Goal: Task Accomplishment & Management: Manage account settings

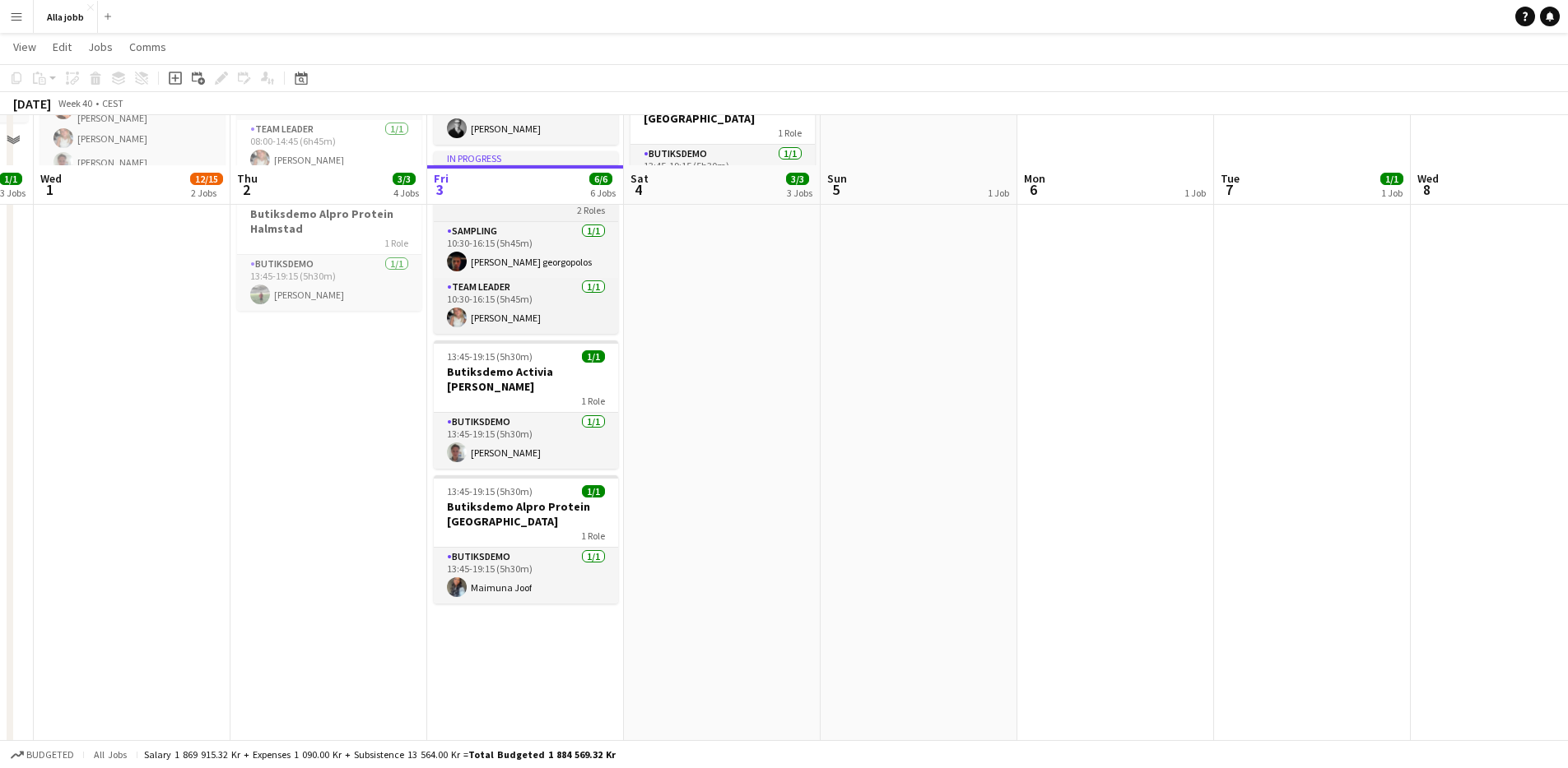
scroll to position [382, 0]
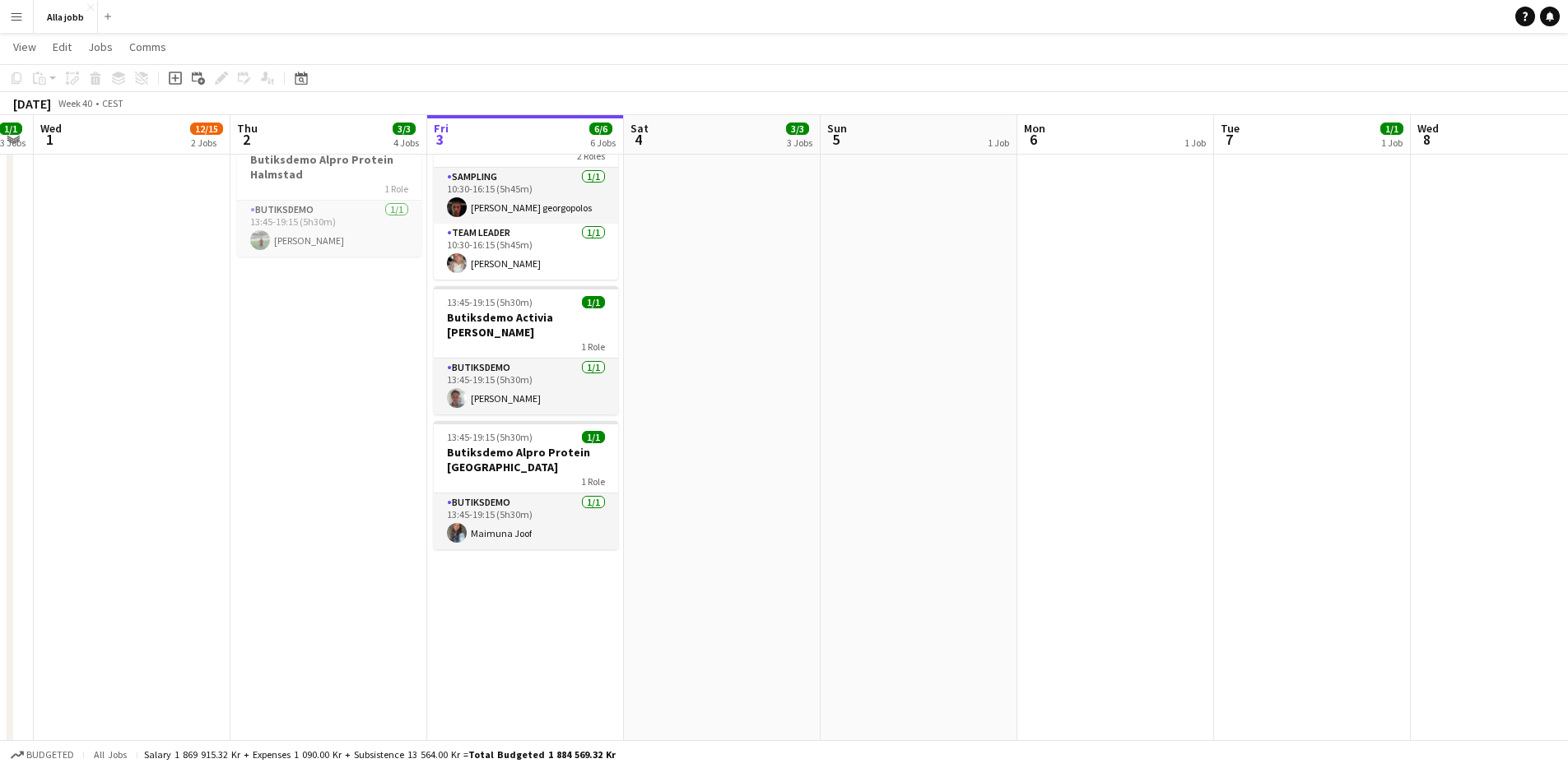
click at [736, 438] on app-date-cell "Hedda borta 08:45-16:15 (7h30m) 2/2 Kaffesampling Hyre 1 Role Sampling 2/2 08:4…" at bounding box center [722, 346] width 196 height 1088
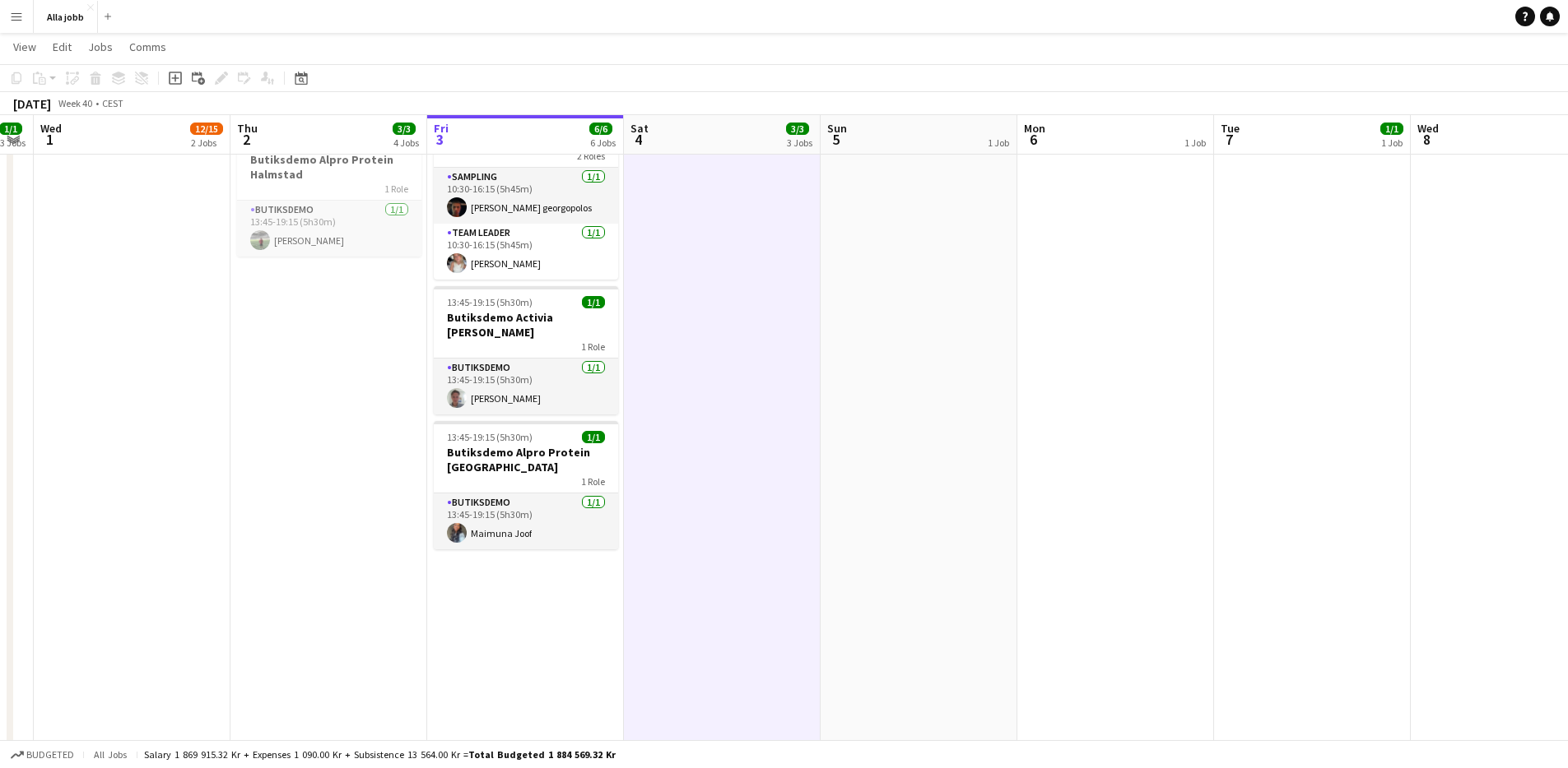
click at [736, 438] on app-date-cell "Hedda borta 08:45-16:15 (7h30m) 2/2 Kaffesampling Hyre 1 Role Sampling 2/2 08:4…" at bounding box center [722, 346] width 196 height 1088
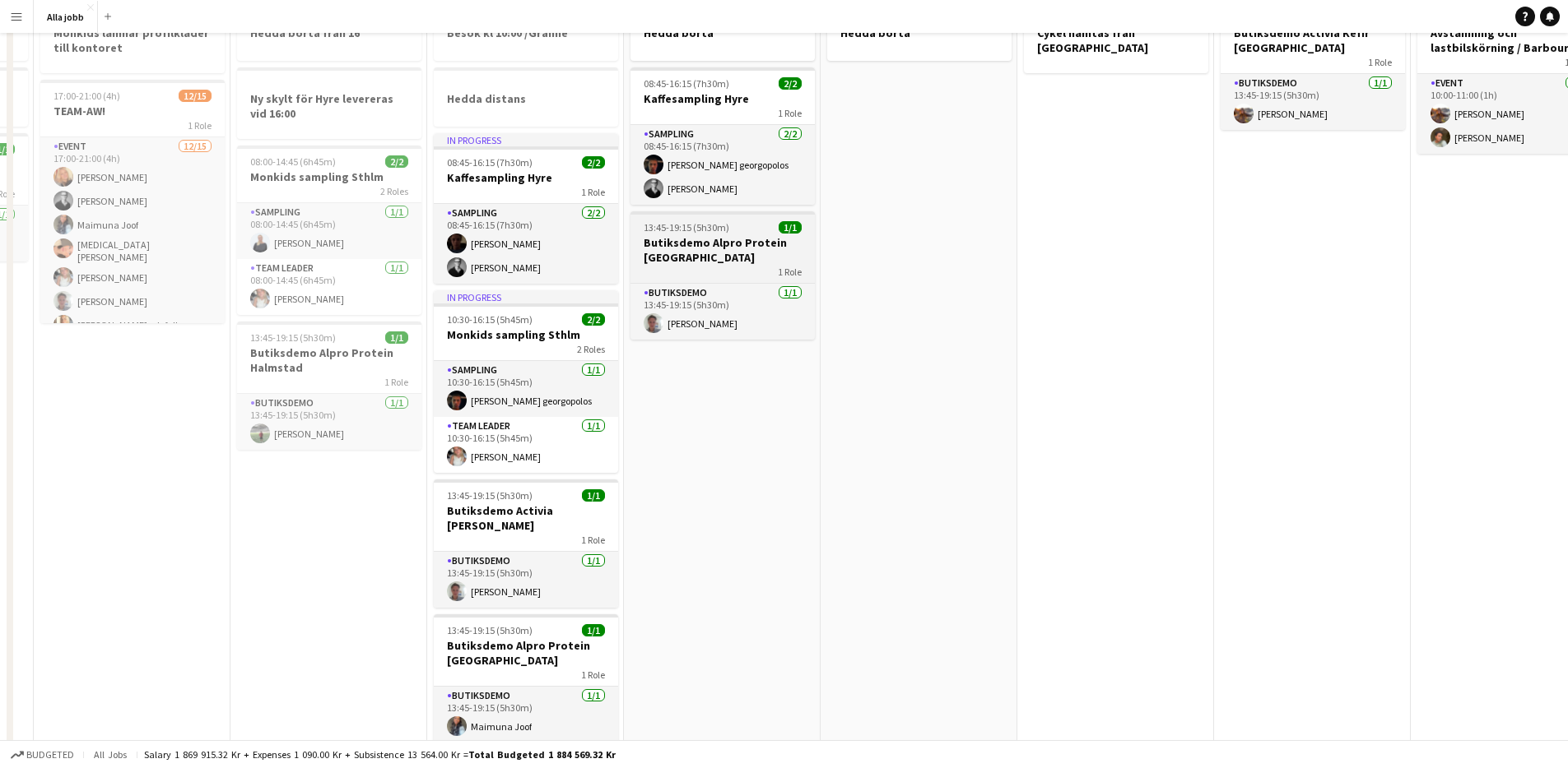
scroll to position [0, 0]
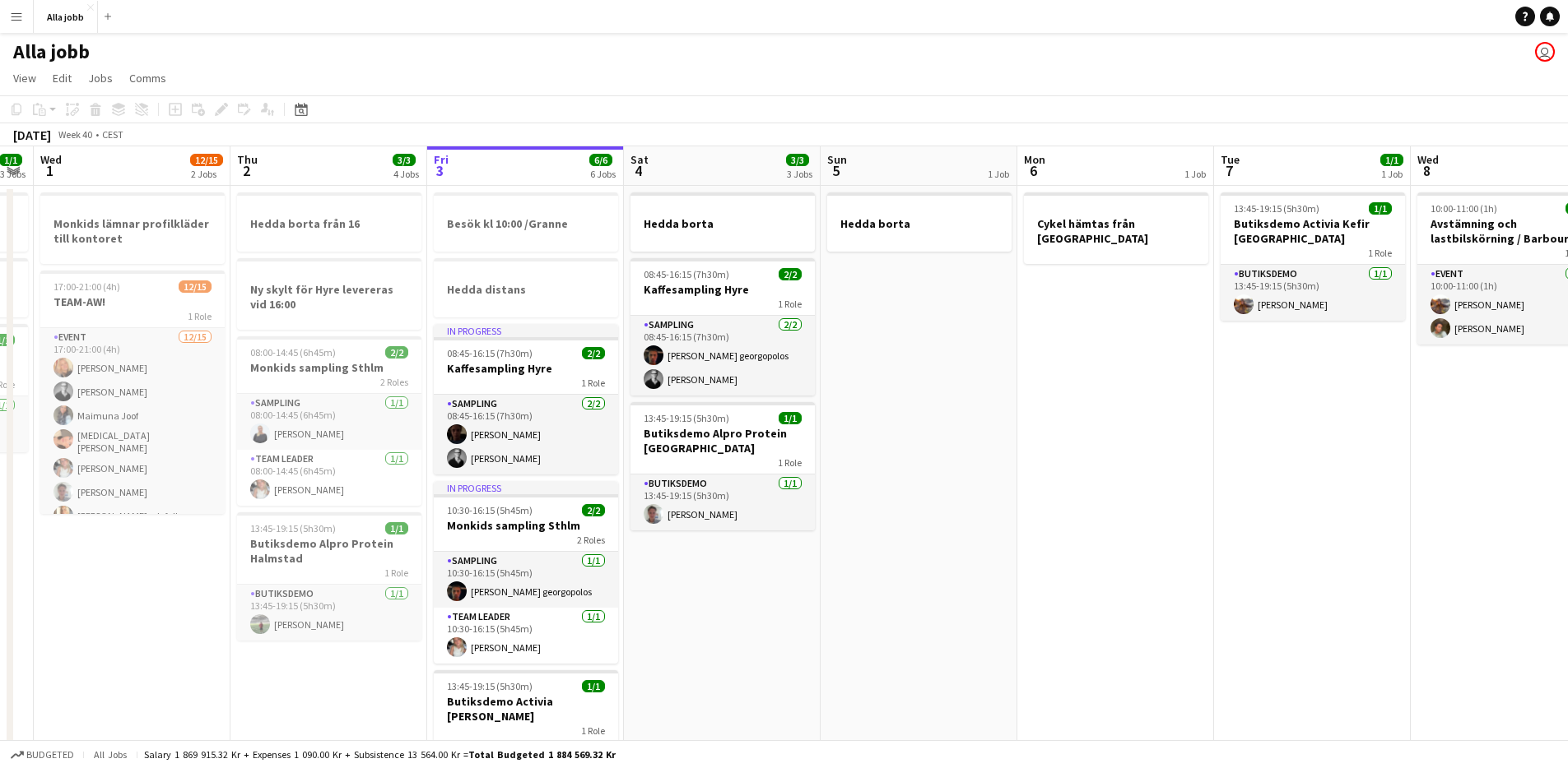
click at [701, 657] on app-date-cell "Hedda borta 08:45-16:15 (7h30m) 2/2 Kaffesampling Hyre 1 Role Sampling 2/2 08:4…" at bounding box center [722, 730] width 196 height 1088
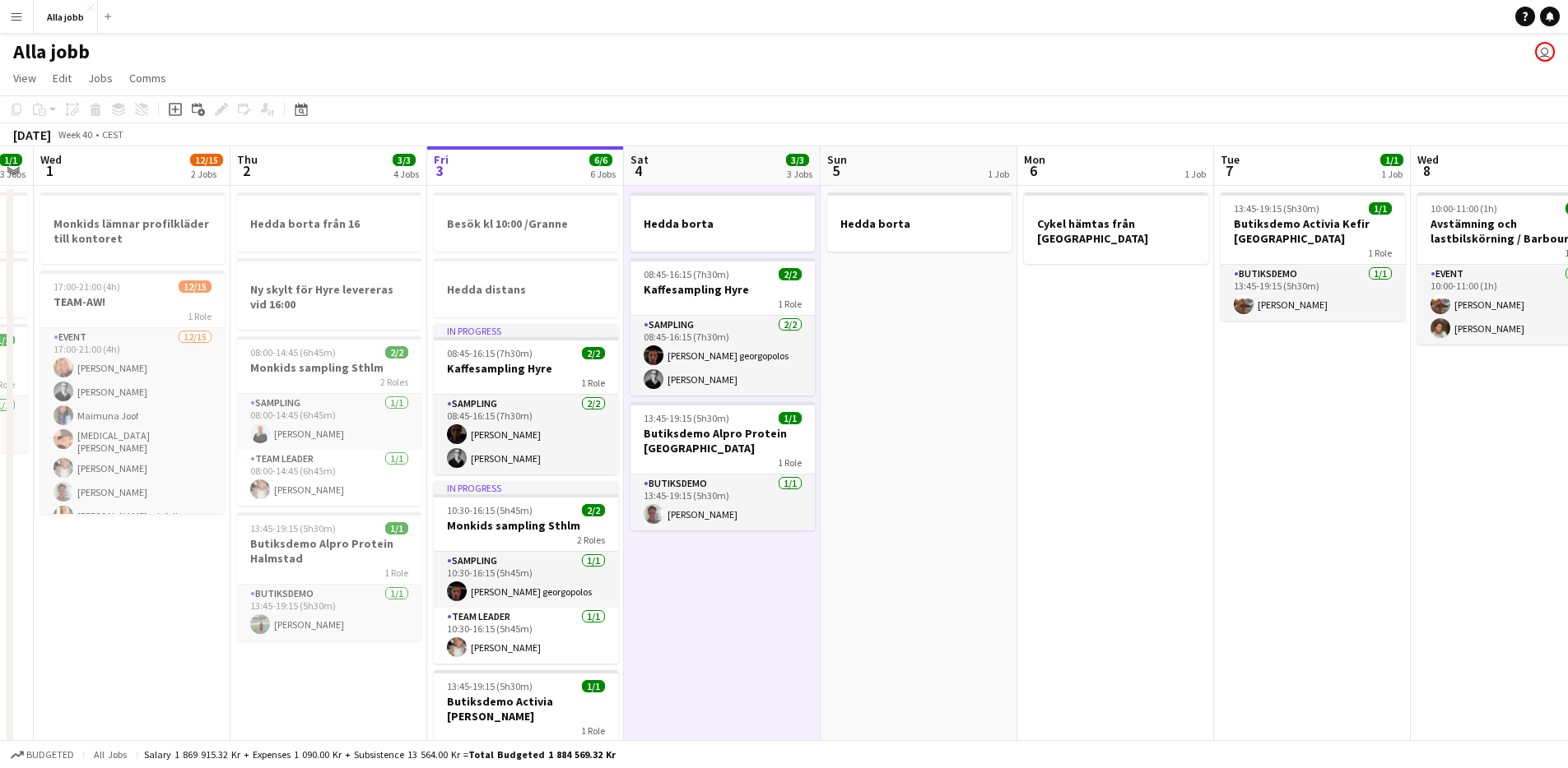
click at [701, 657] on app-date-cell "Hedda borta 08:45-16:15 (7h30m) 2/2 Kaffesampling Hyre 1 Role Sampling 2/2 08:4…" at bounding box center [722, 730] width 196 height 1088
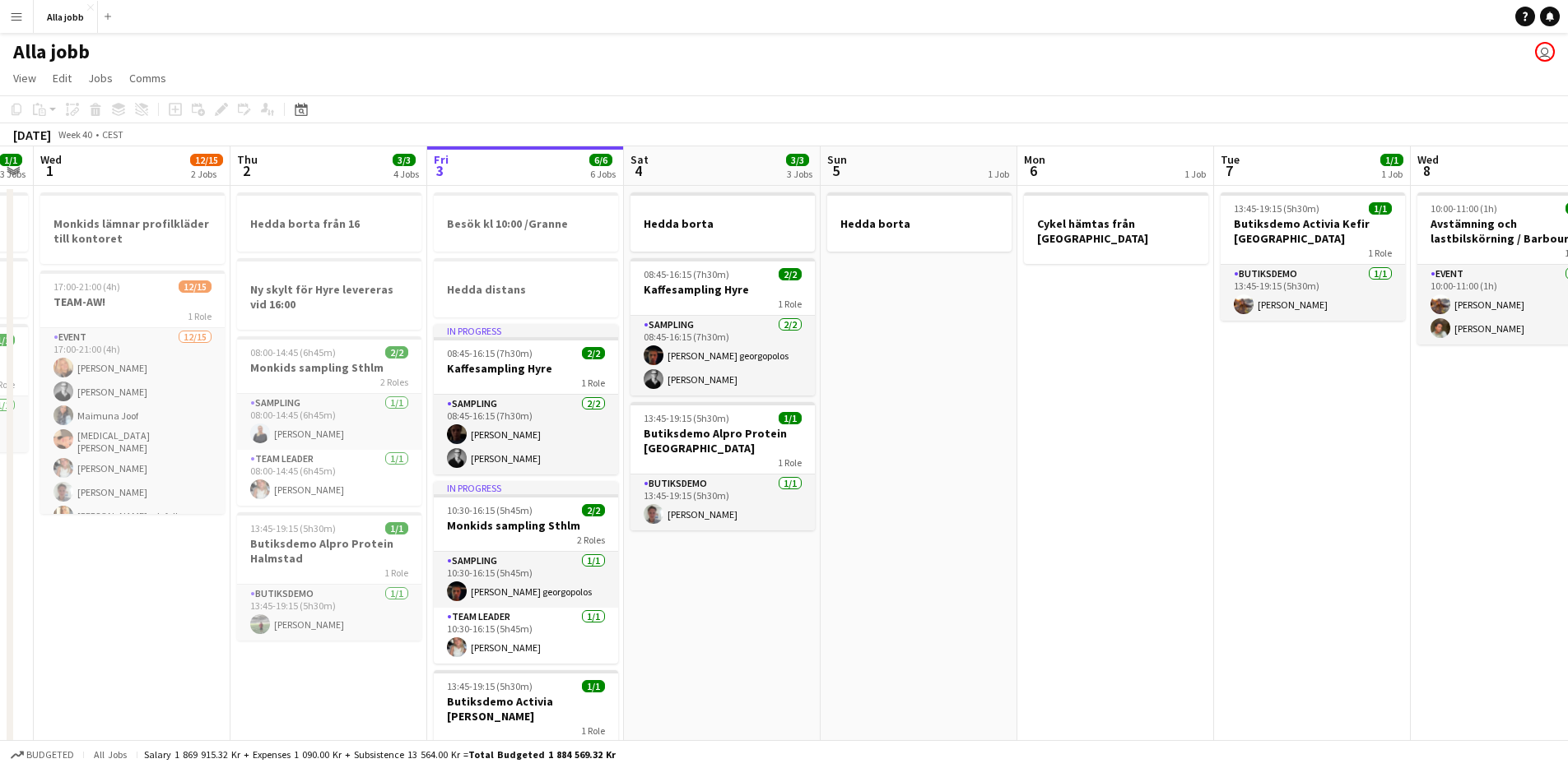
click at [700, 657] on app-date-cell "Hedda borta 08:45-16:15 (7h30m) 2/2 Kaffesampling Hyre 1 Role Sampling 2/2 08:4…" at bounding box center [722, 730] width 196 height 1088
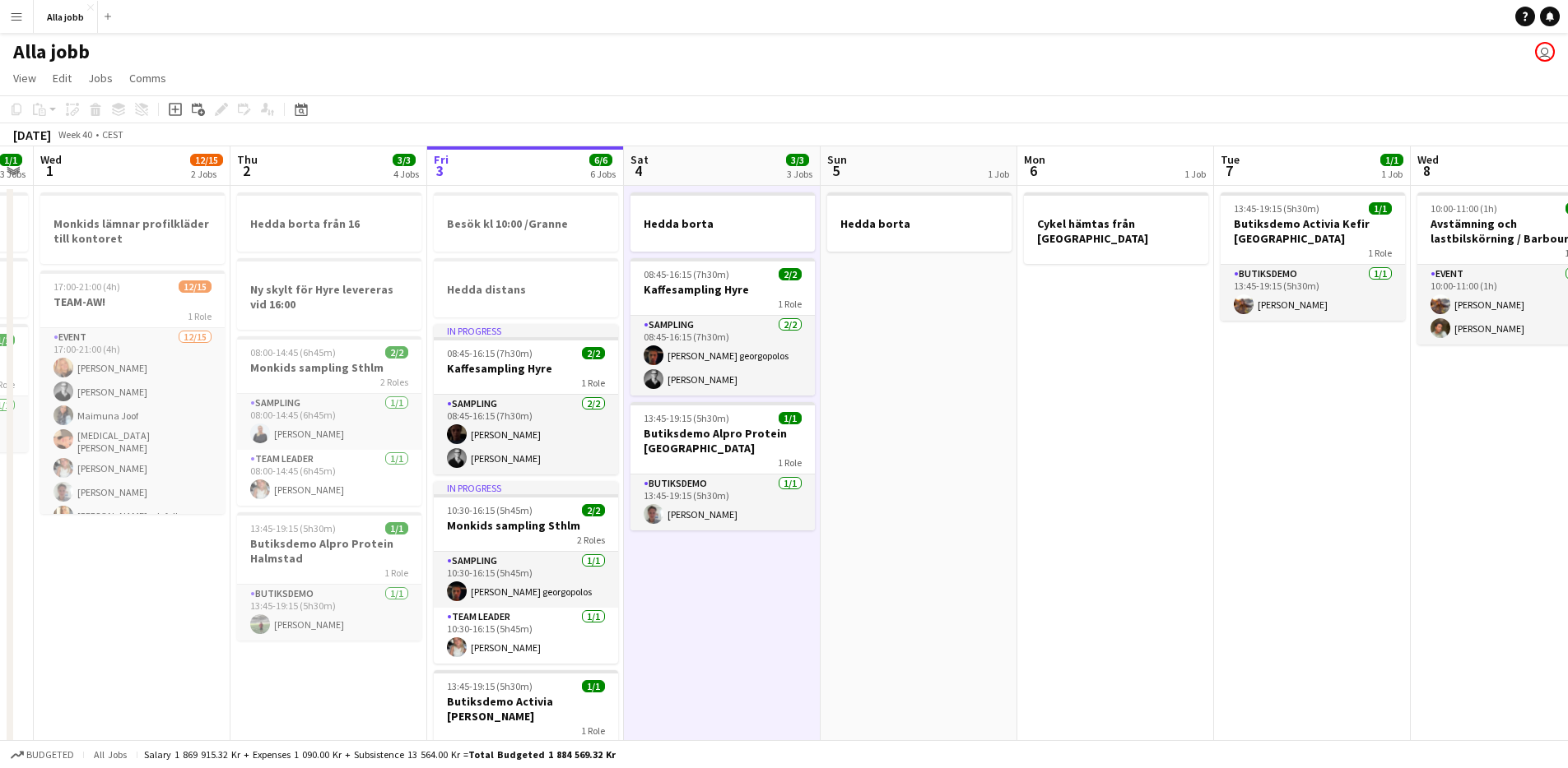
click at [697, 656] on app-date-cell "Hedda borta 08:45-16:15 (7h30m) 2/2 Kaffesampling Hyre 1 Role Sampling 2/2 08:4…" at bounding box center [722, 730] width 196 height 1088
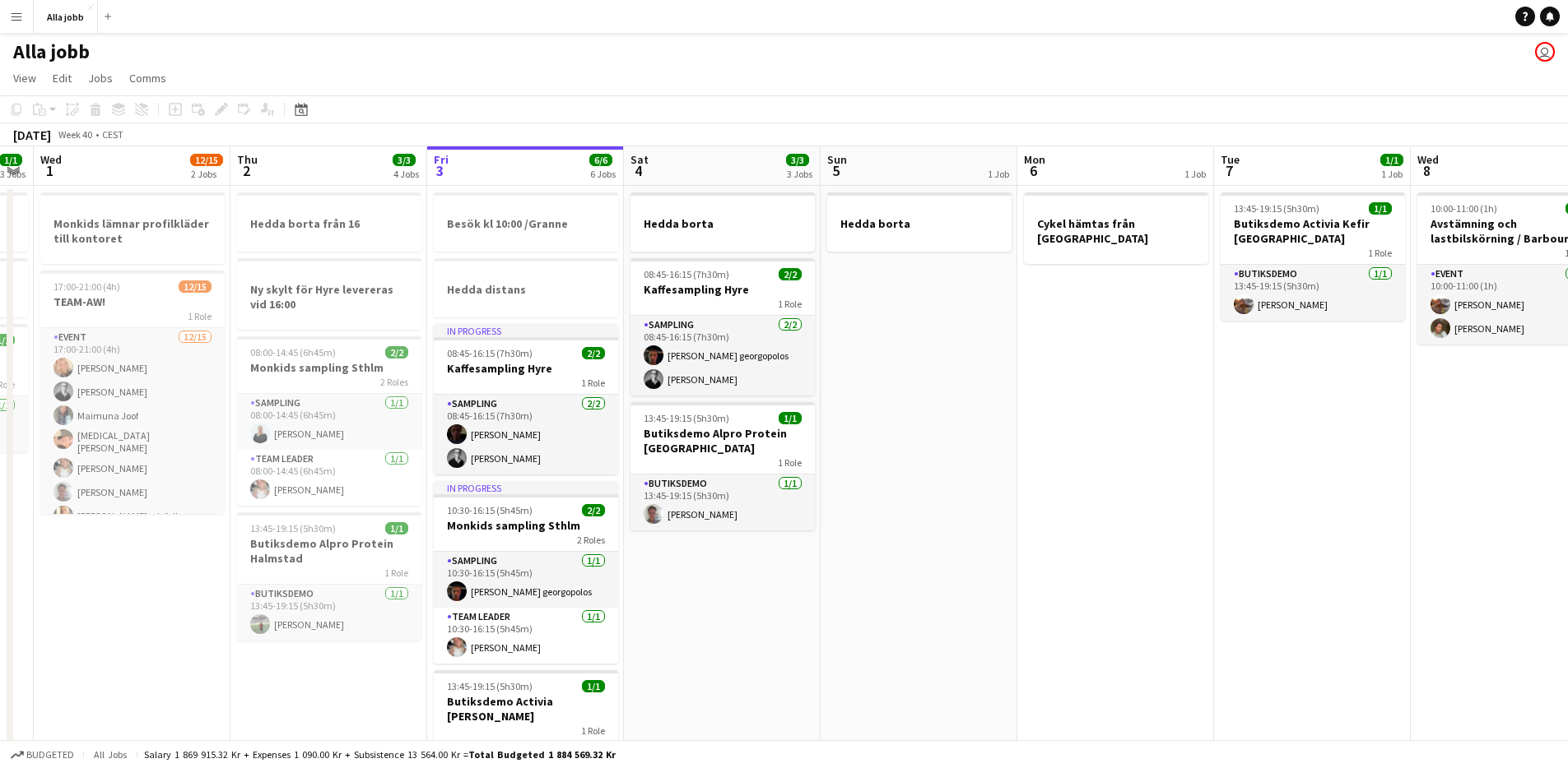
click at [689, 646] on app-date-cell "Hedda borta 08:45-16:15 (7h30m) 2/2 Kaffesampling Hyre 1 Role Sampling 2/2 08:4…" at bounding box center [722, 730] width 196 height 1088
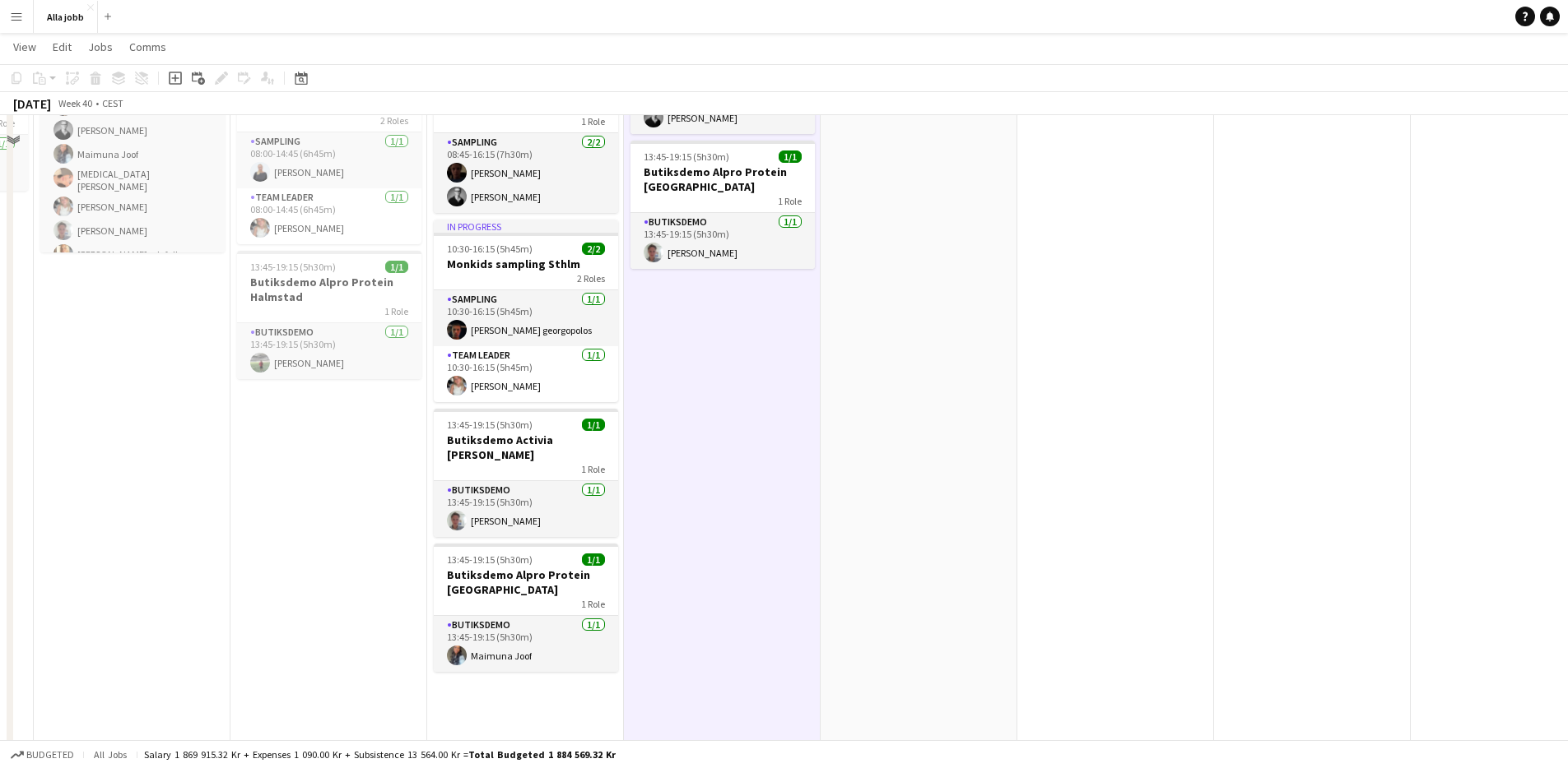
scroll to position [204, 0]
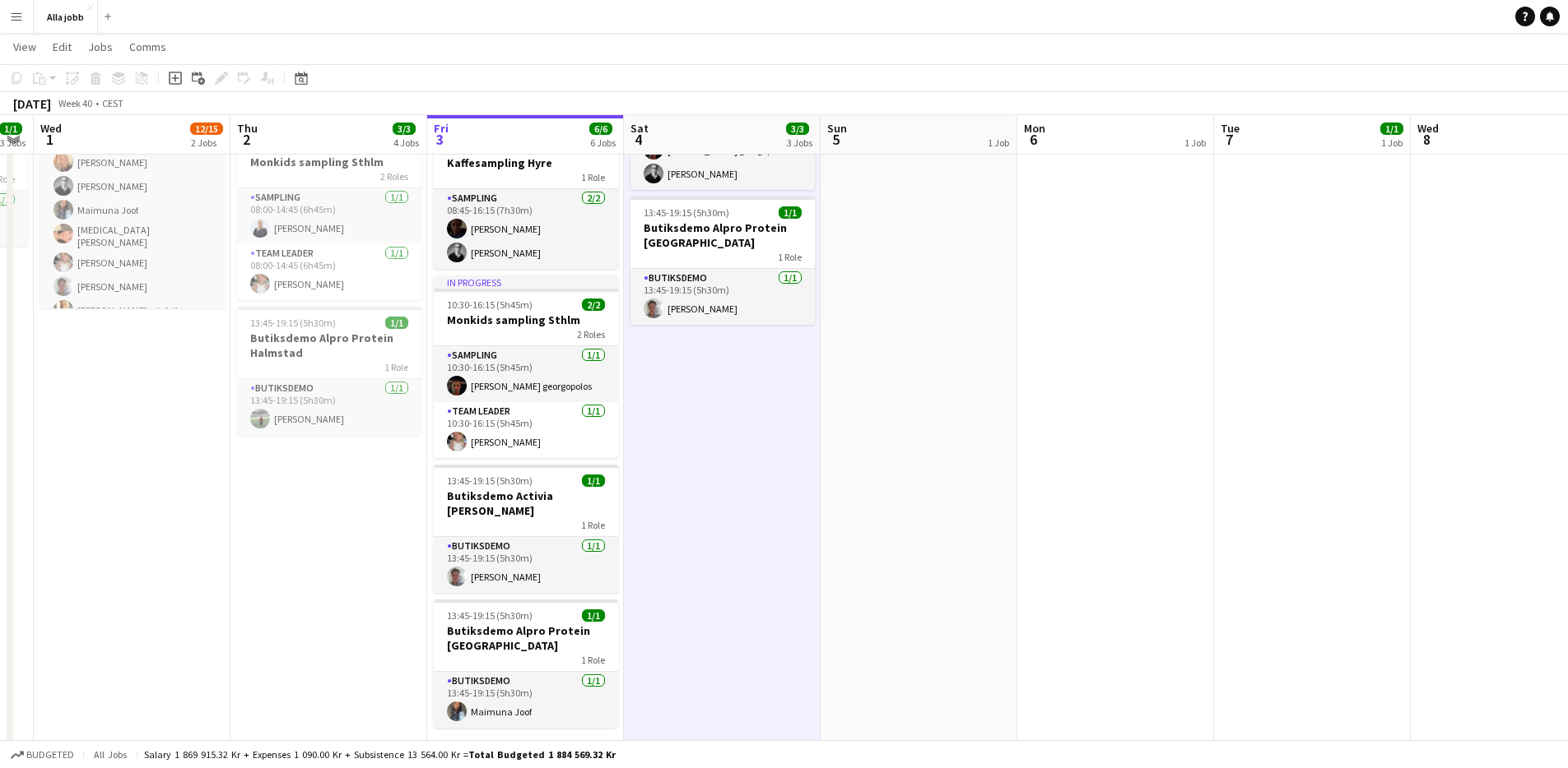
click at [706, 638] on app-date-cell "Hedda borta 08:45-16:15 (7h30m) 2/2 Kaffesampling Hyre 1 Role Sampling 2/2 08:4…" at bounding box center [722, 524] width 196 height 1088
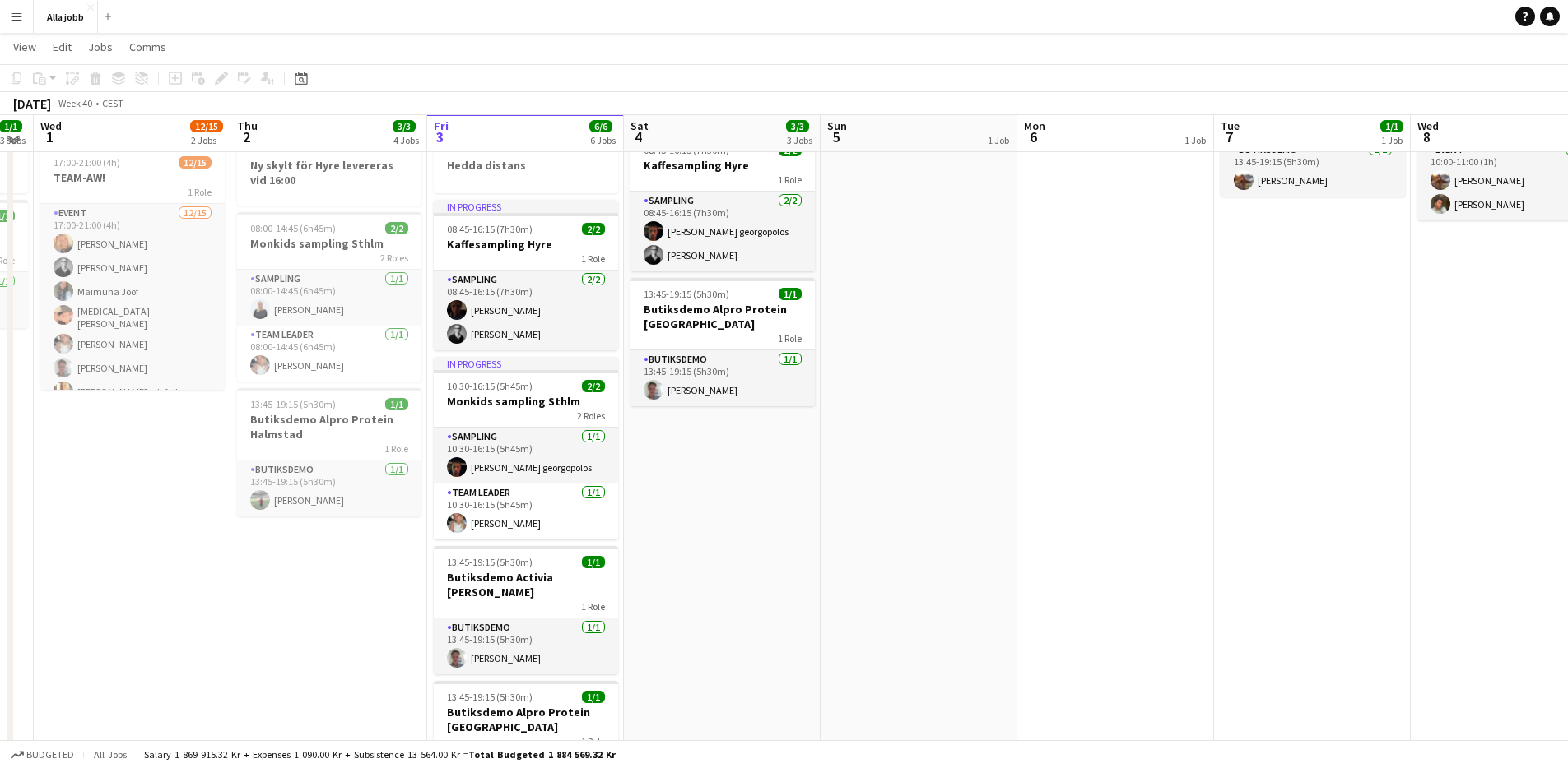
scroll to position [121, 0]
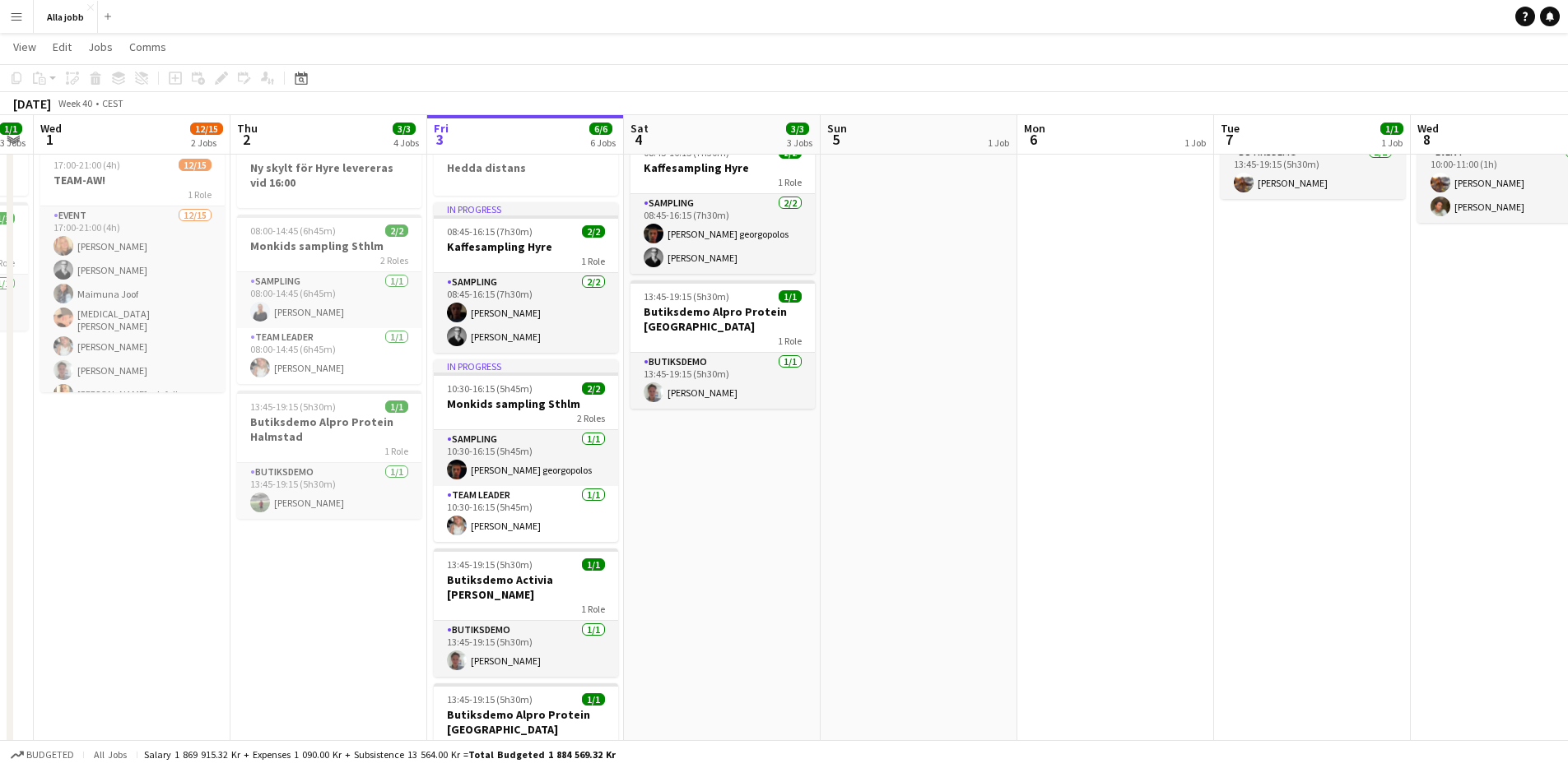
click at [684, 533] on app-date-cell "Hedda borta 08:45-16:15 (7h30m) 2/2 Kaffesampling Hyre 1 Role Sampling 2/2 08:4…" at bounding box center [722, 609] width 196 height 1088
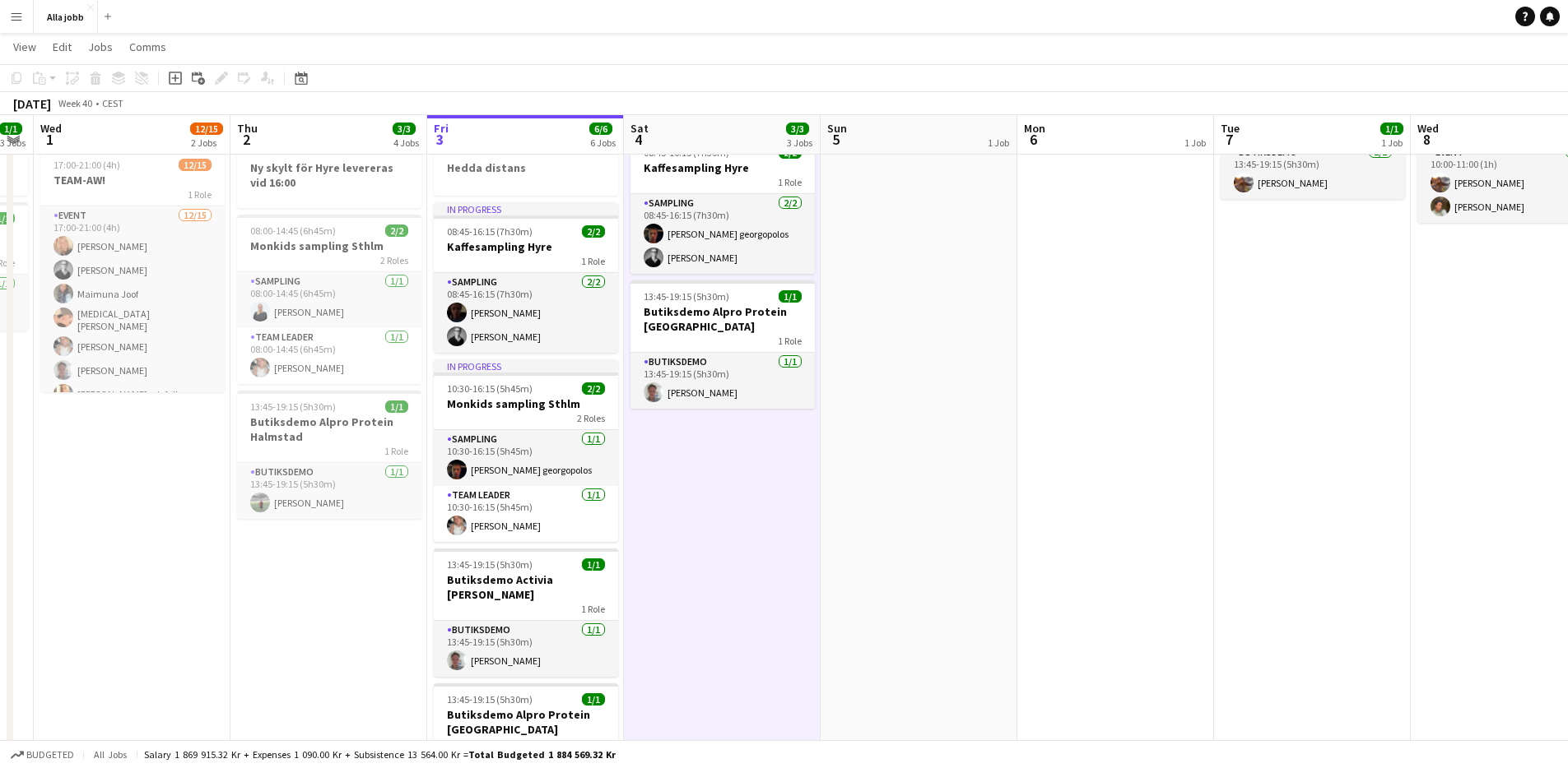
click at [684, 533] on app-date-cell "Hedda borta 08:45-16:15 (7h30m) 2/2 Kaffesampling Hyre 1 Role Sampling 2/2 08:4…" at bounding box center [722, 609] width 196 height 1088
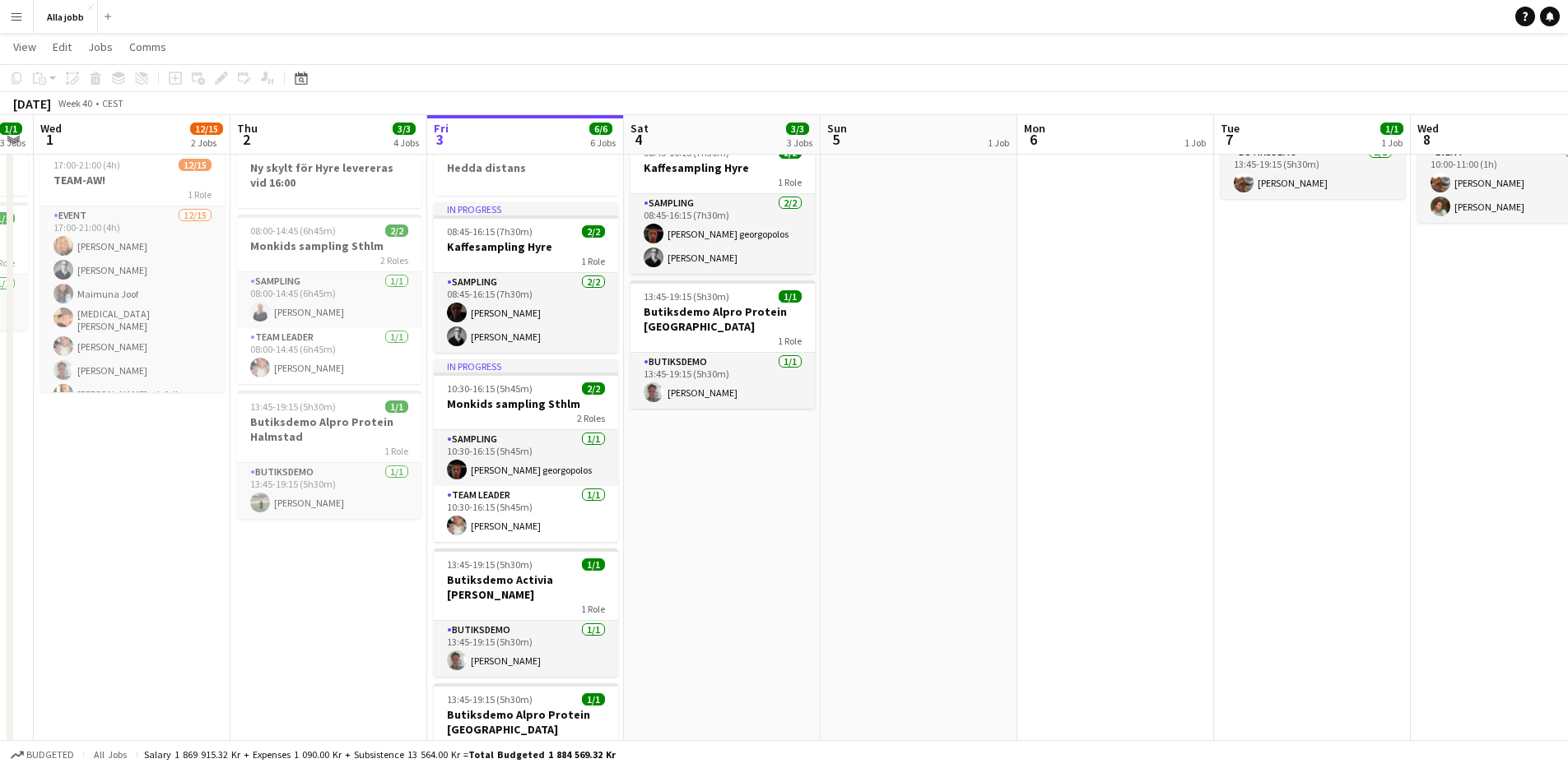
click at [676, 472] on app-date-cell "Hedda borta 08:45-16:15 (7h30m) 2/2 Kaffesampling Hyre 1 Role Sampling 2/2 08:4…" at bounding box center [722, 609] width 196 height 1088
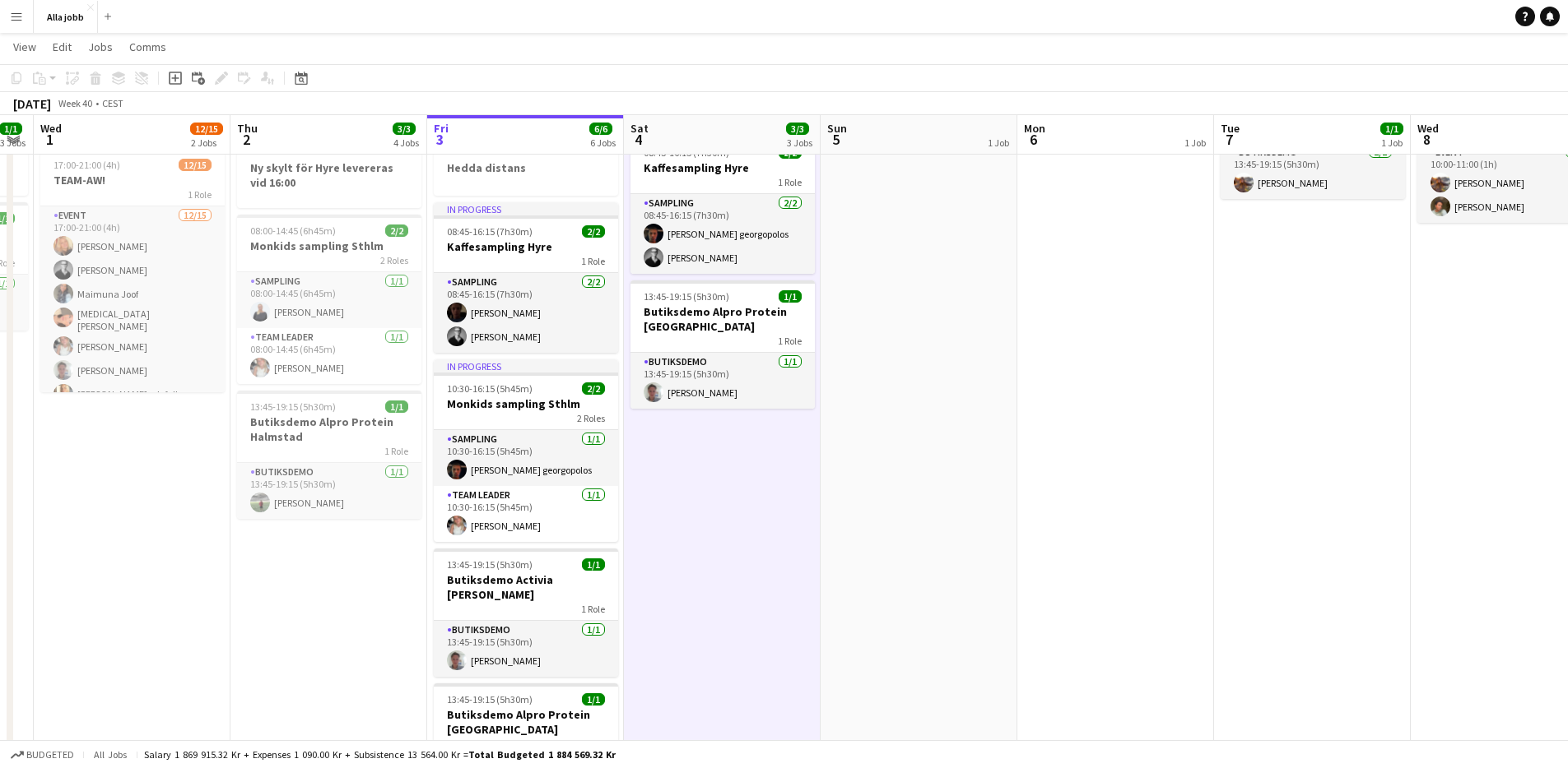
click at [678, 473] on app-date-cell "Hedda borta 08:45-16:15 (7h30m) 2/2 Kaffesampling Hyre 1 Role Sampling 2/2 08:4…" at bounding box center [722, 609] width 196 height 1088
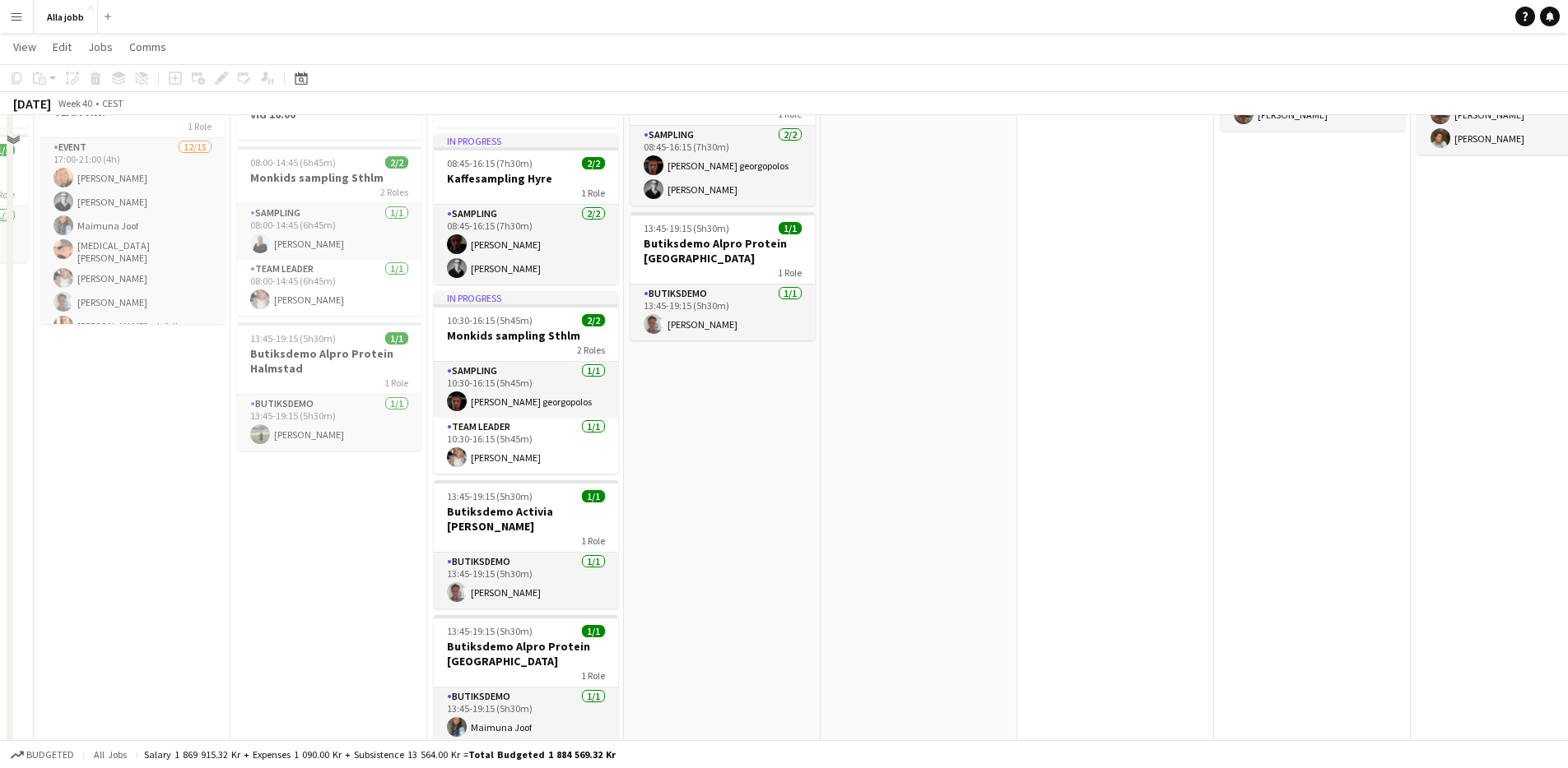
scroll to position [325, 0]
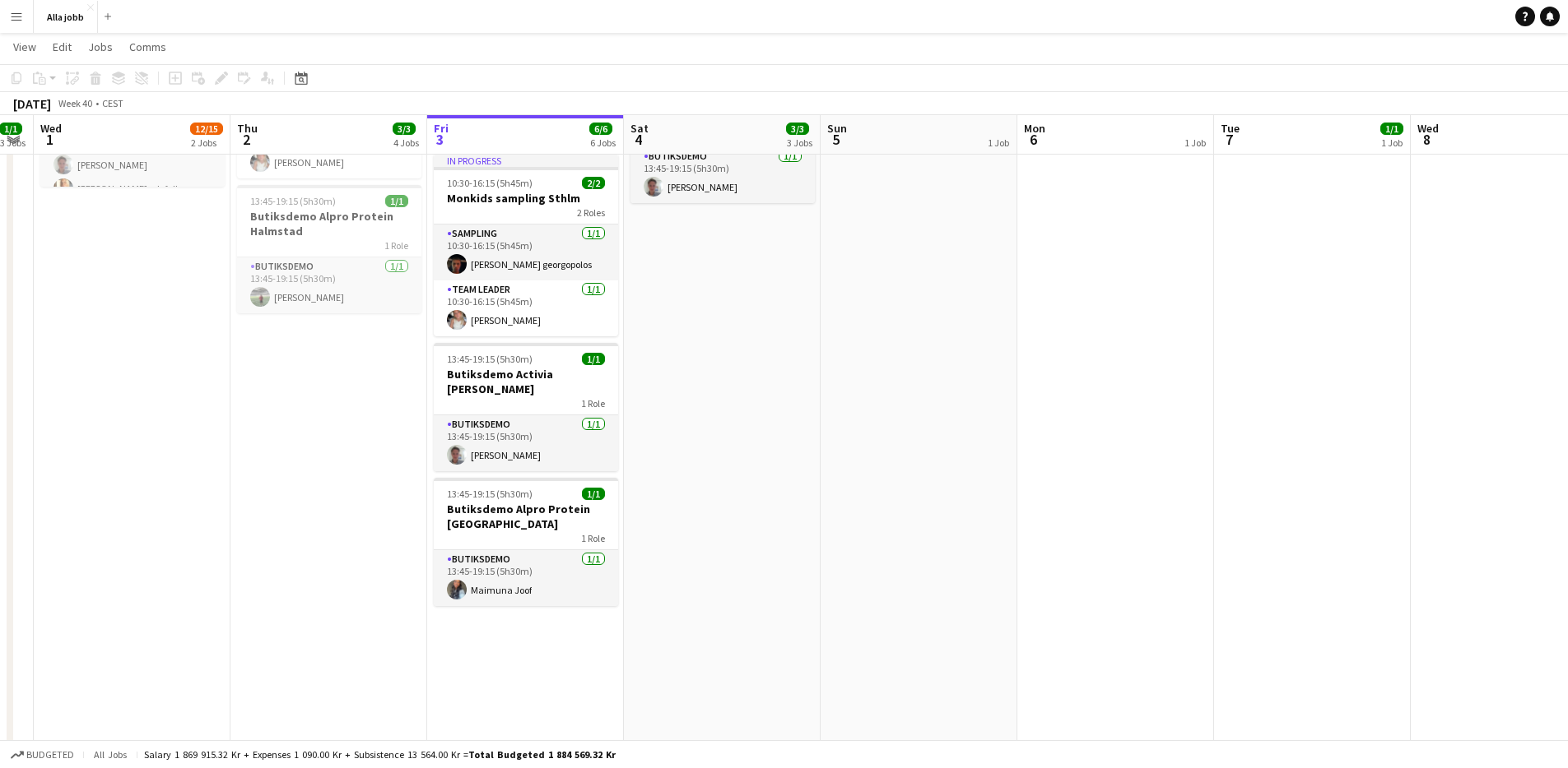
click at [679, 441] on app-date-cell "Hedda borta 08:45-16:15 (7h30m) 2/2 Kaffesampling Hyre 1 Role Sampling 2/2 08:4…" at bounding box center [722, 403] width 196 height 1088
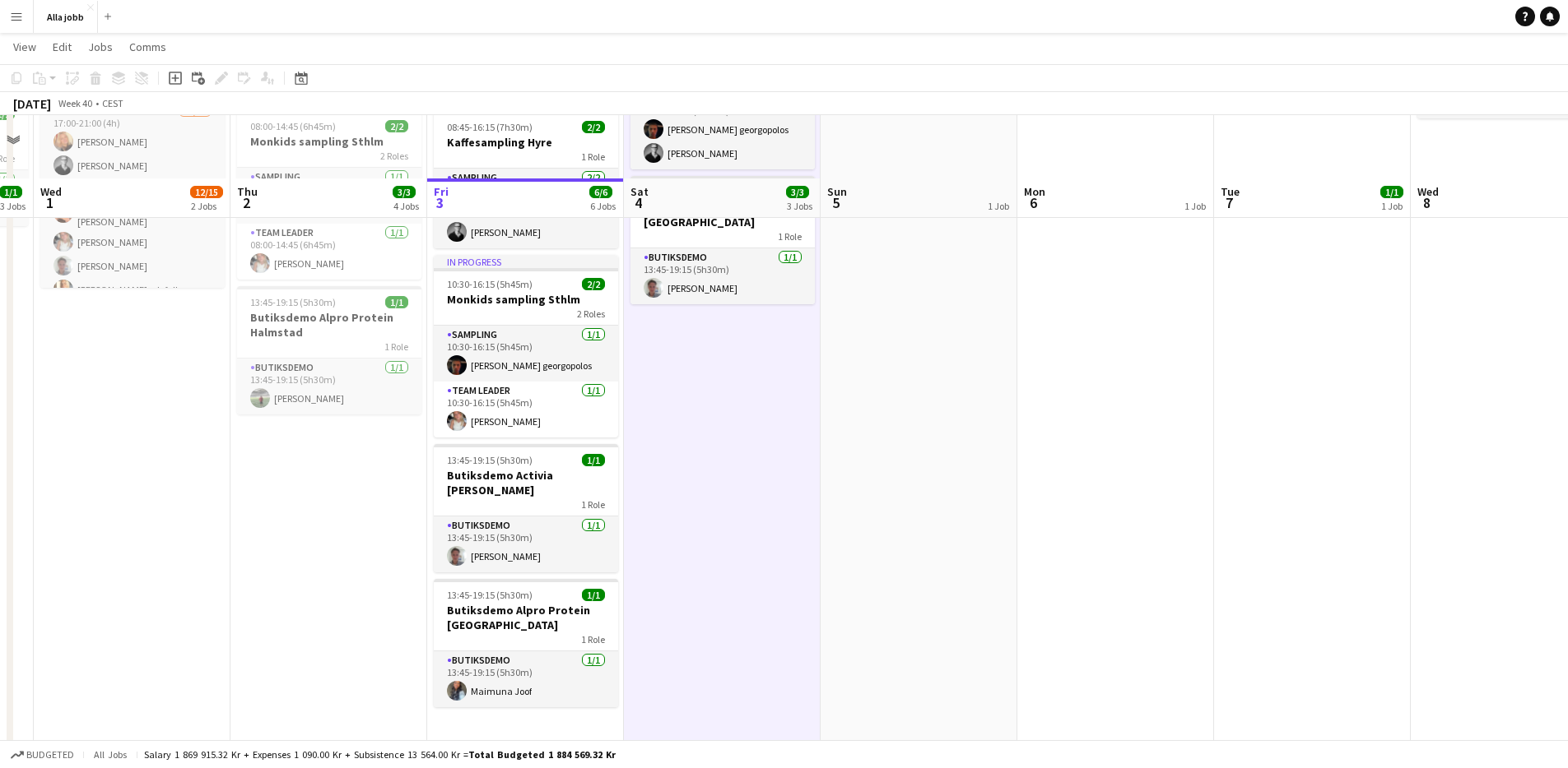
scroll to position [0, 0]
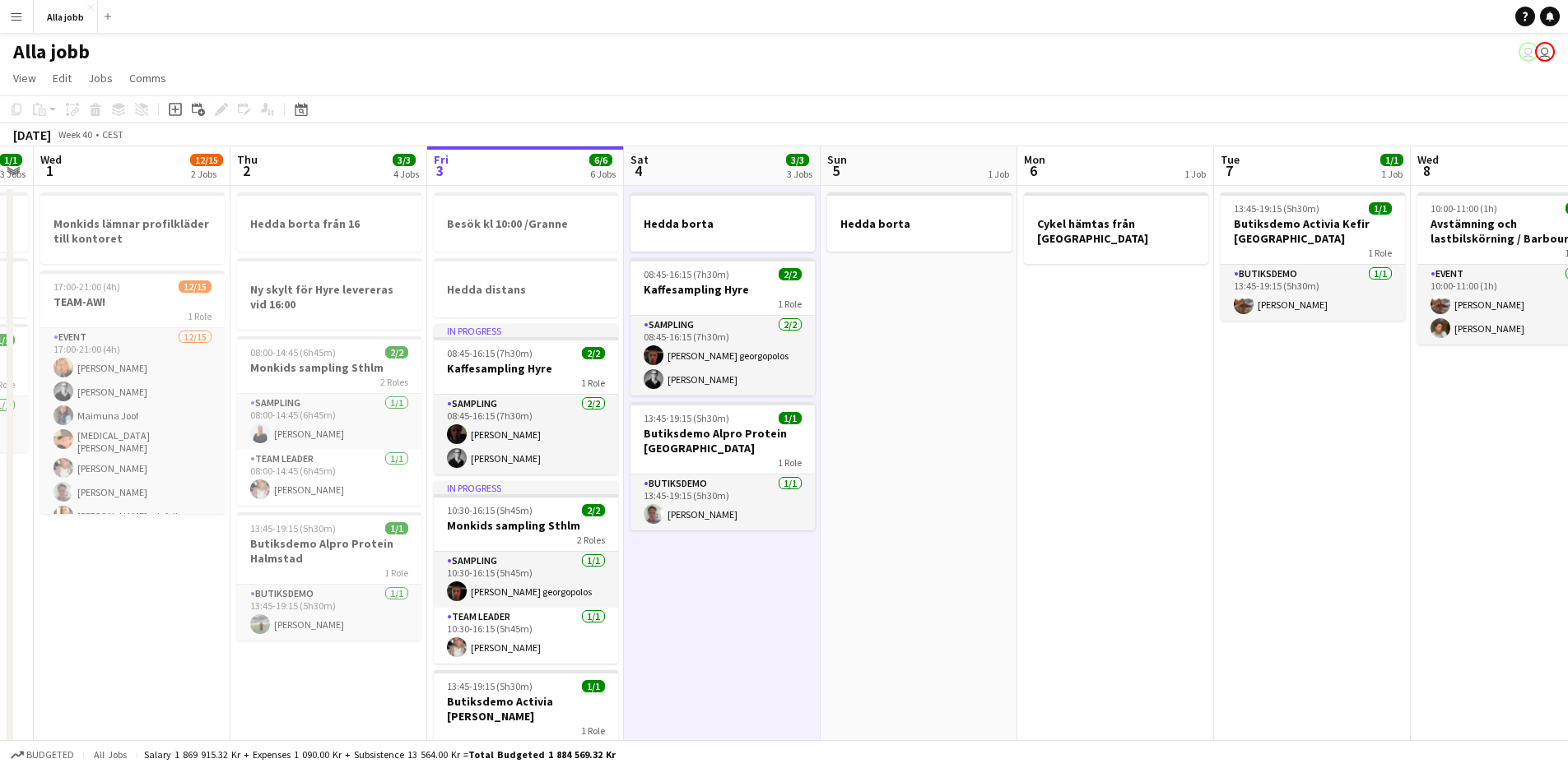
click at [864, 313] on app-date-cell "Hedda borta" at bounding box center [919, 730] width 196 height 1088
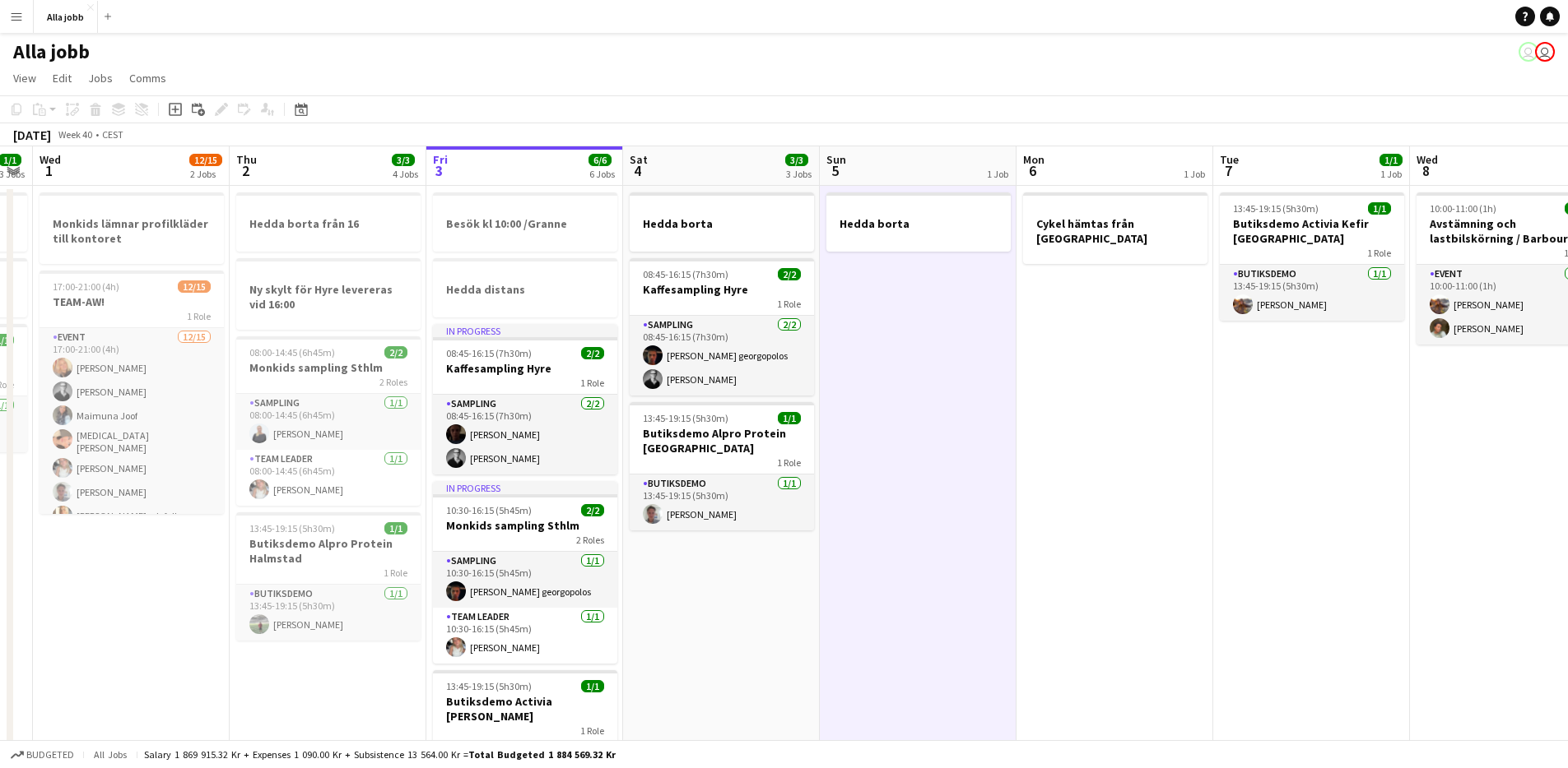
scroll to position [0, 362]
click at [862, 313] on app-date-cell "Hedda borta" at bounding box center [917, 730] width 196 height 1088
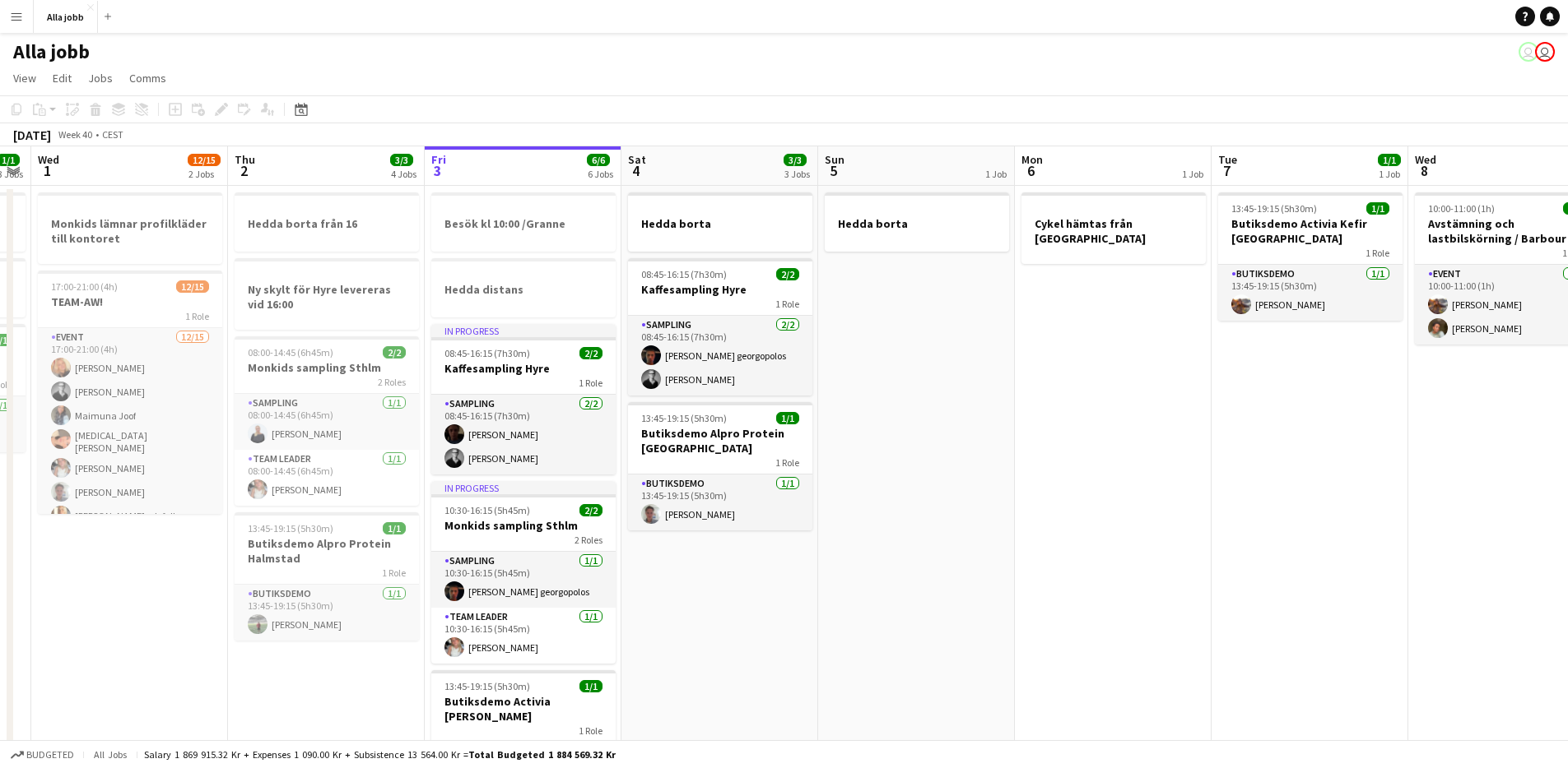
click at [862, 313] on app-date-cell "Hedda borta" at bounding box center [917, 730] width 196 height 1088
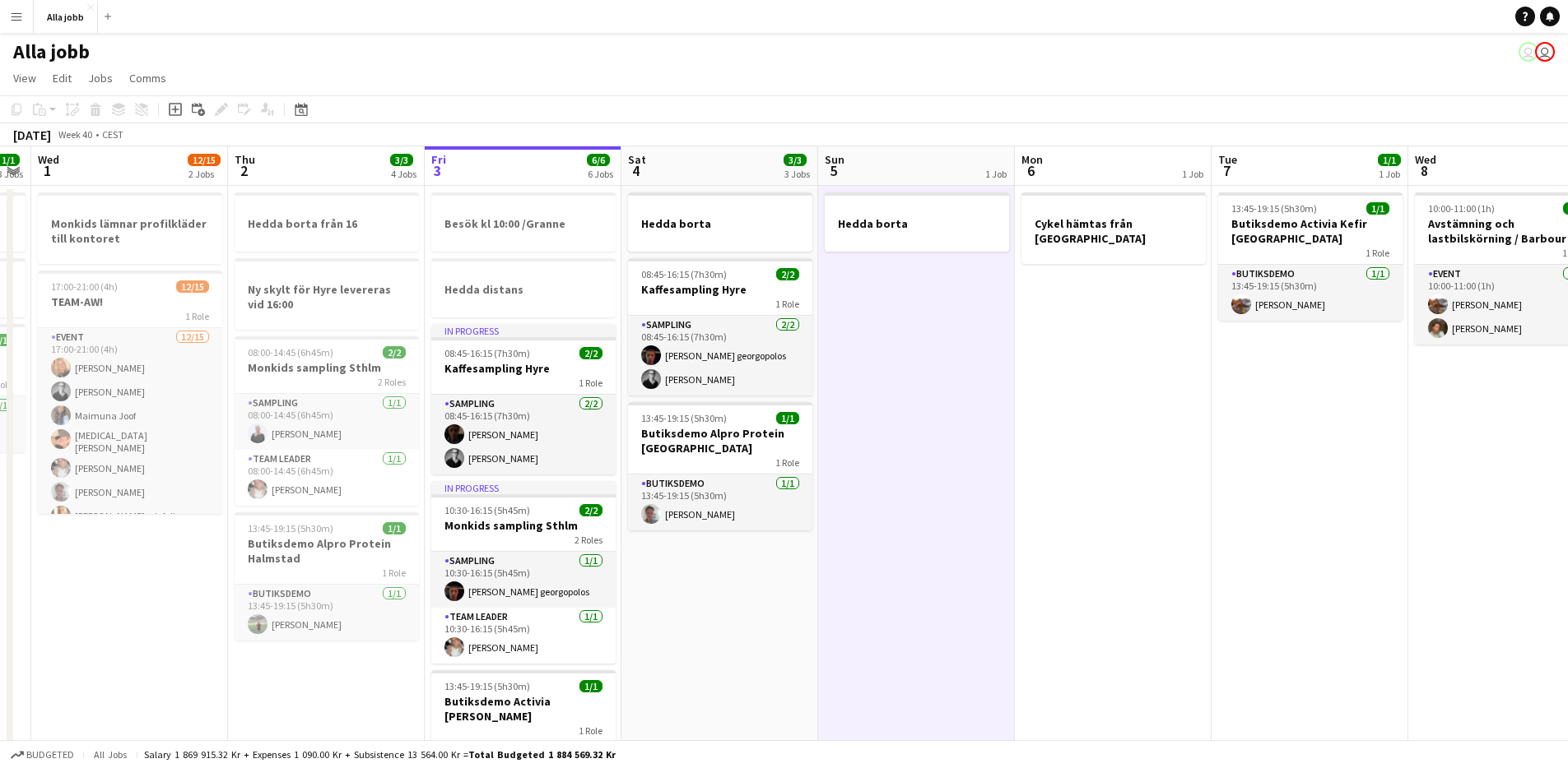
scroll to position [0, 364]
click at [861, 314] on app-date-cell "Hedda borta" at bounding box center [915, 730] width 196 height 1088
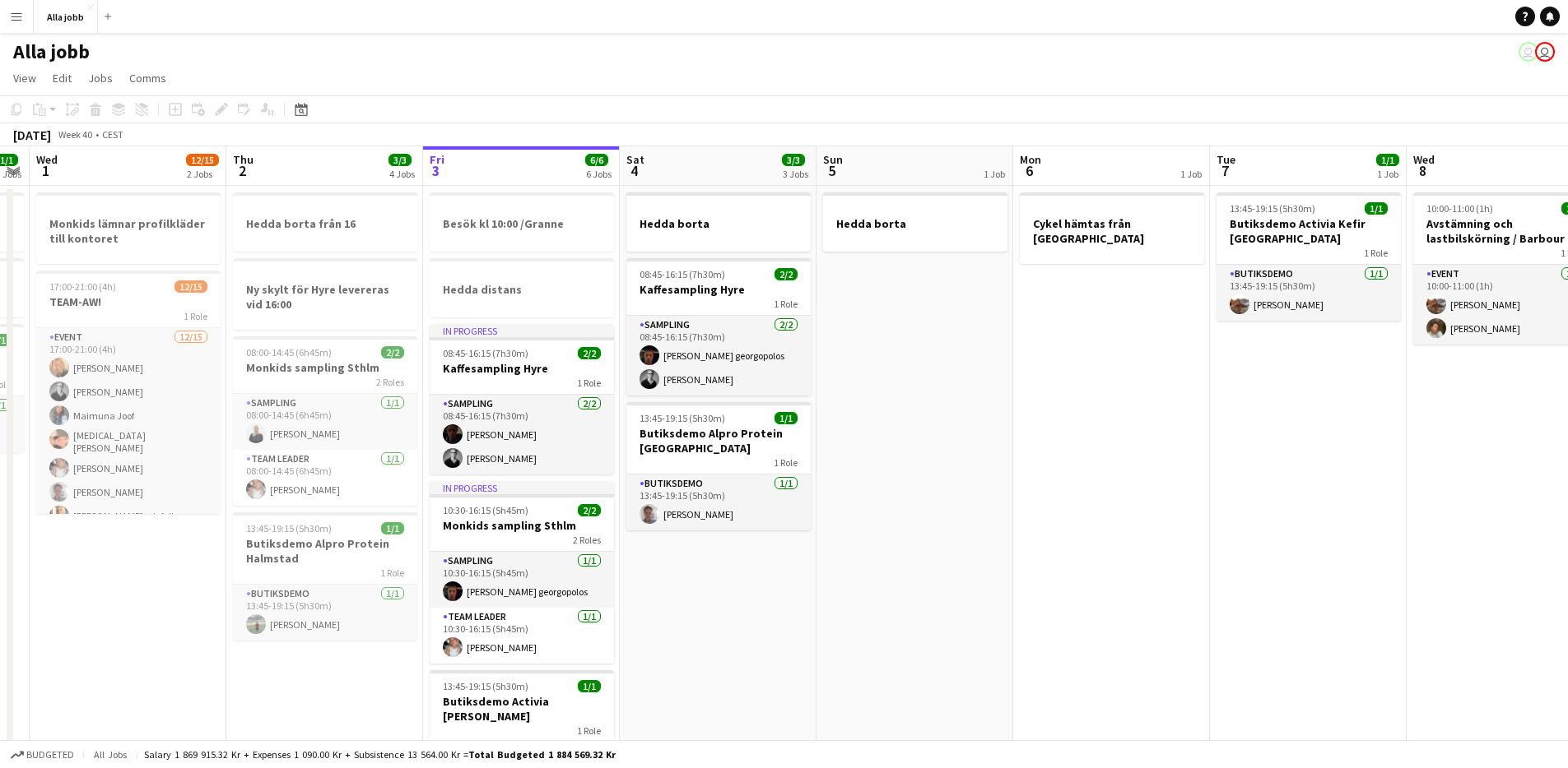
click at [840, 338] on app-date-cell "Hedda borta" at bounding box center [915, 730] width 196 height 1088
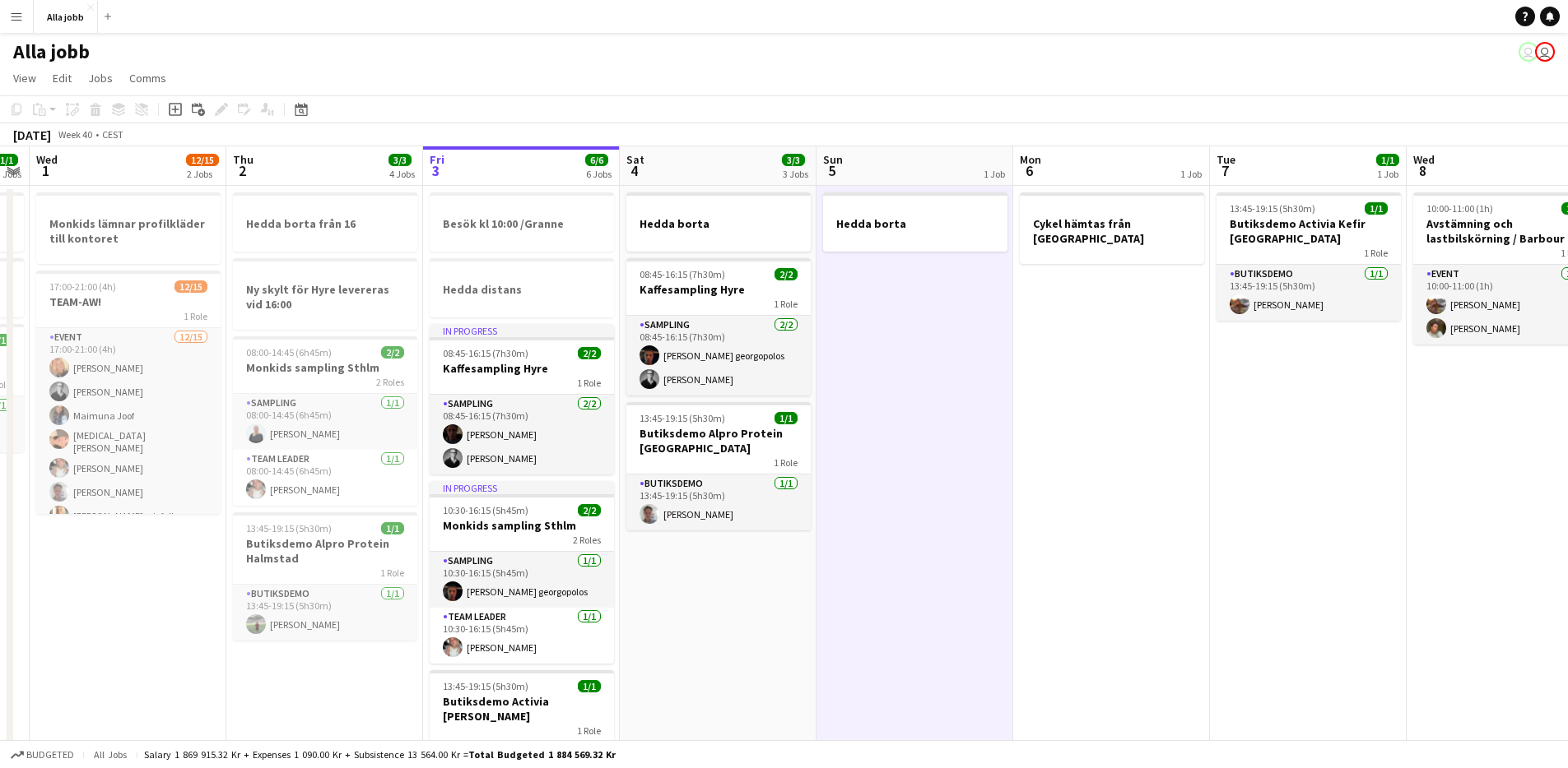
click at [857, 403] on app-date-cell "Hedda borta" at bounding box center [915, 730] width 196 height 1088
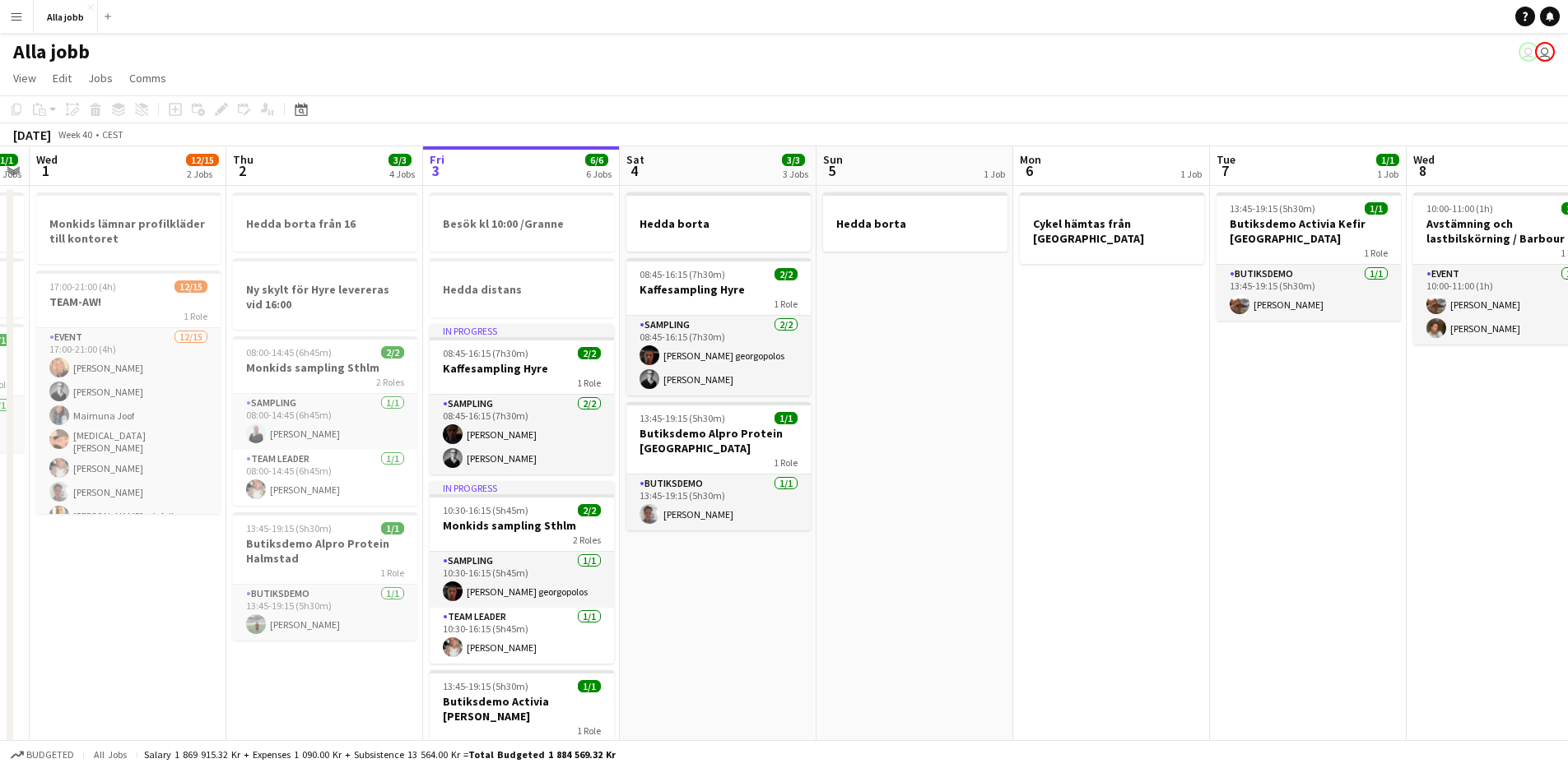
click at [850, 426] on app-date-cell "Hedda borta" at bounding box center [915, 730] width 196 height 1088
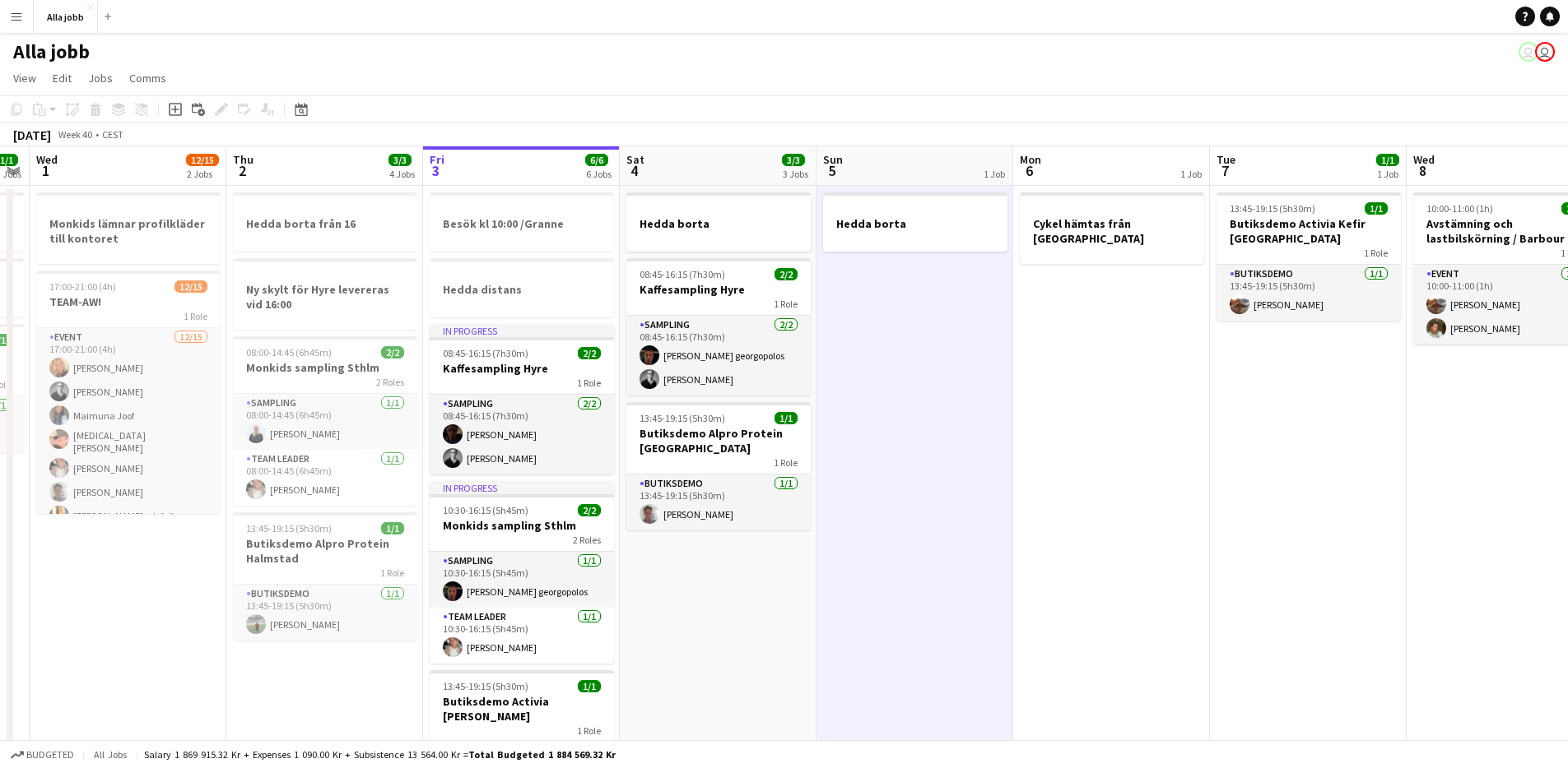
click at [834, 561] on app-date-cell "Hedda borta" at bounding box center [915, 730] width 196 height 1088
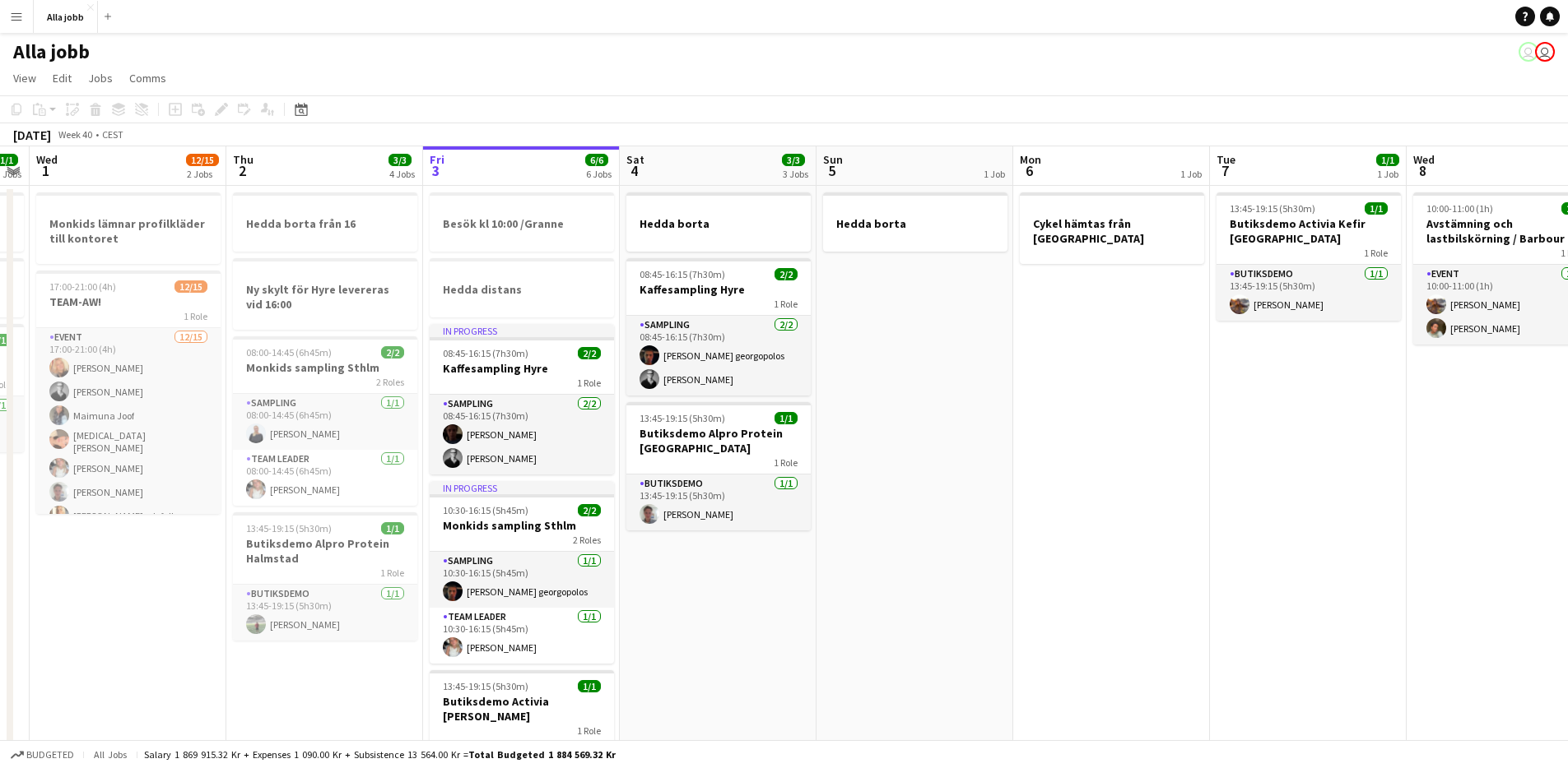
click at [723, 641] on app-date-cell "Hedda borta 08:45-16:15 (7h30m) 2/2 Kaffesampling Hyre 1 Role Sampling 2/2 08:4…" at bounding box center [719, 730] width 196 height 1088
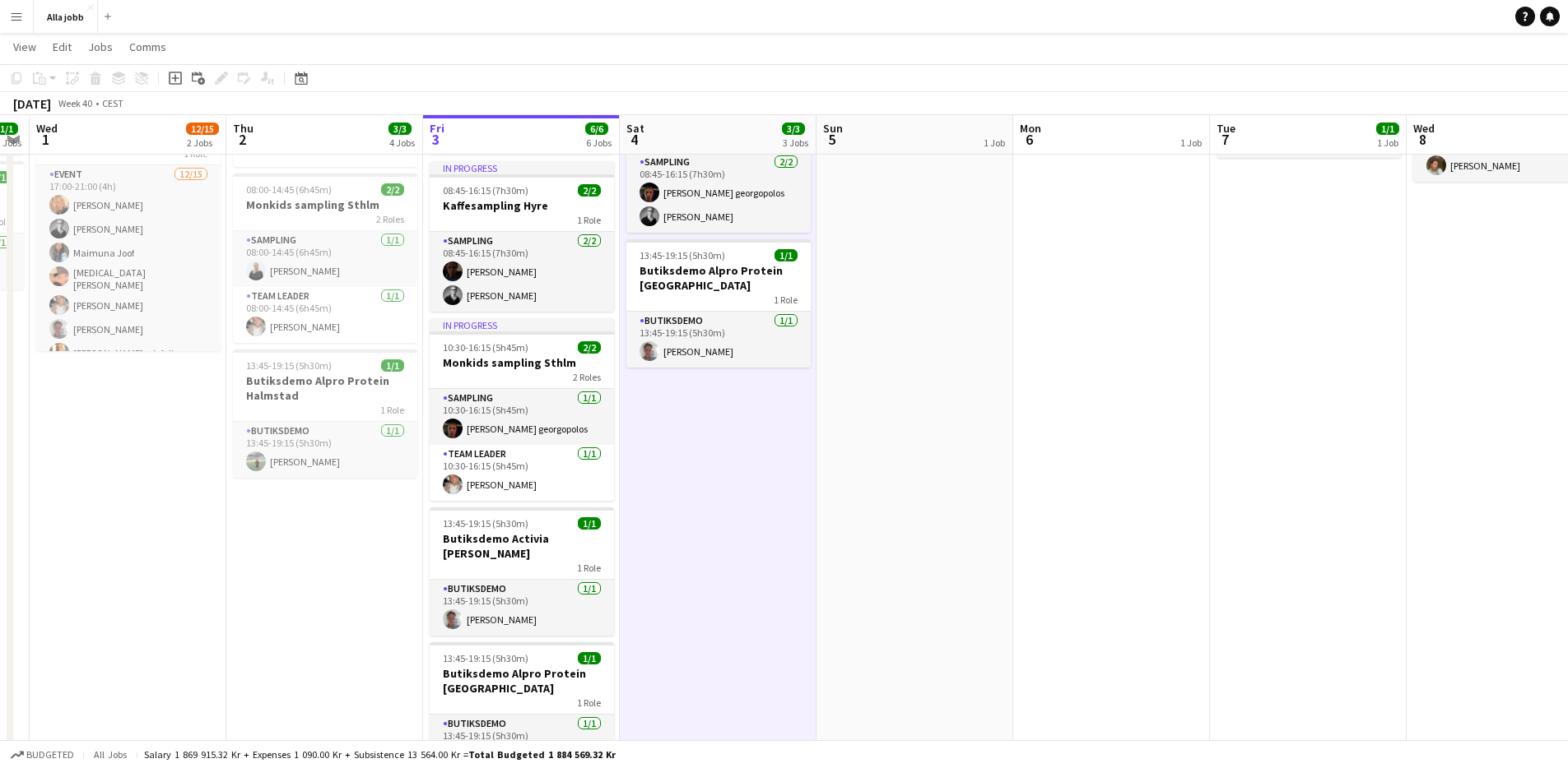
click at [712, 638] on app-date-cell "Hedda borta 08:45-16:15 (7h30m) 2/2 Kaffesampling Hyre 1 Role Sampling 2/2 08:4…" at bounding box center [719, 567] width 196 height 1088
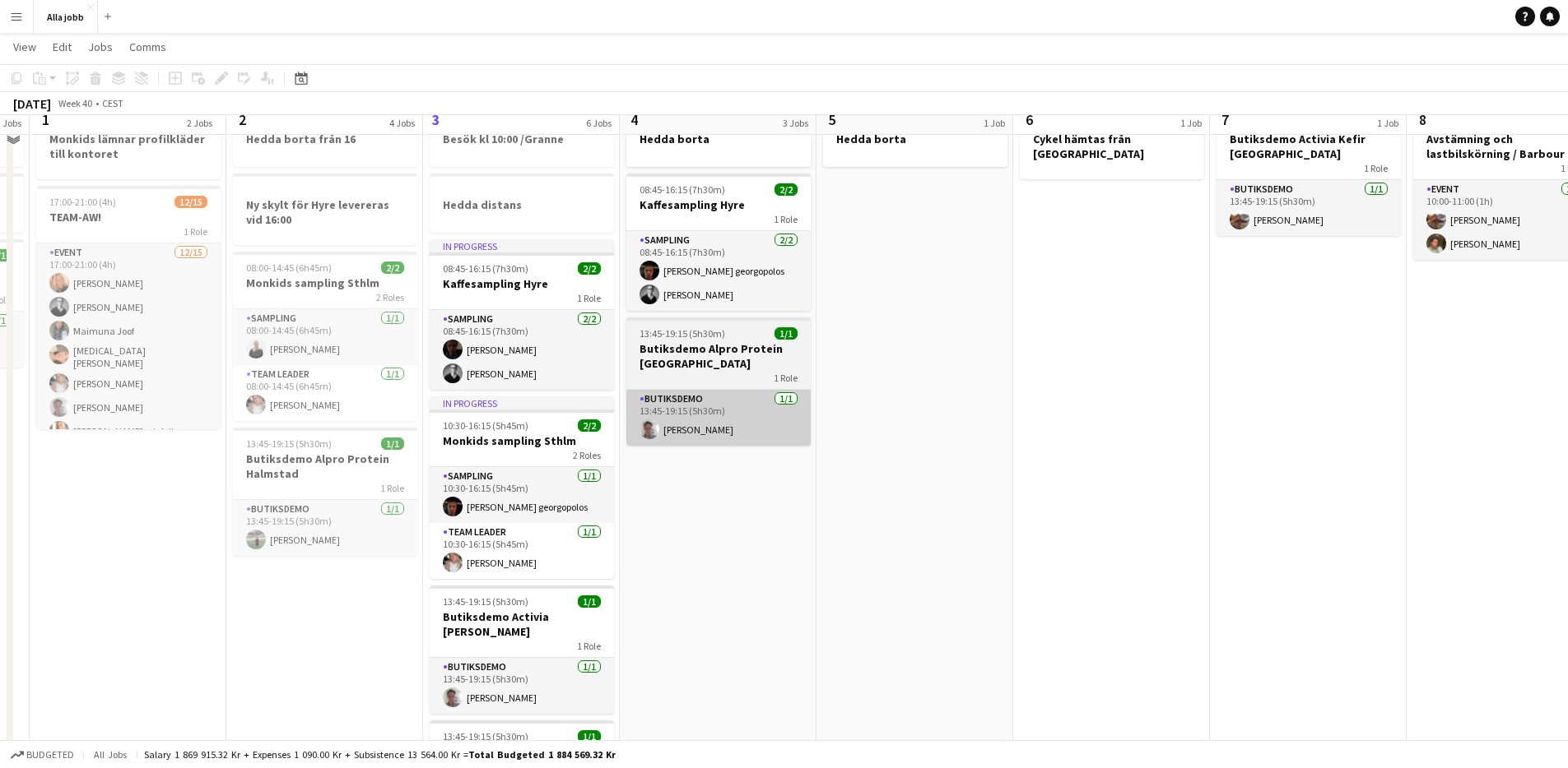
scroll to position [34, 0]
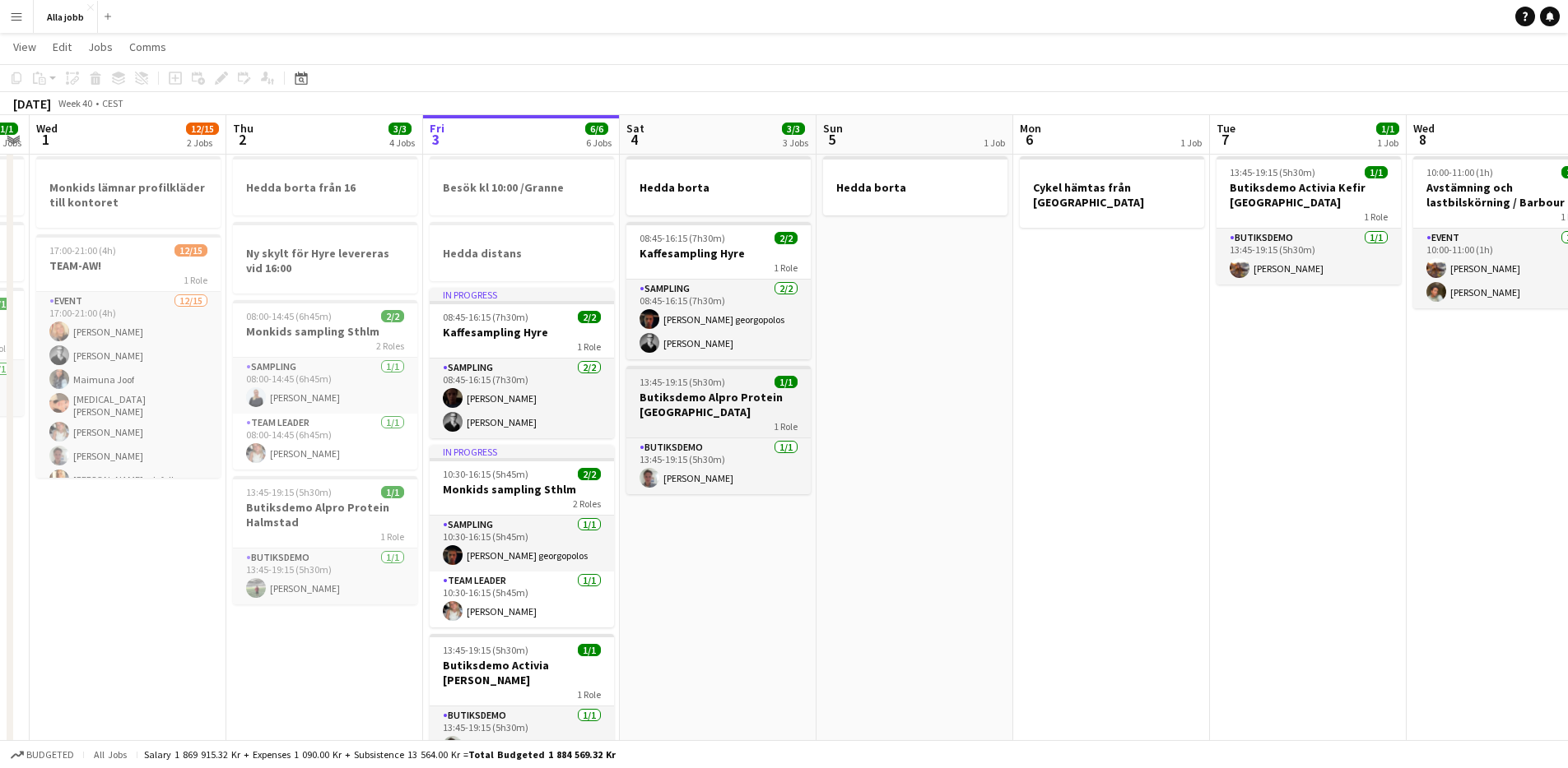
click at [732, 385] on div "13:45-19:15 (5h30m) 1/1" at bounding box center [719, 382] width 184 height 12
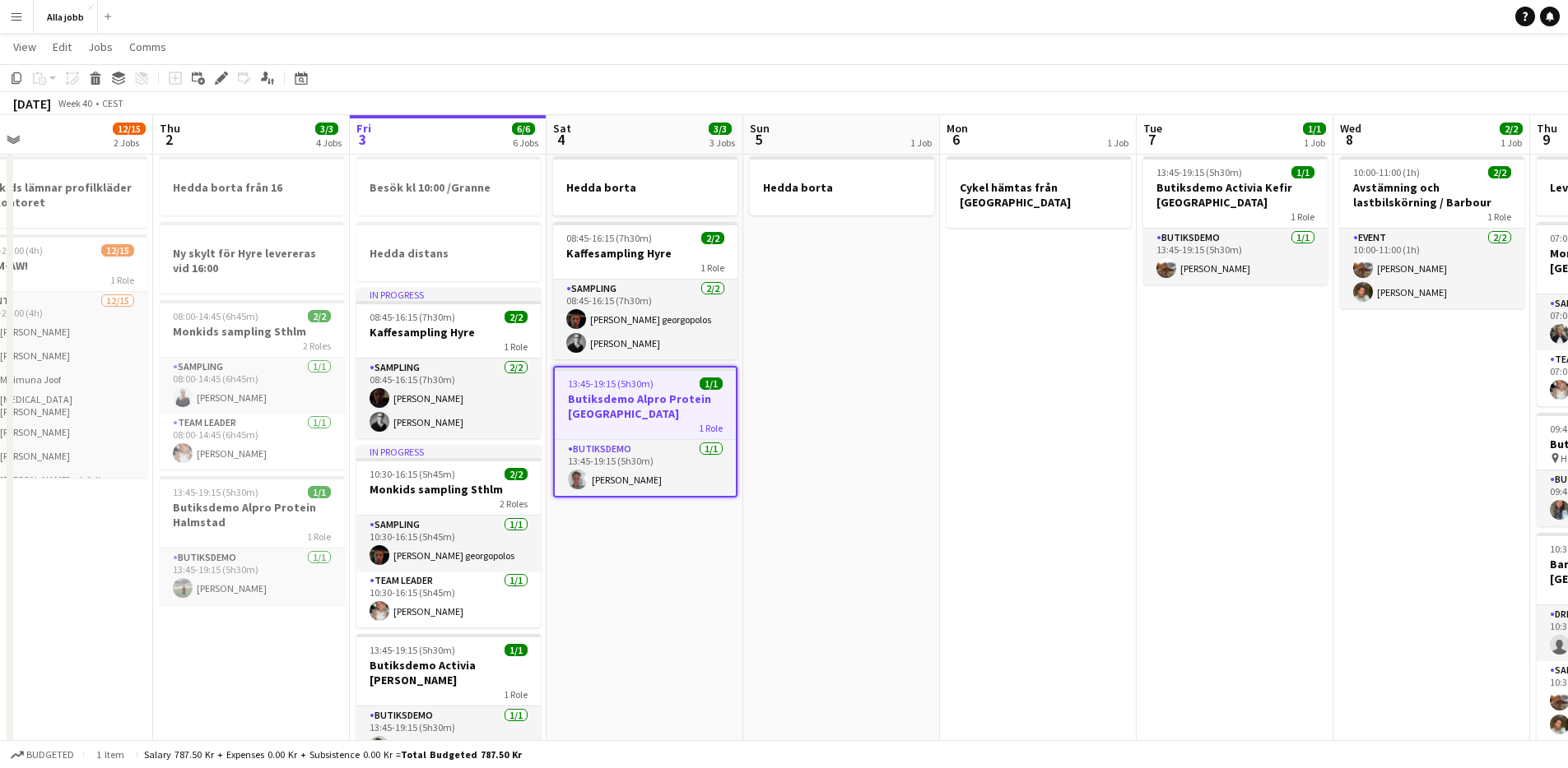
scroll to position [0, 438]
drag, startPoint x: 947, startPoint y: 369, endPoint x: 874, endPoint y: 514, distance: 162.3
click at [872, 517] on app-calendar-viewport "Mon 29 2/2 4 Jobs Tue 30 1/1 3 Jobs Wed 1 12/15 2 Jobs Thu 2 3/3 4 Jobs Fri 3 6…" at bounding box center [784, 634] width 1568 height 1209
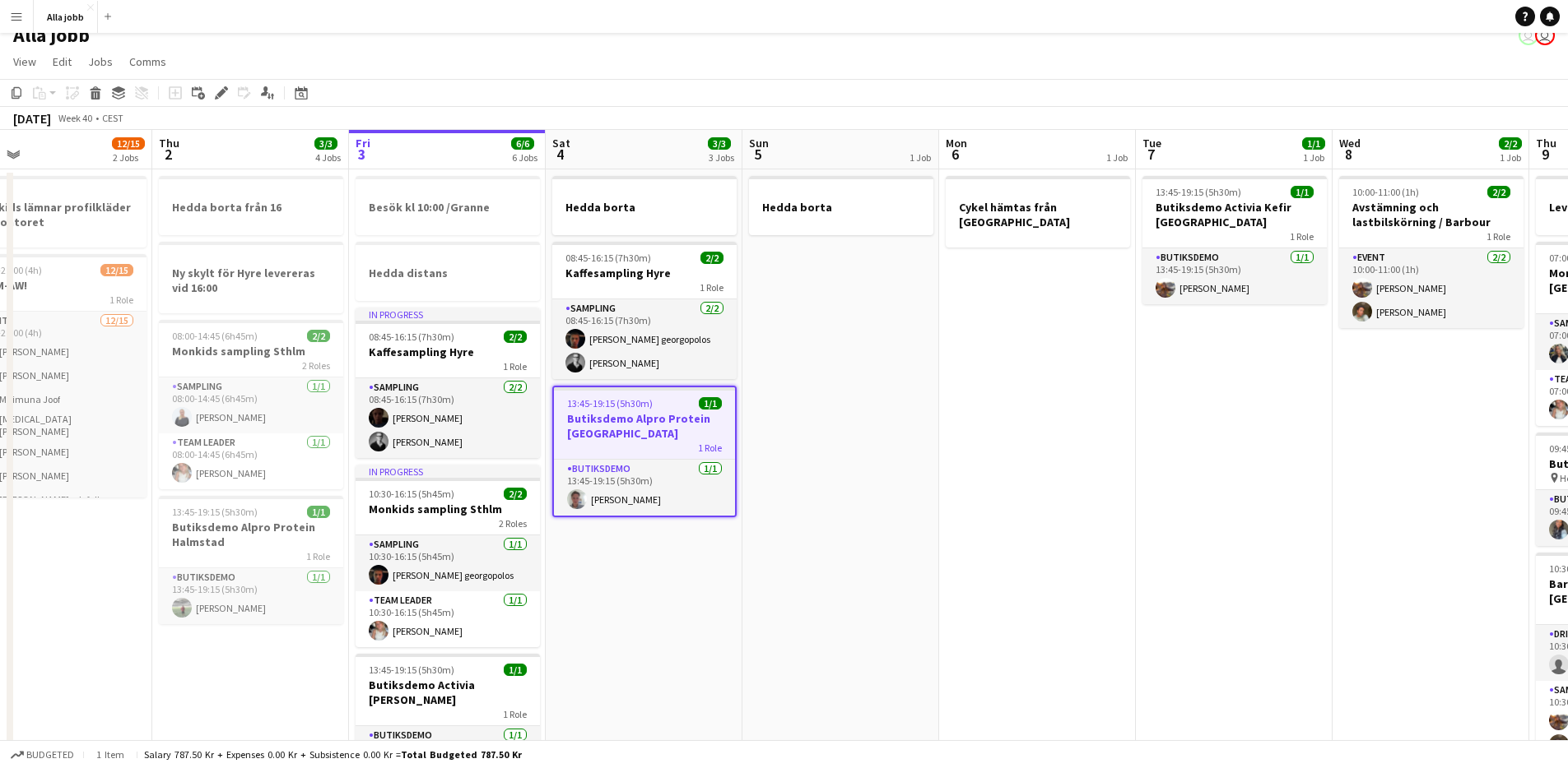
scroll to position [0, 0]
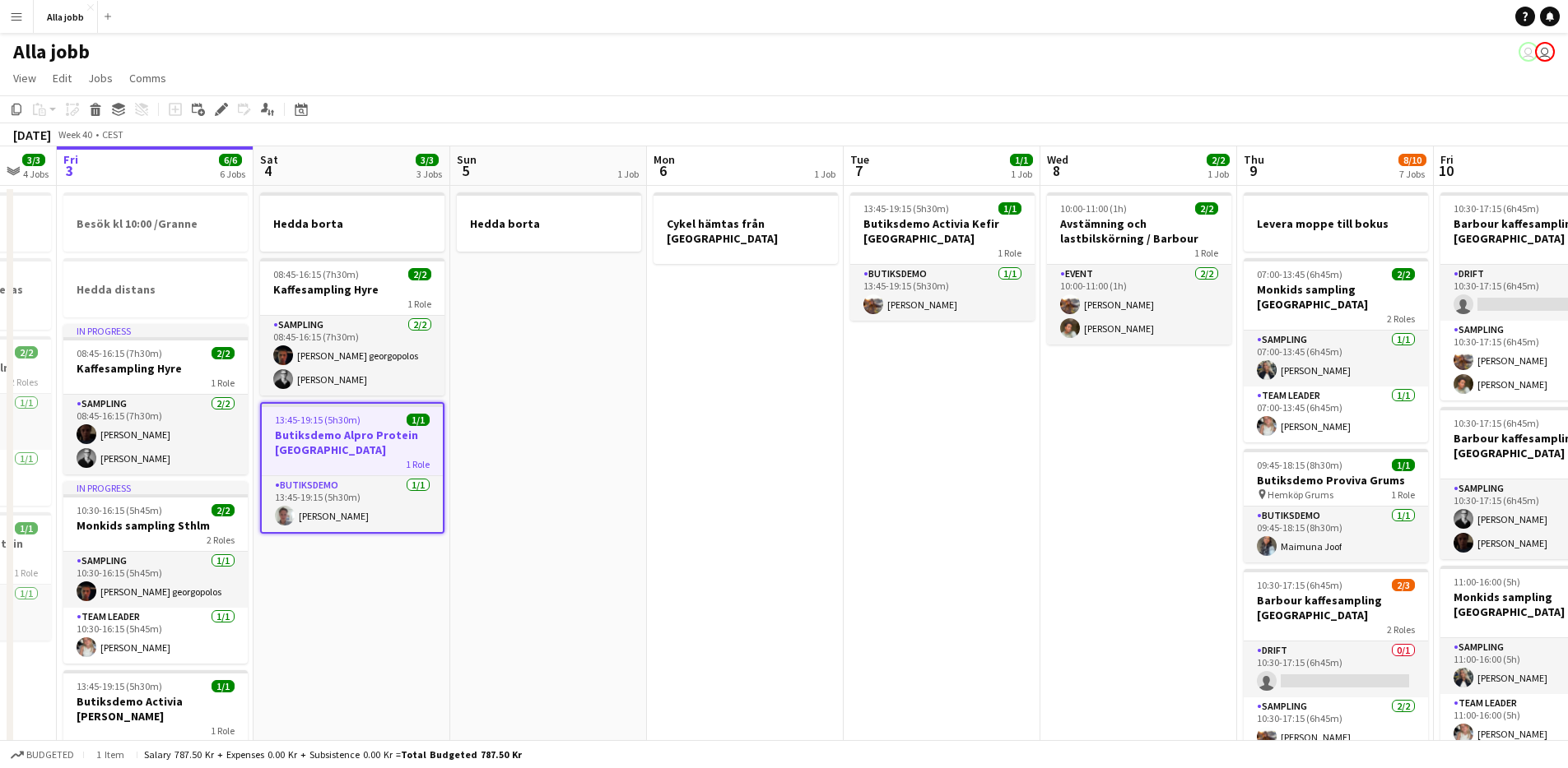
drag, startPoint x: 1036, startPoint y: 467, endPoint x: 715, endPoint y: 536, distance: 328.3
click at [715, 536] on app-calendar-viewport "Tue 30 1/1 3 Jobs Wed 1 12/15 2 Jobs Thu 2 3/3 4 Jobs Fri 3 6/6 6 Jobs Sat 4 3/…" at bounding box center [784, 710] width 1568 height 1128
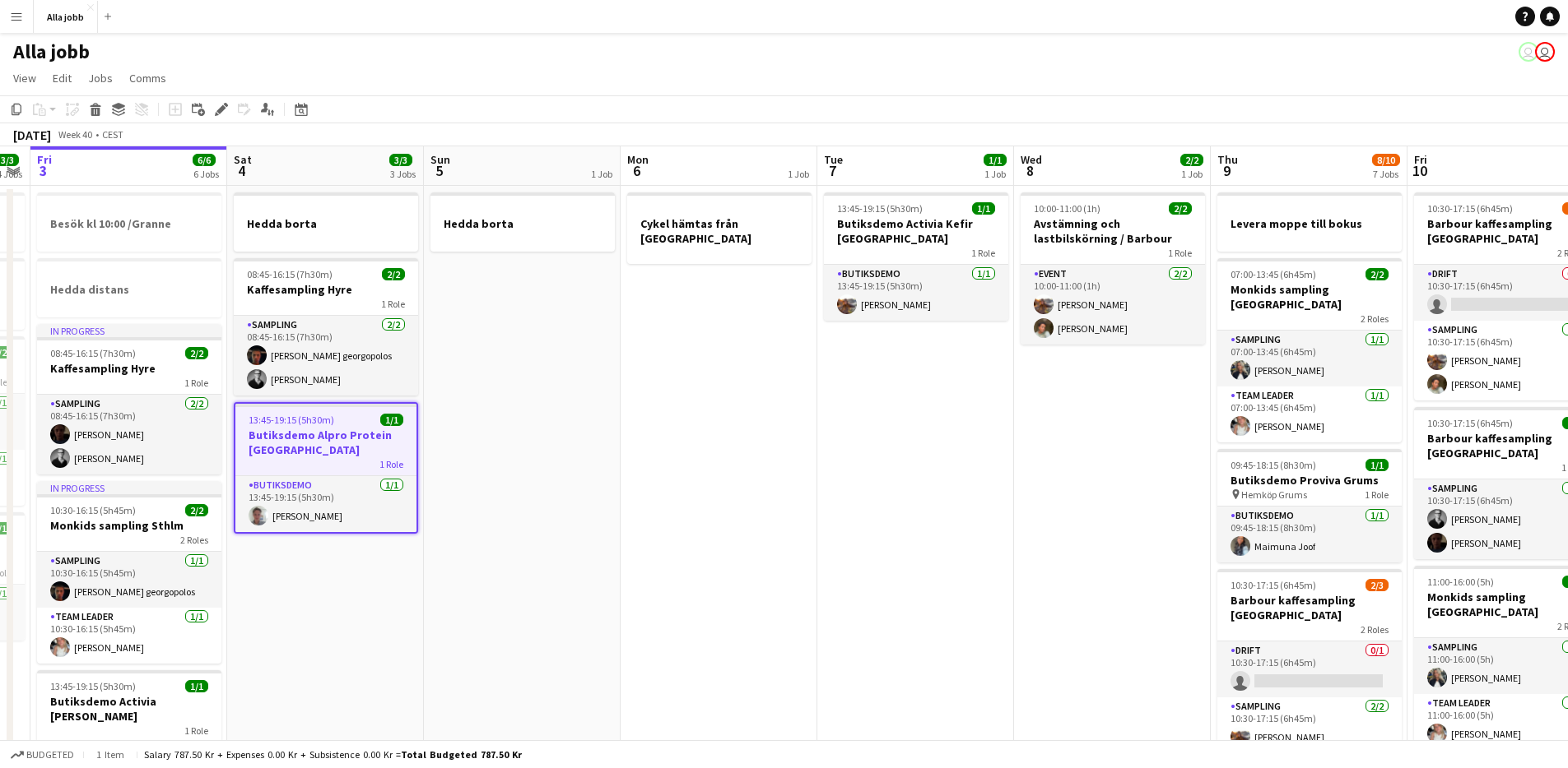
click at [774, 465] on app-date-cell "Cykel hämtas [PERSON_NAME] [GEOGRAPHIC_DATA]" at bounding box center [719, 730] width 196 height 1088
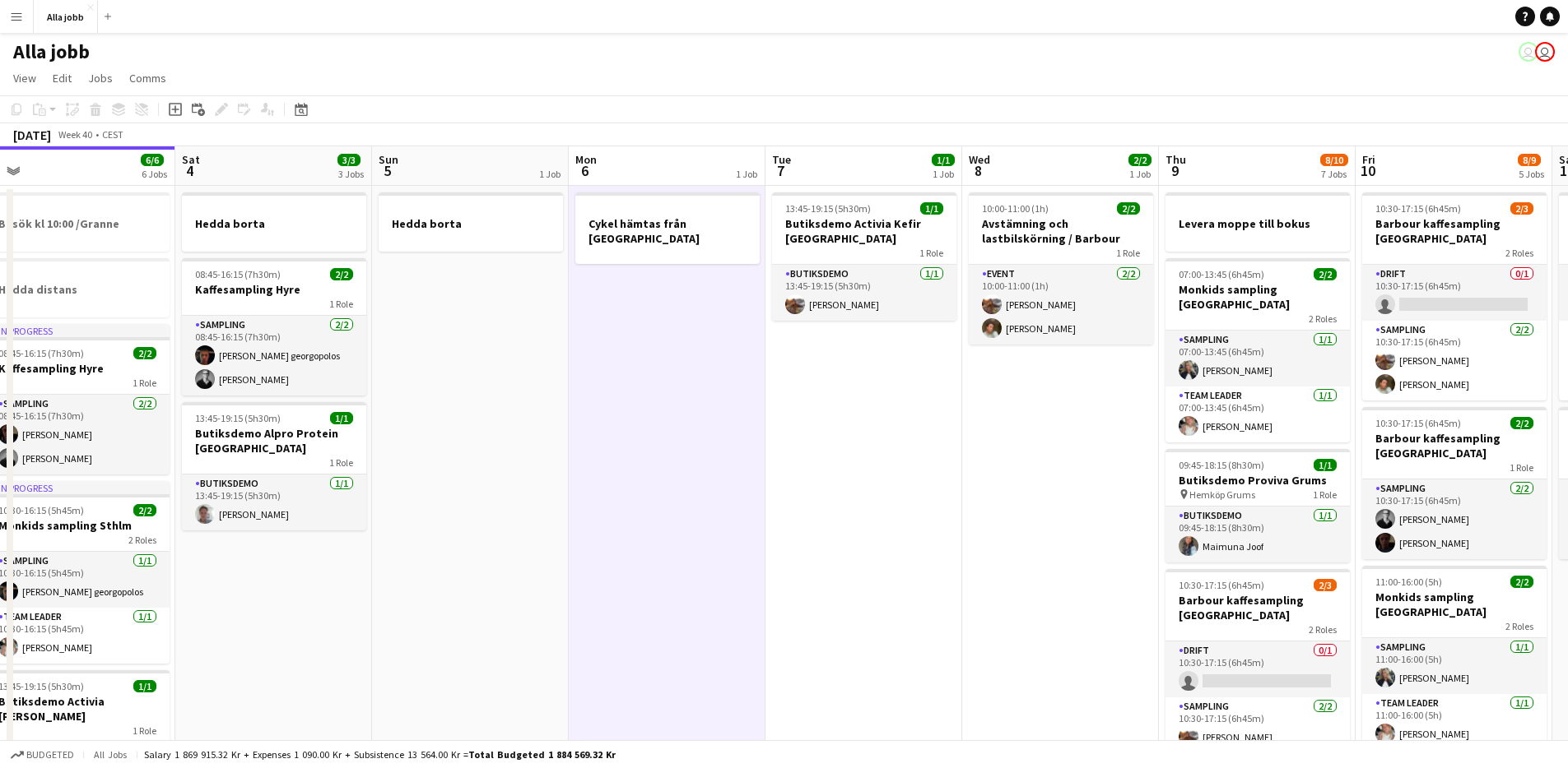
scroll to position [0, 623]
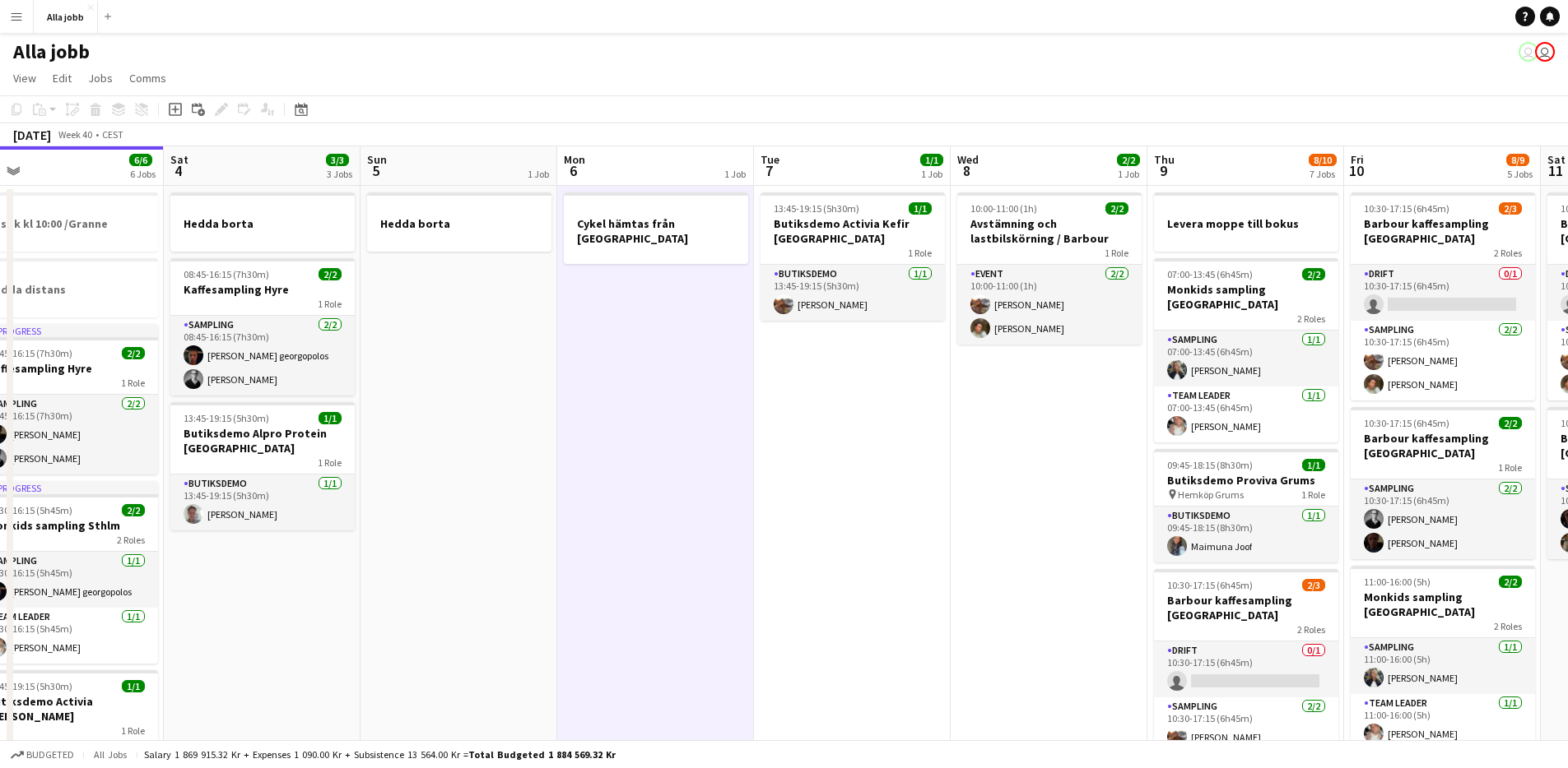
drag, startPoint x: 968, startPoint y: 472, endPoint x: 933, endPoint y: 482, distance: 36.4
click at [933, 482] on app-calendar-viewport "Tue 30 1/1 3 Jobs Wed 1 12/15 2 Jobs Thu 2 3/3 4 Jobs Fri 3 6/6 6 Jobs Sat 4 3/…" at bounding box center [784, 710] width 1568 height 1128
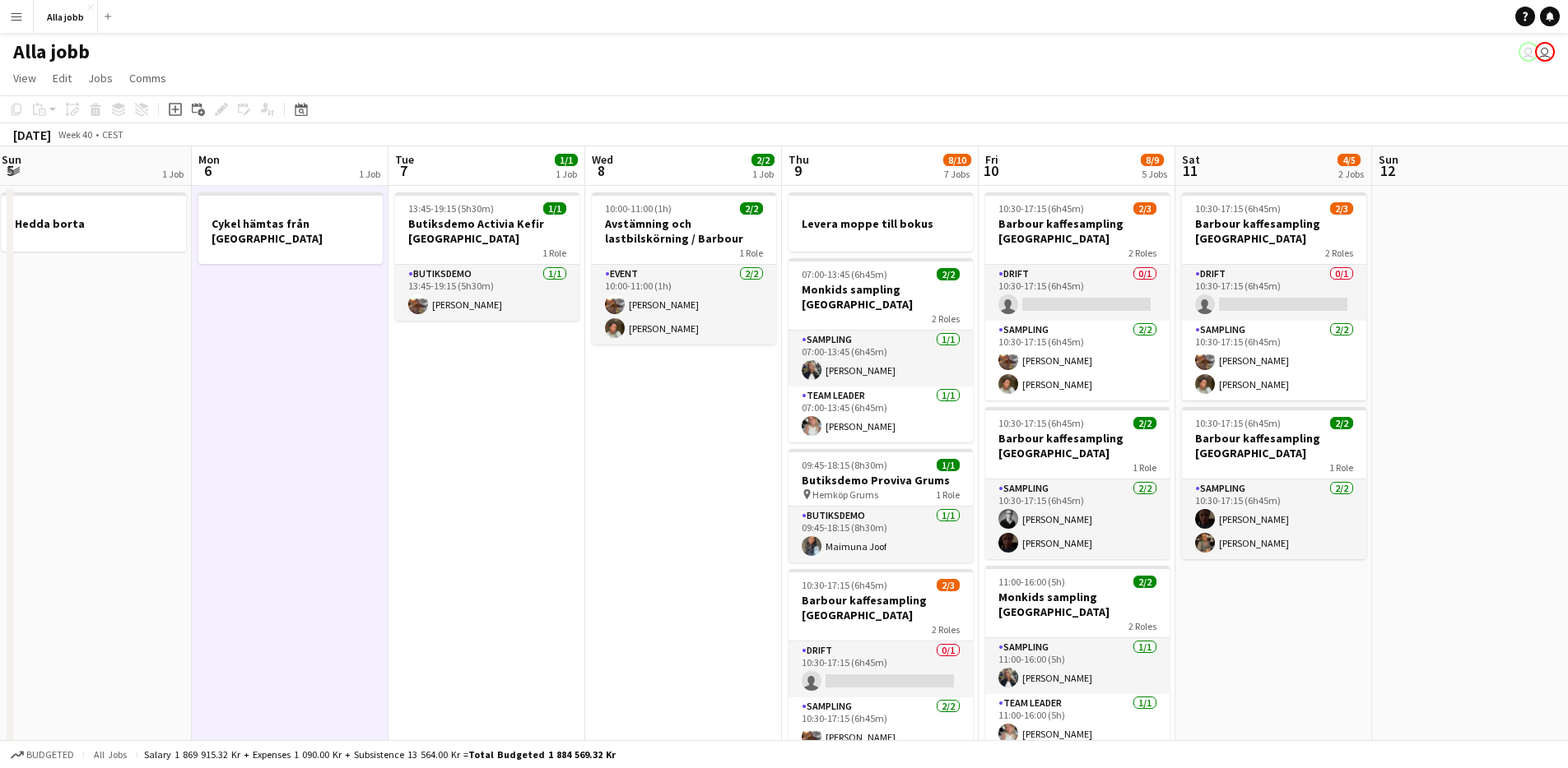
scroll to position [0, 608]
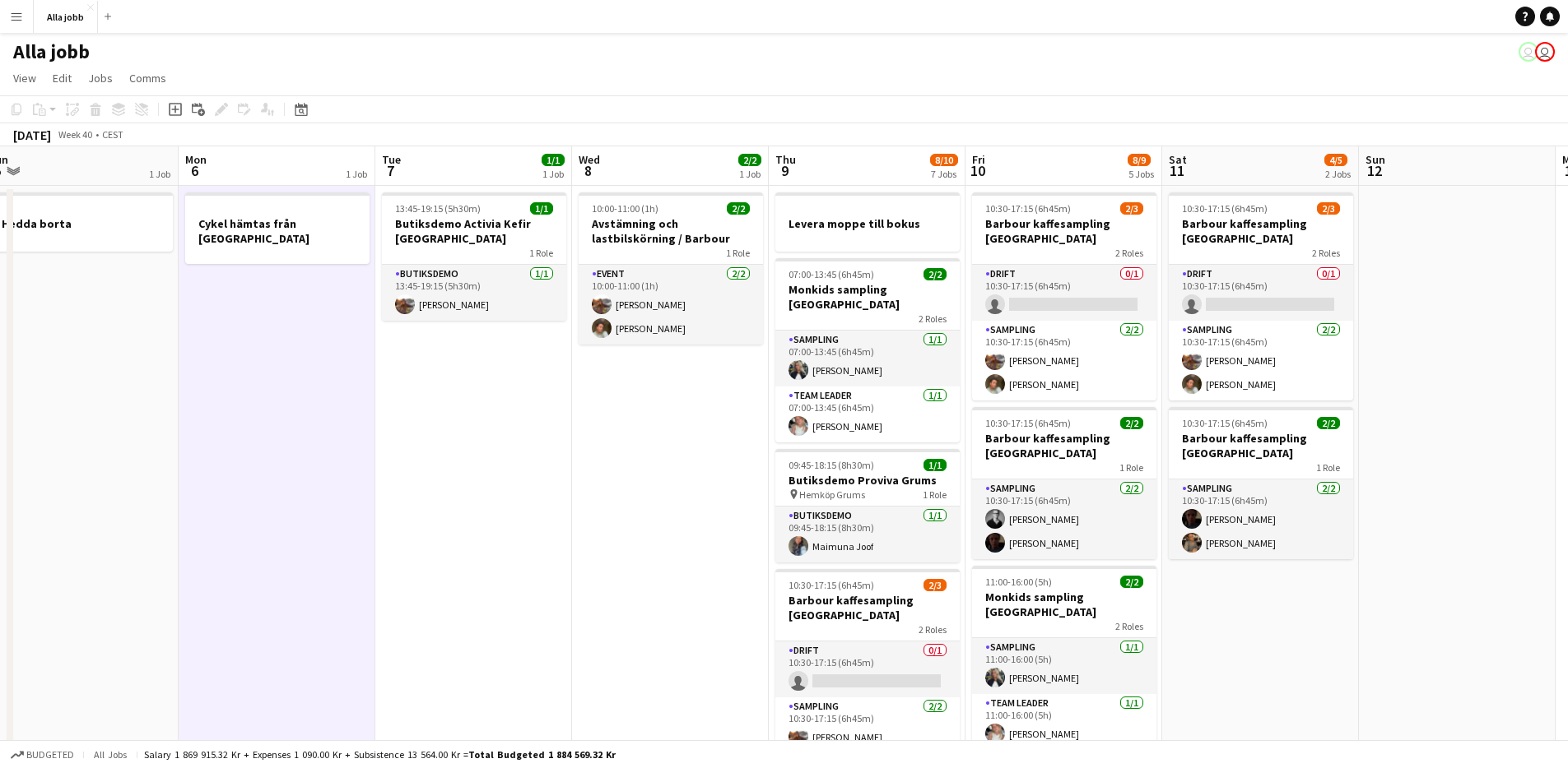
drag, startPoint x: 911, startPoint y: 482, endPoint x: 552, endPoint y: 490, distance: 359.1
click at [532, 504] on app-calendar-viewport "Thu 2 3/3 4 Jobs Fri 3 6/6 6 Jobs Sat 4 3/3 3 Jobs Sun 5 1 Job Mon 6 1 Job Tue …" at bounding box center [784, 710] width 1568 height 1128
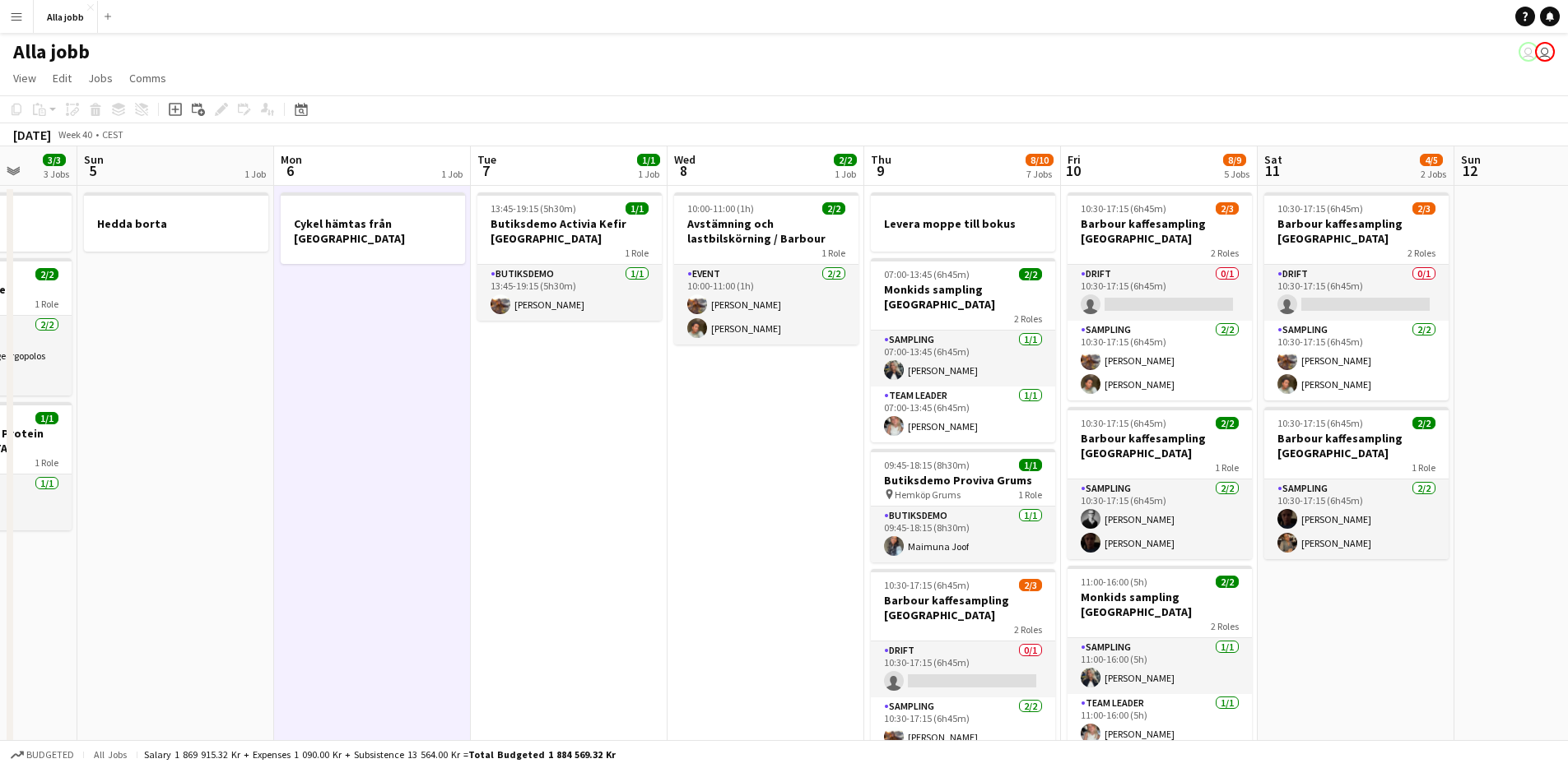
drag, startPoint x: 725, startPoint y: 450, endPoint x: 632, endPoint y: 452, distance: 93.0
click at [632, 452] on app-calendar-viewport "Thu 2 3/3 4 Jobs Fri 3 6/6 6 Jobs Sat 4 3/3 3 Jobs Sun 5 1 Job Mon 6 1 Job Tue …" at bounding box center [784, 710] width 1568 height 1128
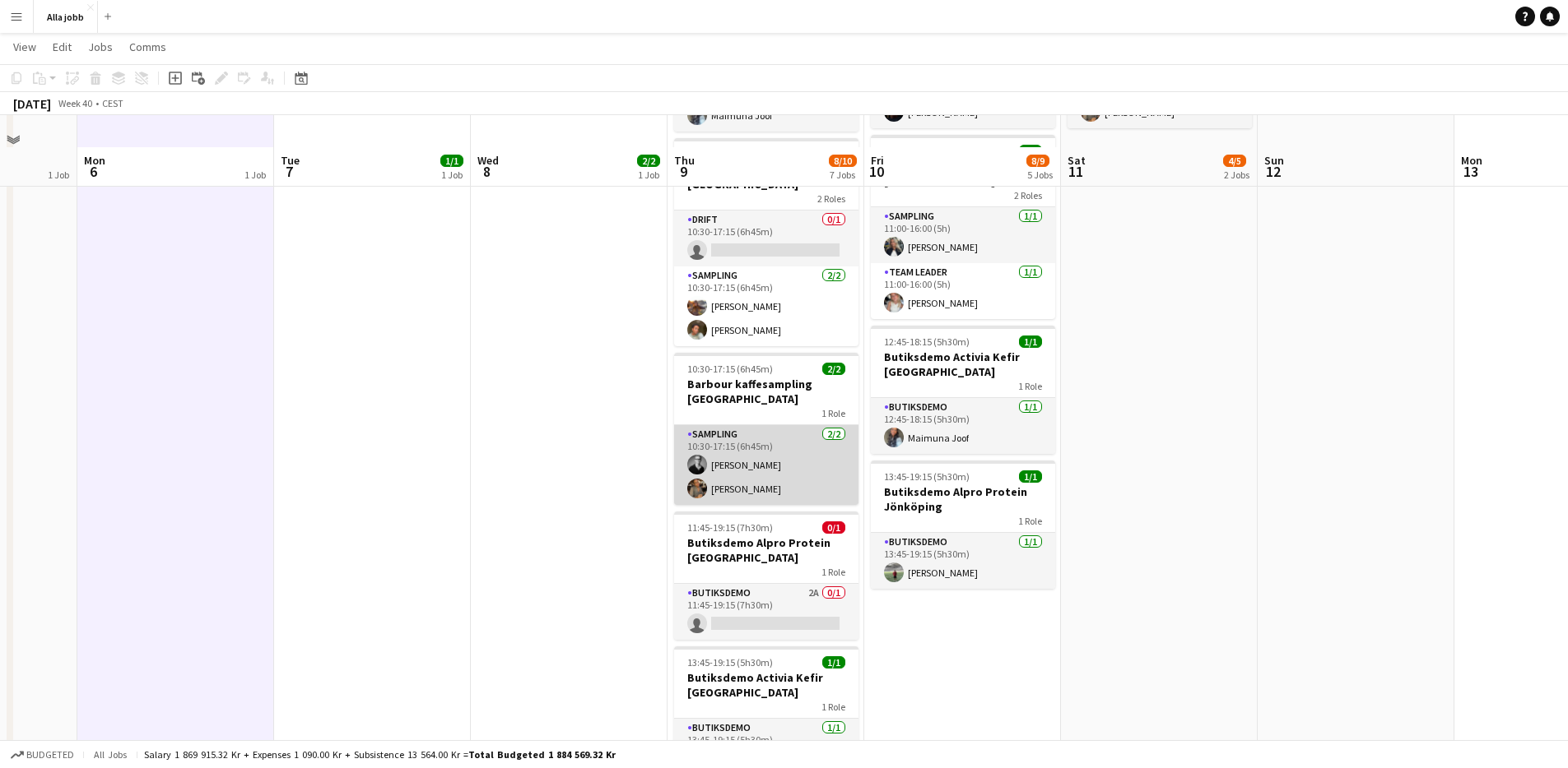
scroll to position [462, 0]
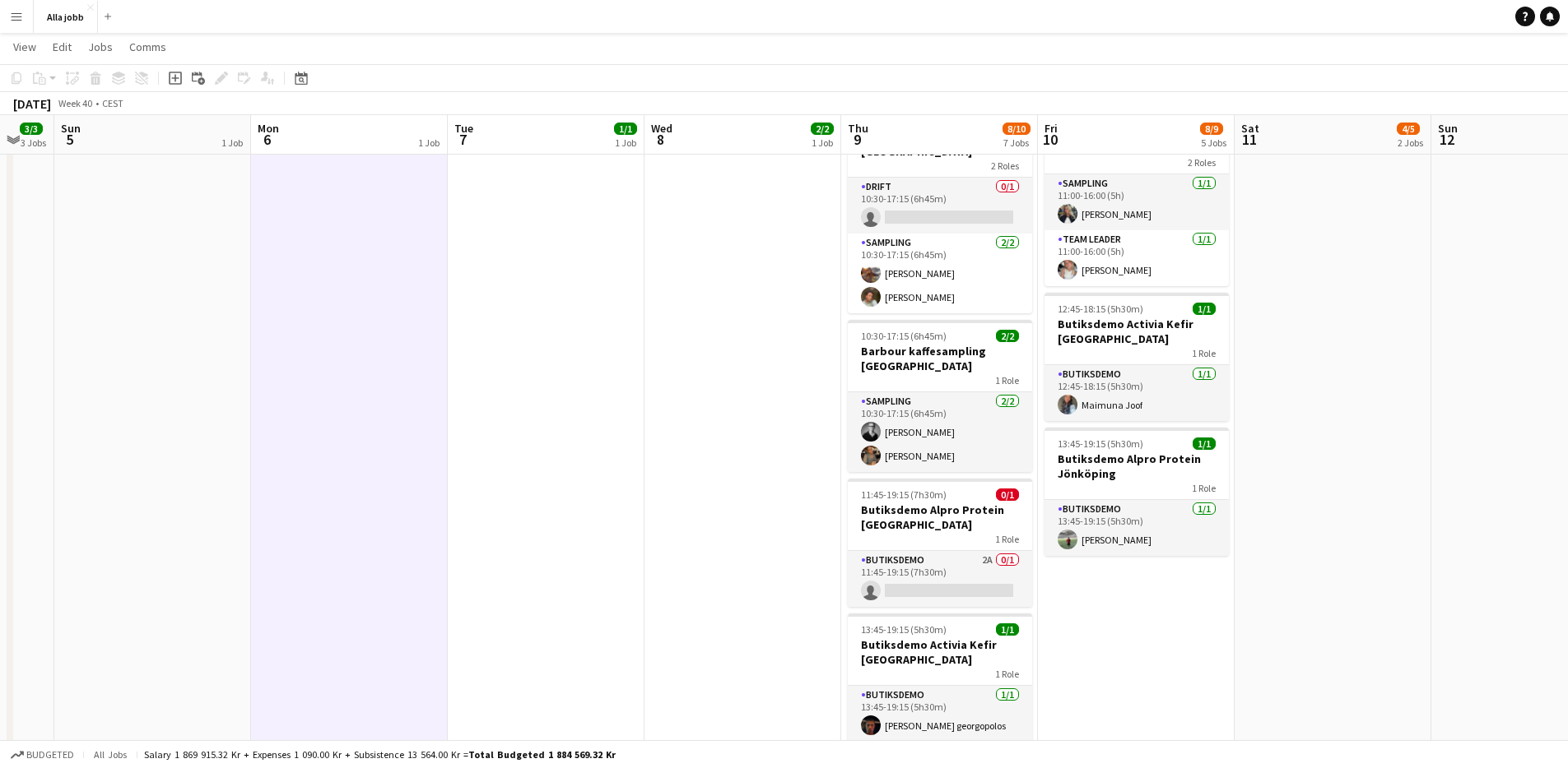
drag, startPoint x: 596, startPoint y: 441, endPoint x: 1047, endPoint y: 470, distance: 451.9
click at [1051, 468] on app-calendar-viewport "Fri 3 6/6 6 Jobs Sat 4 3/3 3 Jobs Sun 5 1 Job Mon 6 1 Job Tue 7 1/1 1 Job Wed 8…" at bounding box center [784, 207] width 1568 height 1209
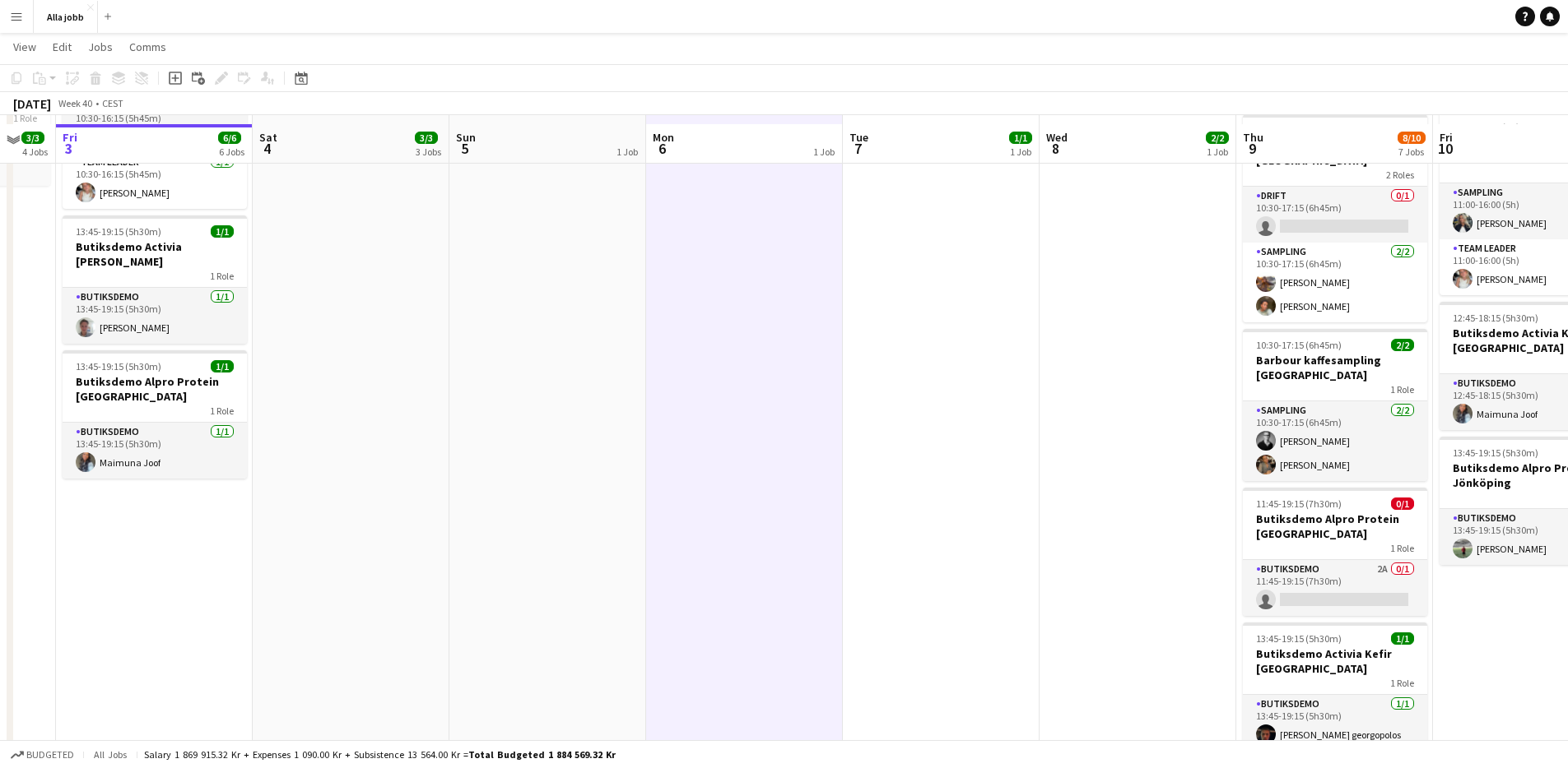
scroll to position [118, 0]
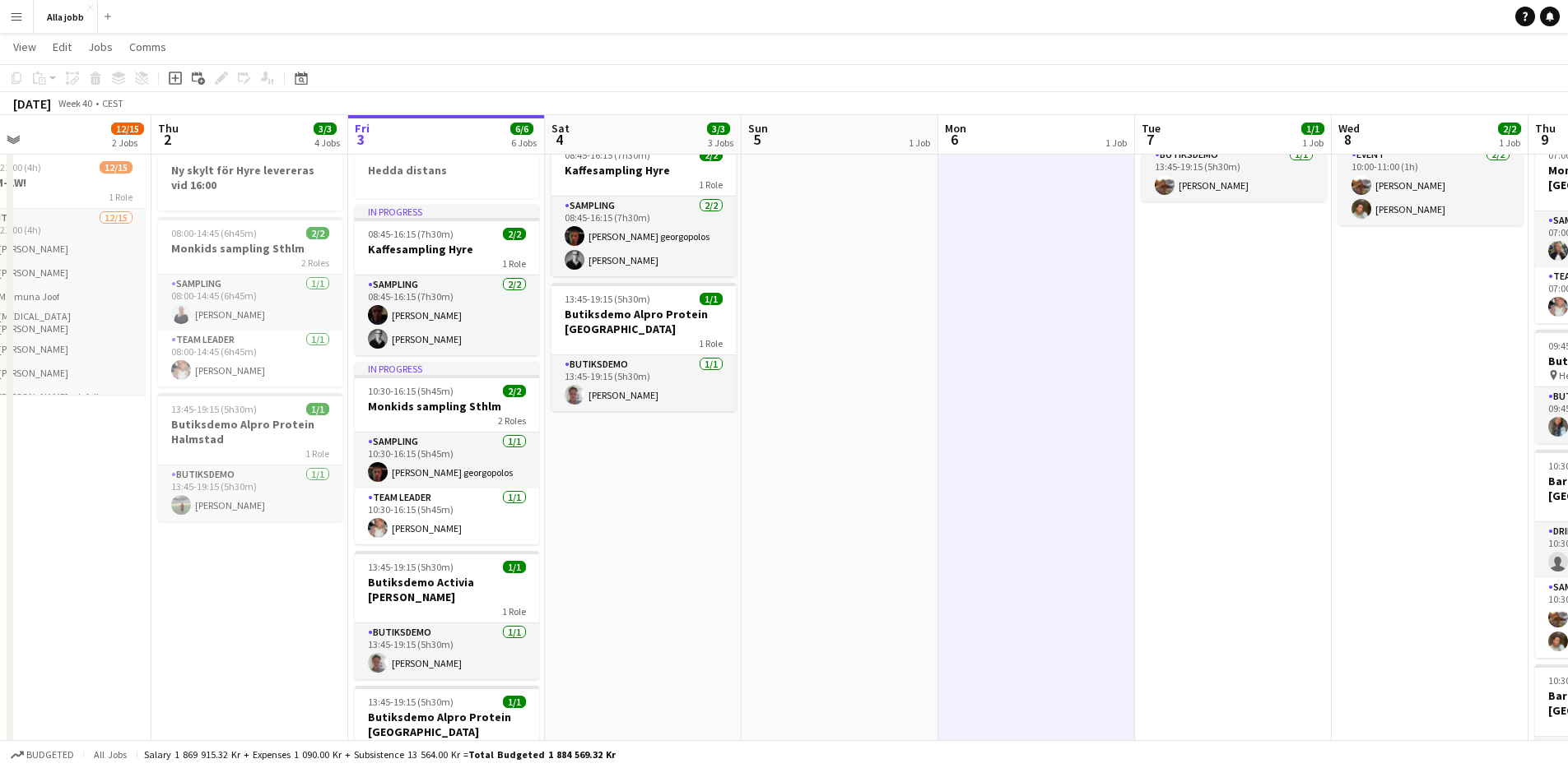
drag, startPoint x: 1007, startPoint y: 558, endPoint x: 1082, endPoint y: 573, distance: 76.5
click at [1082, 573] on app-calendar-viewport "Mon 29 2/2 4 Jobs Tue 30 1/1 3 Jobs Wed 1 12/15 2 Jobs Thu 2 3/3 4 Jobs Fri 3 6…" at bounding box center [784, 551] width 1568 height 1209
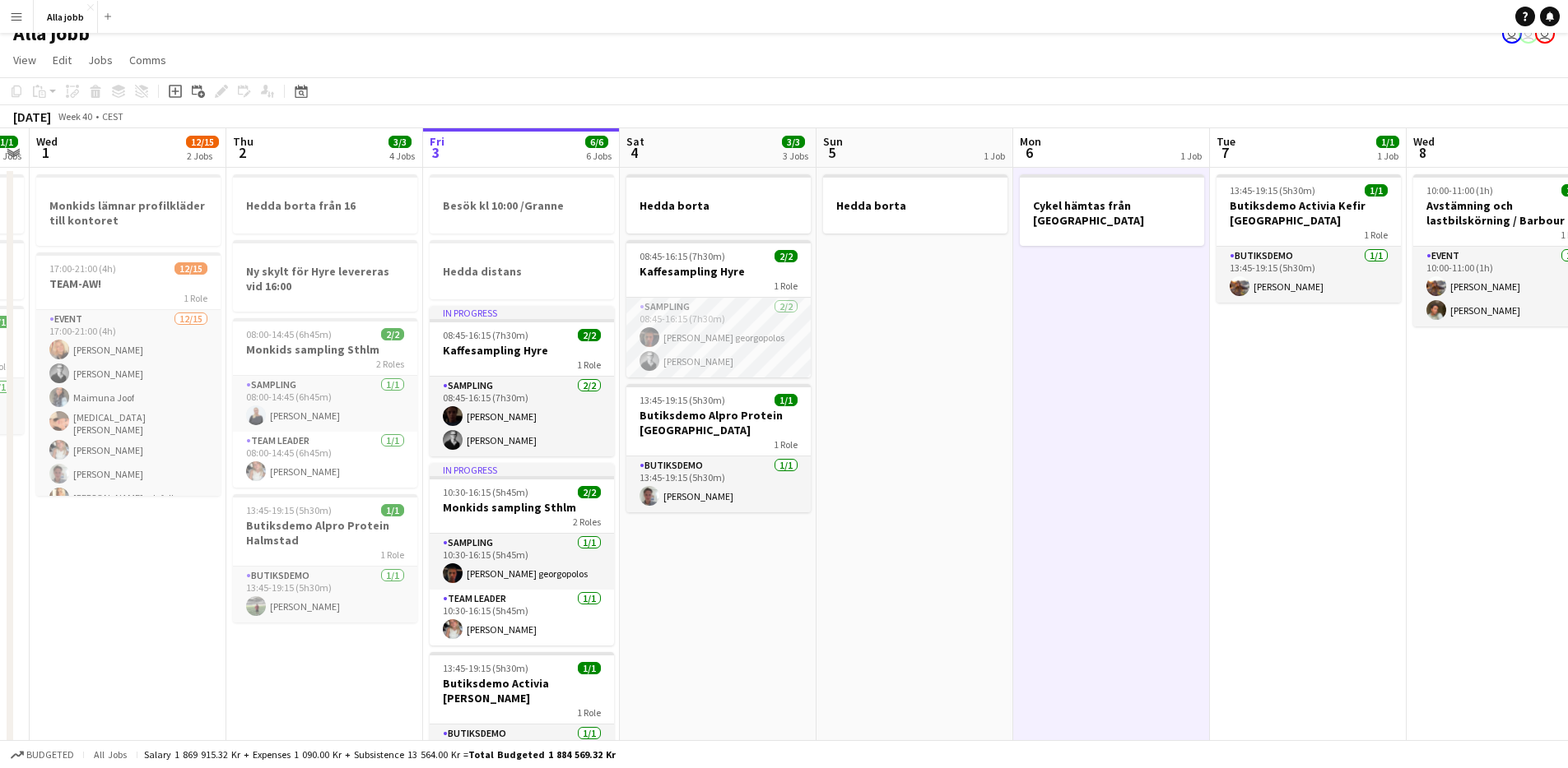
scroll to position [28, 0]
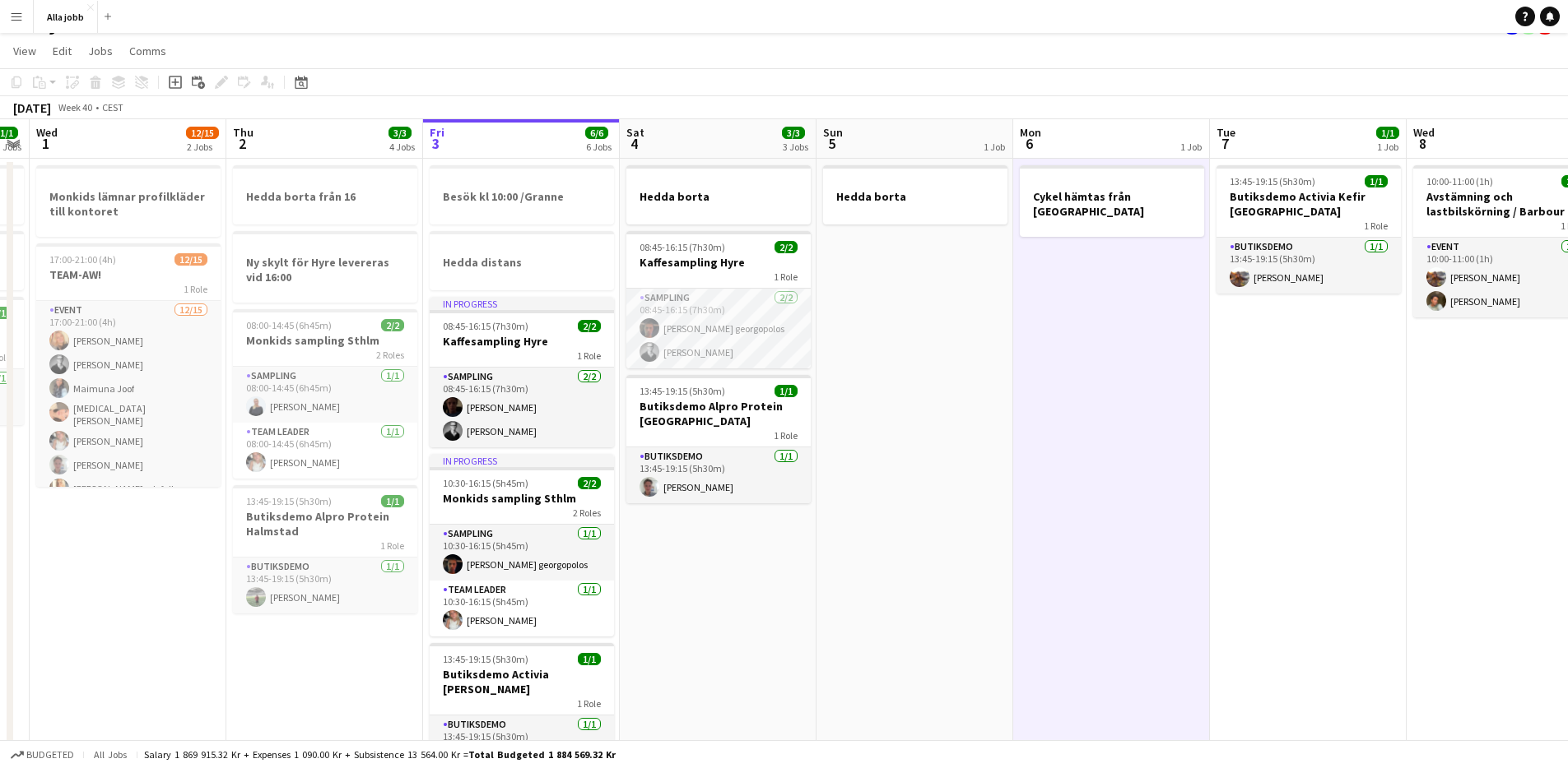
click at [897, 548] on app-date-cell "Hedda borta" at bounding box center [915, 703] width 196 height 1088
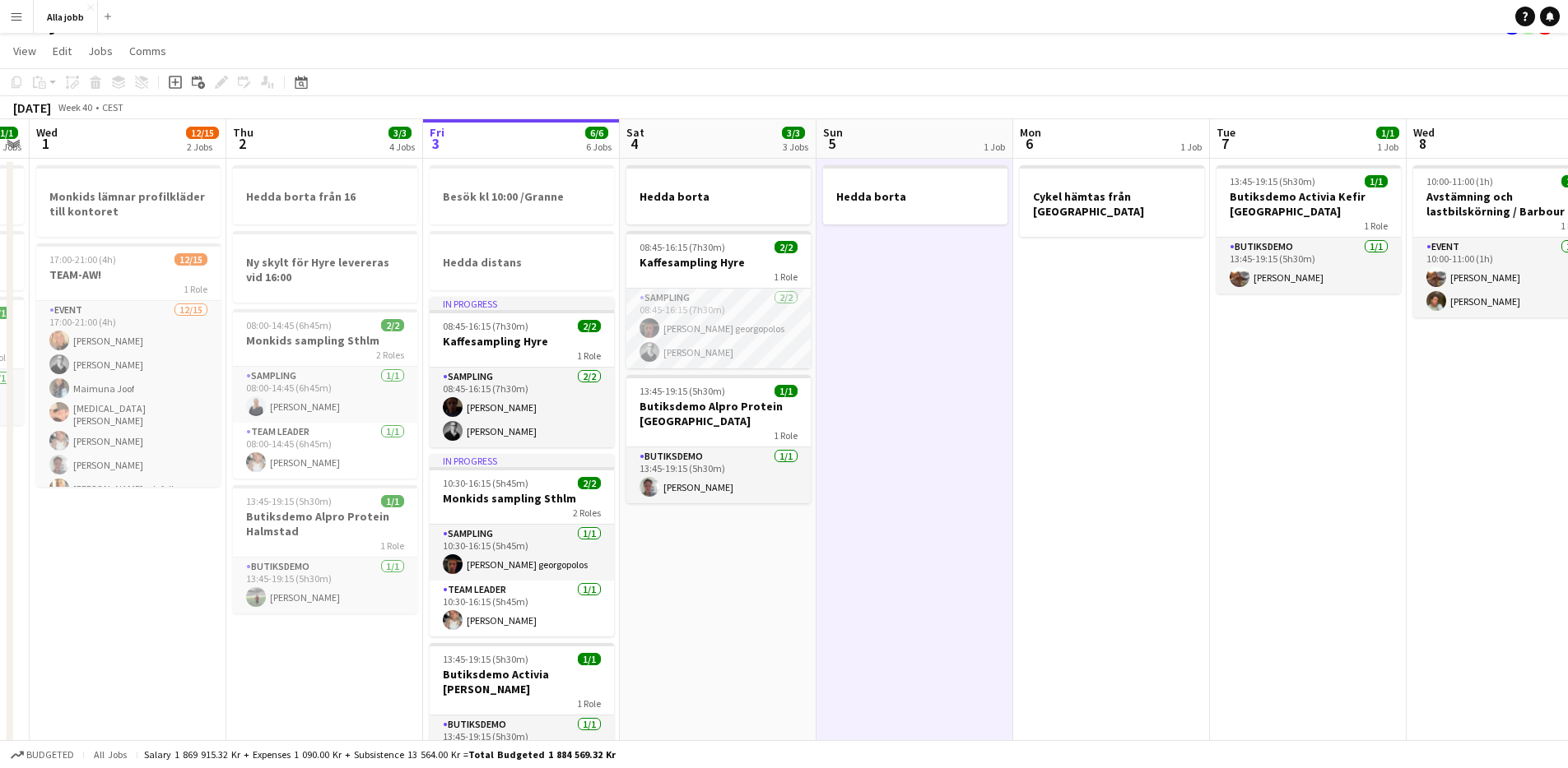
click at [802, 572] on app-date-cell "Hedda borta 08:45-16:15 (7h30m) 2/2 Kaffesampling Hyre 1 Role Sampling 2/2 08:4…" at bounding box center [719, 703] width 196 height 1088
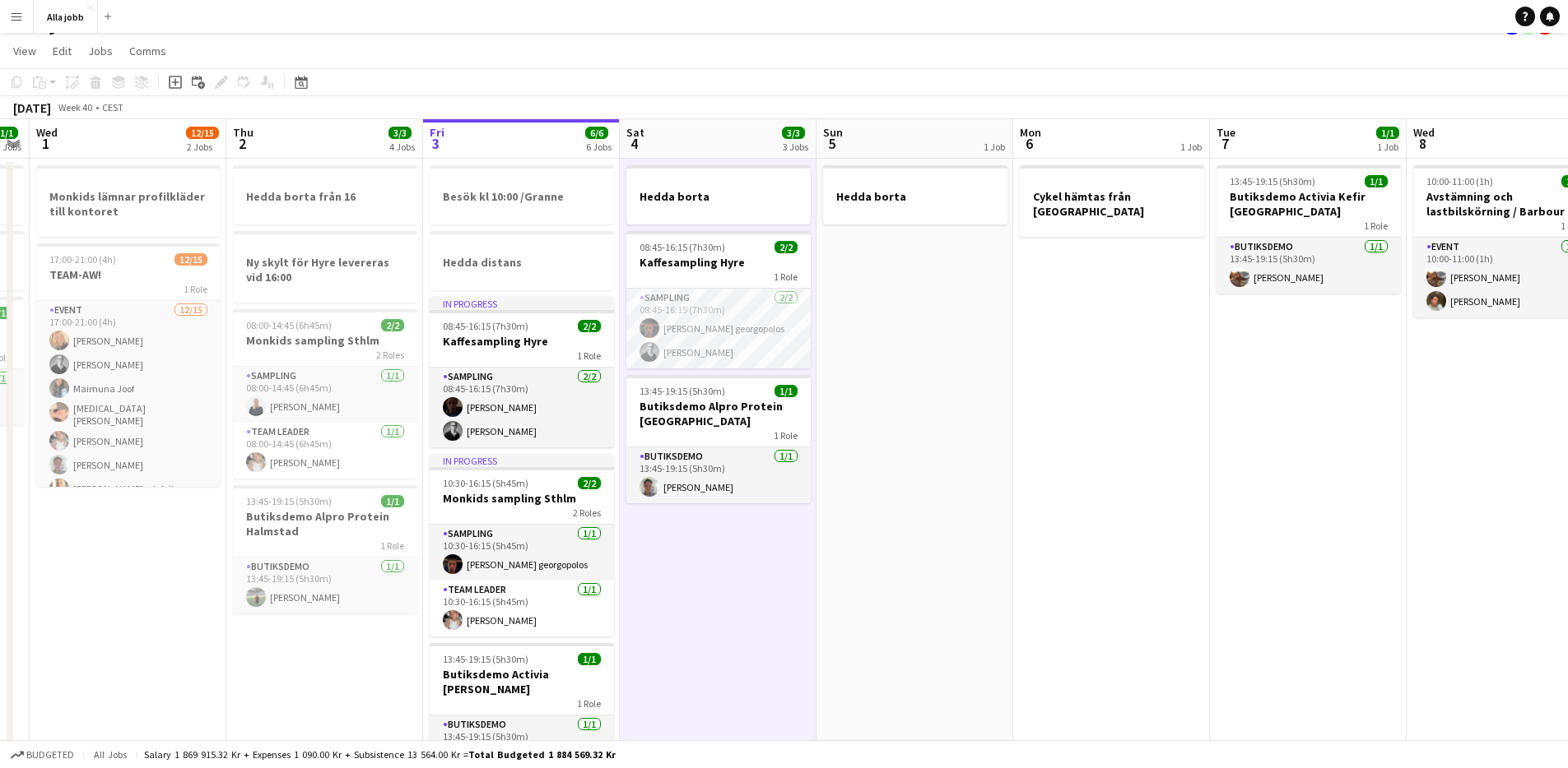
click at [802, 571] on app-date-cell "Hedda borta 08:45-16:15 (7h30m) 2/2 Kaffesampling Hyre 1 Role Sampling 2/2 08:4…" at bounding box center [719, 703] width 196 height 1088
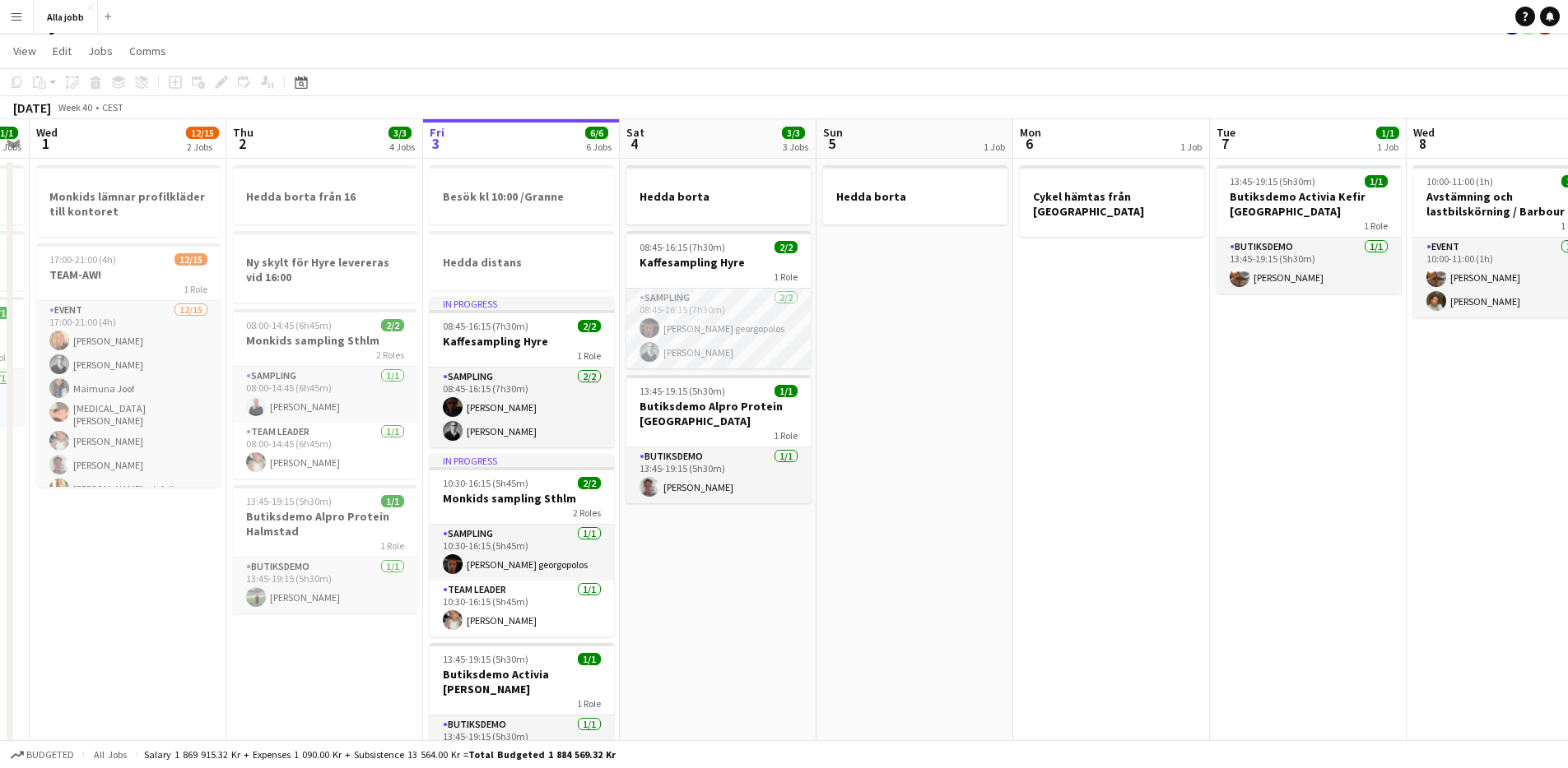
click at [842, 520] on app-date-cell "Hedda borta" at bounding box center [915, 703] width 196 height 1088
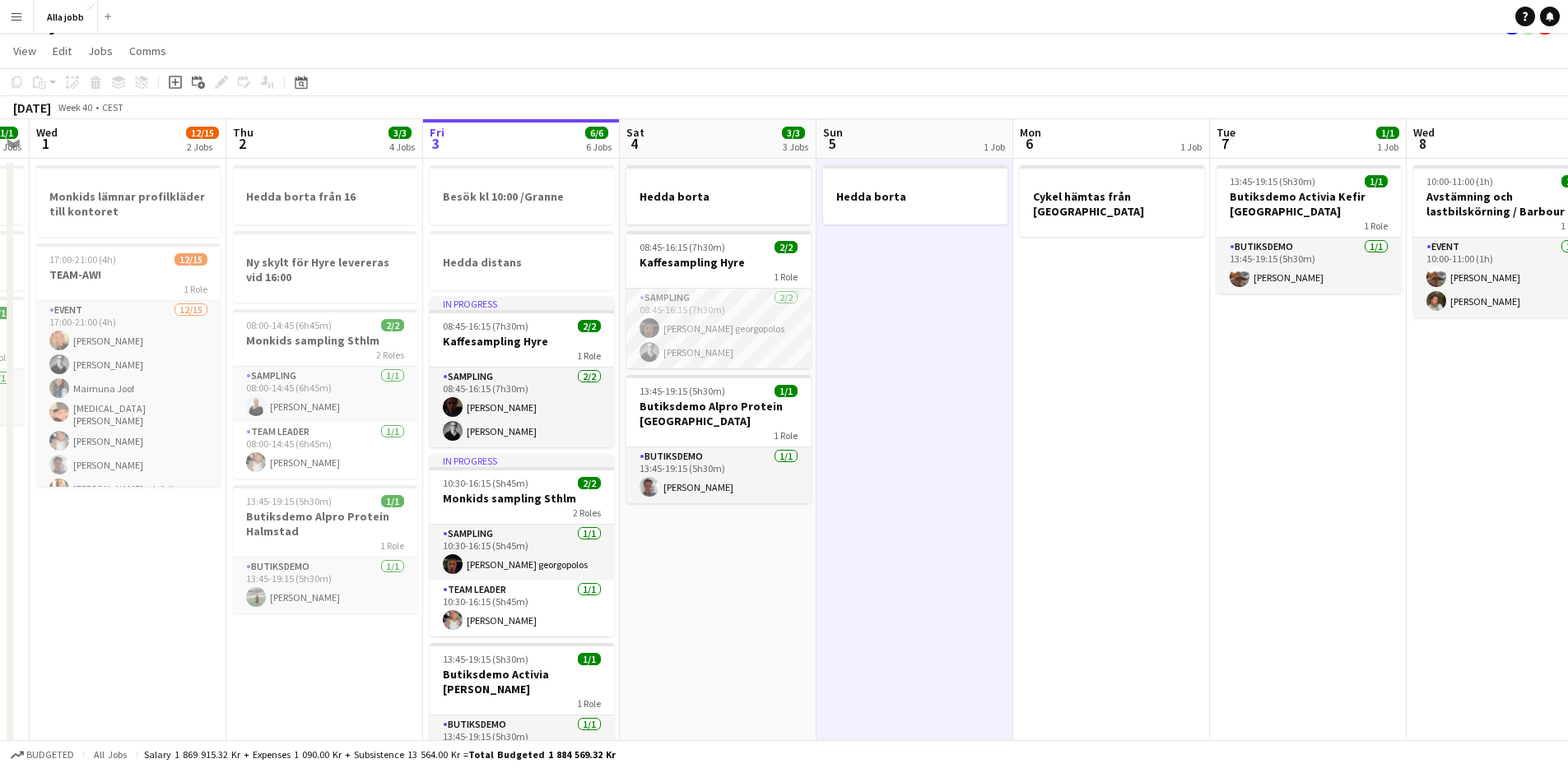
click at [842, 521] on app-date-cell "Hedda borta" at bounding box center [915, 703] width 196 height 1088
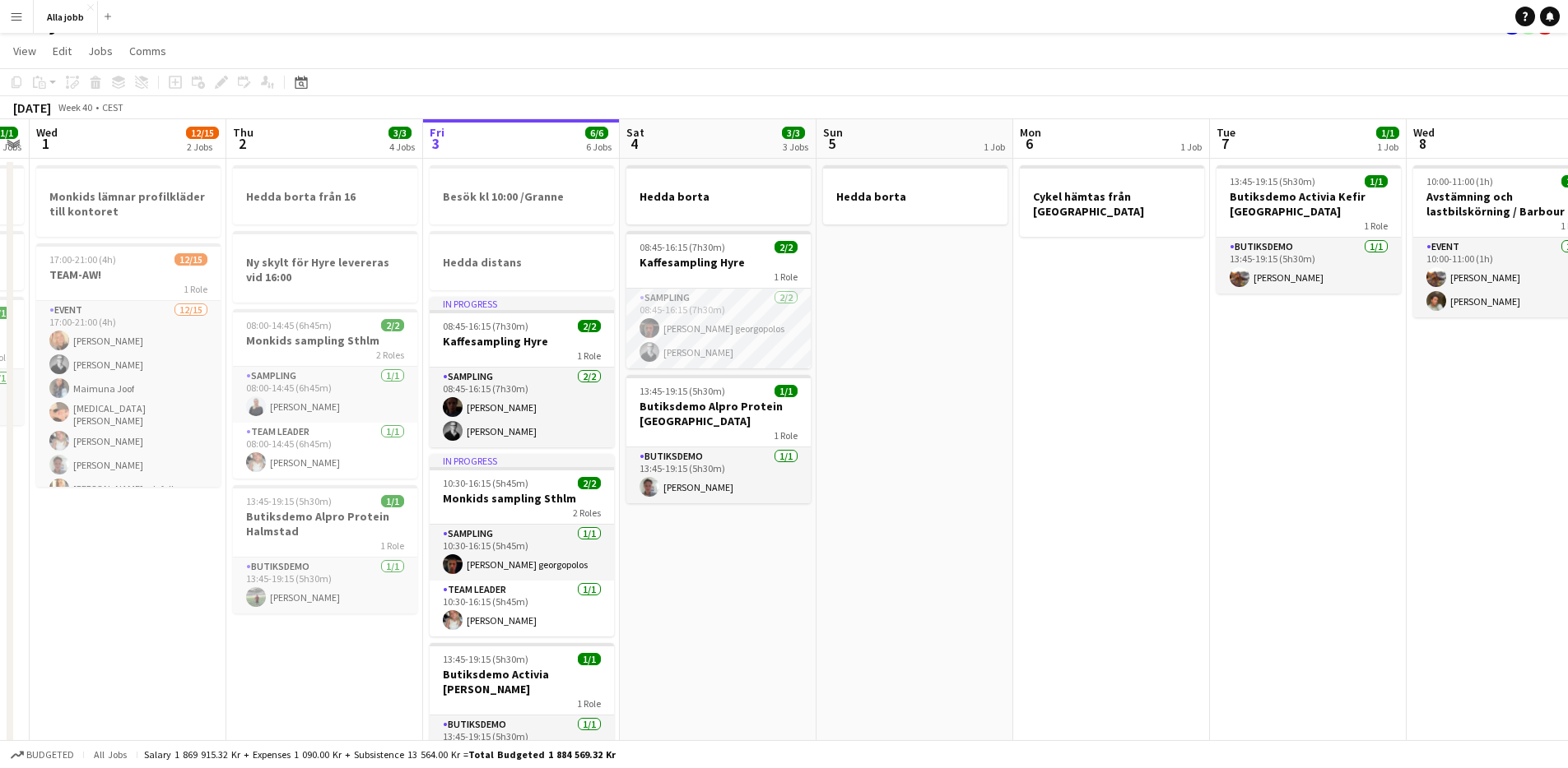
click at [798, 534] on app-date-cell "Hedda borta 08:45-16:15 (7h30m) 2/2 Kaffesampling Hyre 1 Role Sampling 2/2 08:4…" at bounding box center [719, 703] width 196 height 1088
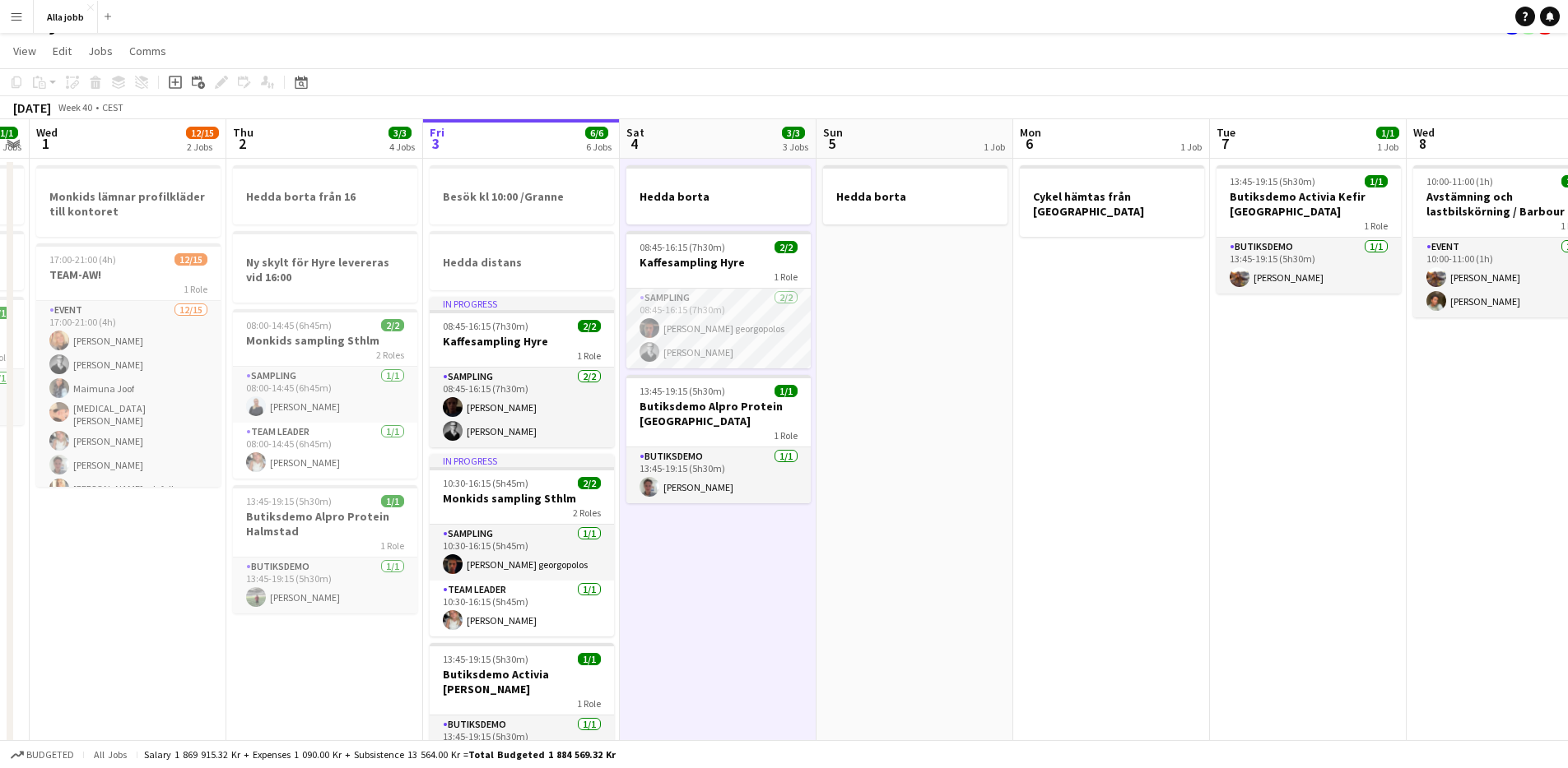
click at [798, 534] on app-date-cell "Hedda borta 08:45-16:15 (7h30m) 2/2 Kaffesampling Hyre 1 Role Sampling 2/2 08:4…" at bounding box center [719, 703] width 196 height 1088
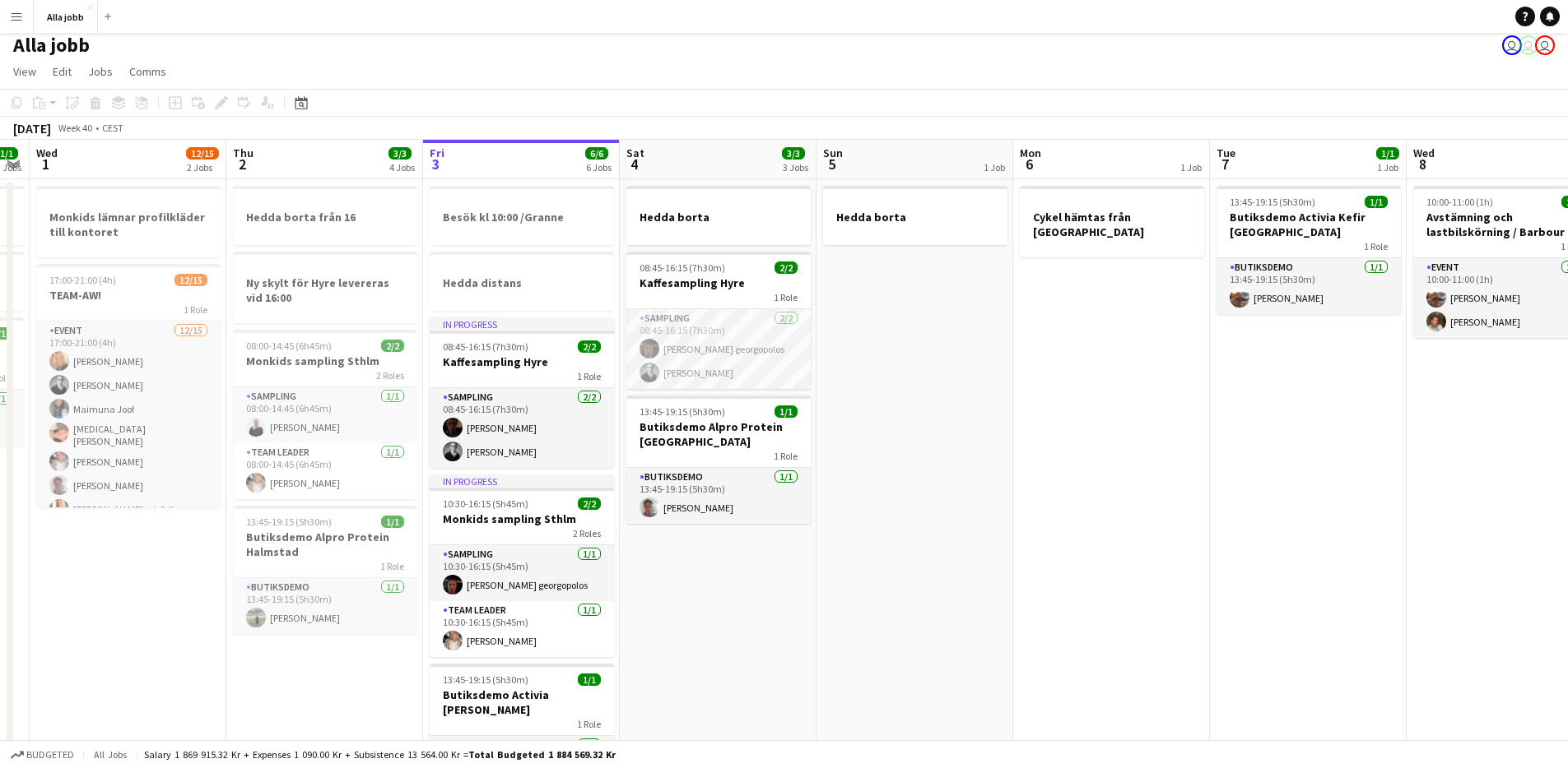
scroll to position [0, 0]
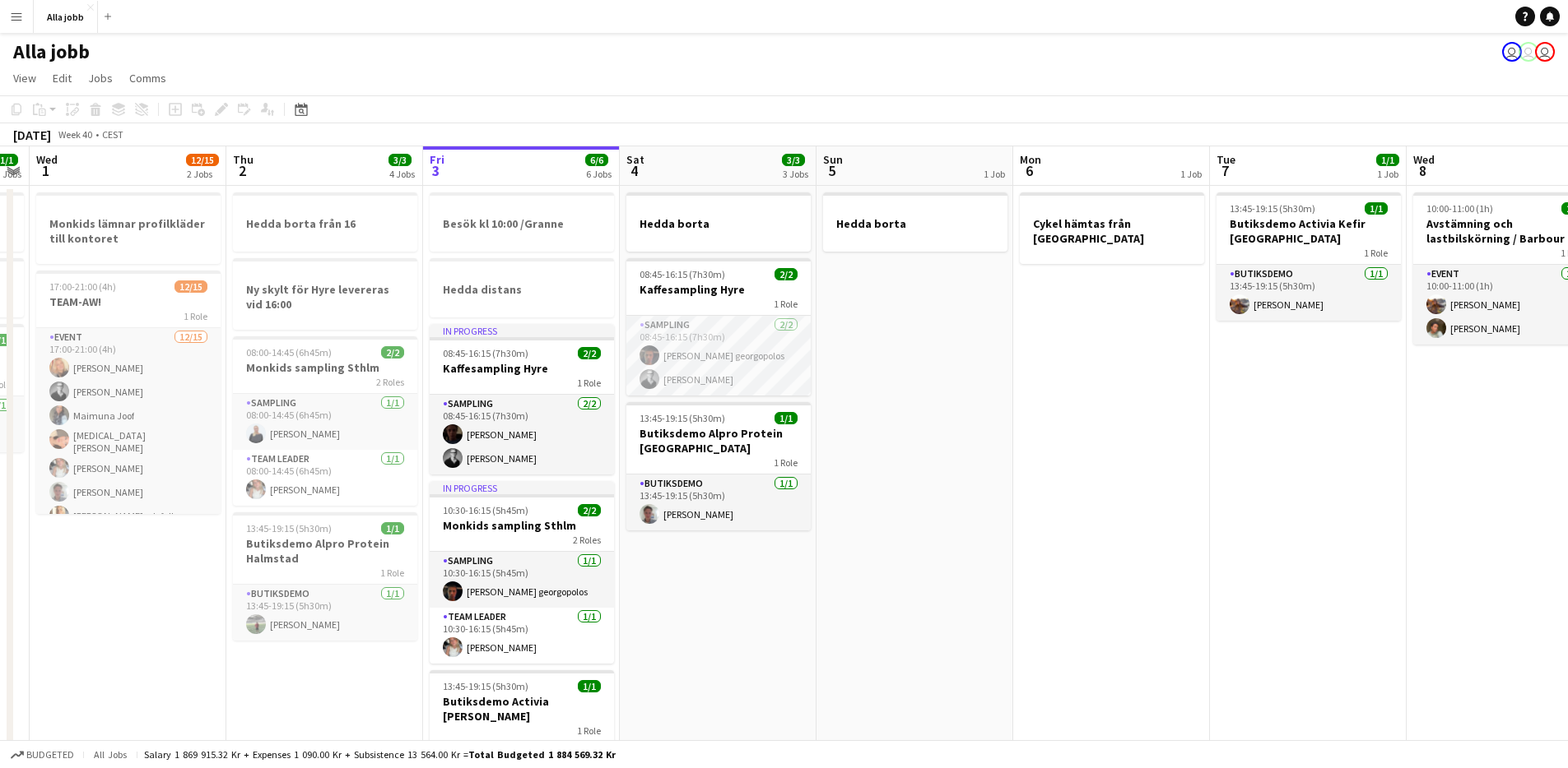
click at [771, 538] on app-date-cell "Hedda borta 08:45-16:15 (7h30m) 2/2 Kaffesampling Hyre 1 Role Sampling 2/2 08:4…" at bounding box center [719, 730] width 196 height 1088
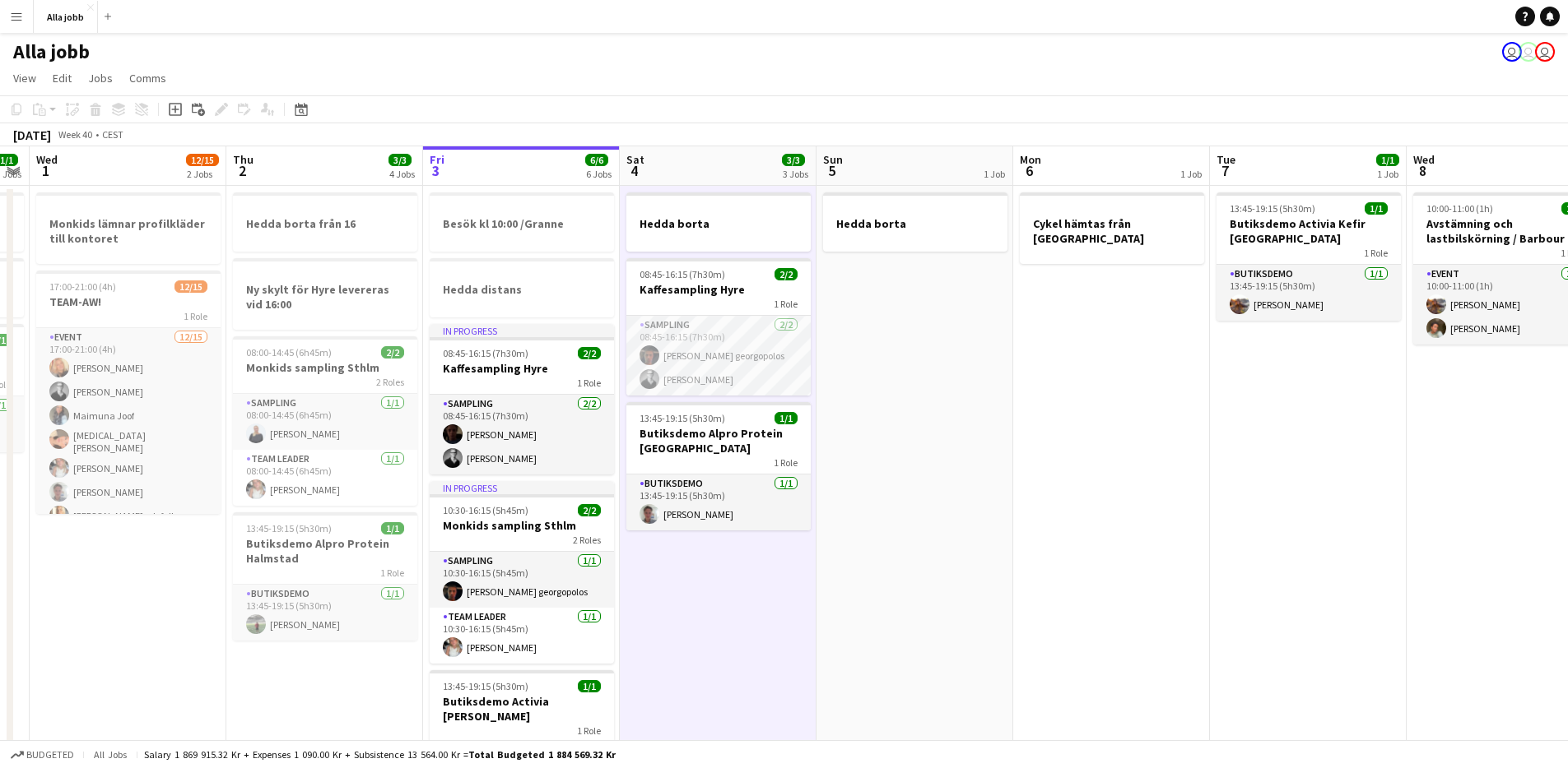
click at [750, 583] on app-date-cell "Hedda borta 08:45-16:15 (7h30m) 2/2 Kaffesampling Hyre 1 Role Sampling 2/2 08:4…" at bounding box center [719, 730] width 196 height 1088
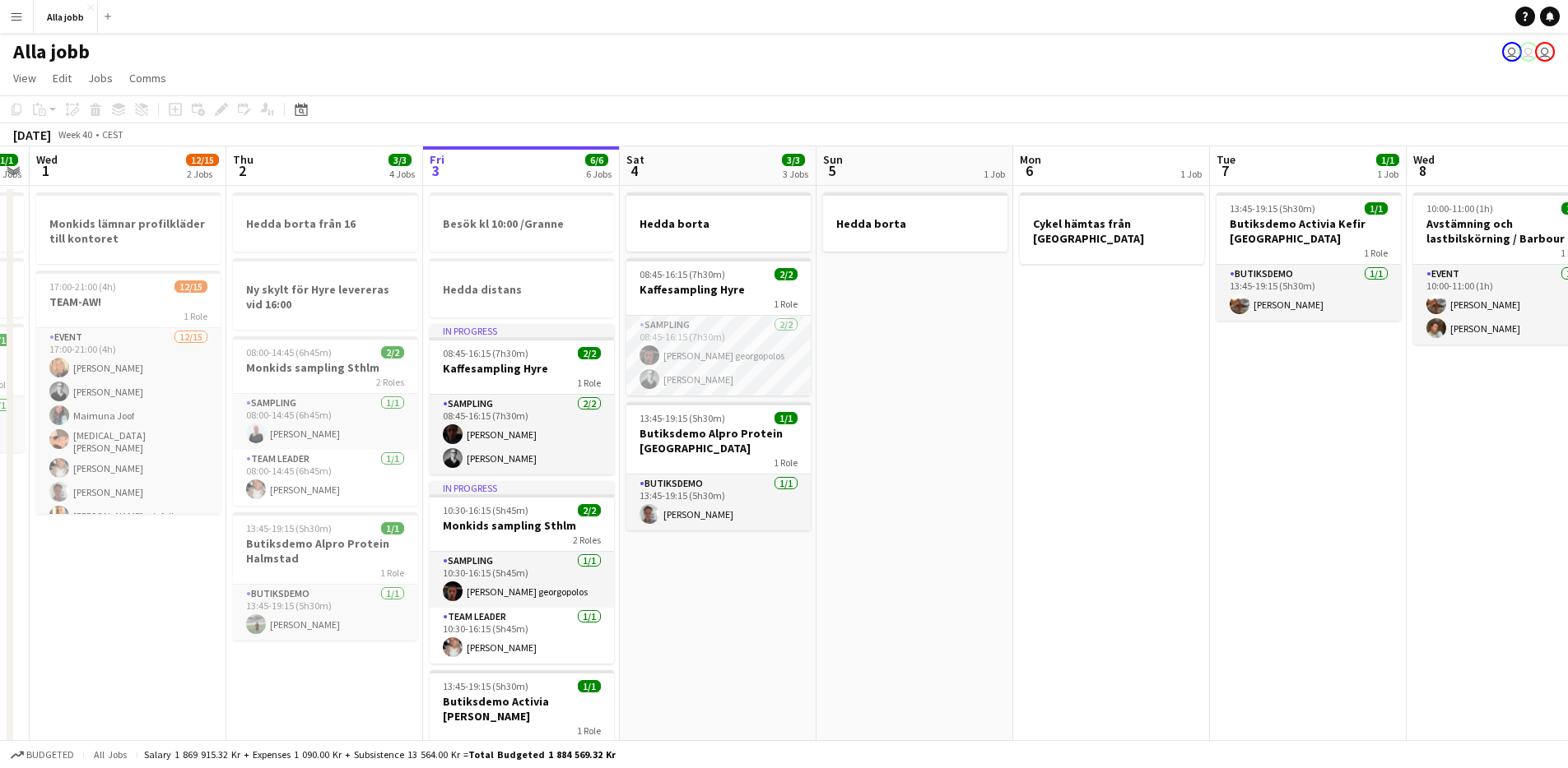
click at [745, 583] on app-date-cell "Hedda borta 08:45-16:15 (7h30m) 2/2 Kaffesampling Hyre 1 Role Sampling 2/2 08:4…" at bounding box center [719, 730] width 196 height 1088
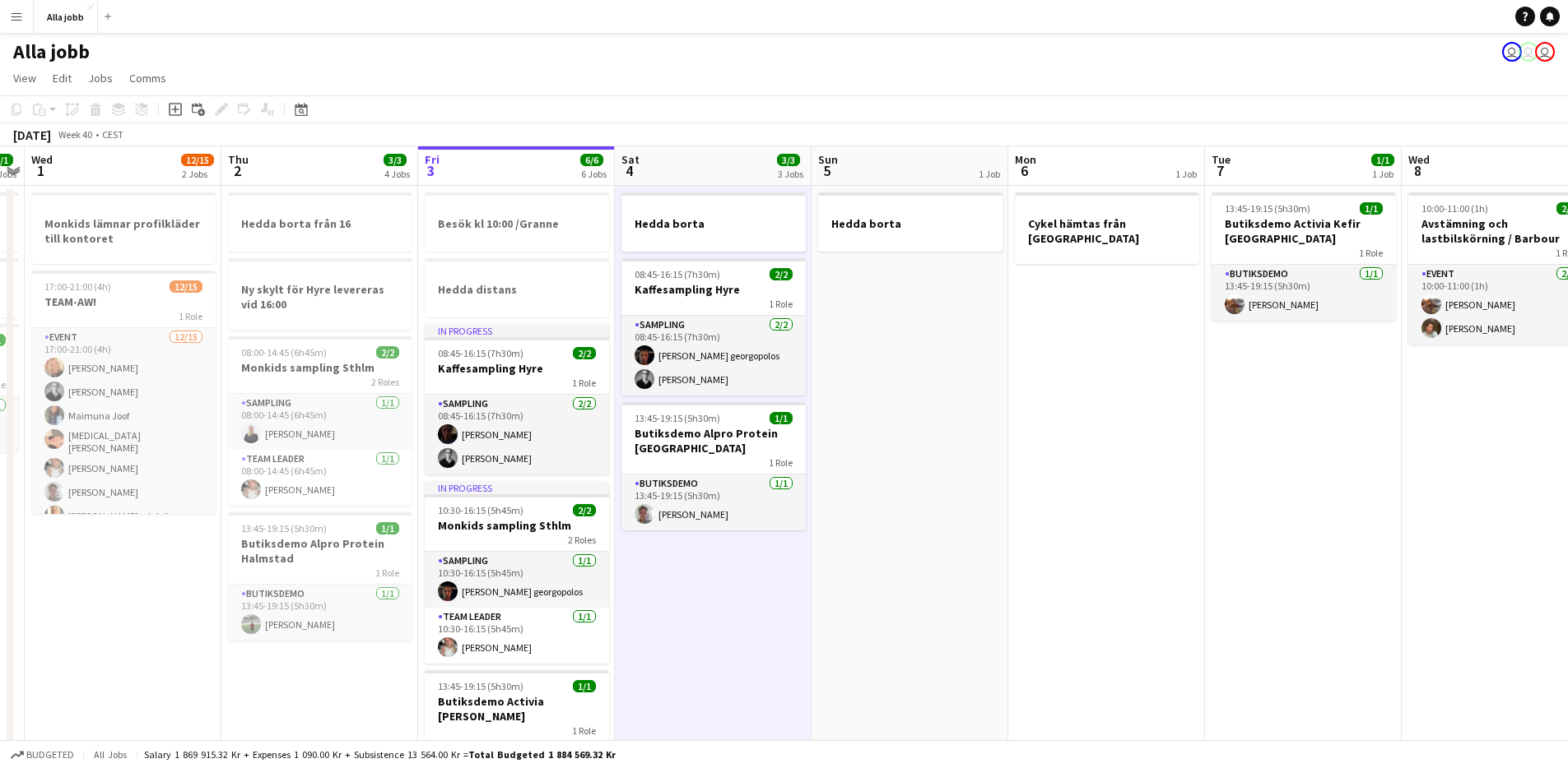
click at [700, 570] on app-calendar-viewport "Mon 29 2/2 4 Jobs Tue 30 1/1 3 Jobs Wed 1 12/15 2 Jobs Thu 2 3/3 4 Jobs Fri 3 6…" at bounding box center [784, 710] width 1568 height 1128
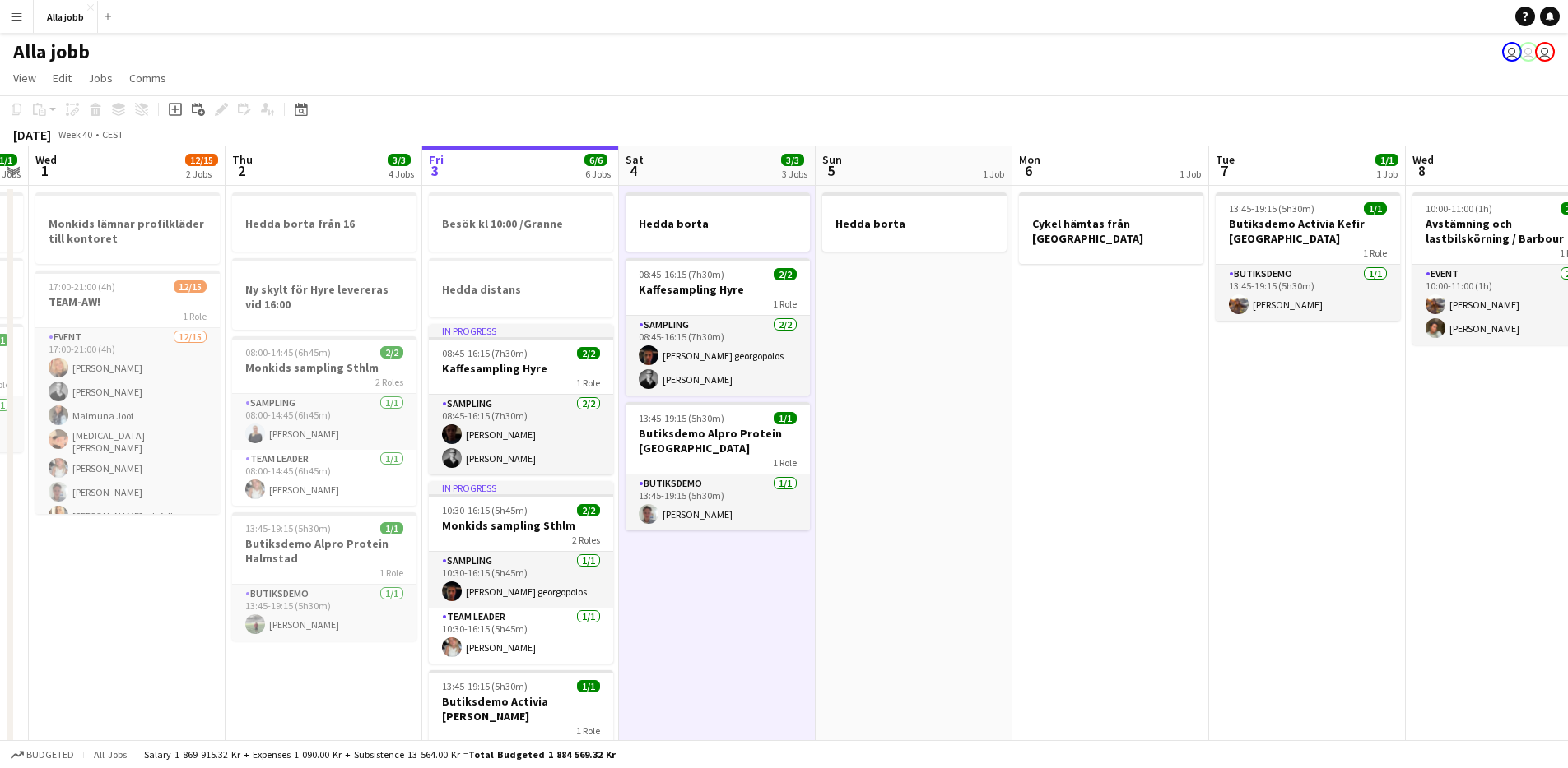
click at [706, 587] on app-calendar-viewport "Mon 29 2/2 4 Jobs Tue 30 1/1 3 Jobs Wed 1 12/15 2 Jobs Thu 2 3/3 4 Jobs Fri 3 6…" at bounding box center [784, 710] width 1568 height 1128
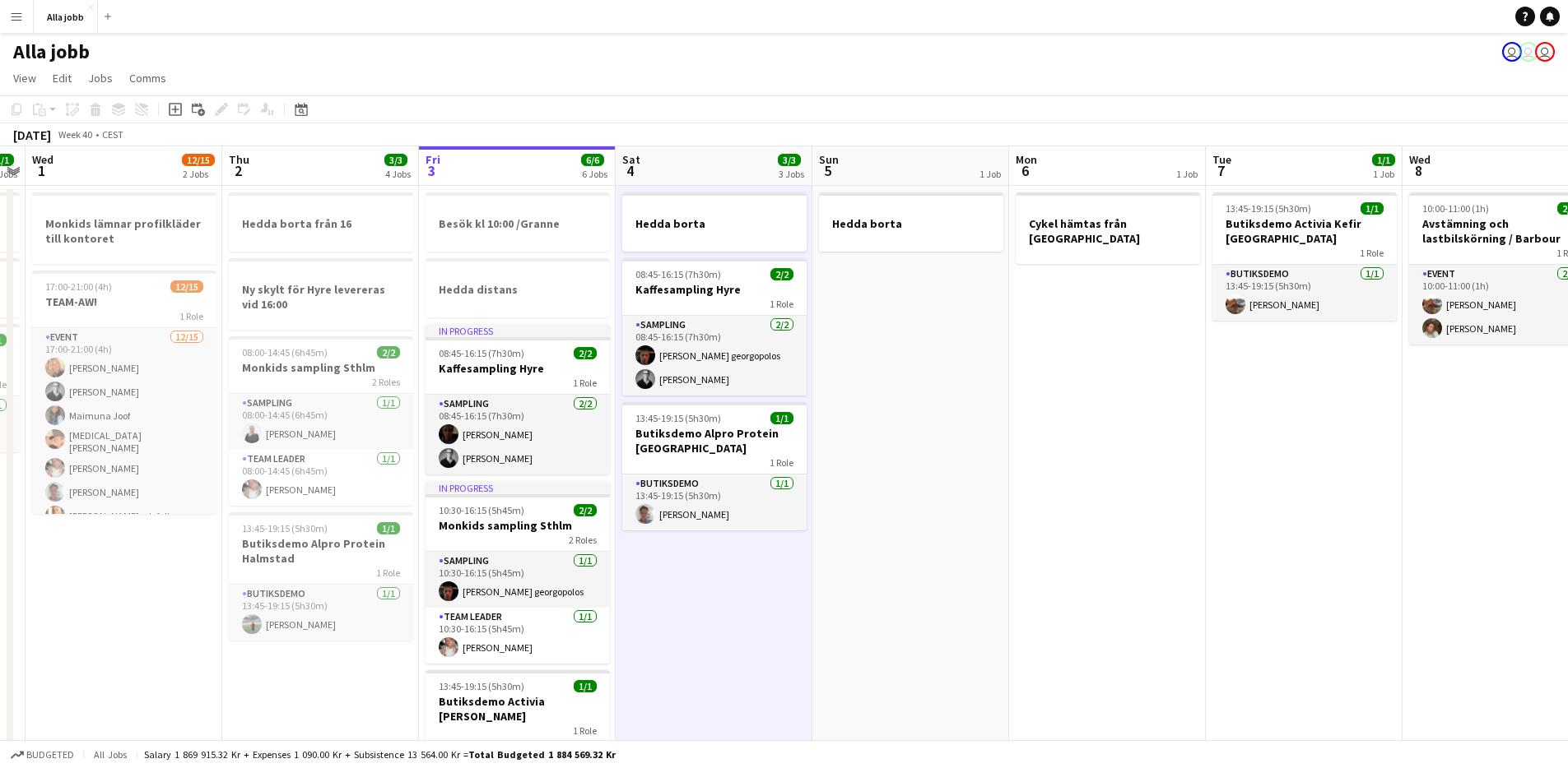
click at [709, 594] on app-date-cell "Hedda borta 08:45-16:15 (7h30m) 2/2 Kaffesampling Hyre 1 Role Sampling 2/2 08:4…" at bounding box center [714, 730] width 196 height 1088
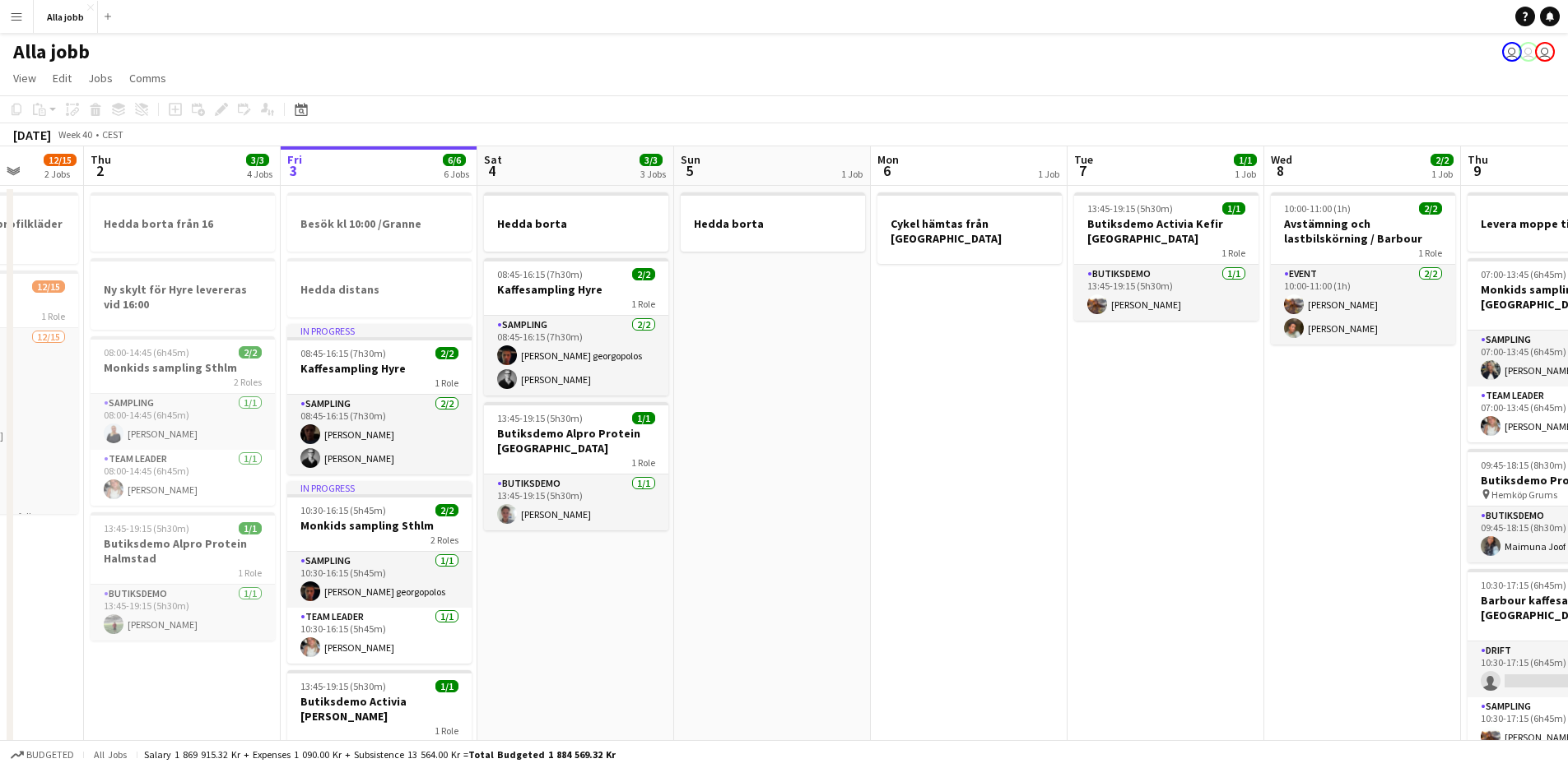
drag, startPoint x: 709, startPoint y: 594, endPoint x: 568, endPoint y: 612, distance: 142.1
click at [568, 612] on app-calendar-viewport "Mon 29 2/2 4 Jobs Tue 30 1/1 3 Jobs Wed 1 12/15 2 Jobs Thu 2 3/3 4 Jobs Fri 3 6…" at bounding box center [784, 710] width 1568 height 1128
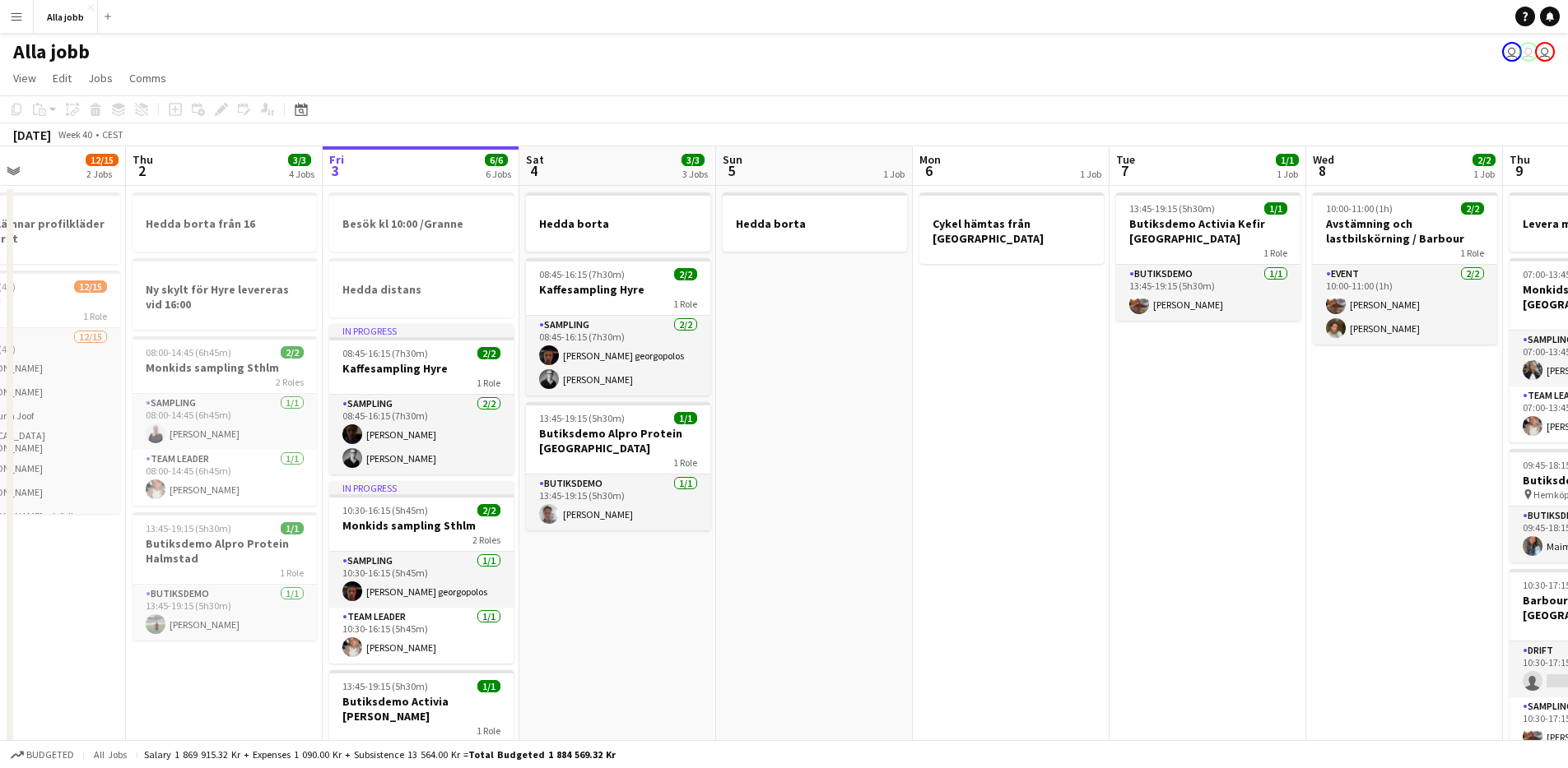
drag, startPoint x: 597, startPoint y: 598, endPoint x: 613, endPoint y: 593, distance: 16.8
click at [613, 593] on app-calendar-viewport "Mon 29 2/2 4 Jobs Tue 30 1/1 3 Jobs Wed 1 12/15 2 Jobs Thu 2 3/3 4 Jobs Fri 3 6…" at bounding box center [784, 710] width 1568 height 1128
click at [395, 442] on app-card-role "Sampling 2/2 08:45-16:15 (7h30m) Wilhelm Seidow Casper Lewin" at bounding box center [422, 435] width 184 height 80
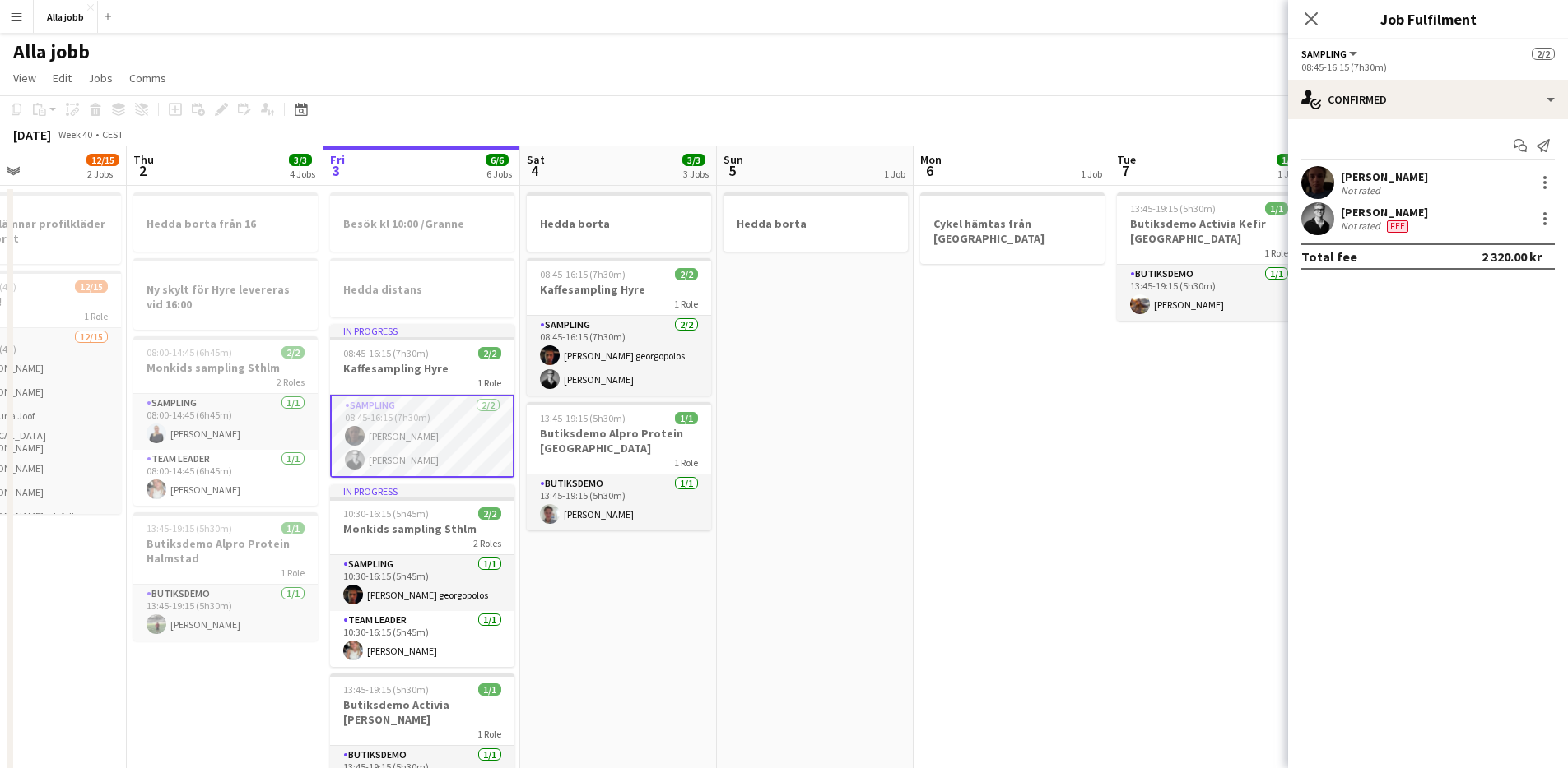
click at [1340, 186] on div "Wilhelm Seidow Not rated" at bounding box center [1428, 183] width 280 height 33
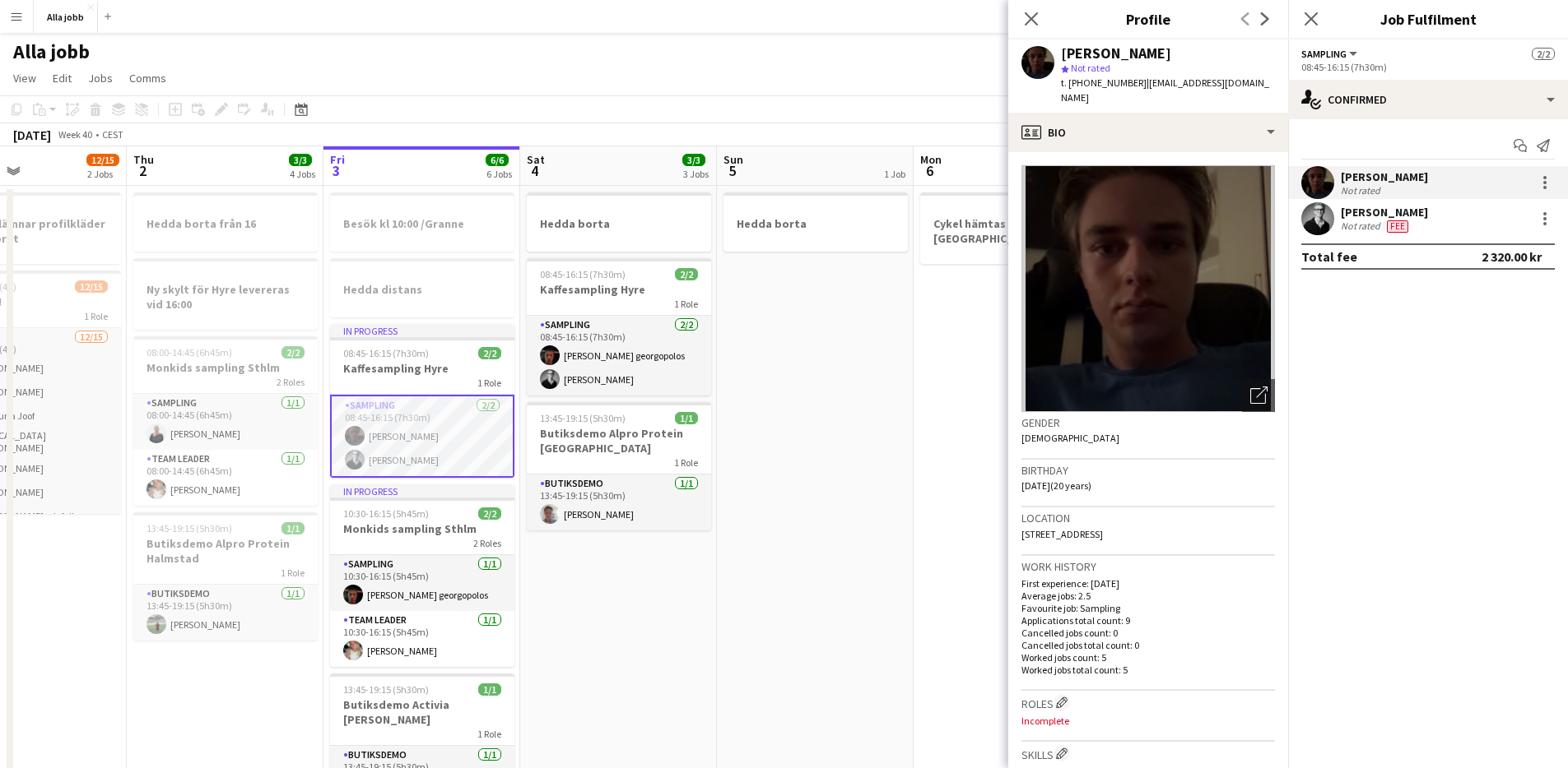
click at [905, 404] on app-date-cell "Hedda borta" at bounding box center [815, 730] width 196 height 1088
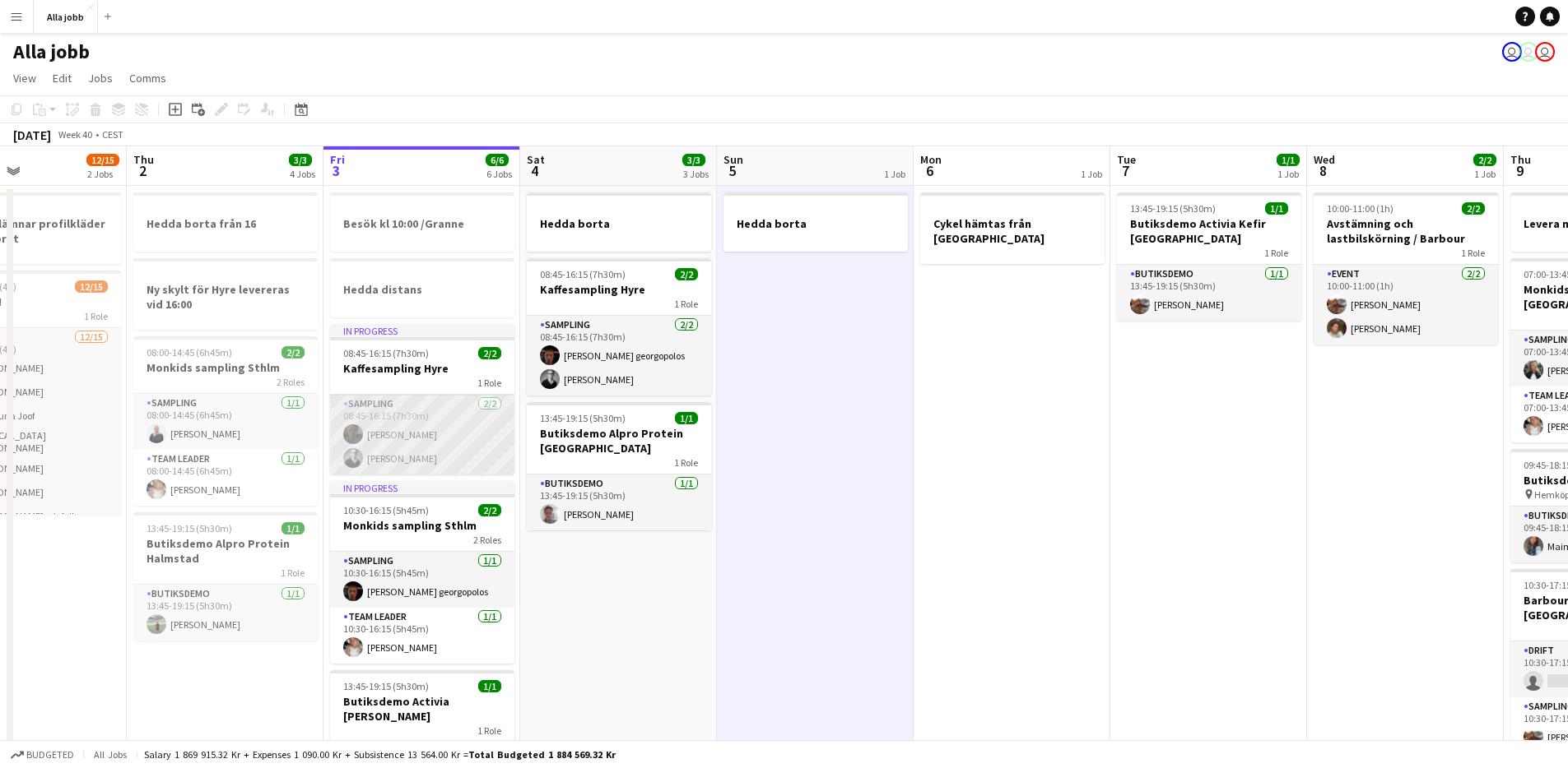
click at [472, 421] on app-card-role "Sampling 2/2 08:45-16:15 (7h30m) Wilhelm Seidow Casper Lewin" at bounding box center [422, 435] width 184 height 80
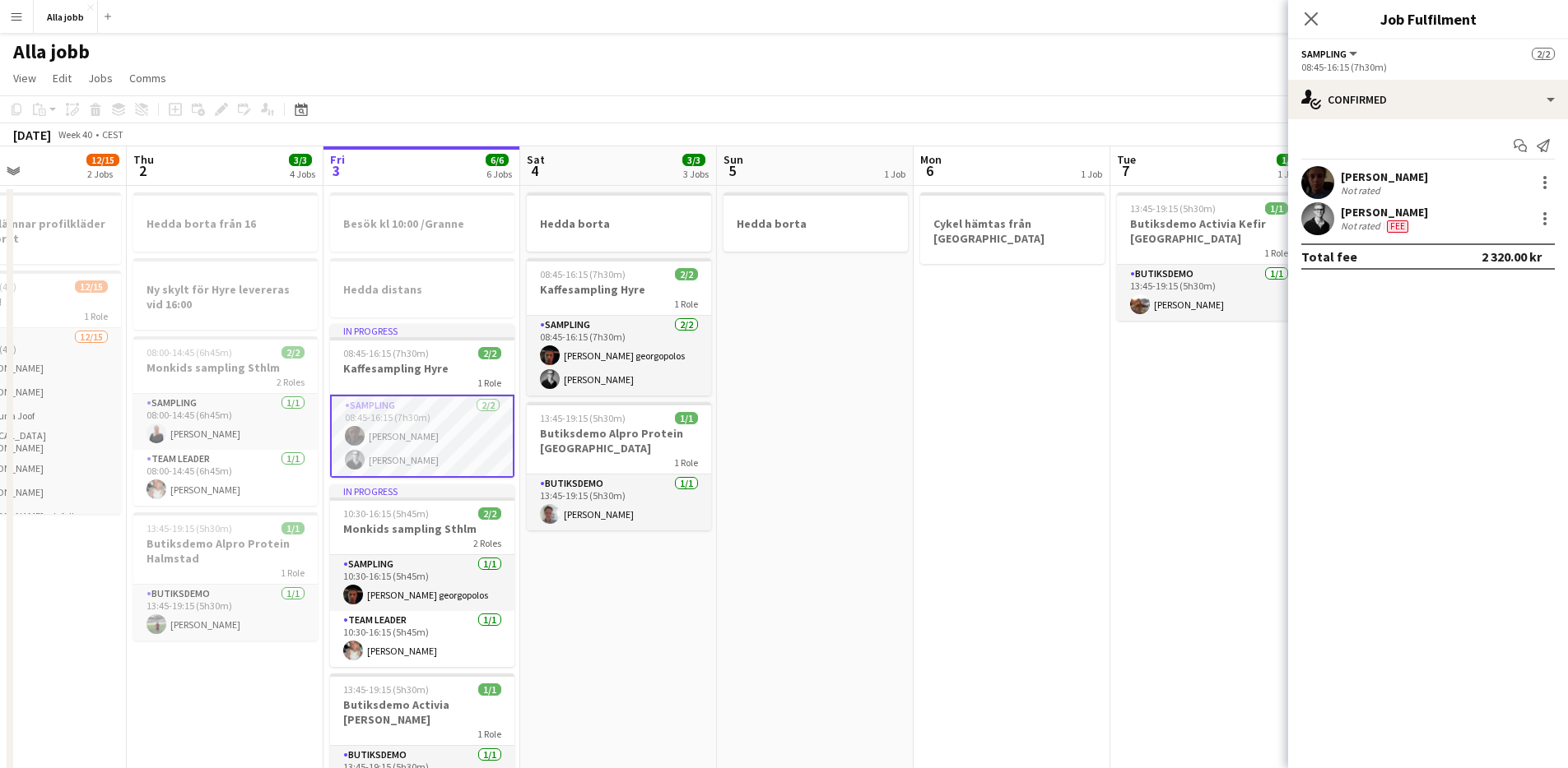
click at [1373, 175] on div "[PERSON_NAME]" at bounding box center [1384, 177] width 87 height 15
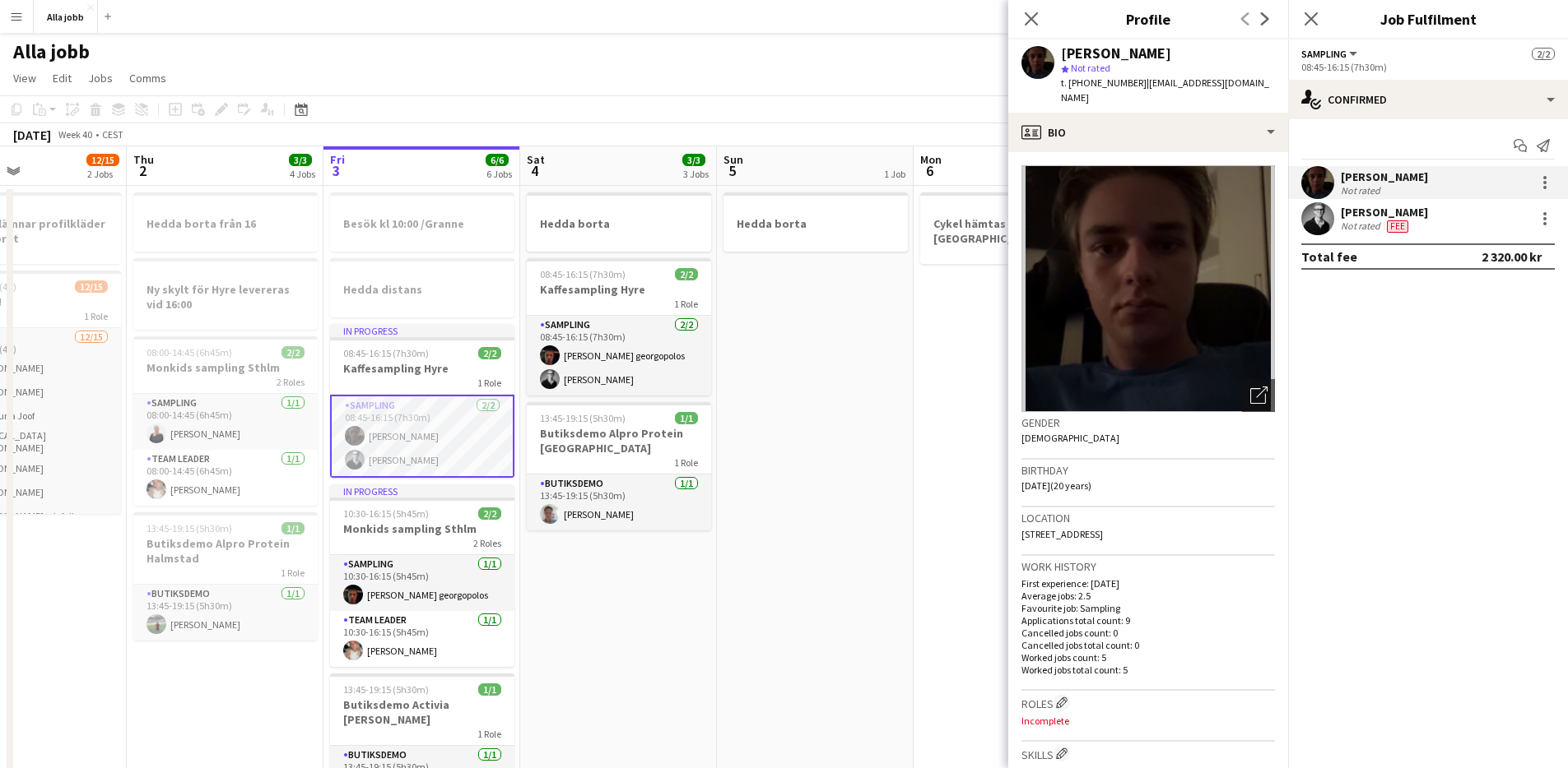
drag, startPoint x: 1022, startPoint y: 516, endPoint x: 1118, endPoint y: 514, distance: 96.0
click at [1118, 514] on app-crew-profile-bio "Open photos pop-in Gender Male Birthday 22-03-2005 (20 years) Location 29 Piper…" at bounding box center [1148, 461] width 280 height 616
drag, startPoint x: 1118, startPoint y: 514, endPoint x: 1065, endPoint y: 523, distance: 53.8
click at [1103, 528] on span "29 Pipersgatan, Stockholm, 112 28" at bounding box center [1062, 534] width 82 height 12
click at [1053, 528] on span "29 Pipersgatan, Stockholm, 112 28" at bounding box center [1062, 534] width 82 height 12
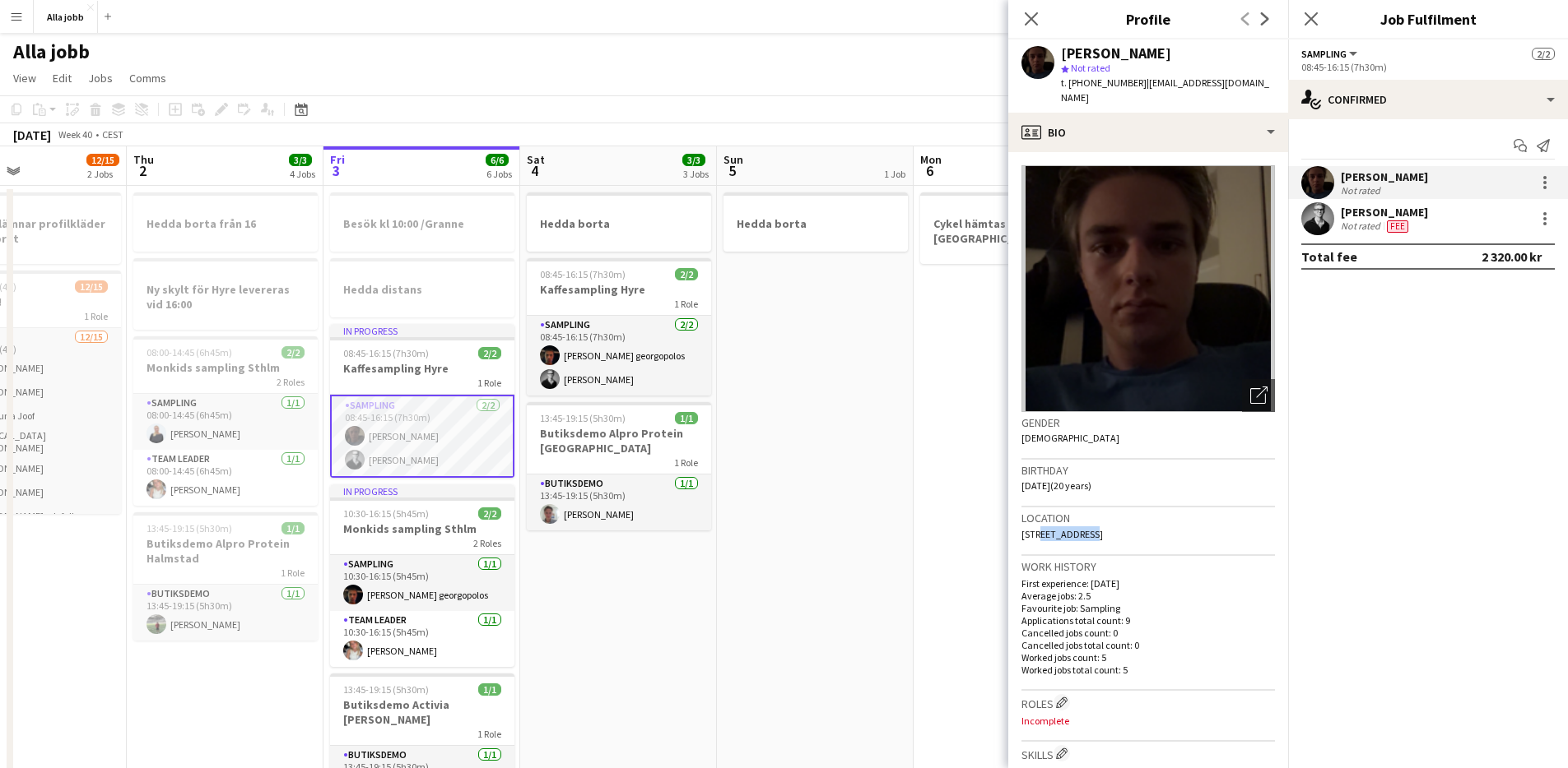
click at [1053, 528] on span "29 Pipersgatan, Stockholm, 112 28" at bounding box center [1062, 534] width 82 height 12
click at [1099, 528] on span "29 Pipersgatan, Stockholm, 112 28" at bounding box center [1062, 534] width 82 height 12
click at [887, 486] on app-date-cell "Hedda borta" at bounding box center [817, 730] width 196 height 1088
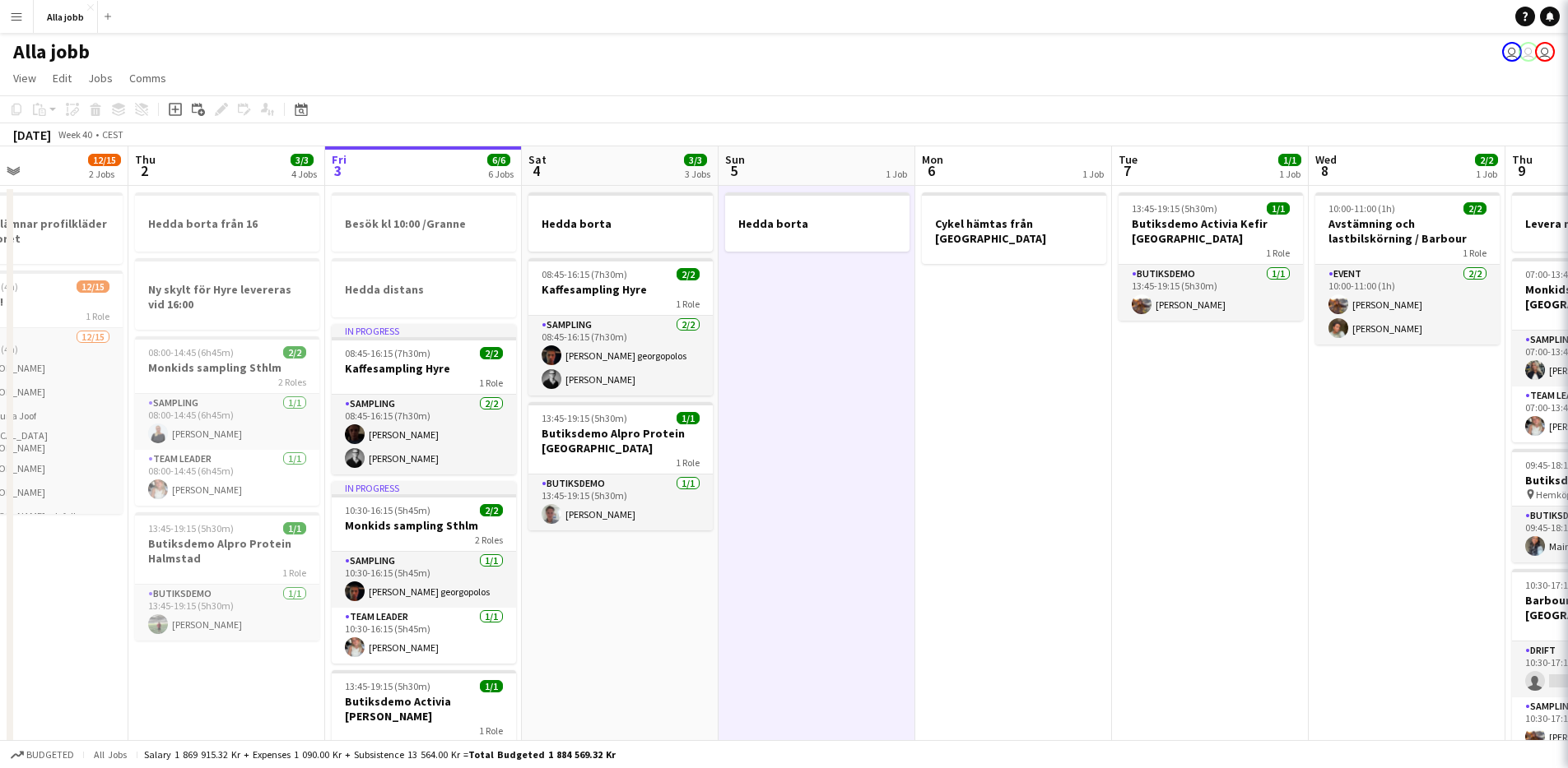
click at [887, 486] on app-date-cell "Hedda borta" at bounding box center [817, 730] width 196 height 1088
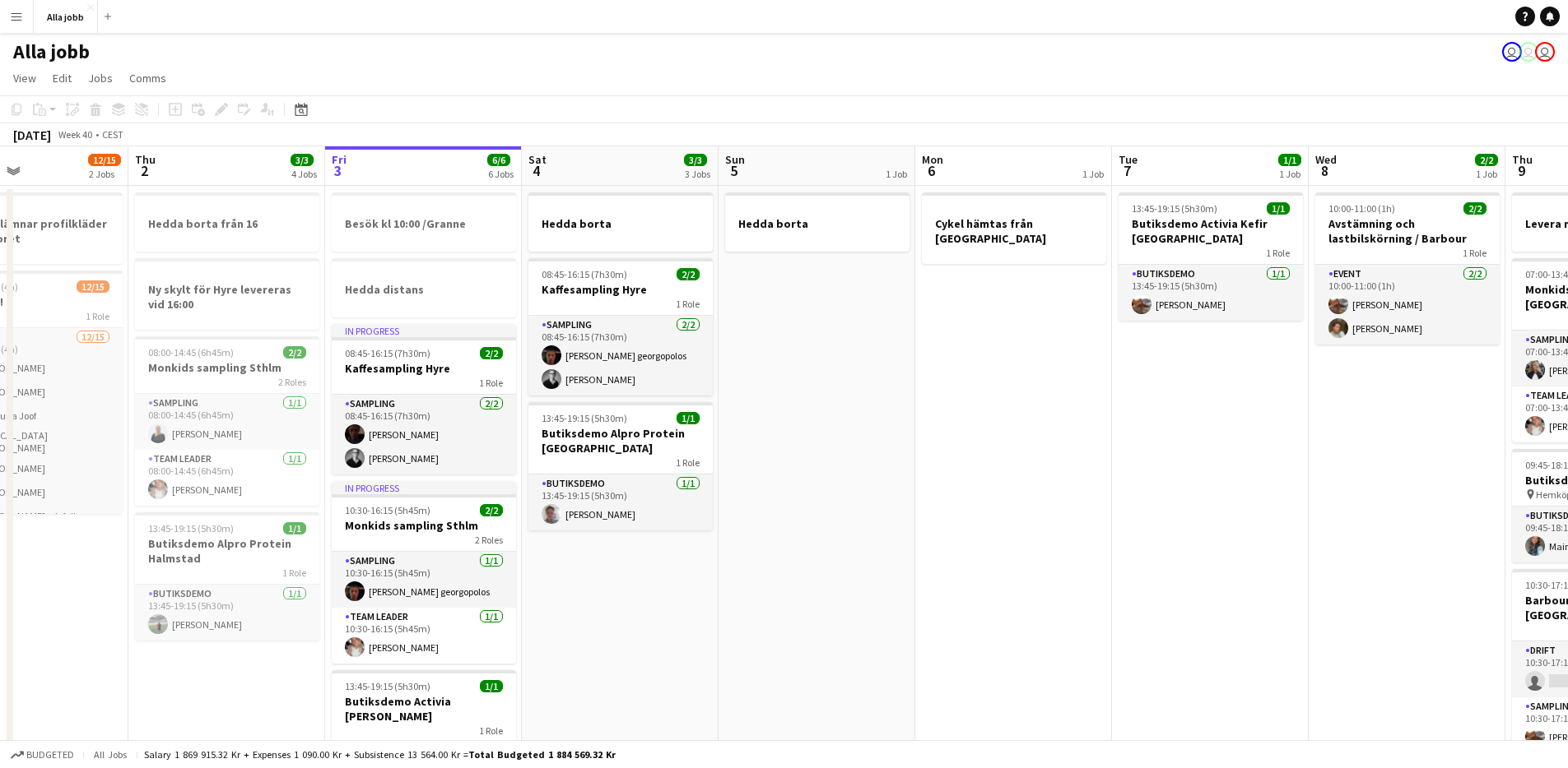
click at [887, 486] on app-date-cell "Hedda borta" at bounding box center [817, 730] width 196 height 1088
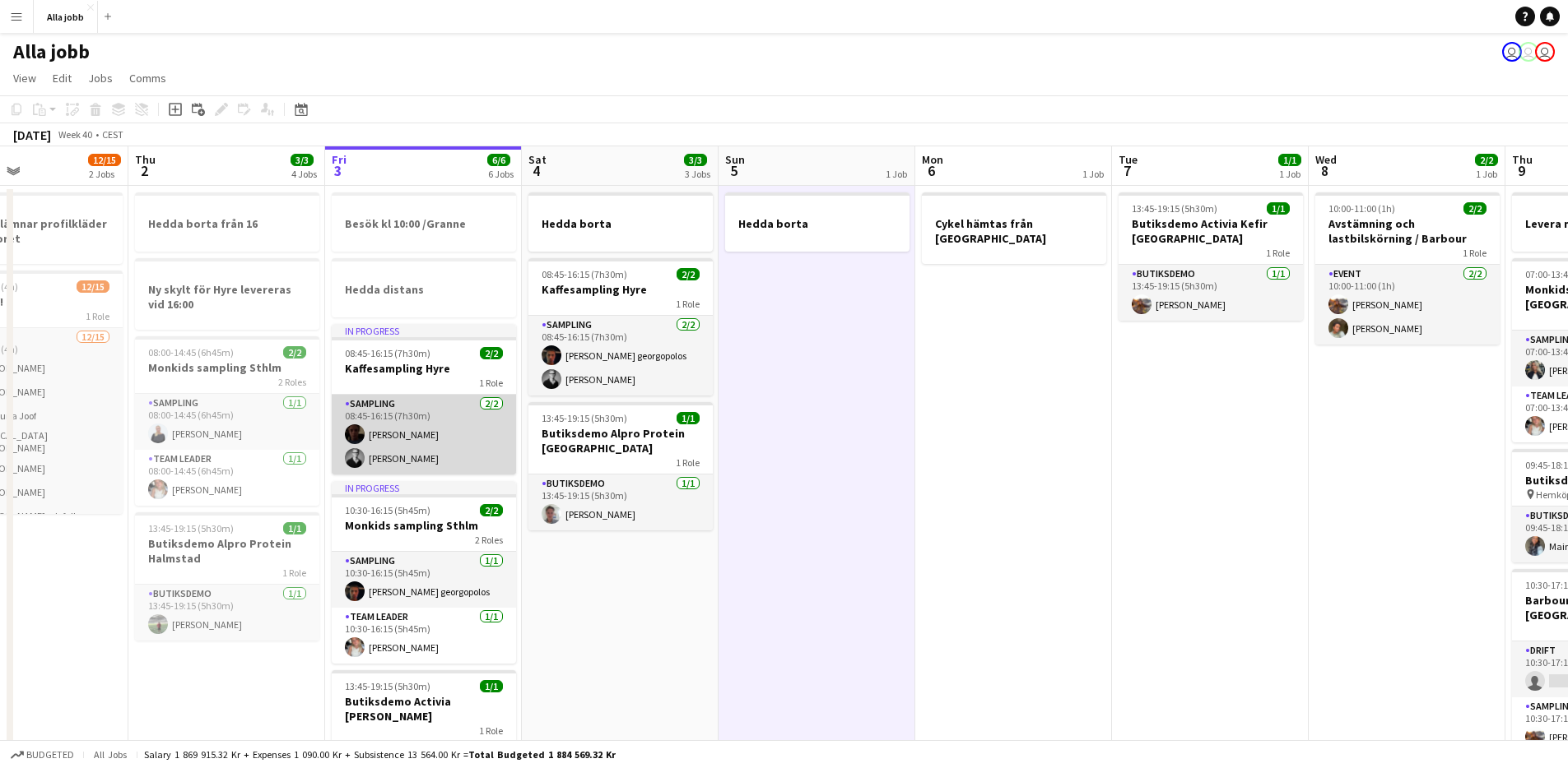
click at [432, 457] on app-card-role "Sampling 2/2 08:45-16:15 (7h30m) Wilhelm Seidow Casper Lewin" at bounding box center [424, 435] width 184 height 80
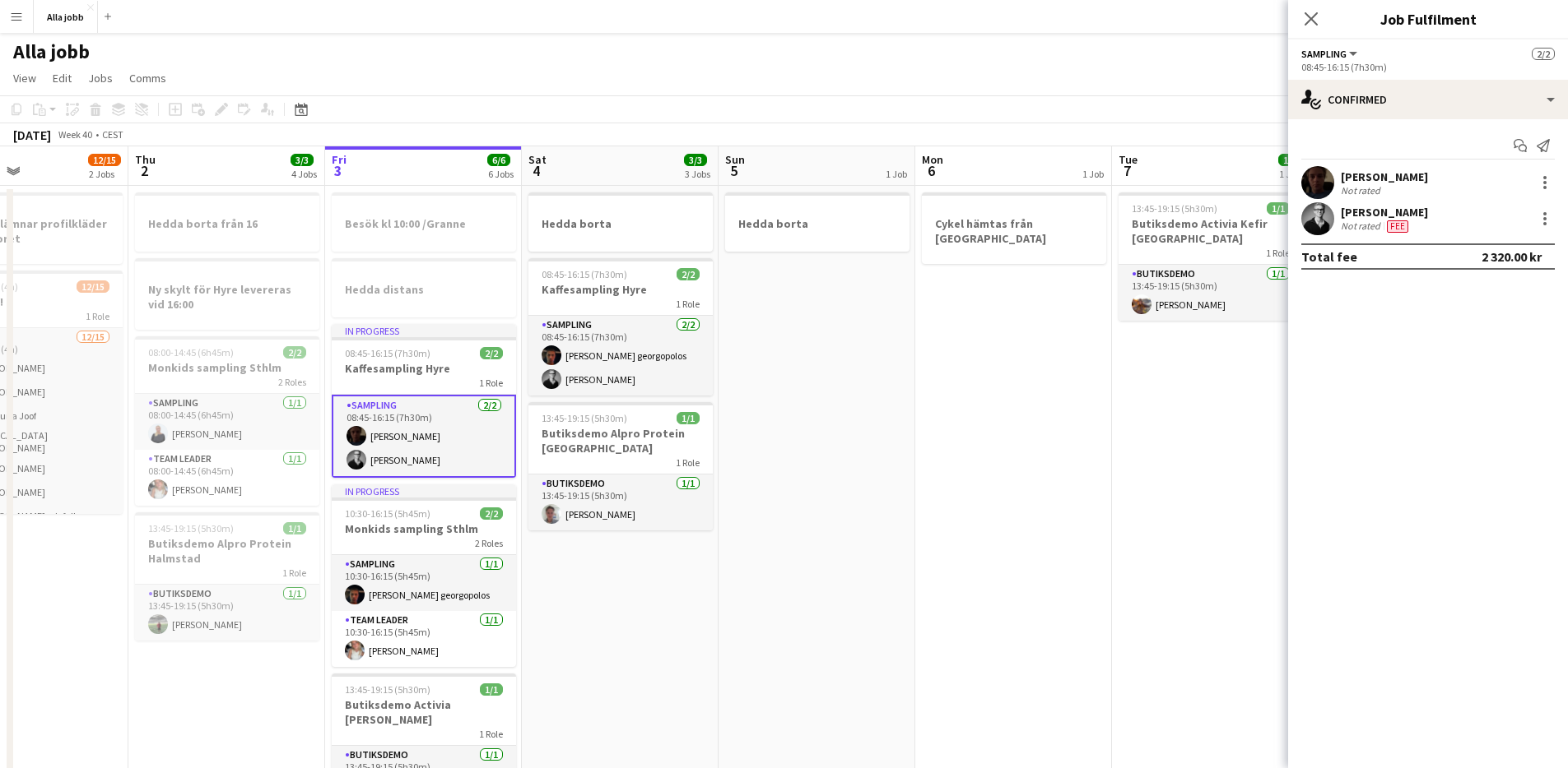
click at [762, 392] on app-date-cell "Hedda borta" at bounding box center [817, 730] width 196 height 1088
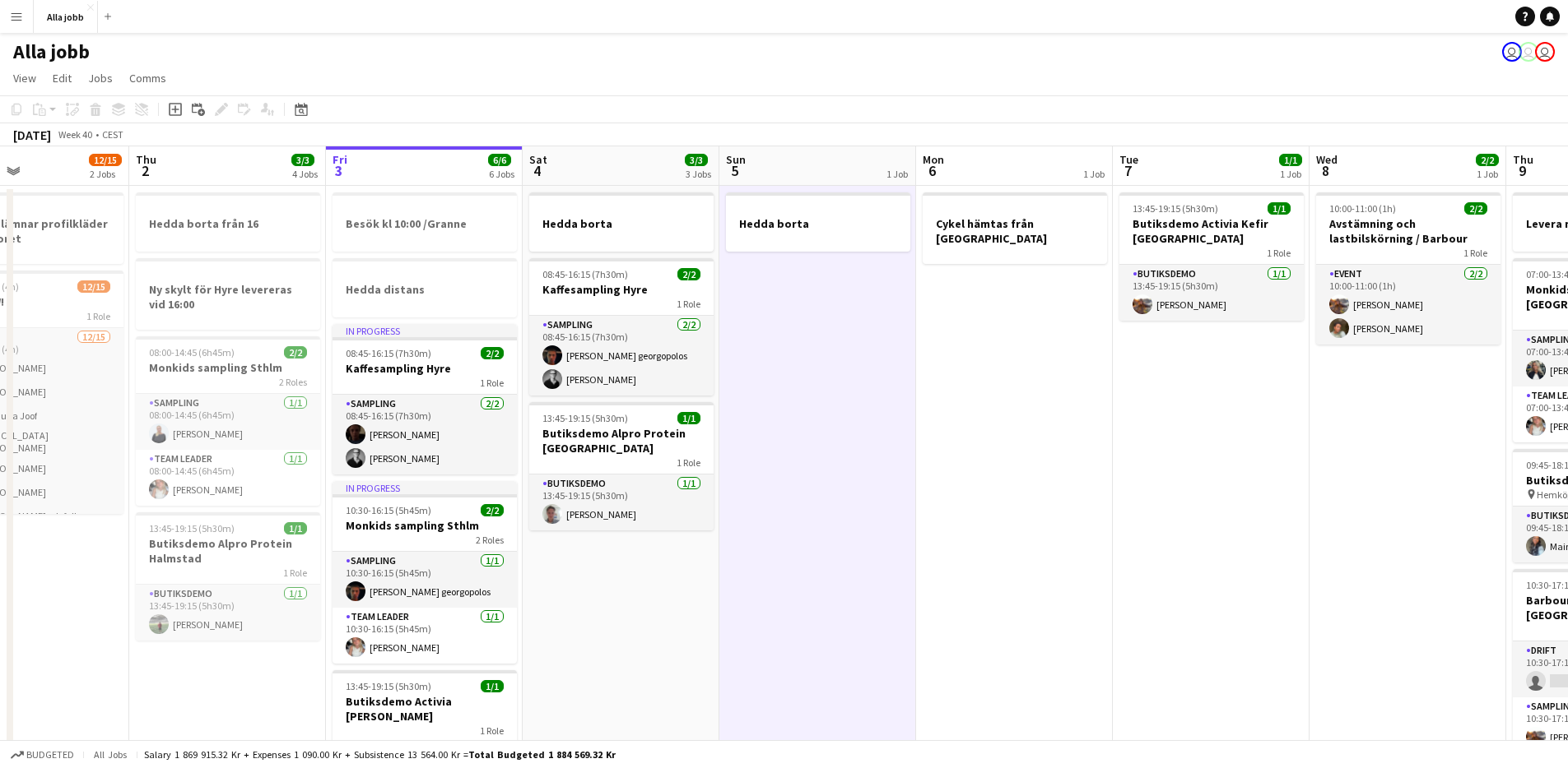
click at [757, 410] on app-date-cell "Hedda borta" at bounding box center [818, 730] width 196 height 1088
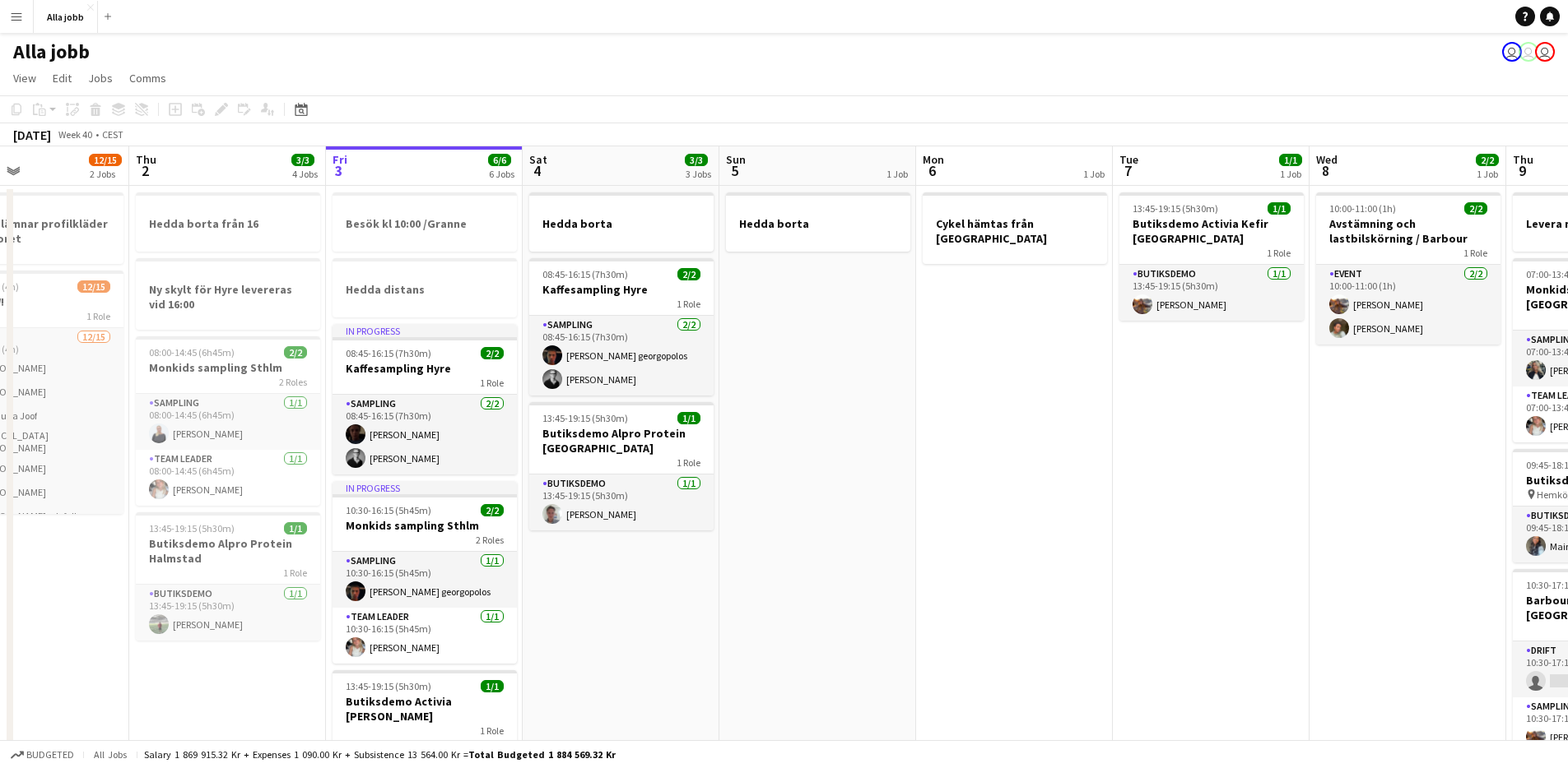
click at [756, 412] on app-date-cell "Hedda borta" at bounding box center [818, 730] width 196 height 1088
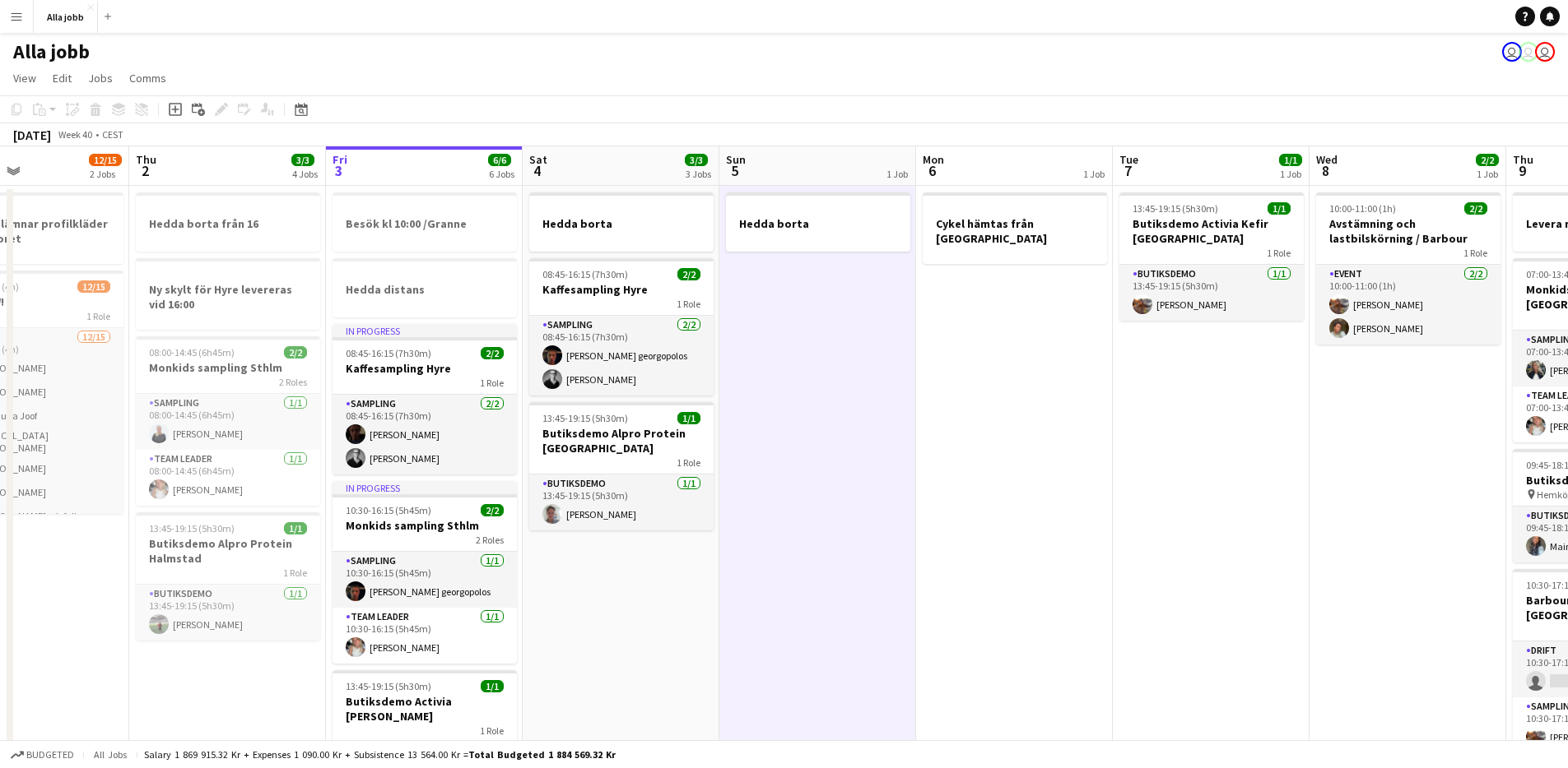
click at [600, 672] on app-date-cell "Hedda borta 08:45-16:15 (7h30m) 2/2 Kaffesampling Hyre 1 Role Sampling 2/2 08:4…" at bounding box center [621, 730] width 196 height 1088
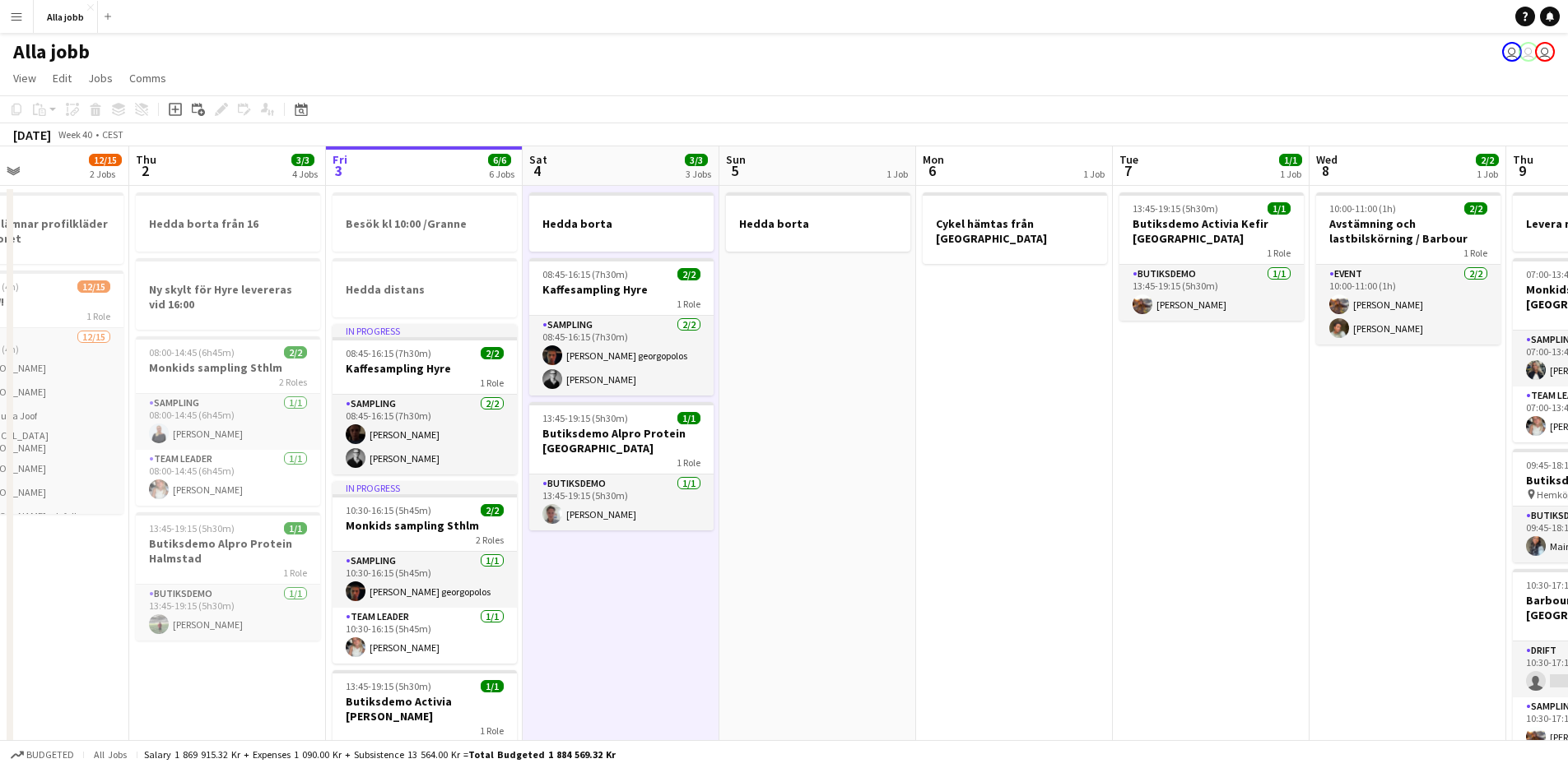
click at [600, 672] on app-date-cell "Hedda borta 08:45-16:15 (7h30m) 2/2 Kaffesampling Hyre 1 Role Sampling 2/2 08:4…" at bounding box center [621, 730] width 196 height 1088
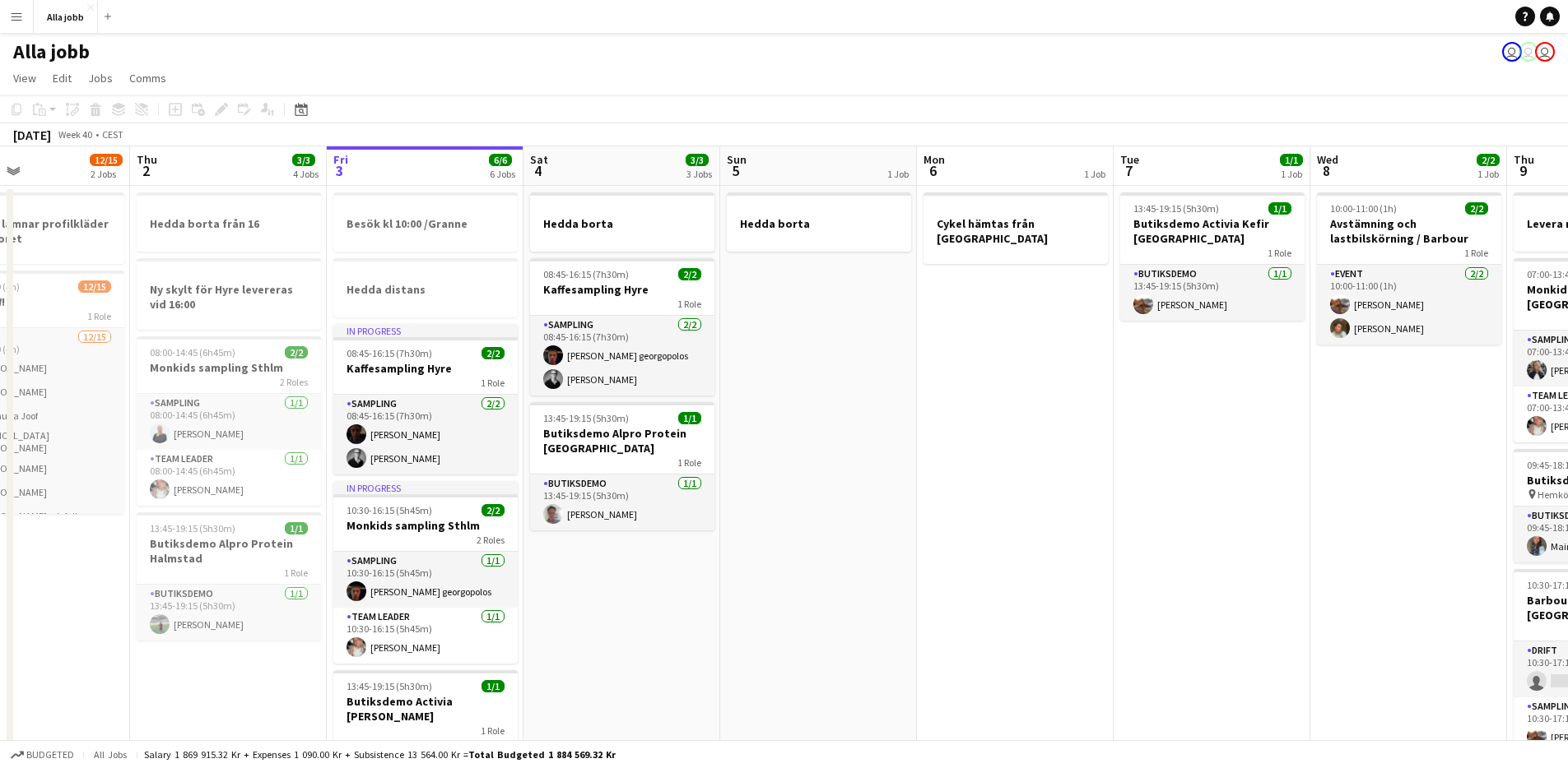
click at [632, 620] on app-date-cell "Hedda borta 08:45-16:15 (7h30m) 2/2 Kaffesampling Hyre 1 Role Sampling 2/2 08:4…" at bounding box center [622, 730] width 196 height 1088
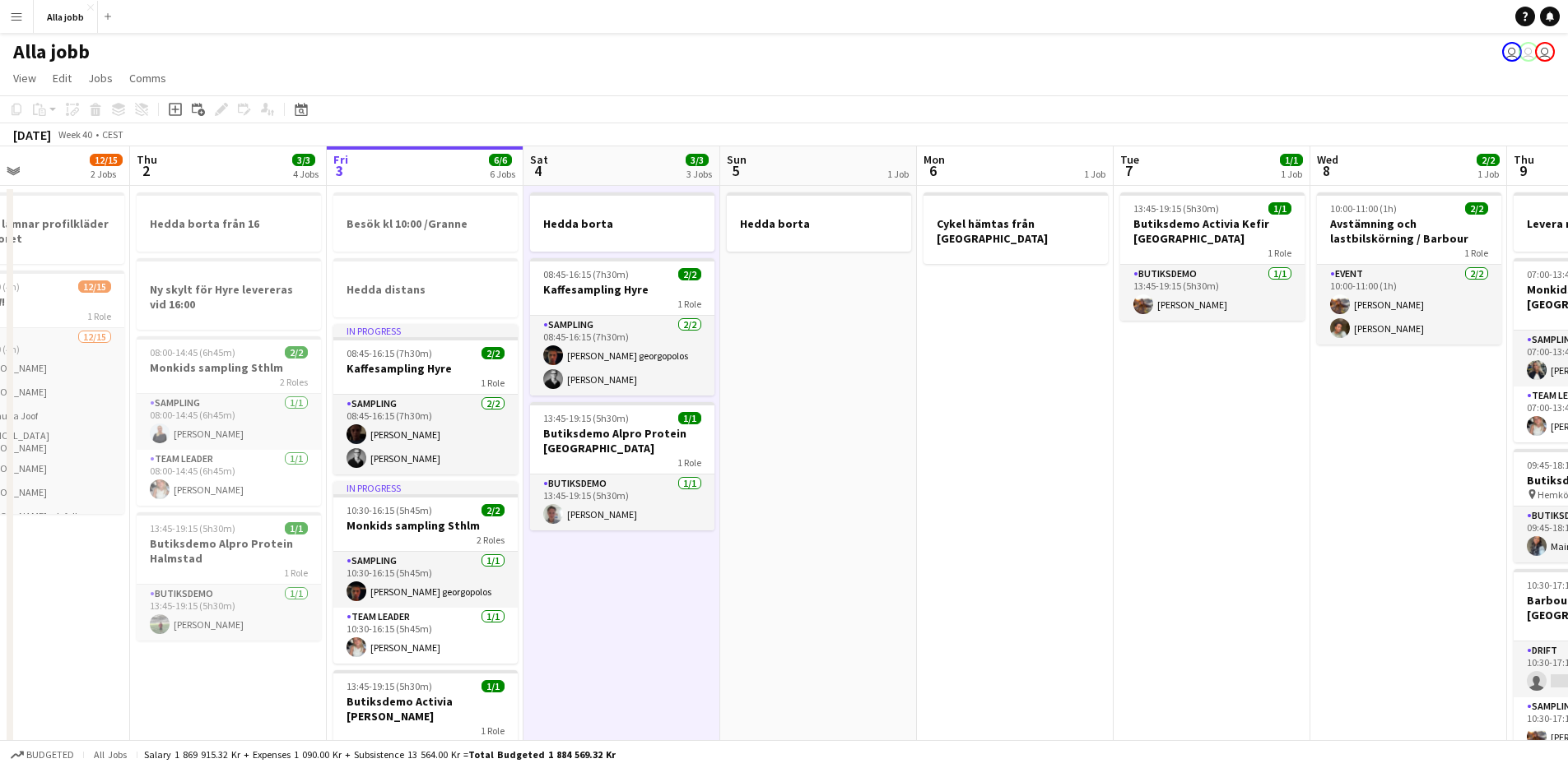
click at [632, 620] on app-date-cell "Hedda borta 08:45-16:15 (7h30m) 2/2 Kaffesampling Hyre 1 Role Sampling 2/2 08:4…" at bounding box center [622, 730] width 196 height 1088
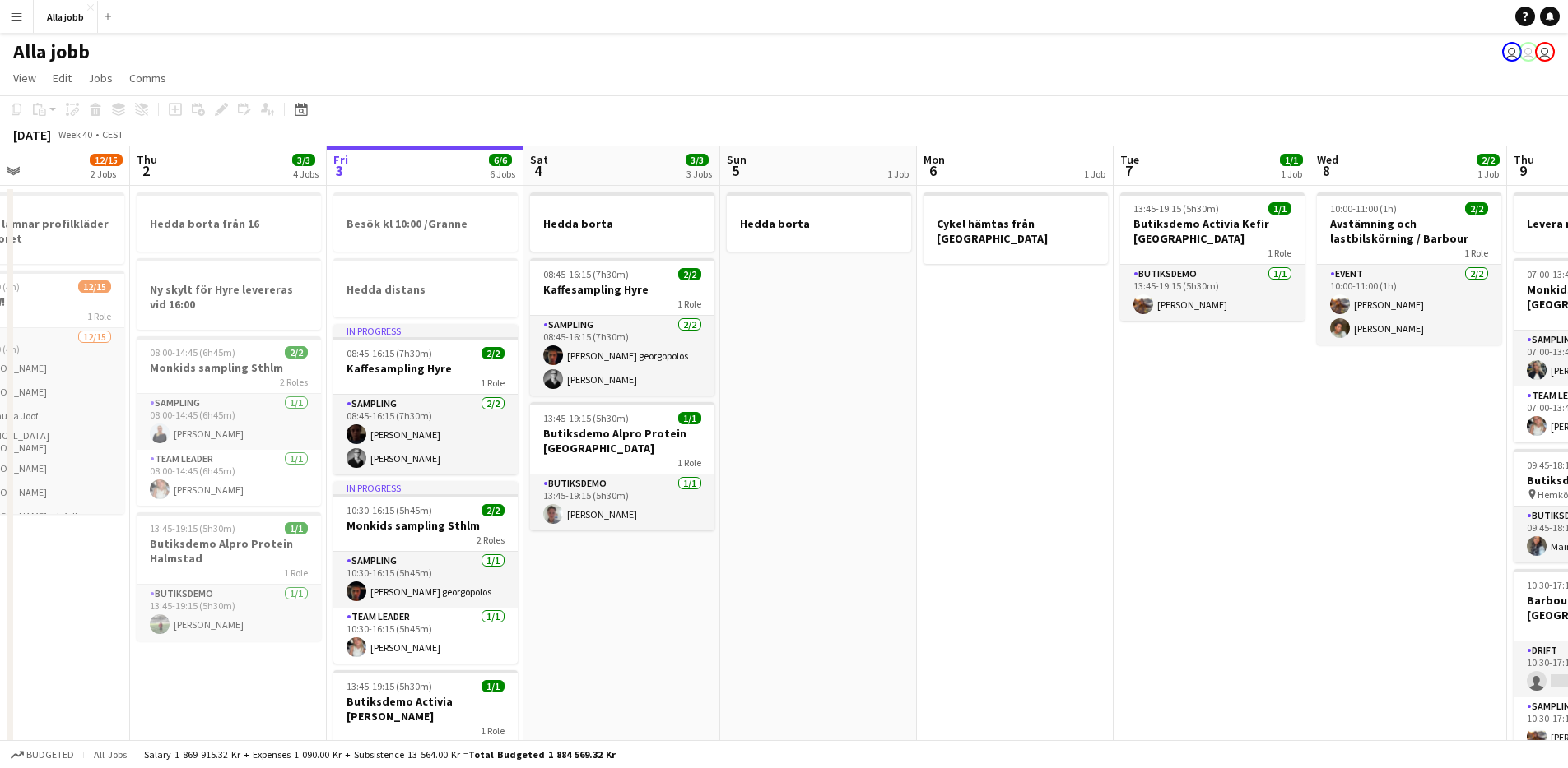
click at [631, 620] on app-date-cell "Hedda borta 08:45-16:15 (7h30m) 2/2 Kaffesampling Hyre 1 Role Sampling 2/2 08:4…" at bounding box center [622, 730] width 196 height 1088
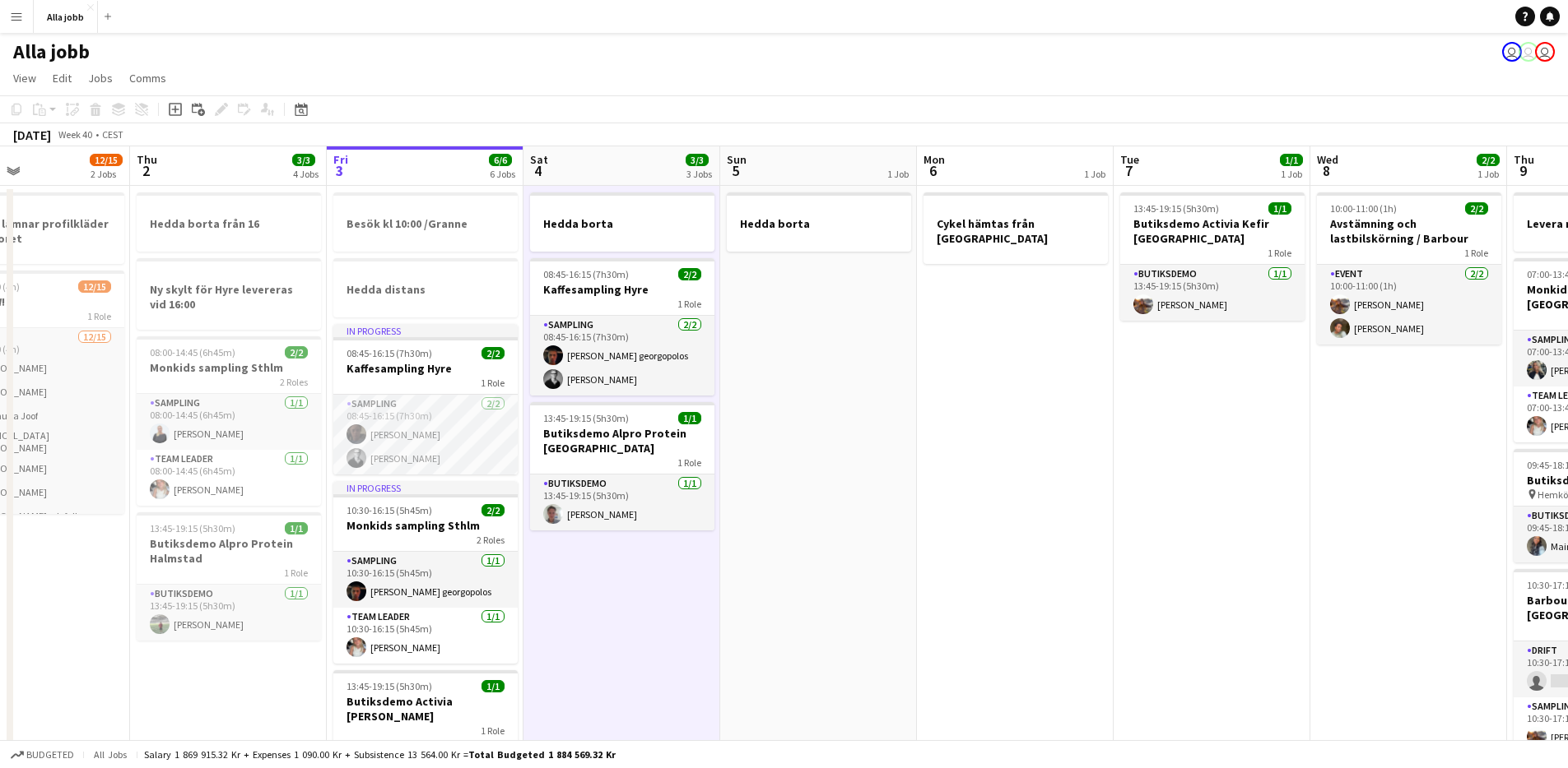
click at [631, 620] on app-date-cell "Hedda borta 08:45-16:15 (7h30m) 2/2 Kaffesampling Hyre 1 Role Sampling 2/2 08:4…" at bounding box center [622, 730] width 196 height 1088
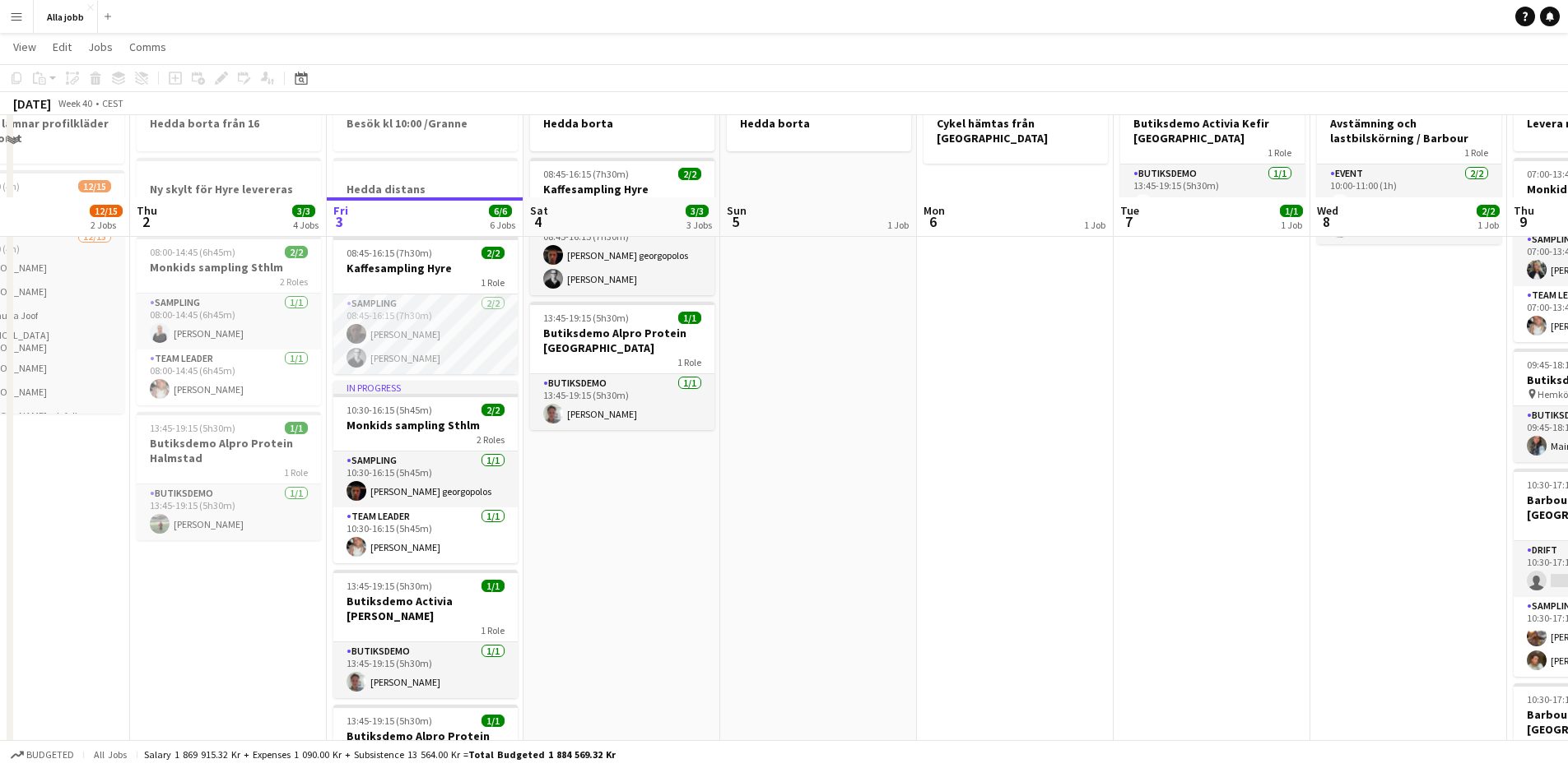
scroll to position [0, 0]
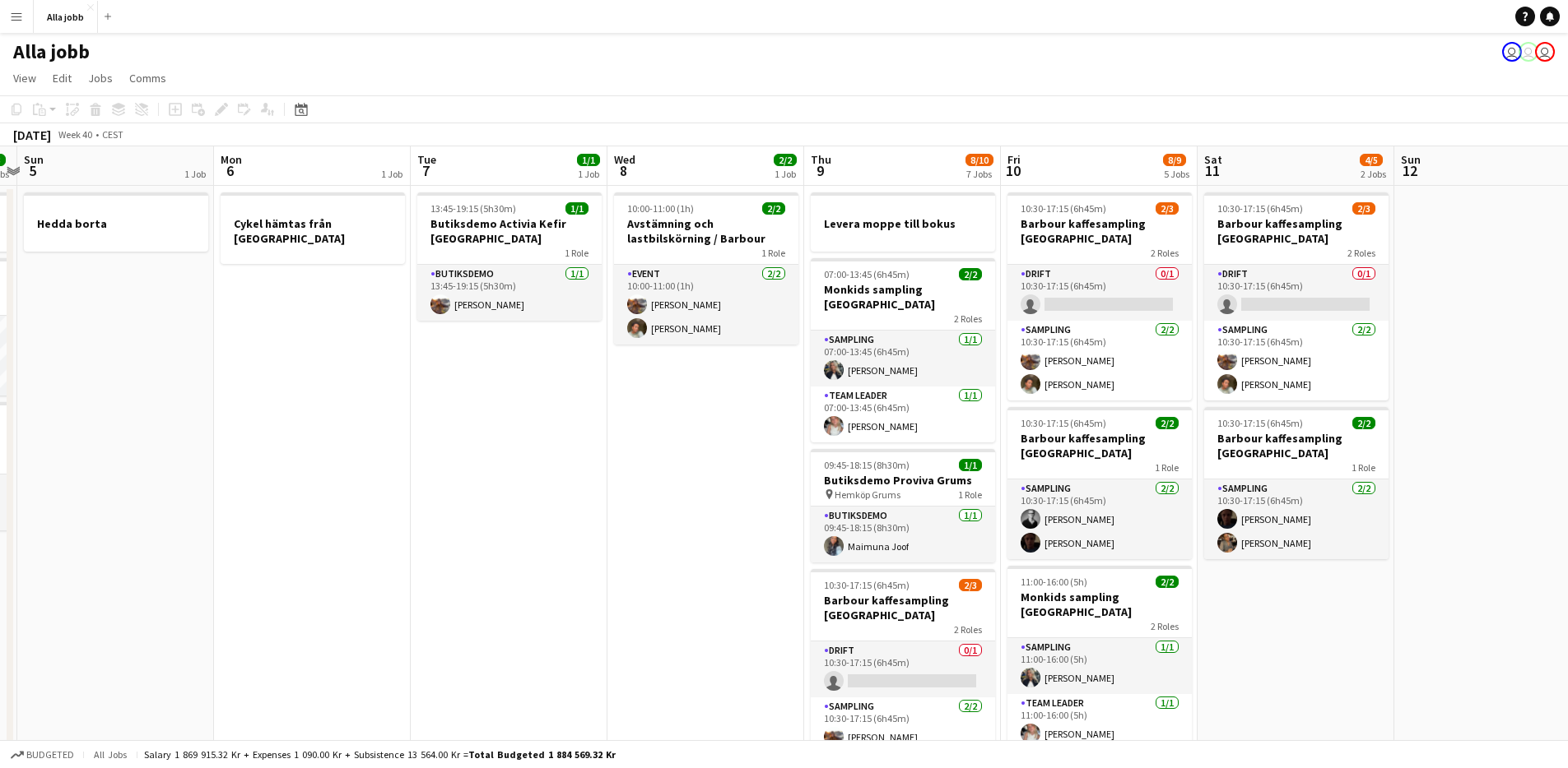
drag, startPoint x: 988, startPoint y: 641, endPoint x: 420, endPoint y: 673, distance: 568.9
click at [420, 673] on app-calendar-viewport "Thu 2 3/3 4 Jobs Fri 3 6/6 6 Jobs Sat 4 3/3 3 Jobs Sun 5 1 Job Mon 6 1 Job Tue …" at bounding box center [784, 710] width 1568 height 1128
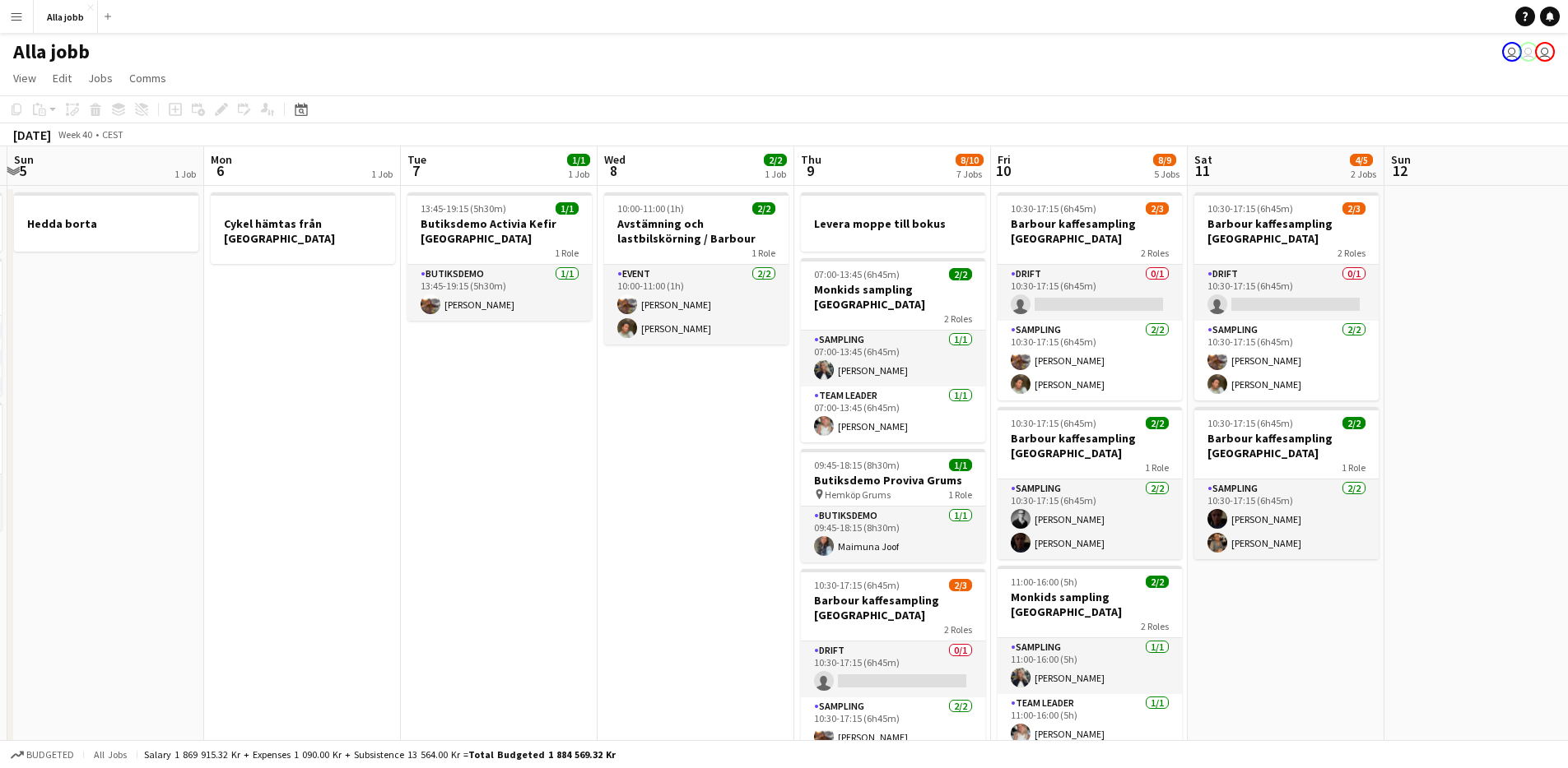
click at [645, 564] on app-date-cell "10:00-11:00 (1h) 2/2 Avstämning och lastbilskörning / [PERSON_NAME] 1 Role Even…" at bounding box center [696, 730] width 196 height 1088
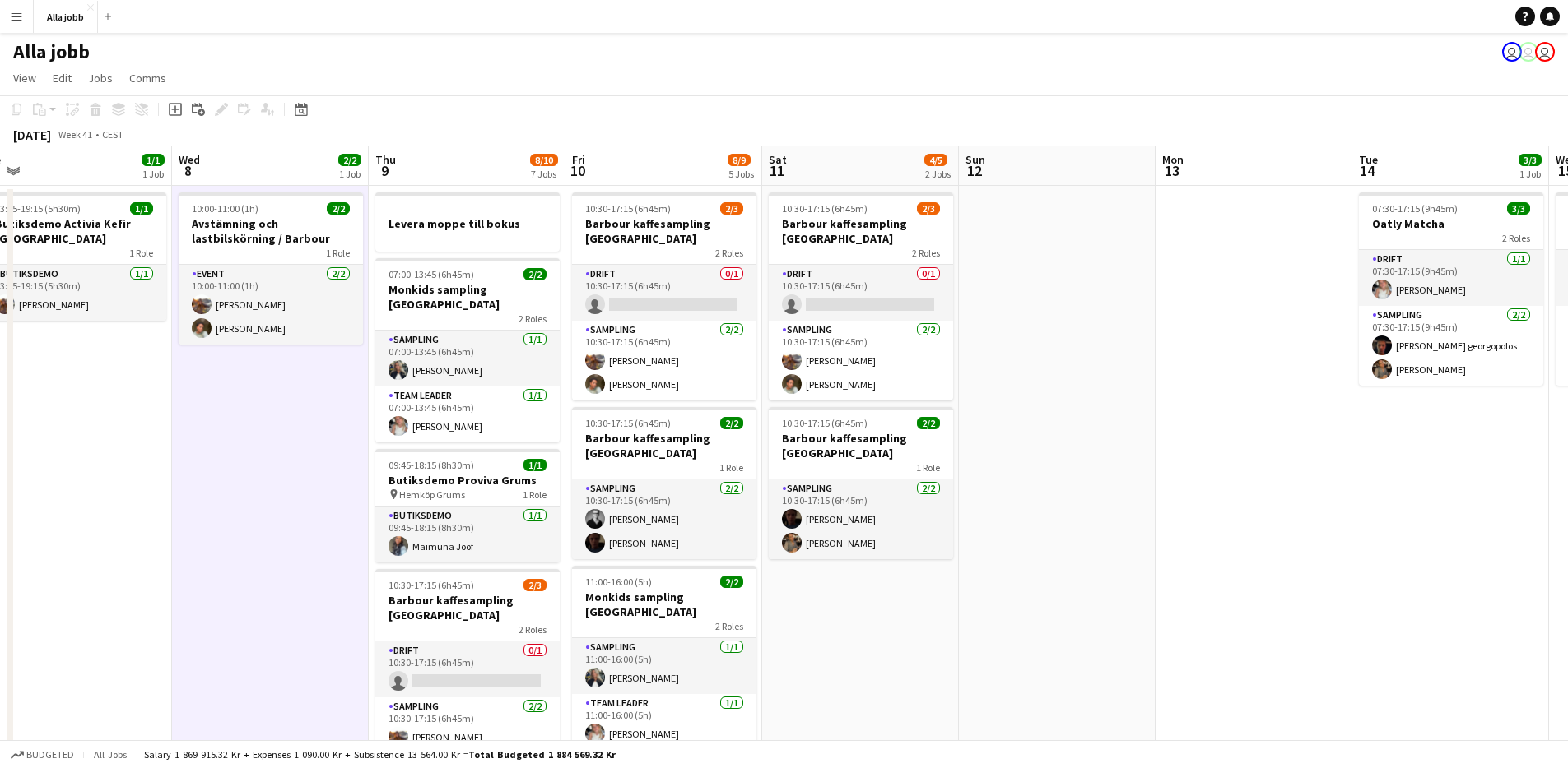
scroll to position [0, 644]
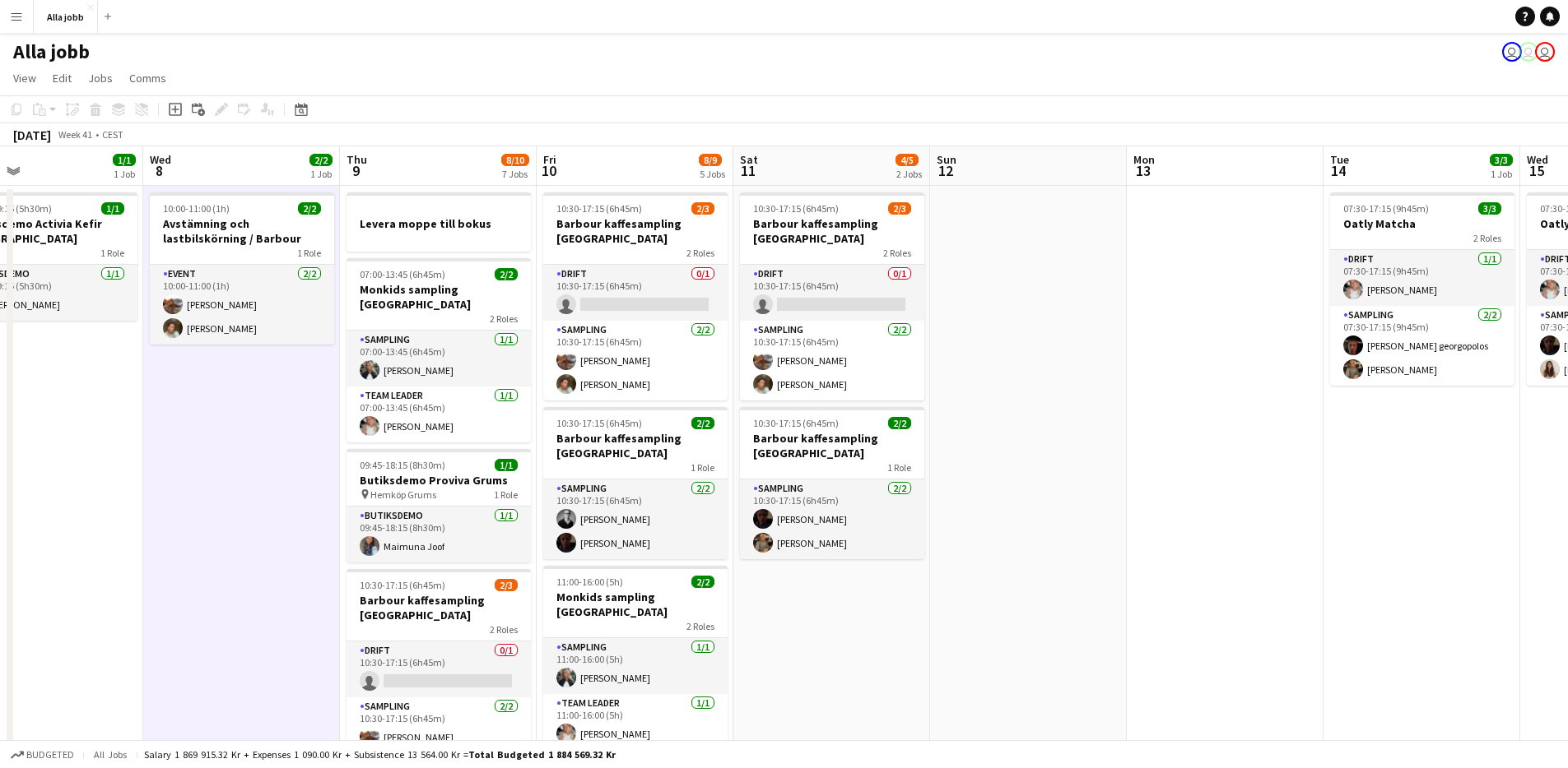
drag, startPoint x: 655, startPoint y: 562, endPoint x: 200, endPoint y: 473, distance: 463.6
click at [200, 473] on app-calendar-viewport "Sat 4 3/3 3 Jobs Sun 5 1 Job Mon 6 1 Job Tue 7 1/1 1 Job Wed 8 2/2 1 Job Thu 9 …" at bounding box center [784, 710] width 1568 height 1128
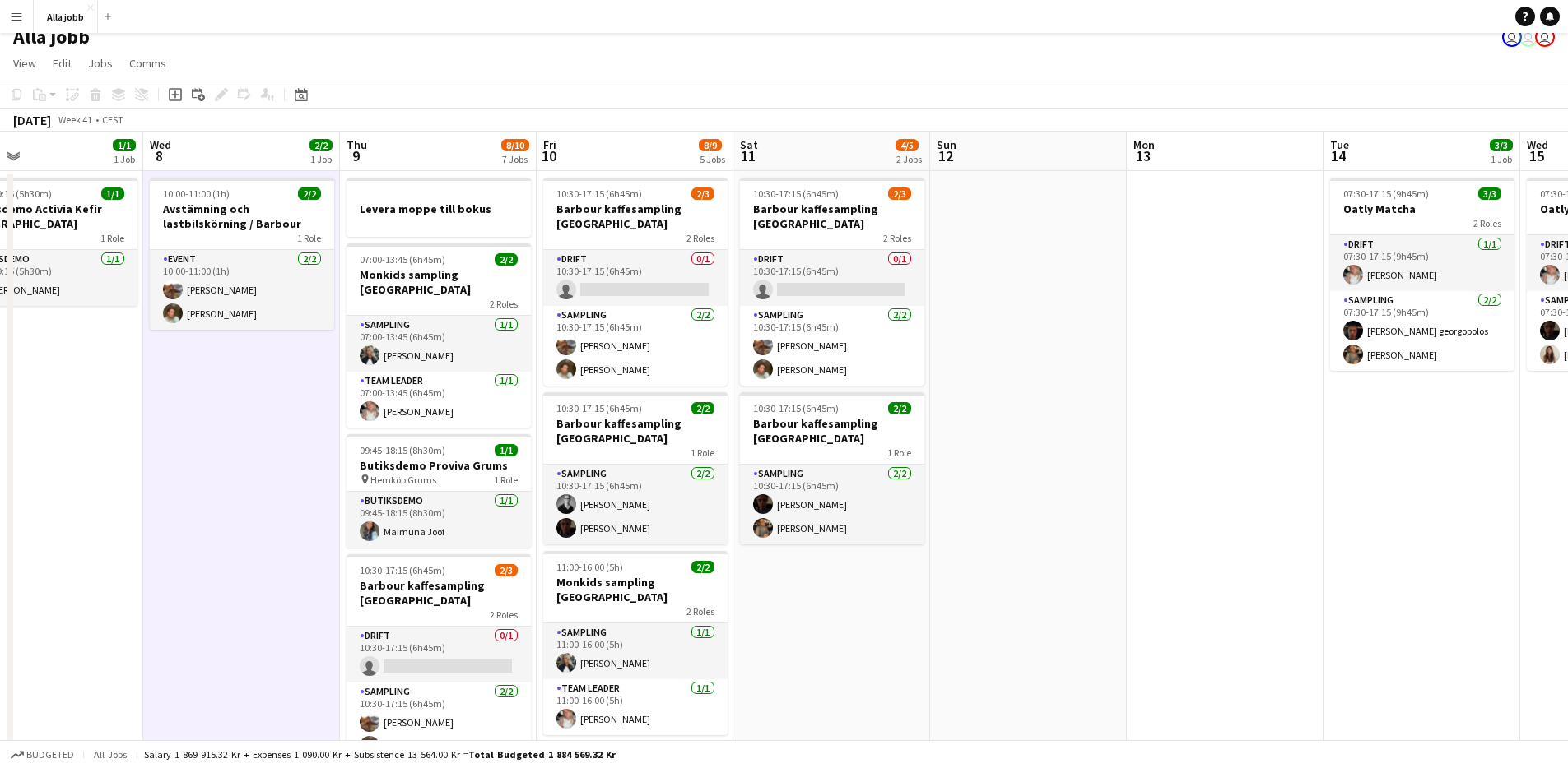
click at [809, 604] on app-date-cell "10:30-17:15 (6h45m) 2/3 [PERSON_NAME] kaffesampling Köpenhamn 2 Roles Drift 0/1…" at bounding box center [831, 715] width 196 height 1088
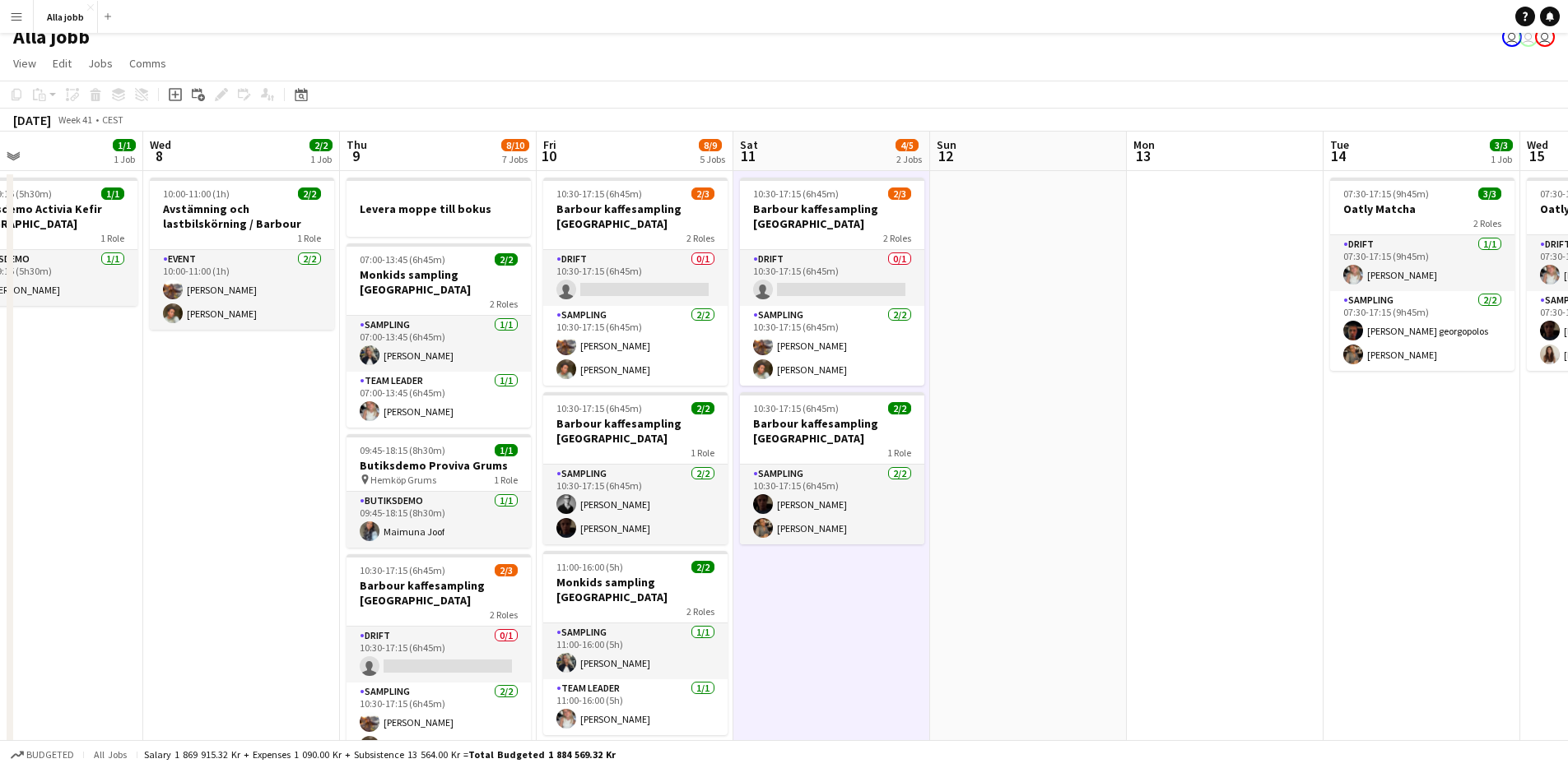
click at [809, 604] on app-date-cell "10:30-17:15 (6h45m) 2/3 [PERSON_NAME] kaffesampling Köpenhamn 2 Roles Drift 0/1…" at bounding box center [831, 715] width 196 height 1088
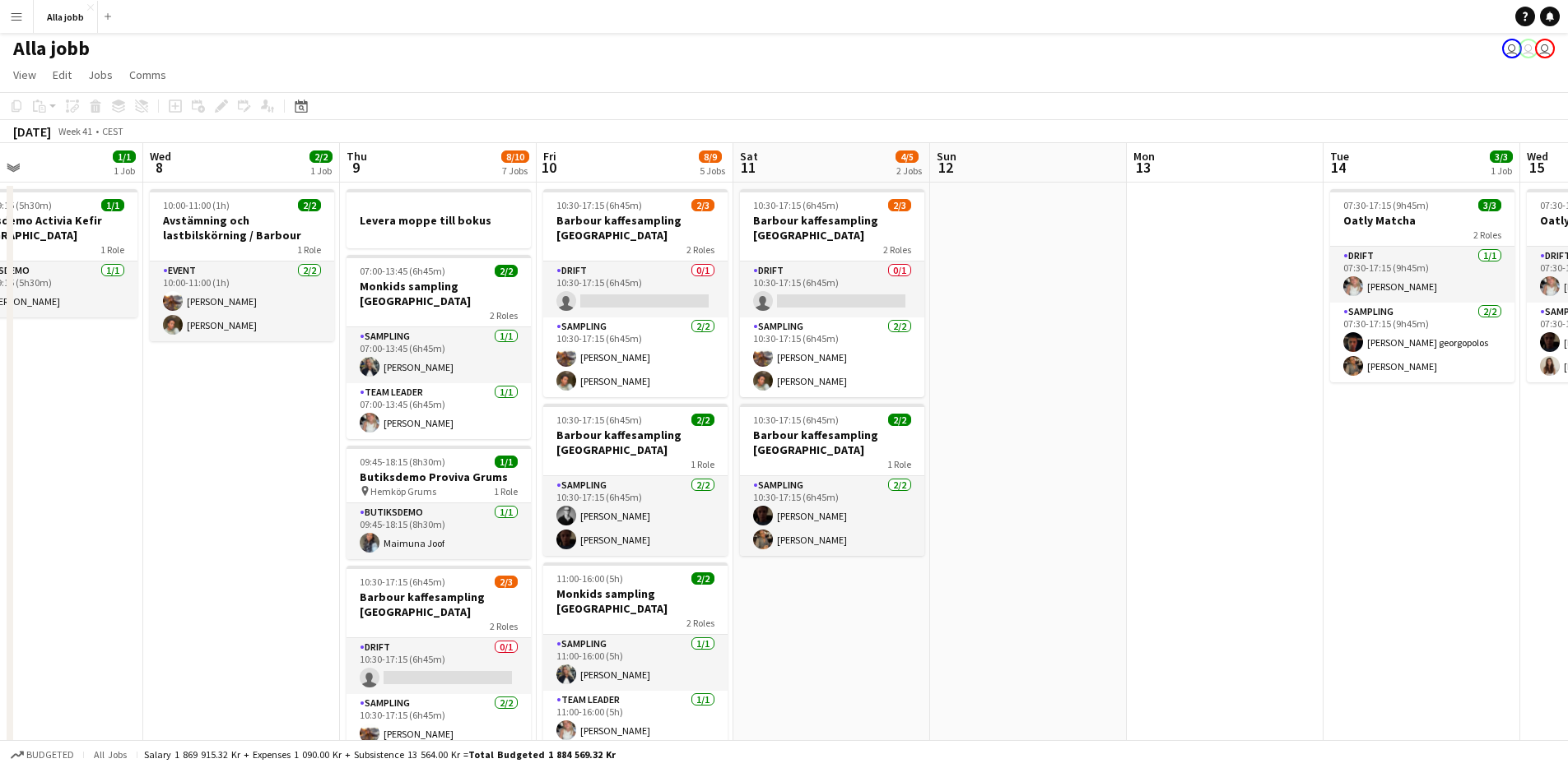
scroll to position [0, 0]
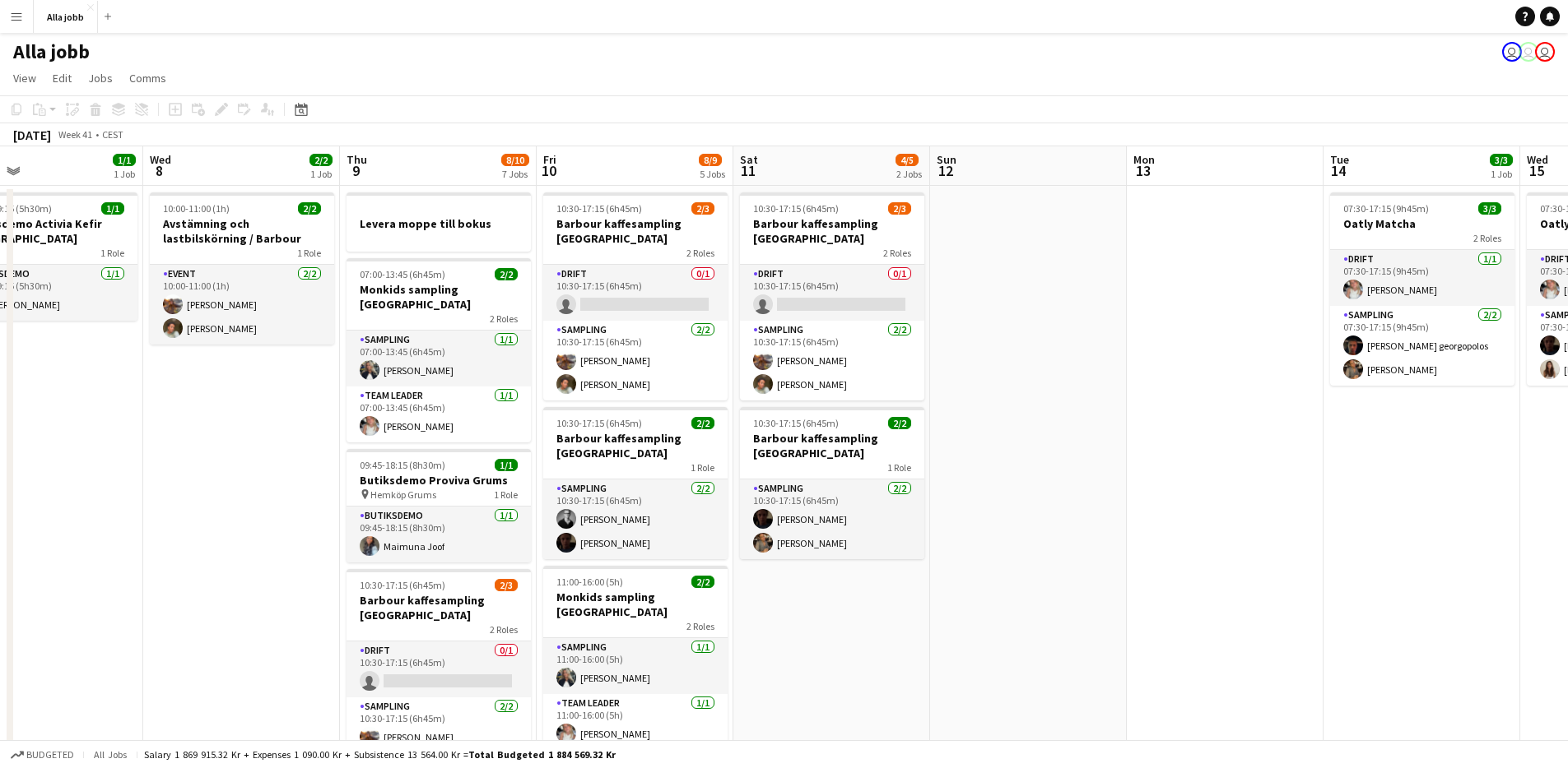
click at [795, 604] on app-date-cell "10:30-17:15 (6h45m) 2/3 [PERSON_NAME] kaffesampling Köpenhamn 2 Roles Drift 0/1…" at bounding box center [831, 730] width 196 height 1088
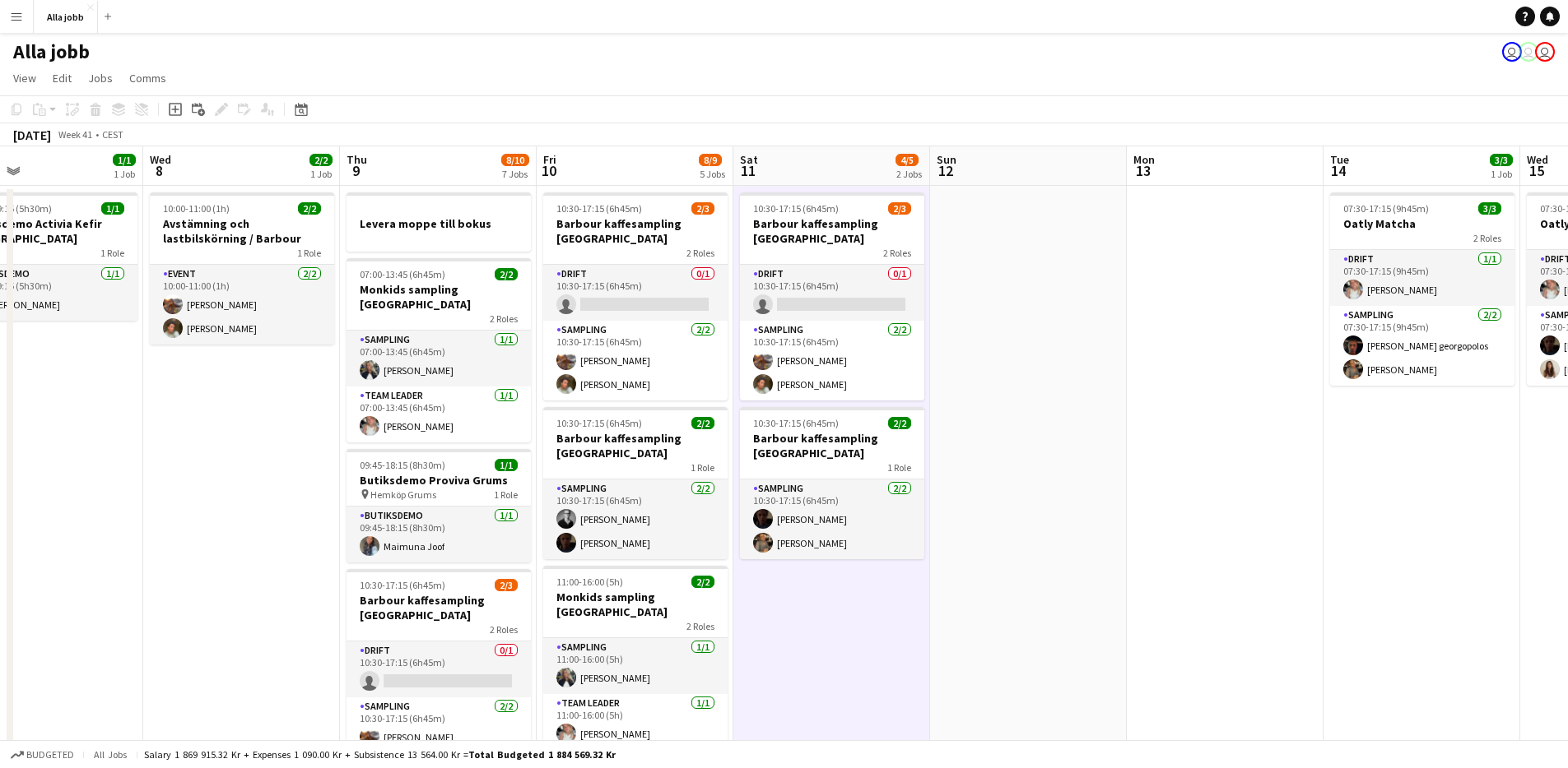
click at [795, 604] on app-date-cell "10:30-17:15 (6h45m) 2/3 [PERSON_NAME] kaffesampling Köpenhamn 2 Roles Drift 0/1…" at bounding box center [831, 730] width 196 height 1088
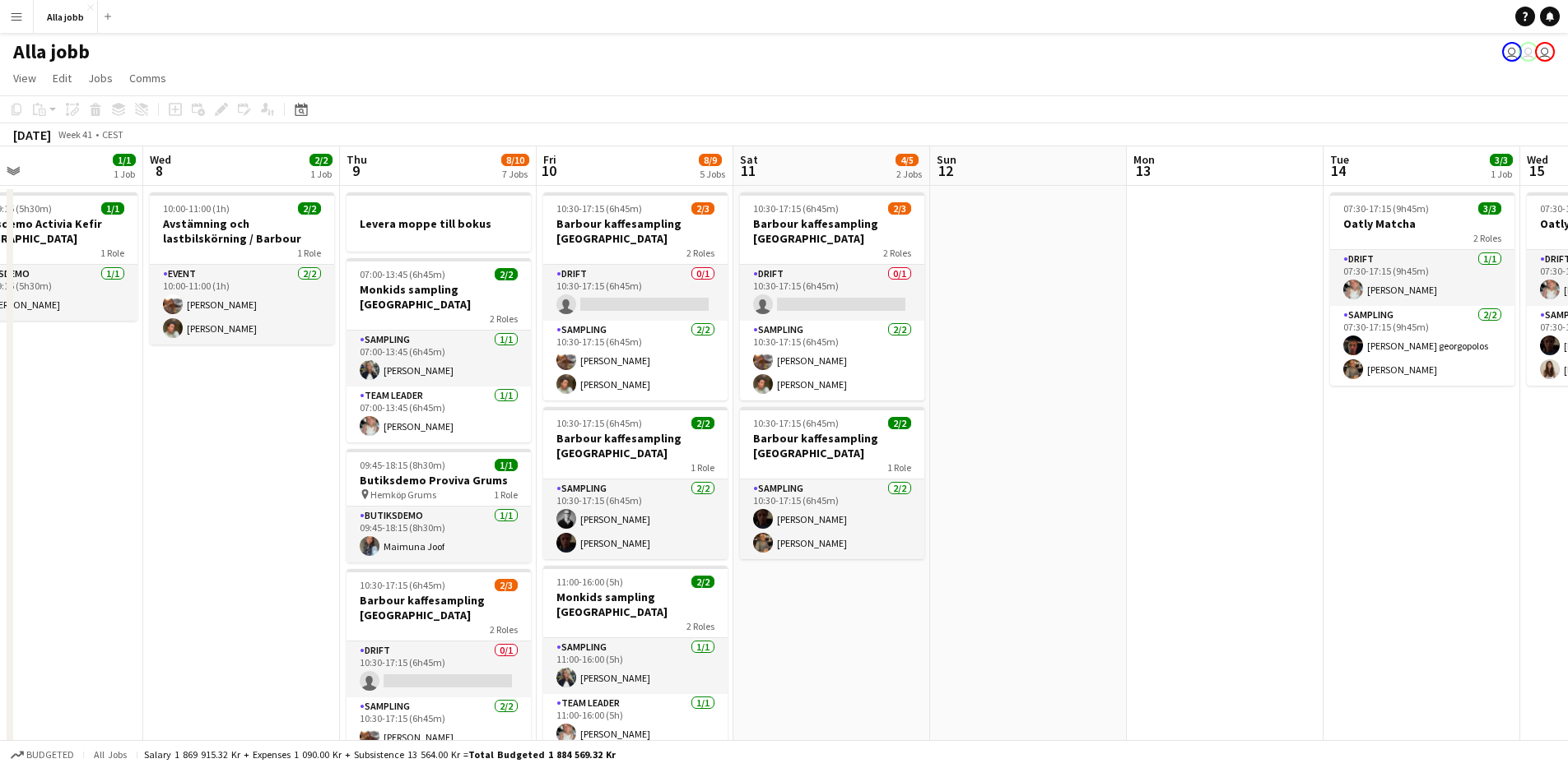
click at [795, 604] on app-date-cell "10:30-17:15 (6h45m) 2/3 [PERSON_NAME] kaffesampling Köpenhamn 2 Roles Drift 0/1…" at bounding box center [831, 730] width 196 height 1088
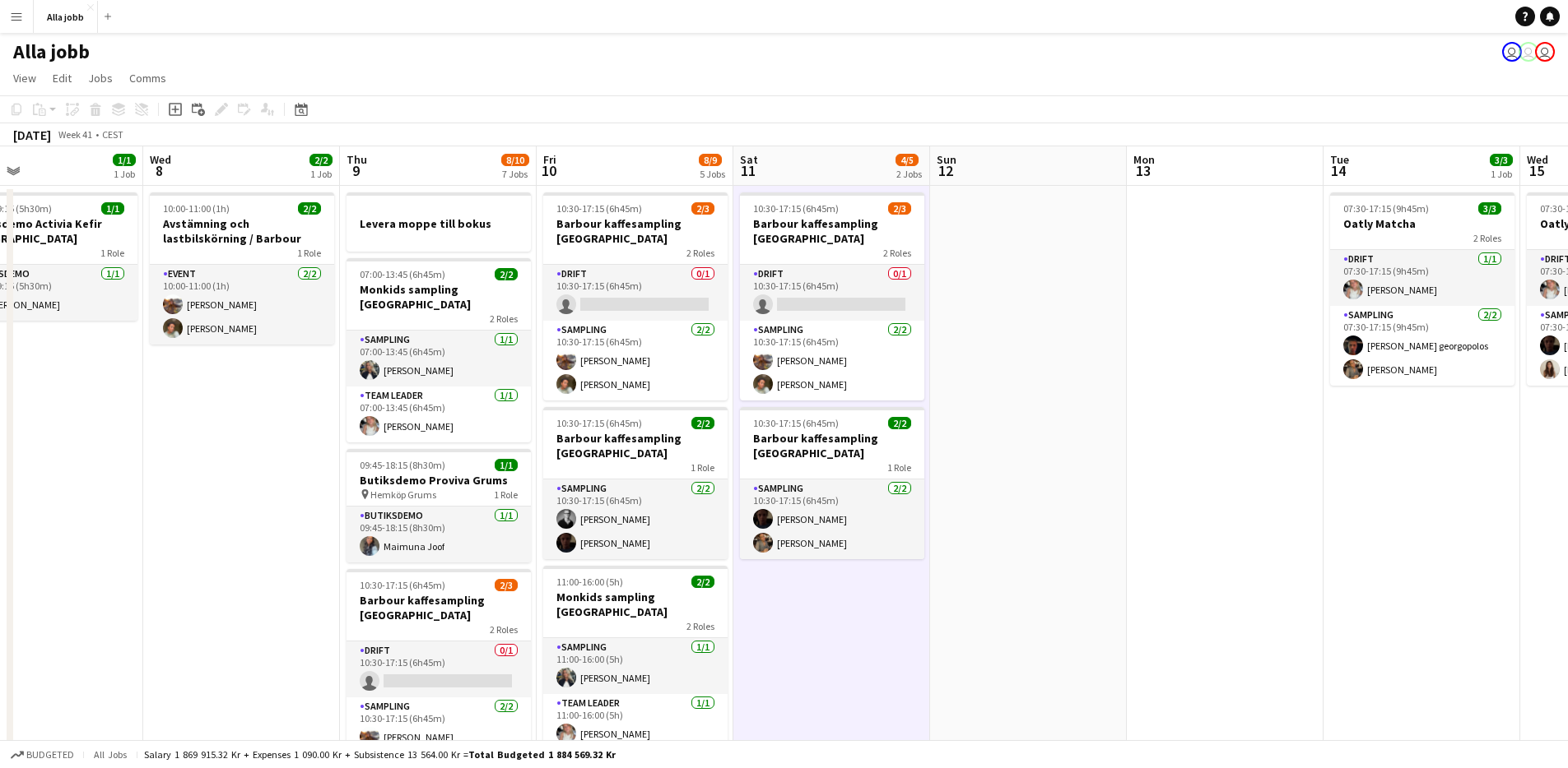
click at [795, 604] on app-date-cell "10:30-17:15 (6h45m) 2/3 [PERSON_NAME] kaffesampling Köpenhamn 2 Roles Drift 0/1…" at bounding box center [831, 730] width 196 height 1088
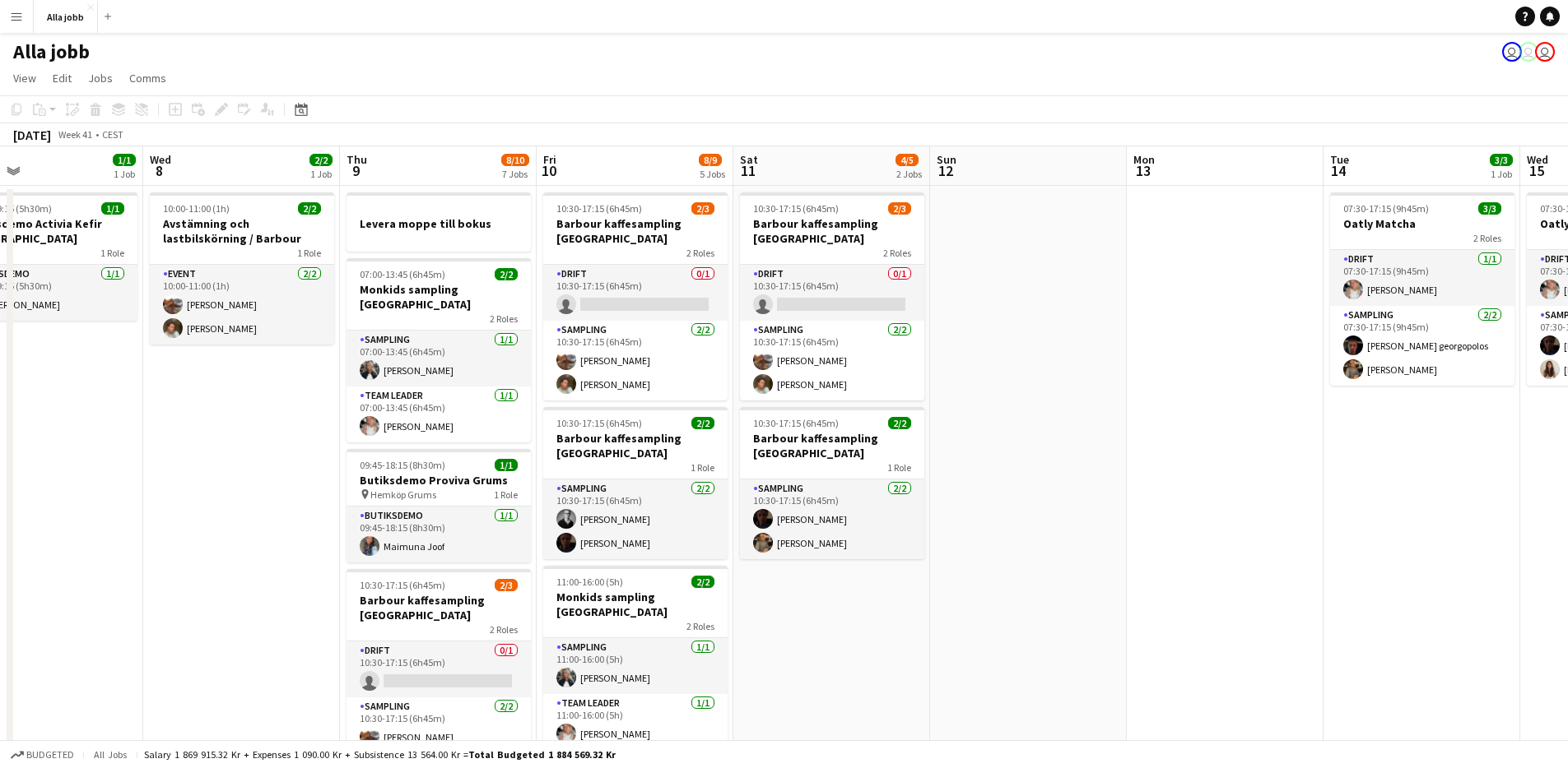
click at [795, 604] on app-date-cell "10:30-17:15 (6h45m) 2/3 [PERSON_NAME] kaffesampling Köpenhamn 2 Roles Drift 0/1…" at bounding box center [831, 730] width 196 height 1088
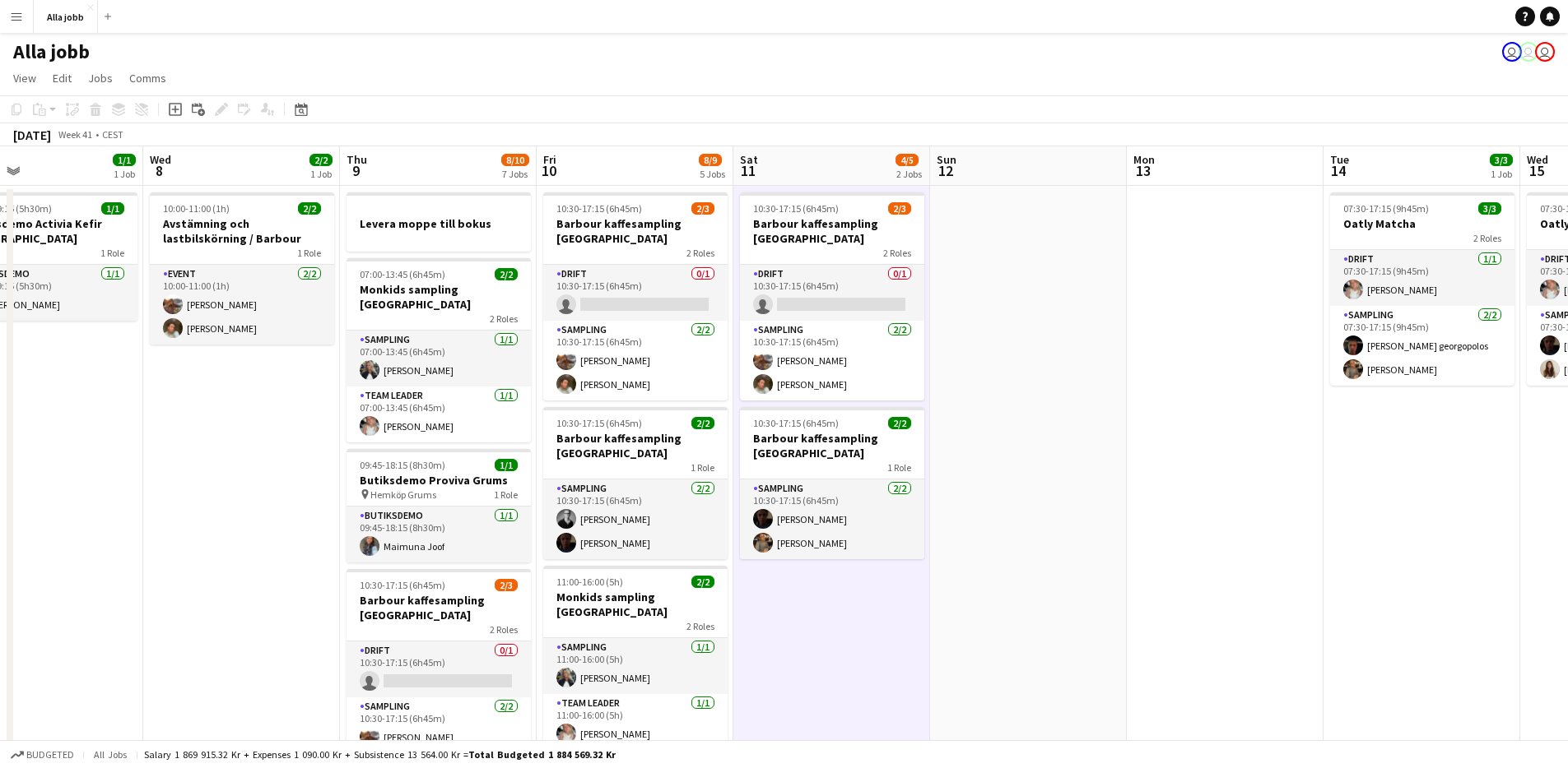
click at [795, 604] on app-date-cell "10:30-17:15 (6h45m) 2/3 [PERSON_NAME] kaffesampling Köpenhamn 2 Roles Drift 0/1…" at bounding box center [831, 730] width 196 height 1088
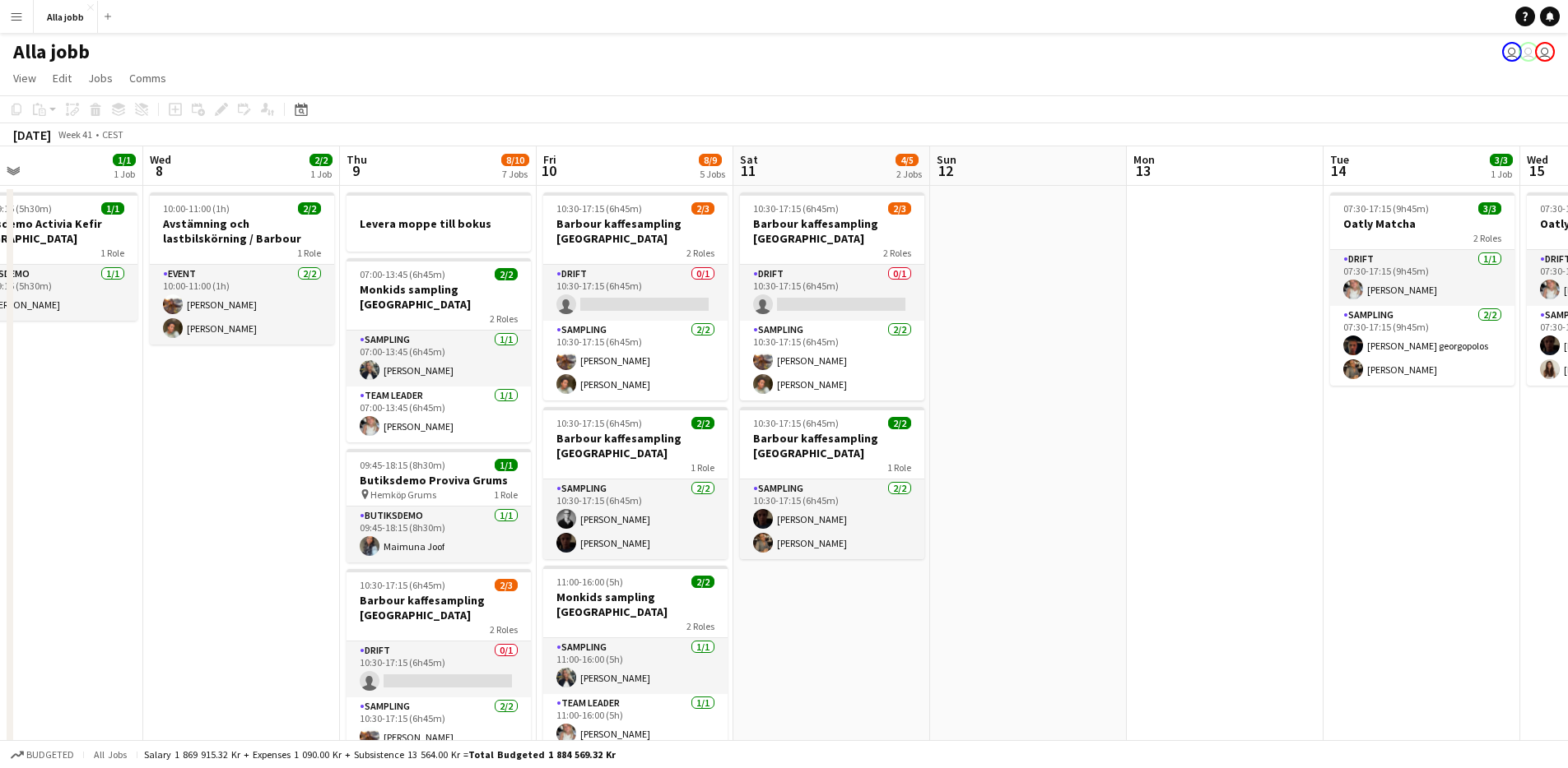
click at [795, 604] on app-date-cell "10:30-17:15 (6h45m) 2/3 [PERSON_NAME] kaffesampling Köpenhamn 2 Roles Drift 0/1…" at bounding box center [831, 730] width 196 height 1088
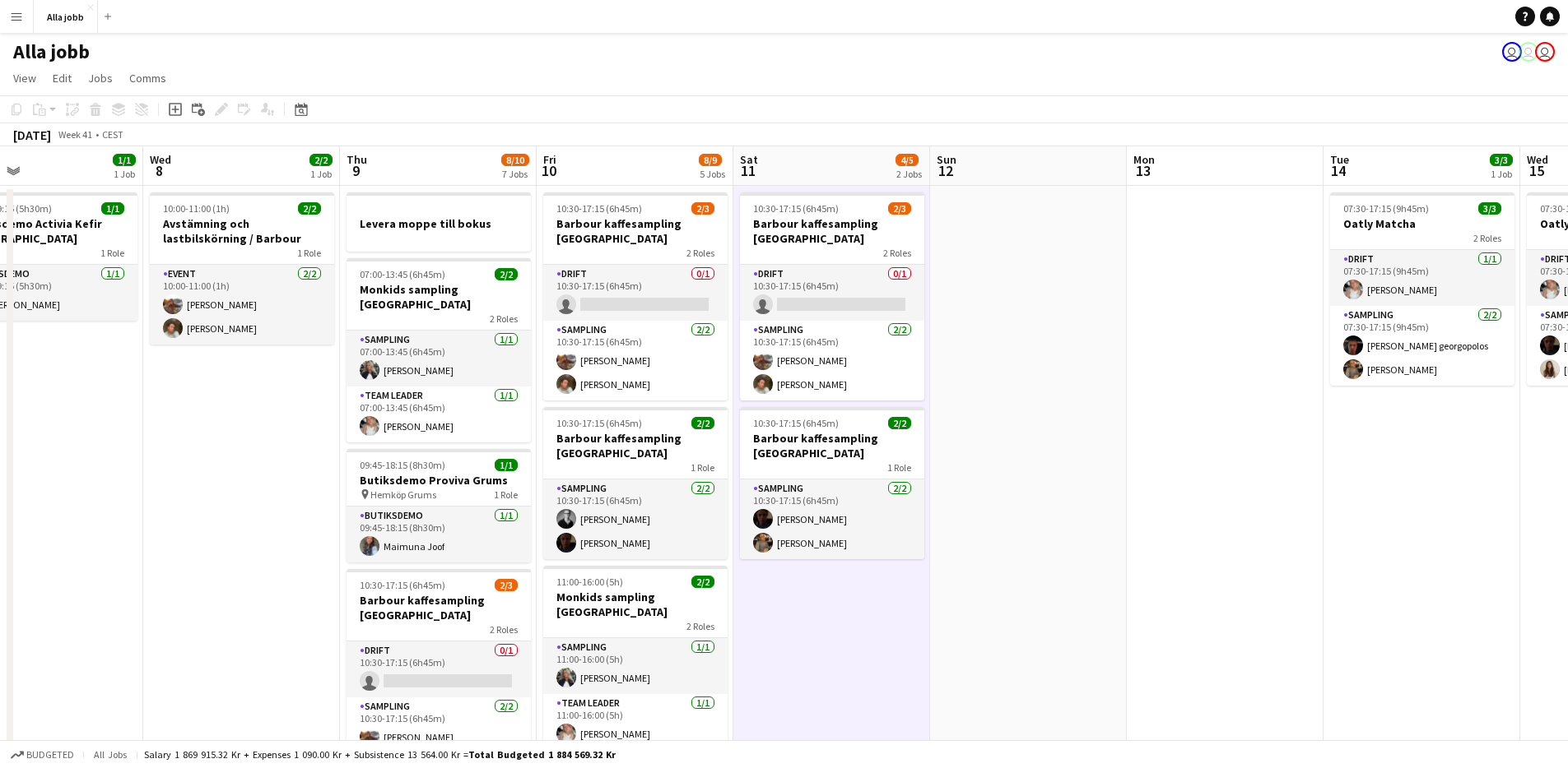
click at [795, 604] on app-date-cell "10:30-17:15 (6h45m) 2/3 [PERSON_NAME] kaffesampling Köpenhamn 2 Roles Drift 0/1…" at bounding box center [831, 730] width 196 height 1088
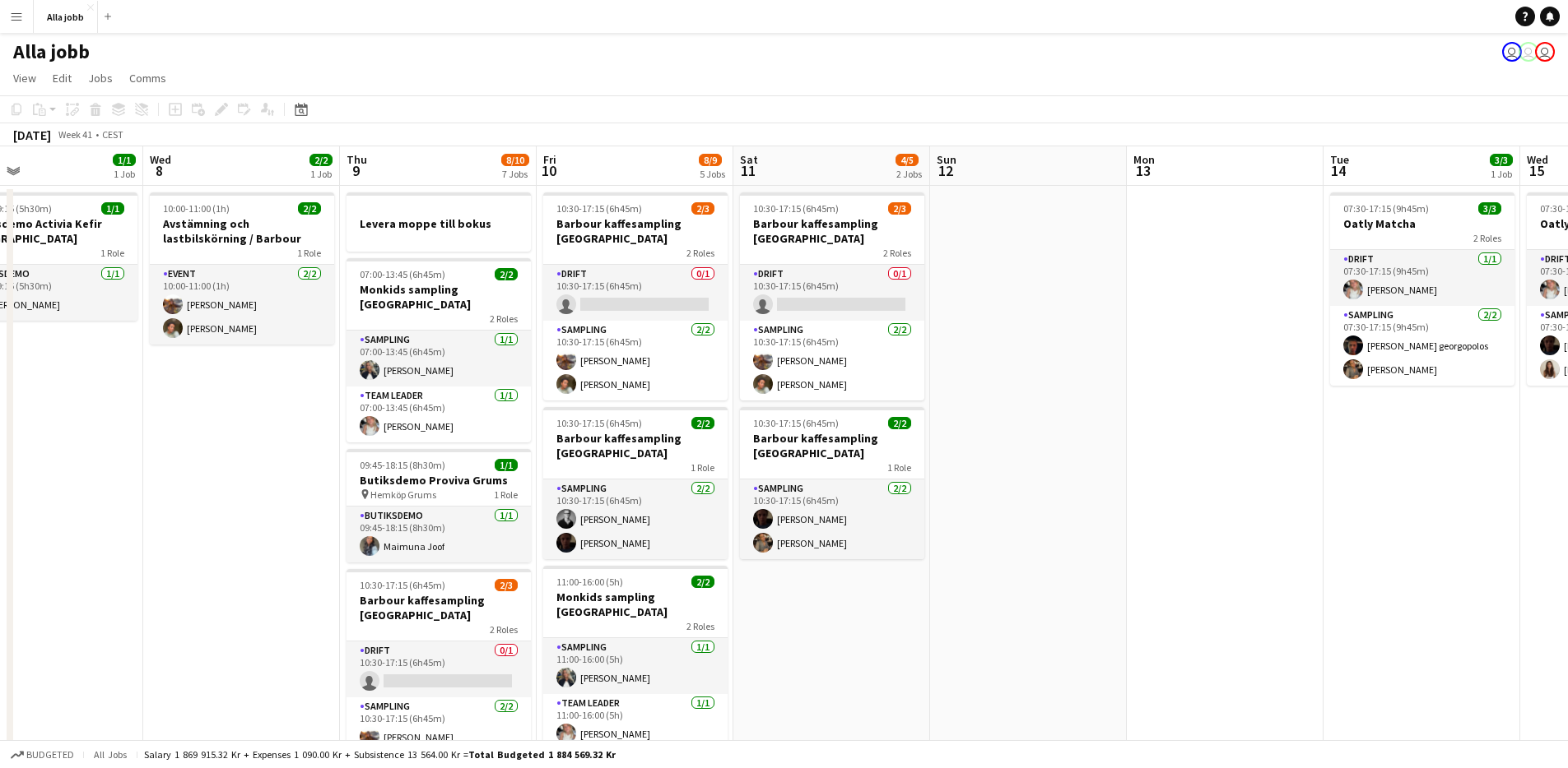
click at [795, 604] on app-date-cell "10:30-17:15 (6h45m) 2/3 [PERSON_NAME] kaffesampling Köpenhamn 2 Roles Drift 0/1…" at bounding box center [831, 730] width 196 height 1088
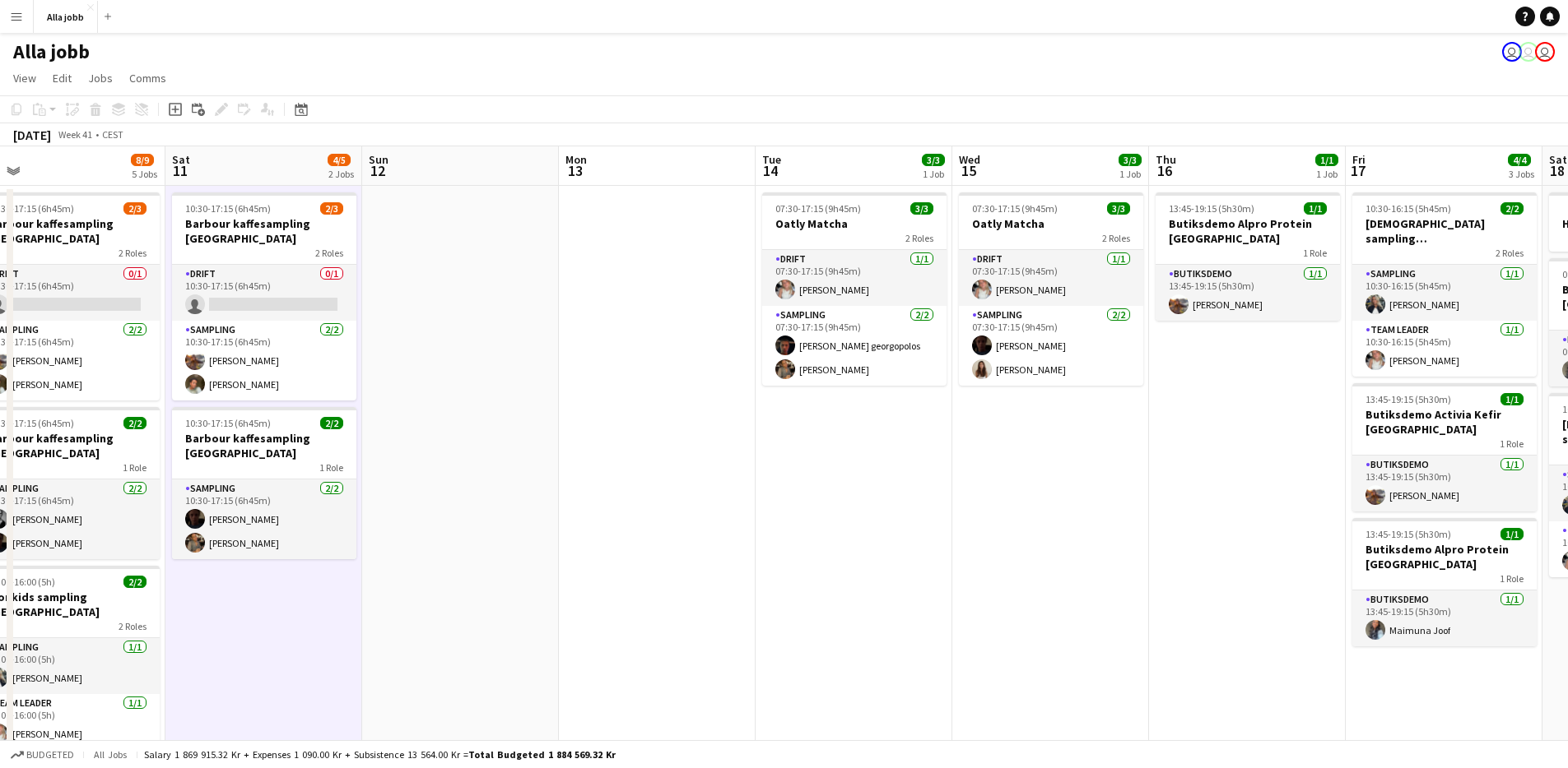
drag, startPoint x: 853, startPoint y: 596, endPoint x: 285, endPoint y: 600, distance: 568.0
click at [285, 600] on app-calendar-viewport "Tue 7 1/1 1 Job Wed 8 2/2 1 Job Thu 9 8/10 7 Jobs Fri 10 8/9 5 Jobs Sat 11 4/5 …" at bounding box center [784, 710] width 1568 height 1128
drag, startPoint x: 586, startPoint y: 546, endPoint x: 524, endPoint y: 555, distance: 62.6
click at [572, 549] on app-calendar-viewport "Tue 7 1/1 1 Job Wed 8 2/2 1 Job Thu 9 8/10 7 Jobs Fri 10 8/9 5 Jobs Sat 11 4/5 …" at bounding box center [784, 710] width 1568 height 1128
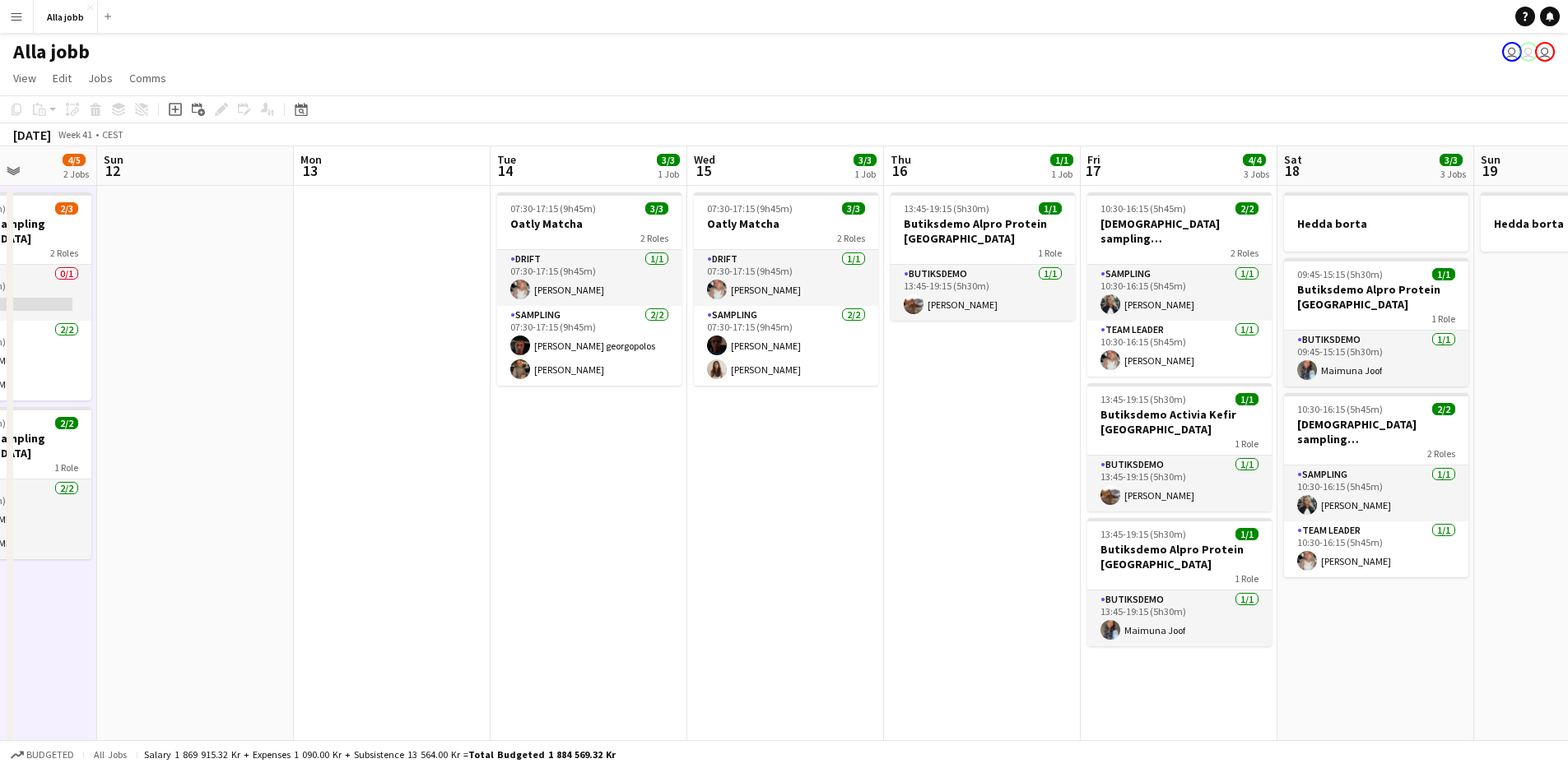
drag, startPoint x: 403, startPoint y: 548, endPoint x: 256, endPoint y: 553, distance: 147.1
click at [256, 553] on app-calendar-viewport "Thu 9 8/10 7 Jobs Fri 10 8/9 5 Jobs Sat 11 4/5 2 Jobs Sun 12 Mon 13 Tue 14 3/3 …" at bounding box center [784, 710] width 1568 height 1128
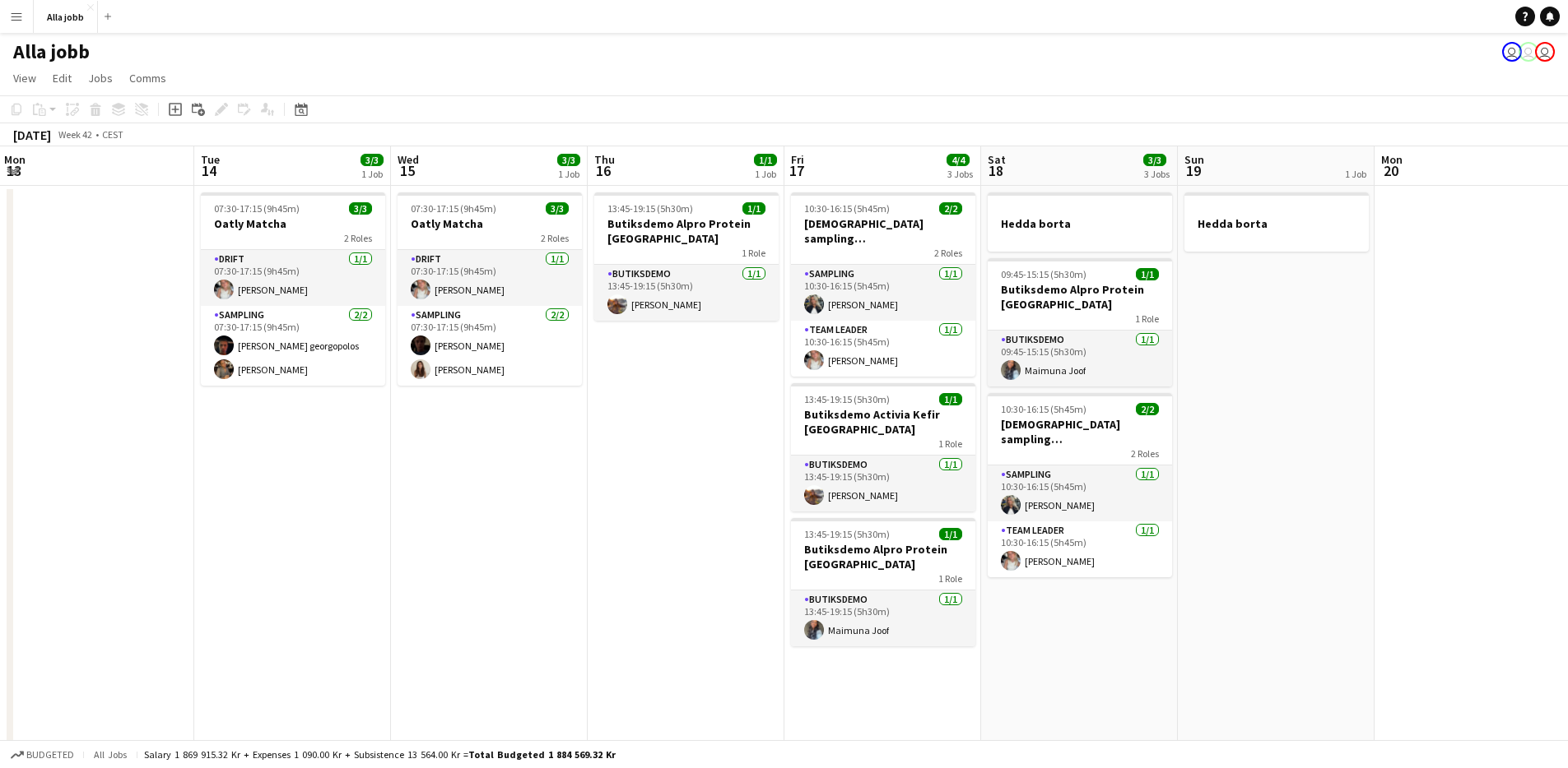
drag, startPoint x: 577, startPoint y: 560, endPoint x: 298, endPoint y: 554, distance: 279.1
click at [298, 554] on app-calendar-viewport "Sat 11 4/5 2 Jobs Sun 12 Mon 13 Tue 14 3/3 1 Job Wed 15 3/3 1 Job Thu 16 1/1 1 …" at bounding box center [784, 710] width 1568 height 1128
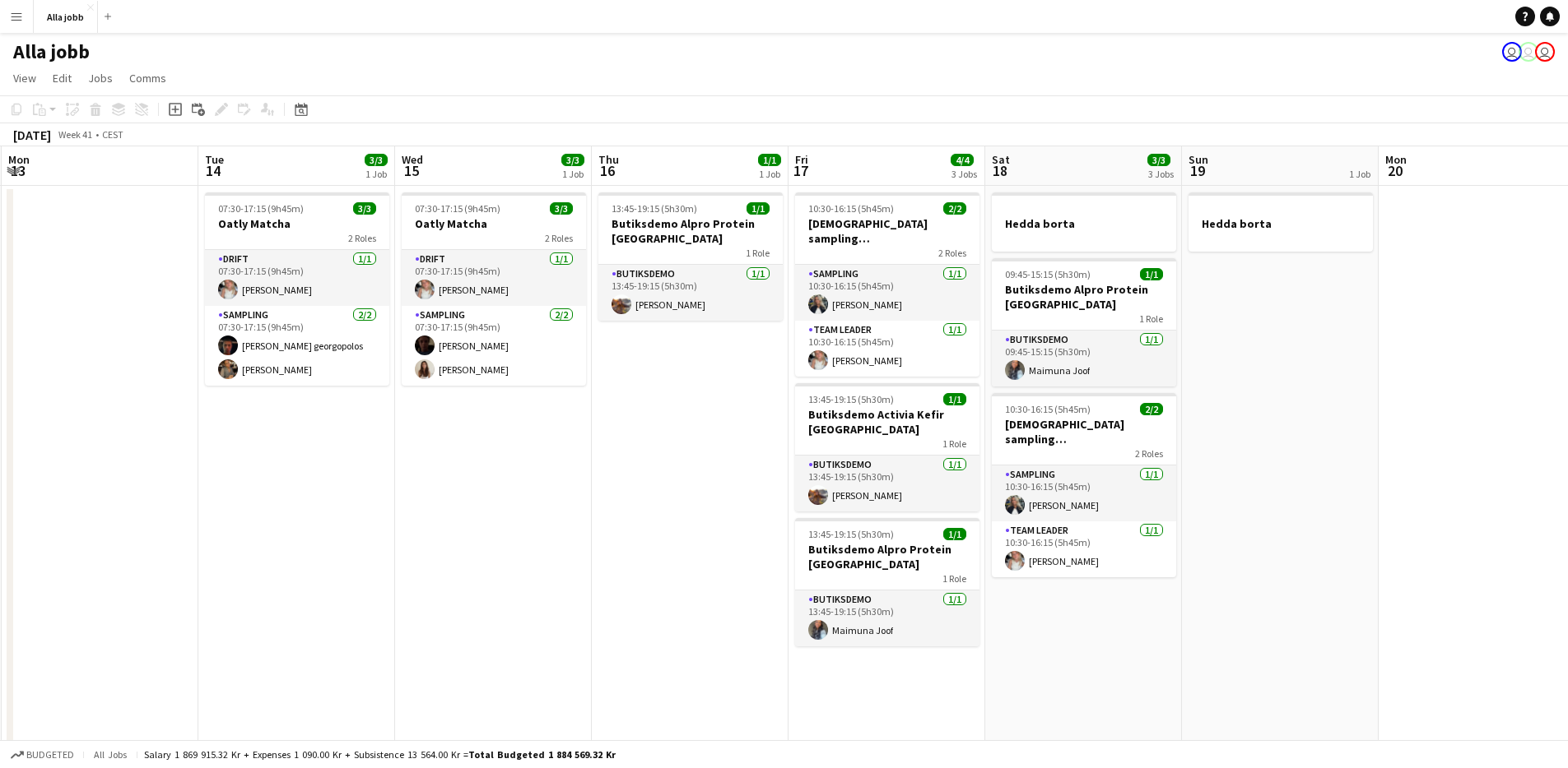
click at [398, 492] on app-date-cell "07:30-17:15 (9h45m) 3/3 Oatly Matcha 2 Roles Drift [DATE] 07:30-17:15 (9h45m) […" at bounding box center [494, 730] width 196 height 1088
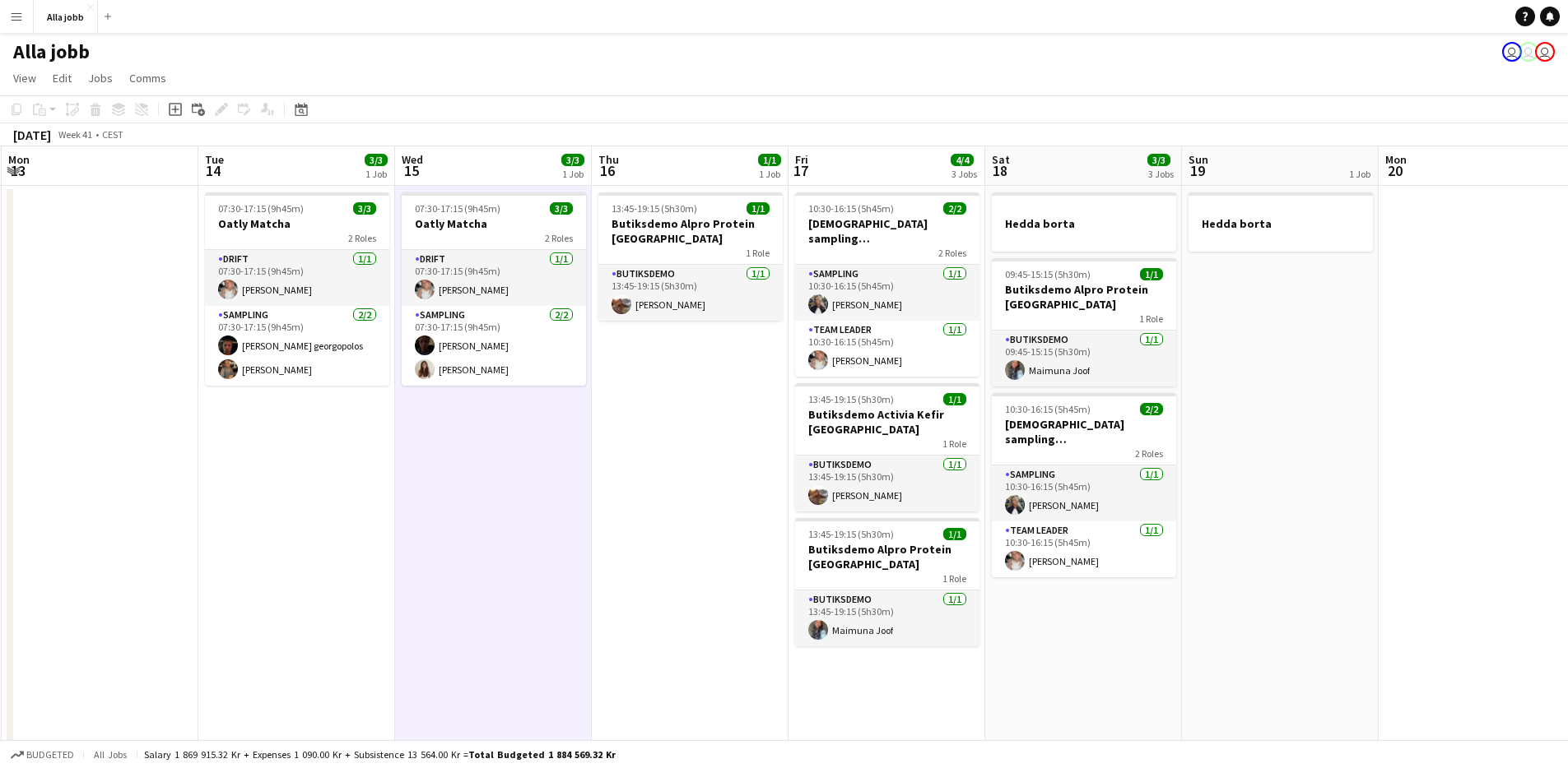
click at [364, 500] on app-date-cell "07:30-17:15 (9h45m) 3/3 Oatly Matcha 2 Roles Drift [DATE] 07:30-17:15 (9h45m) […" at bounding box center [296, 730] width 196 height 1088
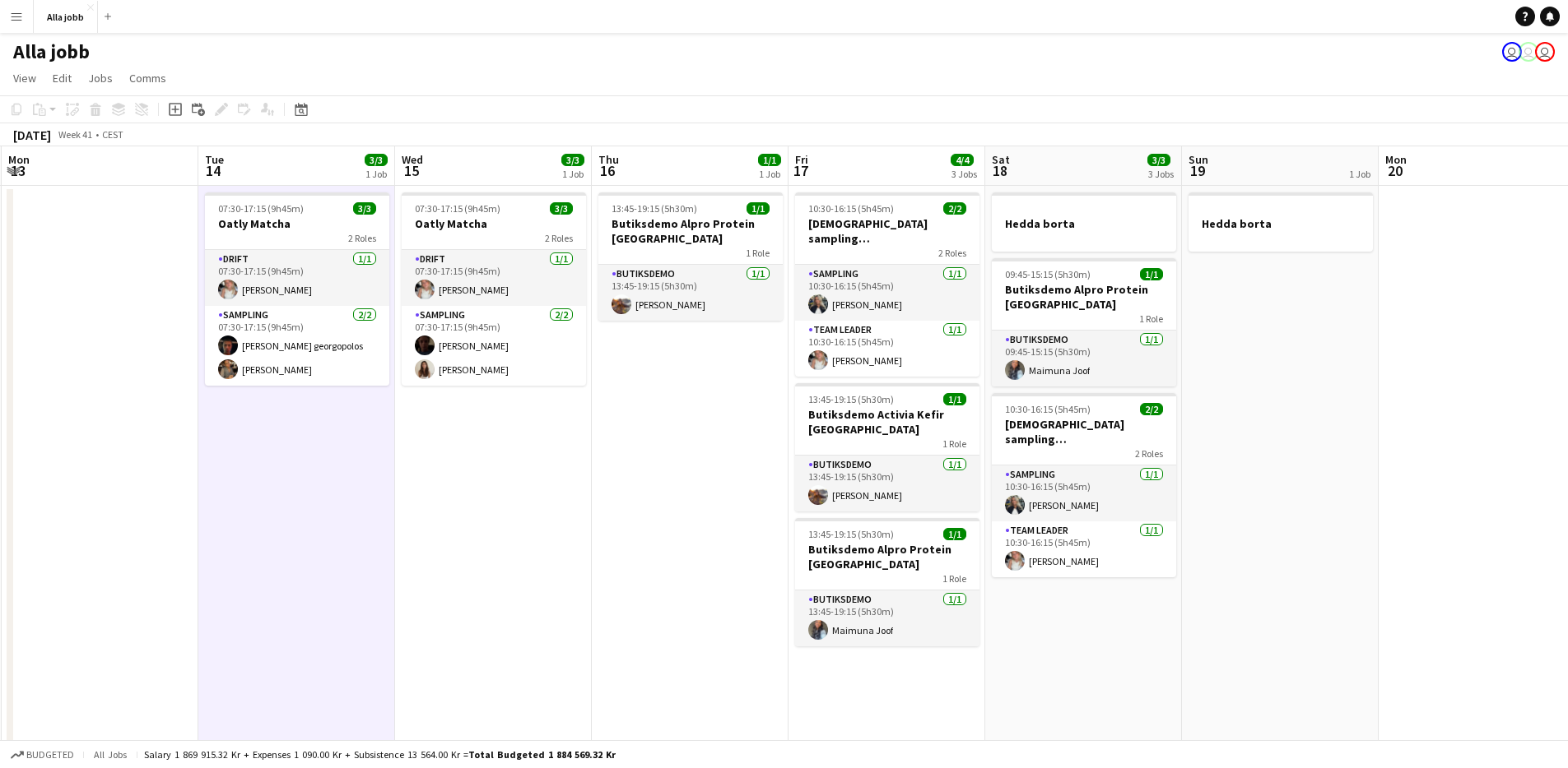
click at [364, 501] on app-date-cell "07:30-17:15 (9h45m) 3/3 Oatly Matcha 2 Roles Drift [DATE] 07:30-17:15 (9h45m) […" at bounding box center [296, 730] width 196 height 1088
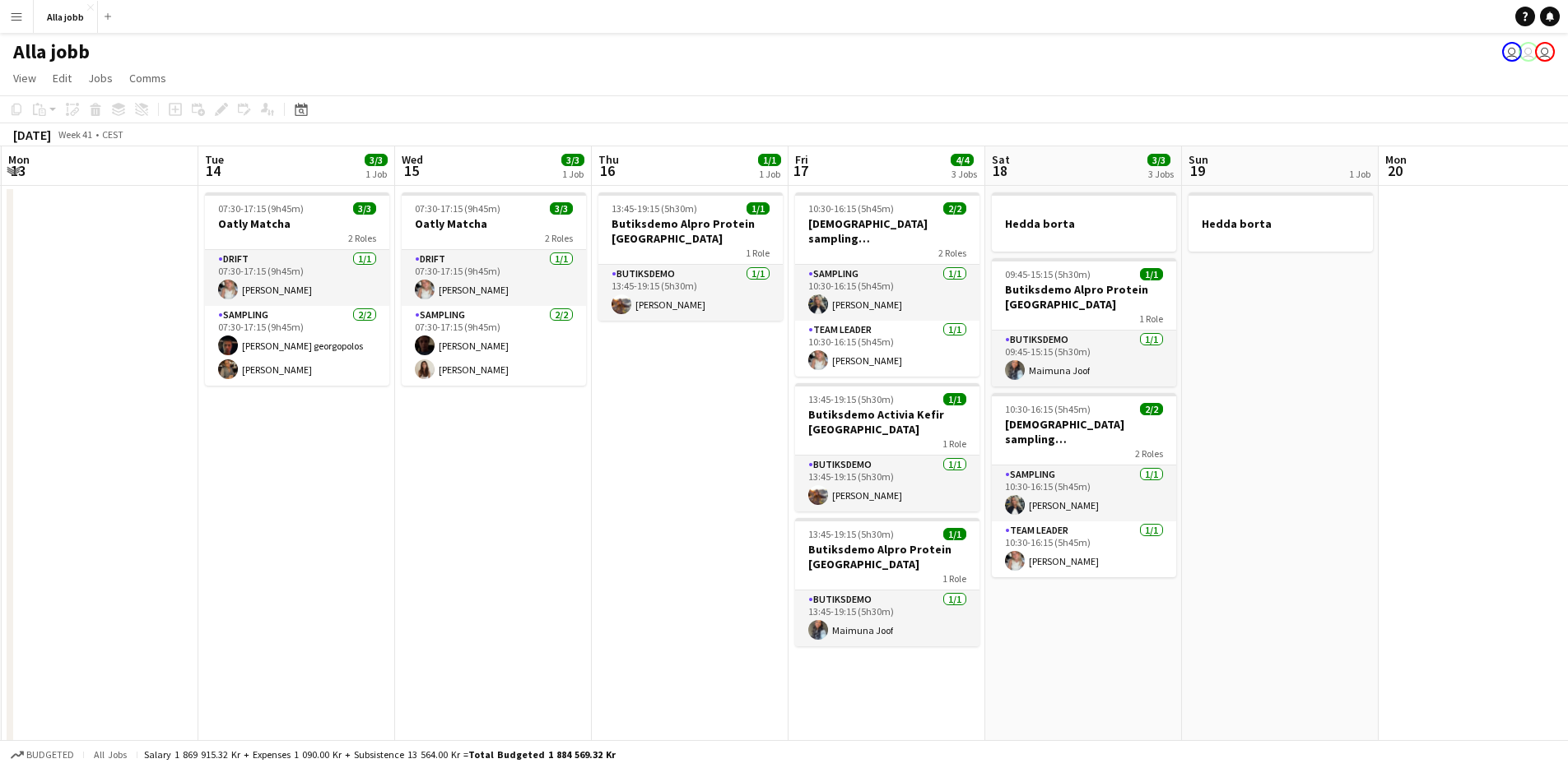
click at [500, 531] on app-date-cell "07:30-17:15 (9h45m) 3/3 Oatly Matcha 2 Roles Drift [DATE] 07:30-17:15 (9h45m) […" at bounding box center [494, 730] width 196 height 1088
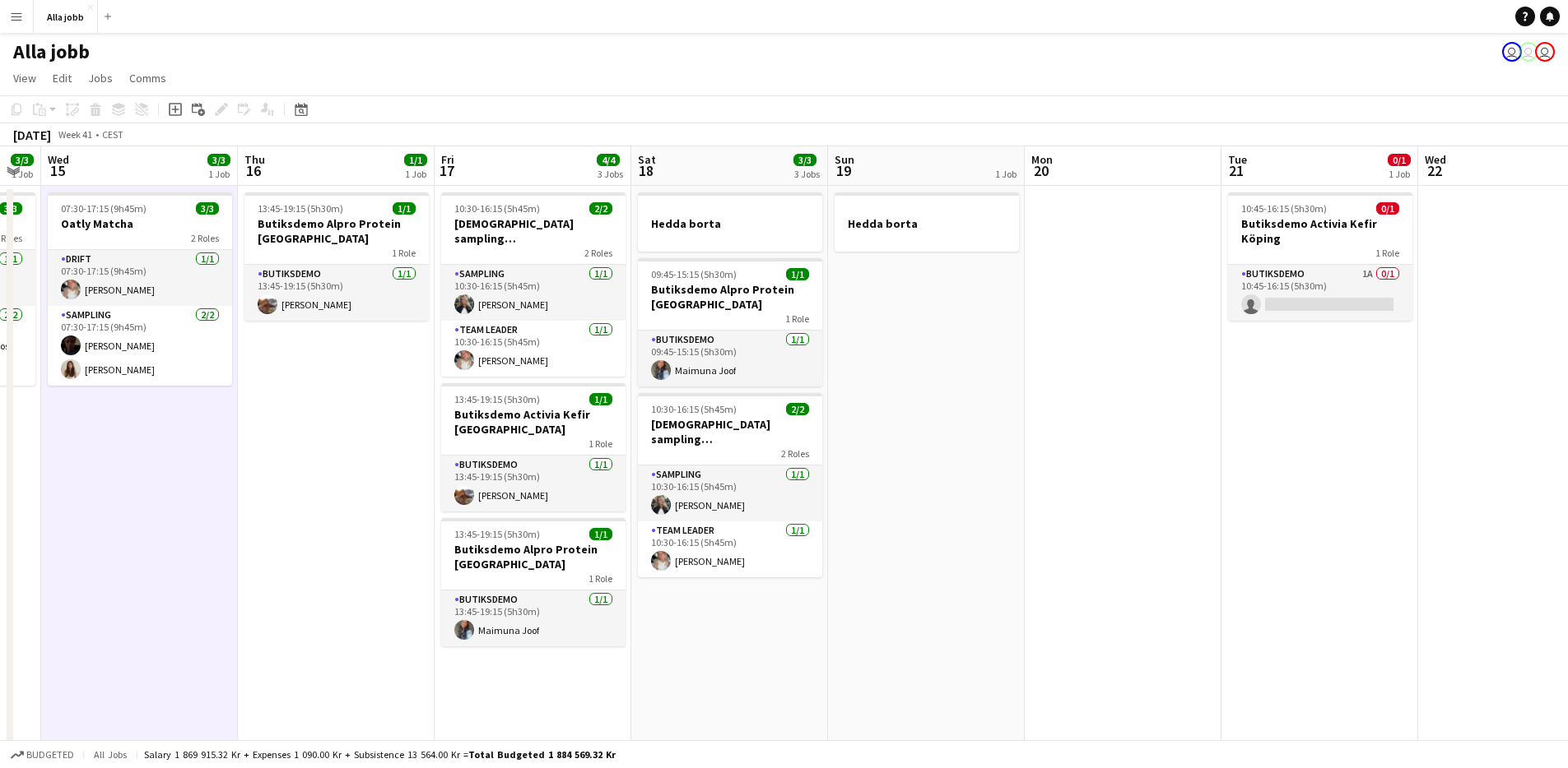
scroll to position [0, 551]
drag, startPoint x: 414, startPoint y: 546, endPoint x: 141, endPoint y: 569, distance: 274.0
click at [141, 569] on app-calendar-viewport "Sun 12 Mon 13 Tue 14 3/3 1 Job Wed 15 3/3 1 Job Thu 16 1/1 1 Job Fri 17 4/4 3 J…" at bounding box center [784, 710] width 1568 height 1128
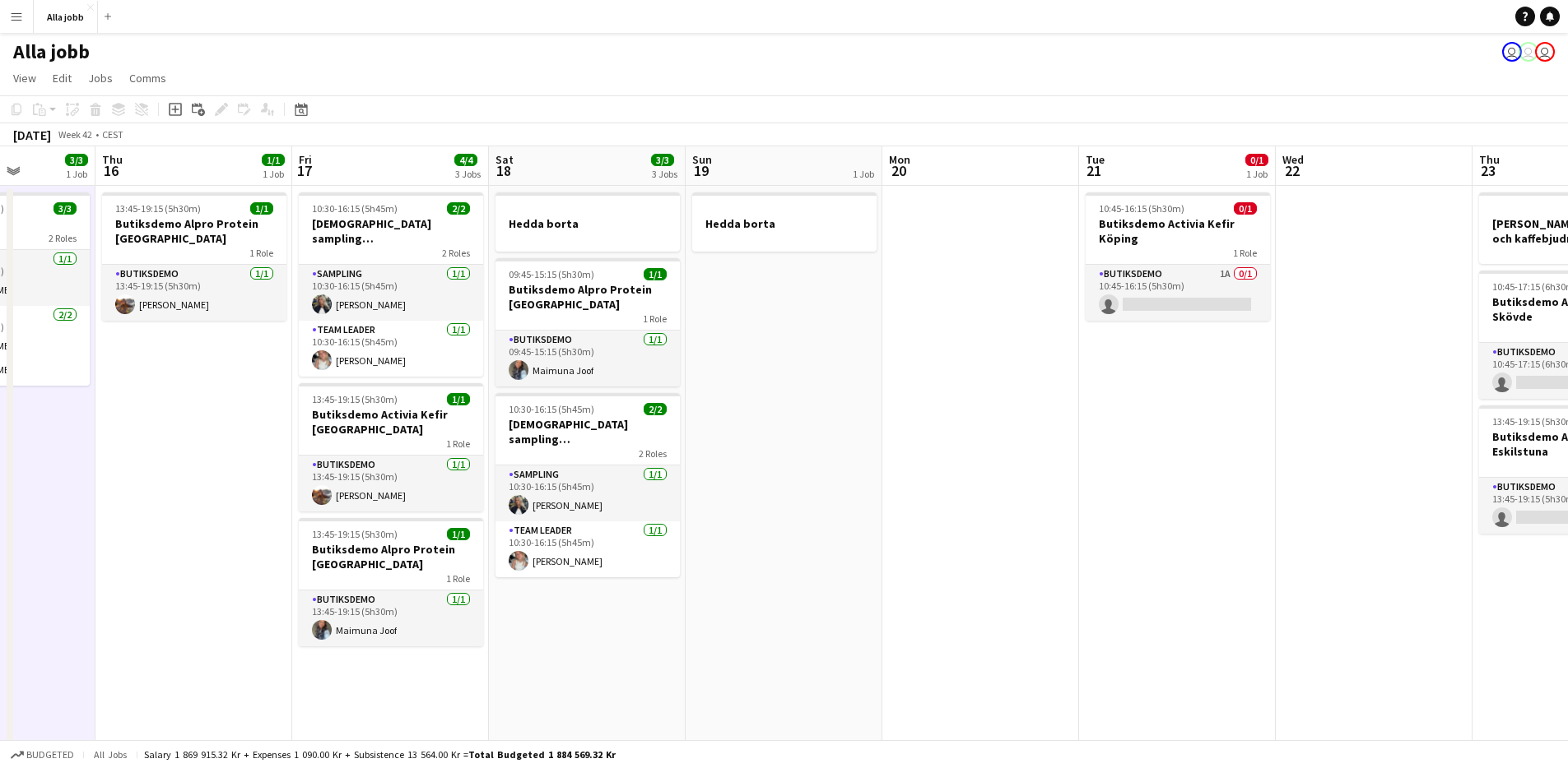
drag, startPoint x: 782, startPoint y: 555, endPoint x: 334, endPoint y: 589, distance: 449.3
click at [334, 589] on app-calendar-viewport "Mon 13 Tue 14 3/3 1 Job Wed 15 3/3 1 Job Thu 16 1/1 1 Job Fri 17 4/4 3 Jobs Sat…" at bounding box center [784, 710] width 1568 height 1128
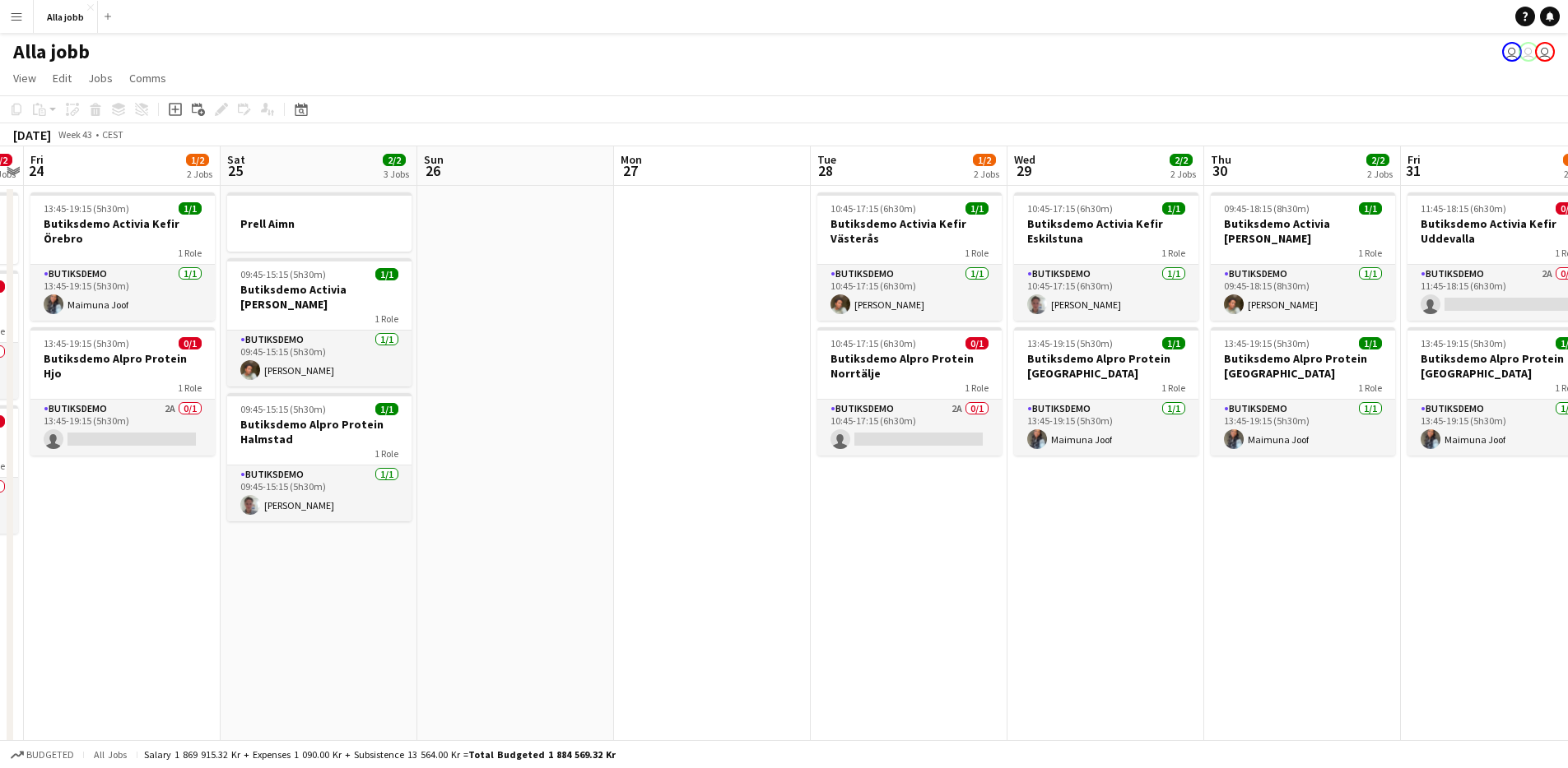
drag, startPoint x: 411, startPoint y: 518, endPoint x: 216, endPoint y: 489, distance: 197.1
click at [83, 513] on app-calendar-viewport "Tue 21 0/1 1 Job Wed 22 Thu 23 0/2 3 Jobs Fri 24 1/2 2 Jobs Sat 25 2/2 3 Jobs S…" at bounding box center [784, 710] width 1568 height 1128
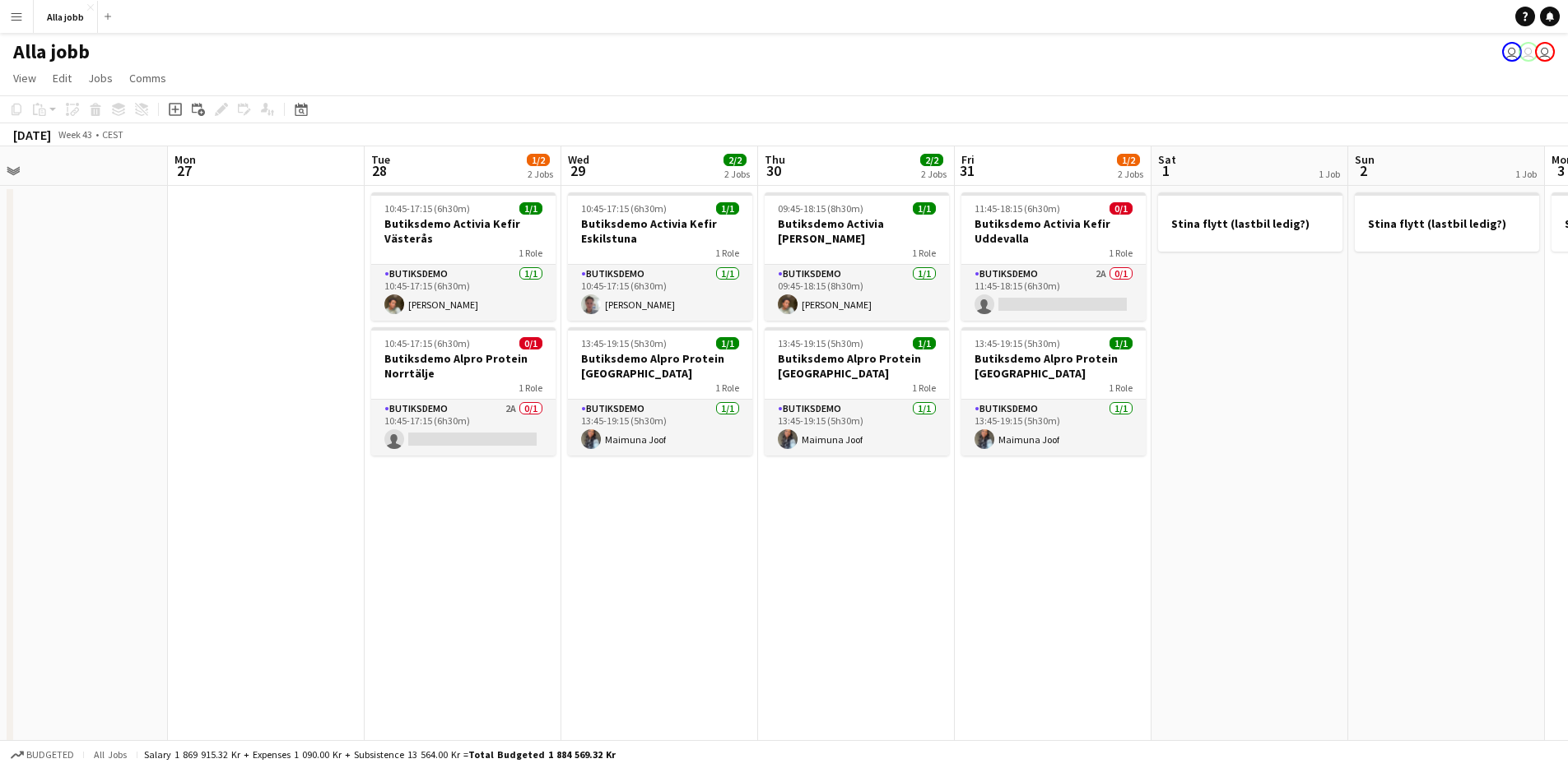
drag, startPoint x: 753, startPoint y: 486, endPoint x: 1369, endPoint y: 511, distance: 616.5
click at [1328, 504] on app-calendar-viewport "Fri 24 1/2 2 Jobs Sat 25 2/2 3 Jobs Sun 26 Mon 27 Tue 28 1/2 2 Jobs Wed 29 2/2 …" at bounding box center [784, 710] width 1568 height 1128
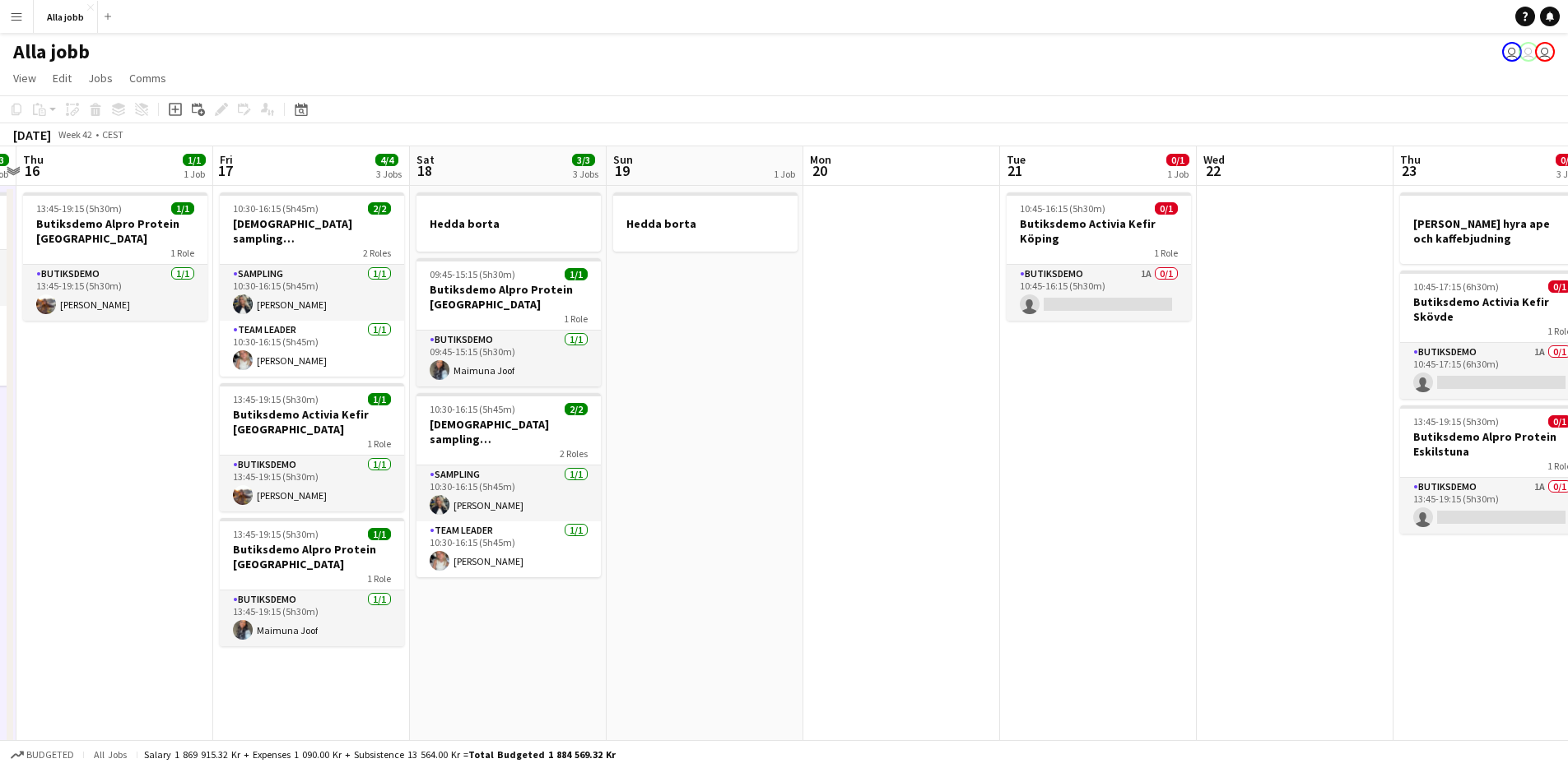
drag, startPoint x: 338, startPoint y: 403, endPoint x: 1244, endPoint y: 455, distance: 907.5
click at [1228, 439] on app-calendar-viewport "Tue 14 3/3 1 Job Wed 15 3/3 1 Job Thu 16 1/1 1 Job Fri 17 4/4 3 Jobs Sat 18 3/3…" at bounding box center [784, 710] width 1568 height 1128
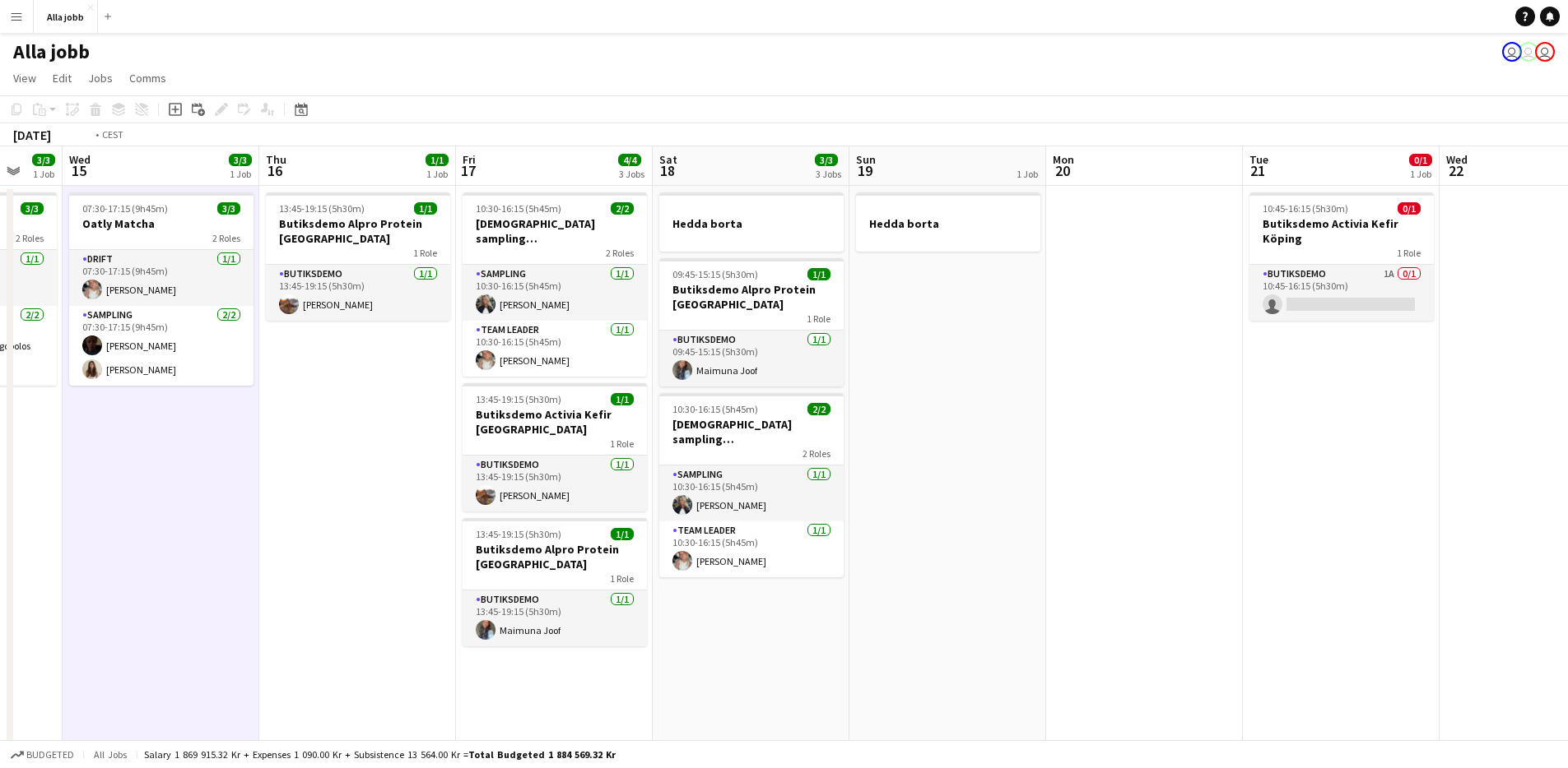
drag, startPoint x: 456, startPoint y: 465, endPoint x: 1310, endPoint y: 392, distance: 857.1
click at [1312, 391] on app-calendar-viewport "Mon 13 Tue 14 3/3 1 Job Wed 15 3/3 1 Job Thu 16 1/1 1 Job Fri 17 4/4 3 Jobs Sat…" at bounding box center [784, 710] width 1568 height 1128
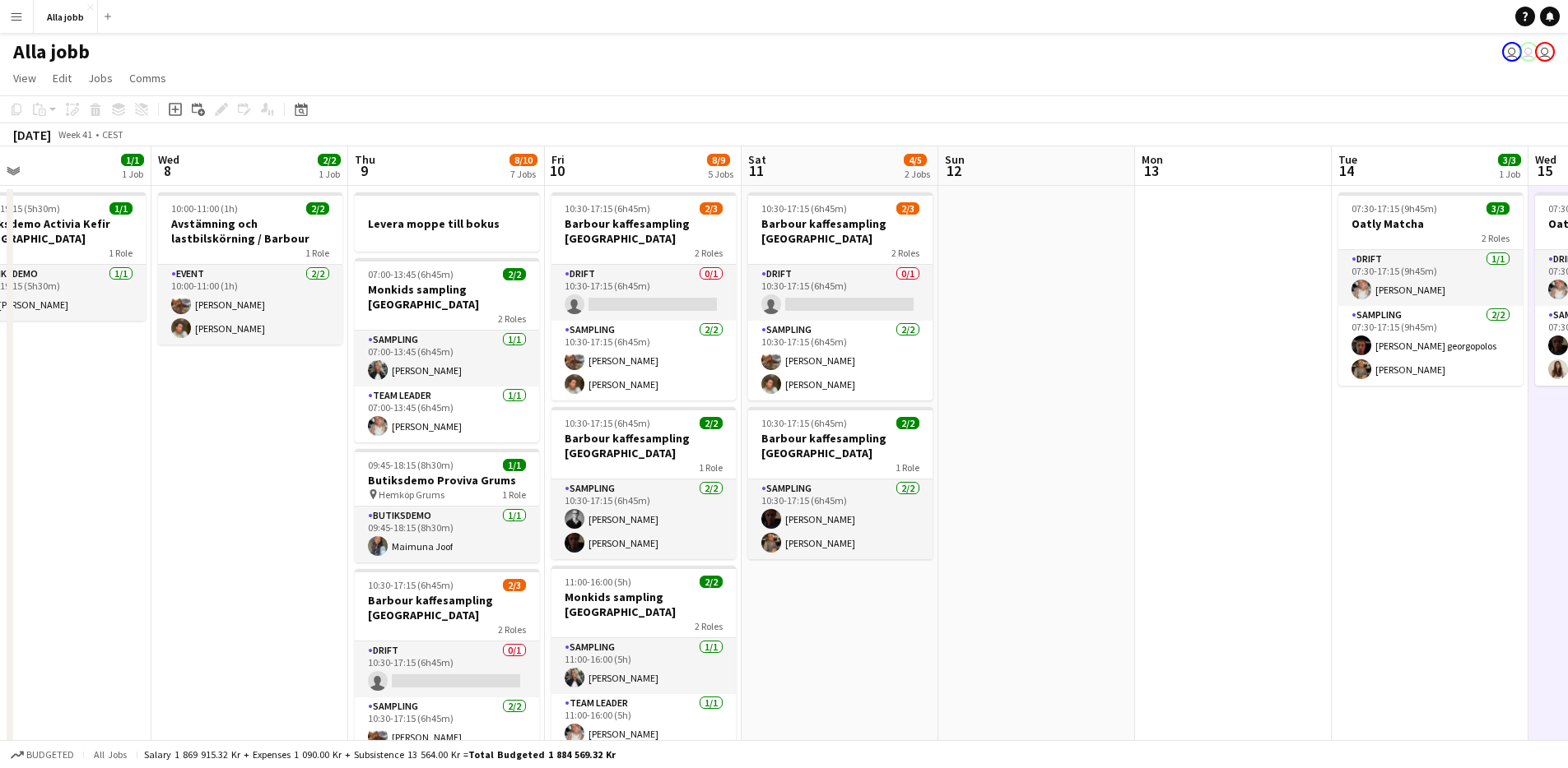
scroll to position [0, 433]
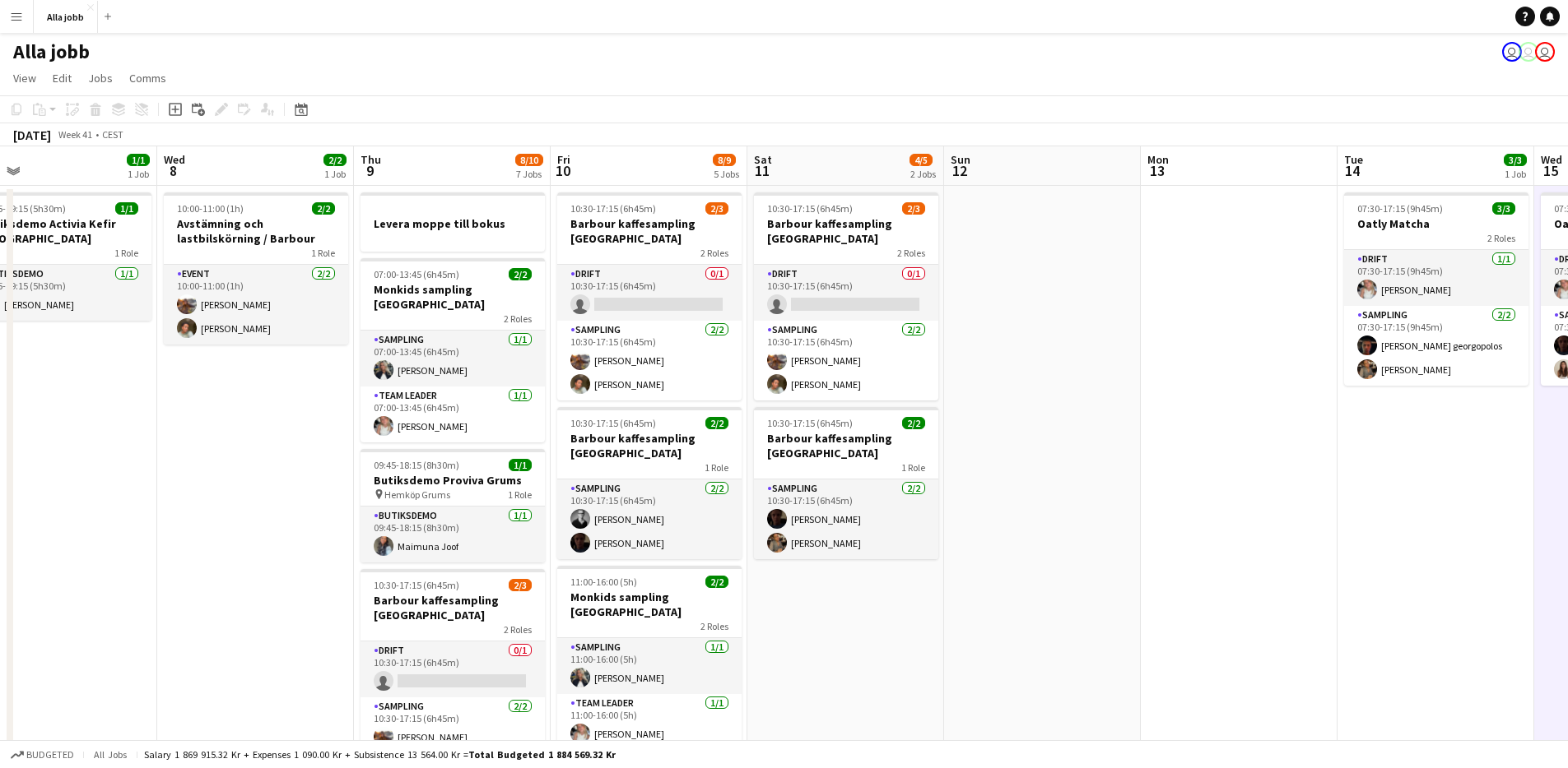
drag, startPoint x: 958, startPoint y: 411, endPoint x: 1252, endPoint y: 418, distance: 294.1
click at [1298, 408] on app-calendar-viewport "Sun 5 1 Job Mon 6 1 Job Tue 7 1/1 1 Job Wed 8 2/2 1 Job Thu 9 8/10 7 Jobs Fri 1…" at bounding box center [784, 710] width 1568 height 1128
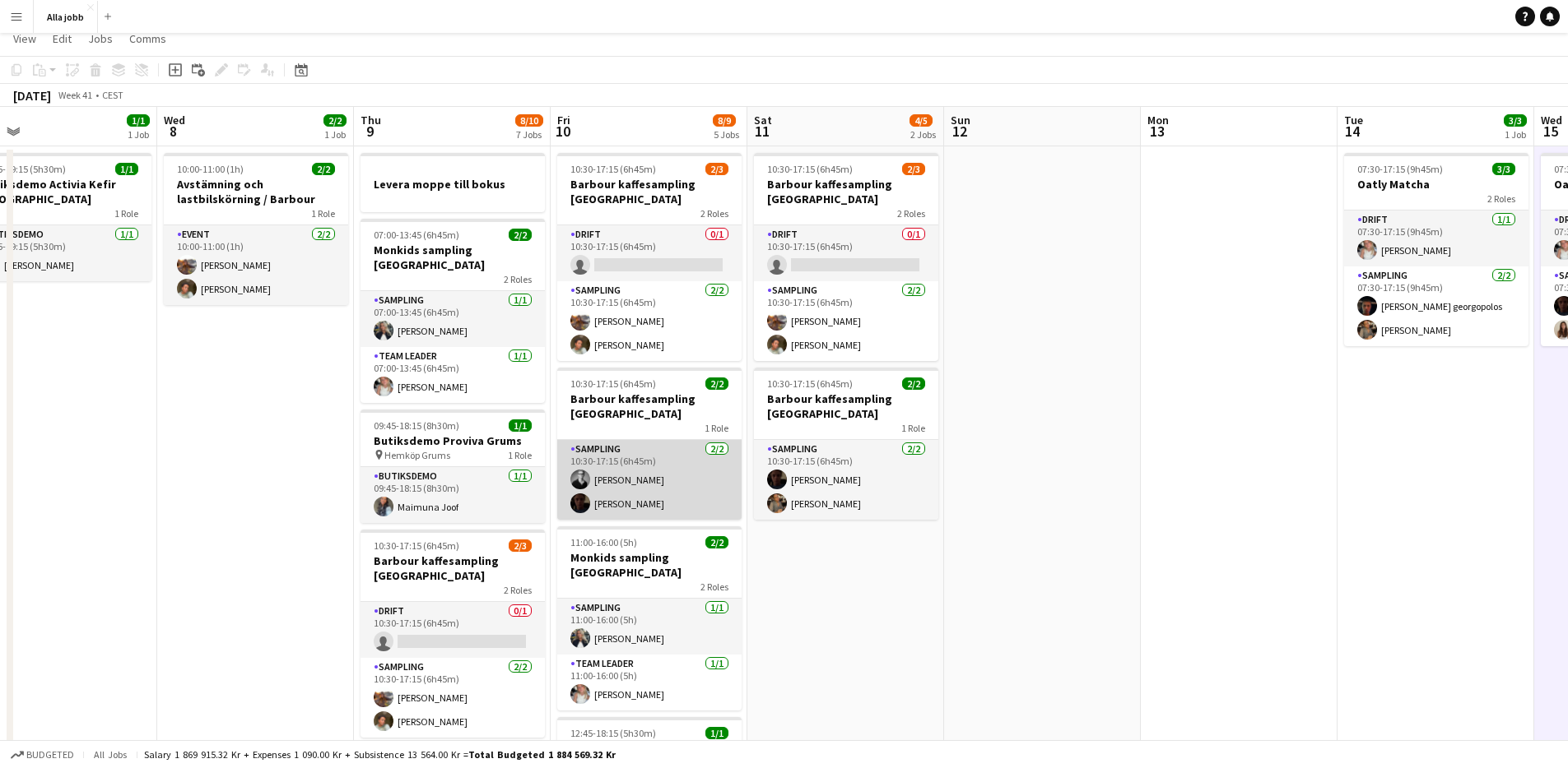
scroll to position [0, 0]
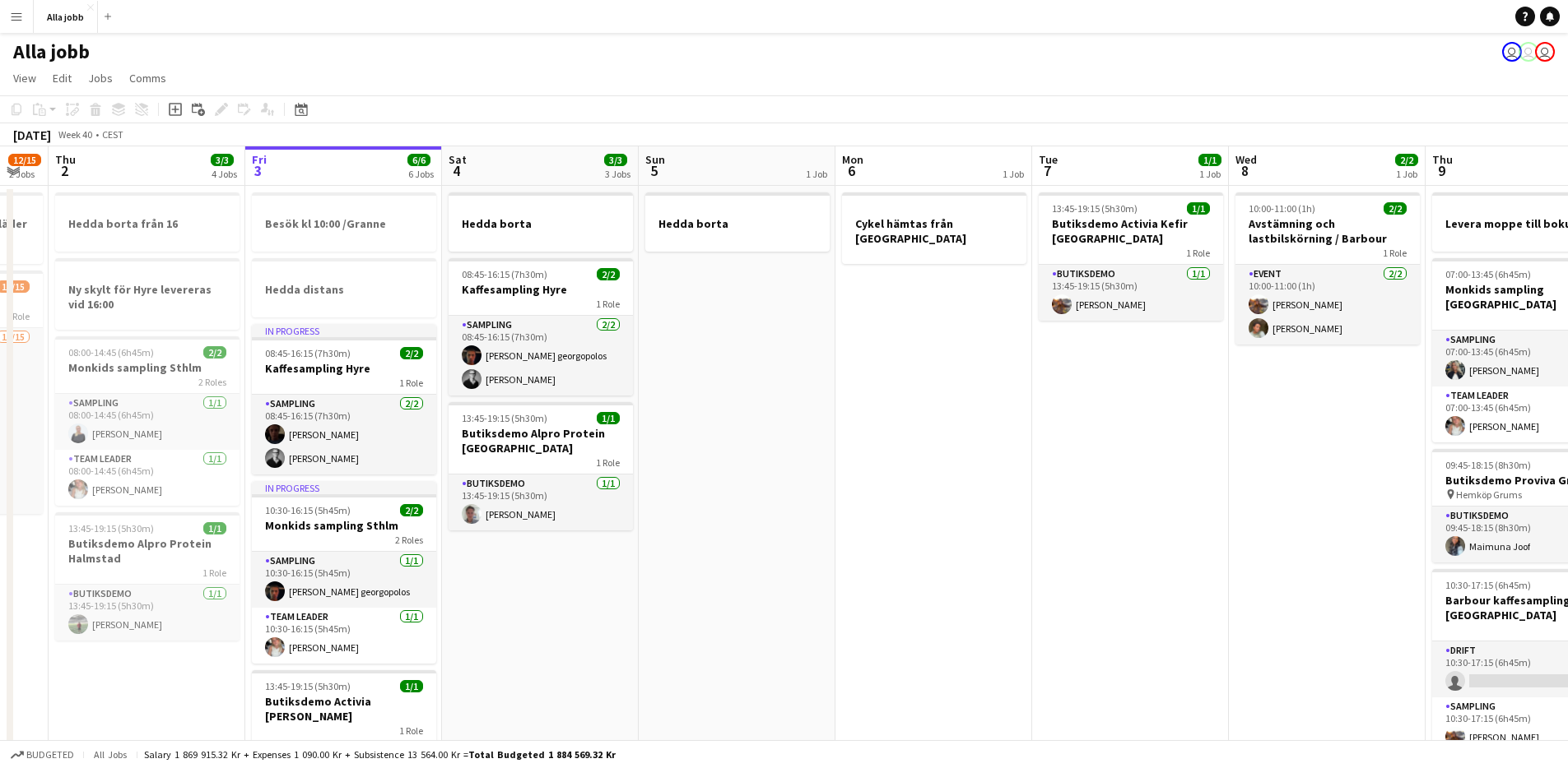
drag, startPoint x: 685, startPoint y: 544, endPoint x: 1453, endPoint y: 610, distance: 770.8
click at [1510, 601] on app-calendar-viewport "Tue 30 1/1 3 Jobs Wed 1 12/15 2 Jobs Thu 2 3/3 4 Jobs Fri 3 6/6 6 Jobs Sat 4 3/…" at bounding box center [784, 710] width 1568 height 1128
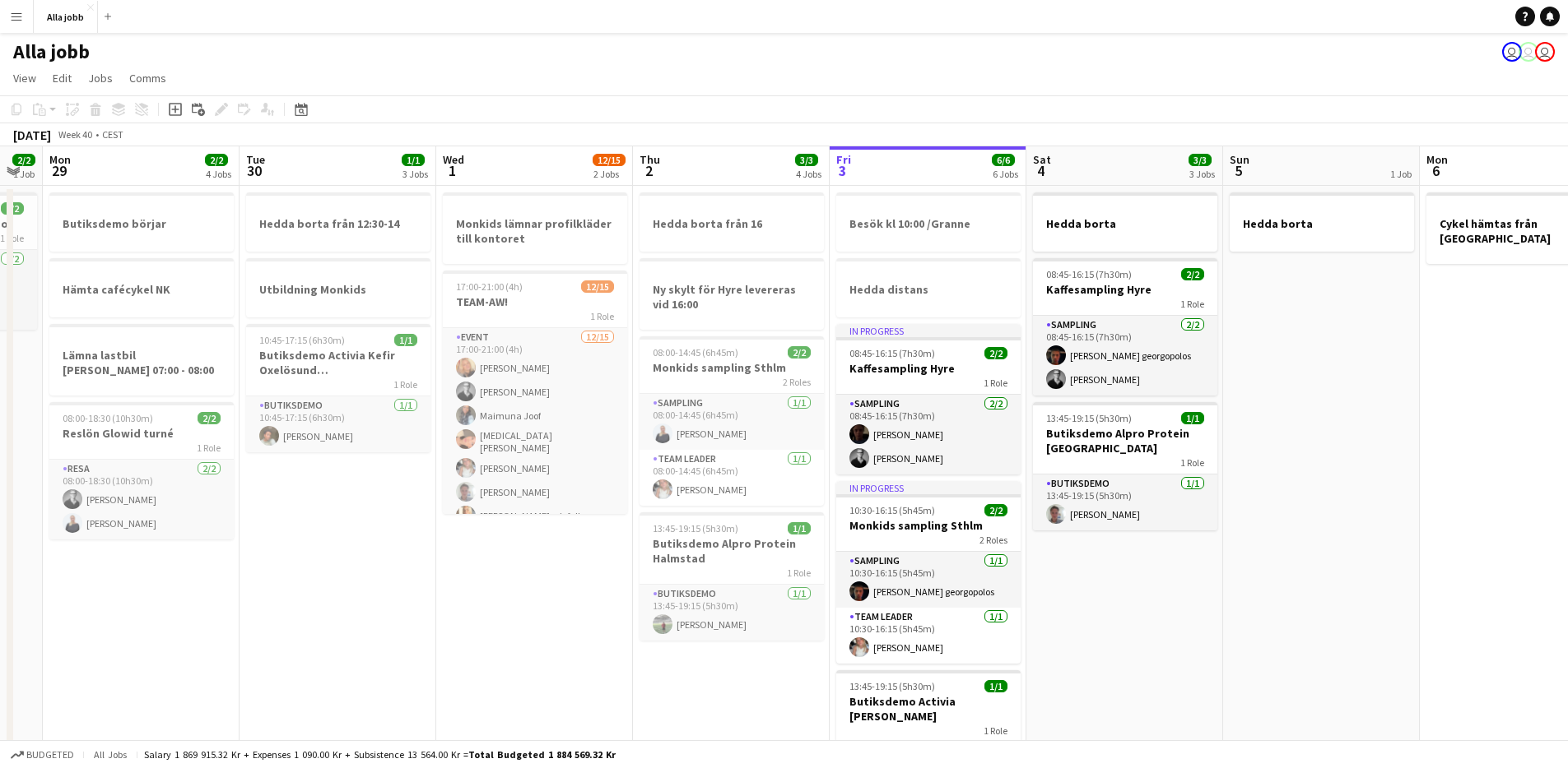
scroll to position [0, 483]
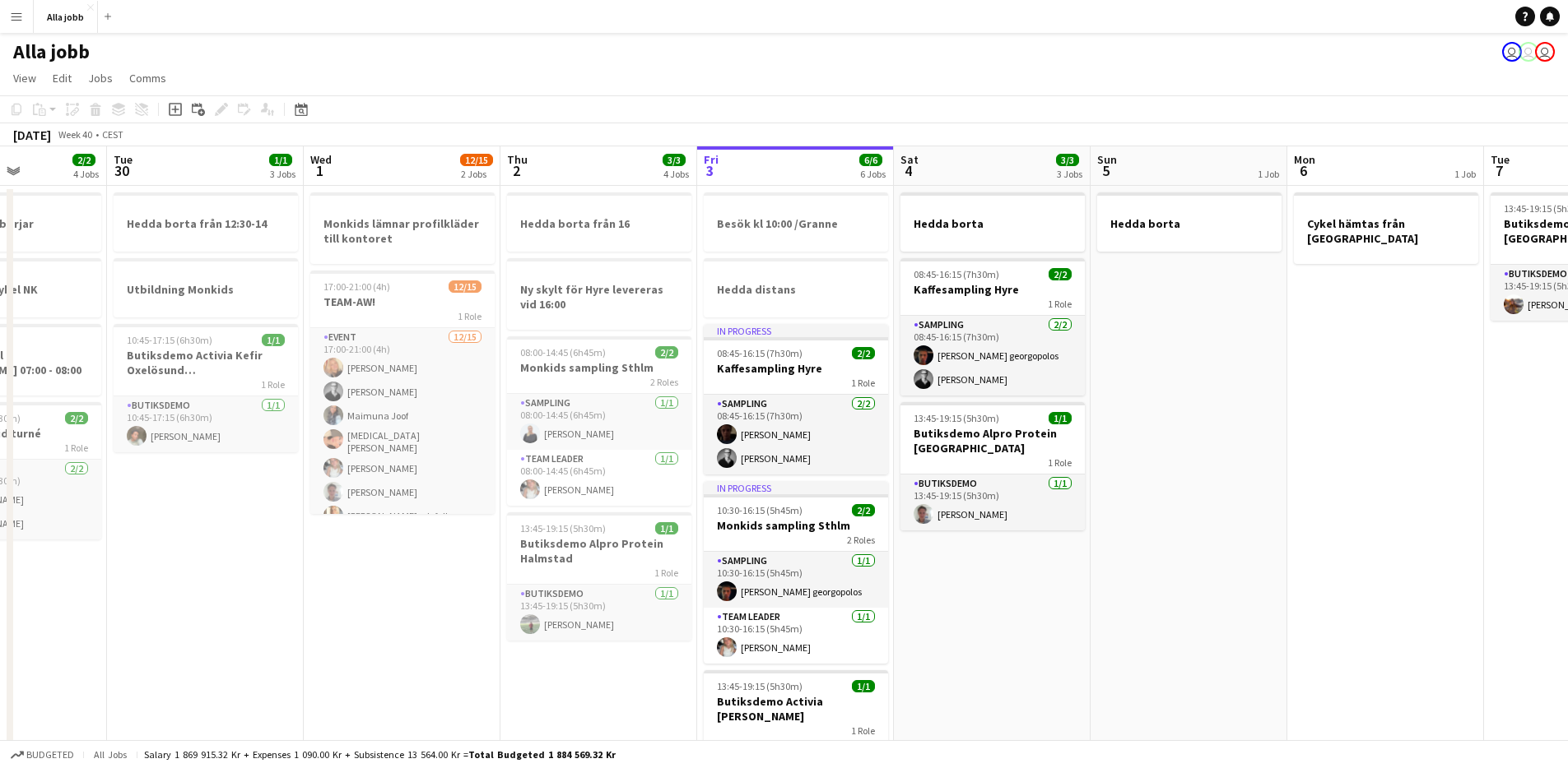
drag, startPoint x: 1023, startPoint y: 536, endPoint x: 1226, endPoint y: 538, distance: 203.0
click at [1226, 538] on app-calendar-viewport "Sat 27 Sun 28 2/2 1 Job Mon 29 2/2 4 Jobs Tue 30 1/1 3 Jobs Wed 1 12/15 2 Jobs …" at bounding box center [784, 710] width 1568 height 1128
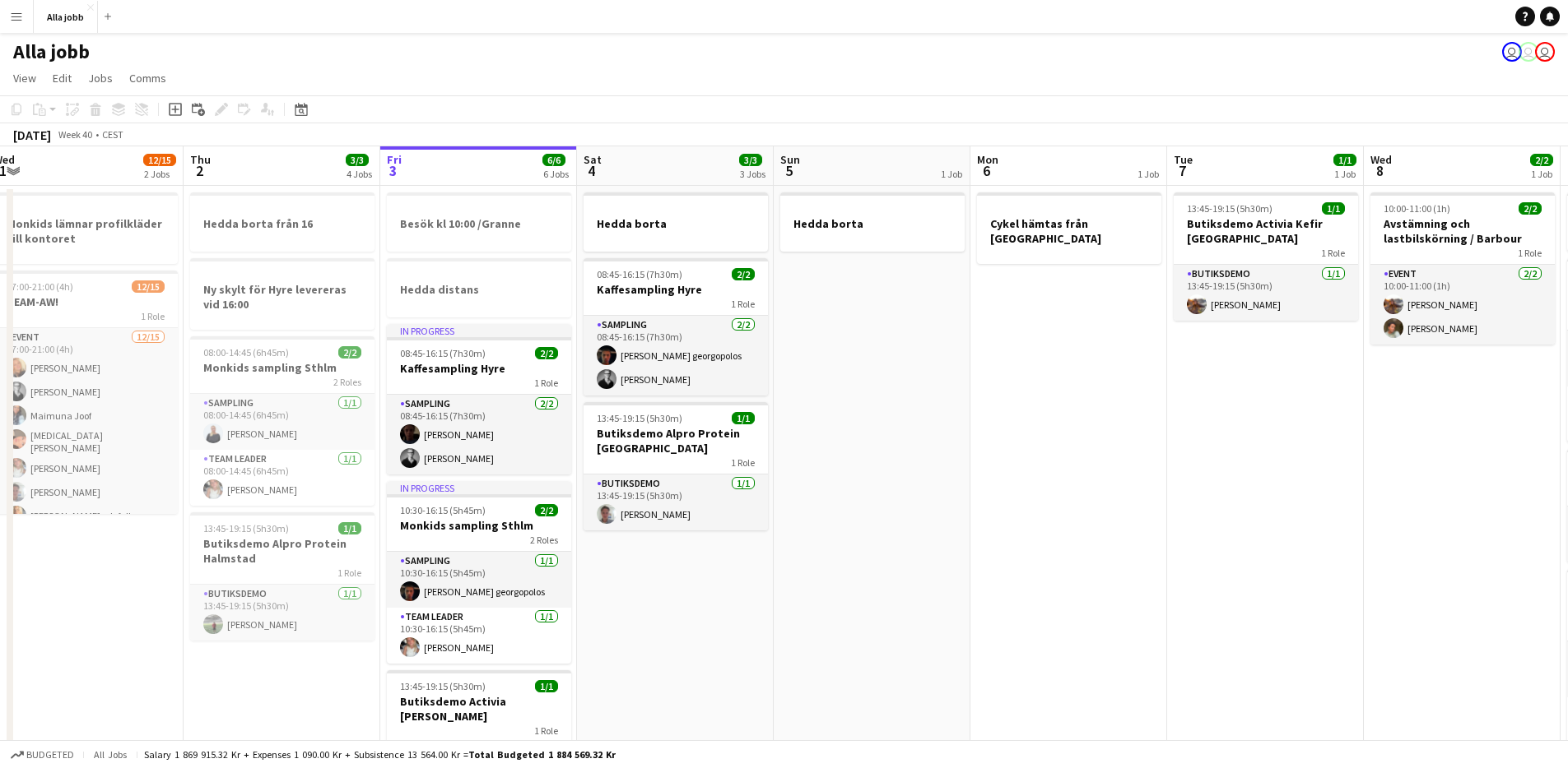
scroll to position [0, 407]
drag, startPoint x: 1073, startPoint y: 564, endPoint x: 867, endPoint y: 559, distance: 206.1
click at [867, 559] on app-calendar-viewport "Mon 29 2/2 4 Jobs Tue 30 1/1 3 Jobs Wed 1 12/15 2 Jobs Thu 2 3/3 4 Jobs Fri 3 6…" at bounding box center [784, 710] width 1568 height 1128
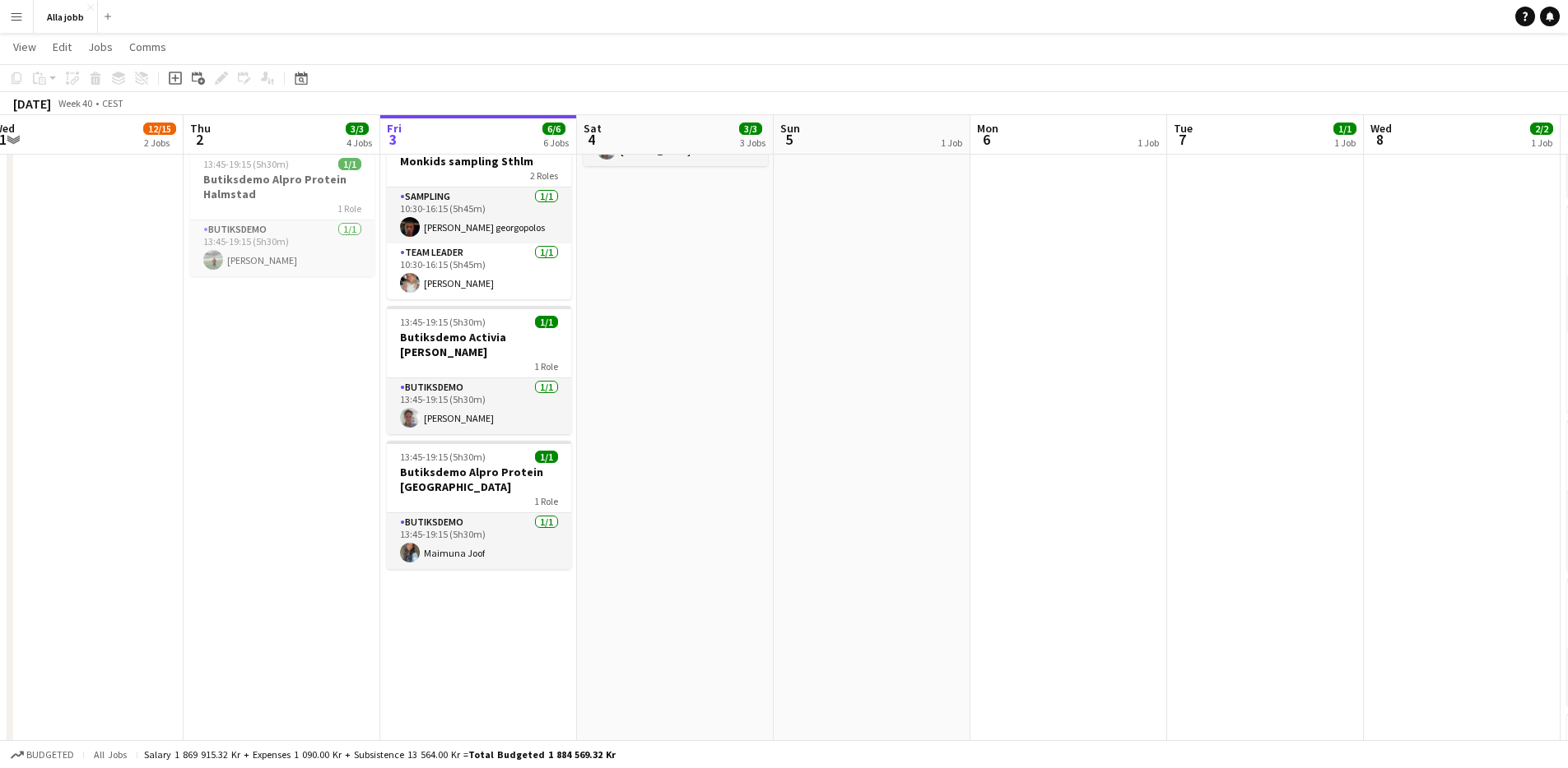
scroll to position [0, 487]
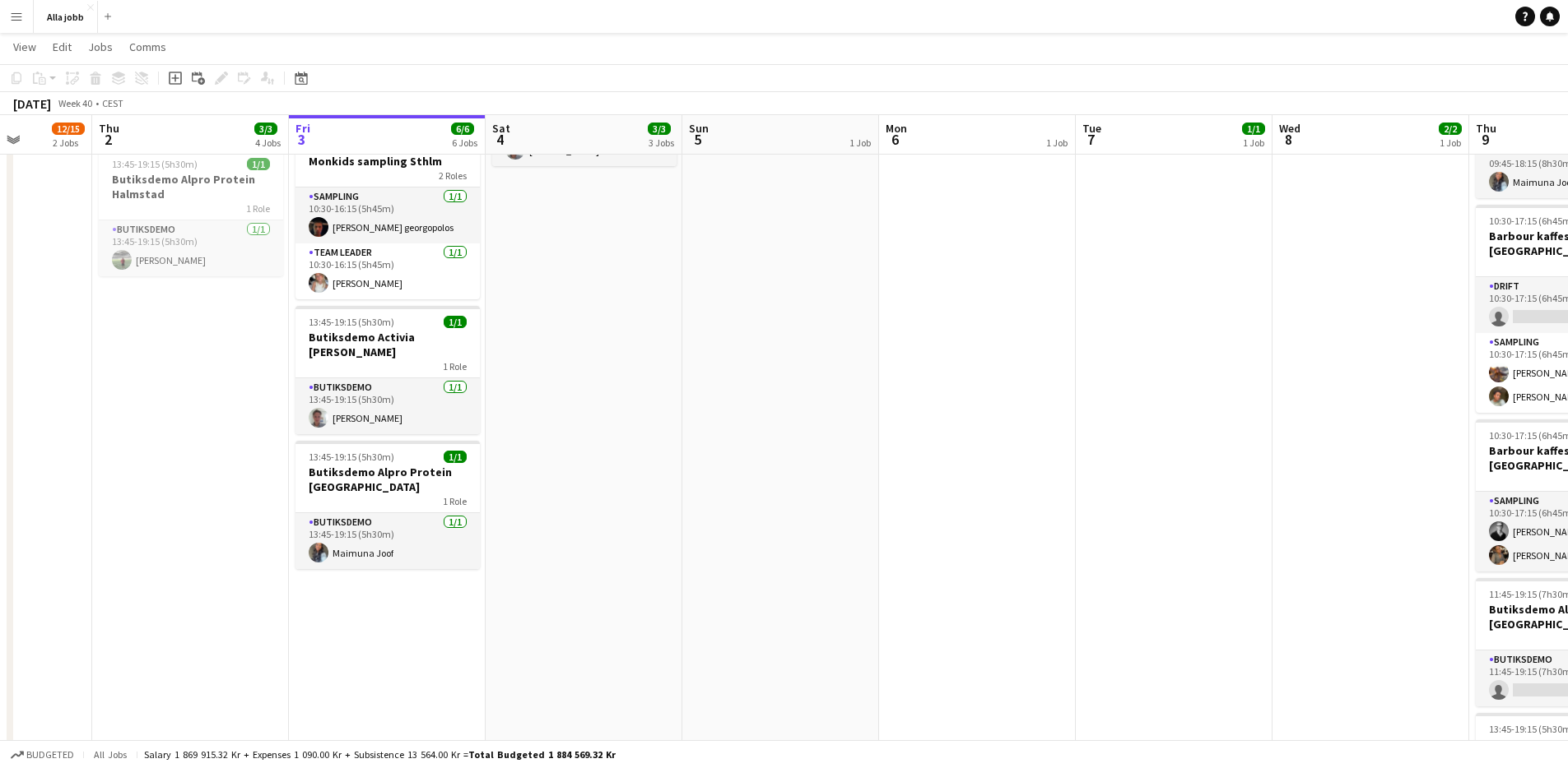
drag, startPoint x: 660, startPoint y: 449, endPoint x: 308, endPoint y: 455, distance: 352.1
click at [309, 455] on app-calendar-viewport "Mon 29 2/2 4 Jobs Tue 30 1/1 3 Jobs Wed 1 12/15 2 Jobs Thu 2 3/3 4 Jobs Fri 3 6…" at bounding box center [784, 306] width 1568 height 1209
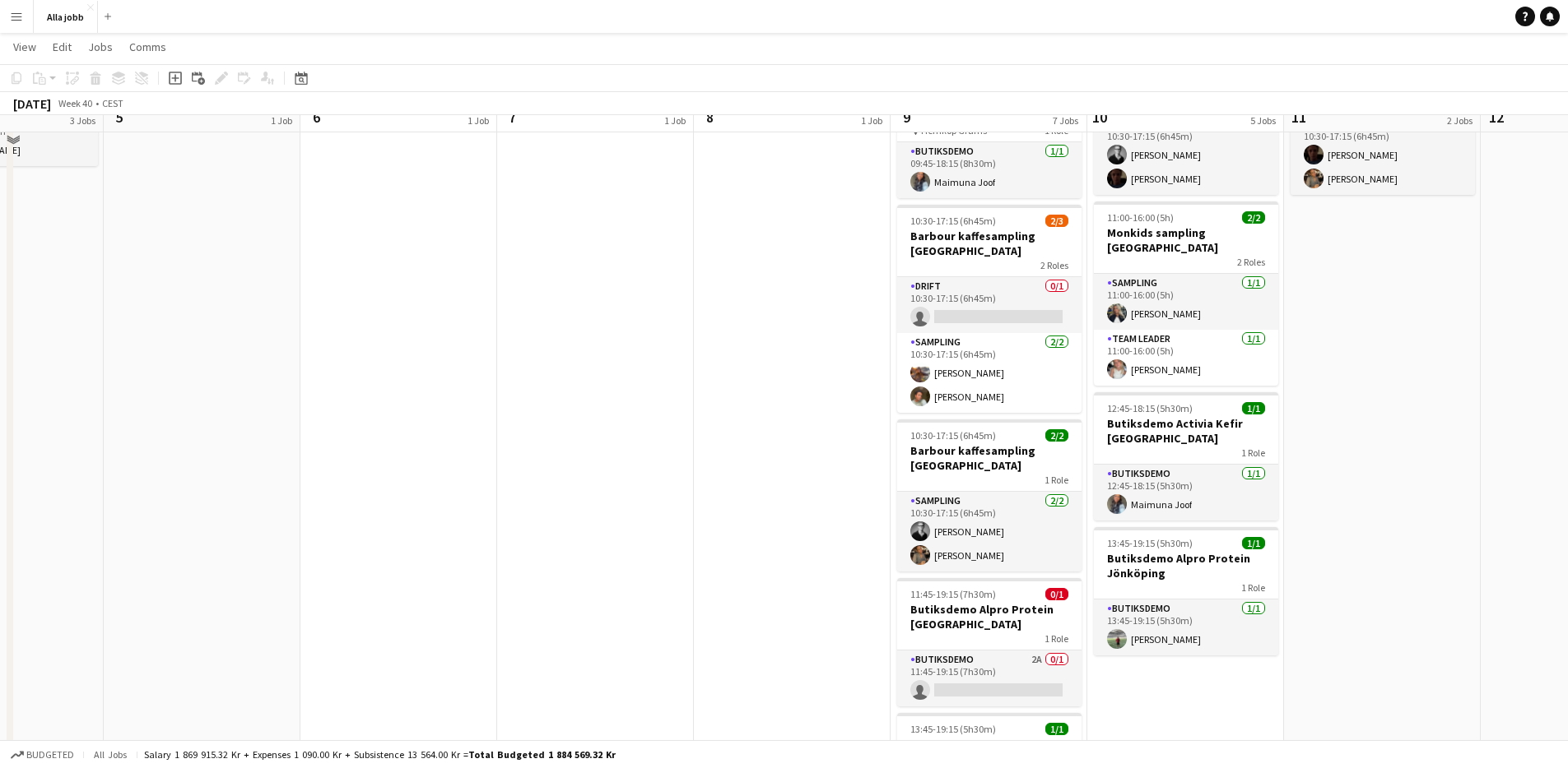
scroll to position [0, 0]
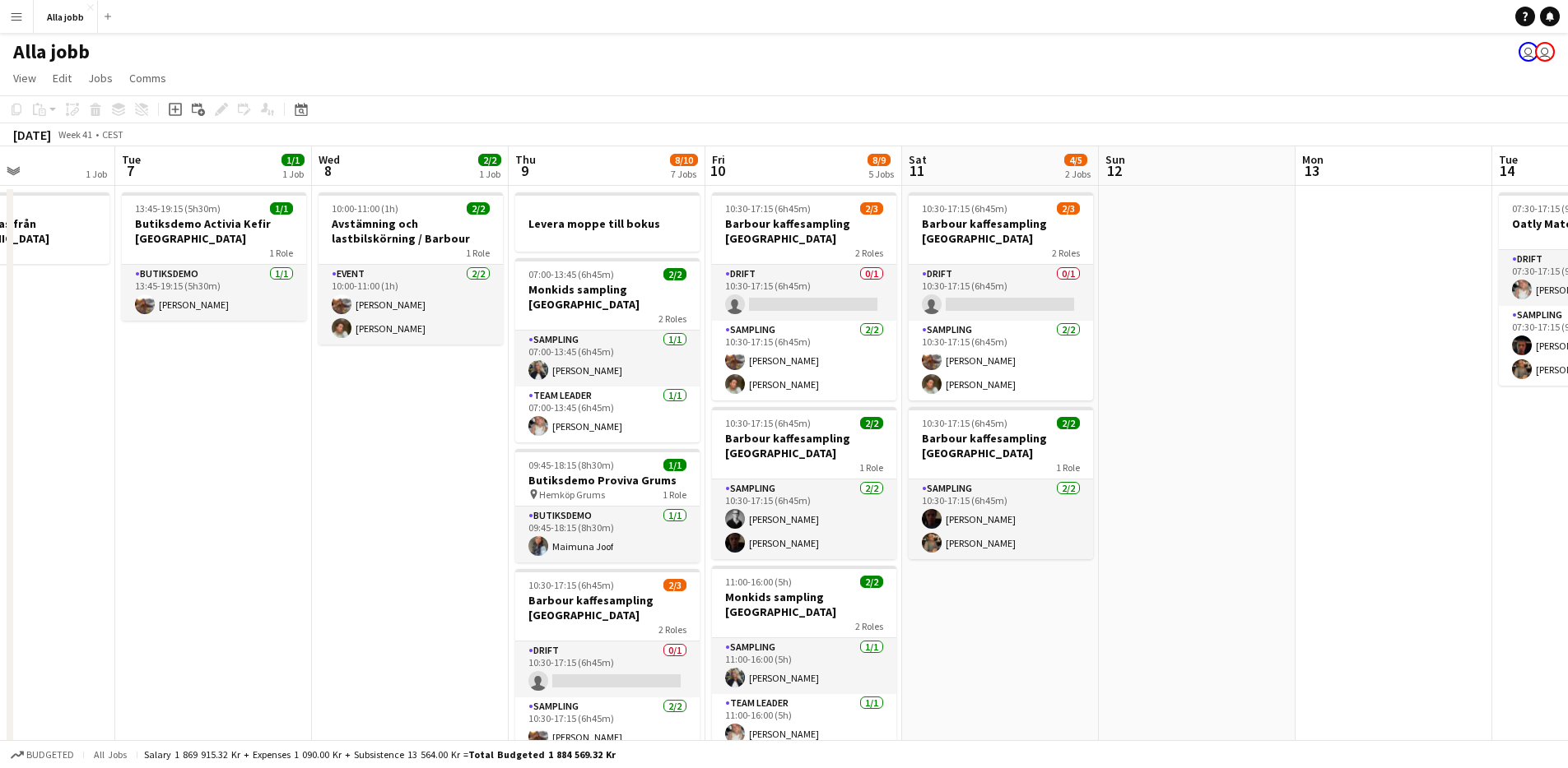
drag, startPoint x: 535, startPoint y: 515, endPoint x: 352, endPoint y: 511, distance: 183.0
click at [352, 511] on app-calendar-viewport "Sat 4 3/3 3 Jobs Sun 5 1 Job Mon 6 1 Job Tue 7 1/1 1 Job Wed 8 2/2 1 Job Thu 9 …" at bounding box center [784, 710] width 1568 height 1128
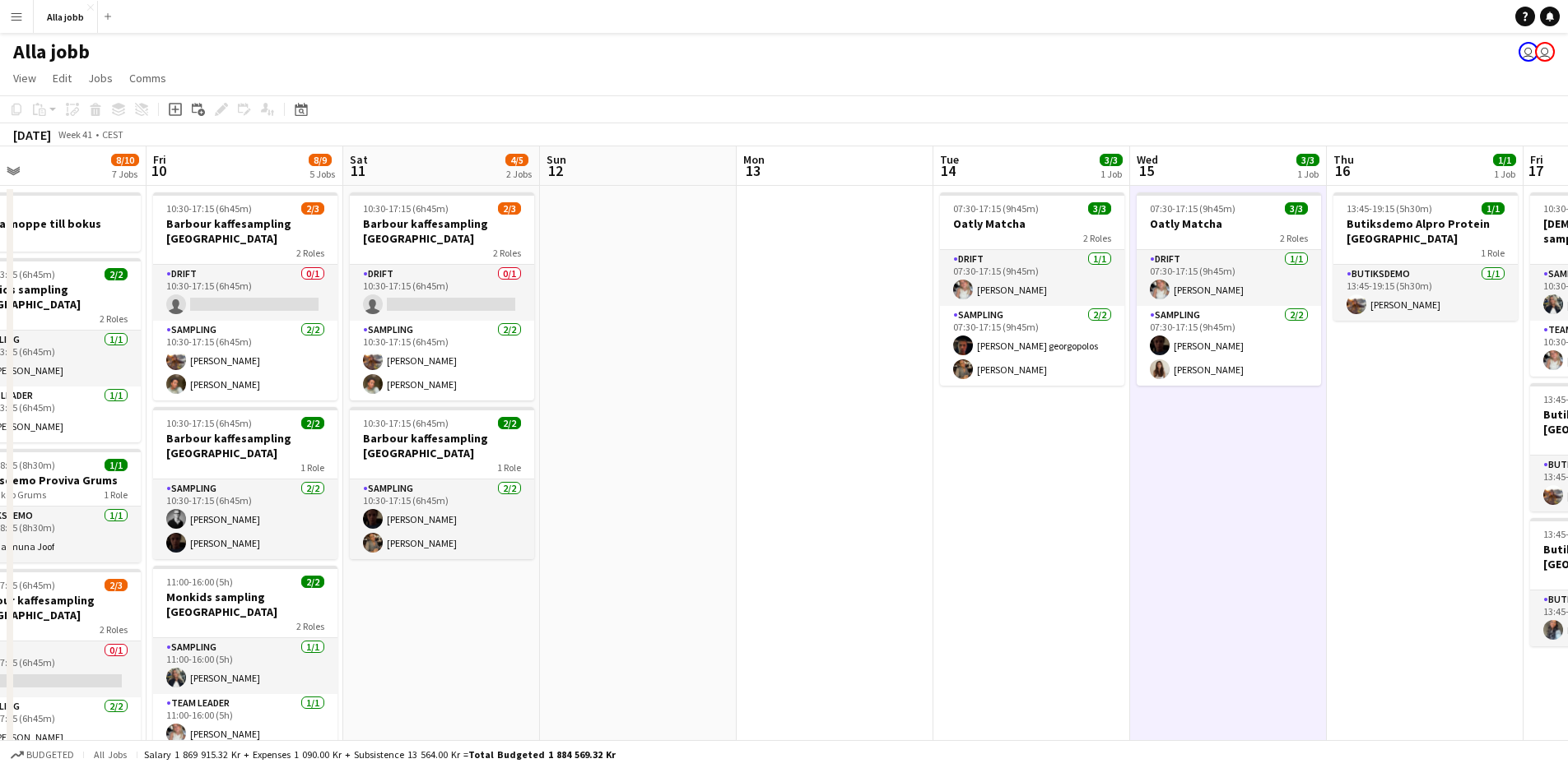
drag, startPoint x: 1138, startPoint y: 509, endPoint x: 609, endPoint y: 485, distance: 529.5
click at [609, 485] on app-calendar-viewport "Mon 6 1 Job Tue 7 1/1 1 Job Wed 8 2/2 1 Job Thu 9 8/10 7 Jobs Fri 10 8/9 5 Jobs…" at bounding box center [784, 710] width 1568 height 1128
click at [607, 484] on app-date-cell at bounding box center [637, 730] width 196 height 1088
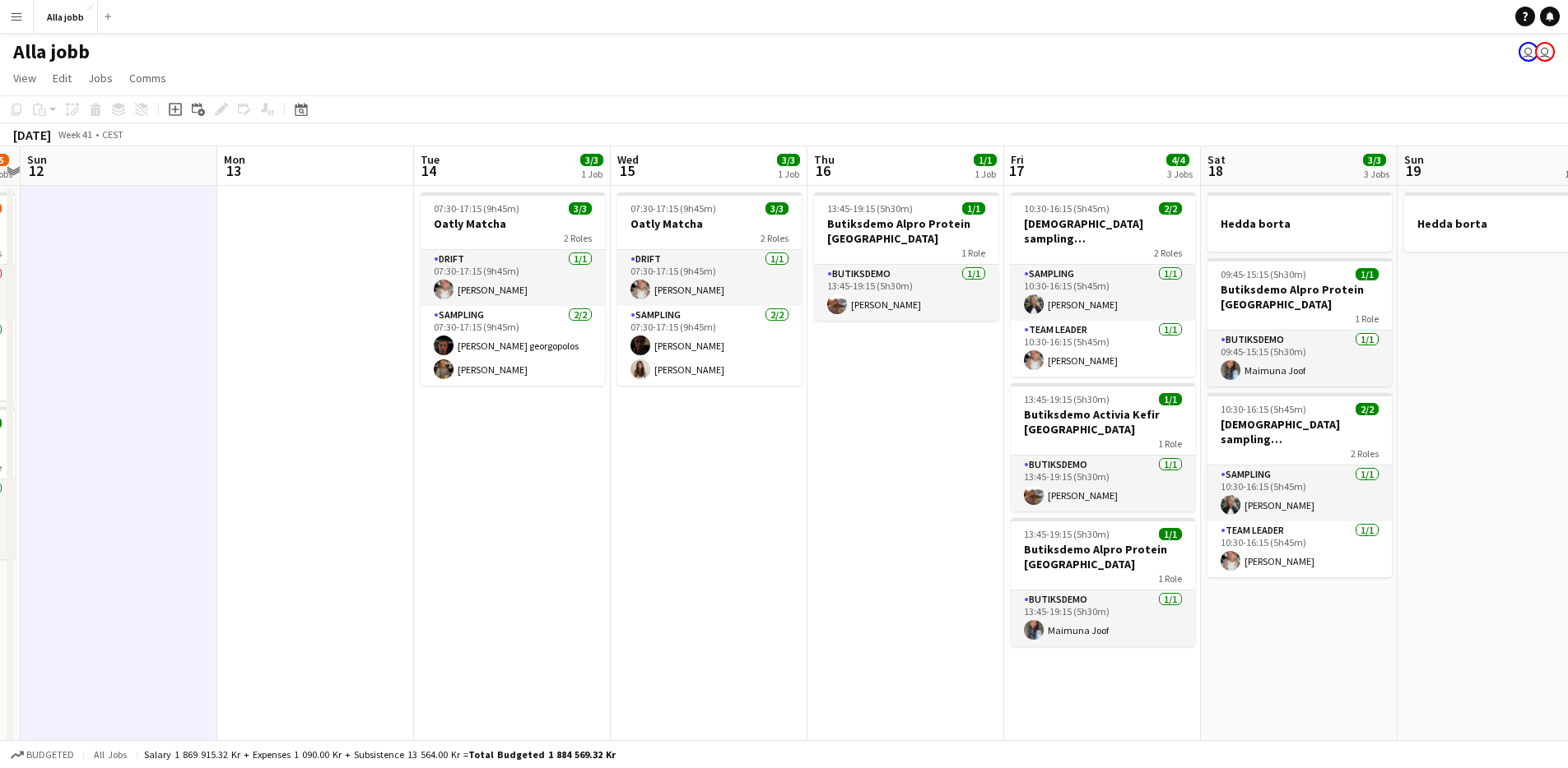
scroll to position [0, 605]
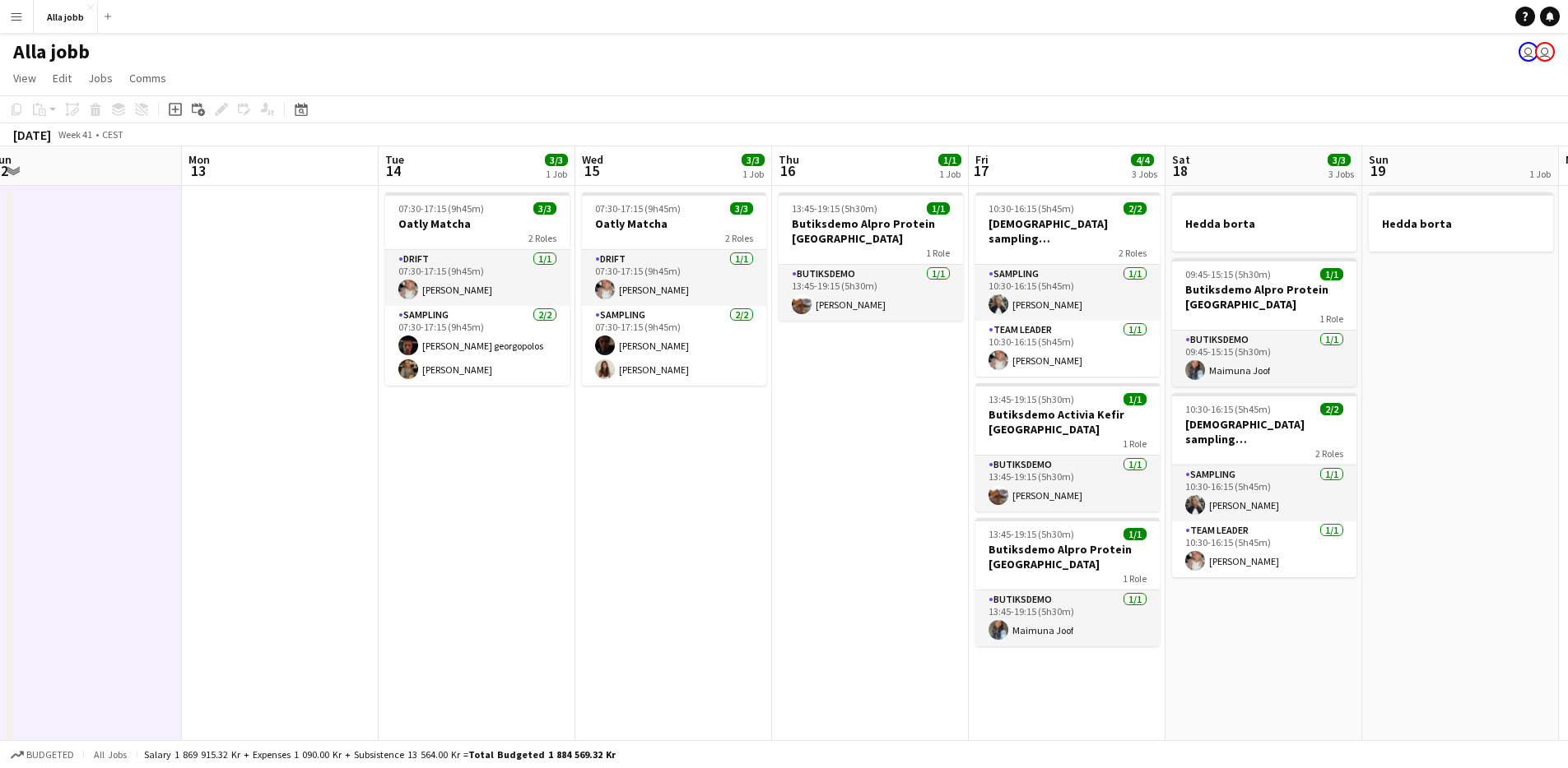
drag, startPoint x: 892, startPoint y: 500, endPoint x: 343, endPoint y: 459, distance: 550.5
click at [343, 459] on app-calendar-viewport "Thu 9 8/10 7 Jobs Fri 10 8/9 5 Jobs Sat 11 4/5 2 Jobs Sun 12 Mon 13 Tue 14 3/3 …" at bounding box center [784, 710] width 1568 height 1128
drag, startPoint x: 343, startPoint y: 459, endPoint x: 384, endPoint y: 452, distance: 41.6
click at [343, 459] on app-calendar-viewport "Thu 9 8/10 7 Jobs Fri 10 8/9 5 Jobs Sat 11 4/5 2 Jobs Sun 12 Mon 13 Tue 14 3/3 …" at bounding box center [784, 710] width 1568 height 1128
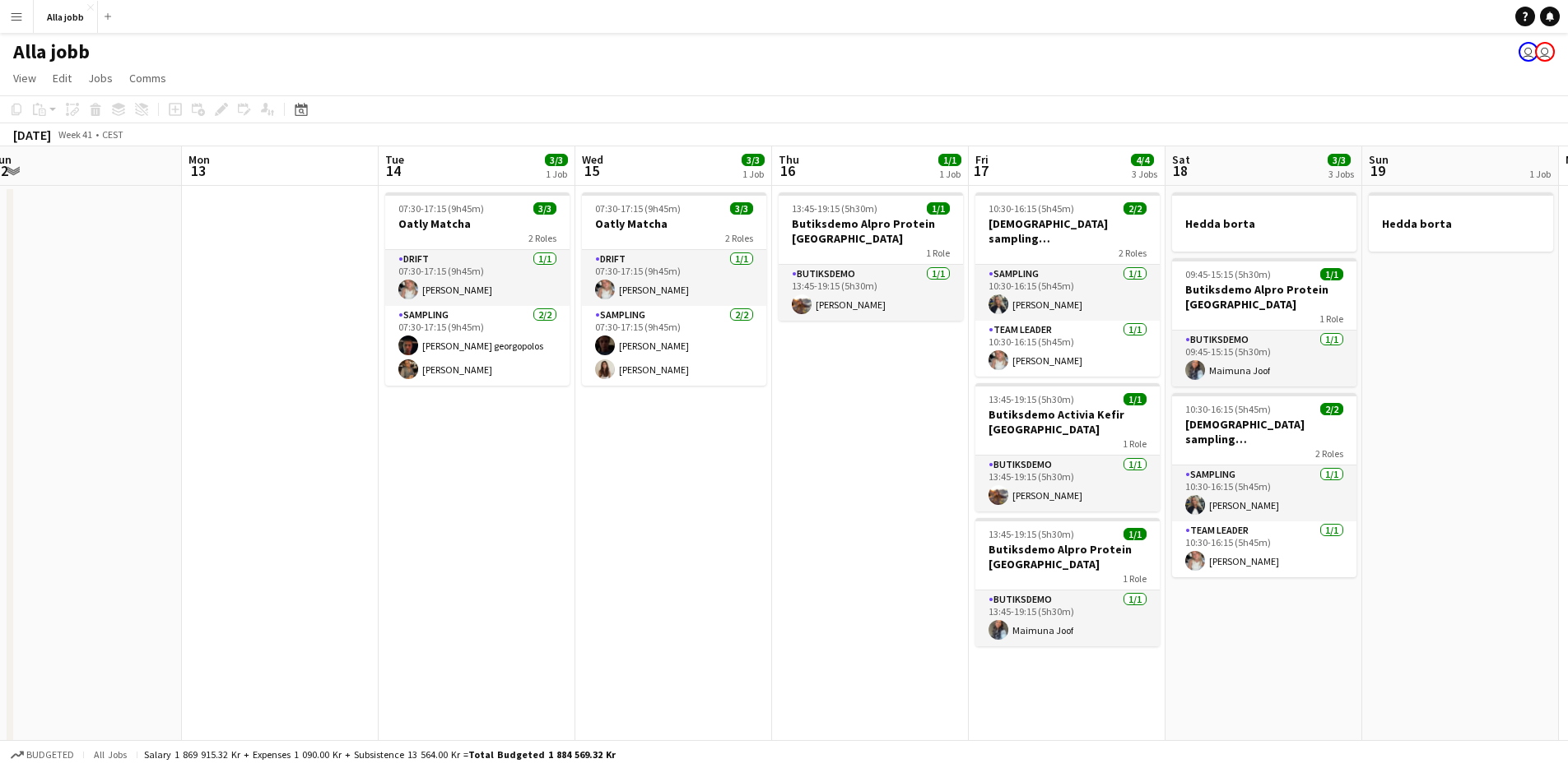
click at [503, 447] on app-date-cell "07:30-17:15 (9h45m) 3/3 Oatly Matcha 2 Roles Drift [DATE] 07:30-17:15 (9h45m) […" at bounding box center [477, 730] width 196 height 1088
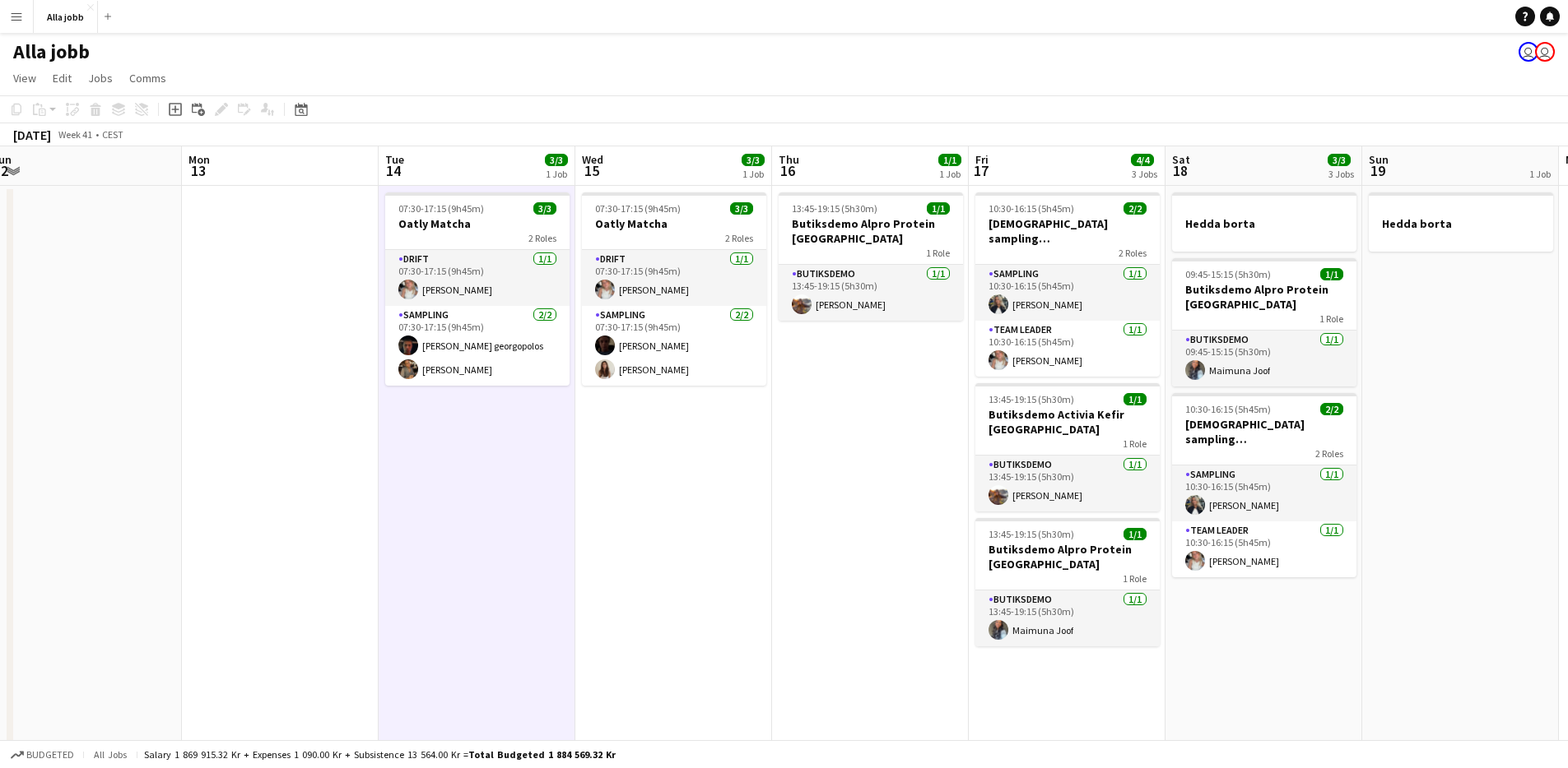
scroll to position [0, 603]
click at [648, 454] on app-date-cell "07:30-17:15 (9h45m) 3/3 Oatly Matcha 2 Roles Drift [DATE] 07:30-17:15 (9h45m) […" at bounding box center [675, 730] width 196 height 1088
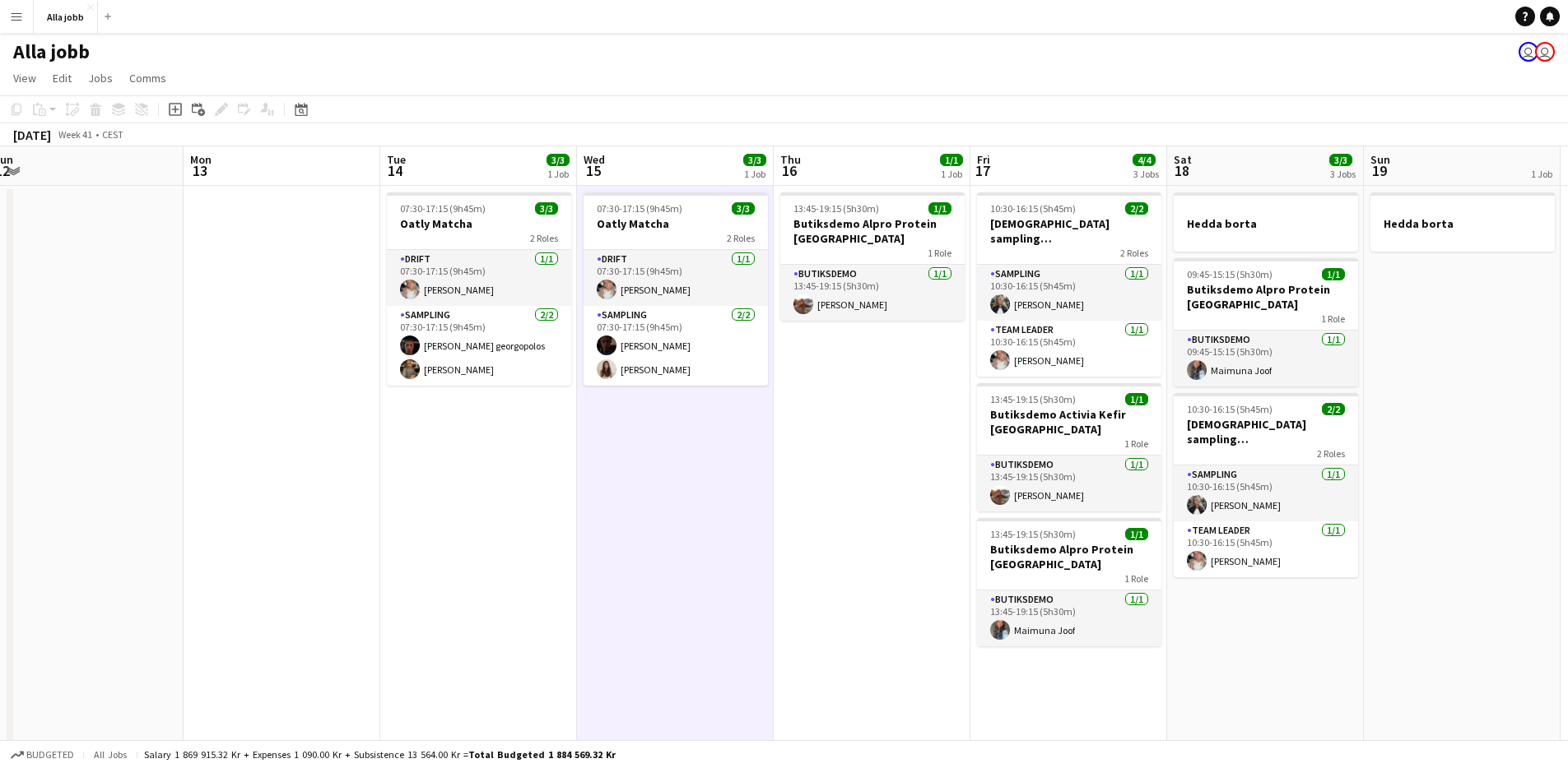
click at [645, 455] on app-date-cell "07:30-17:15 (9h45m) 3/3 Oatly Matcha 2 Roles Drift [DATE] 07:30-17:15 (9h45m) […" at bounding box center [675, 730] width 196 height 1088
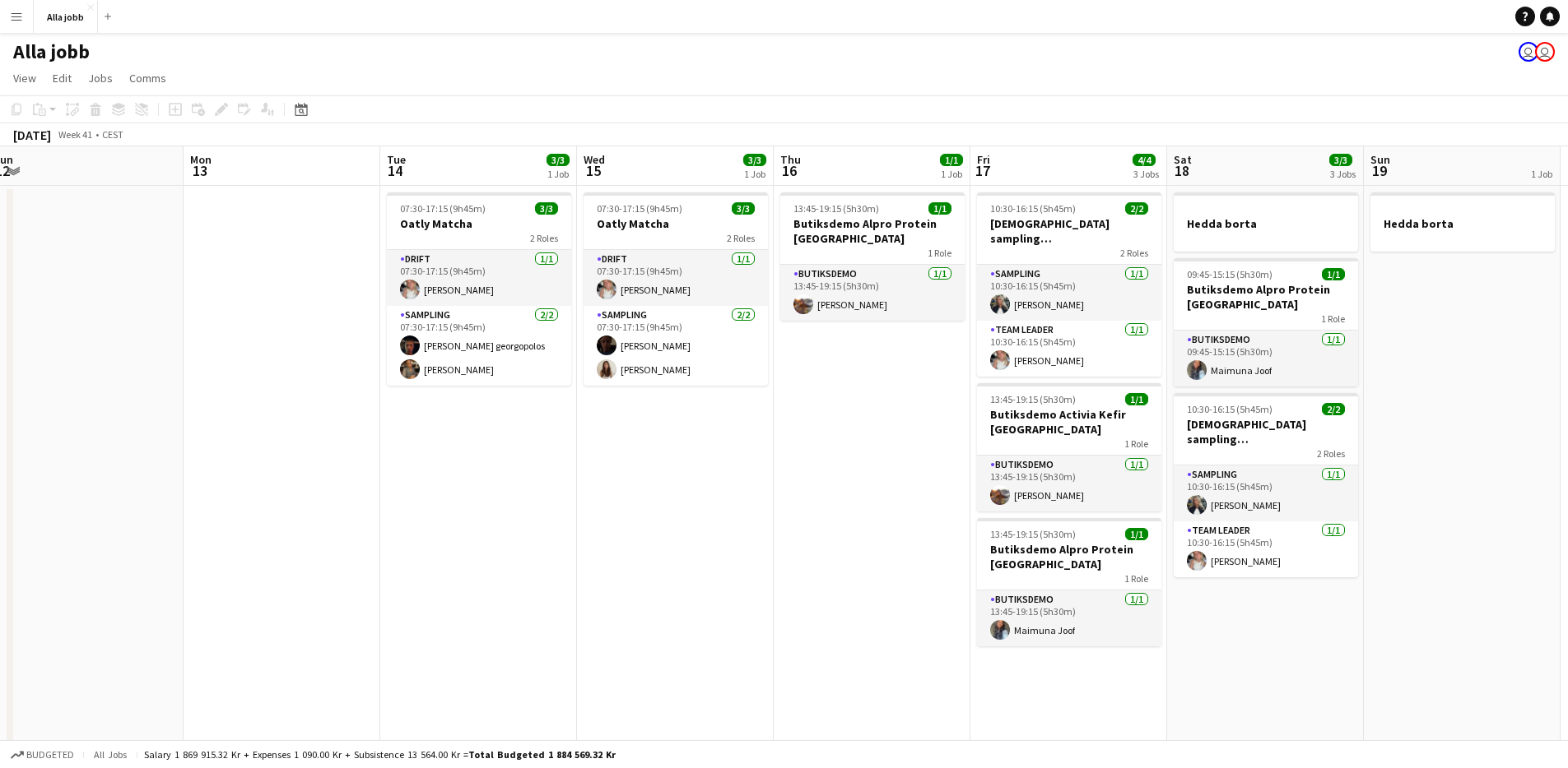
click at [645, 455] on app-date-cell "07:30-17:15 (9h45m) 3/3 Oatly Matcha 2 Roles Drift [DATE] 07:30-17:15 (9h45m) […" at bounding box center [675, 730] width 196 height 1088
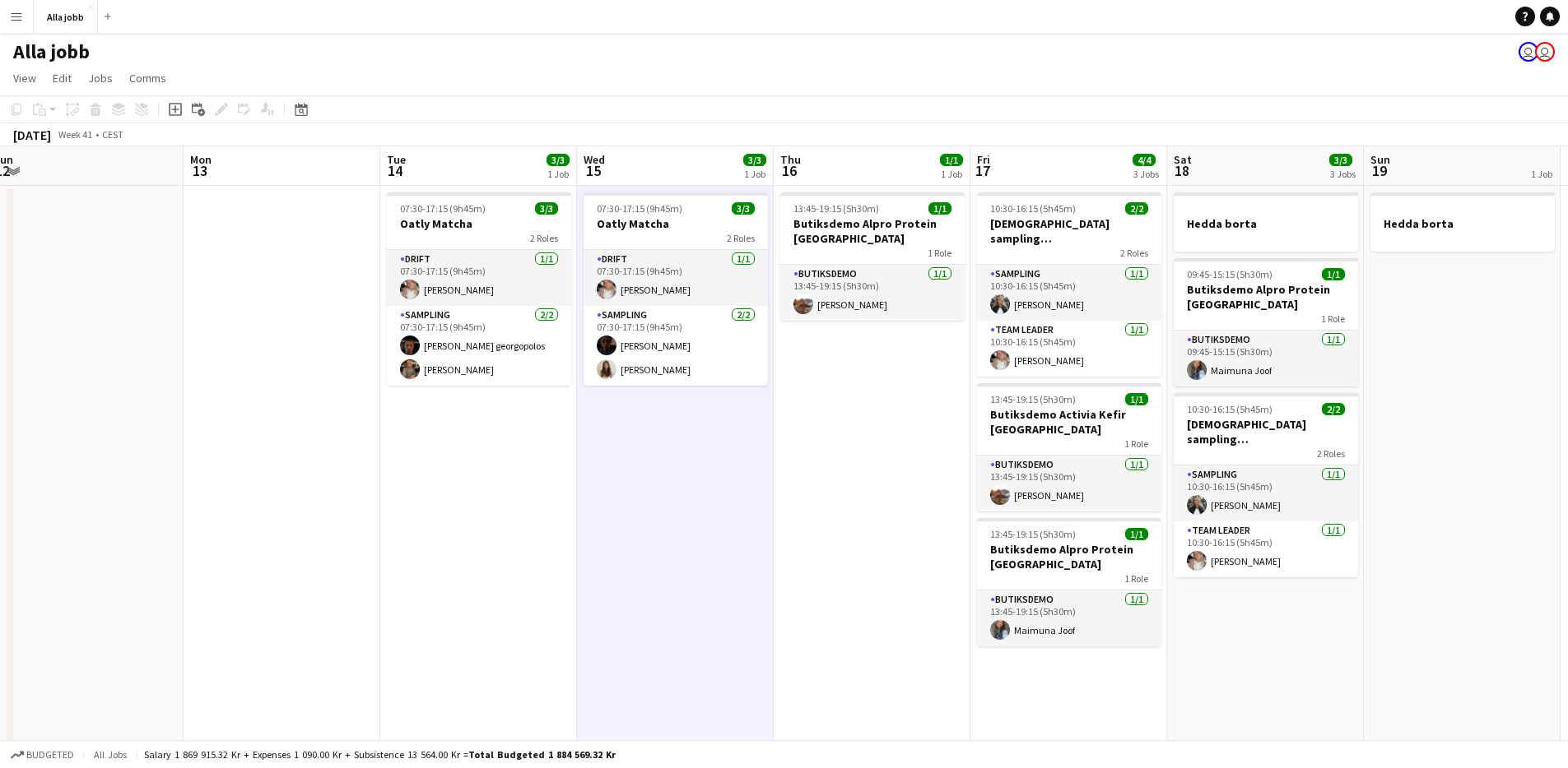
click at [645, 455] on app-date-cell "07:30-17:15 (9h45m) 3/3 Oatly Matcha 2 Roles Drift [DATE] 07:30-17:15 (9h45m) […" at bounding box center [675, 730] width 196 height 1088
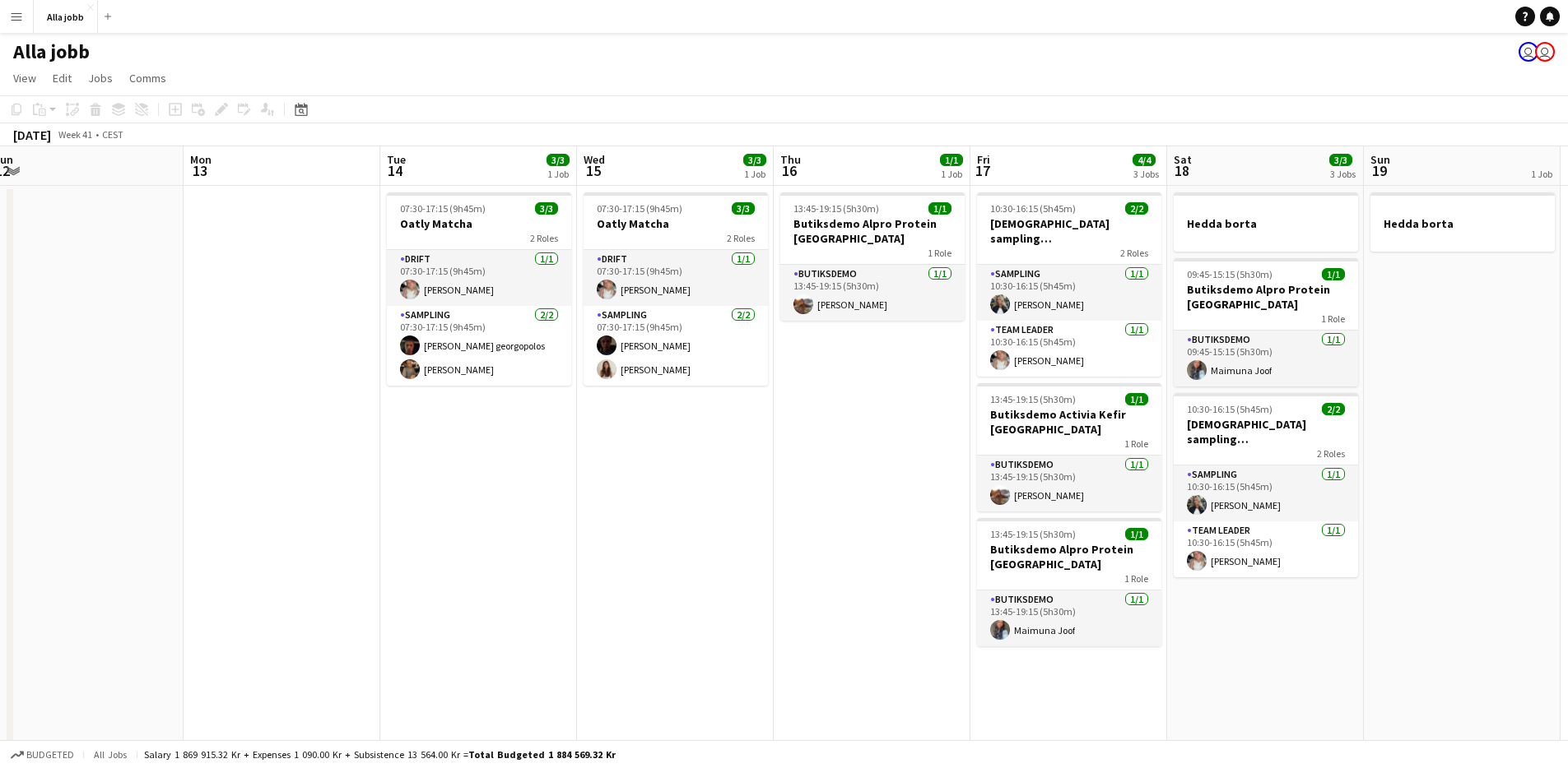
scroll to position [0, 604]
click at [644, 456] on app-date-cell "07:30-17:15 (9h45m) 3/3 Oatly Matcha 2 Roles Drift [DATE] 07:30-17:15 (9h45m) […" at bounding box center [675, 730] width 196 height 1088
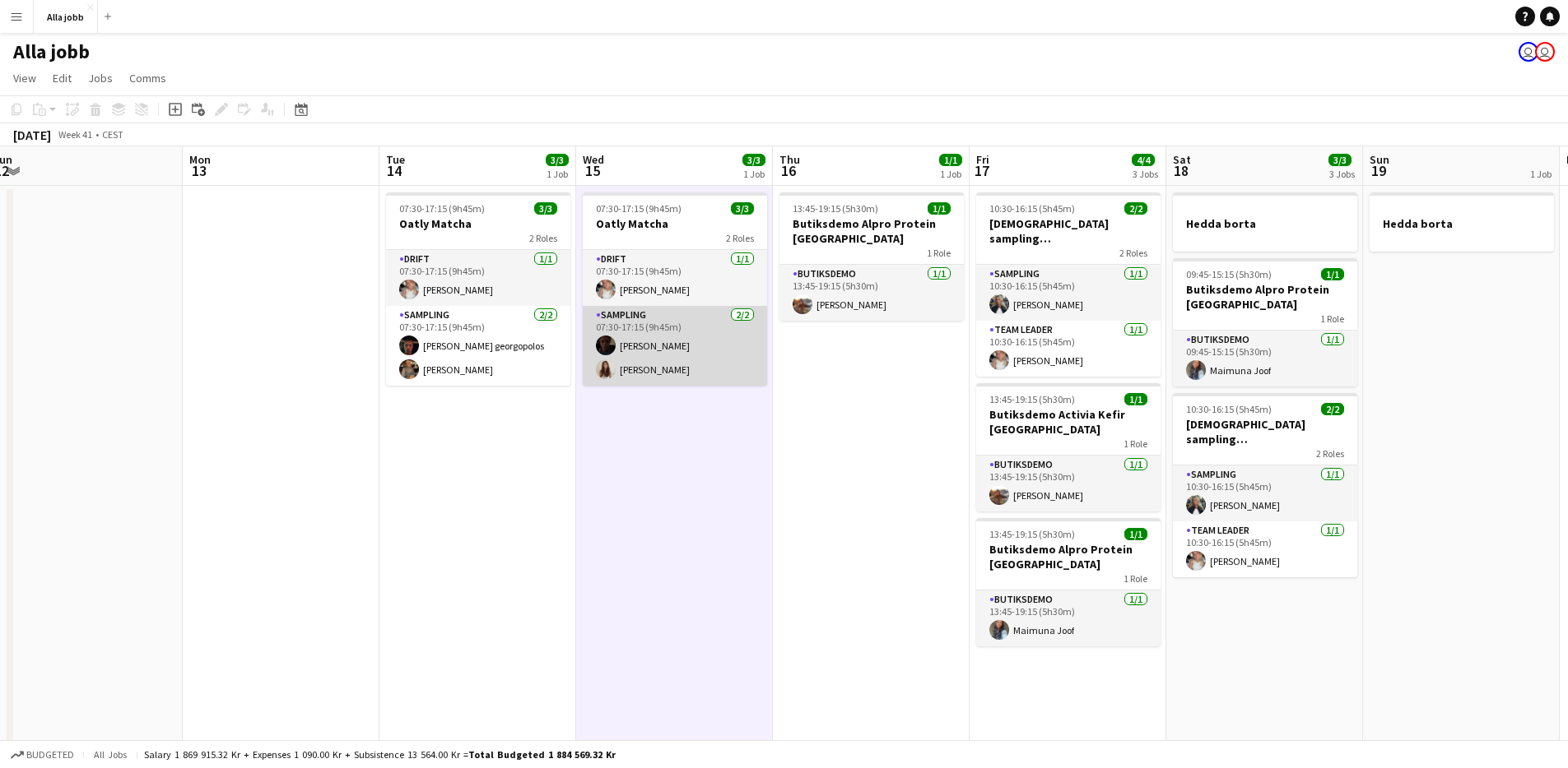
click at [648, 344] on app-card-role "Sampling 2/2 07:30-17:15 (9h45m) Wilhelm Seidow Maja Sailes" at bounding box center [675, 345] width 184 height 80
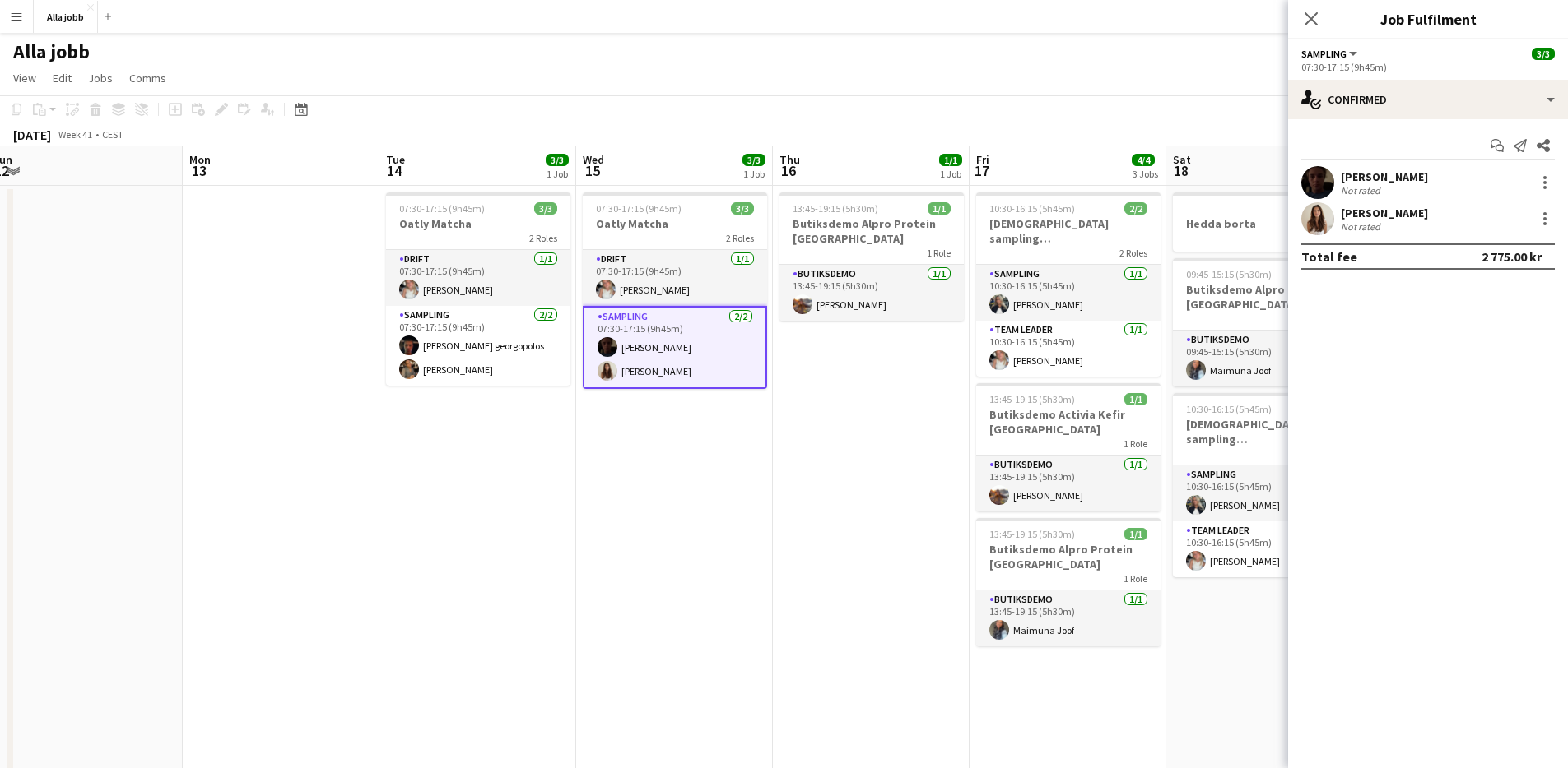
click at [1376, 176] on div "[PERSON_NAME]" at bounding box center [1384, 177] width 87 height 15
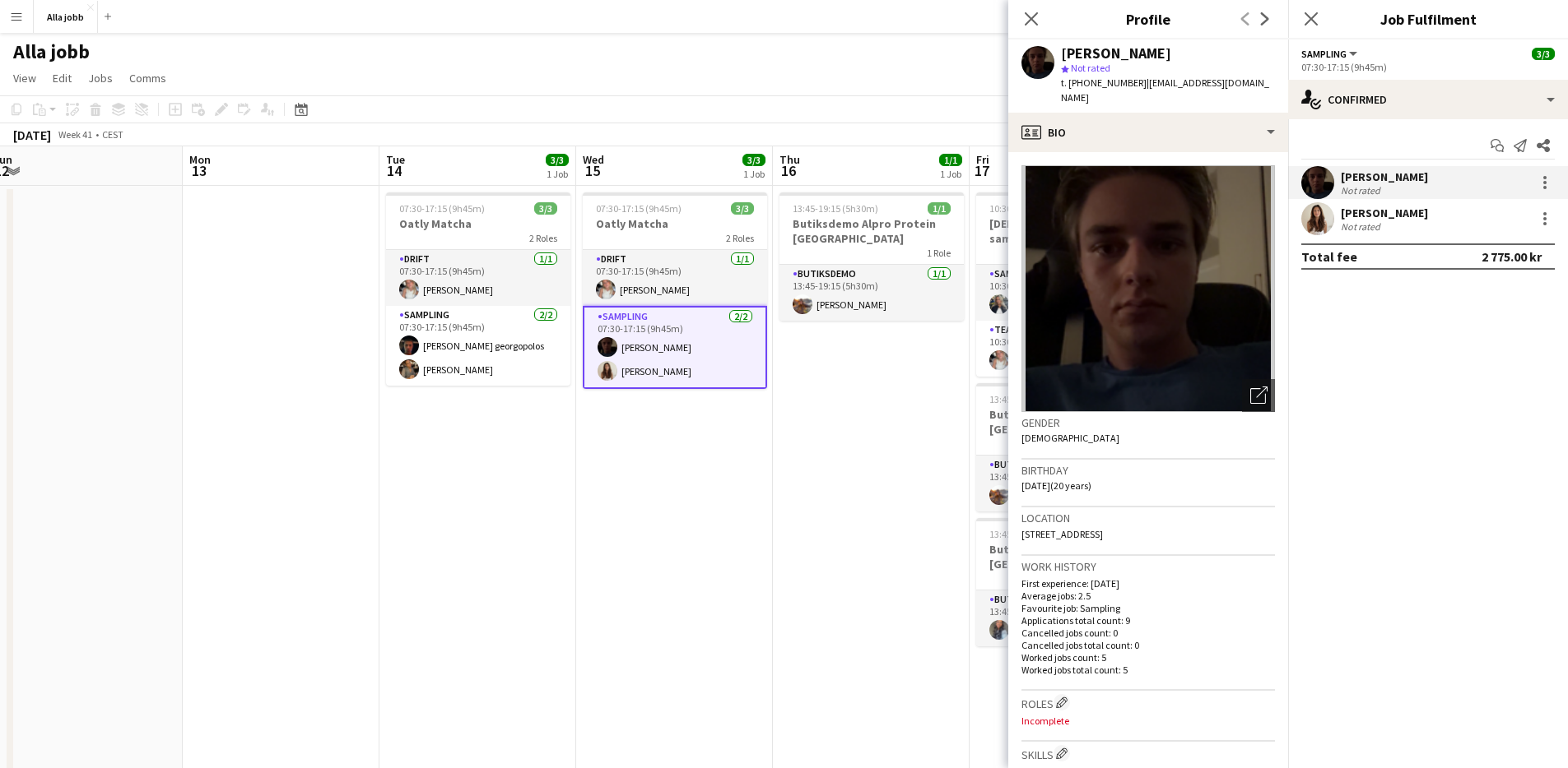
click at [947, 501] on app-date-cell "13:45-19:15 (5h30m) 1/1 Butiksdemo Alpro Protein Stockholm 1 Role Butiksdemo [D…" at bounding box center [871, 730] width 196 height 1088
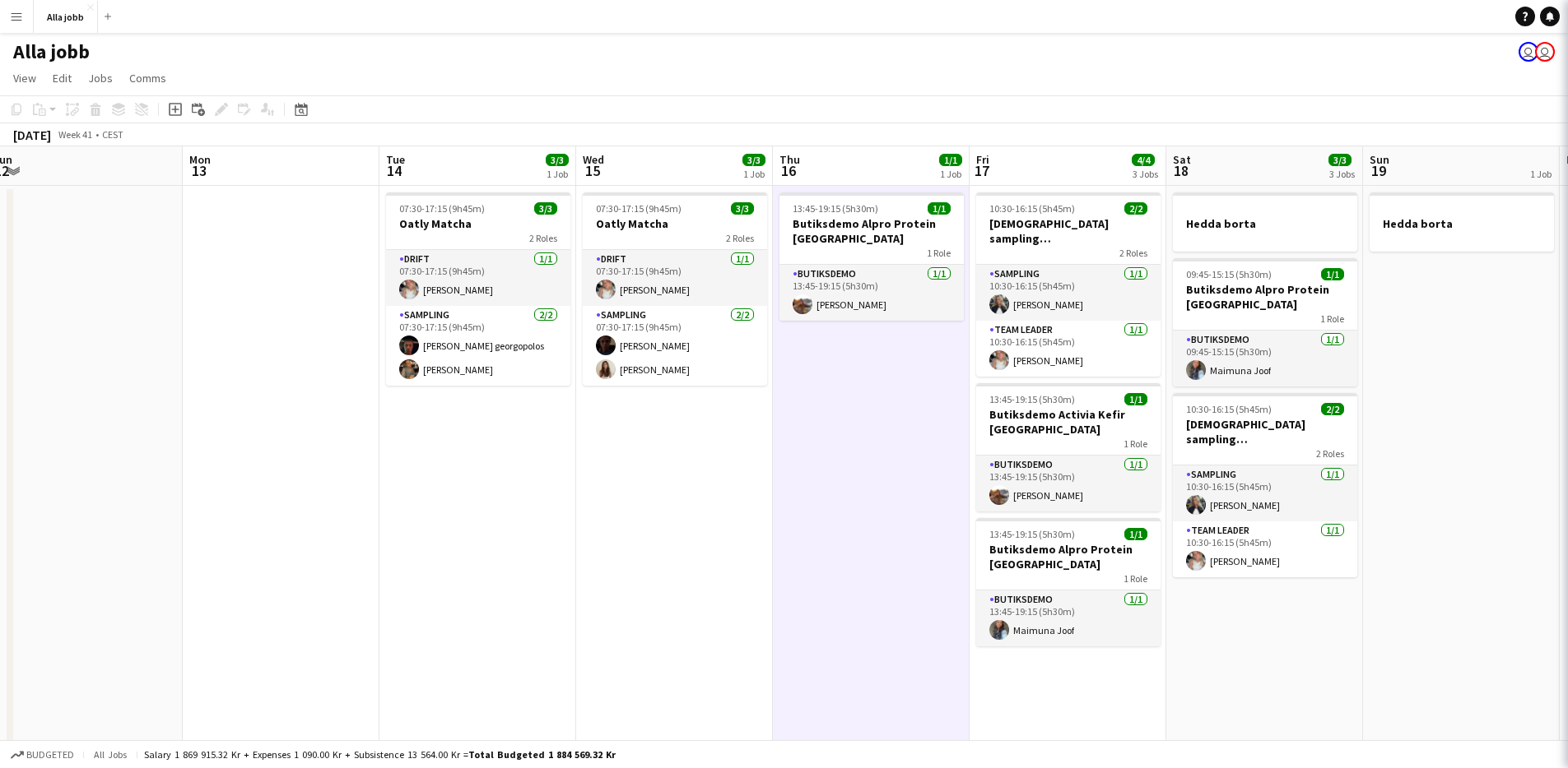
click at [949, 499] on app-date-cell "13:45-19:15 (5h30m) 1/1 Butiksdemo Alpro Protein Stockholm 1 Role Butiksdemo [D…" at bounding box center [871, 730] width 196 height 1088
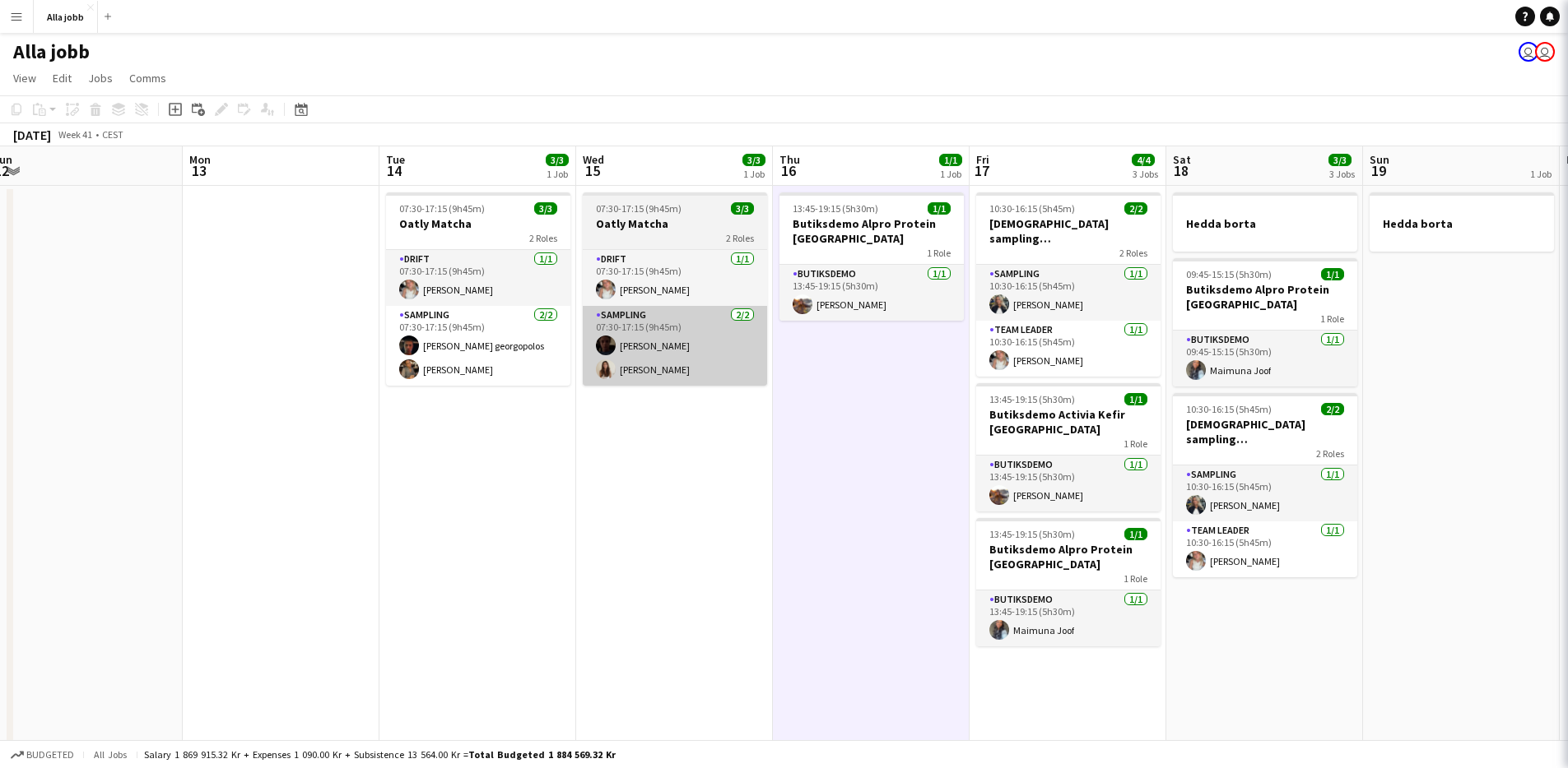
scroll to position [0, 603]
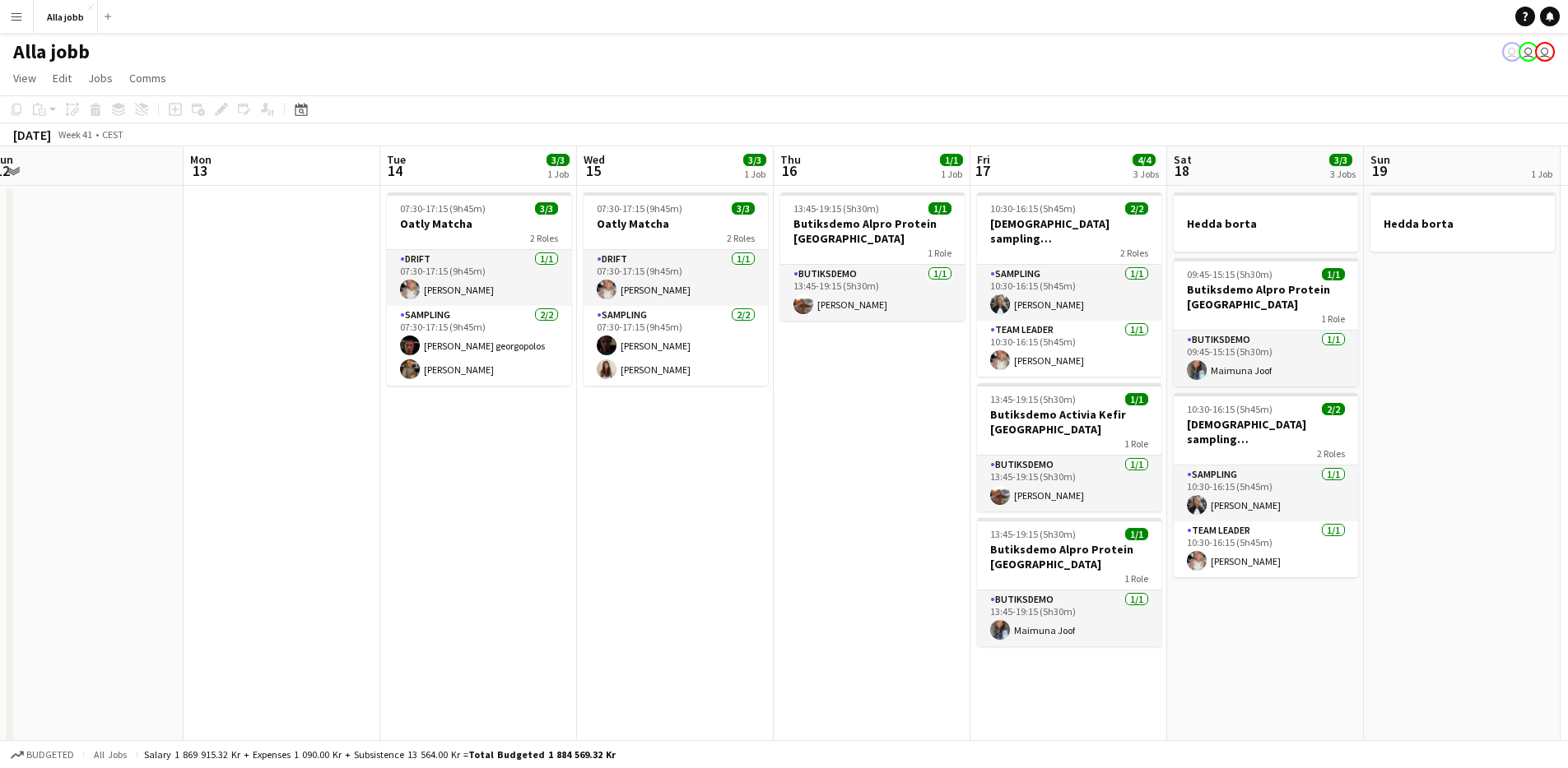
click at [750, 599] on app-date-cell "07:30-17:15 (9h45m) 3/3 Oatly Matcha 2 Roles Drift [DATE] 07:30-17:15 (9h45m) […" at bounding box center [675, 730] width 196 height 1088
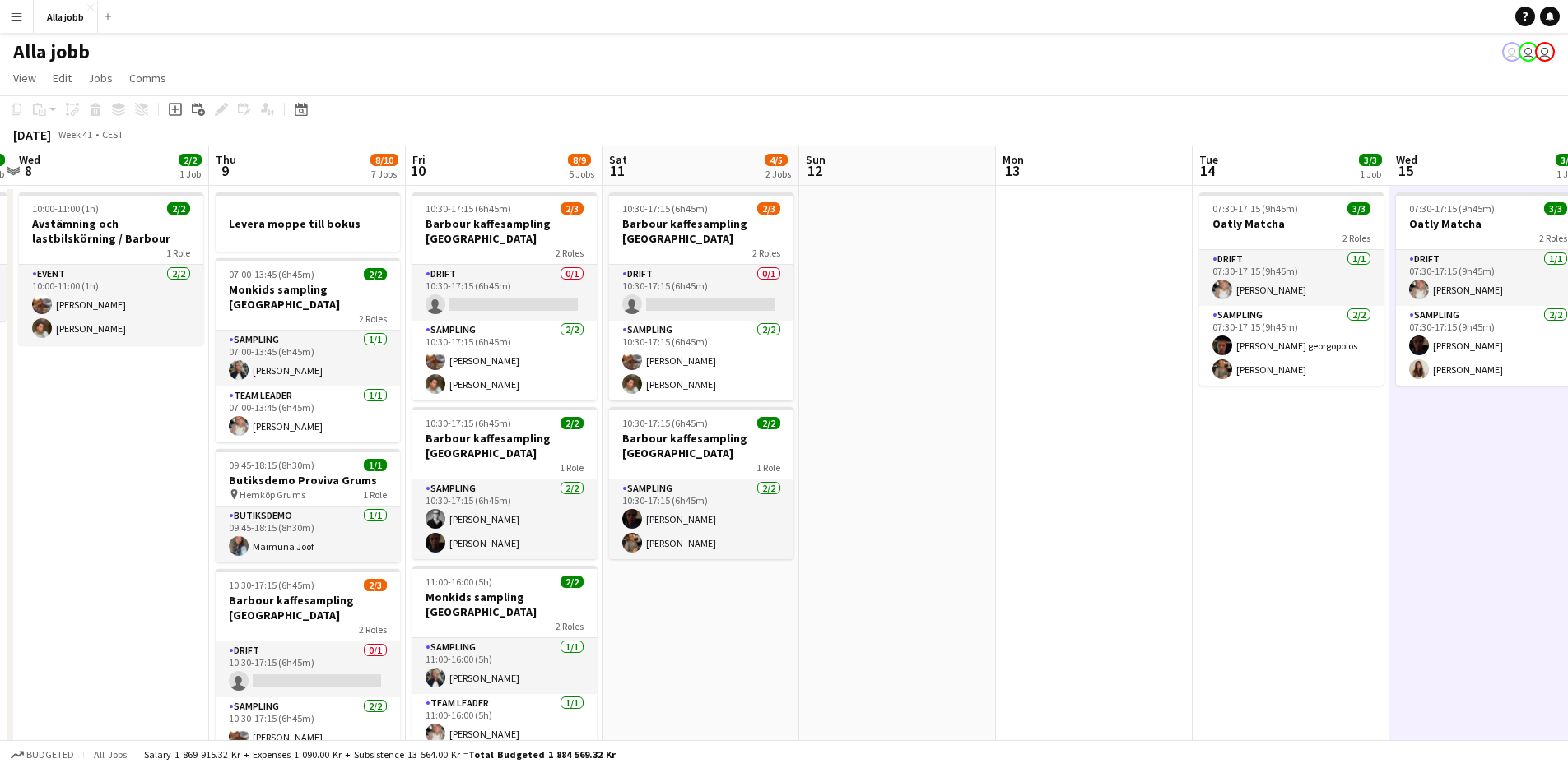
drag, startPoint x: 750, startPoint y: 599, endPoint x: 1563, endPoint y: 561, distance: 813.9
click at [1563, 561] on app-calendar-viewport "Mon 6 1 Job Tue 7 1/1 1 Job Wed 8 2/2 1 Job Thu 9 8/10 7 Jobs Fri 10 8/9 5 Jobs…" at bounding box center [784, 710] width 1568 height 1128
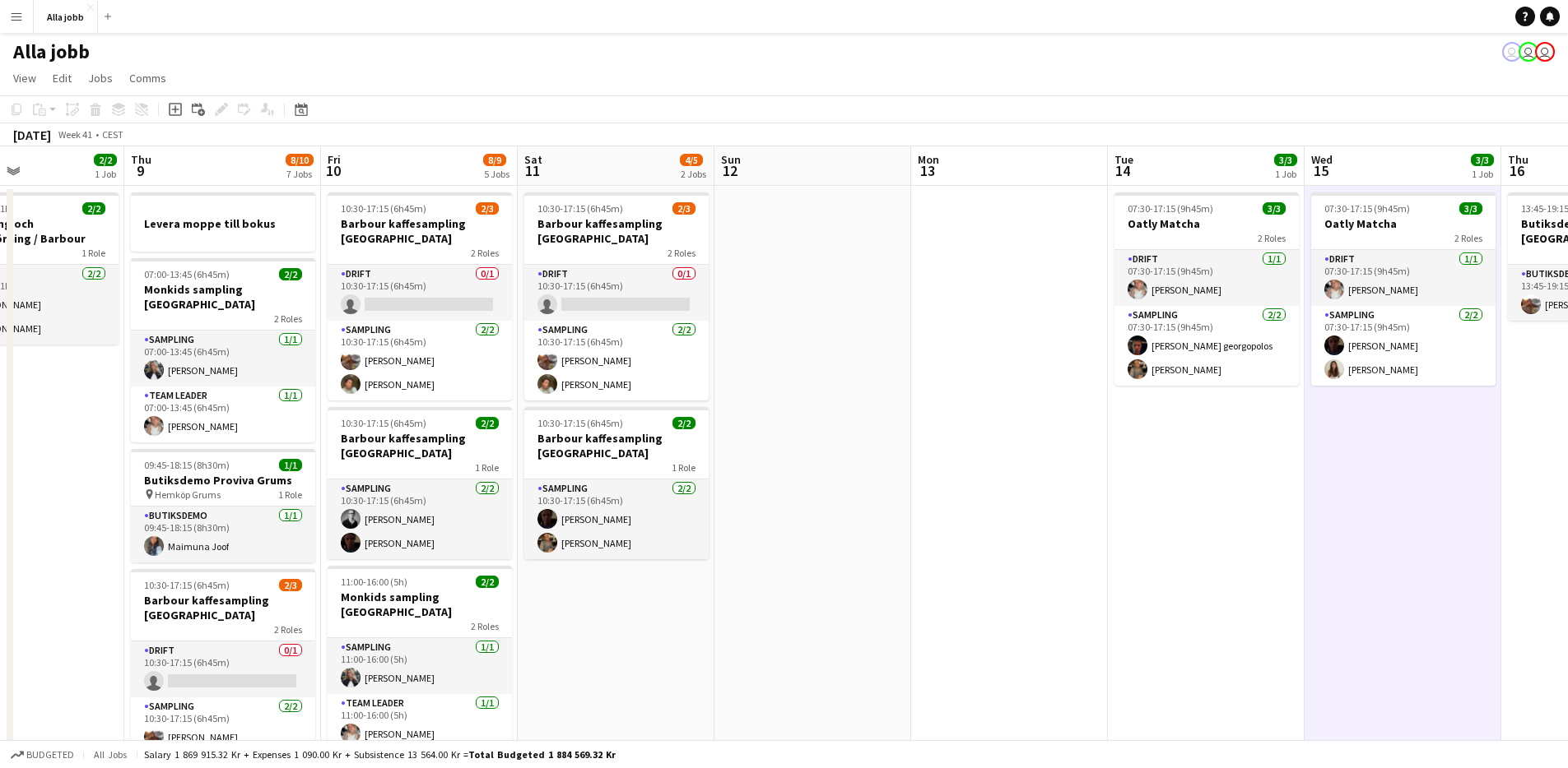
drag, startPoint x: 1002, startPoint y: 571, endPoint x: 1302, endPoint y: 556, distance: 300.4
click at [1324, 554] on app-calendar-viewport "Mon 6 1 Job Tue 7 1/1 1 Job Wed 8 2/2 1 Job Thu 9 8/10 7 Jobs Fri 10 8/9 5 Jobs…" at bounding box center [784, 710] width 1568 height 1128
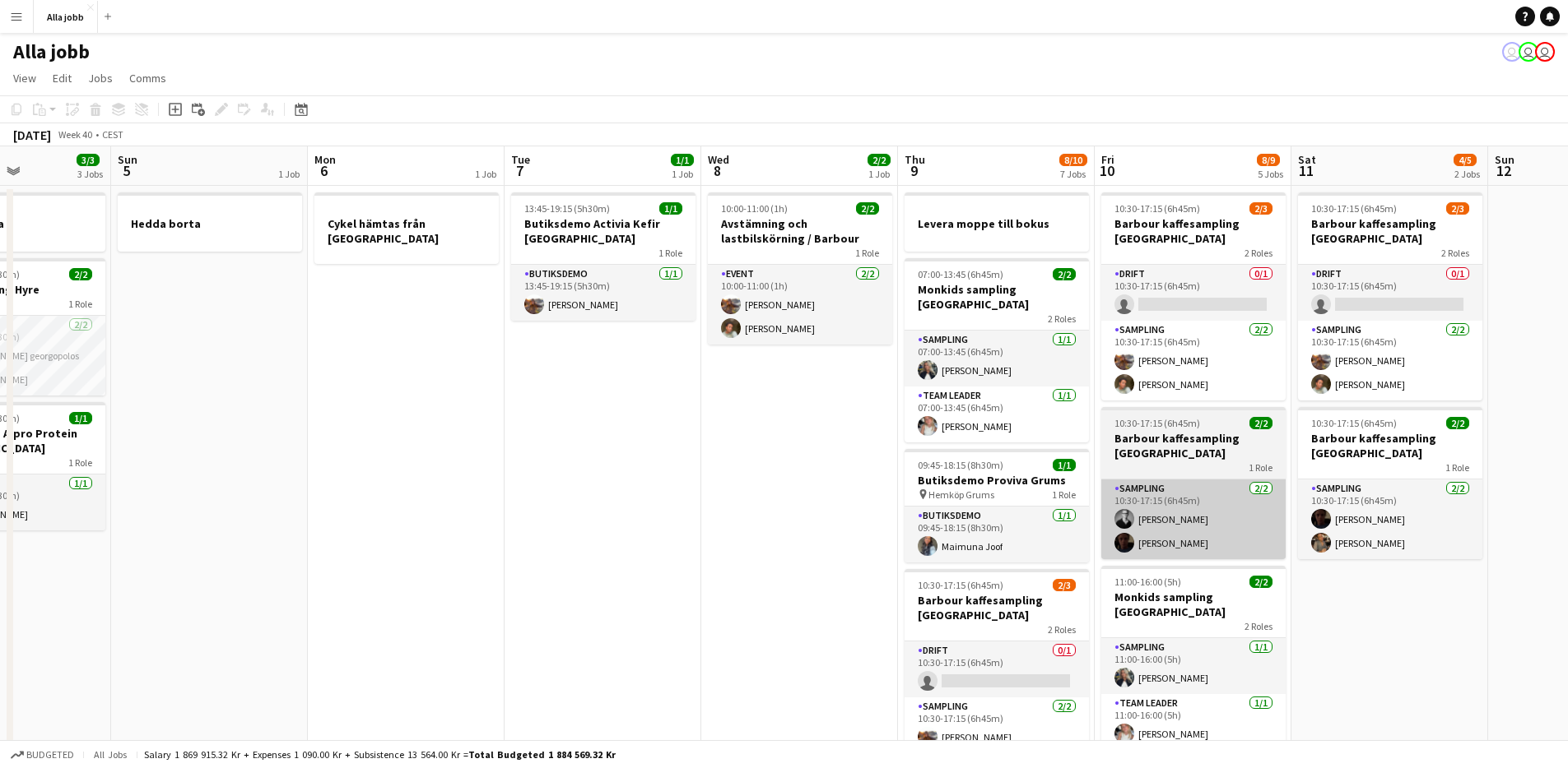
drag, startPoint x: 1140, startPoint y: 545, endPoint x: 1351, endPoint y: 551, distance: 211.1
click at [1483, 578] on app-calendar-viewport "Thu 2 3/3 4 Jobs Fri 3 6/6 6 Jobs Sat 4 3/3 3 Jobs Sun 5 1 Job Mon 6 1 Job Tue …" at bounding box center [784, 710] width 1568 height 1128
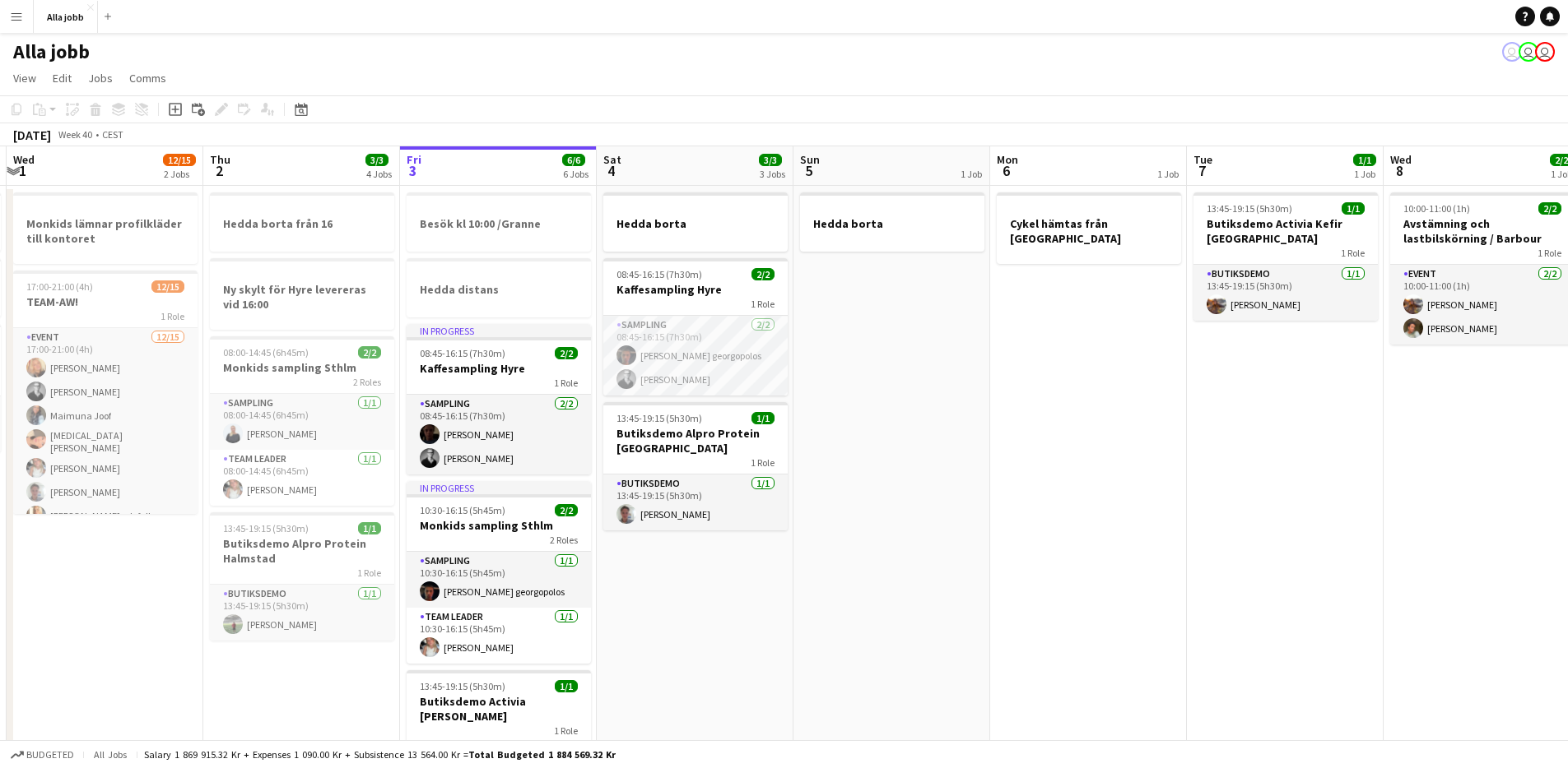
drag, startPoint x: 1231, startPoint y: 551, endPoint x: 1019, endPoint y: 582, distance: 214.3
click at [1250, 552] on app-calendar-viewport "Mon 29 2/2 4 Jobs Tue 30 1/1 3 Jobs Wed 1 12/15 2 Jobs Thu 2 3/3 4 Jobs Fri 3 6…" at bounding box center [784, 710] width 1568 height 1128
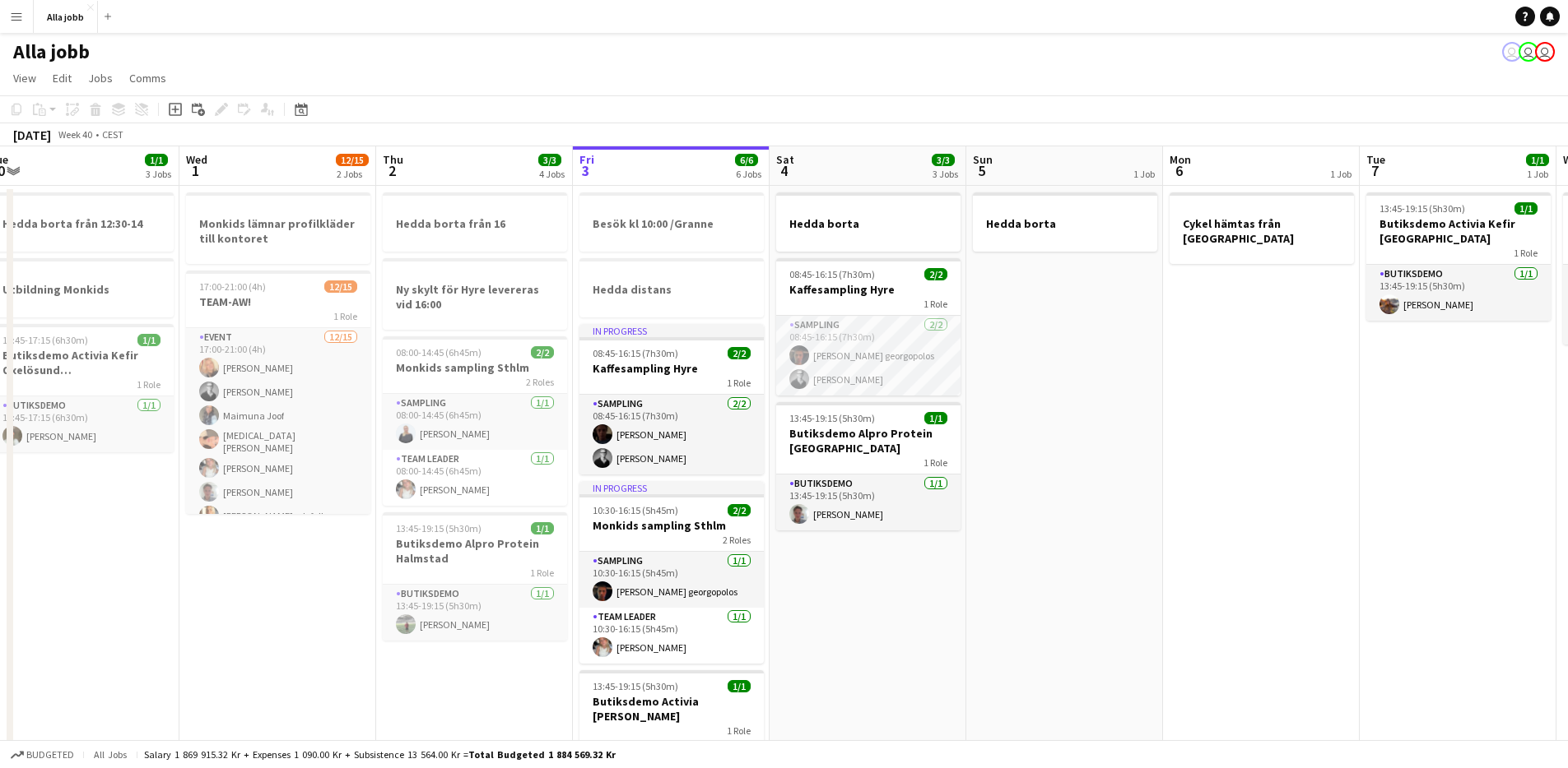
scroll to position [0, 401]
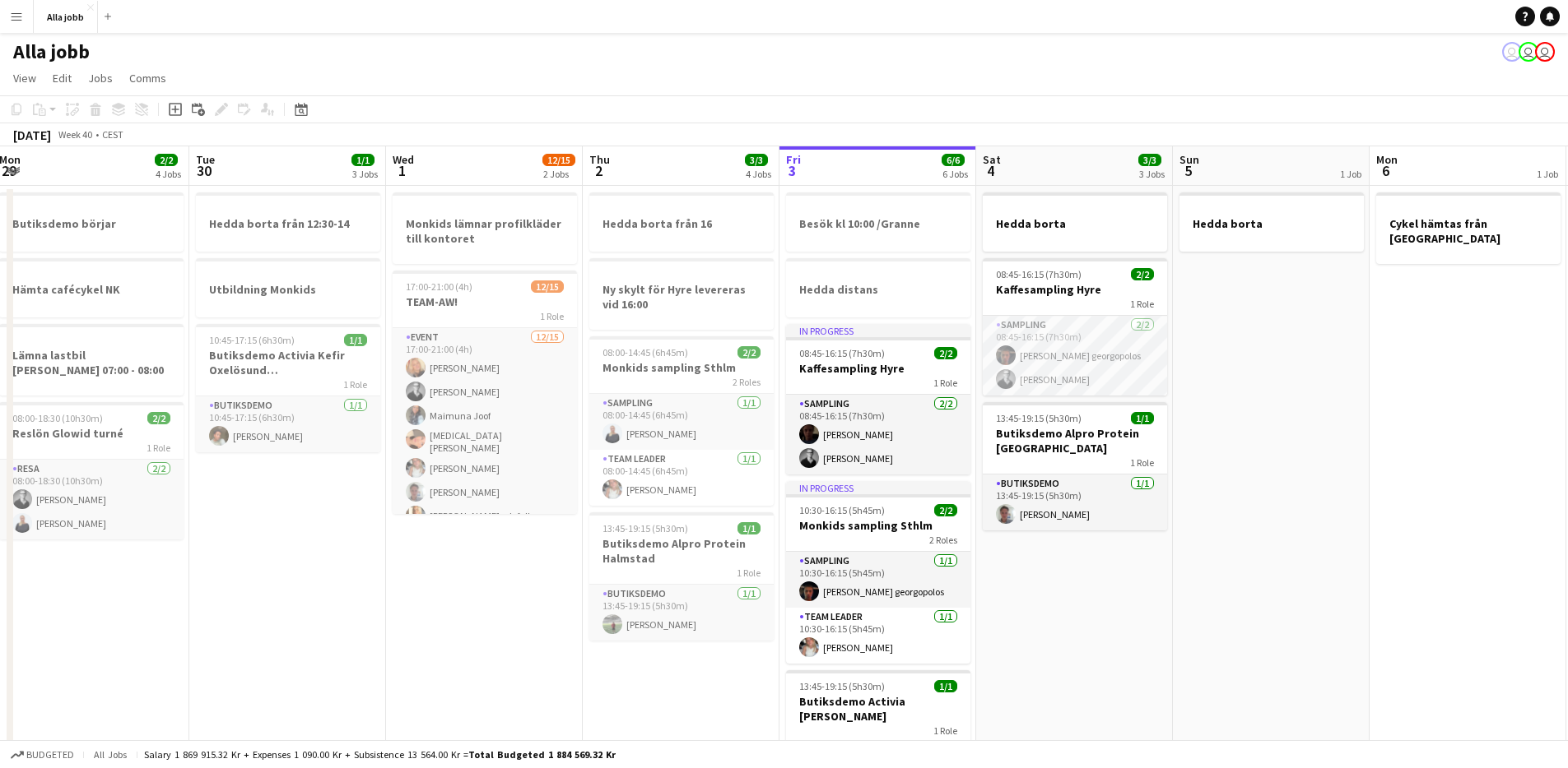
drag, startPoint x: 1019, startPoint y: 582, endPoint x: 1308, endPoint y: 525, distance: 294.6
click at [1308, 525] on app-calendar-viewport "Sat 27 2/2 1 Job Sun 28 2/2 1 Job Mon 29 2/2 4 Jobs Tue 30 1/1 3 Jobs Wed 1 12/…" at bounding box center [784, 710] width 1568 height 1128
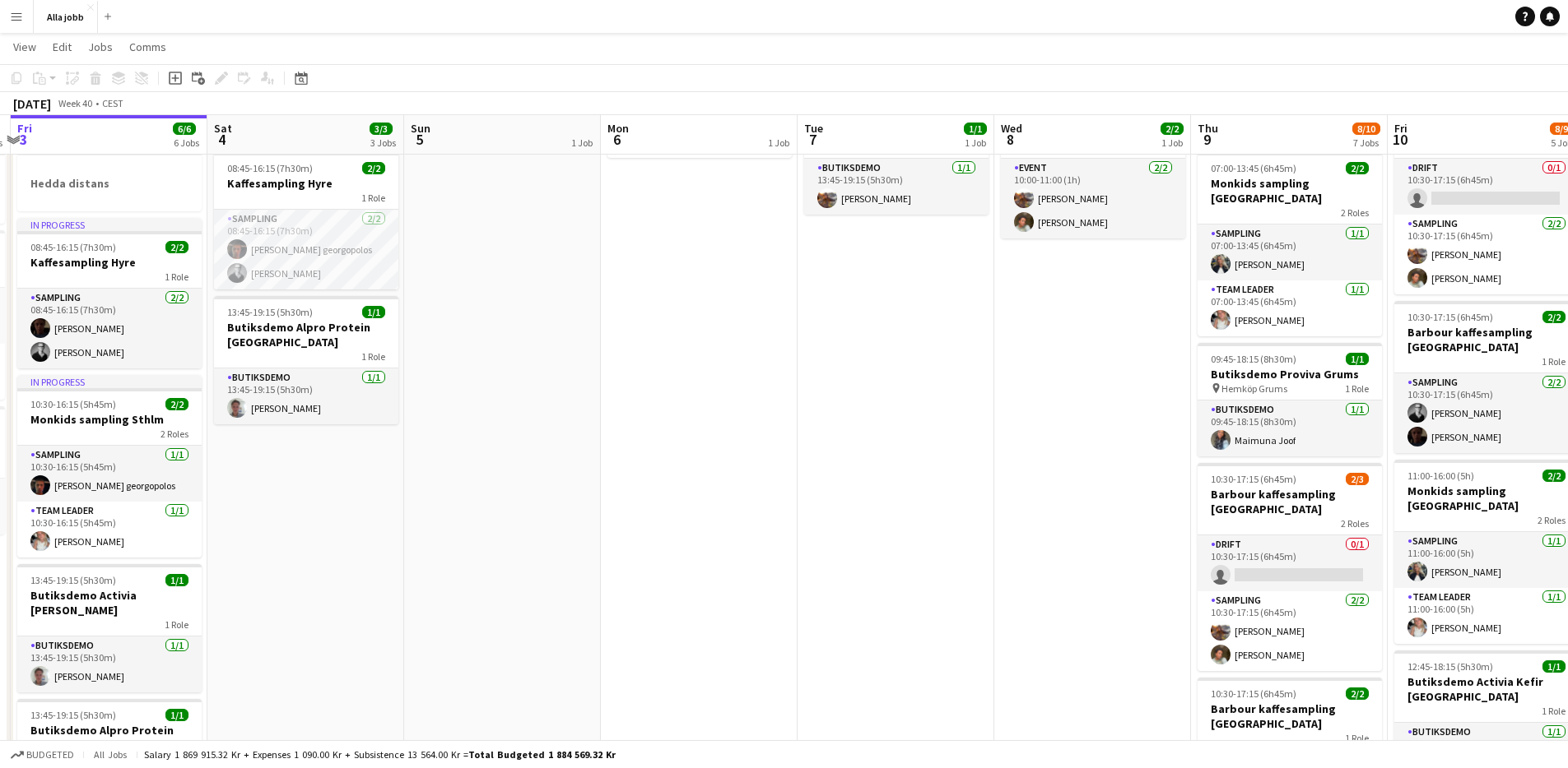
scroll to position [0, 490]
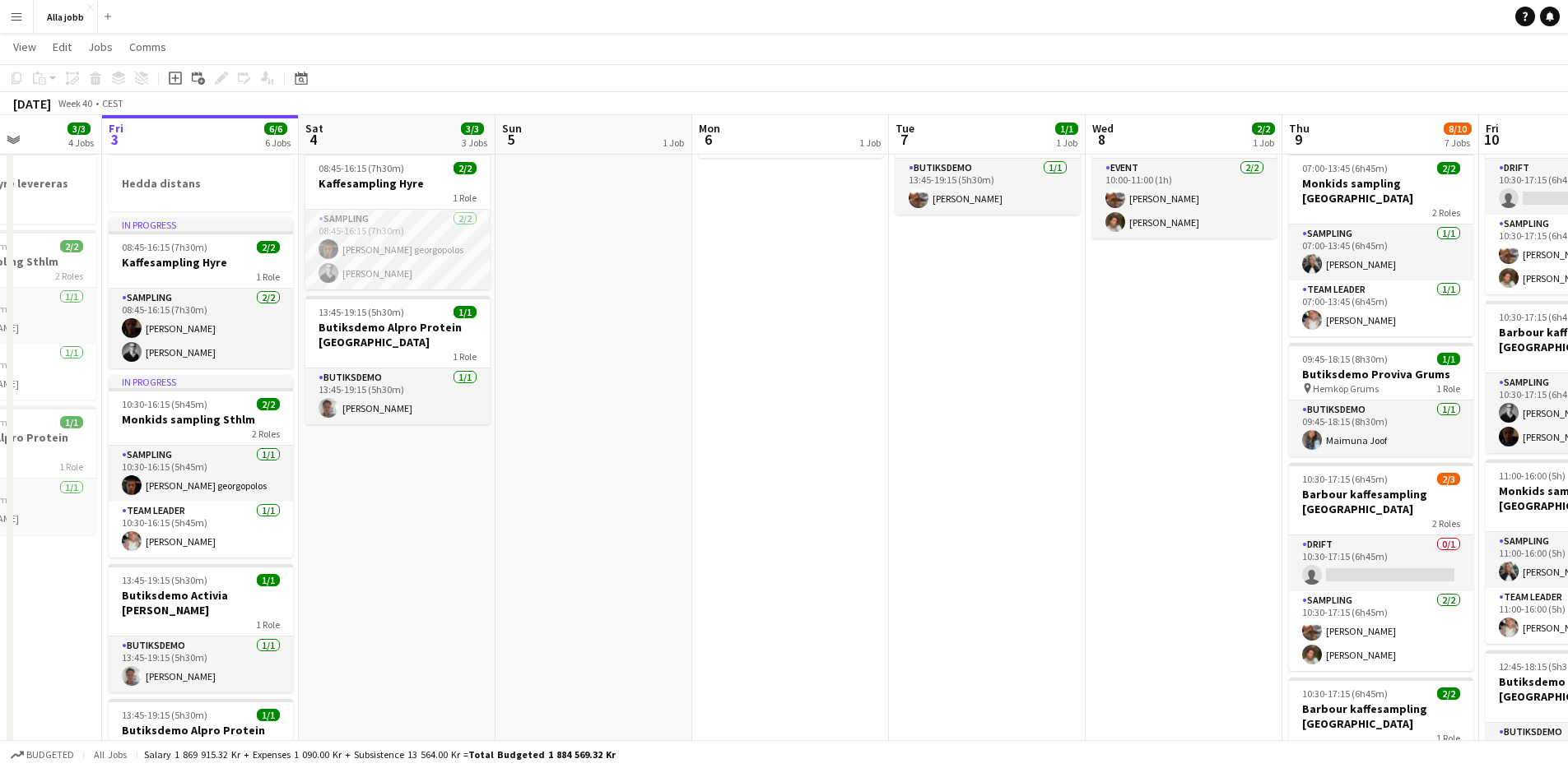
drag, startPoint x: 1058, startPoint y: 517, endPoint x: 511, endPoint y: 484, distance: 548.0
click at [470, 485] on app-calendar-viewport "Tue 30 1/1 3 Jobs Wed 1 12/15 2 Jobs Thu 2 3/3 4 Jobs Fri 3 6/6 6 Jobs Sat 4 3/…" at bounding box center [784, 564] width 1568 height 1209
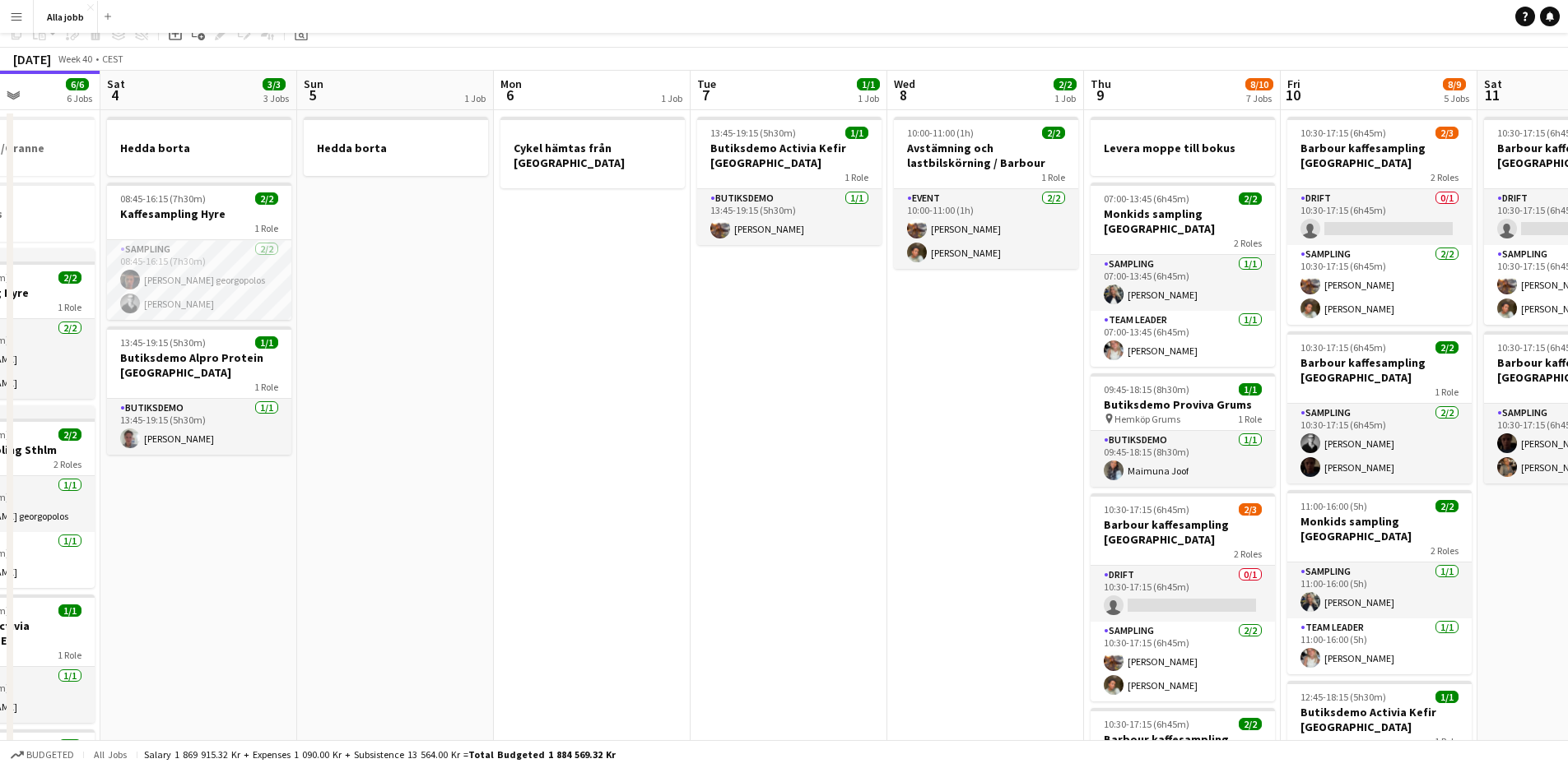
scroll to position [0, 0]
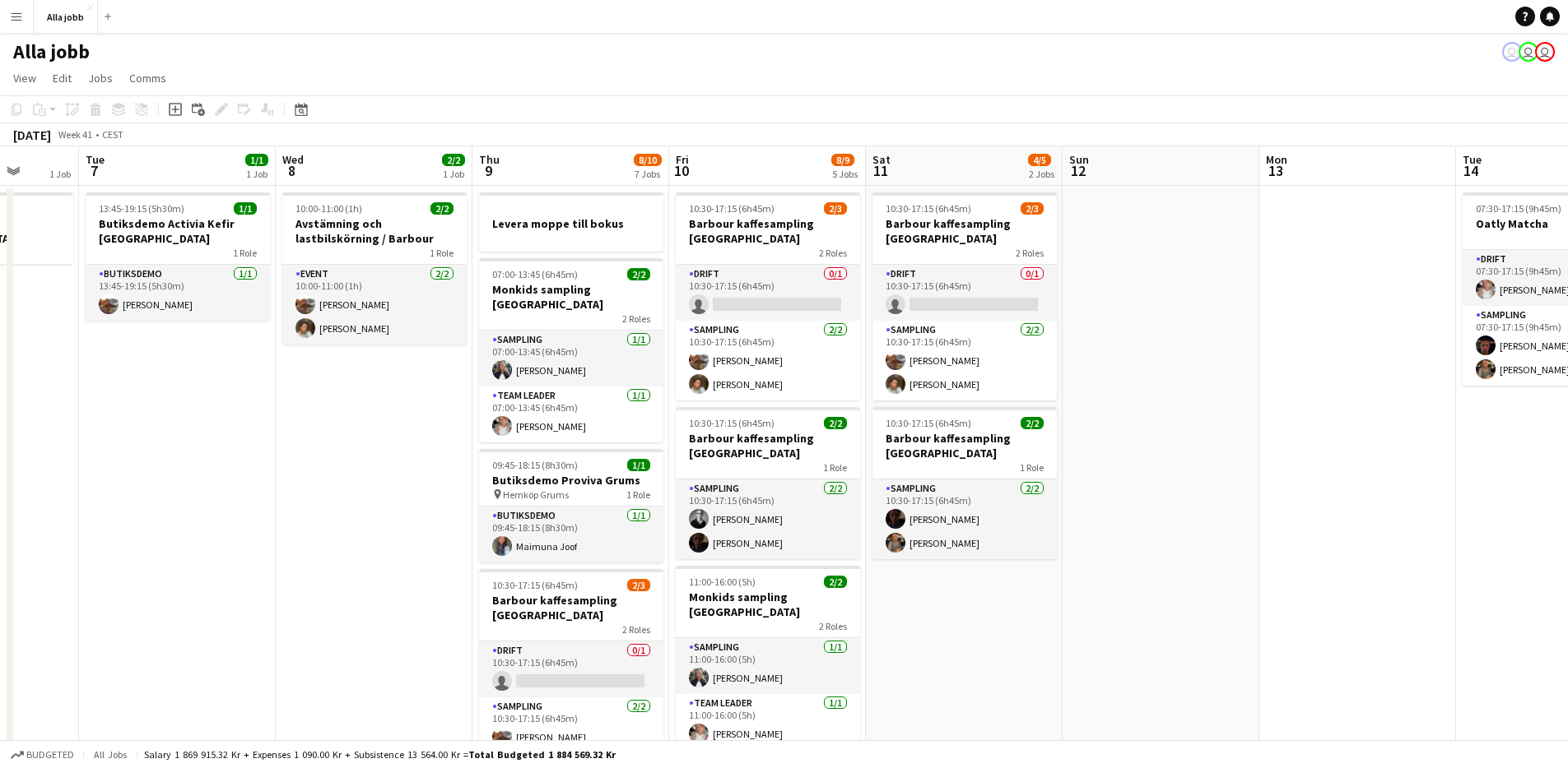
drag, startPoint x: 922, startPoint y: 591, endPoint x: 292, endPoint y: 526, distance: 633.3
click at [290, 527] on app-calendar-viewport "Sat 4 3/3 3 Jobs Sun 5 1 Job Mon 6 1 Job Tue 7 1/1 1 Job Wed 8 2/2 1 Job Thu 9 …" at bounding box center [784, 710] width 1568 height 1128
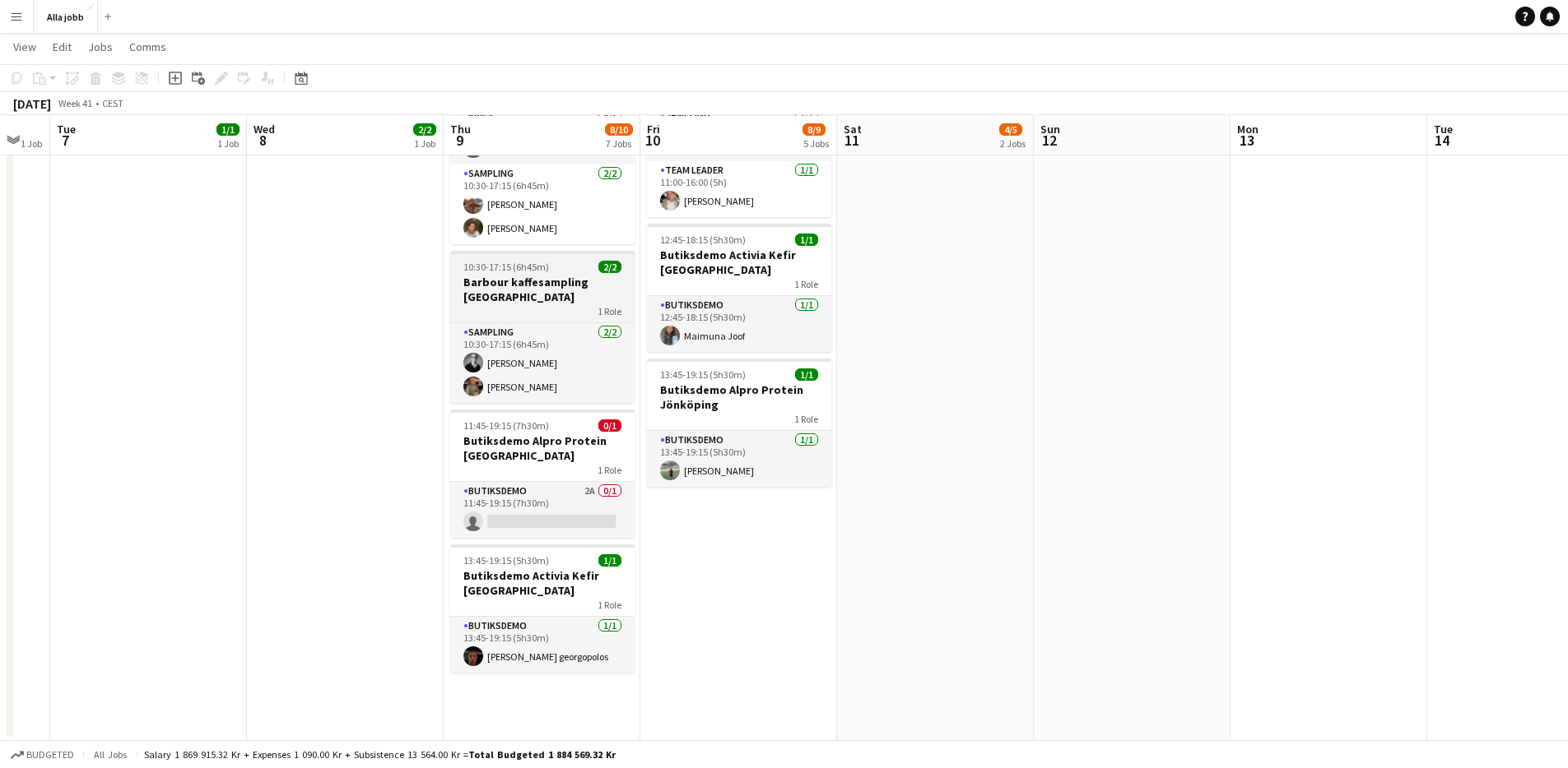
scroll to position [532, 0]
click at [751, 641] on app-date-cell "10:30-17:15 (6h45m) 2/3 Barbour kaffesampling Köpenhamn 2 Roles Drift 0/1 10:30…" at bounding box center [738, 196] width 196 height 1088
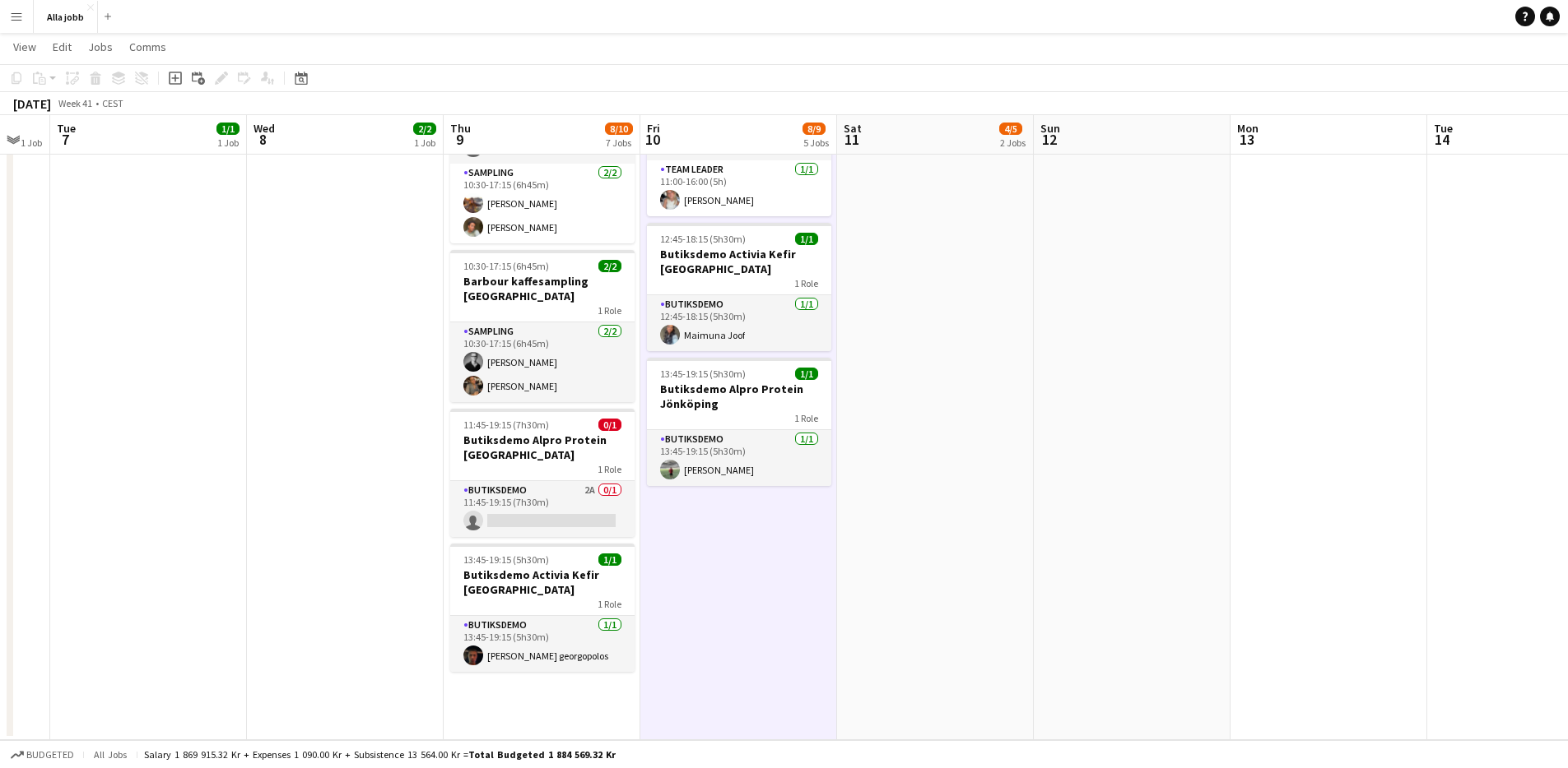
click at [751, 641] on app-date-cell "10:30-17:15 (6h45m) 2/3 Barbour kaffesampling Köpenhamn 2 Roles Drift 0/1 10:30…" at bounding box center [738, 196] width 196 height 1088
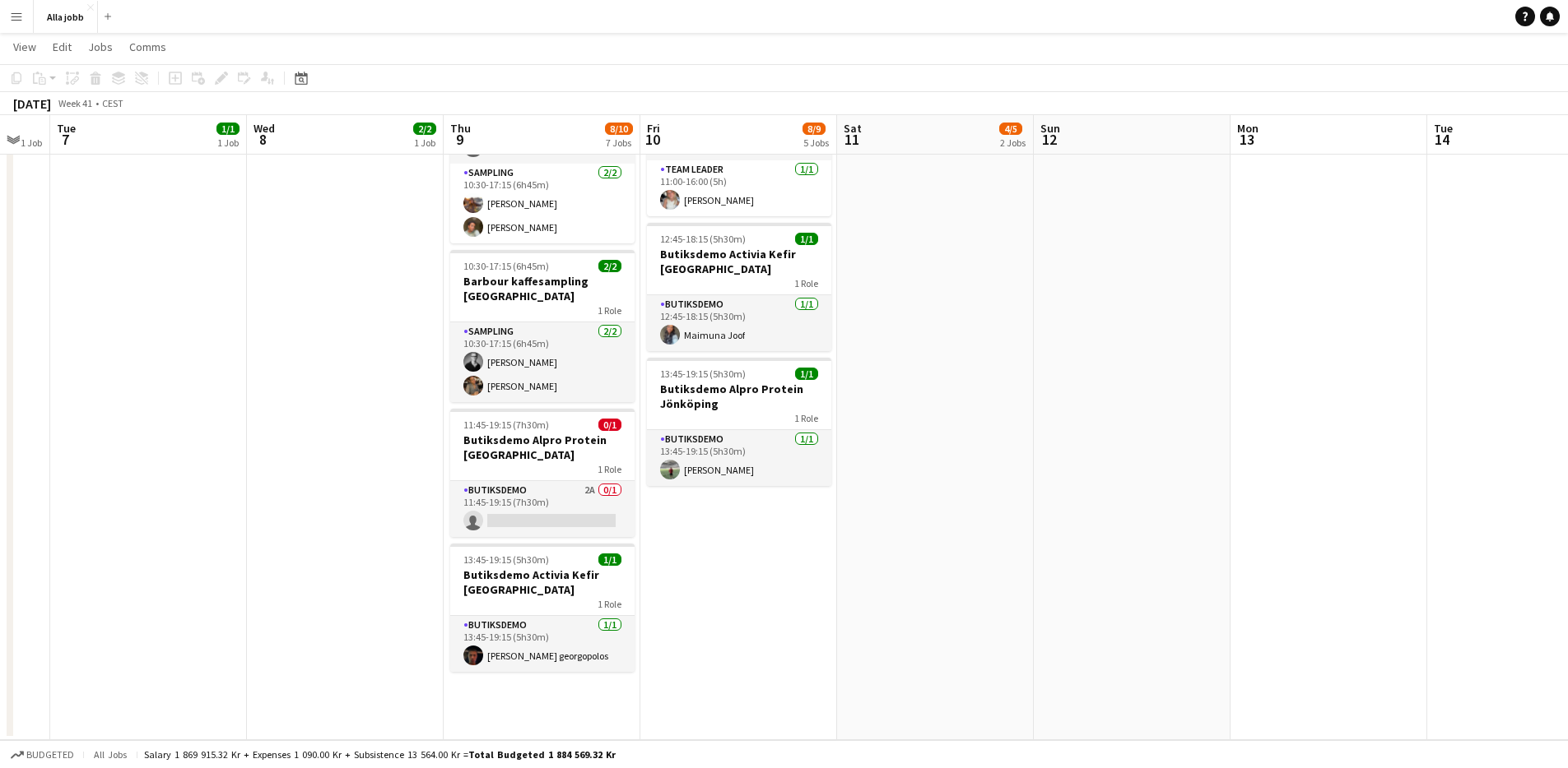
click at [751, 641] on app-date-cell "10:30-17:15 (6h45m) 2/3 Barbour kaffesampling Köpenhamn 2 Roles Drift 0/1 10:30…" at bounding box center [738, 196] width 196 height 1088
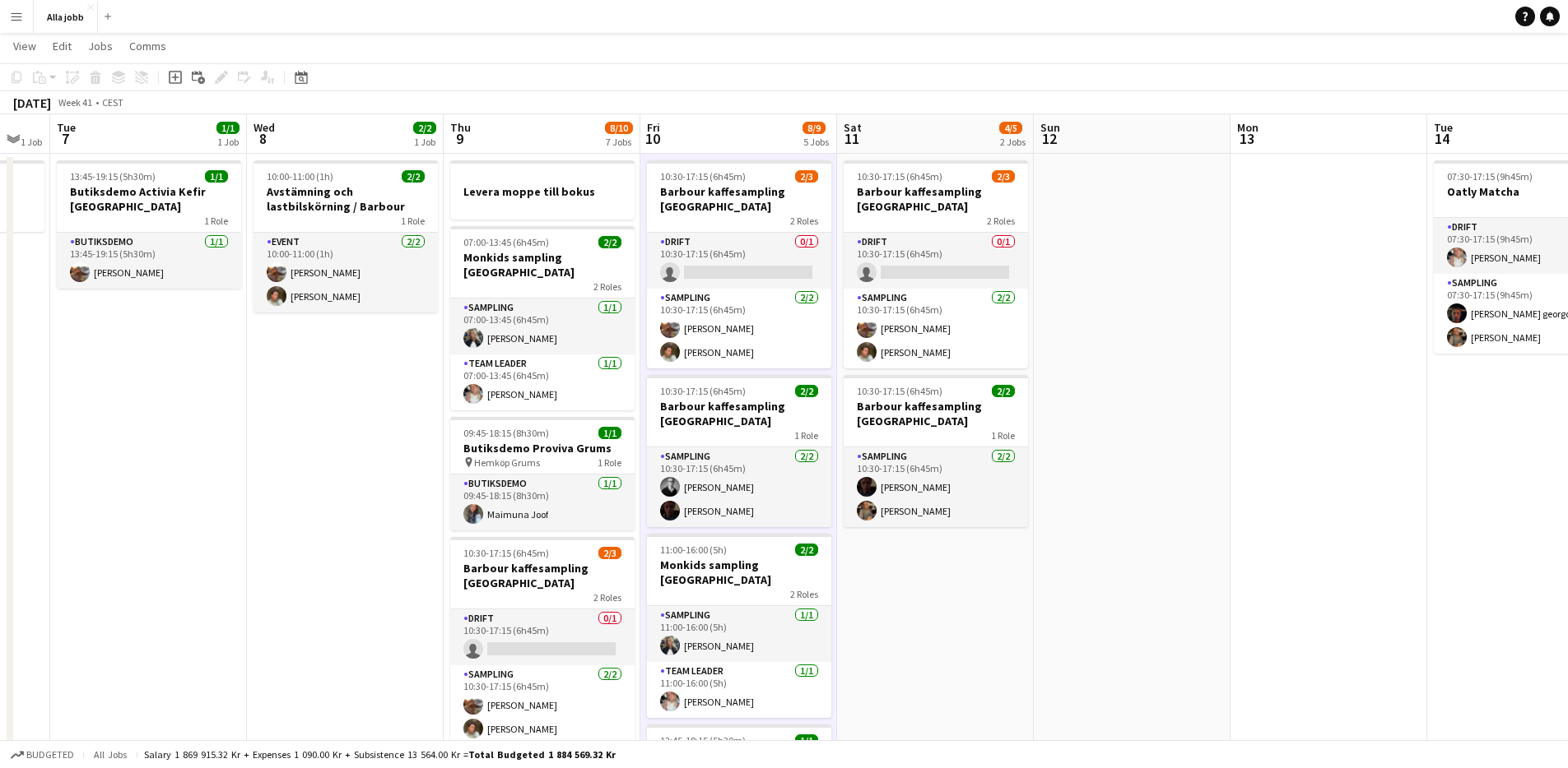
scroll to position [0, 0]
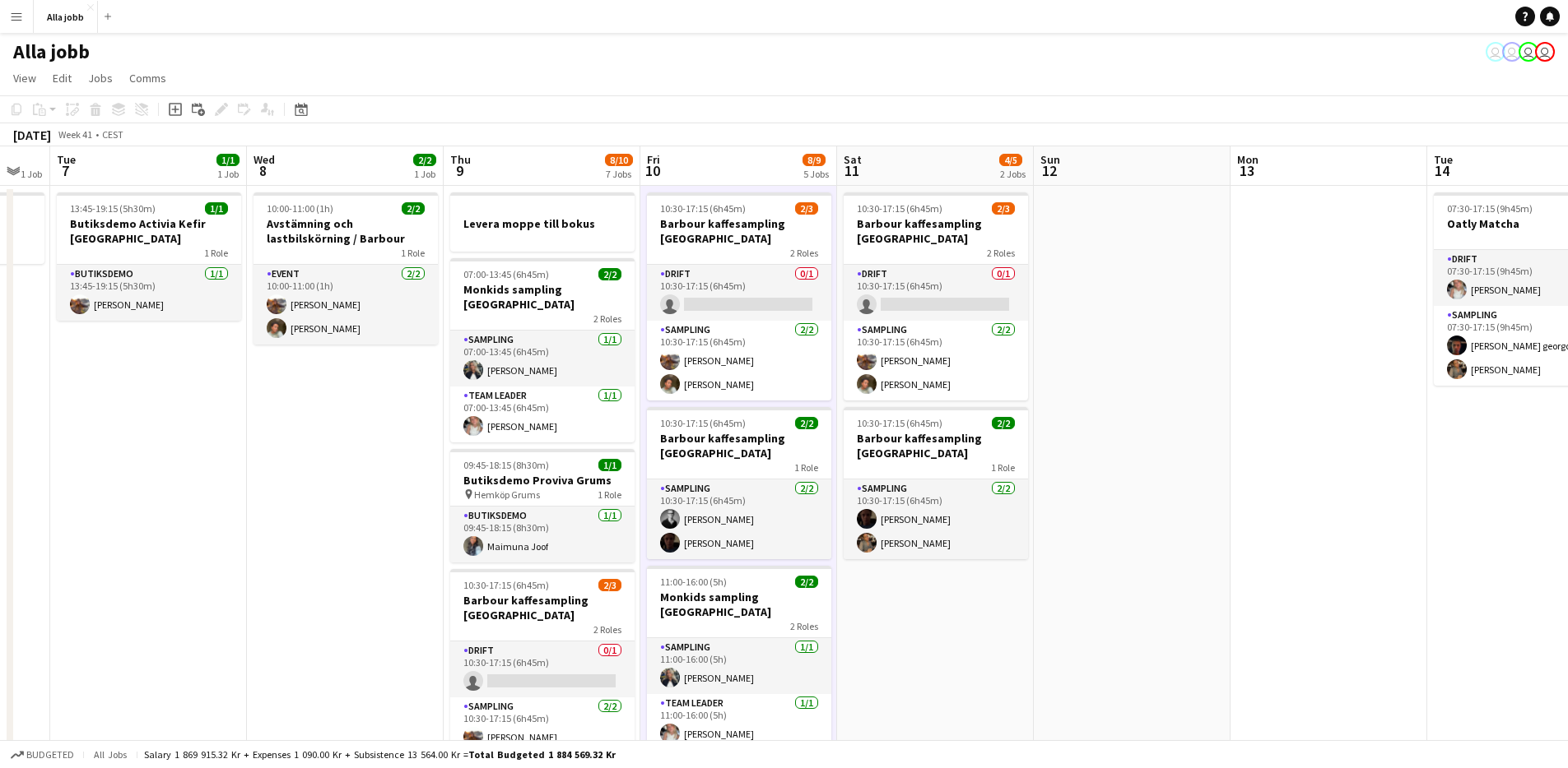
click at [314, 548] on app-date-cell "10:00-11:00 (1h) 2/2 Avstämning och lastbilskörning / [PERSON_NAME] 1 Role Even…" at bounding box center [345, 730] width 196 height 1088
click at [314, 548] on app-date-cell "10:00-11:00 (1h) 2/2 Avstämning och lastbilskörning / [PERSON_NAME] 1 Role Even…" at bounding box center [345, 730] width 196 height 1088
click at [312, 549] on app-date-cell "10:00-11:00 (1h) 2/2 Avstämning och lastbilskörning / [PERSON_NAME] 1 Role Even…" at bounding box center [345, 730] width 196 height 1088
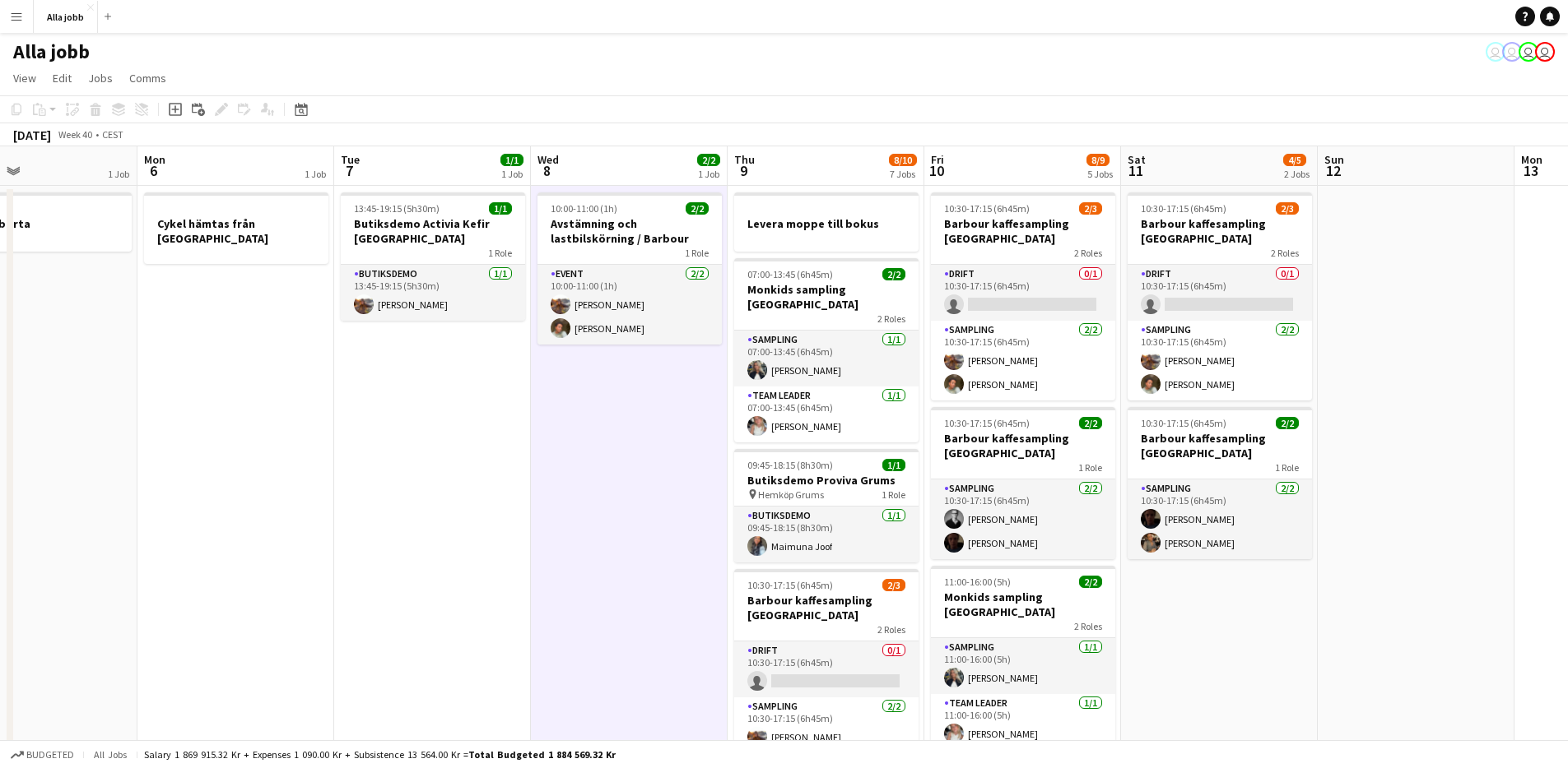
drag, startPoint x: 312, startPoint y: 549, endPoint x: 600, endPoint y: 593, distance: 291.3
click at [600, 593] on app-calendar-viewport "Fri 3 6/6 6 Jobs Sat 4 3/3 3 Jobs Sun 5 1 Job Mon 6 1 Job Tue 7 1/1 1 Job Wed 8…" at bounding box center [784, 710] width 1568 height 1128
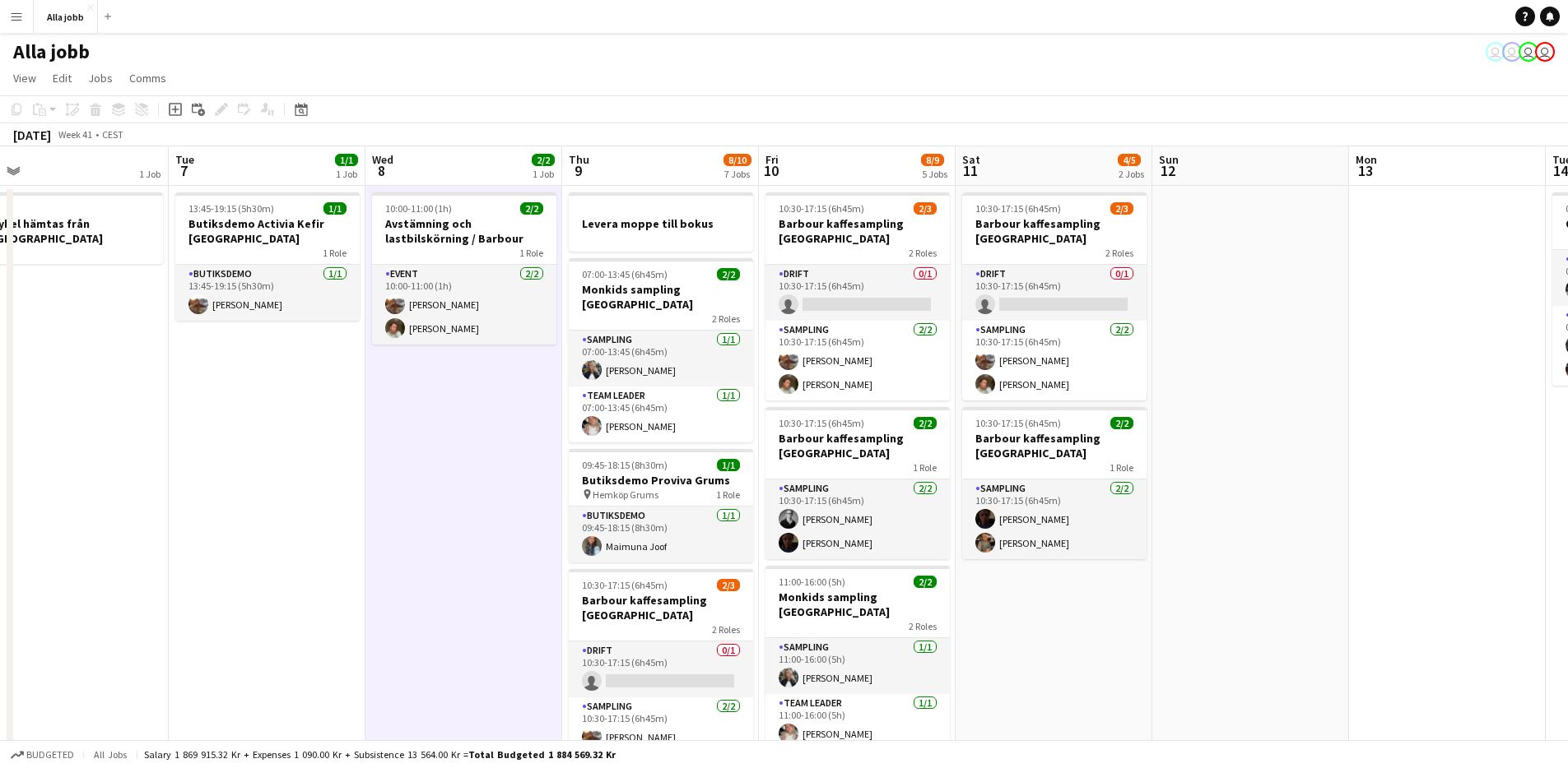
drag, startPoint x: 601, startPoint y: 596, endPoint x: 434, endPoint y: 621, distance: 168.9
click at [434, 621] on app-calendar-viewport "Fri 3 6/6 6 Jobs Sat 4 3/3 3 Jobs Sun 5 1 Job Mon 6 1 Job Tue 7 1/1 1 Job Wed 8…" at bounding box center [784, 710] width 1568 height 1128
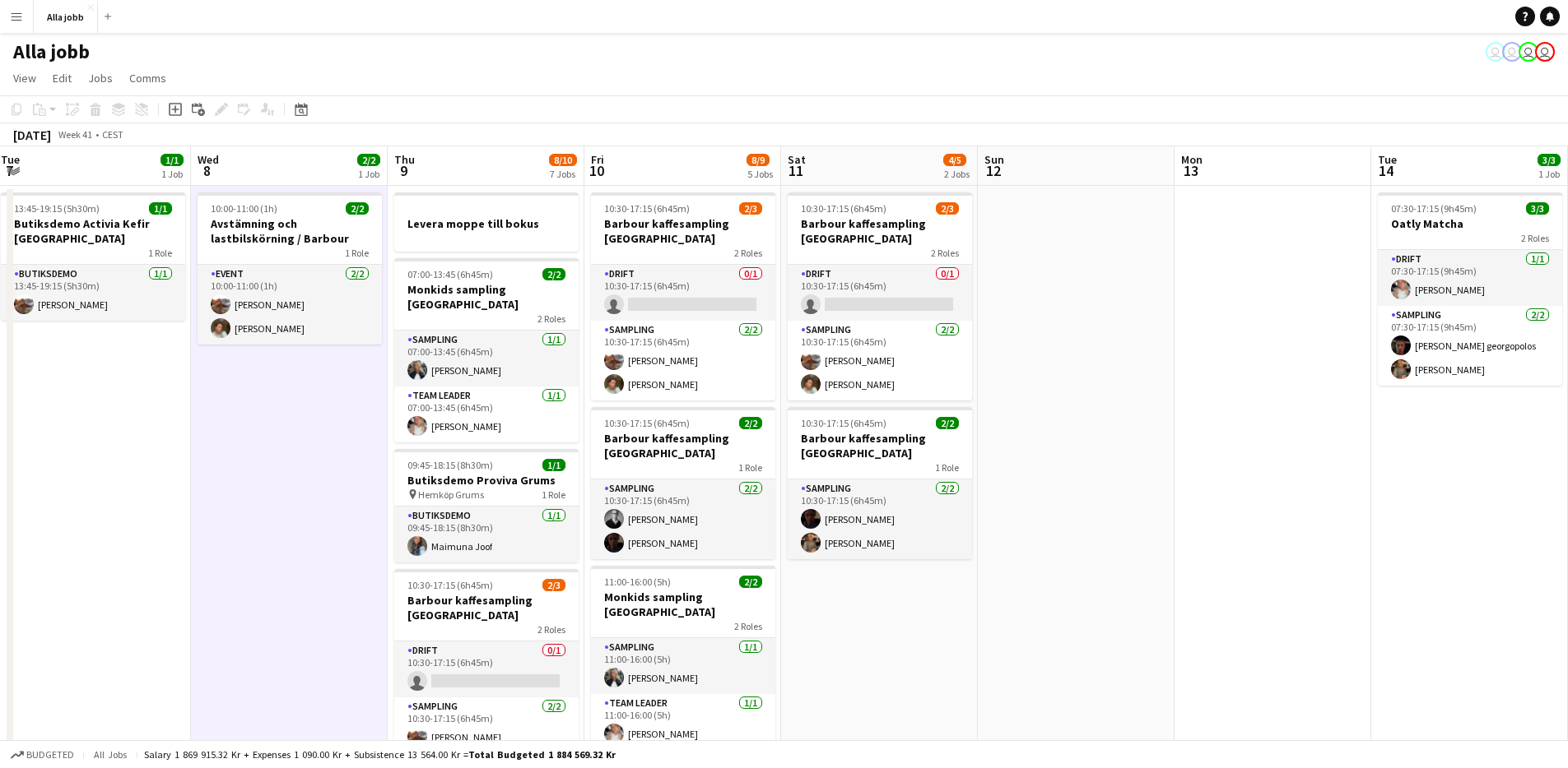
scroll to position [0, 599]
drag, startPoint x: 395, startPoint y: 629, endPoint x: 256, endPoint y: 625, distance: 139.1
click at [257, 625] on app-calendar-viewport "Sat 4 3/3 3 Jobs Sun 5 1 Job Mon 6 1 Job Tue 7 1/1 1 Job Wed 8 2/2 1 Job Thu 9 …" at bounding box center [784, 710] width 1568 height 1128
click at [246, 628] on app-date-cell "10:00-11:00 (1h) 2/2 Avstämning och lastbilskörning / [PERSON_NAME] 1 Role Even…" at bounding box center [287, 730] width 196 height 1088
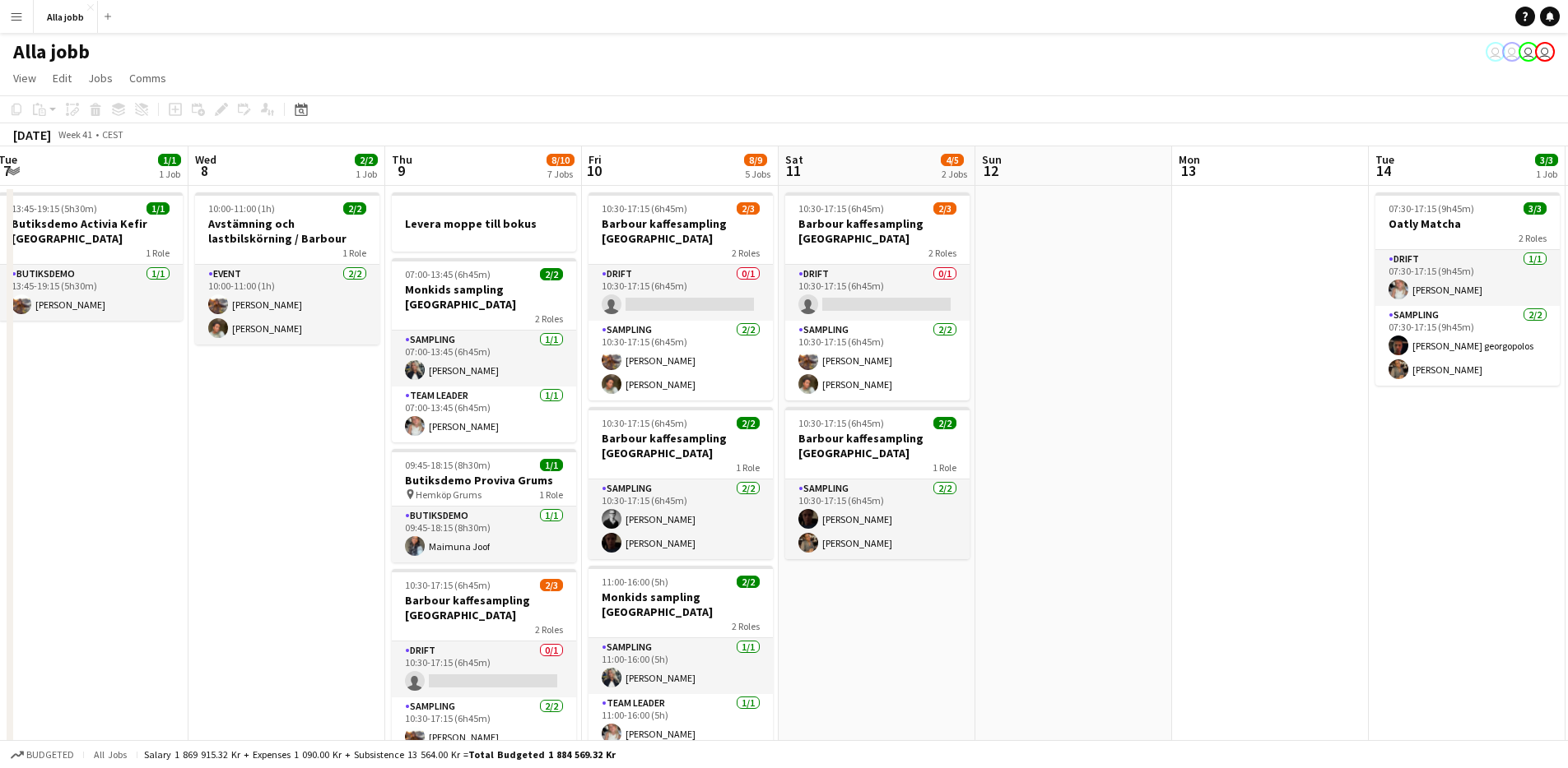
click at [246, 628] on app-date-cell "10:00-11:00 (1h) 2/2 Avstämning och lastbilskörning / [PERSON_NAME] 1 Role Even…" at bounding box center [287, 730] width 196 height 1088
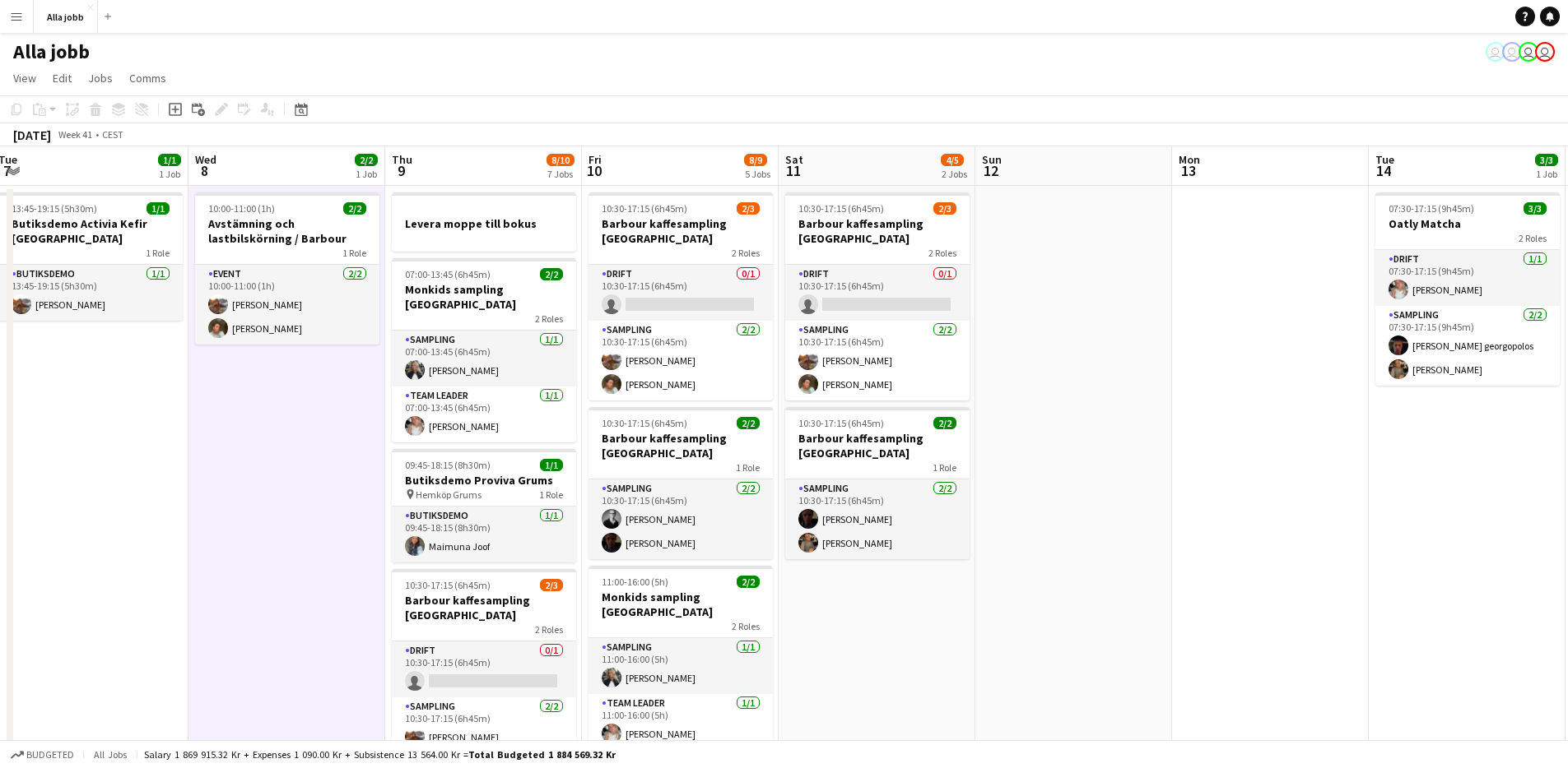
click at [246, 628] on app-date-cell "10:00-11:00 (1h) 2/2 Avstämning och lastbilskörning / [PERSON_NAME] 1 Role Even…" at bounding box center [287, 730] width 196 height 1088
click at [293, 620] on app-date-cell "10:00-11:00 (1h) 2/2 Avstämning och lastbilskörning / [PERSON_NAME] 1 Role Even…" at bounding box center [287, 730] width 196 height 1088
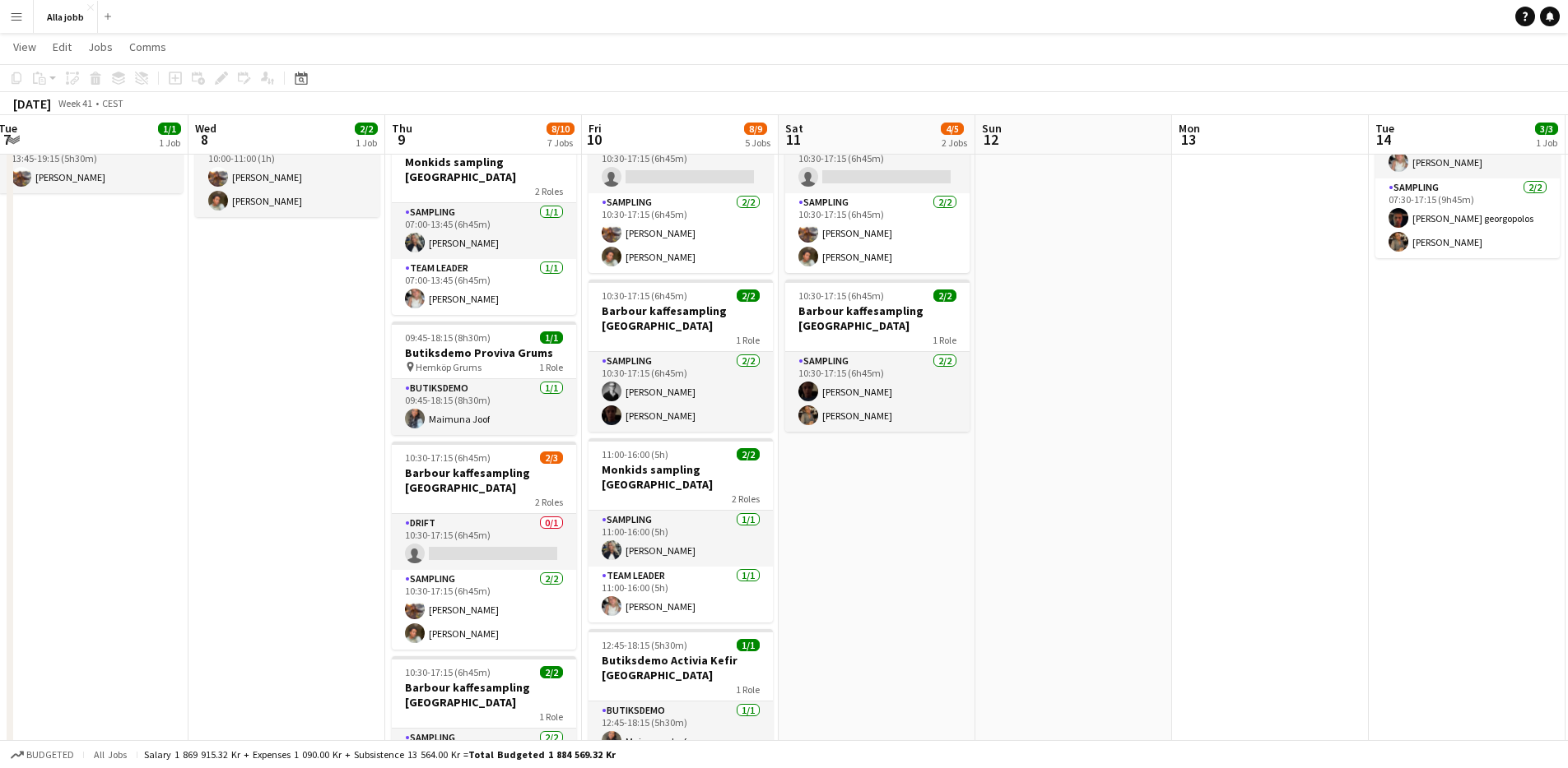
scroll to position [181, 0]
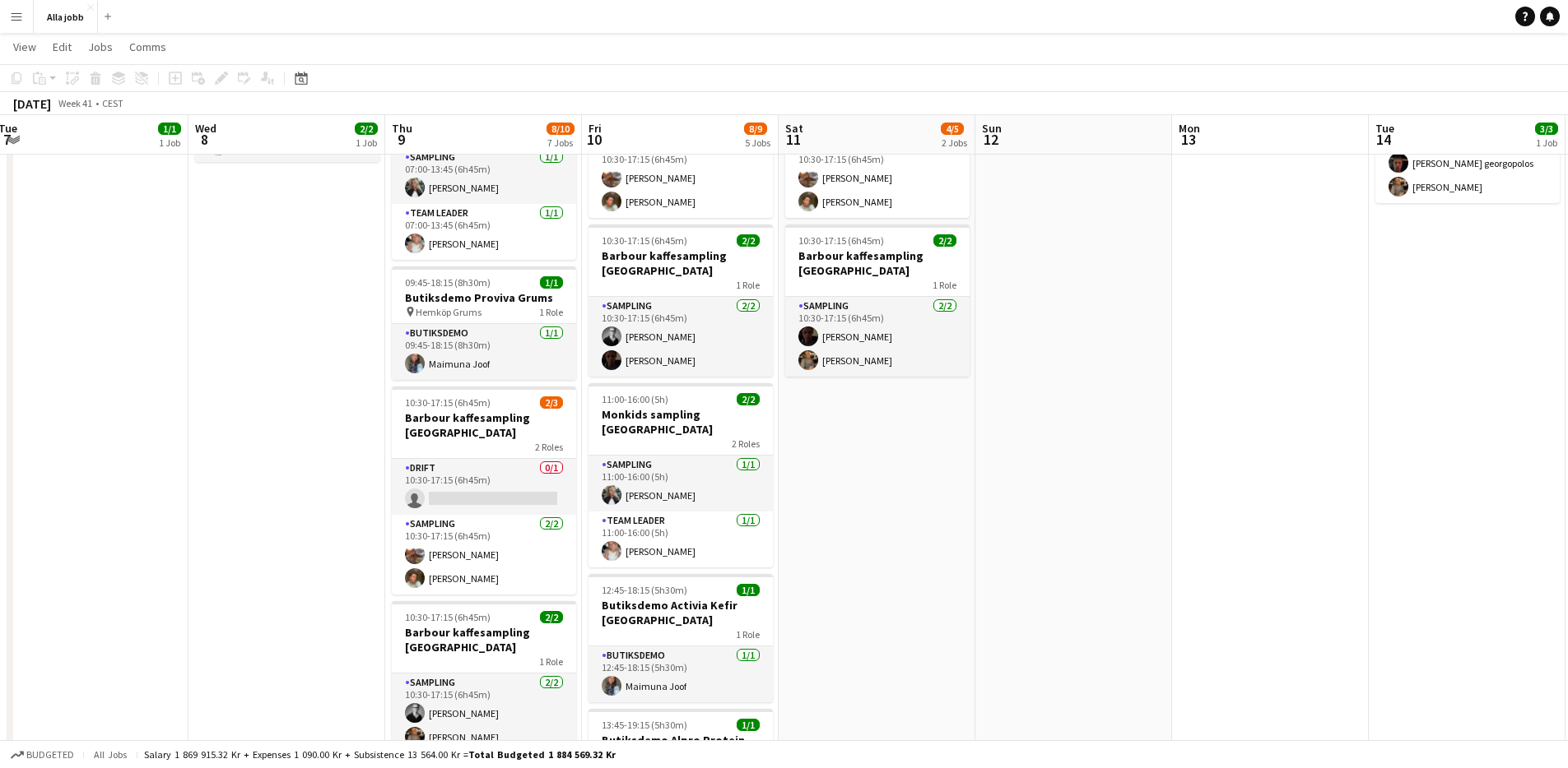
click at [1020, 629] on app-date-cell at bounding box center [1073, 548] width 196 height 1088
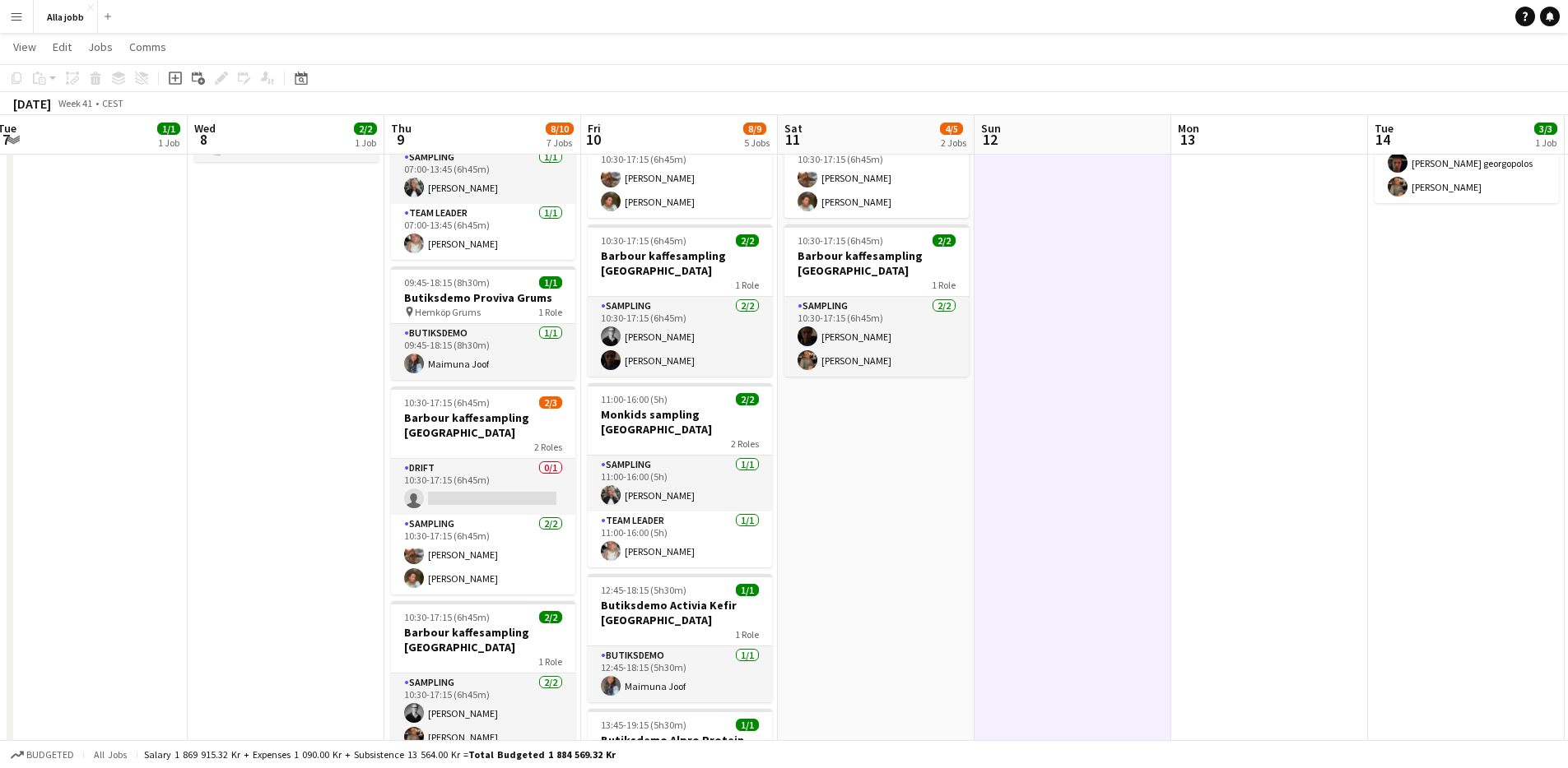
click at [1020, 629] on app-date-cell at bounding box center [1073, 548] width 196 height 1088
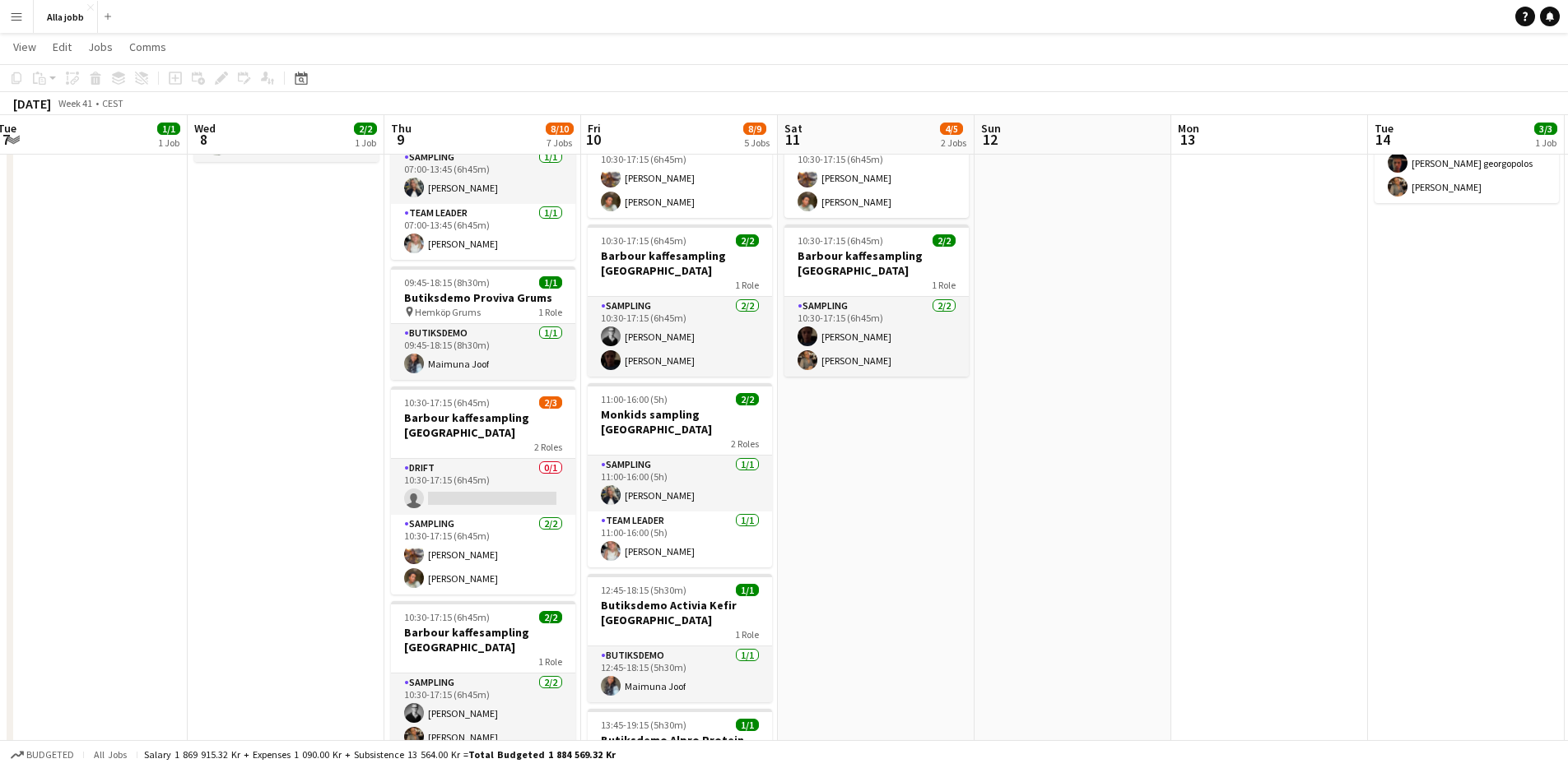
click at [896, 584] on app-date-cell "10:30-17:15 (6h45m) 2/3 [PERSON_NAME] kaffesampling Köpenhamn 2 Roles Drift 0/1…" at bounding box center [876, 548] width 196 height 1088
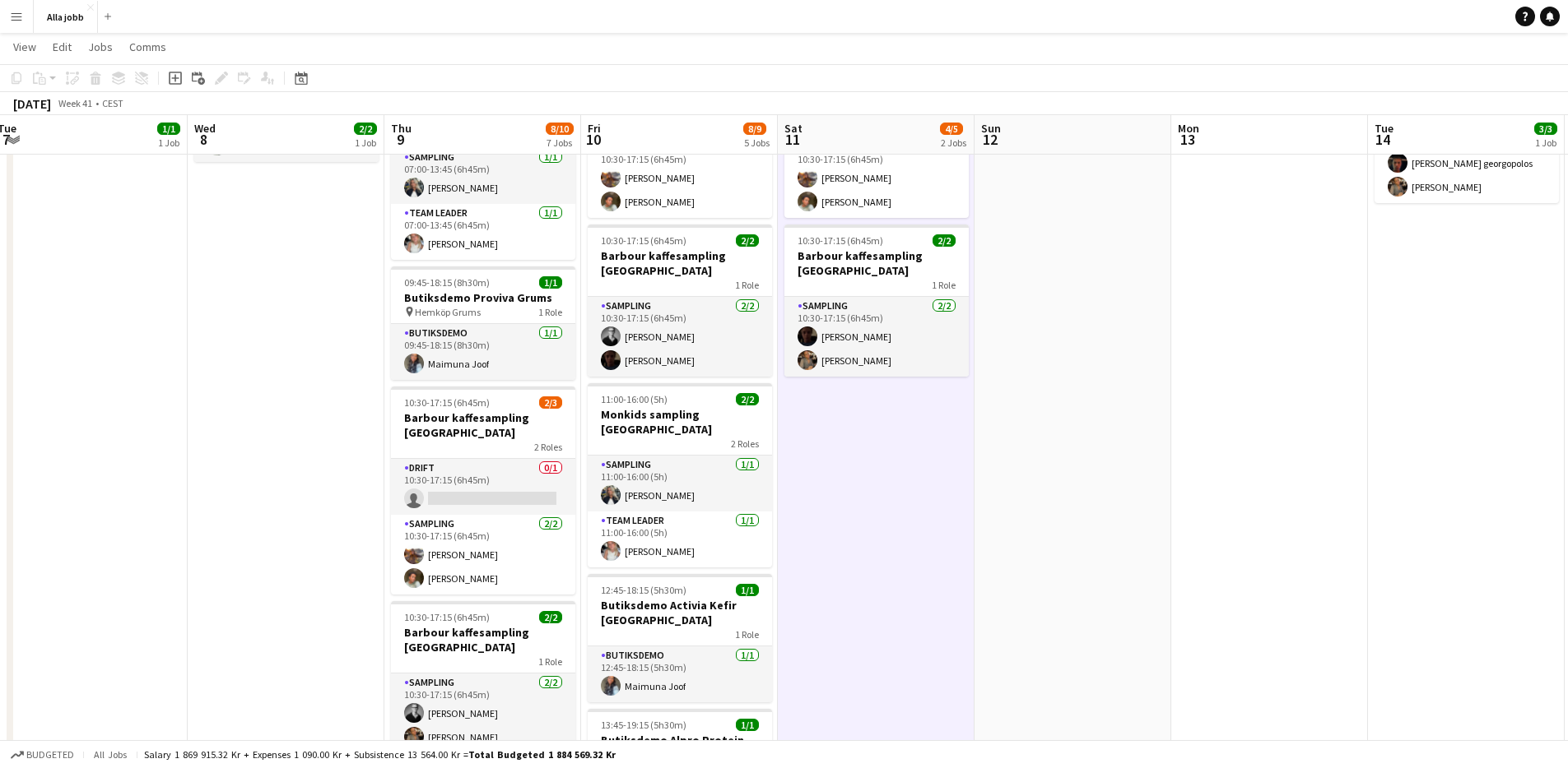
click at [896, 584] on app-date-cell "10:30-17:15 (6h45m) 2/3 [PERSON_NAME] kaffesampling Köpenhamn 2 Roles Drift 0/1…" at bounding box center [876, 548] width 196 height 1088
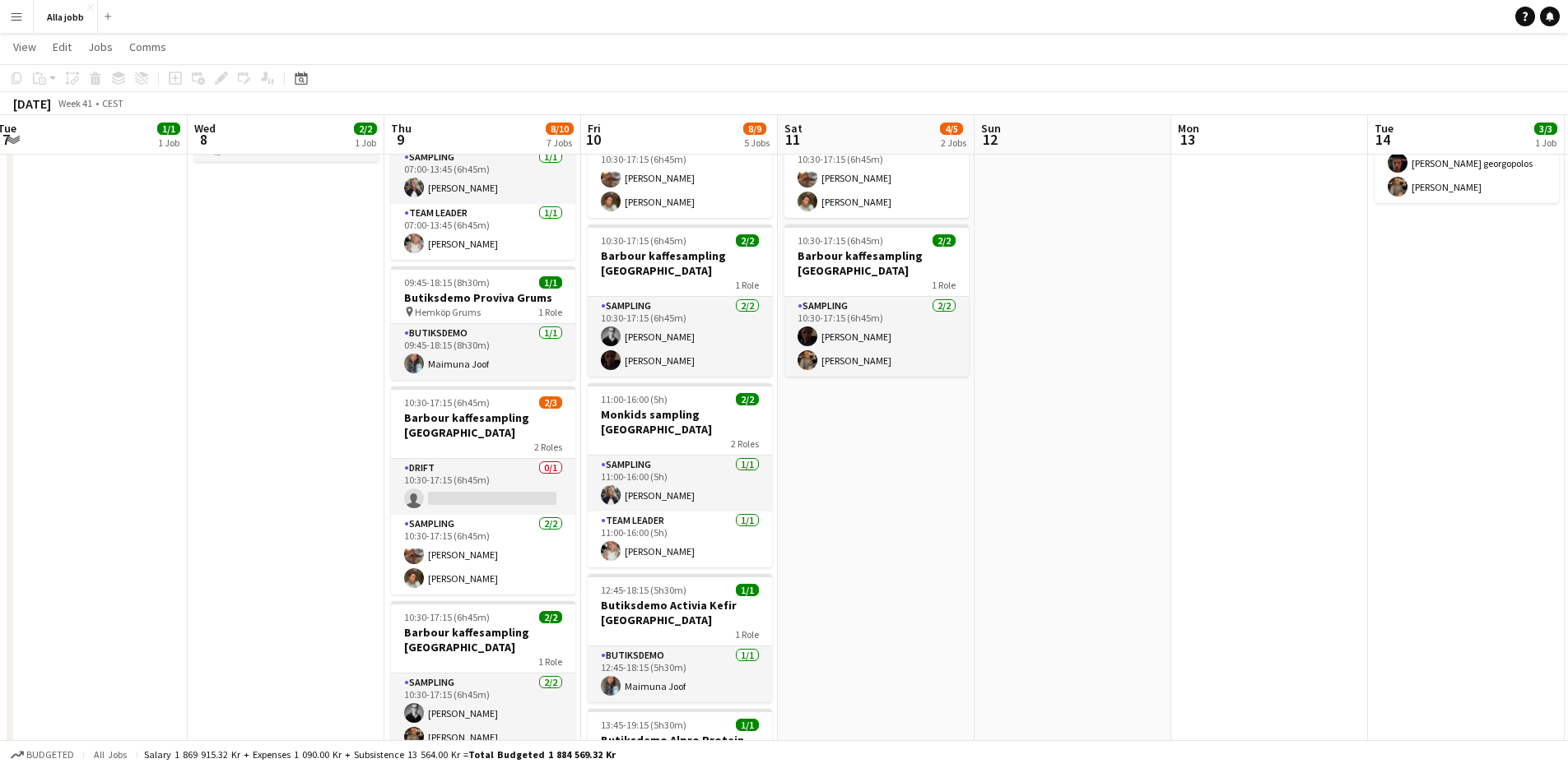
click at [957, 528] on app-date-cell "10:30-17:15 (6h45m) 2/3 [PERSON_NAME] kaffesampling Köpenhamn 2 Roles Drift 0/1…" at bounding box center [876, 548] width 196 height 1088
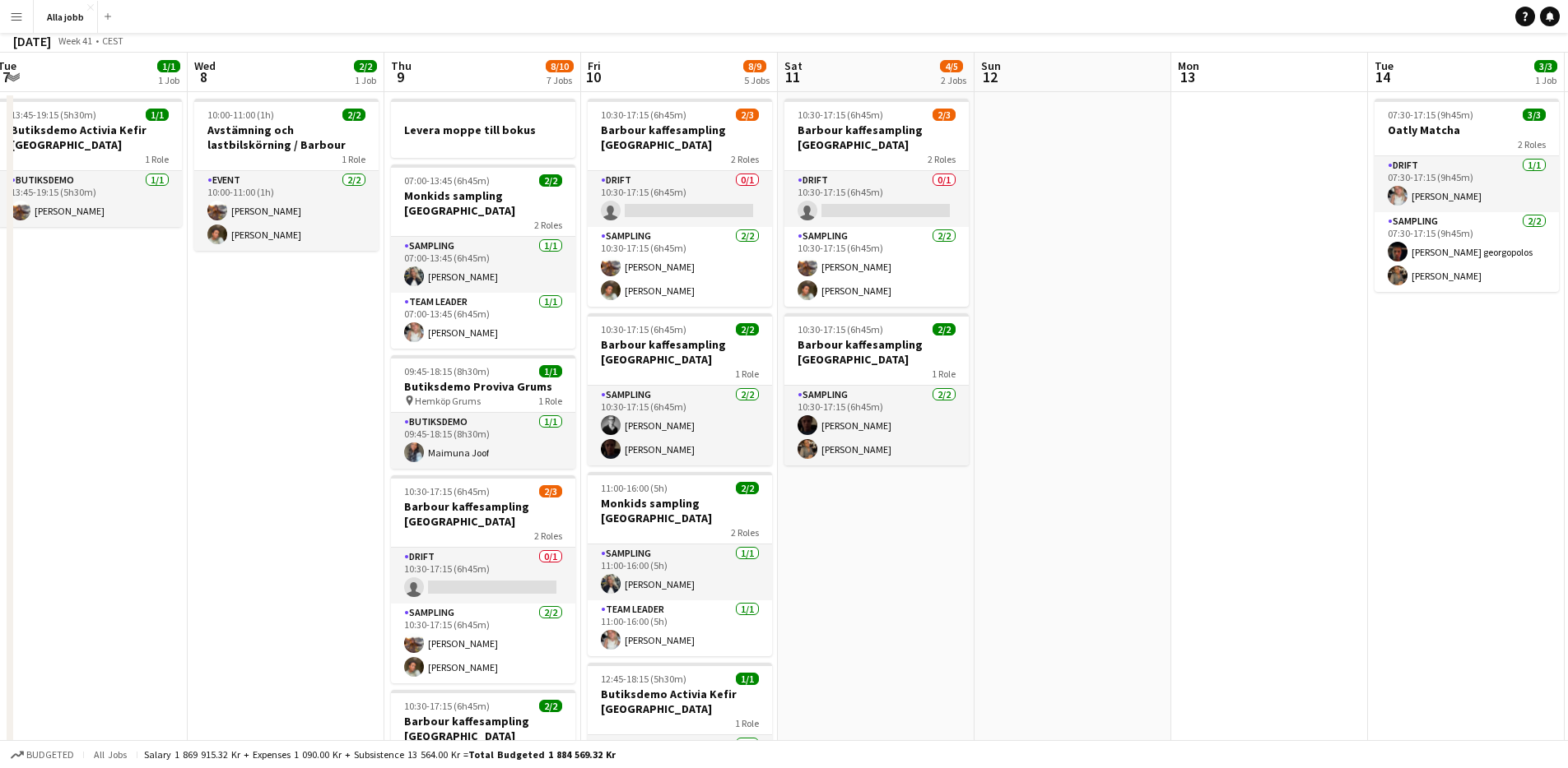
scroll to position [0, 0]
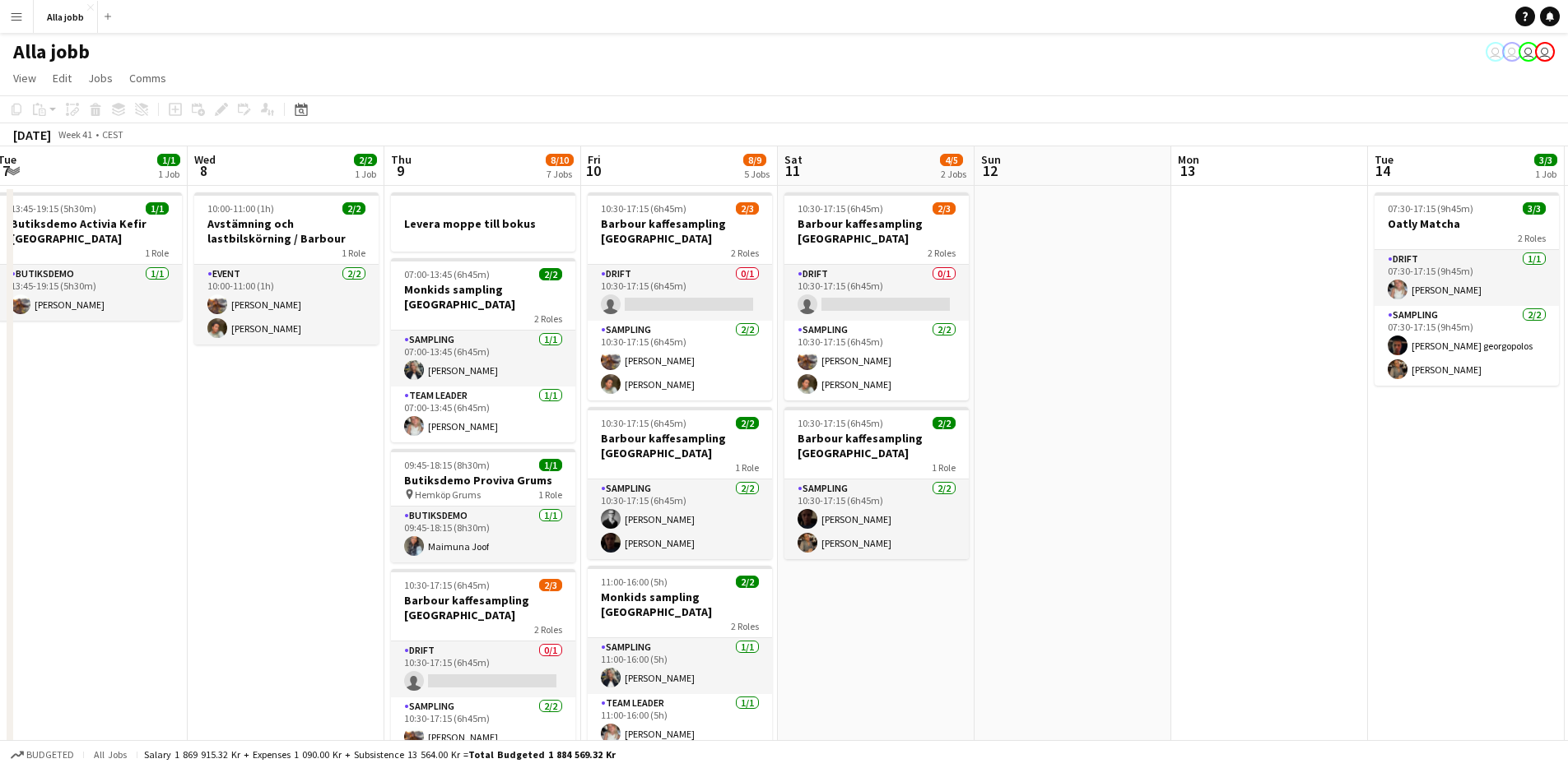
click at [895, 598] on app-date-cell "10:30-17:15 (6h45m) 2/3 [PERSON_NAME] kaffesampling Köpenhamn 2 Roles Drift 0/1…" at bounding box center [876, 730] width 196 height 1088
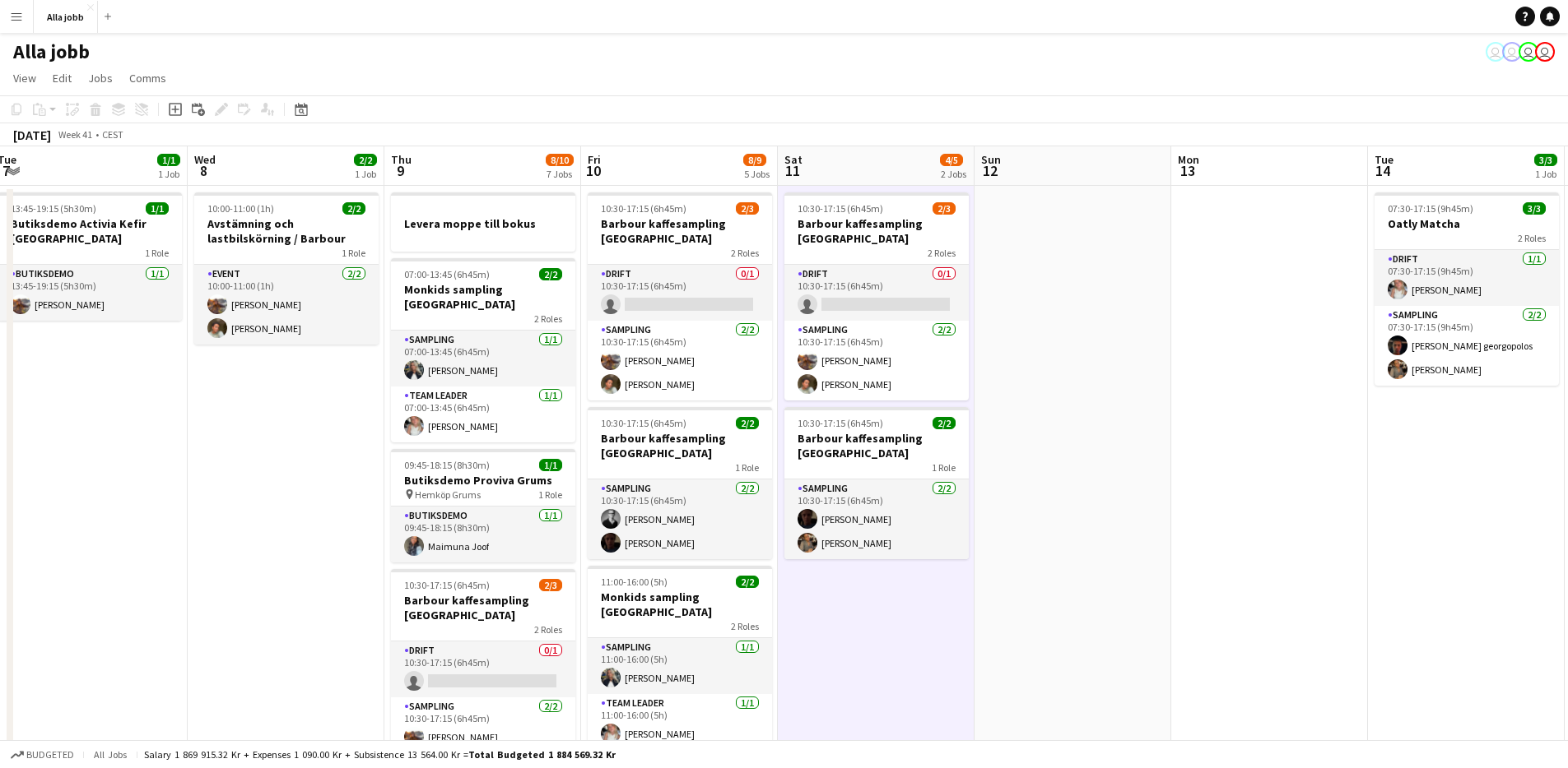
click at [895, 598] on app-date-cell "10:30-17:15 (6h45m) 2/3 [PERSON_NAME] kaffesampling Köpenhamn 2 Roles Drift 0/1…" at bounding box center [876, 730] width 196 height 1088
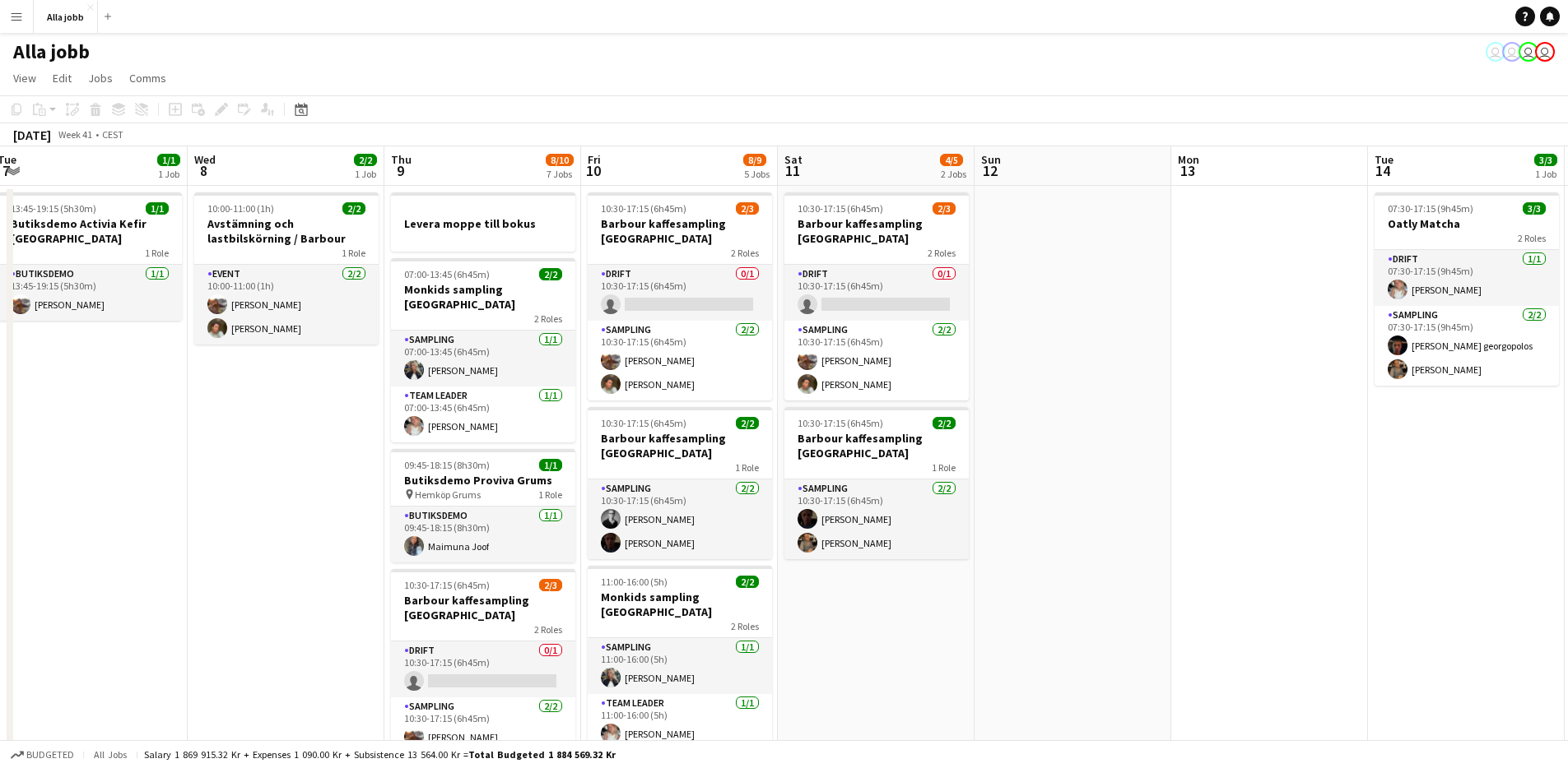
click at [895, 598] on app-date-cell "10:30-17:15 (6h45m) 2/3 [PERSON_NAME] kaffesampling Köpenhamn 2 Roles Drift 0/1…" at bounding box center [876, 730] width 196 height 1088
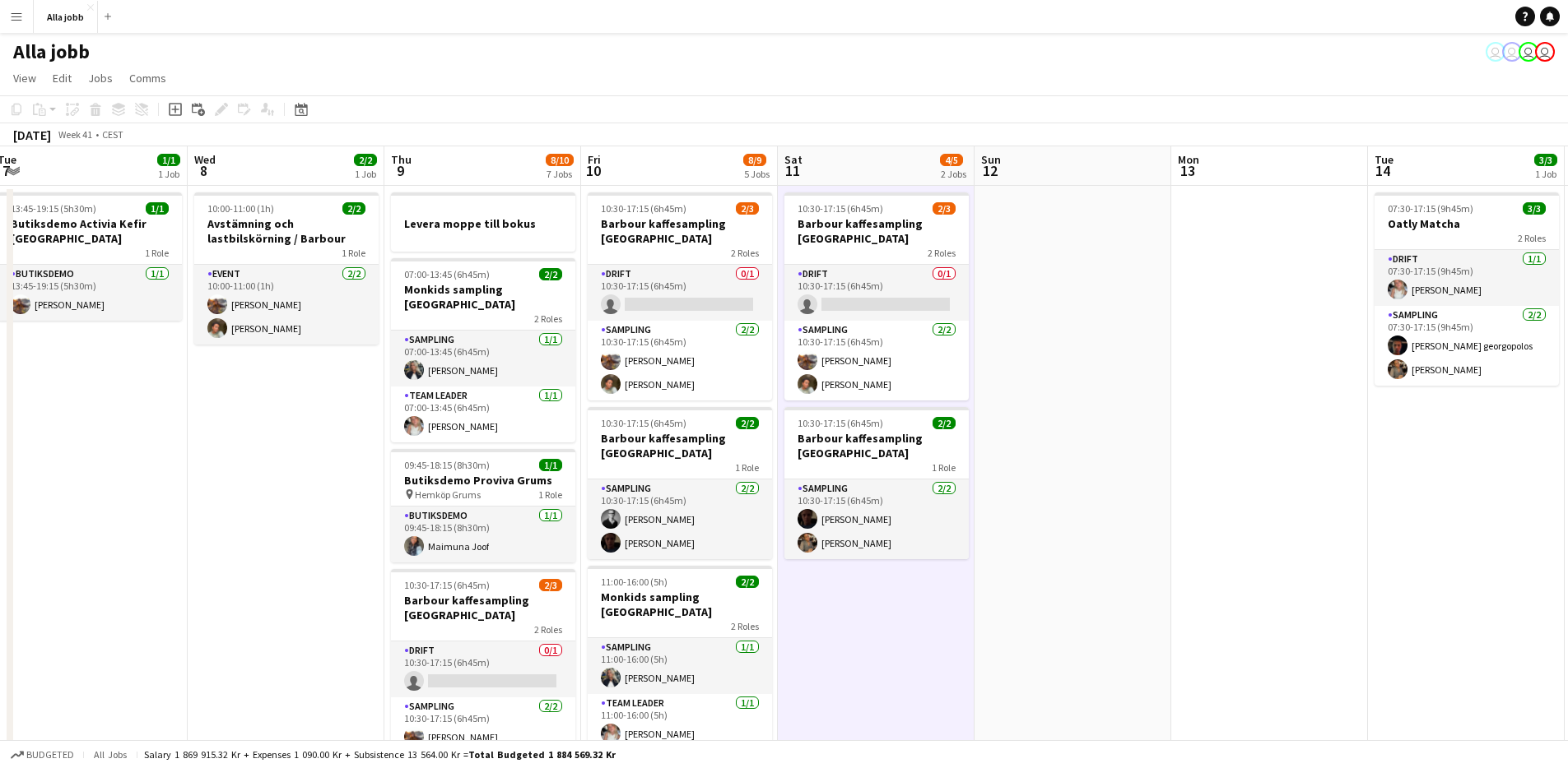
click at [895, 598] on app-date-cell "10:30-17:15 (6h45m) 2/3 [PERSON_NAME] kaffesampling Köpenhamn 2 Roles Drift 0/1…" at bounding box center [876, 730] width 196 height 1088
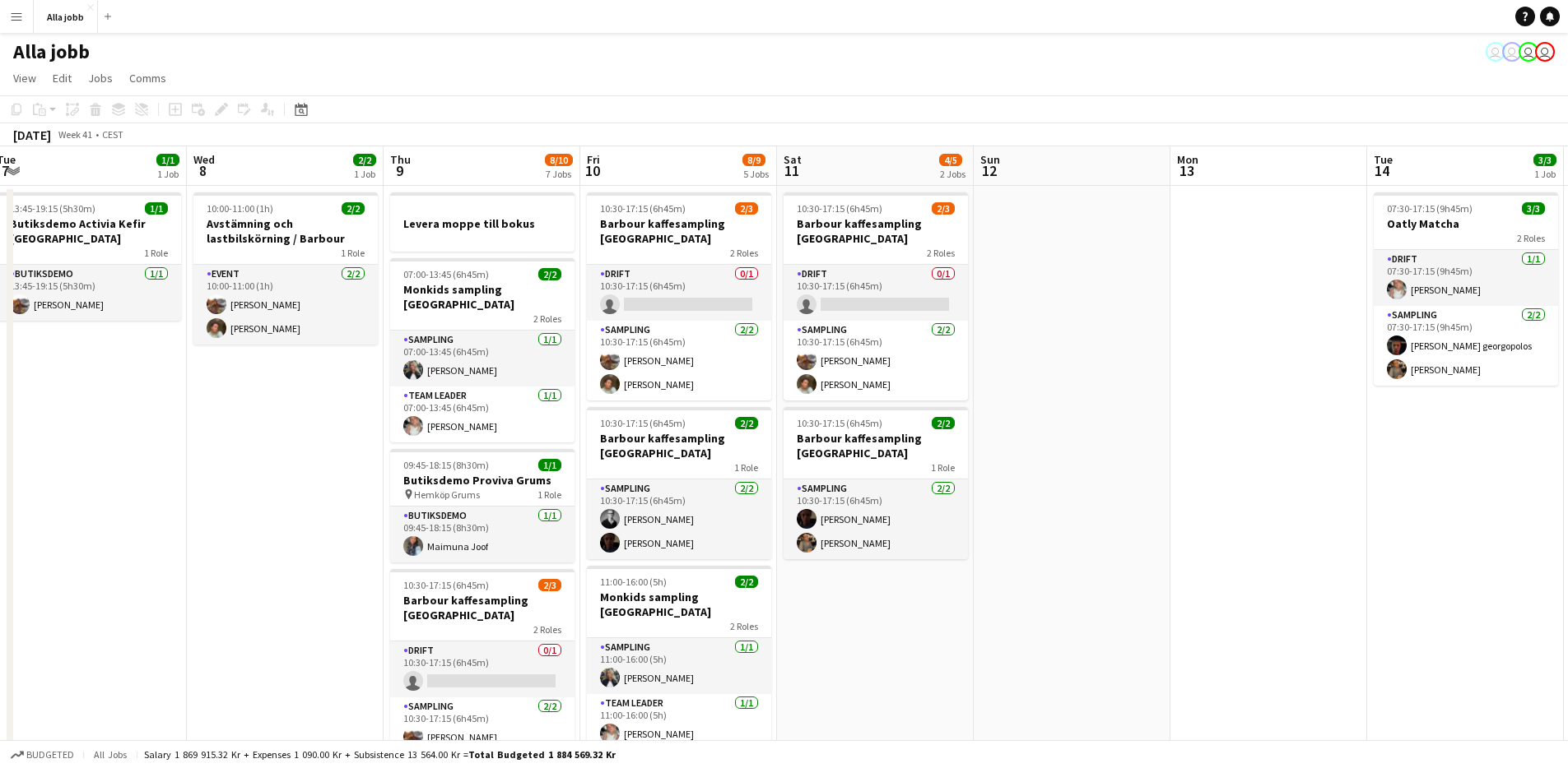
click at [894, 598] on app-date-cell "10:30-17:15 (6h45m) 2/3 [PERSON_NAME] kaffesampling Köpenhamn 2 Roles Drift 0/1…" at bounding box center [875, 730] width 196 height 1088
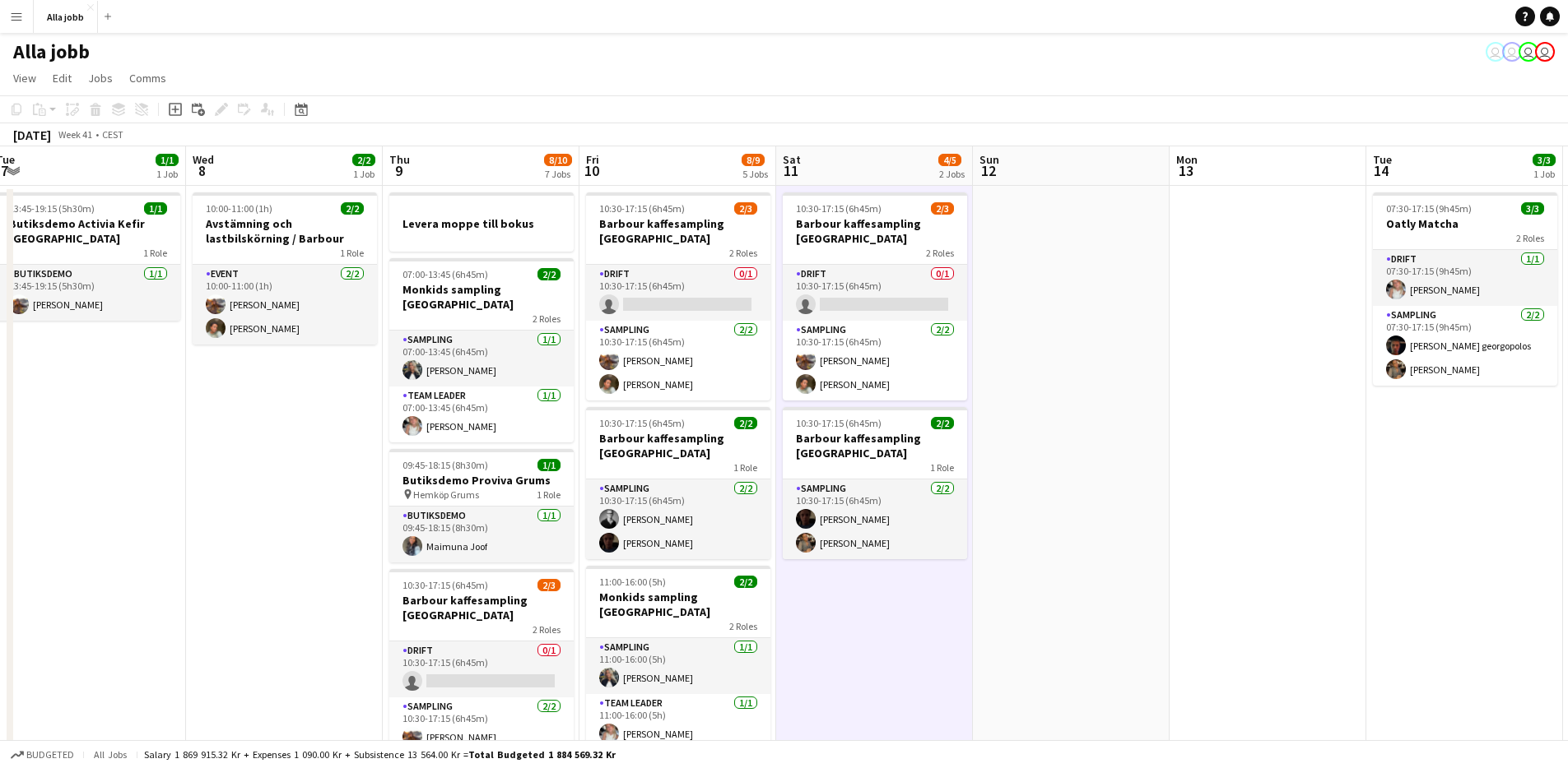
click at [893, 598] on app-date-cell "10:30-17:15 (6h45m) 2/3 [PERSON_NAME] kaffesampling Köpenhamn 2 Roles Drift 0/1…" at bounding box center [874, 730] width 196 height 1088
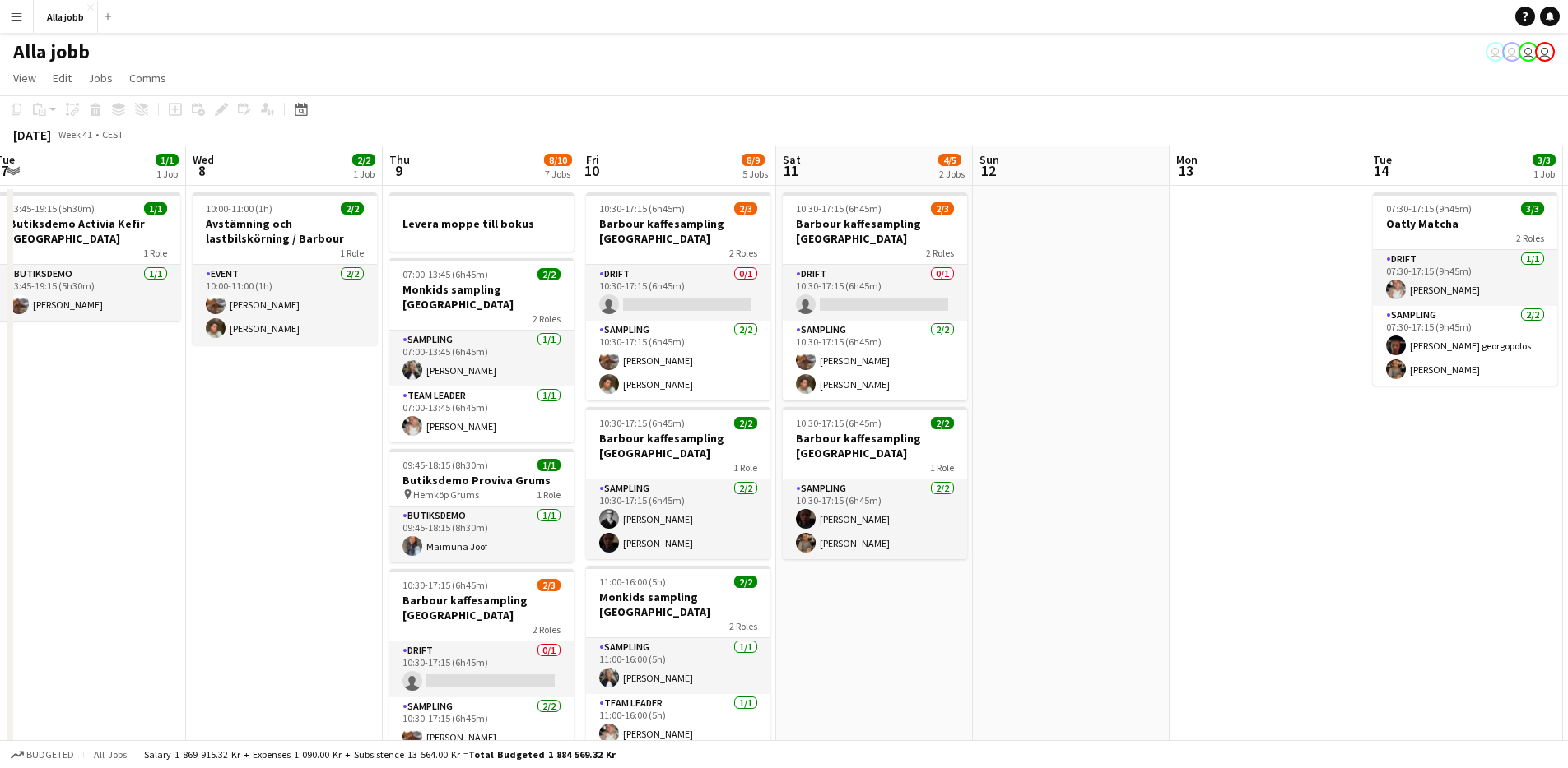
click at [893, 598] on app-date-cell "10:30-17:15 (6h45m) 2/3 [PERSON_NAME] kaffesampling Köpenhamn 2 Roles Drift 0/1…" at bounding box center [874, 730] width 196 height 1088
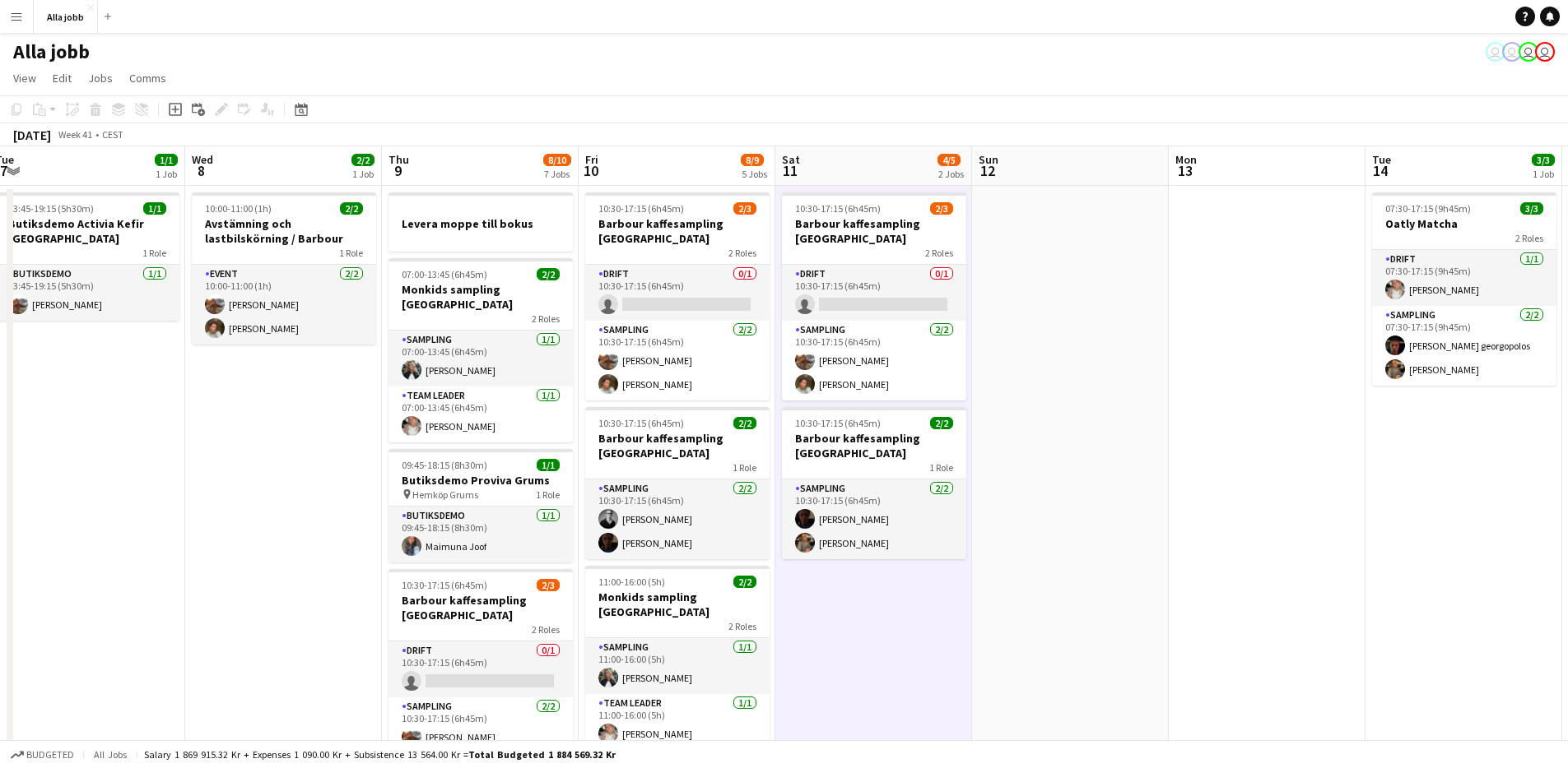
click at [892, 599] on app-date-cell "10:30-17:15 (6h45m) 2/3 [PERSON_NAME] kaffesampling Köpenhamn 2 Roles Drift 0/1…" at bounding box center [874, 730] width 196 height 1088
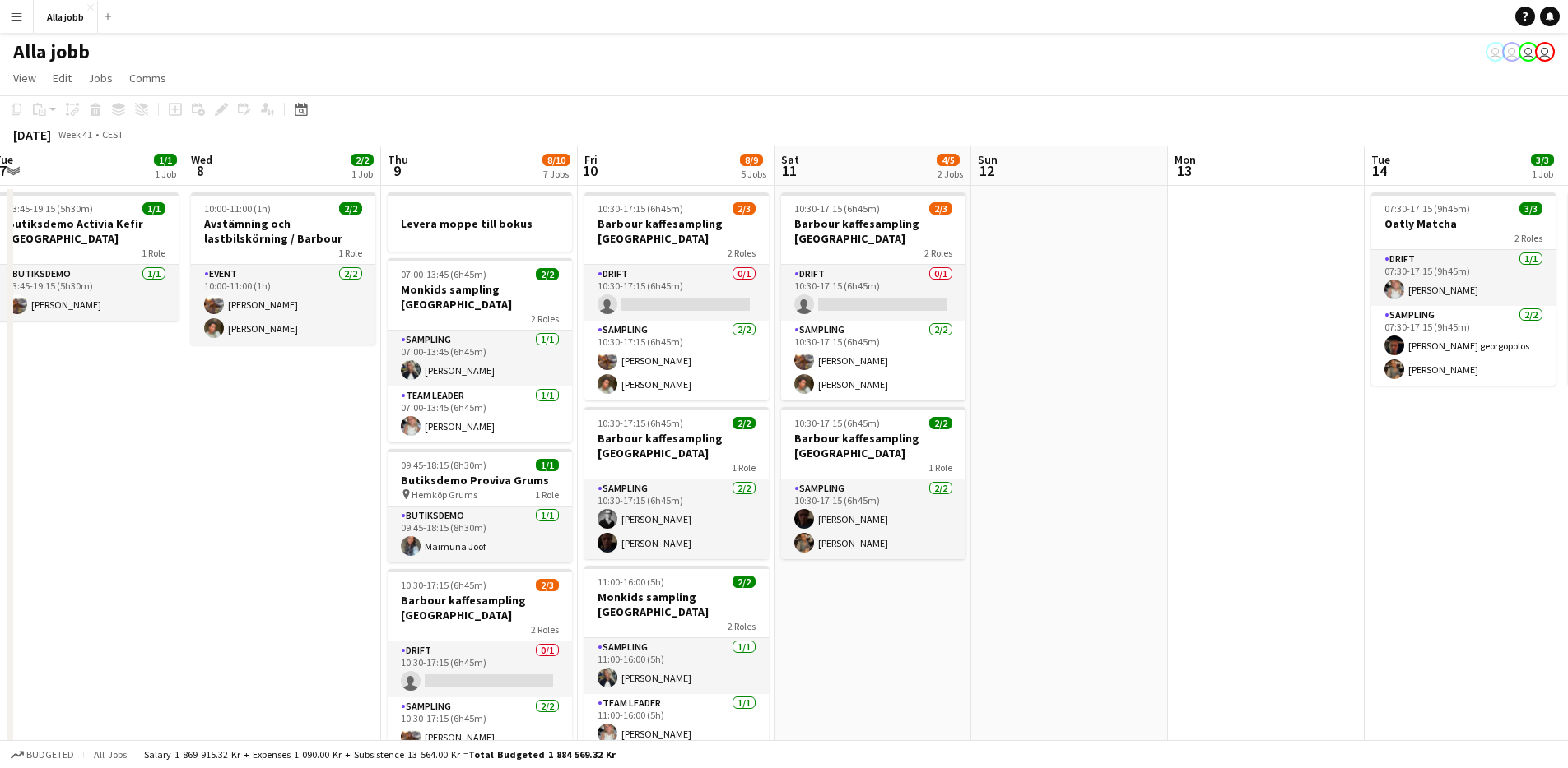
click at [892, 599] on app-date-cell "10:30-17:15 (6h45m) 2/3 [PERSON_NAME] kaffesampling Köpenhamn 2 Roles Drift 0/1…" at bounding box center [873, 730] width 196 height 1088
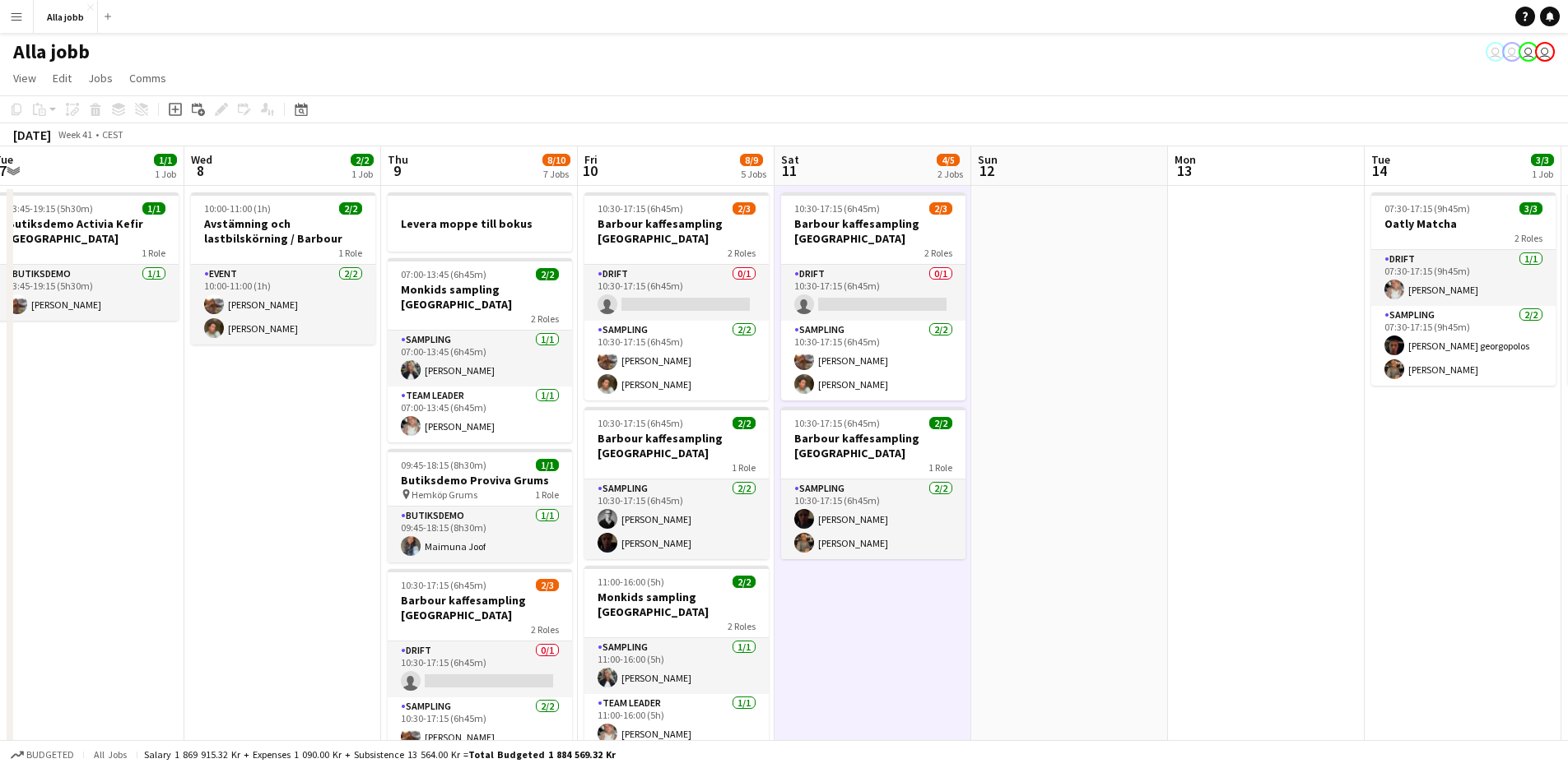
click at [892, 599] on app-date-cell "10:30-17:15 (6h45m) 2/3 [PERSON_NAME] kaffesampling Köpenhamn 2 Roles Drift 0/1…" at bounding box center [873, 730] width 196 height 1088
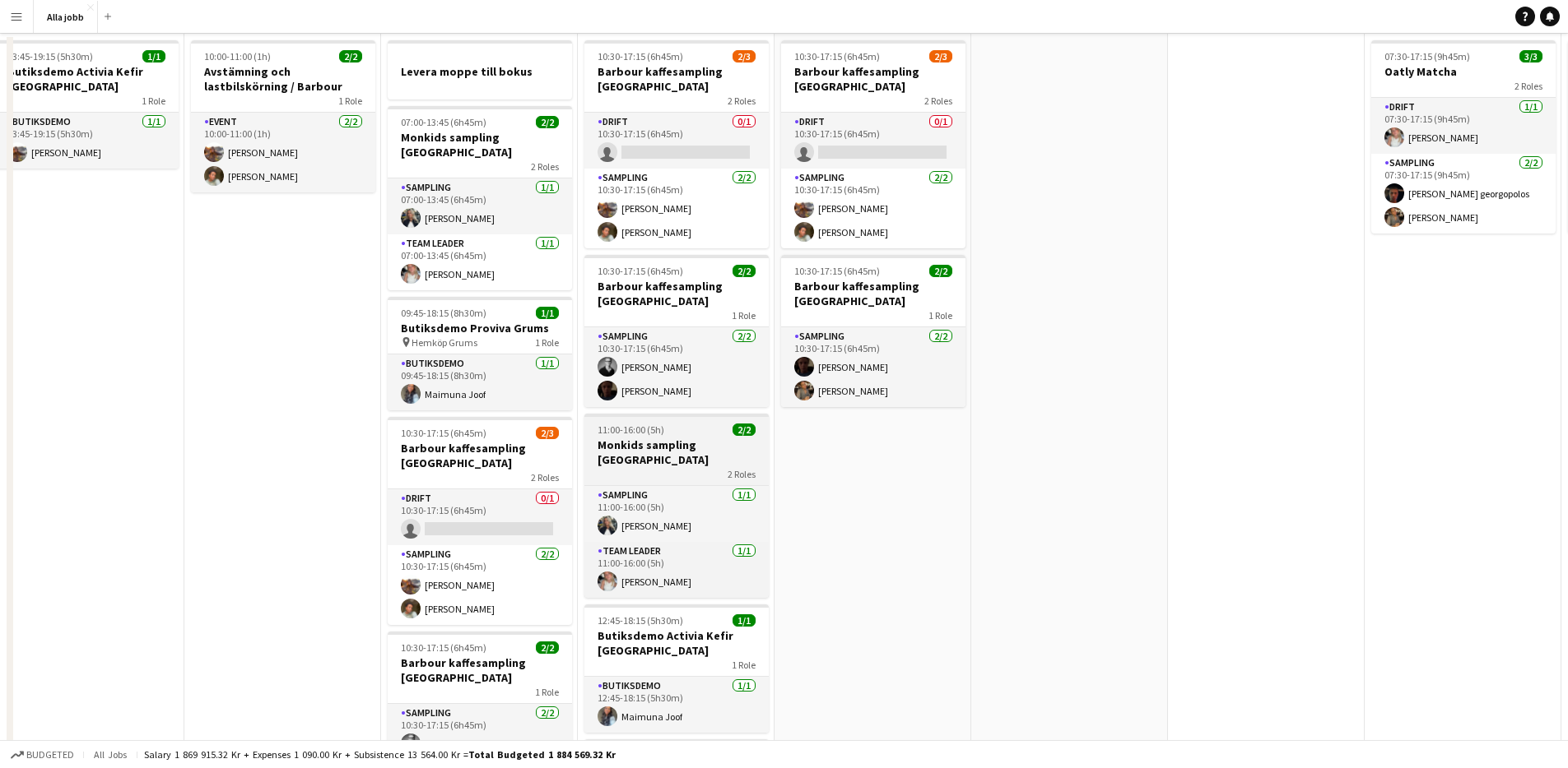
scroll to position [170, 0]
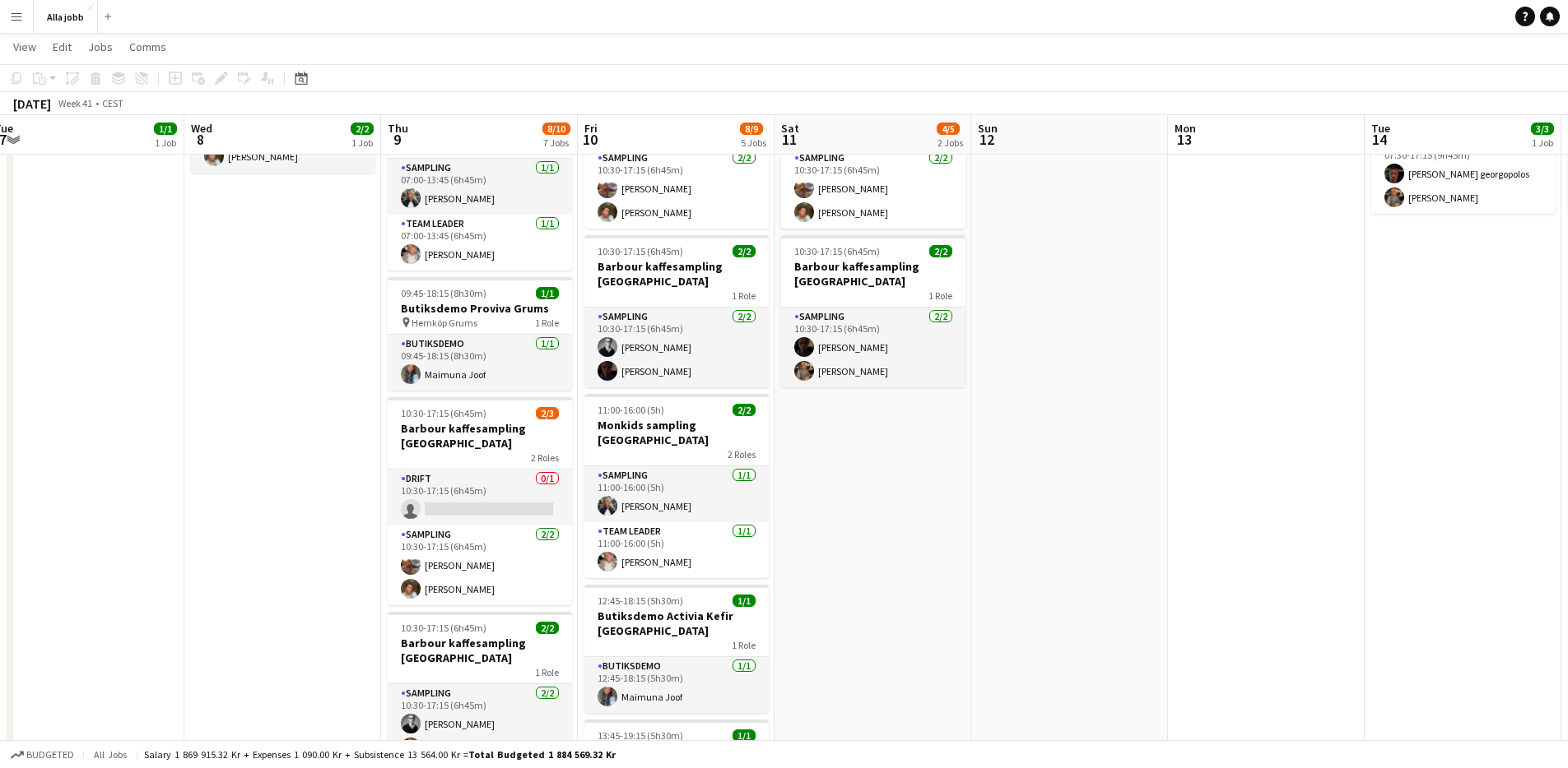
click at [939, 538] on app-date-cell "10:30-17:15 (6h45m) 2/3 [PERSON_NAME] kaffesampling Köpenhamn 2 Roles Drift 0/1…" at bounding box center [873, 558] width 196 height 1088
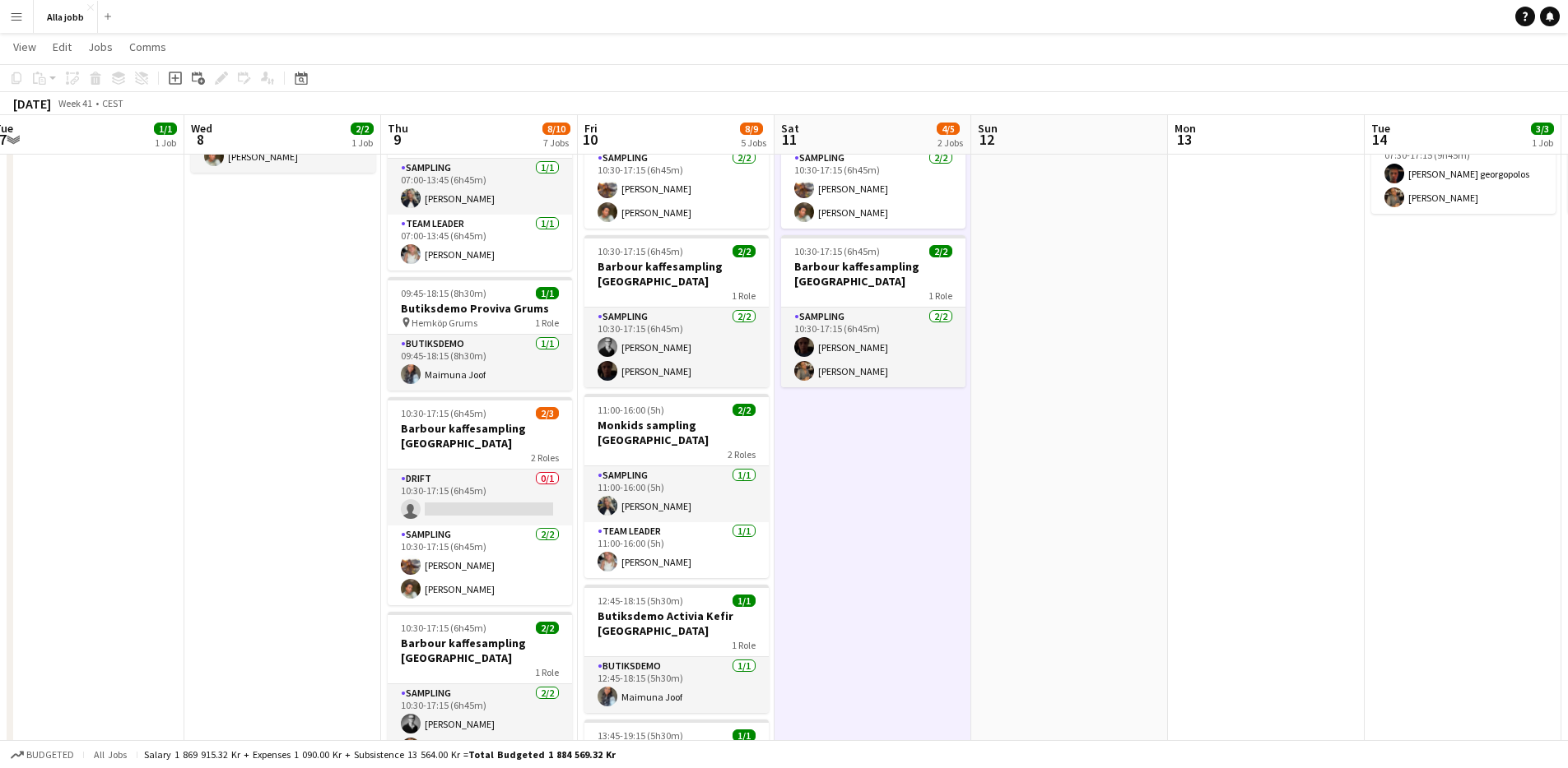
click at [940, 536] on app-date-cell "10:30-17:15 (6h45m) 2/3 [PERSON_NAME] kaffesampling Köpenhamn 2 Roles Drift 0/1…" at bounding box center [873, 558] width 196 height 1088
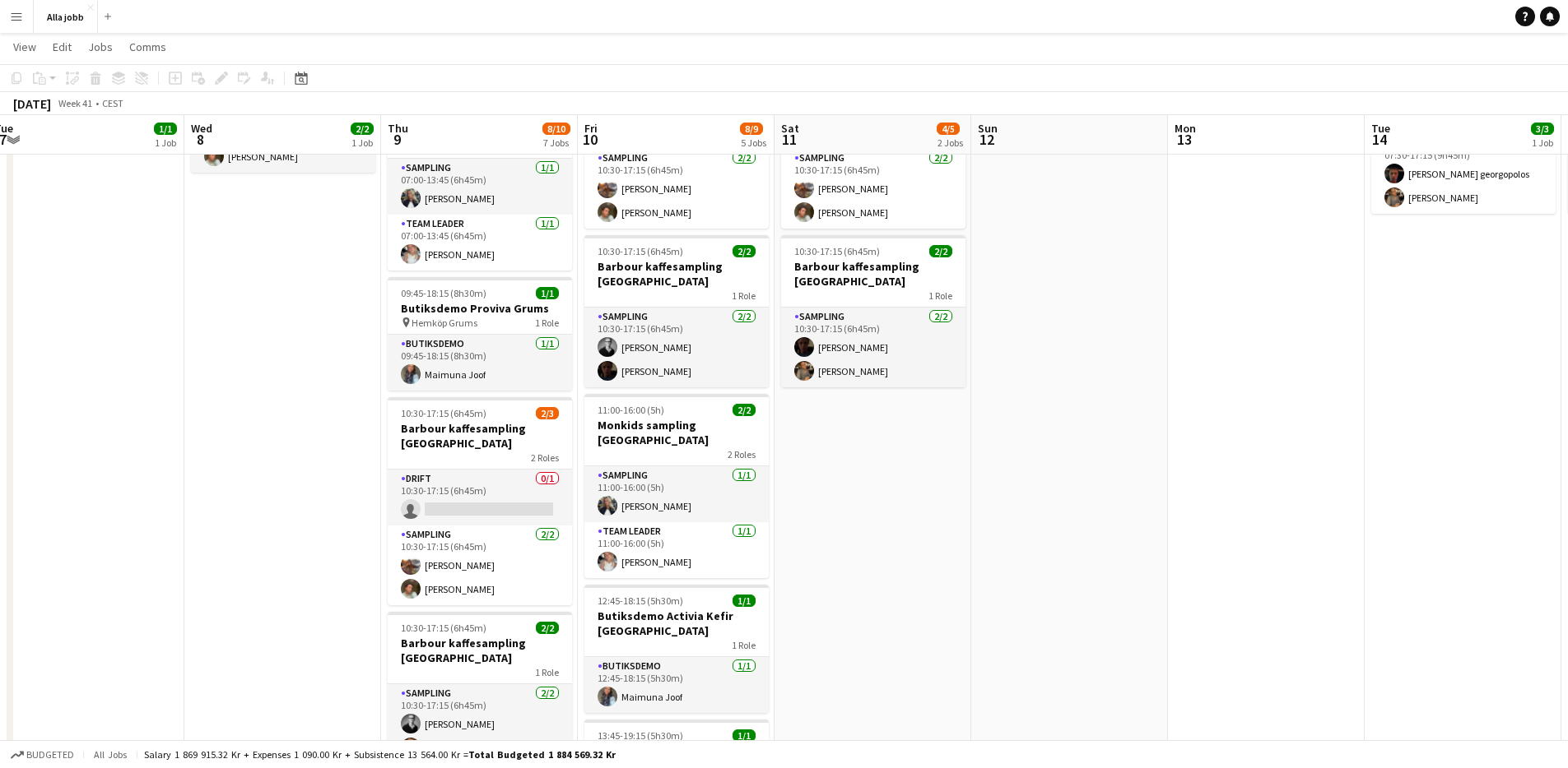
click at [940, 536] on app-date-cell "10:30-17:15 (6h45m) 2/3 [PERSON_NAME] kaffesampling Köpenhamn 2 Roles Drift 0/1…" at bounding box center [873, 558] width 196 height 1088
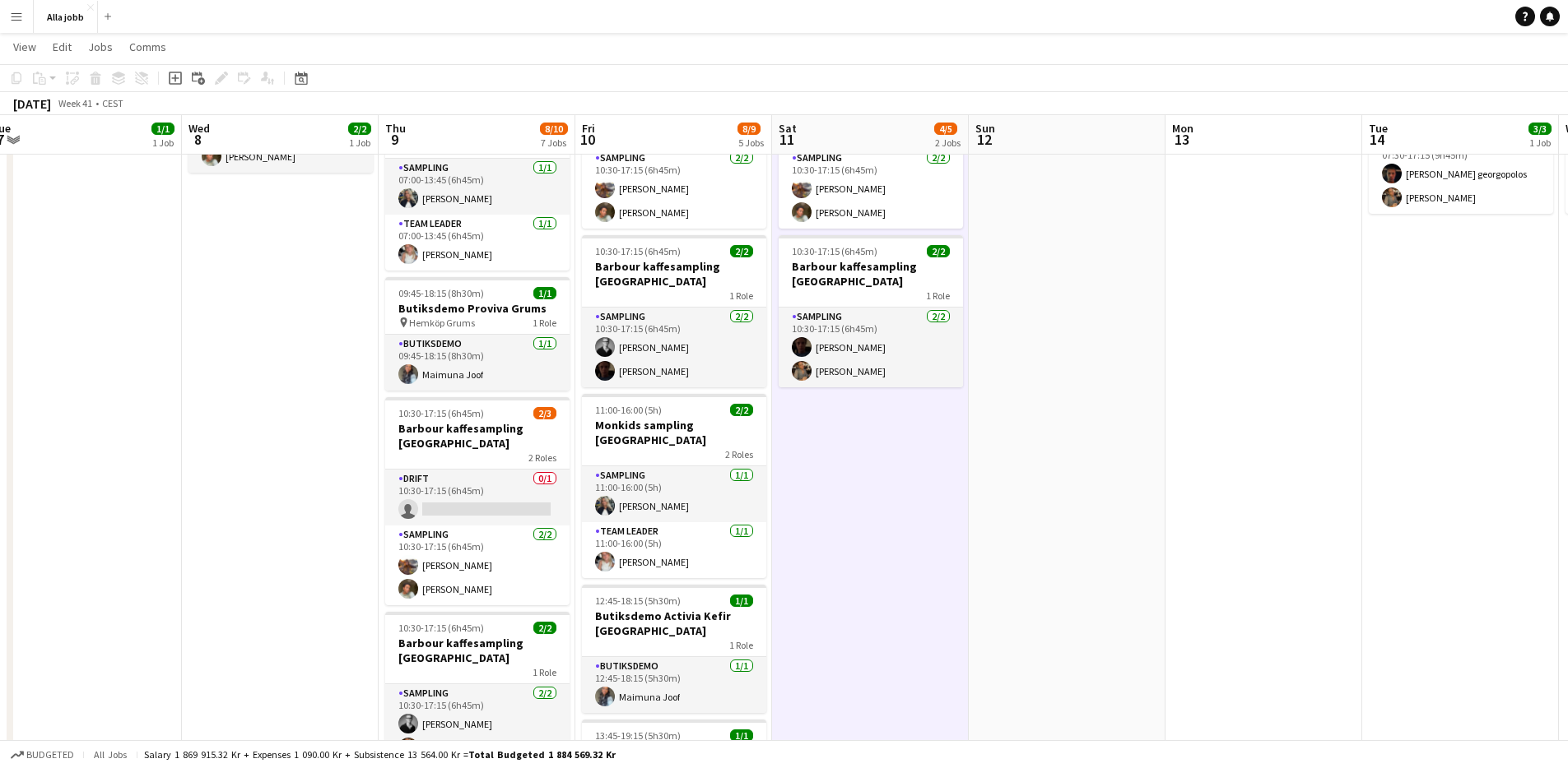
click at [937, 537] on app-date-cell "10:30-17:15 (6h45m) 2/3 [PERSON_NAME] kaffesampling Köpenhamn 2 Roles Drift 0/1…" at bounding box center [870, 558] width 196 height 1088
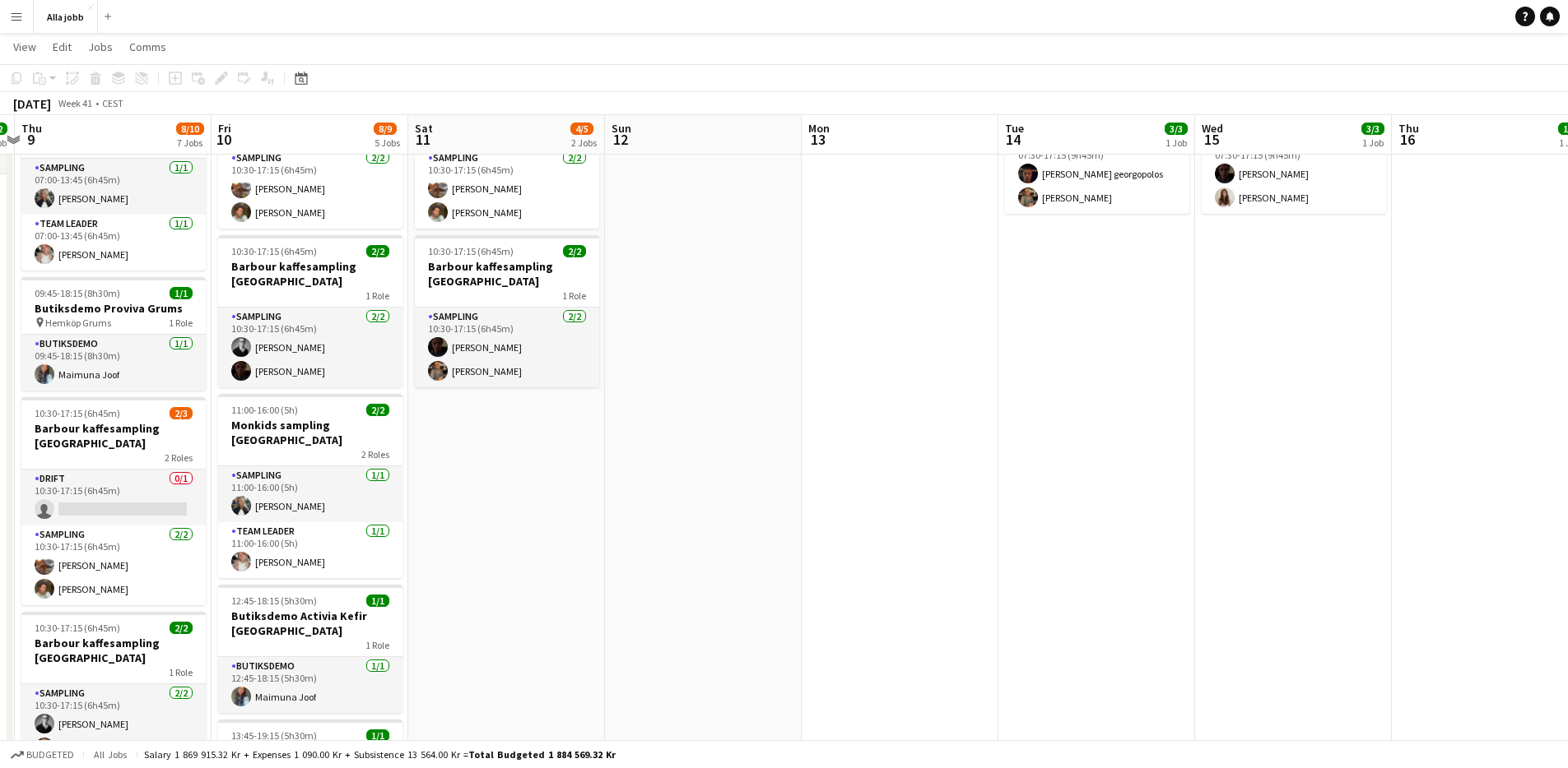
drag, startPoint x: 821, startPoint y: 561, endPoint x: 614, endPoint y: 564, distance: 207.0
click at [616, 569] on app-calendar-viewport "Mon 6 1 Job Tue 7 1/1 1 Job Wed 8 2/2 1 Job Thu 9 8/10 7 Jobs Fri 10 8/9 5 Jobs…" at bounding box center [784, 499] width 1568 height 1209
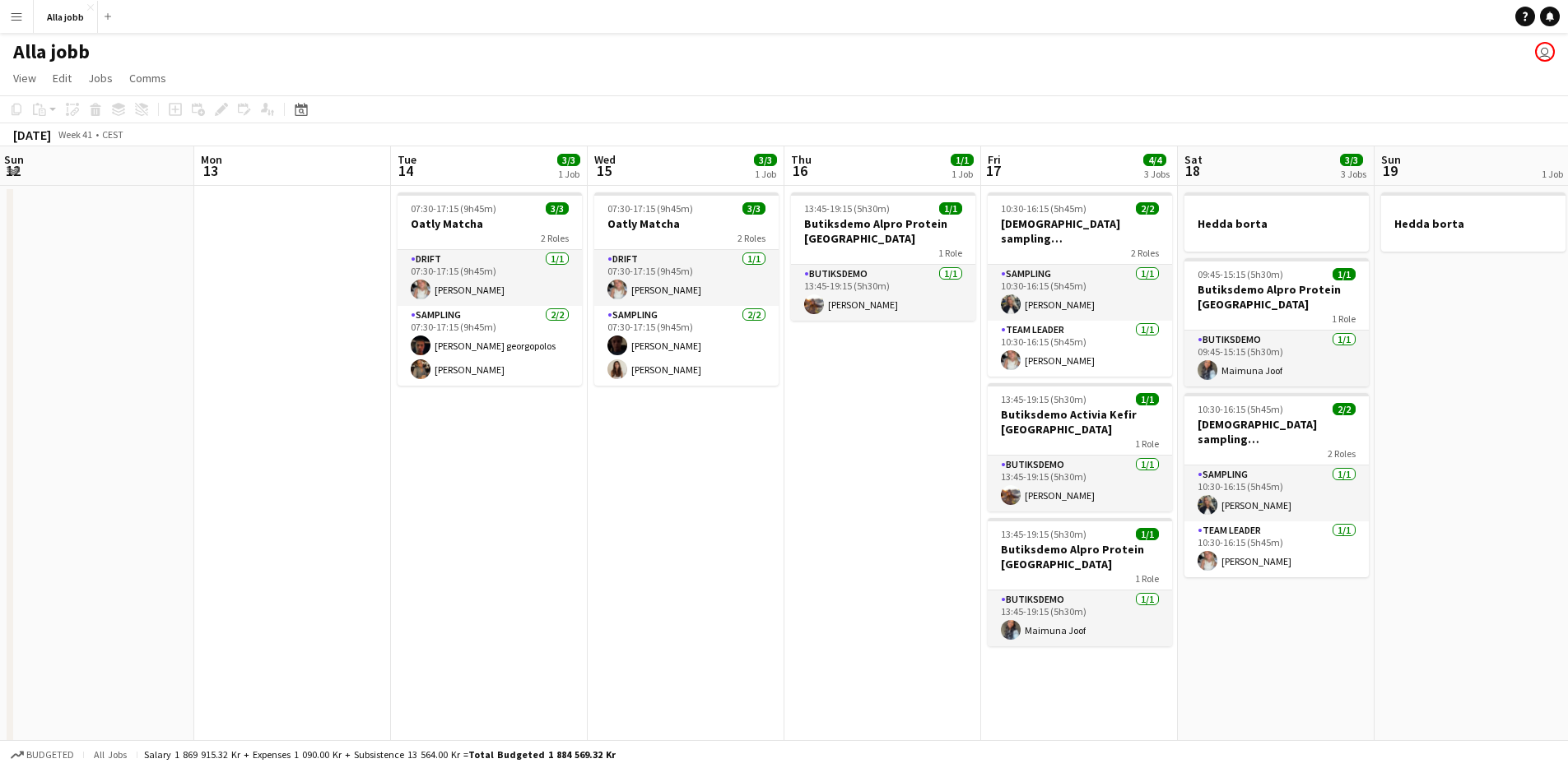
scroll to position [0, 572]
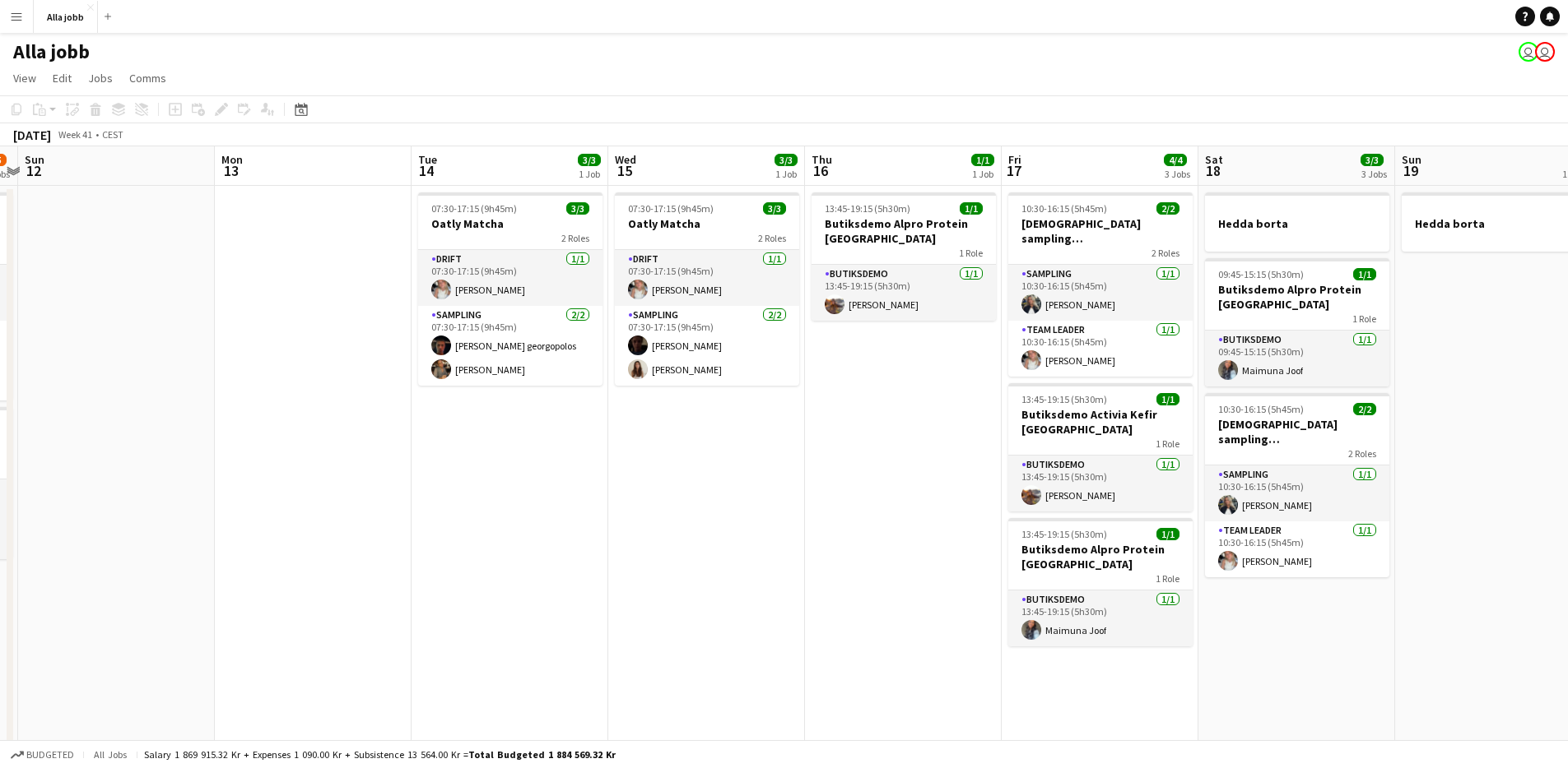
drag, startPoint x: 1176, startPoint y: 603, endPoint x: 591, endPoint y: 621, distance: 585.3
click at [591, 621] on app-calendar-viewport "Thu 9 8/10 7 Jobs Fri 10 8/9 5 Jobs Sat 11 4/5 2 Jobs Sun 12 Mon 13 Tue 14 3/3 …" at bounding box center [784, 710] width 1568 height 1128
click at [860, 627] on app-date-cell "13:45-19:15 (5h30m) 1/1 Butiksdemo Alpro Protein Stockholm 1 Role Butiksdemo [D…" at bounding box center [904, 730] width 196 height 1088
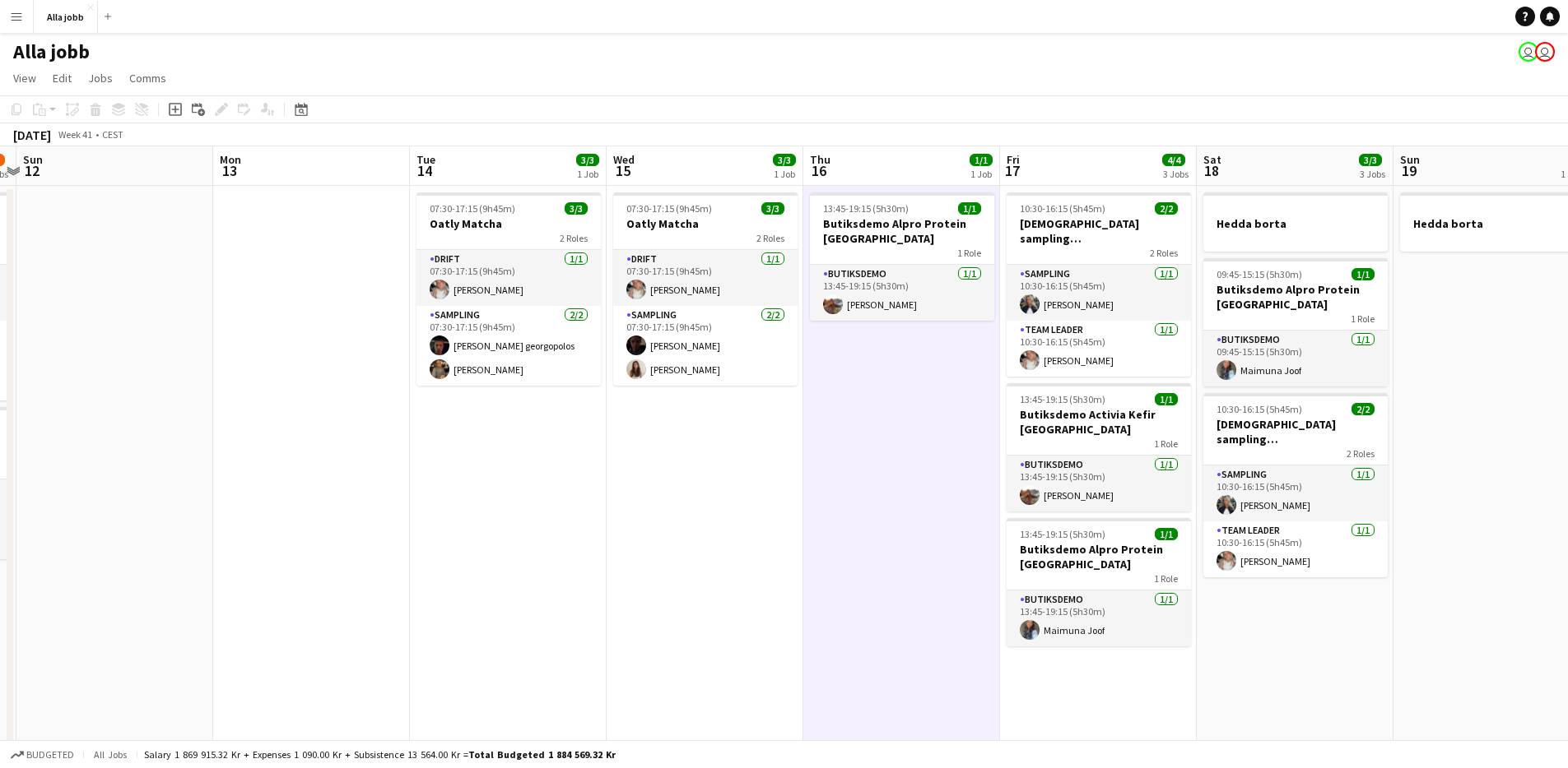
click at [859, 627] on app-date-cell "13:45-19:15 (5h30m) 1/1 Butiksdemo Alpro Protein Stockholm 1 Role Butiksdemo [D…" at bounding box center [902, 730] width 196 height 1088
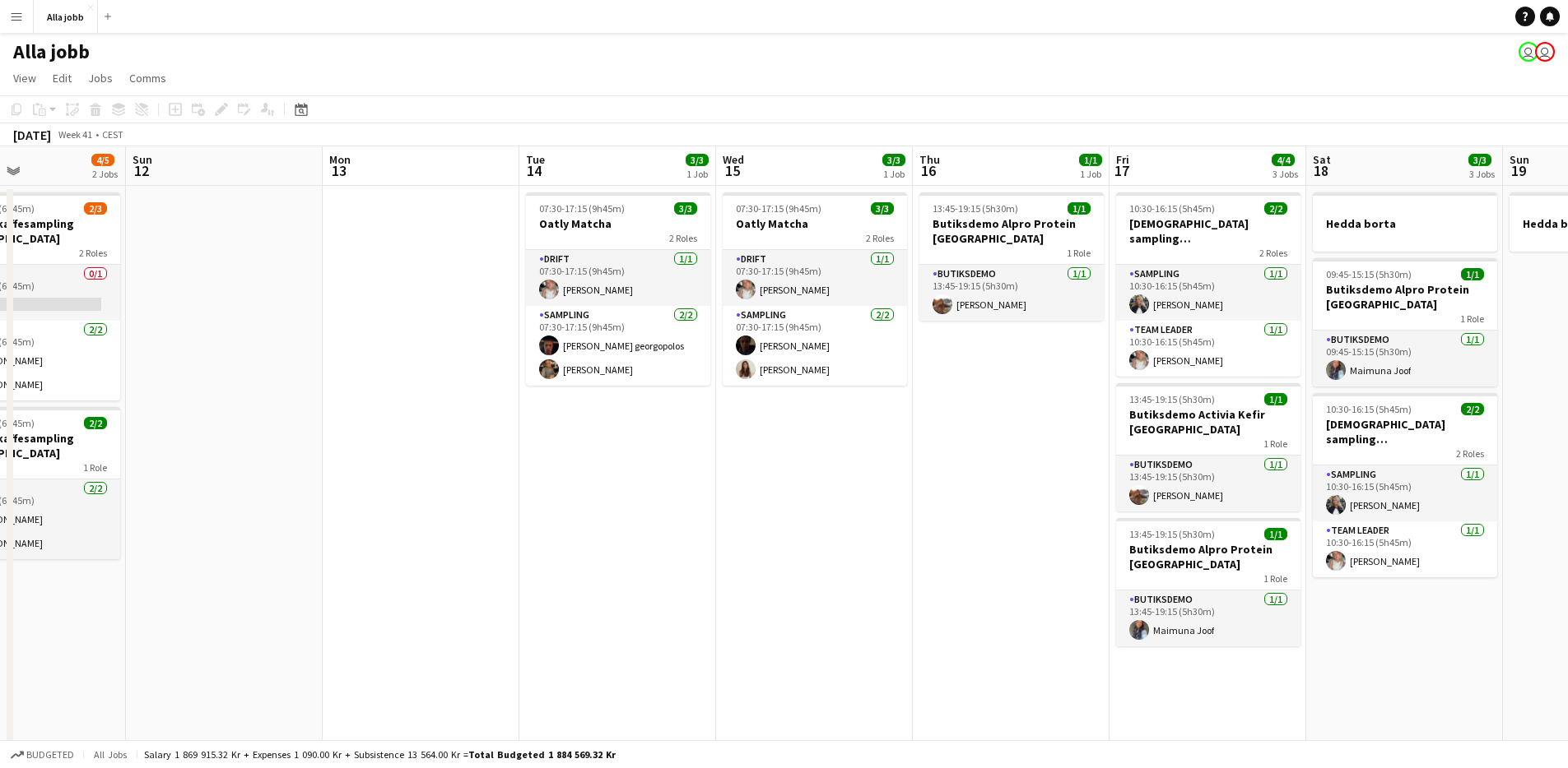
drag, startPoint x: 822, startPoint y: 629, endPoint x: 744, endPoint y: 629, distance: 78.0
click at [744, 629] on app-calendar-viewport "Thu 9 8/10 7 Jobs Fri 10 8/9 5 Jobs Sat 11 4/5 2 Jobs Sun 12 Mon 13 Tue 14 3/3 …" at bounding box center [784, 710] width 1568 height 1128
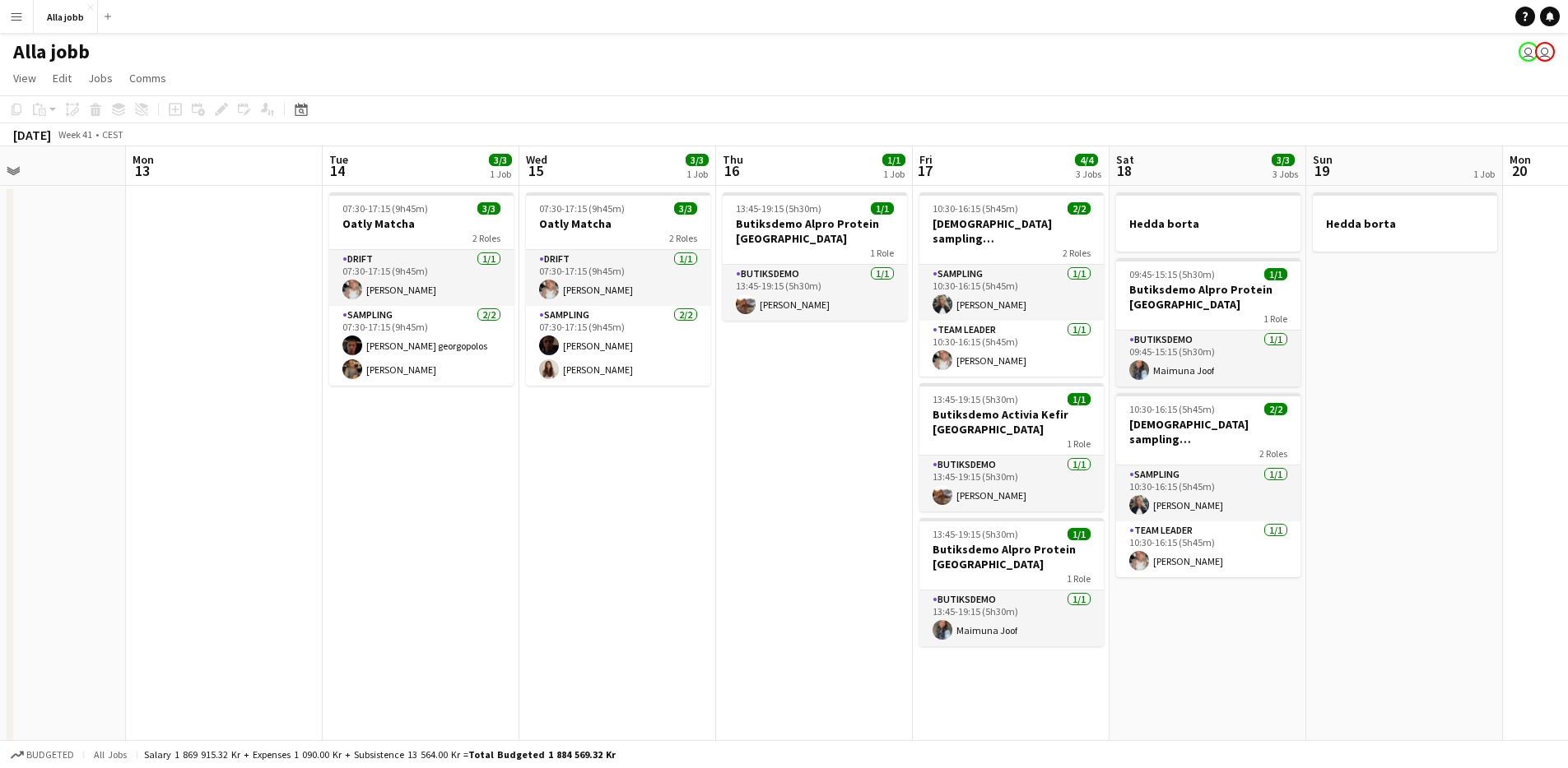
click at [734, 636] on app-date-cell "13:45-19:15 (5h30m) 1/1 Butiksdemo Alpro Protein Stockholm 1 Role Butiksdemo [D…" at bounding box center [814, 730] width 196 height 1088
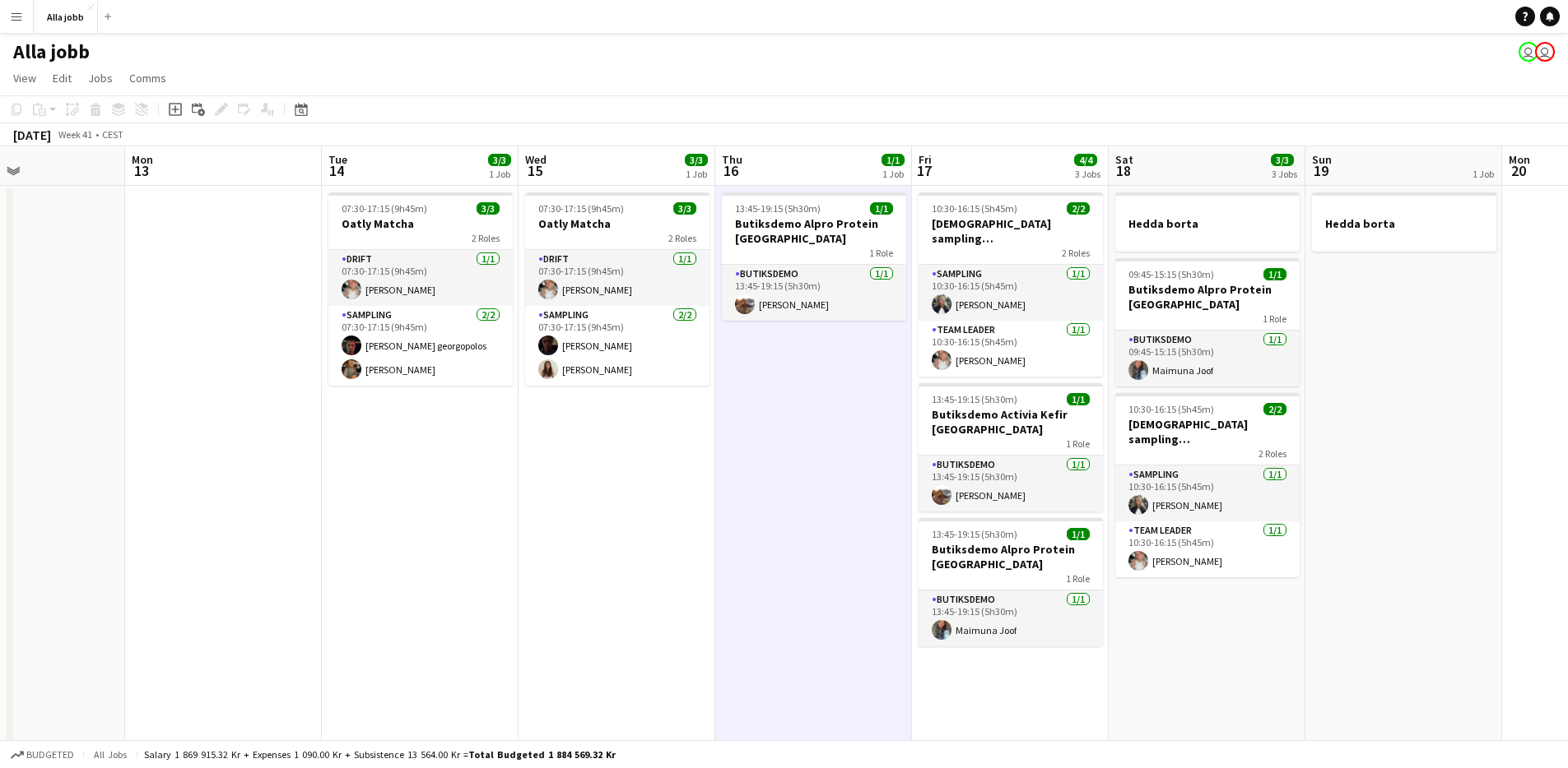
click at [734, 636] on app-date-cell "13:45-19:15 (5h30m) 1/1 Butiksdemo Alpro Protein Stockholm 1 Role Butiksdemo [D…" at bounding box center [813, 730] width 196 height 1088
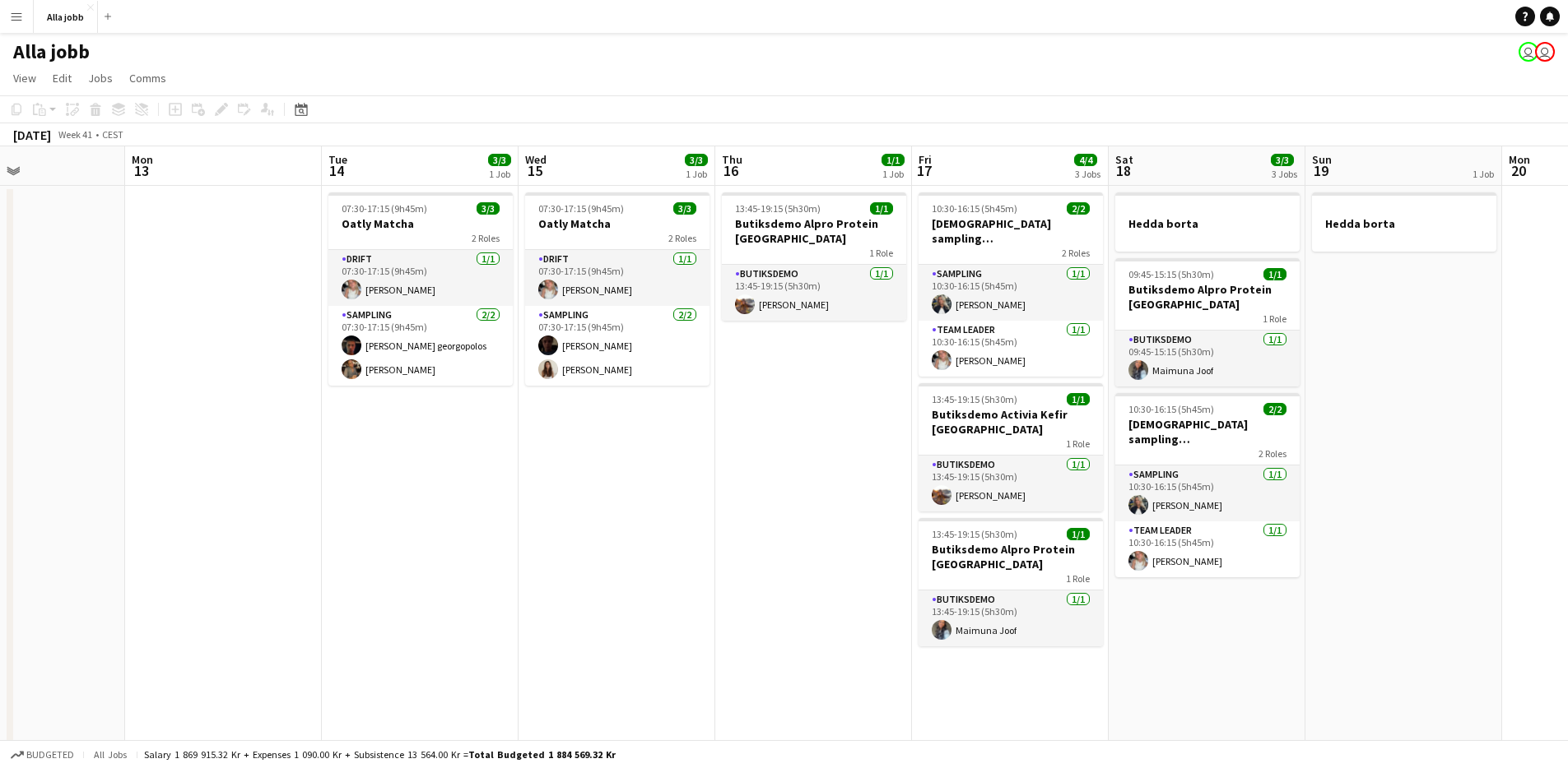
click at [787, 655] on app-date-cell "13:45-19:15 (5h30m) 1/1 Butiksdemo Alpro Protein Stockholm 1 Role Butiksdemo [D…" at bounding box center [813, 730] width 196 height 1088
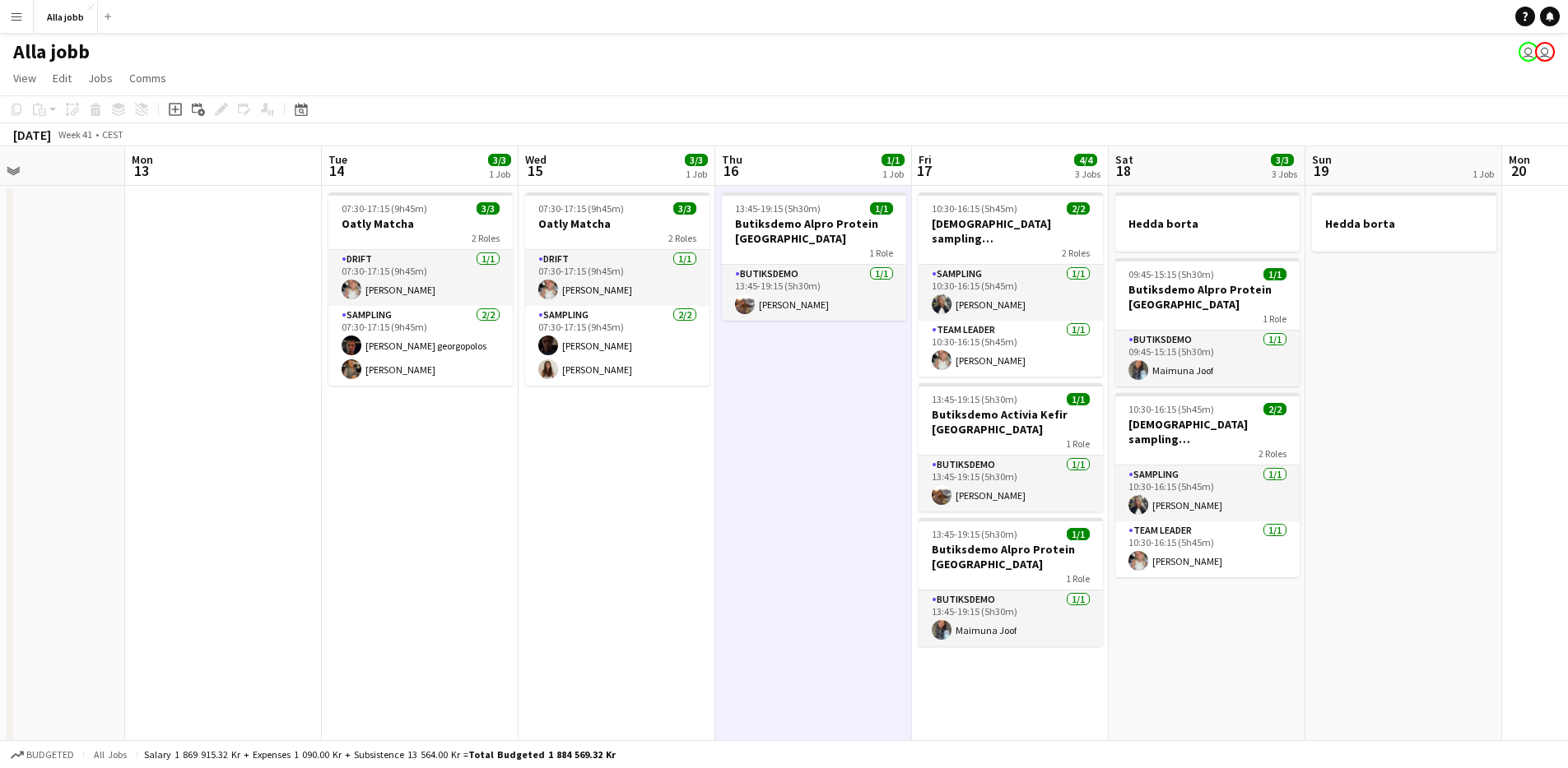
click at [815, 664] on app-date-cell "13:45-19:15 (5h30m) 1/1 Butiksdemo Alpro Protein Stockholm 1 Role Butiksdemo [D…" at bounding box center [813, 730] width 196 height 1088
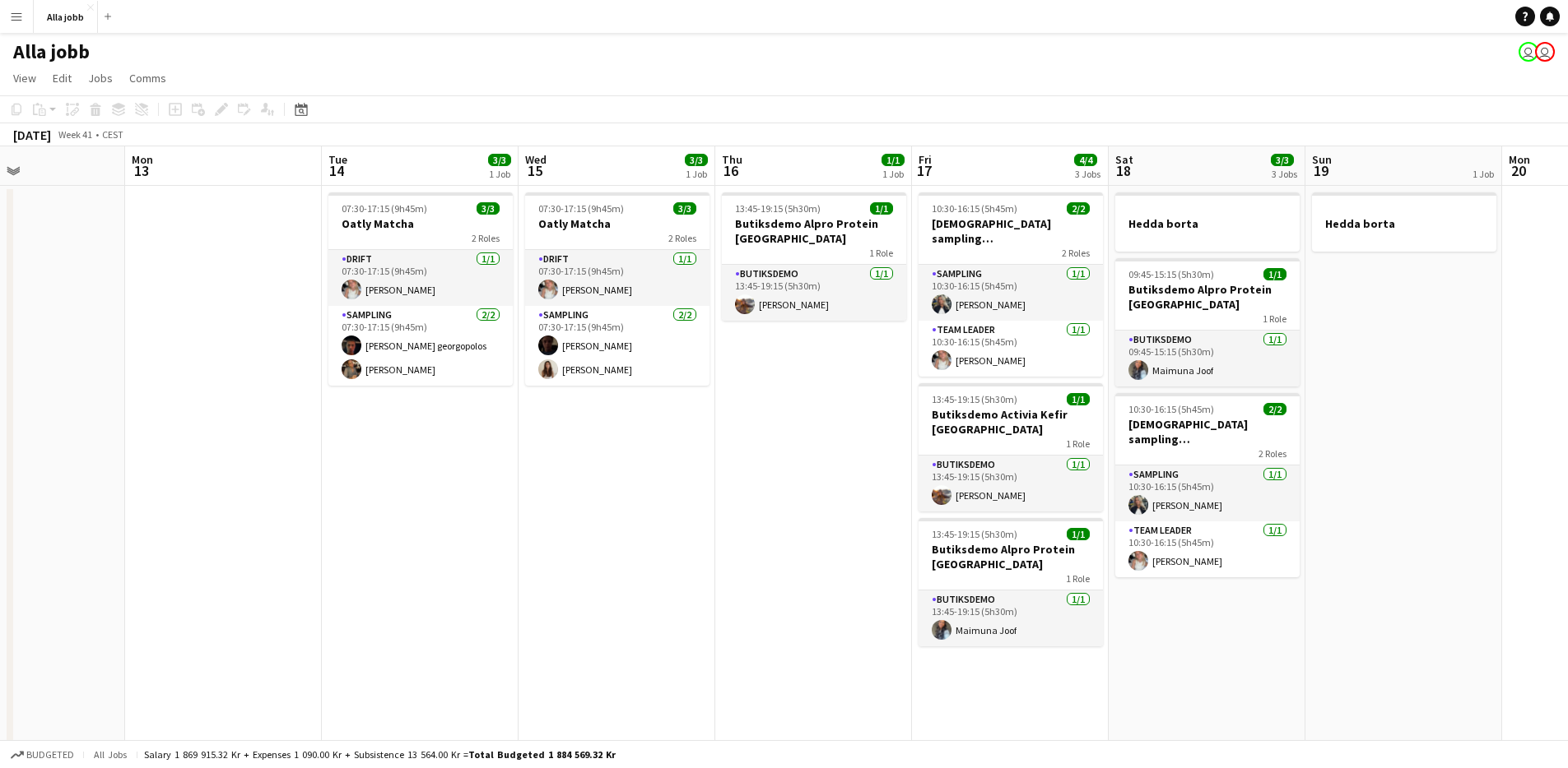
click at [551, 528] on app-date-cell "07:30-17:15 (9h45m) 3/3 Oatly Matcha 2 Roles Drift [DATE] 07:30-17:15 (9h45m) […" at bounding box center [617, 730] width 196 height 1088
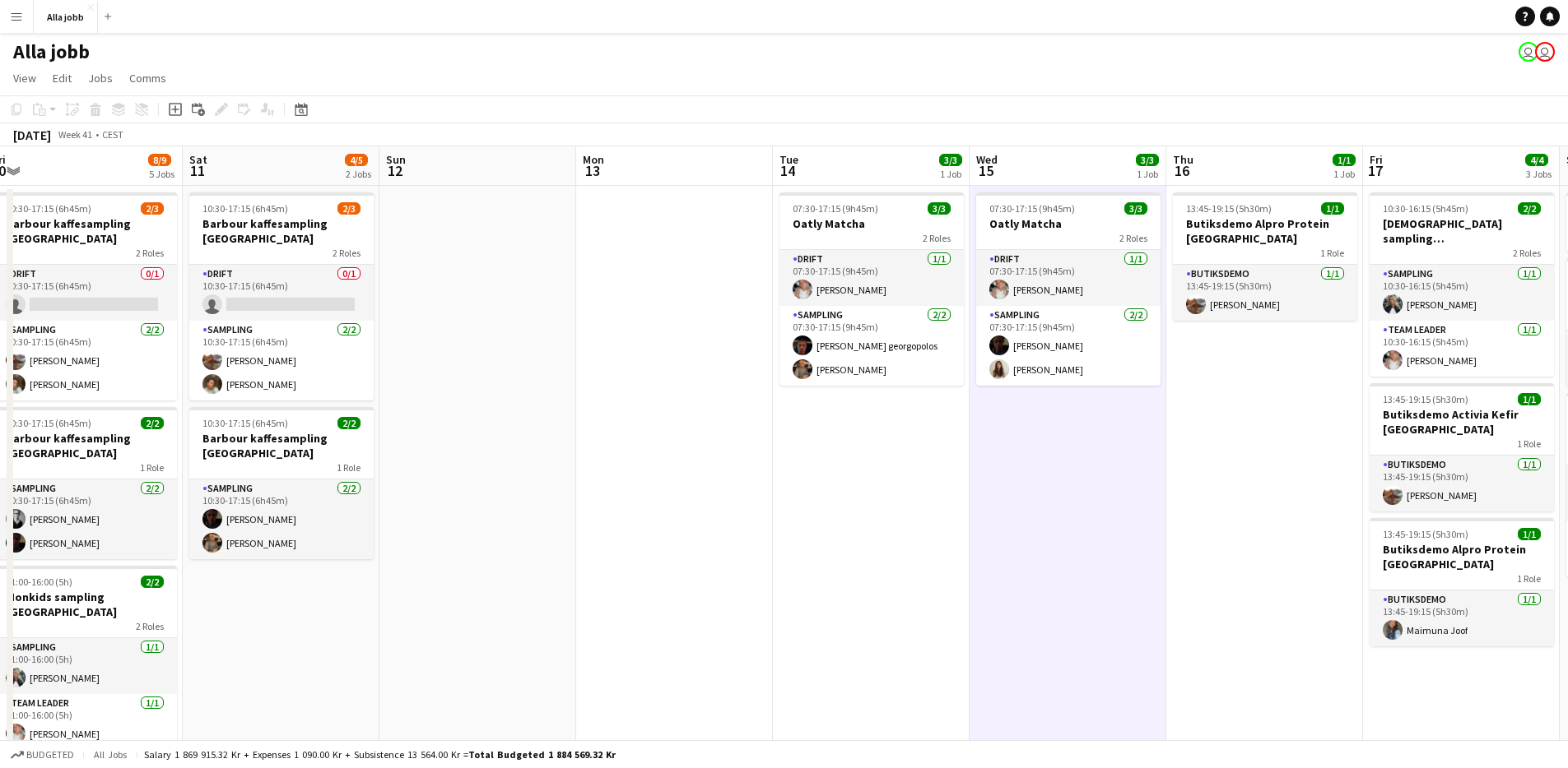
drag, startPoint x: 679, startPoint y: 519, endPoint x: 1029, endPoint y: 546, distance: 351.0
click at [1026, 546] on app-calendar-viewport "Wed 8 2/2 1 Job Thu 9 8/10 7 Jobs Fri 10 8/9 5 Jobs Sat 11 4/5 2 Jobs Sun 12 Mo…" at bounding box center [784, 710] width 1568 height 1128
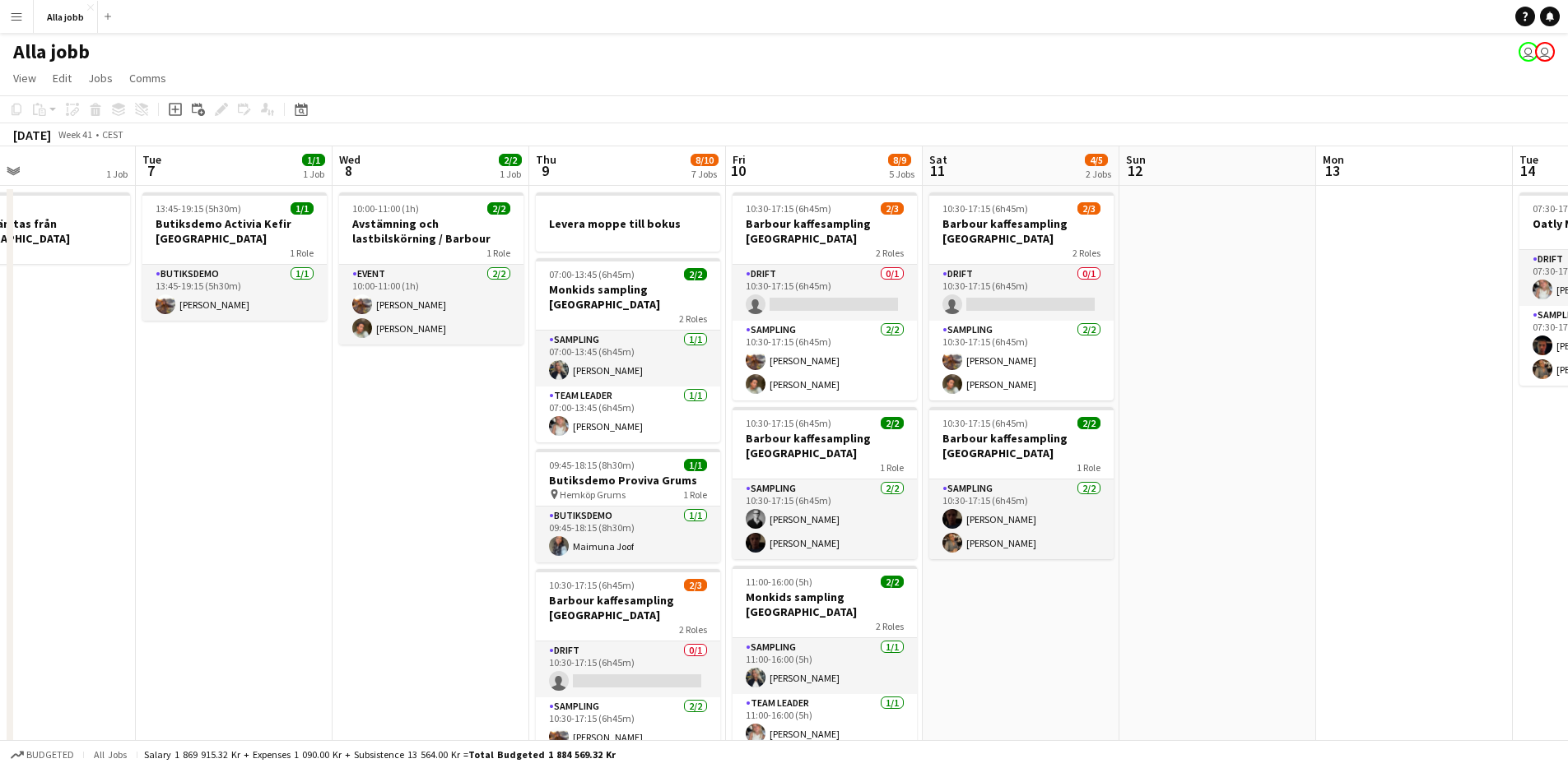
drag, startPoint x: 850, startPoint y: 535, endPoint x: 1434, endPoint y: 570, distance: 585.0
click at [1434, 570] on app-calendar-viewport "Sat 4 3/3 3 Jobs Sun 5 1 Job Mon 6 1 Job Tue 7 1/1 1 Job Wed 8 2/2 1 Job Thu 9 …" at bounding box center [784, 710] width 1568 height 1128
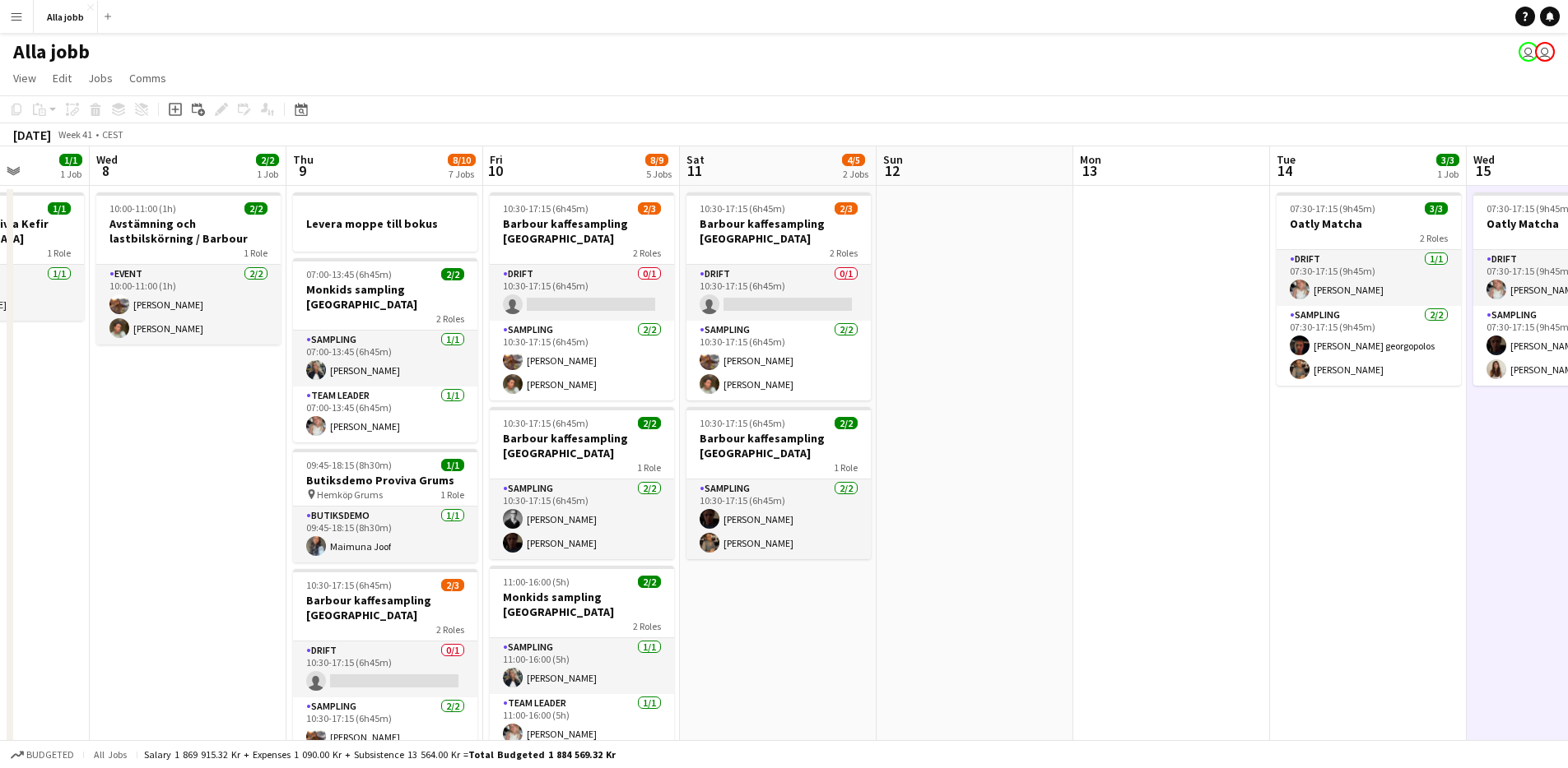
scroll to position [0, 510]
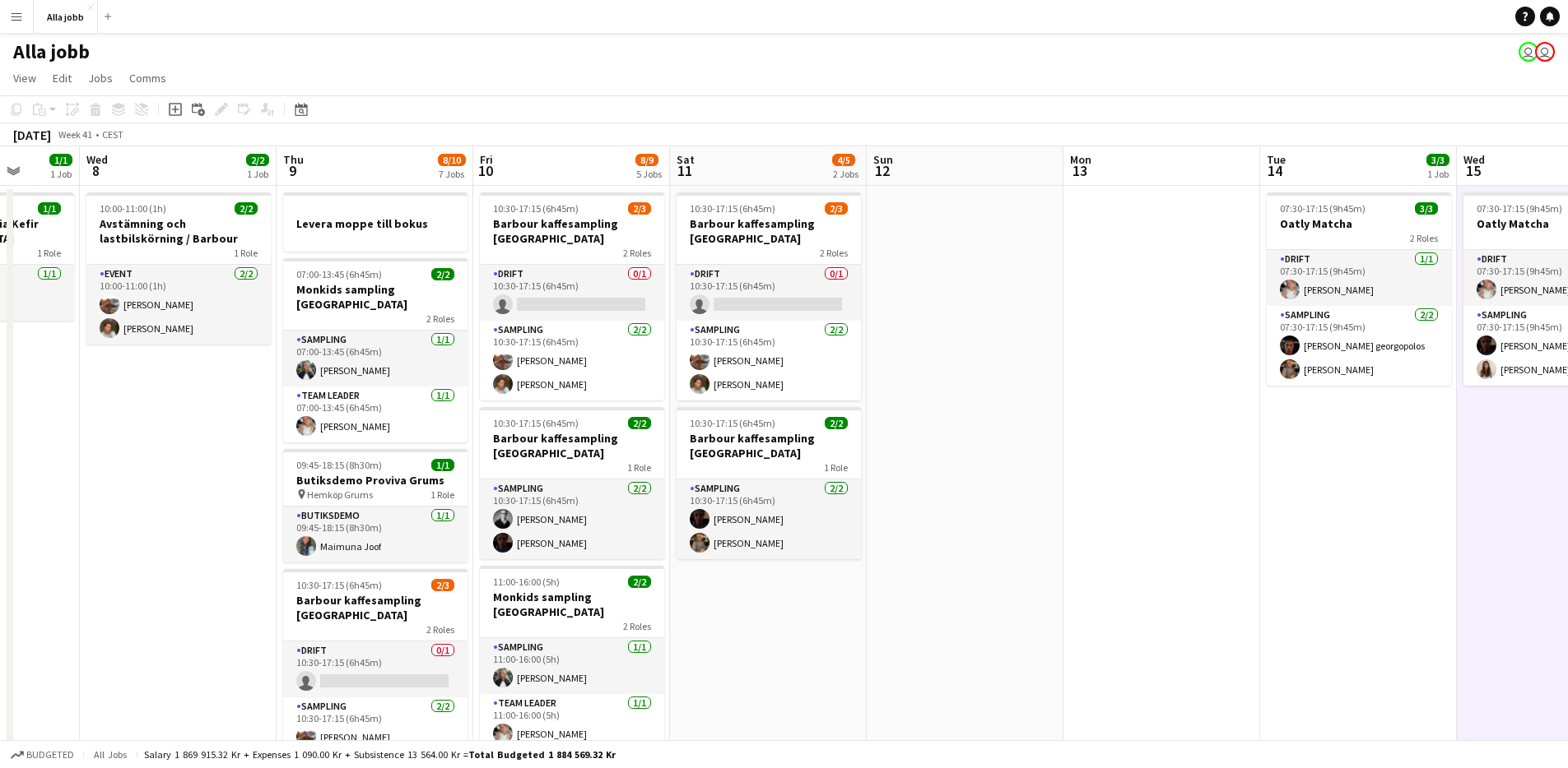
drag, startPoint x: 1367, startPoint y: 568, endPoint x: 1177, endPoint y: 585, distance: 190.8
click at [1177, 585] on app-calendar-viewport "Sun 5 1 Job Mon 6 1 Job Tue 7 1/1 1 Job Wed 8 2/2 1 Job Thu 9 8/10 7 Jobs Fri 1…" at bounding box center [784, 710] width 1568 height 1128
click at [921, 622] on app-date-cell at bounding box center [965, 730] width 196 height 1088
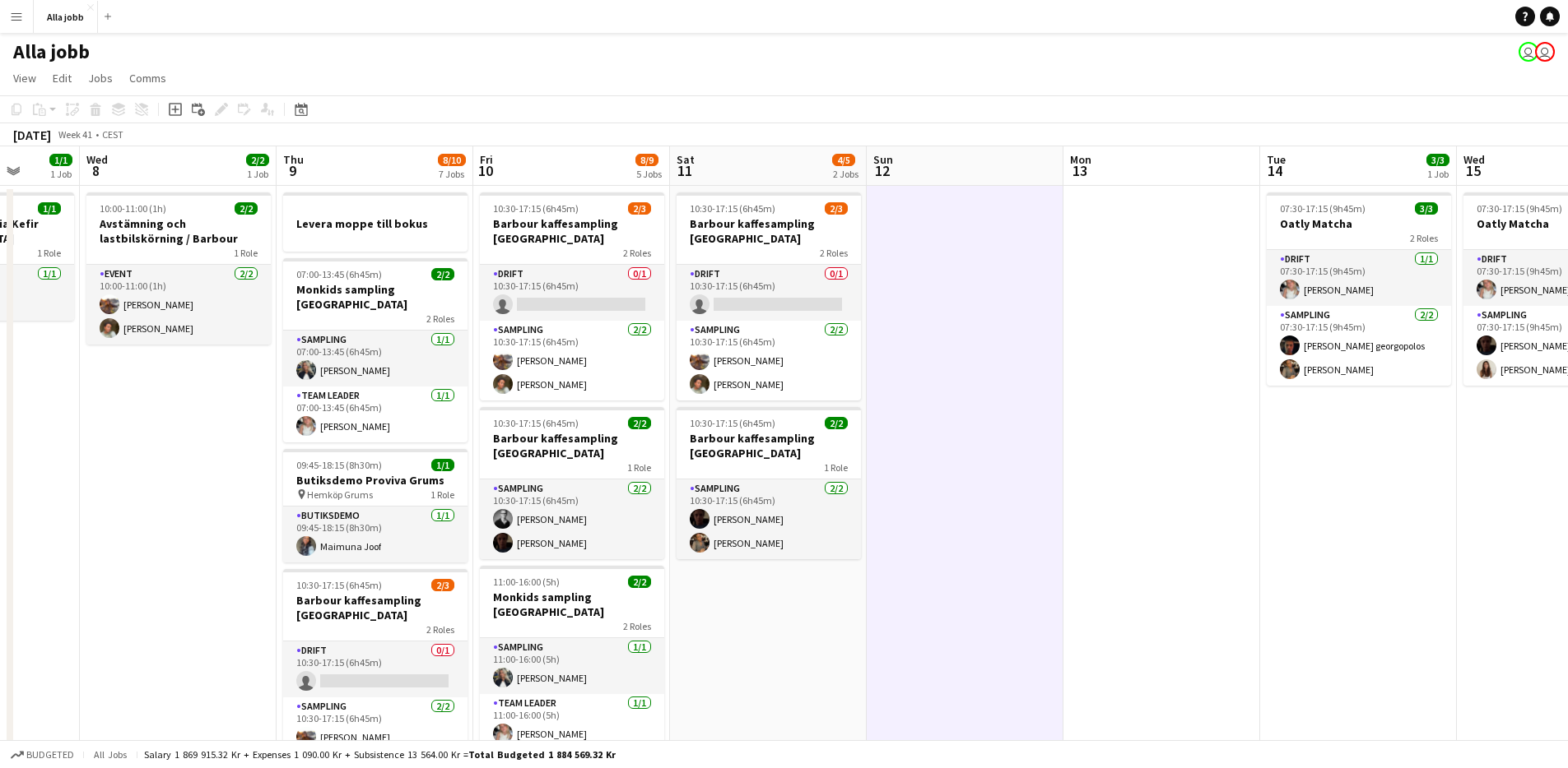
click at [823, 622] on app-date-cell "10:30-17:15 (6h45m) 2/3 [PERSON_NAME] kaffesampling Köpenhamn 2 Roles Drift 0/1…" at bounding box center [768, 730] width 196 height 1088
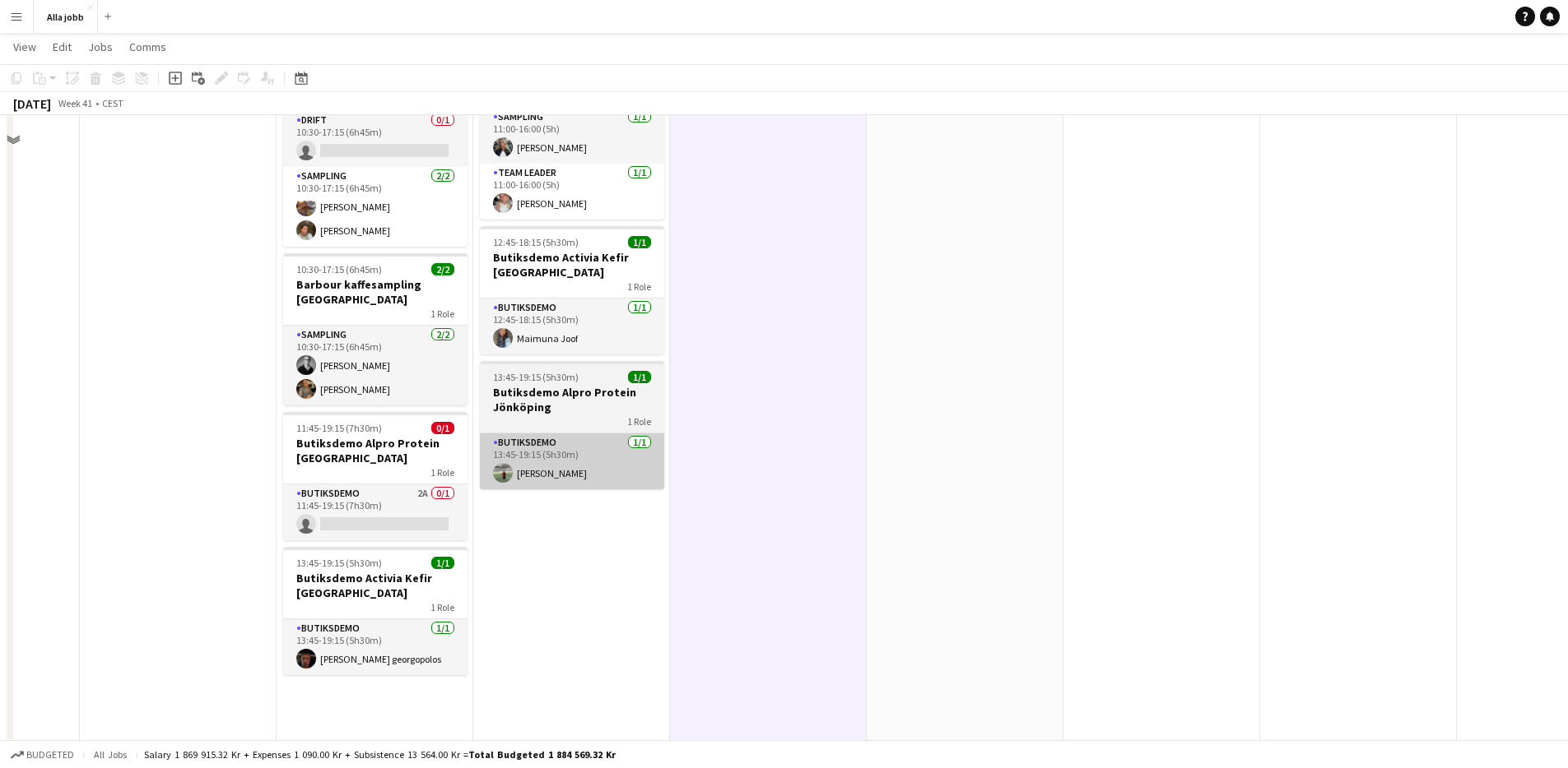
scroll to position [532, 0]
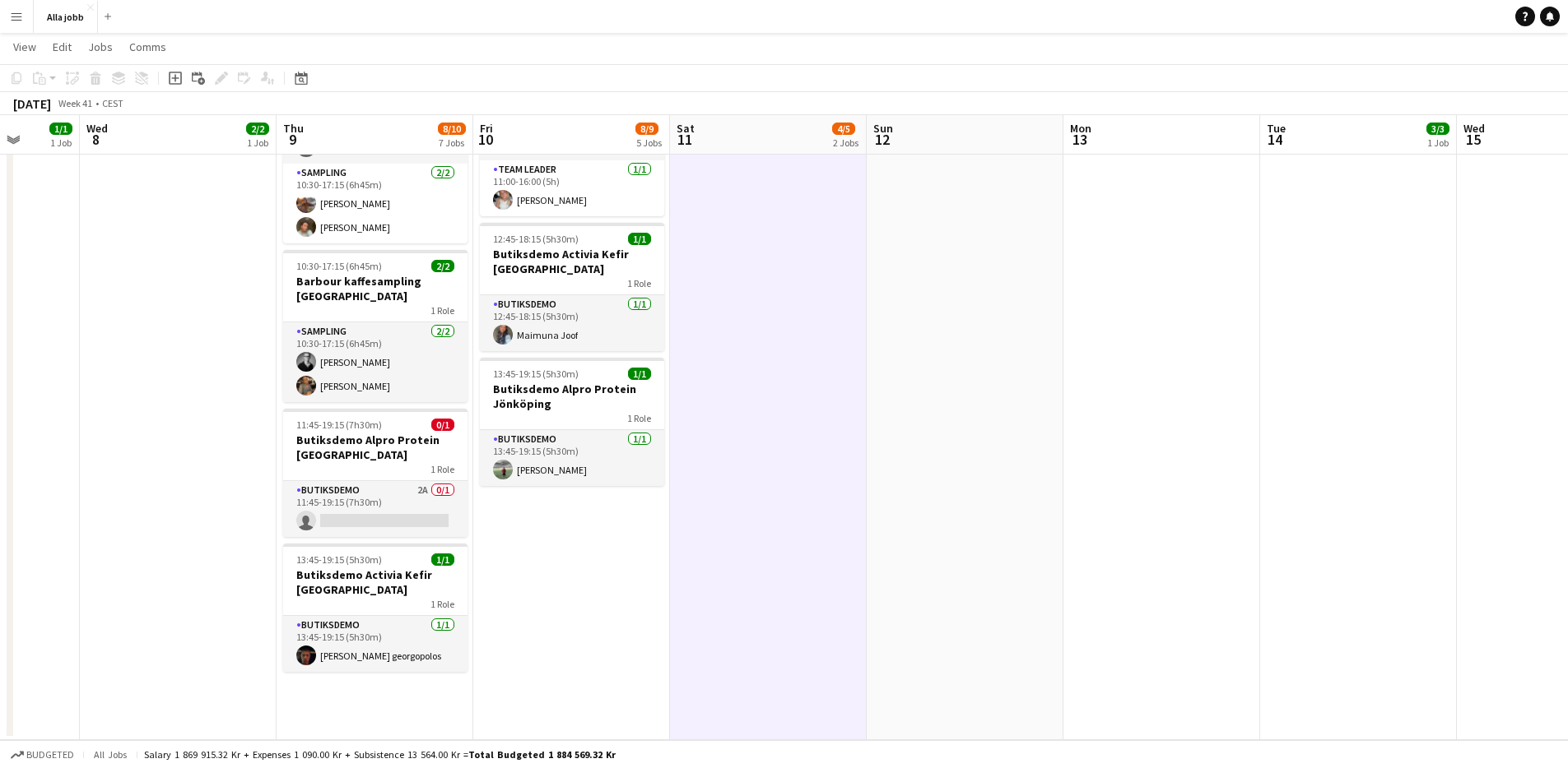
click at [695, 577] on app-date-cell "10:30-17:15 (6h45m) 2/3 [PERSON_NAME] kaffesampling Köpenhamn 2 Roles Drift 0/1…" at bounding box center [768, 196] width 196 height 1088
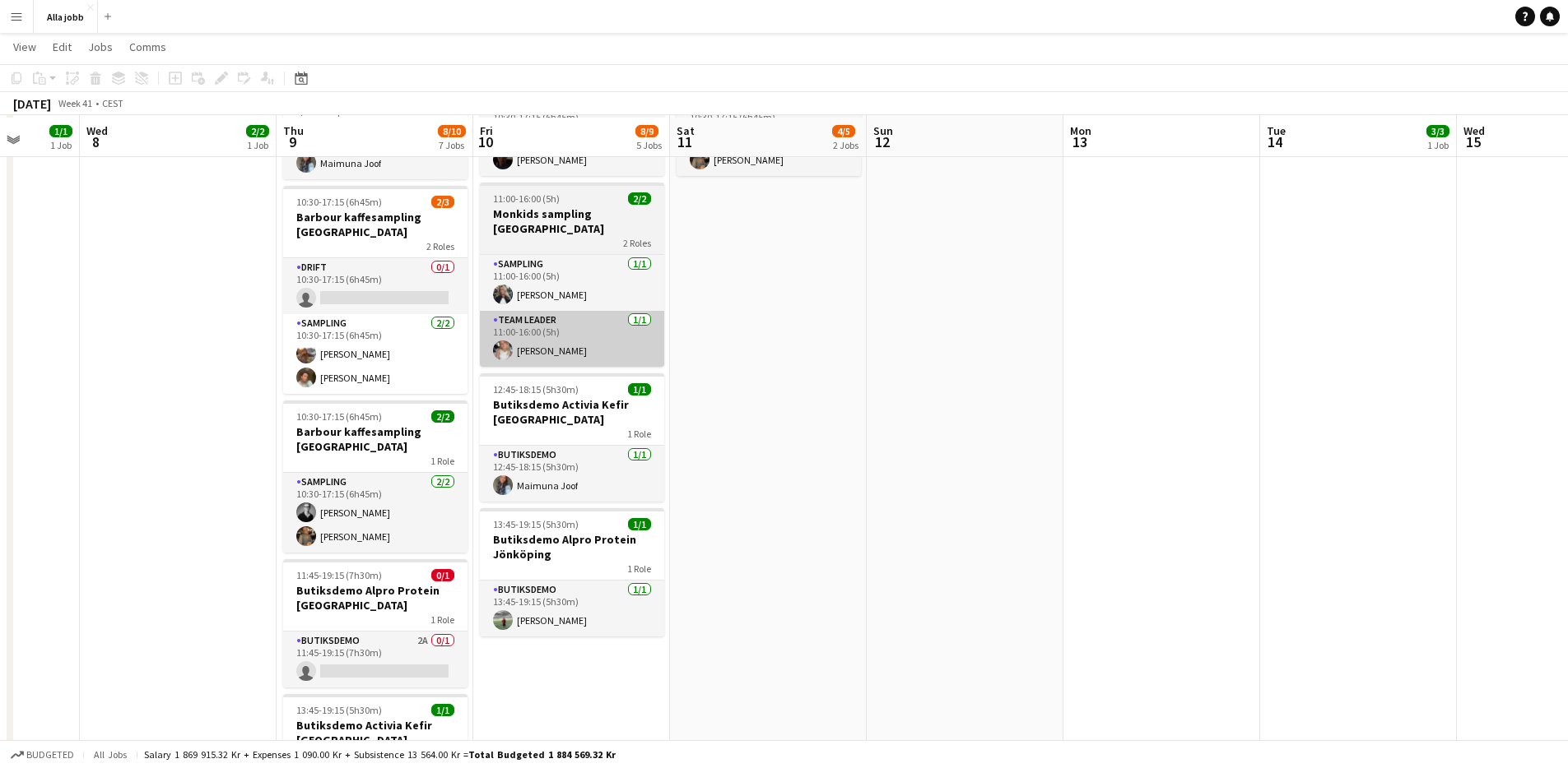
scroll to position [384, 0]
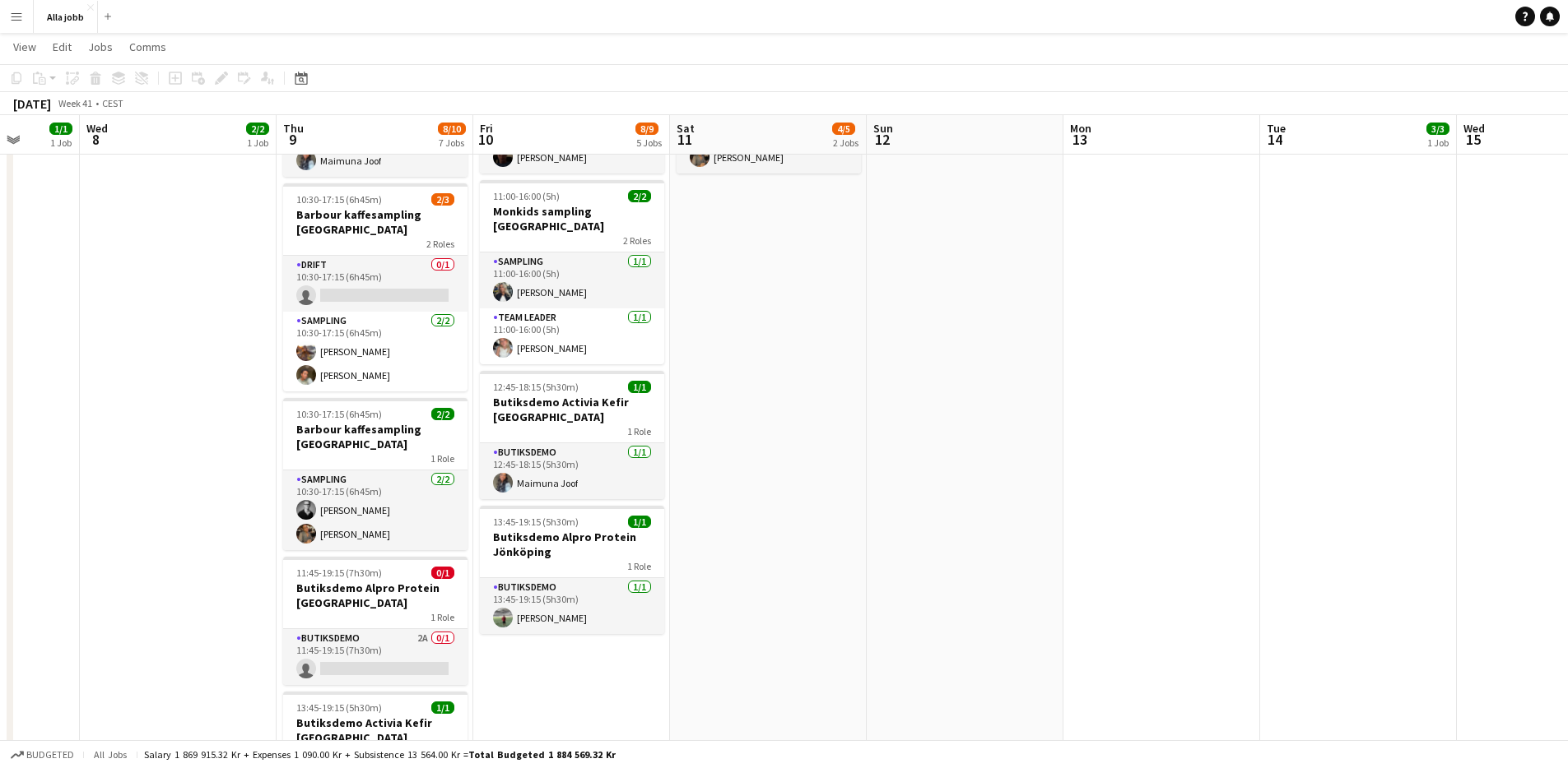
click at [797, 515] on app-date-cell "10:30-17:15 (6h45m) 2/3 [PERSON_NAME] kaffesampling Köpenhamn 2 Roles Drift 0/1…" at bounding box center [768, 344] width 196 height 1088
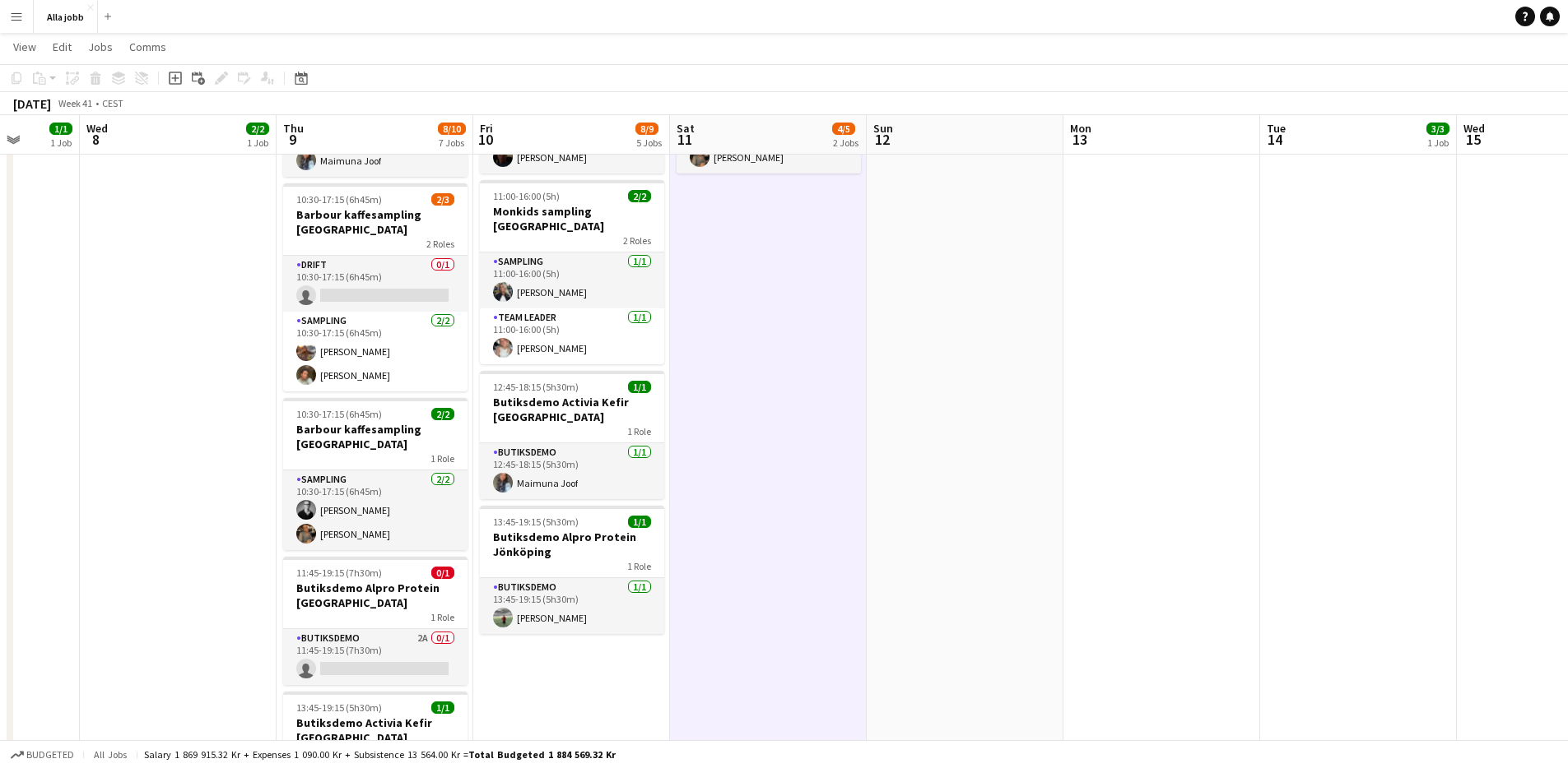
scroll to position [0, 509]
click at [797, 515] on app-date-cell "10:30-17:15 (6h45m) 2/3 [PERSON_NAME] kaffesampling Köpenhamn 2 Roles Drift 0/1…" at bounding box center [770, 344] width 196 height 1088
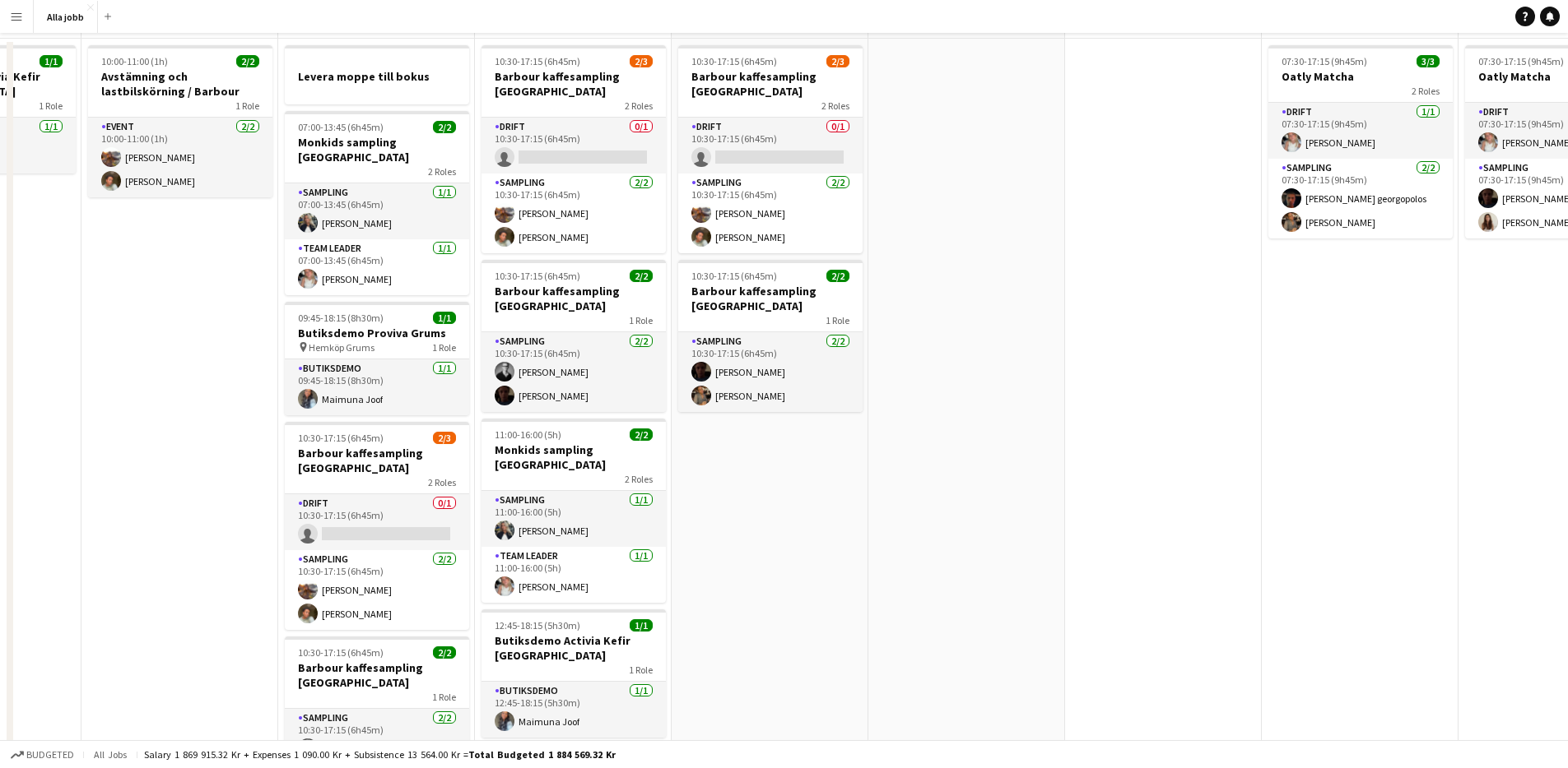
scroll to position [0, 0]
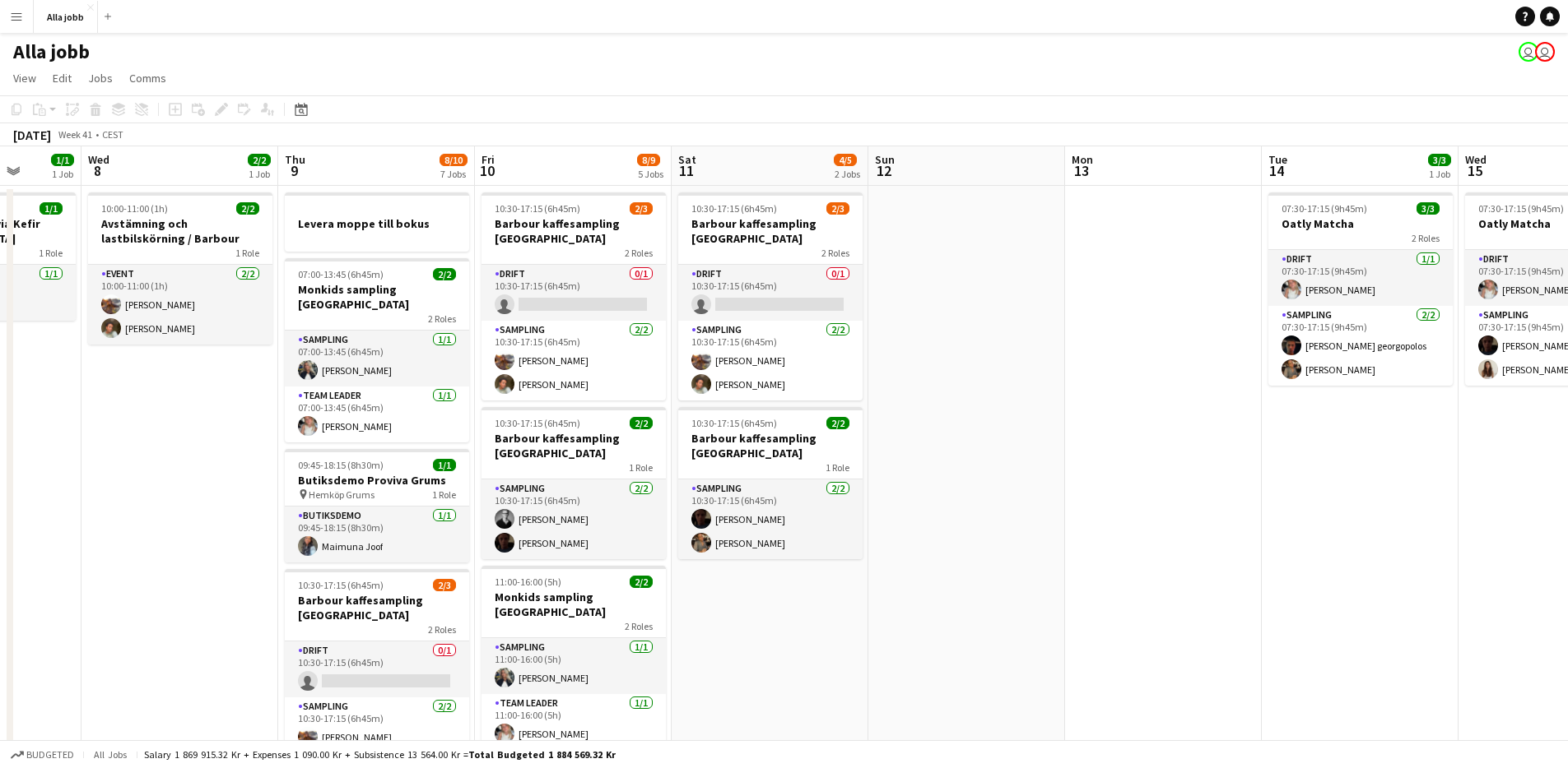
click at [979, 270] on app-date-cell at bounding box center [967, 730] width 196 height 1088
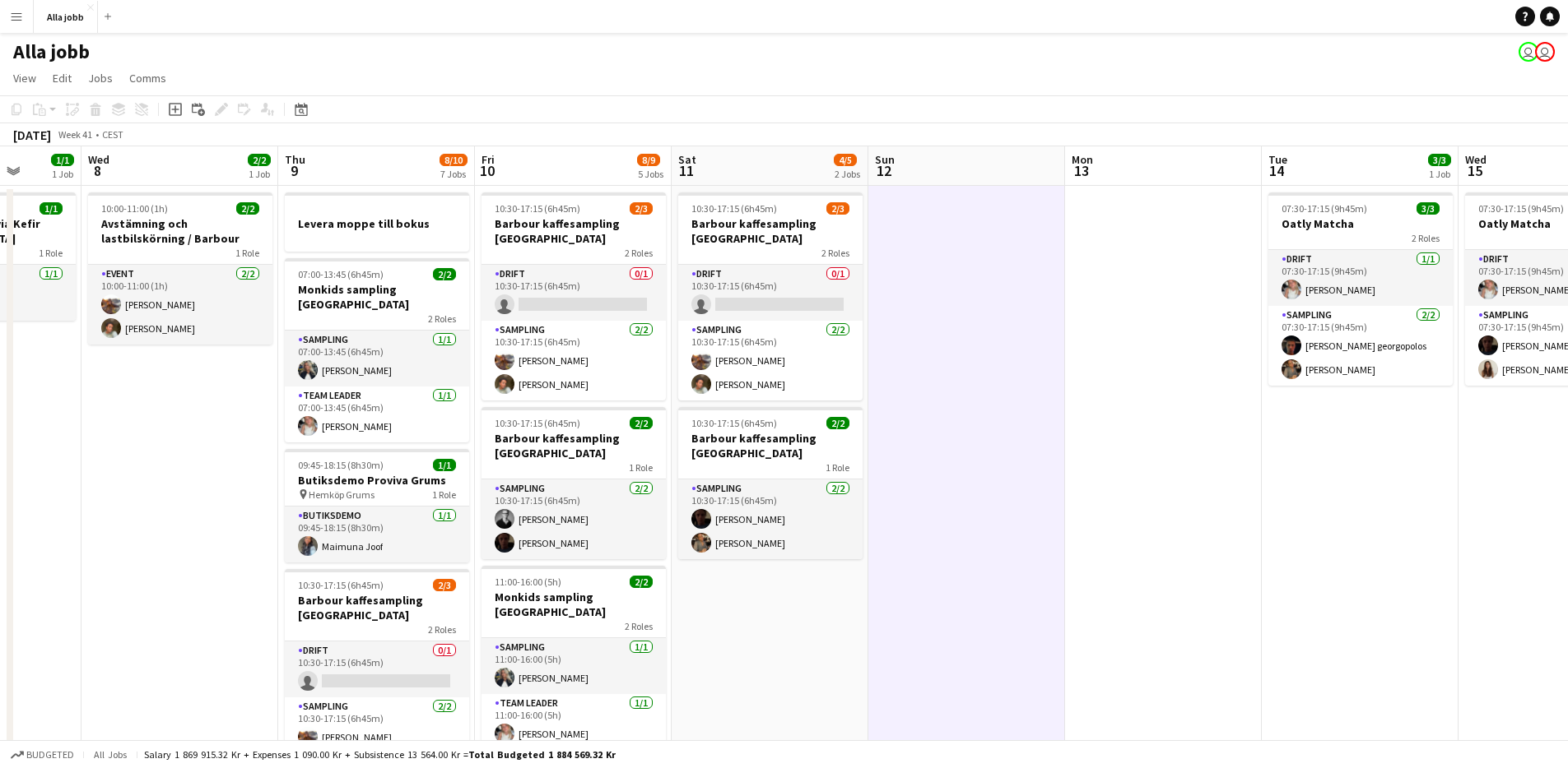
click at [980, 269] on app-date-cell at bounding box center [967, 730] width 196 height 1088
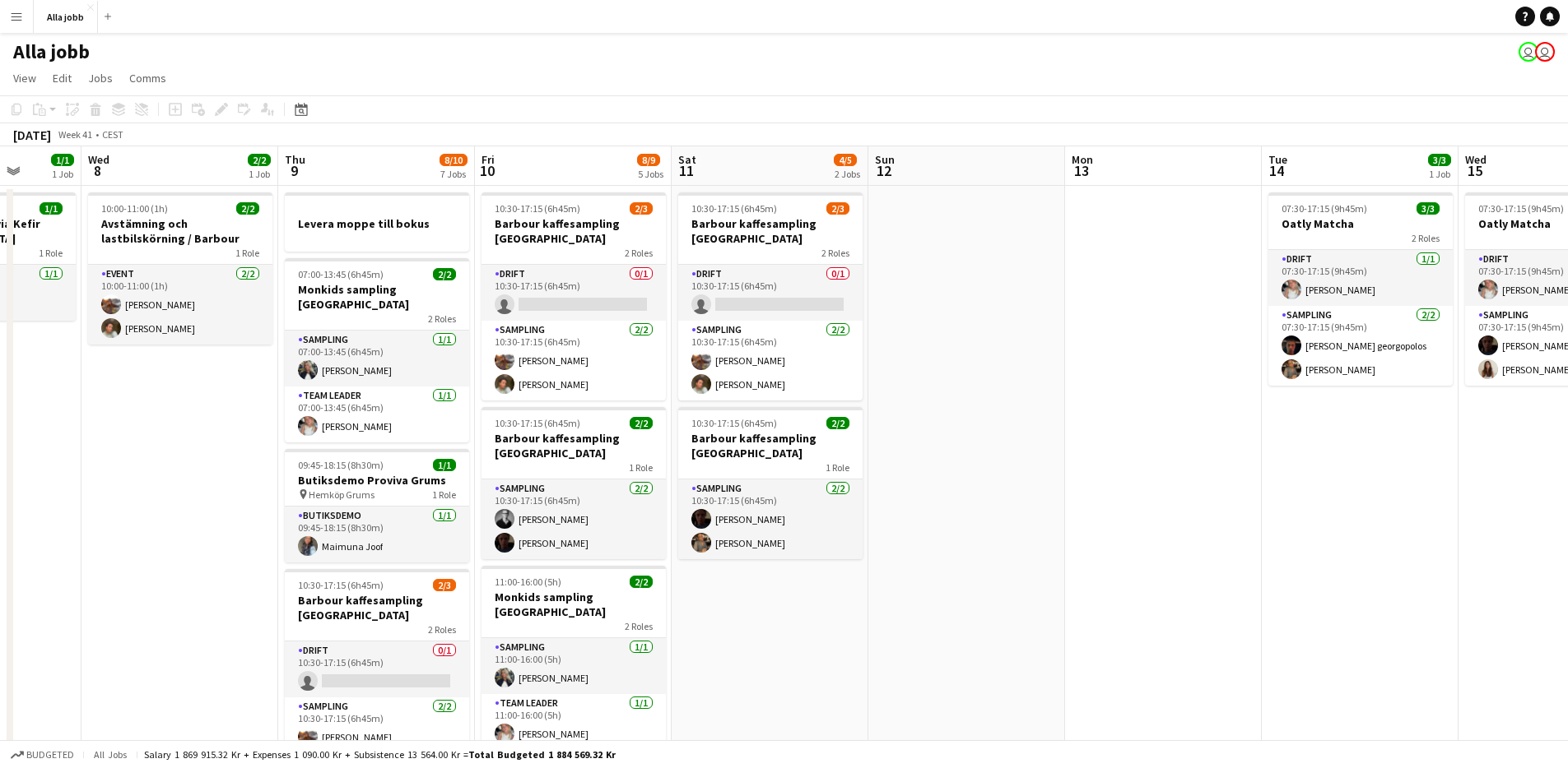
click at [980, 269] on app-date-cell at bounding box center [967, 730] width 196 height 1088
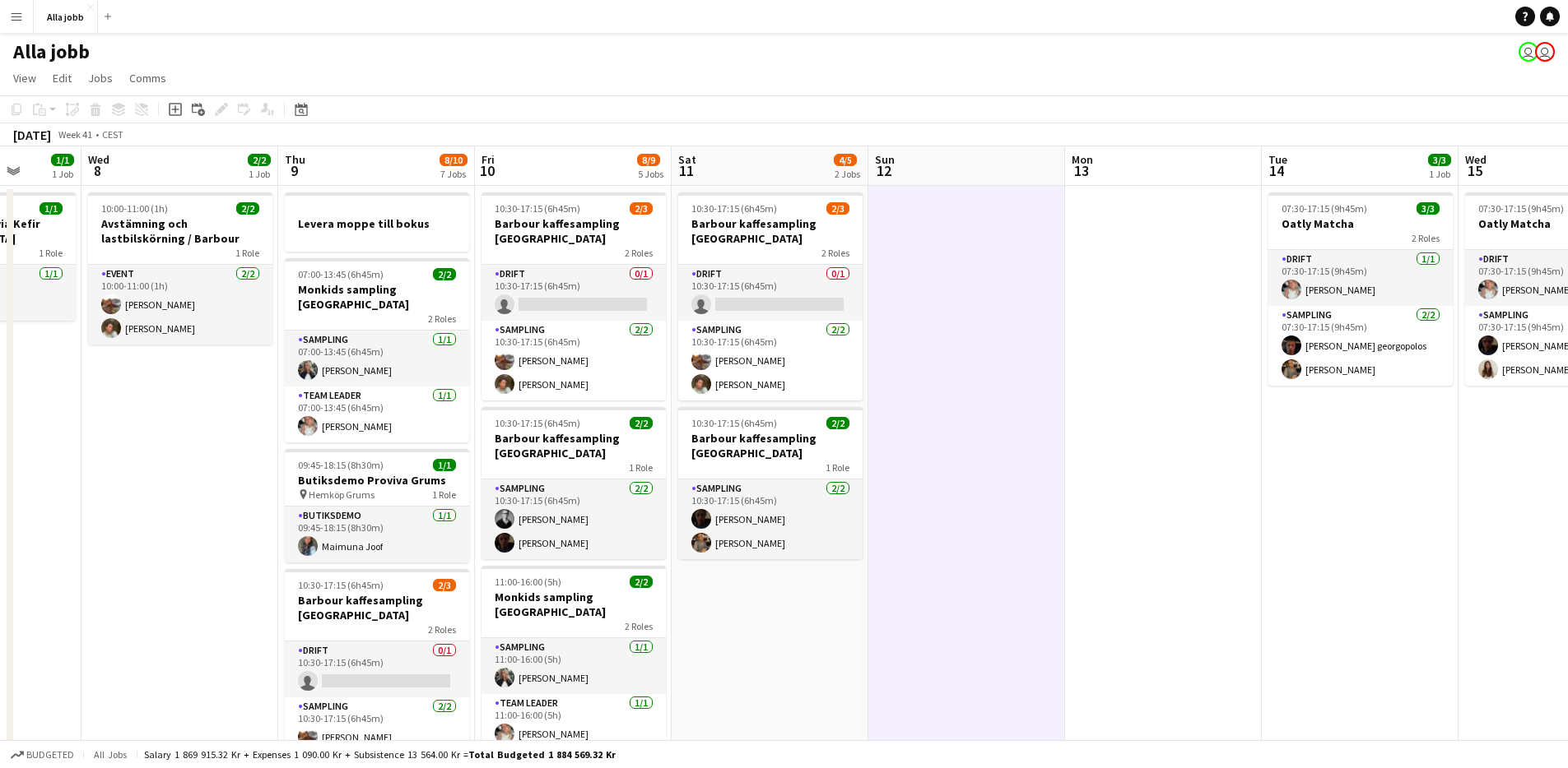
click at [961, 381] on app-date-cell at bounding box center [967, 730] width 196 height 1088
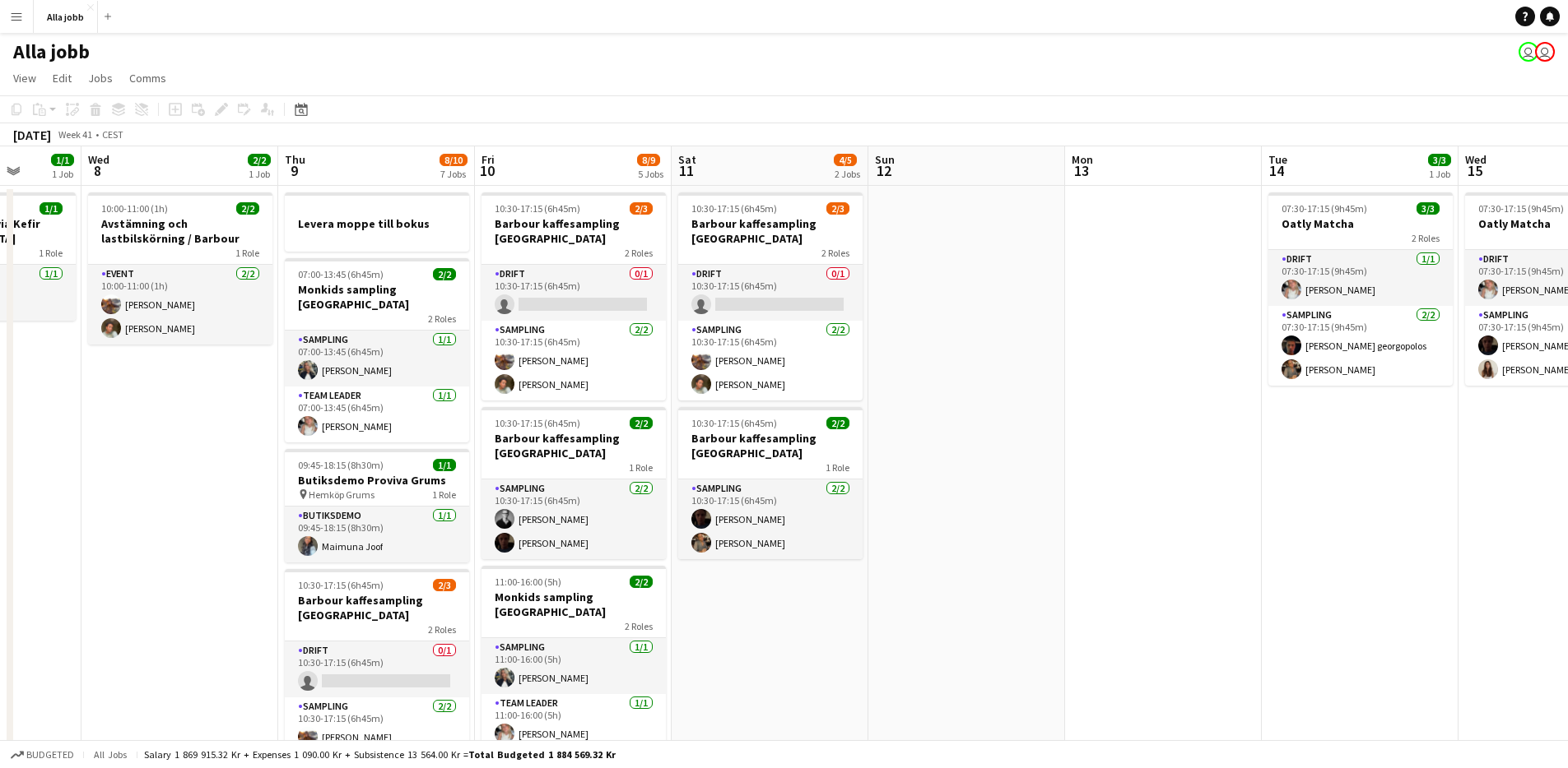
drag, startPoint x: 961, startPoint y: 381, endPoint x: 994, endPoint y: 360, distance: 39.1
click at [962, 381] on app-date-cell at bounding box center [967, 730] width 196 height 1088
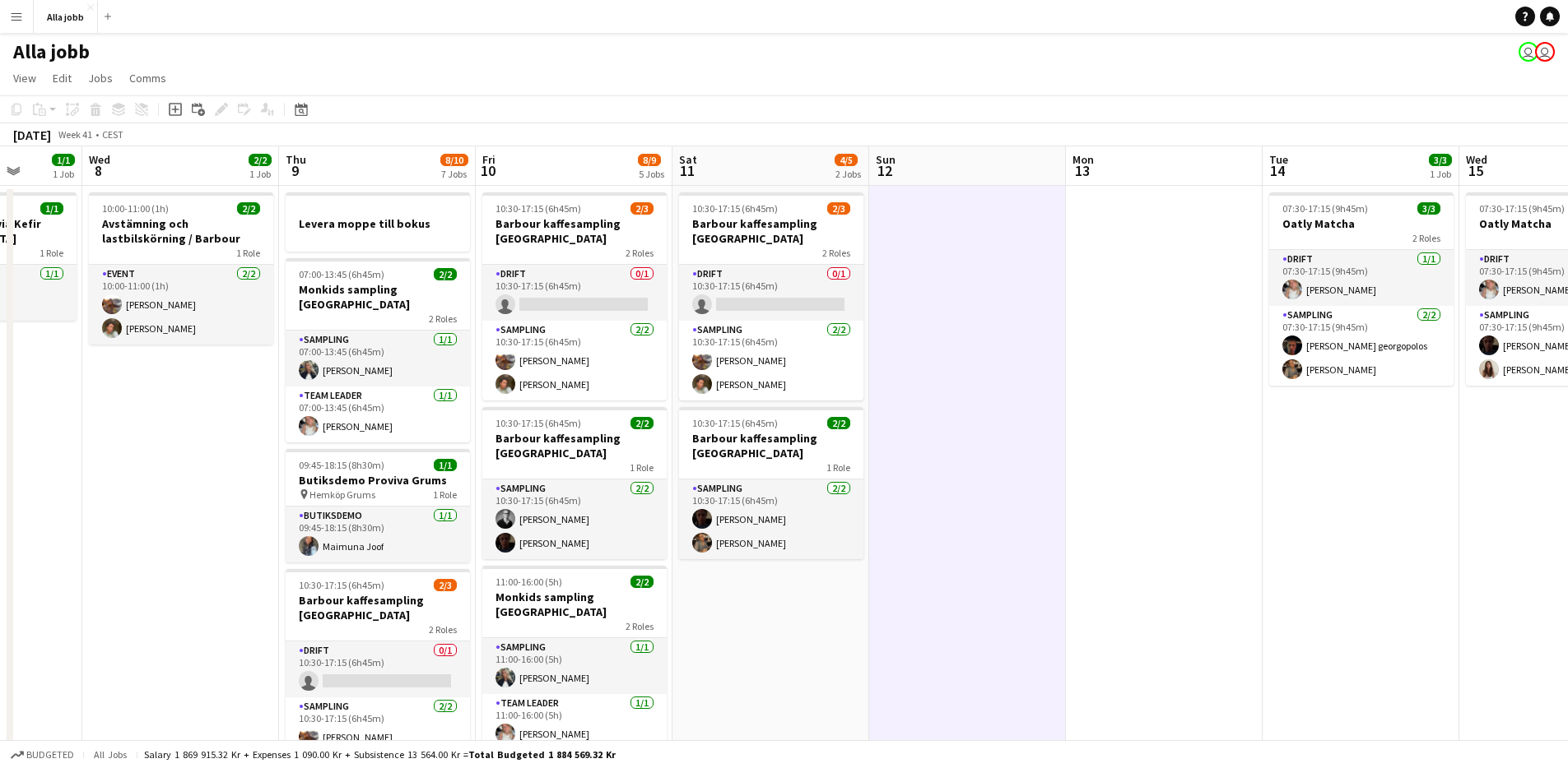
click at [1014, 346] on app-date-cell at bounding box center [968, 730] width 196 height 1088
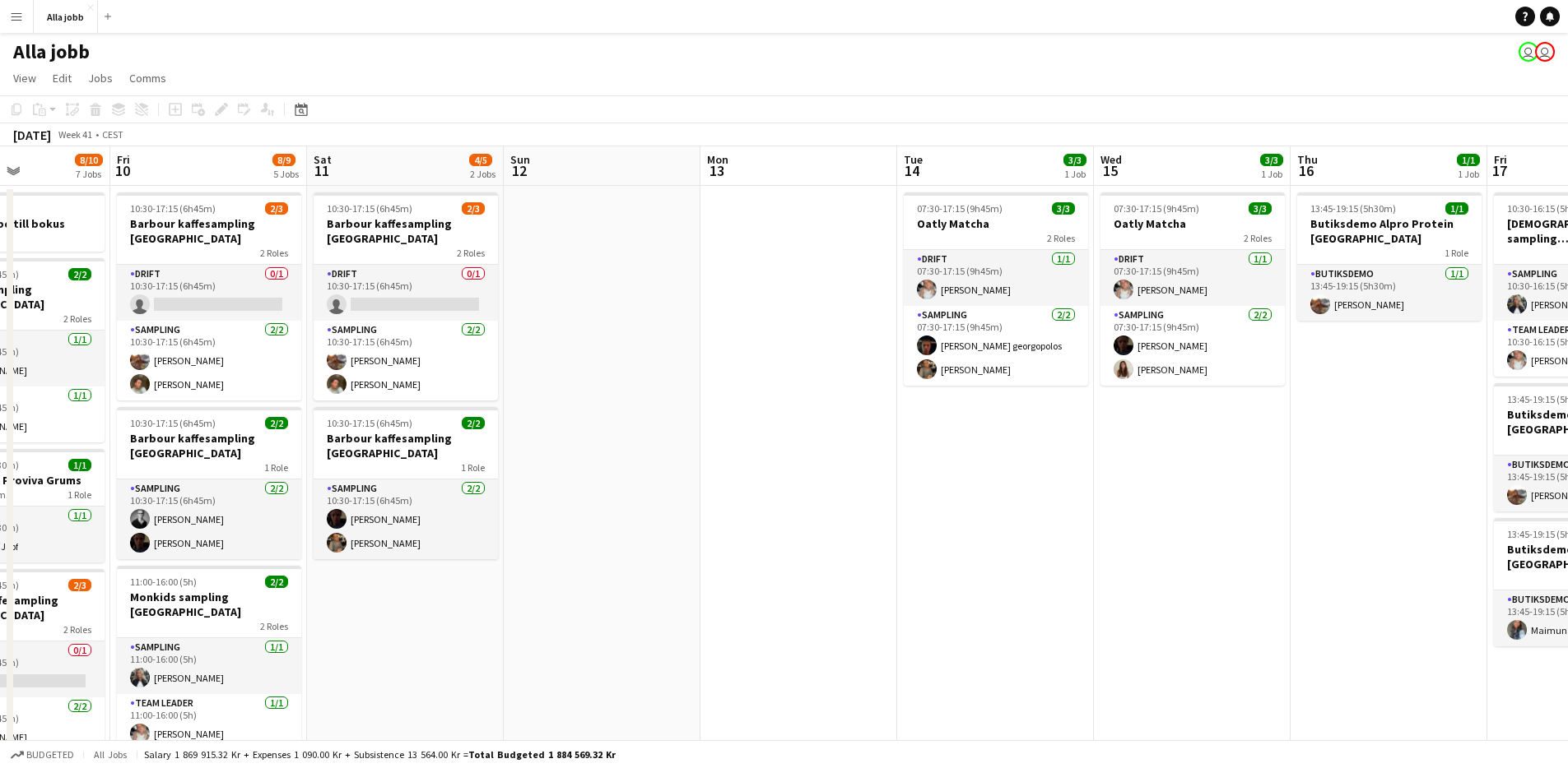
drag, startPoint x: 1017, startPoint y: 356, endPoint x: 661, endPoint y: 457, distance: 370.0
click at [648, 459] on app-calendar-viewport "Tue 7 1/1 1 Job Wed 8 2/2 1 Job Thu 9 8/10 7 Jobs Fri 10 8/9 5 Jobs Sat 11 4/5 …" at bounding box center [784, 710] width 1568 height 1128
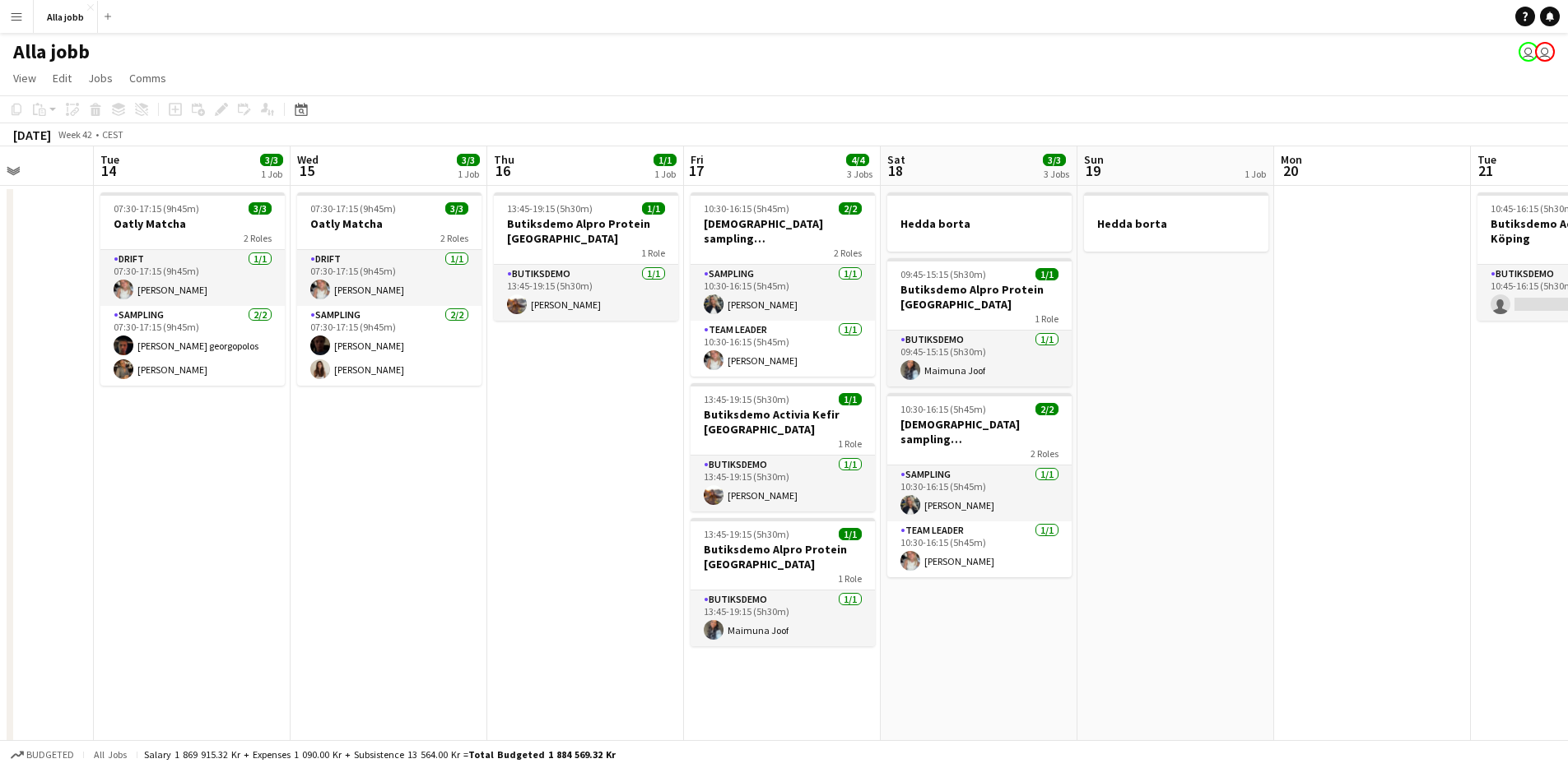
drag, startPoint x: 924, startPoint y: 573, endPoint x: 264, endPoint y: 545, distance: 660.6
click at [285, 556] on app-calendar-viewport "Sat 11 4/5 2 Jobs Sun 12 Mon 13 Tue 14 3/3 1 Job Wed 15 3/3 1 Job Thu 16 1/1 1 …" at bounding box center [784, 710] width 1568 height 1128
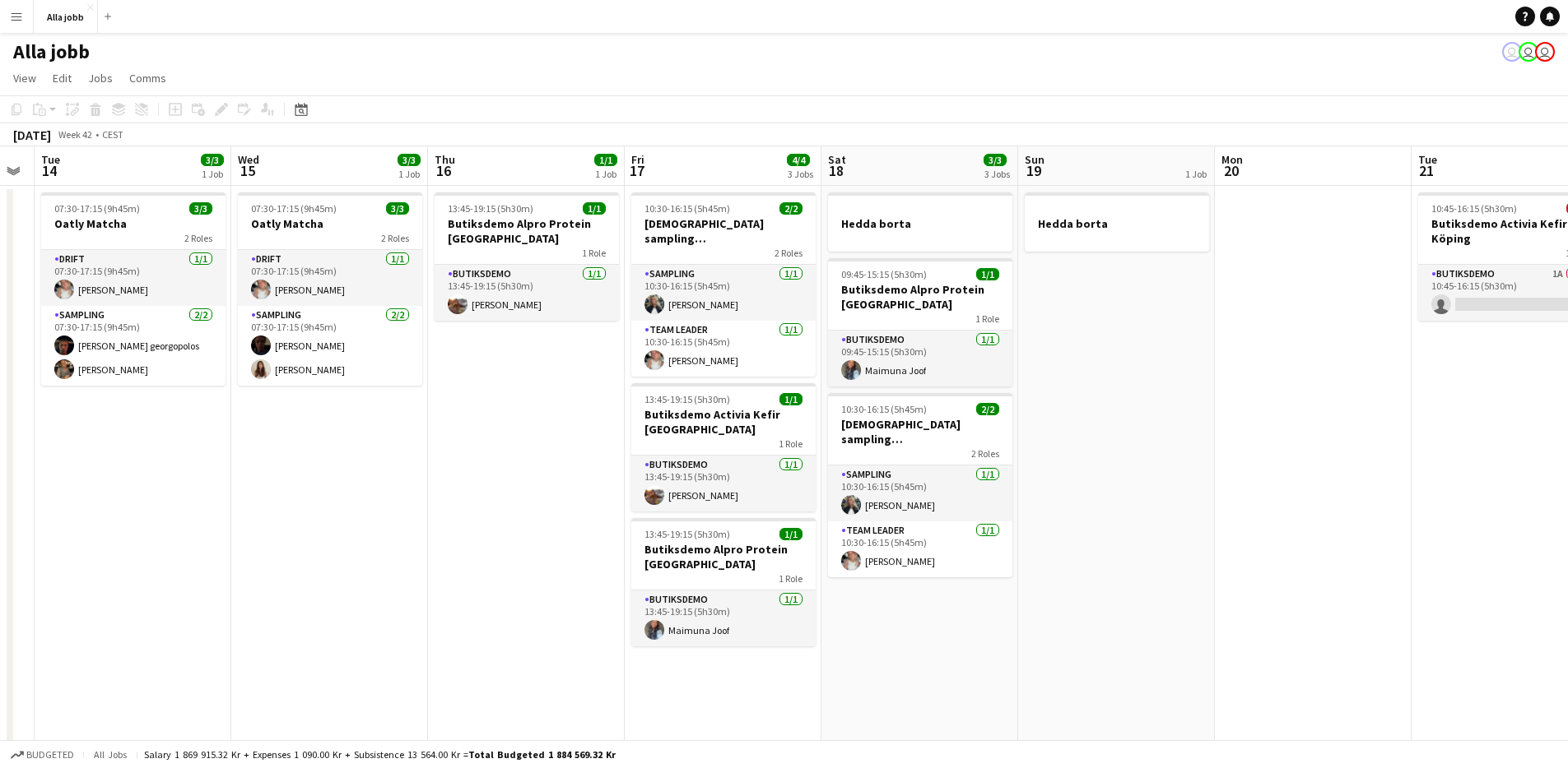
click at [653, 681] on app-date-cell "10:30-16:15 (5h45m) 2/2 Monkids sampling Malmö 2 Roles Sampling [DATE] 10:30-16…" at bounding box center [723, 730] width 196 height 1088
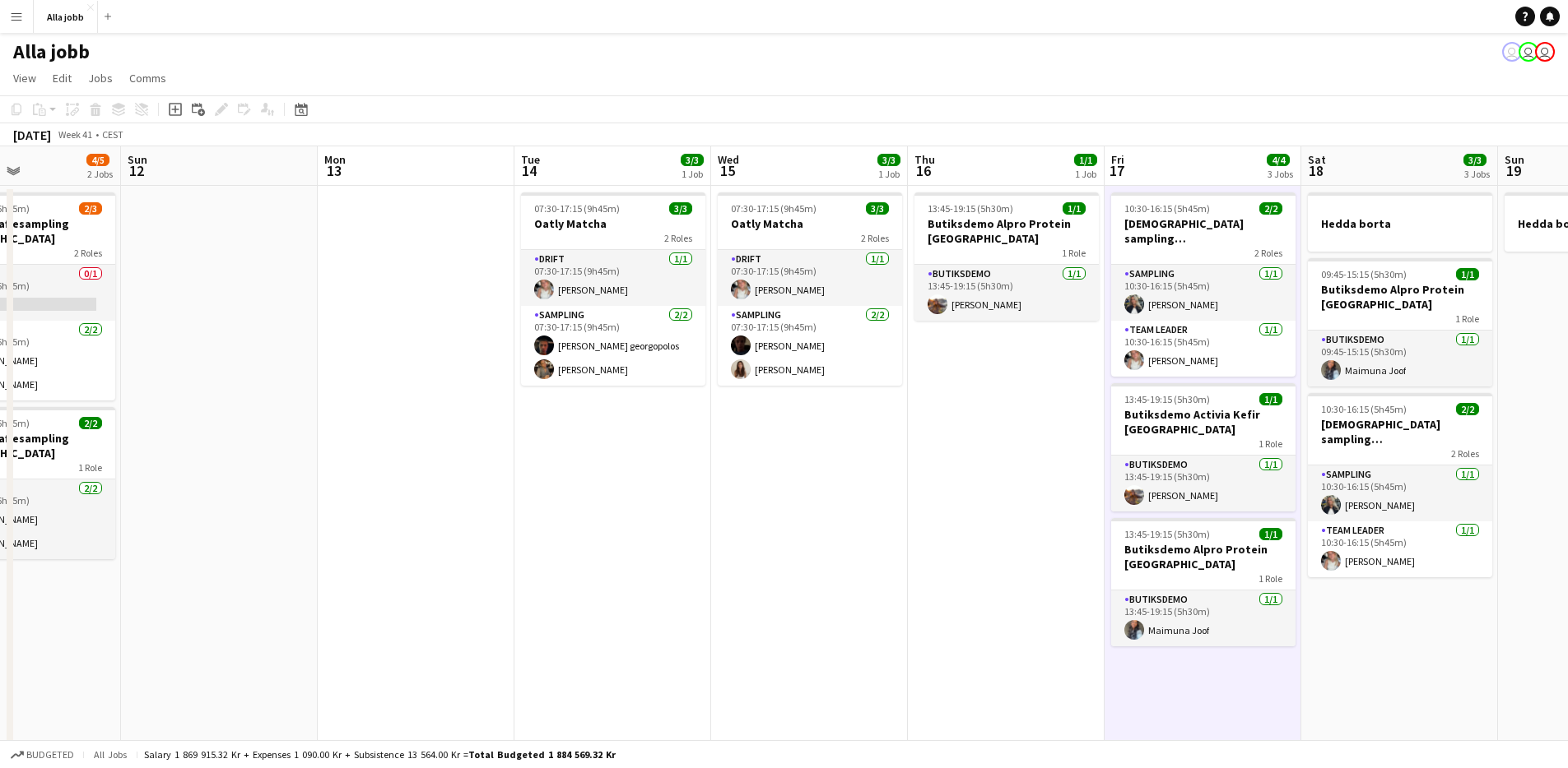
drag, startPoint x: 495, startPoint y: 441, endPoint x: 1154, endPoint y: 451, distance: 659.1
click at [1254, 443] on app-calendar-viewport "Thu 9 8/10 7 Jobs Fri 10 8/9 5 Jobs Sat 11 4/5 2 Jobs Sun 12 Mon 13 Tue 14 3/3 …" at bounding box center [784, 710] width 1568 height 1128
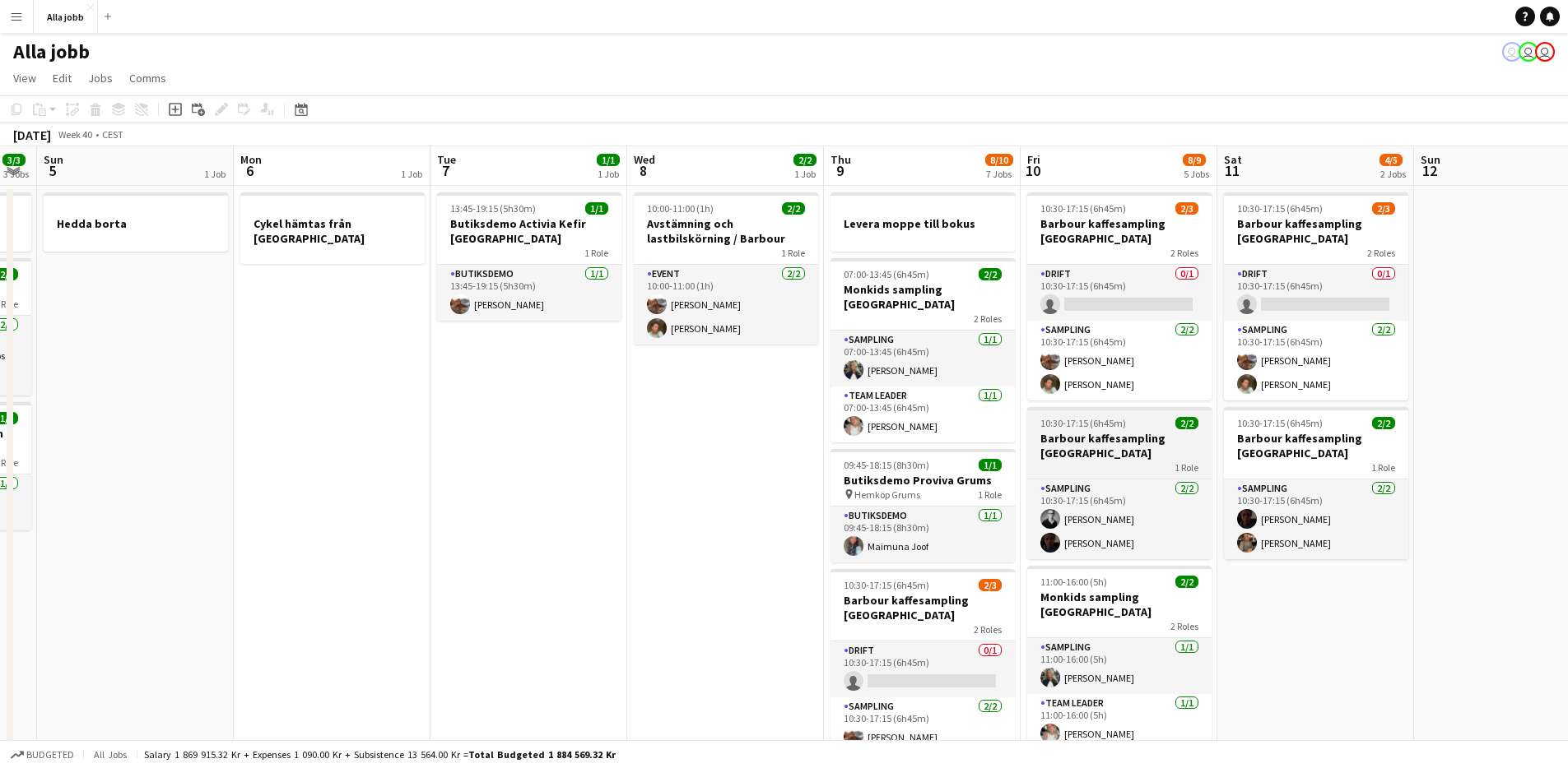
drag, startPoint x: 464, startPoint y: 396, endPoint x: 1166, endPoint y: 443, distance: 703.6
click at [1219, 444] on app-calendar-viewport "Fri 3 6/6 6 Jobs Sat 4 3/3 3 Jobs Sun 5 1 Job Mon 6 1 Job Tue 7 1/1 1 Job Wed 8…" at bounding box center [784, 710] width 1568 height 1128
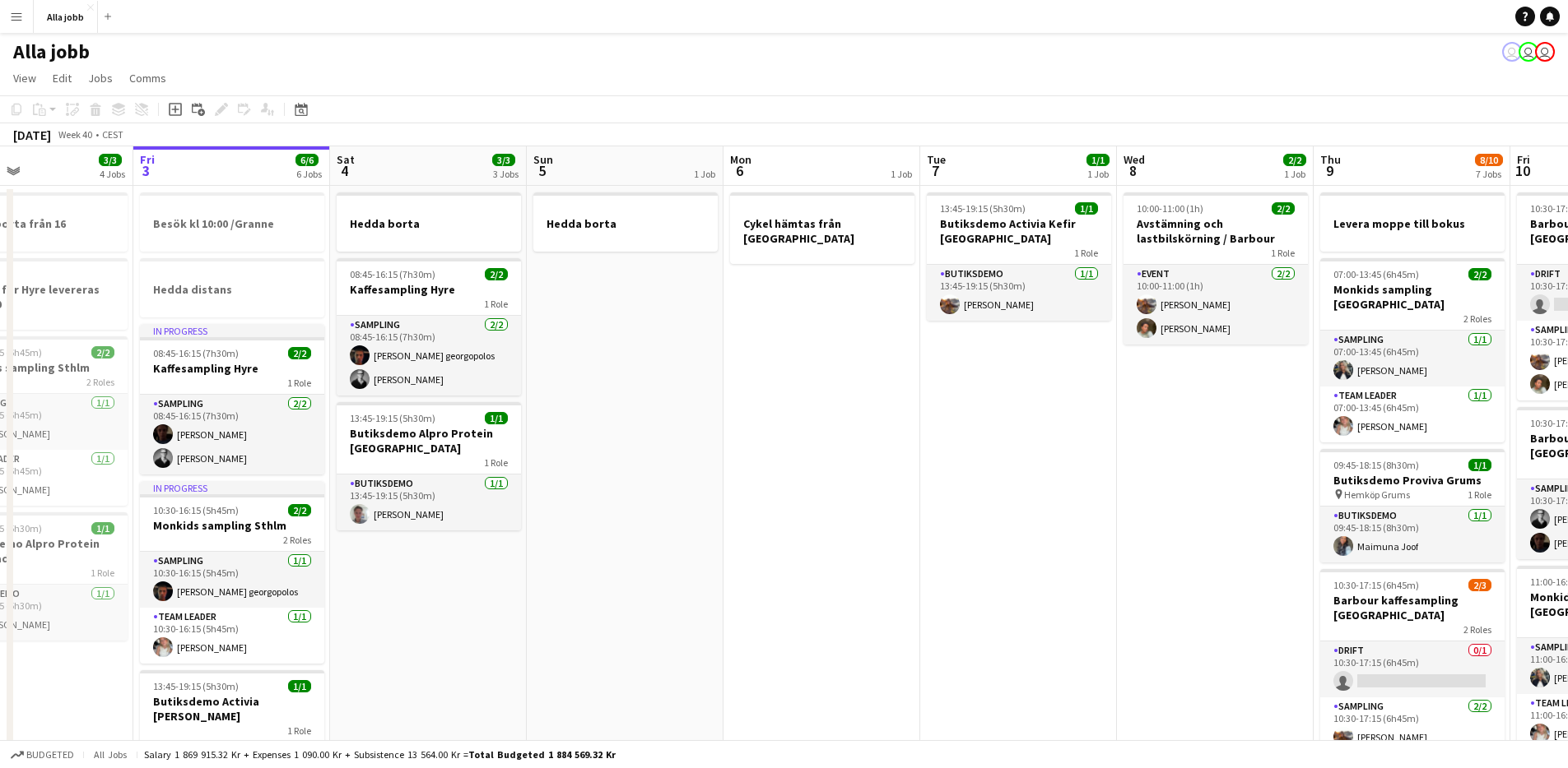
drag, startPoint x: 936, startPoint y: 445, endPoint x: 1099, endPoint y: 475, distance: 165.7
click at [1216, 455] on app-calendar-viewport "Tue 30 1/1 3 Jobs Wed 1 12/15 2 Jobs Thu 2 3/3 4 Jobs Fri 3 6/6 6 Jobs Sat 4 3/…" at bounding box center [784, 710] width 1568 height 1128
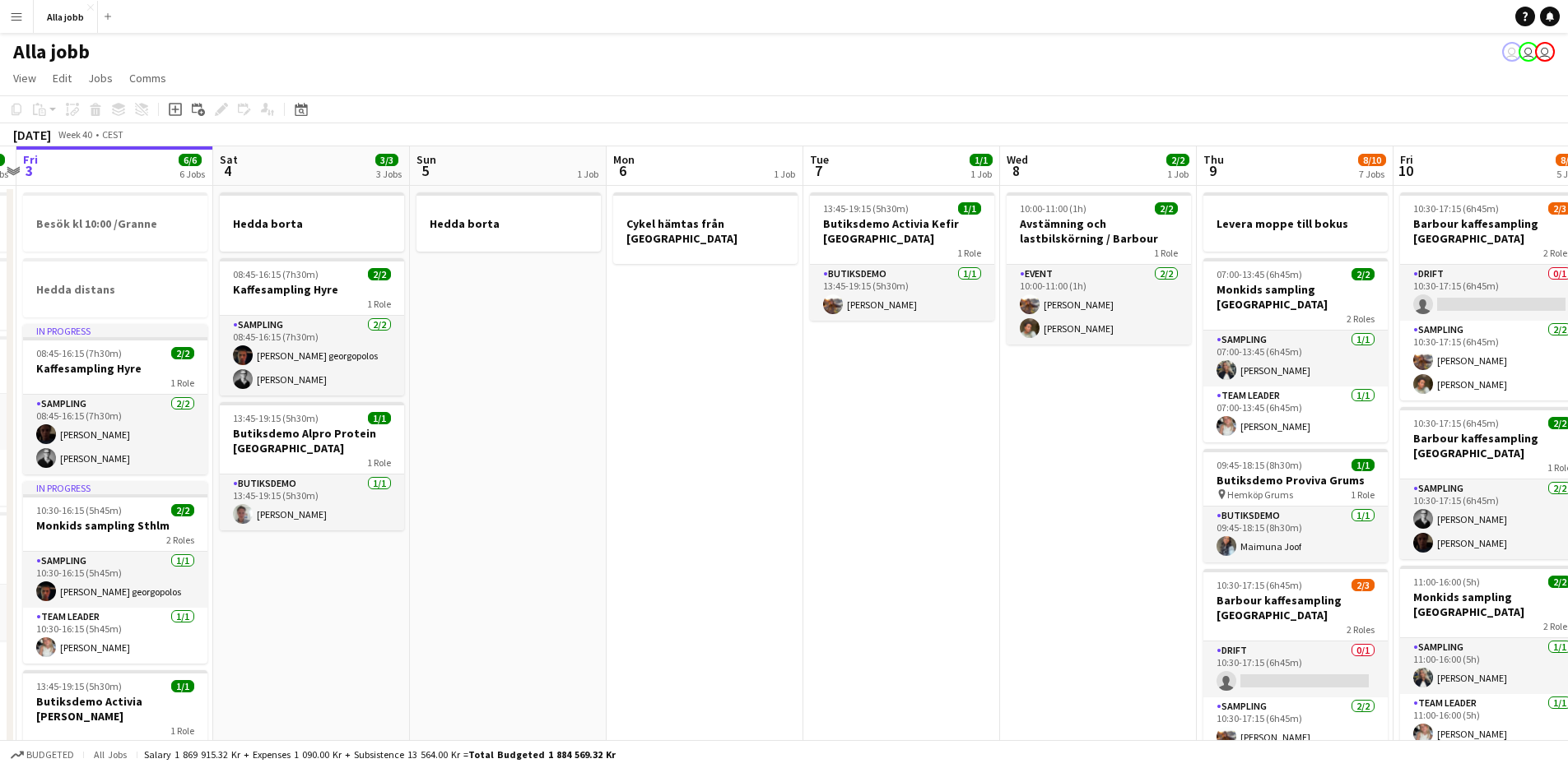
drag, startPoint x: 740, startPoint y: 501, endPoint x: 434, endPoint y: 444, distance: 311.3
click at [426, 452] on app-calendar-viewport "Tue 30 1/1 3 Jobs Wed 1 12/15 2 Jobs Thu 2 3/3 4 Jobs Fri 3 6/6 6 Jobs Sat 4 3/…" at bounding box center [784, 710] width 1568 height 1128
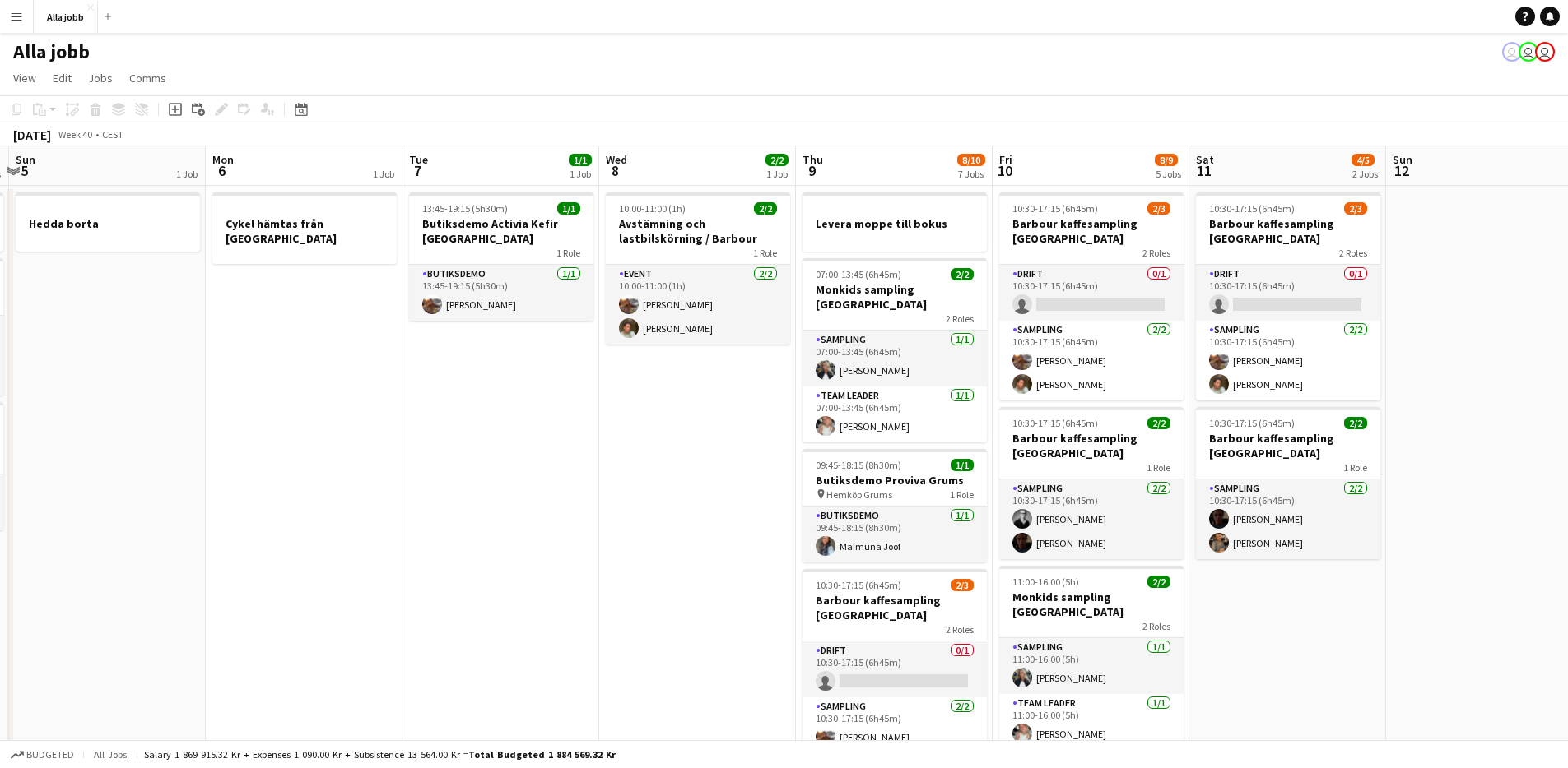
drag, startPoint x: 861, startPoint y: 486, endPoint x: 457, endPoint y: 456, distance: 405.1
click at [457, 456] on app-calendar-viewport "Thu 2 3/3 4 Jobs Fri 3 6/6 6 Jobs Sat 4 3/3 3 Jobs Sun 5 1 Job Mon 6 1 Job Tue …" at bounding box center [784, 710] width 1568 height 1128
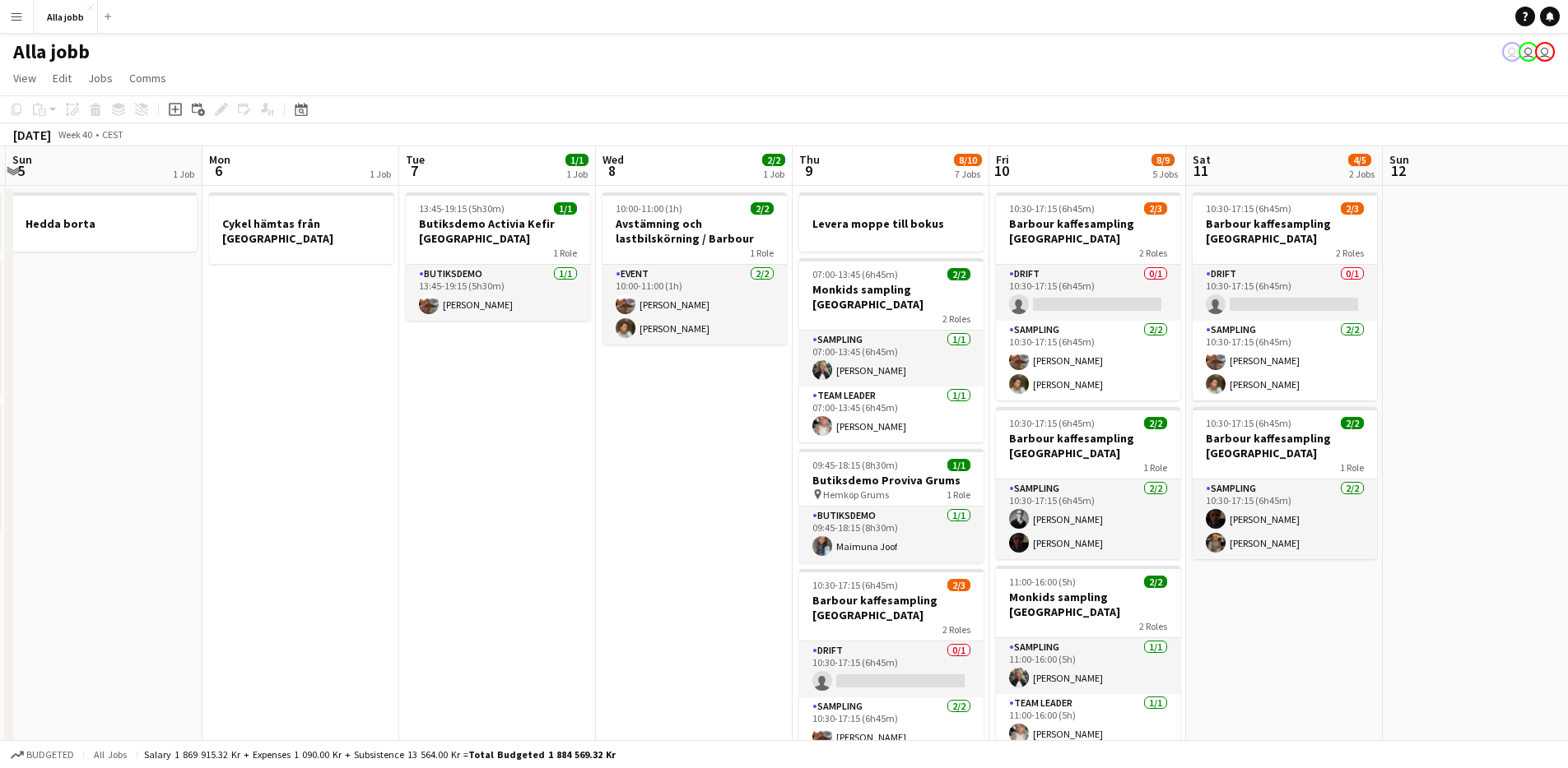
scroll to position [0, 583]
click at [481, 443] on app-date-cell "13:45-19:15 (5h30m) 1/1 Butiksdemo Activia Kefir Stockholm 1 Role Butiksdemo 1/…" at bounding box center [499, 730] width 196 height 1088
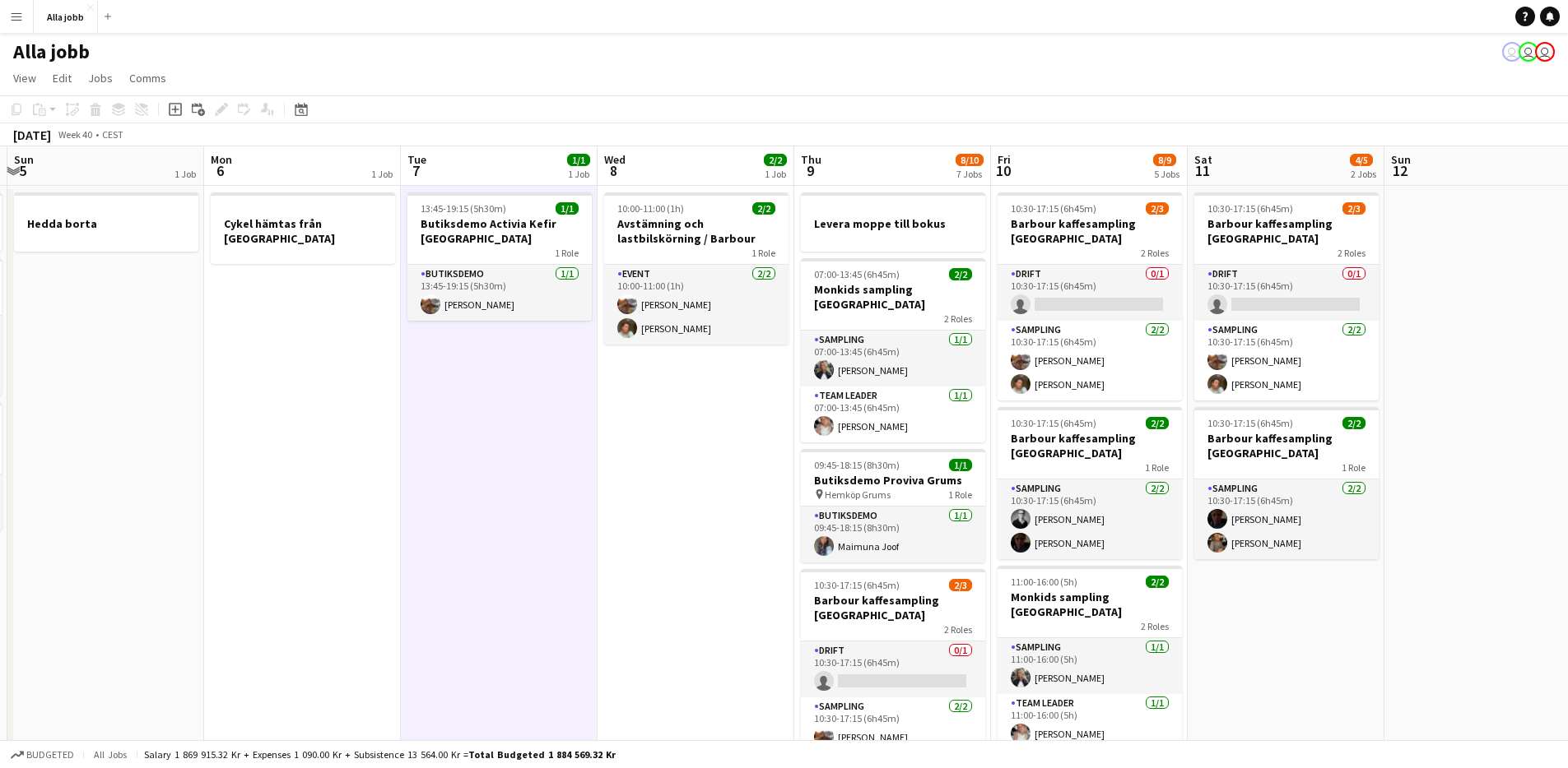
click at [700, 591] on app-date-cell "10:00-11:00 (1h) 2/2 Avstämning och lastbilskörning / [PERSON_NAME] 1 Role Even…" at bounding box center [696, 730] width 196 height 1088
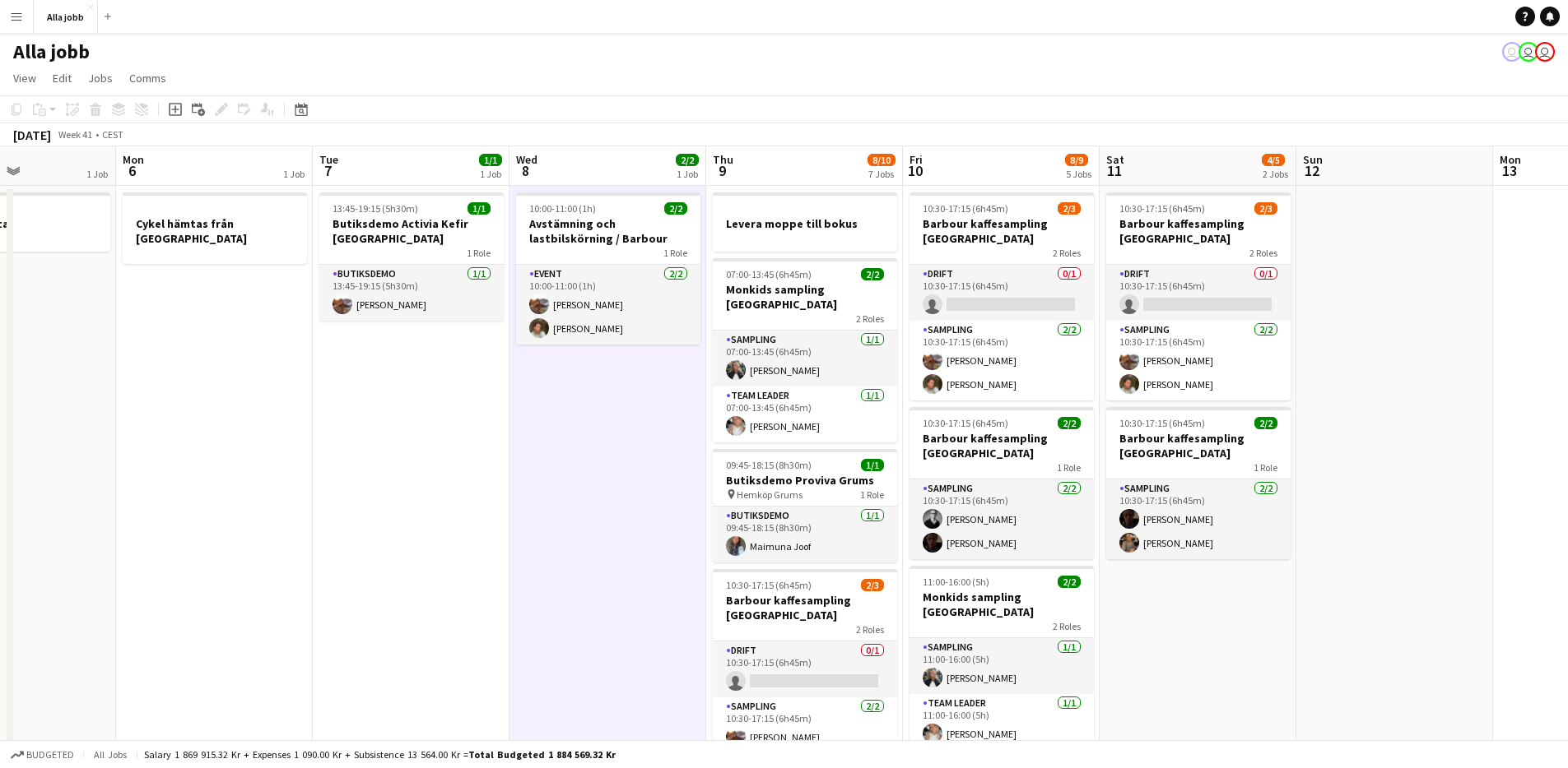
drag, startPoint x: 651, startPoint y: 577, endPoint x: 369, endPoint y: 508, distance: 290.3
click at [370, 509] on app-calendar-viewport "Fri 3 6/6 6 Jobs Sat 4 3/3 3 Jobs Sun 5 1 Job Mon 6 1 Job Tue 7 1/1 1 Job Wed 8…" at bounding box center [784, 710] width 1568 height 1128
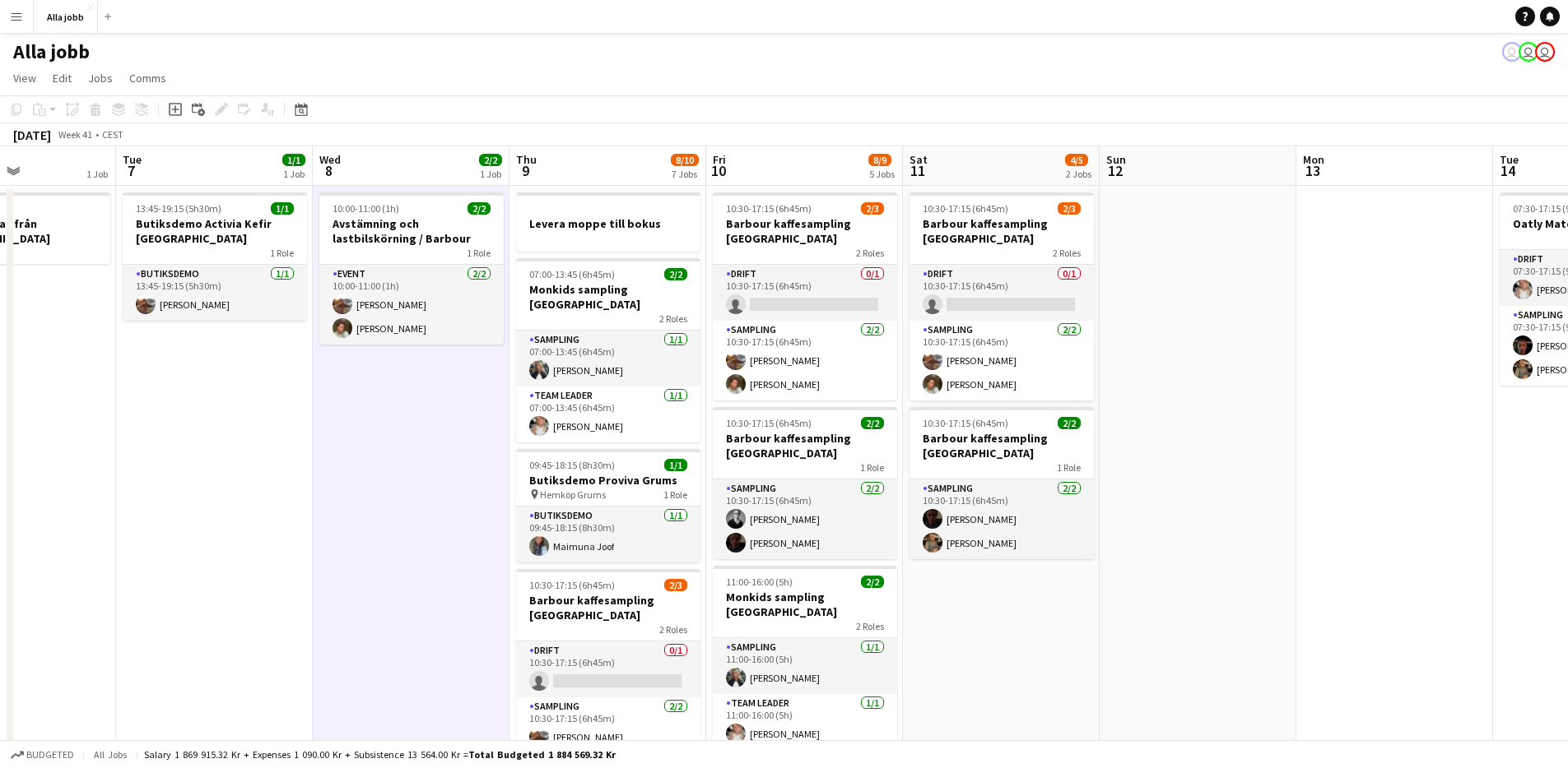
click at [970, 619] on app-date-cell "10:30-17:15 (6h45m) 2/3 [PERSON_NAME] kaffesampling Köpenhamn 2 Roles Drift 0/1…" at bounding box center [1001, 730] width 196 height 1088
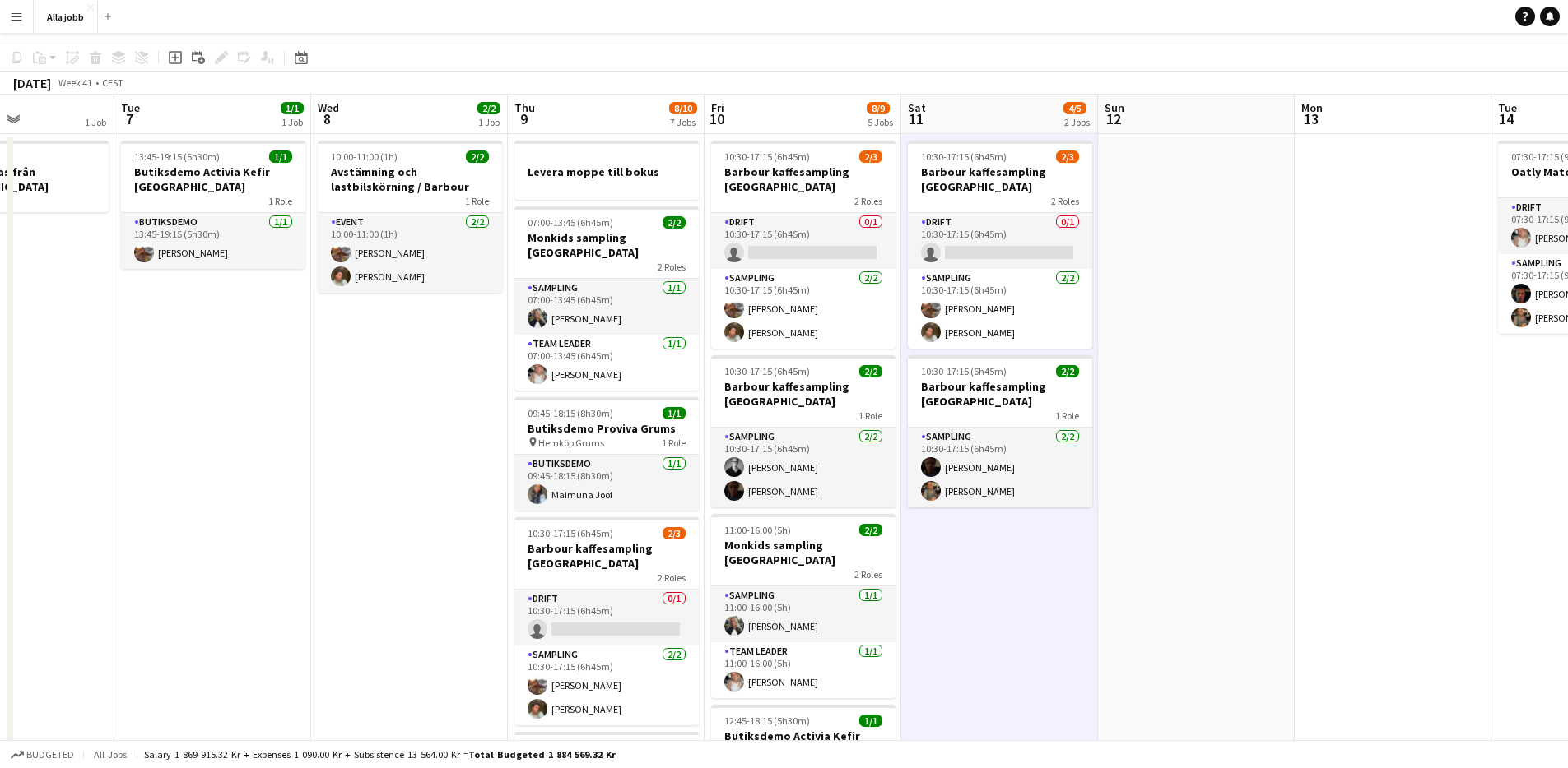
scroll to position [0, 0]
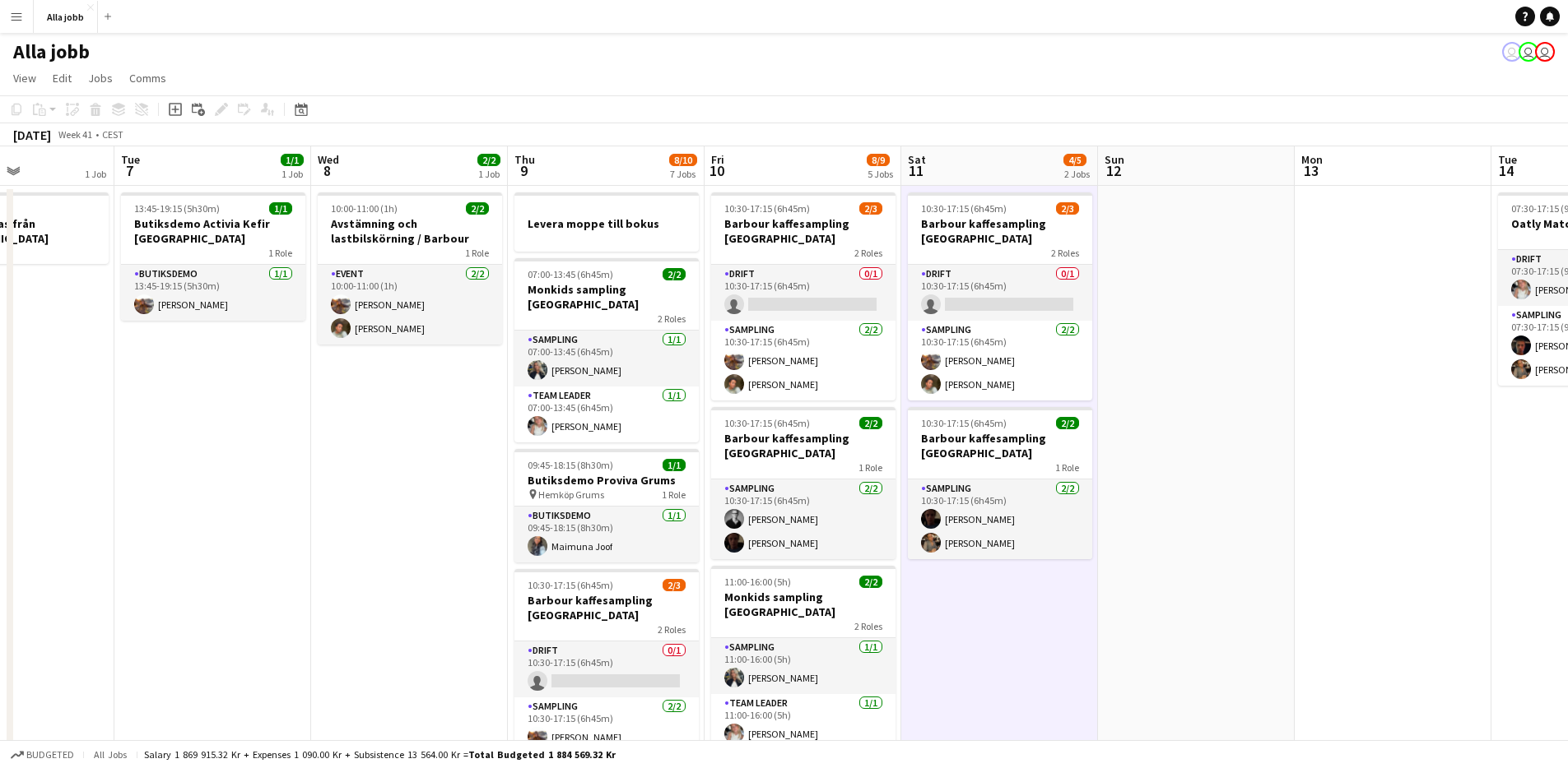
click at [1015, 623] on app-date-cell "10:30-17:15 (6h45m) 2/3 [PERSON_NAME] kaffesampling Köpenhamn 2 Roles Drift 0/1…" at bounding box center [999, 730] width 196 height 1088
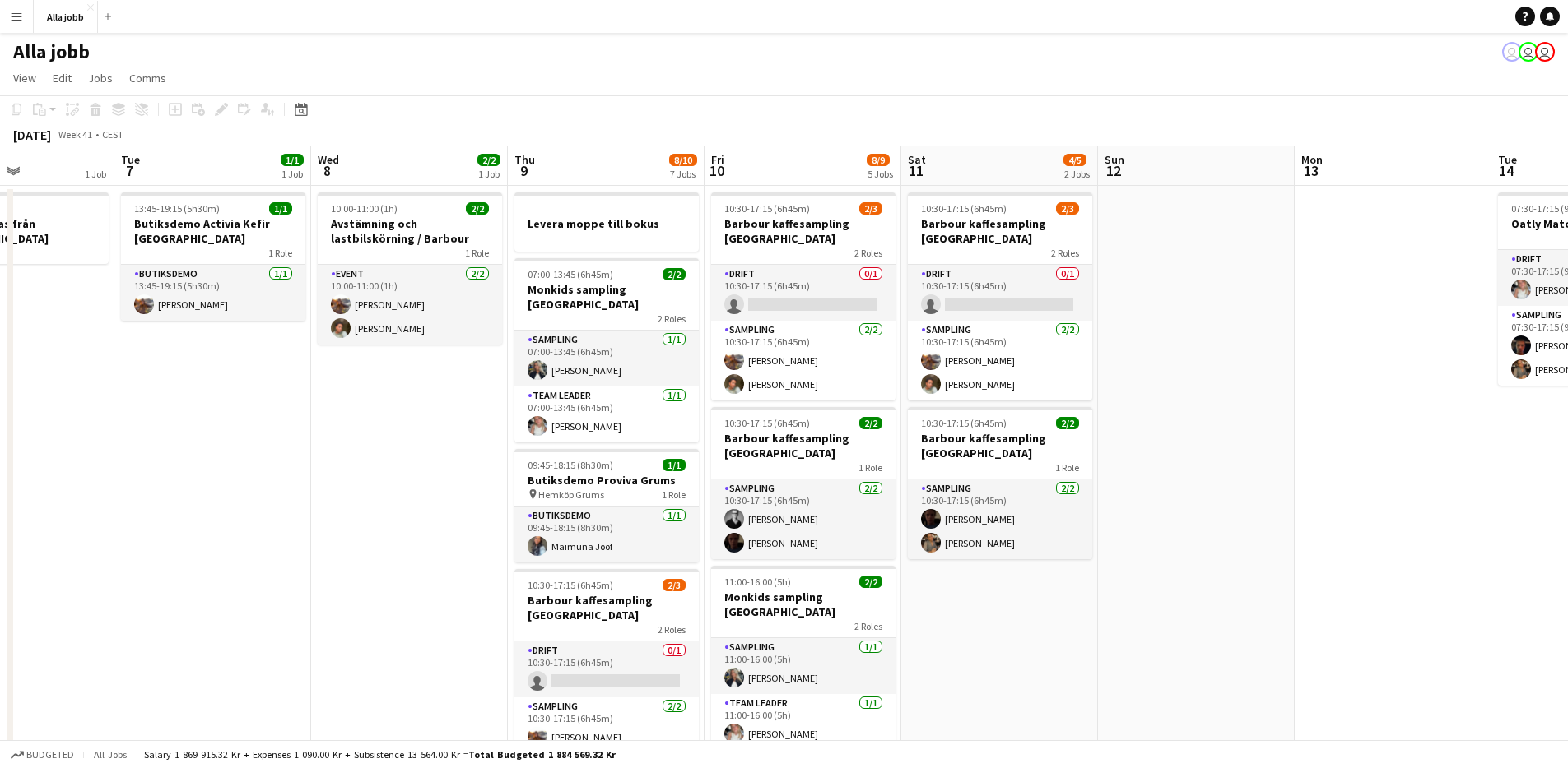
click at [1177, 472] on app-date-cell at bounding box center [1197, 730] width 196 height 1088
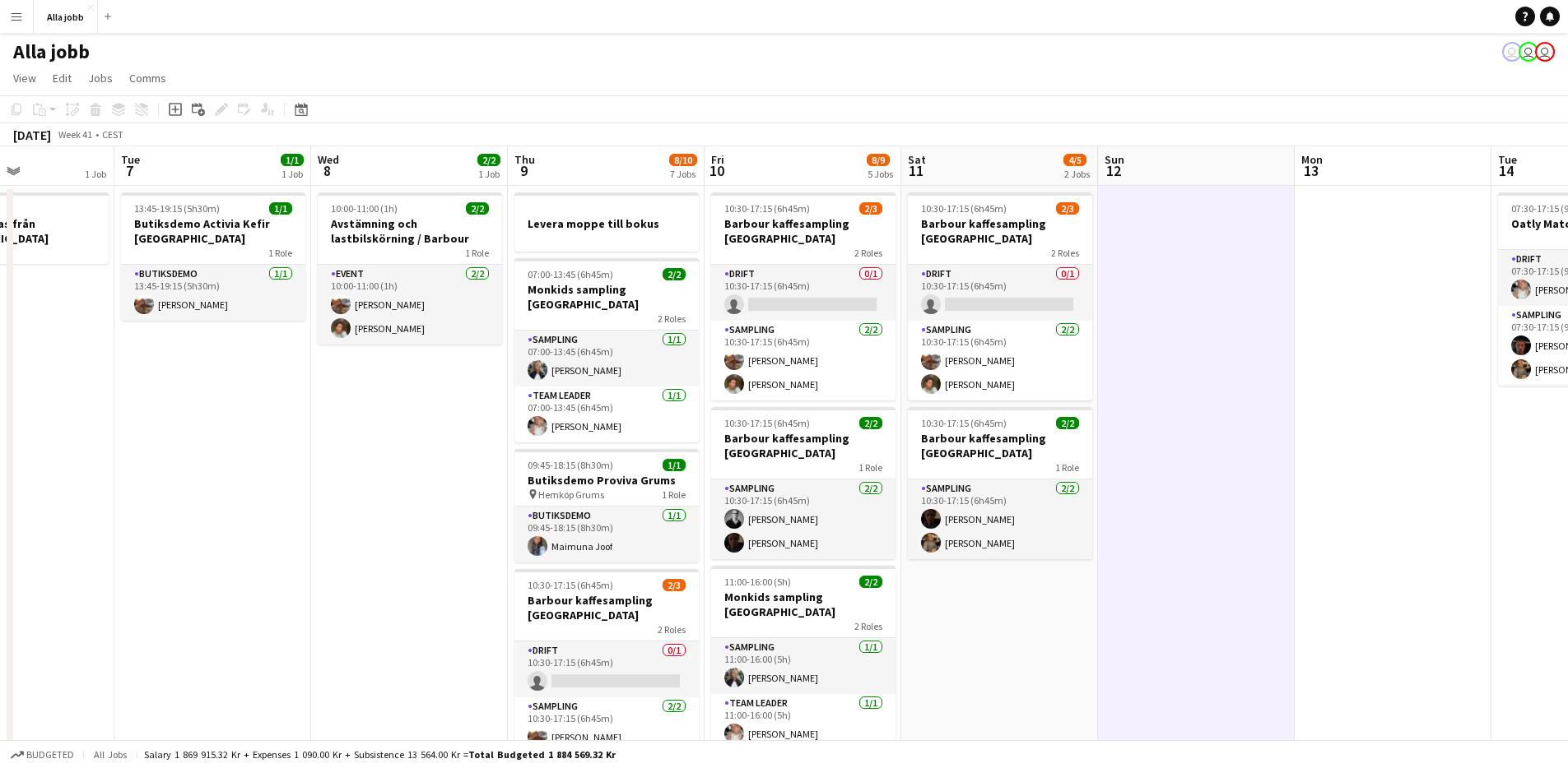
click at [1034, 592] on app-date-cell "10:30-17:15 (6h45m) 2/3 [PERSON_NAME] kaffesampling Köpenhamn 2 Roles Drift 0/1…" at bounding box center [999, 730] width 196 height 1088
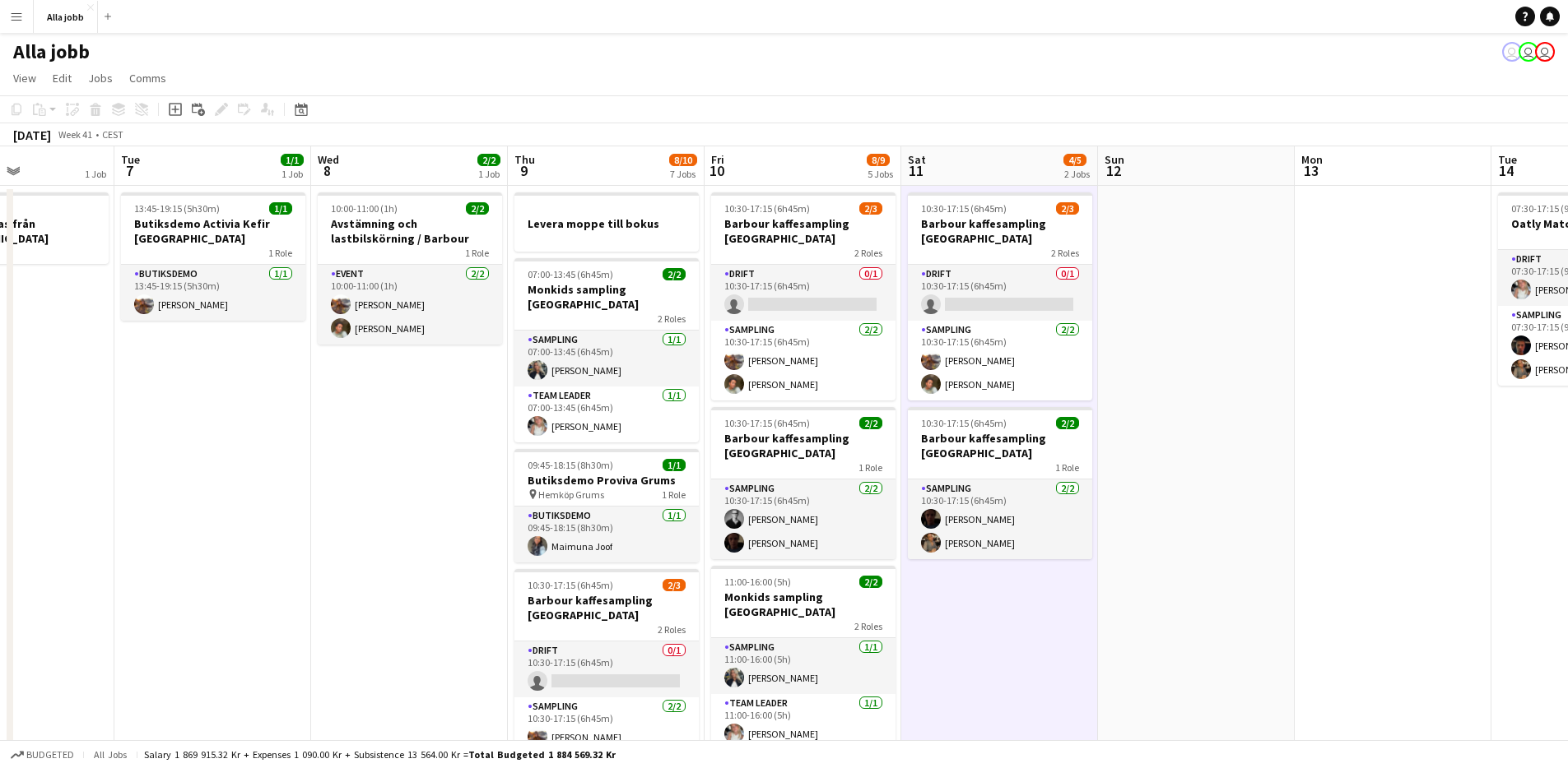
click at [1157, 498] on app-date-cell at bounding box center [1197, 730] width 196 height 1088
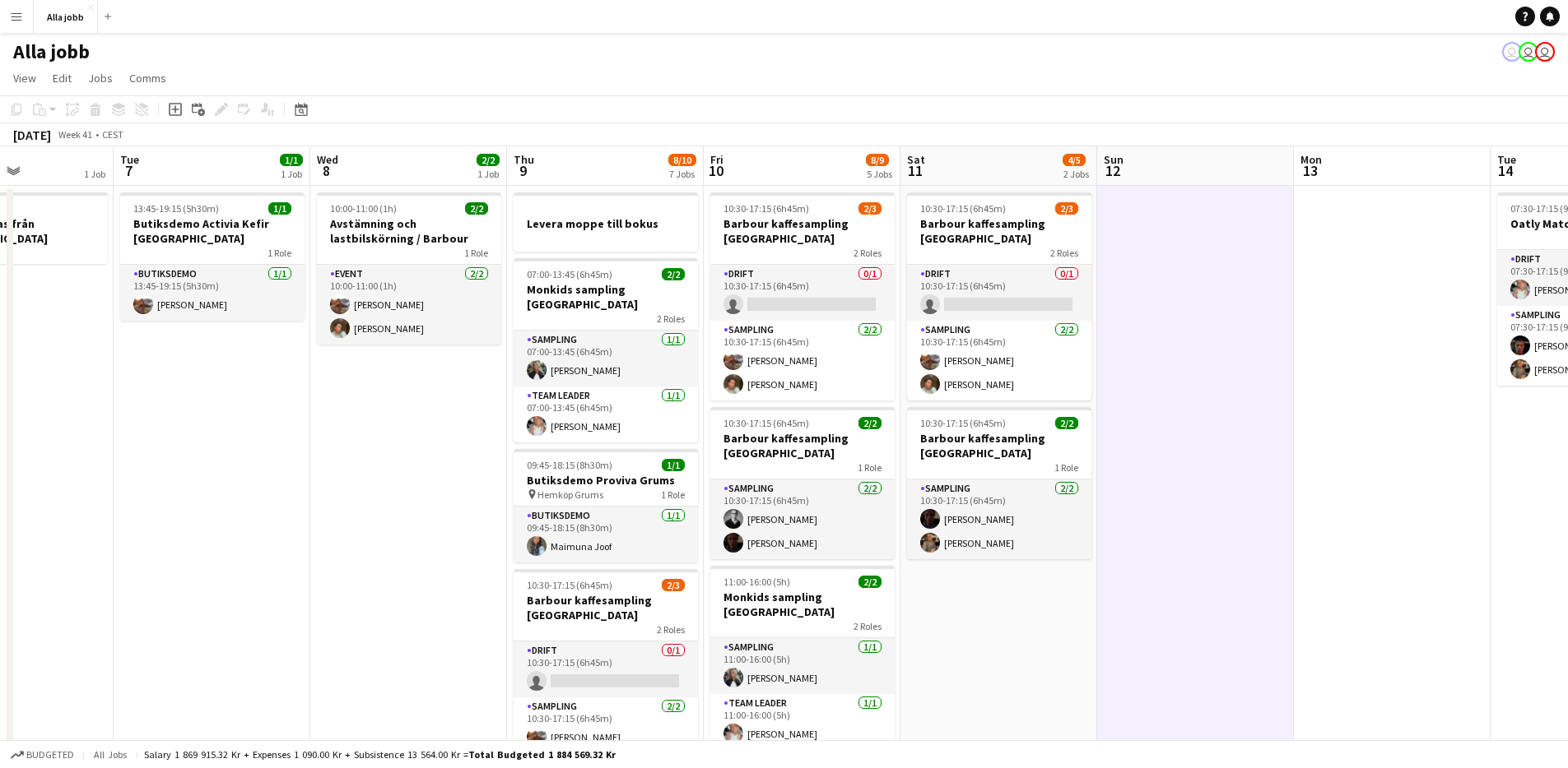
click at [1006, 640] on app-date-cell "10:30-17:15 (6h45m) 2/3 [PERSON_NAME] kaffesampling Köpenhamn 2 Roles Drift 0/1…" at bounding box center [999, 730] width 196 height 1088
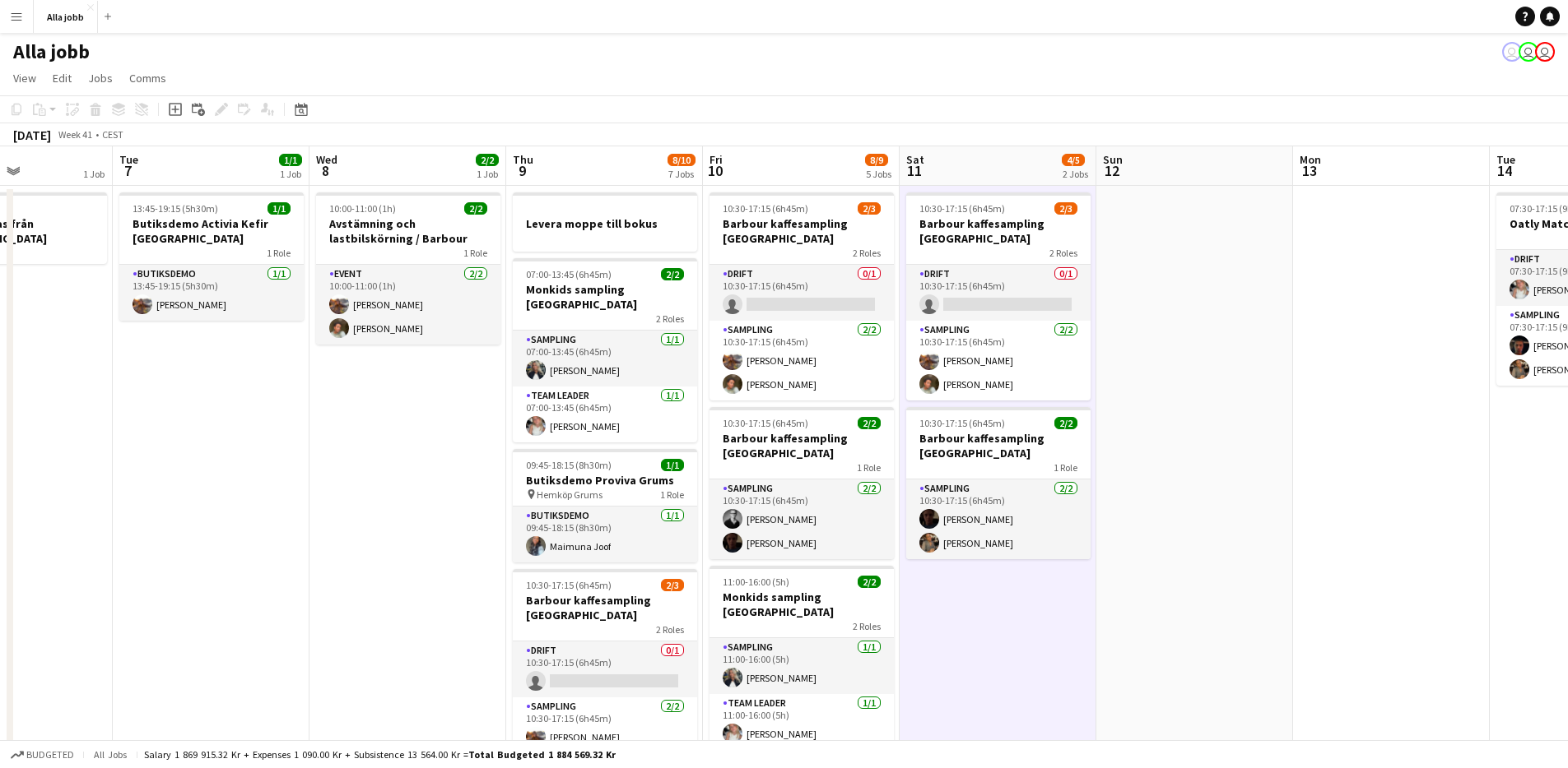
click at [1171, 343] on app-date-cell at bounding box center [1195, 730] width 196 height 1088
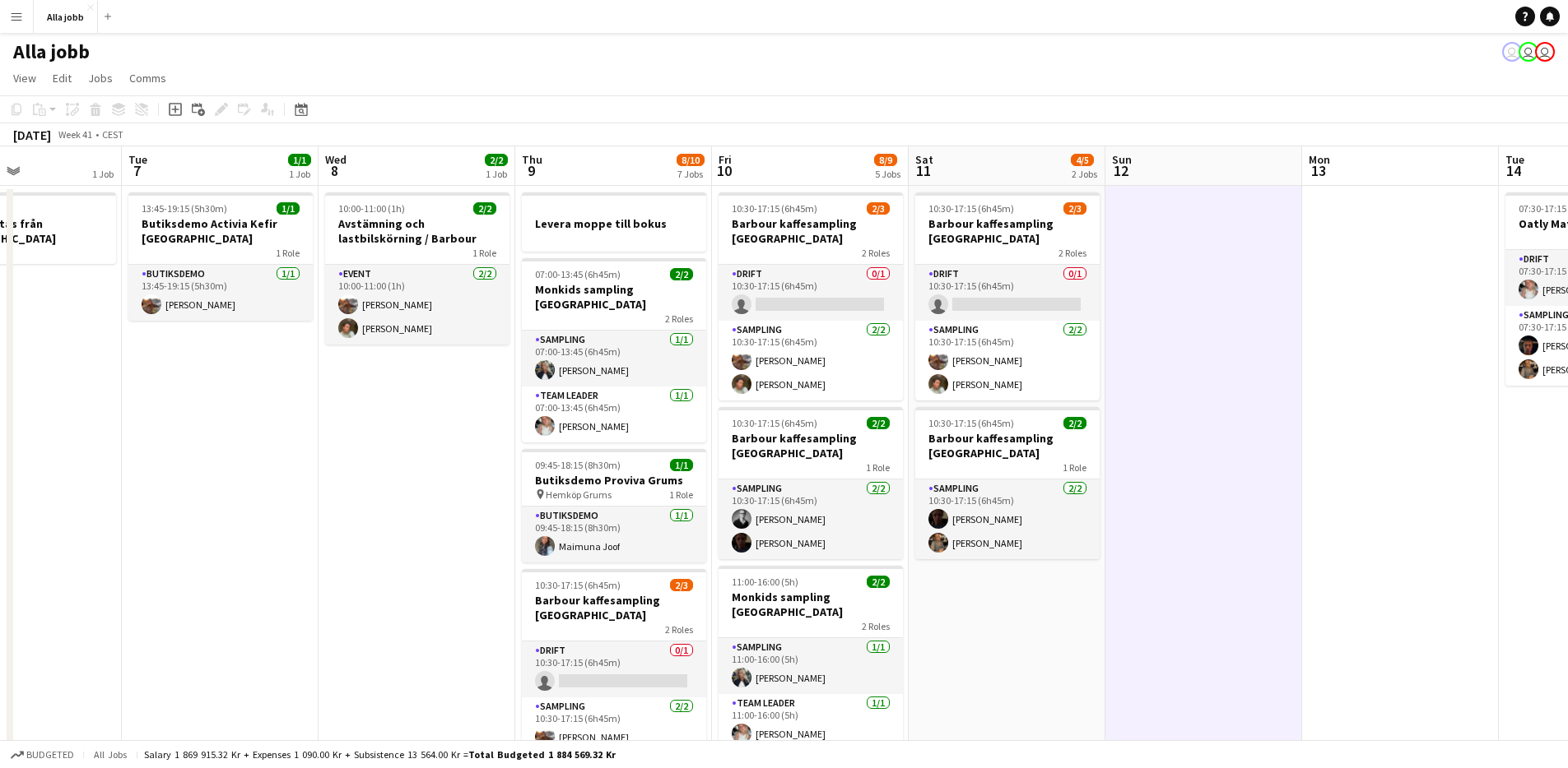
drag, startPoint x: 946, startPoint y: 606, endPoint x: 955, endPoint y: 604, distance: 9.2
click at [954, 604] on app-calendar-viewport "Sat 4 3/3 3 Jobs Sun 5 1 Job Mon 6 1 Job Tue 7 1/1 1 Job Wed 8 2/2 1 Job Thu 9 …" at bounding box center [784, 710] width 1568 height 1128
click at [955, 604] on app-date-cell "10:30-17:15 (6h45m) 2/3 [PERSON_NAME] kaffesampling Köpenhamn 2 Roles Drift 0/1…" at bounding box center [1007, 730] width 196 height 1088
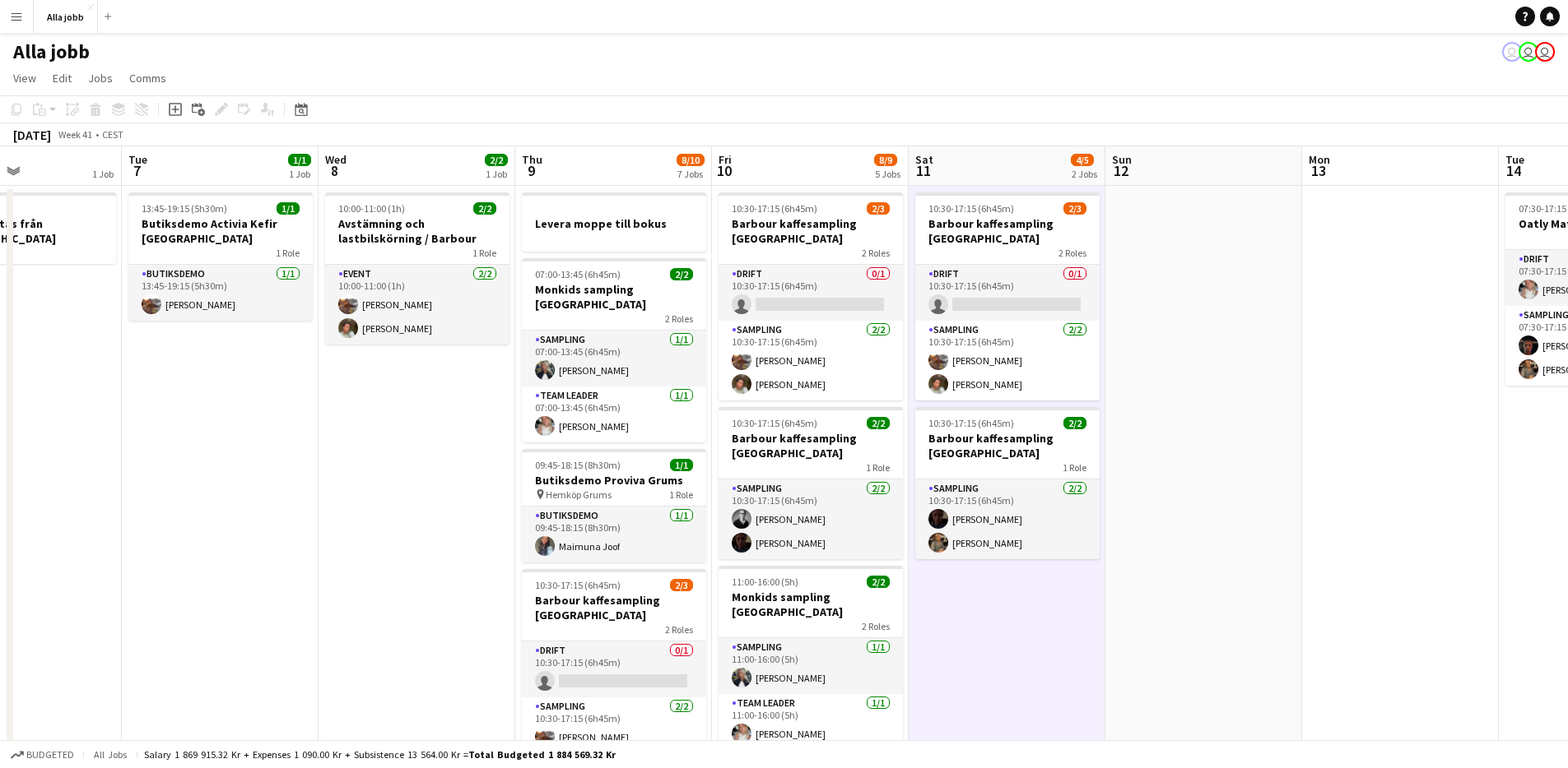
scroll to position [0, 464]
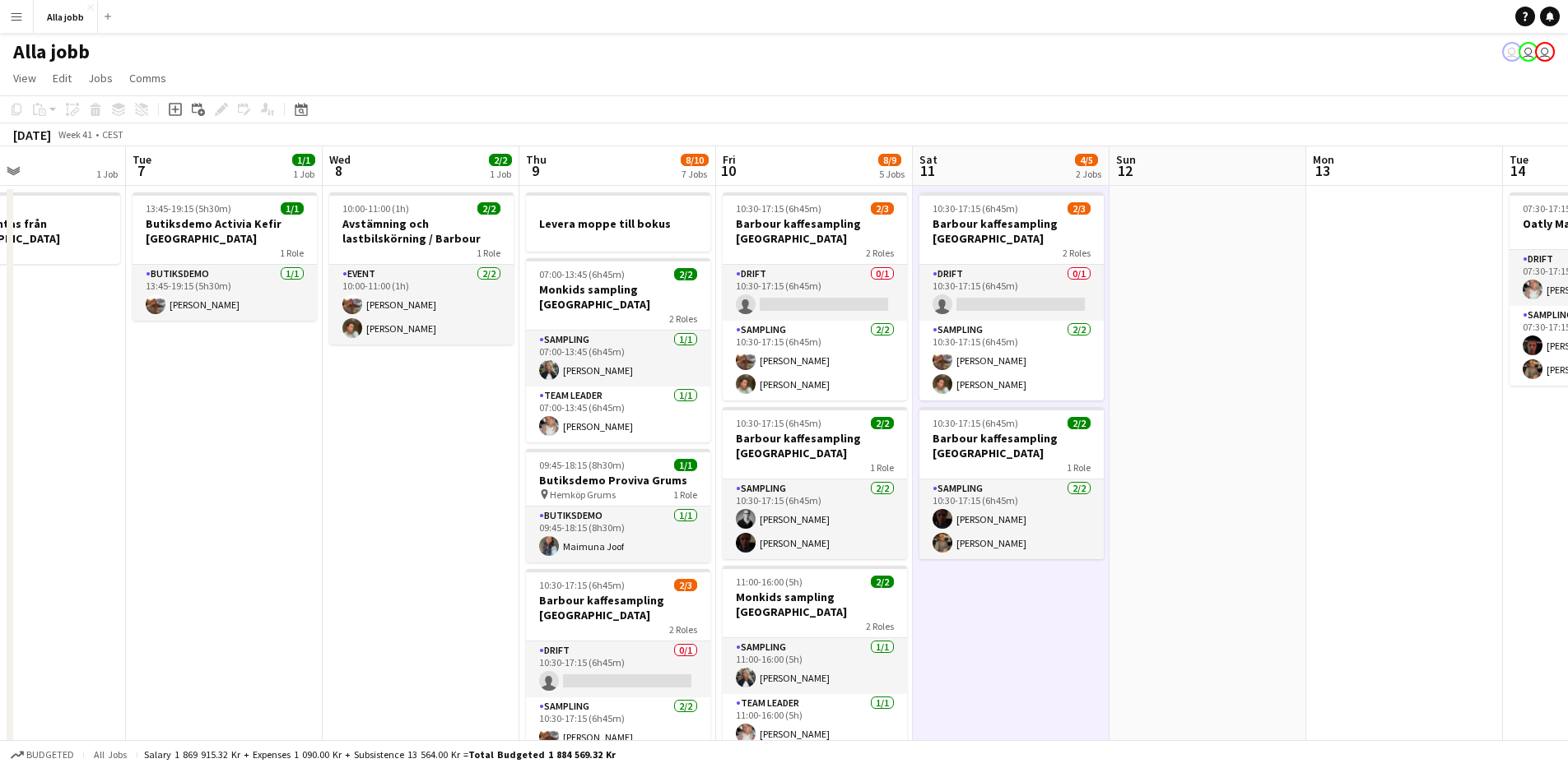
click at [961, 603] on app-date-cell "10:30-17:15 (6h45m) 2/3 [PERSON_NAME] kaffesampling Köpenhamn 2 Roles Drift 0/1…" at bounding box center [1011, 730] width 196 height 1088
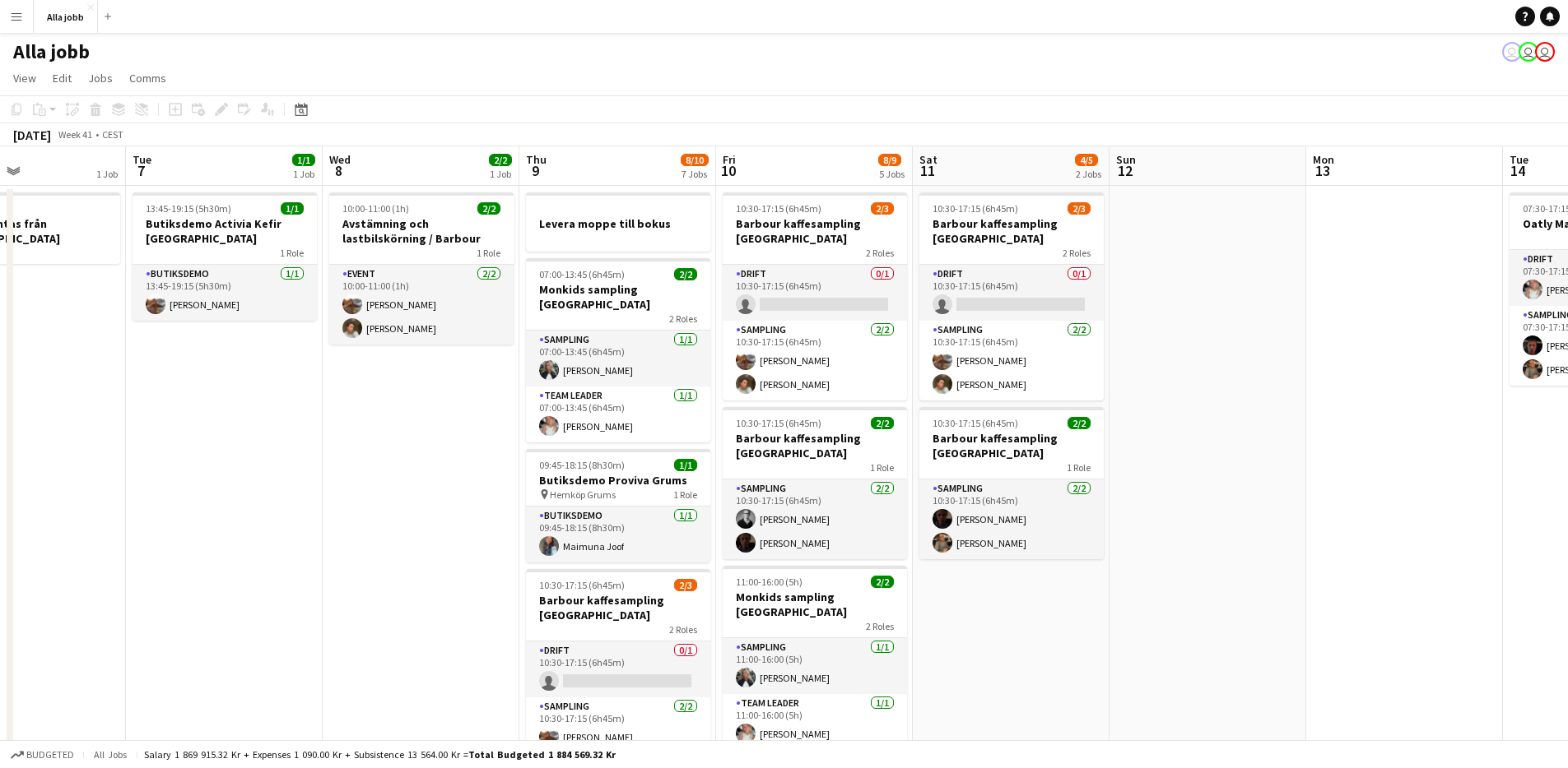
click at [961, 603] on app-date-cell "10:30-17:15 (6h45m) 2/3 [PERSON_NAME] kaffesampling Köpenhamn 2 Roles Drift 0/1…" at bounding box center [1011, 730] width 196 height 1088
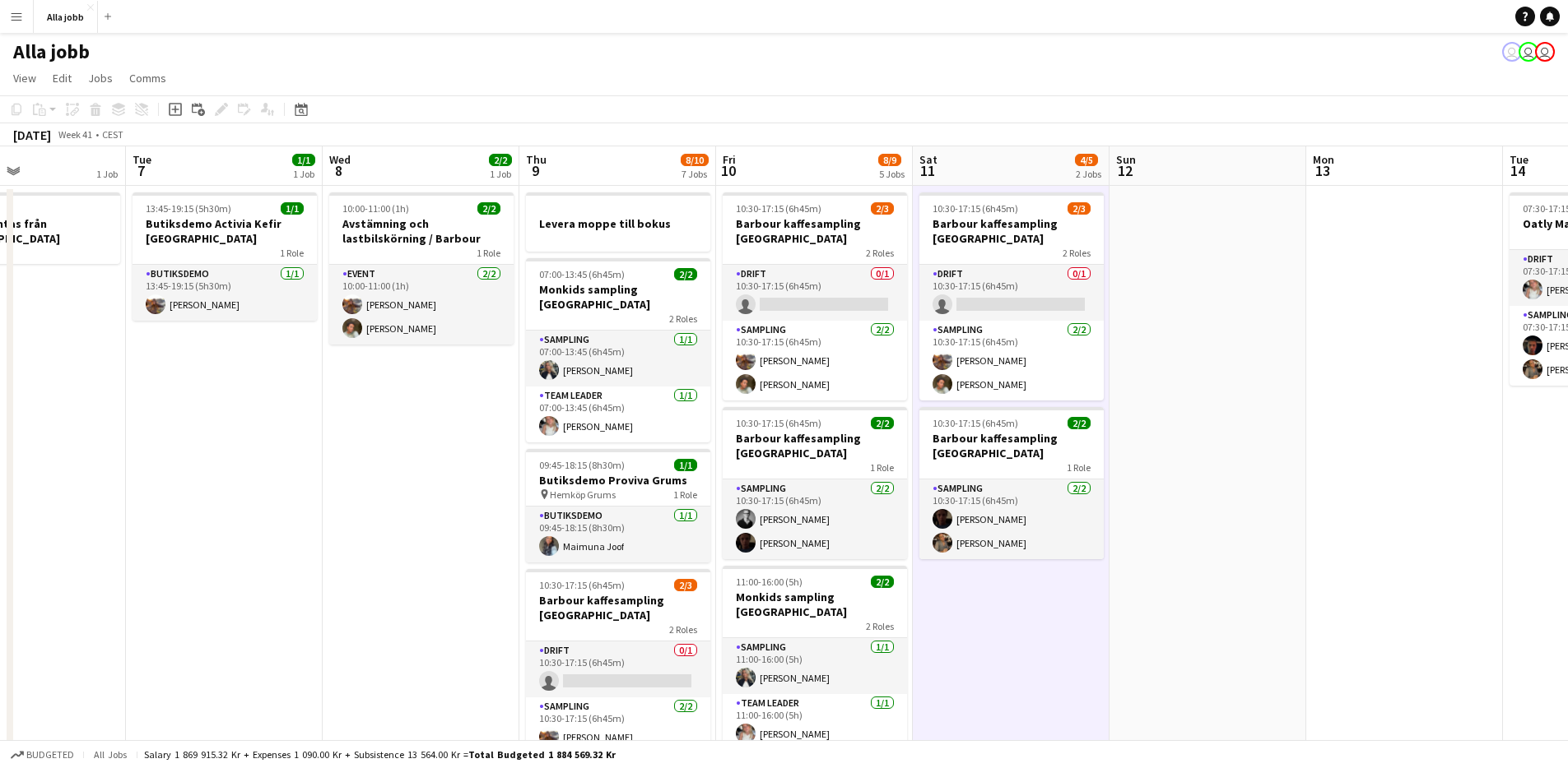
click at [961, 604] on app-date-cell "10:30-17:15 (6h45m) 2/3 [PERSON_NAME] kaffesampling Köpenhamn 2 Roles Drift 0/1…" at bounding box center [1011, 730] width 196 height 1088
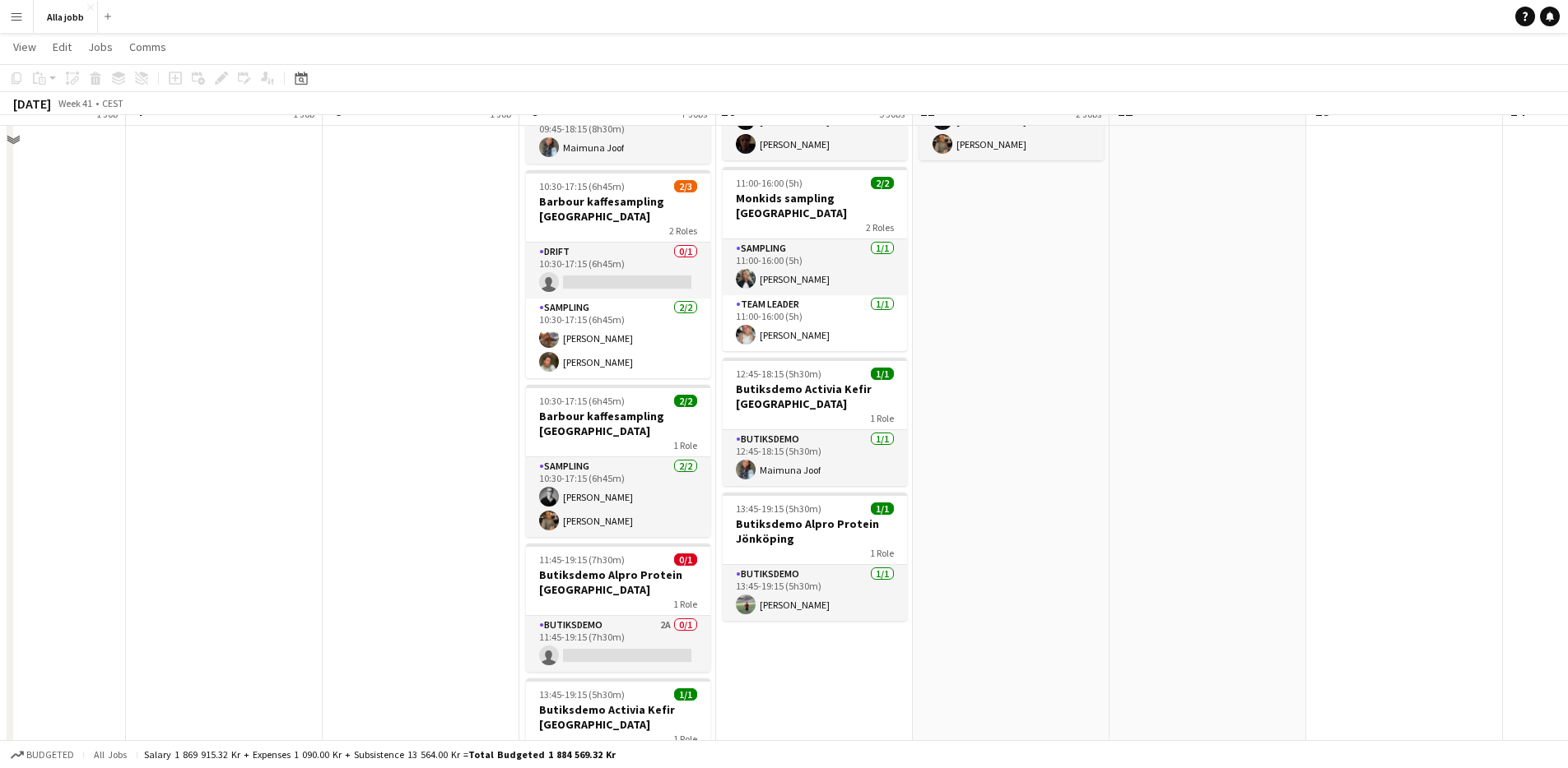
scroll to position [454, 0]
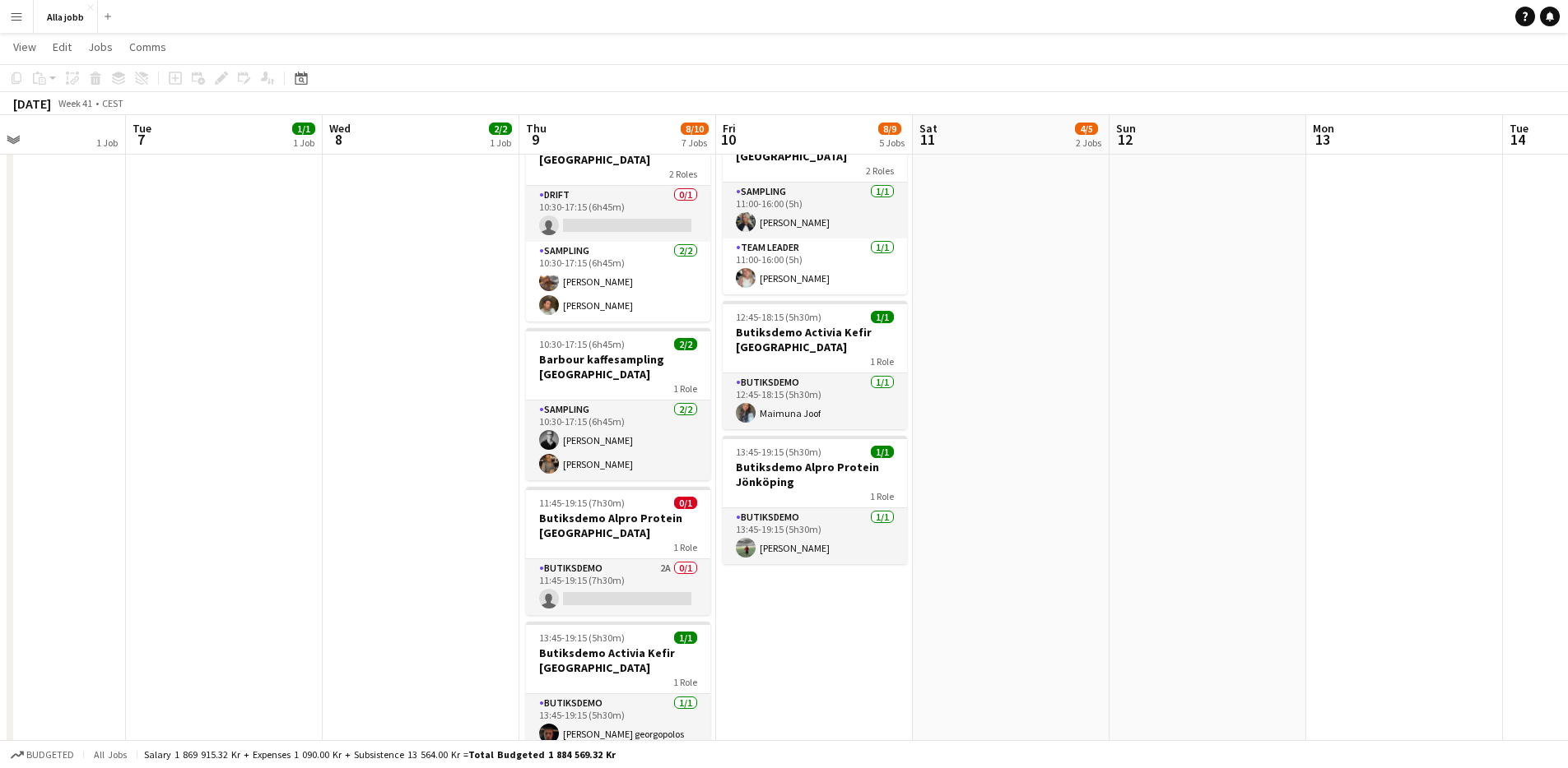
click at [867, 609] on app-date-cell "10:30-17:15 (6h45m) 2/3 Barbour kaffesampling Köpenhamn 2 Roles Drift 0/1 10:30…" at bounding box center [814, 275] width 196 height 1088
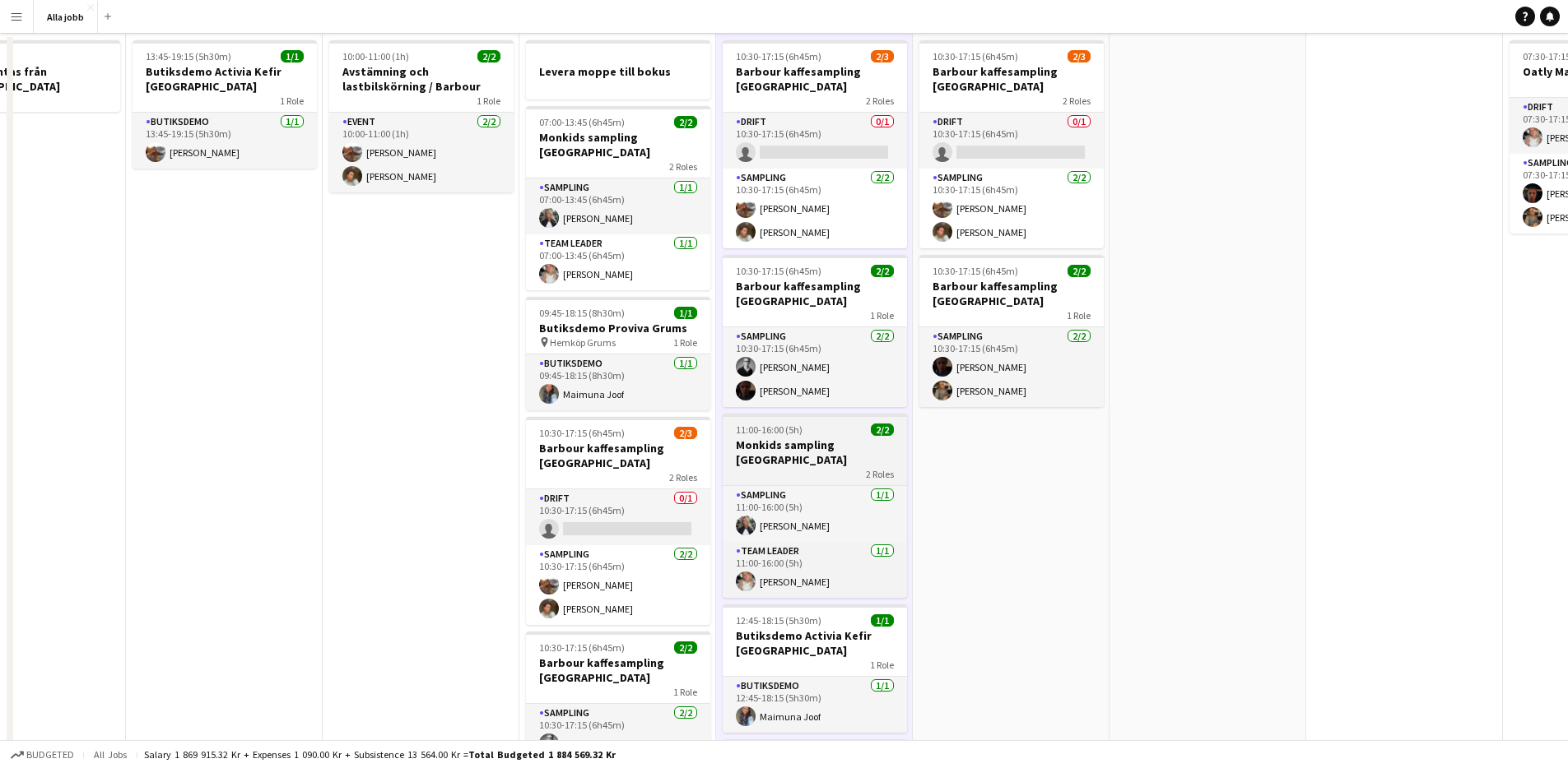
scroll to position [0, 0]
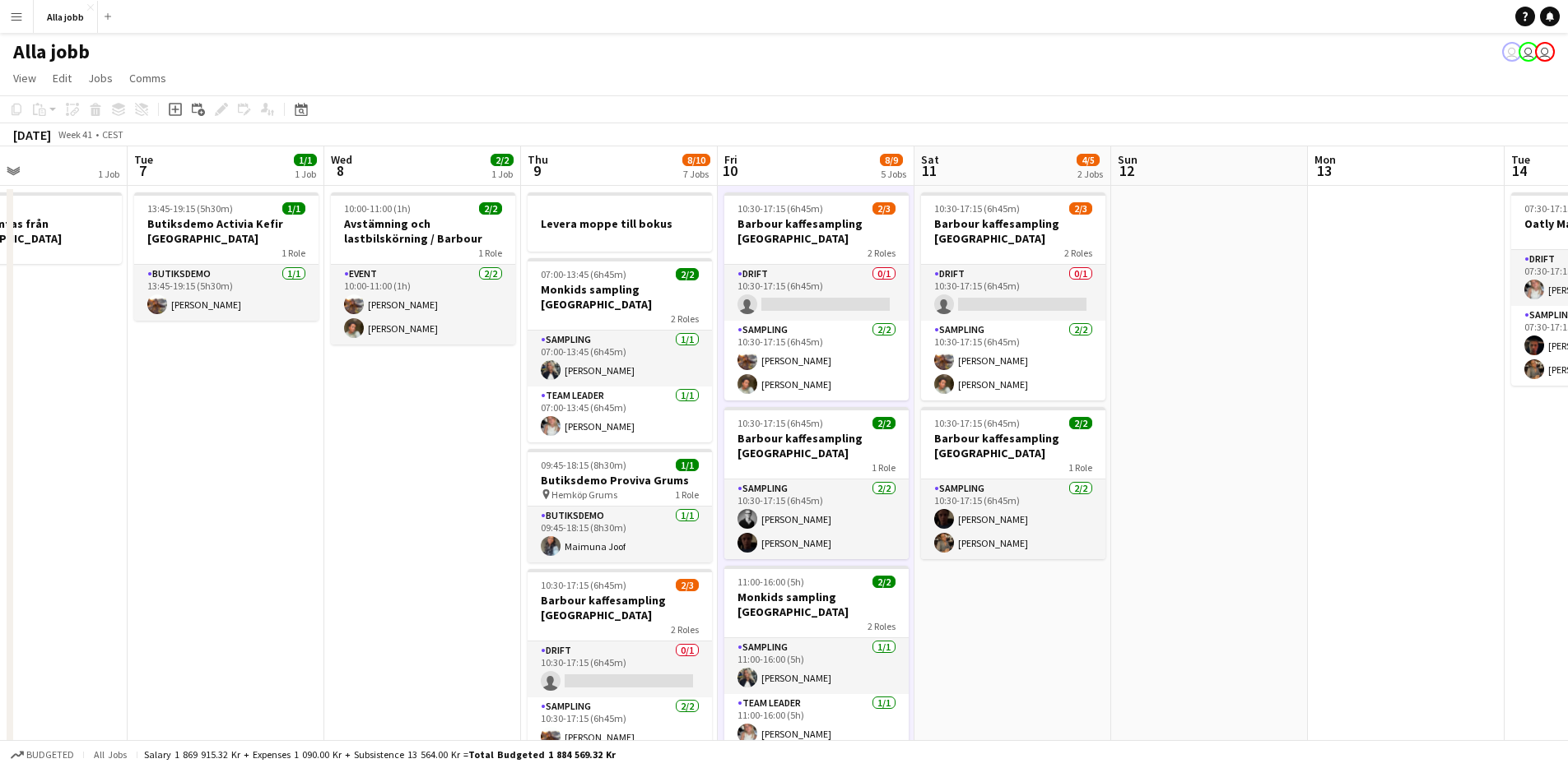
click at [1031, 652] on app-date-cell "10:30-17:15 (6h45m) 2/3 [PERSON_NAME] kaffesampling Köpenhamn 2 Roles Drift 0/1…" at bounding box center [1013, 730] width 196 height 1088
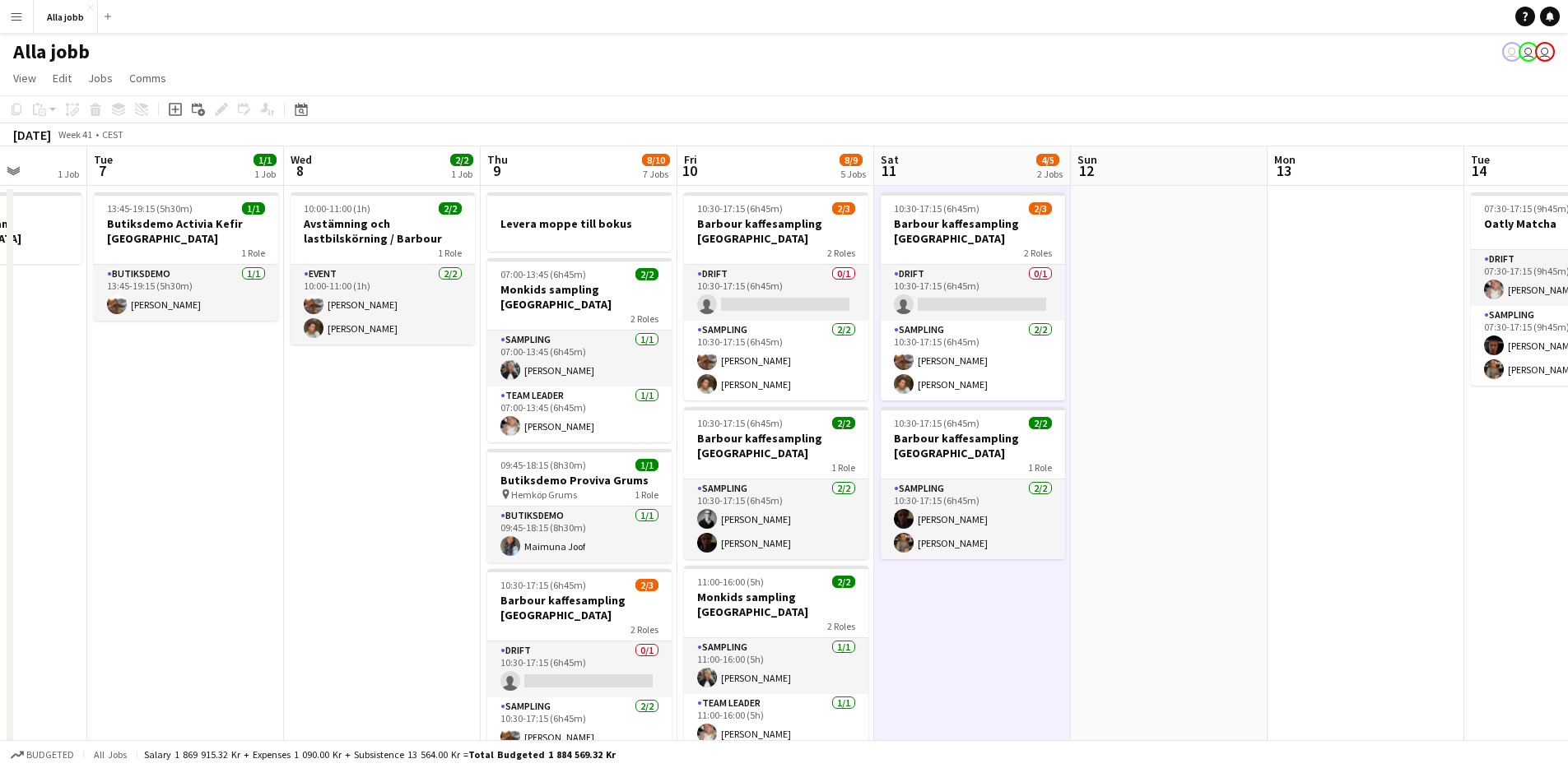
scroll to position [0, 525]
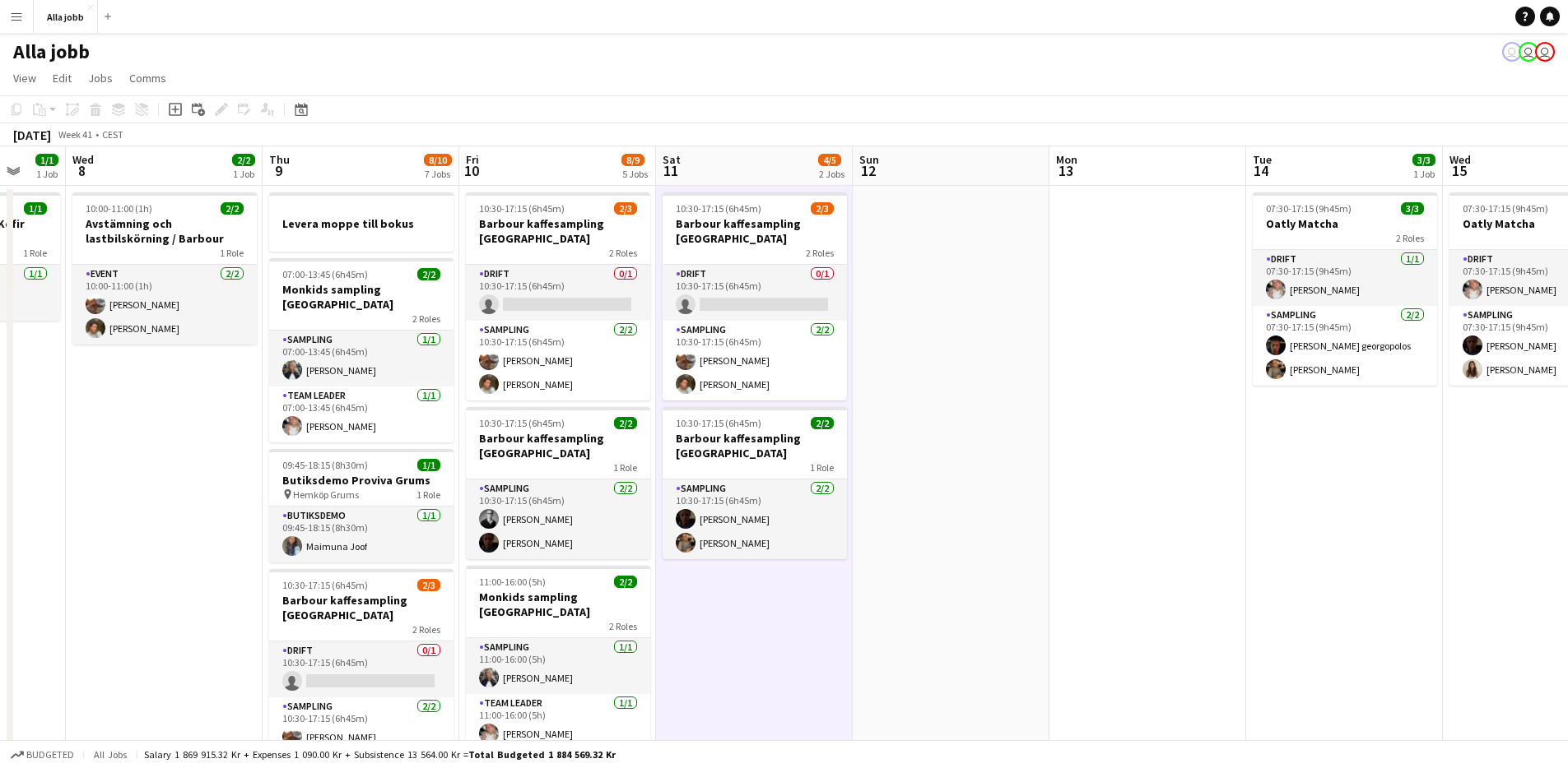
drag, startPoint x: 965, startPoint y: 625, endPoint x: 725, endPoint y: 626, distance: 240.0
click at [714, 635] on app-calendar-viewport "Sun 5 1 Job Mon 6 1 Job Tue 7 1/1 1 Job Wed 8 2/2 1 Job Thu 9 8/10 7 Jobs Fri 1…" at bounding box center [784, 710] width 1568 height 1128
click at [832, 588] on app-date-cell "10:30-17:15 (6h45m) 2/3 [PERSON_NAME] kaffesampling Köpenhamn 2 Roles Drift 0/1…" at bounding box center [755, 730] width 196 height 1088
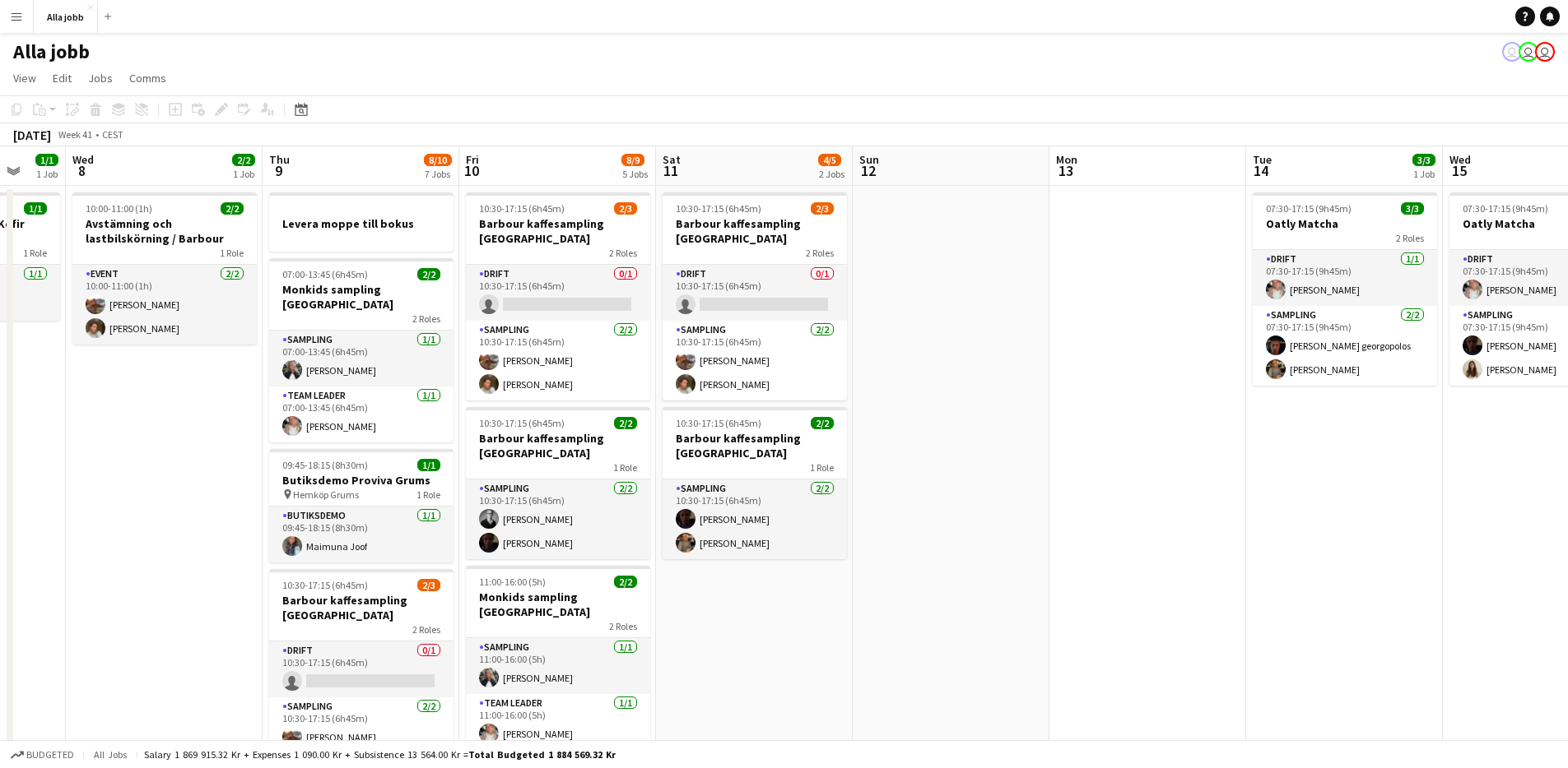
click at [865, 541] on app-calendar-viewport "Sun 5 1 Job Mon 6 1 Job Tue 7 1/1 1 Job Wed 8 2/2 1 Job Thu 9 8/10 7 Jobs Fri 1…" at bounding box center [784, 710] width 1568 height 1128
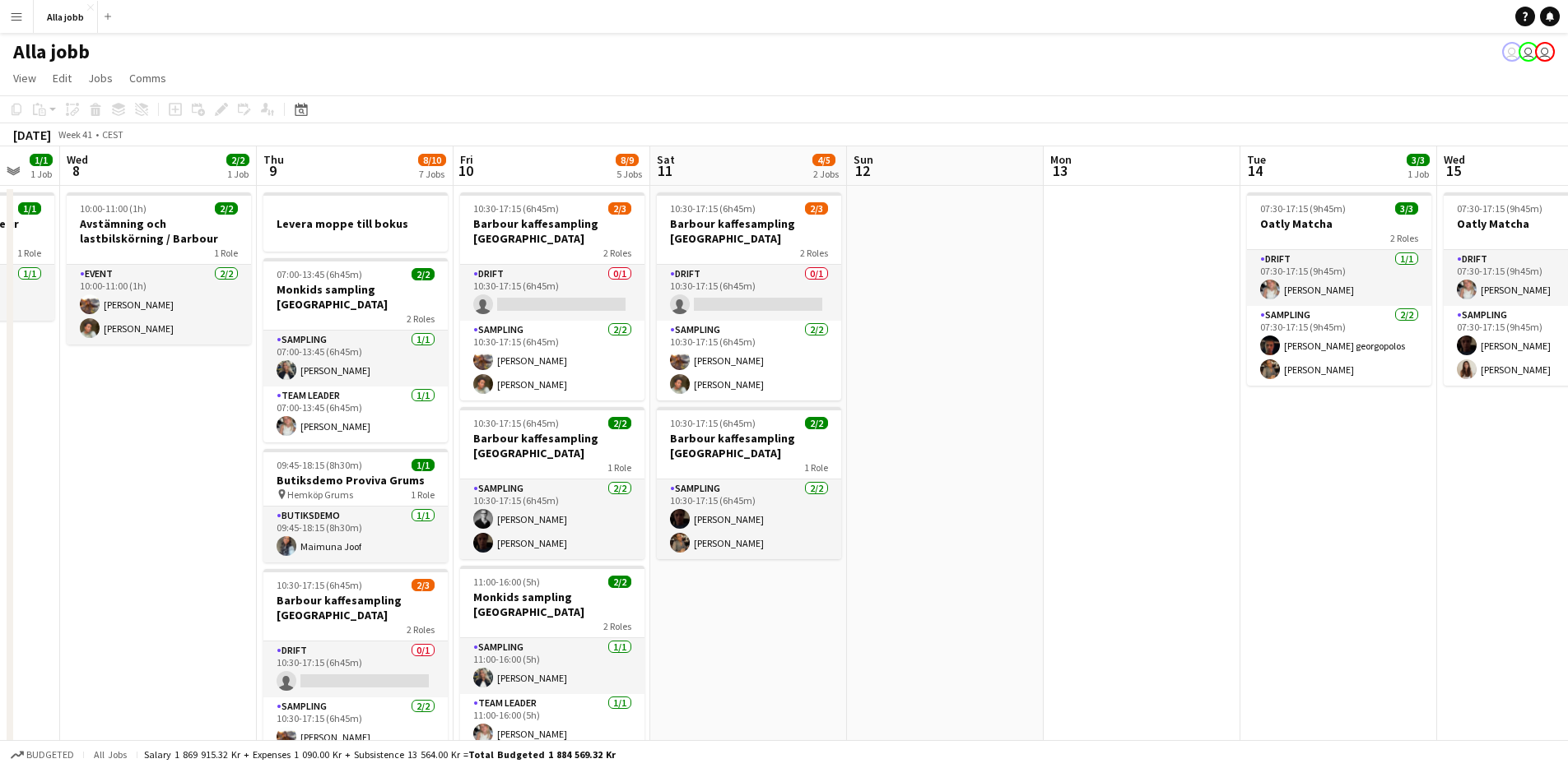
click at [750, 612] on app-date-cell "10:30-17:15 (6h45m) 2/3 [PERSON_NAME] kaffesampling Köpenhamn 2 Roles Drift 0/1…" at bounding box center [749, 730] width 196 height 1088
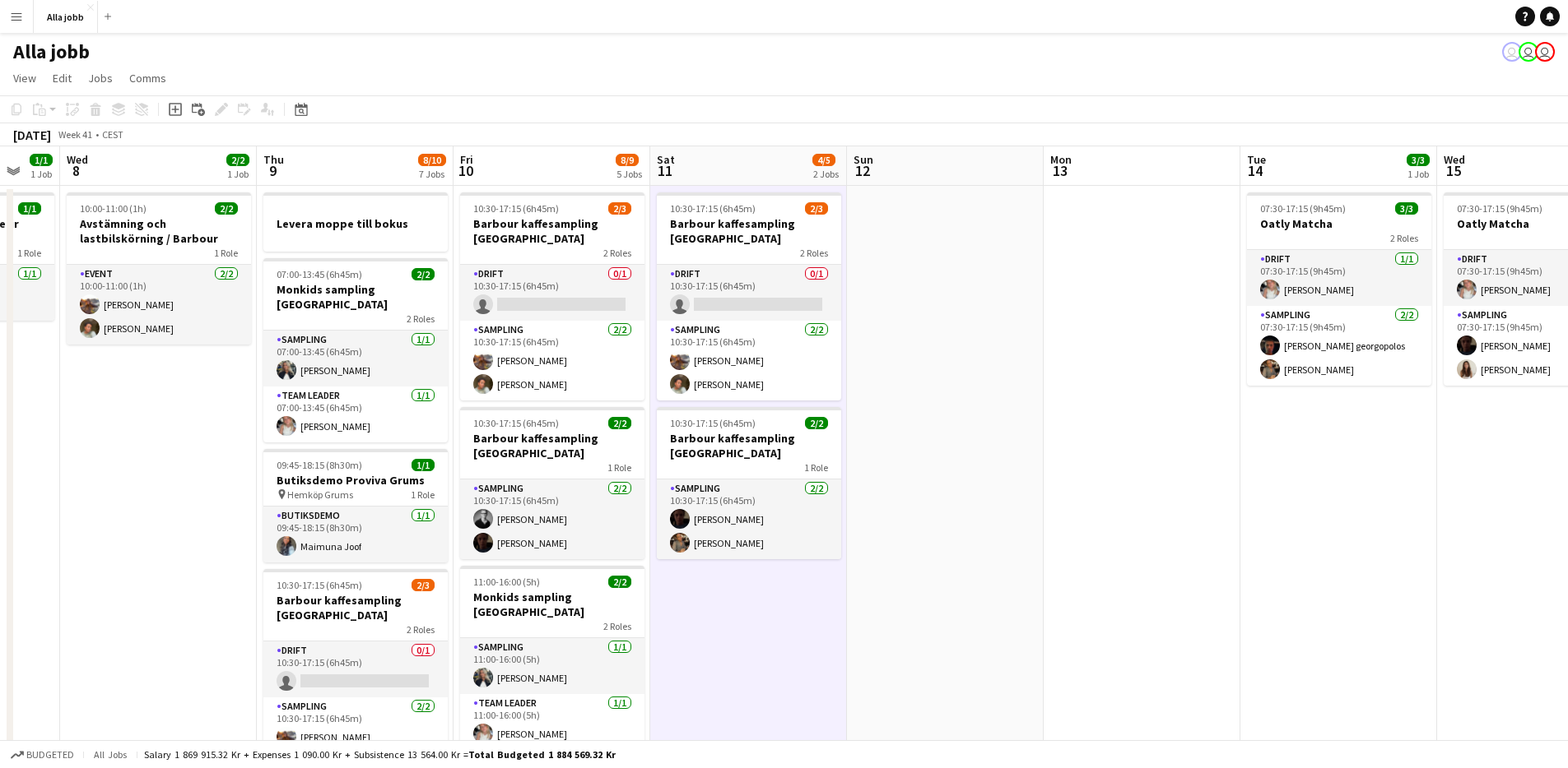
click at [679, 582] on app-date-cell "10:30-17:15 (6h45m) 2/3 [PERSON_NAME] kaffesampling Köpenhamn 2 Roles Drift 0/1…" at bounding box center [749, 730] width 196 height 1088
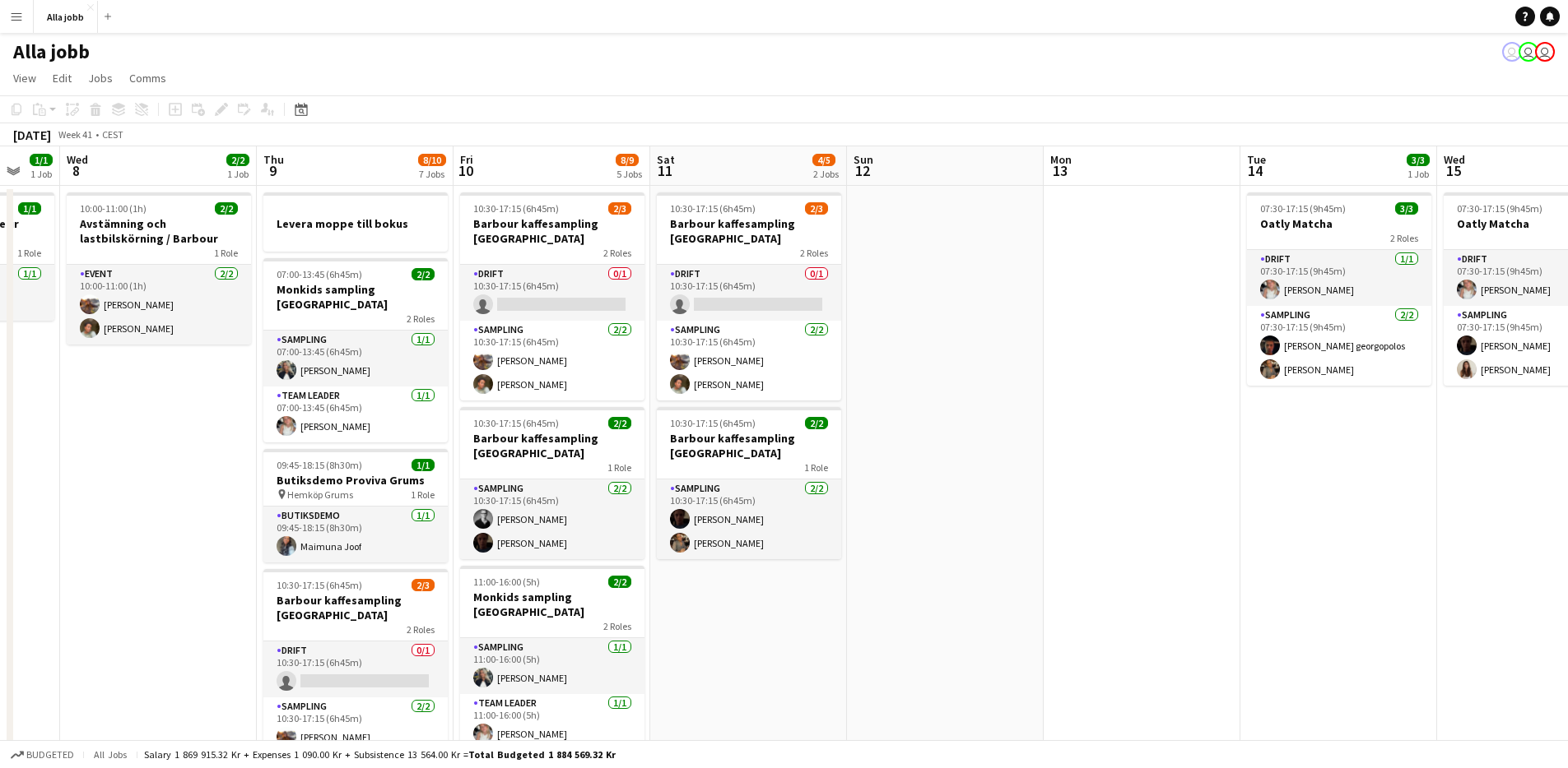
click at [679, 582] on app-date-cell "10:30-17:15 (6h45m) 2/3 [PERSON_NAME] kaffesampling Köpenhamn 2 Roles Drift 0/1…" at bounding box center [749, 730] width 196 height 1088
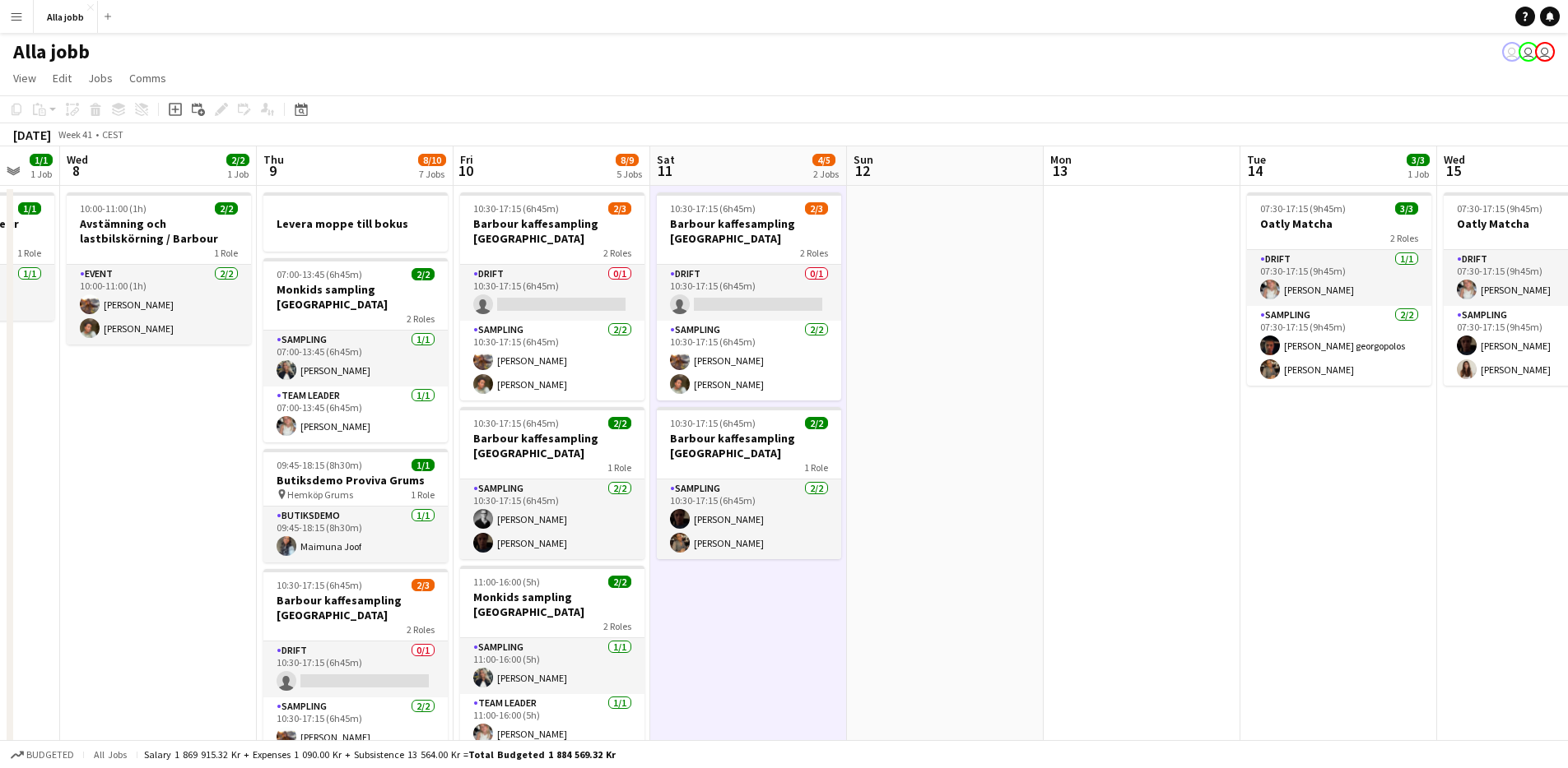
click at [907, 475] on app-date-cell at bounding box center [945, 730] width 196 height 1088
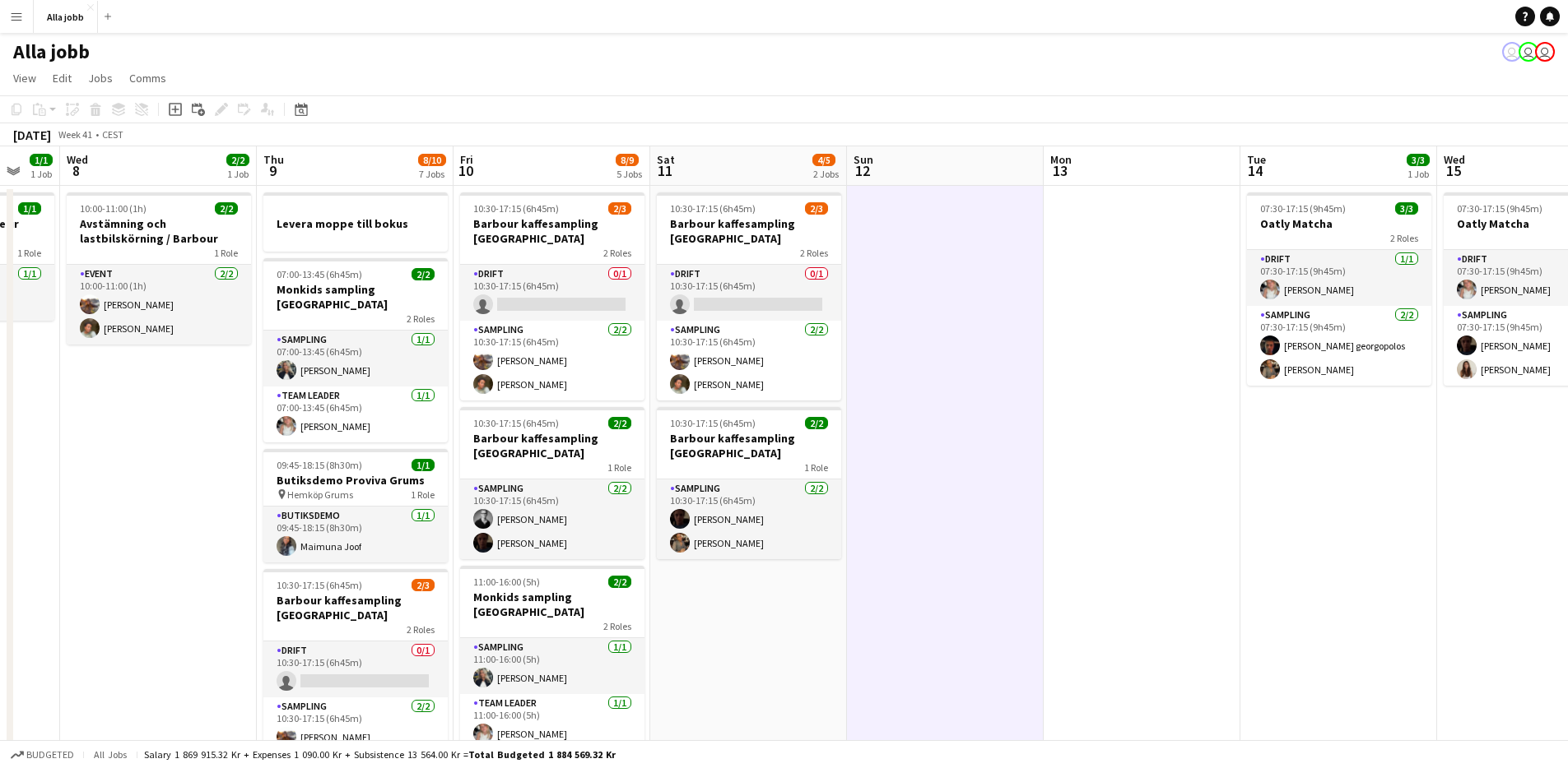
click at [750, 610] on app-date-cell "10:30-17:15 (6h45m) 2/3 [PERSON_NAME] kaffesampling Köpenhamn 2 Roles Drift 0/1…" at bounding box center [749, 730] width 196 height 1088
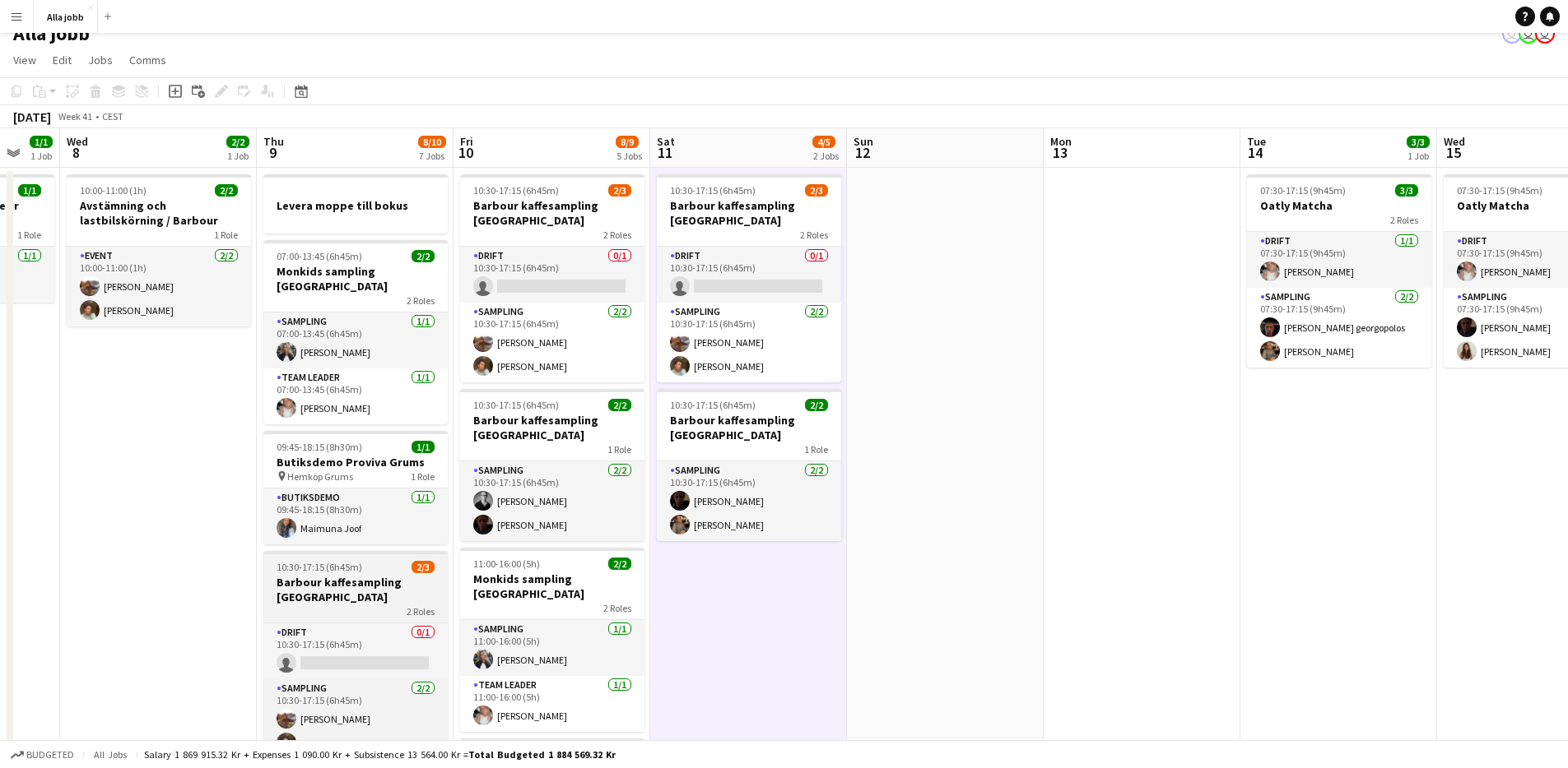
scroll to position [9, 0]
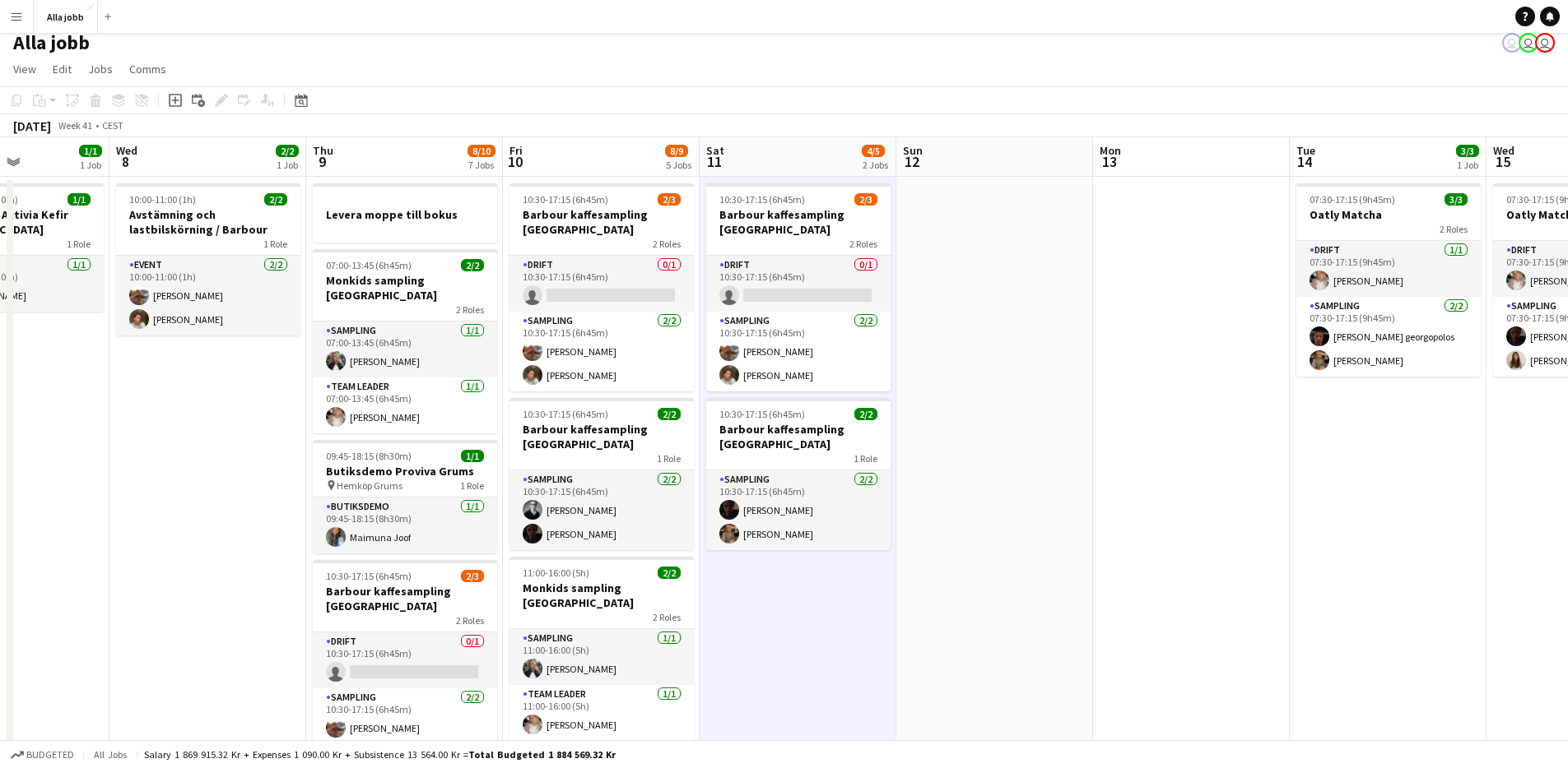
drag, startPoint x: 1298, startPoint y: 496, endPoint x: 977, endPoint y: 498, distance: 321.0
click at [977, 498] on app-calendar-viewport "Sun 5 1 Job Mon 6 1 Job Tue 7 1/1 1 Job Wed 8 2/2 1 Job Thu 9 8/10 7 Jobs Fri 1…" at bounding box center [784, 702] width 1568 height 1128
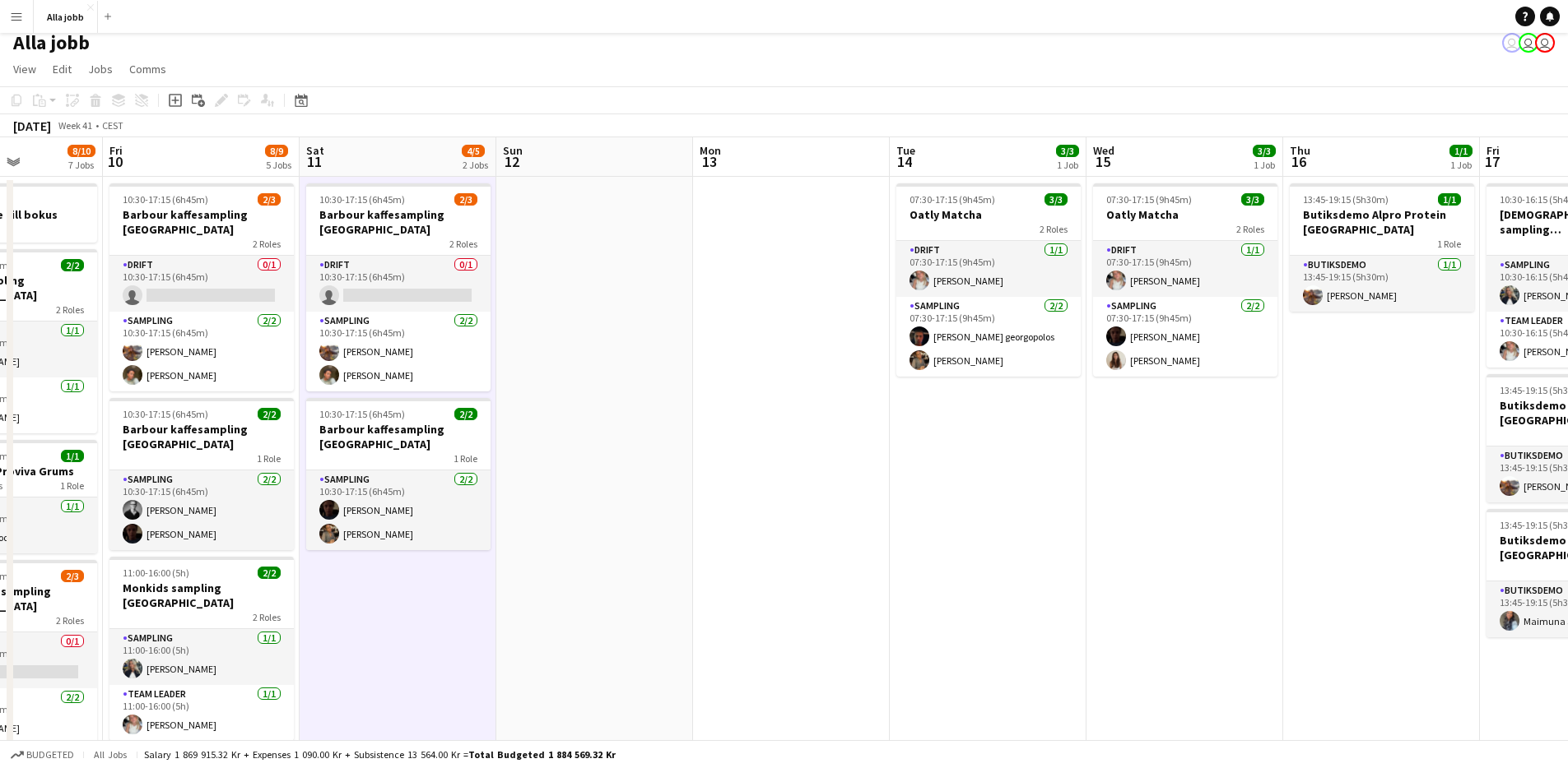
click at [983, 508] on app-date-cell "07:30-17:15 (9h45m) 3/3 Oatly Matcha 2 Roles Drift [DATE] 07:30-17:15 (9h45m) […" at bounding box center [988, 721] width 196 height 1088
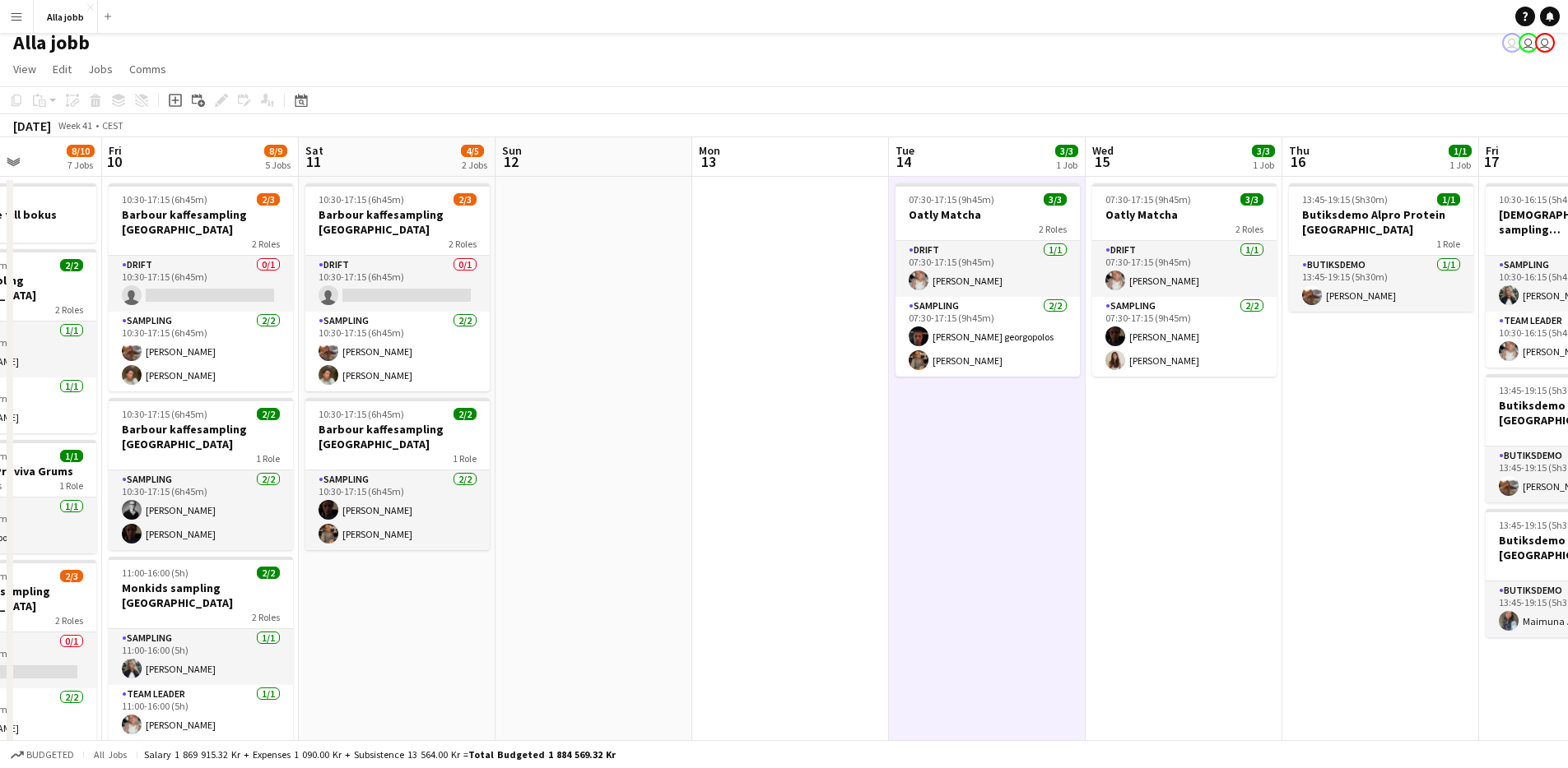
click at [983, 508] on app-date-cell "07:30-17:15 (9h45m) 3/3 Oatly Matcha 2 Roles Drift [DATE] 07:30-17:15 (9h45m) […" at bounding box center [987, 721] width 196 height 1088
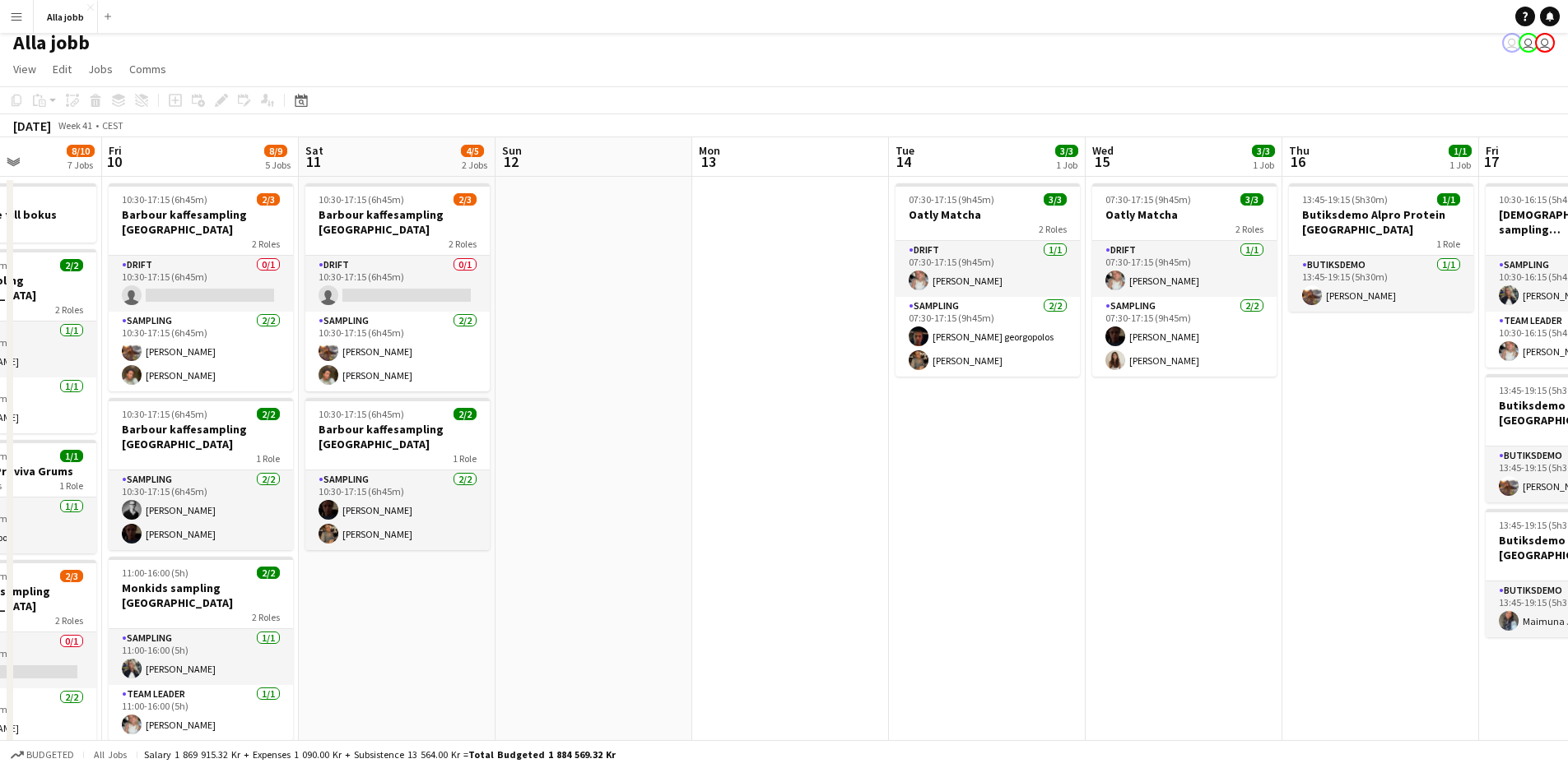
click at [1203, 629] on app-date-cell "07:30-17:15 (9h45m) 3/3 Oatly Matcha 2 Roles Drift [DATE] 07:30-17:15 (9h45m) […" at bounding box center [1184, 721] width 196 height 1088
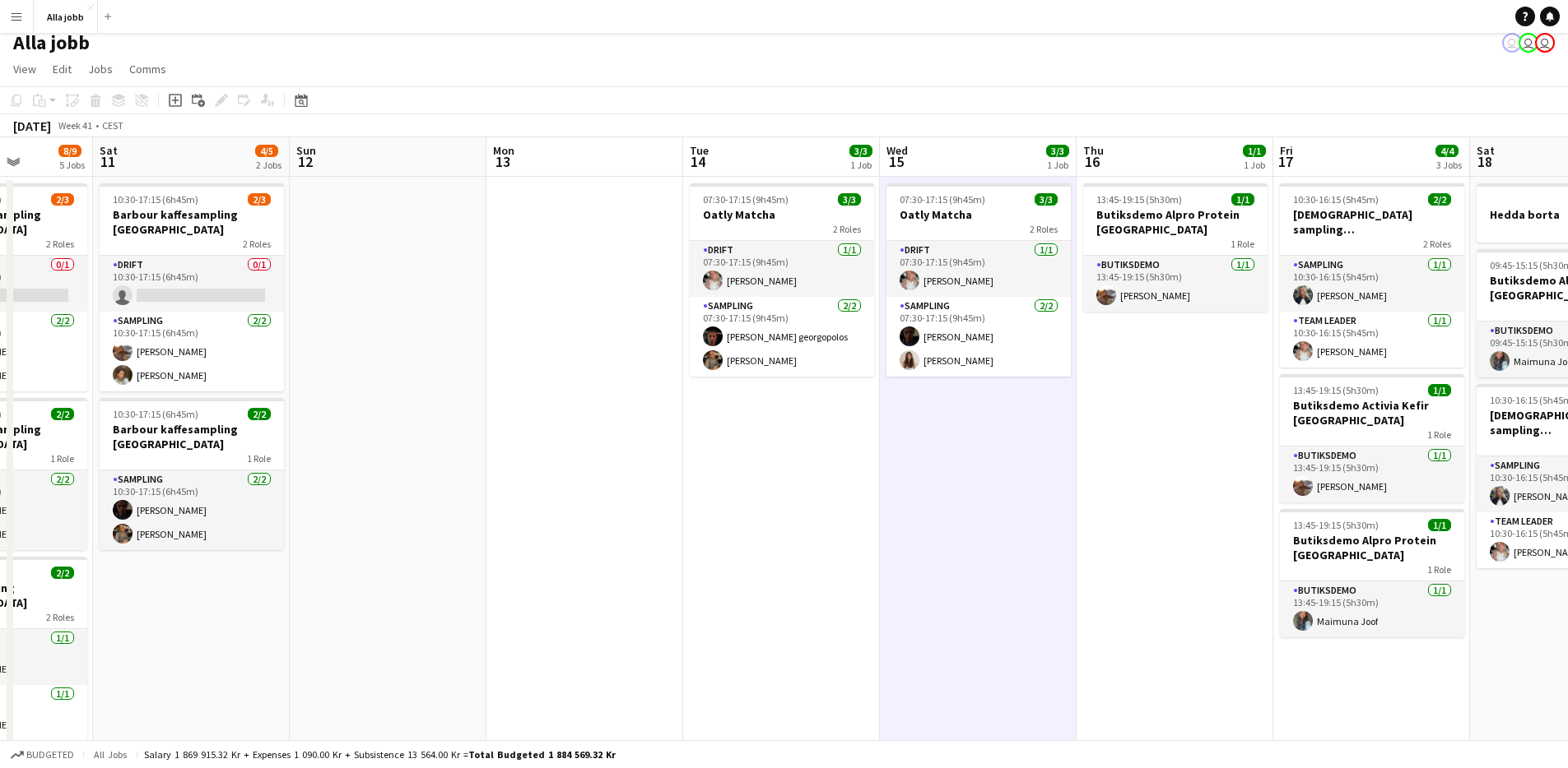
scroll to position [0, 499]
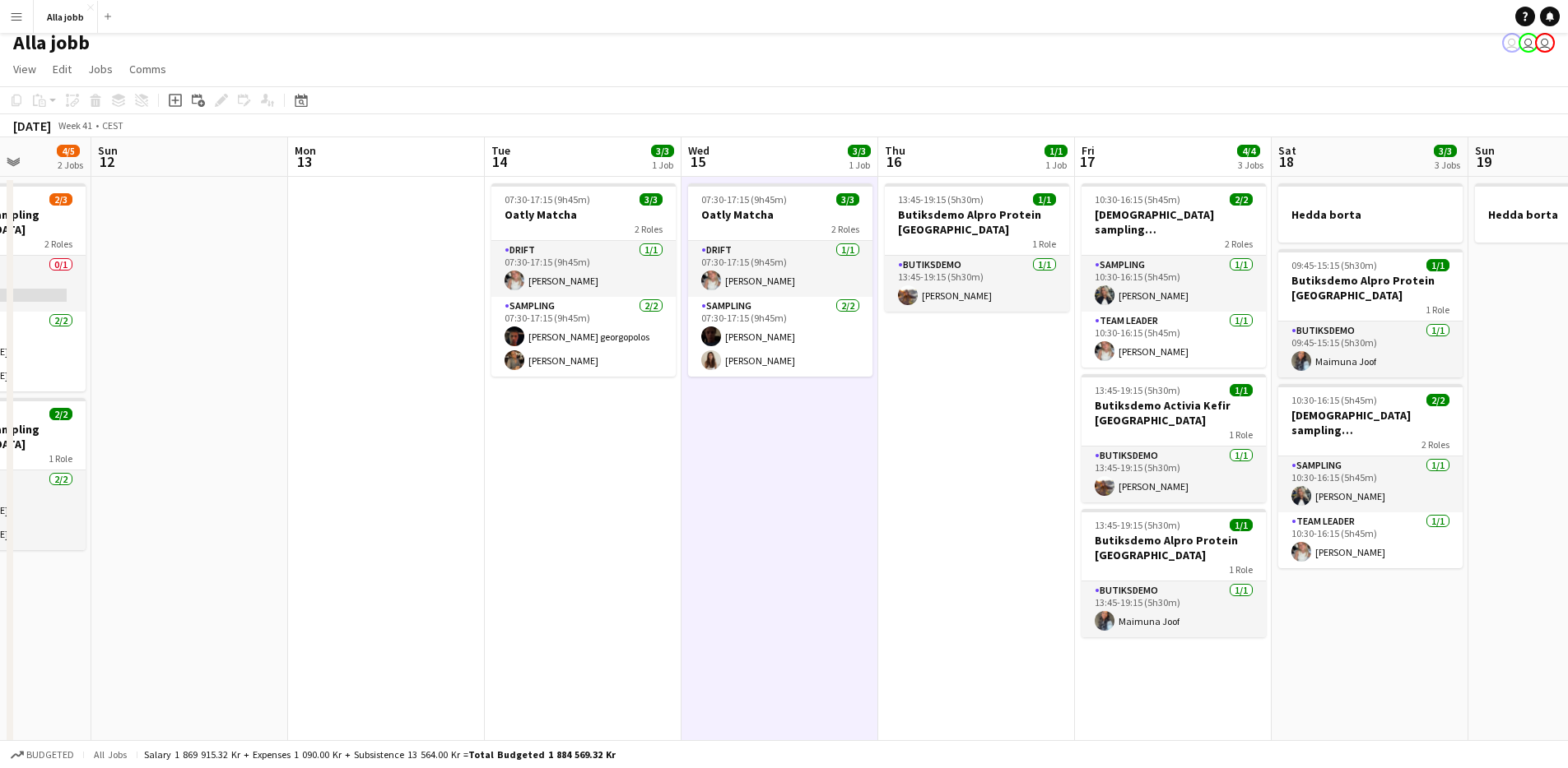
drag, startPoint x: 719, startPoint y: 564, endPoint x: 551, endPoint y: 565, distance: 168.0
click at [551, 565] on app-calendar-viewport "Thu 9 8/10 7 Jobs Fri 10 8/9 5 Jobs Sat 11 4/5 2 Jobs Sun 12 Mon 13 Tue 14 3/3 …" at bounding box center [784, 702] width 1568 height 1128
click at [554, 563] on app-date-cell "07:30-17:15 (9h45m) 3/3 Oatly Matcha 2 Roles Drift [DATE] 07:30-17:15 (9h45m) […" at bounding box center [583, 721] width 196 height 1088
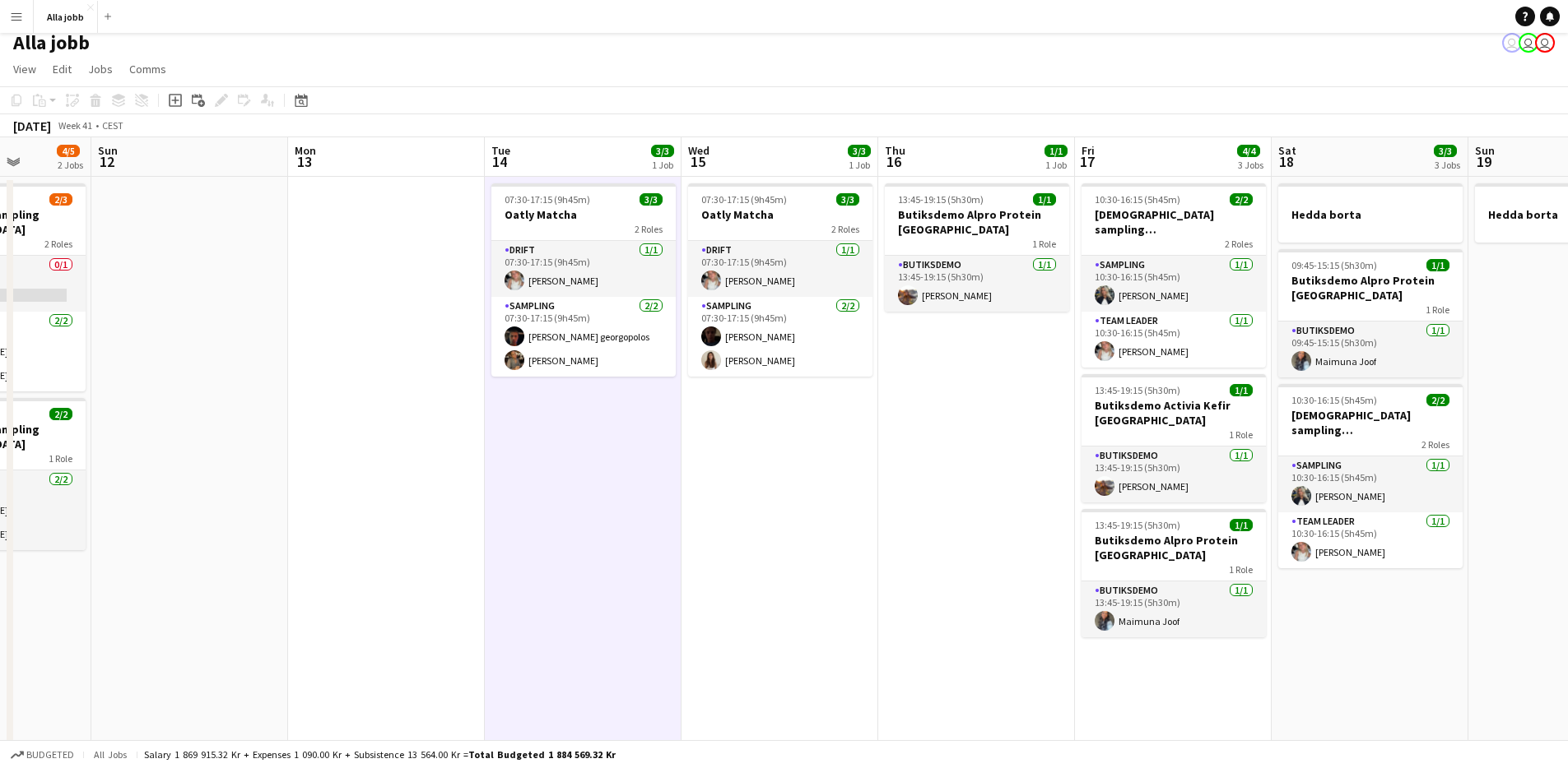
click at [554, 563] on app-date-cell "07:30-17:15 (9h45m) 3/3 Oatly Matcha 2 Roles Drift [DATE] 07:30-17:15 (9h45m) […" at bounding box center [583, 721] width 196 height 1088
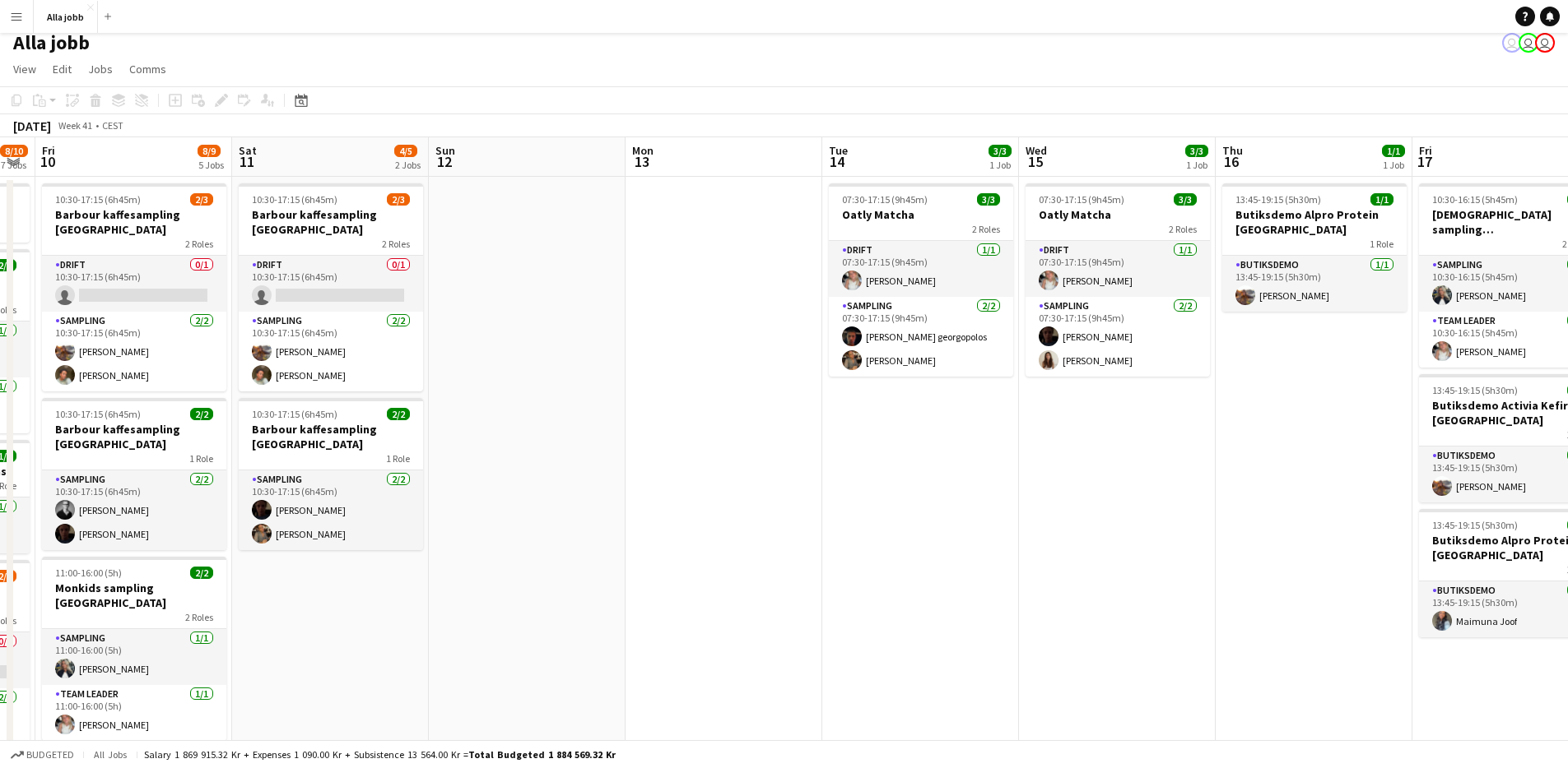
drag, startPoint x: 694, startPoint y: 563, endPoint x: 978, endPoint y: 585, distance: 284.9
click at [980, 585] on app-calendar-viewport "Wed 8 2/2 1 Job Thu 9 8/10 7 Jobs Fri 10 8/9 5 Jobs Sat 11 4/5 2 Jobs Sun 12 Mo…" at bounding box center [784, 702] width 1568 height 1128
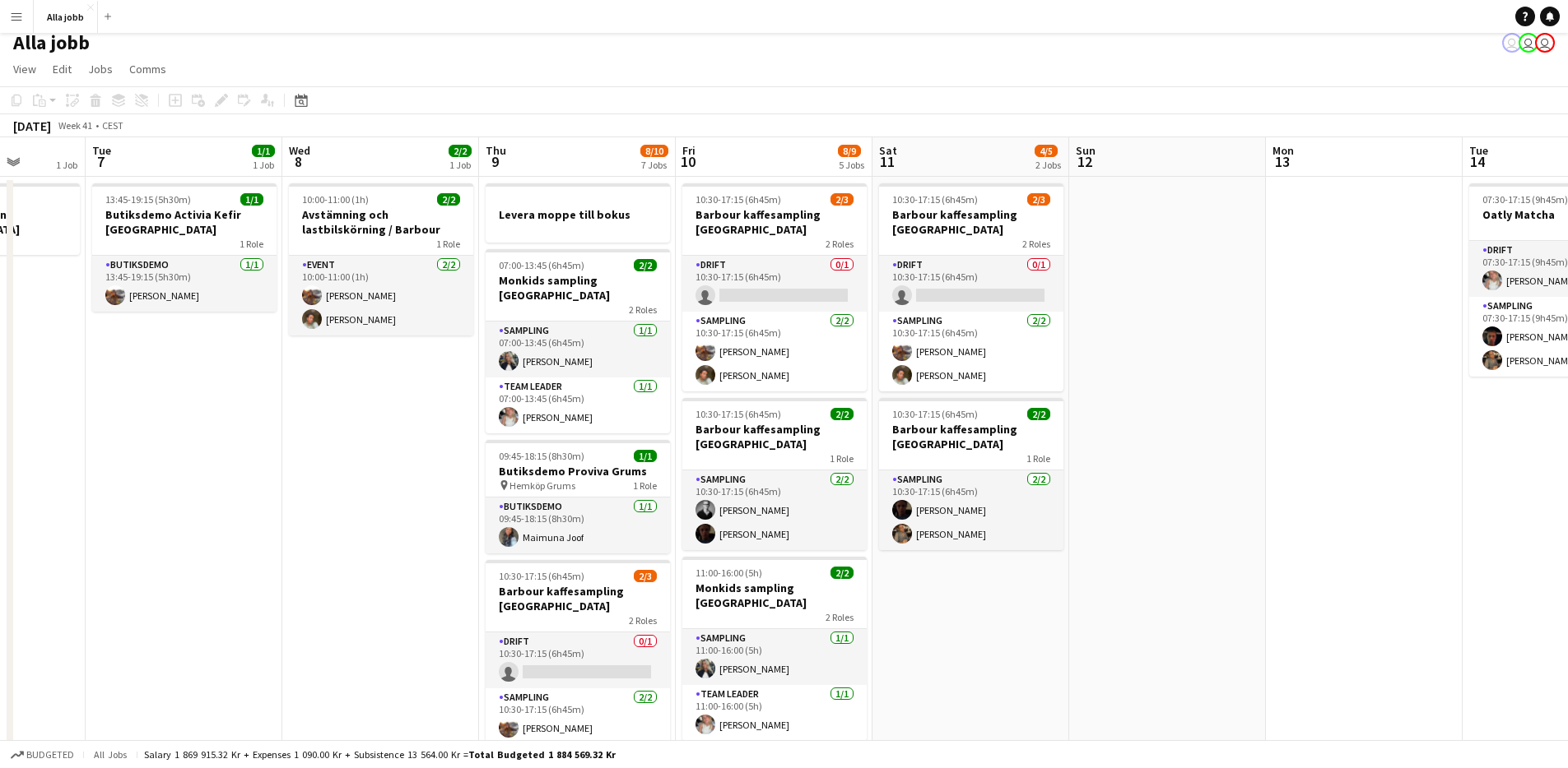
drag, startPoint x: 600, startPoint y: 618, endPoint x: 1138, endPoint y: 648, distance: 538.8
click at [1224, 662] on app-calendar-viewport "Sat 4 3/3 3 Jobs Sun 5 1 Job Mon 6 1 Job Tue 7 1/1 1 Job Wed 8 2/2 1 Job Thu 9 …" at bounding box center [784, 702] width 1568 height 1128
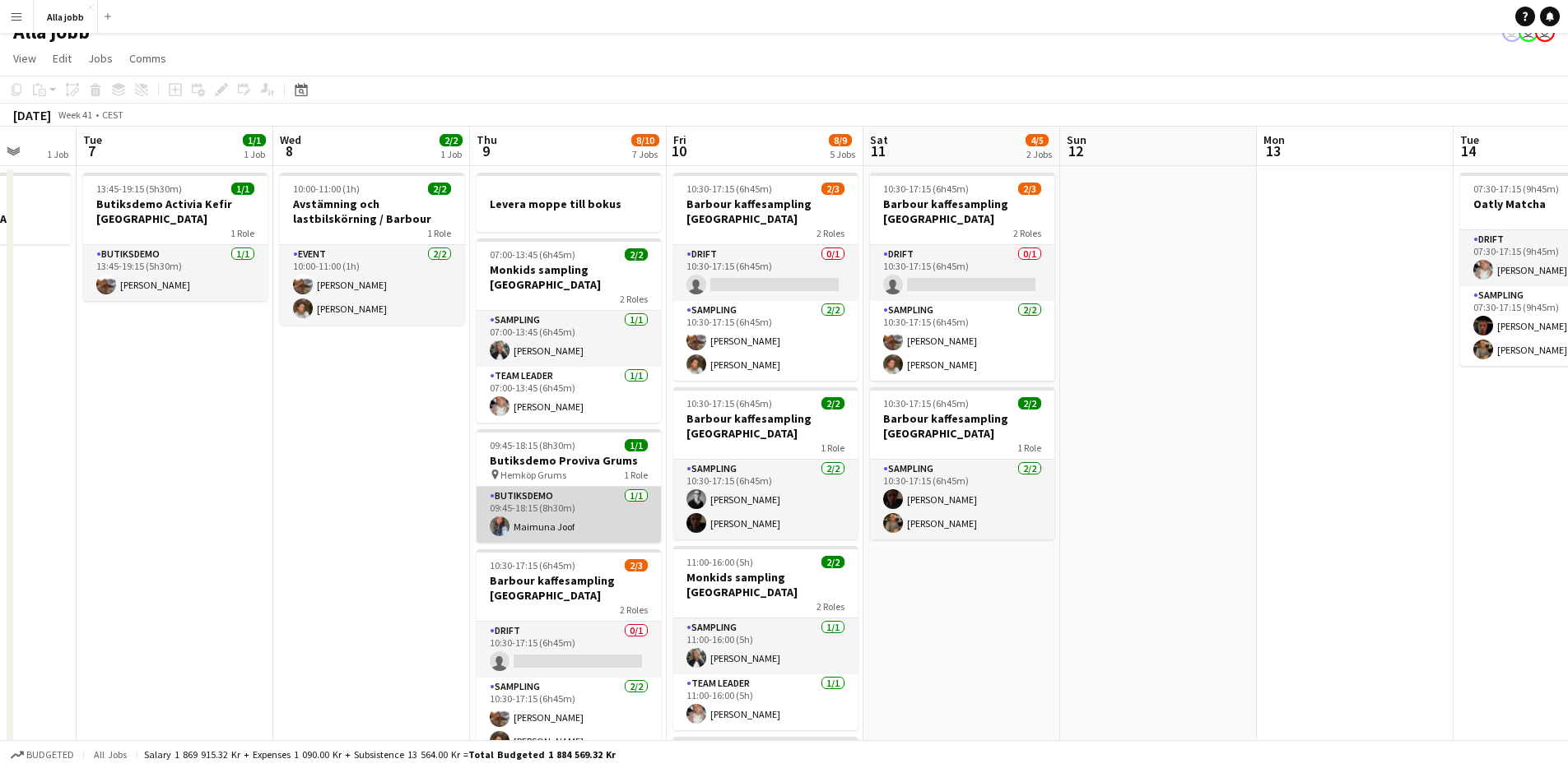
scroll to position [65, 0]
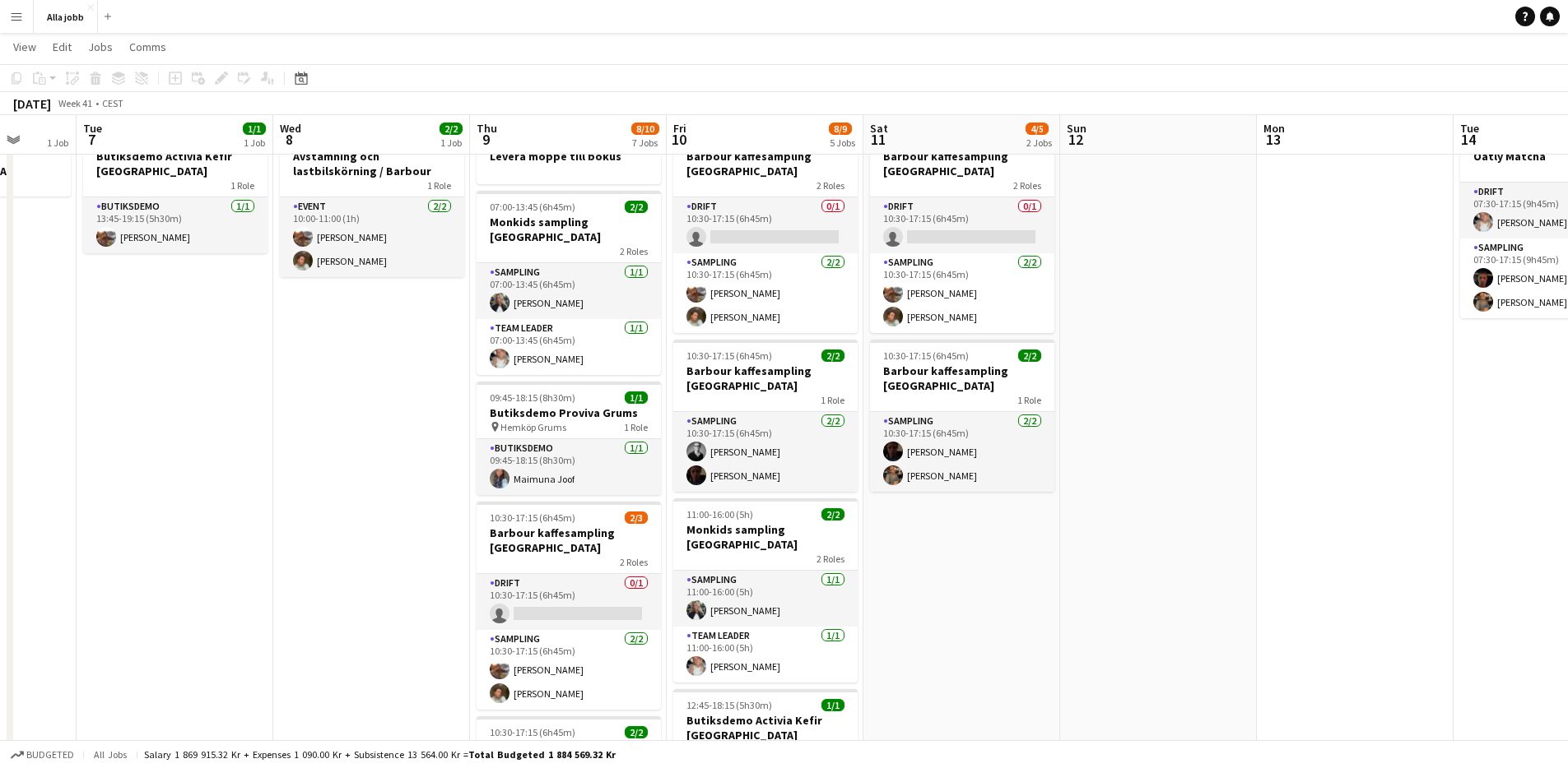
click at [373, 528] on app-date-cell "10:00-11:00 (1h) 2/2 Avstämning och lastbilskörning / [PERSON_NAME] 1 Role Even…" at bounding box center [371, 663] width 196 height 1088
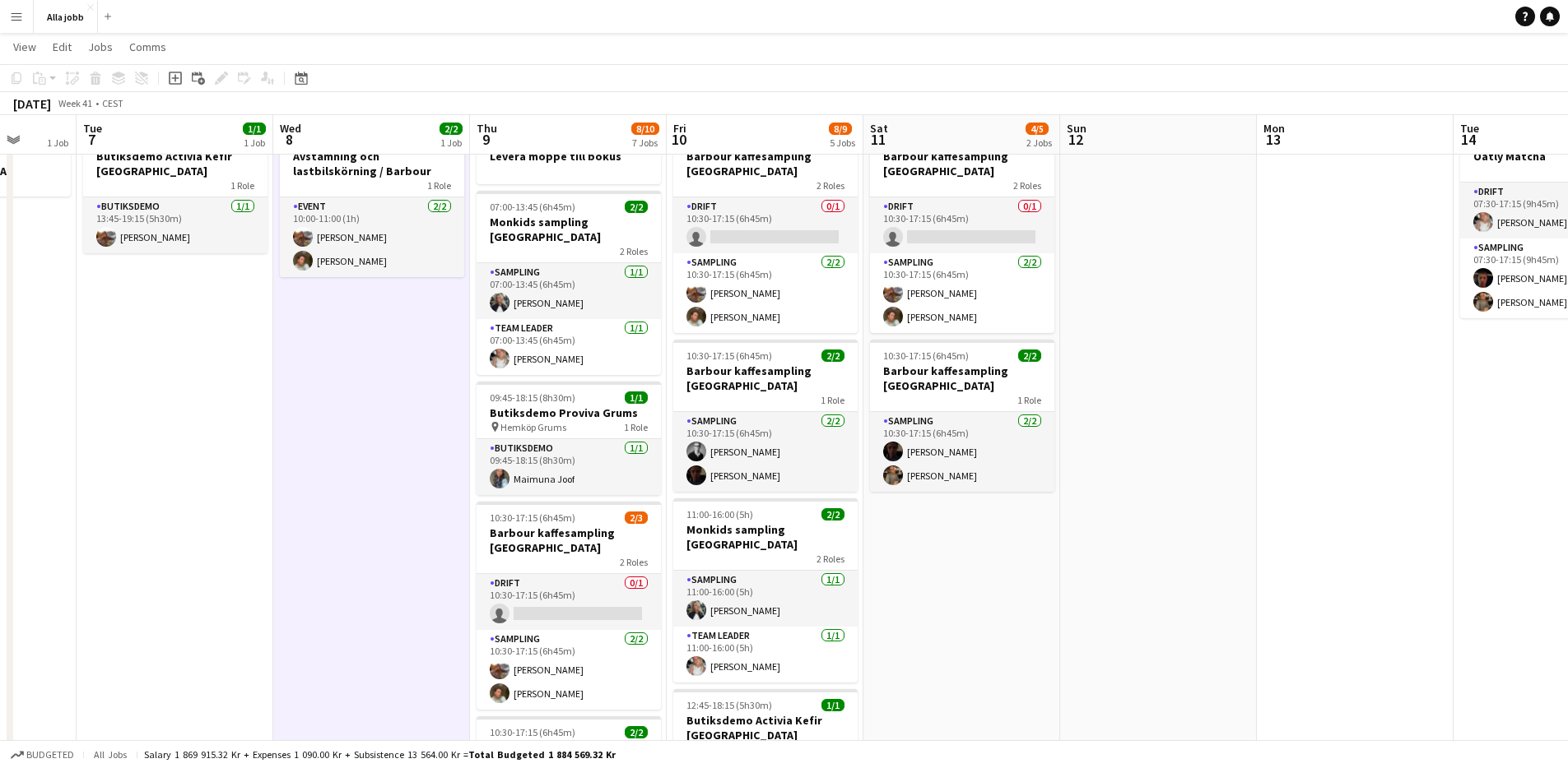
click at [377, 498] on app-date-cell "10:00-11:00 (1h) 2/2 Avstämning och lastbilskörning / [PERSON_NAME] 1 Role Even…" at bounding box center [371, 663] width 196 height 1088
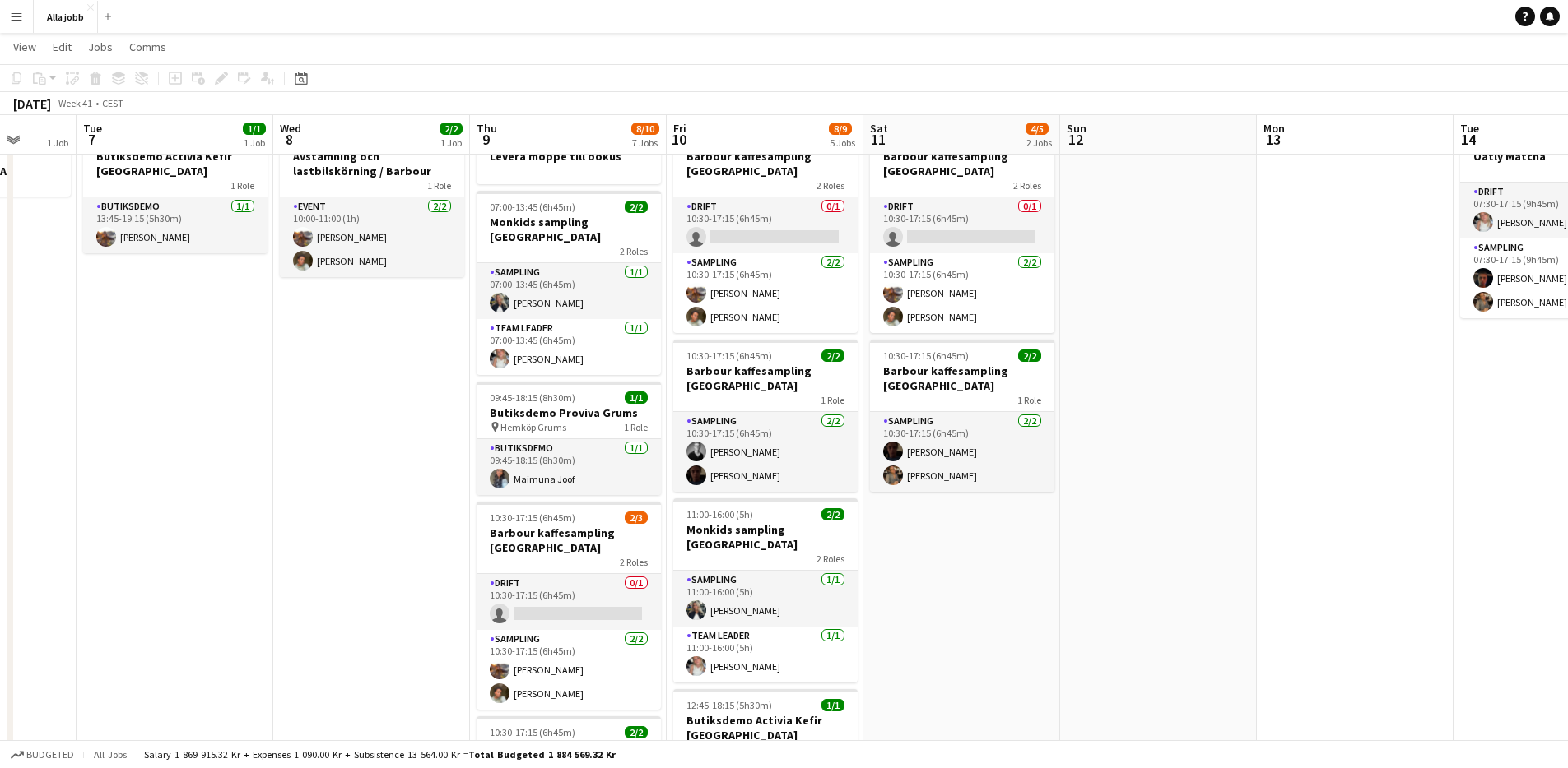
click at [380, 476] on app-date-cell "10:00-11:00 (1h) 2/2 Avstämning och lastbilskörning / [PERSON_NAME] 1 Role Even…" at bounding box center [371, 663] width 196 height 1088
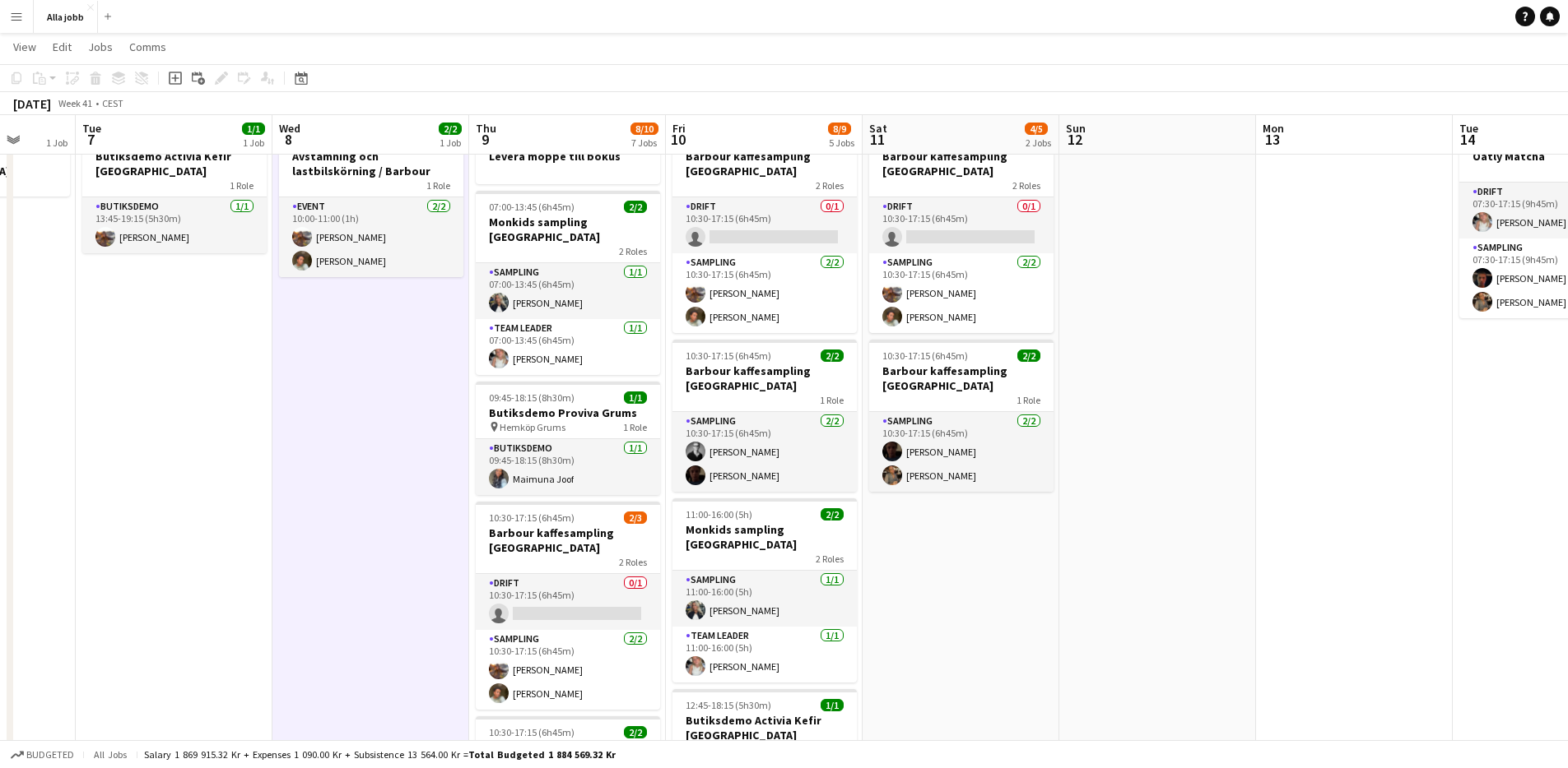
scroll to position [0, 517]
click at [356, 473] on app-date-cell "10:00-11:00 (1h) 2/2 Avstämning och lastbilskörning / [PERSON_NAME] 1 Role Even…" at bounding box center [369, 663] width 196 height 1088
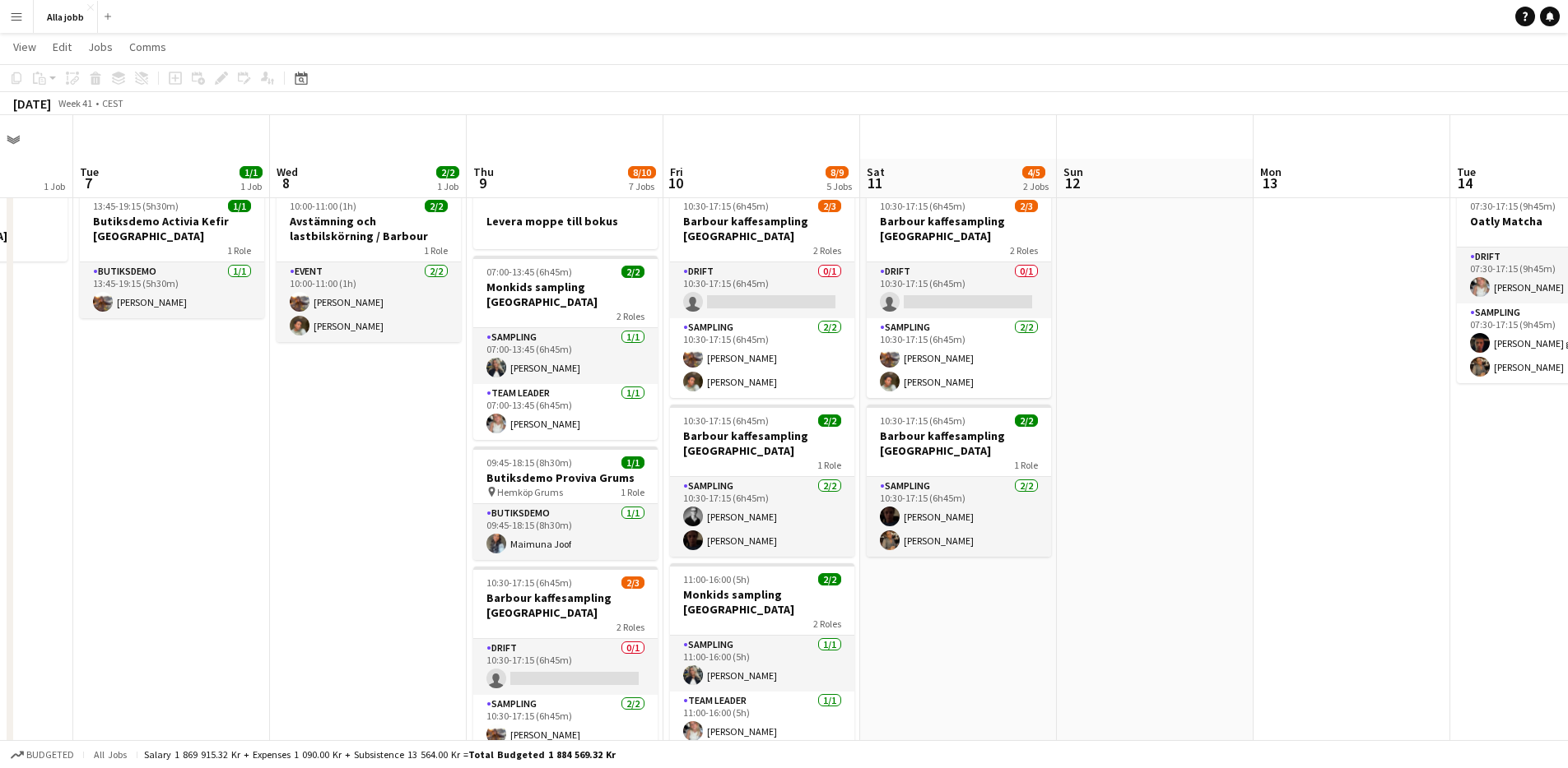
scroll to position [0, 0]
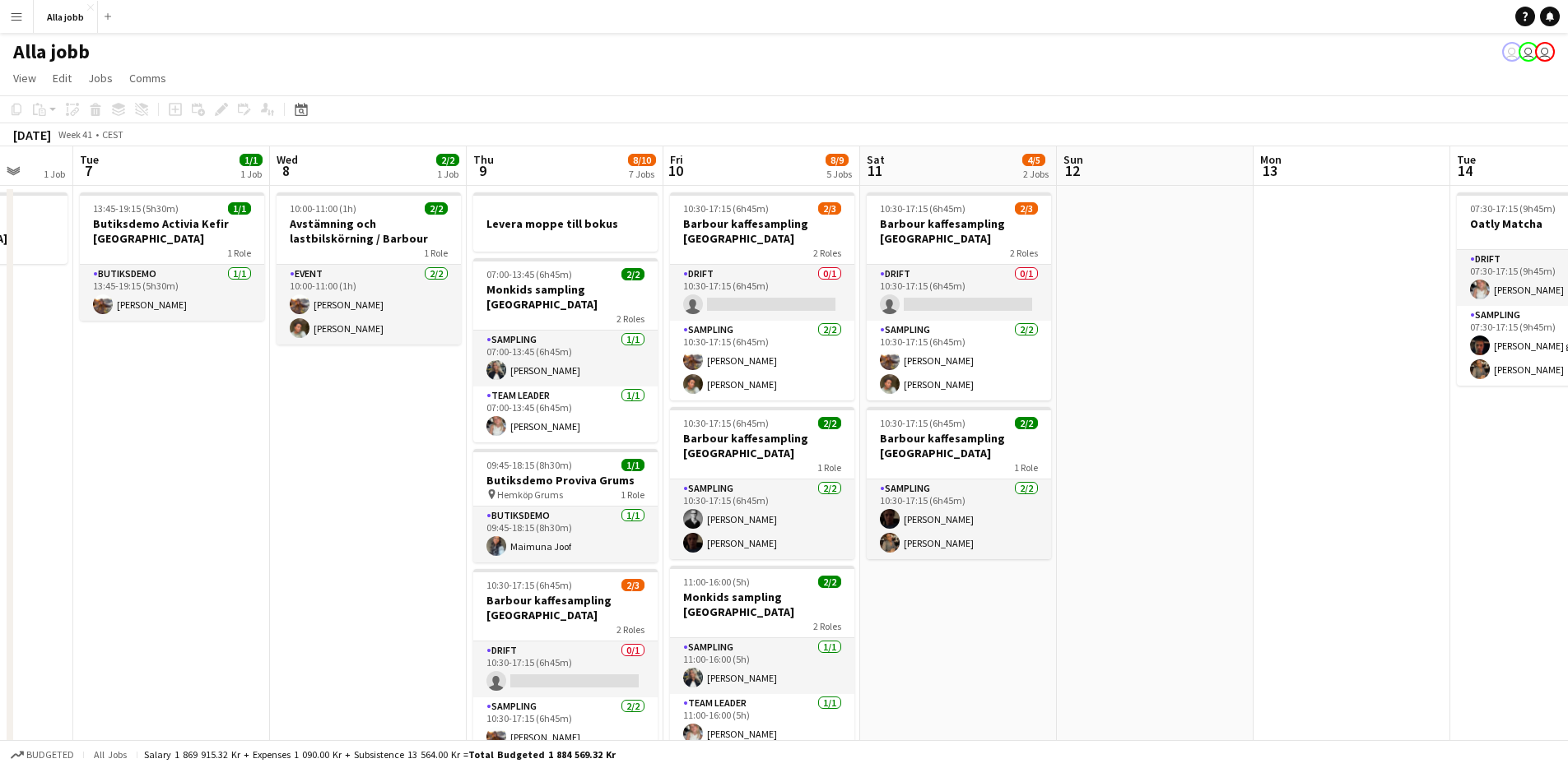
click at [345, 468] on app-date-cell "10:00-11:00 (1h) 2/2 Avstämning och lastbilskörning / [PERSON_NAME] 1 Role Even…" at bounding box center [368, 730] width 196 height 1088
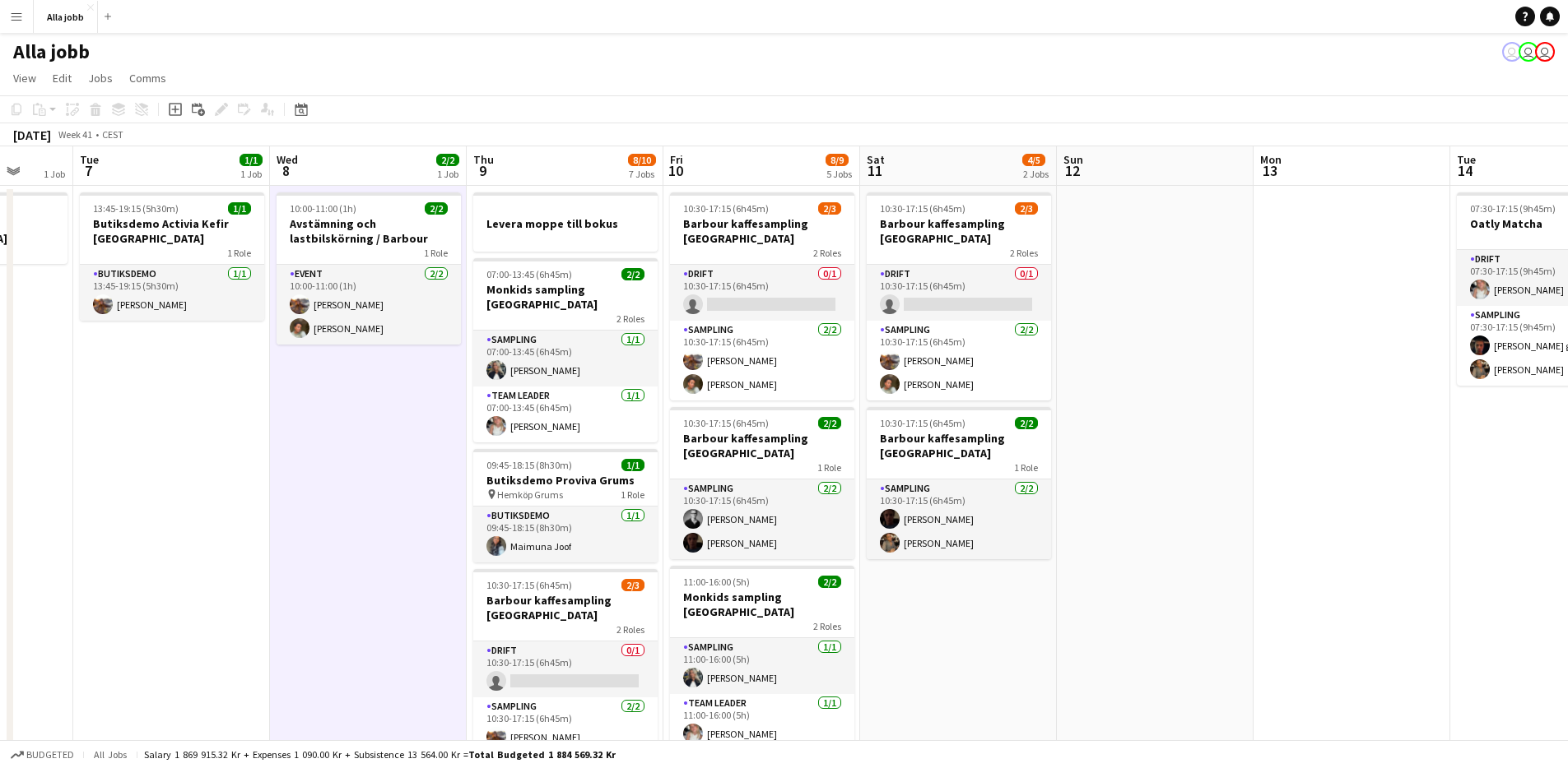
click at [335, 468] on app-date-cell "10:00-11:00 (1h) 2/2 Avstämning och lastbilskörning / [PERSON_NAME] 1 Role Even…" at bounding box center [368, 730] width 196 height 1088
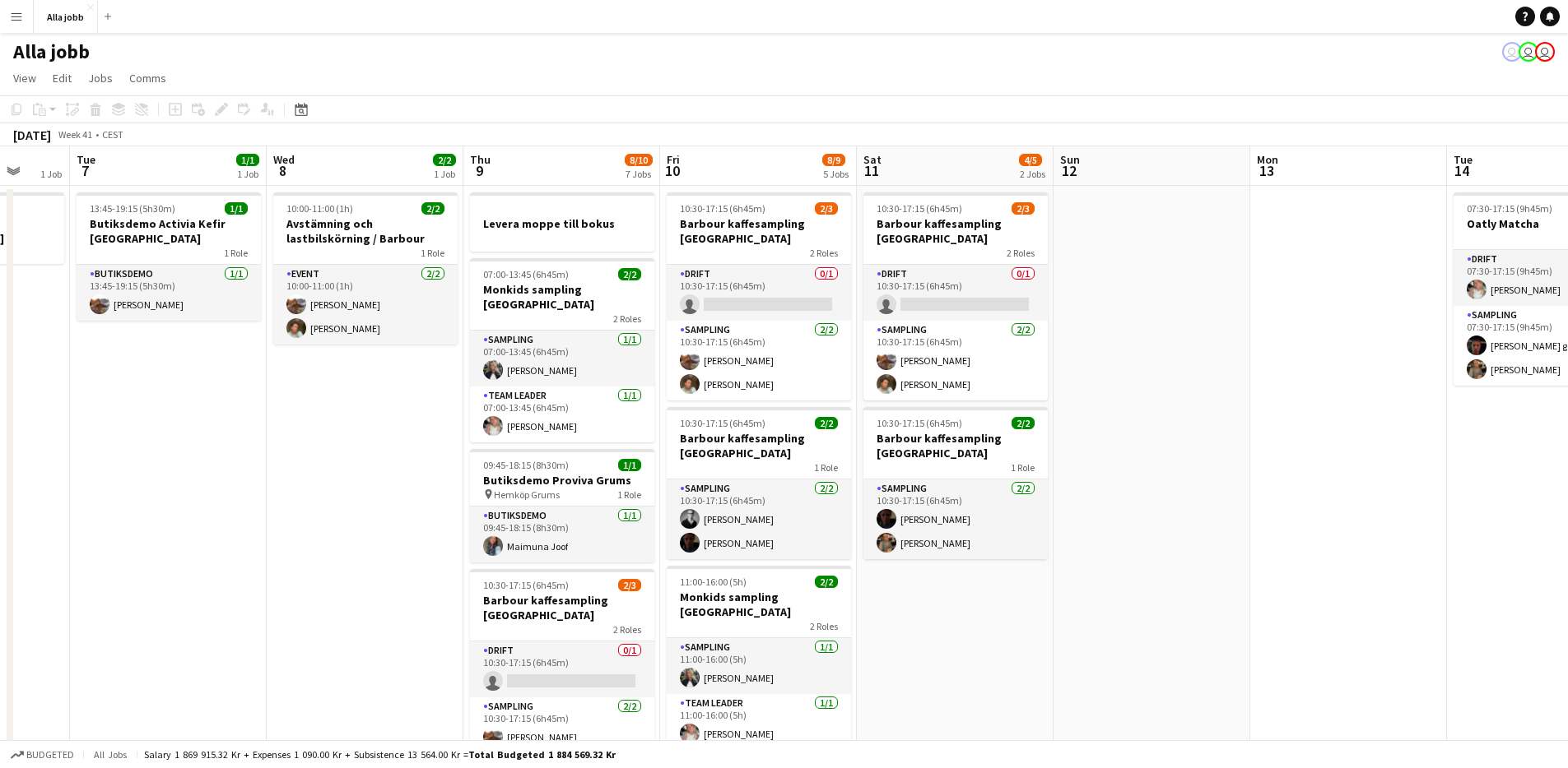
scroll to position [0, 521]
click at [334, 468] on app-date-cell "10:00-11:00 (1h) 2/2 Avstämning och lastbilskörning / [PERSON_NAME] 1 Role Even…" at bounding box center [364, 730] width 196 height 1088
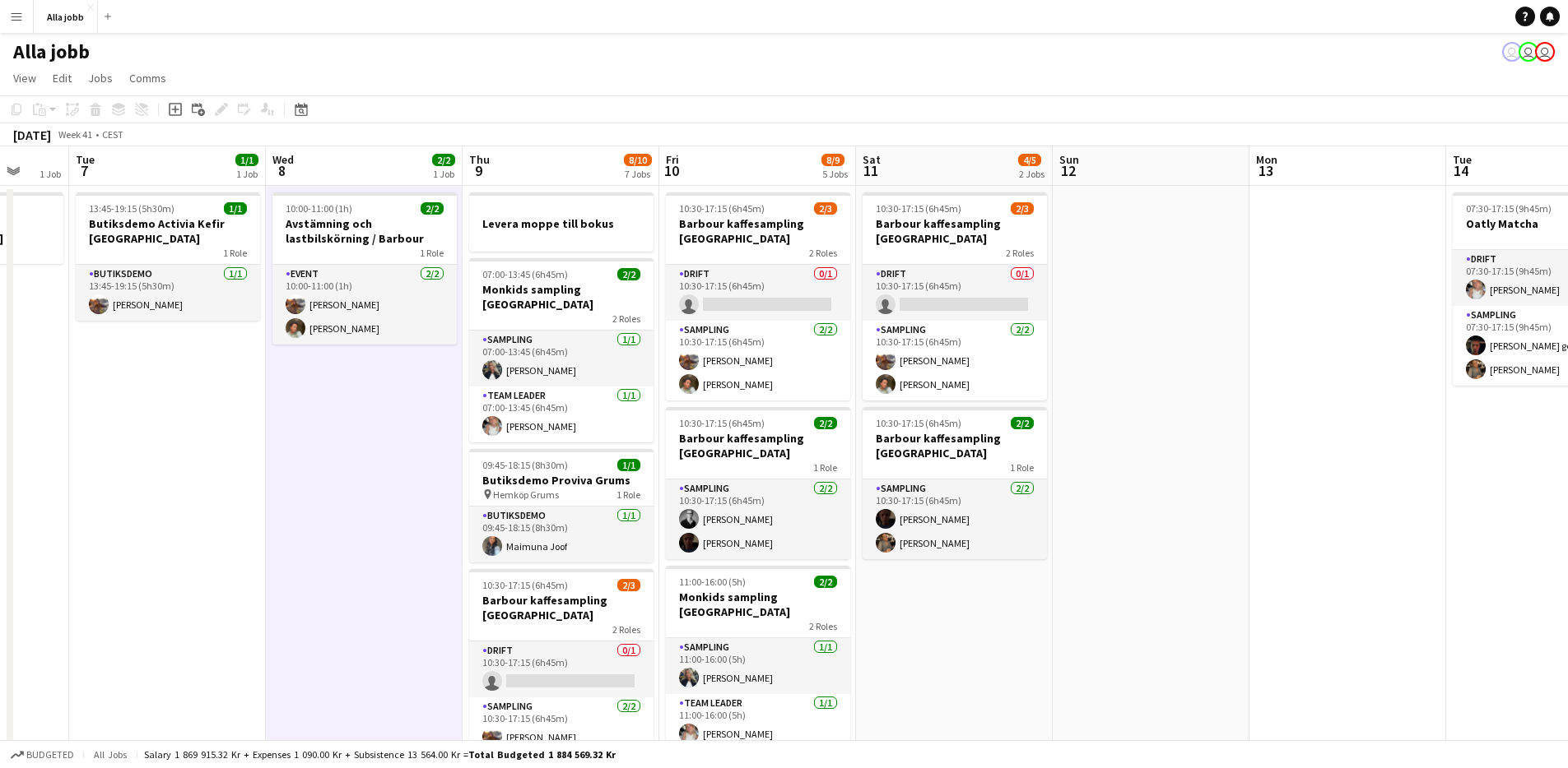
click at [373, 416] on app-date-cell "10:00-11:00 (1h) 2/2 Avstämning och lastbilskörning / [PERSON_NAME] 1 Role Even…" at bounding box center [364, 730] width 196 height 1088
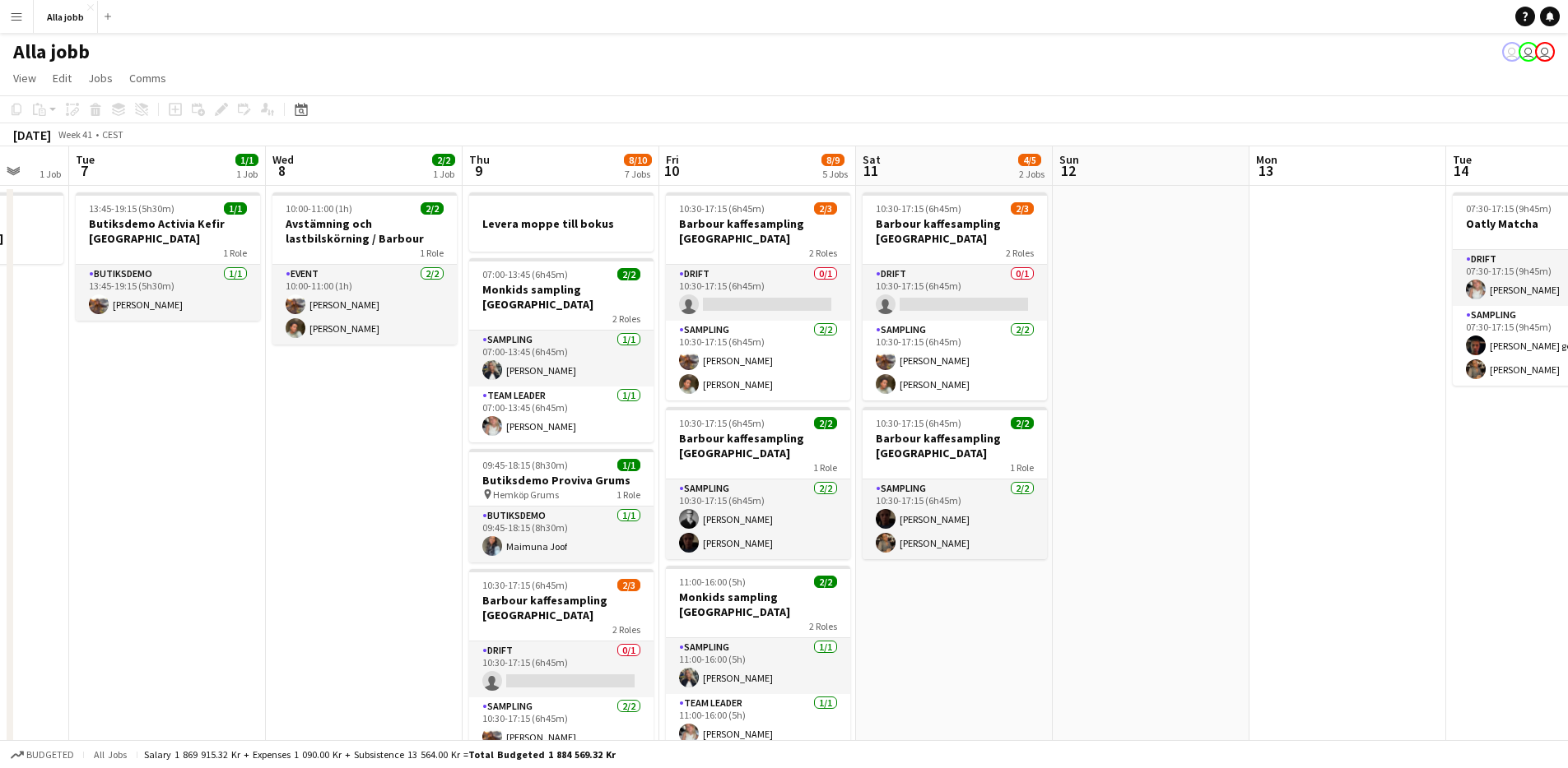
click at [412, 374] on app-date-cell "10:00-11:00 (1h) 2/2 Avstämning och lastbilskörning / [PERSON_NAME] 1 Role Even…" at bounding box center [364, 730] width 196 height 1088
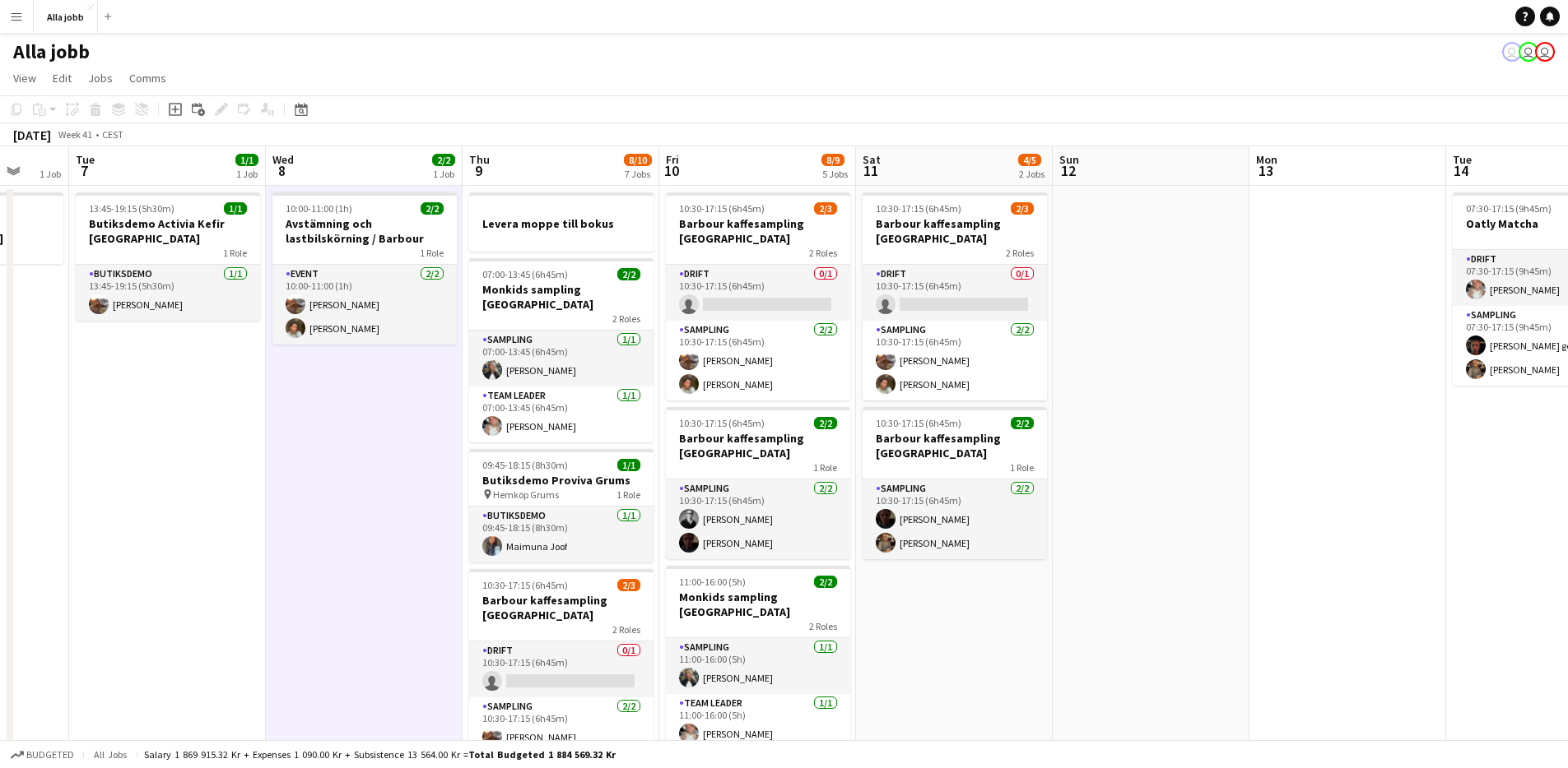
click at [404, 471] on app-date-cell "10:00-11:00 (1h) 2/2 Avstämning och lastbilskörning / [PERSON_NAME] 1 Role Even…" at bounding box center [364, 730] width 196 height 1088
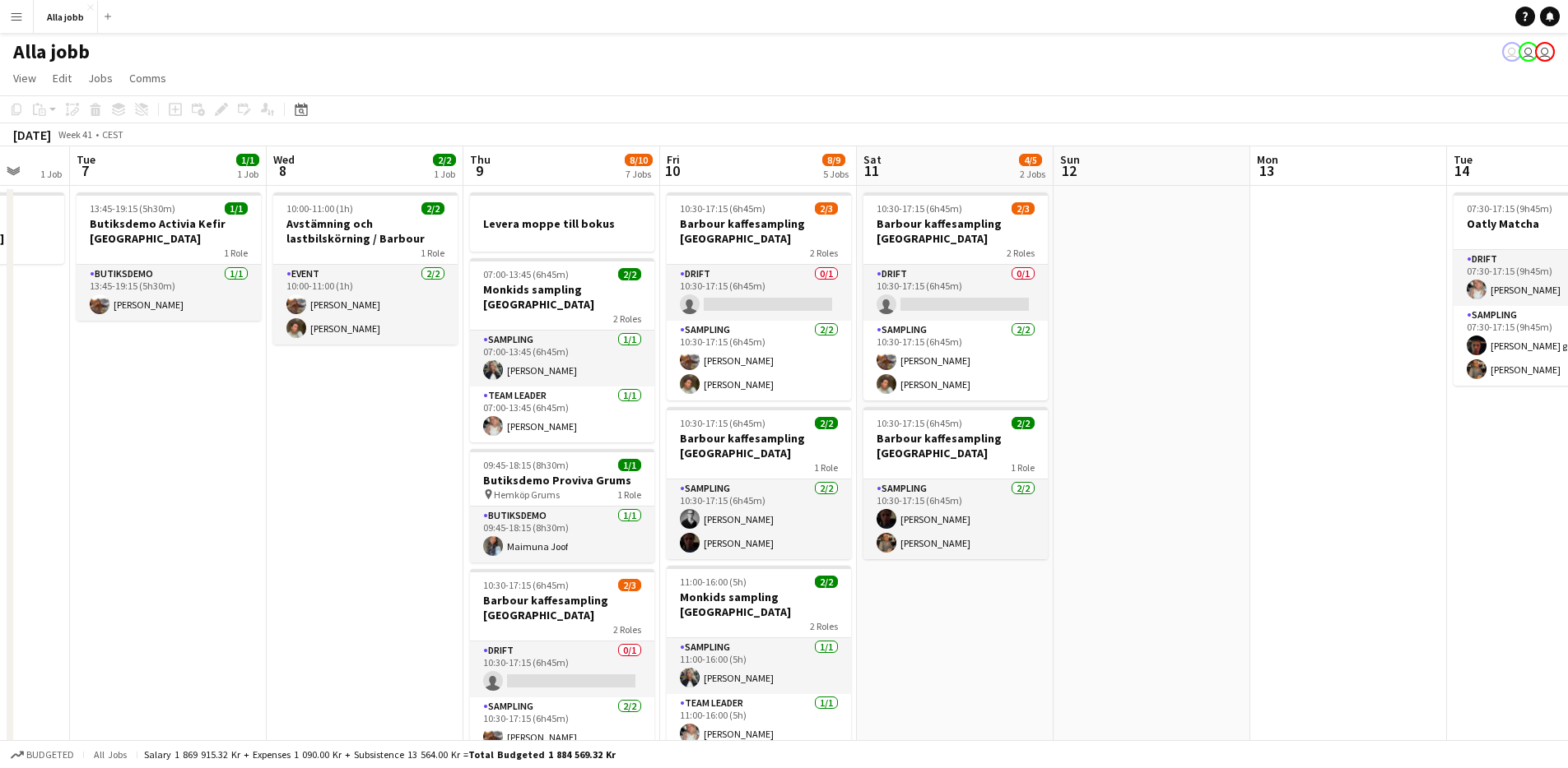
scroll to position [0, 520]
click at [420, 606] on app-date-cell "10:00-11:00 (1h) 2/2 Avstämning och lastbilskörning / [PERSON_NAME] 1 Role Even…" at bounding box center [366, 730] width 196 height 1088
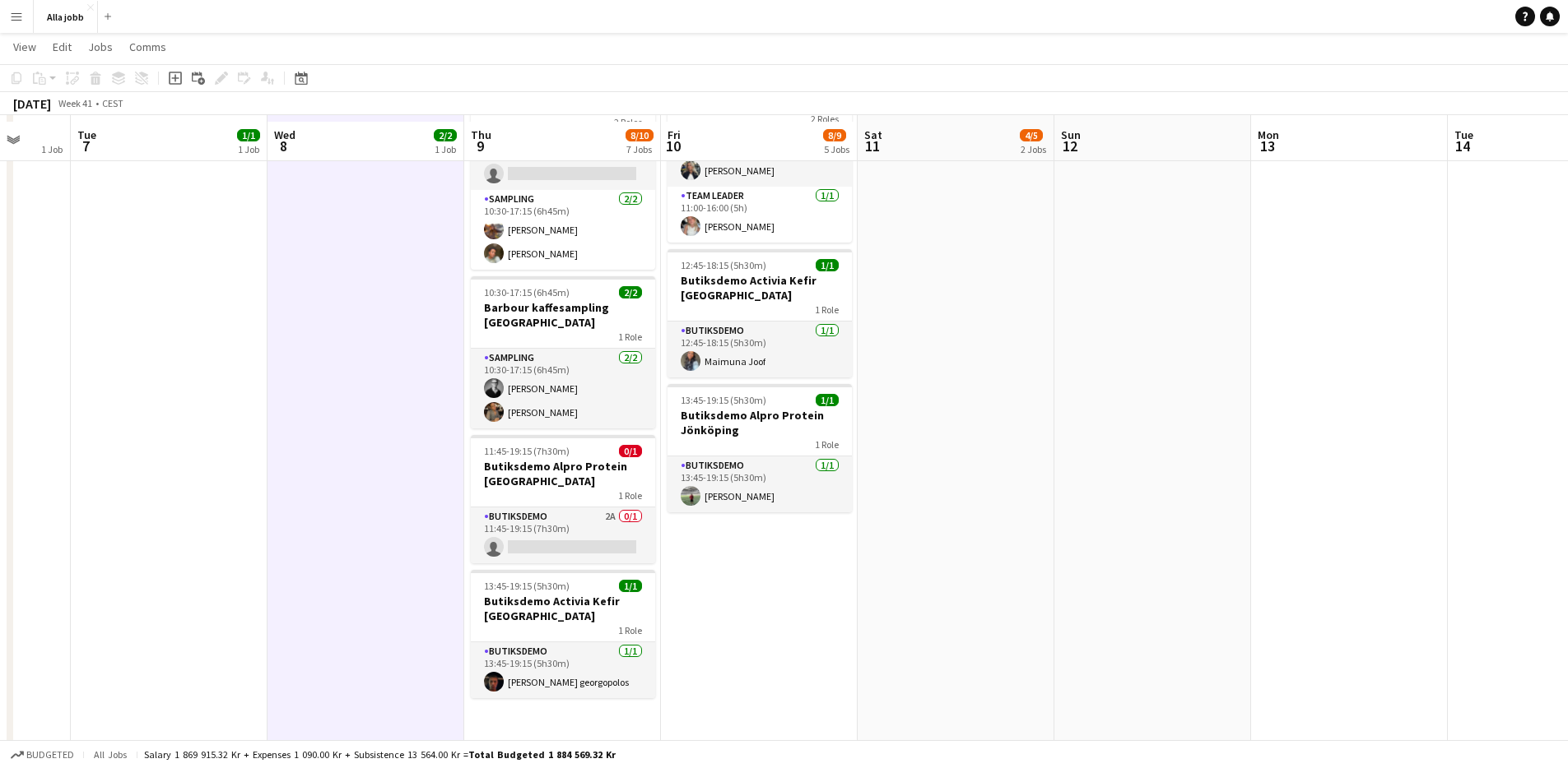
scroll to position [532, 0]
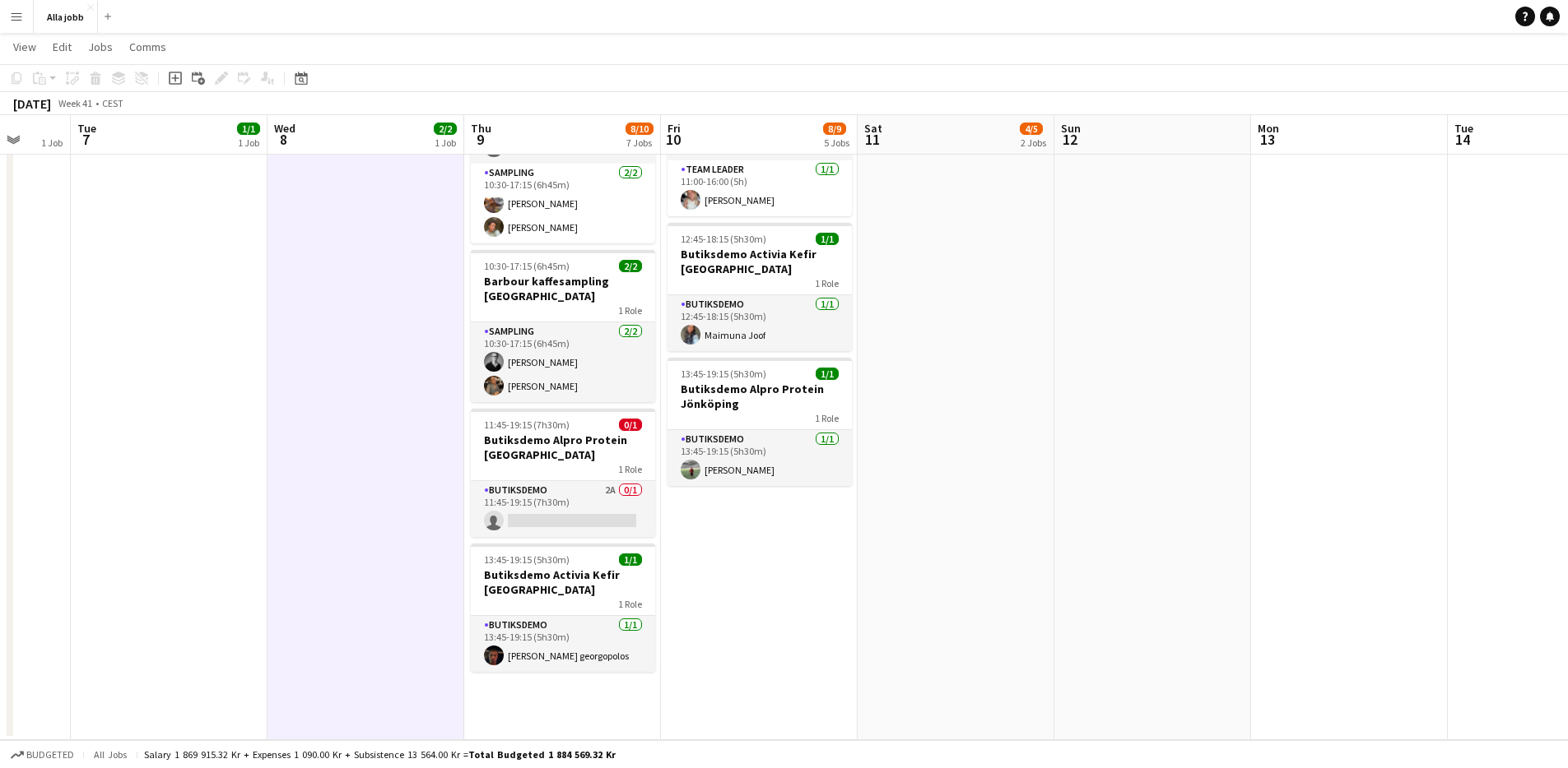
click at [537, 665] on app-date-cell "Levera moppe till bokus 07:00-13:45 (6h45m) 2/2 Monkids sampling Göteborg 2 Rol…" at bounding box center [563, 196] width 196 height 1088
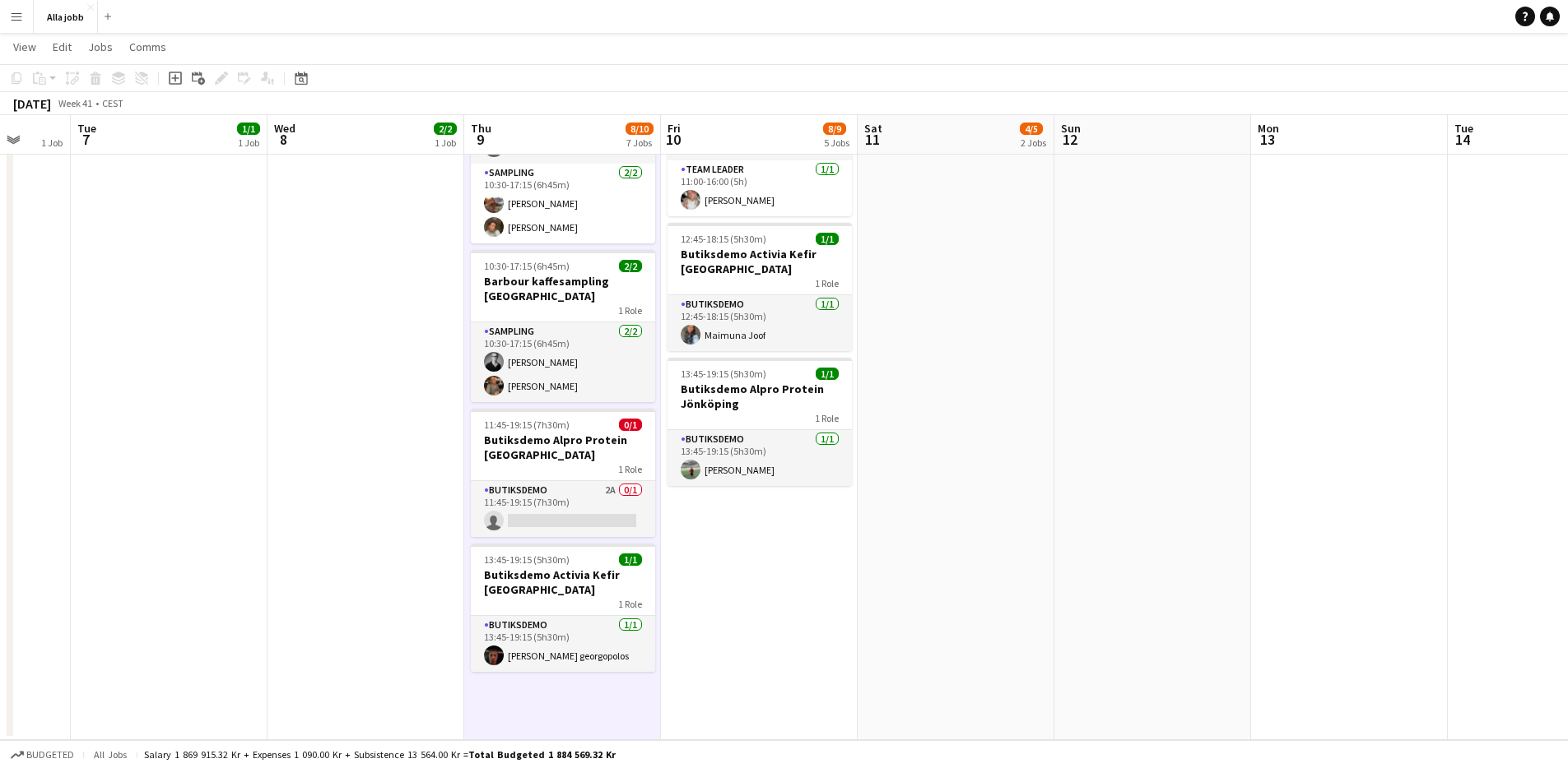
click at [392, 575] on app-date-cell "10:00-11:00 (1h) 2/2 Avstämning och lastbilskörning / [PERSON_NAME] 1 Role Even…" at bounding box center [366, 196] width 196 height 1088
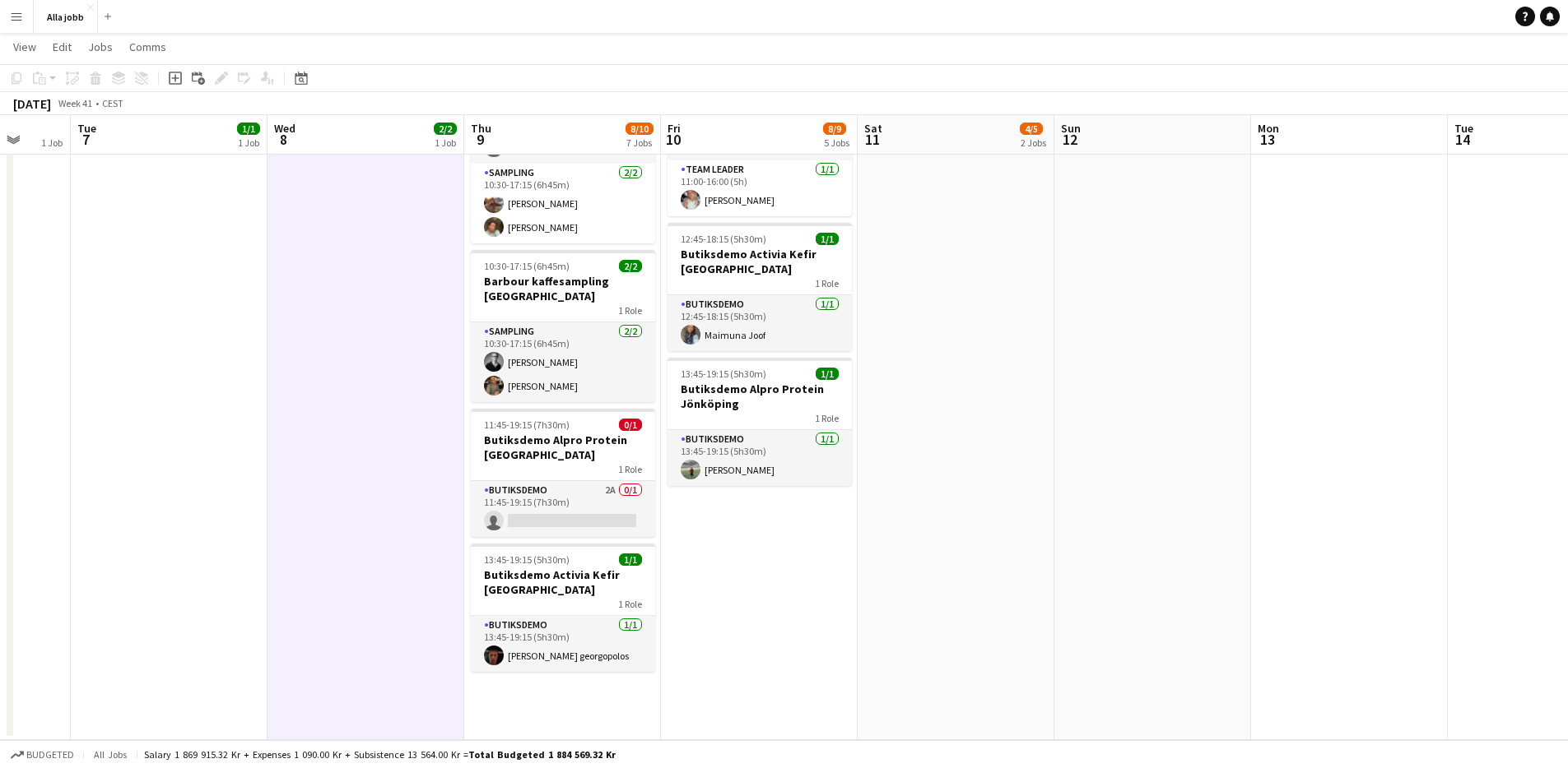
scroll to position [0, 522]
click at [433, 459] on app-date-cell "10:00-11:00 (1h) 2/2 Avstämning och lastbilskörning / [PERSON_NAME] 1 Role Even…" at bounding box center [364, 196] width 196 height 1088
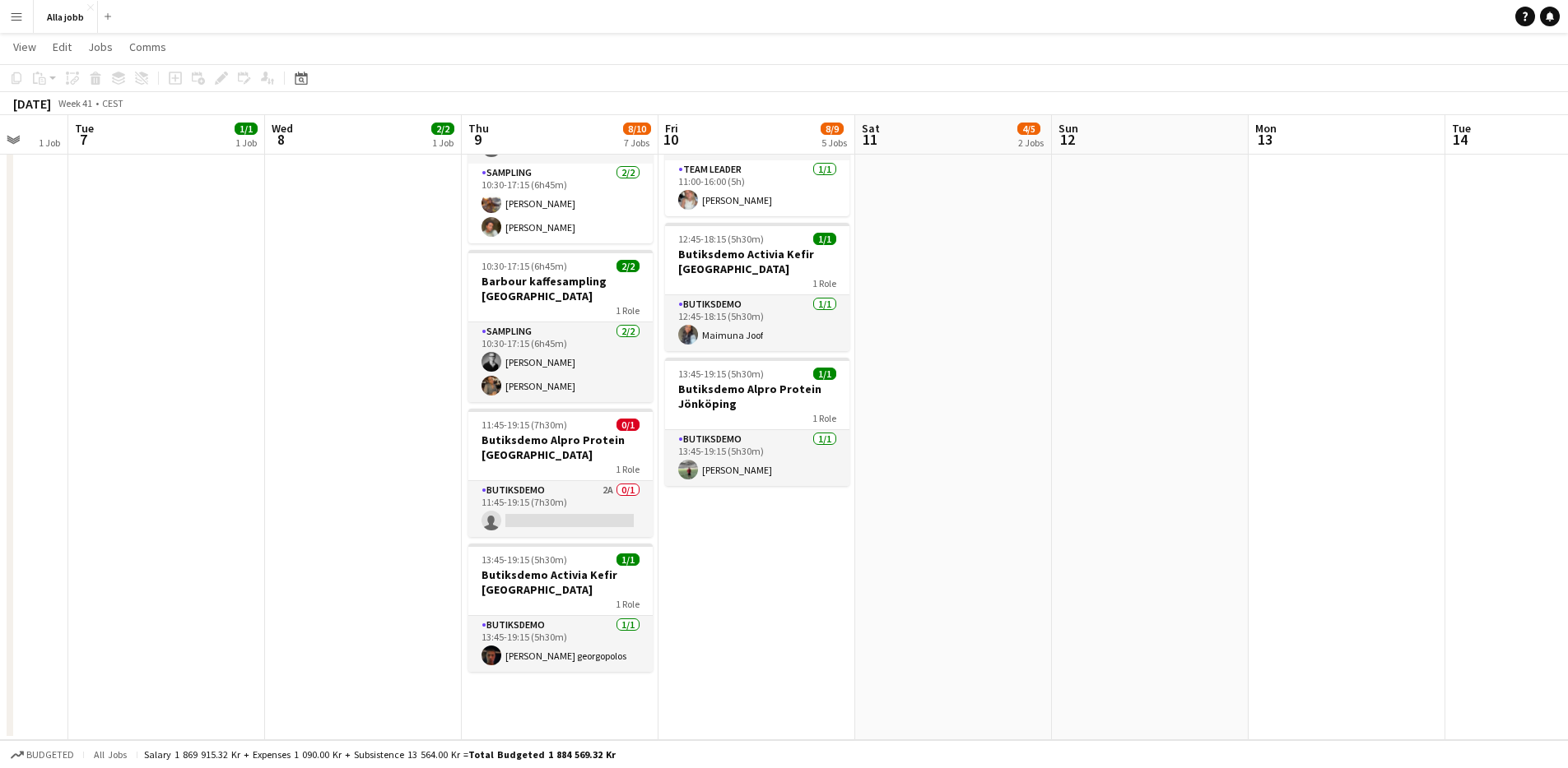
click at [445, 361] on app-date-cell "10:00-11:00 (1h) 2/2 Avstämning och lastbilskörning / [PERSON_NAME] 1 Role Even…" at bounding box center [364, 196] width 196 height 1088
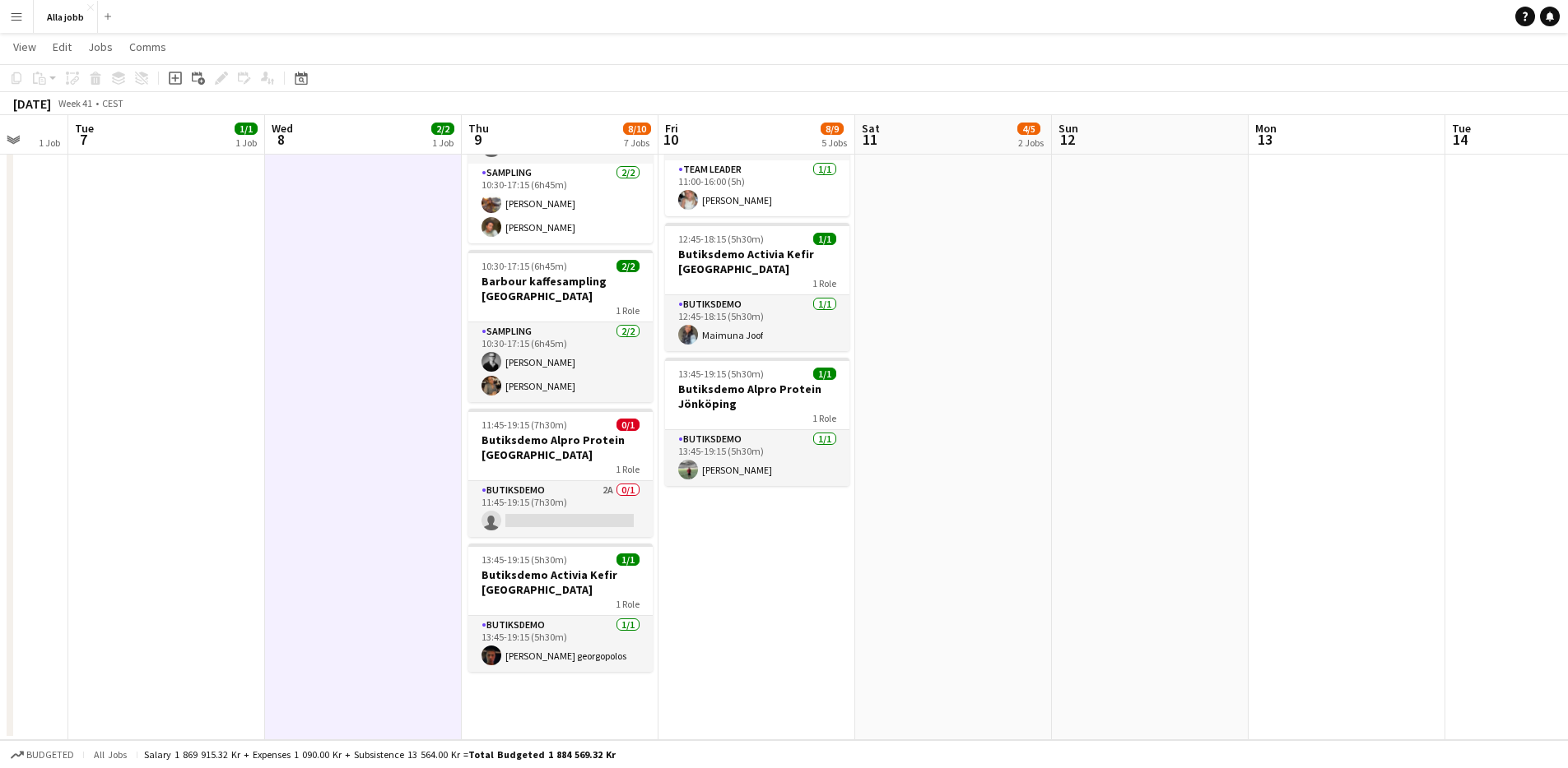
click at [439, 309] on app-date-cell "10:00-11:00 (1h) 2/2 Avstämning och lastbilskörning / [PERSON_NAME] 1 Role Even…" at bounding box center [364, 196] width 196 height 1088
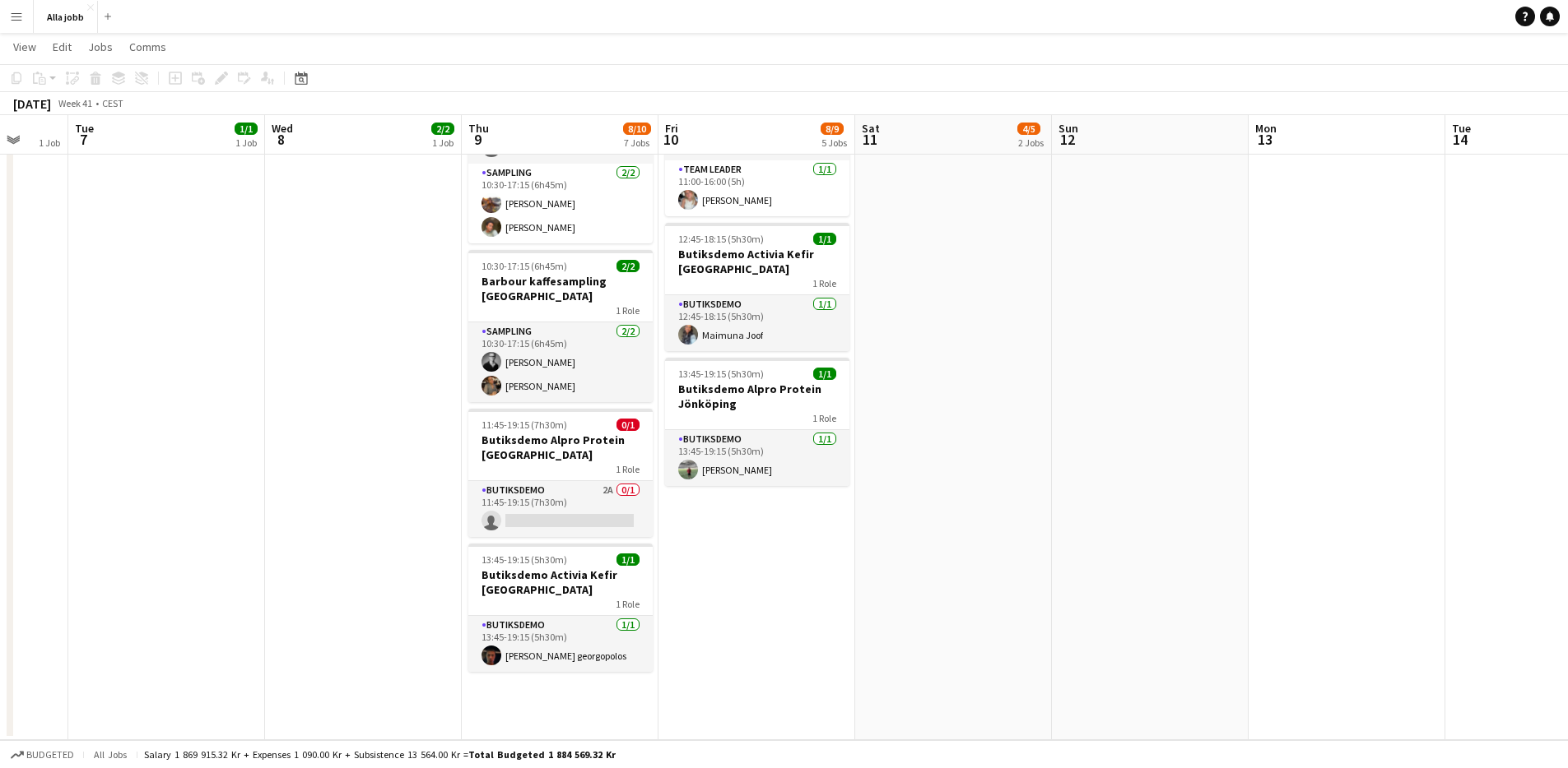
click at [439, 309] on app-date-cell "10:00-11:00 (1h) 2/2 Avstämning och lastbilskörning / [PERSON_NAME] 1 Role Even…" at bounding box center [364, 196] width 196 height 1088
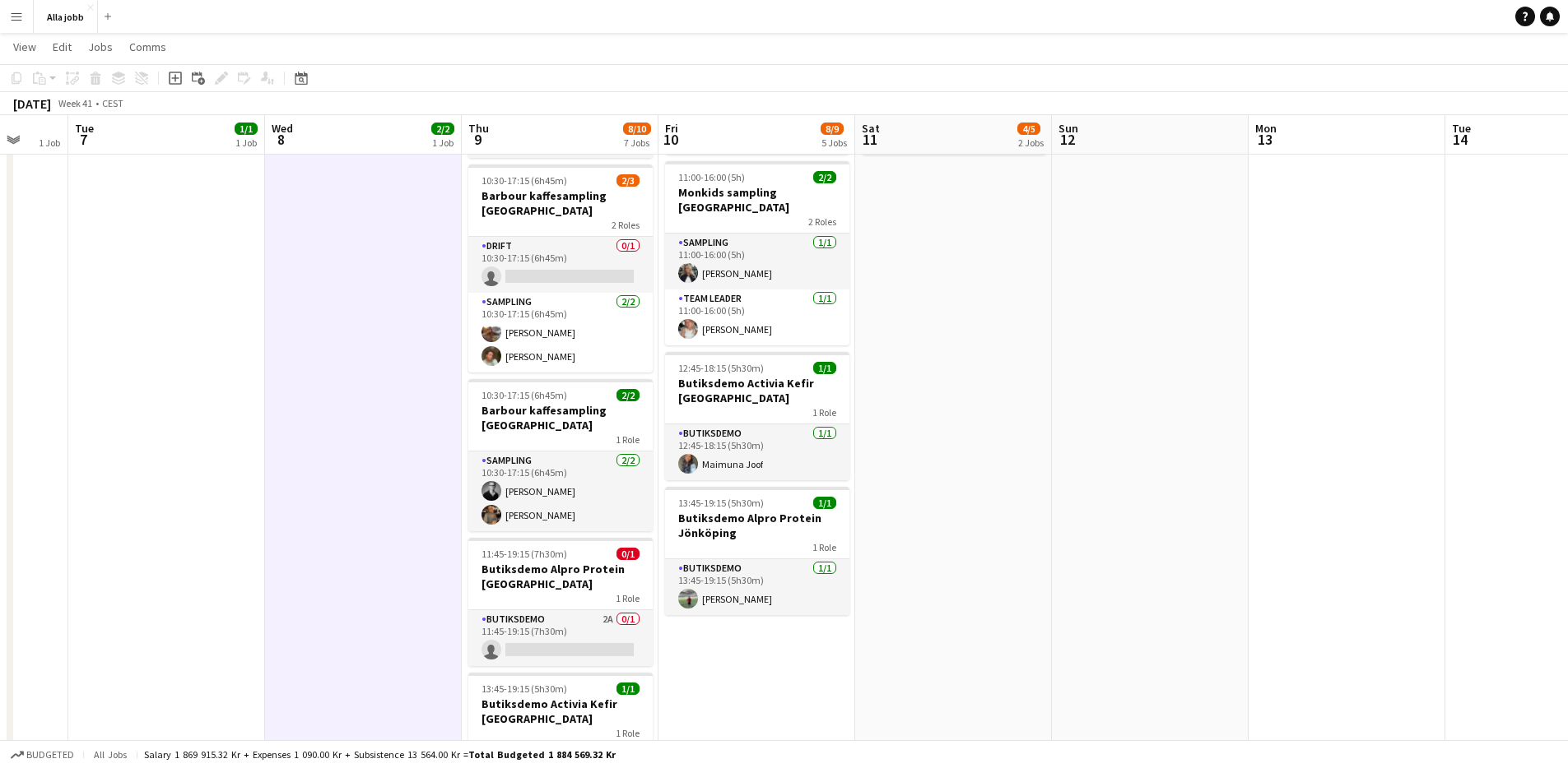
click at [437, 310] on app-date-cell "10:00-11:00 (1h) 2/2 Avstämning och lastbilskörning / [PERSON_NAME] 1 Role Even…" at bounding box center [364, 325] width 196 height 1088
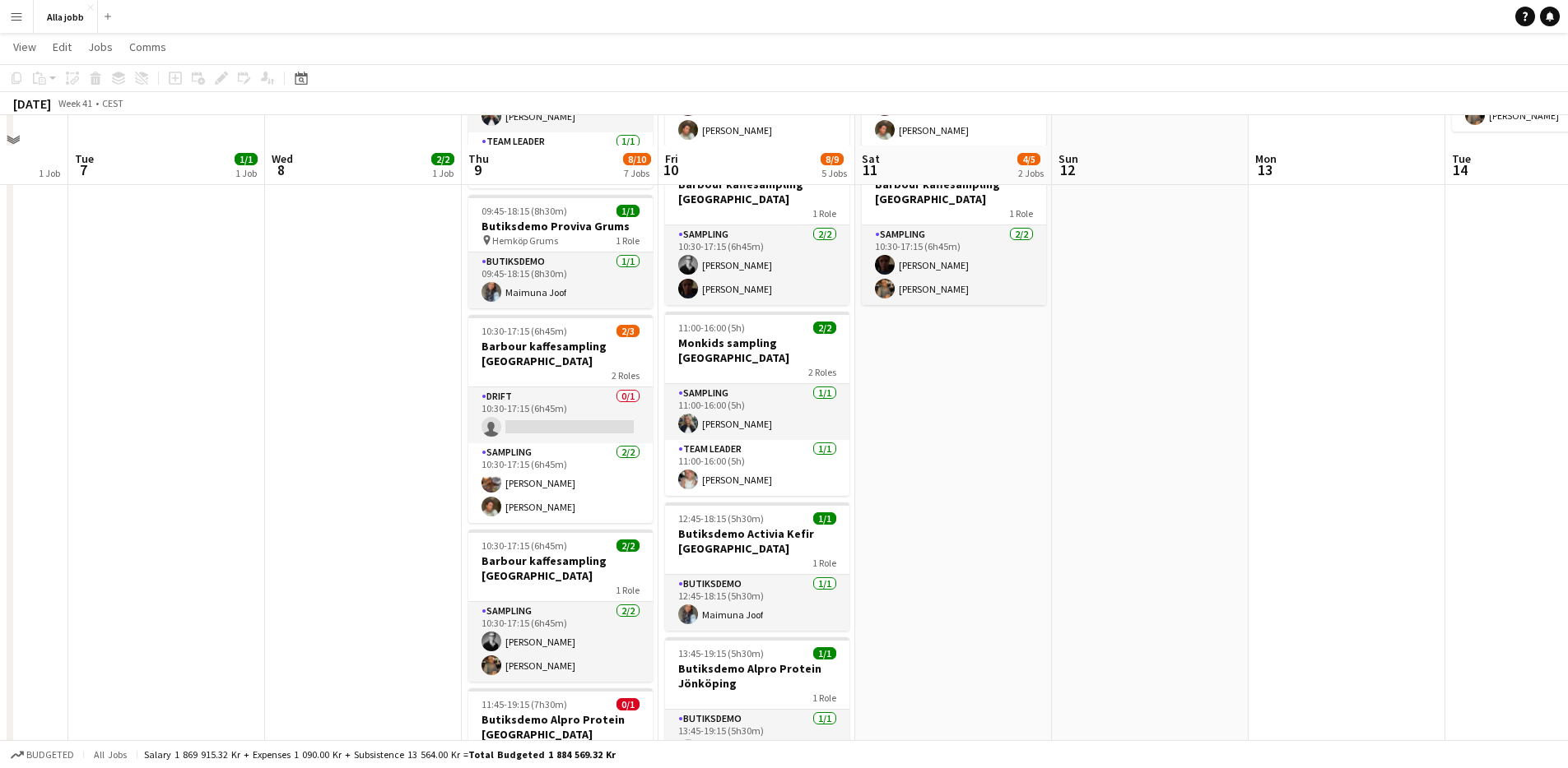
scroll to position [228, 0]
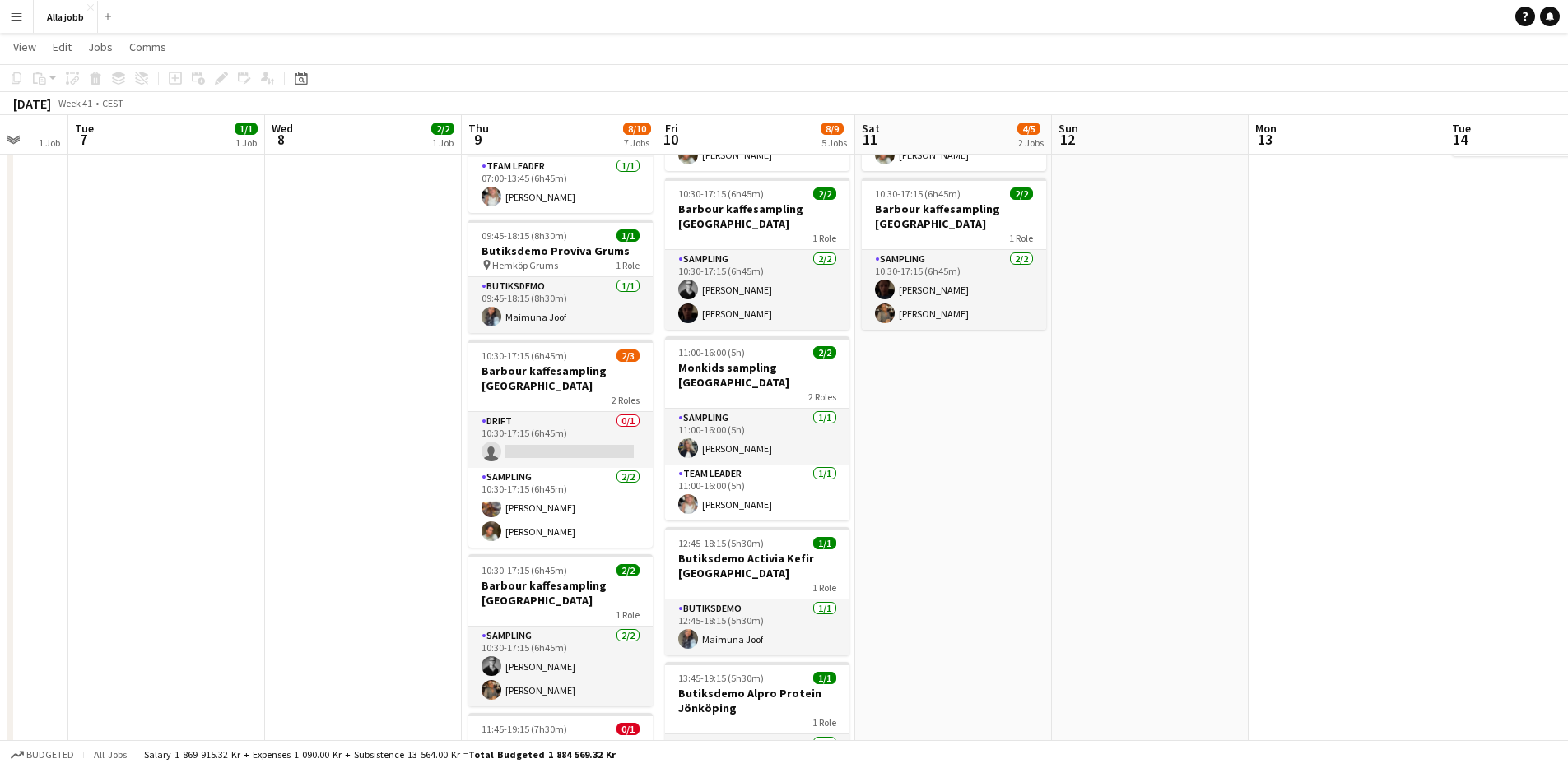
click at [436, 310] on app-date-cell "10:00-11:00 (1h) 2/2 Avstämning och lastbilskörning / [PERSON_NAME] 1 Role Even…" at bounding box center [364, 500] width 196 height 1088
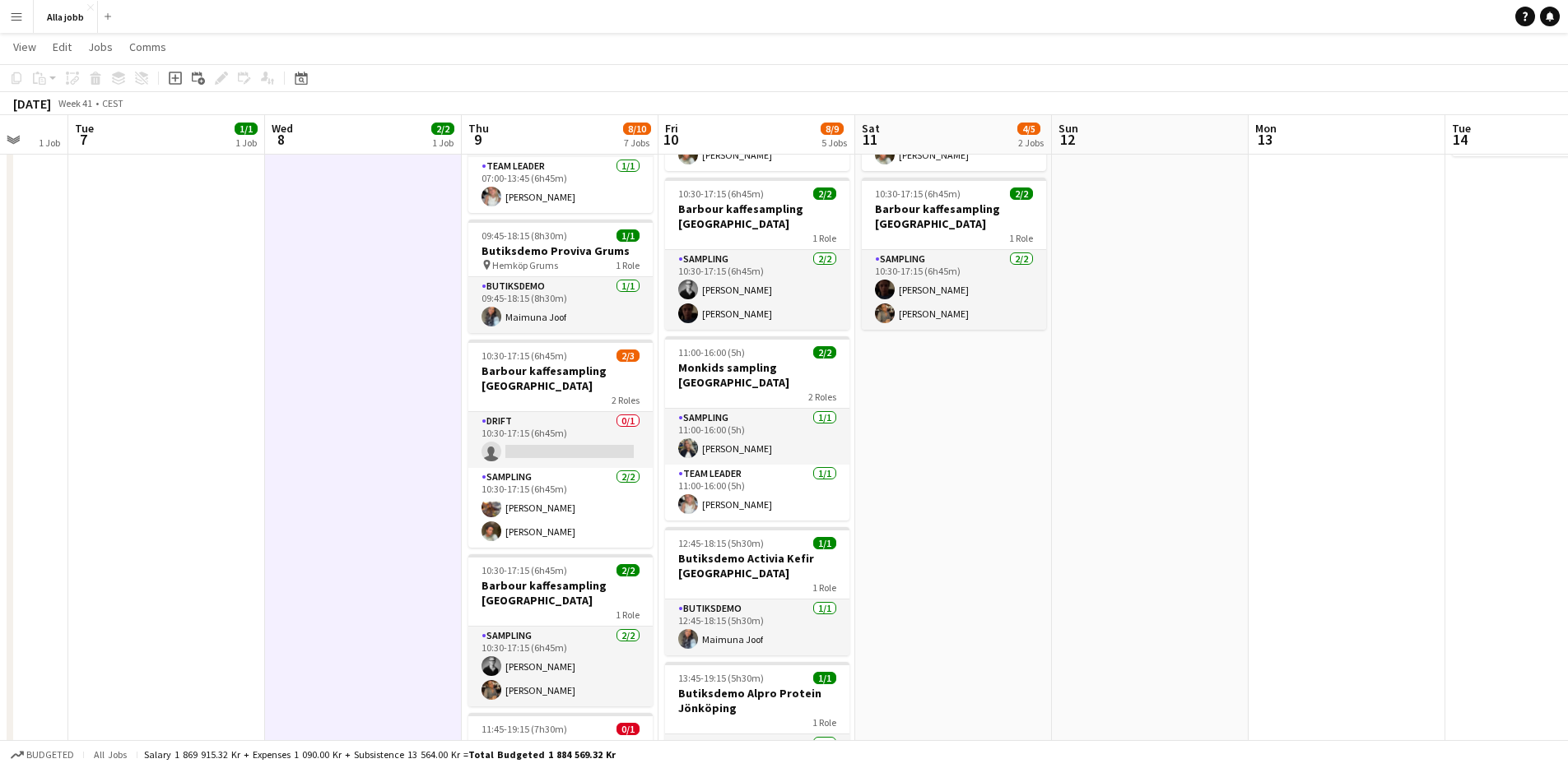
scroll to position [0, 521]
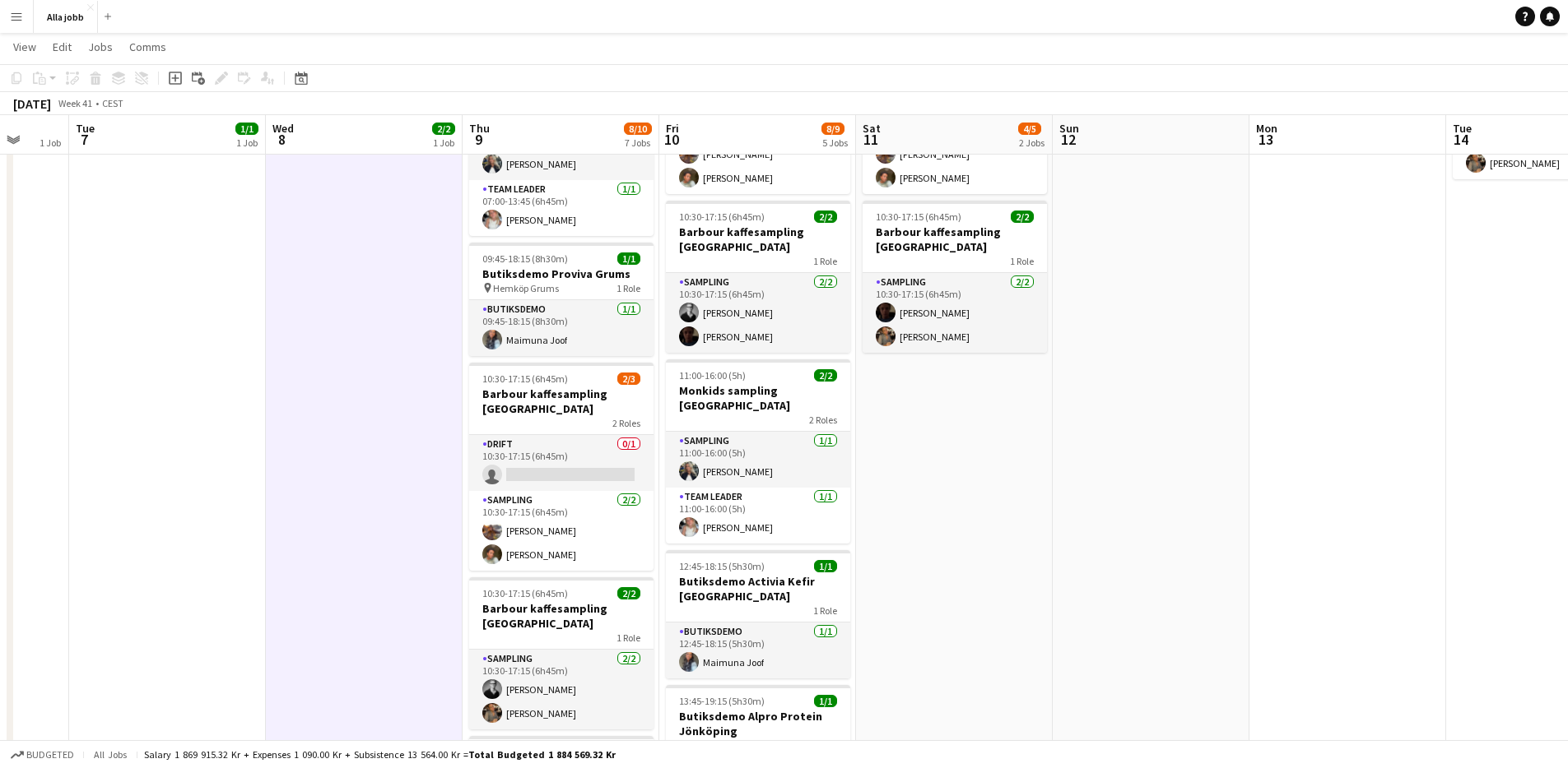
click at [436, 310] on app-date-cell "10:00-11:00 (1h) 2/2 Avstämning och lastbilskörning / [PERSON_NAME] 1 Role Even…" at bounding box center [364, 523] width 196 height 1088
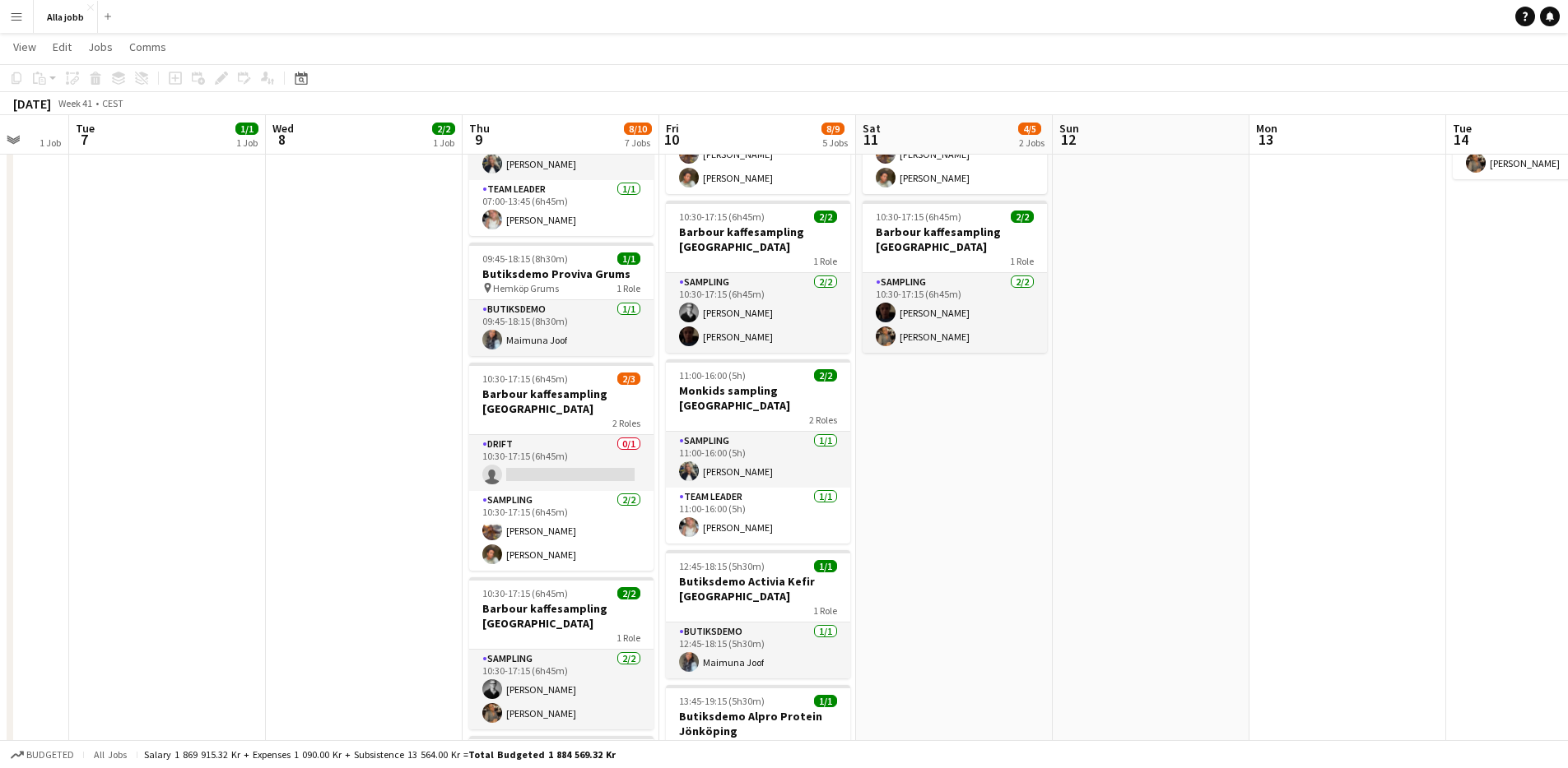
click at [436, 310] on app-date-cell "10:00-11:00 (1h) 2/2 Avstämning och lastbilskörning / [PERSON_NAME] 1 Role Even…" at bounding box center [364, 523] width 196 height 1088
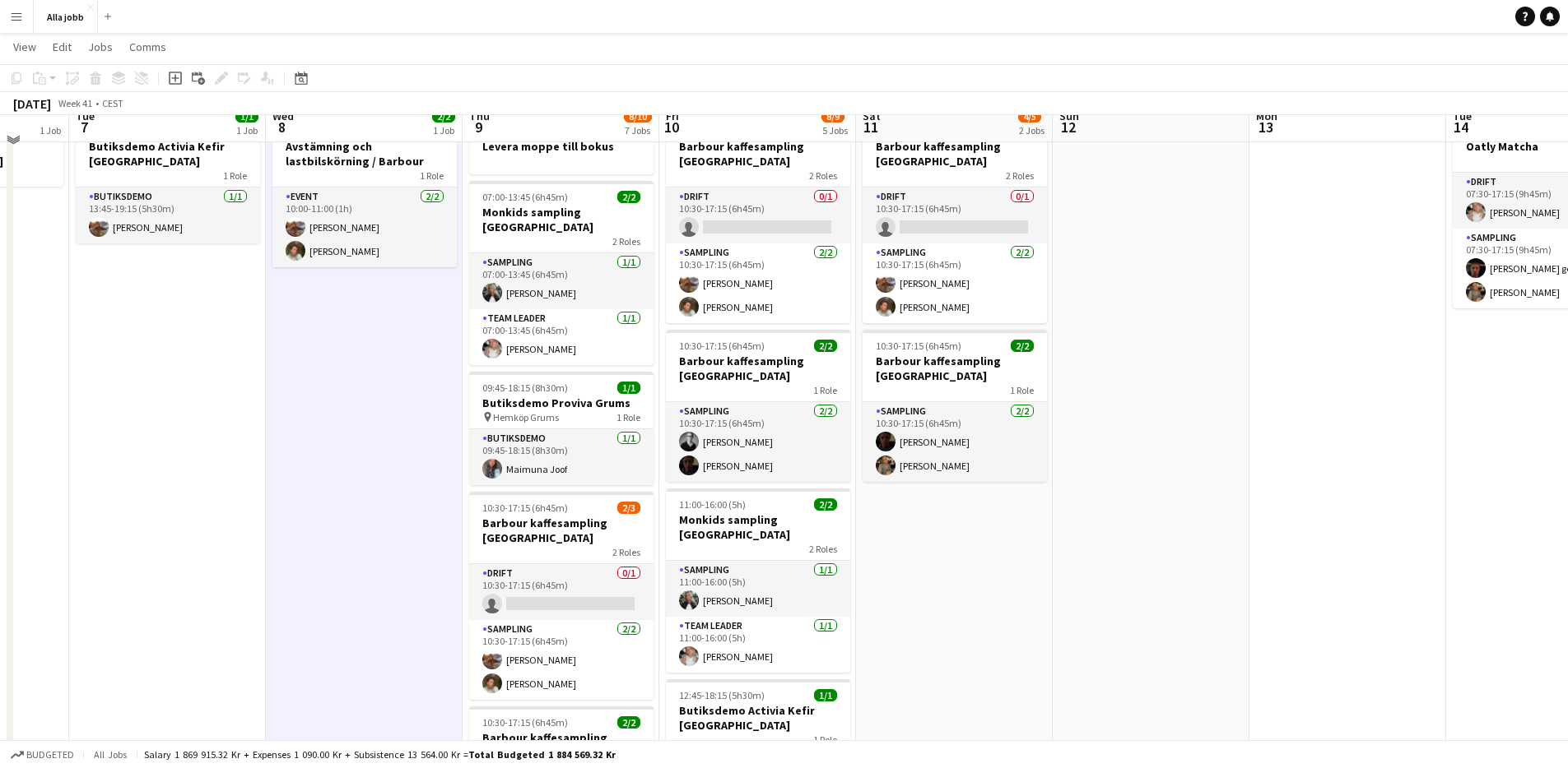
scroll to position [32, 0]
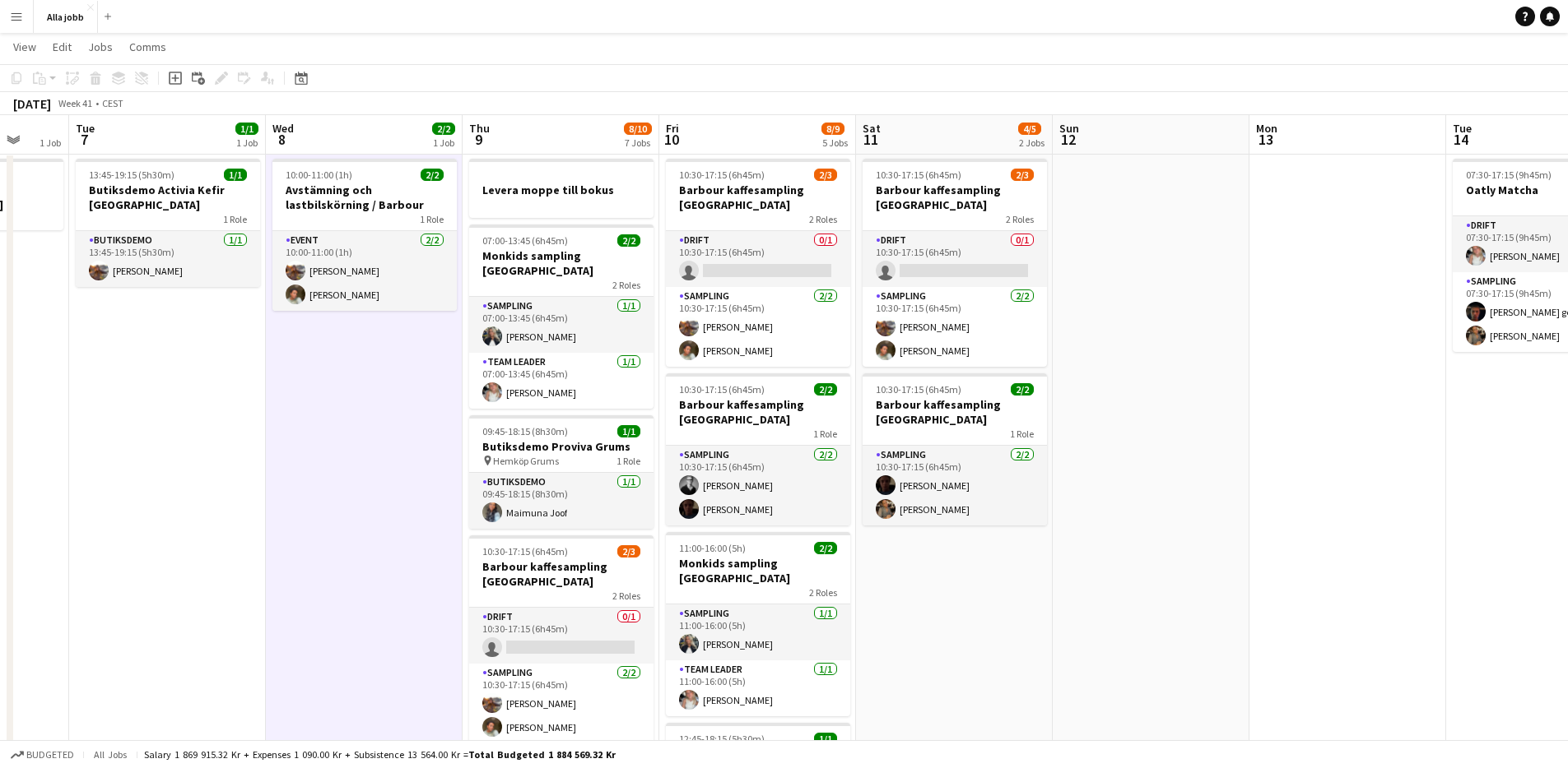
click at [436, 310] on app-card-role "Event 2/2 10:00-11:00 (1h) Fanny Murman Lauren Lamptey" at bounding box center [364, 271] width 184 height 80
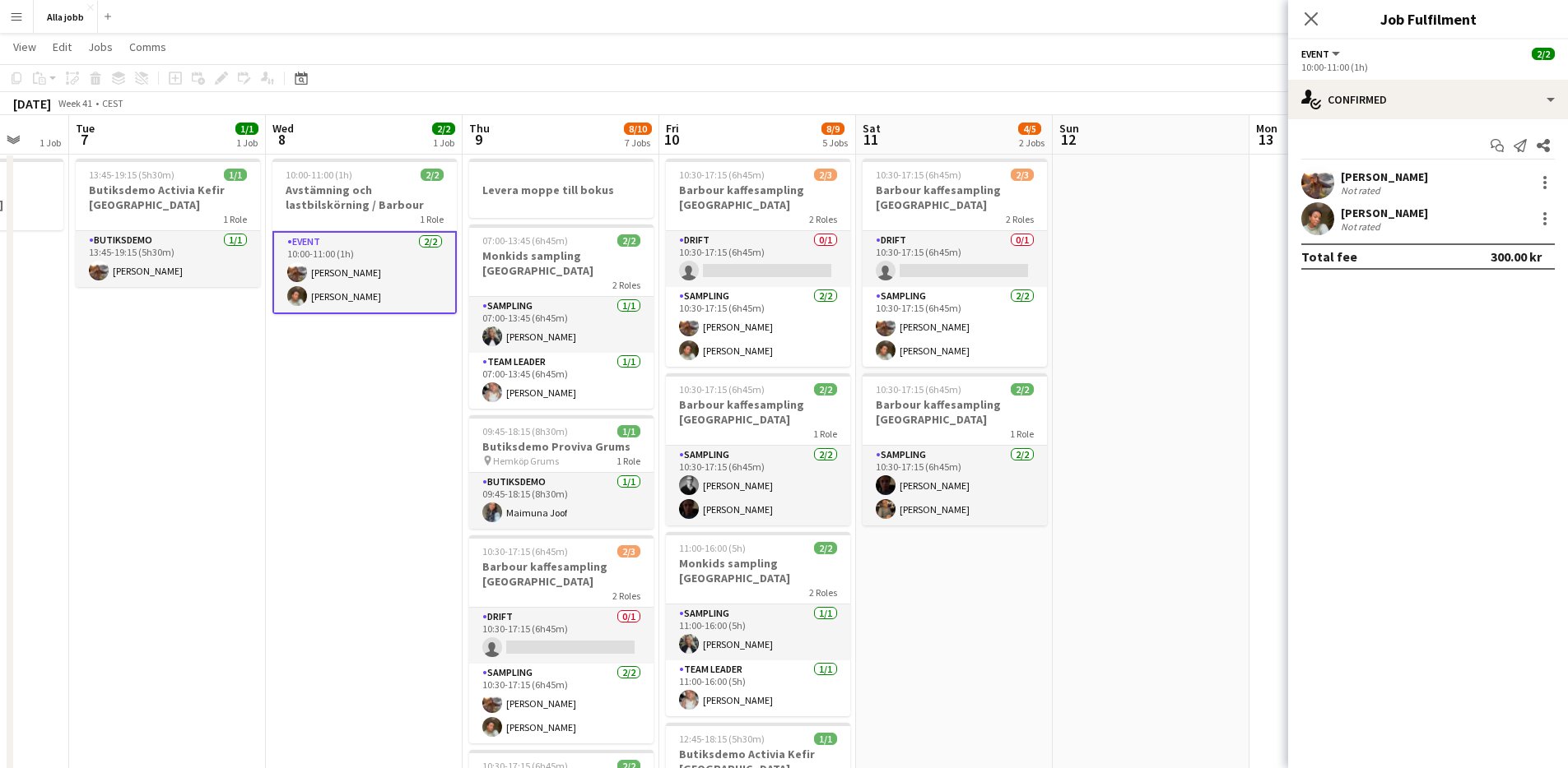
scroll to position [0, 520]
click at [442, 339] on app-date-cell "10:00-11:00 (1h) 2/2 Avstämning och lastbilskörning / [PERSON_NAME] 1 Role Even…" at bounding box center [366, 697] width 196 height 1088
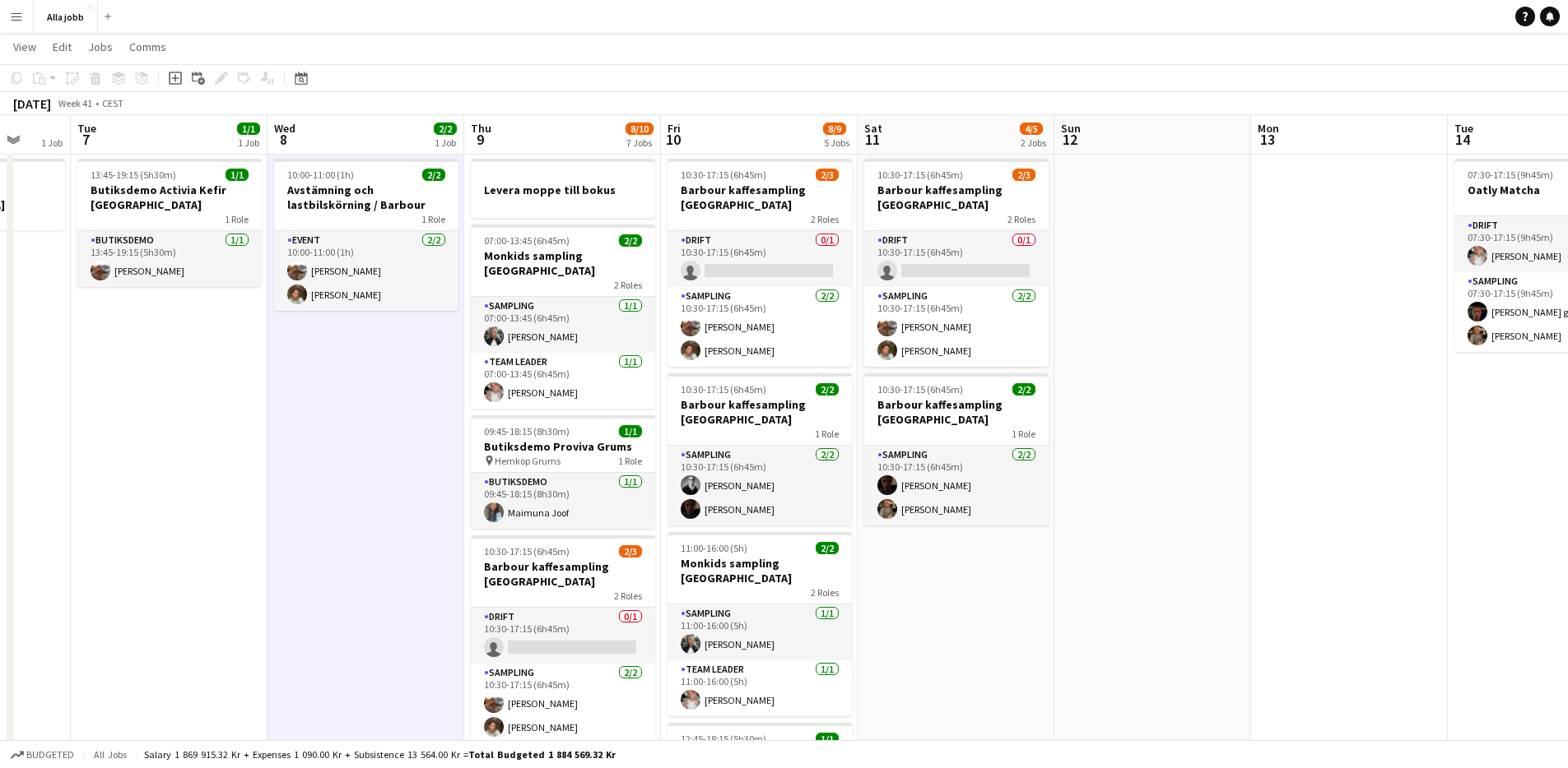
click at [442, 338] on app-date-cell "10:00-11:00 (1h) 2/2 Avstämning och lastbilskörning / [PERSON_NAME] 1 Role Even…" at bounding box center [366, 697] width 196 height 1088
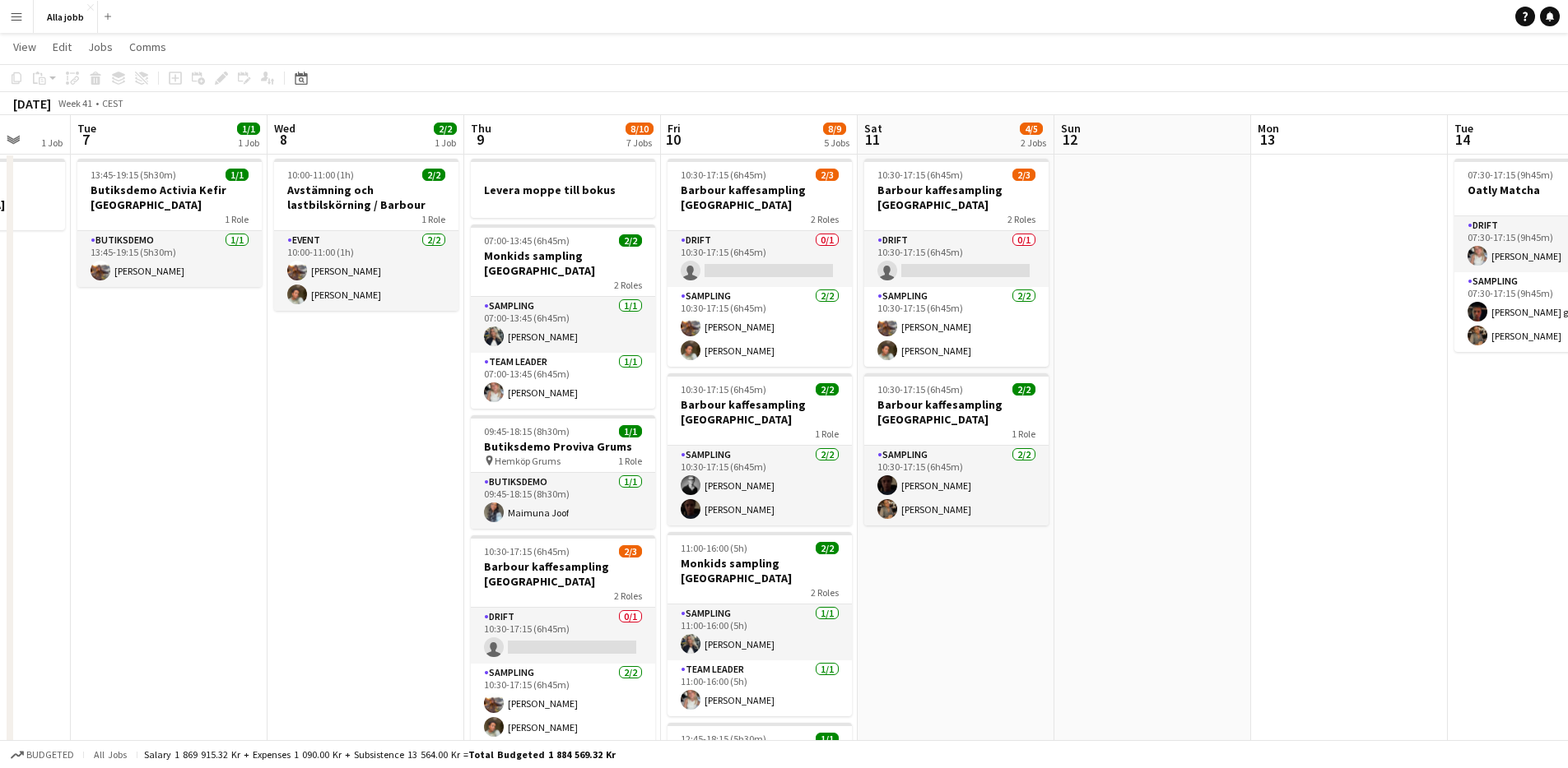
click at [442, 338] on app-date-cell "10:00-11:00 (1h) 2/2 Avstämning och lastbilskörning / [PERSON_NAME] 1 Role Even…" at bounding box center [366, 697] width 196 height 1088
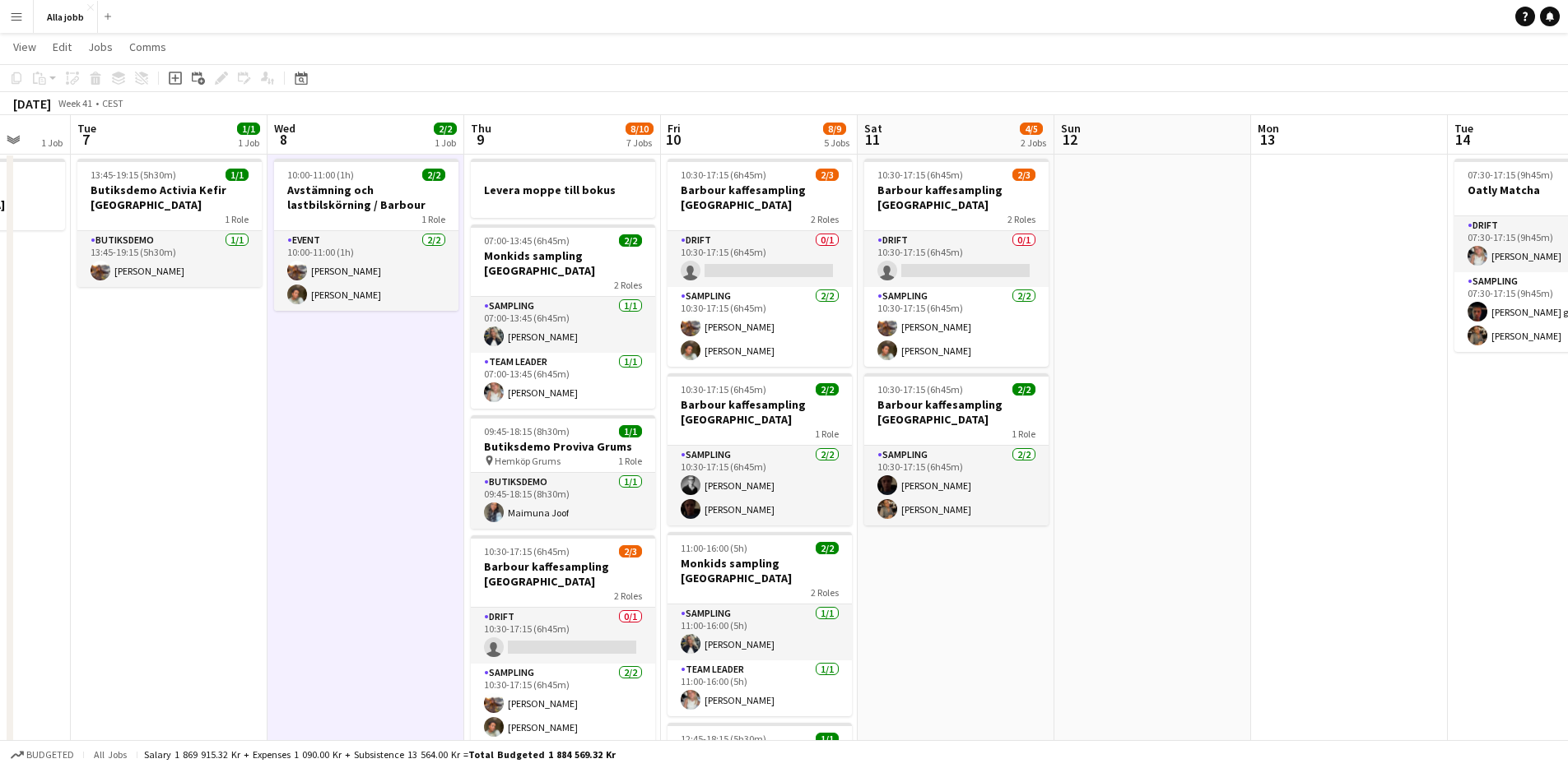
click at [454, 337] on app-date-cell "10:00-11:00 (1h) 2/2 Avstämning och lastbilskörning / [PERSON_NAME] 1 Role Even…" at bounding box center [366, 697] width 196 height 1088
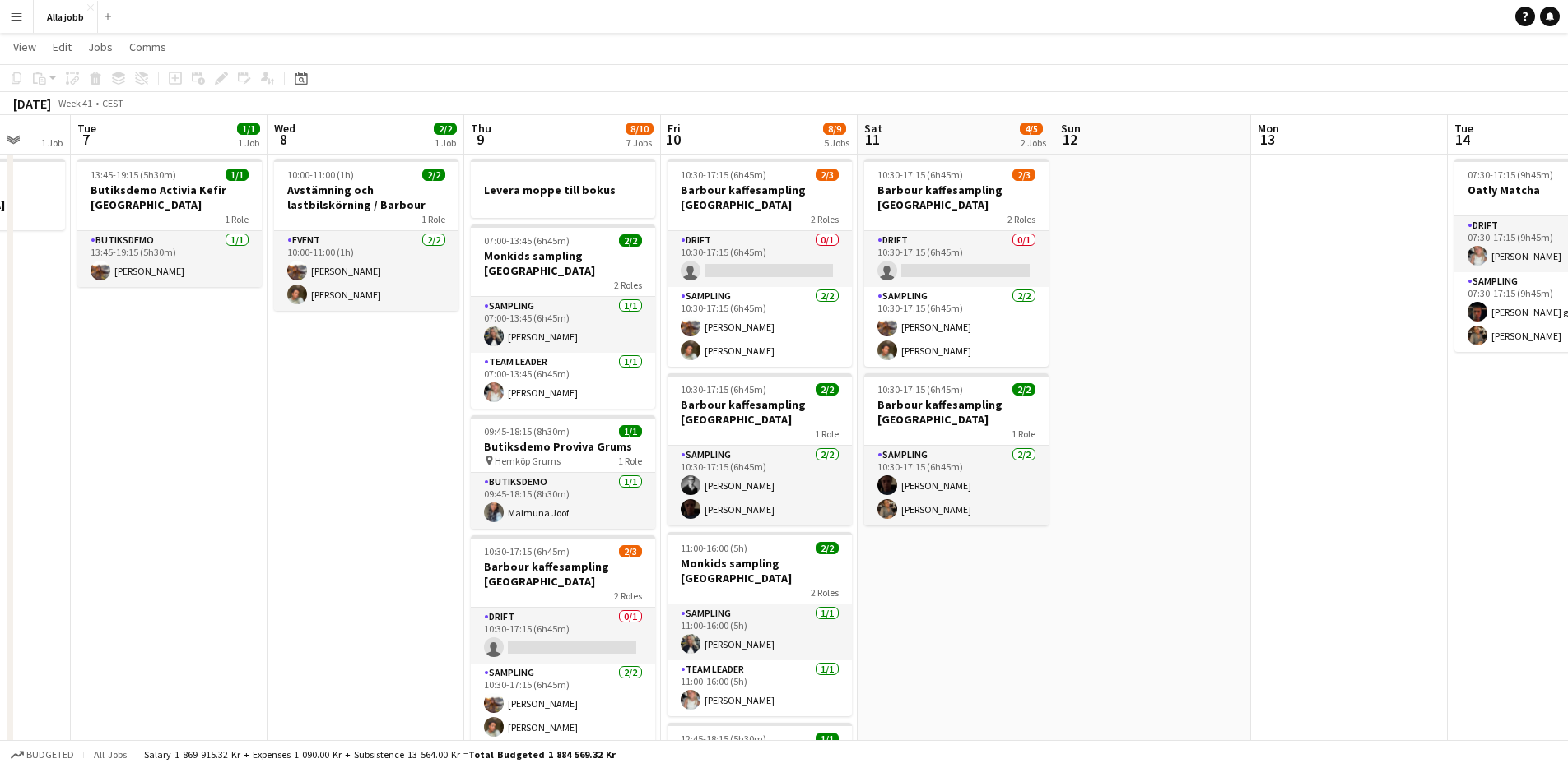
click at [454, 337] on app-date-cell "10:00-11:00 (1h) 2/2 Avstämning och lastbilskörning / [PERSON_NAME] 1 Role Even…" at bounding box center [366, 697] width 196 height 1088
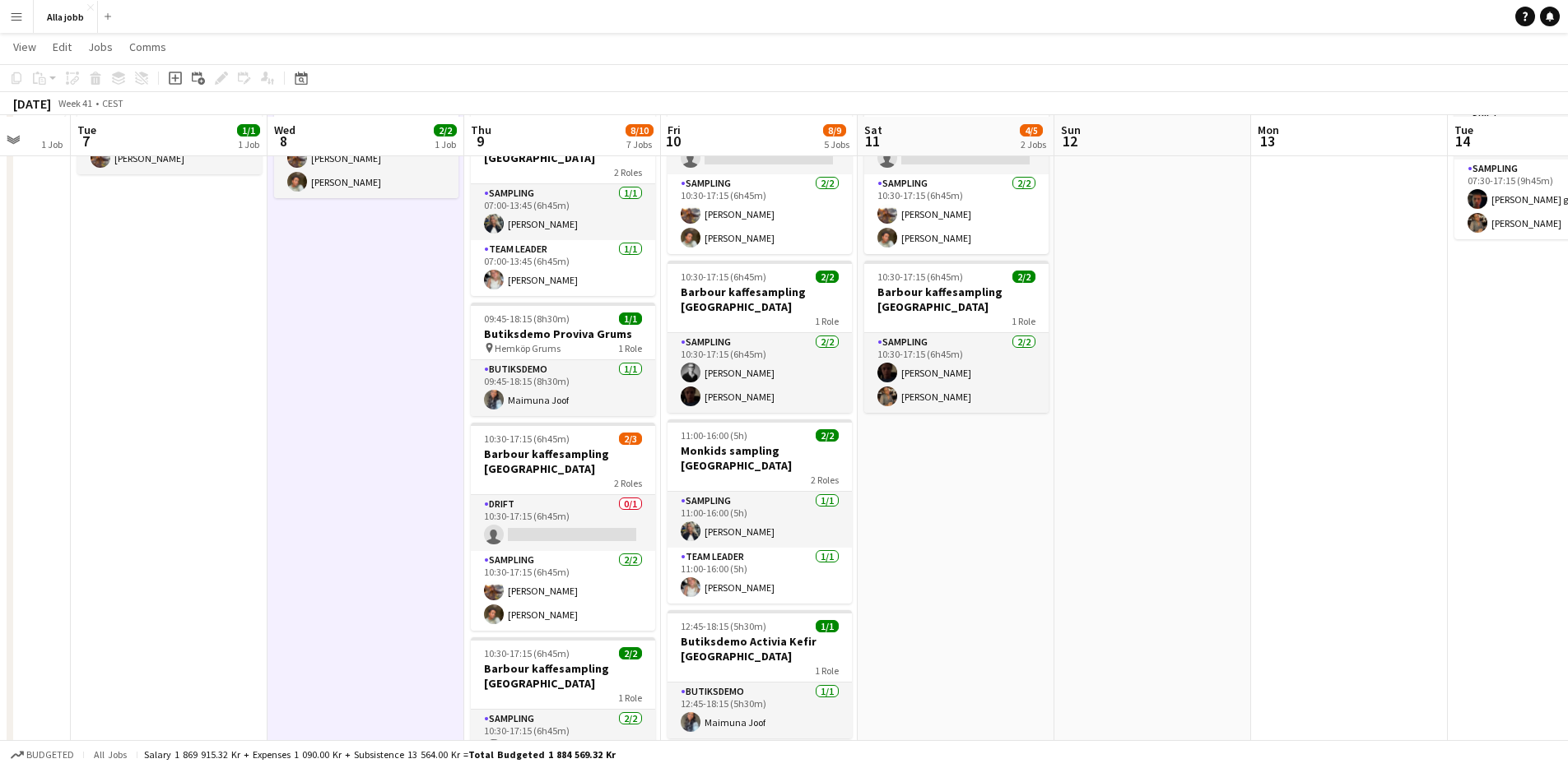
scroll to position [148, 0]
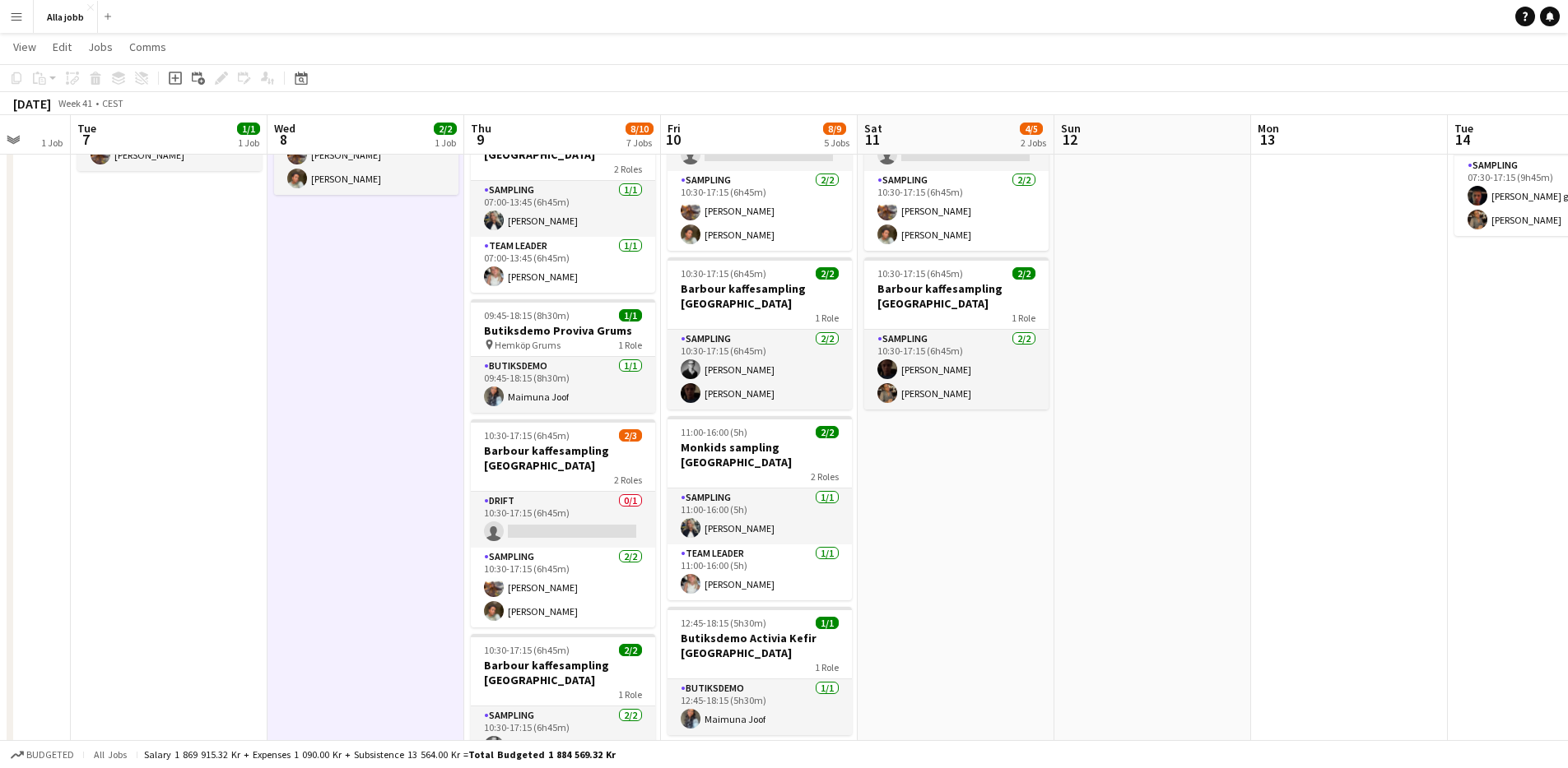
click at [430, 523] on app-date-cell "10:00-11:00 (1h) 2/2 Avstämning och lastbilskörning / [PERSON_NAME] 1 Role Even…" at bounding box center [366, 580] width 196 height 1088
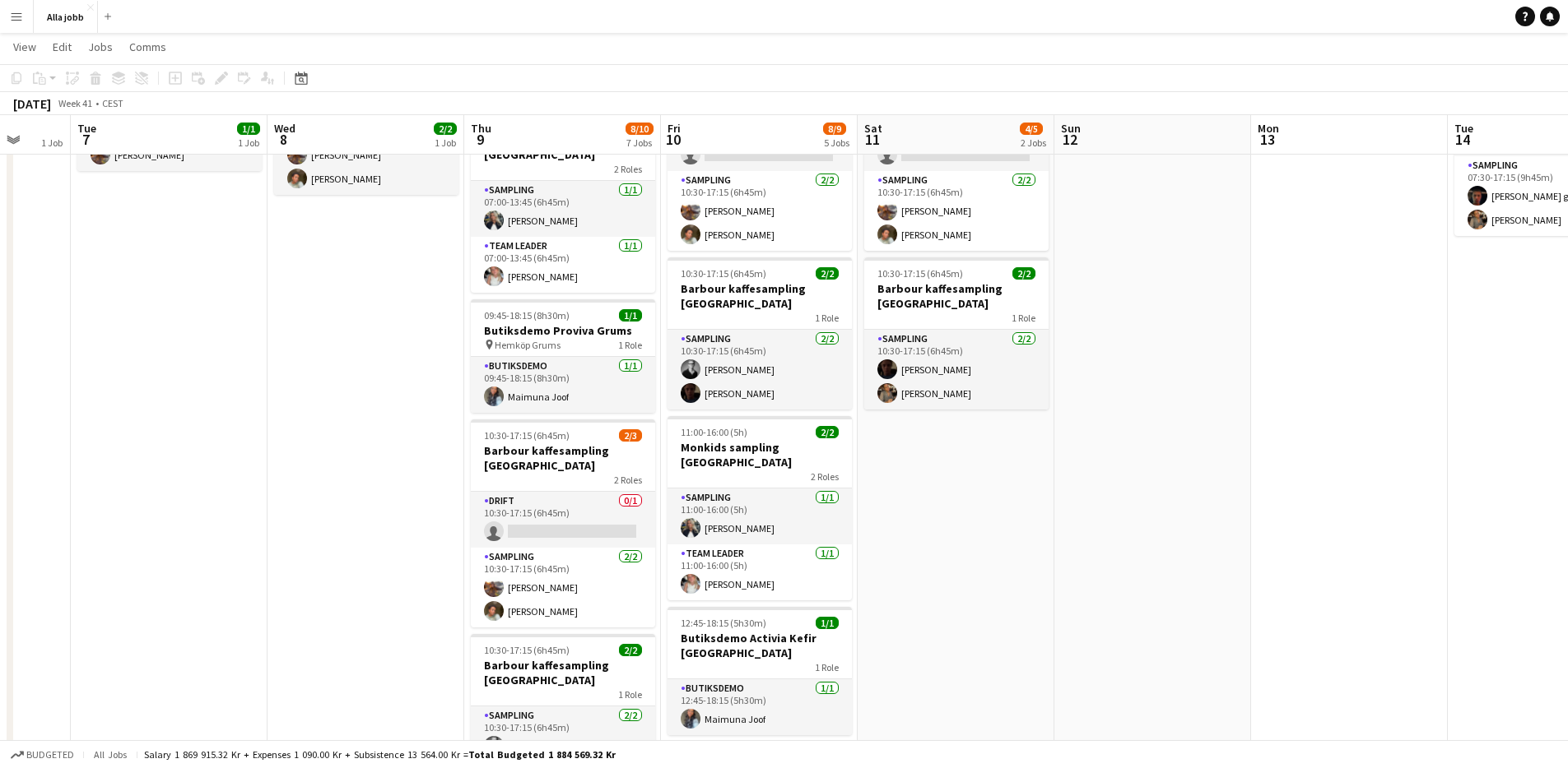
click at [430, 523] on app-date-cell "10:00-11:00 (1h) 2/2 Avstämning och lastbilskörning / [PERSON_NAME] 1 Role Even…" at bounding box center [366, 580] width 196 height 1088
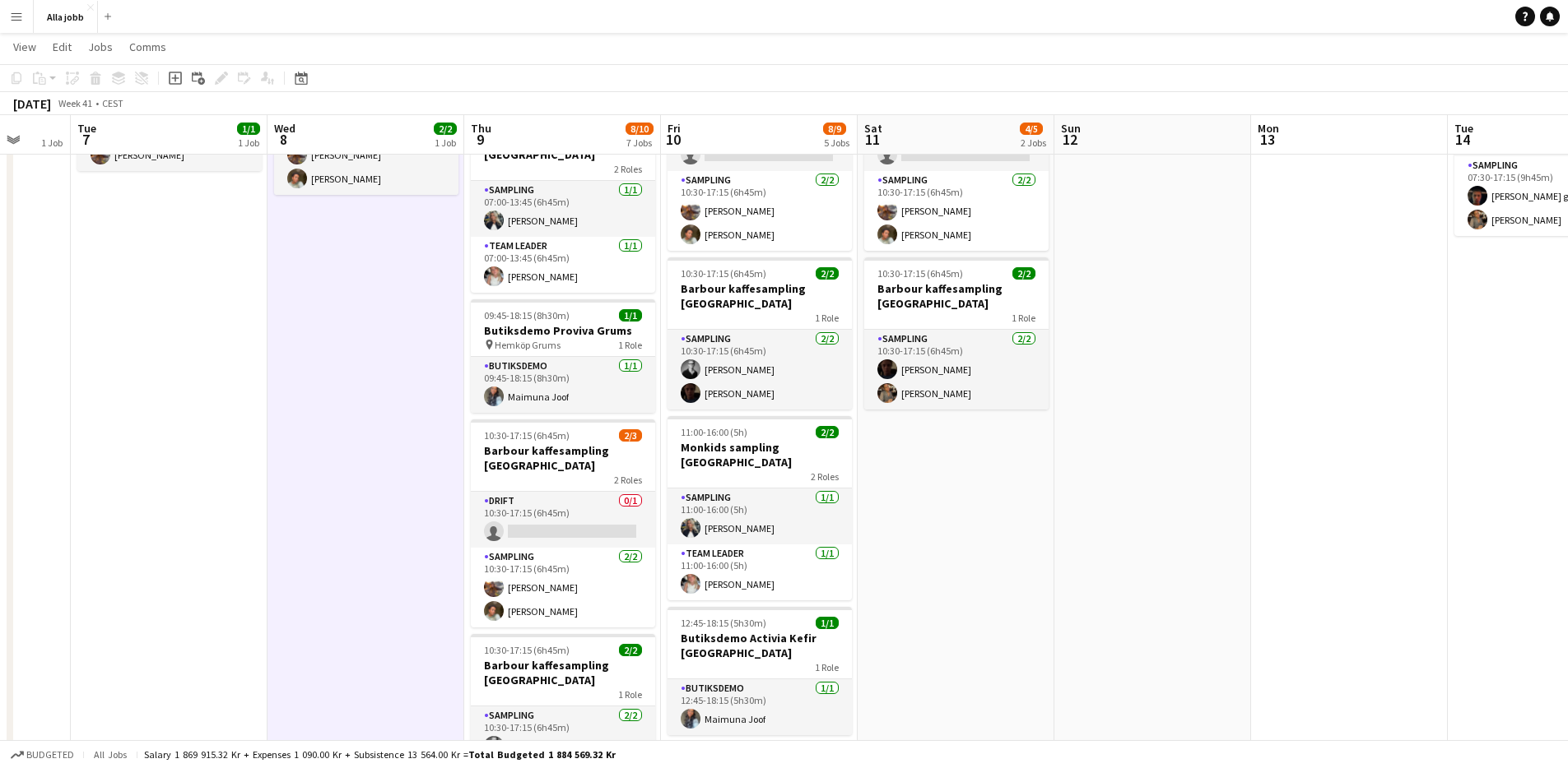
click at [430, 523] on app-date-cell "10:00-11:00 (1h) 2/2 Avstämning och lastbilskörning / [PERSON_NAME] 1 Role Even…" at bounding box center [366, 580] width 196 height 1088
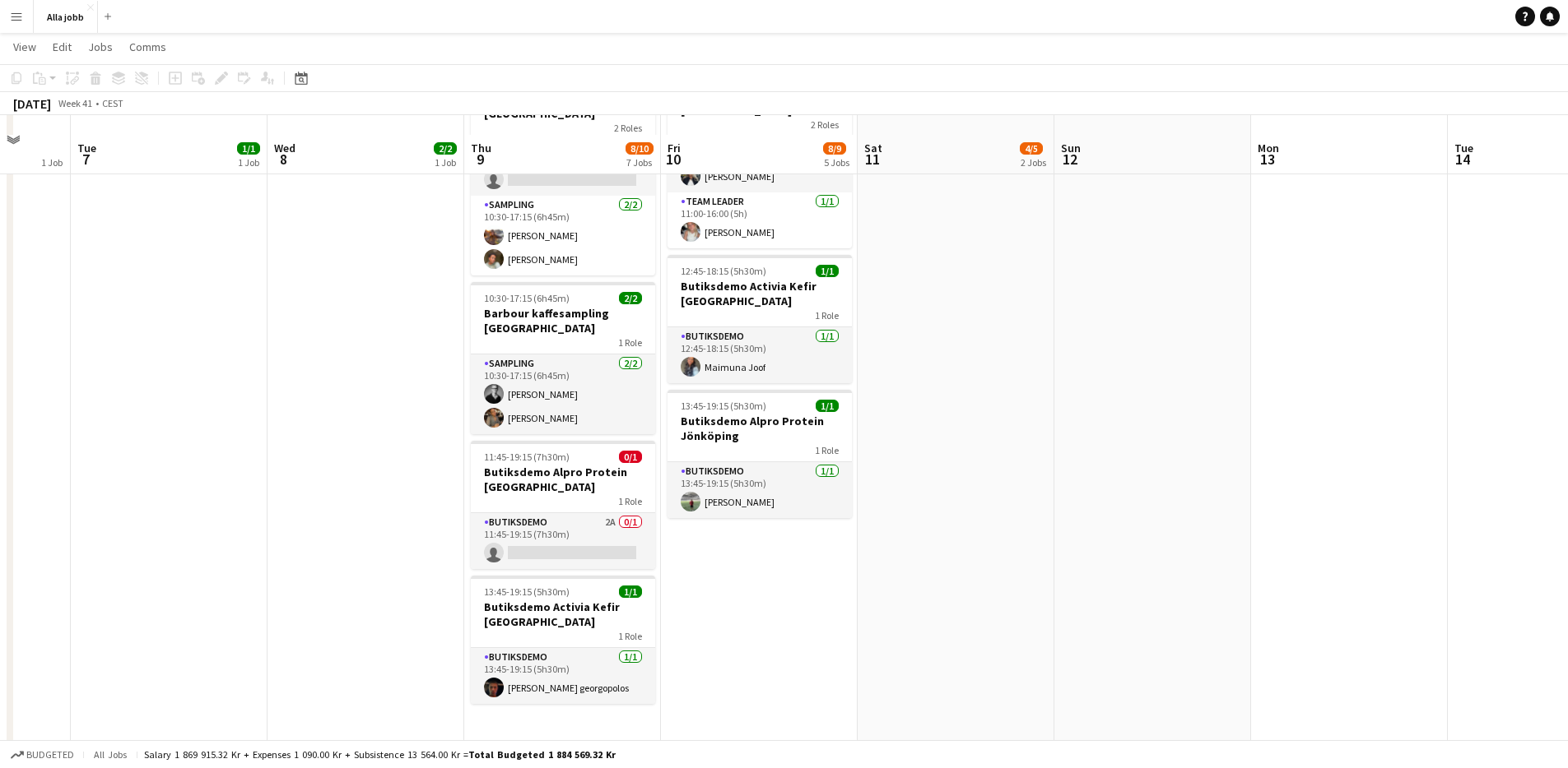
scroll to position [532, 0]
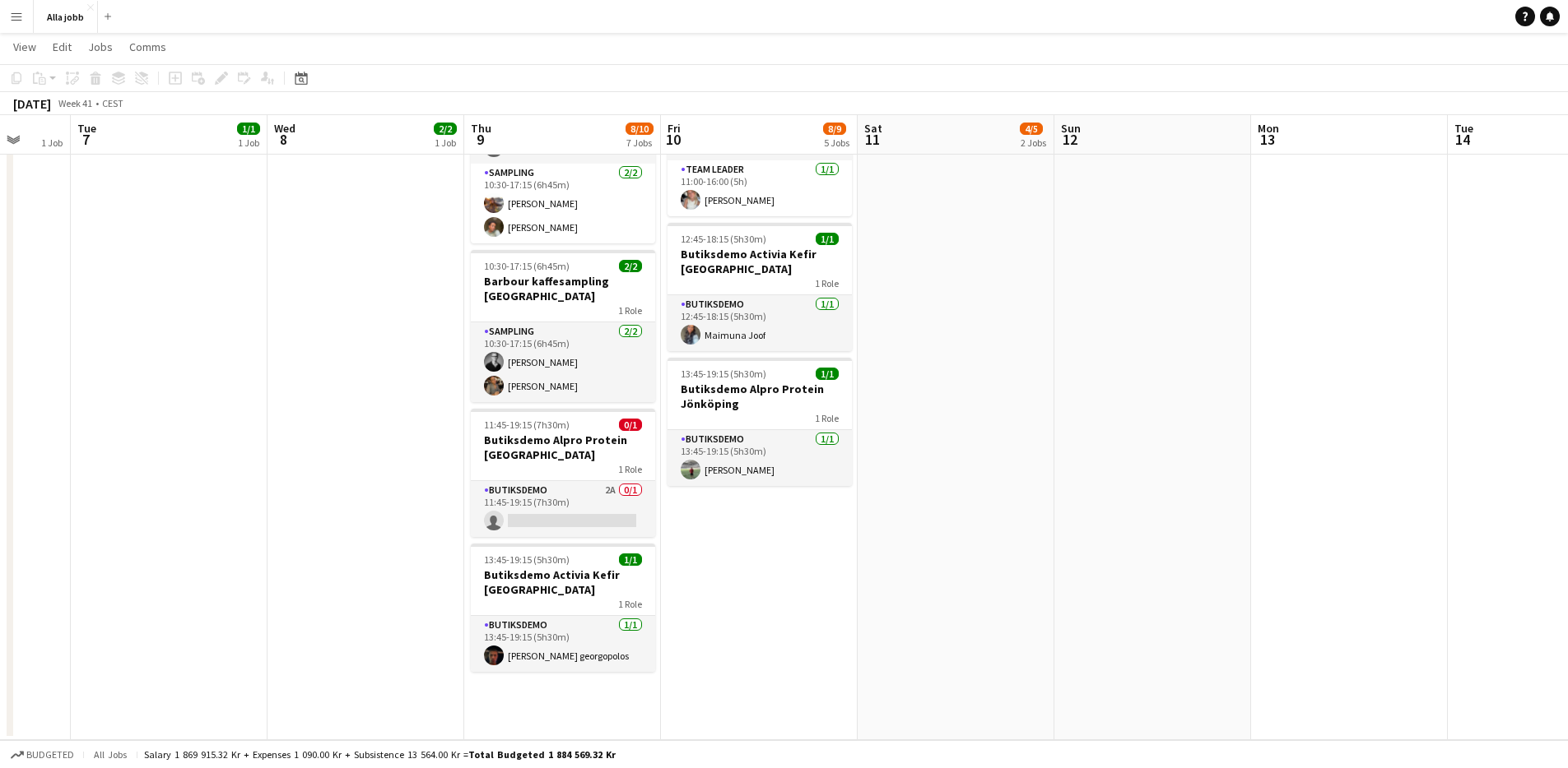
click at [715, 520] on app-date-cell "10:30-17:15 (6h45m) 2/3 Barbour kaffesampling Köpenhamn 2 Roles Drift 0/1 10:30…" at bounding box center [759, 196] width 196 height 1088
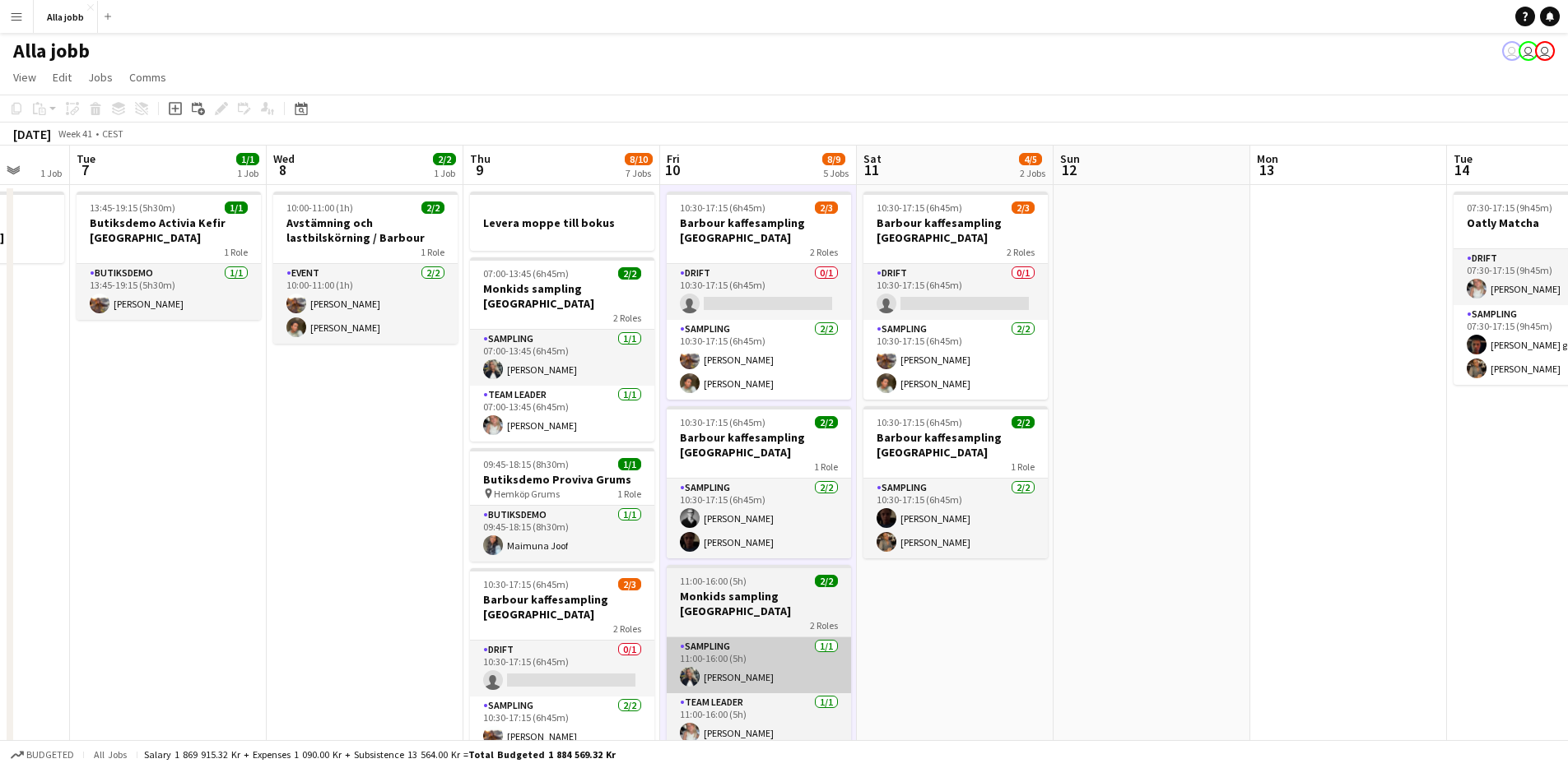
scroll to position [0, 0]
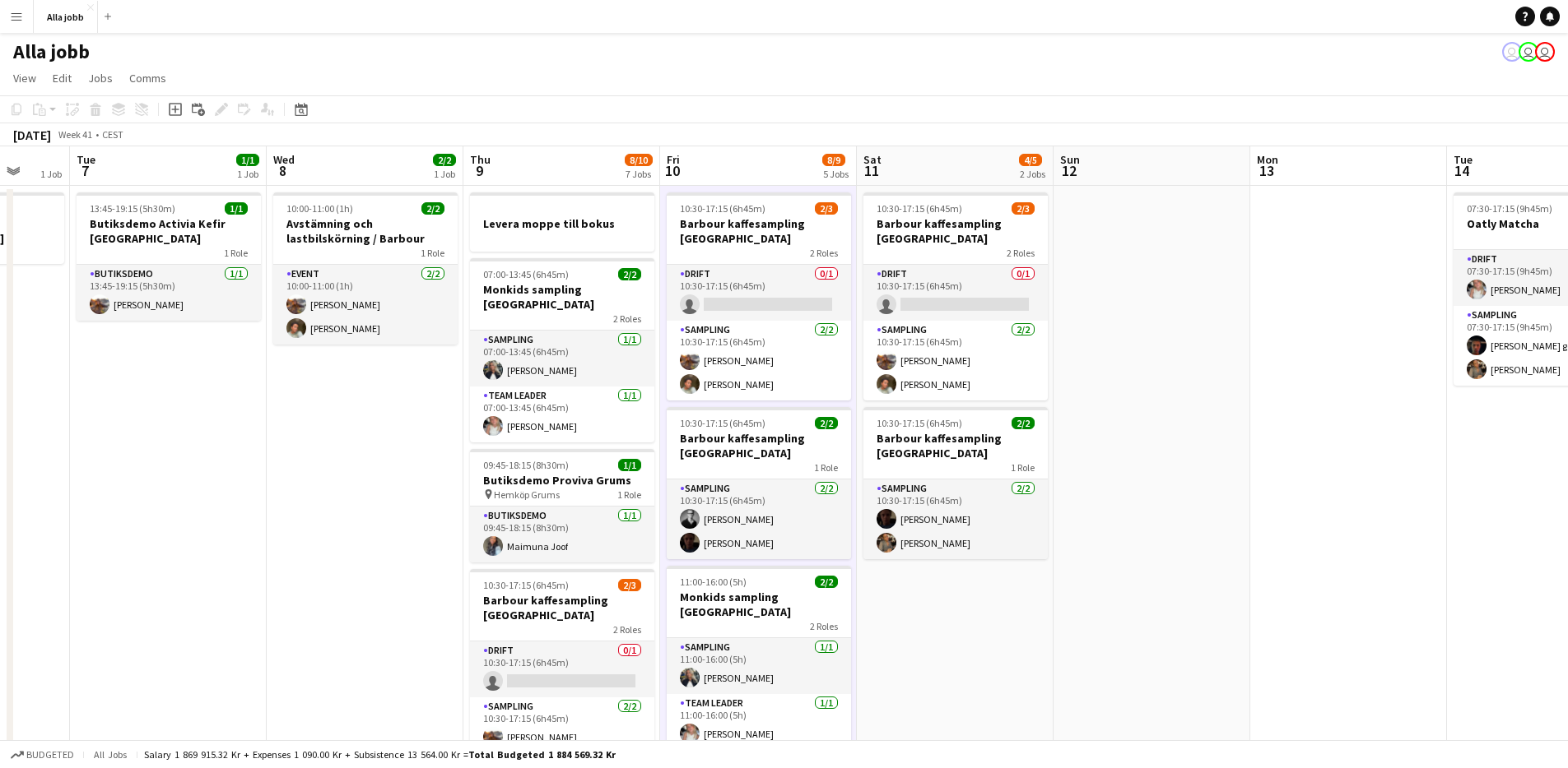
click at [994, 629] on app-date-cell "10:30-17:15 (6h45m) 2/3 [PERSON_NAME] kaffesampling Köpenhamn 2 Roles Drift 0/1…" at bounding box center [955, 730] width 196 height 1088
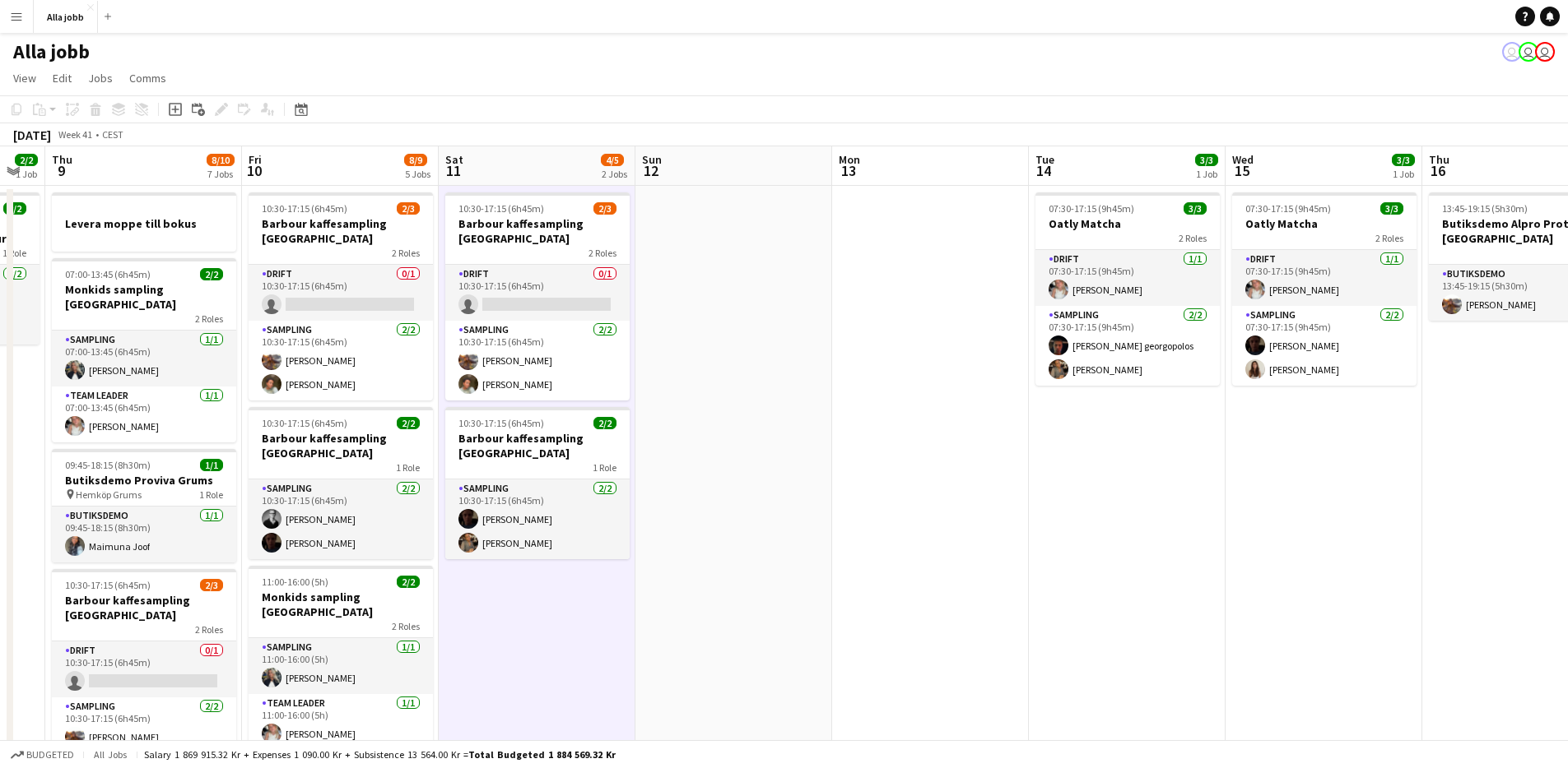
drag, startPoint x: 891, startPoint y: 619, endPoint x: 567, endPoint y: 575, distance: 327.0
click at [567, 575] on app-calendar-viewport "Mon 6 1 Job Tue 7 1/1 1 Job Wed 8 2/2 1 Job Thu 9 8/10 7 Jobs Fri 10 8/9 5 Jobs…" at bounding box center [784, 710] width 1568 height 1128
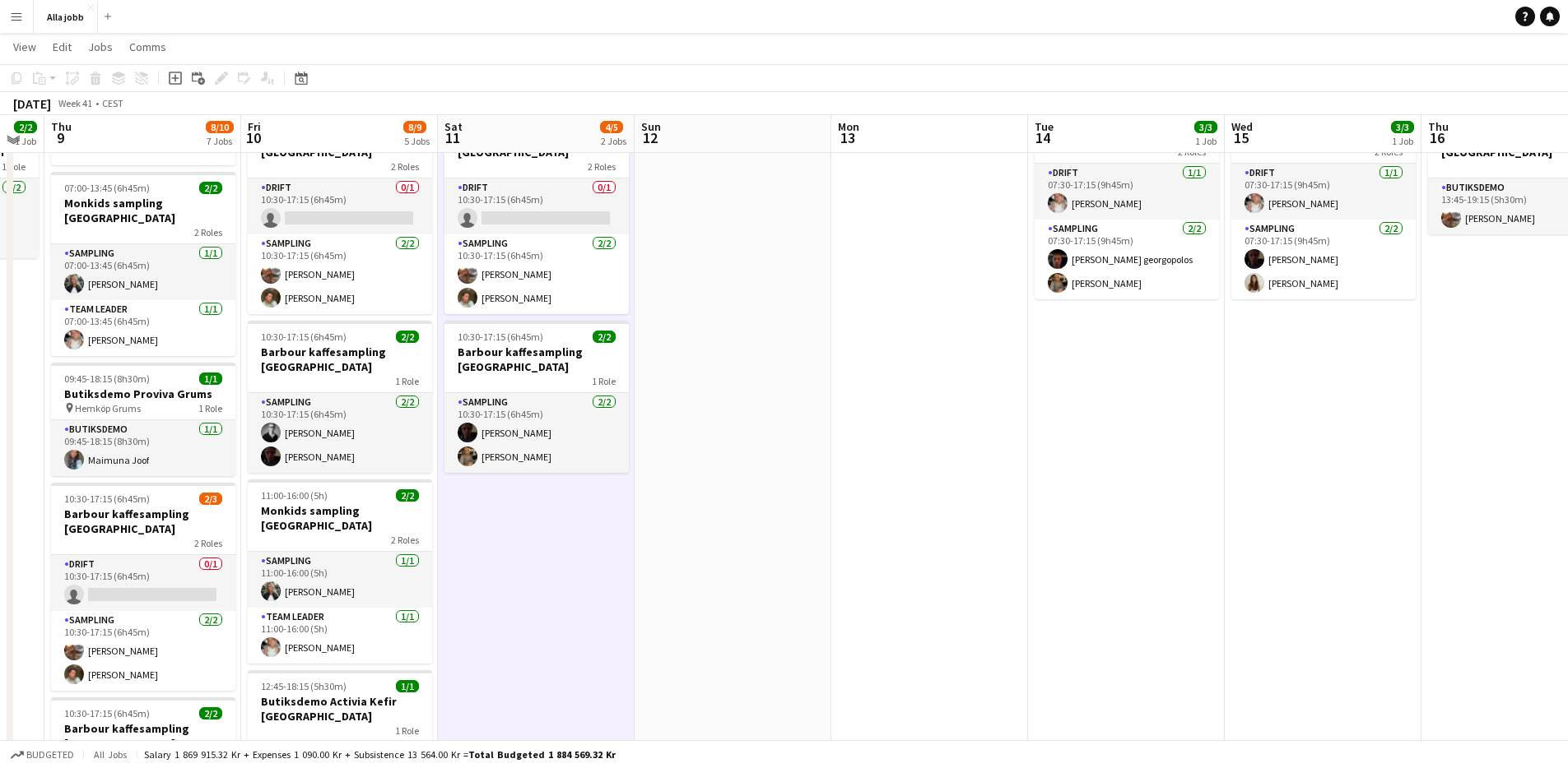
scroll to position [85, 0]
click at [567, 553] on app-date-cell "10:30-17:15 (6h45m) 2/3 [PERSON_NAME] kaffesampling Köpenhamn 2 Roles Drift 0/1…" at bounding box center [536, 643] width 196 height 1088
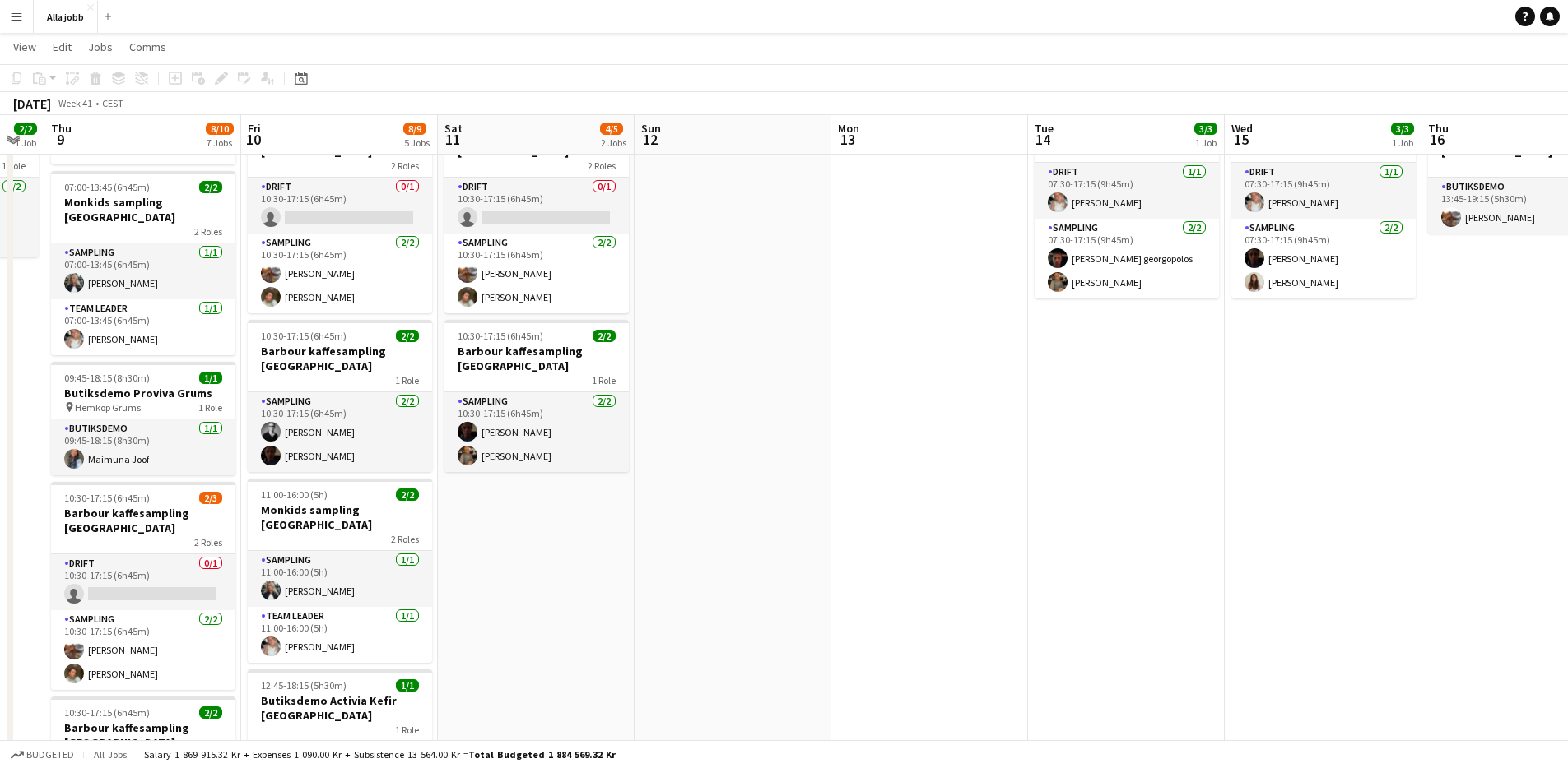
click at [567, 553] on app-date-cell "10:30-17:15 (6h45m) 2/3 [PERSON_NAME] kaffesampling Köpenhamn 2 Roles Drift 0/1…" at bounding box center [536, 643] width 196 height 1088
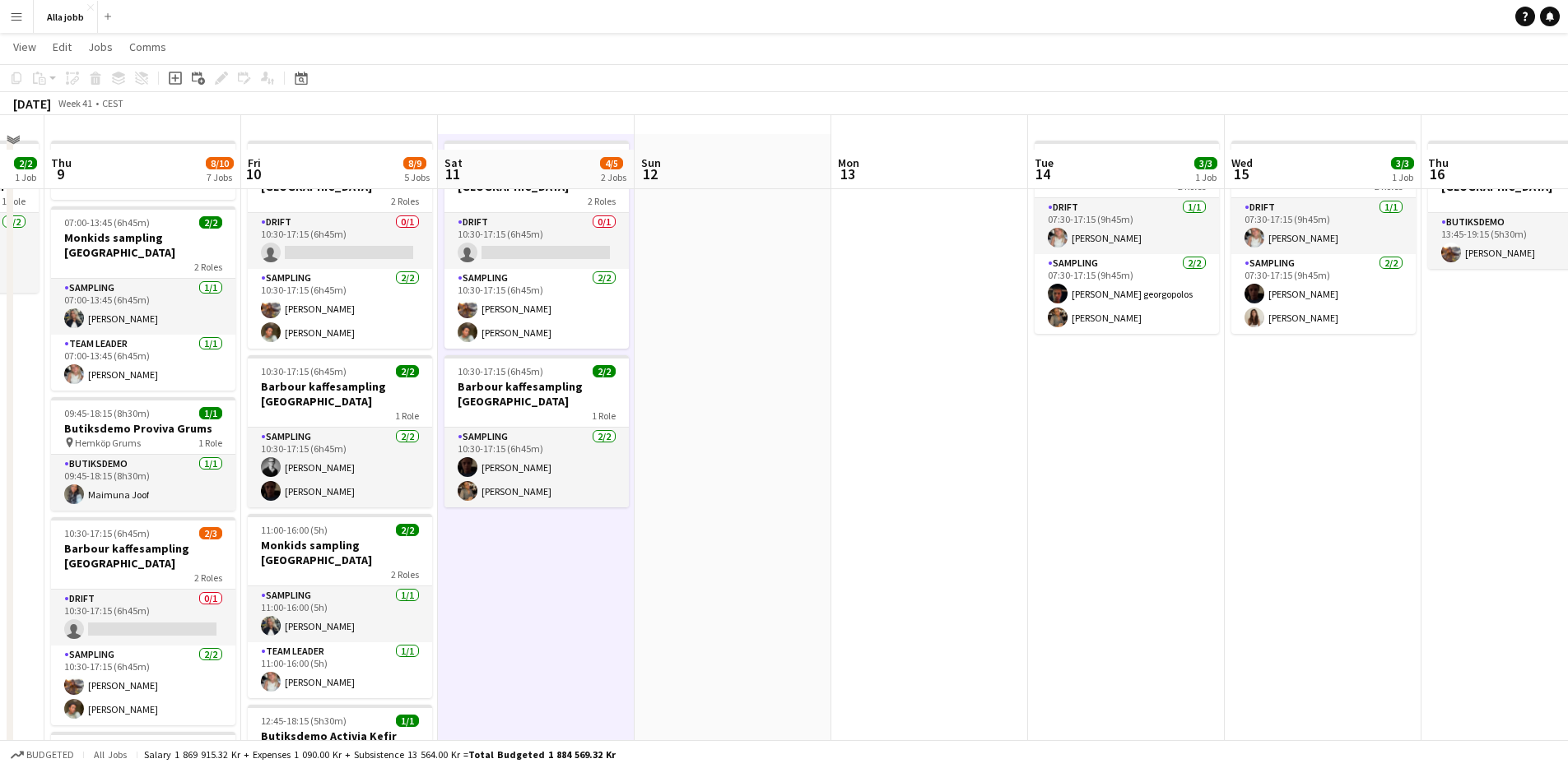
scroll to position [0, 0]
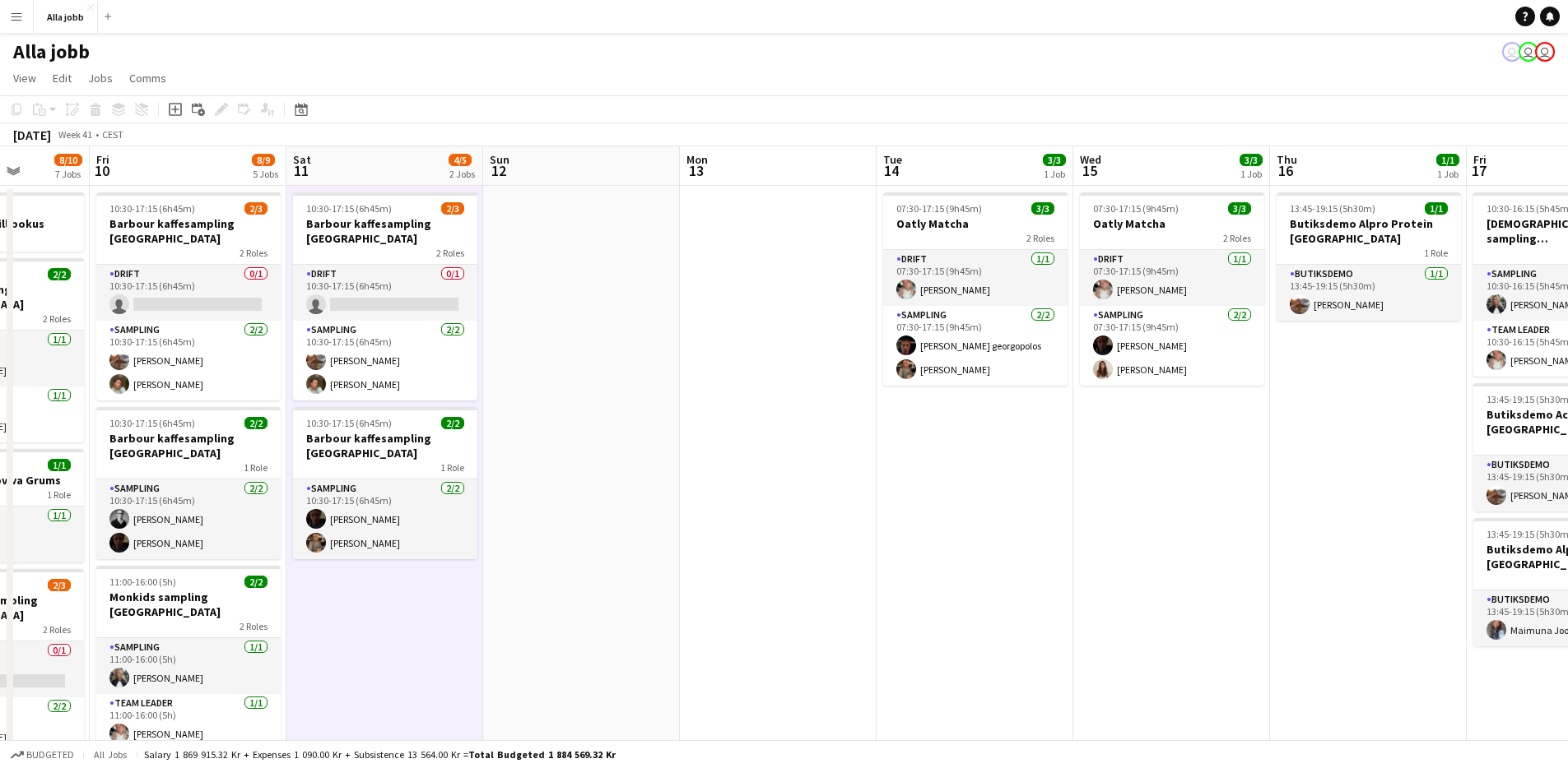
drag, startPoint x: 753, startPoint y: 546, endPoint x: 581, endPoint y: 518, distance: 174.3
click at [581, 518] on app-calendar-viewport "Tue 7 1/1 1 Job Wed 8 2/2 1 Job Thu 9 8/10 7 Jobs Fri 10 8/9 5 Jobs Sat 11 4/5 …" at bounding box center [784, 710] width 1568 height 1128
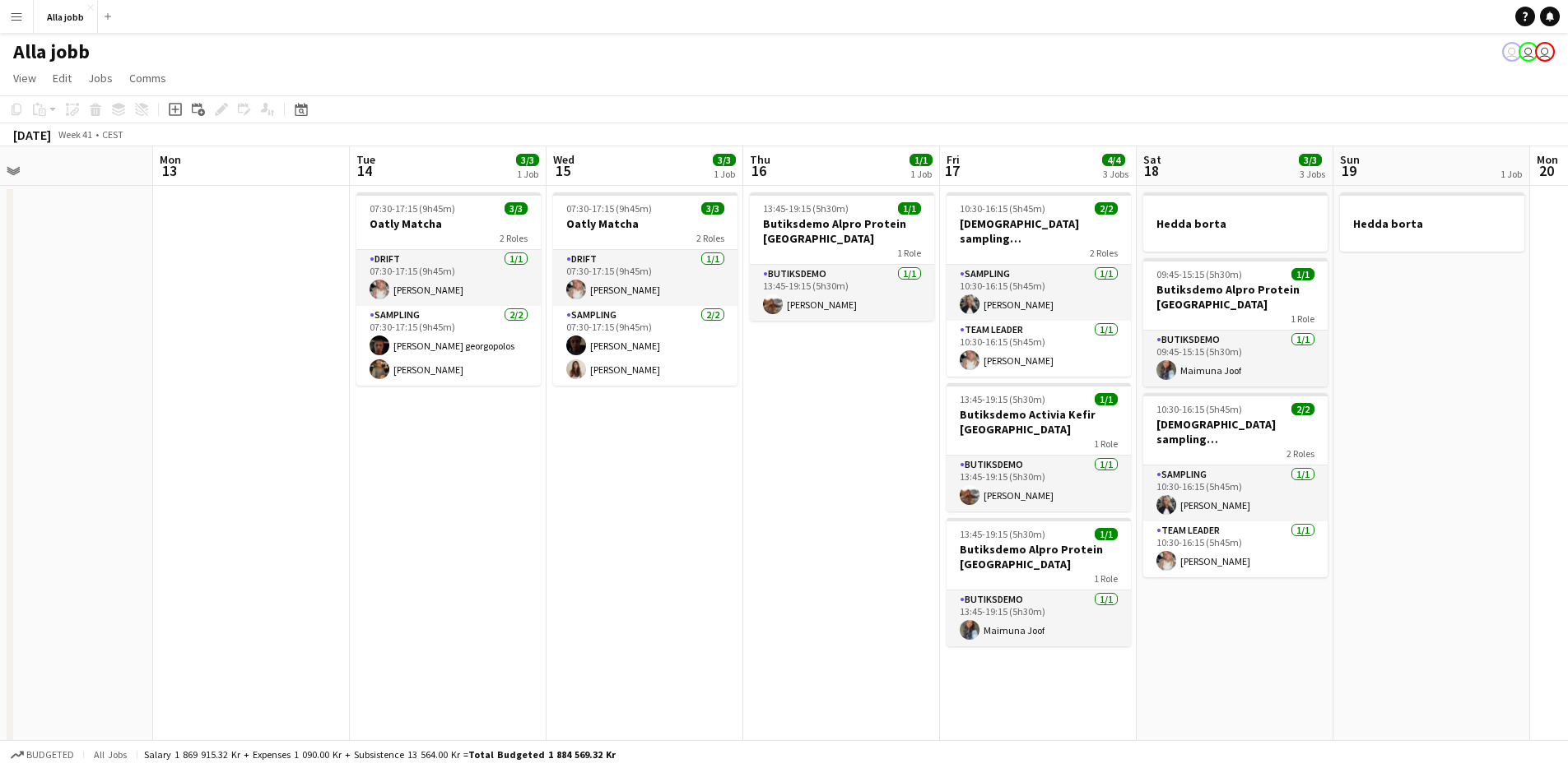
drag, startPoint x: 817, startPoint y: 543, endPoint x: 347, endPoint y: 514, distance: 470.9
click at [349, 515] on app-calendar-viewport "Thu 9 8/10 7 Jobs Fri 10 8/9 5 Jobs Sat 11 4/5 2 Jobs Sun 12 Mon 13 Tue 14 3/3 …" at bounding box center [784, 710] width 1568 height 1128
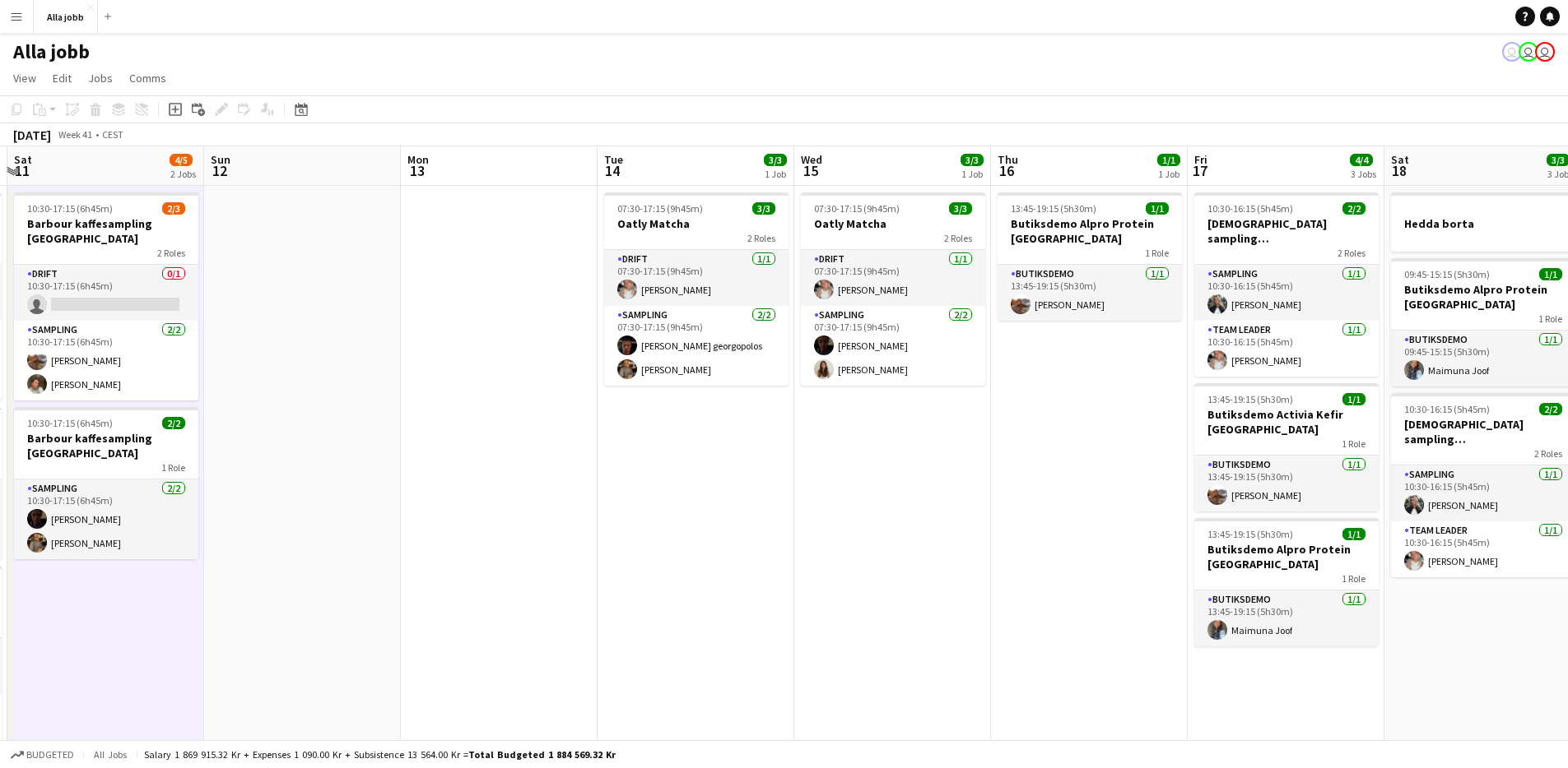
drag, startPoint x: 744, startPoint y: 537, endPoint x: 1219, endPoint y: 558, distance: 475.5
click at [1218, 558] on app-calendar-viewport "Thu 9 8/10 7 Jobs Fri 10 8/9 5 Jobs Sat 11 4/5 2 Jobs Sun 12 Mon 13 Tue 14 3/3 …" at bounding box center [784, 710] width 1568 height 1128
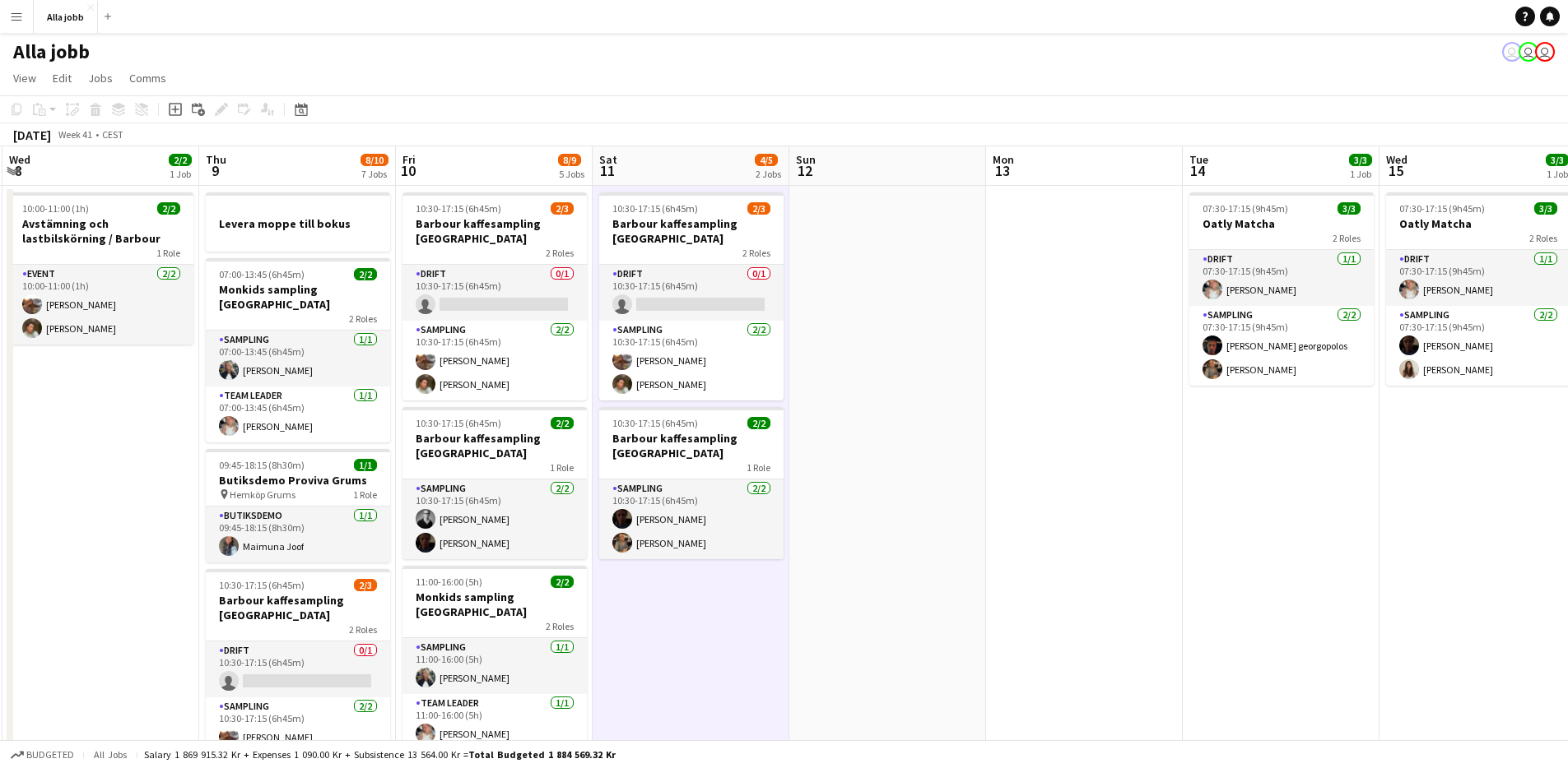
drag, startPoint x: 581, startPoint y: 542, endPoint x: 952, endPoint y: 554, distance: 371.2
click at [952, 554] on app-calendar-viewport "Mon 6 1 Job Tue 7 1/1 1 Job Wed 8 2/2 1 Job Thu 9 8/10 7 Jobs Fri 10 8/9 5 Jobs…" at bounding box center [784, 710] width 1568 height 1128
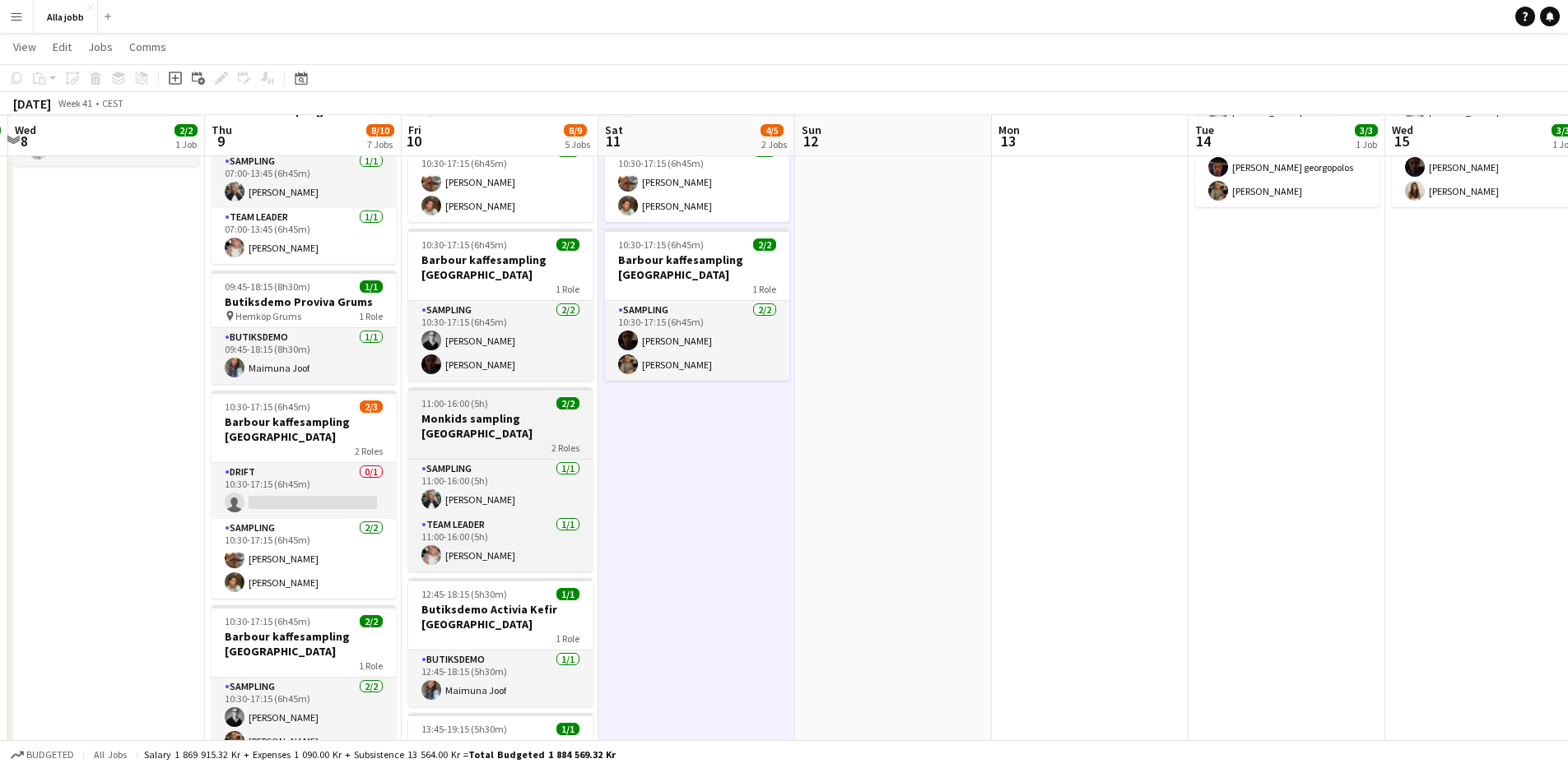
scroll to position [193, 0]
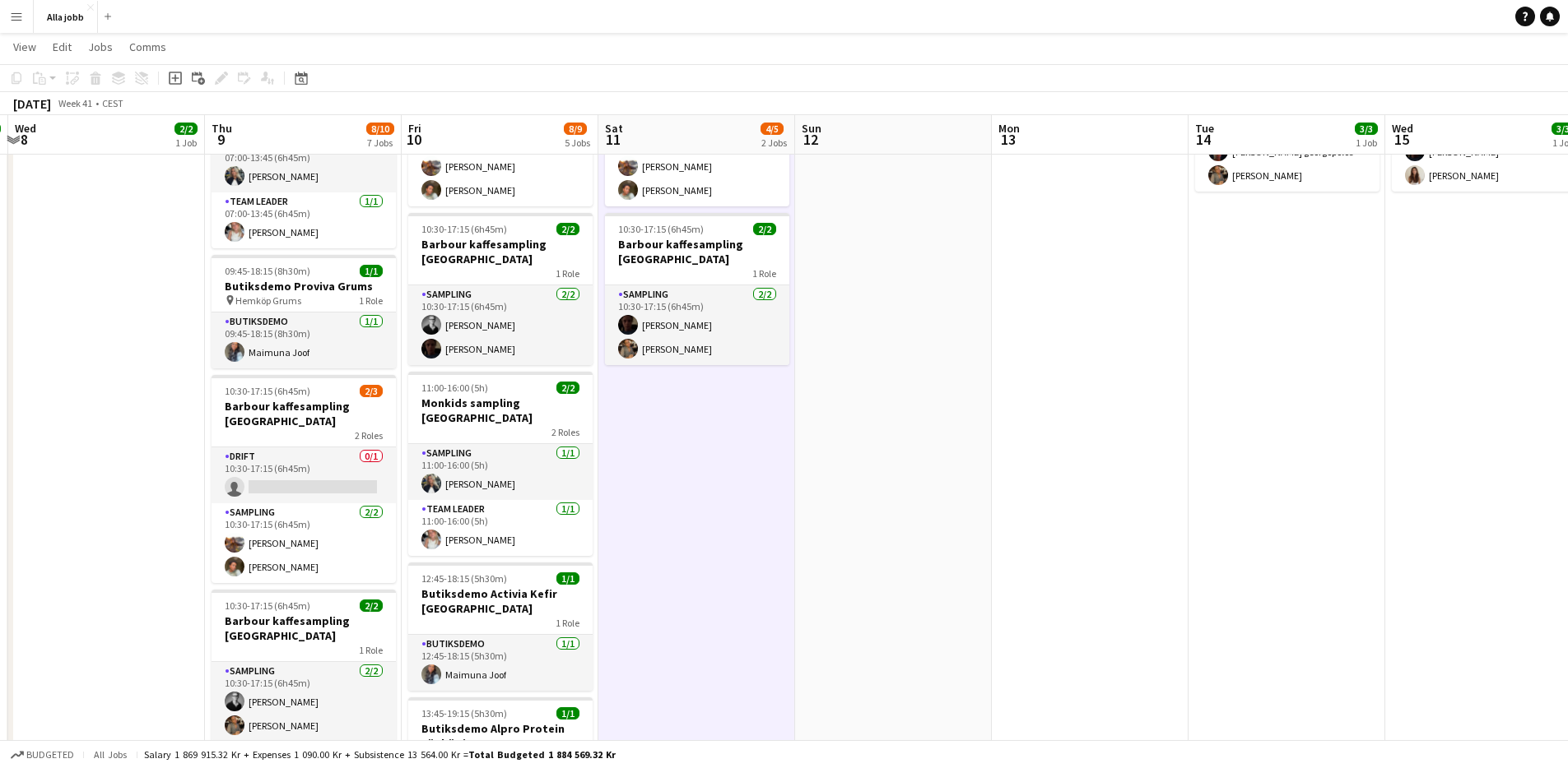
click at [639, 453] on app-date-cell "10:30-17:15 (6h45m) 2/3 [PERSON_NAME] kaffesampling Köpenhamn 2 Roles Drift 0/1…" at bounding box center [697, 536] width 196 height 1088
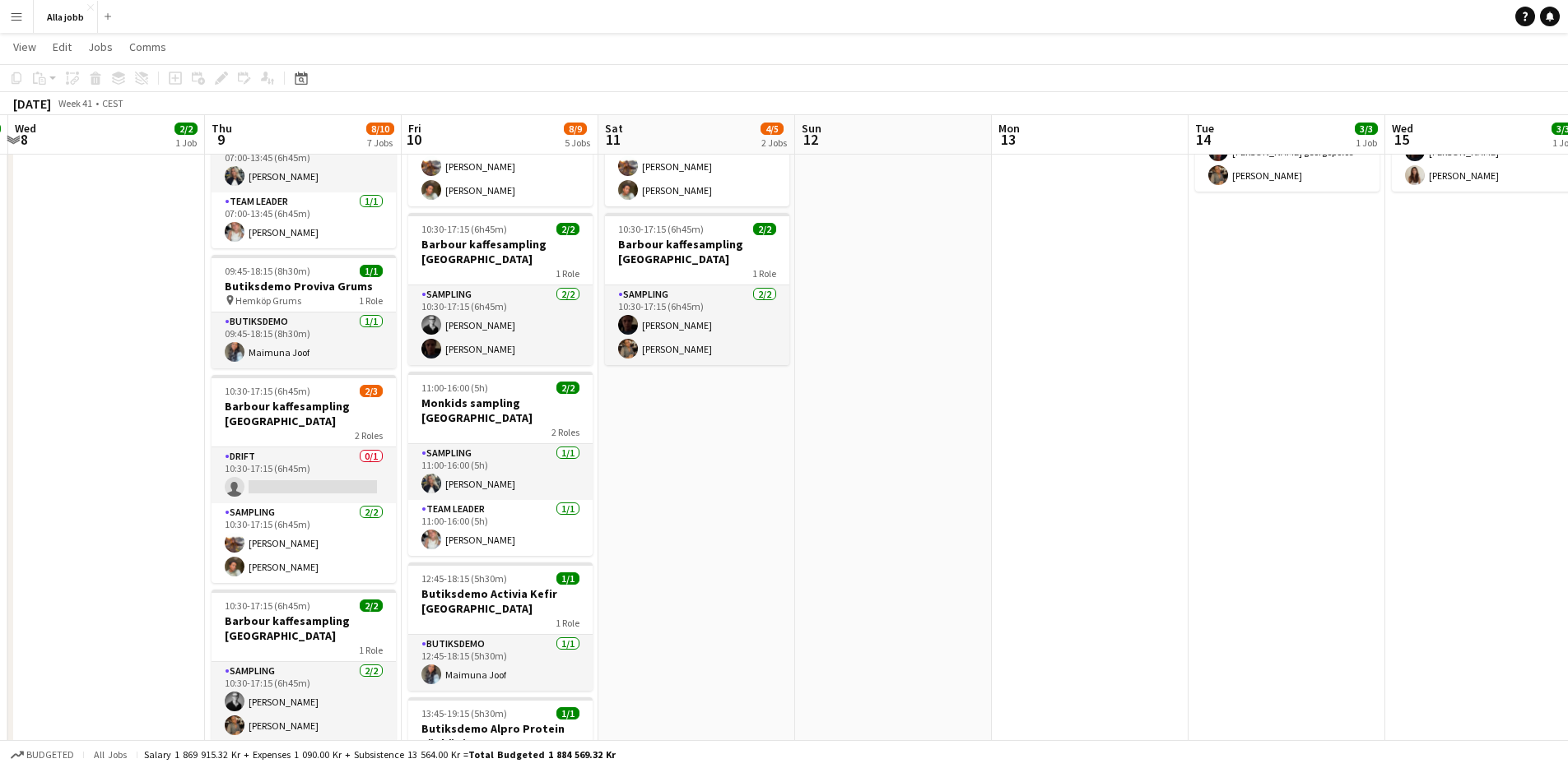
click at [641, 453] on app-date-cell "10:30-17:15 (6h45m) 2/3 [PERSON_NAME] kaffesampling Köpenhamn 2 Roles Drift 0/1…" at bounding box center [697, 536] width 196 height 1088
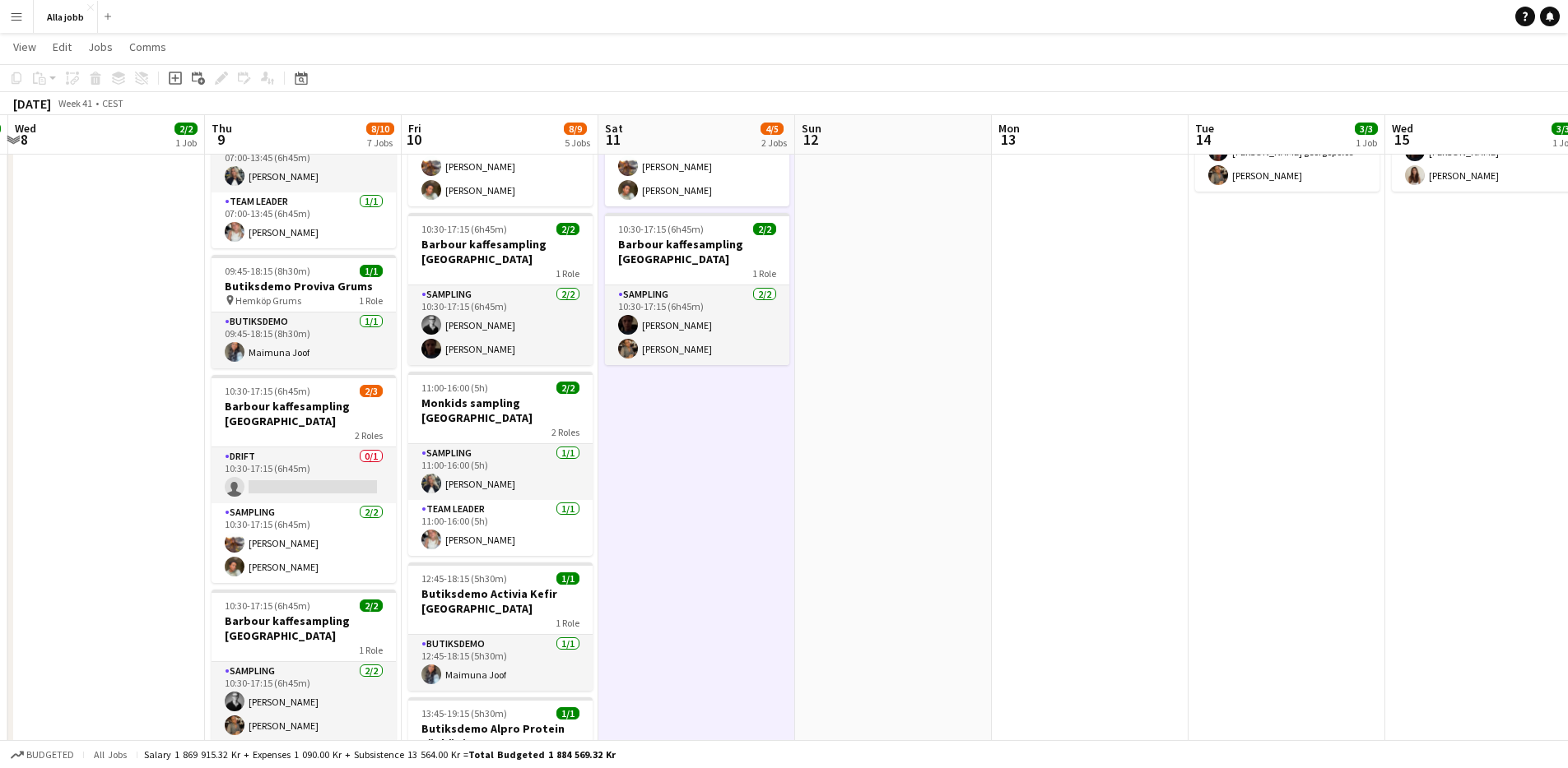
click at [651, 429] on app-date-cell "10:30-17:15 (6h45m) 2/3 [PERSON_NAME] kaffesampling Köpenhamn 2 Roles Drift 0/1…" at bounding box center [697, 536] width 196 height 1088
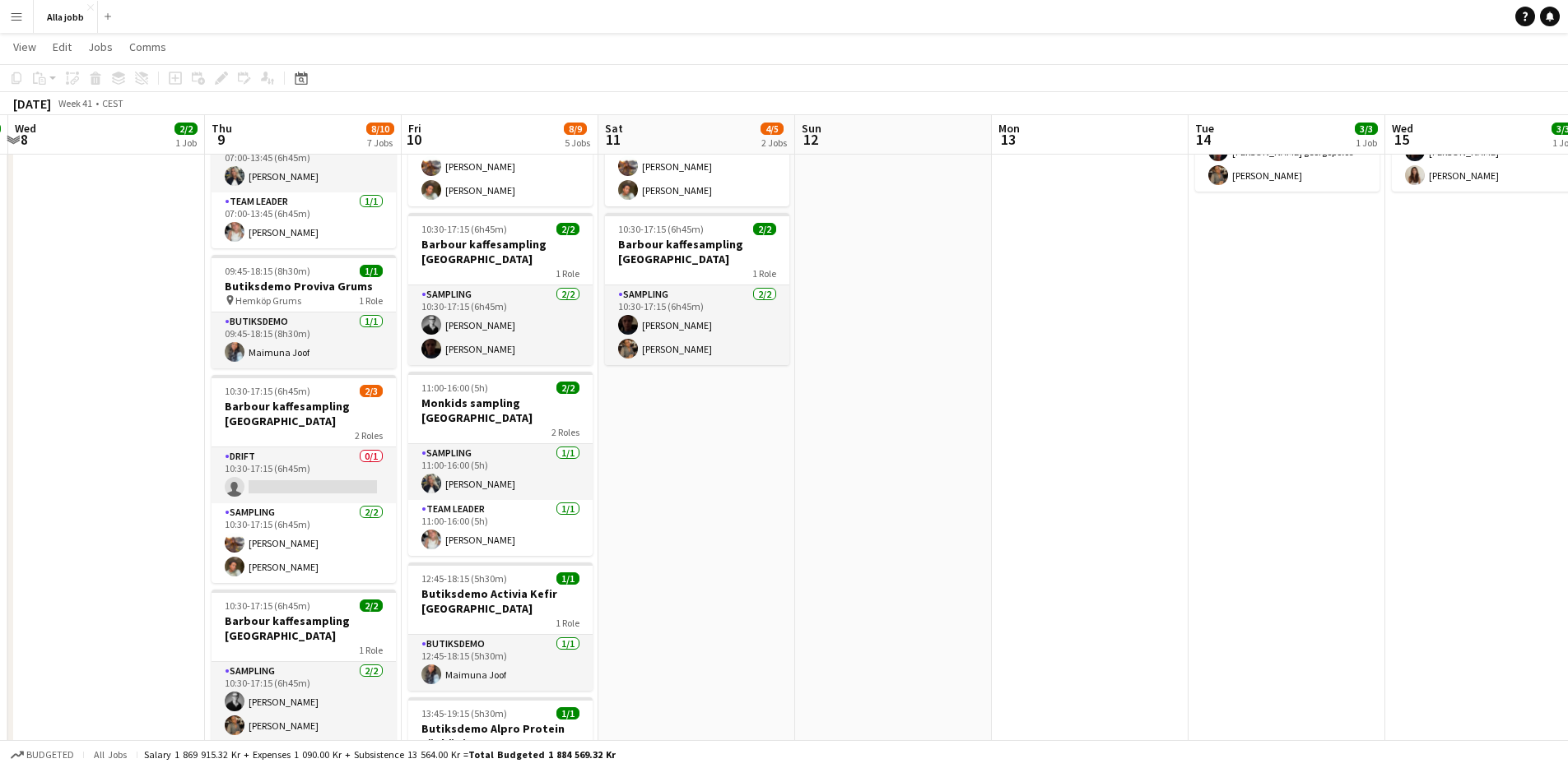
click at [651, 429] on app-date-cell "10:30-17:15 (6h45m) 2/3 [PERSON_NAME] kaffesampling Köpenhamn 2 Roles Drift 0/1…" at bounding box center [697, 536] width 196 height 1088
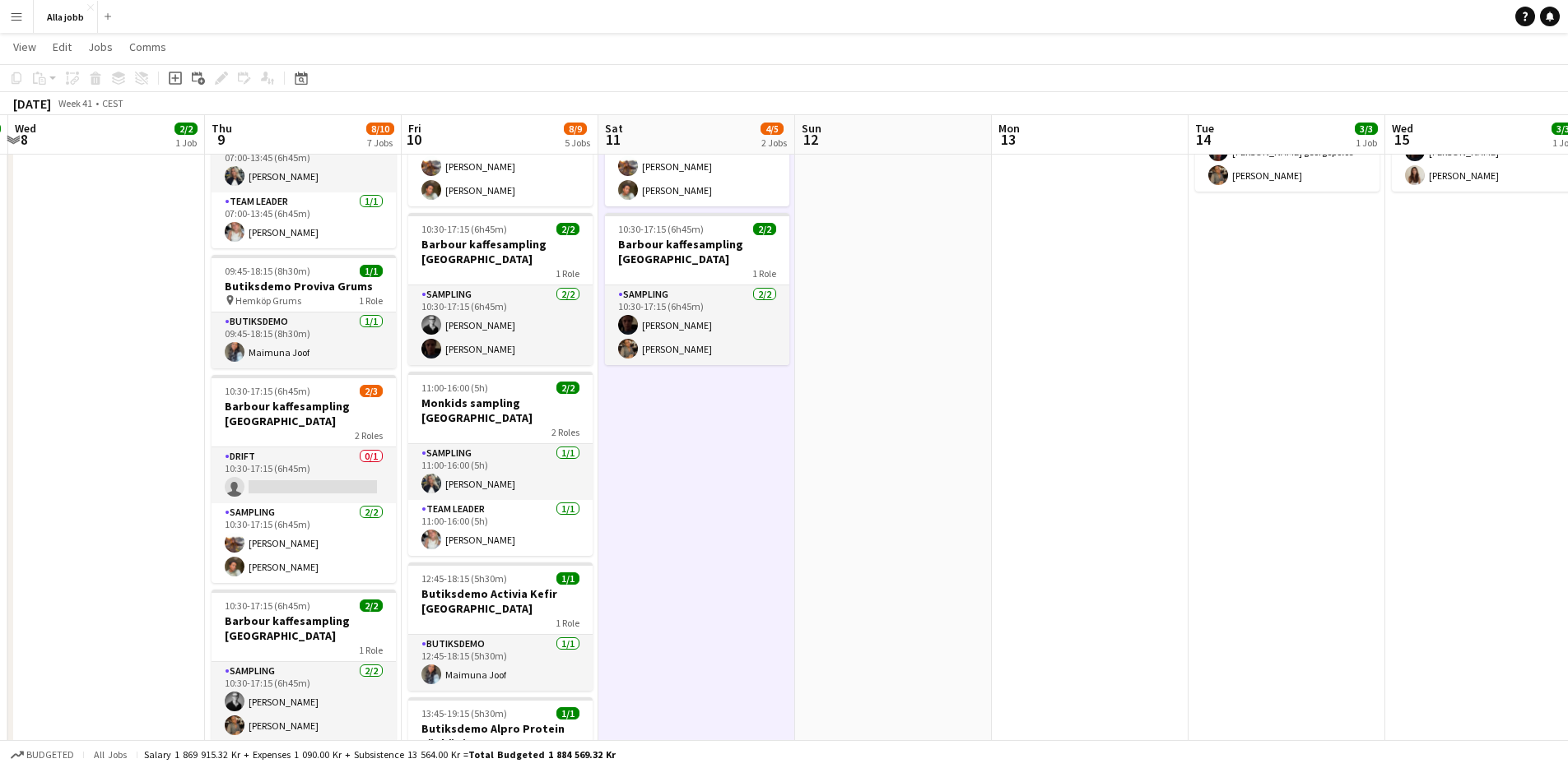
click at [651, 420] on app-date-cell "10:30-17:15 (6h45m) 2/3 [PERSON_NAME] kaffesampling Köpenhamn 2 Roles Drift 0/1…" at bounding box center [697, 536] width 196 height 1088
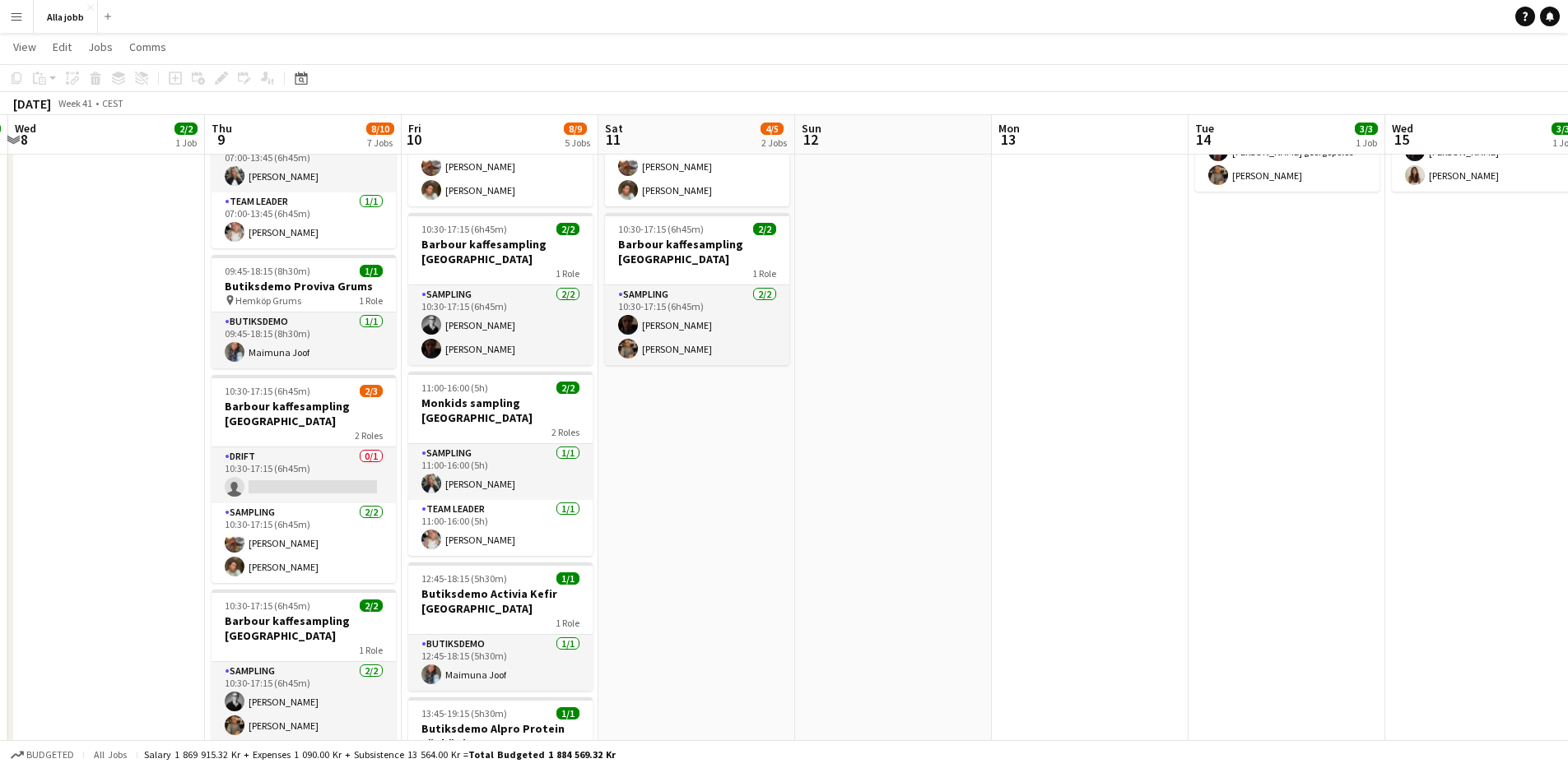
click at [849, 312] on app-date-cell at bounding box center [893, 536] width 196 height 1088
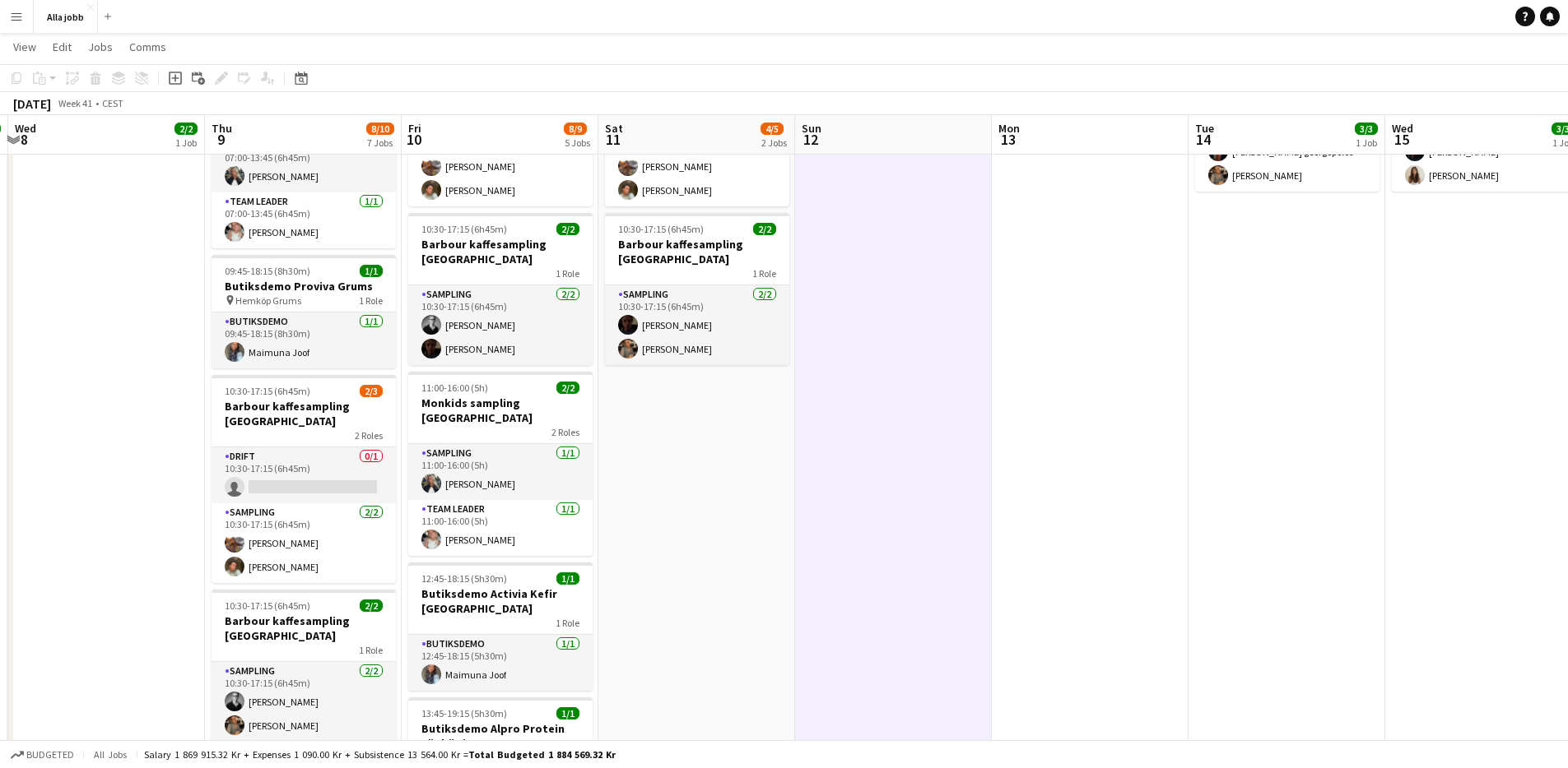
click at [742, 421] on app-date-cell "10:30-17:15 (6h45m) 2/3 [PERSON_NAME] kaffesampling Köpenhamn 2 Roles Drift 0/1…" at bounding box center [697, 536] width 196 height 1088
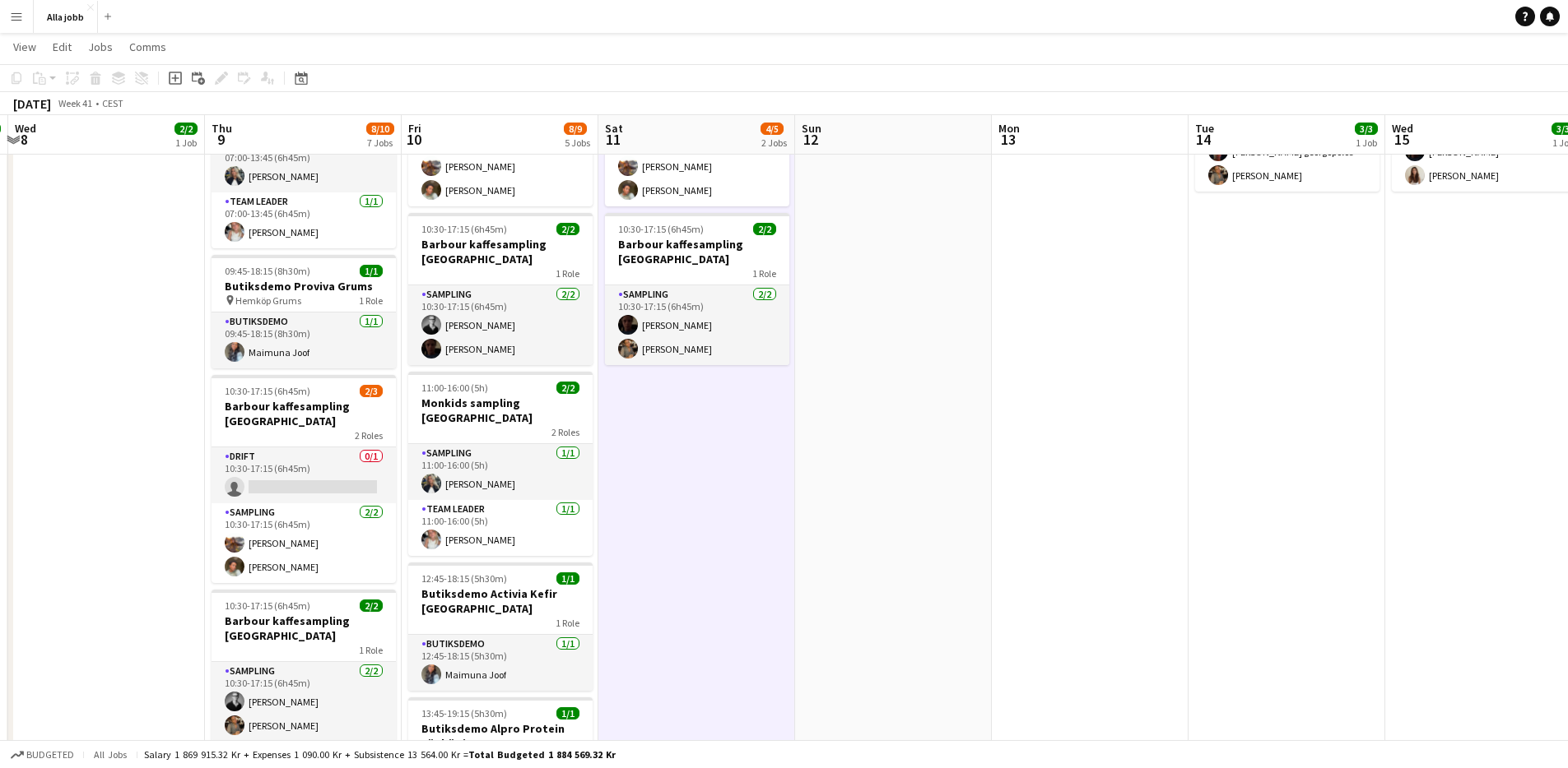
click at [824, 324] on app-date-cell at bounding box center [893, 536] width 196 height 1088
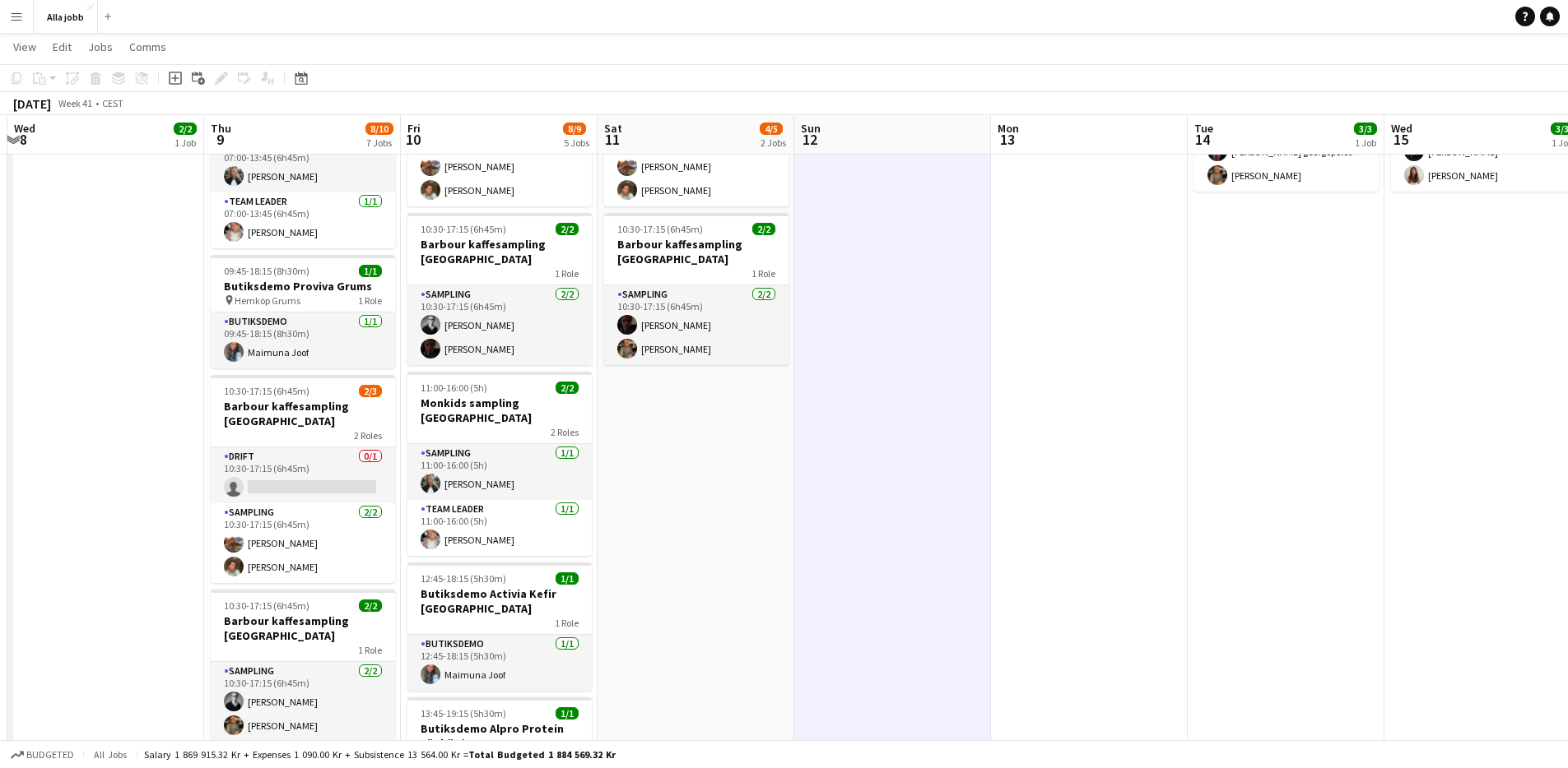
click at [658, 474] on app-date-cell "10:30-17:15 (6h45m) 2/3 [PERSON_NAME] kaffesampling Köpenhamn 2 Roles Drift 0/1…" at bounding box center [696, 536] width 196 height 1088
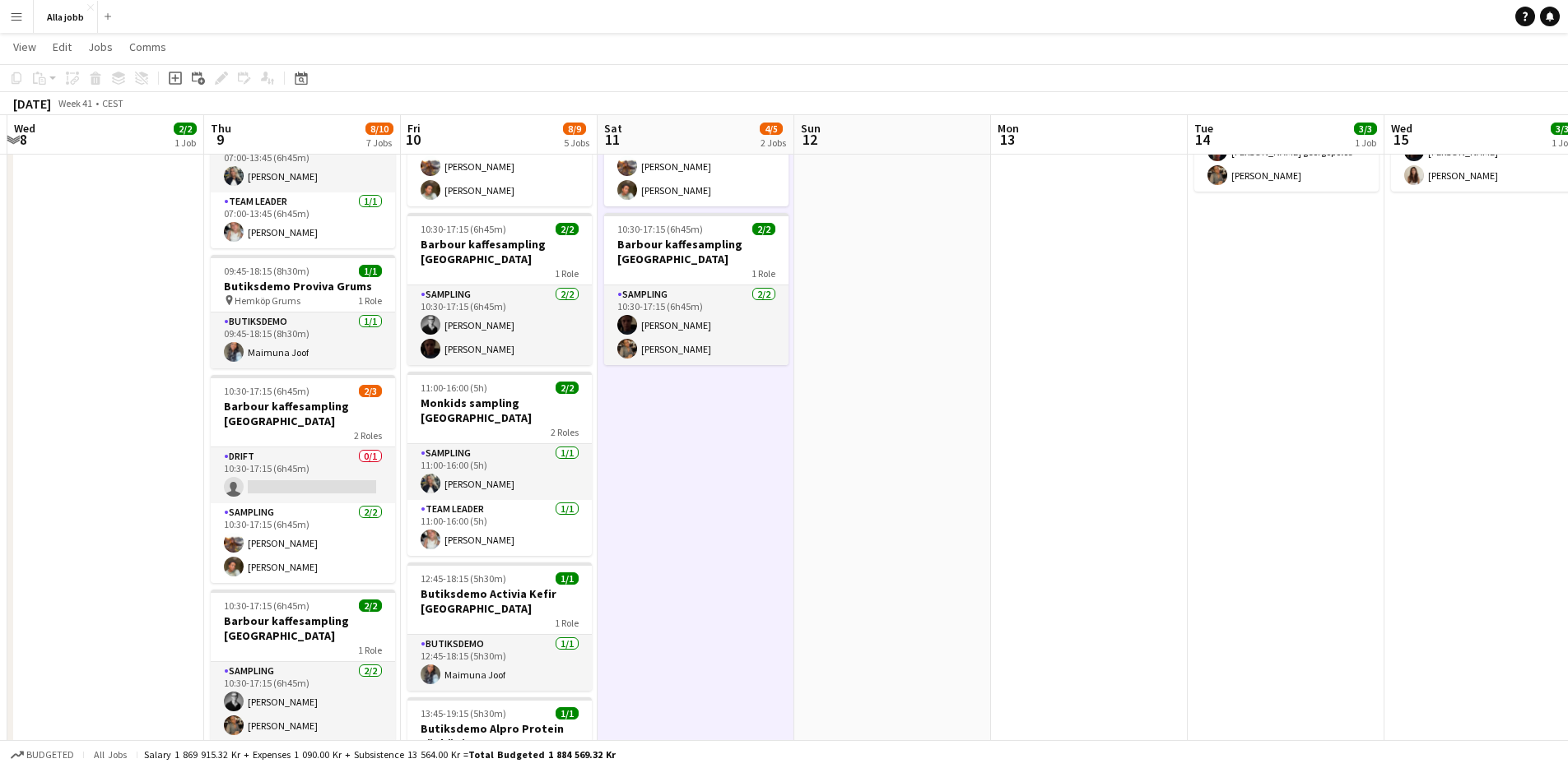
click at [658, 474] on app-date-cell "10:30-17:15 (6h45m) 2/3 [PERSON_NAME] kaffesampling Köpenhamn 2 Roles Drift 0/1…" at bounding box center [696, 536] width 196 height 1088
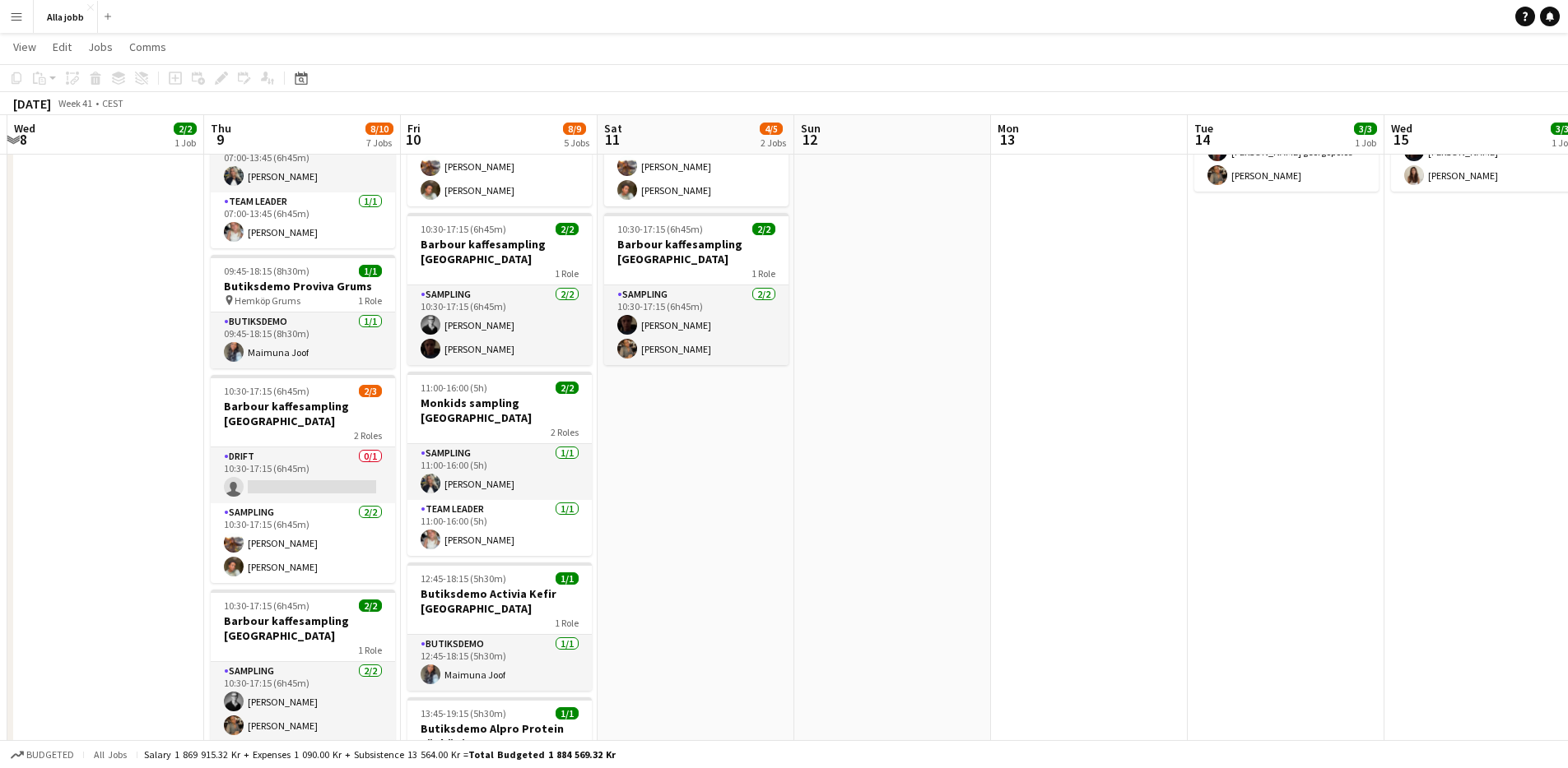
click at [658, 474] on app-date-cell "10:30-17:15 (6h45m) 2/3 [PERSON_NAME] kaffesampling Köpenhamn 2 Roles Drift 0/1…" at bounding box center [696, 536] width 196 height 1088
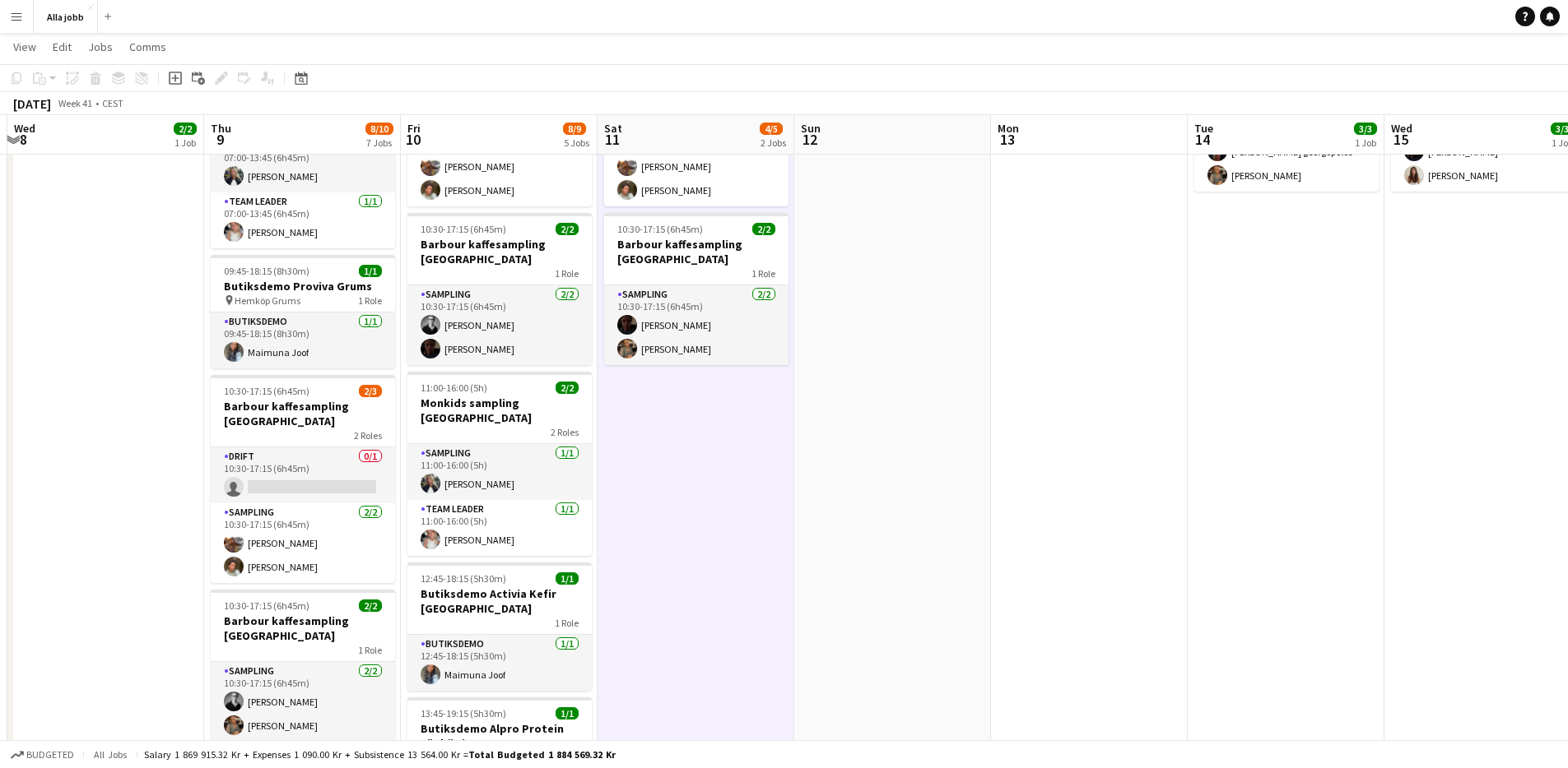
click at [658, 474] on app-date-cell "10:30-17:15 (6h45m) 2/3 [PERSON_NAME] kaffesampling Köpenhamn 2 Roles Drift 0/1…" at bounding box center [696, 536] width 196 height 1088
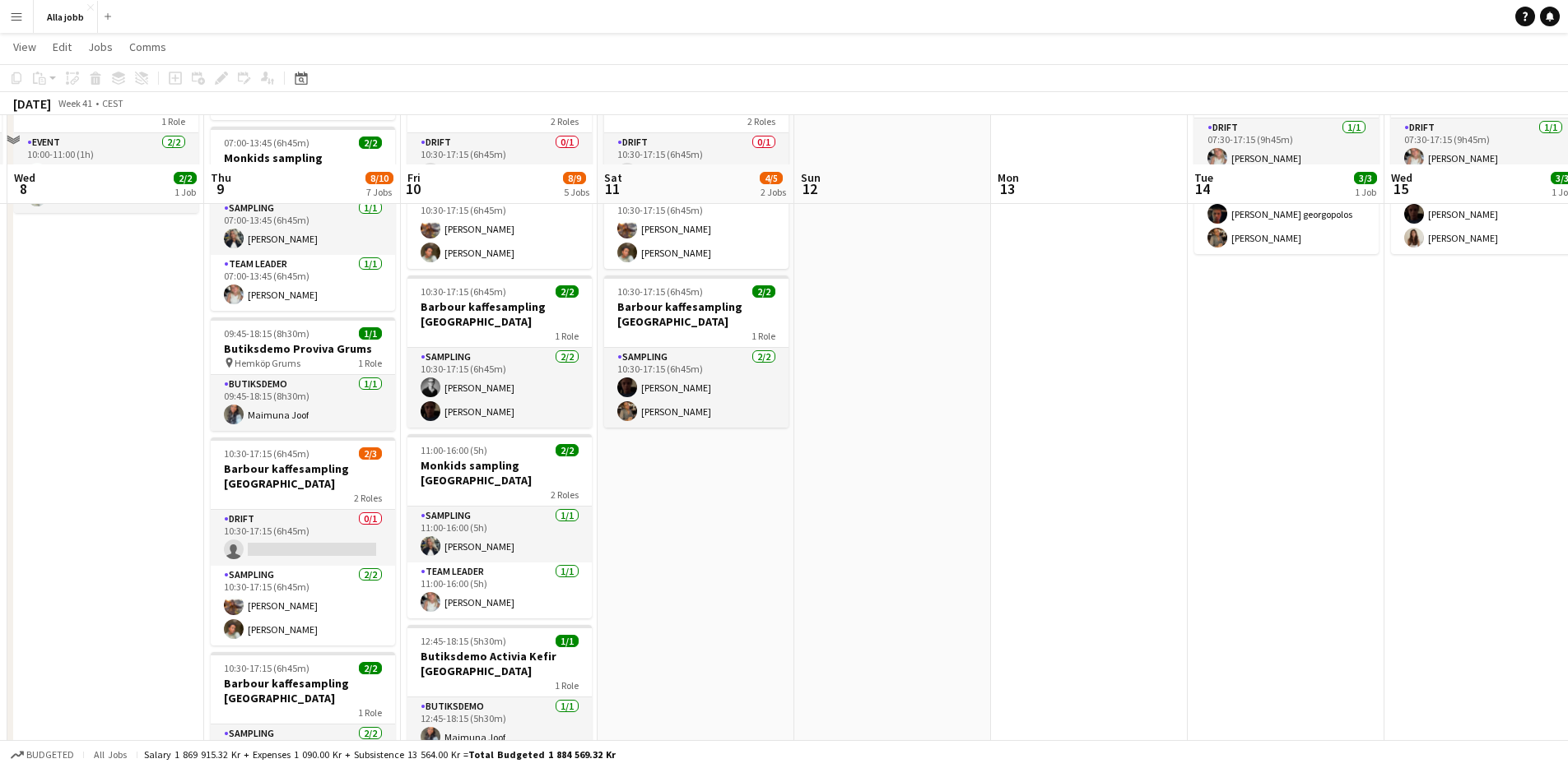
scroll to position [0, 0]
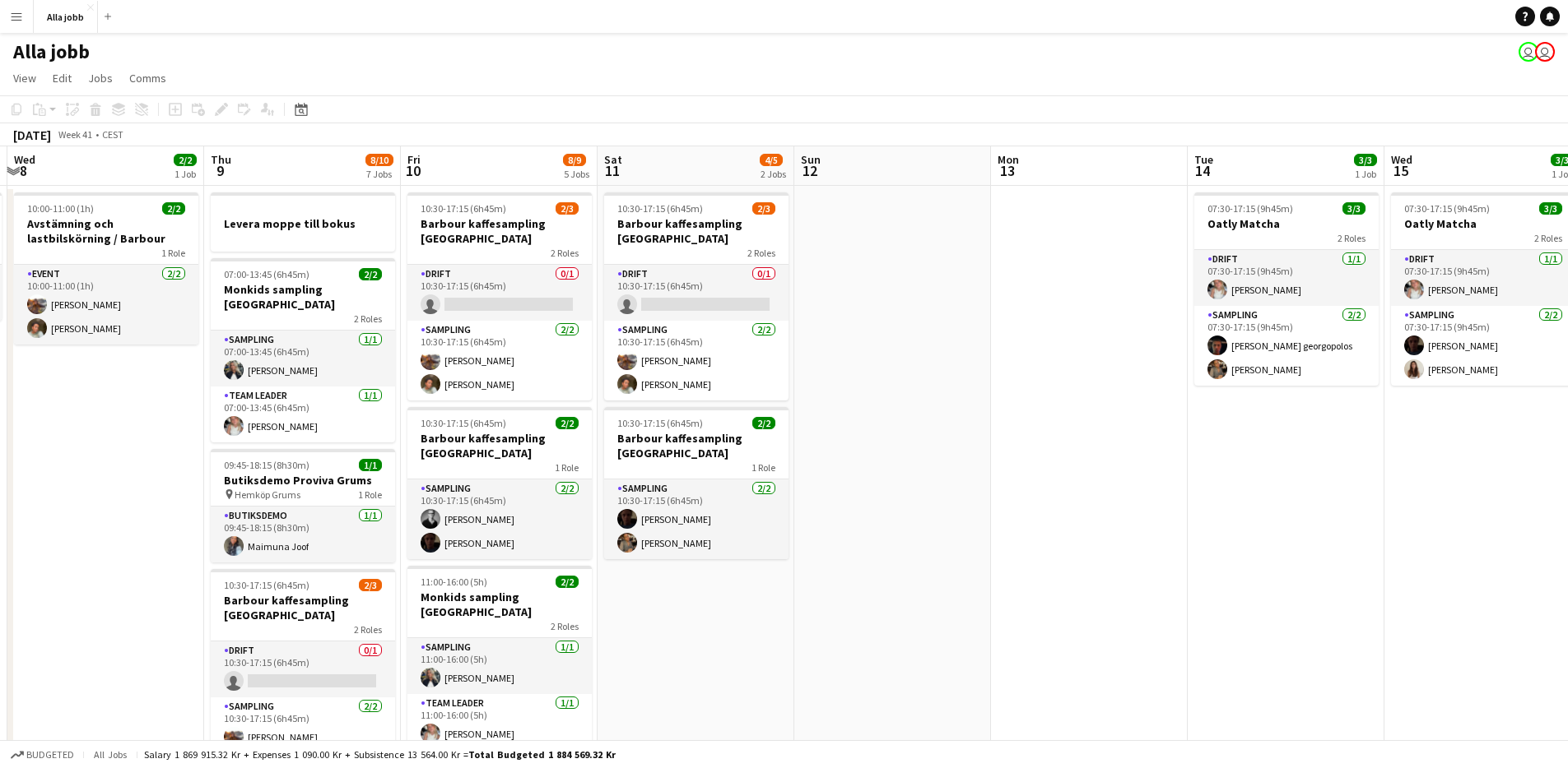
click at [928, 362] on app-date-cell at bounding box center [893, 730] width 196 height 1088
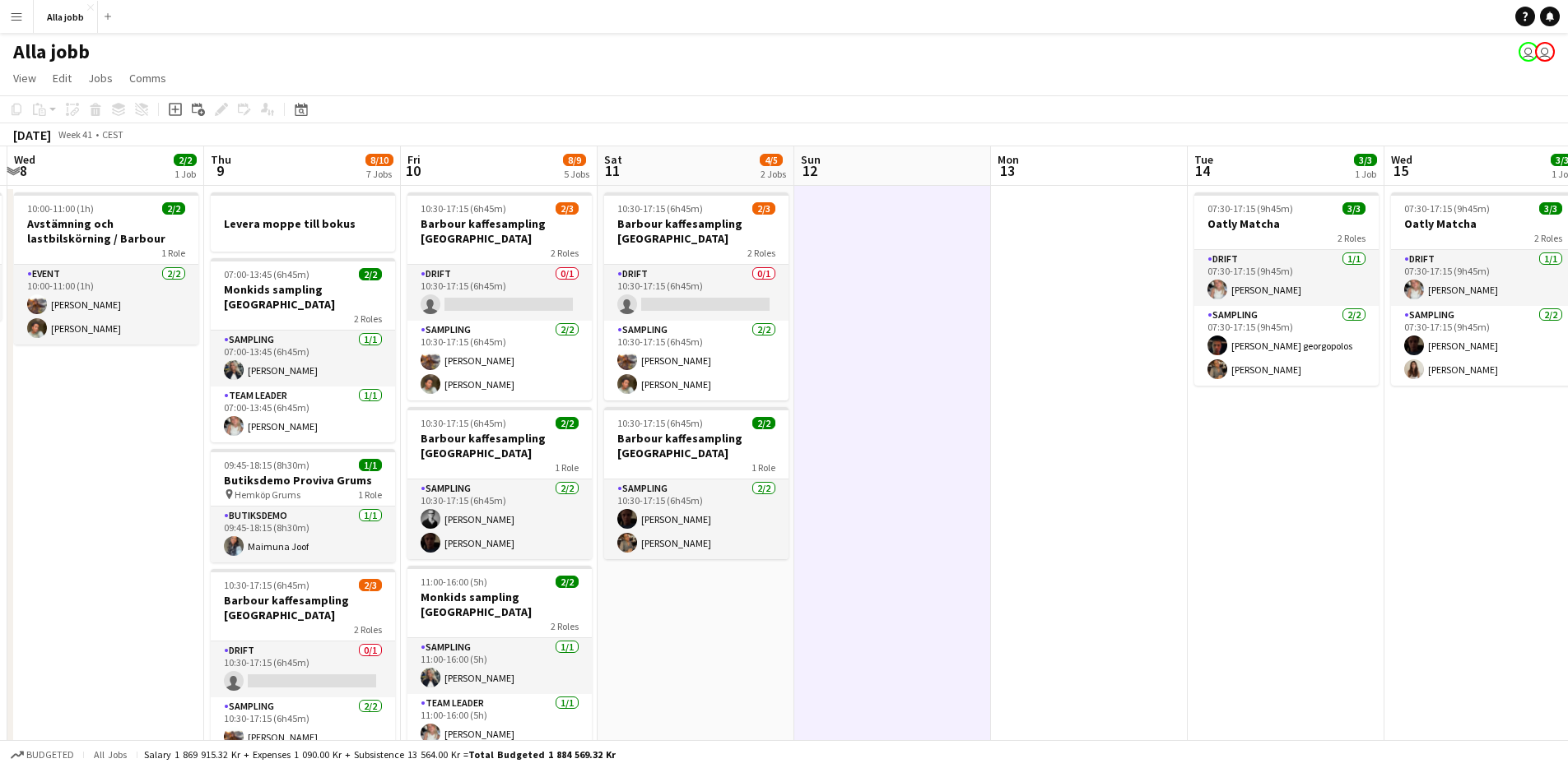
click at [873, 392] on app-date-cell at bounding box center [893, 730] width 196 height 1088
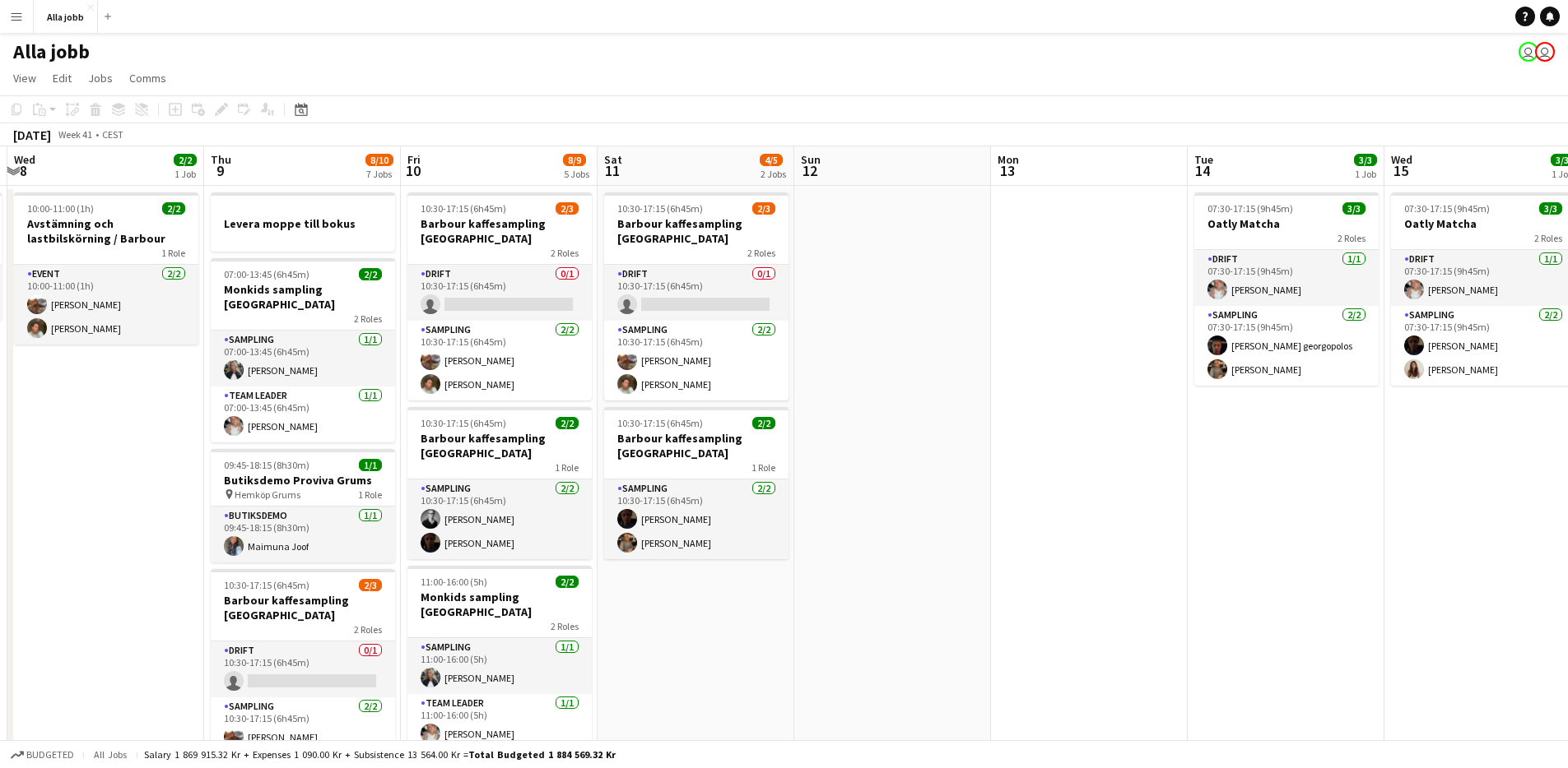
click at [832, 336] on app-date-cell at bounding box center [893, 730] width 196 height 1088
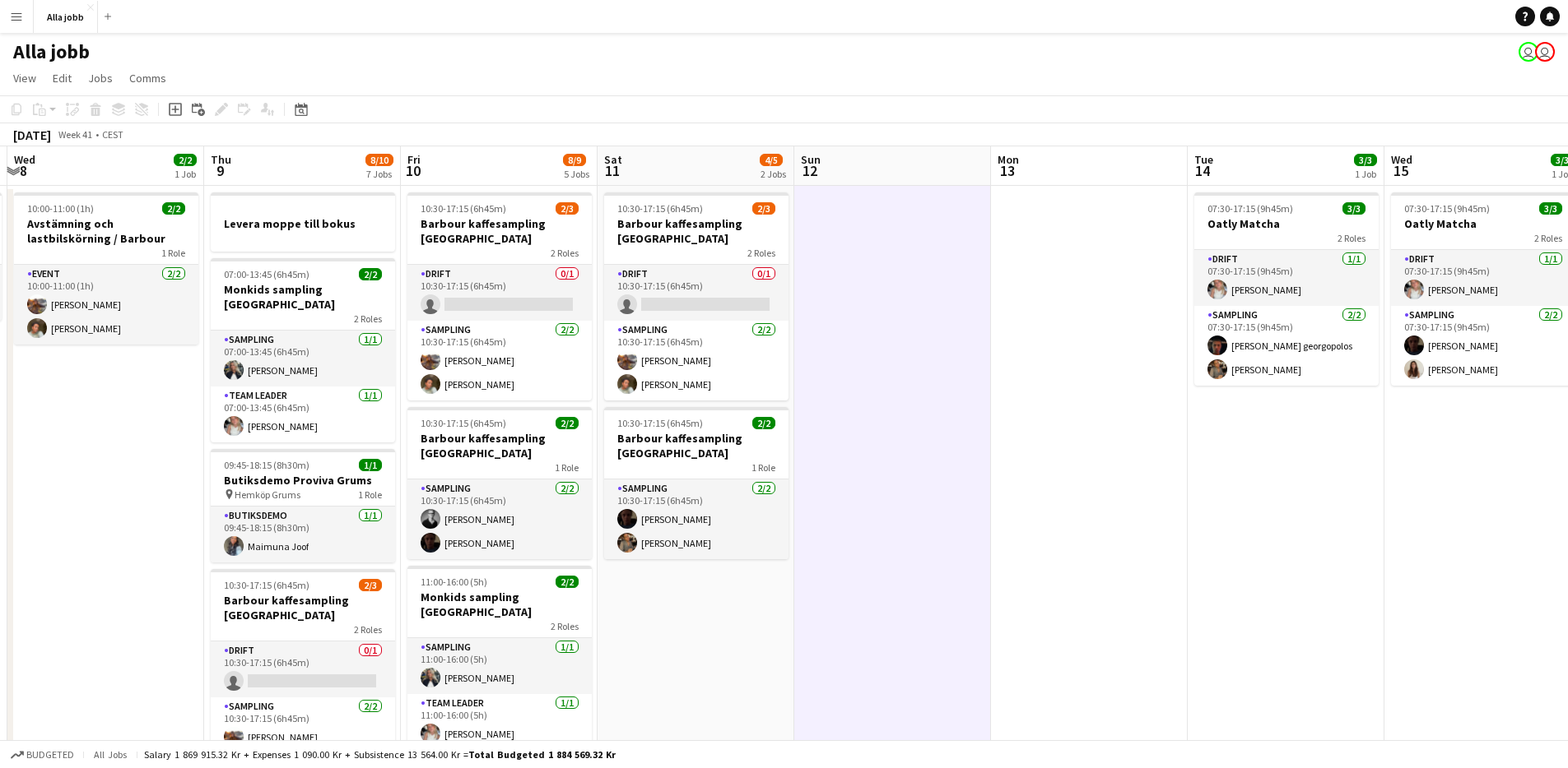
click at [832, 336] on app-date-cell at bounding box center [893, 730] width 196 height 1088
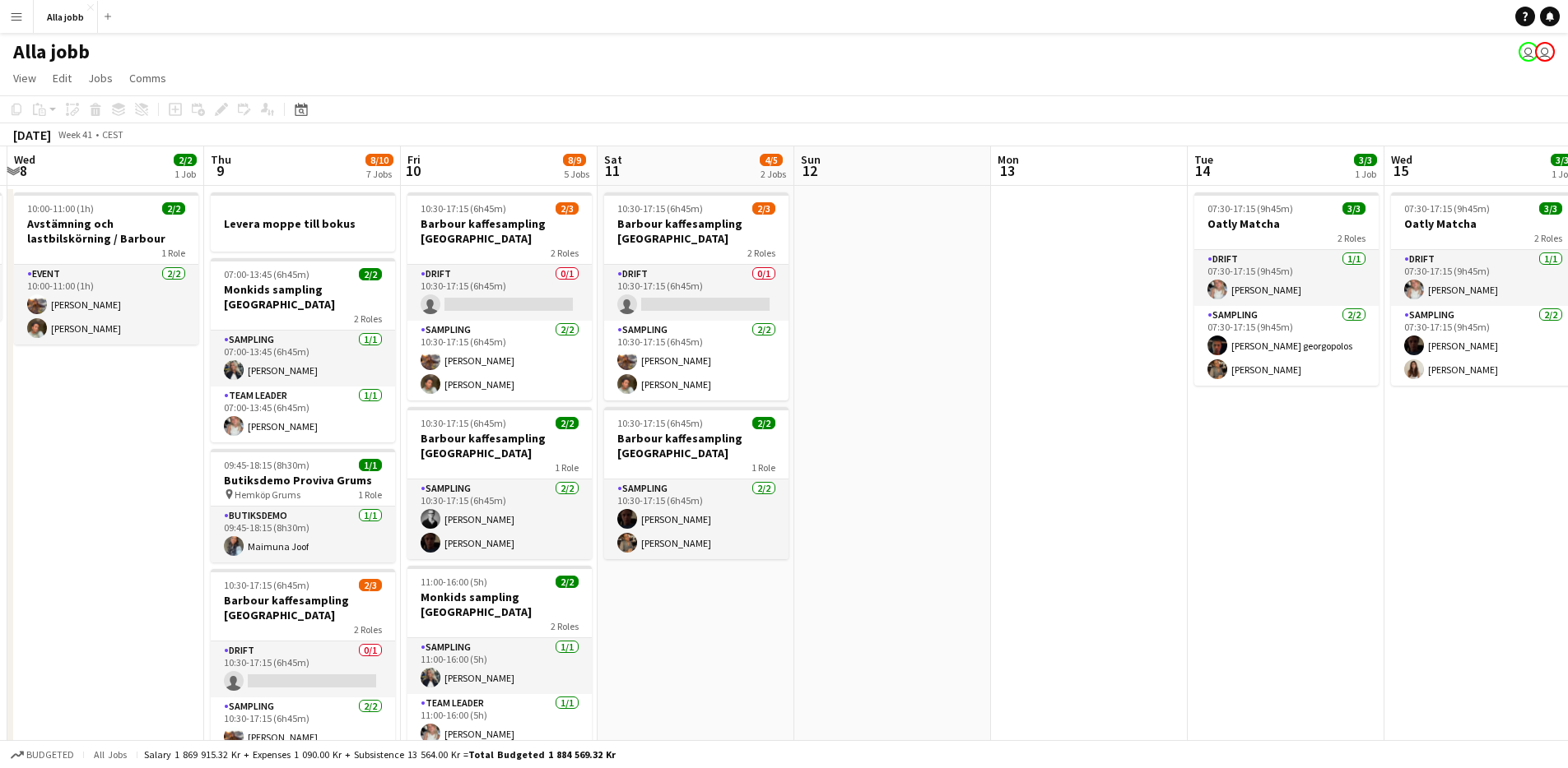
click at [837, 336] on app-date-cell at bounding box center [893, 730] width 196 height 1088
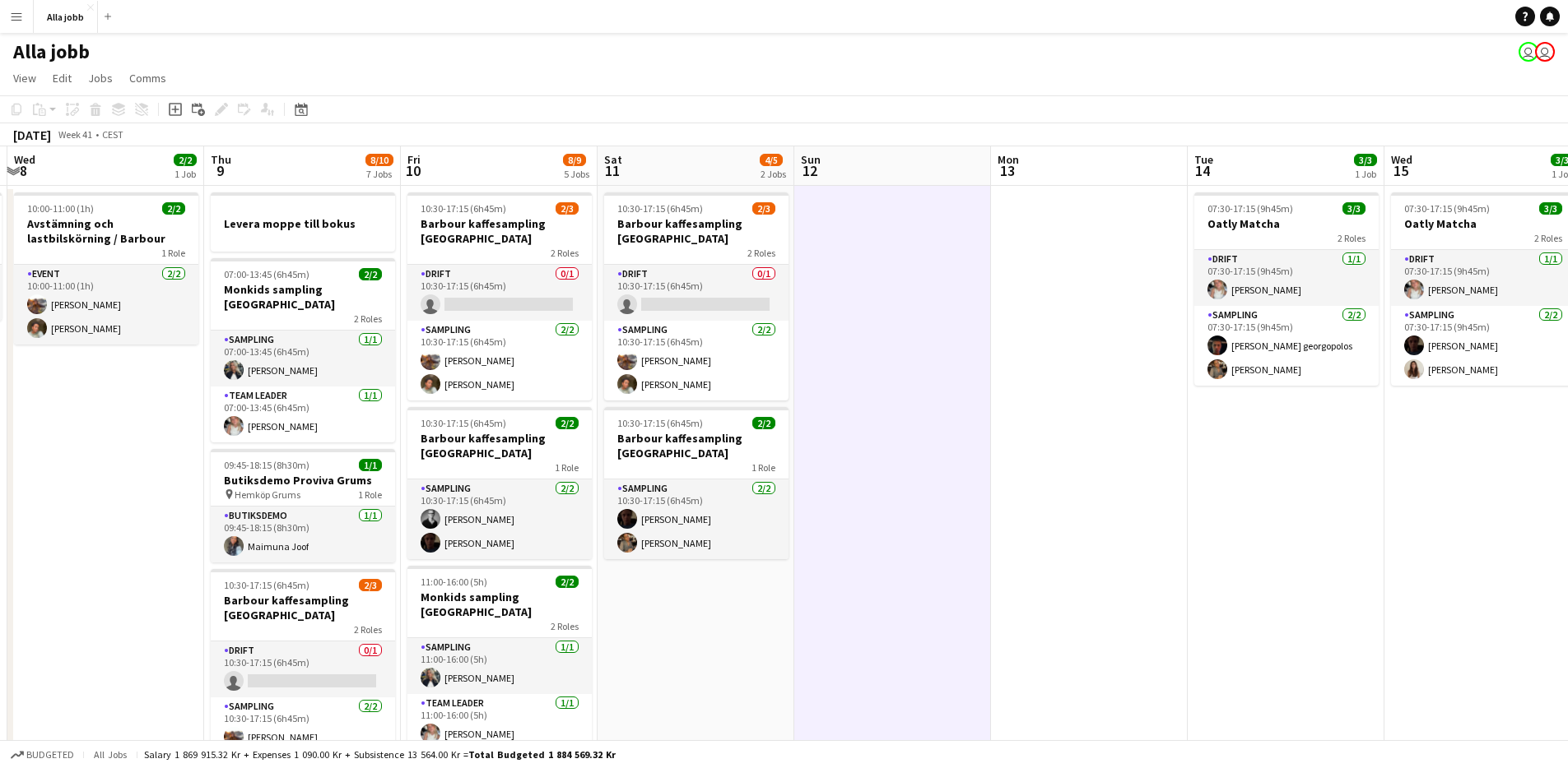
click at [837, 336] on app-date-cell at bounding box center [893, 730] width 196 height 1088
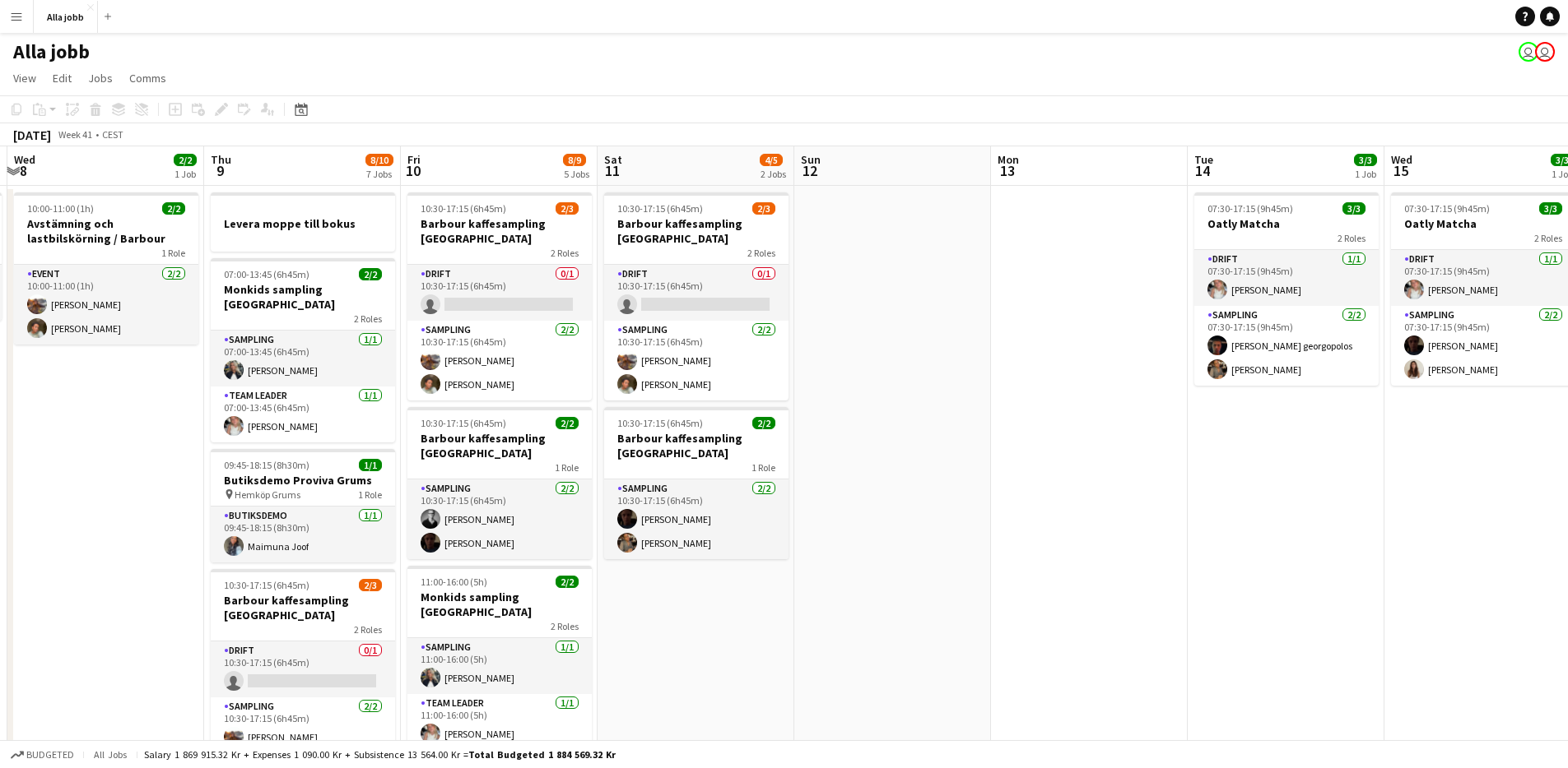
click at [816, 480] on app-date-cell at bounding box center [893, 730] width 196 height 1088
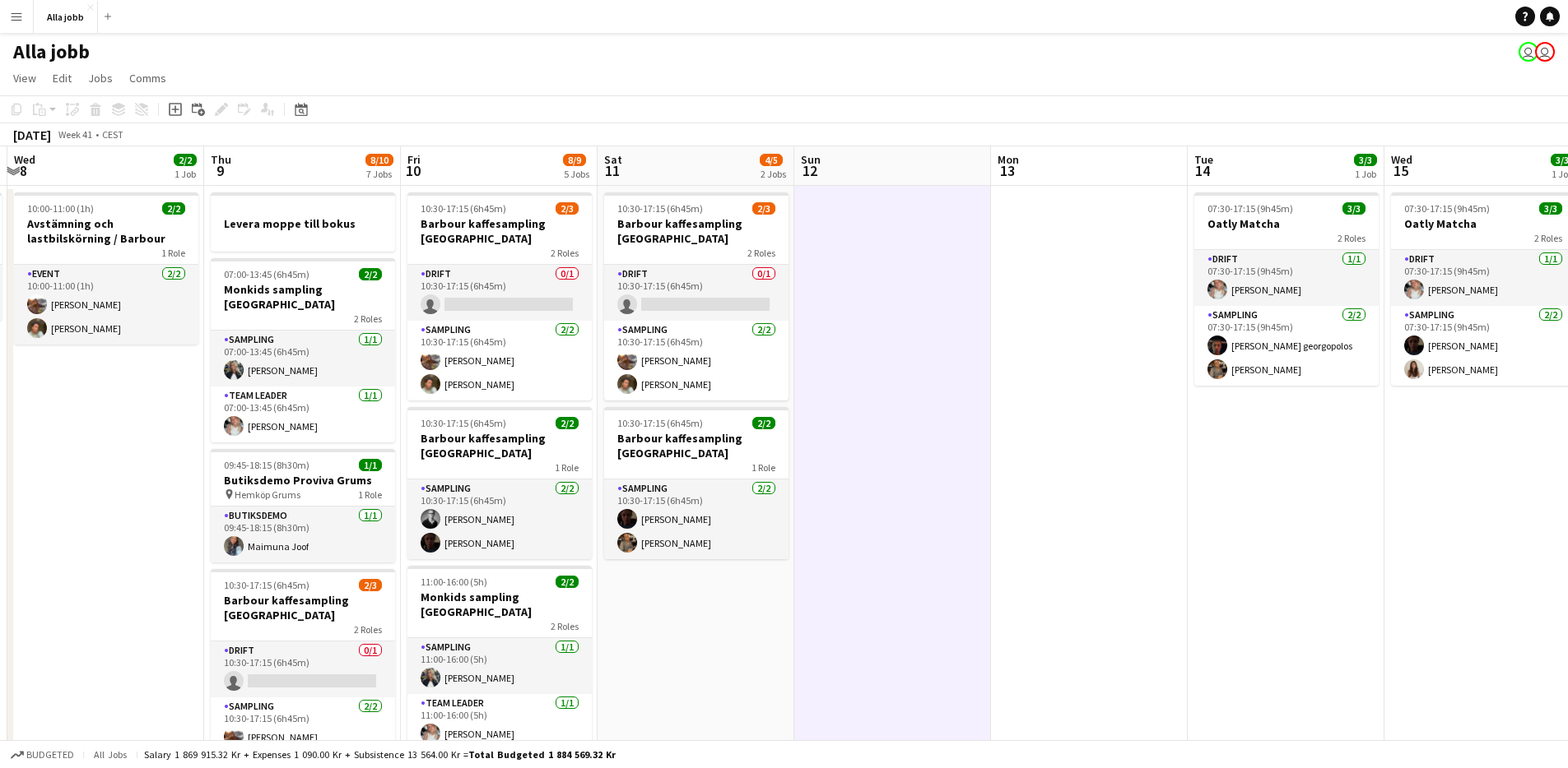
click at [816, 480] on app-date-cell at bounding box center [893, 730] width 196 height 1088
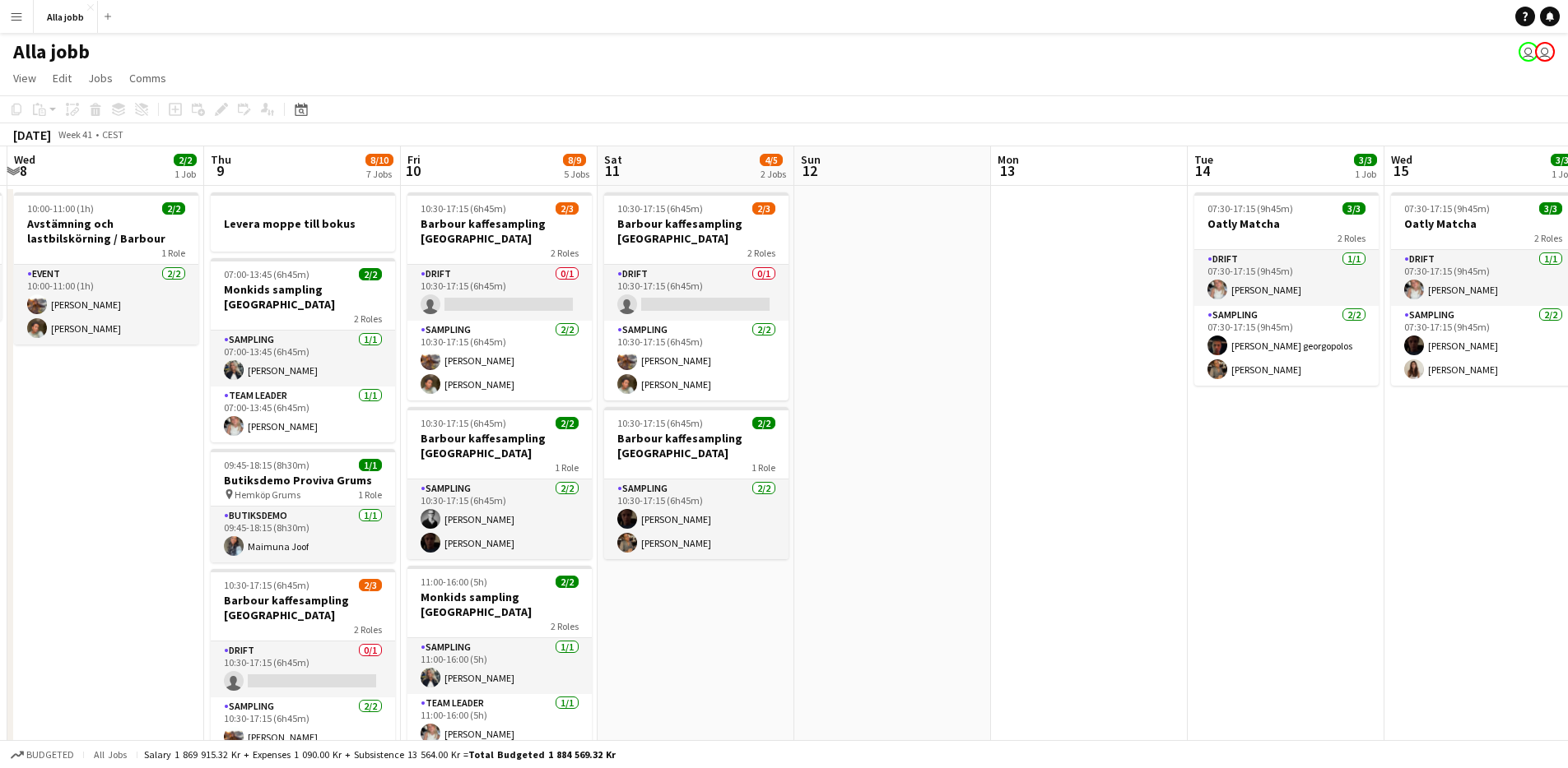
scroll to position [0, 385]
click at [813, 310] on app-date-cell at bounding box center [893, 730] width 196 height 1088
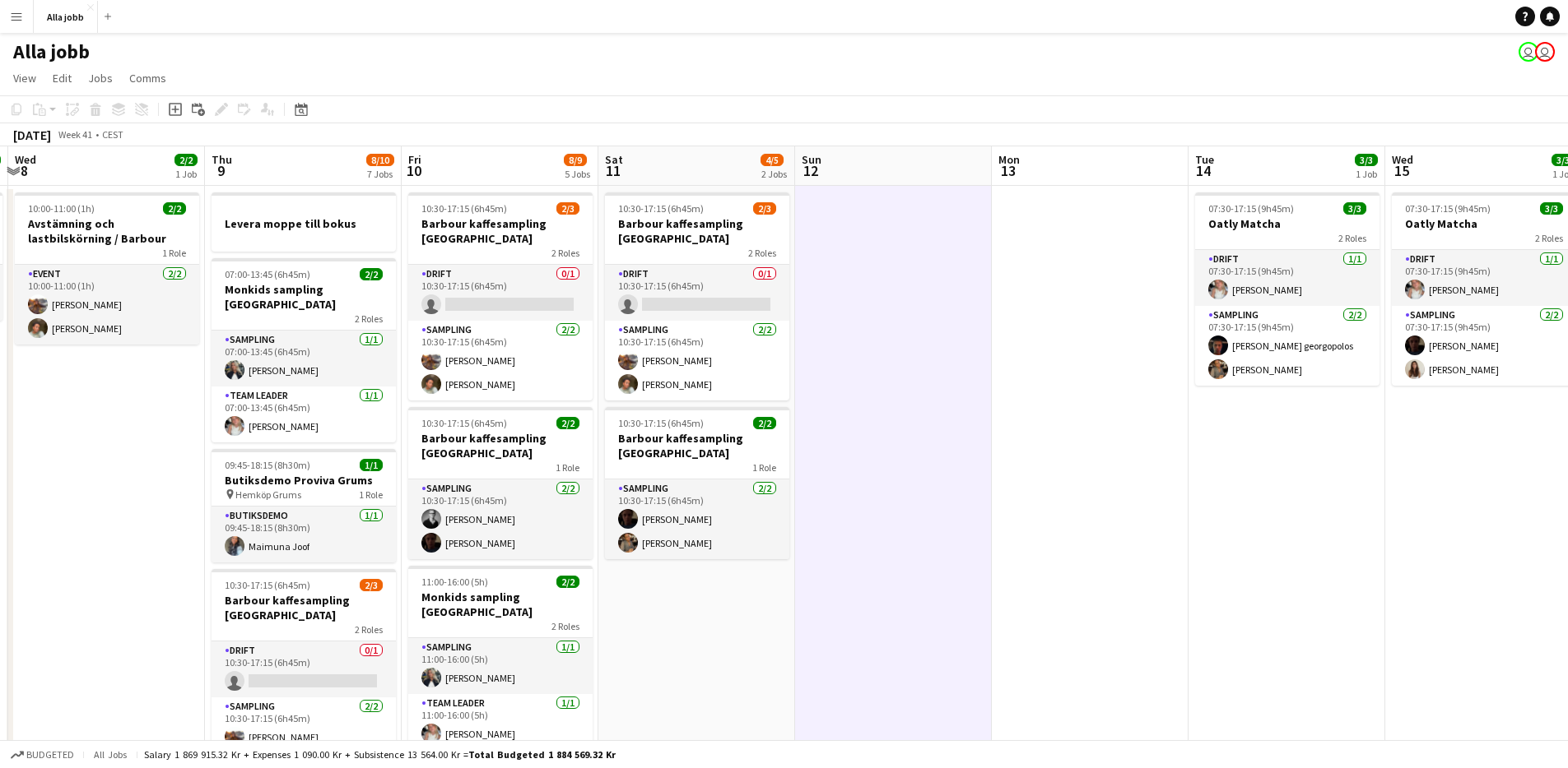
click at [823, 315] on app-date-cell at bounding box center [893, 730] width 196 height 1088
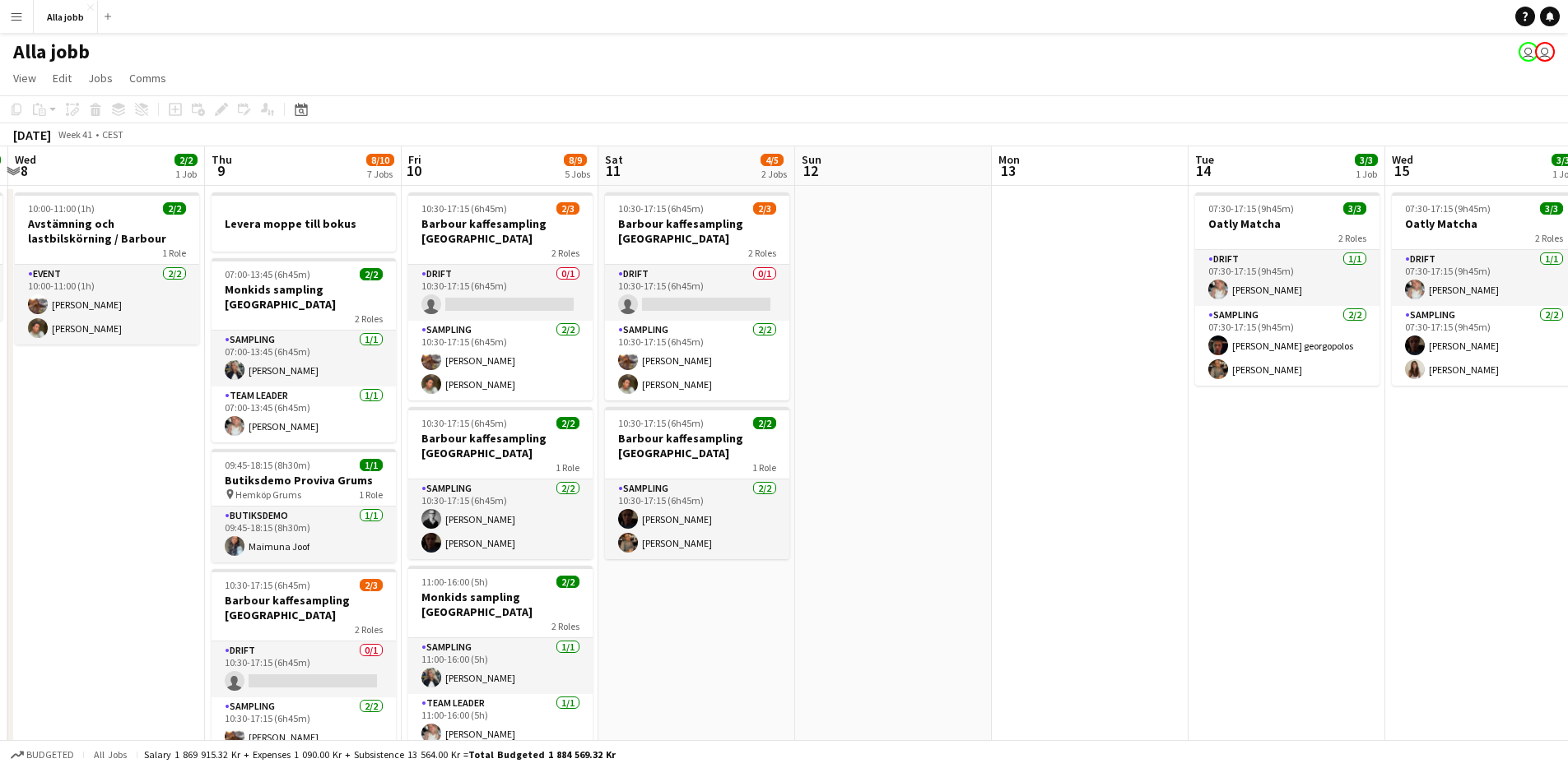
click at [823, 315] on app-date-cell at bounding box center [893, 730] width 196 height 1088
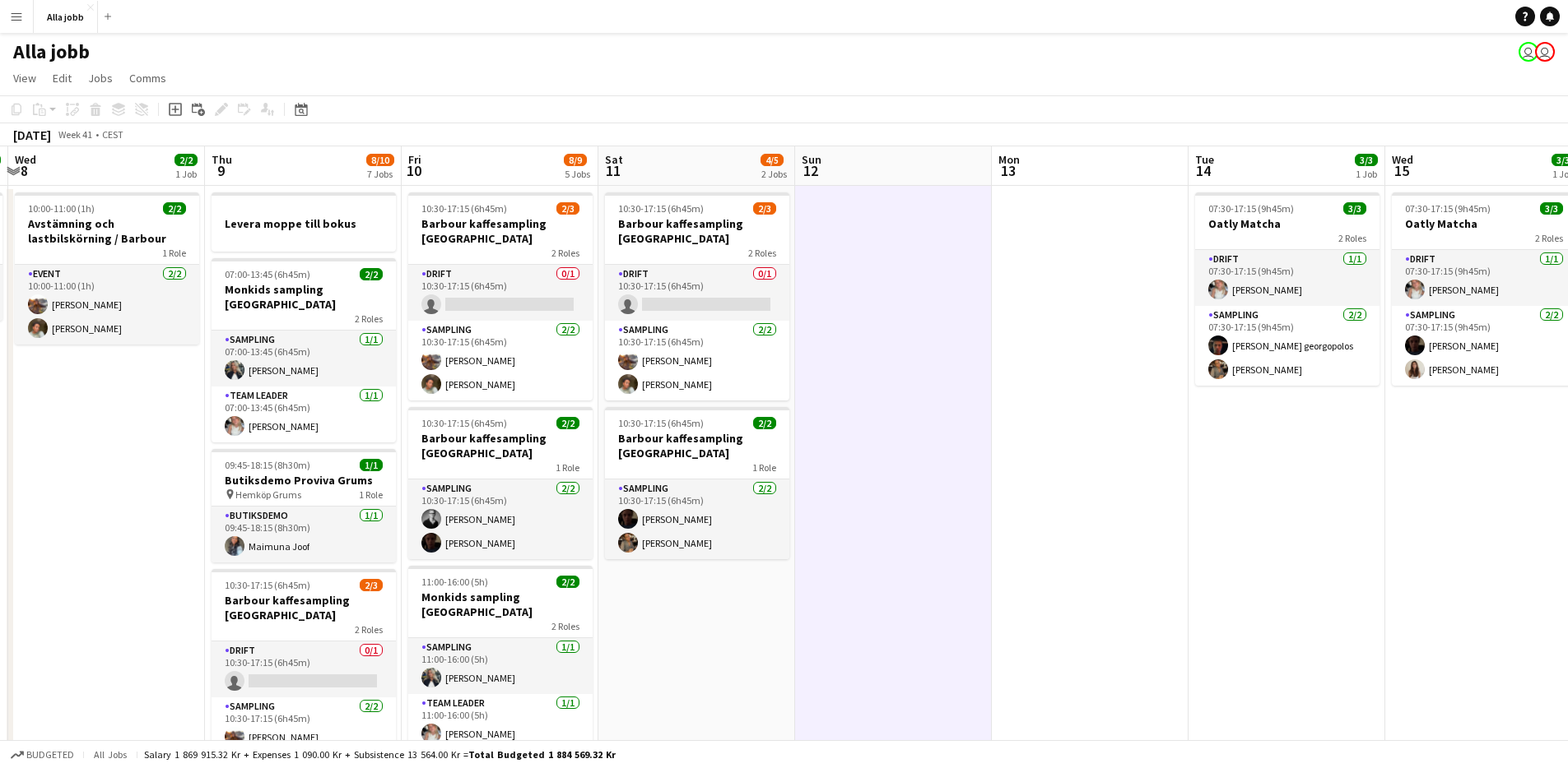
click at [823, 315] on app-date-cell at bounding box center [893, 730] width 196 height 1088
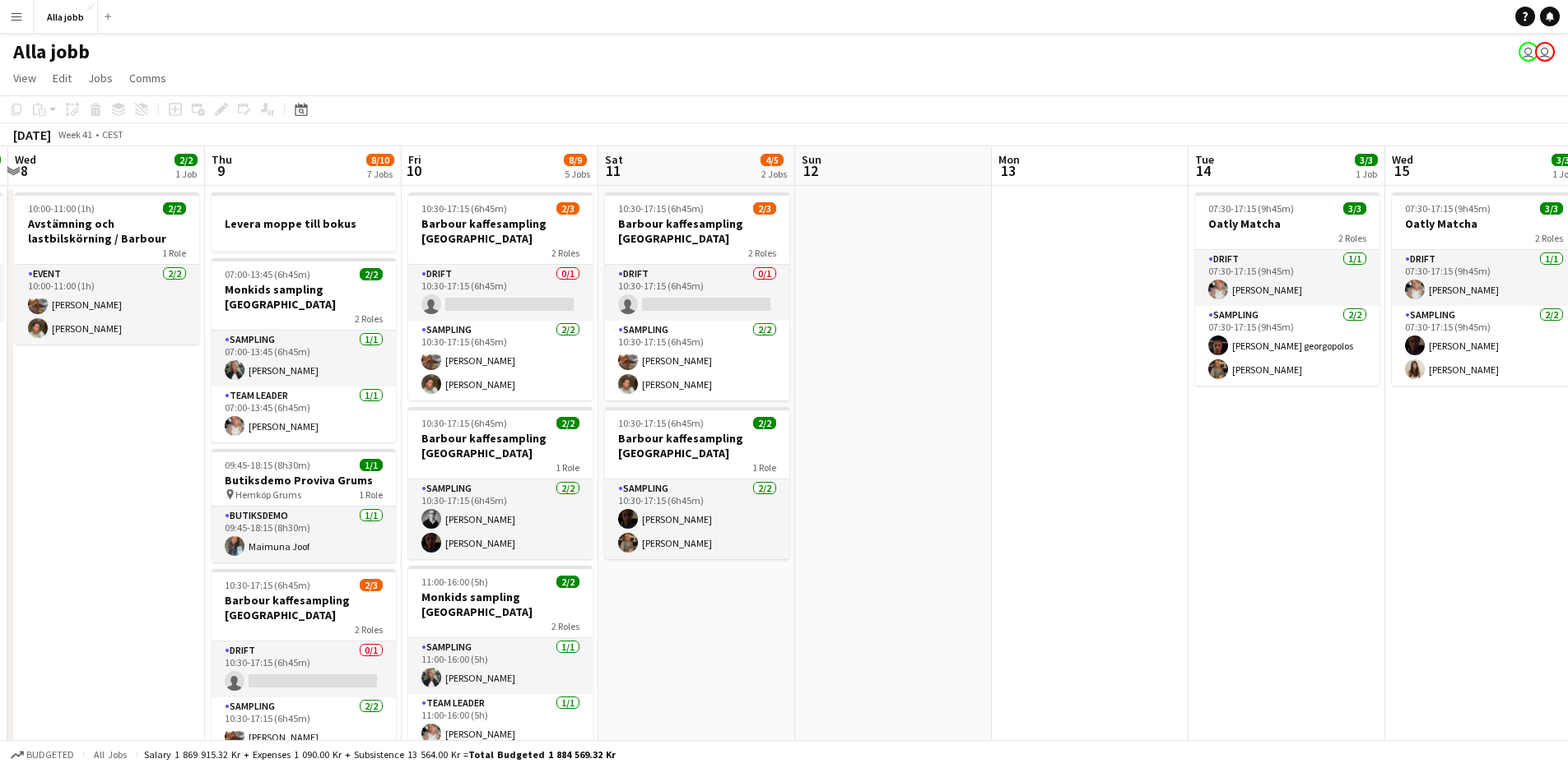
click at [829, 522] on app-date-cell at bounding box center [893, 730] width 196 height 1088
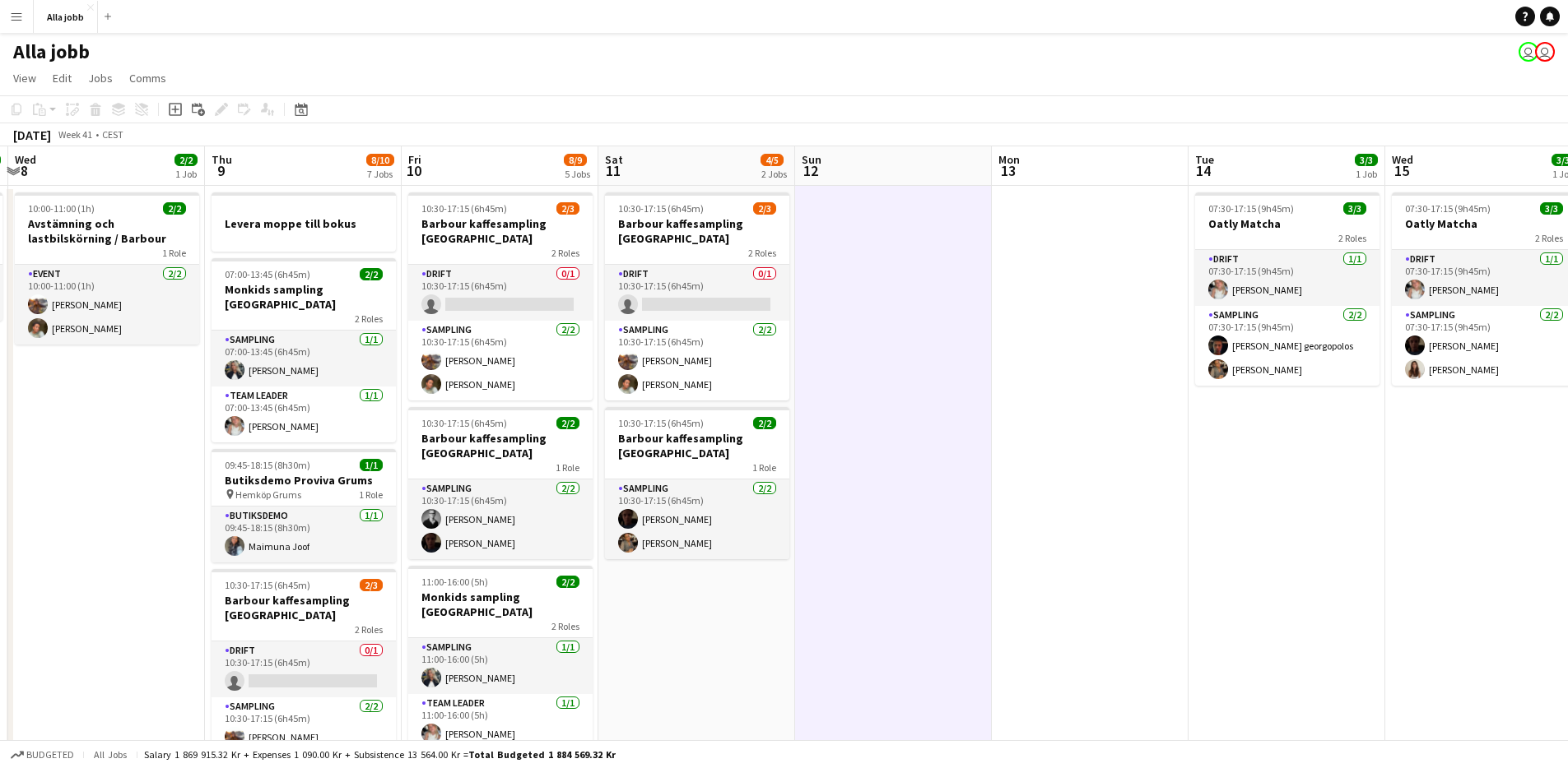
click at [829, 522] on app-date-cell at bounding box center [893, 730] width 196 height 1088
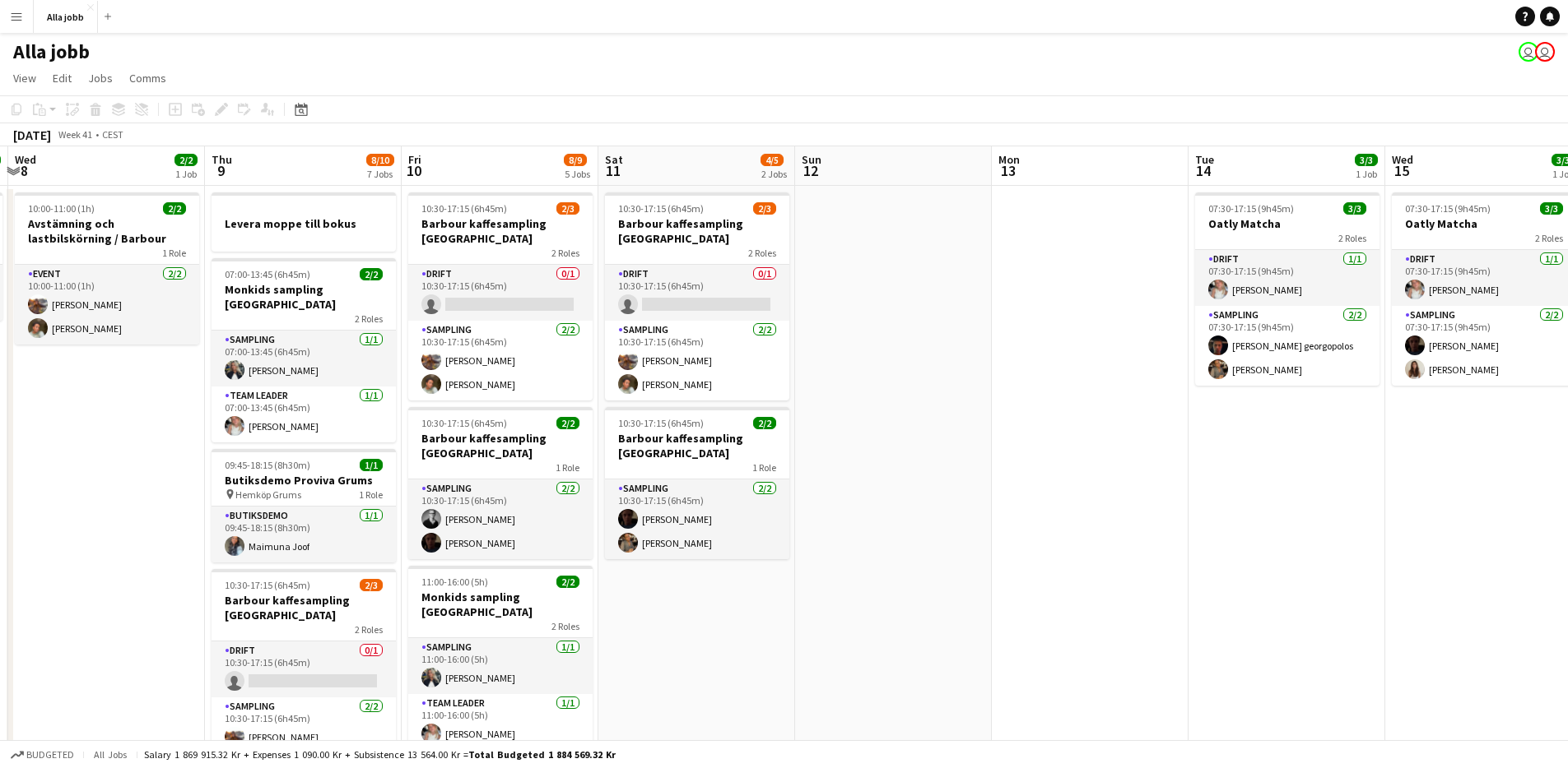
click at [829, 522] on app-date-cell at bounding box center [893, 730] width 196 height 1088
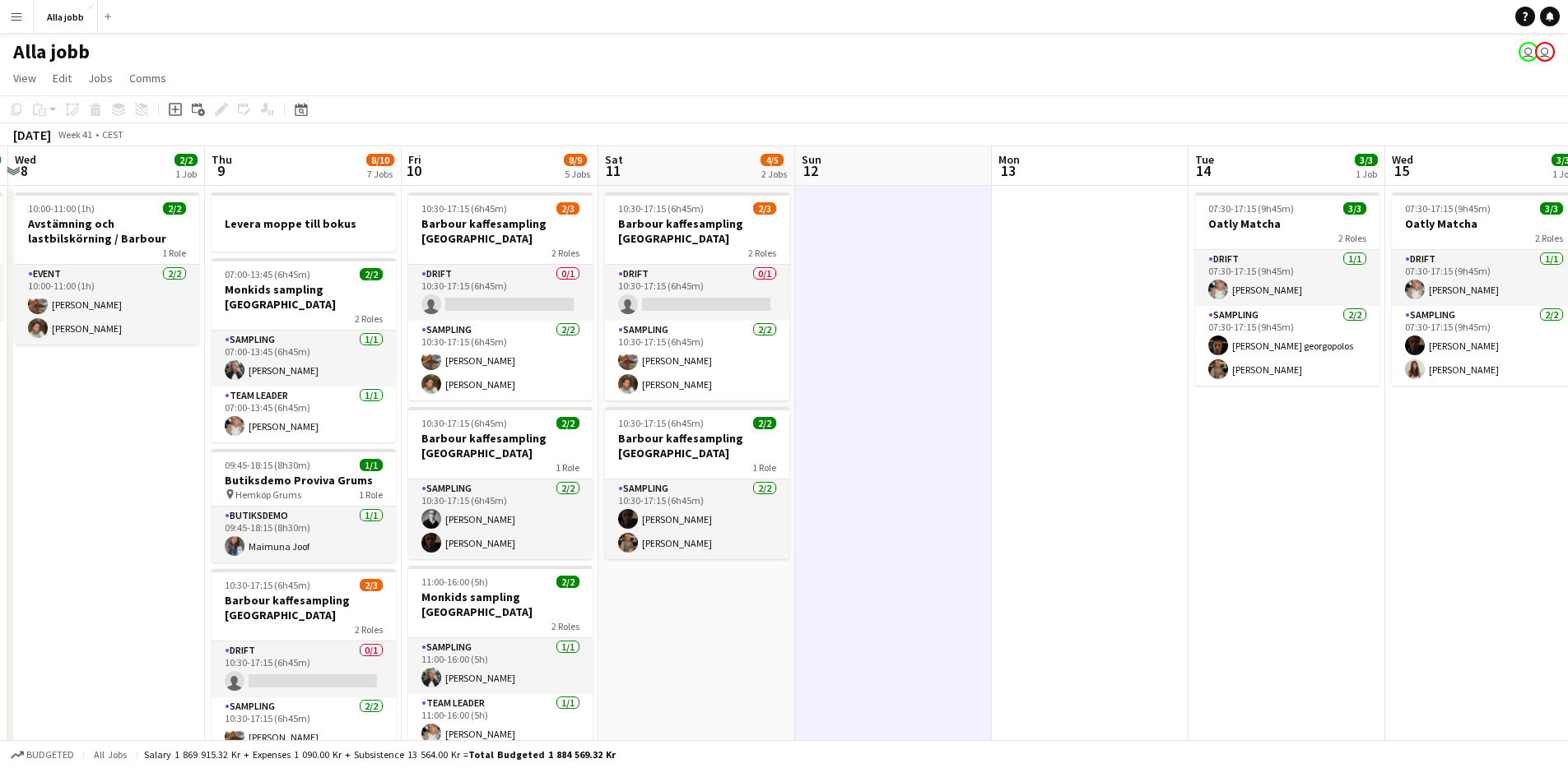
click at [829, 522] on app-date-cell at bounding box center [893, 730] width 196 height 1088
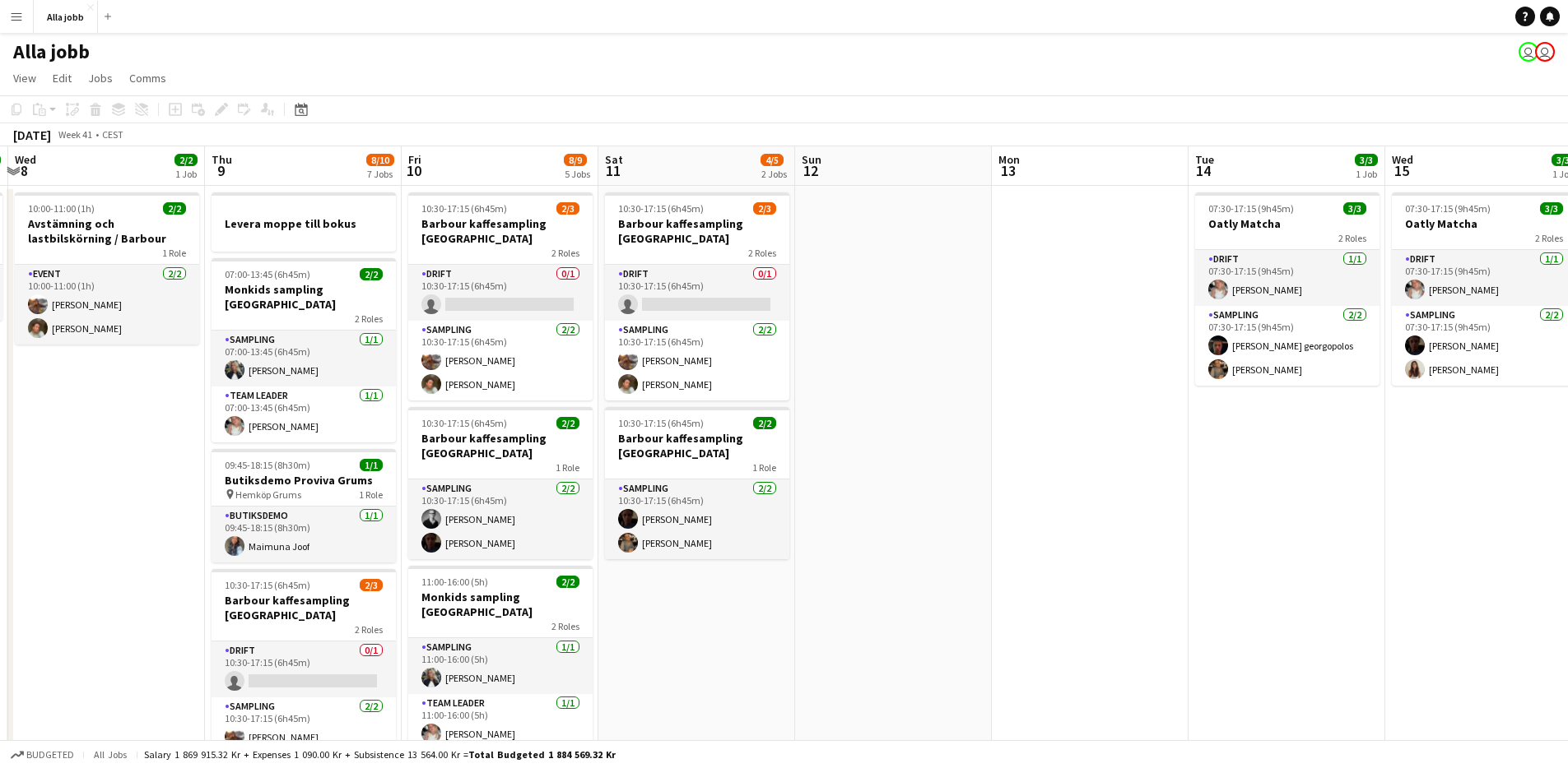
click at [661, 660] on app-date-cell "10:30-17:15 (6h45m) 2/3 [PERSON_NAME] kaffesampling Köpenhamn 2 Roles Drift 0/1…" at bounding box center [697, 730] width 196 height 1088
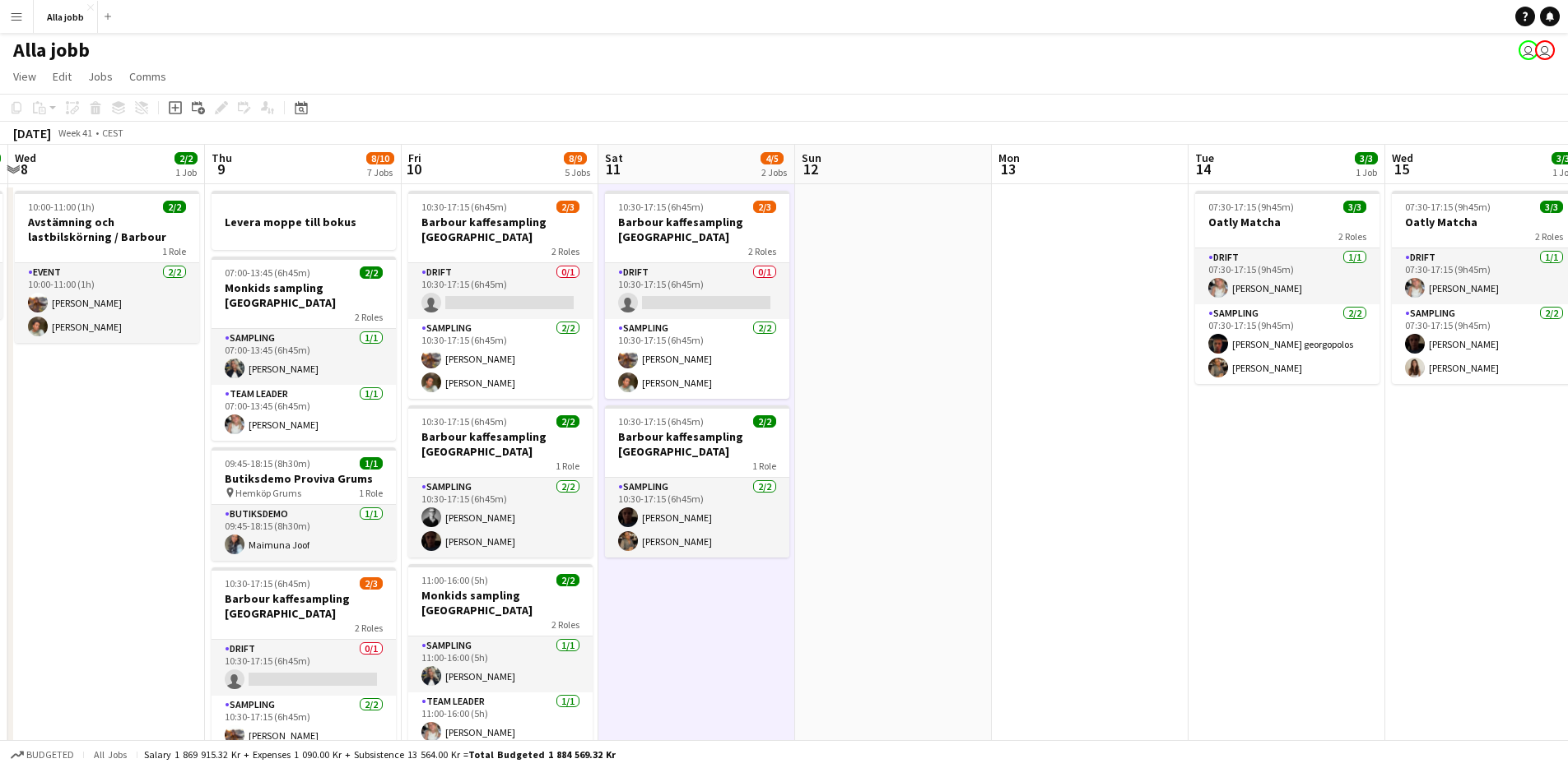
scroll to position [0, 0]
click at [933, 424] on app-date-cell at bounding box center [893, 730] width 196 height 1088
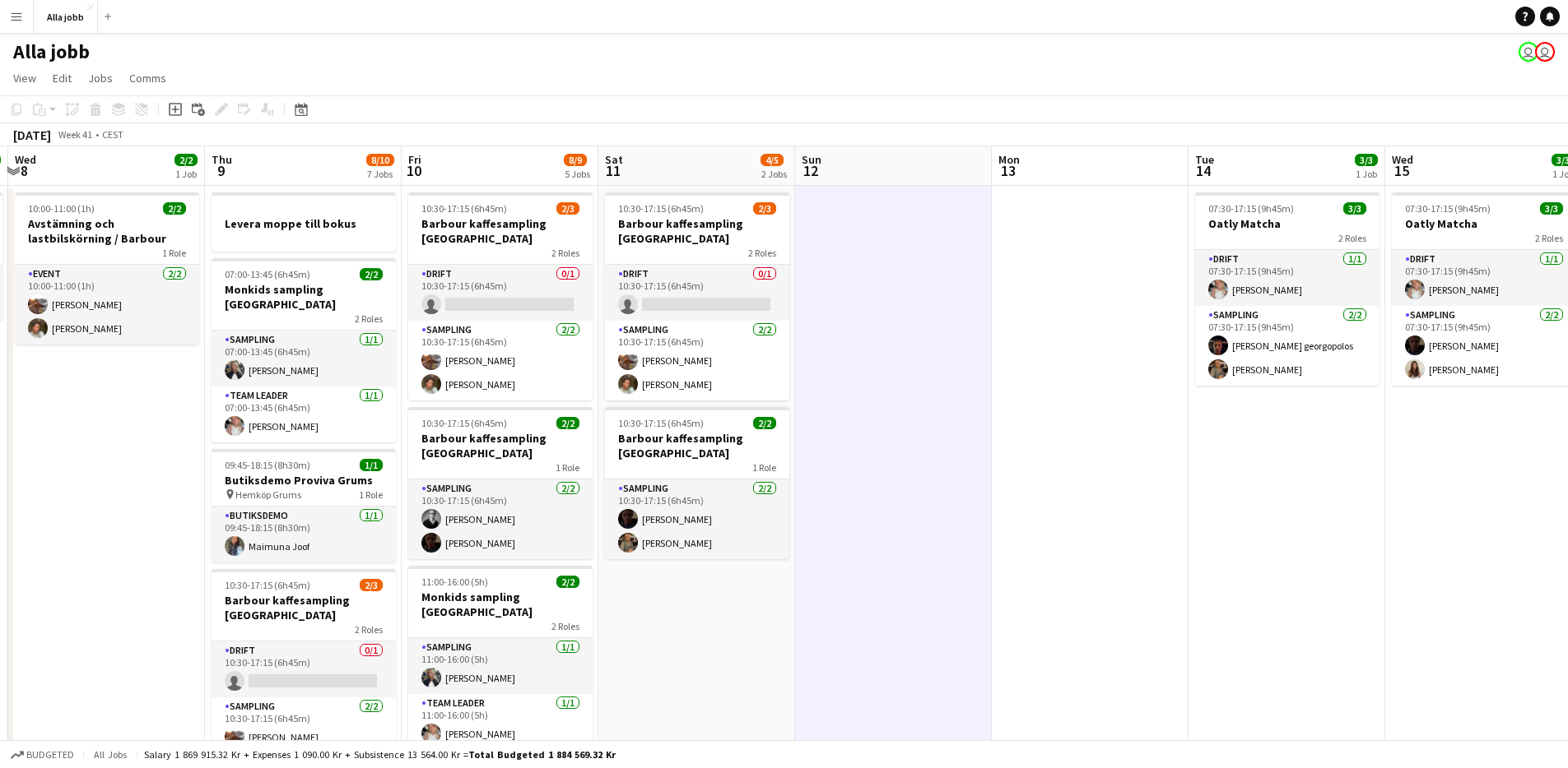
click at [918, 429] on app-date-cell at bounding box center [893, 730] width 196 height 1088
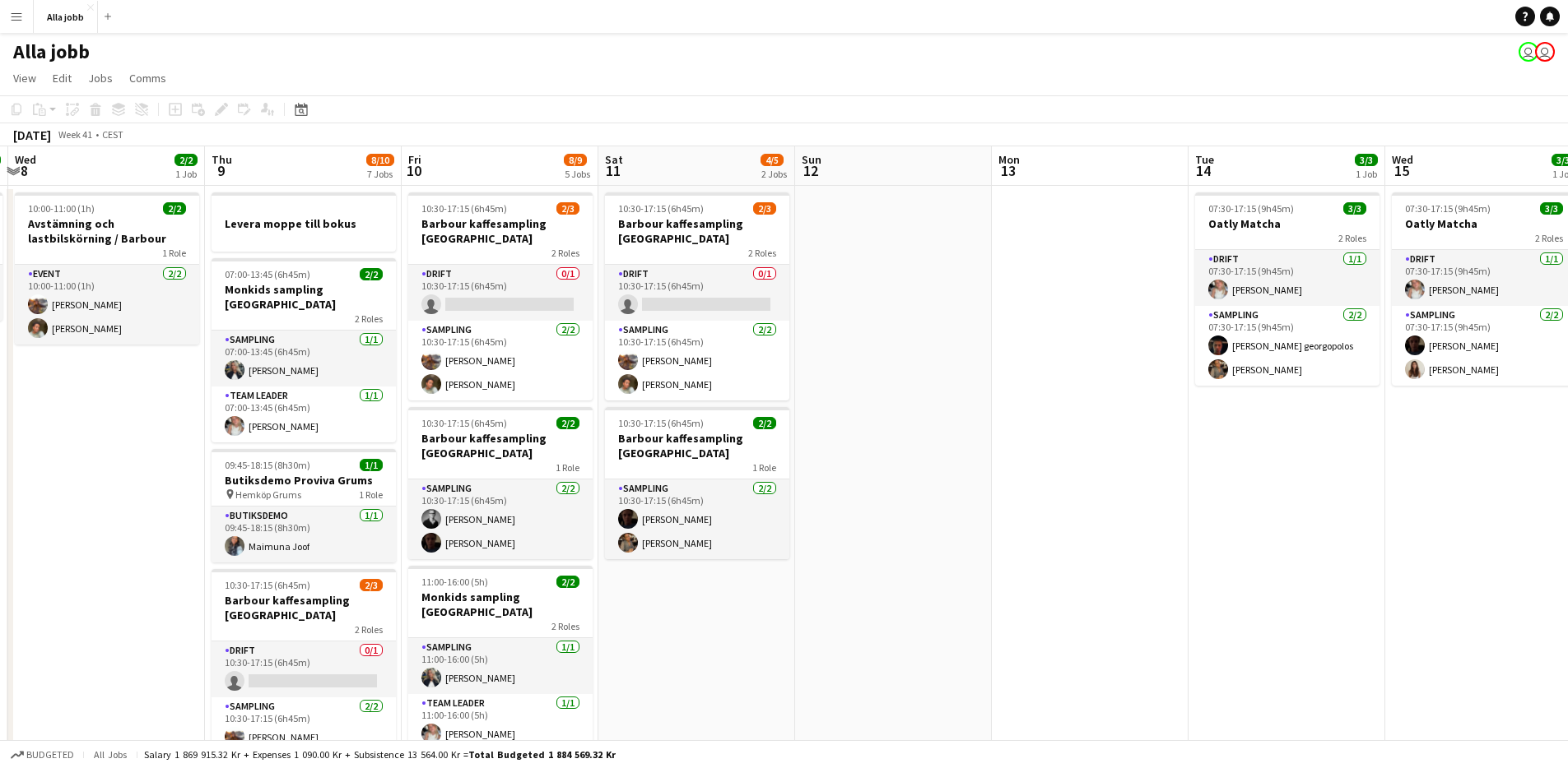
click at [867, 432] on app-date-cell at bounding box center [893, 730] width 196 height 1088
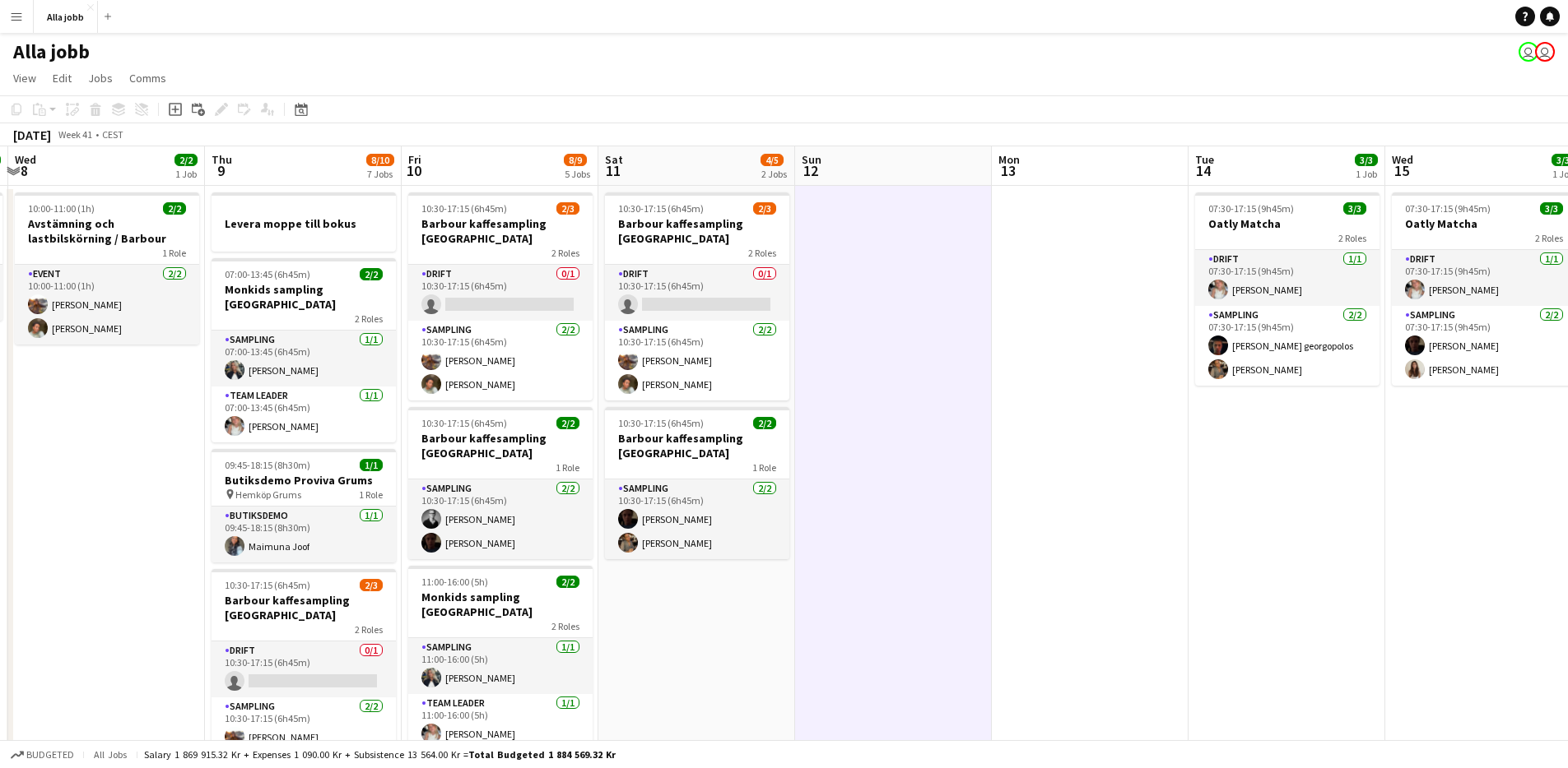
click at [843, 238] on app-date-cell at bounding box center [893, 730] width 196 height 1088
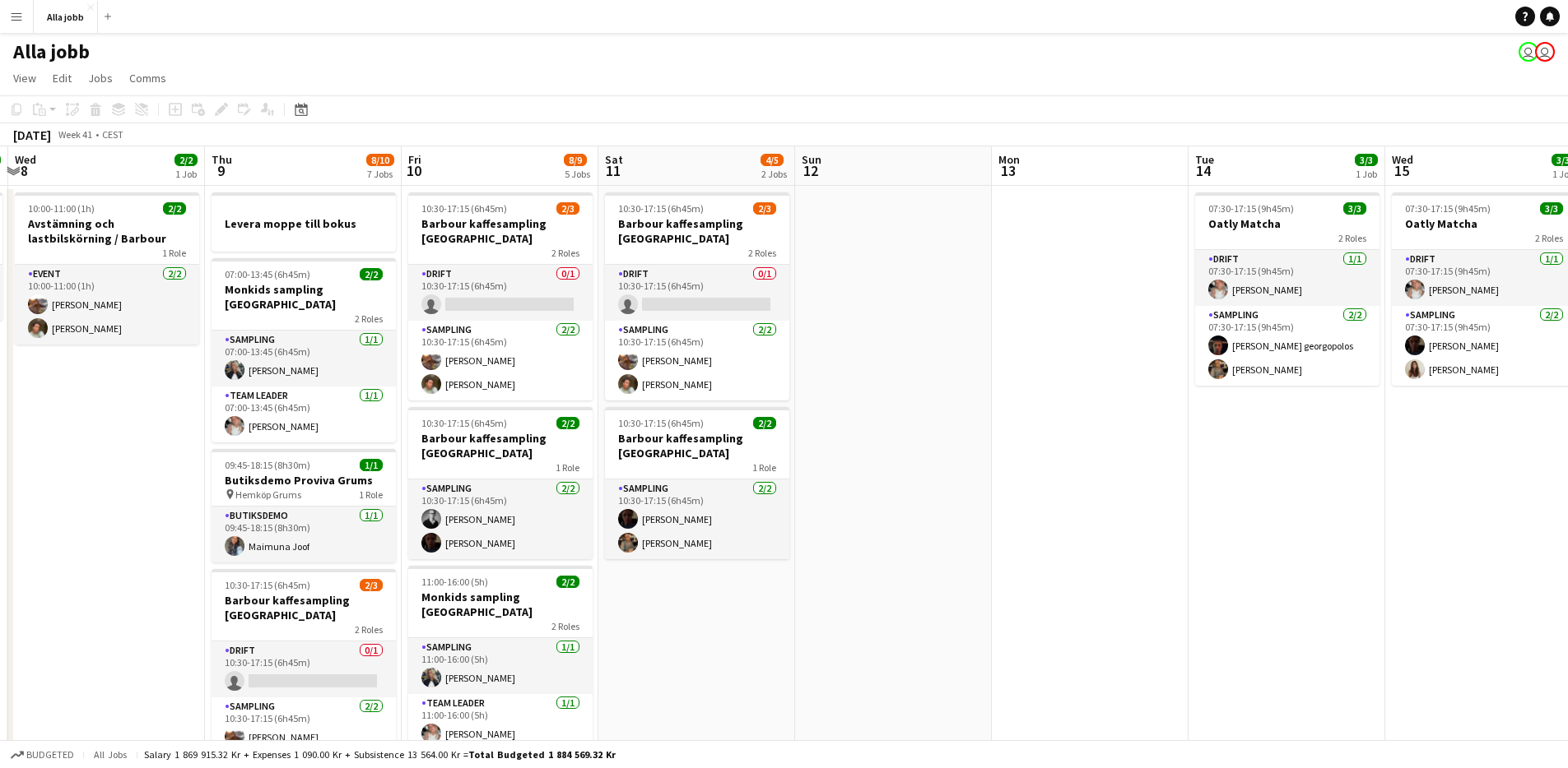
click at [831, 310] on app-date-cell at bounding box center [893, 730] width 196 height 1088
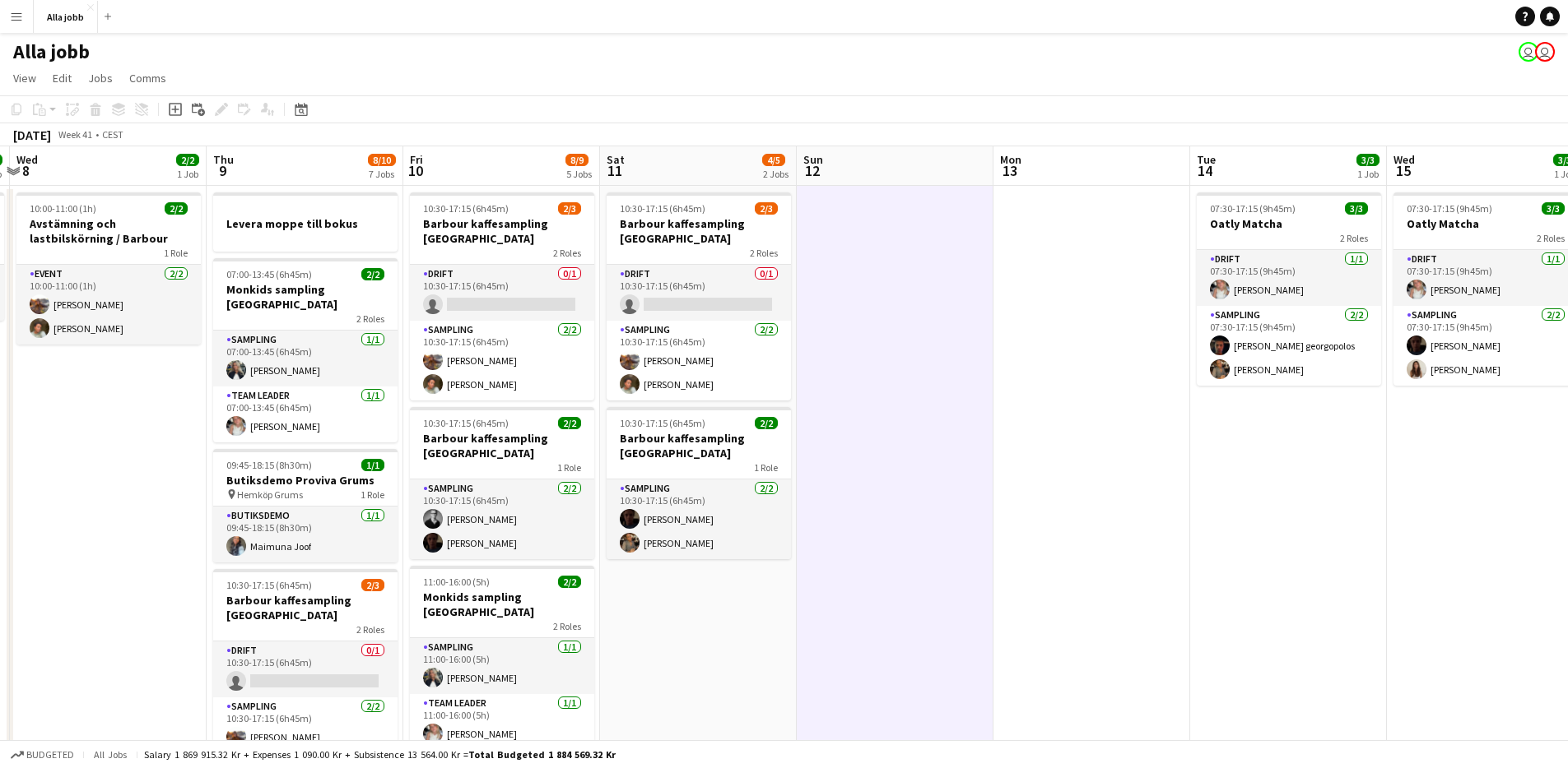
click at [833, 345] on app-date-cell at bounding box center [895, 730] width 196 height 1088
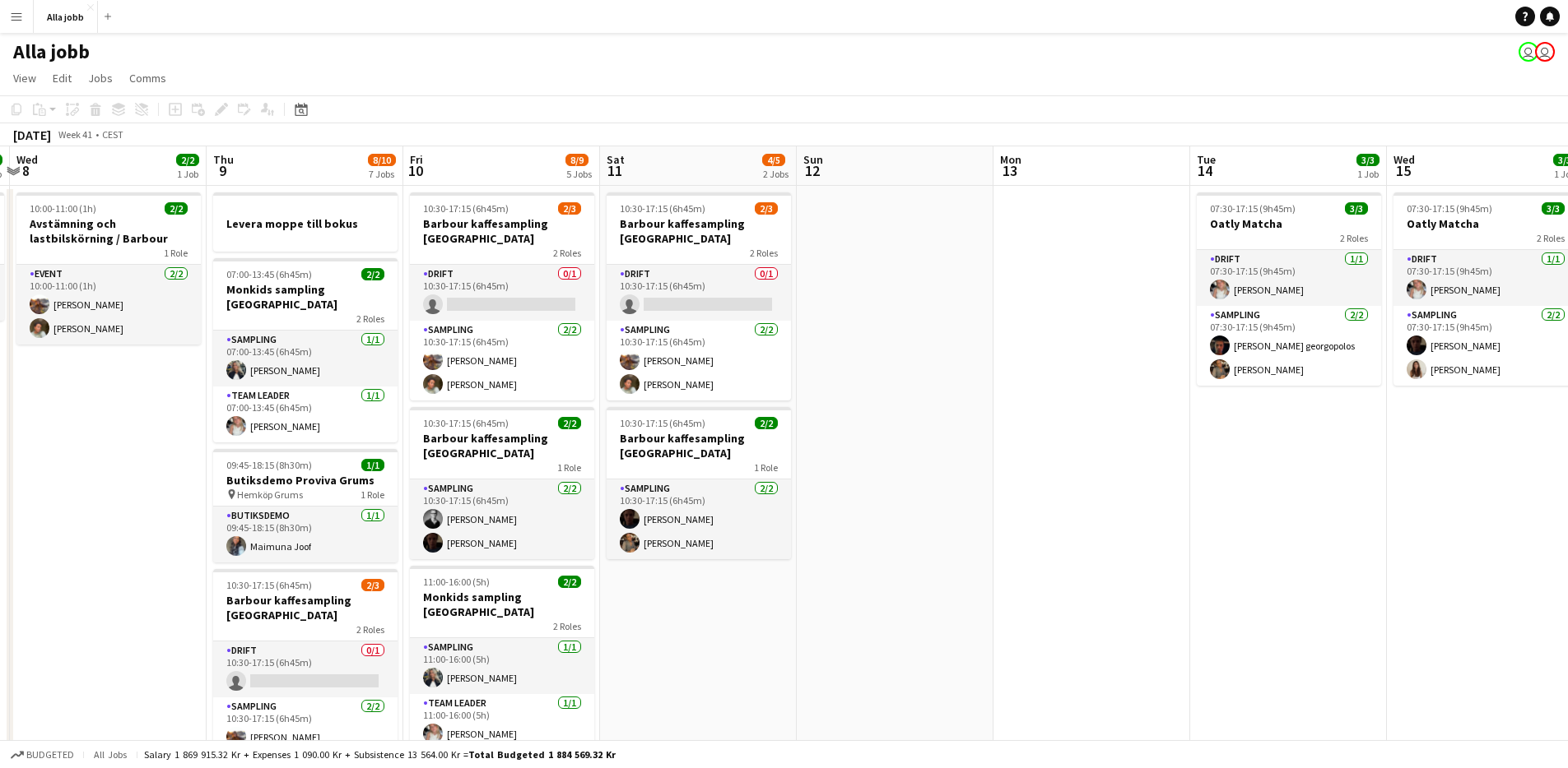
click at [833, 345] on app-date-cell at bounding box center [895, 730] width 196 height 1088
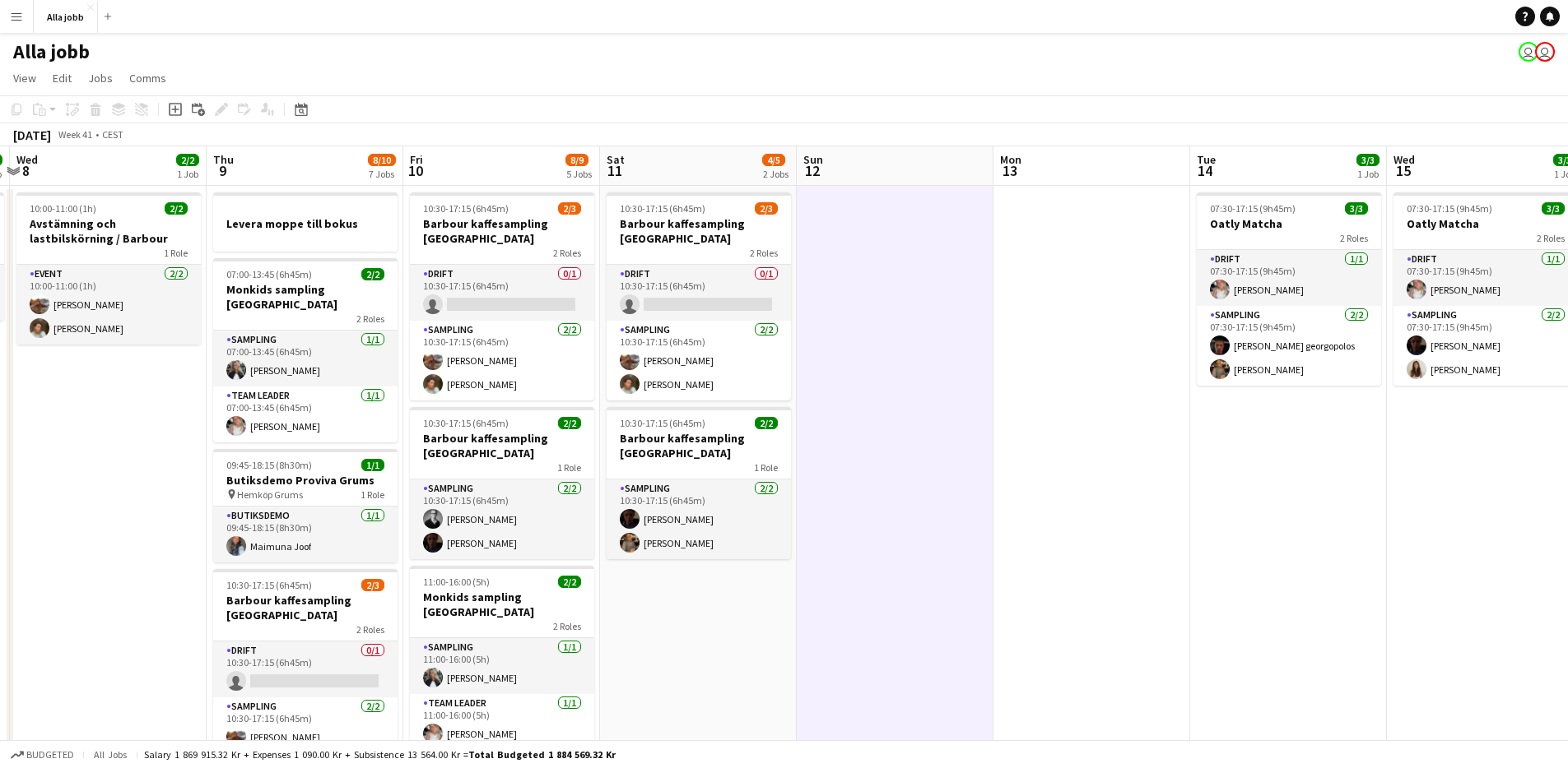
click at [838, 462] on app-date-cell at bounding box center [895, 730] width 196 height 1088
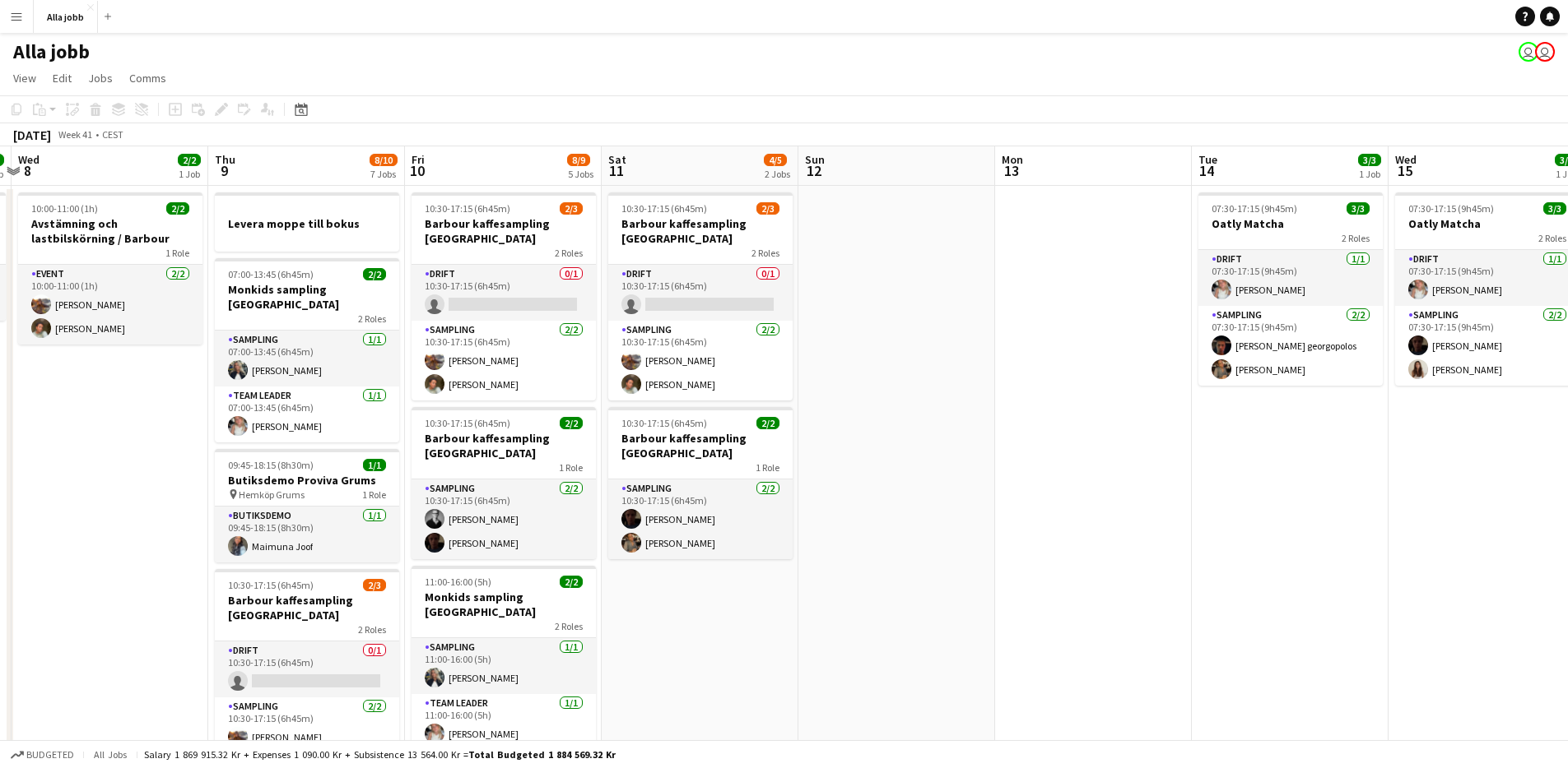
click at [838, 307] on app-date-cell at bounding box center [897, 730] width 196 height 1088
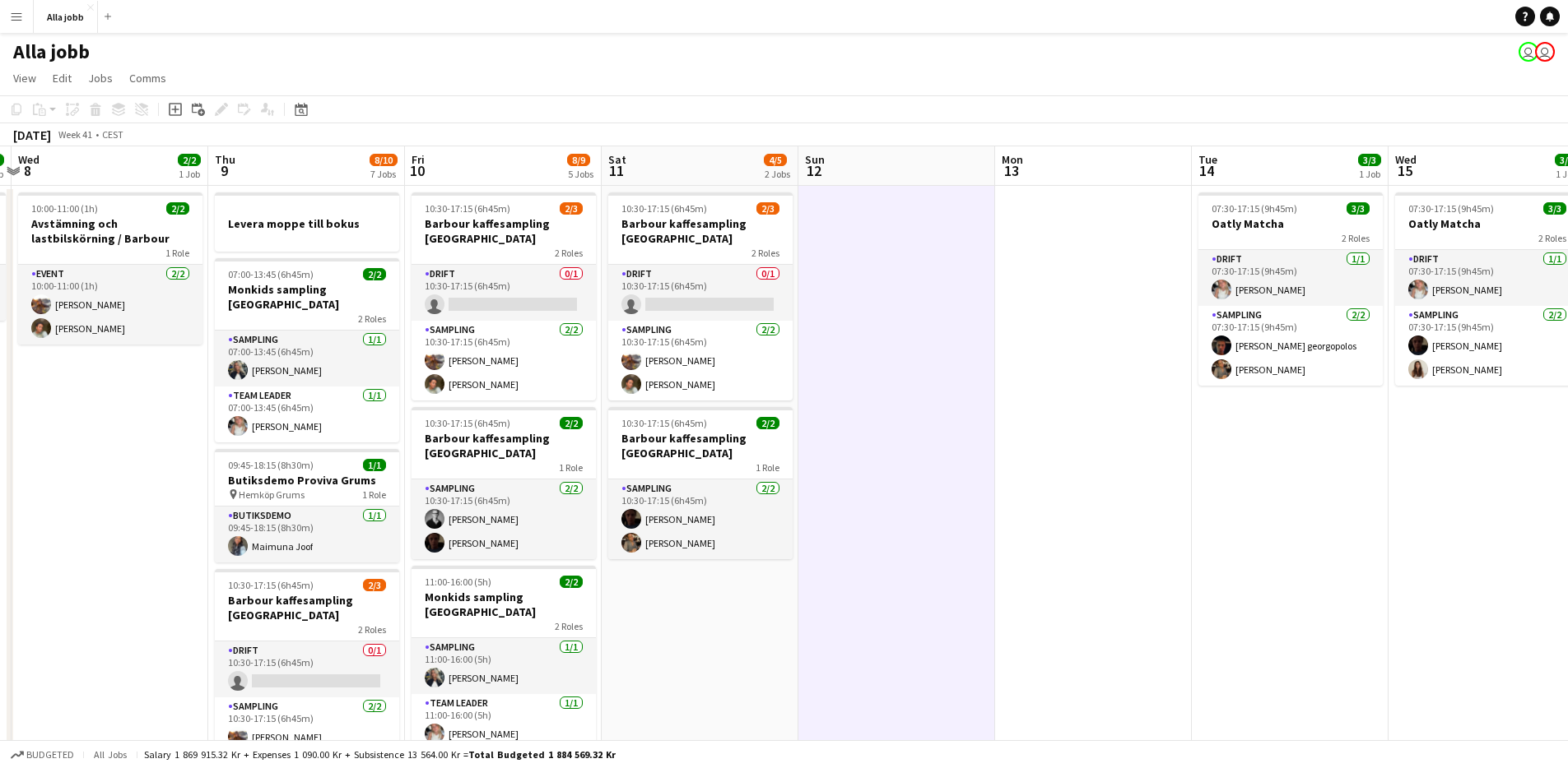
click at [838, 307] on app-date-cell at bounding box center [897, 730] width 196 height 1088
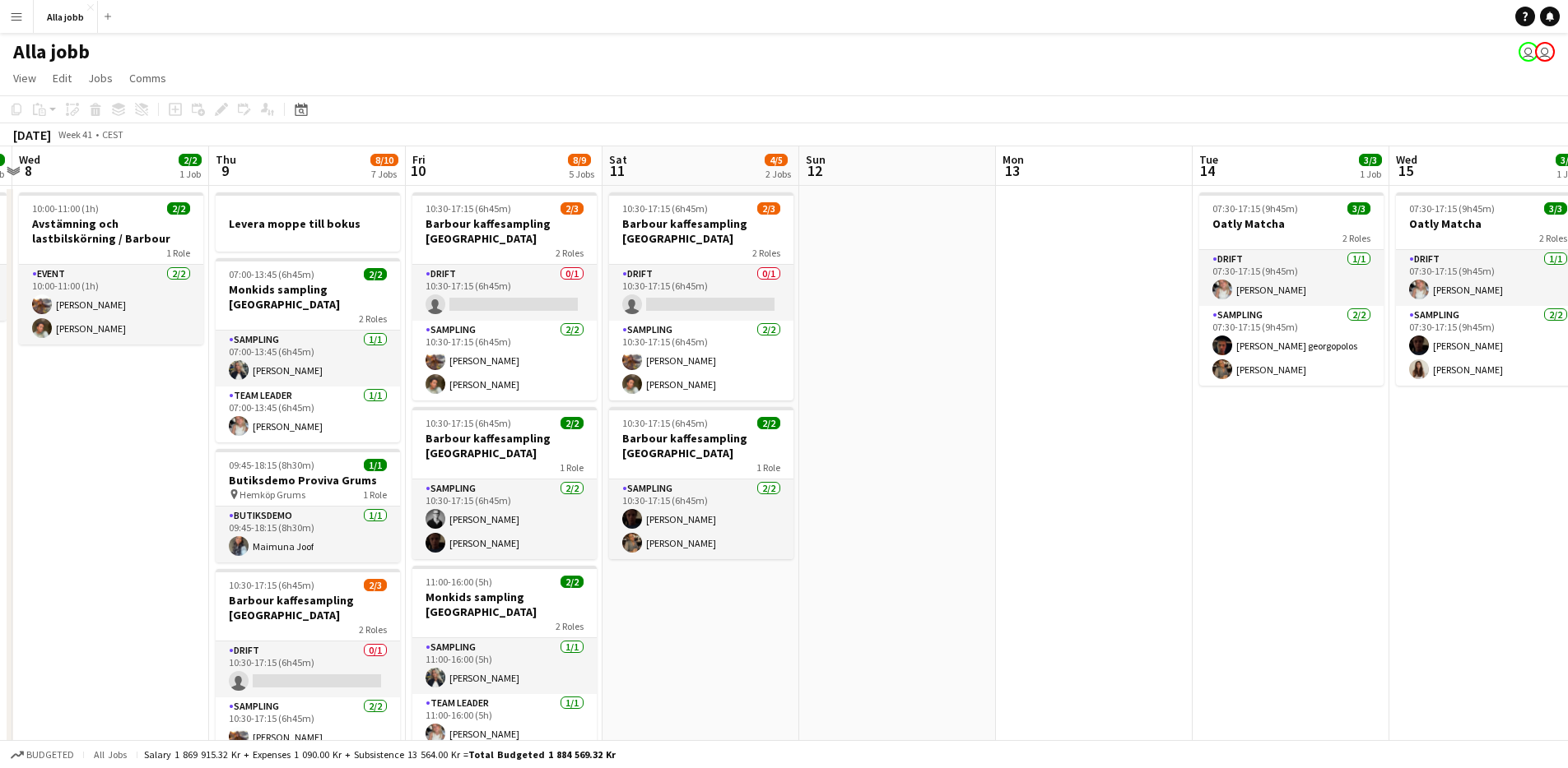
click at [832, 369] on app-date-cell at bounding box center [898, 730] width 196 height 1088
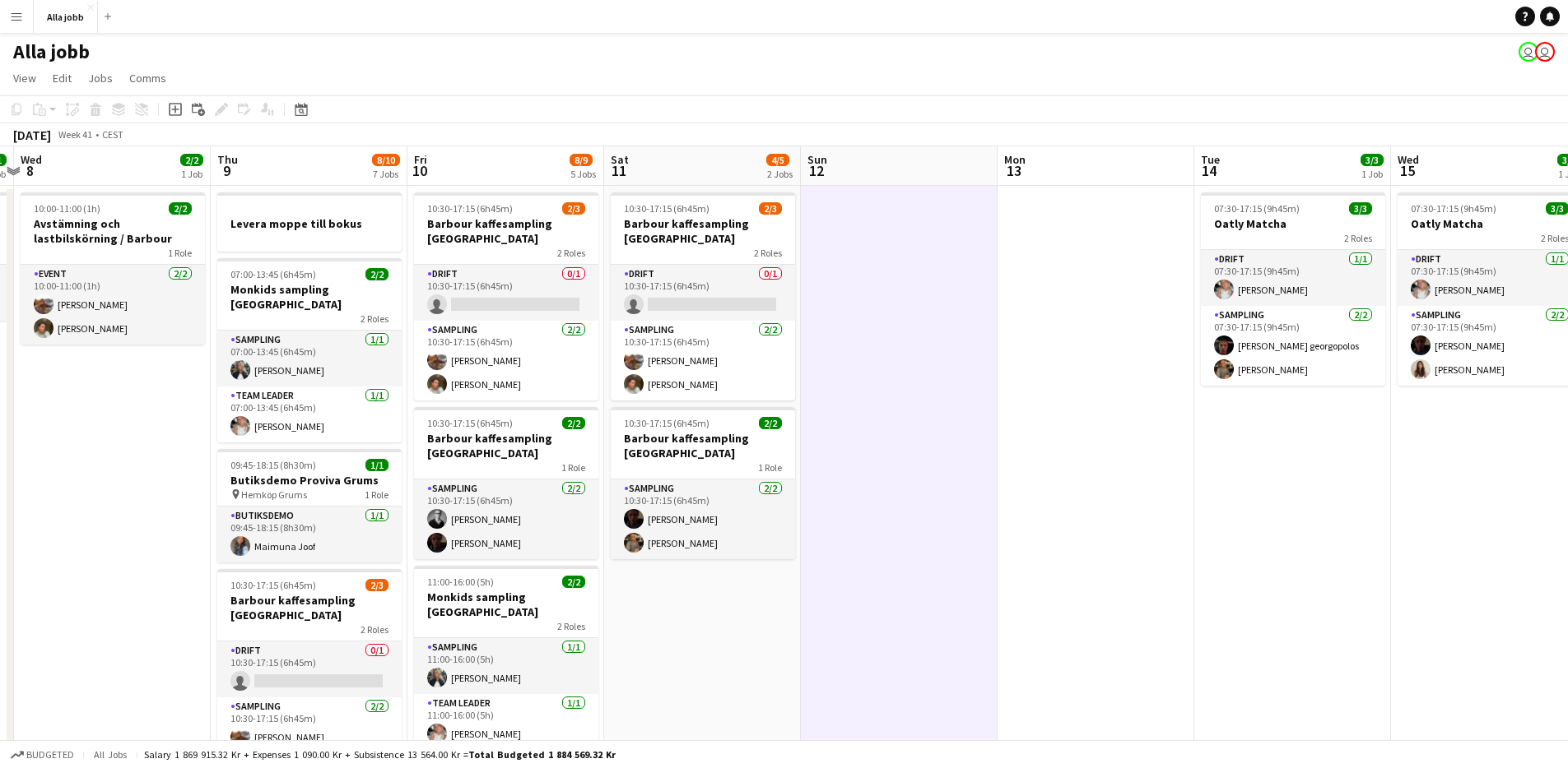
scroll to position [0, 365]
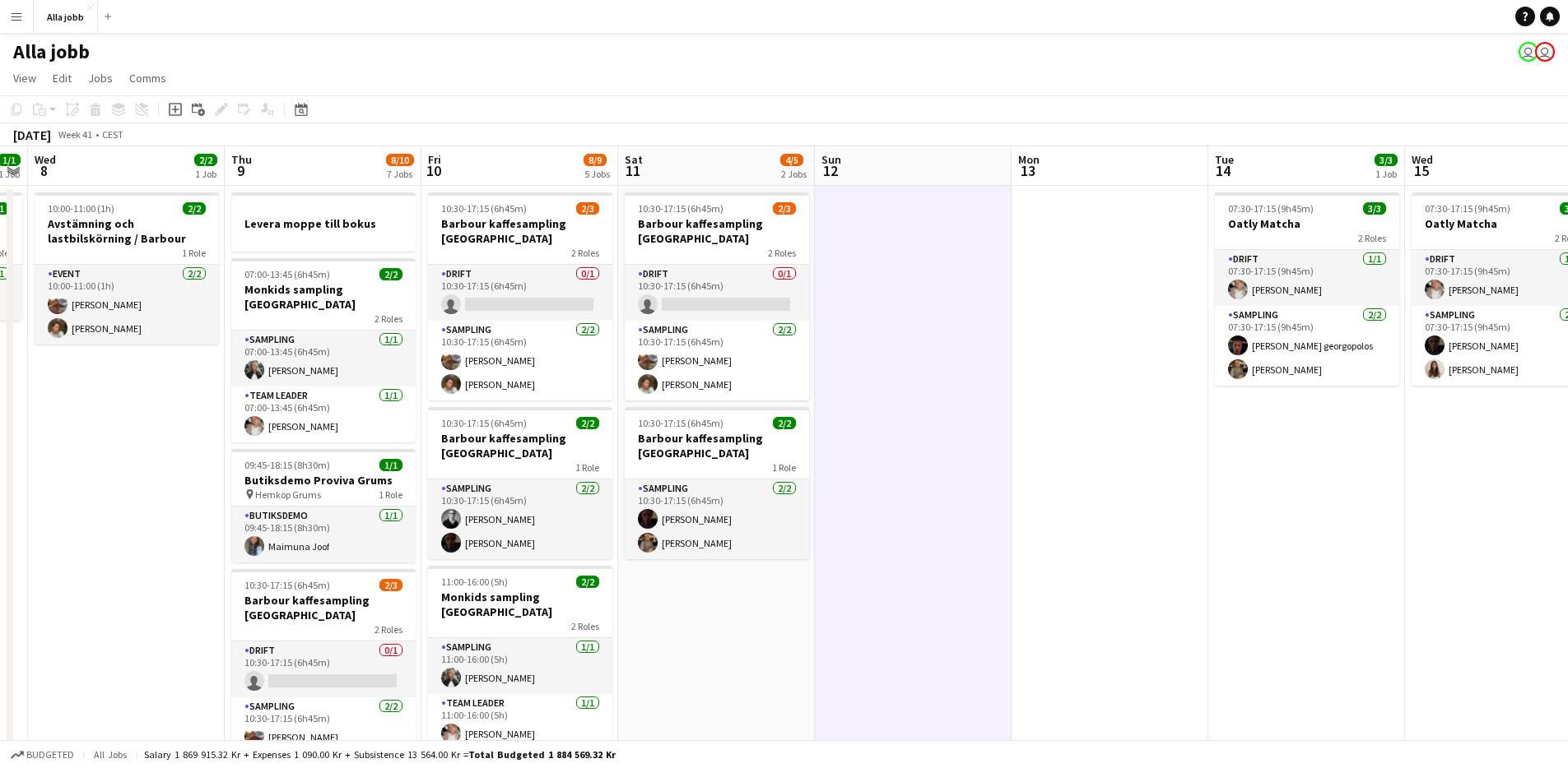
drag, startPoint x: 832, startPoint y: 369, endPoint x: 848, endPoint y: 370, distance: 16.0
click at [848, 370] on app-calendar-viewport "Mon 6 1 Job Tue 7 1/1 1 Job Wed 8 2/2 1 Job Thu 9 8/10 7 Jobs Fri 10 8/9 5 Jobs…" at bounding box center [784, 710] width 1568 height 1128
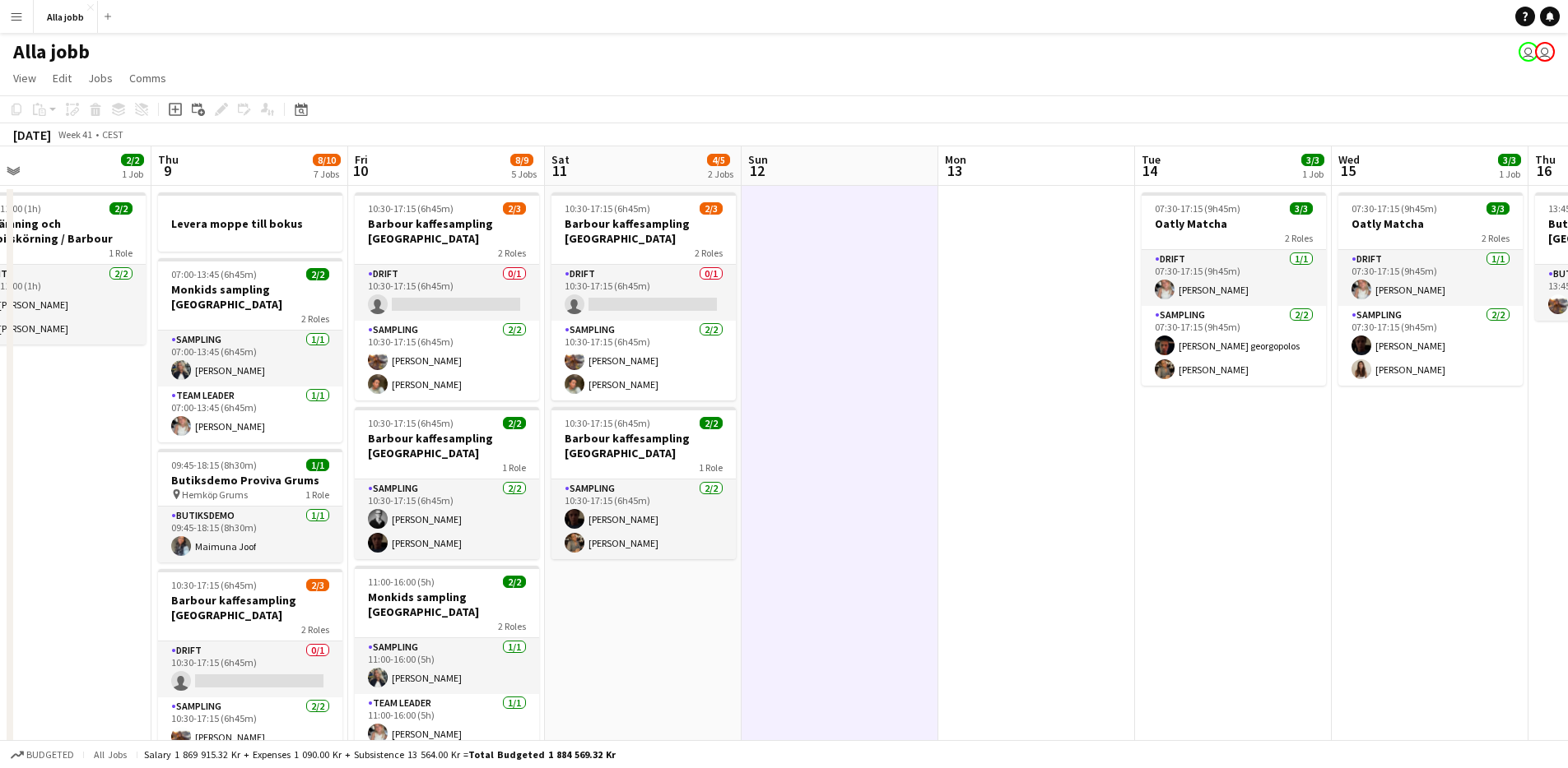
scroll to position [0, 444]
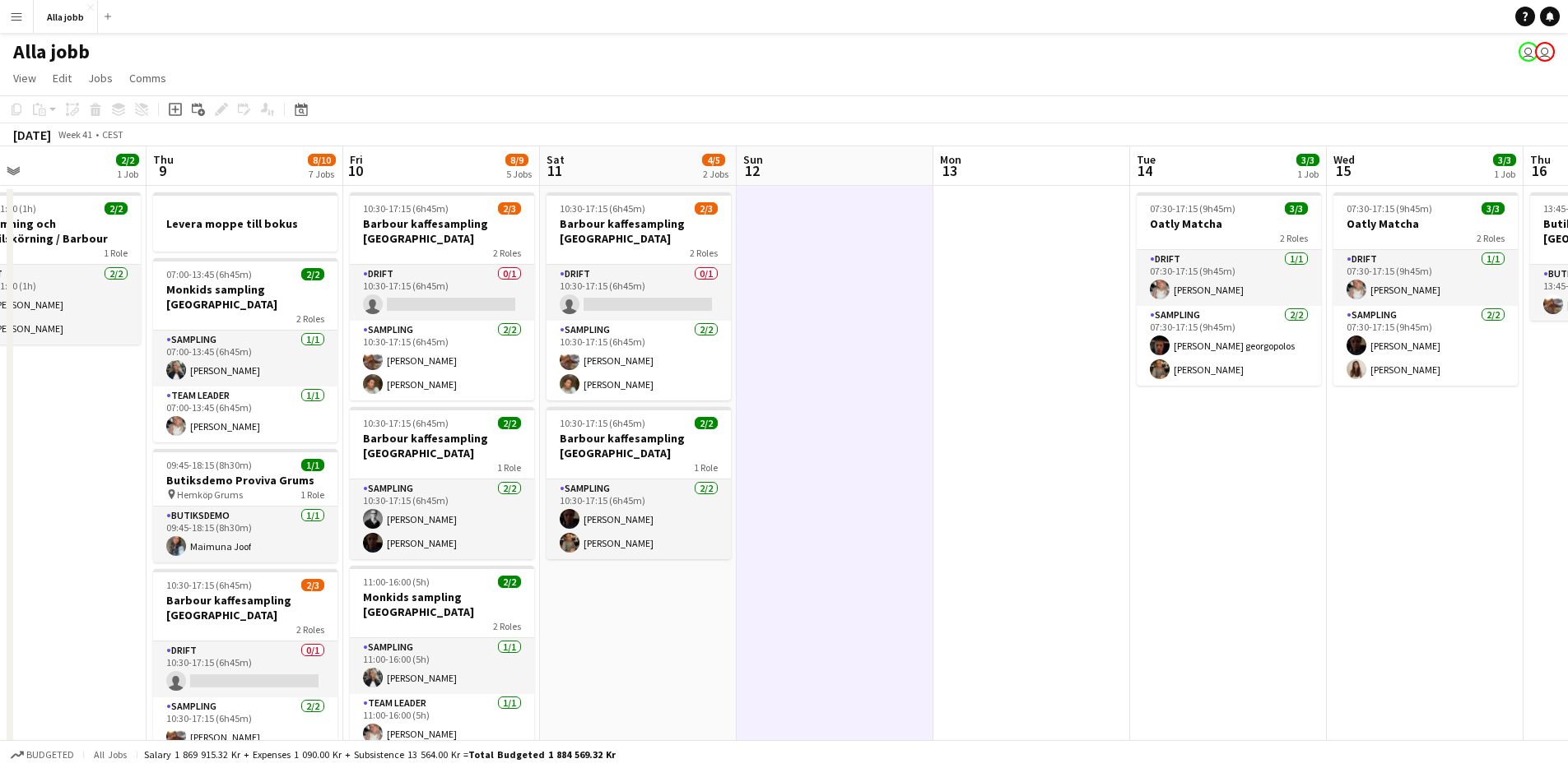
drag, startPoint x: 843, startPoint y: 371, endPoint x: 766, endPoint y: 391, distance: 79.6
click at [766, 391] on app-calendar-viewport "Mon 6 1 Job Tue 7 1/1 1 Job Wed 8 2/2 1 Job Thu 9 8/10 7 Jobs Fri 10 8/9 5 Jobs…" at bounding box center [784, 710] width 1568 height 1128
click at [786, 350] on app-date-cell at bounding box center [835, 730] width 196 height 1088
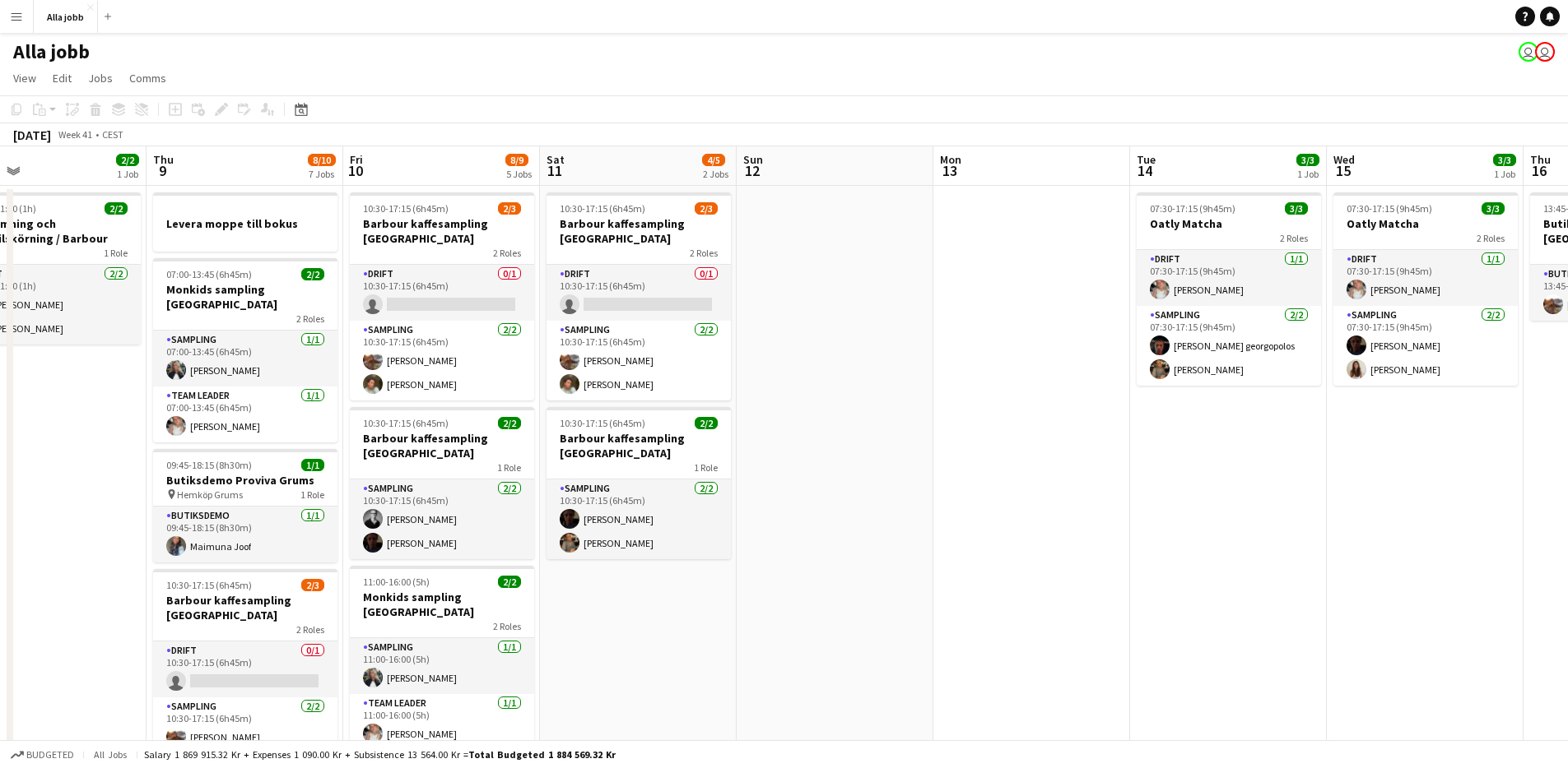
click at [759, 513] on app-date-cell at bounding box center [835, 730] width 196 height 1088
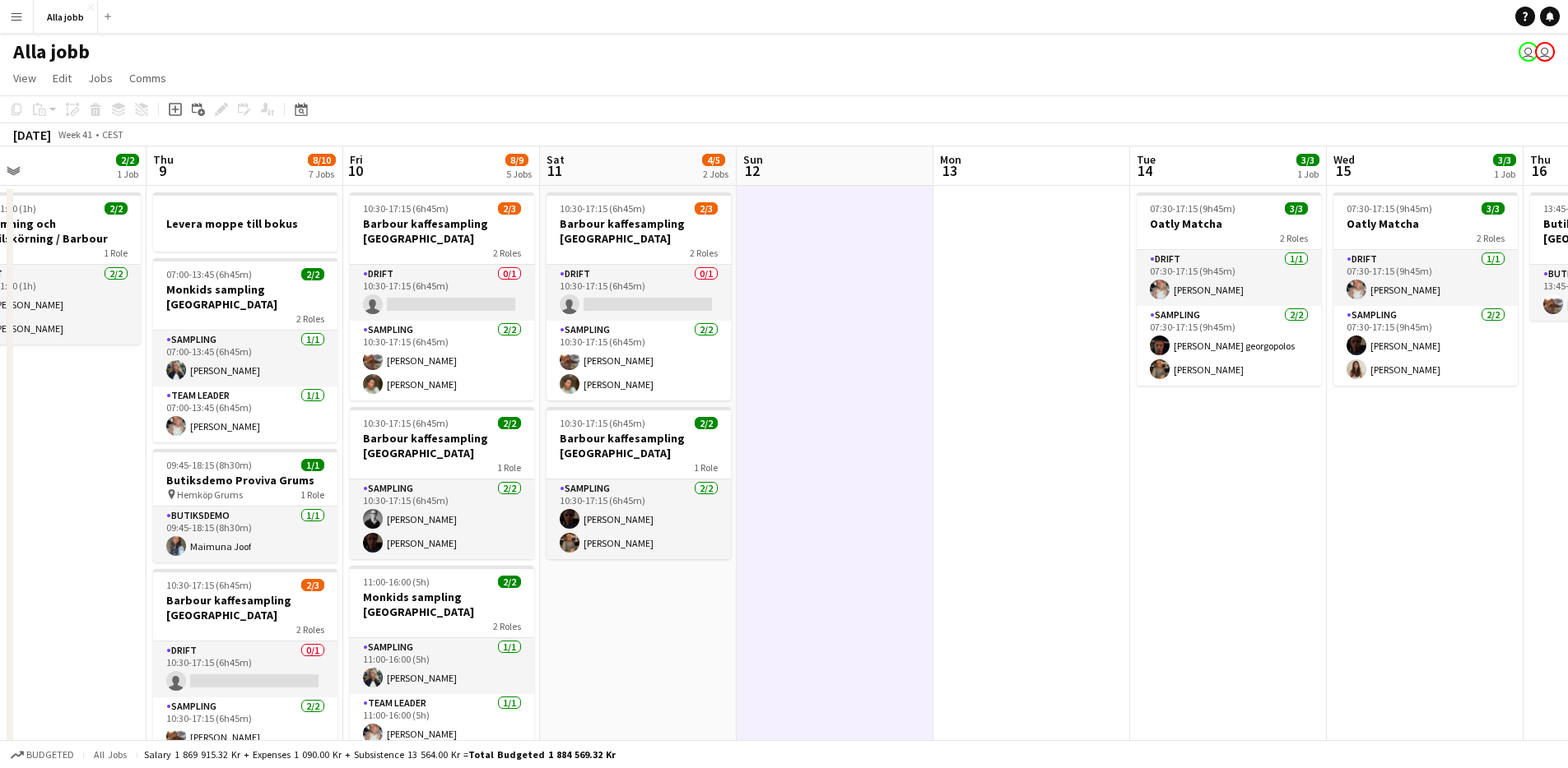
click at [759, 513] on app-date-cell at bounding box center [835, 730] width 196 height 1088
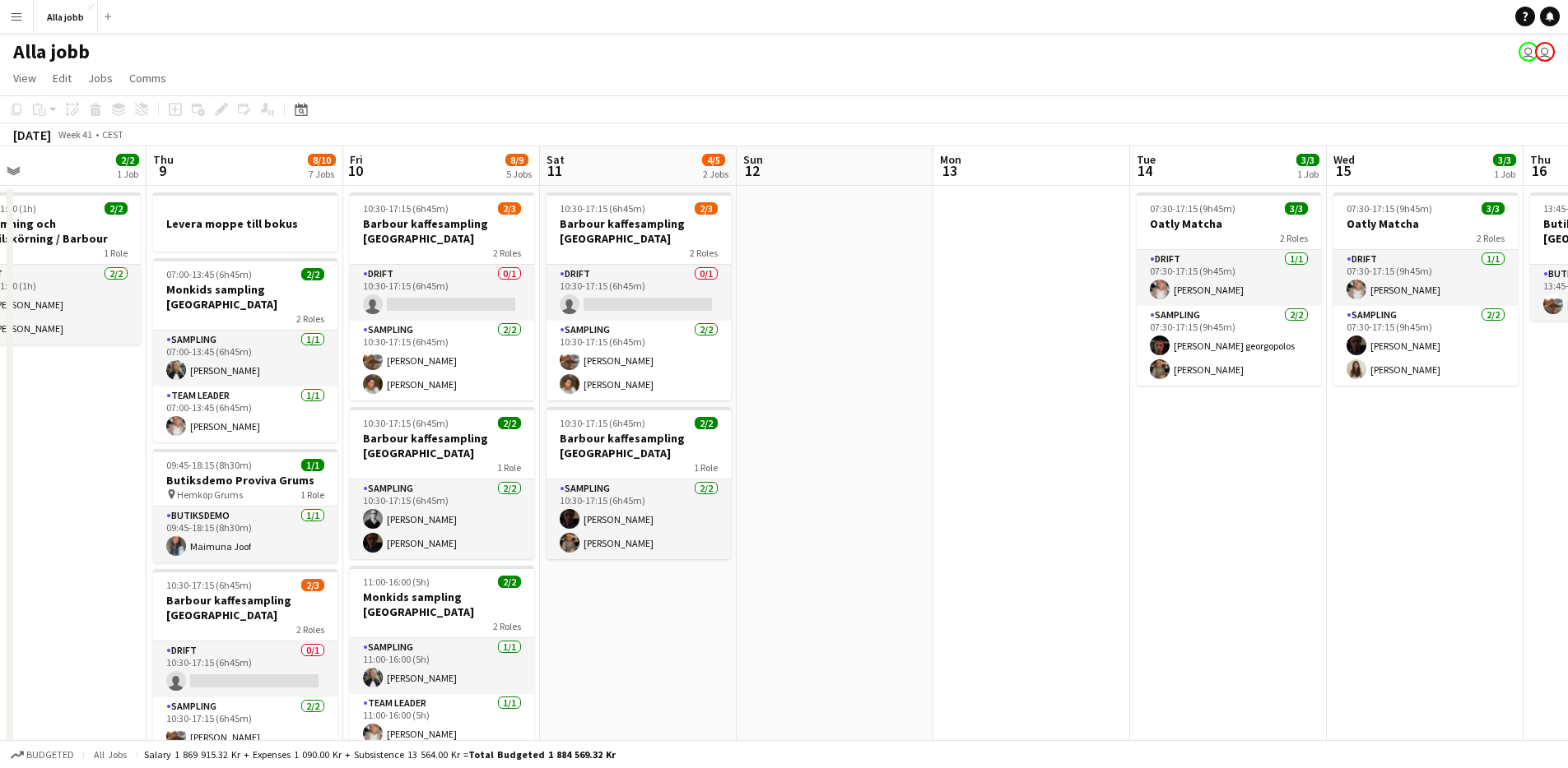
click at [562, 596] on app-date-cell "10:30-17:15 (6h45m) 2/3 [PERSON_NAME] kaffesampling Köpenhamn 2 Roles Drift 0/1…" at bounding box center [638, 730] width 196 height 1088
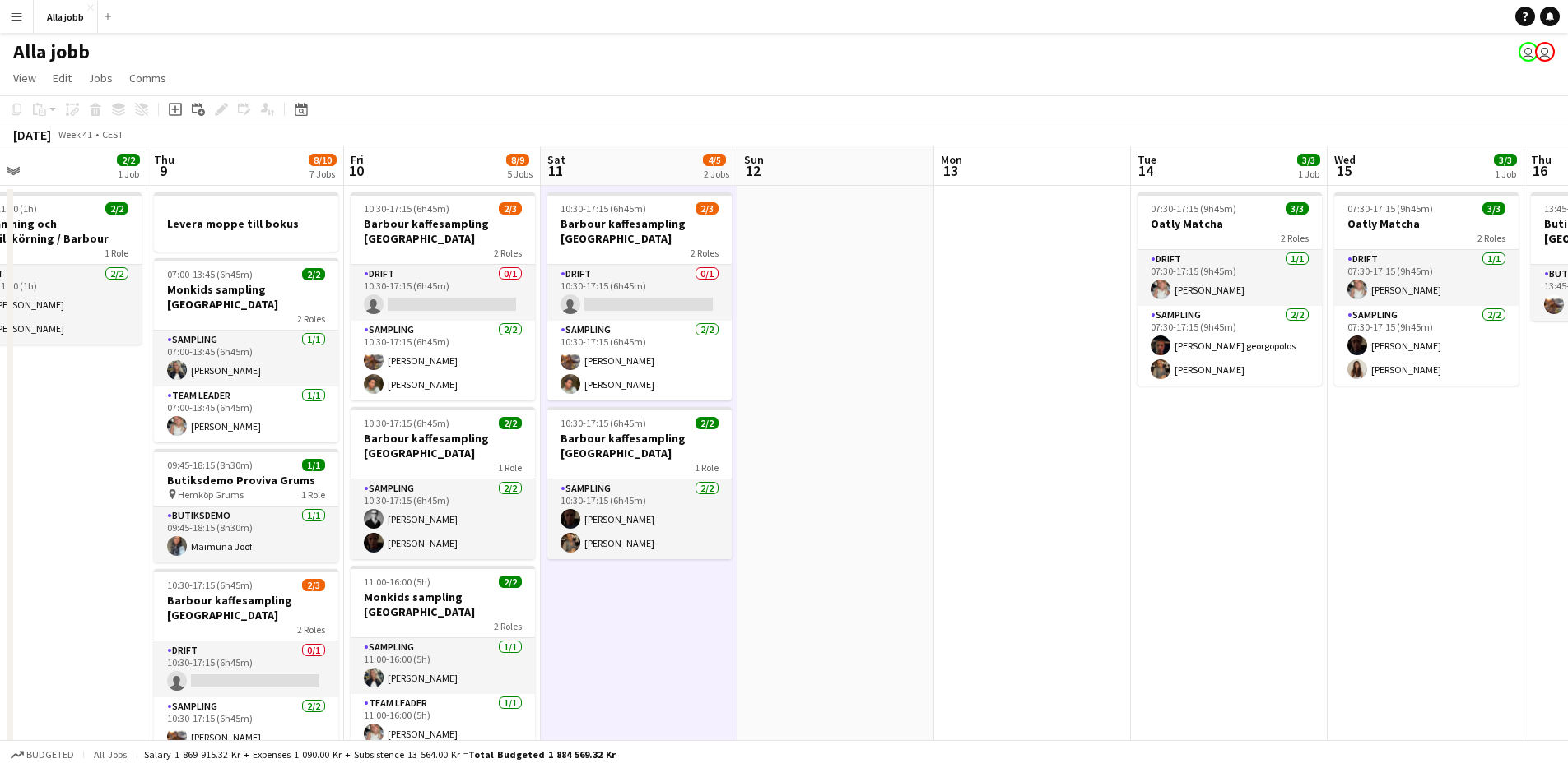
click at [562, 596] on app-date-cell "10:30-17:15 (6h45m) 2/3 [PERSON_NAME] kaffesampling Köpenhamn 2 Roles Drift 0/1…" at bounding box center [639, 730] width 196 height 1088
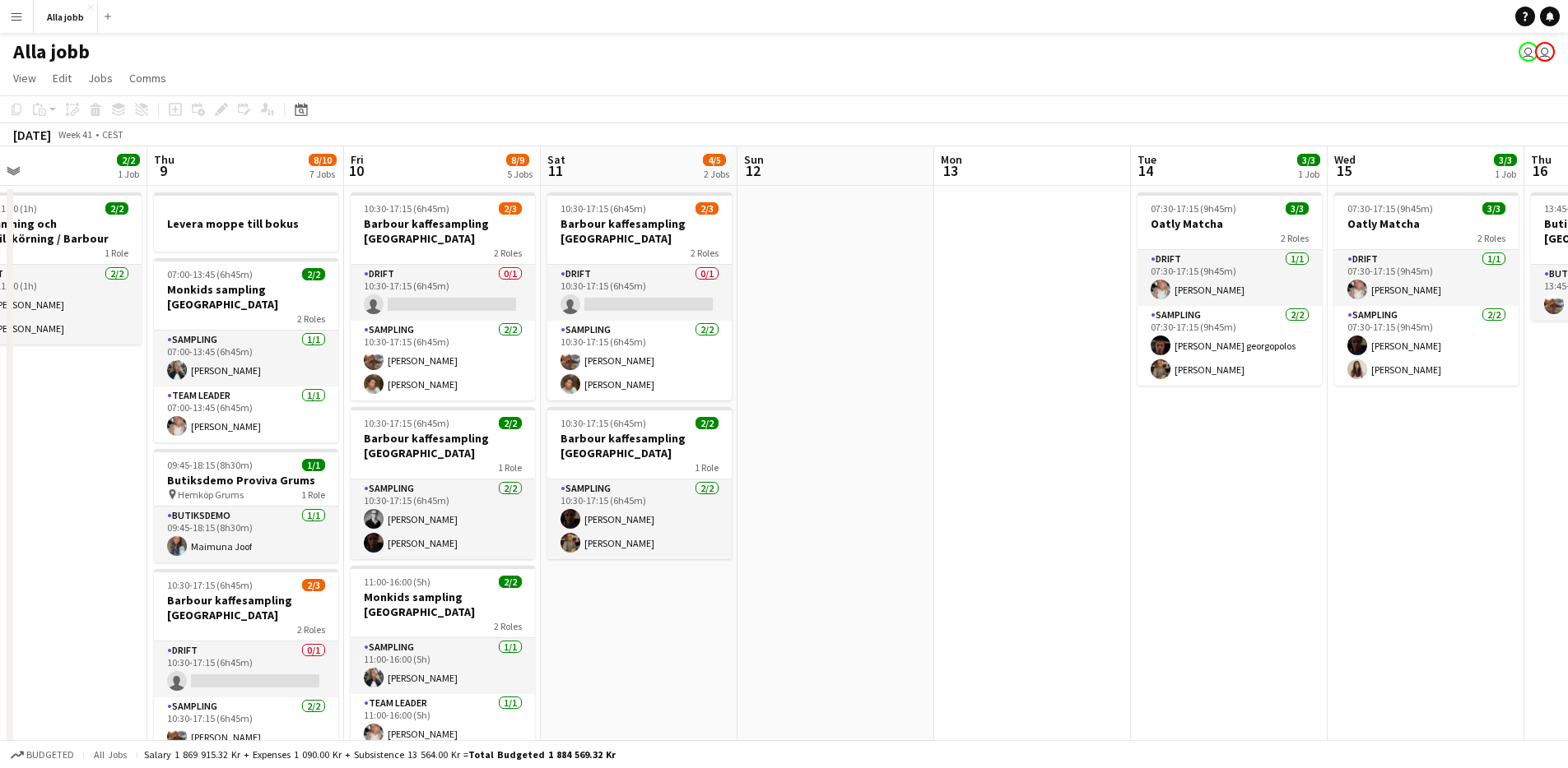
click at [542, 561] on app-date-cell "10:30-17:15 (6h45m) 2/3 [PERSON_NAME] kaffesampling Köpenhamn 2 Roles Drift 0/1…" at bounding box center [639, 730] width 196 height 1088
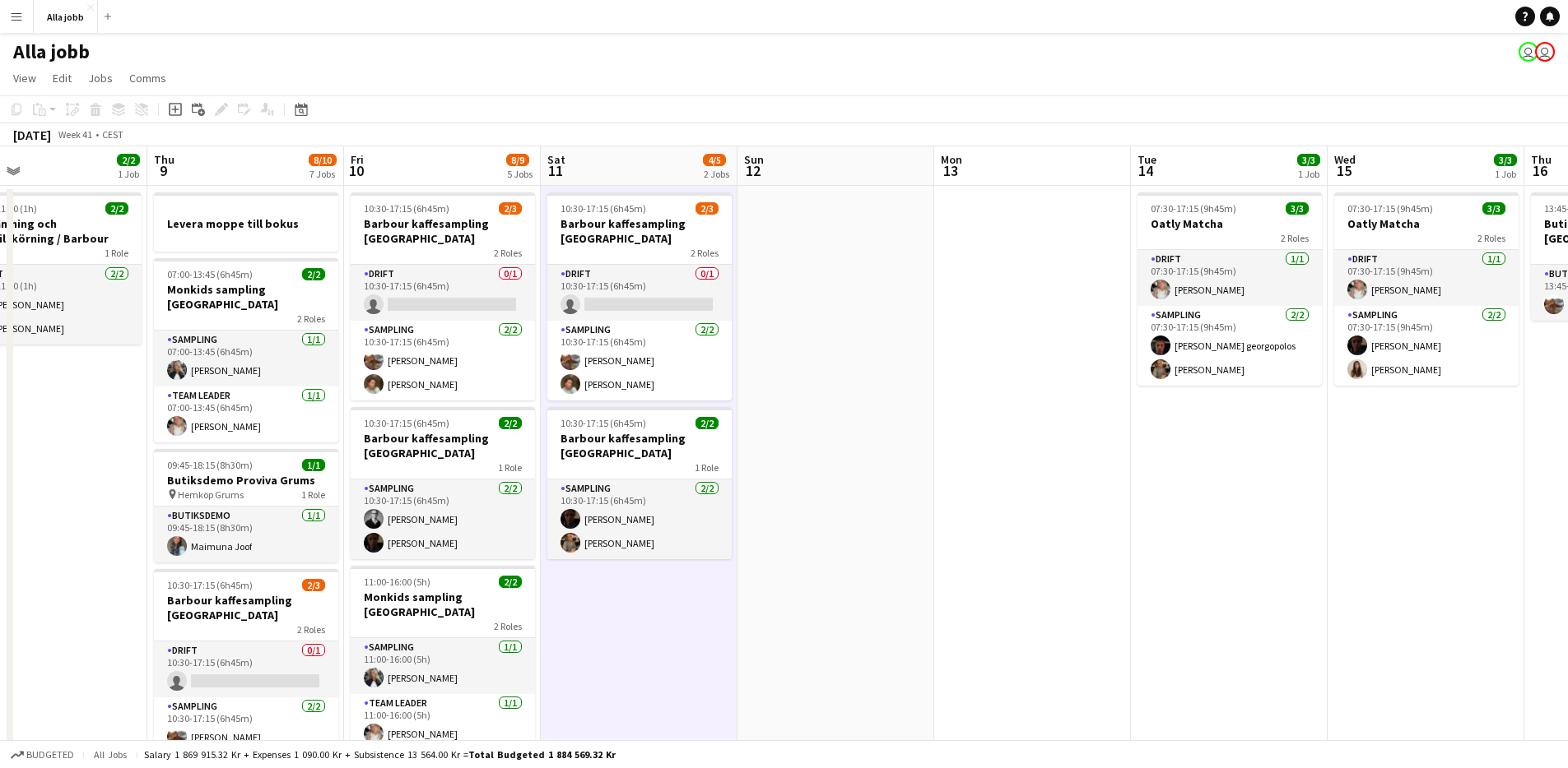
click at [542, 561] on app-date-cell "10:30-17:15 (6h45m) 2/3 [PERSON_NAME] kaffesampling Köpenhamn 2 Roles Drift 0/1…" at bounding box center [639, 730] width 196 height 1088
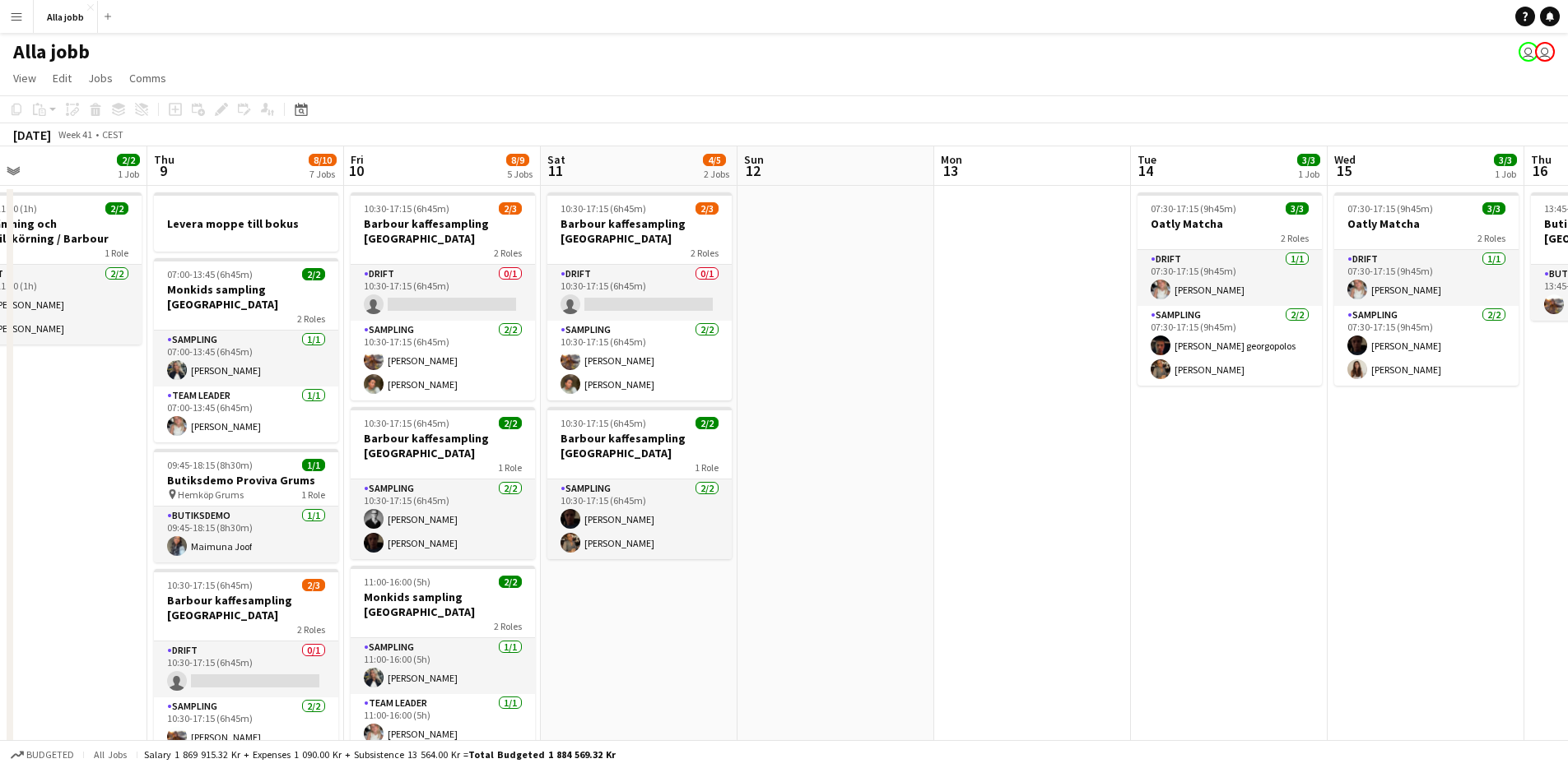
click at [548, 568] on app-date-cell "10:30-17:15 (6h45m) 2/3 [PERSON_NAME] kaffesampling Köpenhamn 2 Roles Drift 0/1…" at bounding box center [639, 730] width 196 height 1088
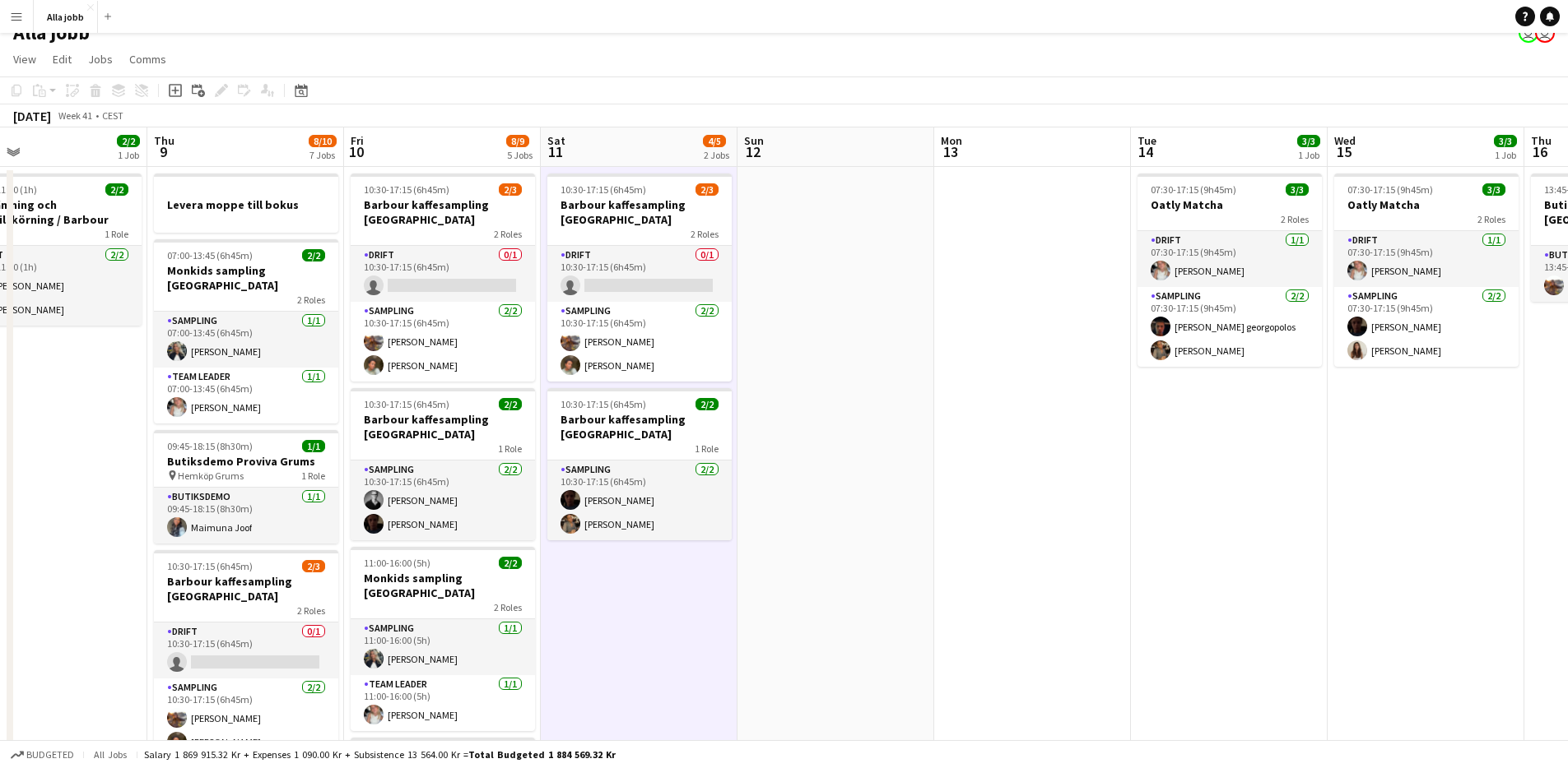
scroll to position [0, 0]
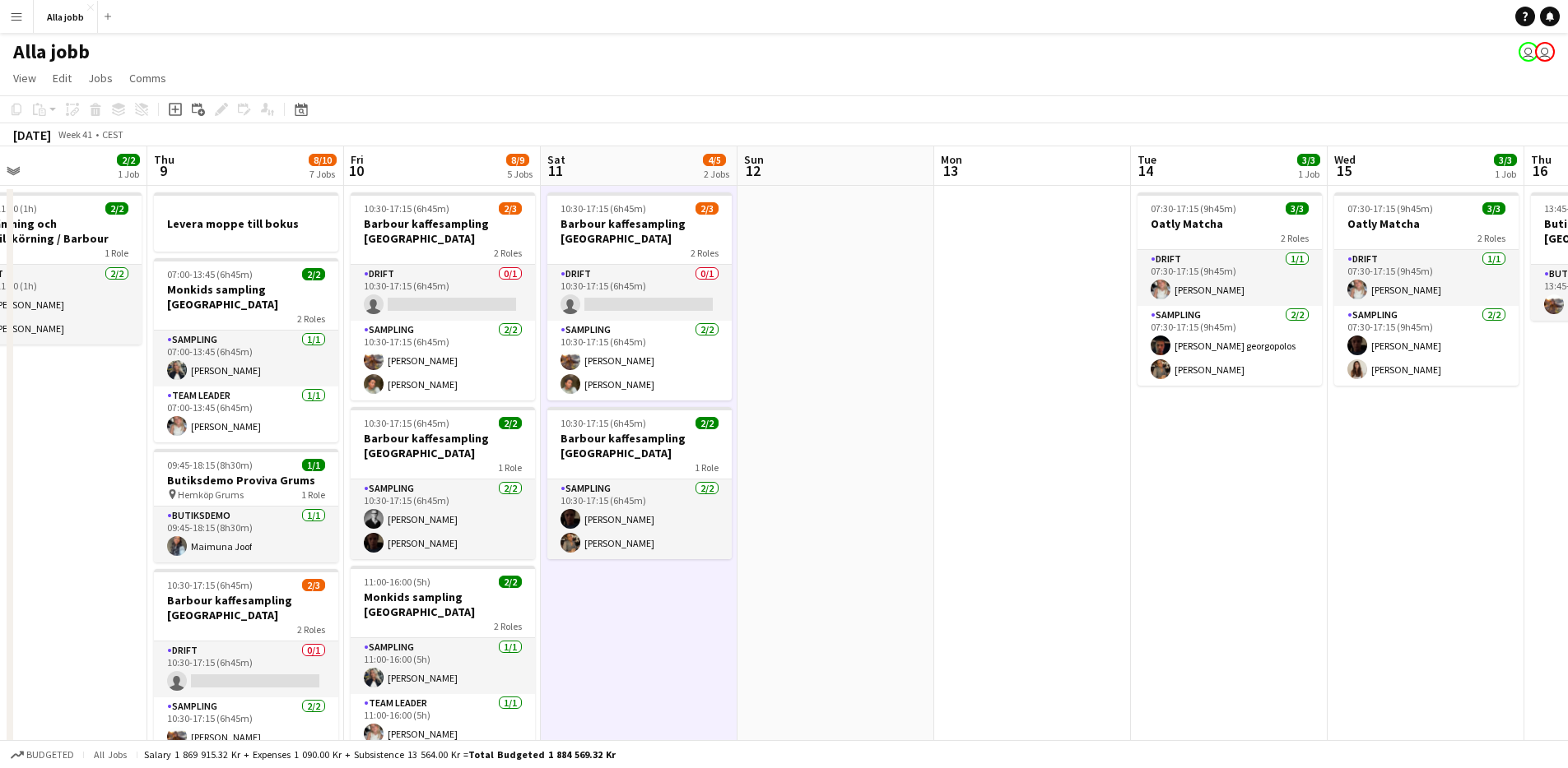
click at [854, 388] on app-date-cell at bounding box center [836, 730] width 196 height 1088
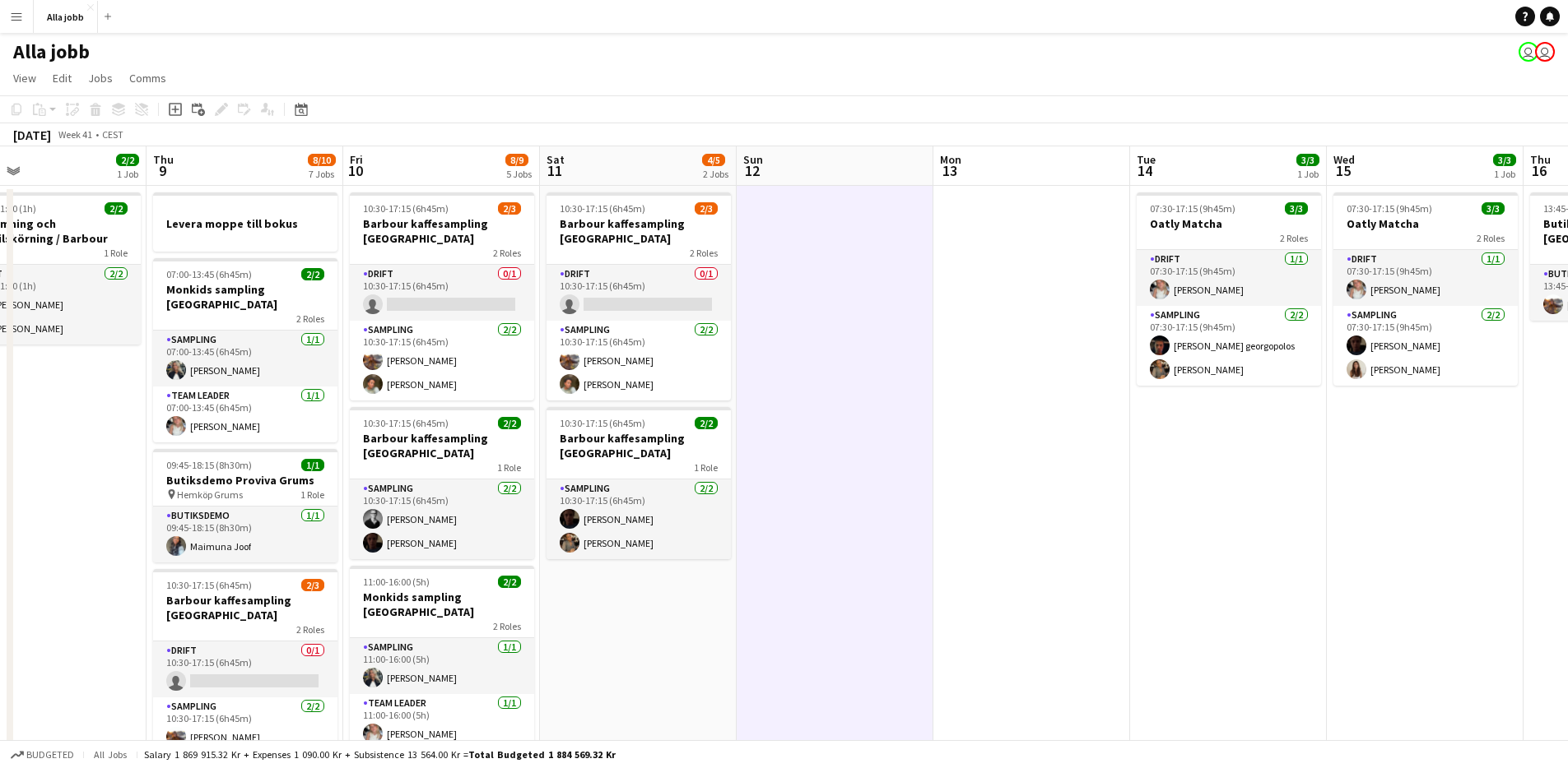
click at [822, 383] on app-date-cell at bounding box center [835, 730] width 196 height 1088
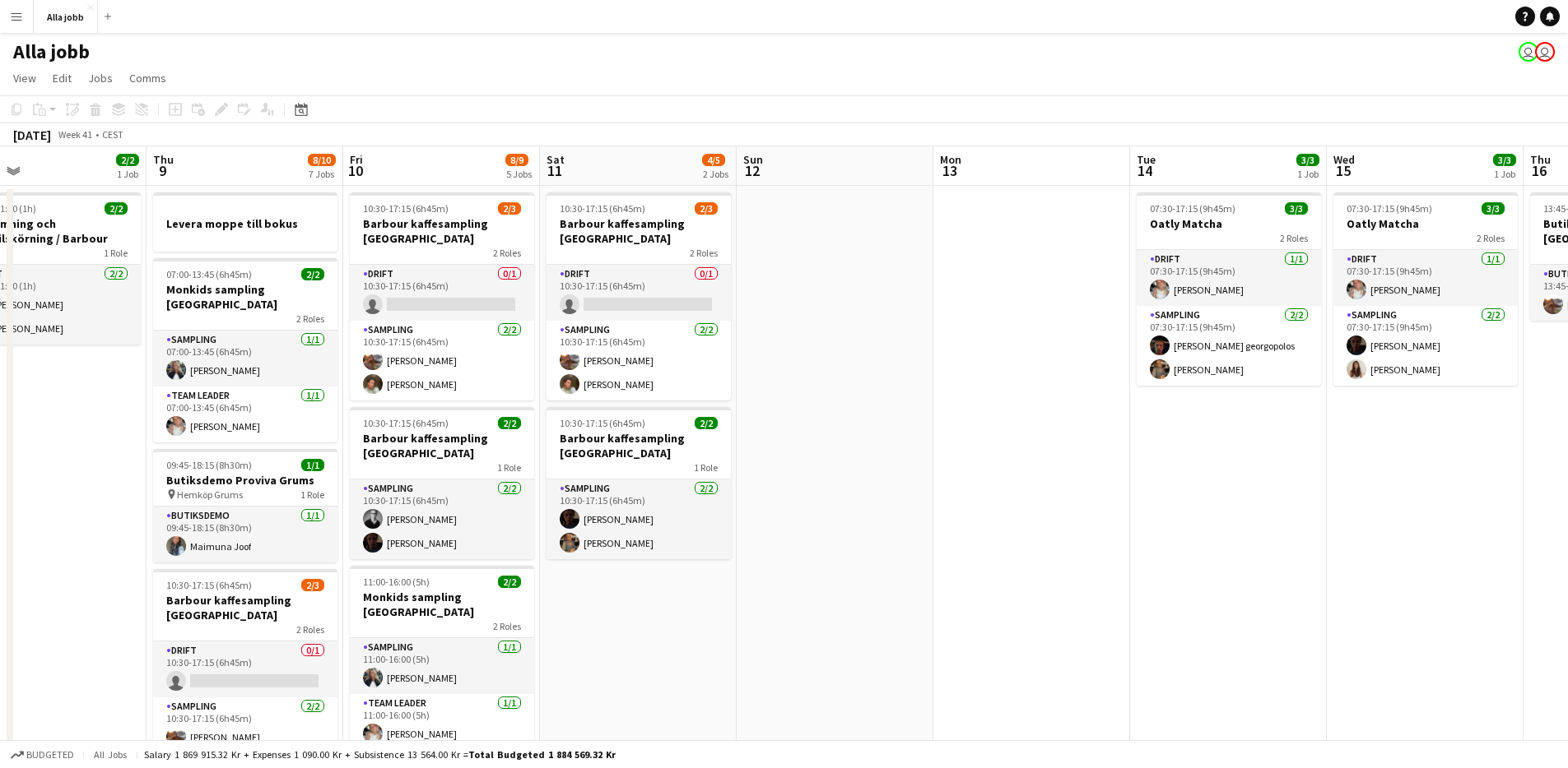
click at [788, 411] on app-date-cell at bounding box center [835, 730] width 196 height 1088
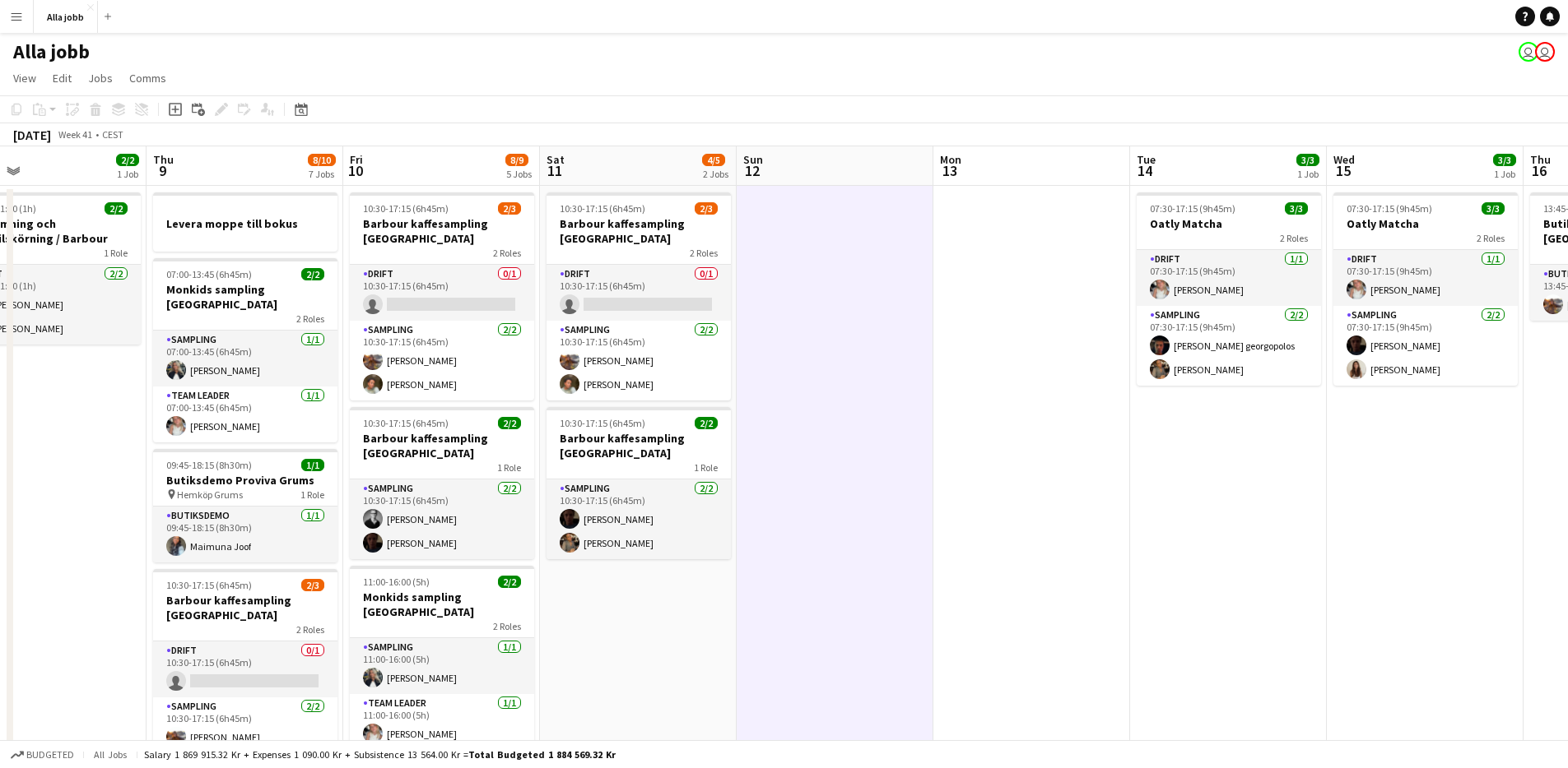
click at [783, 362] on app-date-cell at bounding box center [835, 730] width 196 height 1088
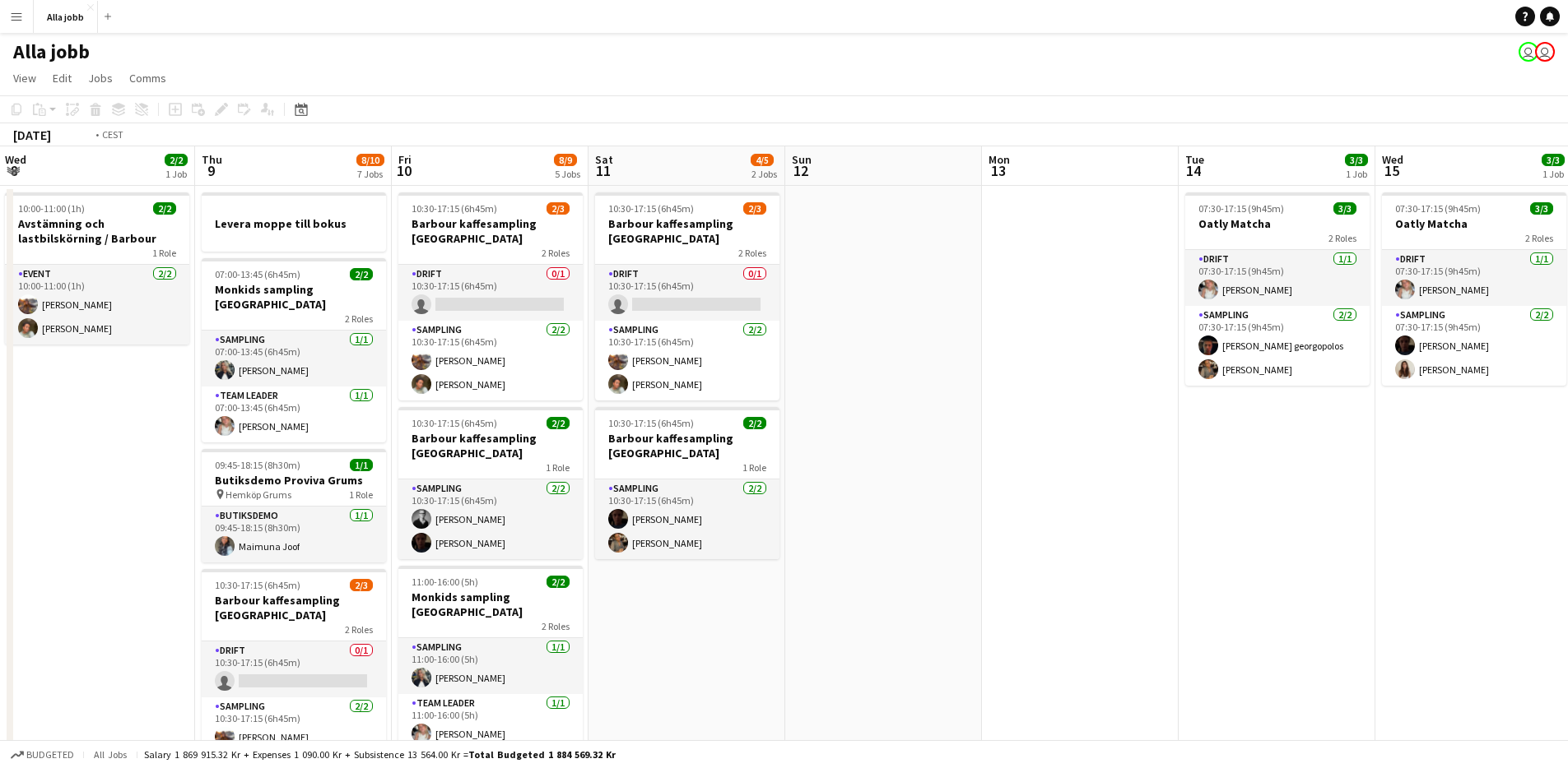
drag, startPoint x: 615, startPoint y: 661, endPoint x: 1123, endPoint y: 636, distance: 508.6
click at [1126, 635] on app-calendar-viewport "Mon 6 1 Job Tue 7 1/1 1 Job Wed 8 2/2 1 Job Thu 9 8/10 7 Jobs Fri 10 8/9 5 Jobs…" at bounding box center [784, 710] width 1568 height 1128
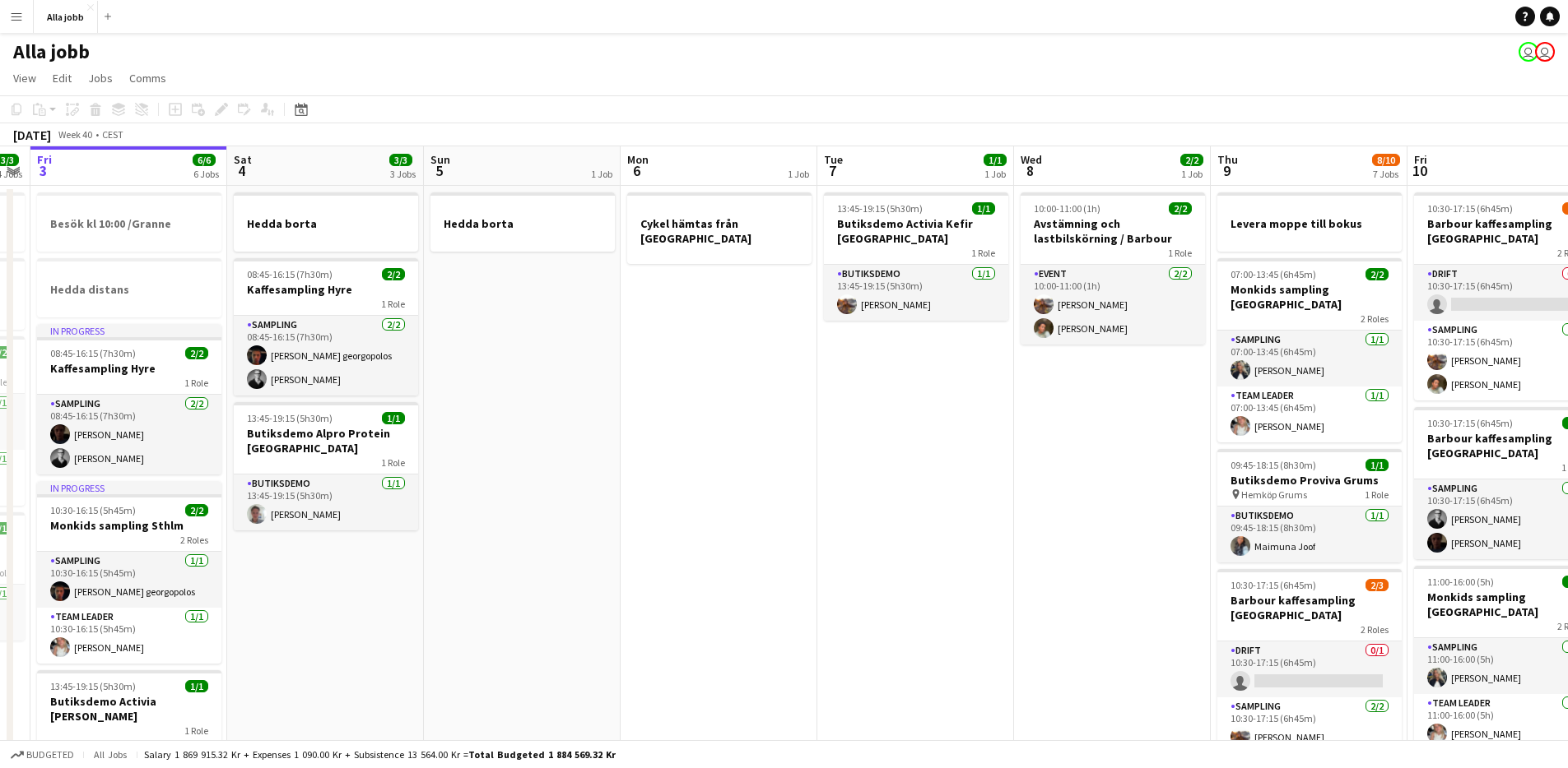
drag, startPoint x: 606, startPoint y: 616, endPoint x: 1157, endPoint y: 579, distance: 552.2
click at [1159, 579] on app-calendar-viewport "Wed 1 12/15 2 Jobs Thu 2 3/3 4 Jobs Fri 3 6/6 6 Jobs Sat 4 3/3 3 Jobs Sun 5 1 J…" at bounding box center [784, 710] width 1568 height 1128
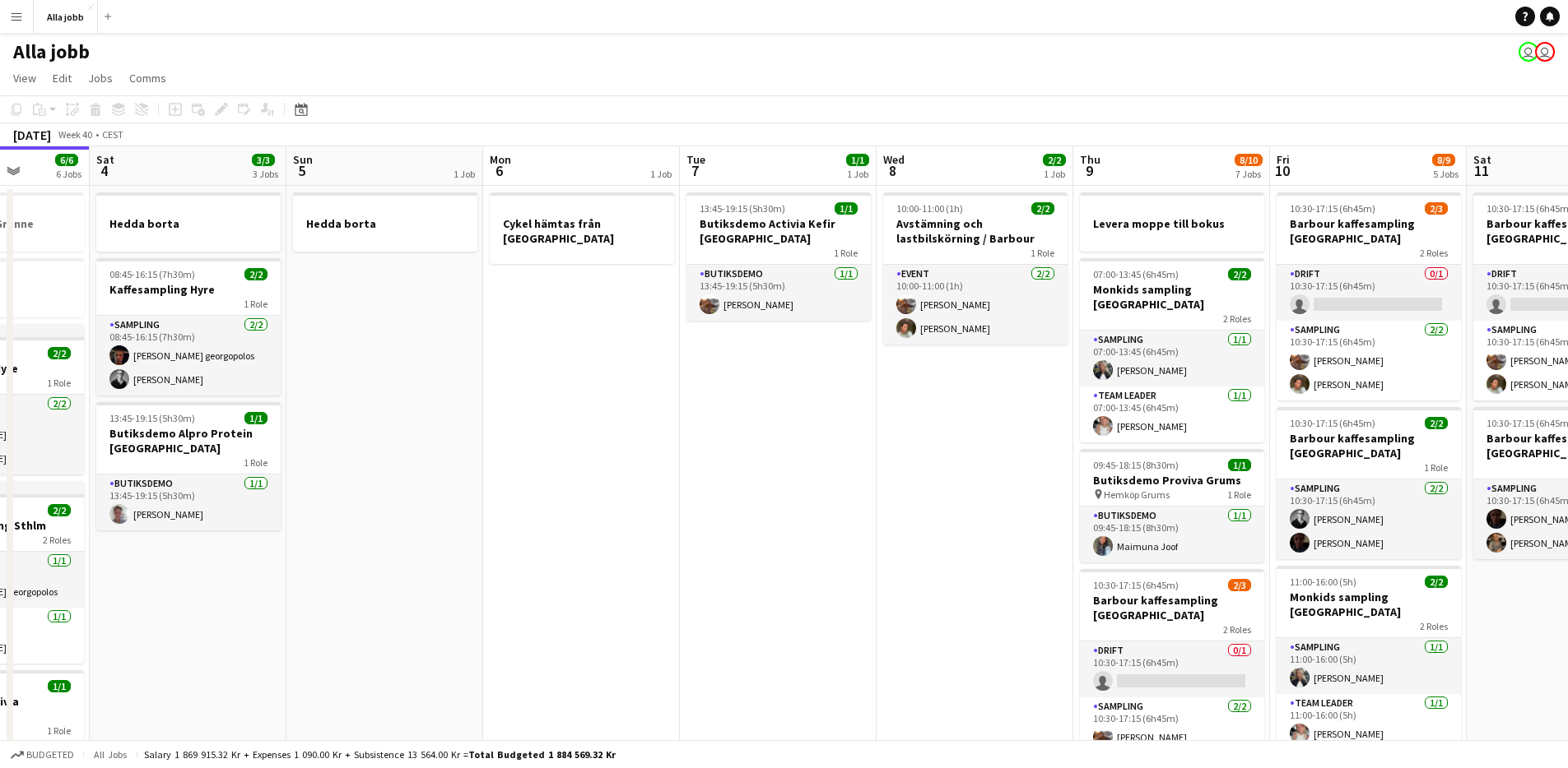
drag, startPoint x: 770, startPoint y: 559, endPoint x: 904, endPoint y: 539, distance: 135.5
click at [899, 539] on app-calendar-viewport "Wed 1 12/15 2 Jobs Thu 2 3/3 4 Jobs Fri 3 6/6 6 Jobs Sat 4 3/3 3 Jobs Sun 5 1 J…" at bounding box center [784, 710] width 1568 height 1128
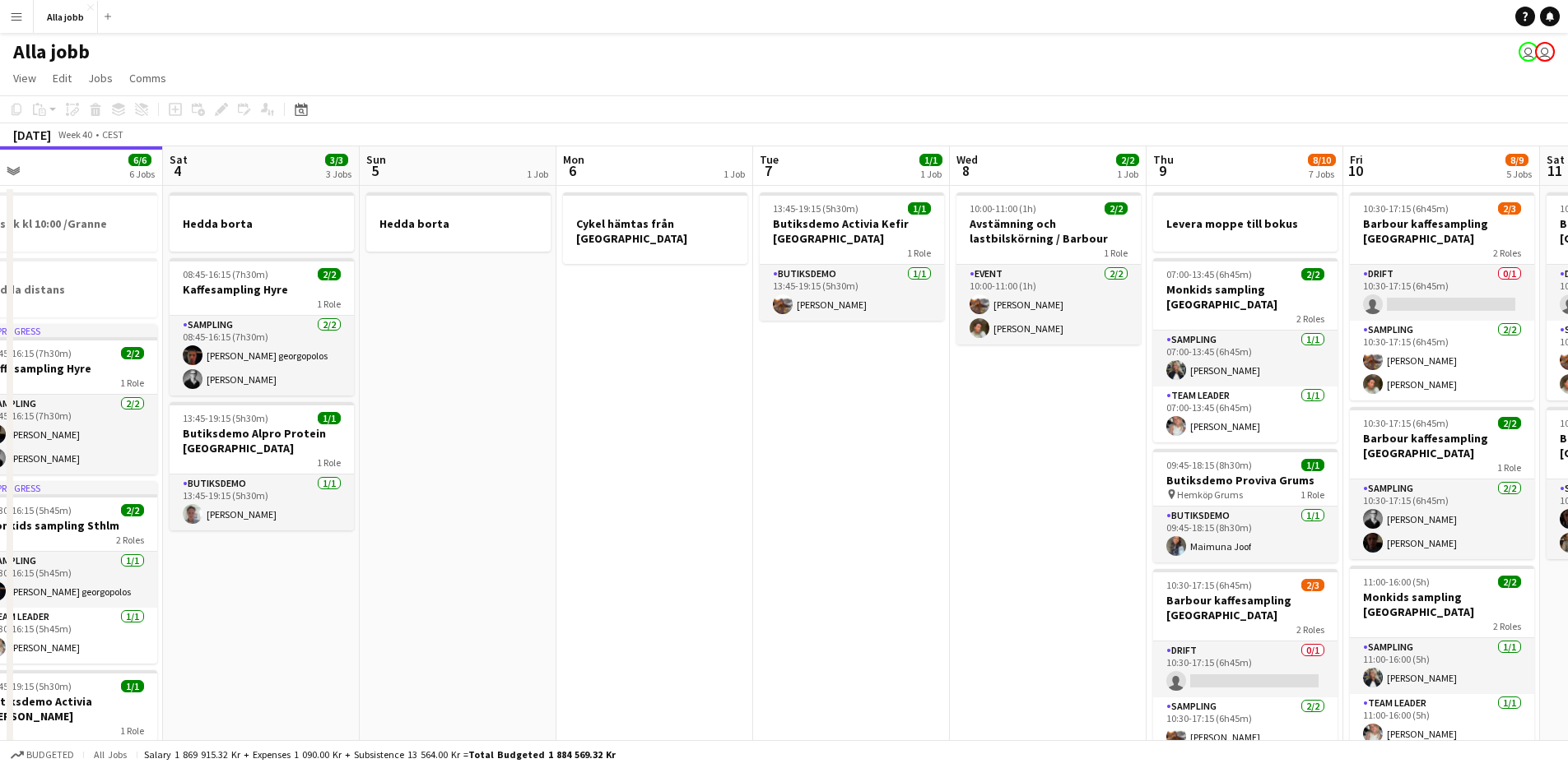
scroll to position [0, 614]
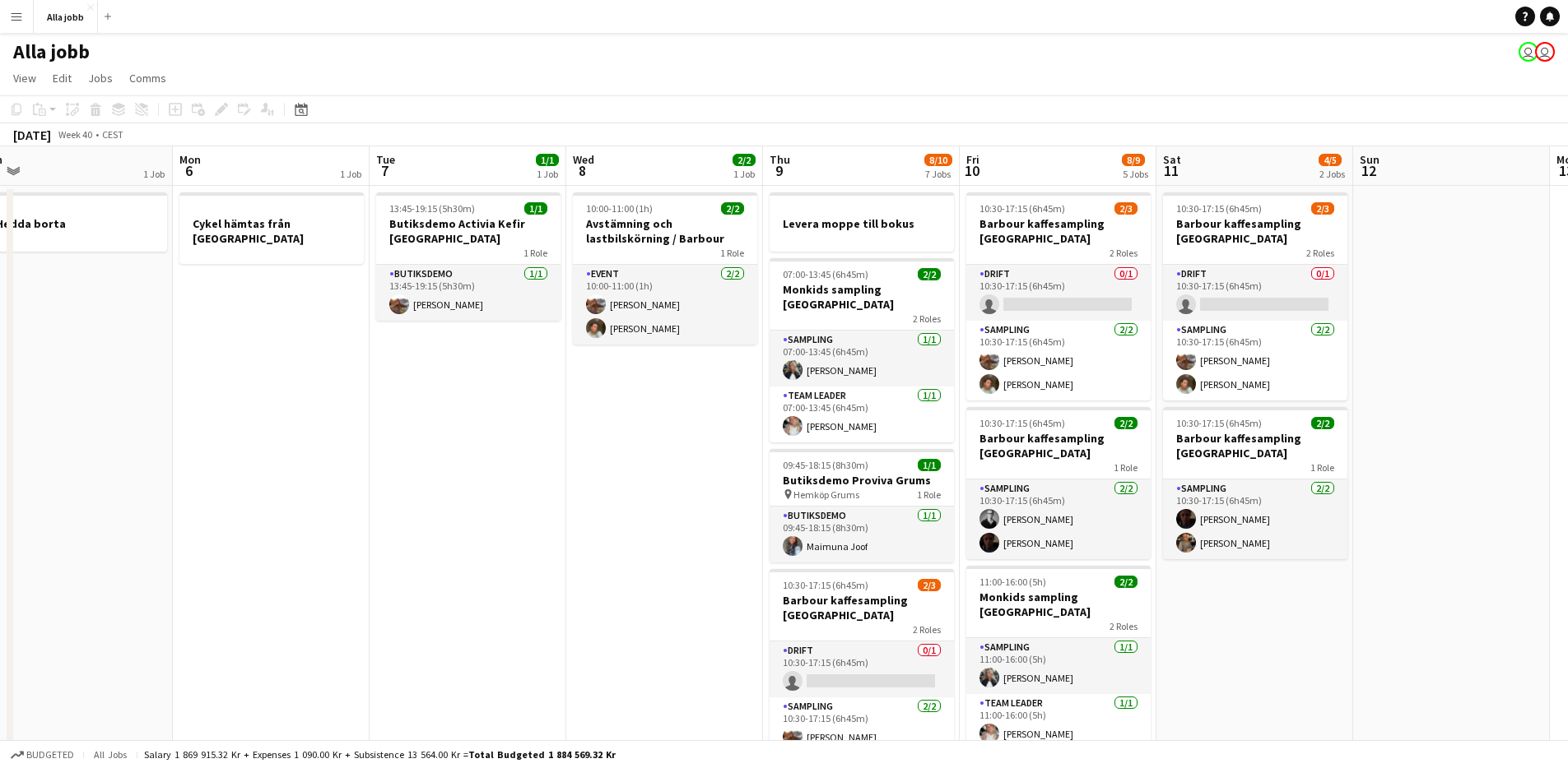
drag, startPoint x: 900, startPoint y: 540, endPoint x: 324, endPoint y: 537, distance: 576.0
click at [324, 537] on app-calendar-viewport "Thu 2 3/3 4 Jobs Fri 3 6/6 6 Jobs Sat 4 3/3 3 Jobs Sun 5 1 Job Mon 6 1 Job Tue …" at bounding box center [784, 710] width 1568 height 1128
click at [613, 524] on app-date-cell "10:00-11:00 (1h) 2/2 Avstämning och lastbilskörning / [PERSON_NAME] 1 Role Even…" at bounding box center [664, 730] width 196 height 1088
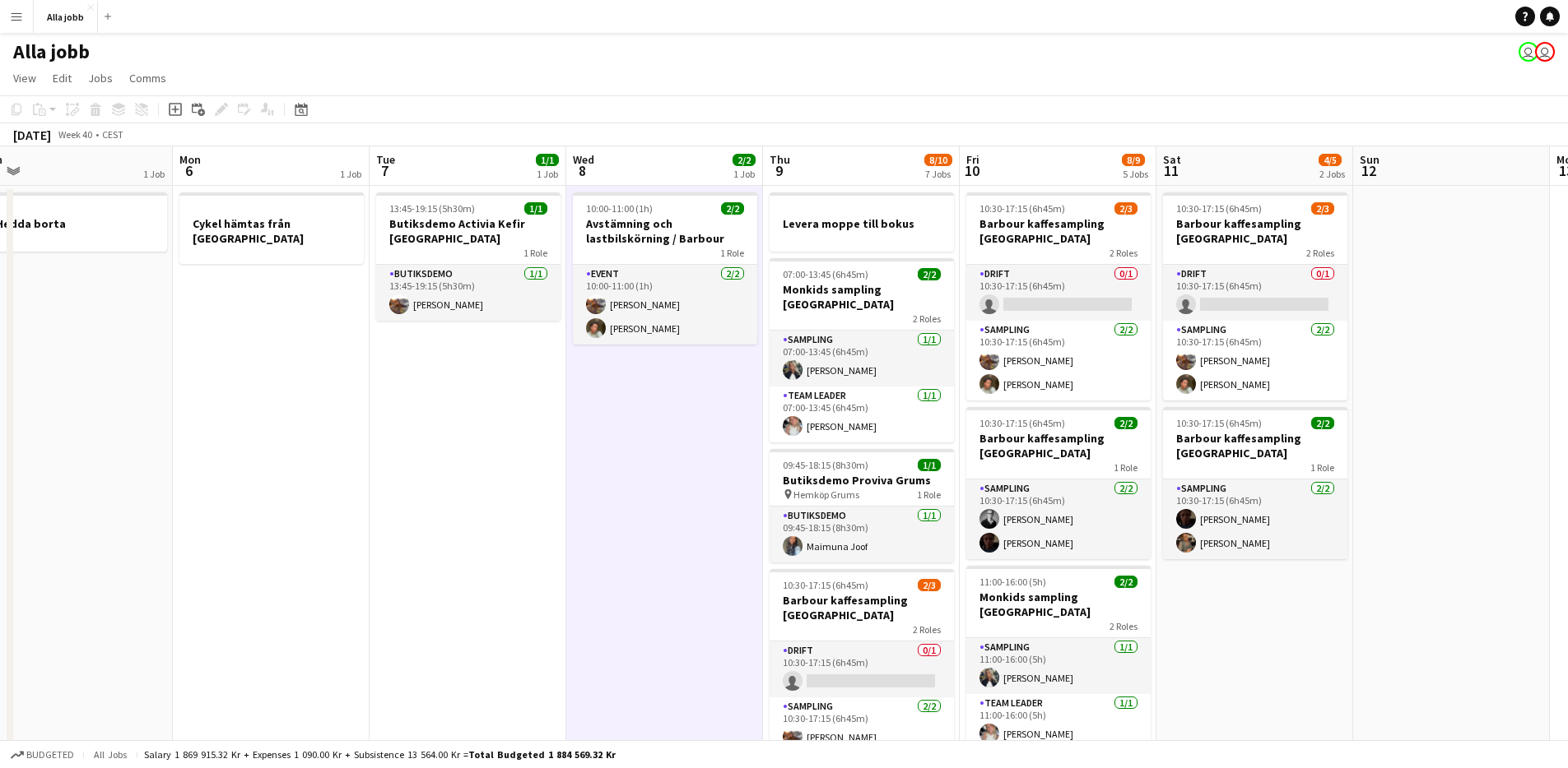
click at [652, 515] on app-date-cell "10:00-11:00 (1h) 2/2 Avstämning och lastbilskörning / [PERSON_NAME] 1 Role Even…" at bounding box center [664, 730] width 196 height 1088
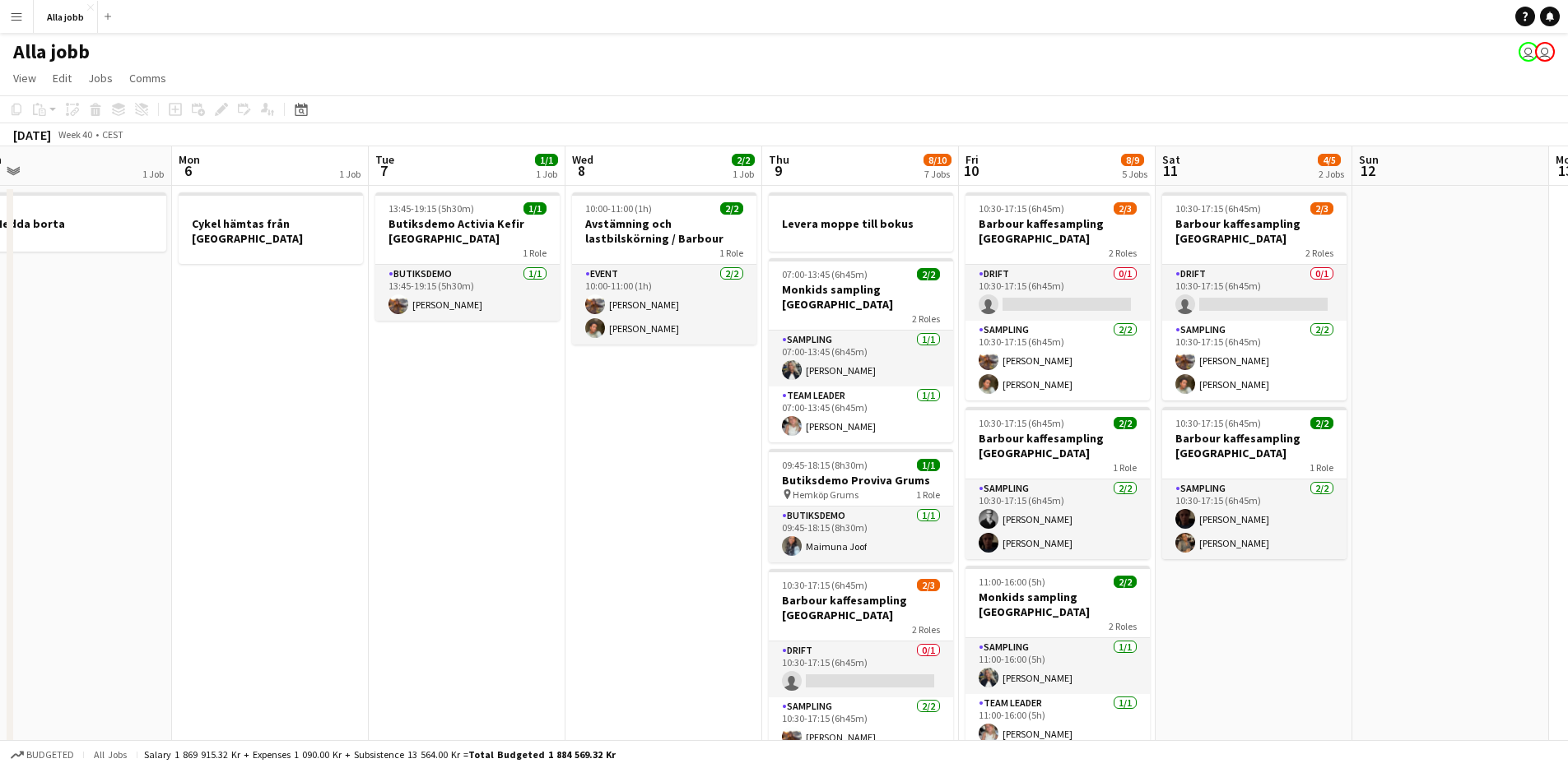
click at [650, 516] on app-date-cell "10:00-11:00 (1h) 2/2 Avstämning och lastbilskörning / [PERSON_NAME] 1 Role Even…" at bounding box center [663, 730] width 196 height 1088
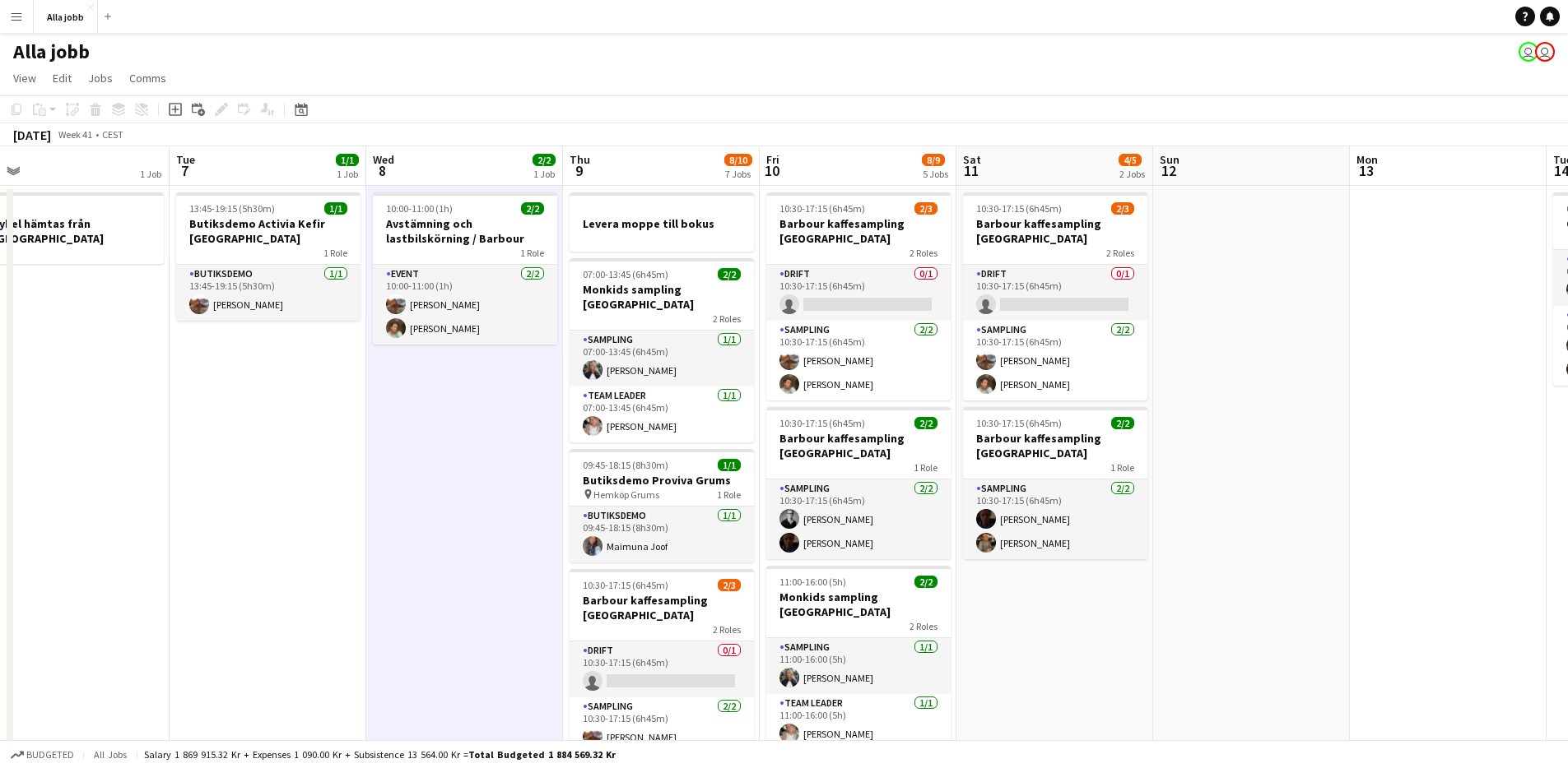
drag, startPoint x: 632, startPoint y: 521, endPoint x: 448, endPoint y: 559, distance: 187.9
click at [449, 560] on app-calendar-viewport "Fri 3 6/6 6 Jobs Sat 4 3/3 3 Jobs Sun 5 1 Job Mon 6 1 Job Tue 7 1/1 1 Job Wed 8…" at bounding box center [784, 710] width 1568 height 1128
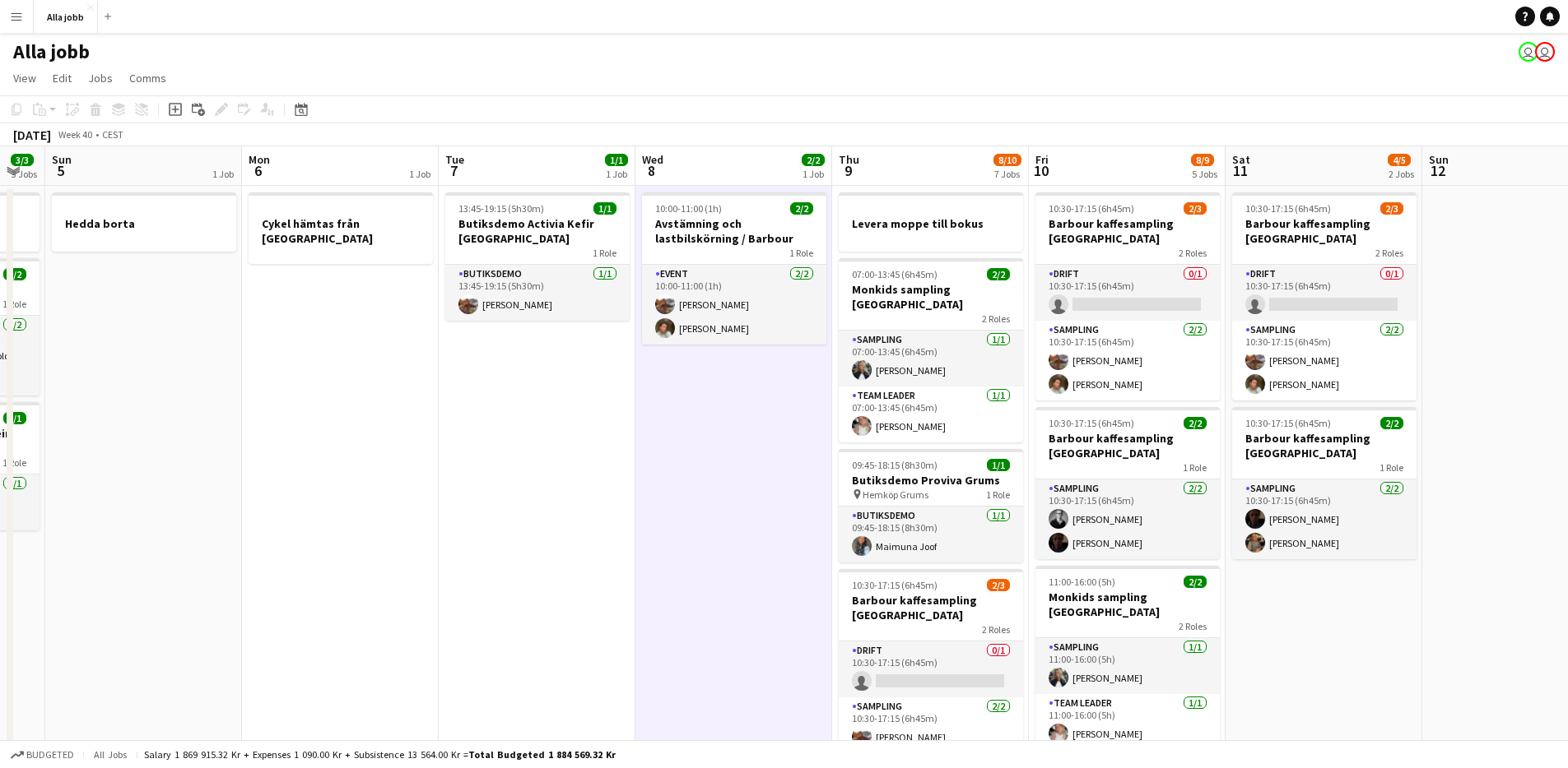
drag, startPoint x: 449, startPoint y: 557, endPoint x: 1141, endPoint y: 653, distance: 698.6
click at [1115, 648] on app-calendar-viewport "Fri 3 6/6 6 Jobs Sat 4 3/3 3 Jobs Sun 5 1 Job Mon 6 1 Job Tue 7 1/1 1 Job Wed 8…" at bounding box center [784, 710] width 1568 height 1128
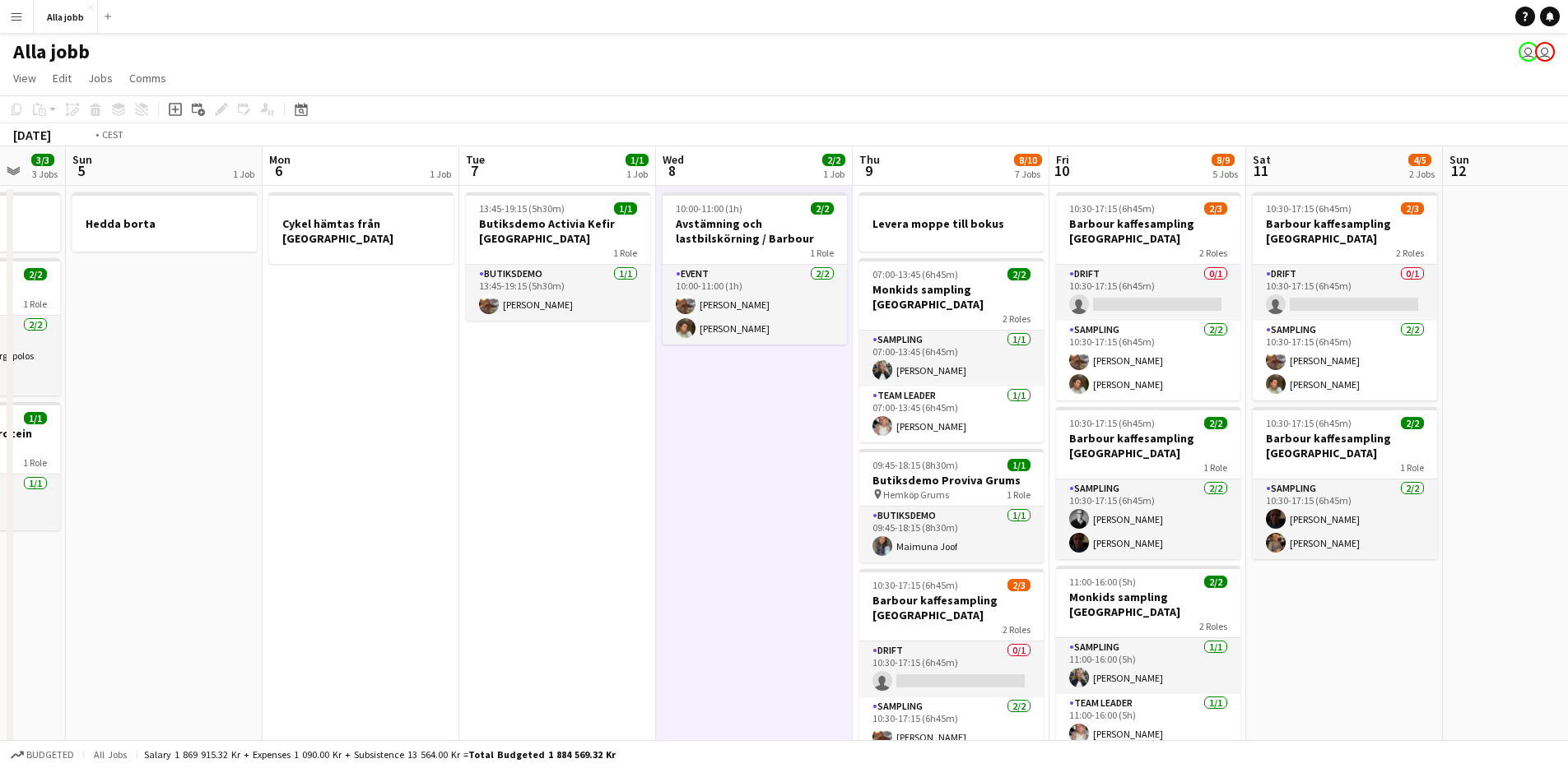
drag, startPoint x: 1134, startPoint y: 653, endPoint x: 486, endPoint y: 517, distance: 662.1
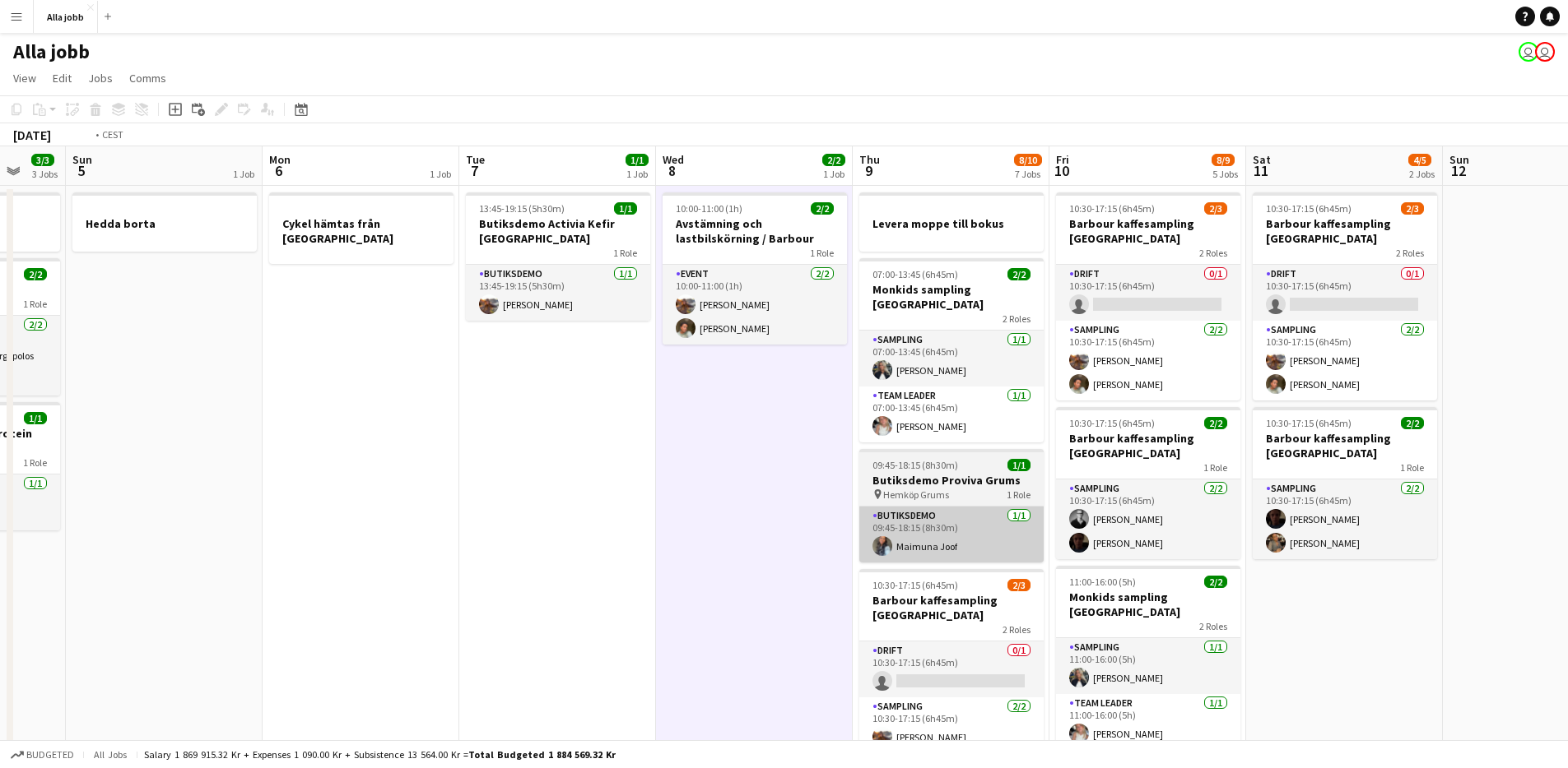
click at [373, 559] on app-calendar-viewport "Thu 2 3/3 4 Jobs Fri 3 6/6 6 Jobs Sat 4 3/3 3 Jobs Sun 5 1 Job Mon 6 1 Job Tue …" at bounding box center [784, 710] width 1568 height 1128
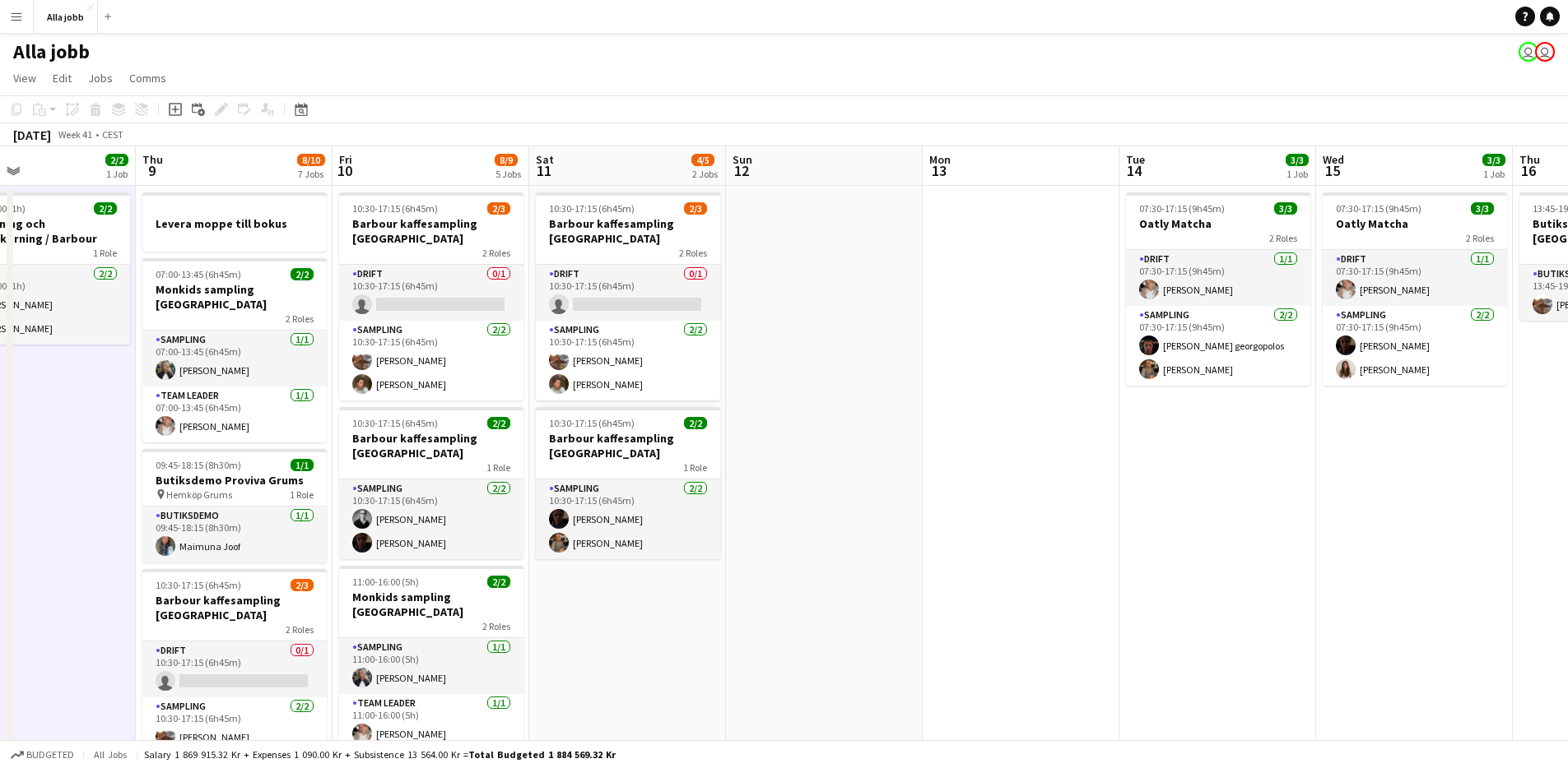
drag, startPoint x: 924, startPoint y: 610, endPoint x: 668, endPoint y: 608, distance: 256.0
click at [668, 610] on app-calendar-viewport "Sun 5 1 Job Mon 6 1 Job Tue 7 1/1 1 Job Wed 8 2/2 1 Job Thu 9 8/10 7 Jobs Fri 1…" at bounding box center [784, 710] width 1568 height 1128
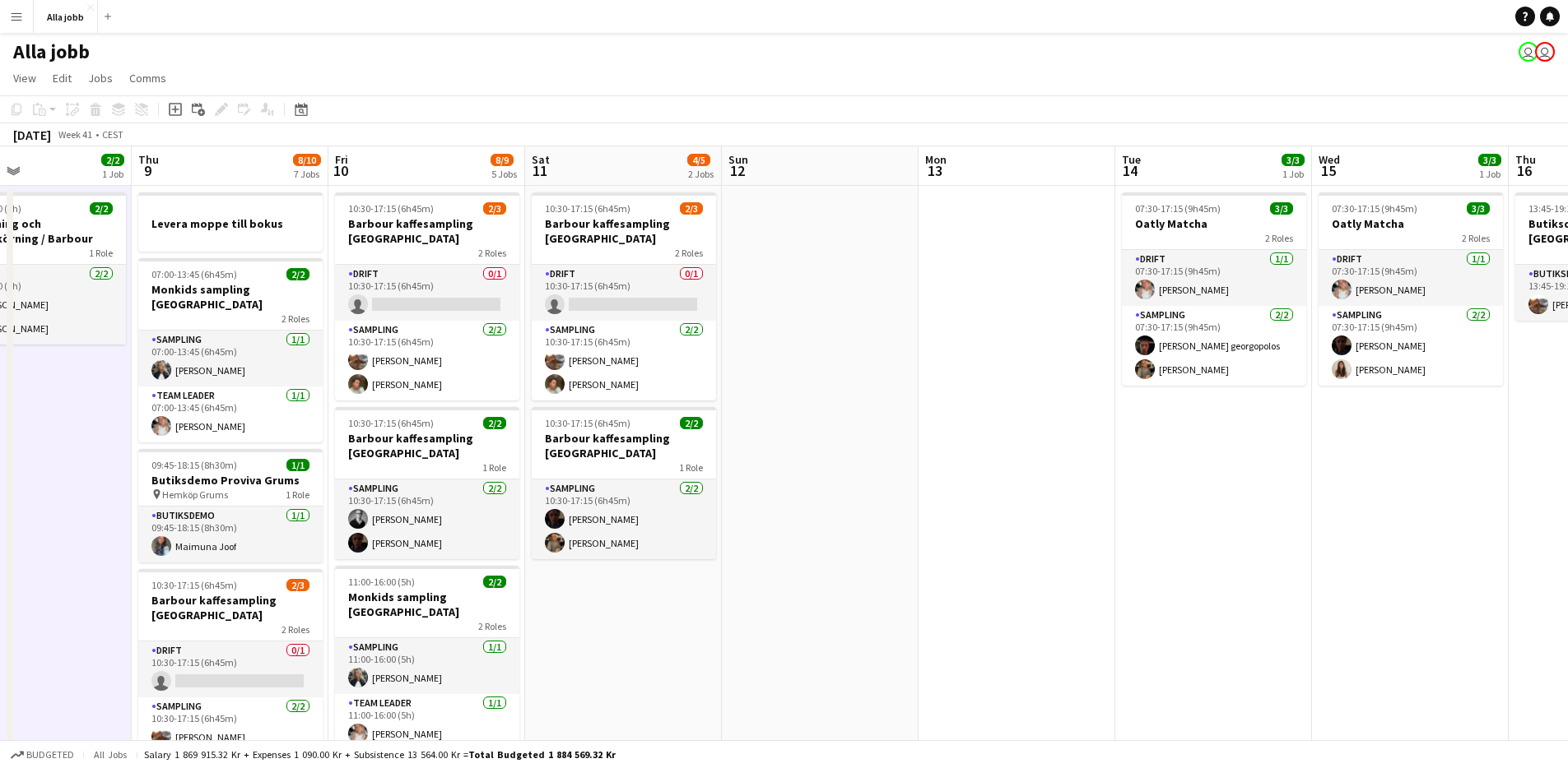
click at [697, 596] on app-date-cell "10:30-17:15 (6h45m) 2/3 [PERSON_NAME] kaffesampling Köpenhamn 2 Roles Drift 0/1…" at bounding box center [624, 730] width 196 height 1088
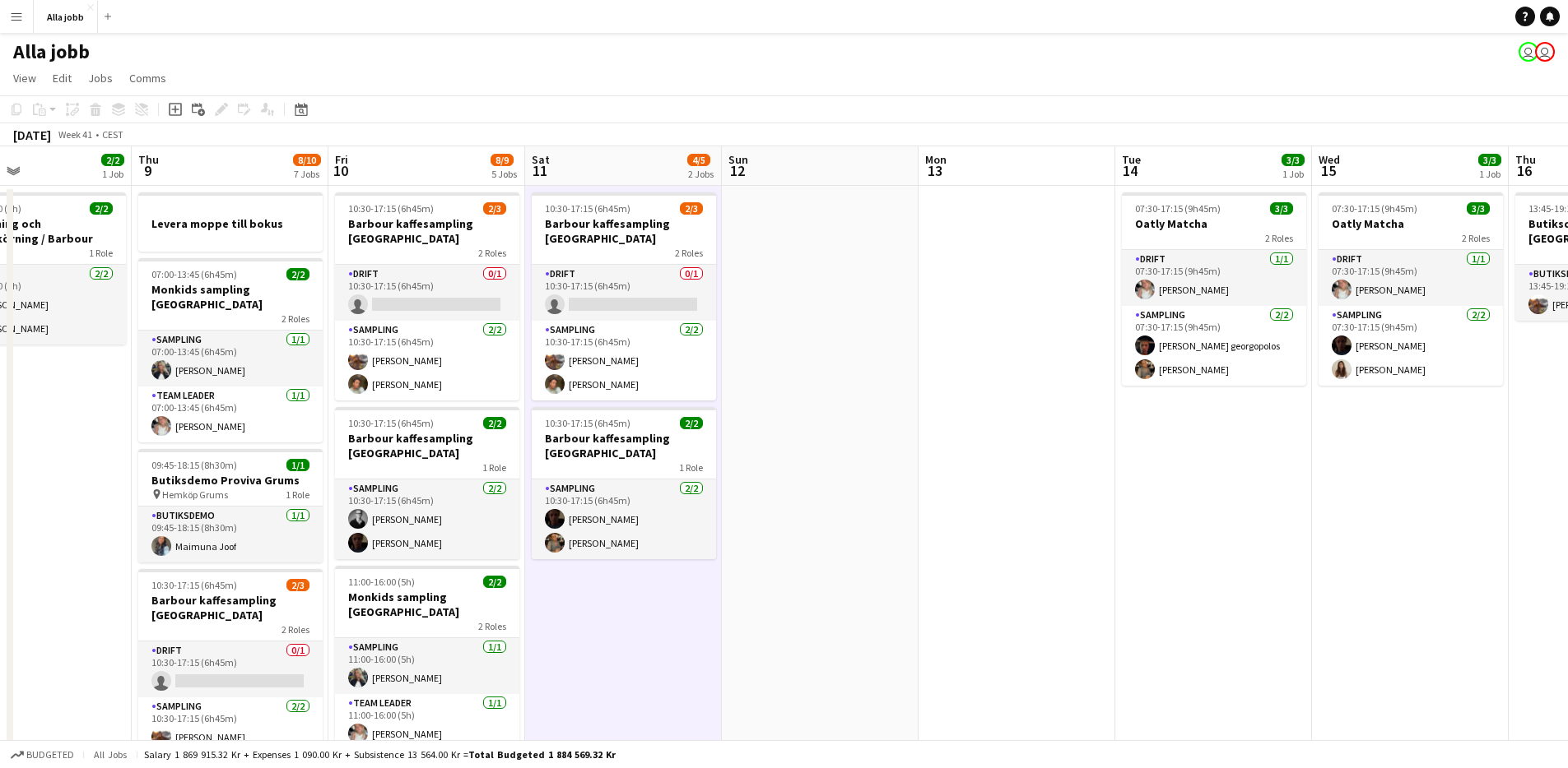
click at [697, 596] on app-date-cell "10:30-17:15 (6h45m) 2/3 [PERSON_NAME] kaffesampling Köpenhamn 2 Roles Drift 0/1…" at bounding box center [624, 730] width 196 height 1088
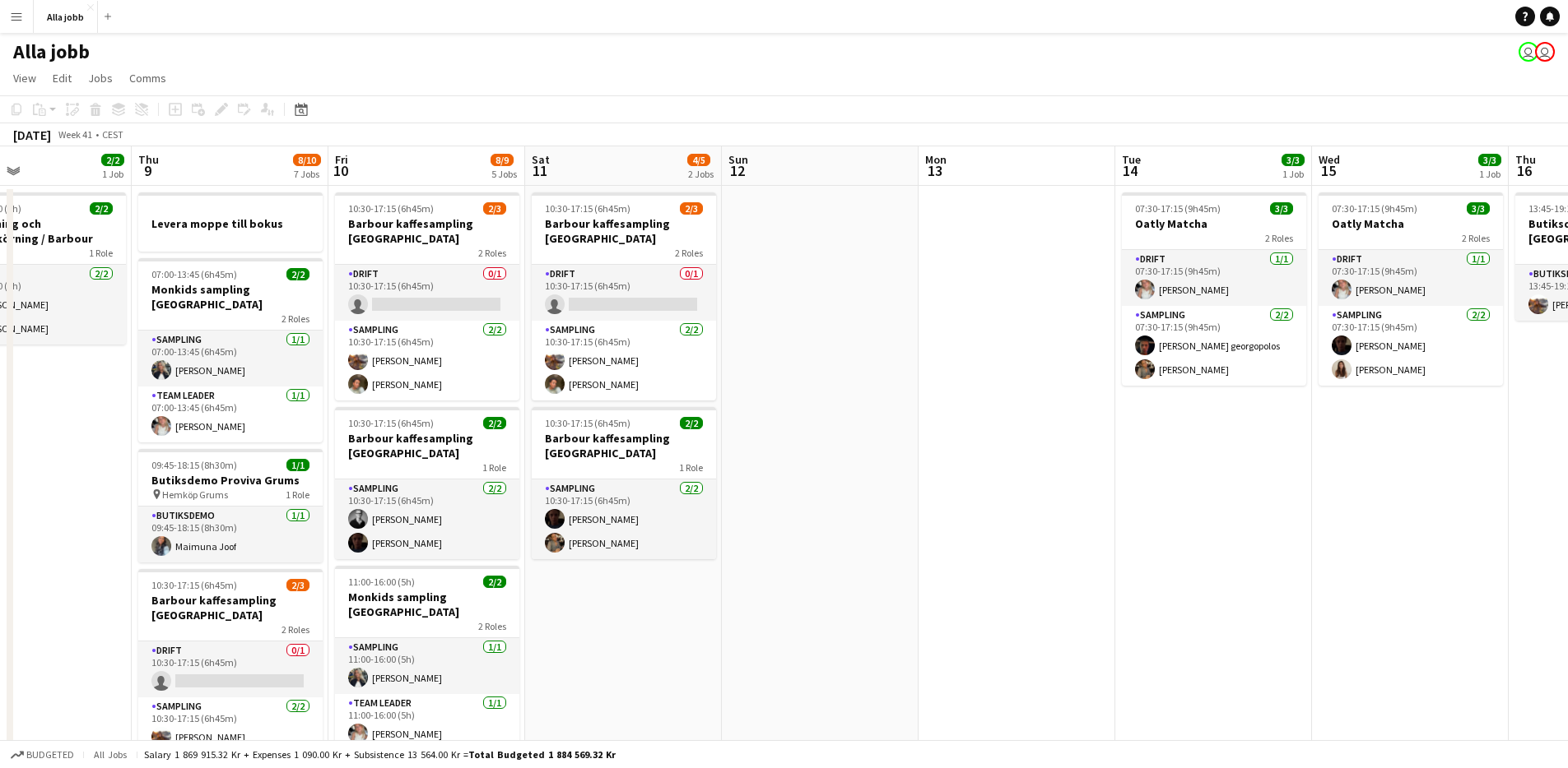
scroll to position [0, 656]
click at [803, 452] on app-date-cell at bounding box center [819, 730] width 196 height 1088
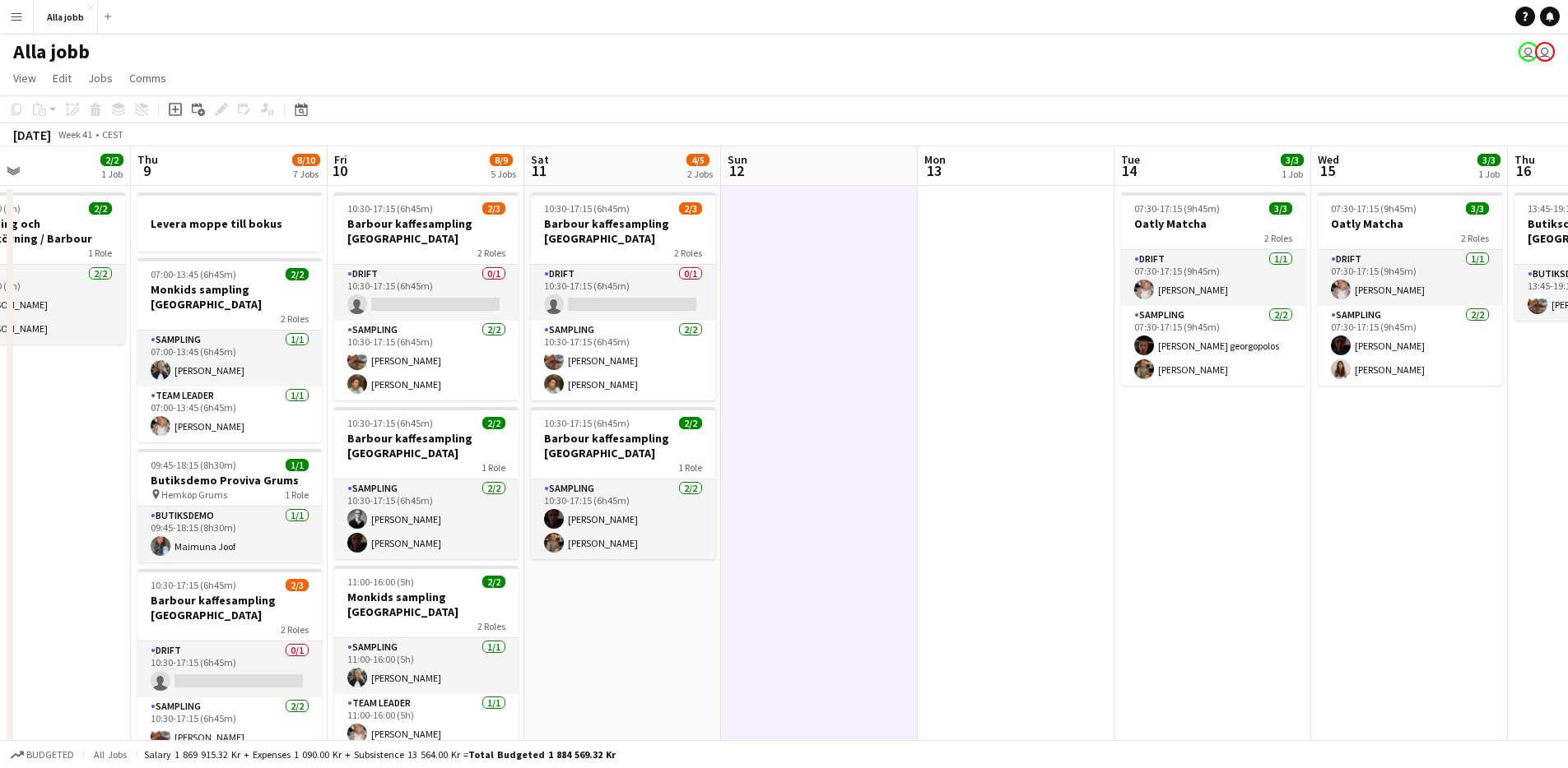
click at [785, 372] on app-date-cell at bounding box center [819, 730] width 196 height 1088
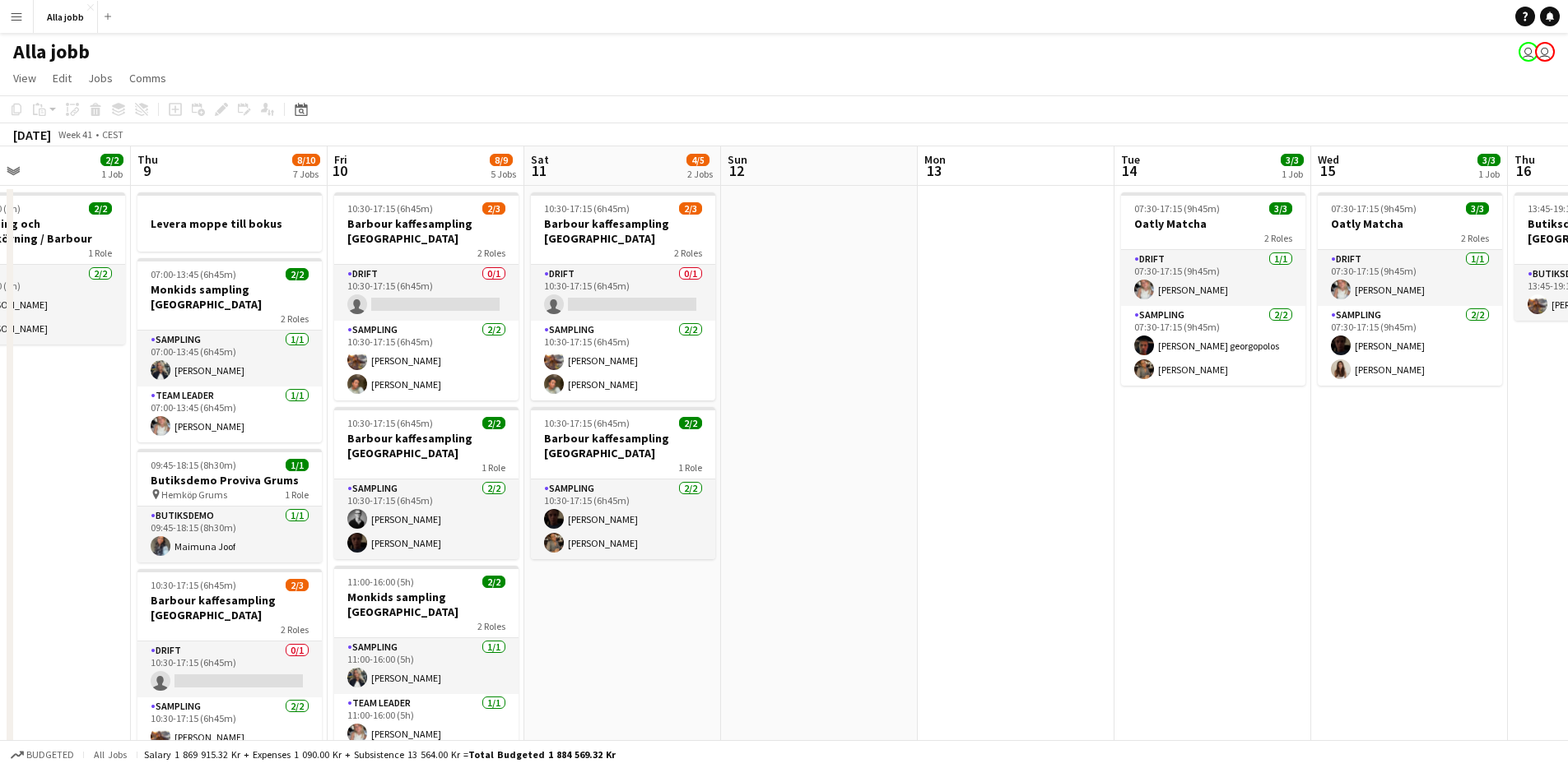
click at [733, 441] on app-date-cell at bounding box center [819, 730] width 196 height 1088
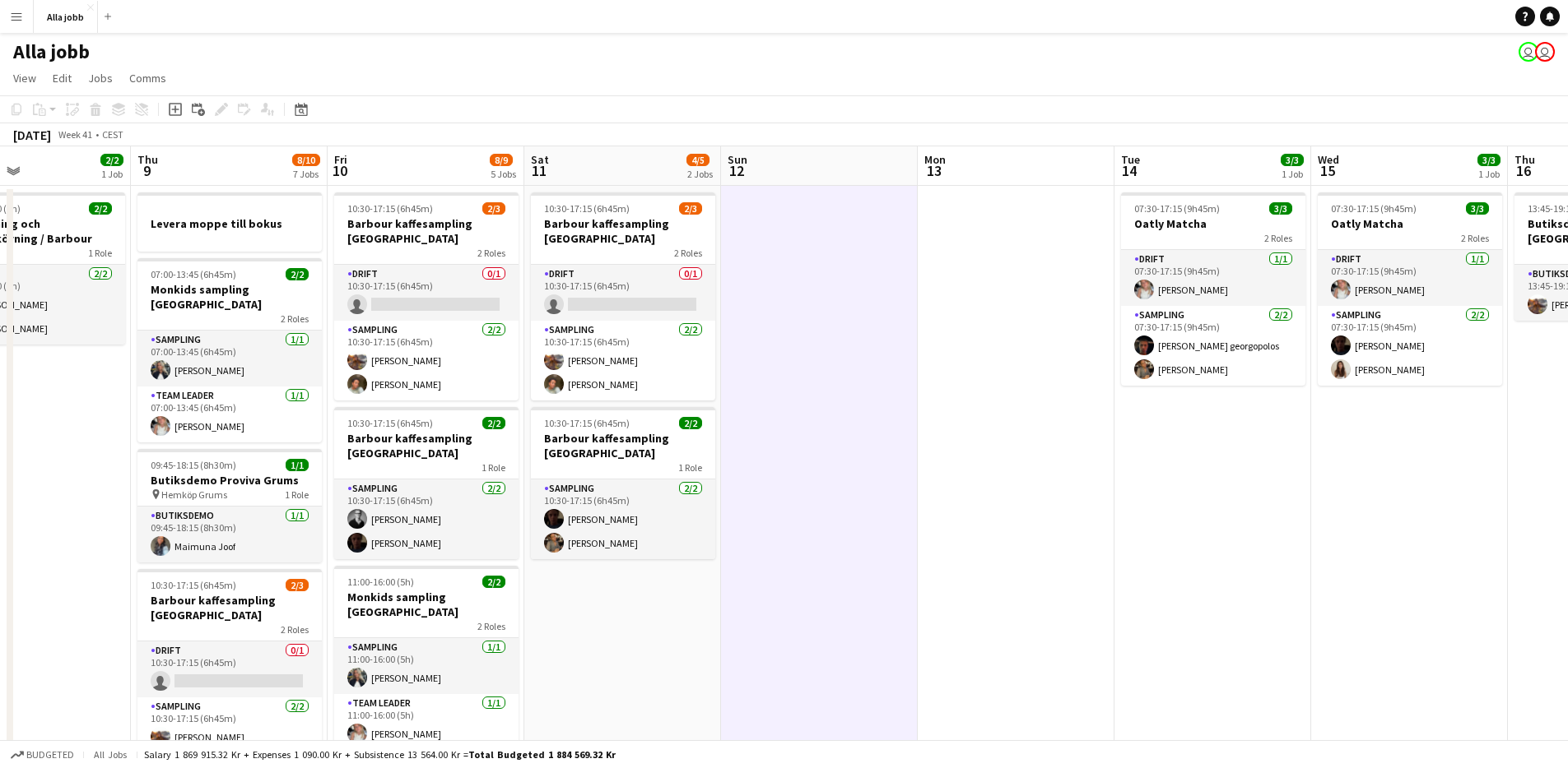
click at [728, 358] on app-date-cell at bounding box center [819, 730] width 196 height 1088
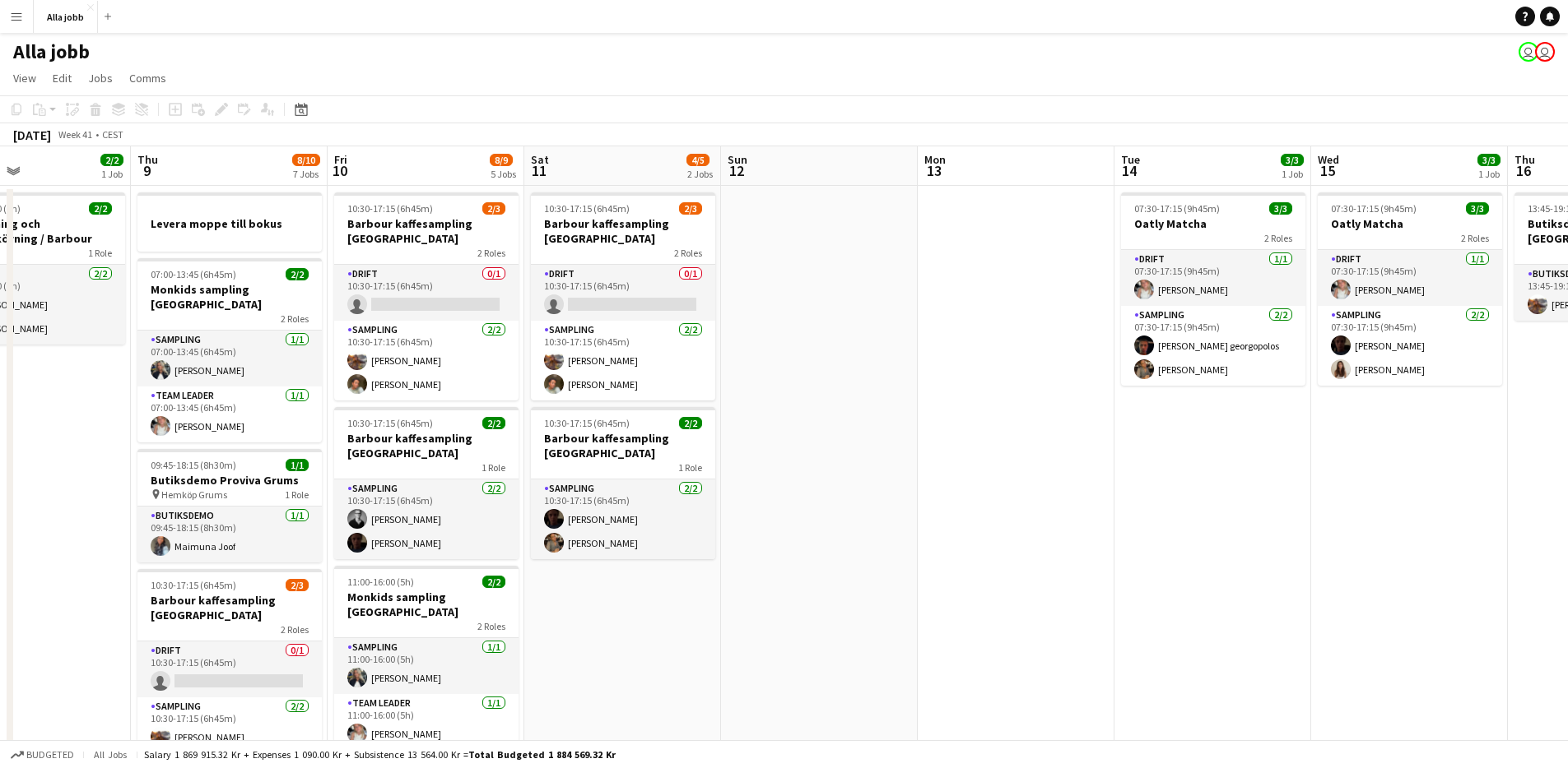
click at [768, 215] on app-date-cell at bounding box center [819, 730] width 196 height 1088
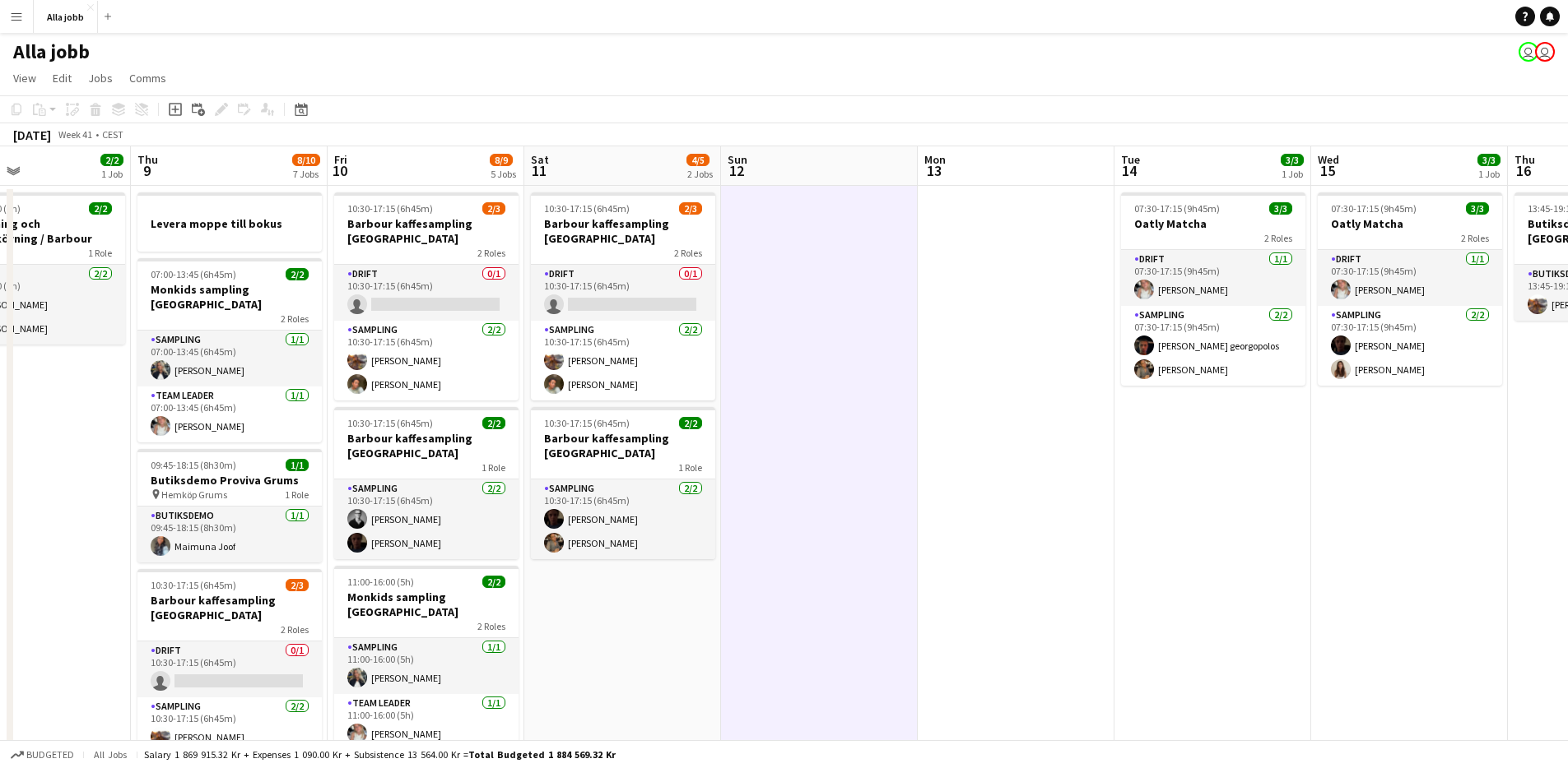
click at [750, 363] on app-date-cell at bounding box center [819, 730] width 196 height 1088
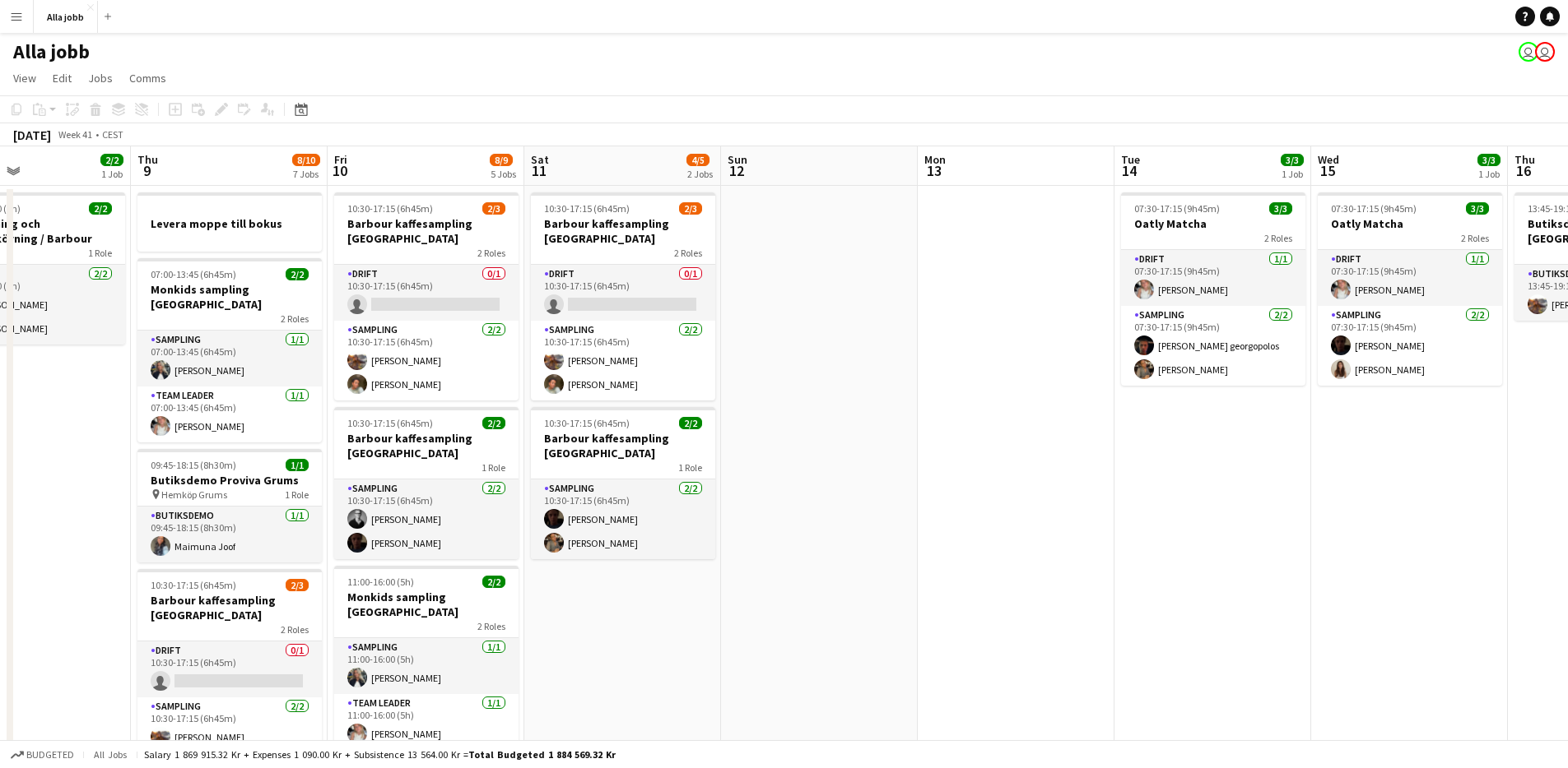
click at [766, 428] on app-date-cell at bounding box center [819, 730] width 196 height 1088
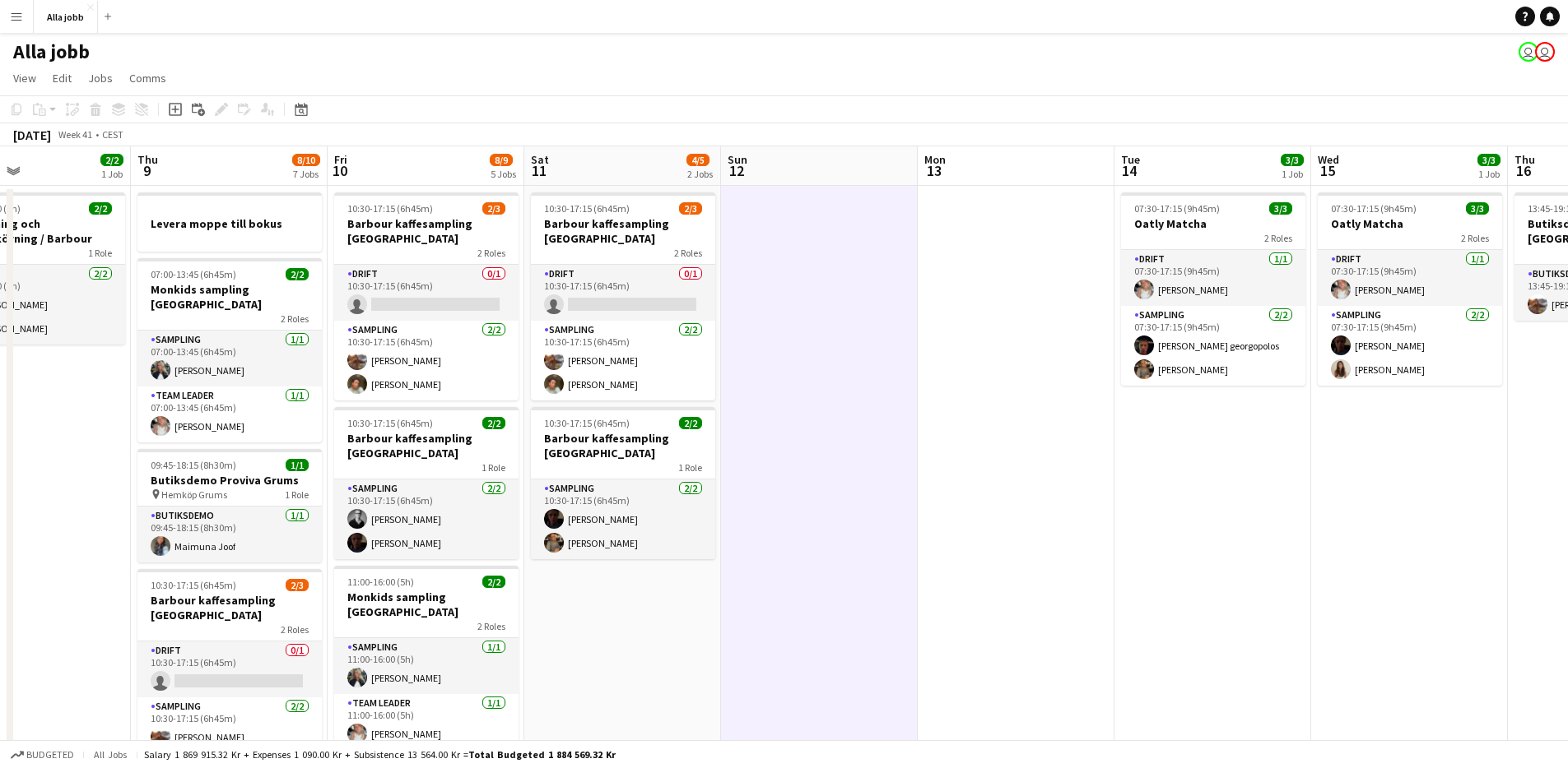
click at [766, 428] on app-date-cell at bounding box center [819, 730] width 196 height 1088
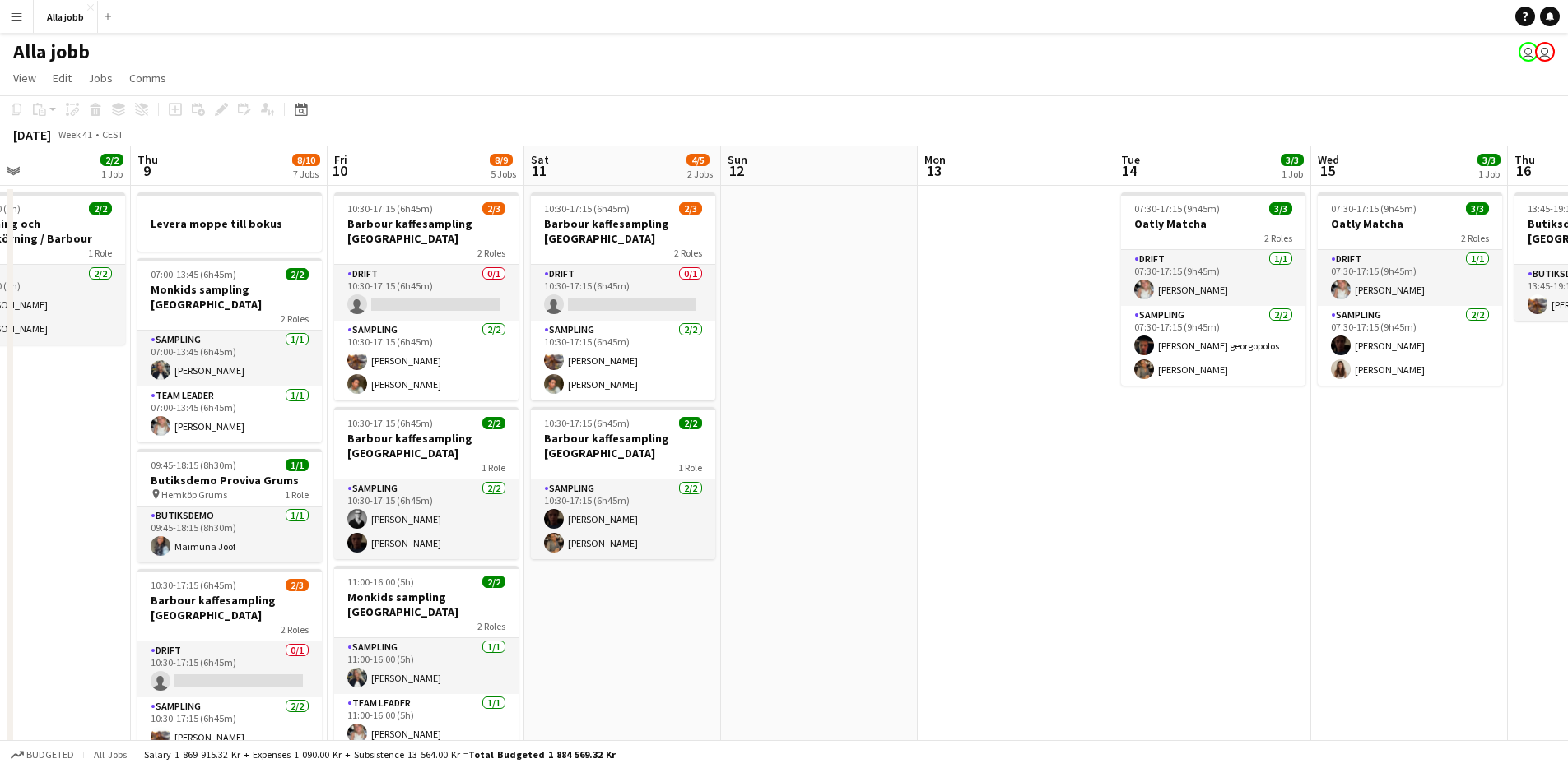
click at [766, 428] on app-date-cell at bounding box center [819, 730] width 196 height 1088
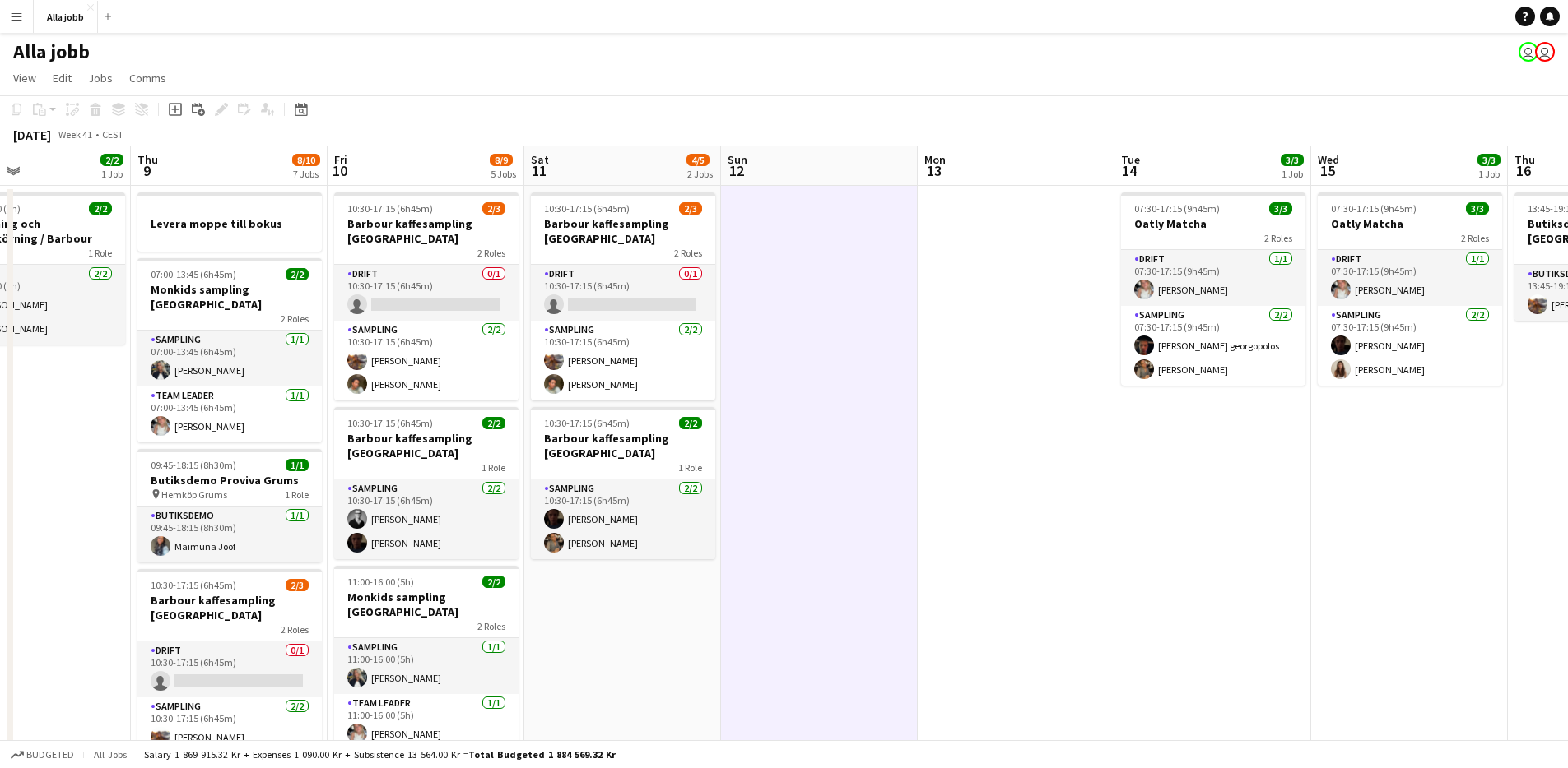
click at [746, 443] on app-date-cell at bounding box center [819, 730] width 196 height 1088
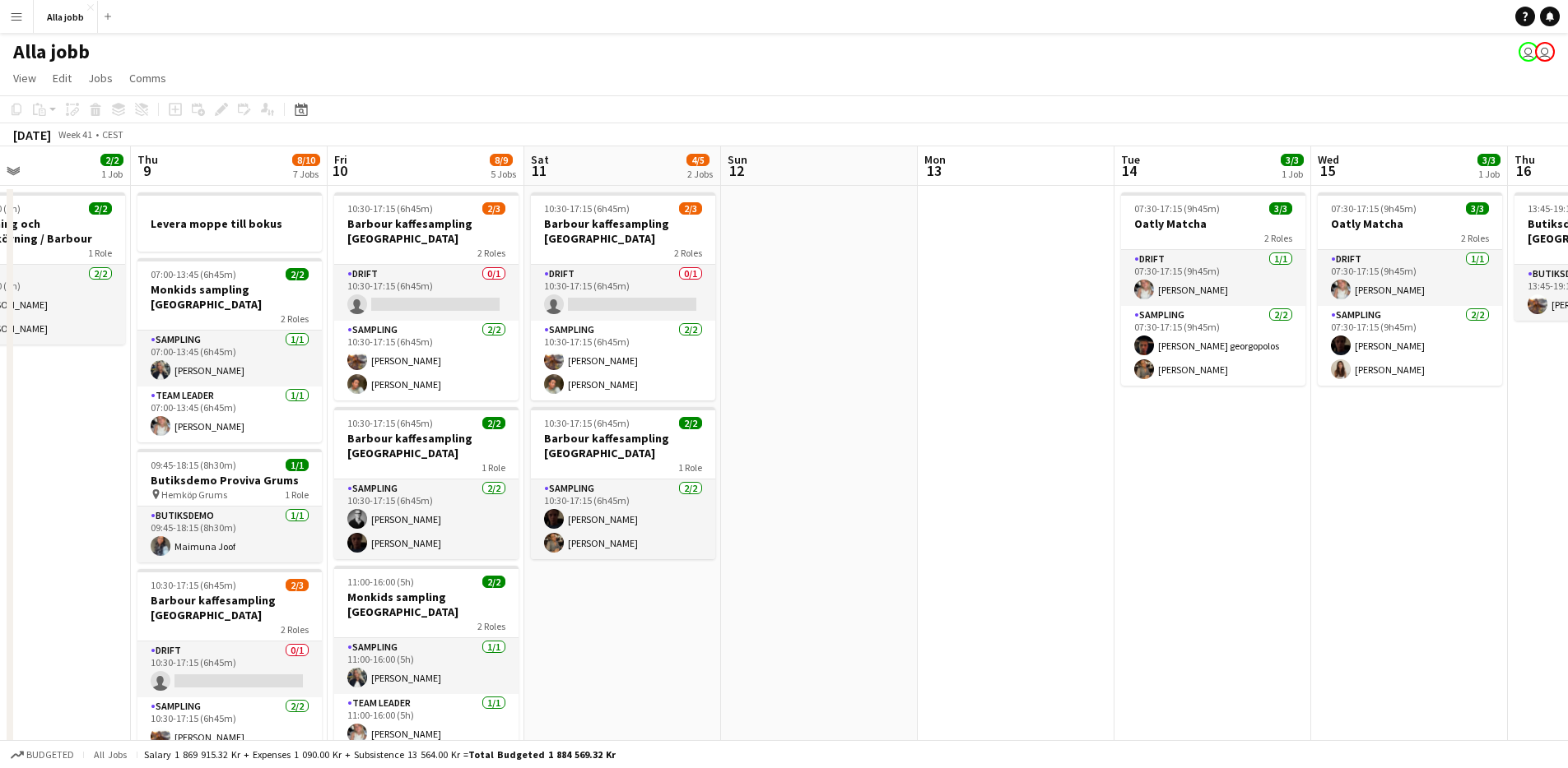
click at [746, 443] on app-date-cell at bounding box center [819, 730] width 196 height 1088
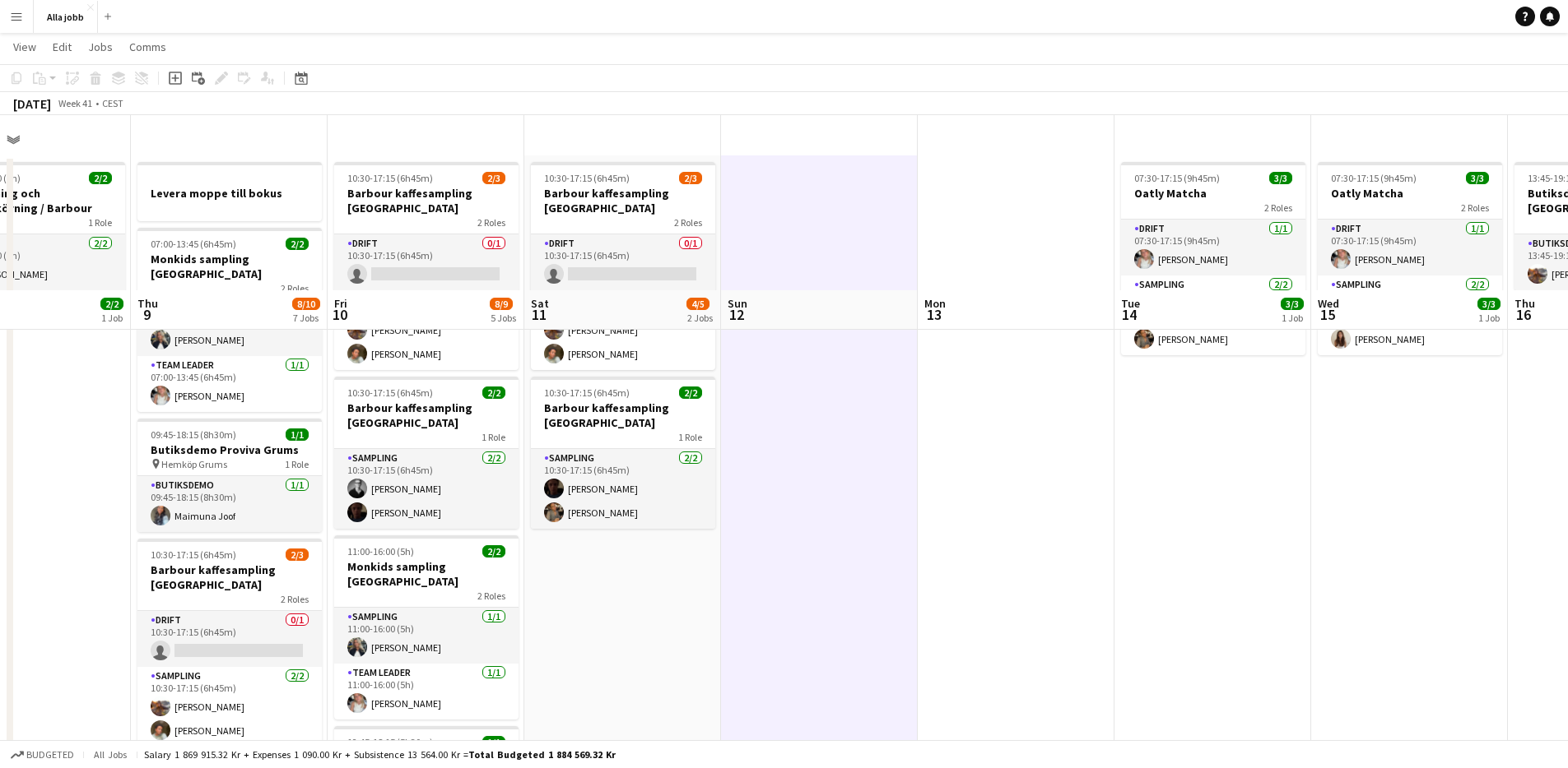
scroll to position [0, 0]
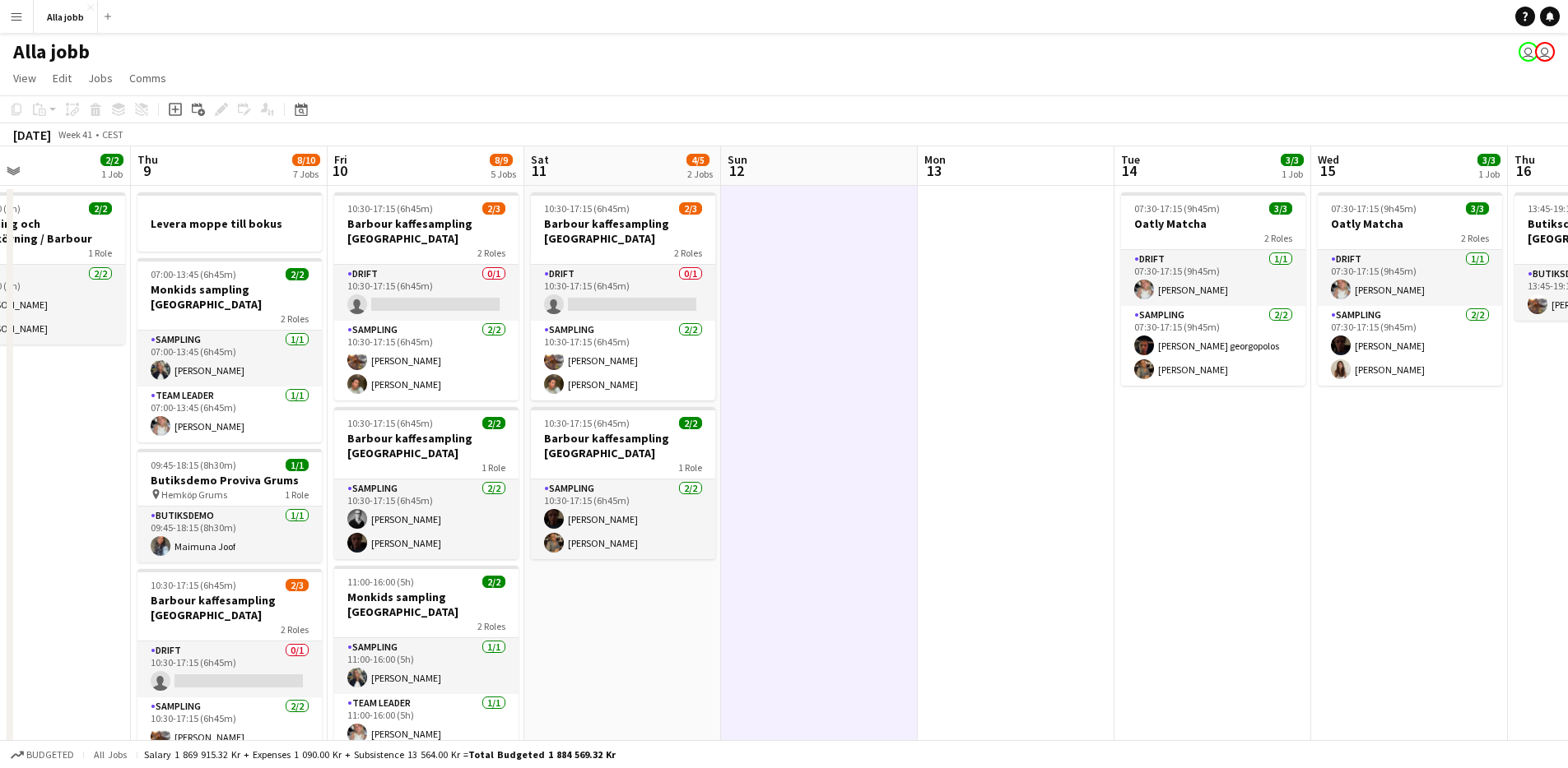
click at [596, 616] on app-date-cell "10:30-17:15 (6h45m) 2/3 [PERSON_NAME] kaffesampling Köpenhamn 2 Roles Drift 0/1…" at bounding box center [623, 730] width 196 height 1088
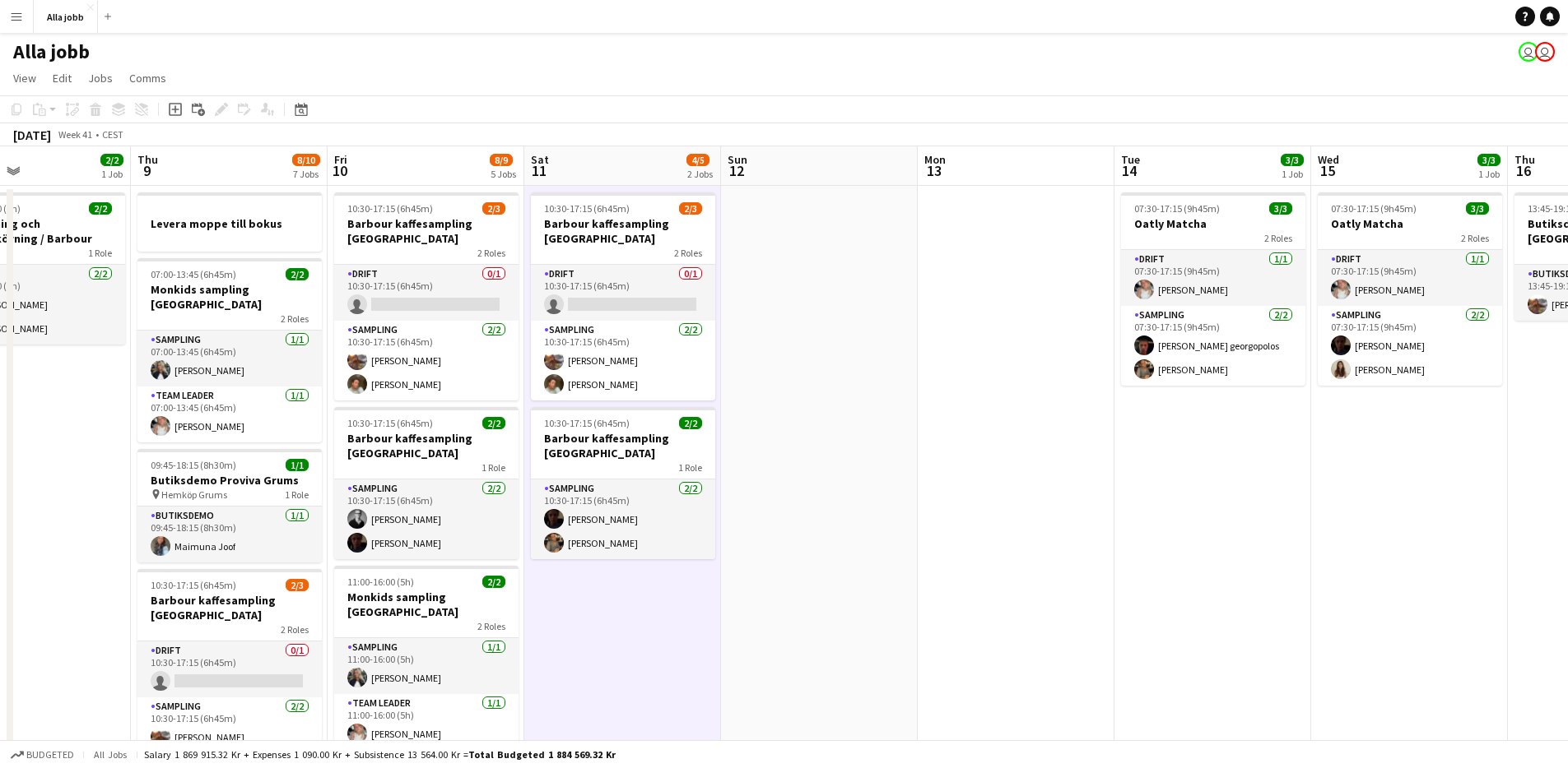
click at [583, 594] on app-date-cell "10:30-17:15 (6h45m) 2/3 [PERSON_NAME] kaffesampling Köpenhamn 2 Roles Drift 0/1…" at bounding box center [623, 730] width 196 height 1088
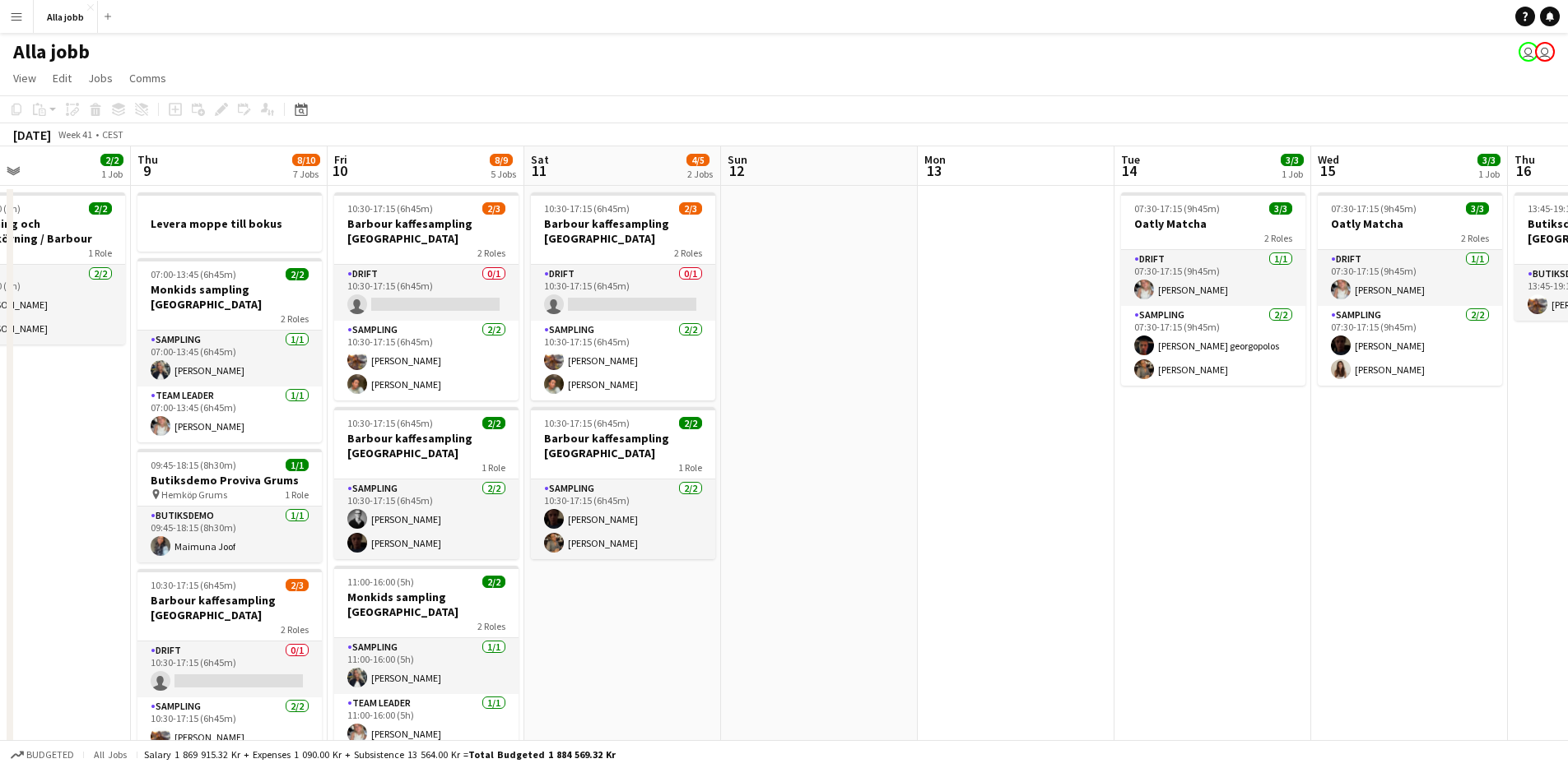
click at [613, 595] on app-date-cell "10:30-17:15 (6h45m) 2/3 [PERSON_NAME] kaffesampling Köpenhamn 2 Roles Drift 0/1…" at bounding box center [623, 730] width 196 height 1088
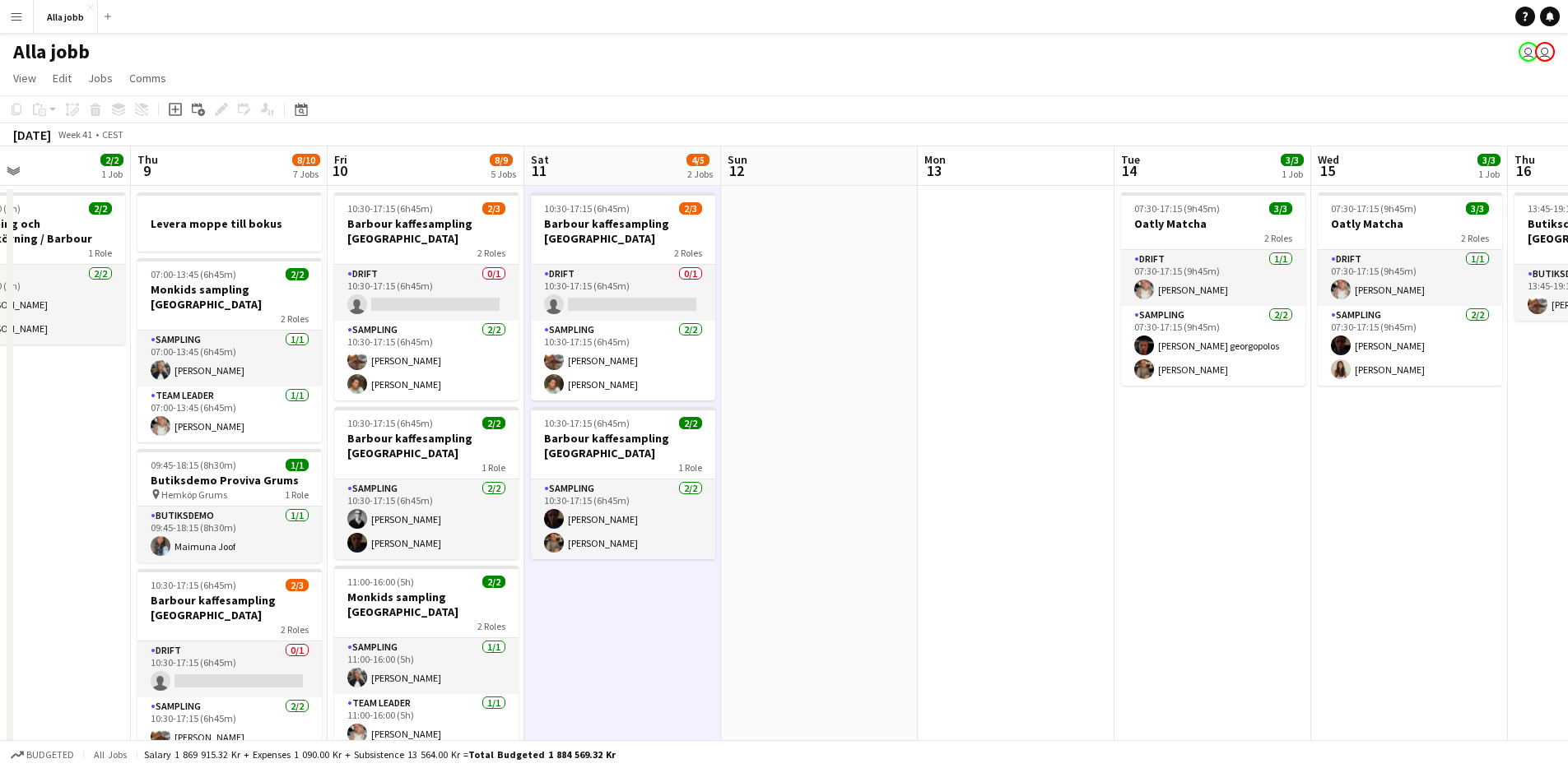
click at [612, 595] on app-date-cell "10:30-17:15 (6h45m) 2/3 [PERSON_NAME] kaffesampling Köpenhamn 2 Roles Drift 0/1…" at bounding box center [623, 730] width 196 height 1088
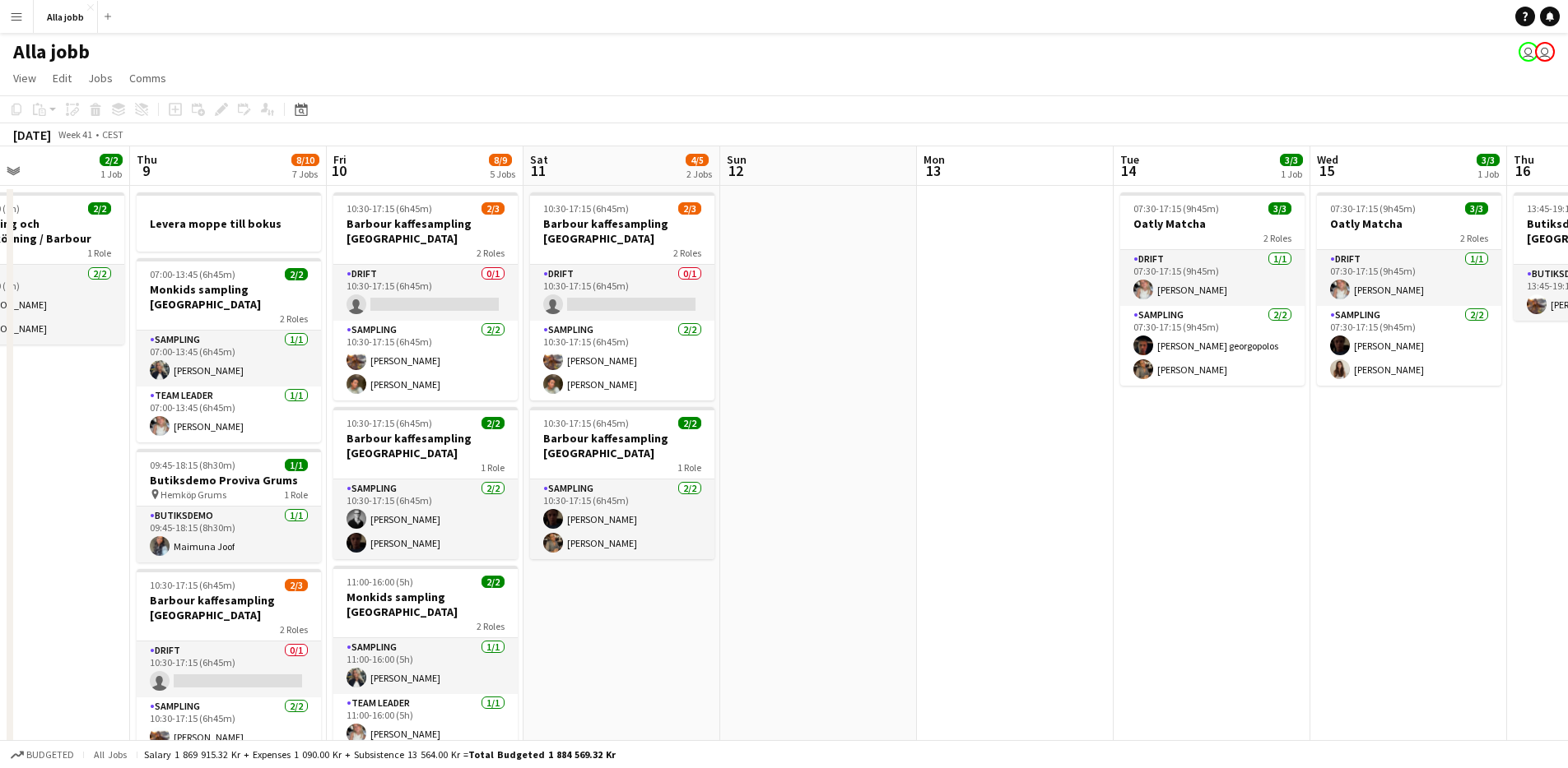
click at [610, 596] on app-date-cell "10:30-17:15 (6h45m) 2/3 [PERSON_NAME] kaffesampling Köpenhamn 2 Roles Drift 0/1…" at bounding box center [622, 730] width 196 height 1088
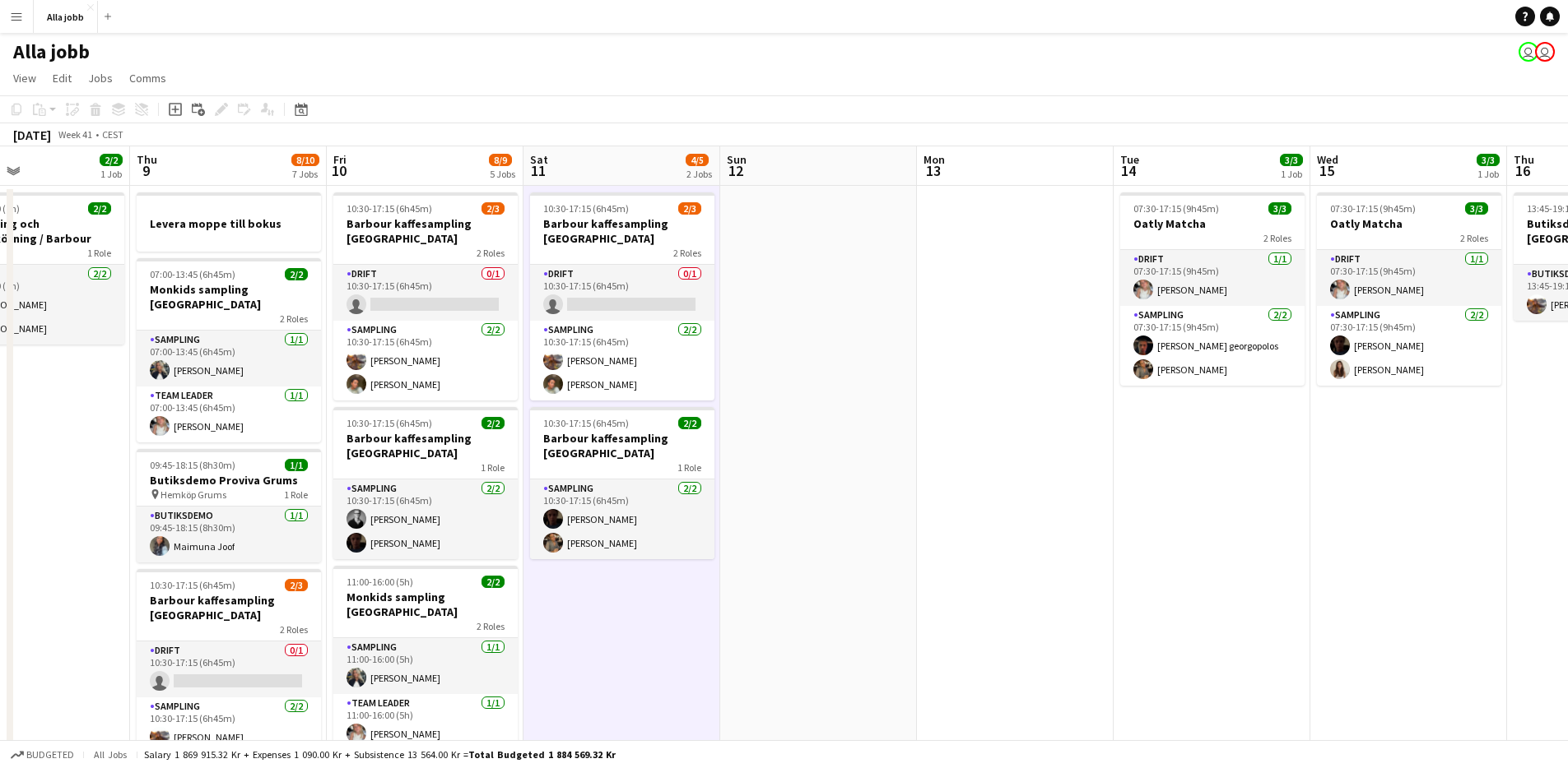
click at [610, 596] on app-date-cell "10:30-17:15 (6h45m) 2/3 [PERSON_NAME] kaffesampling Köpenhamn 2 Roles Drift 0/1…" at bounding box center [622, 730] width 196 height 1088
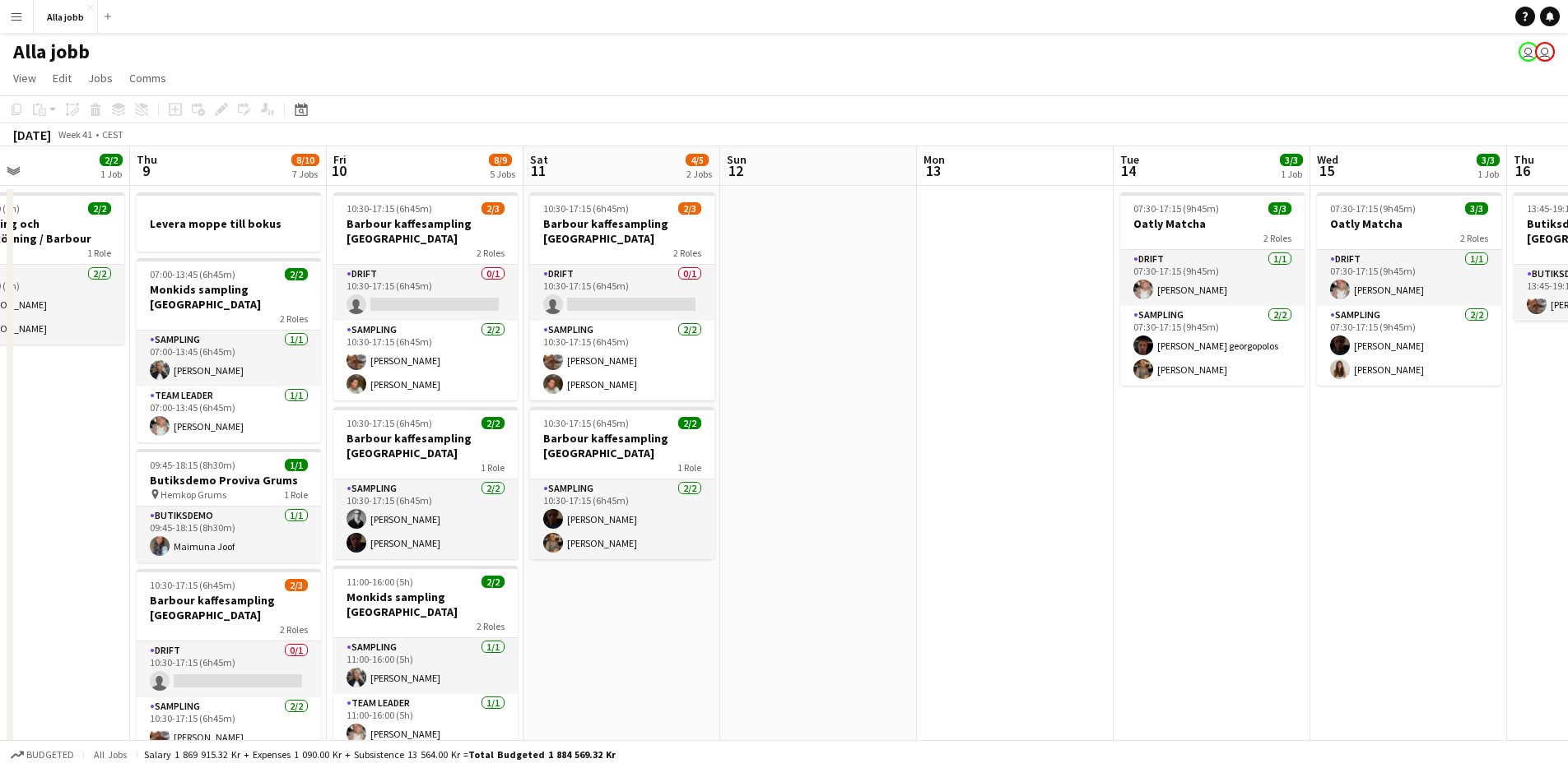
click at [546, 592] on app-date-cell "10:30-17:15 (6h45m) 2/3 [PERSON_NAME] kaffesampling Köpenhamn 2 Roles Drift 0/1…" at bounding box center [622, 730] width 196 height 1088
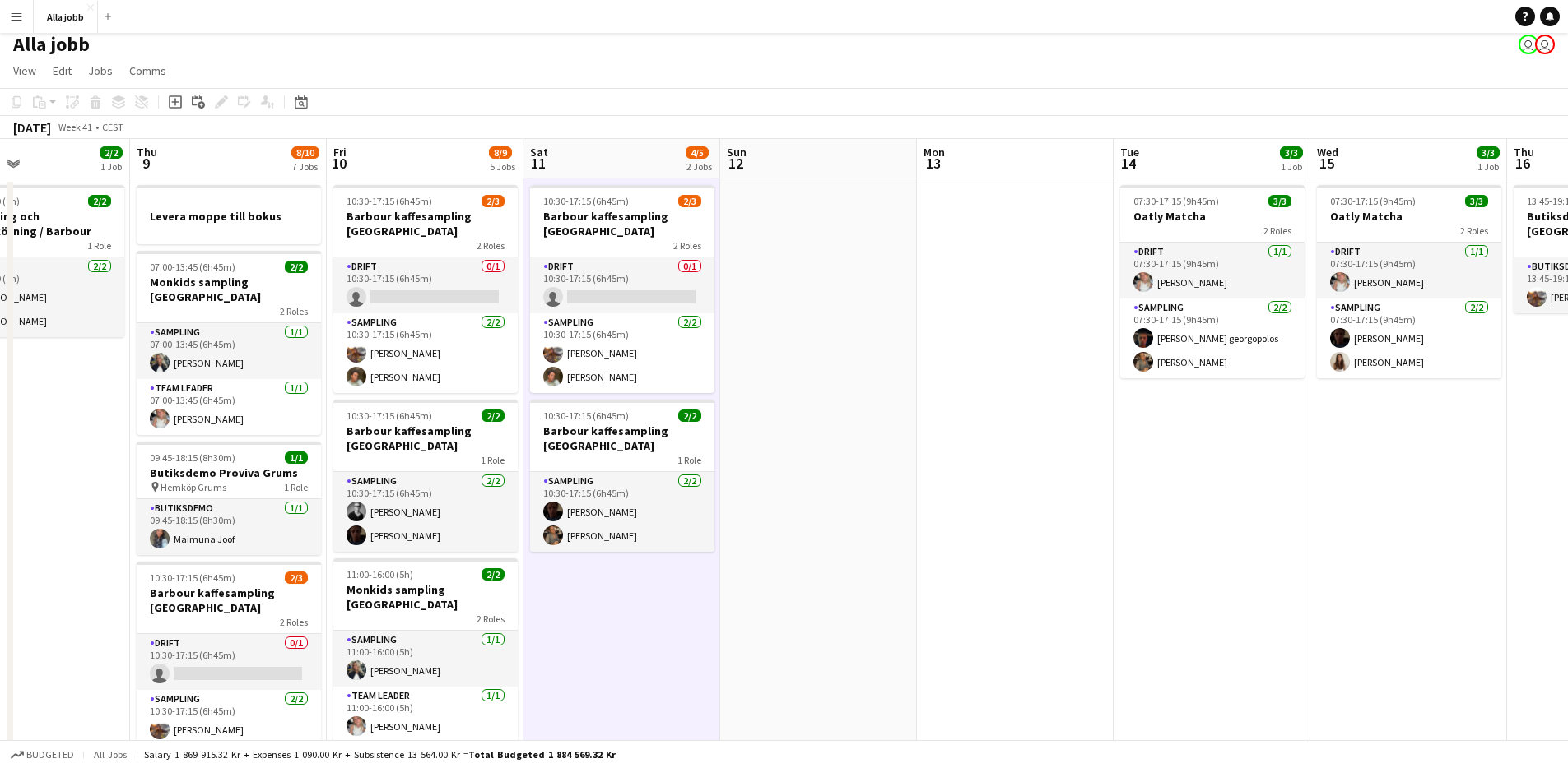
scroll to position [0, 0]
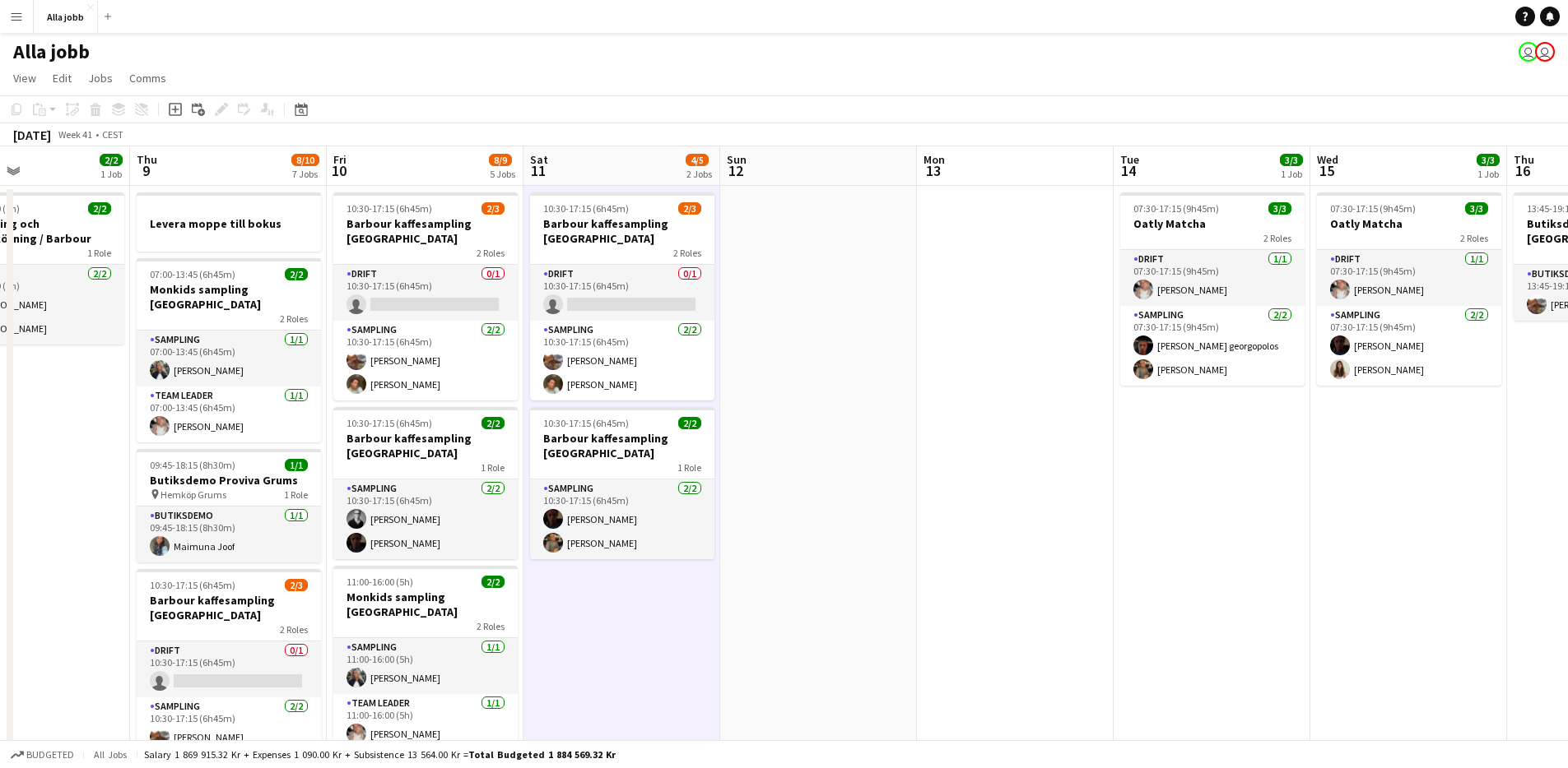
click at [815, 521] on app-date-cell at bounding box center [818, 730] width 196 height 1088
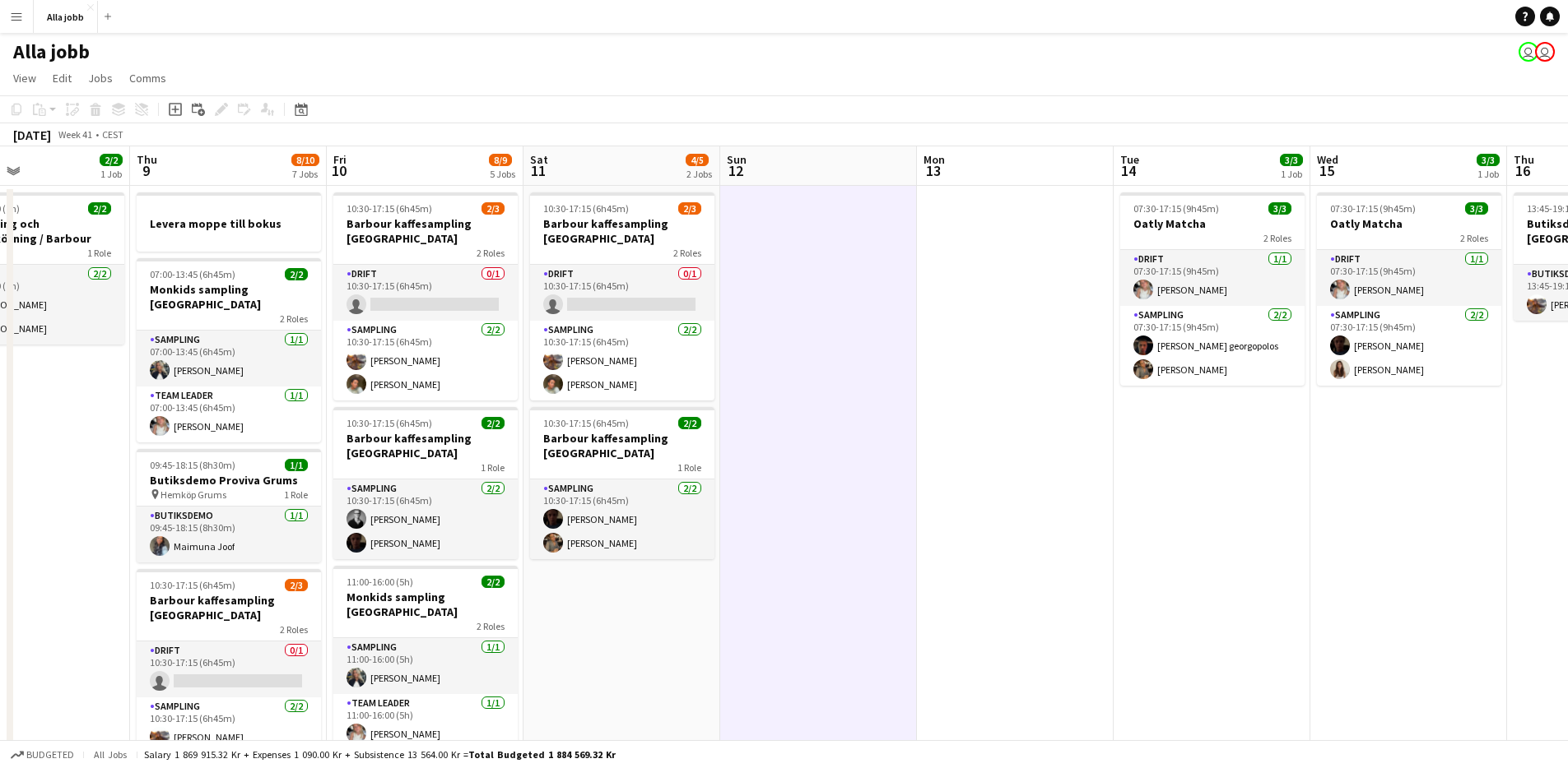
click at [810, 520] on app-date-cell at bounding box center [818, 730] width 196 height 1088
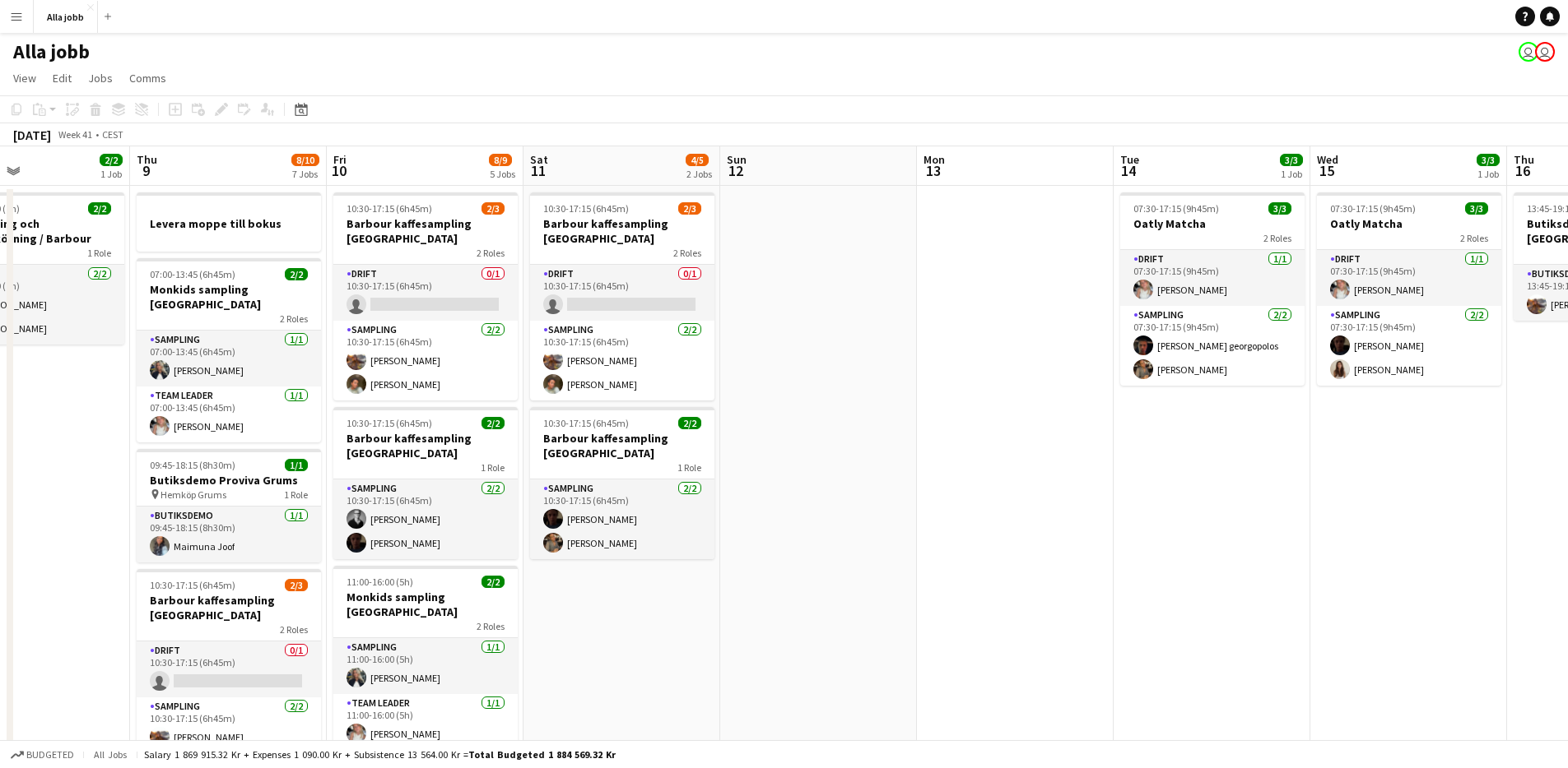
click at [600, 637] on app-date-cell "10:30-17:15 (6h45m) 2/3 [PERSON_NAME] kaffesampling Köpenhamn 2 Roles Drift 0/1…" at bounding box center [622, 730] width 196 height 1088
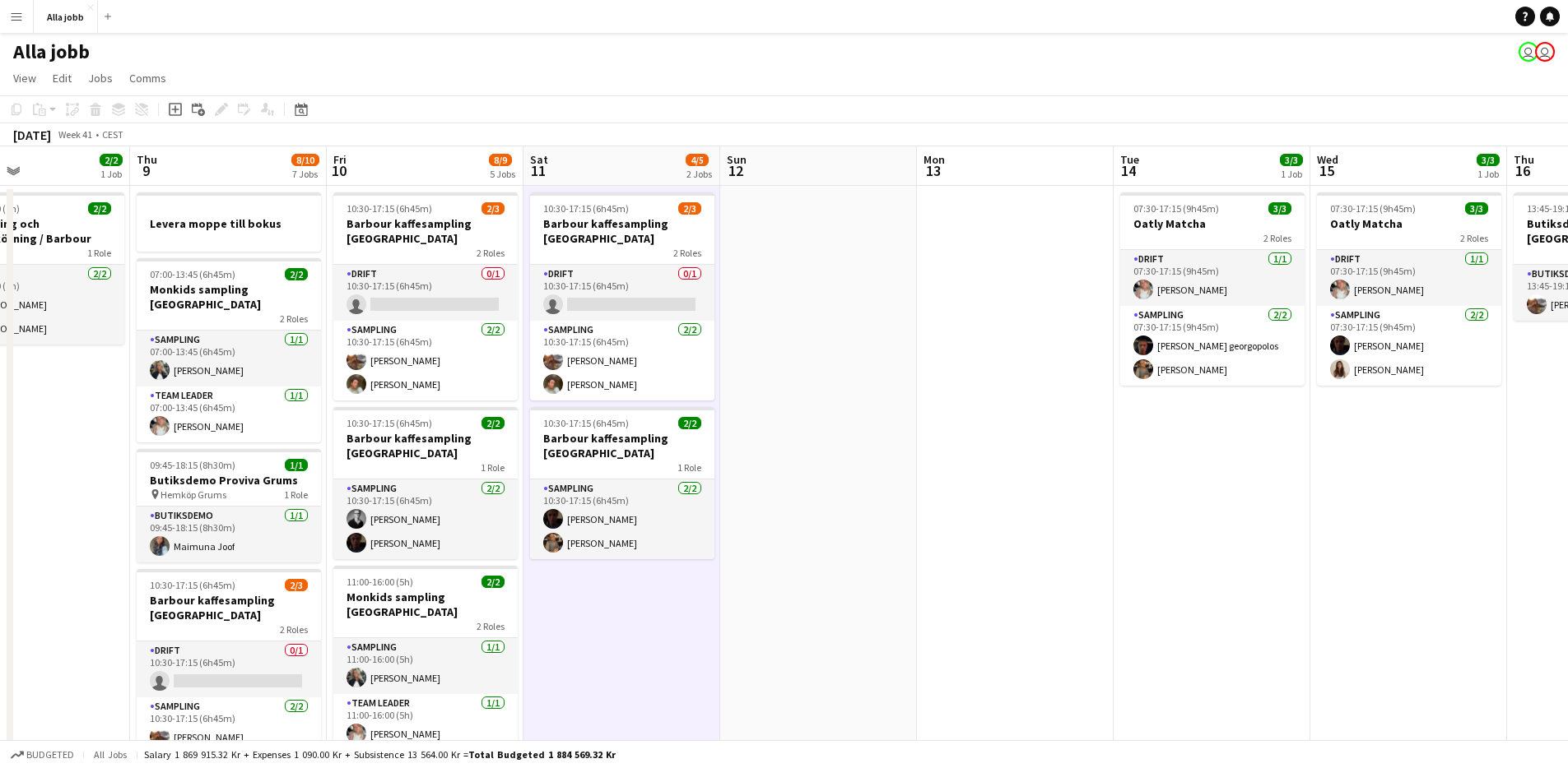
click at [604, 630] on app-date-cell "10:30-17:15 (6h45m) 2/3 [PERSON_NAME] kaffesampling Köpenhamn 2 Roles Drift 0/1…" at bounding box center [622, 730] width 196 height 1088
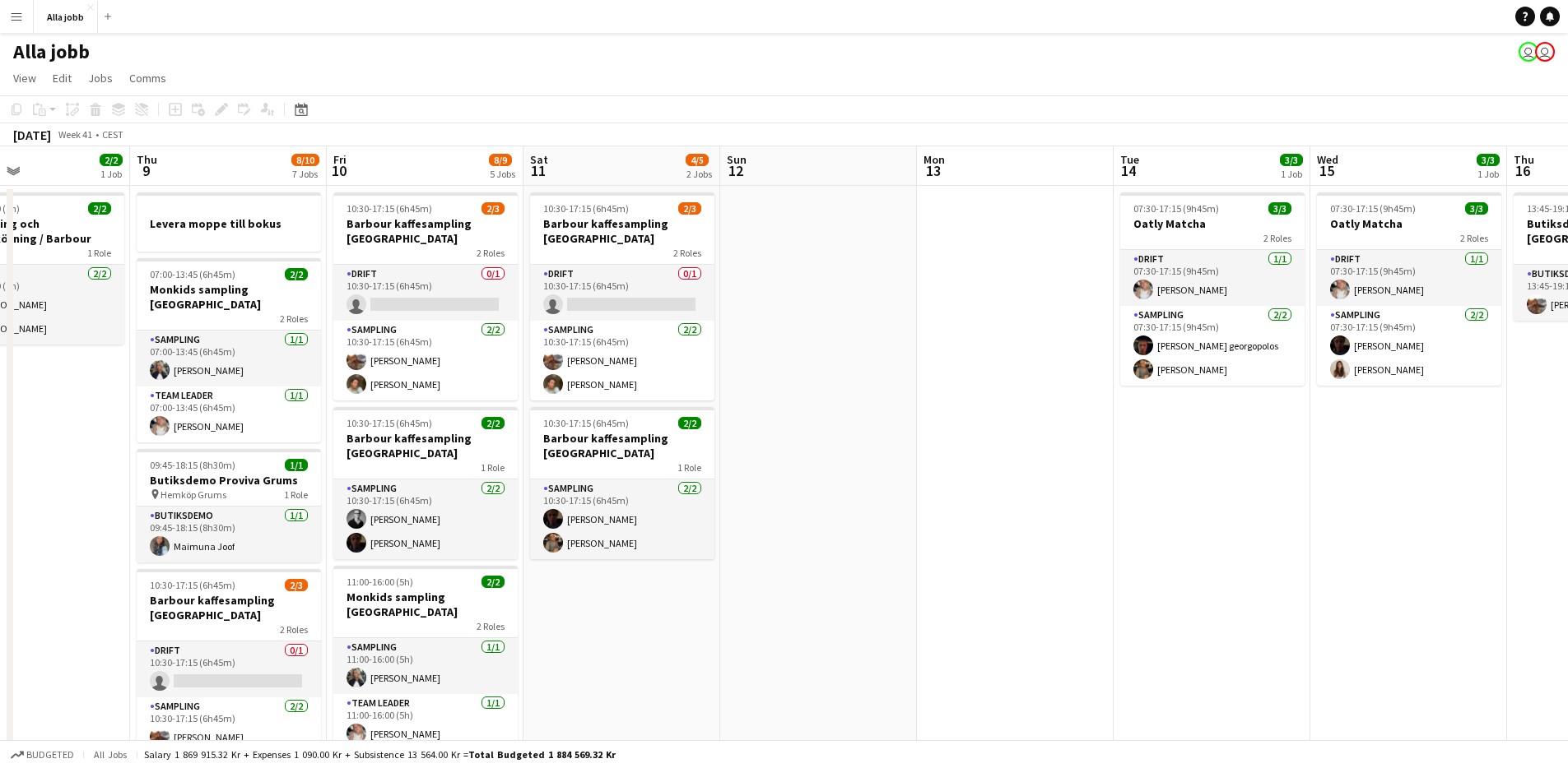
click at [797, 641] on app-date-cell at bounding box center [818, 730] width 196 height 1088
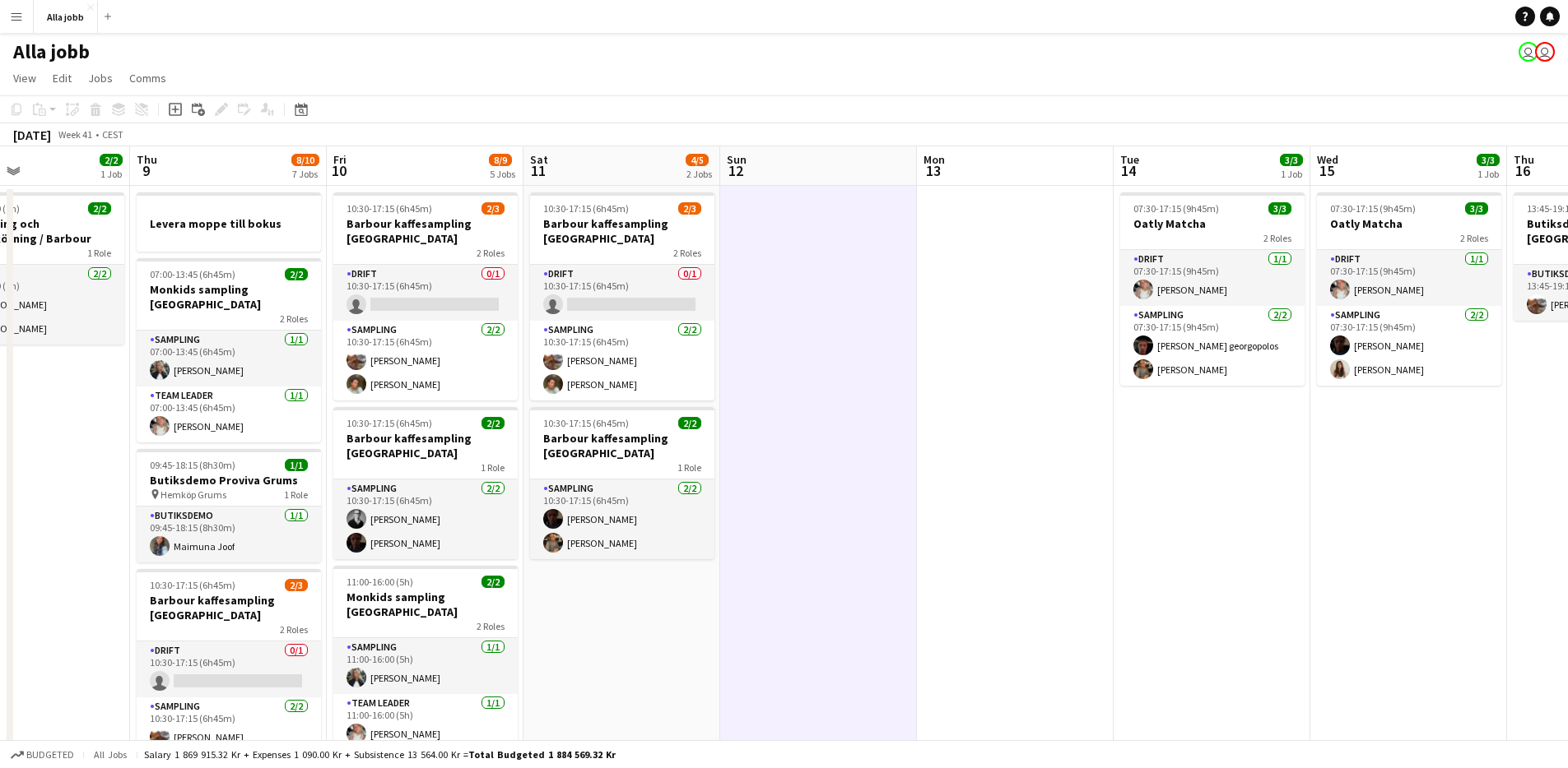
click at [795, 641] on app-date-cell at bounding box center [818, 730] width 196 height 1088
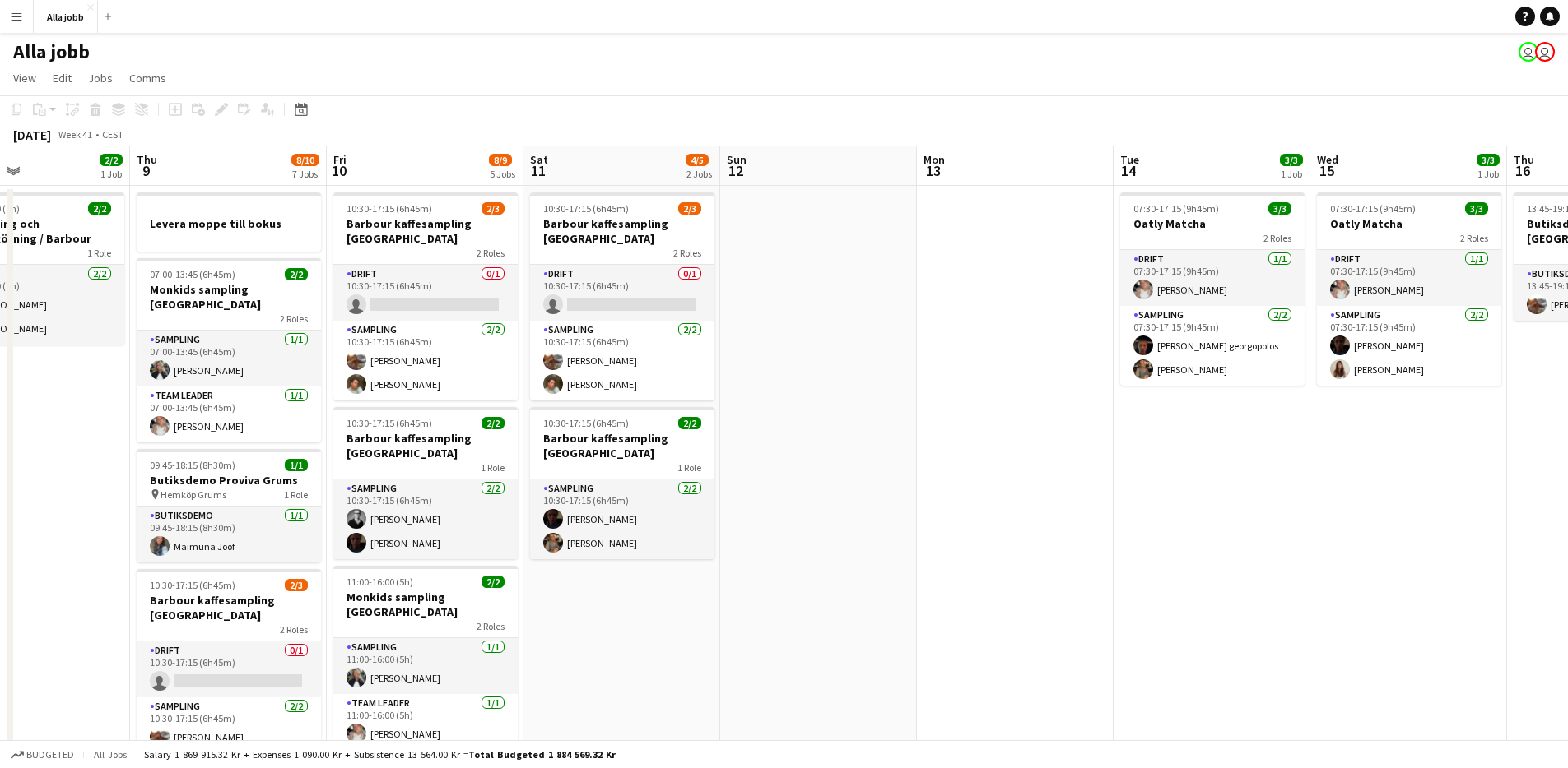
click at [549, 584] on app-date-cell "10:30-17:15 (6h45m) 2/3 [PERSON_NAME] kaffesampling Köpenhamn 2 Roles Drift 0/1…" at bounding box center [622, 730] width 196 height 1088
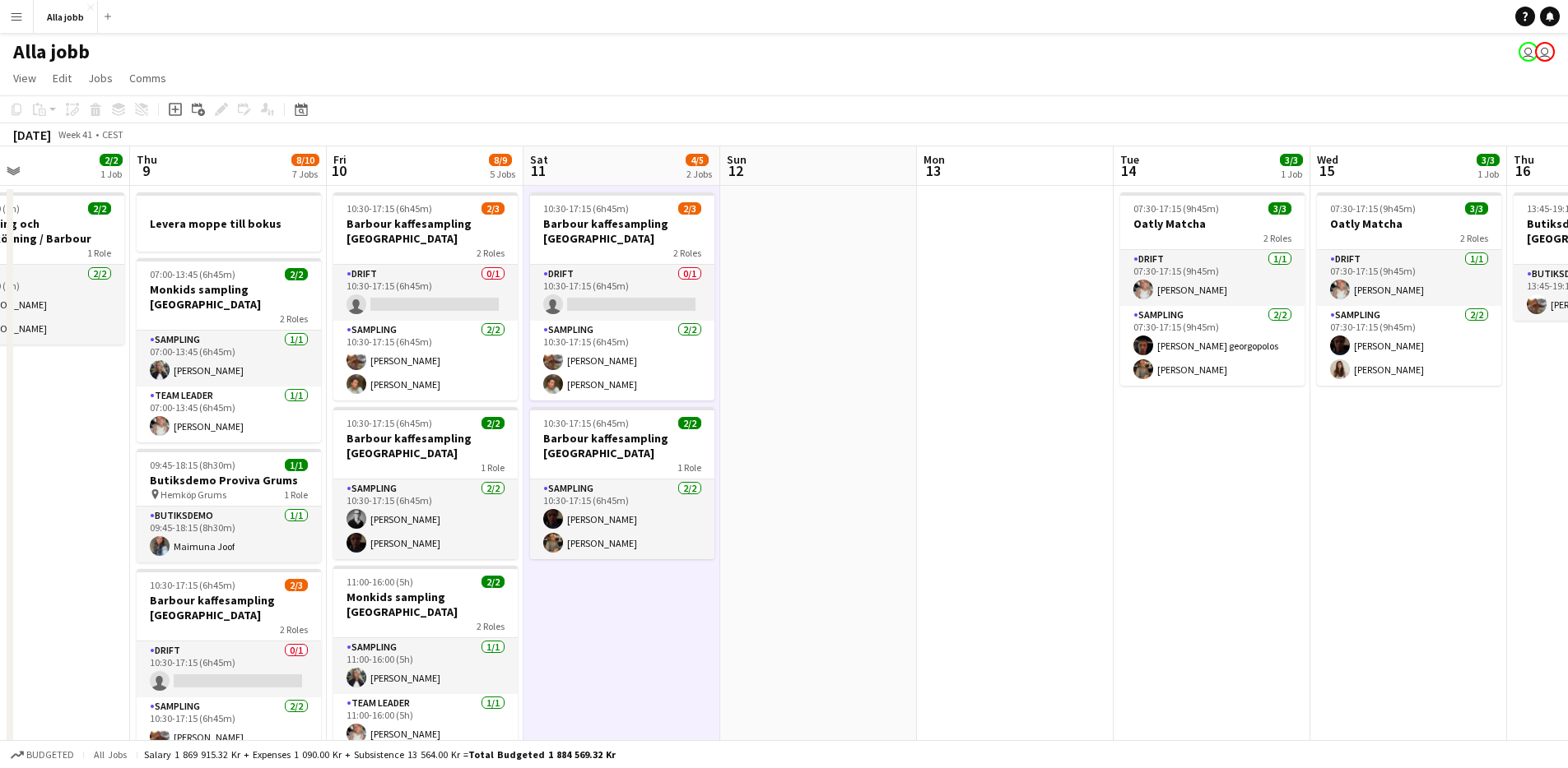
click at [548, 584] on app-date-cell "10:30-17:15 (6h45m) 2/3 [PERSON_NAME] kaffesampling Köpenhamn 2 Roles Drift 0/1…" at bounding box center [622, 730] width 196 height 1088
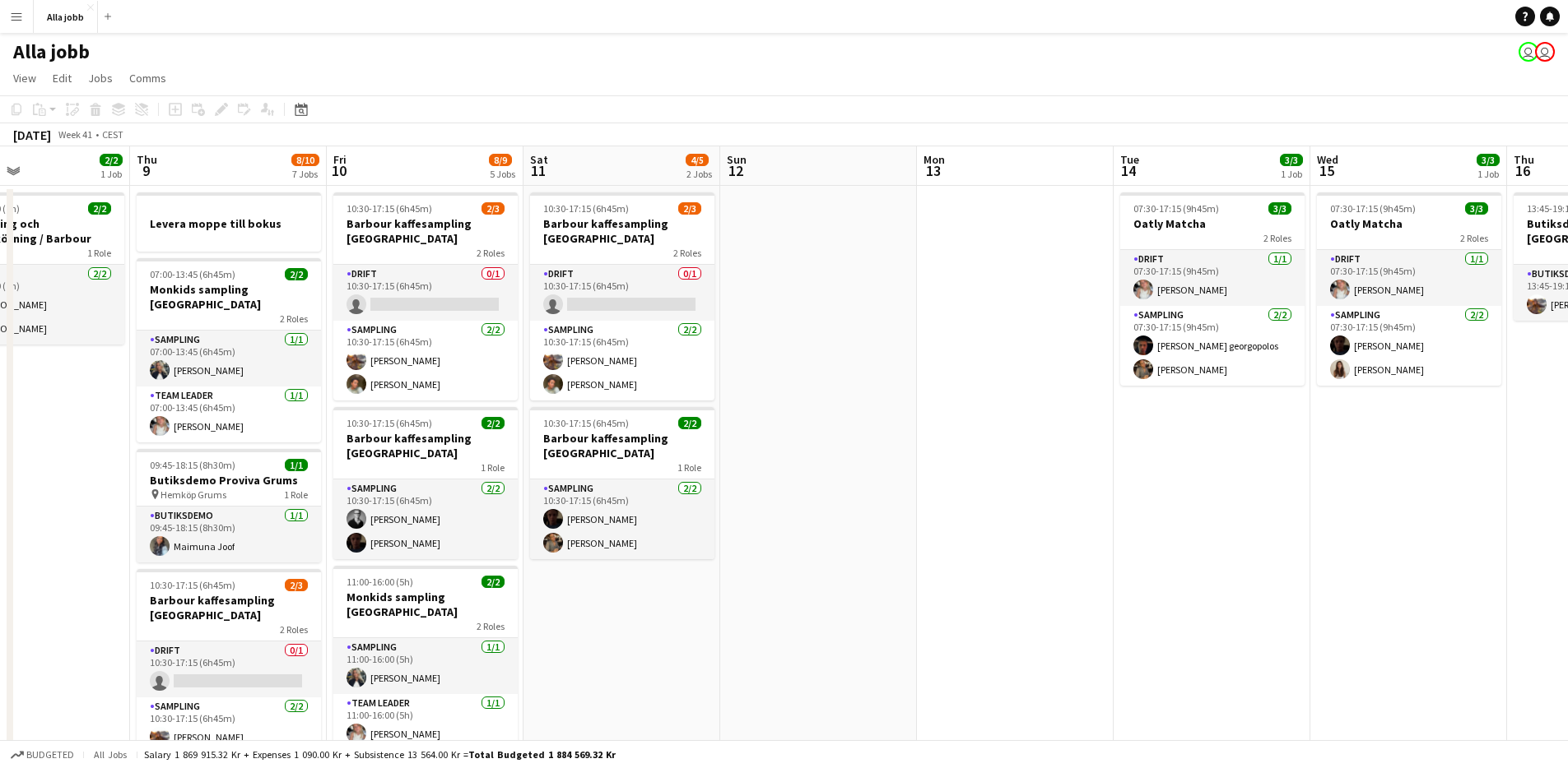
click at [779, 477] on app-date-cell at bounding box center [818, 730] width 196 height 1088
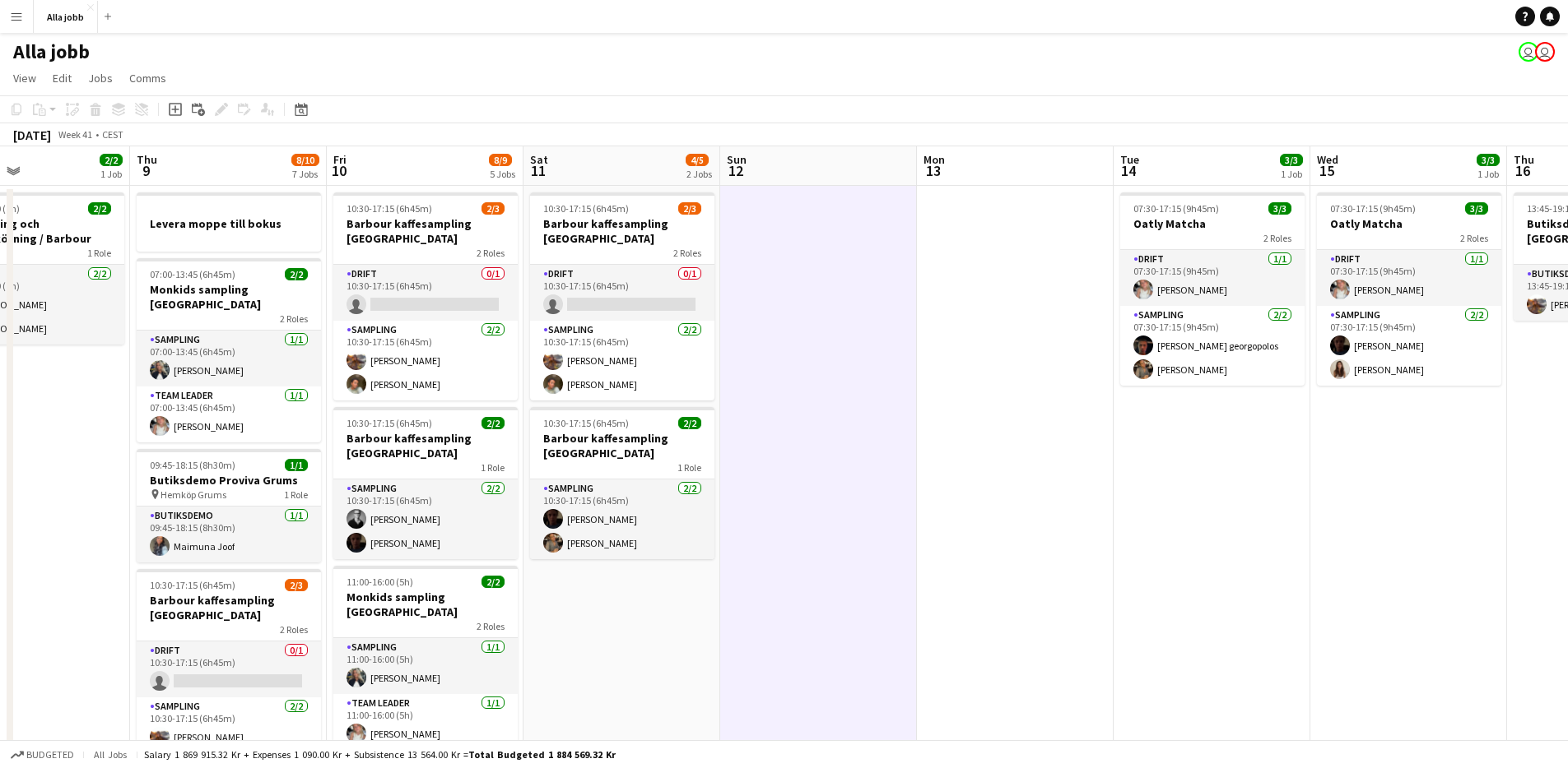
click at [800, 447] on app-date-cell at bounding box center [818, 730] width 196 height 1088
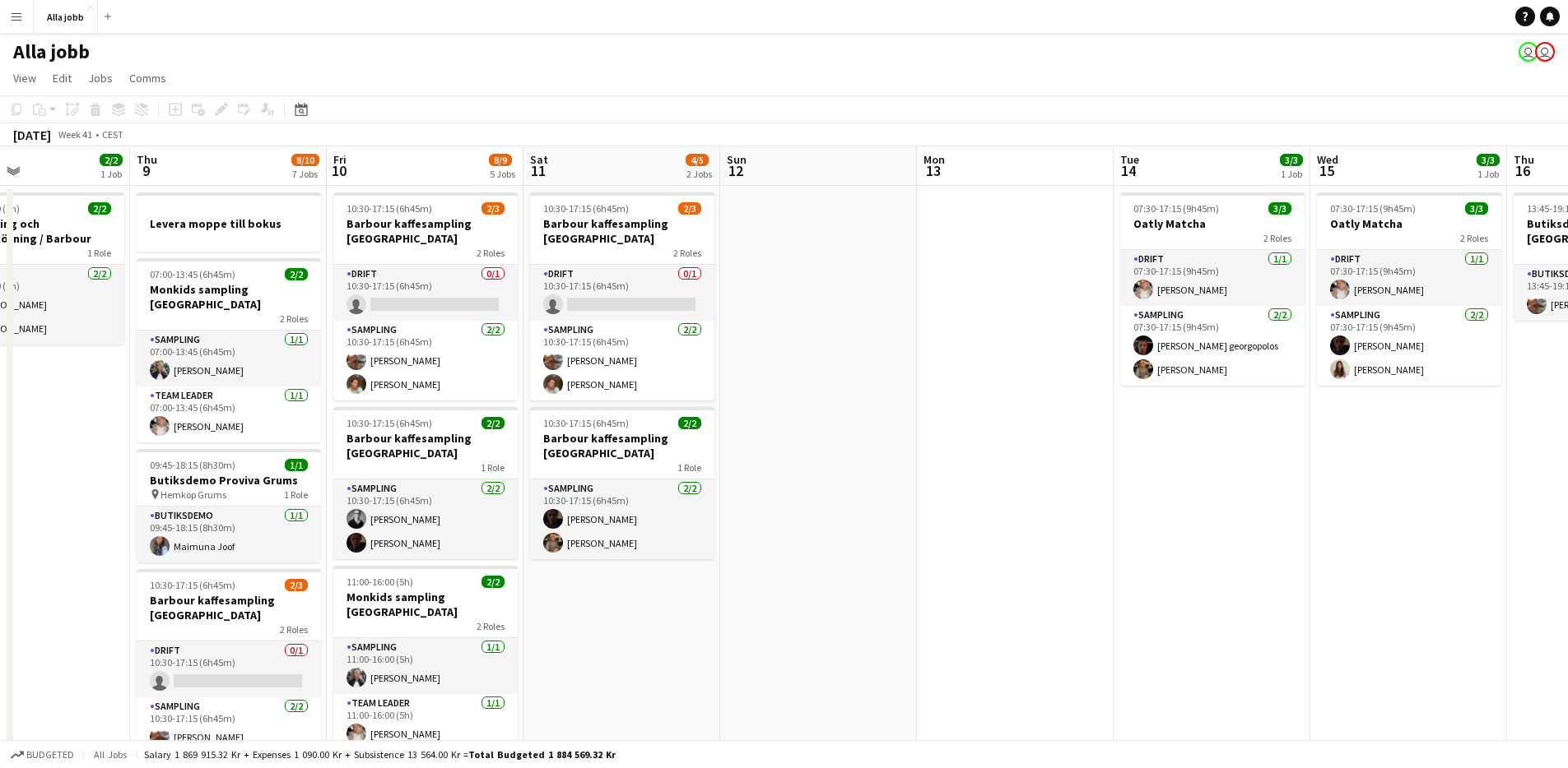
click at [793, 346] on app-date-cell at bounding box center [818, 730] width 196 height 1088
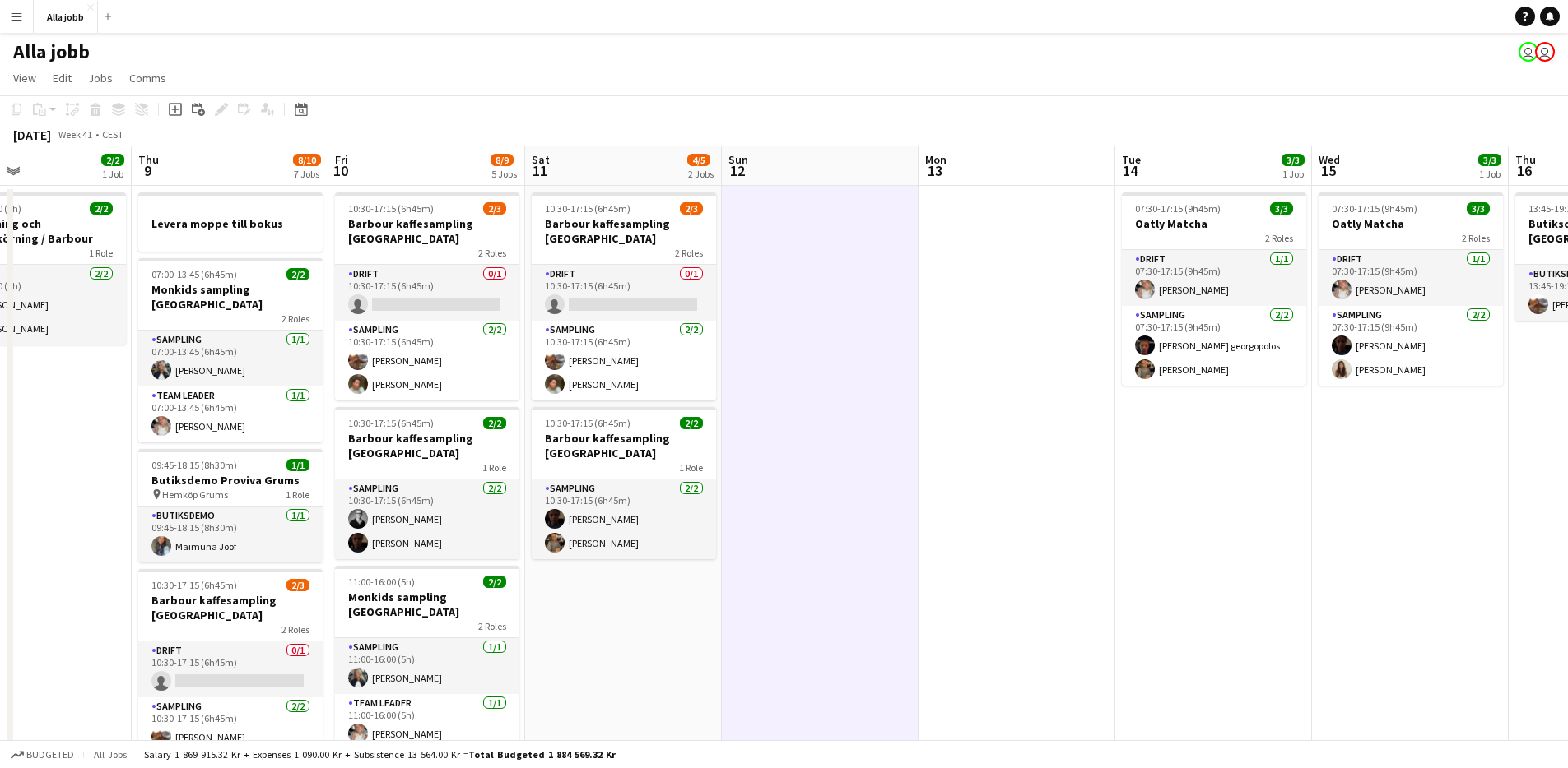
drag, startPoint x: 775, startPoint y: 211, endPoint x: 785, endPoint y: 213, distance: 10.2
click at [779, 211] on app-date-cell at bounding box center [820, 730] width 196 height 1088
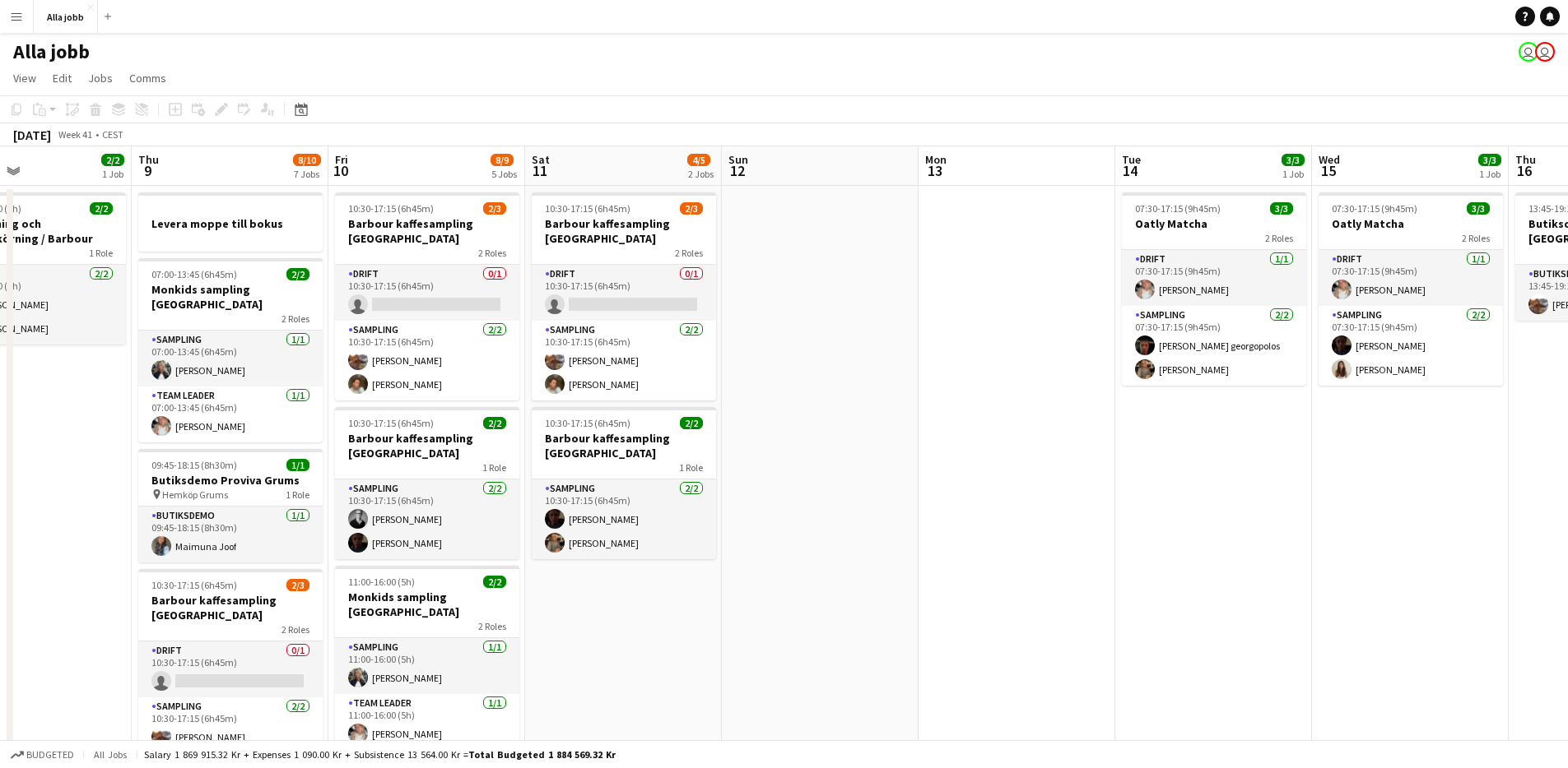
scroll to position [0, 654]
click at [791, 214] on app-date-cell at bounding box center [822, 730] width 196 height 1088
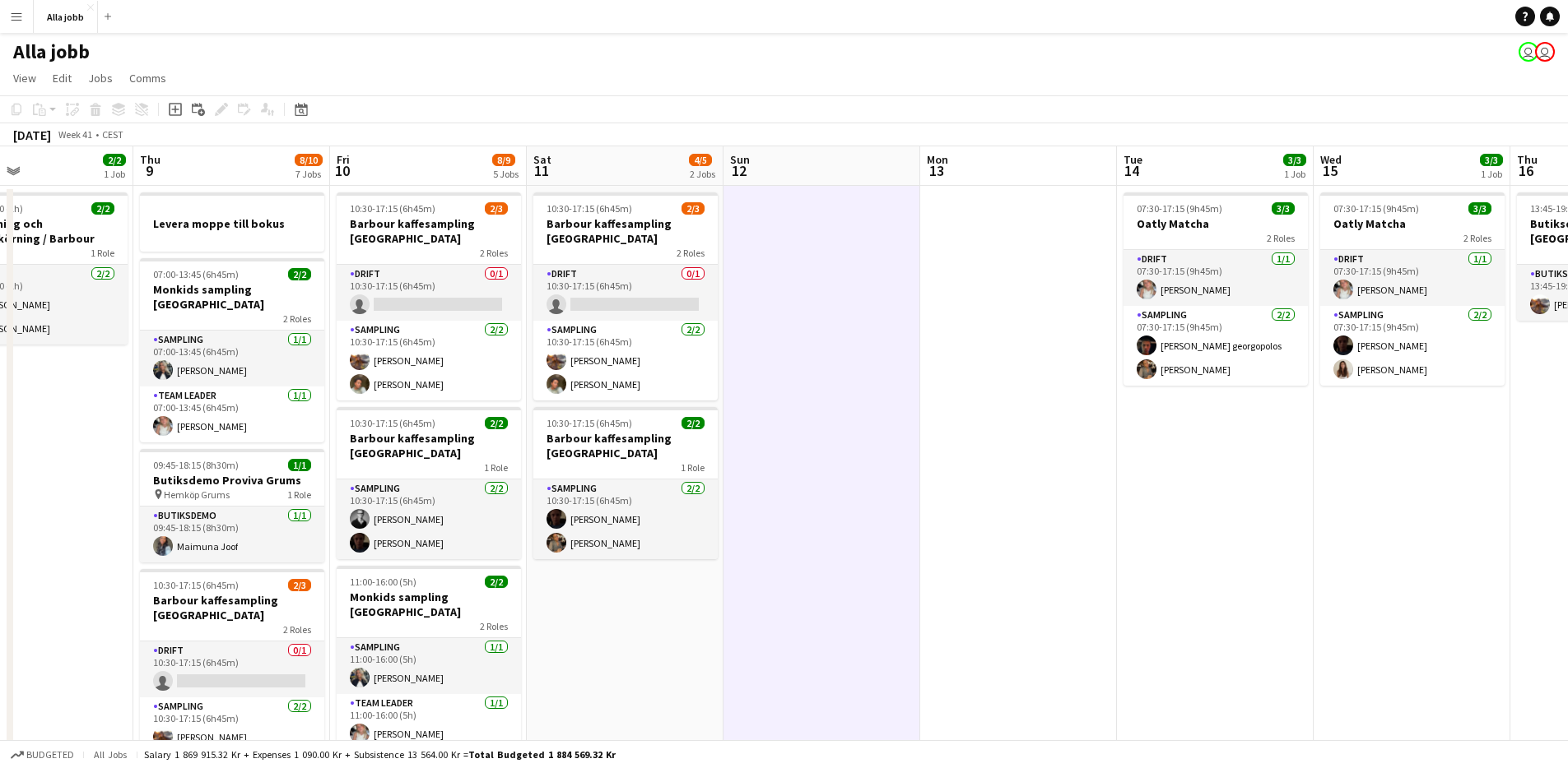
click at [794, 214] on app-date-cell at bounding box center [822, 730] width 196 height 1088
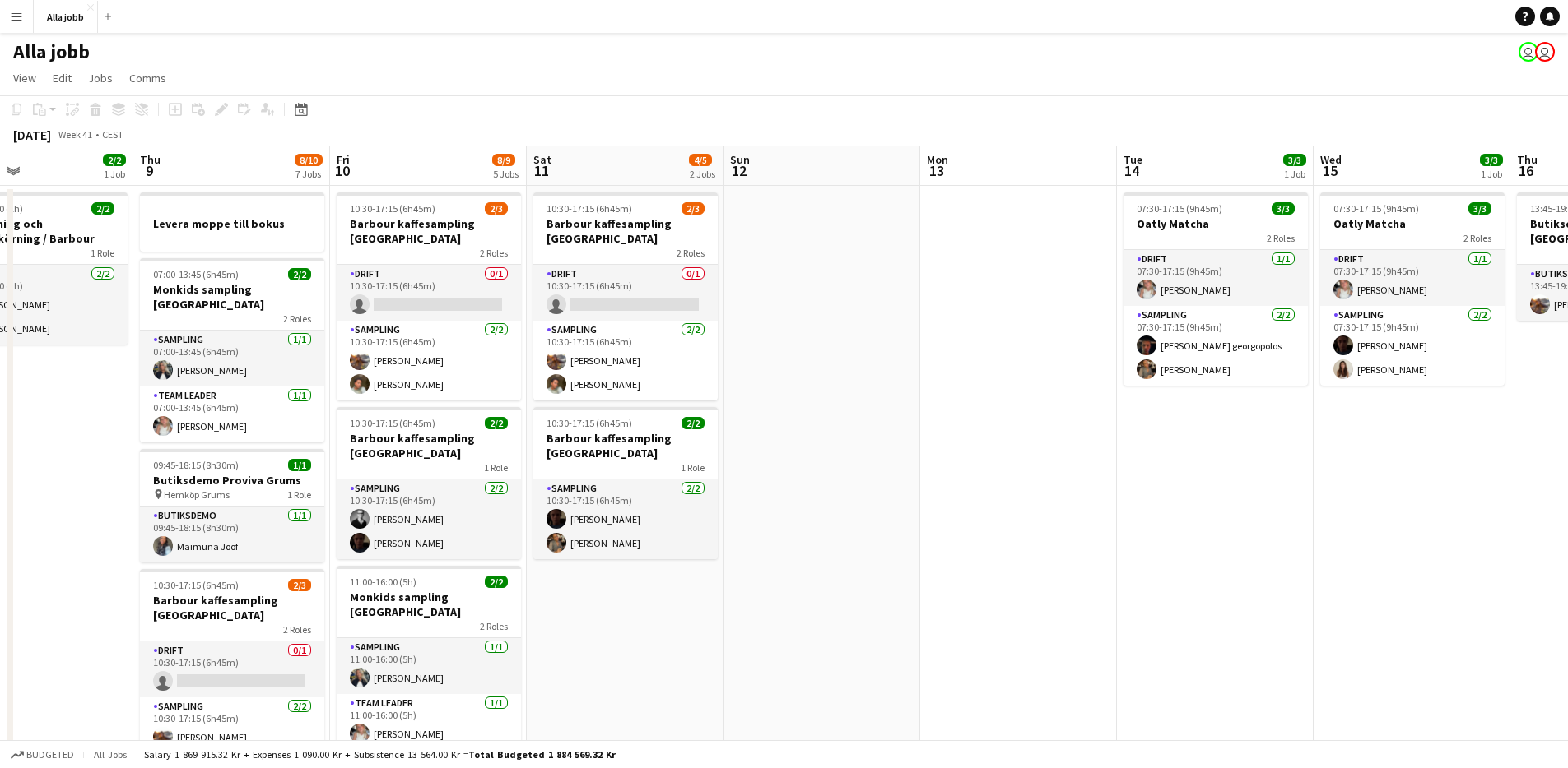
click at [794, 214] on app-date-cell at bounding box center [822, 730] width 196 height 1088
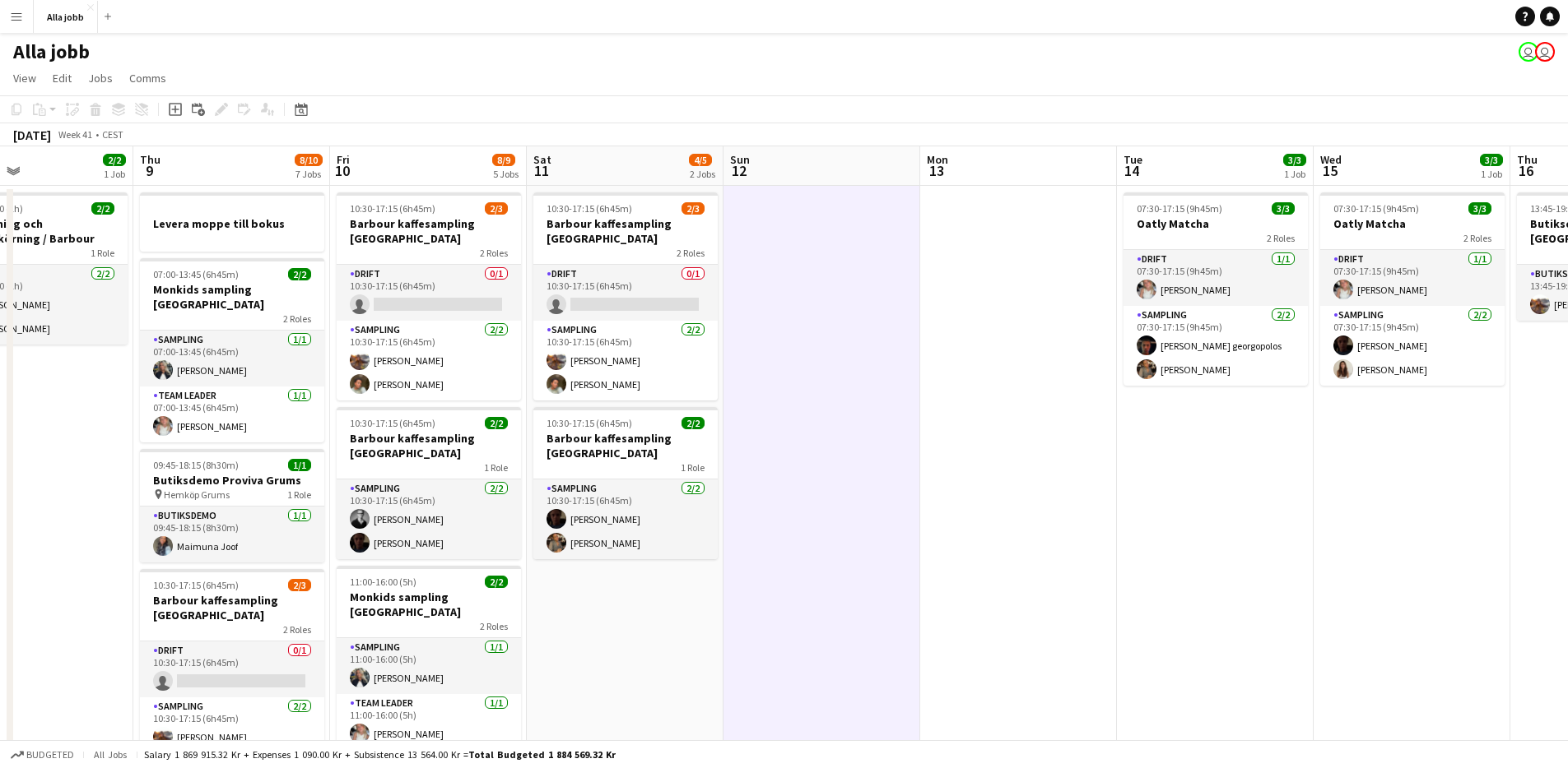
click at [794, 214] on app-date-cell at bounding box center [822, 730] width 196 height 1088
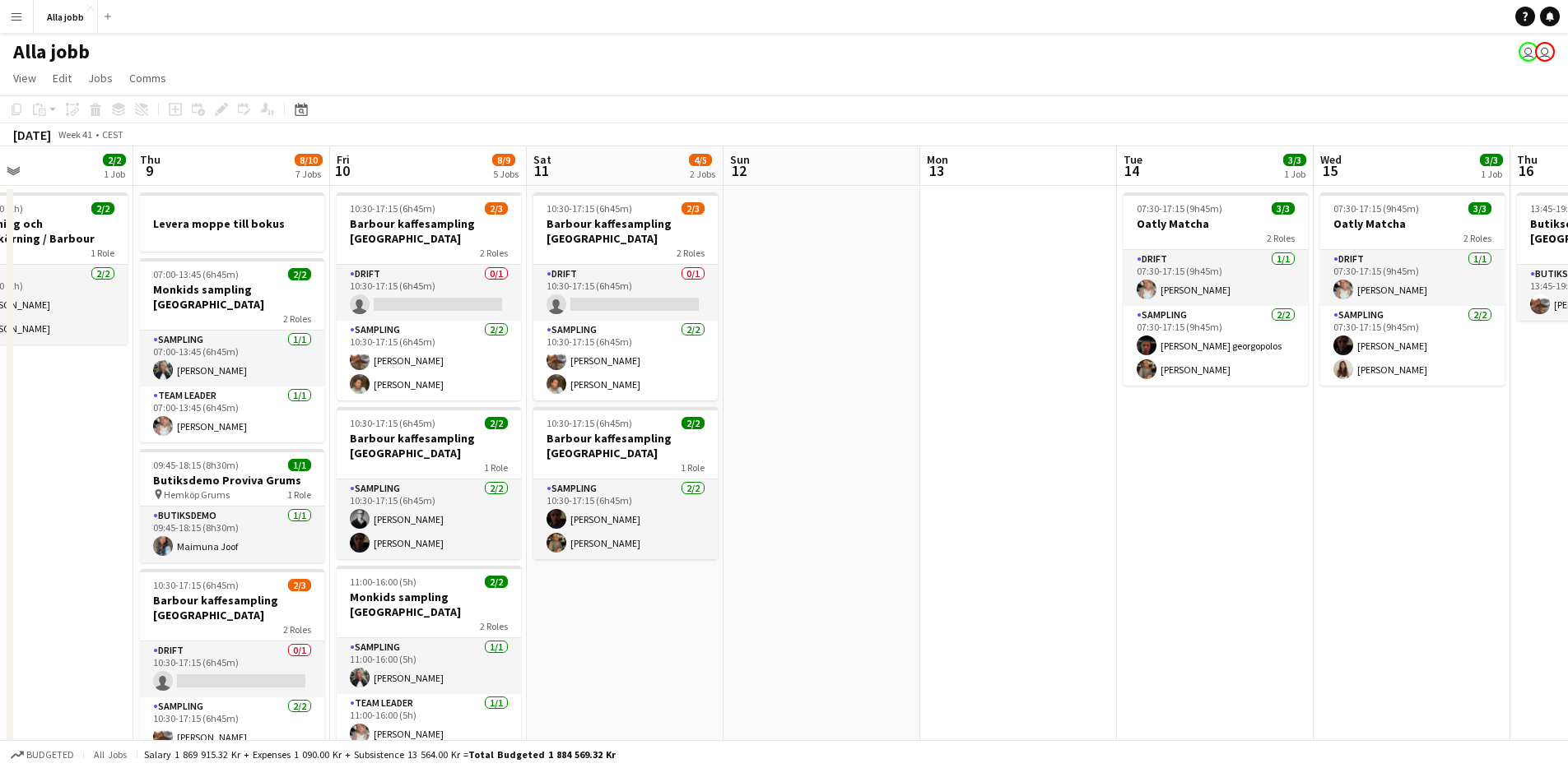
click at [804, 360] on app-date-cell at bounding box center [822, 730] width 196 height 1088
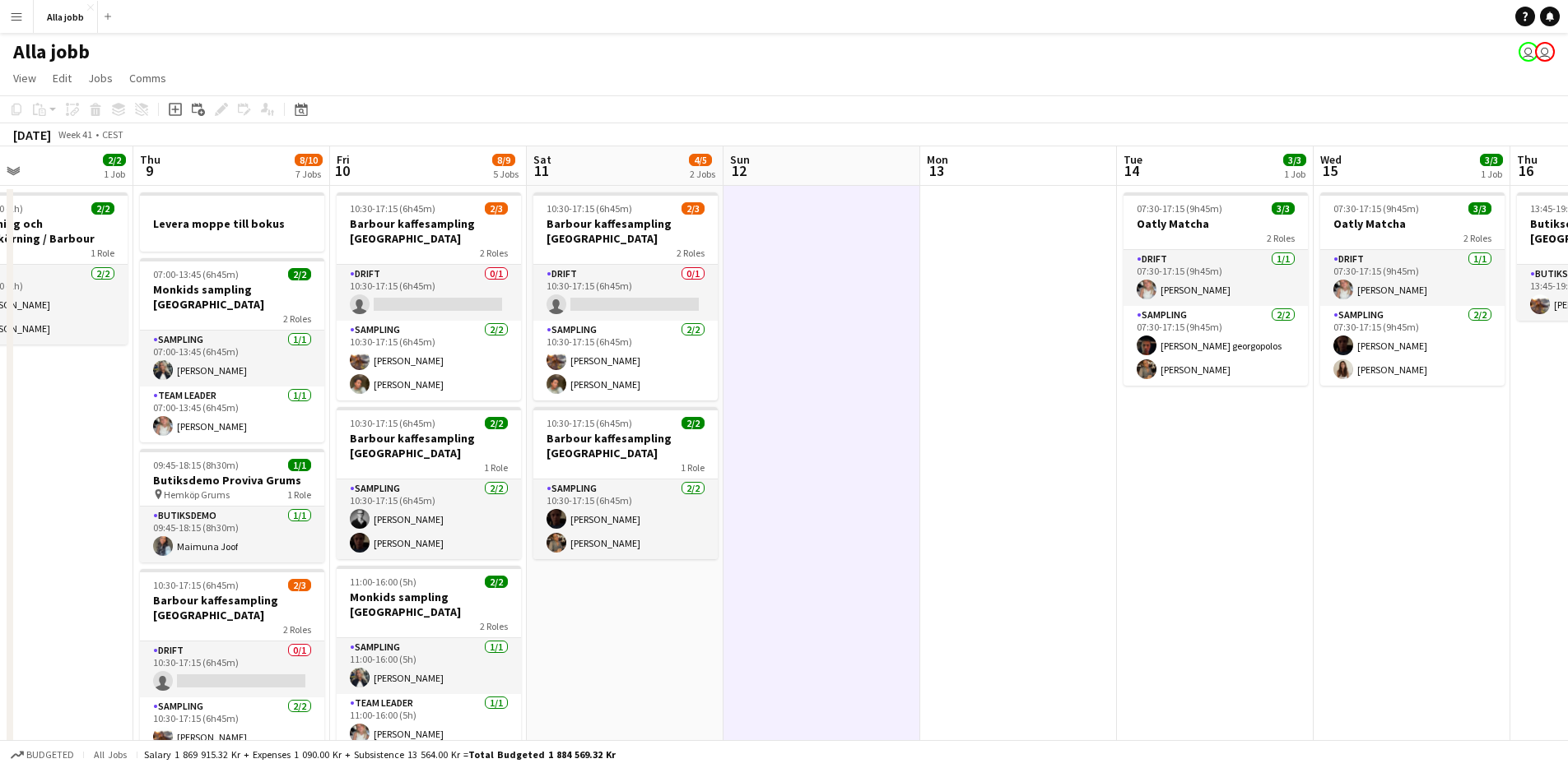
click at [804, 360] on app-date-cell at bounding box center [822, 730] width 196 height 1088
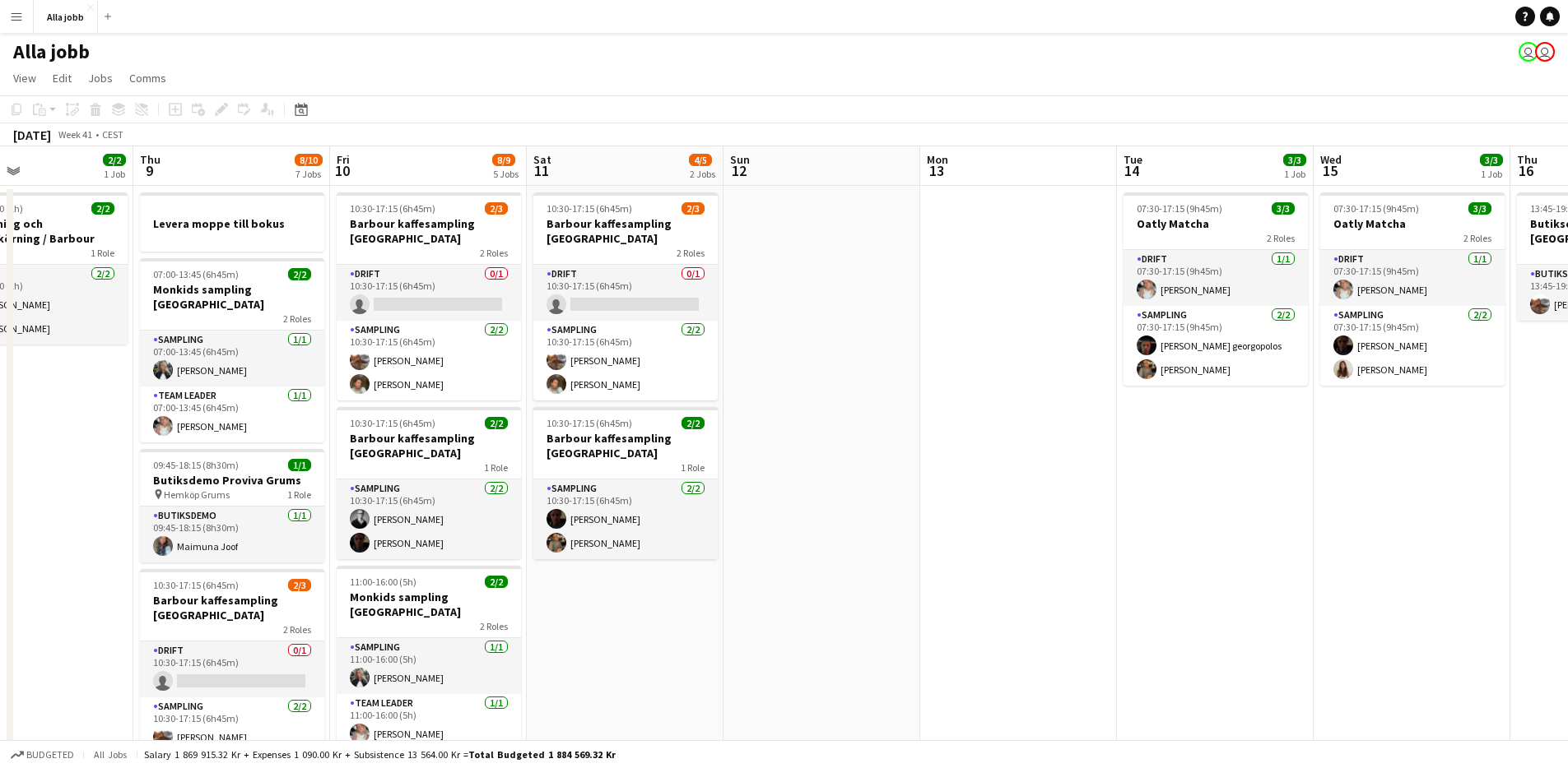
click at [804, 361] on app-date-cell at bounding box center [822, 730] width 196 height 1088
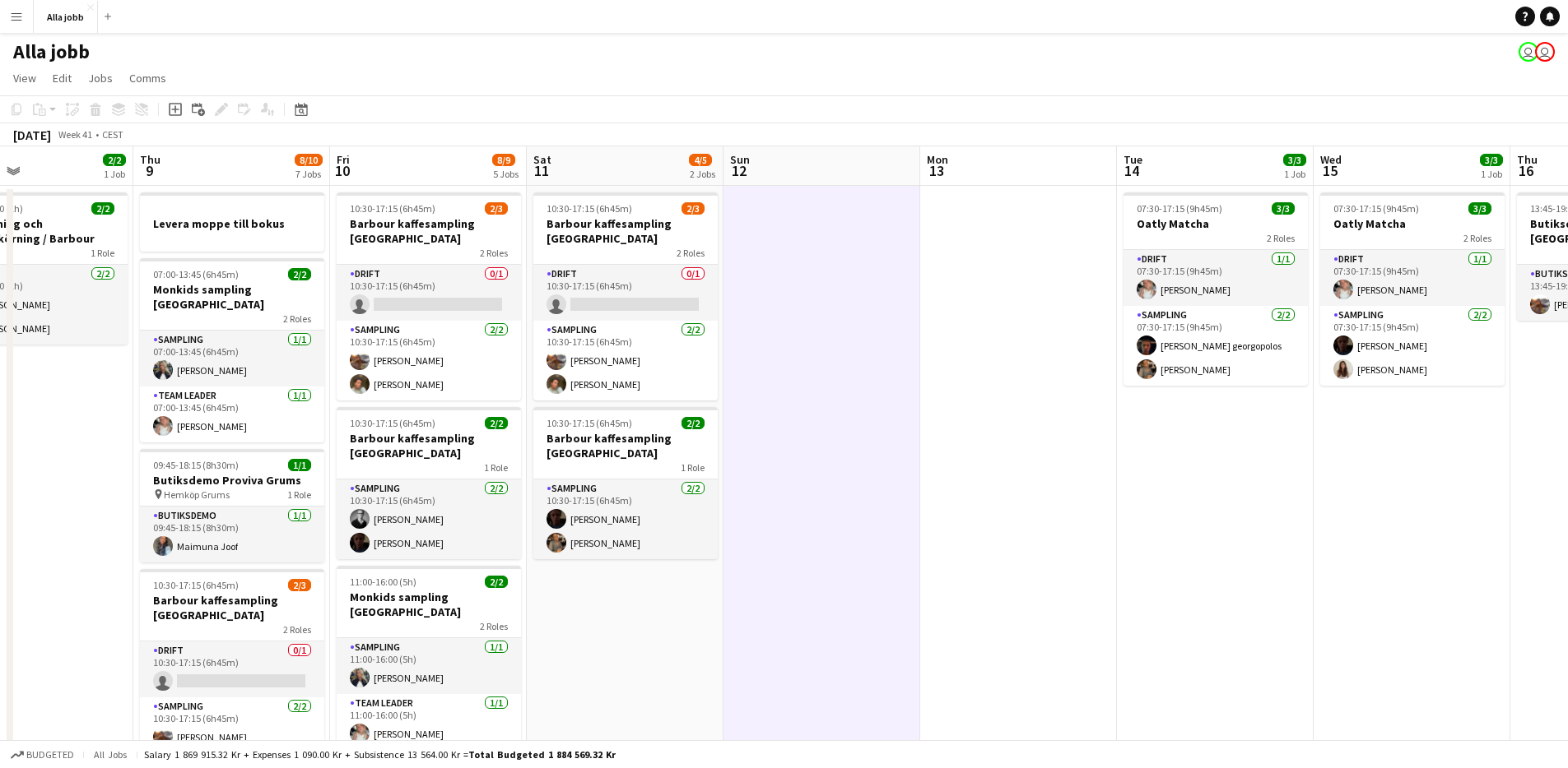
click at [804, 361] on app-date-cell at bounding box center [822, 730] width 196 height 1088
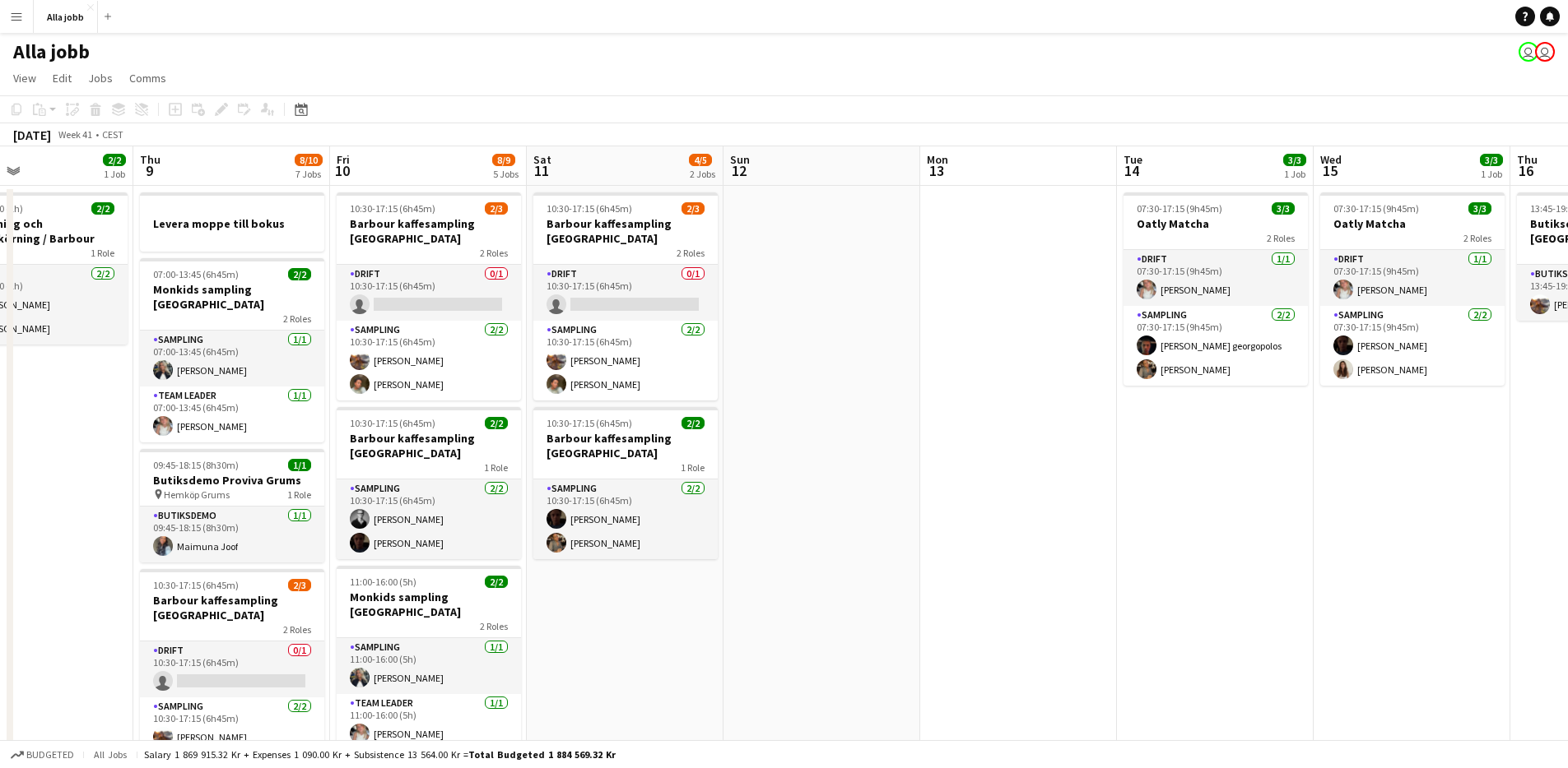
click at [818, 548] on app-date-cell at bounding box center [822, 730] width 196 height 1088
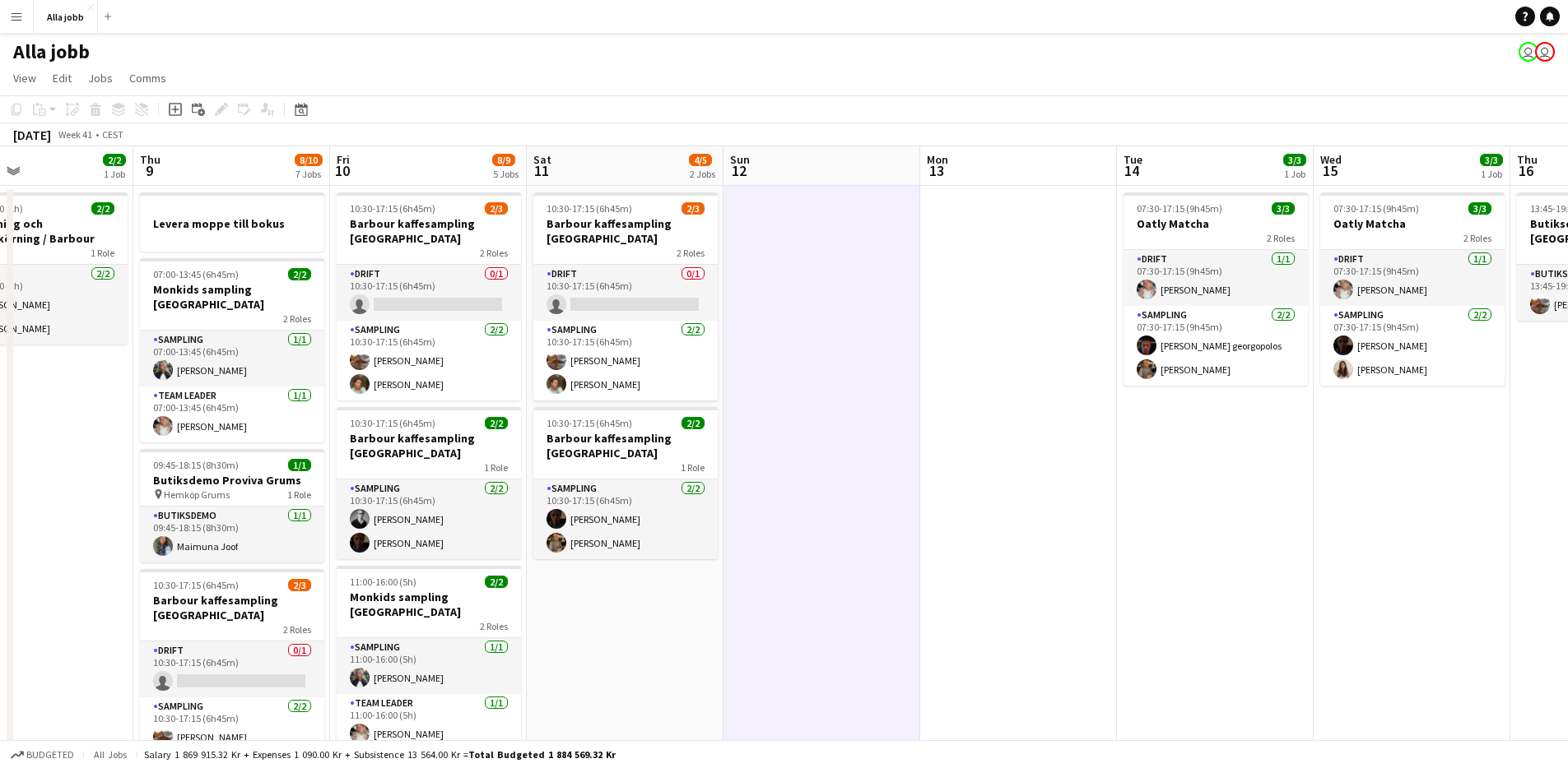
click at [791, 523] on app-date-cell at bounding box center [822, 730] width 196 height 1088
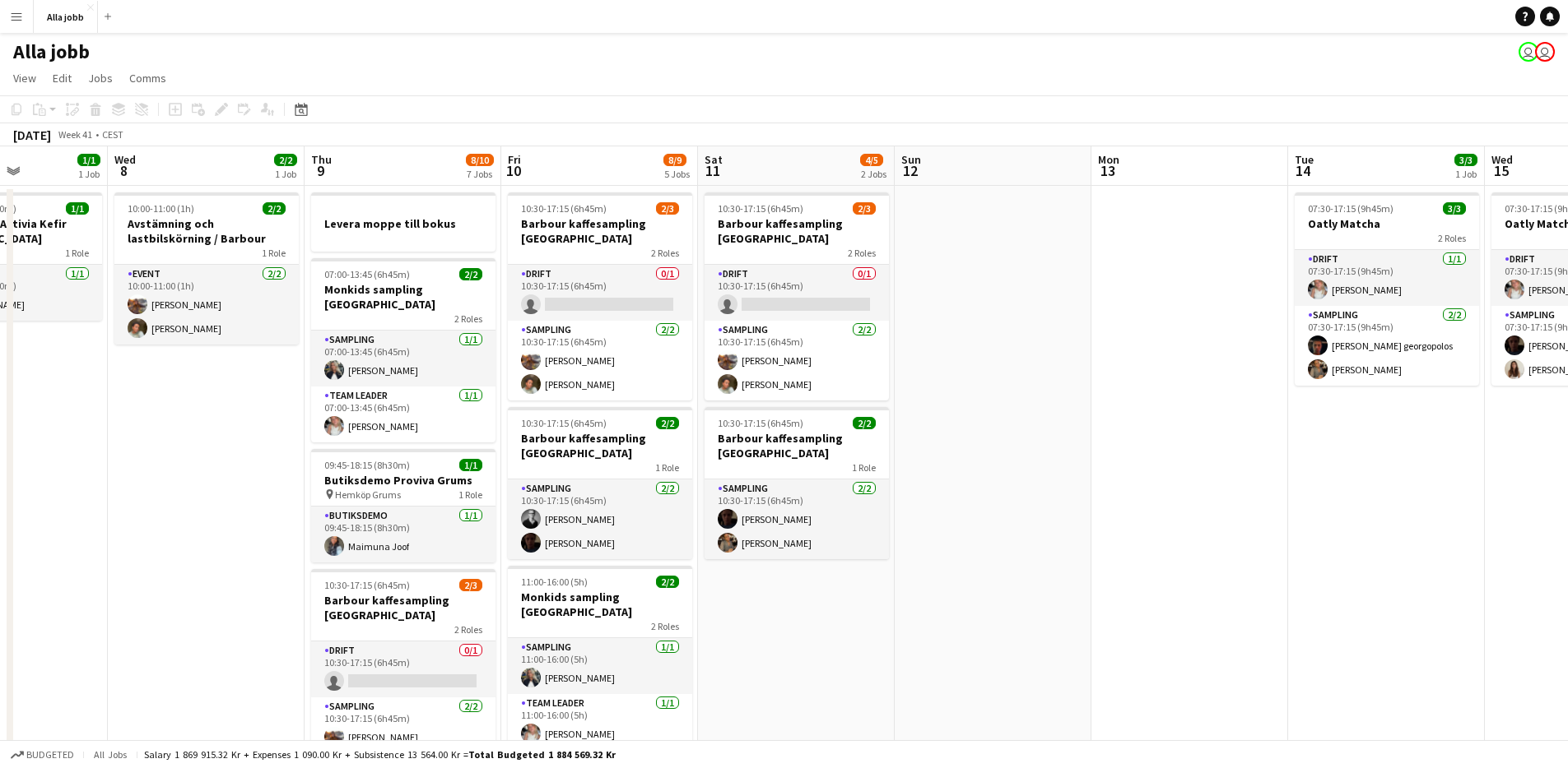
scroll to position [0, 481]
drag, startPoint x: 768, startPoint y: 438, endPoint x: 942, endPoint y: 442, distance: 174.0
click at [942, 442] on app-calendar-viewport "Sun 5 1 Job Mon 6 1 Job Tue 7 1/1 1 Job Wed 8 2/2 1 Job Thu 9 8/10 7 Jobs Fri 1…" at bounding box center [784, 710] width 1568 height 1128
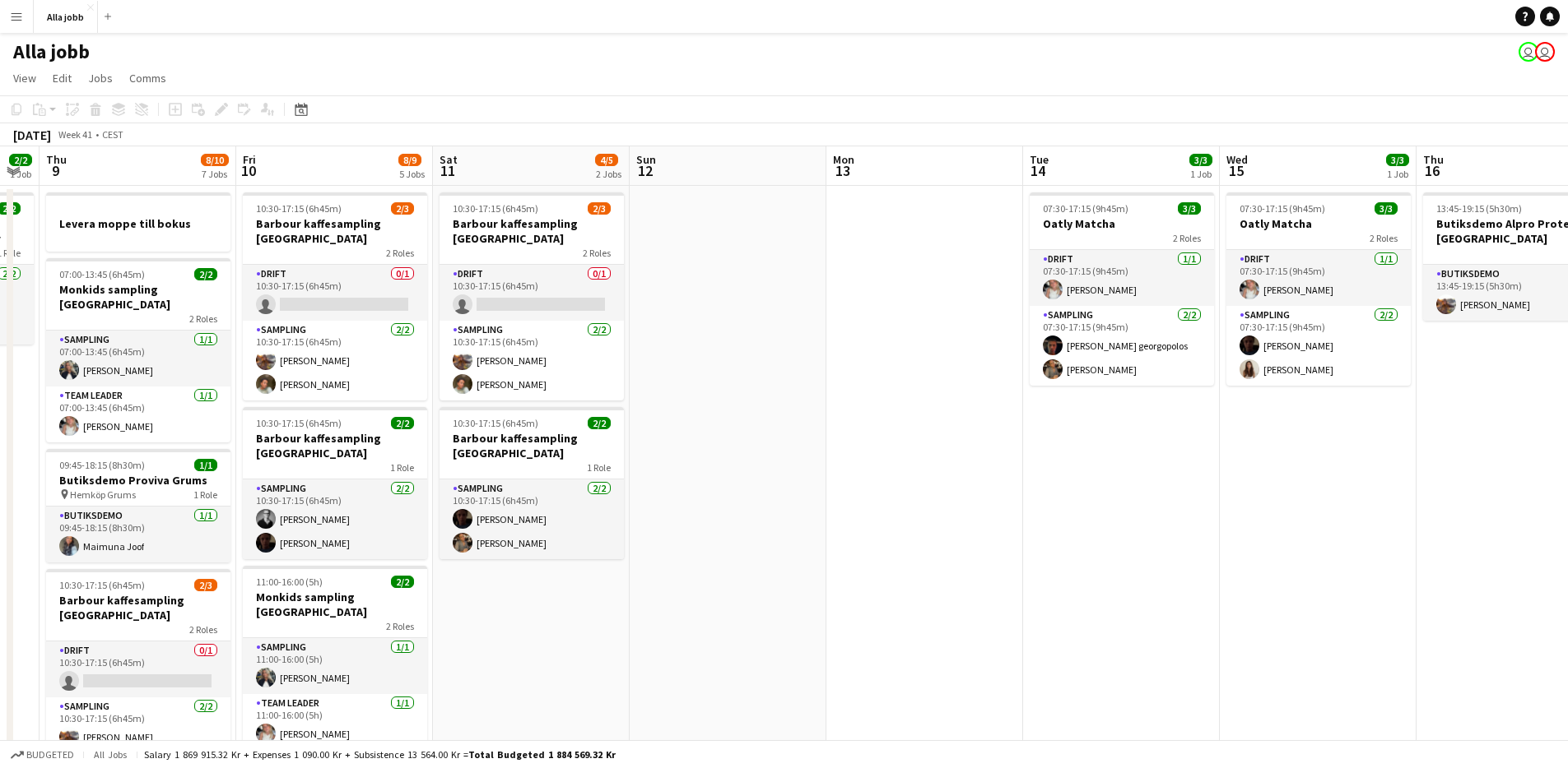
drag, startPoint x: 780, startPoint y: 404, endPoint x: 115, endPoint y: 425, distance: 665.3
click at [86, 431] on app-calendar-viewport "Mon 6 1 Job Tue 7 1/1 1 Job Wed 8 2/2 1 Job Thu 9 8/10 7 Jobs Fri 10 8/9 5 Jobs…" at bounding box center [784, 710] width 1568 height 1128
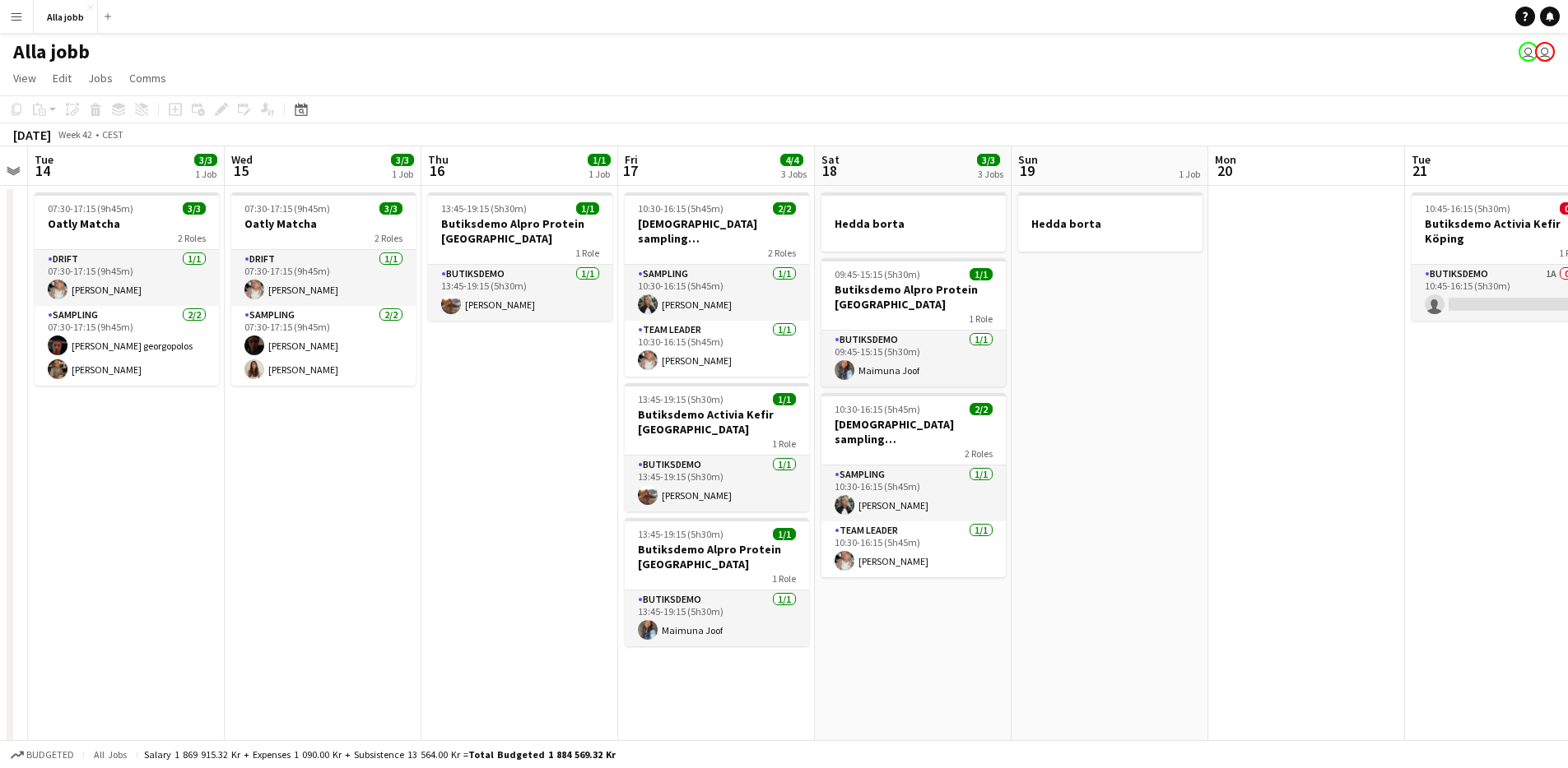
drag, startPoint x: 511, startPoint y: 434, endPoint x: -28, endPoint y: 436, distance: 539.0
click at [0, 436] on html "Menu Boards Boards Boards All jobs Status Workforce Workforce My Workforce Recr…" at bounding box center [784, 651] width 1568 height 1303
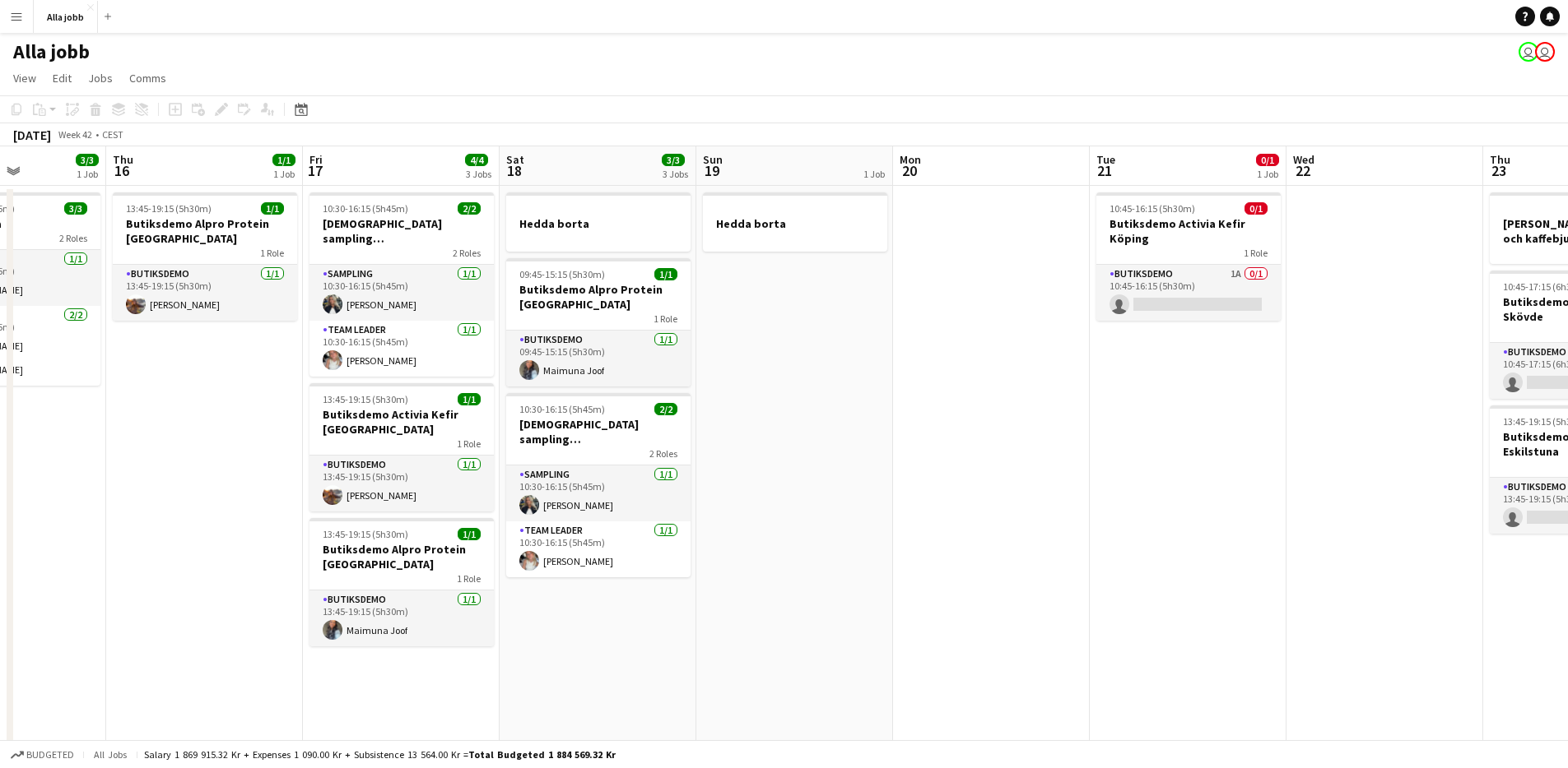
drag, startPoint x: 1136, startPoint y: 454, endPoint x: 289, endPoint y: 568, distance: 854.6
click at [290, 571] on app-calendar-viewport "Mon 13 Tue 14 3/3 1 Job Wed 15 3/3 1 Job Thu 16 1/1 1 Job Fri 17 4/4 3 Jobs Sat…" at bounding box center [784, 710] width 1568 height 1128
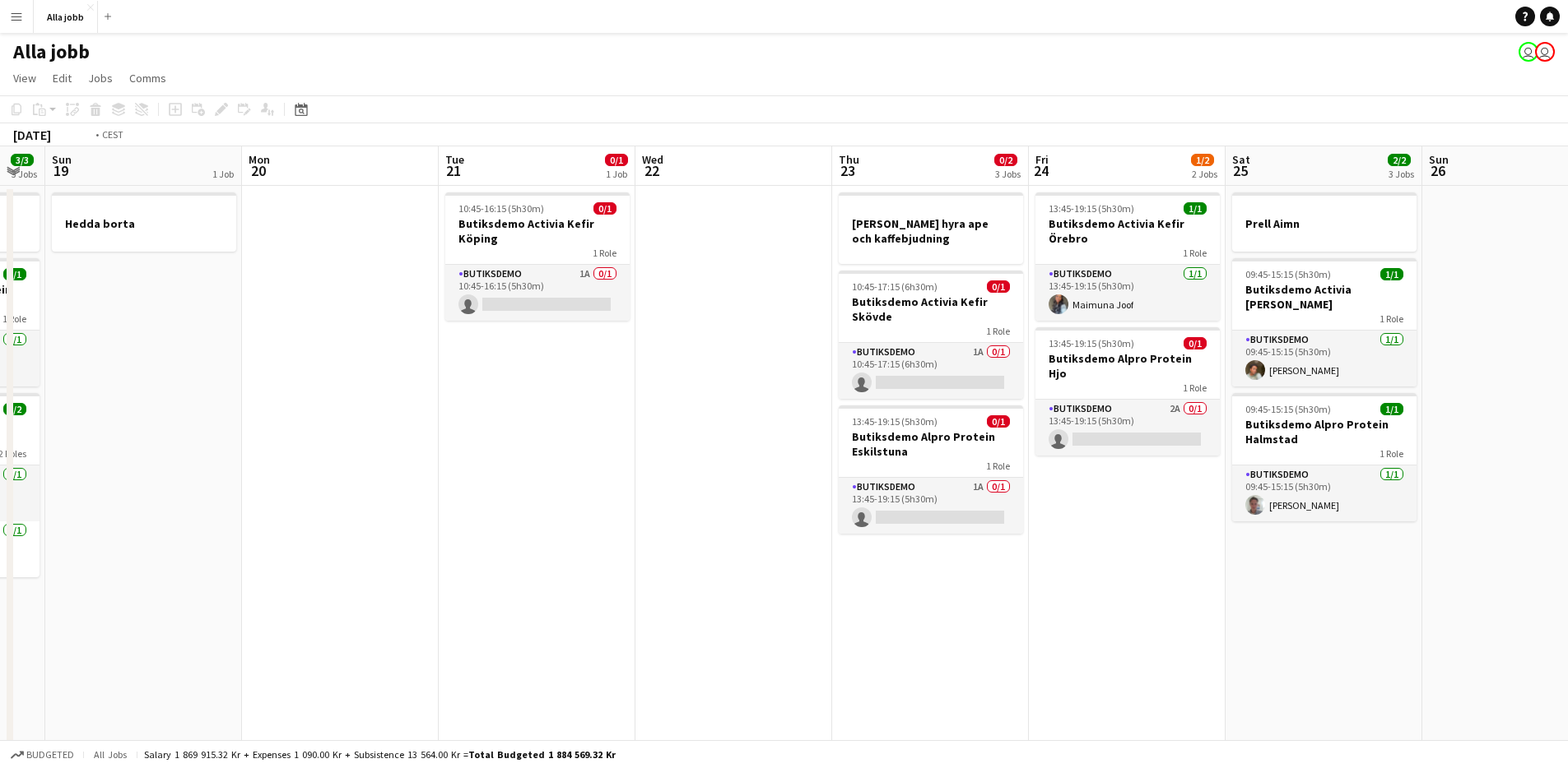
drag, startPoint x: 1007, startPoint y: 586, endPoint x: 594, endPoint y: 632, distance: 415.6
click at [596, 633] on app-calendar-viewport "Thu 16 1/1 1 Job Fri 17 4/4 3 Jobs Sat 18 3/3 3 Jobs Sun 19 1 Job Mon 20 Tue 21…" at bounding box center [784, 710] width 1568 height 1128
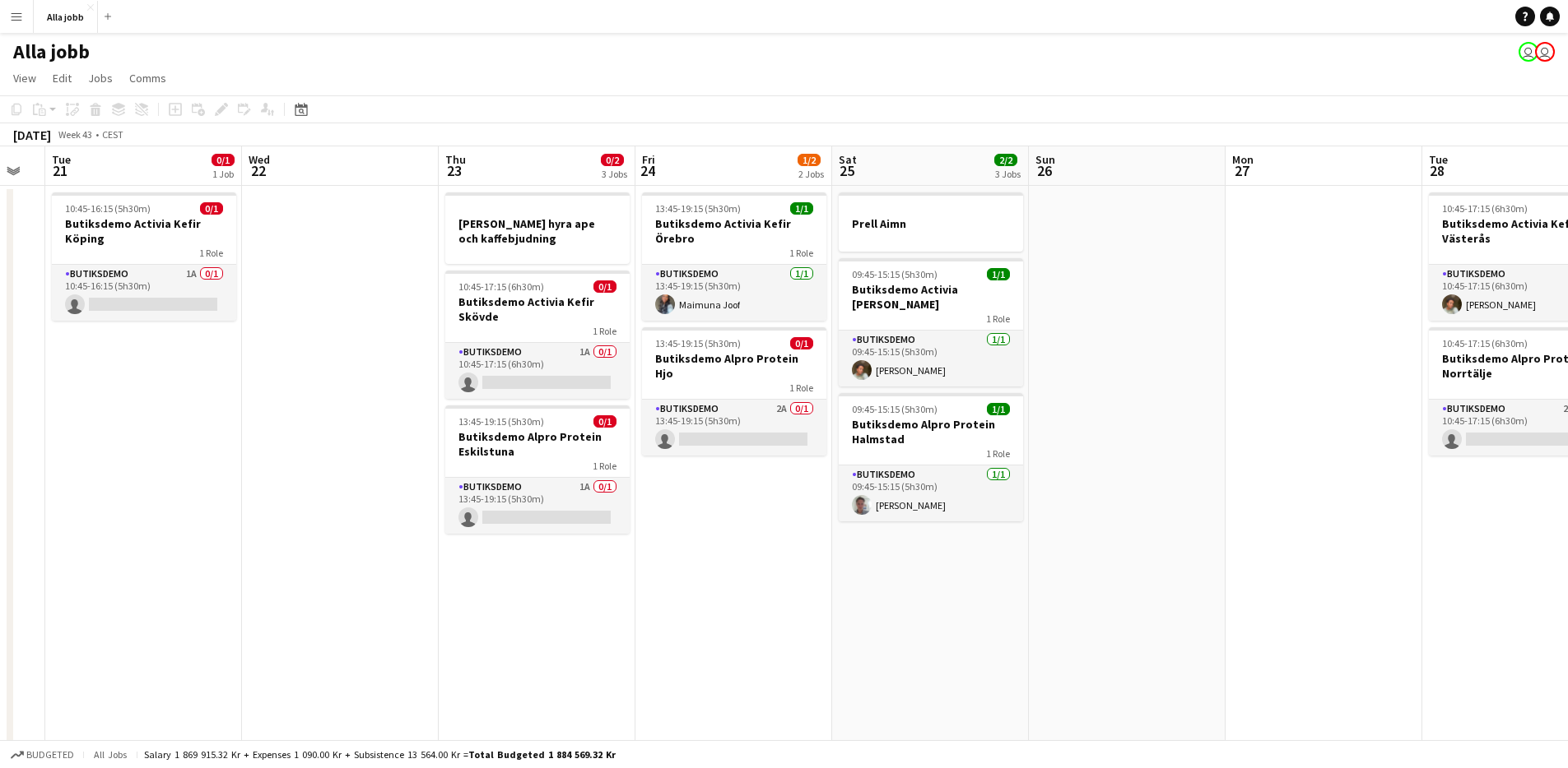
scroll to position [0, 546]
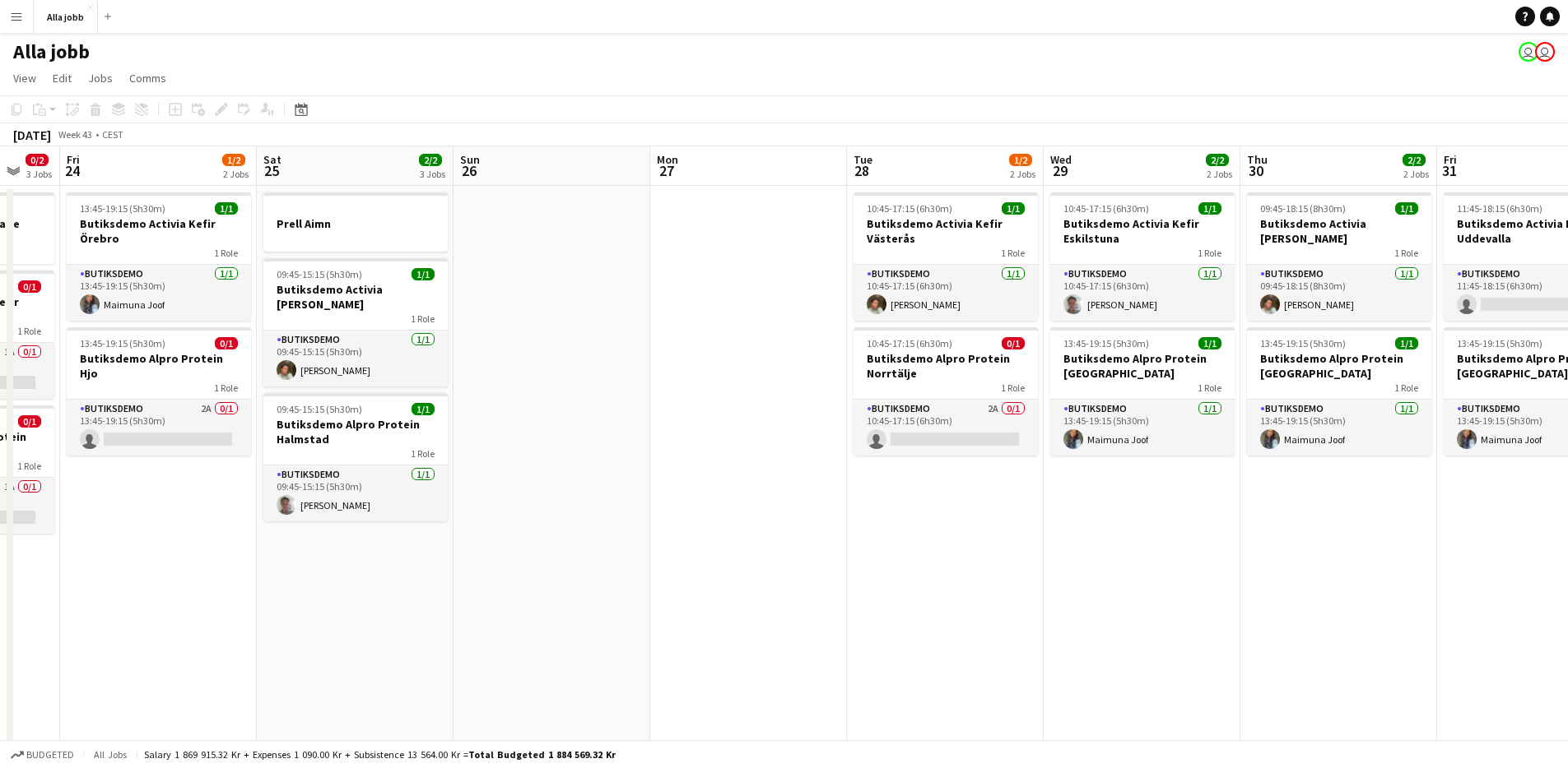
drag, startPoint x: 929, startPoint y: 634, endPoint x: 368, endPoint y: 553, distance: 566.8
click at [359, 562] on app-calendar-viewport "Tue 21 0/1 1 Job Wed 22 Thu 23 0/2 3 Jobs Fri 24 1/2 2 Jobs Sat 25 2/2 3 Jobs S…" at bounding box center [784, 710] width 1568 height 1128
click at [576, 523] on app-date-cell at bounding box center [551, 730] width 196 height 1088
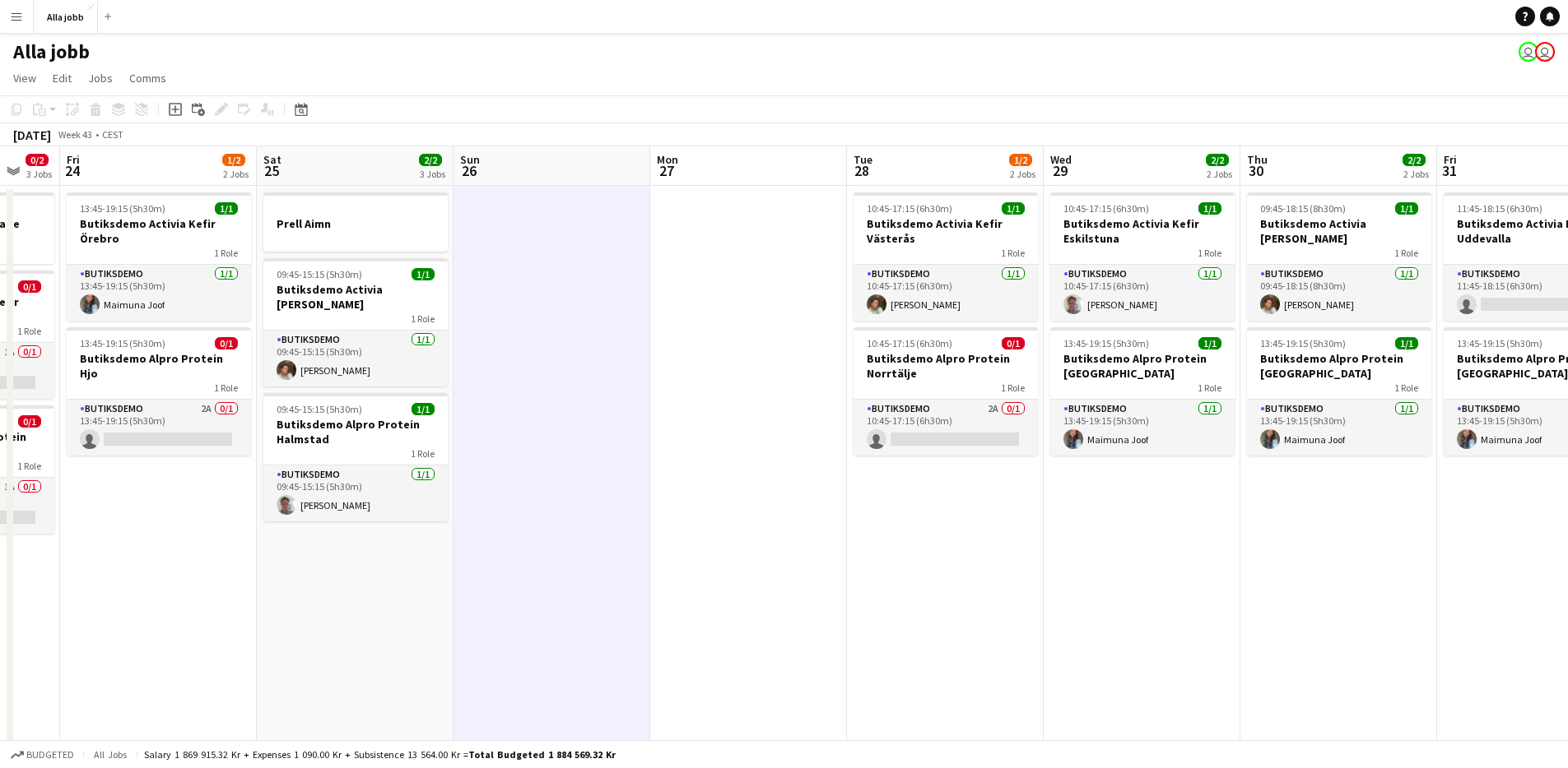
click at [395, 605] on app-date-cell "Prell Aimn 09:45-15:15 (5h30m) 1/1 Butiksdemo Activia Kefir Borås 1 Role Butiks…" at bounding box center [355, 730] width 196 height 1088
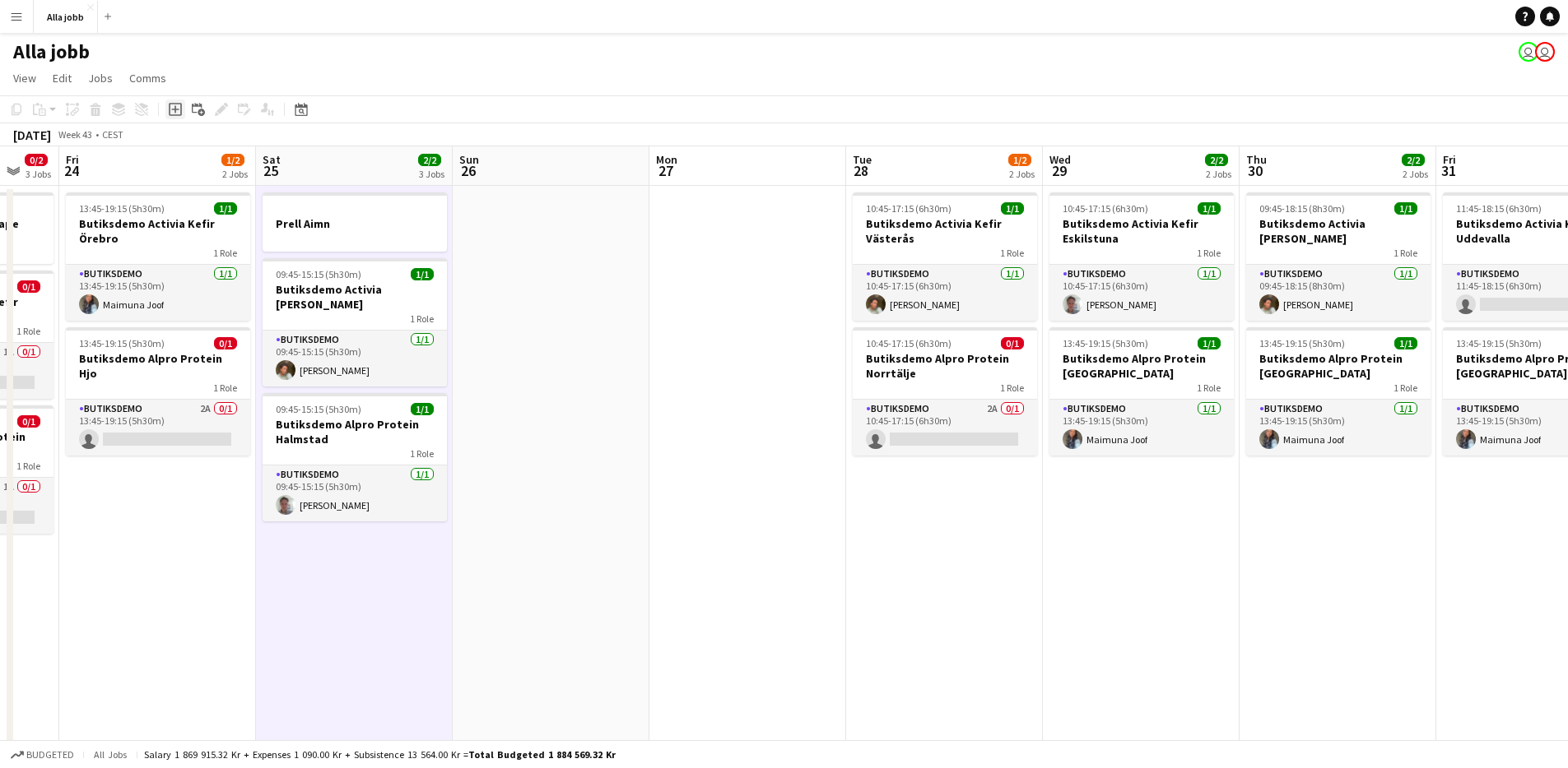
click at [165, 109] on div "Add job" at bounding box center [175, 109] width 20 height 20
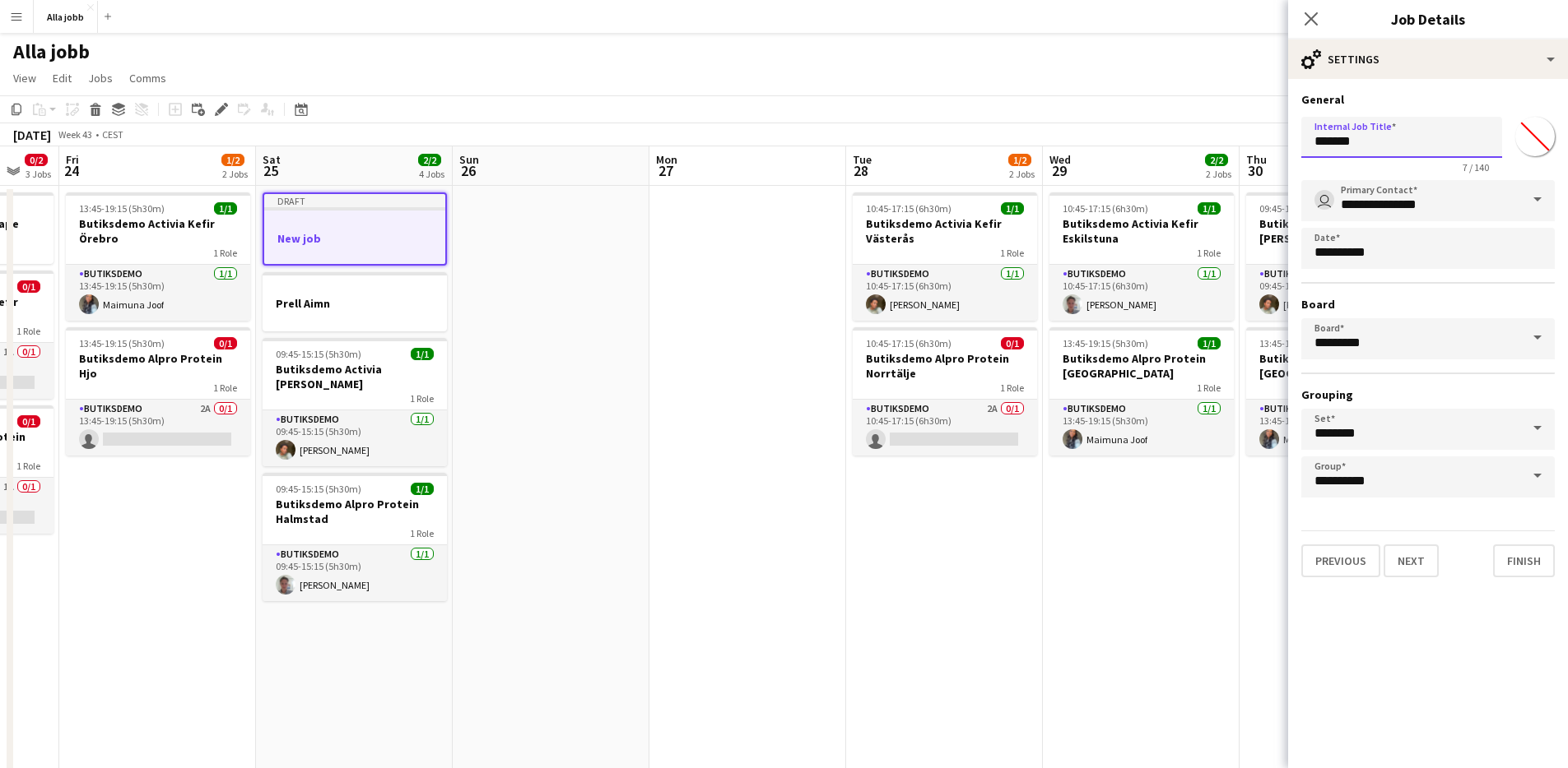
click at [1434, 141] on input "*******" at bounding box center [1402, 138] width 201 height 41
type input "*"
type input "**********"
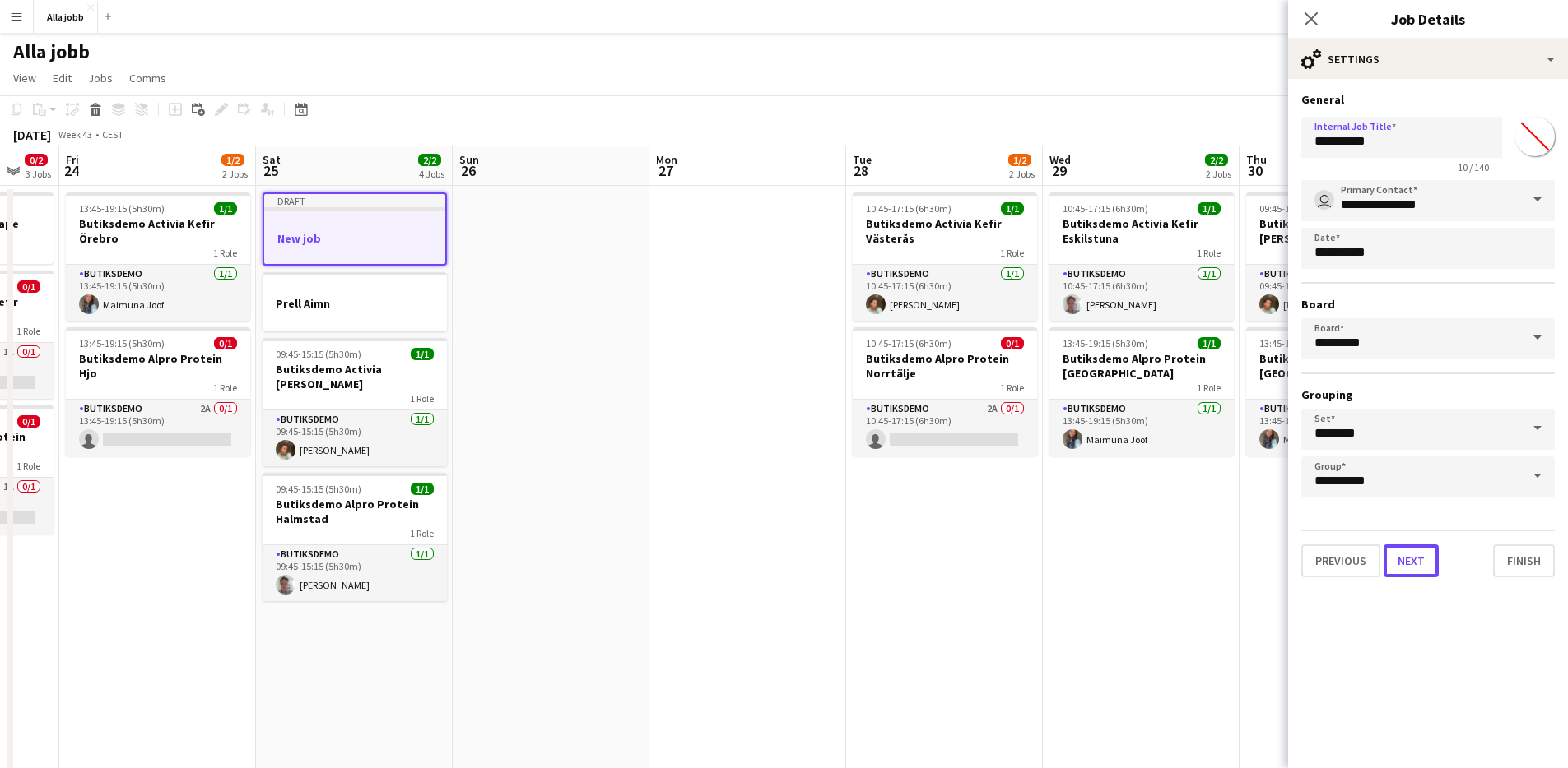
drag, startPoint x: 1434, startPoint y: 566, endPoint x: 1443, endPoint y: 573, distance: 11.4
click at [1434, 566] on button "Next" at bounding box center [1411, 561] width 55 height 33
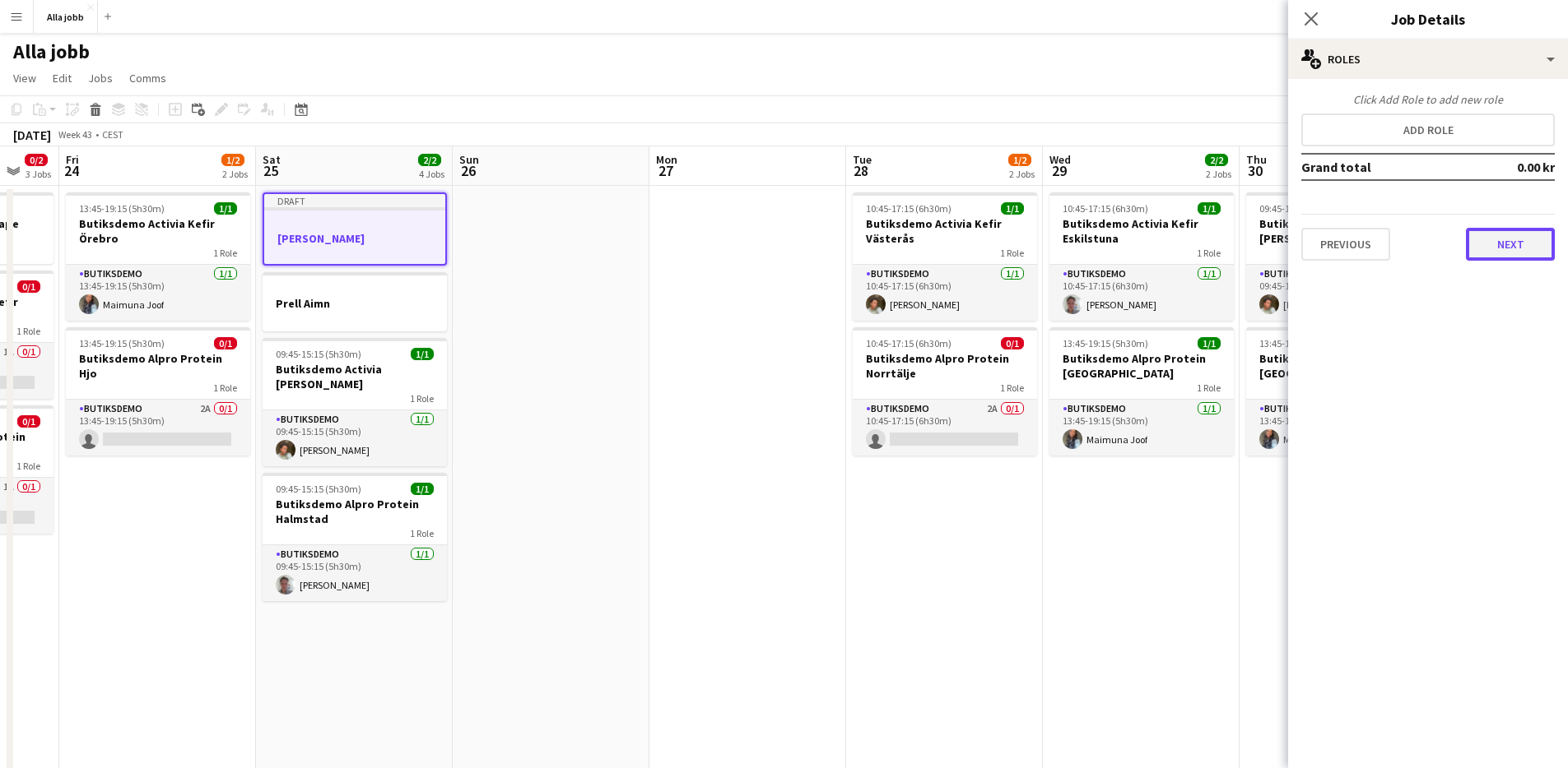
click at [1515, 256] on button "Next" at bounding box center [1510, 245] width 89 height 33
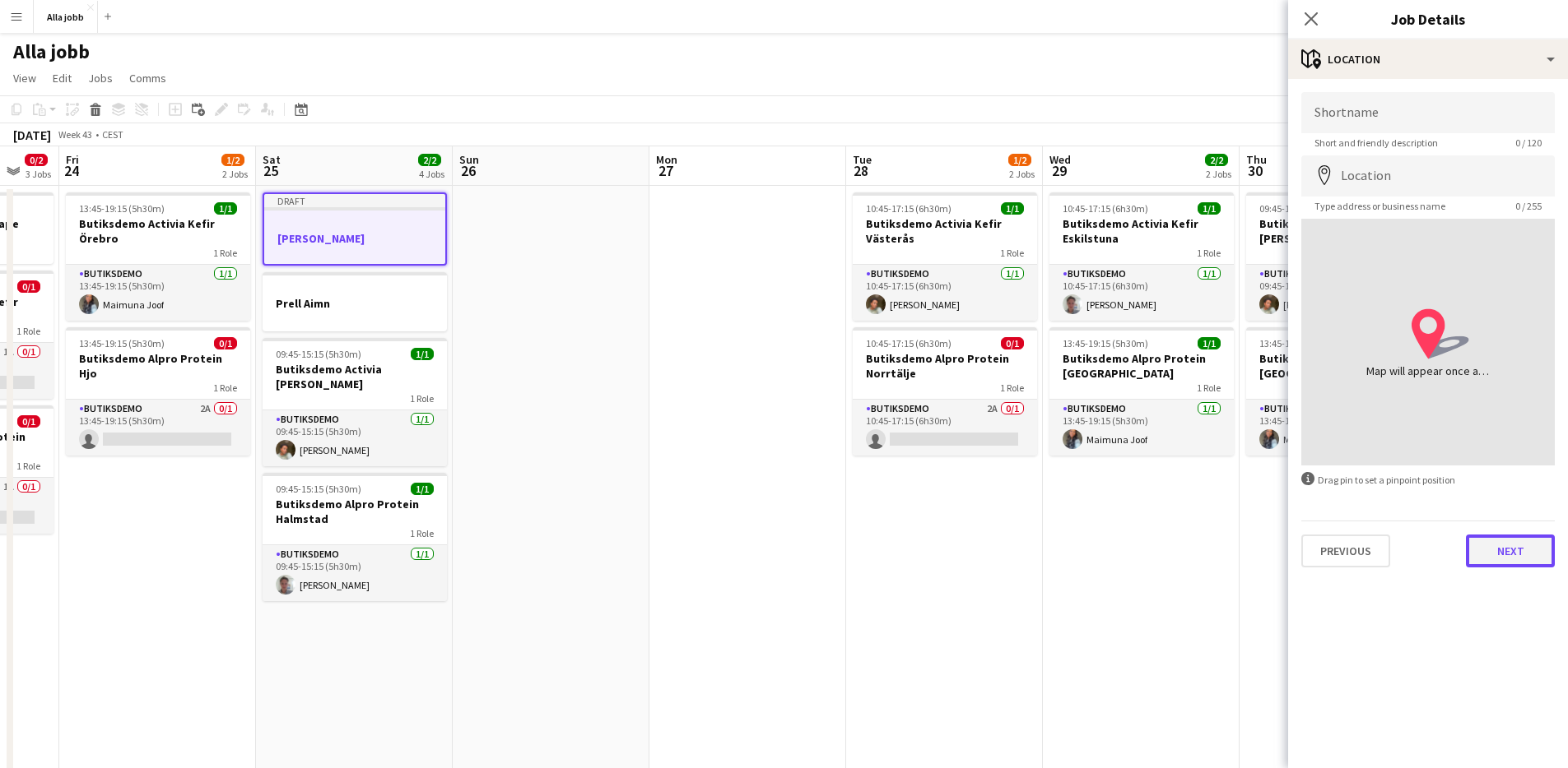
click at [1522, 565] on button "Next" at bounding box center [1510, 551] width 89 height 33
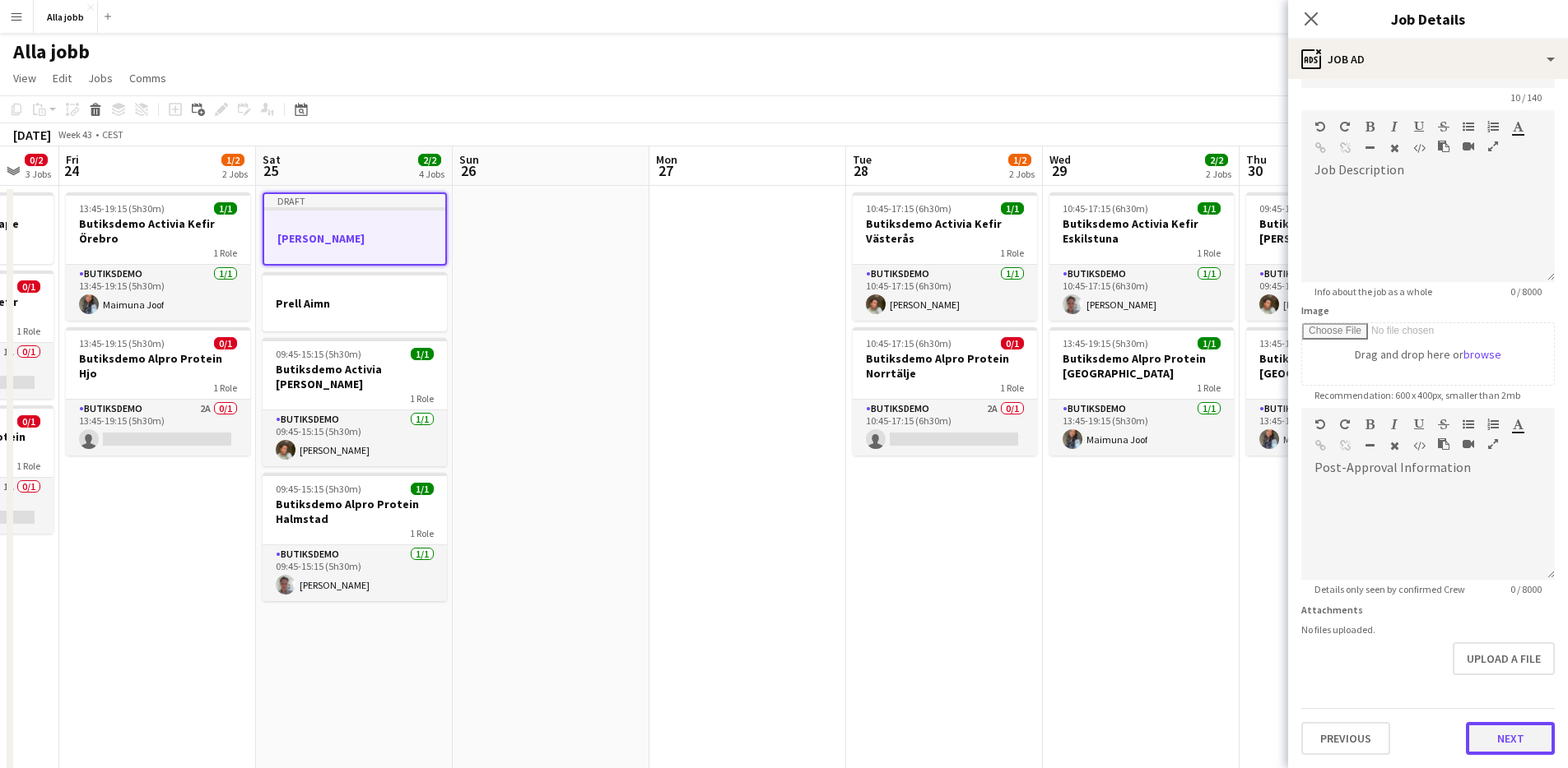
click at [1474, 691] on form "**********" at bounding box center [1428, 400] width 280 height 709
click at [1533, 736] on button "Next" at bounding box center [1510, 739] width 89 height 33
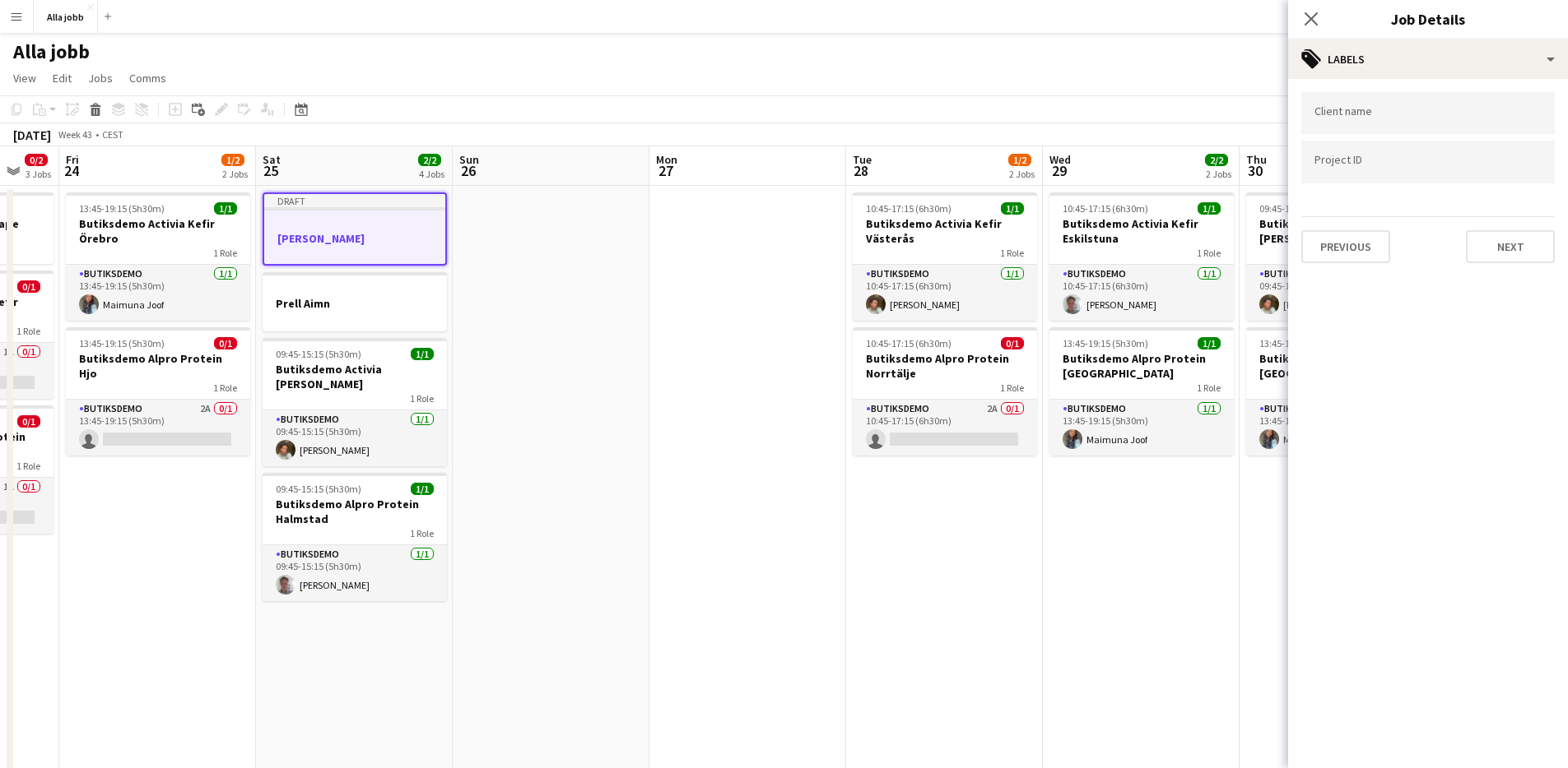
scroll to position [0, 0]
click at [1511, 245] on button "Next" at bounding box center [1510, 247] width 89 height 33
click at [1537, 189] on div "Publish the job to add notes Previous Next" at bounding box center [1428, 139] width 280 height 121
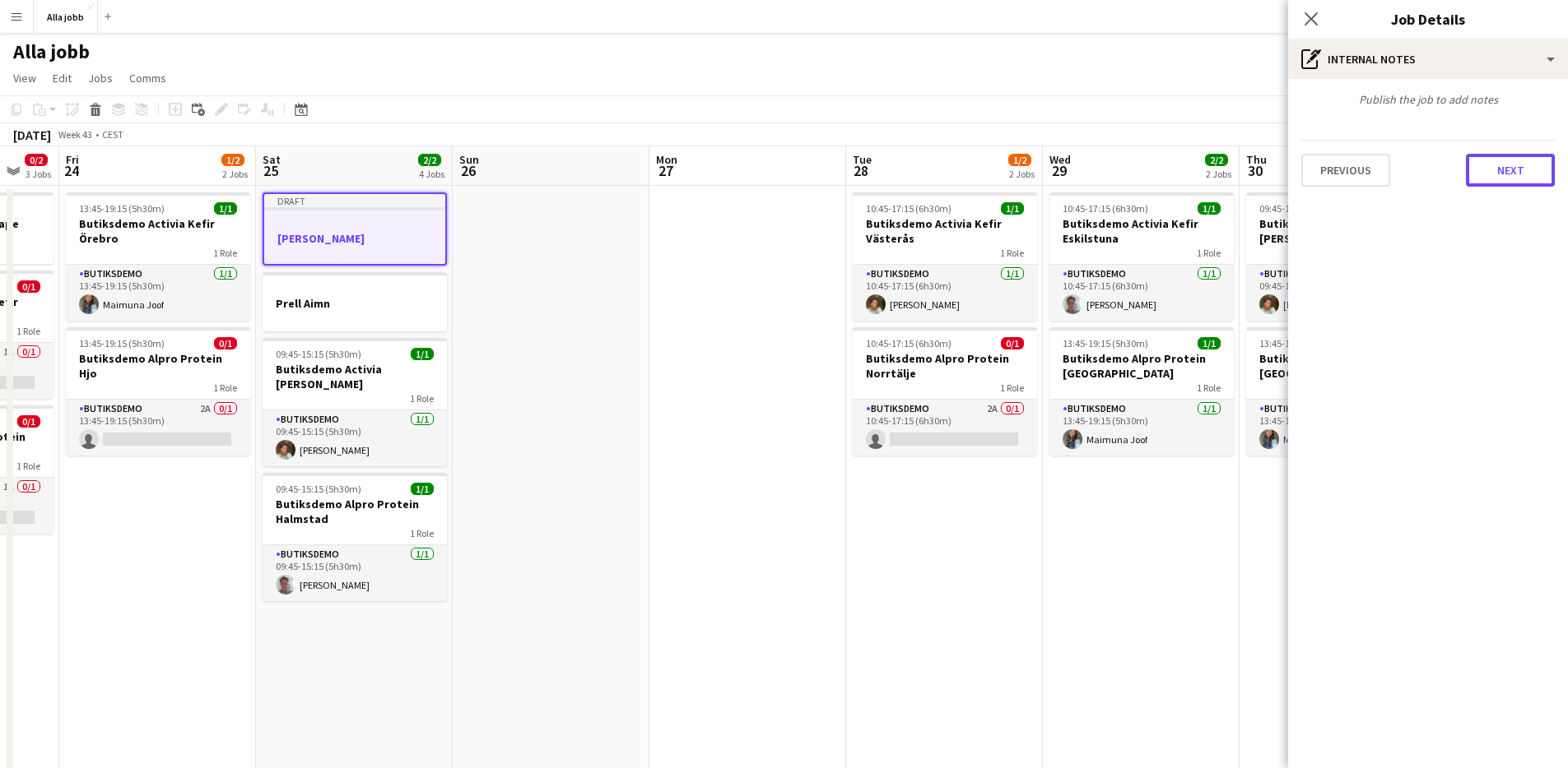
click at [1528, 170] on button "Next" at bounding box center [1510, 170] width 89 height 33
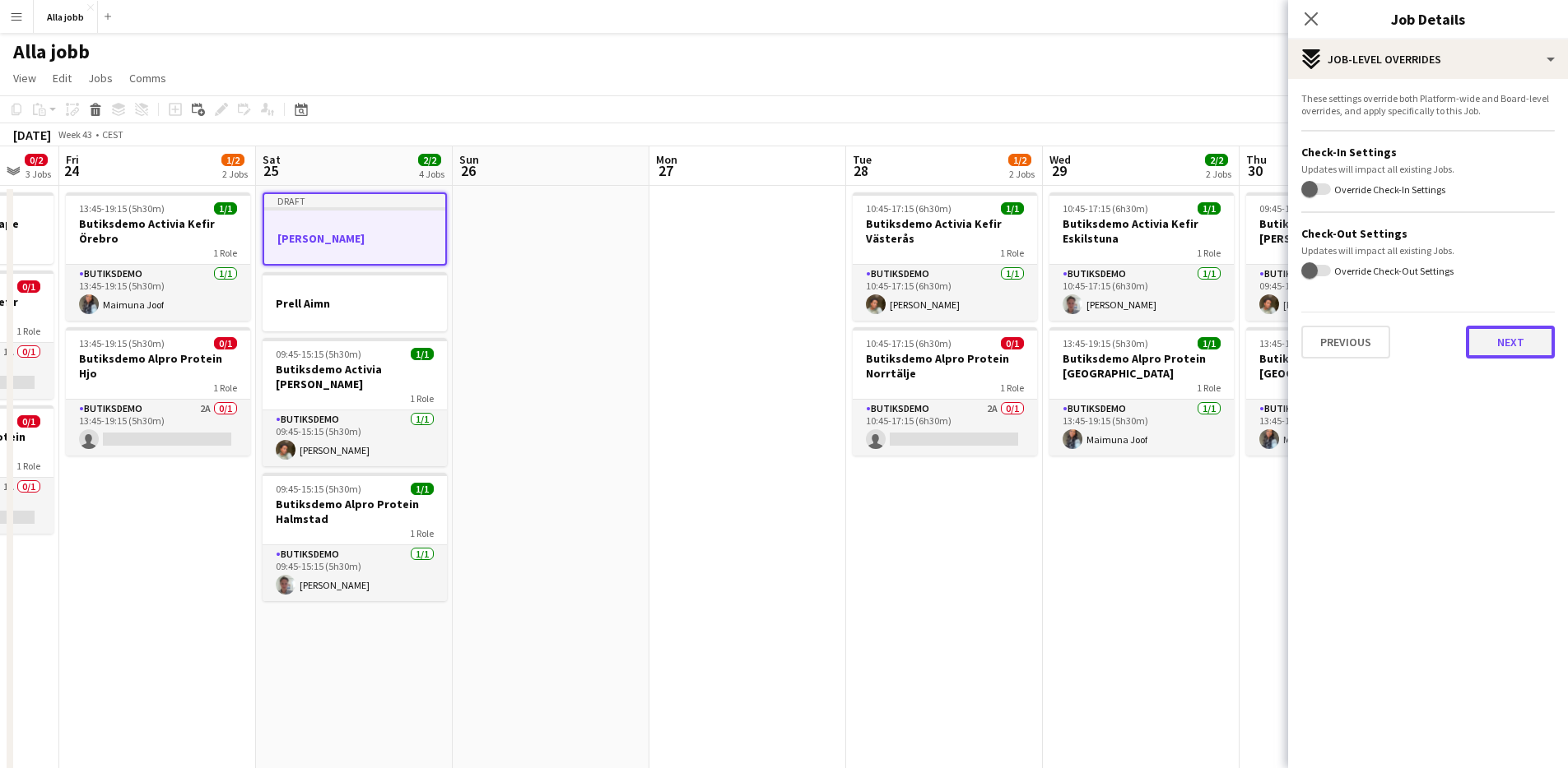
click at [1489, 358] on button "Next" at bounding box center [1510, 342] width 89 height 33
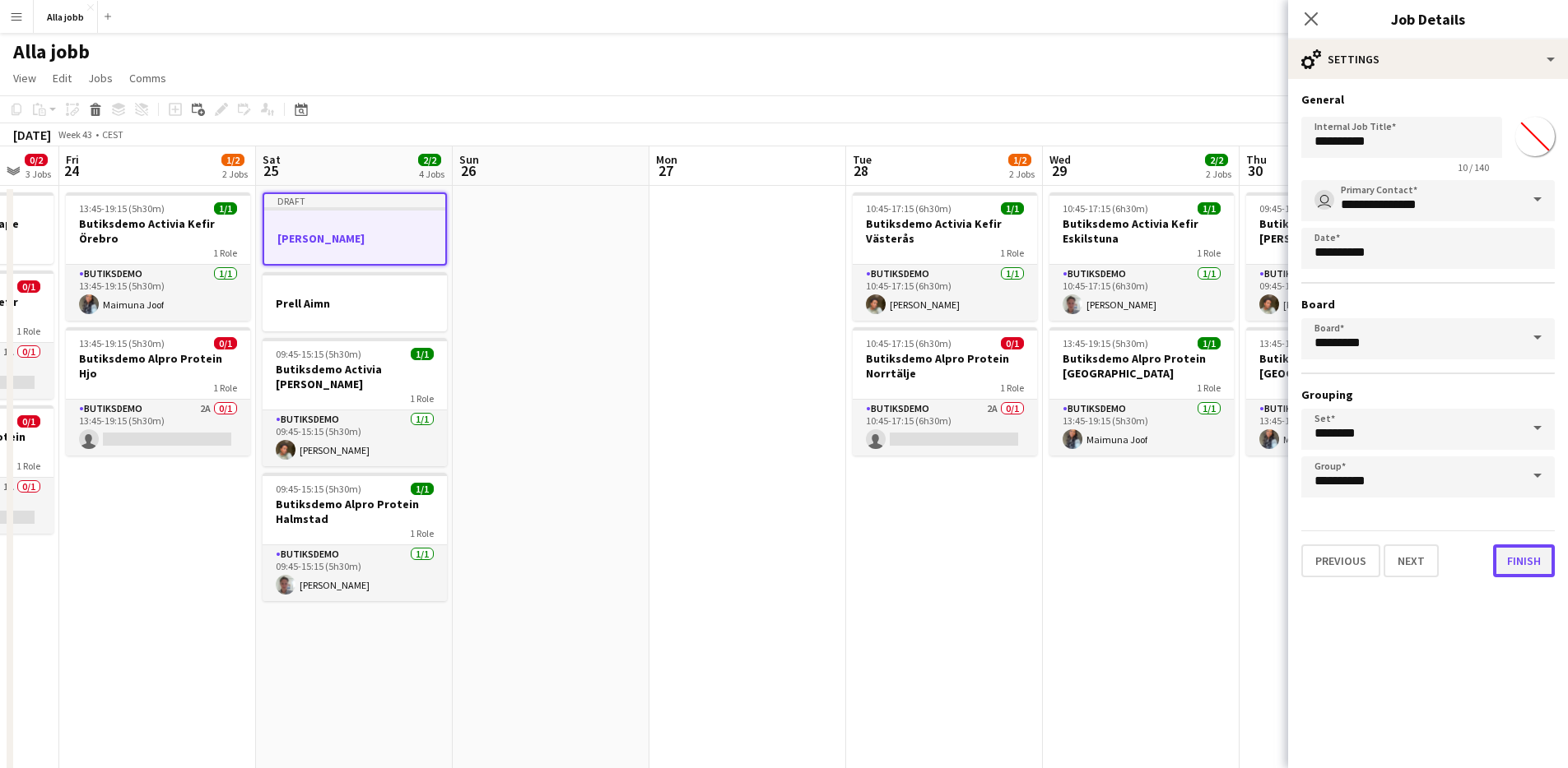
click at [1512, 570] on button "Finish" at bounding box center [1524, 561] width 62 height 33
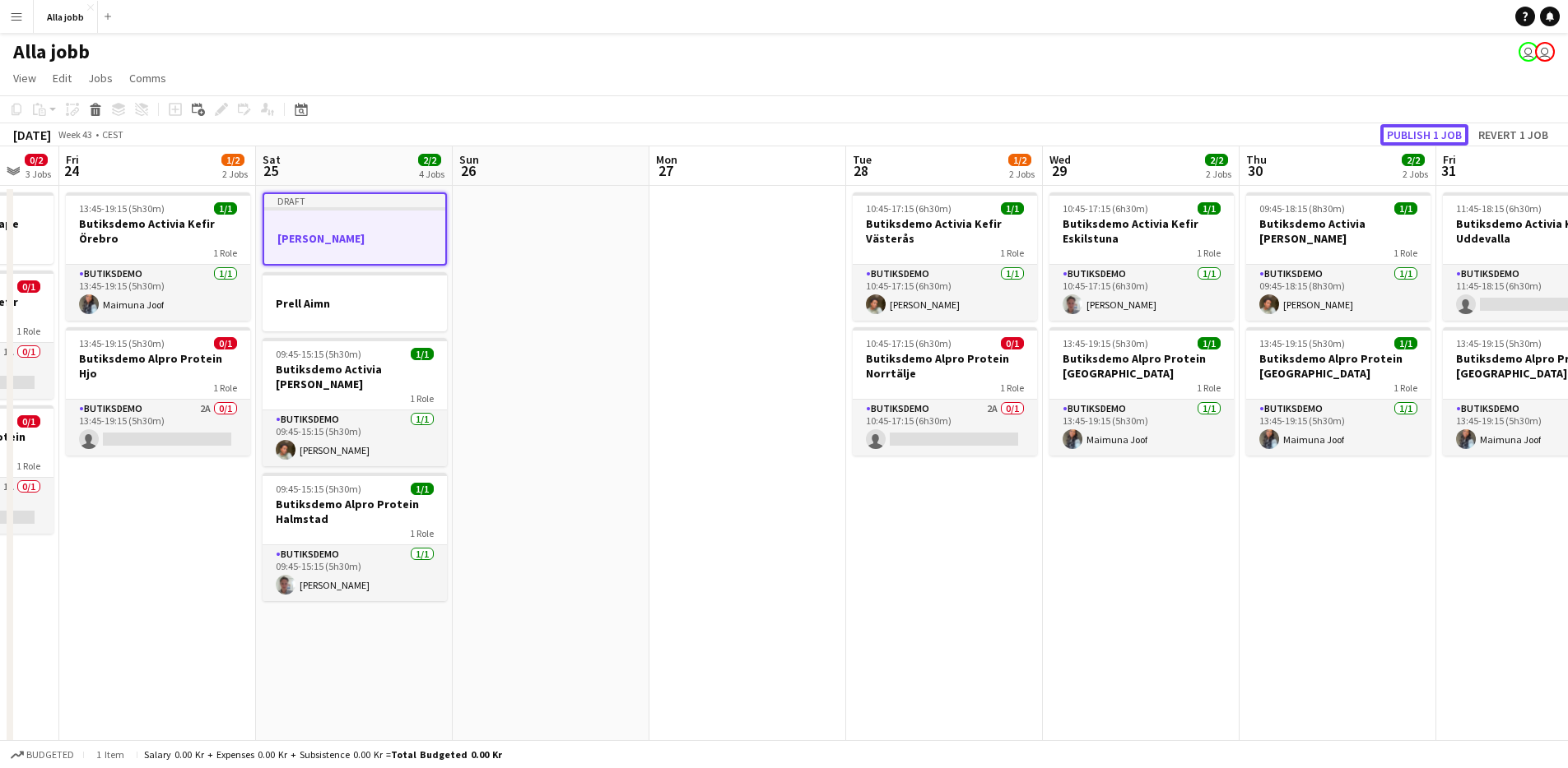
drag, startPoint x: 1426, startPoint y: 132, endPoint x: 1416, endPoint y: 141, distance: 13.5
click at [1426, 132] on button "Publish 1 job" at bounding box center [1424, 134] width 88 height 22
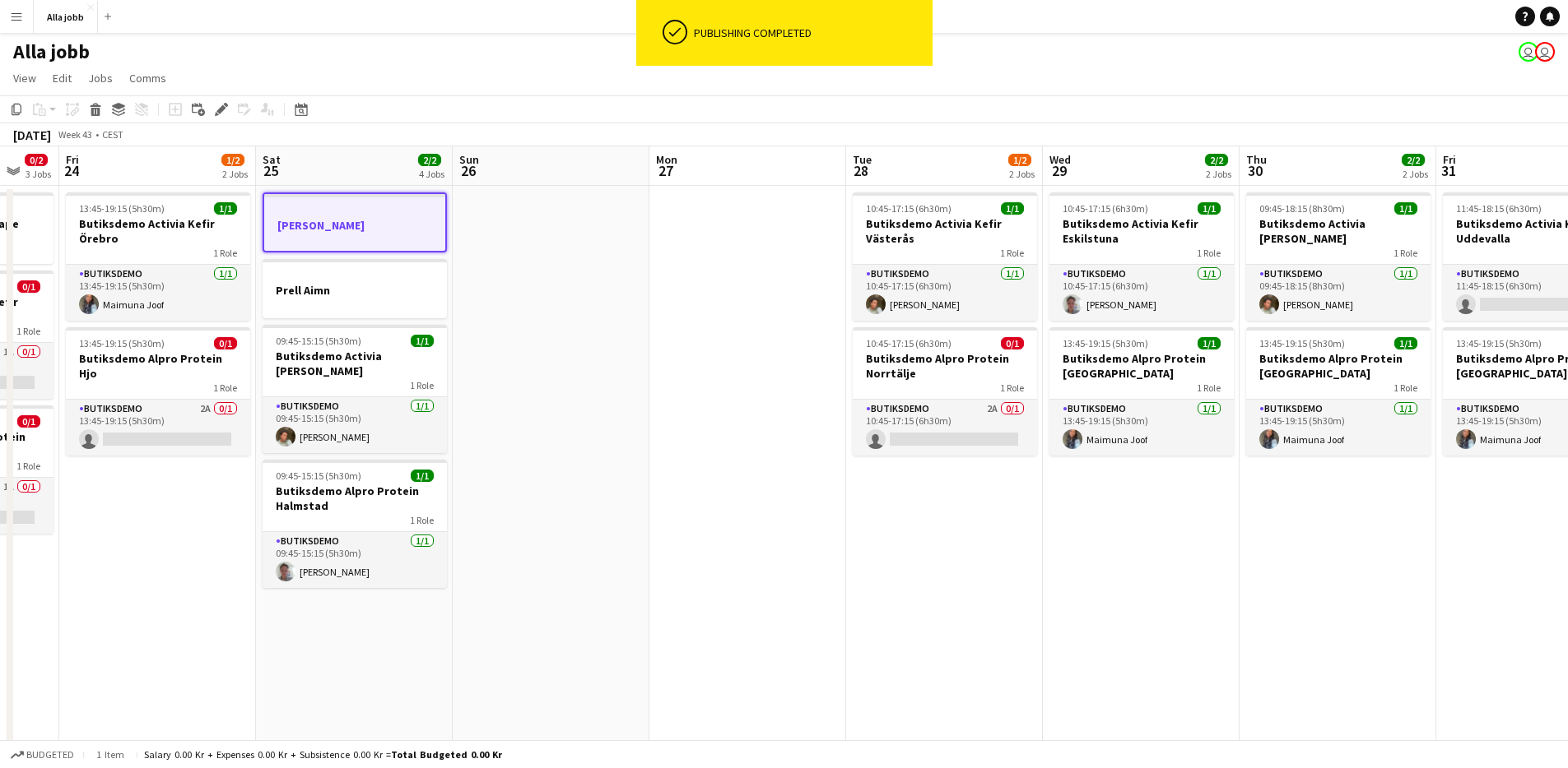
drag, startPoint x: 482, startPoint y: 279, endPoint x: 498, endPoint y: 270, distance: 18.4
click at [482, 278] on app-date-cell at bounding box center [551, 730] width 196 height 1088
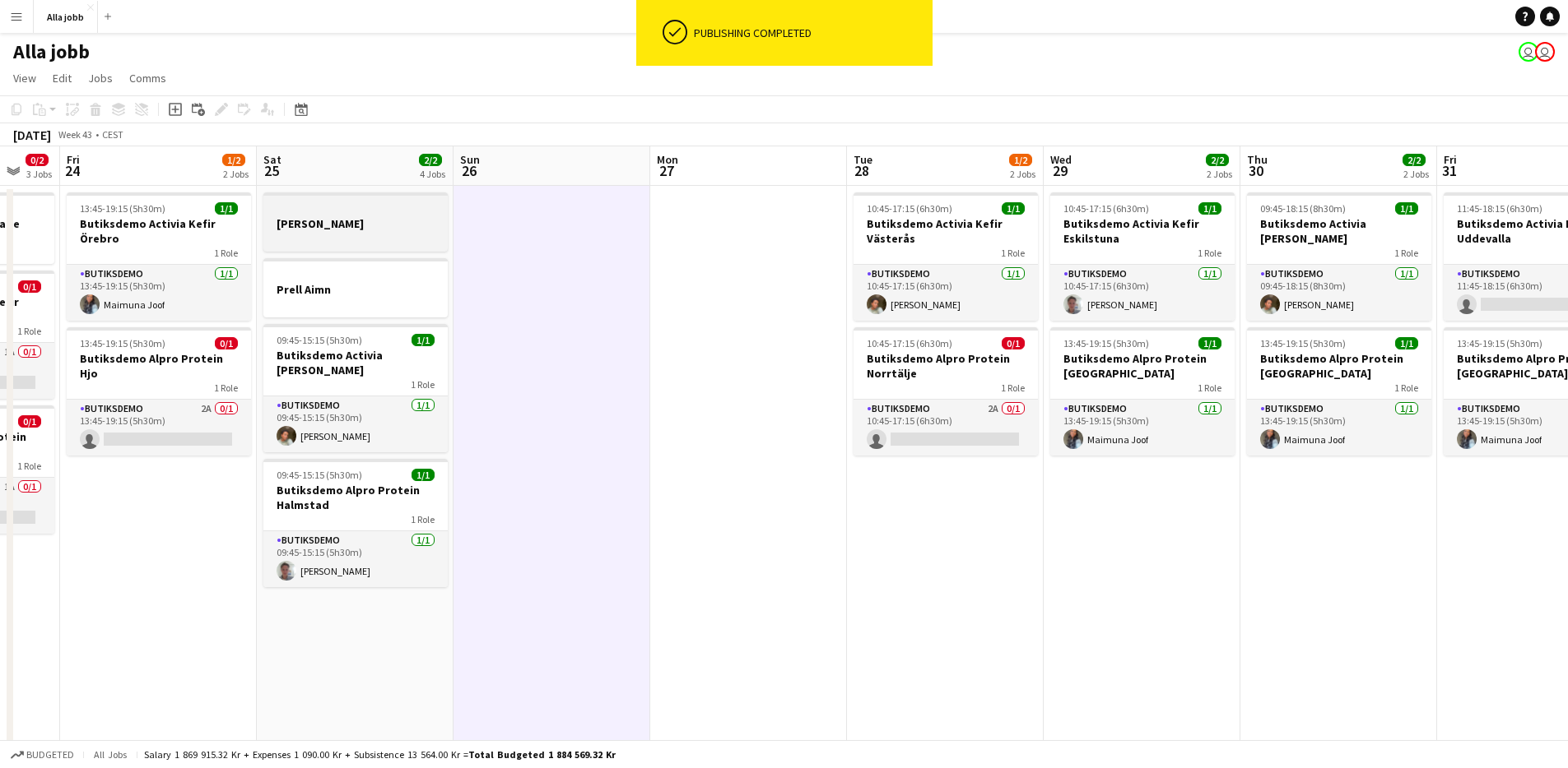
click at [406, 226] on h3 "Emil borta" at bounding box center [356, 223] width 184 height 15
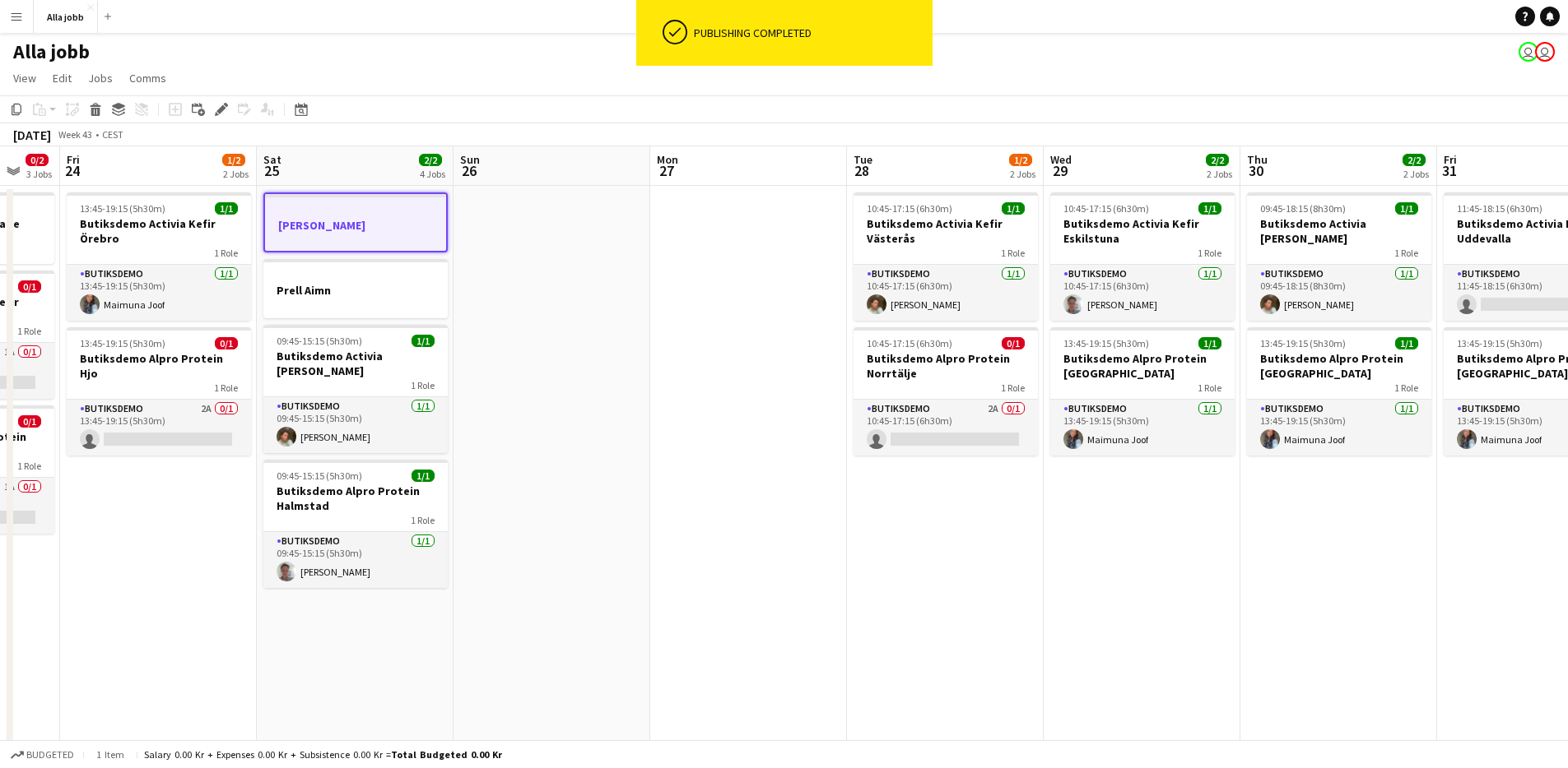
click at [504, 253] on app-date-cell at bounding box center [551, 730] width 196 height 1088
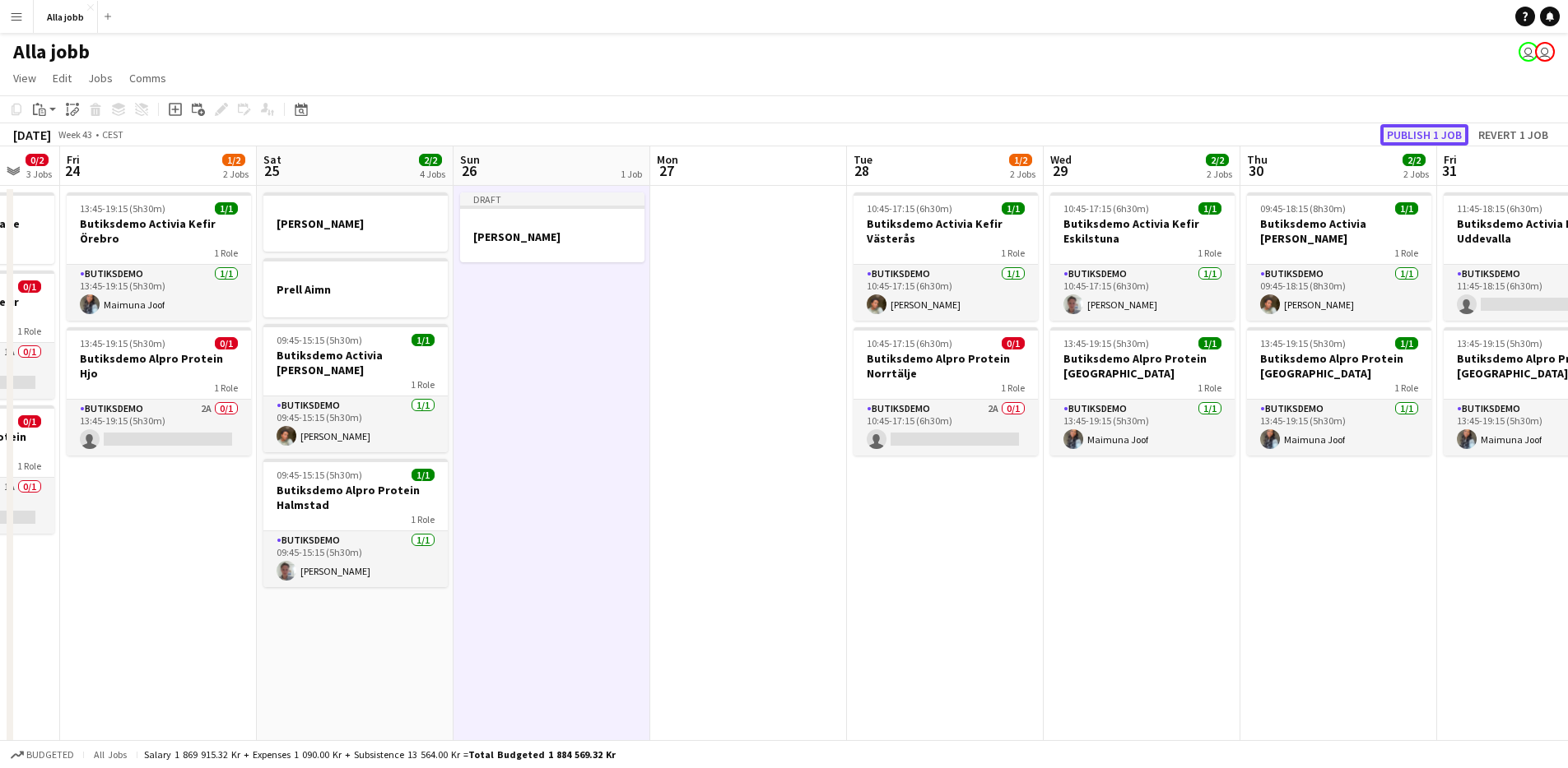
click at [1417, 139] on button "Publish 1 job" at bounding box center [1424, 134] width 88 height 22
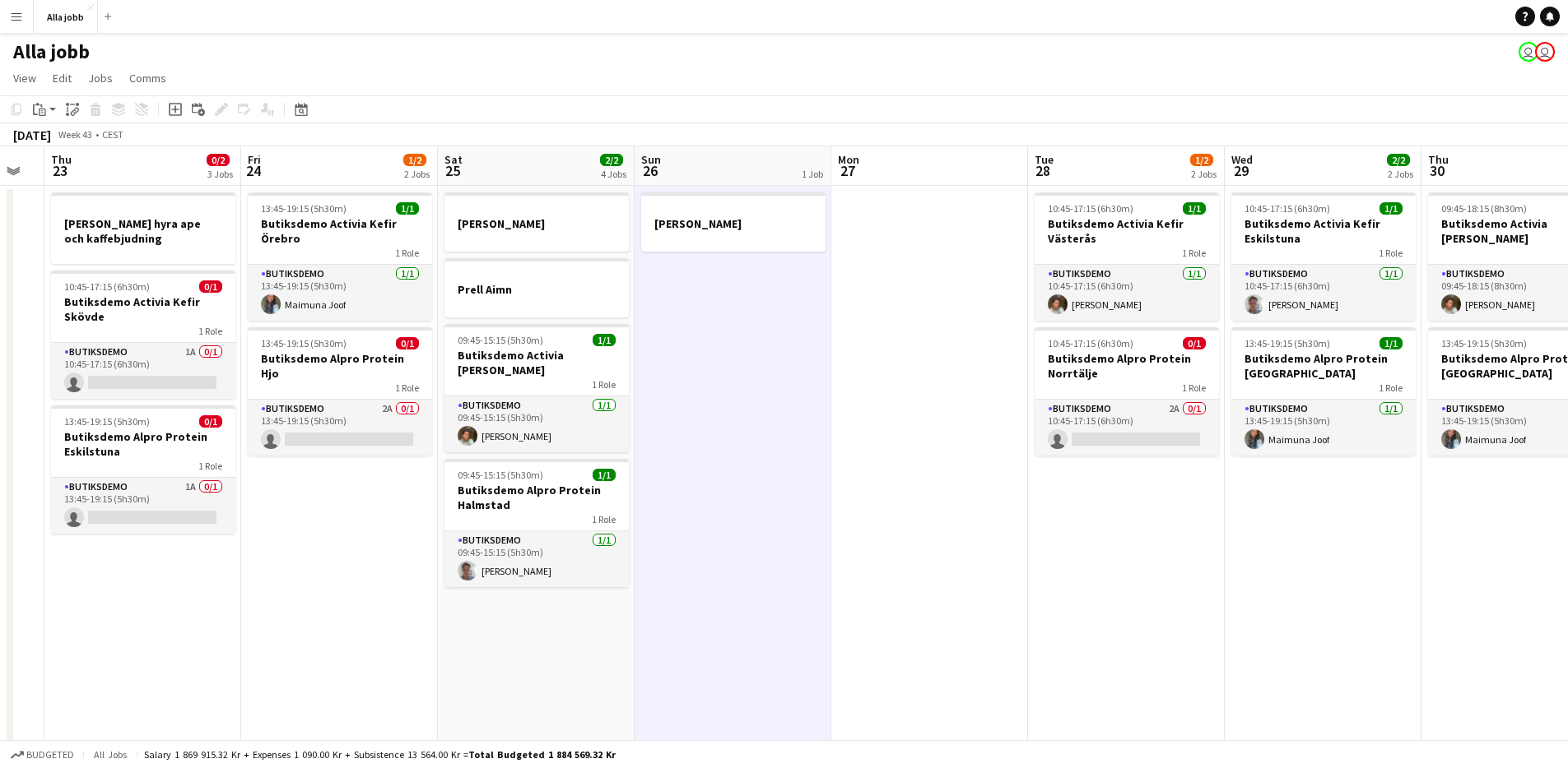
drag, startPoint x: 439, startPoint y: 561, endPoint x: 635, endPoint y: 561, distance: 196.0
click at [618, 561] on app-calendar-viewport "Tue 21 0/1 1 Job Wed 22 Thu 23 0/2 3 Jobs Fri 24 1/2 2 Jobs Sat 25 2/2 4 Jobs S…" at bounding box center [784, 710] width 1568 height 1128
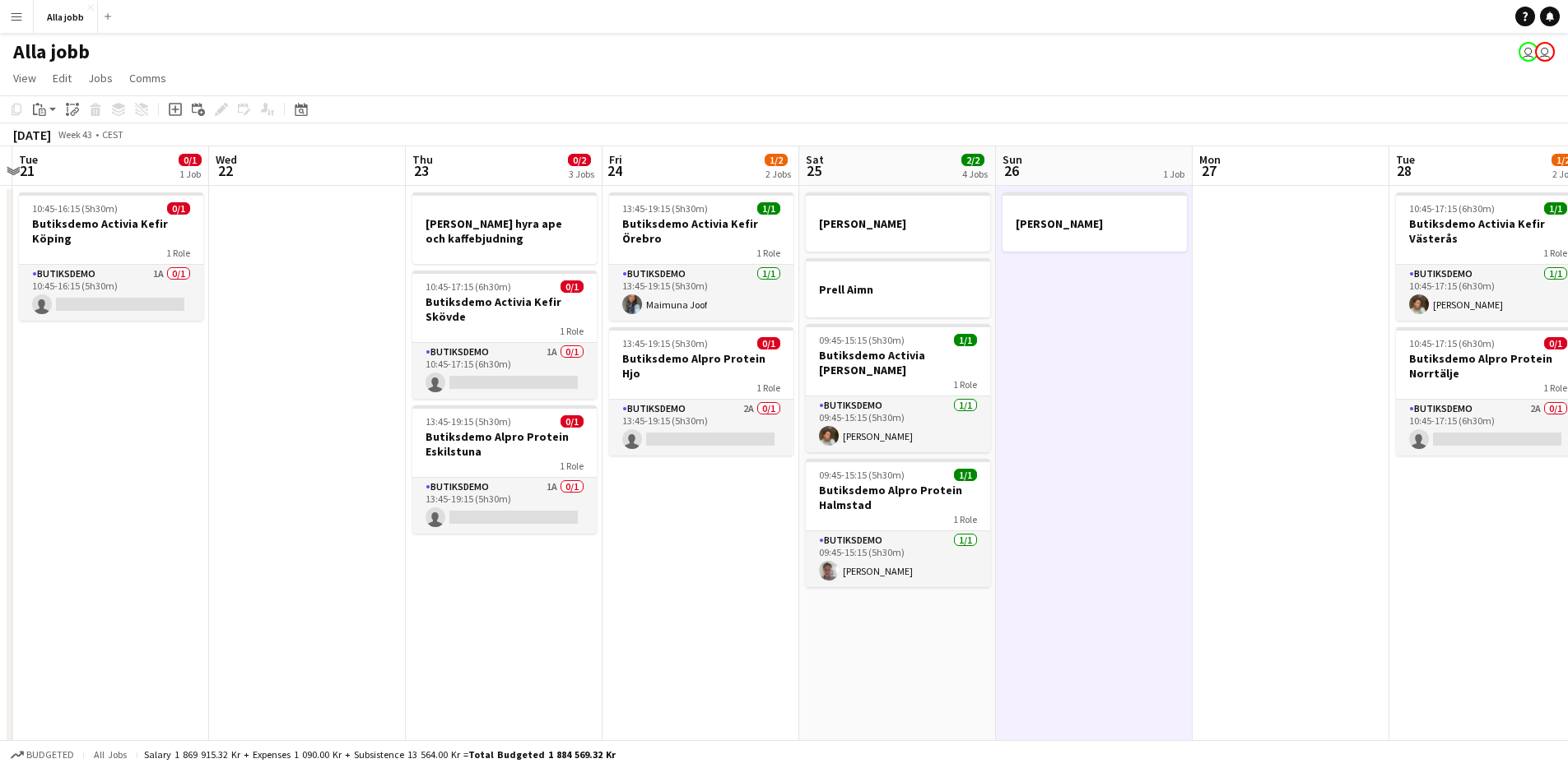
scroll to position [0, 375]
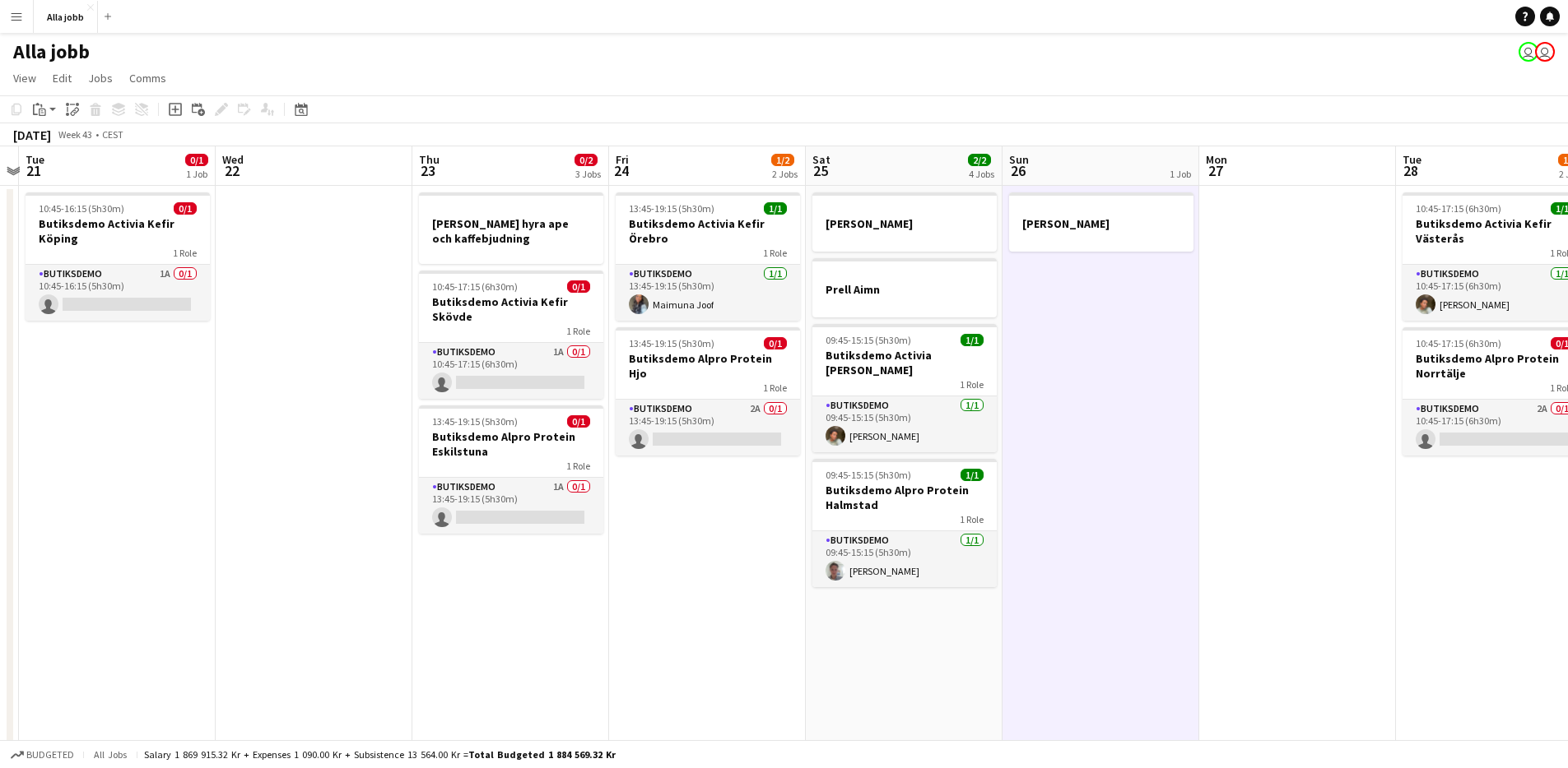
drag, startPoint x: 252, startPoint y: 529, endPoint x: 615, endPoint y: 537, distance: 363.1
click at [615, 537] on app-calendar-viewport "Sun 19 1 Job Mon 20 Tue 21 0/1 1 Job Wed 22 Thu 23 0/2 3 Jobs Fri 24 1/2 2 Jobs…" at bounding box center [784, 710] width 1568 height 1128
click at [725, 486] on app-date-cell "13:45-19:15 (5h30m) 1/1 Butiksdemo Activia Kefir Örebro 1 Role Butiksdemo 1/1 1…" at bounding box center [707, 730] width 196 height 1088
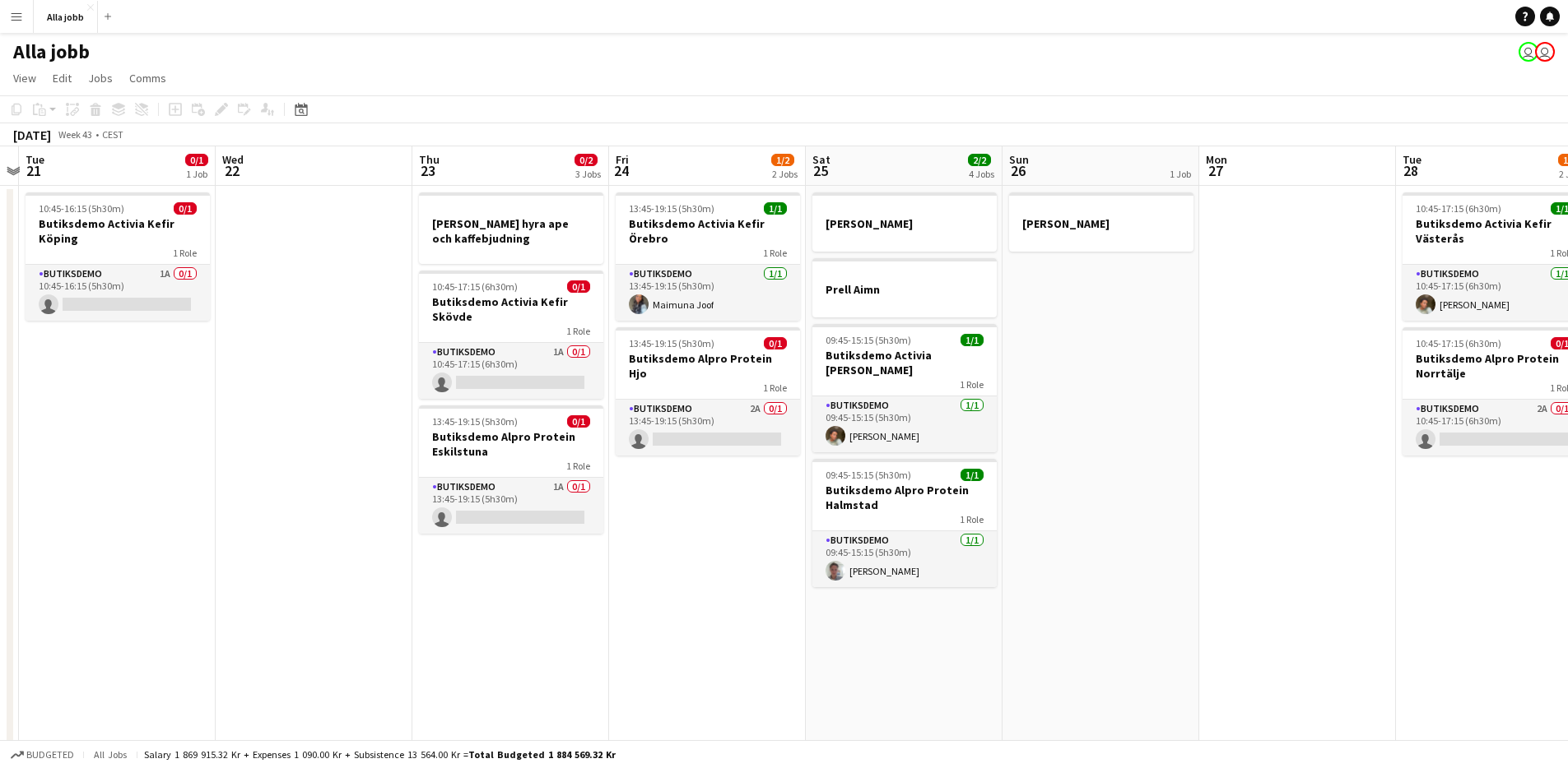
click at [725, 485] on app-date-cell "13:45-19:15 (5h30m) 1/1 Butiksdemo Activia Kefir Örebro 1 Role Butiksdemo 1/1 1…" at bounding box center [707, 730] width 196 height 1088
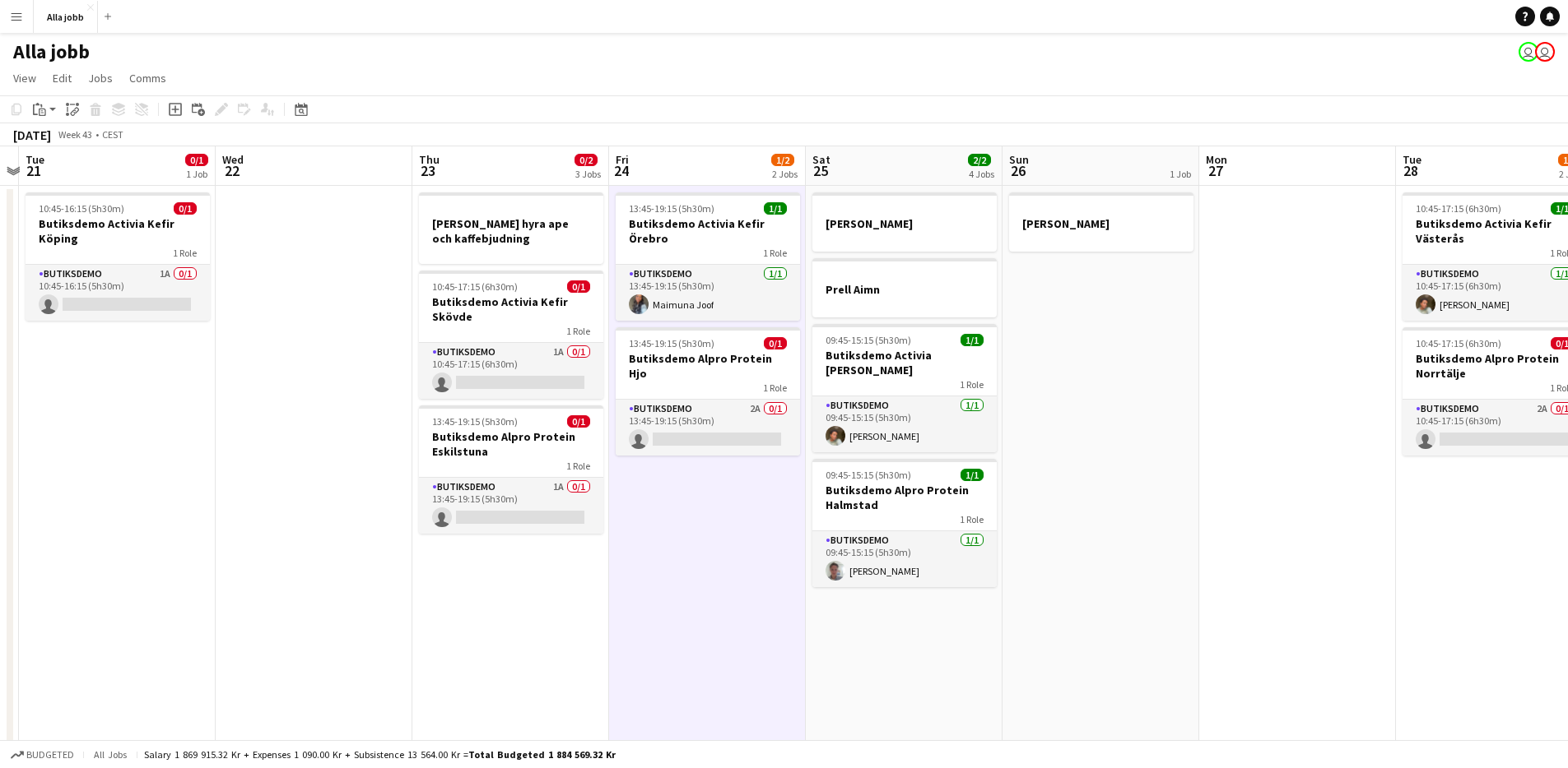
click at [725, 485] on app-date-cell "13:45-19:15 (5h30m) 1/1 Butiksdemo Activia Kefir Örebro 1 Role Butiksdemo 1/1 1…" at bounding box center [707, 730] width 196 height 1088
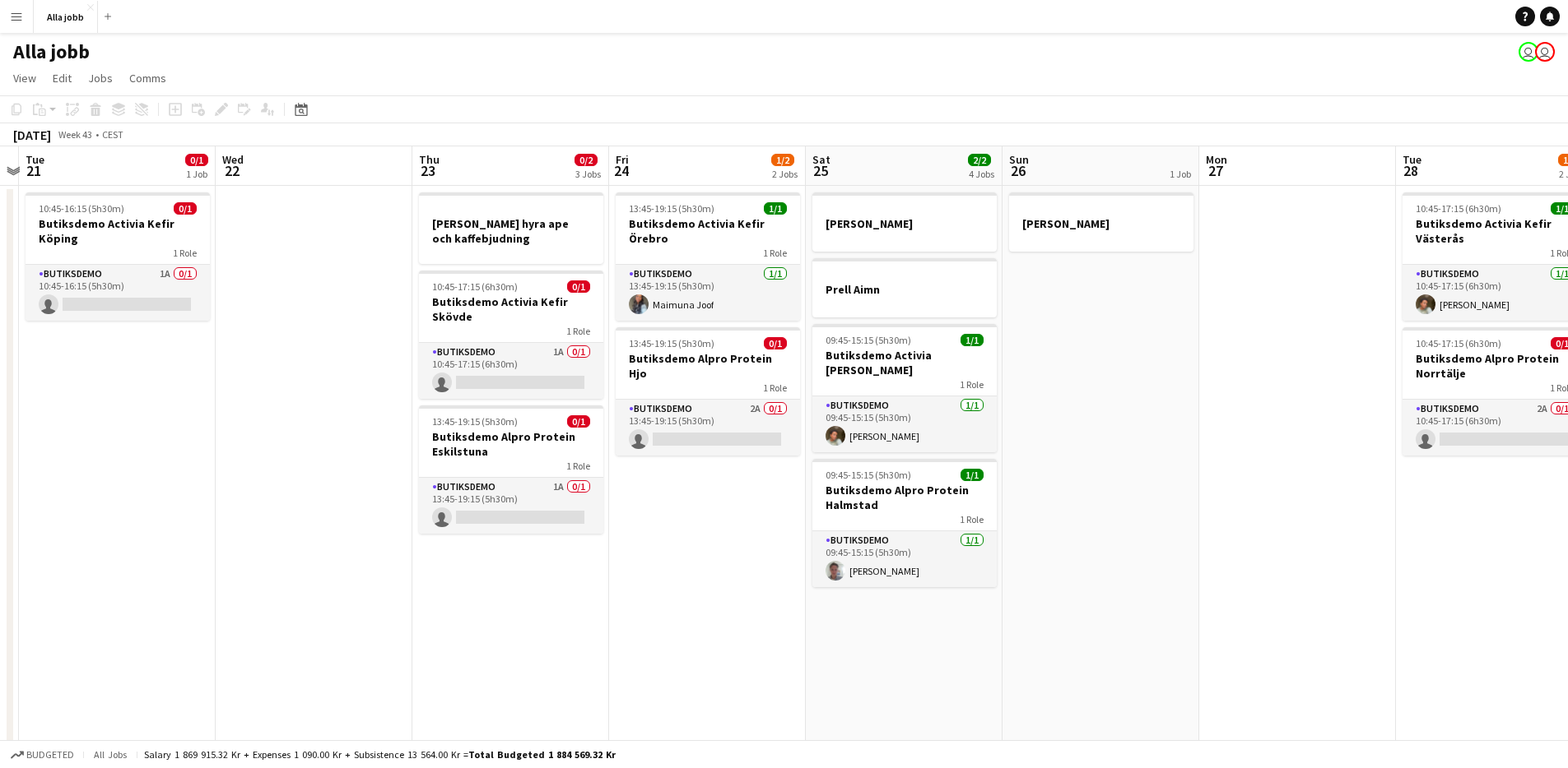
scroll to position [0, 376]
click at [725, 485] on app-date-cell "13:45-19:15 (5h30m) 1/1 Butiksdemo Activia Kefir Örebro 1 Role Butiksdemo 1/1 1…" at bounding box center [706, 730] width 196 height 1088
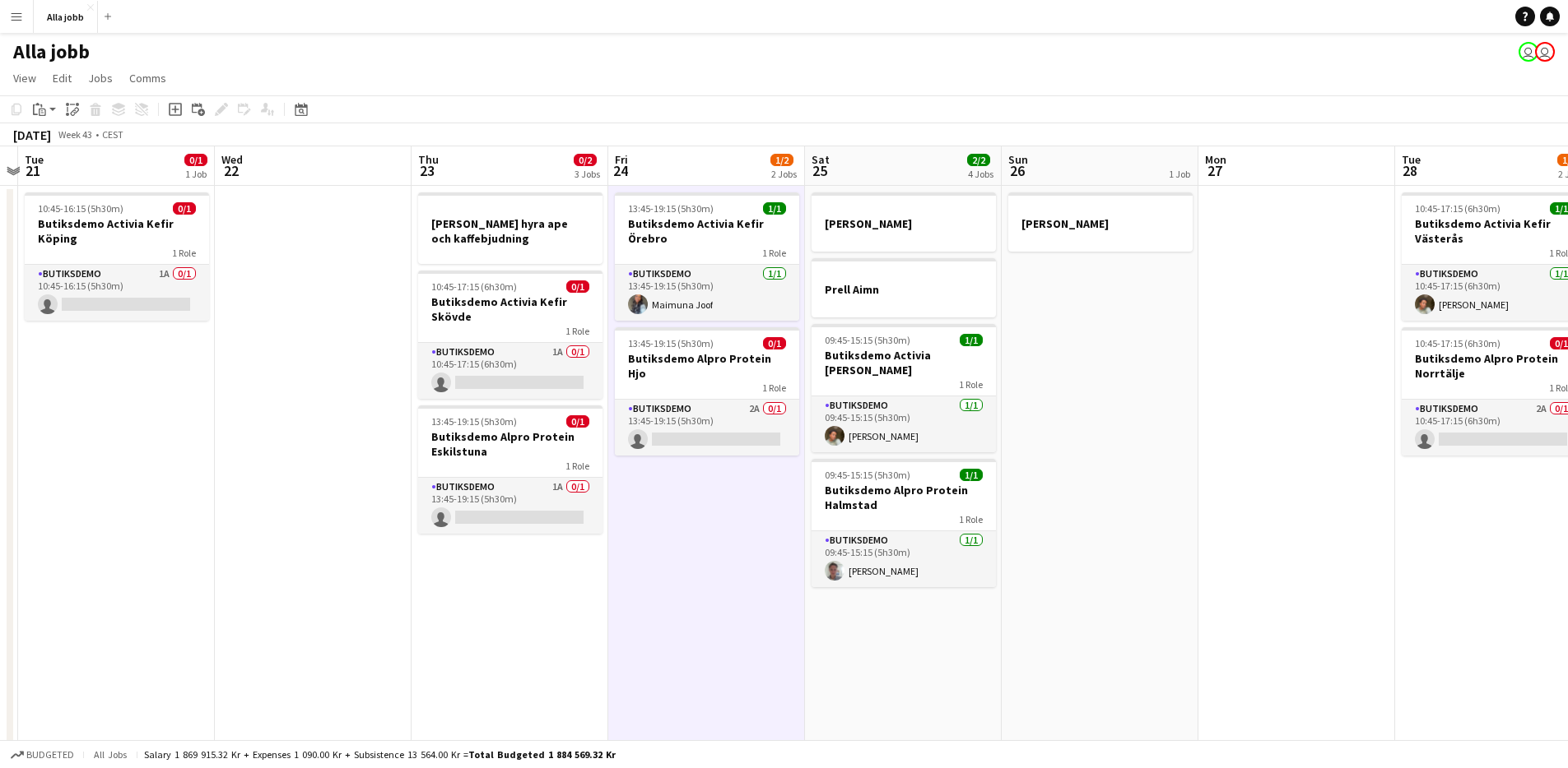
click at [725, 485] on app-date-cell "13:45-19:15 (5h30m) 1/1 Butiksdemo Activia Kefir Örebro 1 Role Butiksdemo 1/1 1…" at bounding box center [706, 730] width 196 height 1088
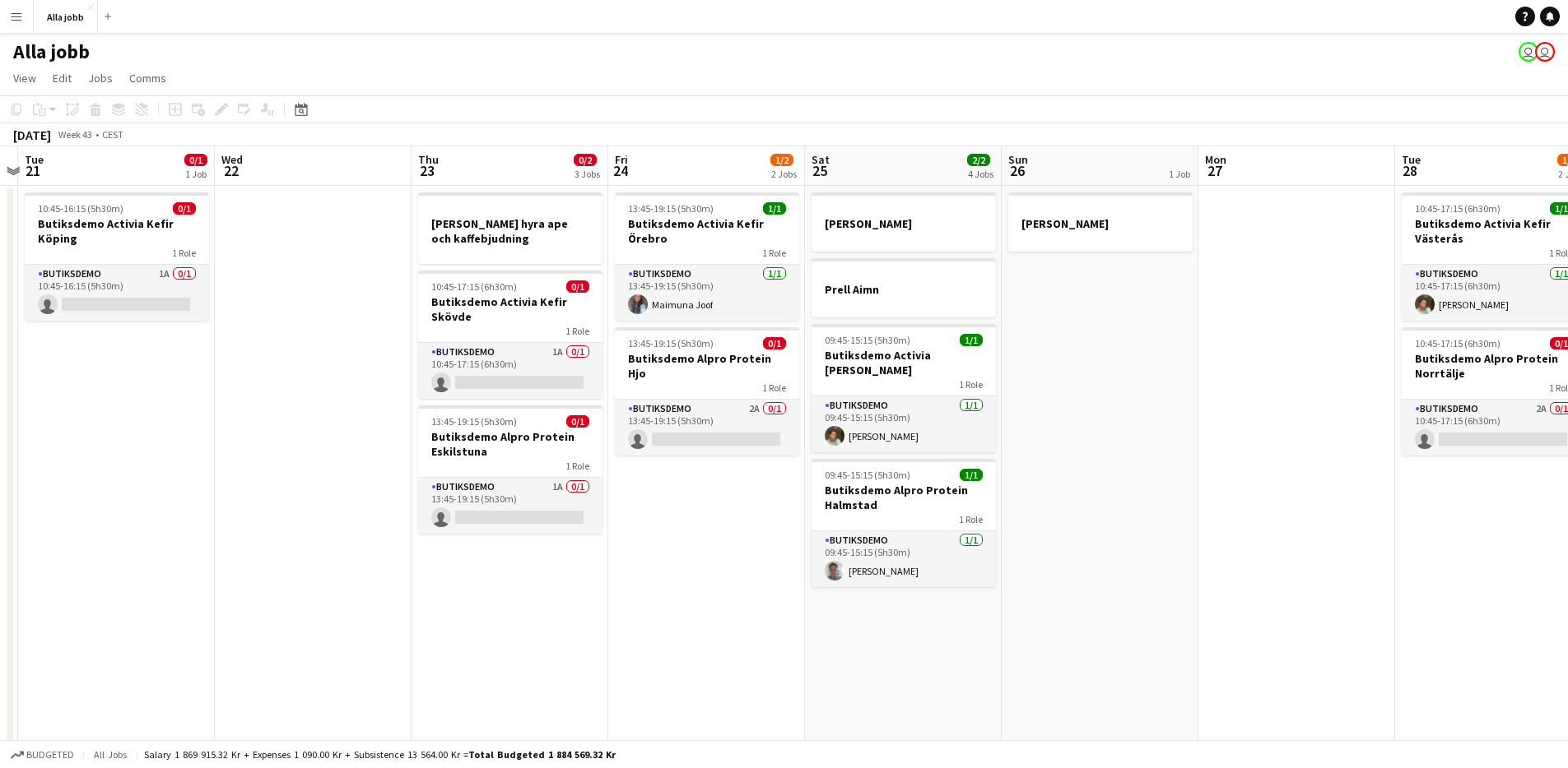
click at [725, 485] on app-date-cell "13:45-19:15 (5h30m) 1/1 Butiksdemo Activia Kefir Örebro 1 Role Butiksdemo 1/1 1…" at bounding box center [706, 730] width 196 height 1088
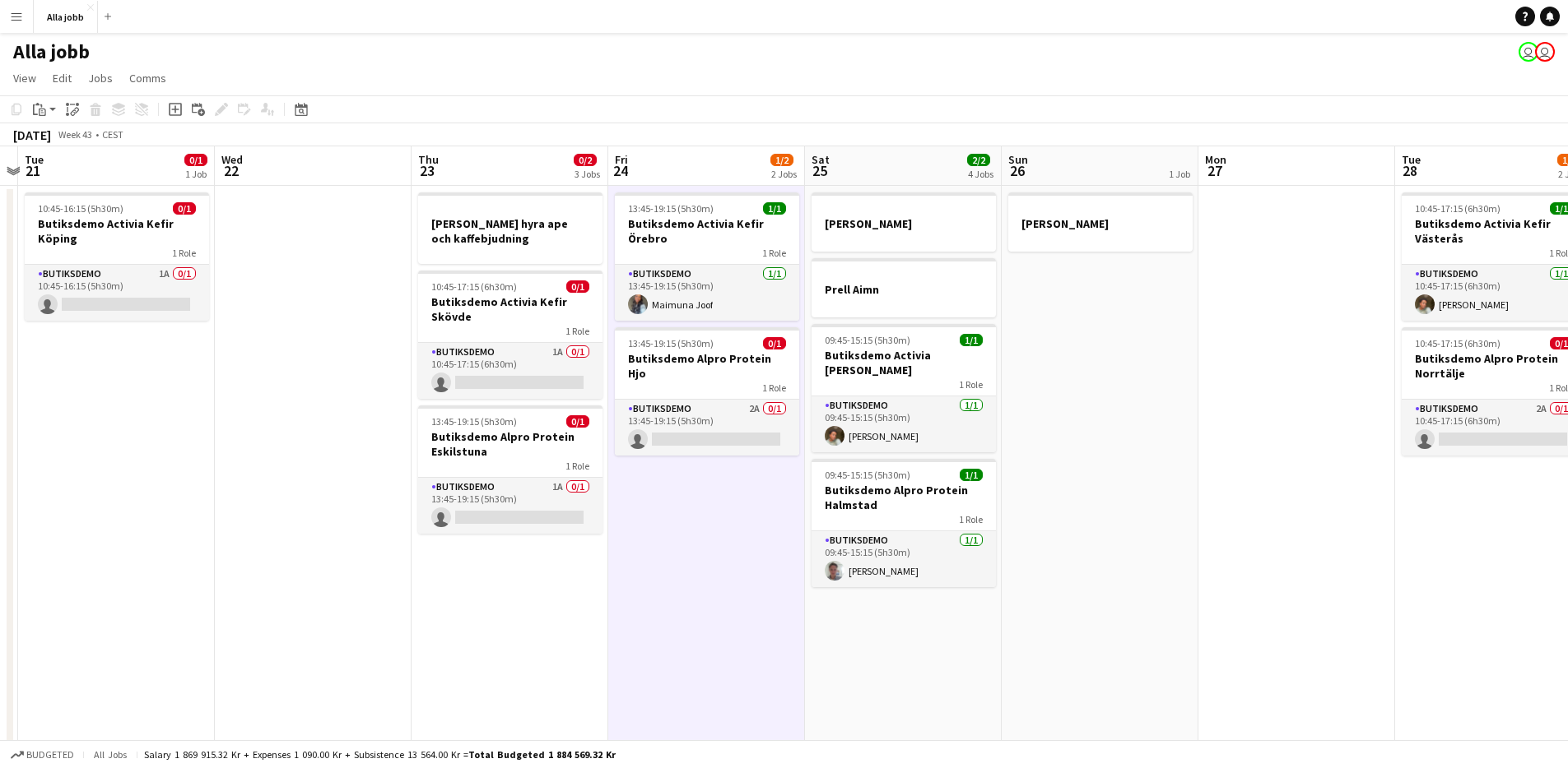
click at [725, 485] on app-date-cell "13:45-19:15 (5h30m) 1/1 Butiksdemo Activia Kefir Örebro 1 Role Butiksdemo 1/1 1…" at bounding box center [706, 730] width 196 height 1088
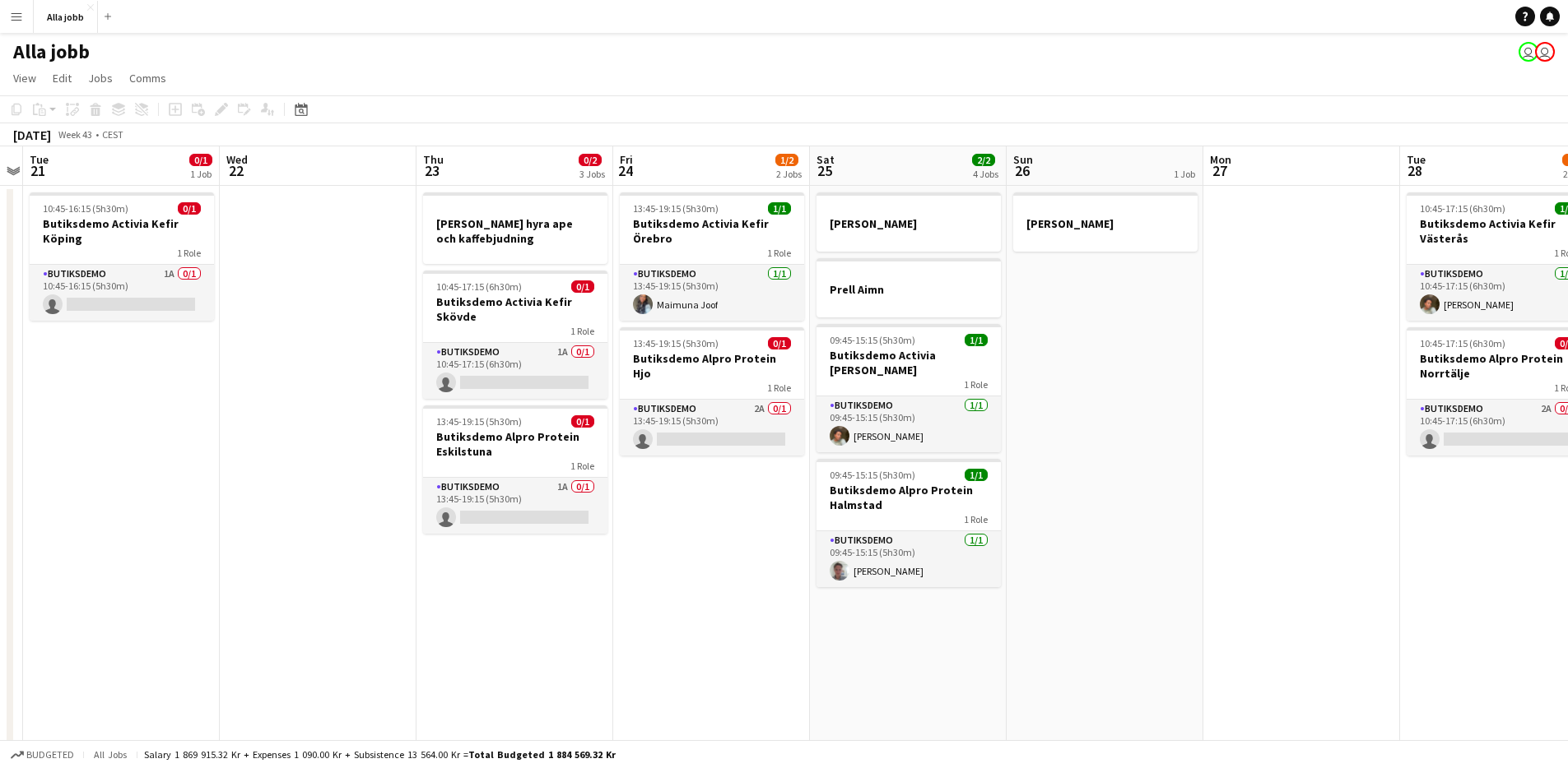
click at [730, 484] on app-calendar-viewport "Sun 19 1 Job Mon 20 Tue 21 0/1 1 Job Wed 22 Thu 23 0/2 3 Jobs Fri 24 1/2 2 Jobs…" at bounding box center [784, 710] width 1568 height 1128
click at [737, 486] on app-calendar-viewport "Sun 19 1 Job Mon 20 Tue 21 0/1 1 Job Wed 22 Thu 23 0/2 3 Jobs Fri 24 1/2 2 Jobs…" at bounding box center [784, 710] width 1568 height 1128
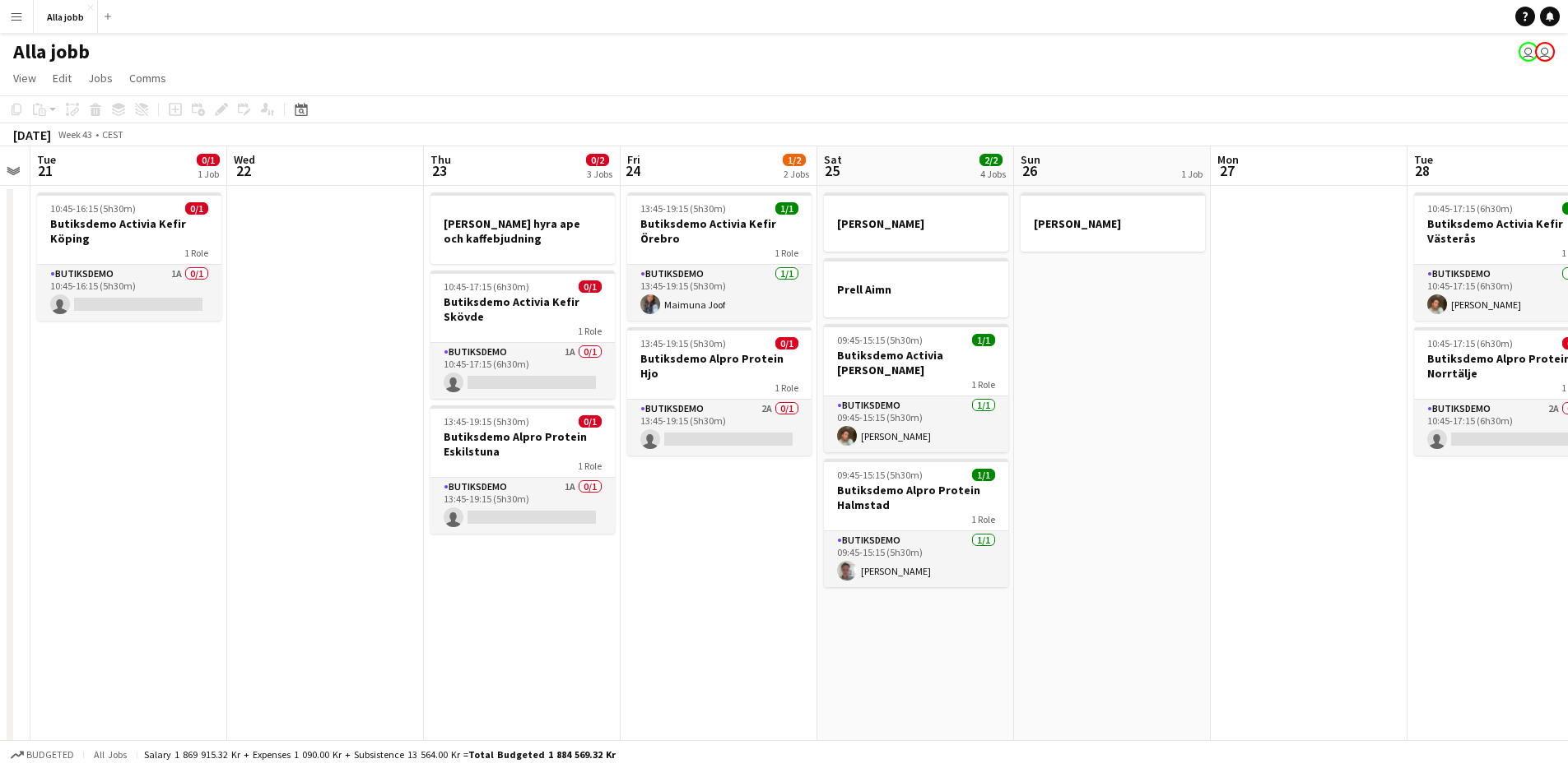
click at [738, 486] on app-date-cell "13:45-19:15 (5h30m) 1/1 Butiksdemo Activia Kefir Örebro 1 Role Butiksdemo 1/1 1…" at bounding box center [719, 730] width 196 height 1088
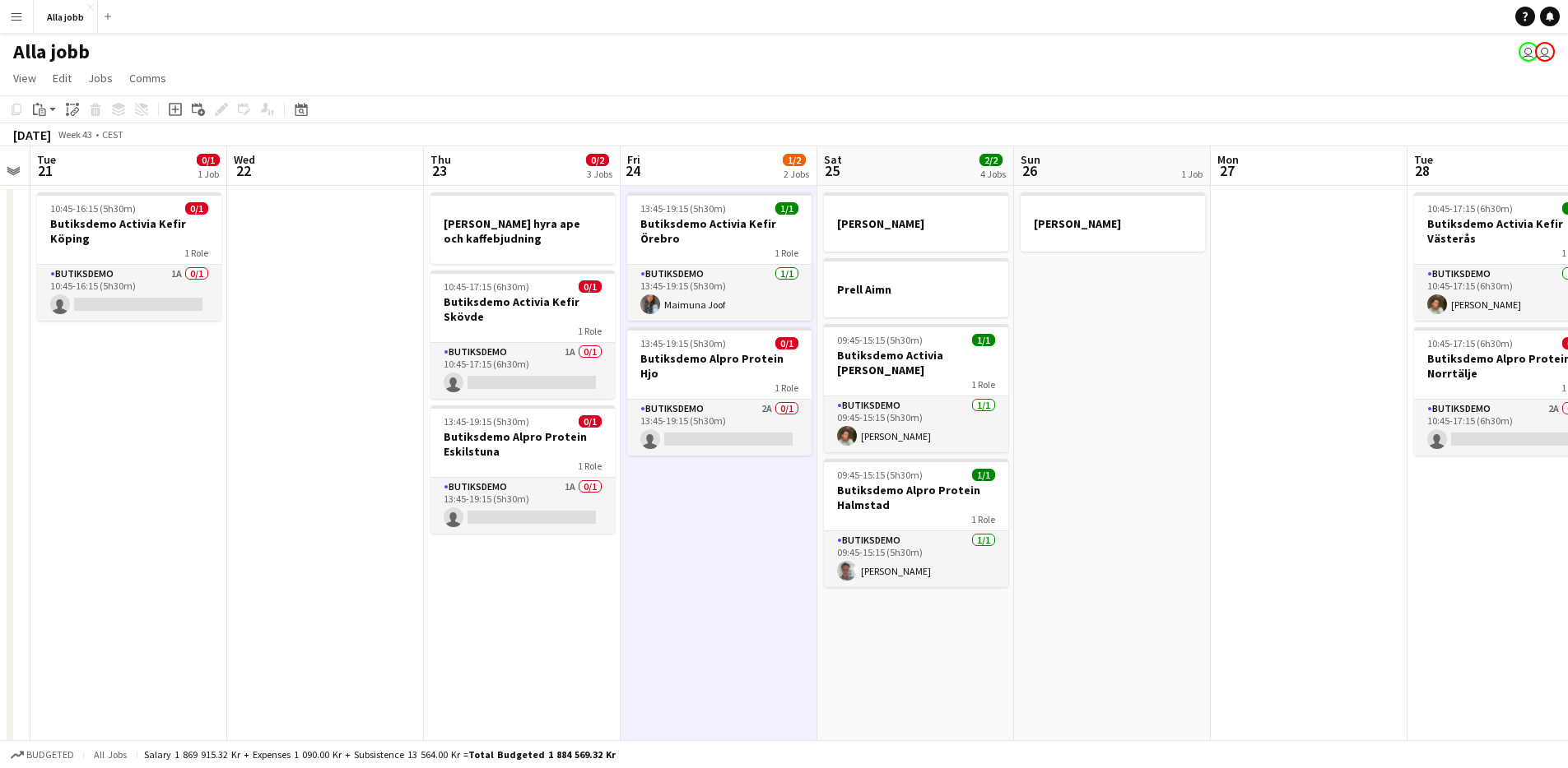
click at [738, 486] on app-date-cell "13:45-19:15 (5h30m) 1/1 Butiksdemo Activia Kefir Örebro 1 Role Butiksdemo 1/1 1…" at bounding box center [719, 730] width 196 height 1088
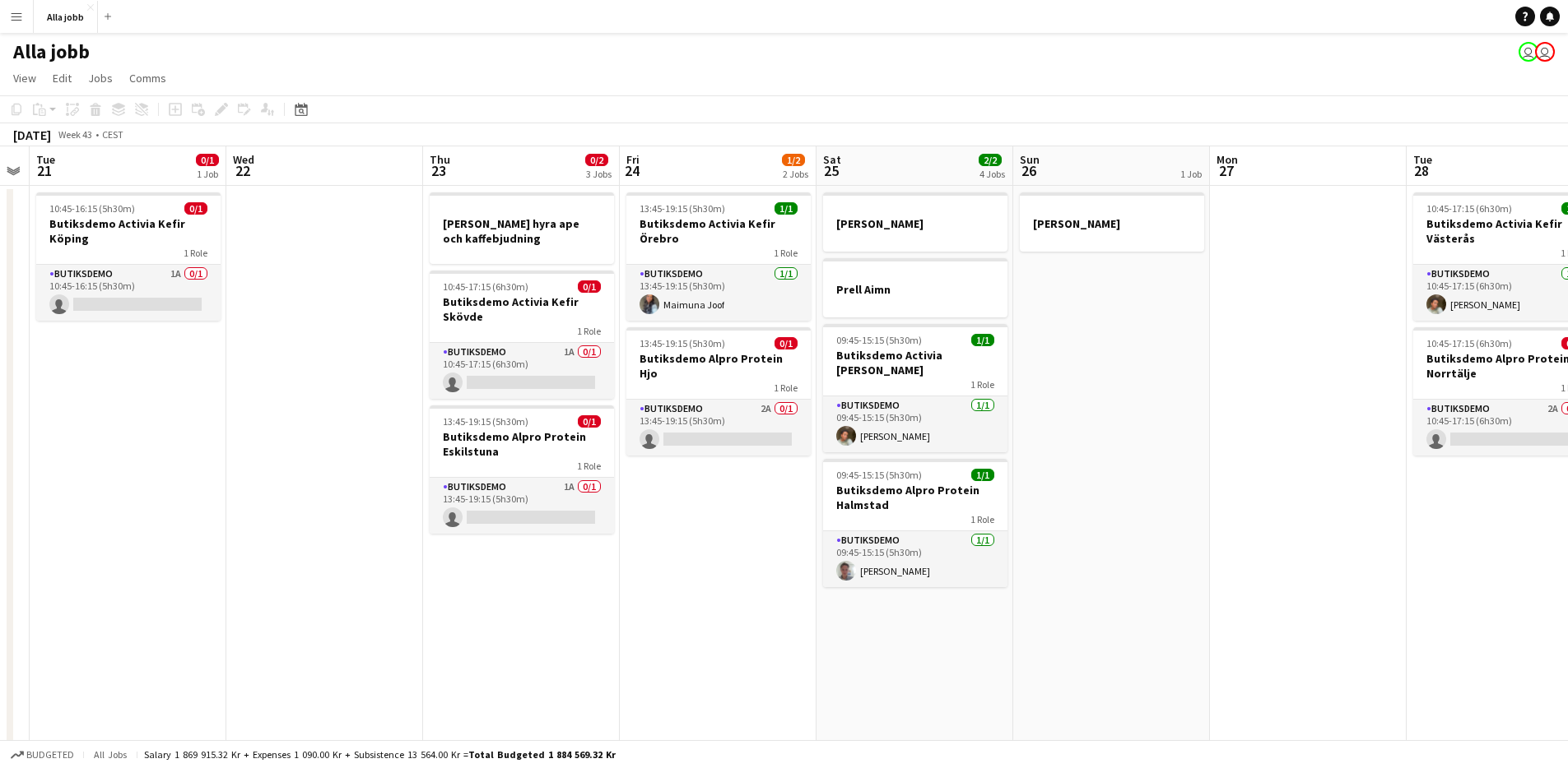
click at [738, 482] on app-date-cell "13:45-19:15 (5h30m) 1/1 Butiksdemo Activia Kefir Örebro 1 Role Butiksdemo 1/1 1…" at bounding box center [719, 730] width 196 height 1088
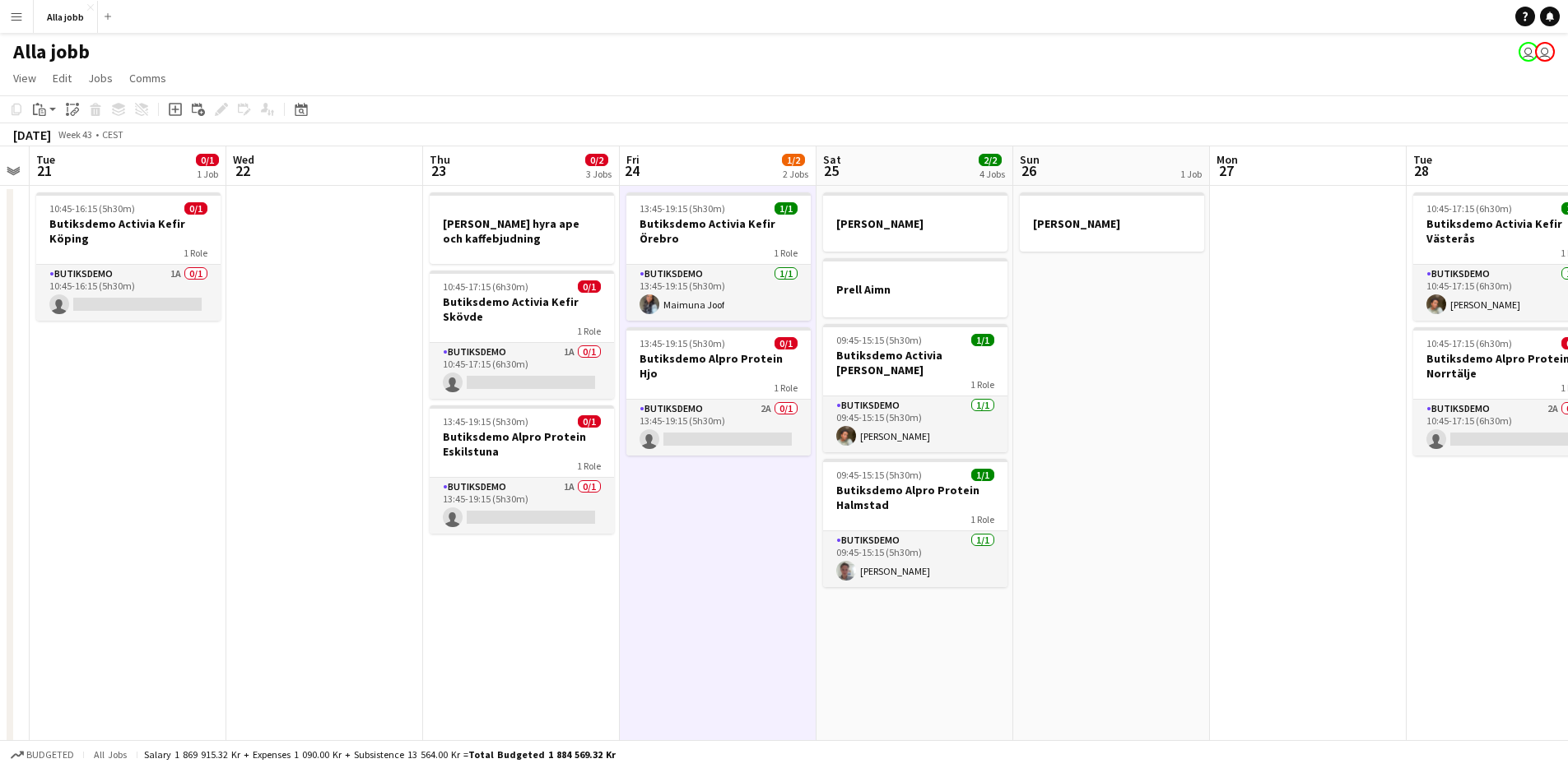
click at [723, 482] on app-date-cell "13:45-19:15 (5h30m) 1/1 Butiksdemo Activia Kefir Örebro 1 Role Butiksdemo 1/1 1…" at bounding box center [719, 730] width 196 height 1088
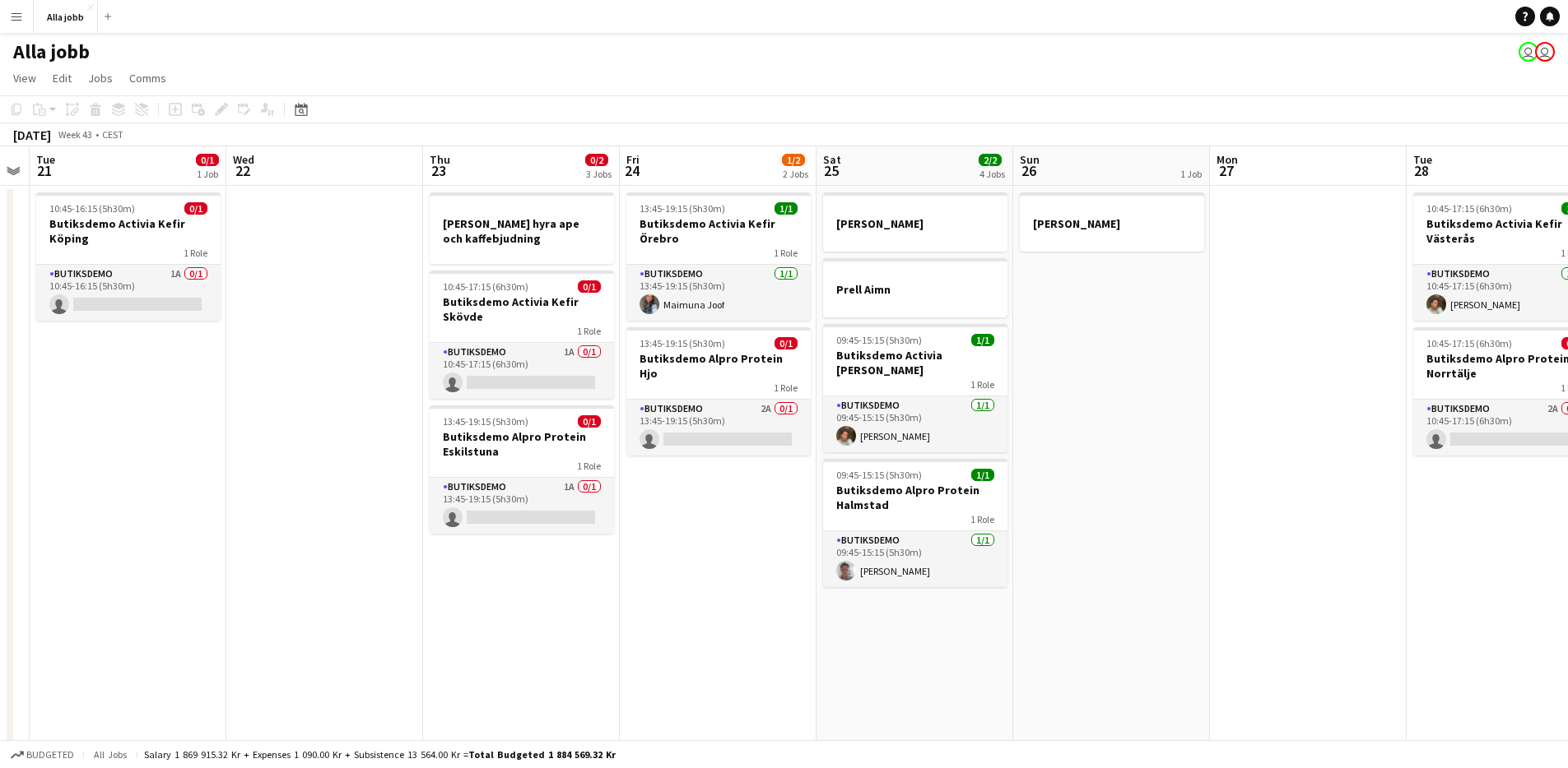
click at [775, 489] on app-date-cell "13:45-19:15 (5h30m) 1/1 Butiksdemo Activia Kefir Örebro 1 Role Butiksdemo 1/1 1…" at bounding box center [719, 730] width 196 height 1088
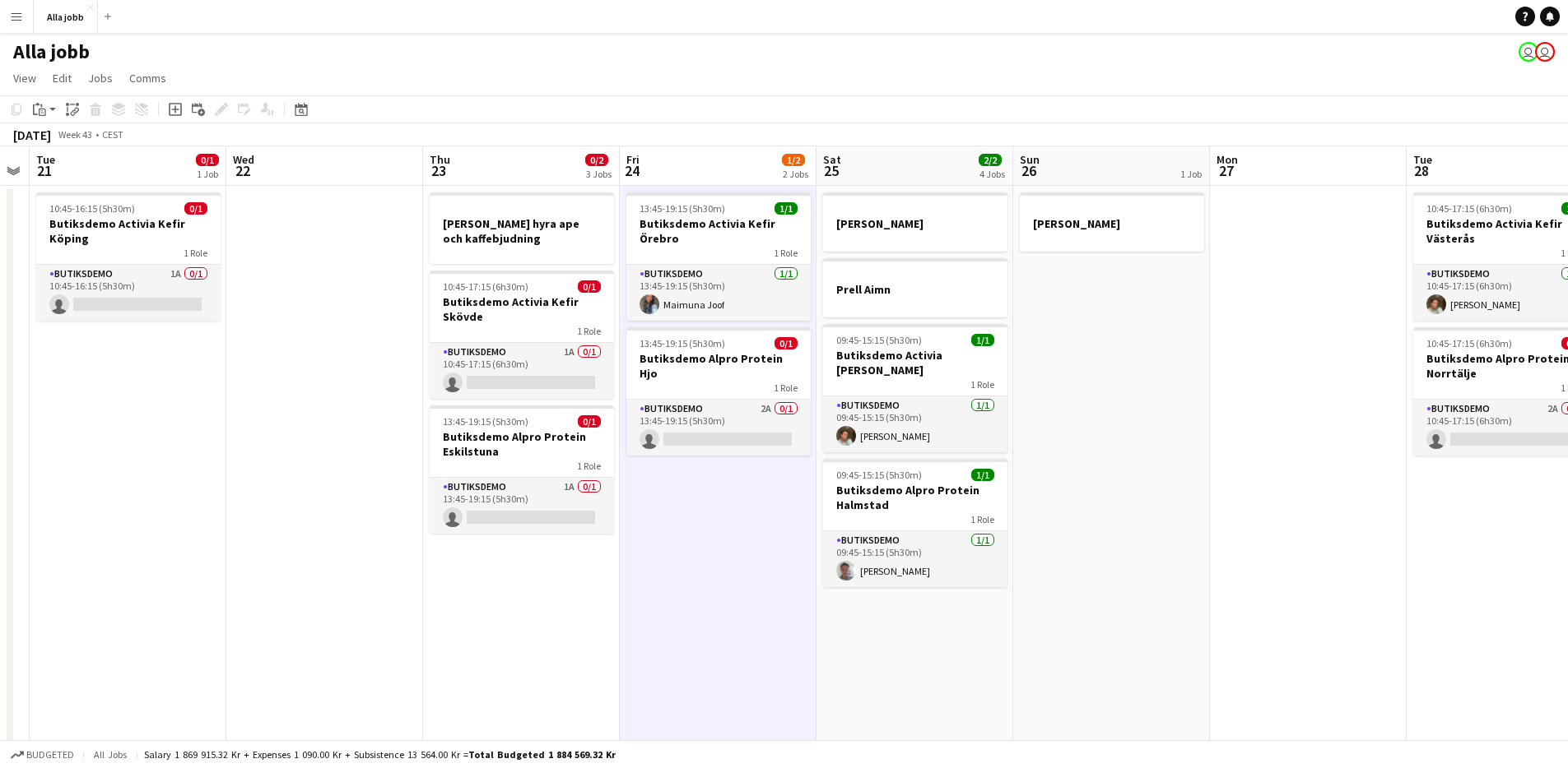
click at [775, 489] on app-date-cell "13:45-19:15 (5h30m) 1/1 Butiksdemo Activia Kefir Örebro 1 Role Butiksdemo 1/1 1…" at bounding box center [719, 730] width 196 height 1088
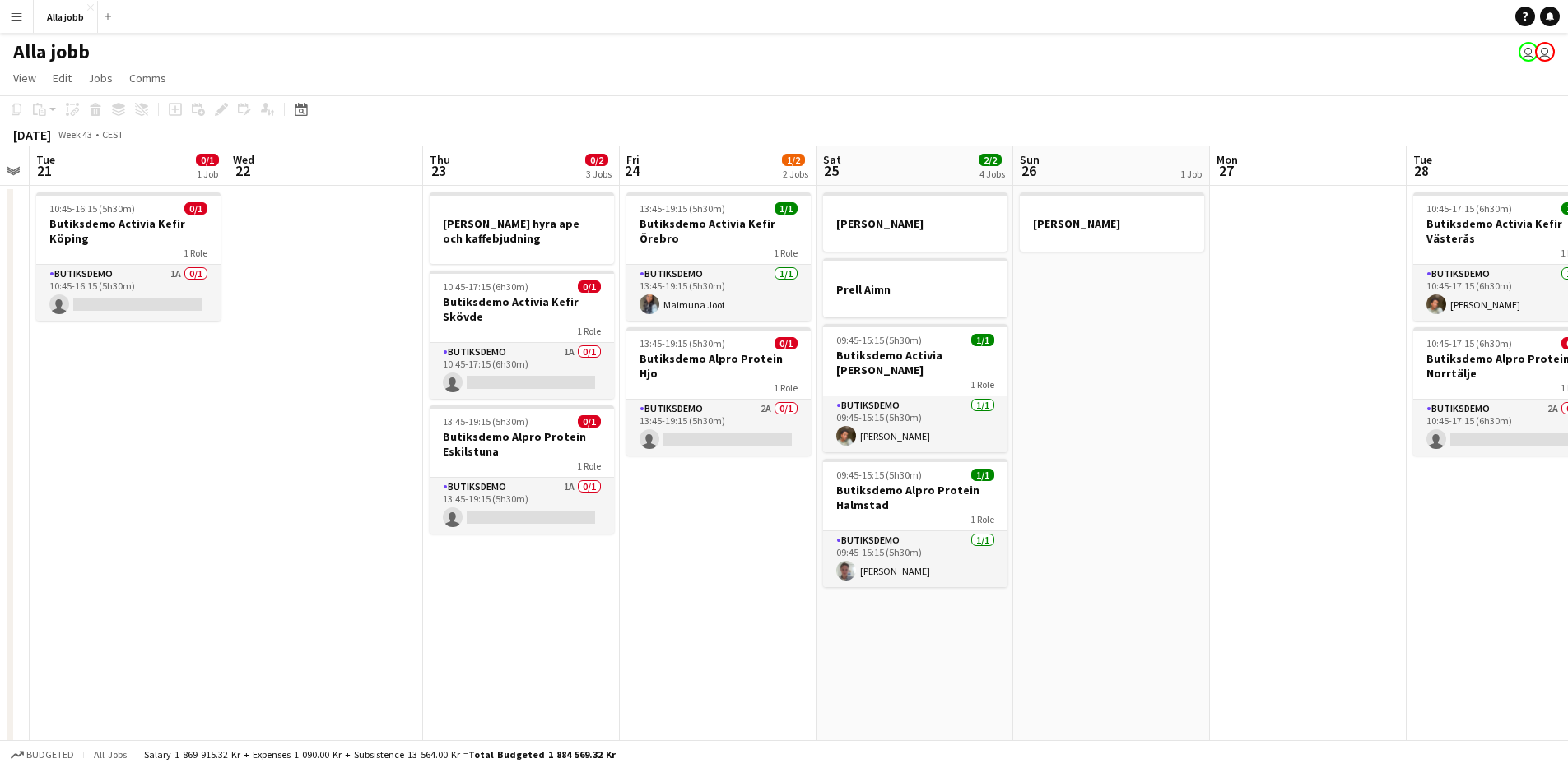
click at [770, 490] on app-date-cell "13:45-19:15 (5h30m) 1/1 Butiksdemo Activia Kefir Örebro 1 Role Butiksdemo 1/1 1…" at bounding box center [719, 730] width 196 height 1088
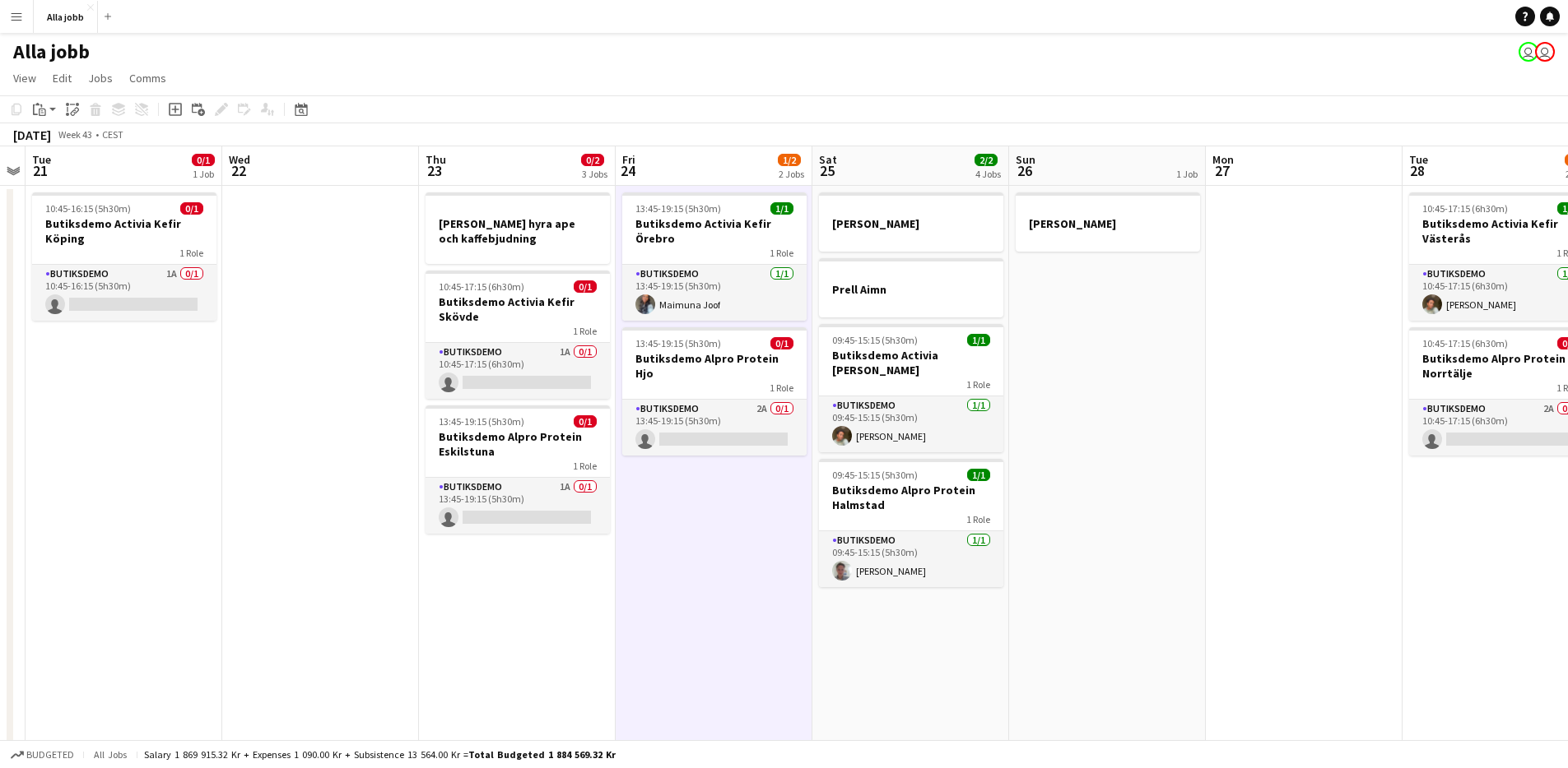
click at [770, 490] on app-date-cell "13:45-19:15 (5h30m) 1/1 Butiksdemo Activia Kefir Örebro 1 Role Butiksdemo 1/1 1…" at bounding box center [714, 730] width 196 height 1088
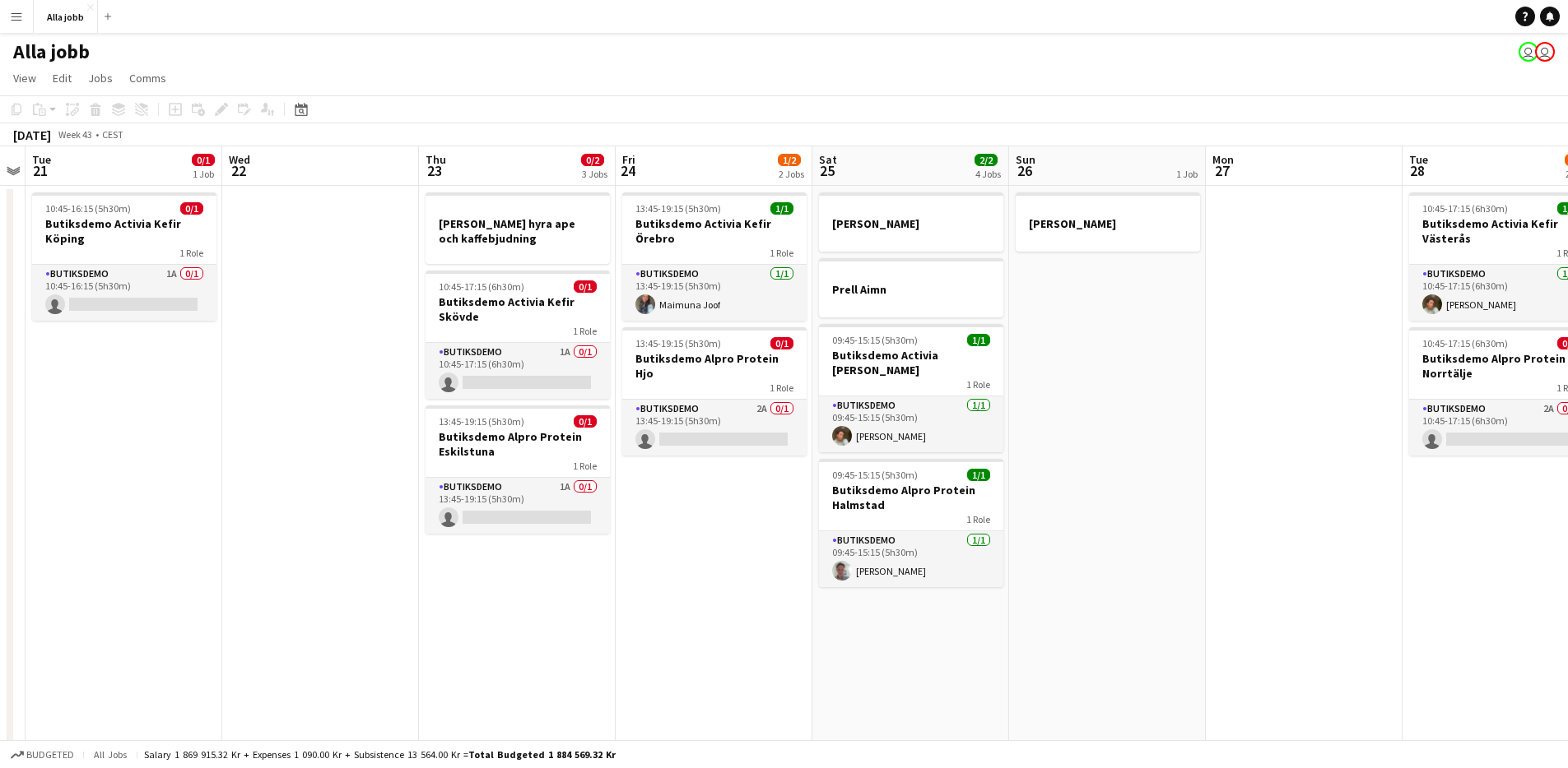
click at [713, 491] on app-date-cell "13:45-19:15 (5h30m) 1/1 Butiksdemo Activia Kefir Örebro 1 Role Butiksdemo 1/1 1…" at bounding box center [714, 730] width 196 height 1088
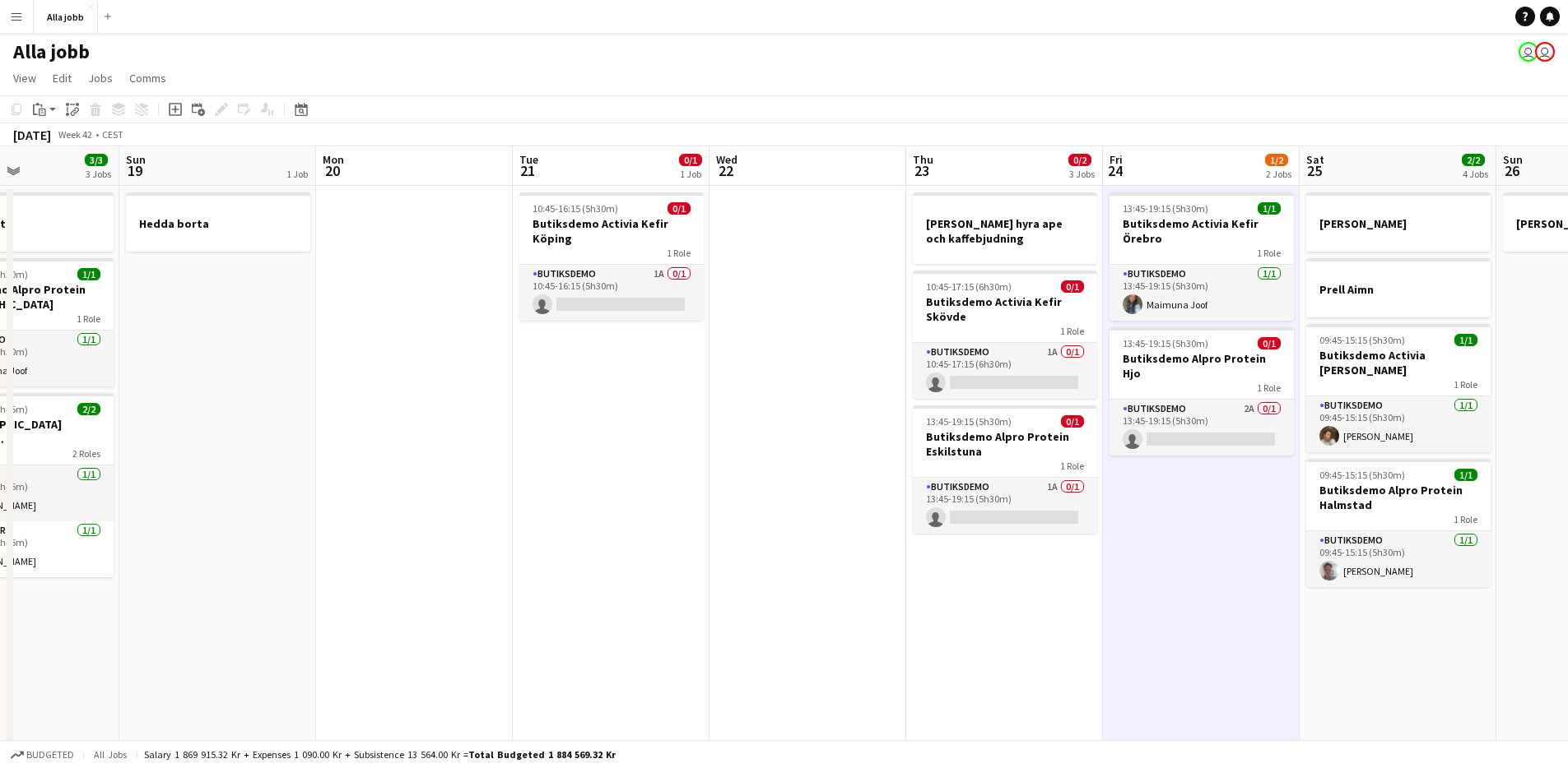
drag, startPoint x: 591, startPoint y: 403, endPoint x: 1231, endPoint y: 338, distance: 643.3
click at [1234, 337] on app-calendar-viewport "Thu 16 1/1 1 Job Fri 17 4/4 3 Jobs Sat 18 3/3 3 Jobs Sun 19 1 Job Mon 20 Tue 21…" at bounding box center [784, 710] width 1568 height 1128
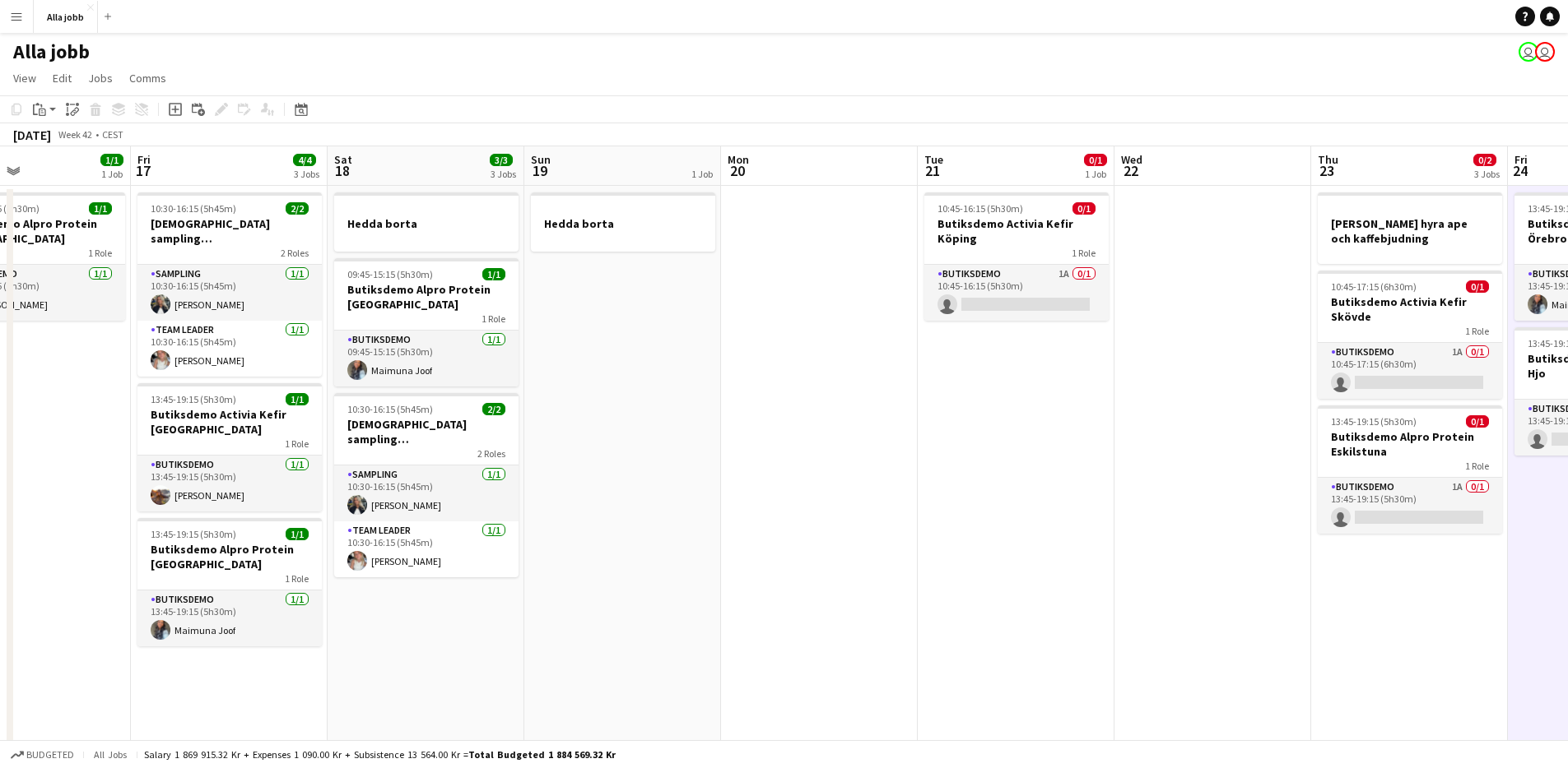
click at [834, 507] on app-date-cell at bounding box center [819, 730] width 196 height 1088
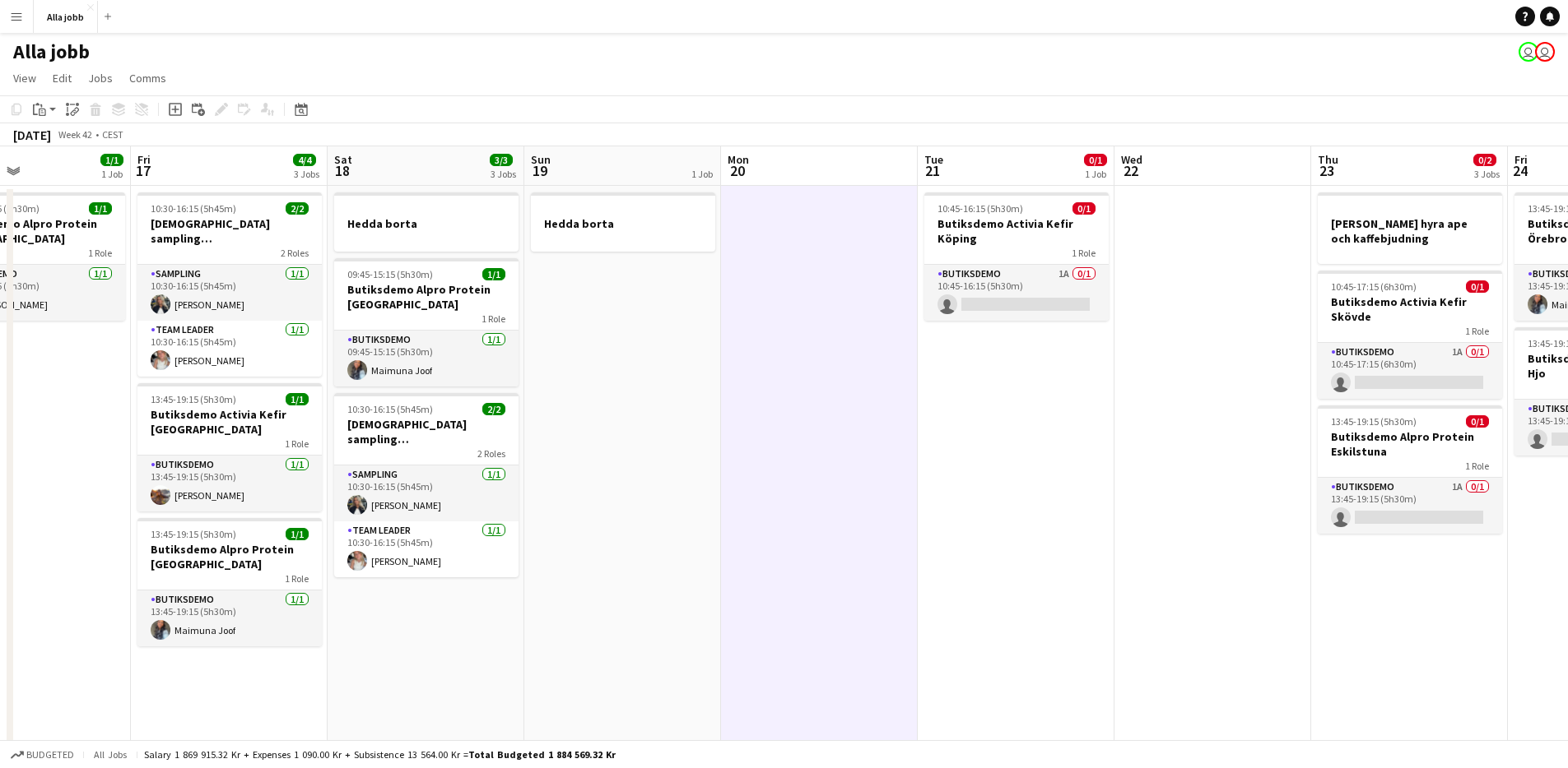
click at [834, 506] on app-date-cell at bounding box center [819, 730] width 196 height 1088
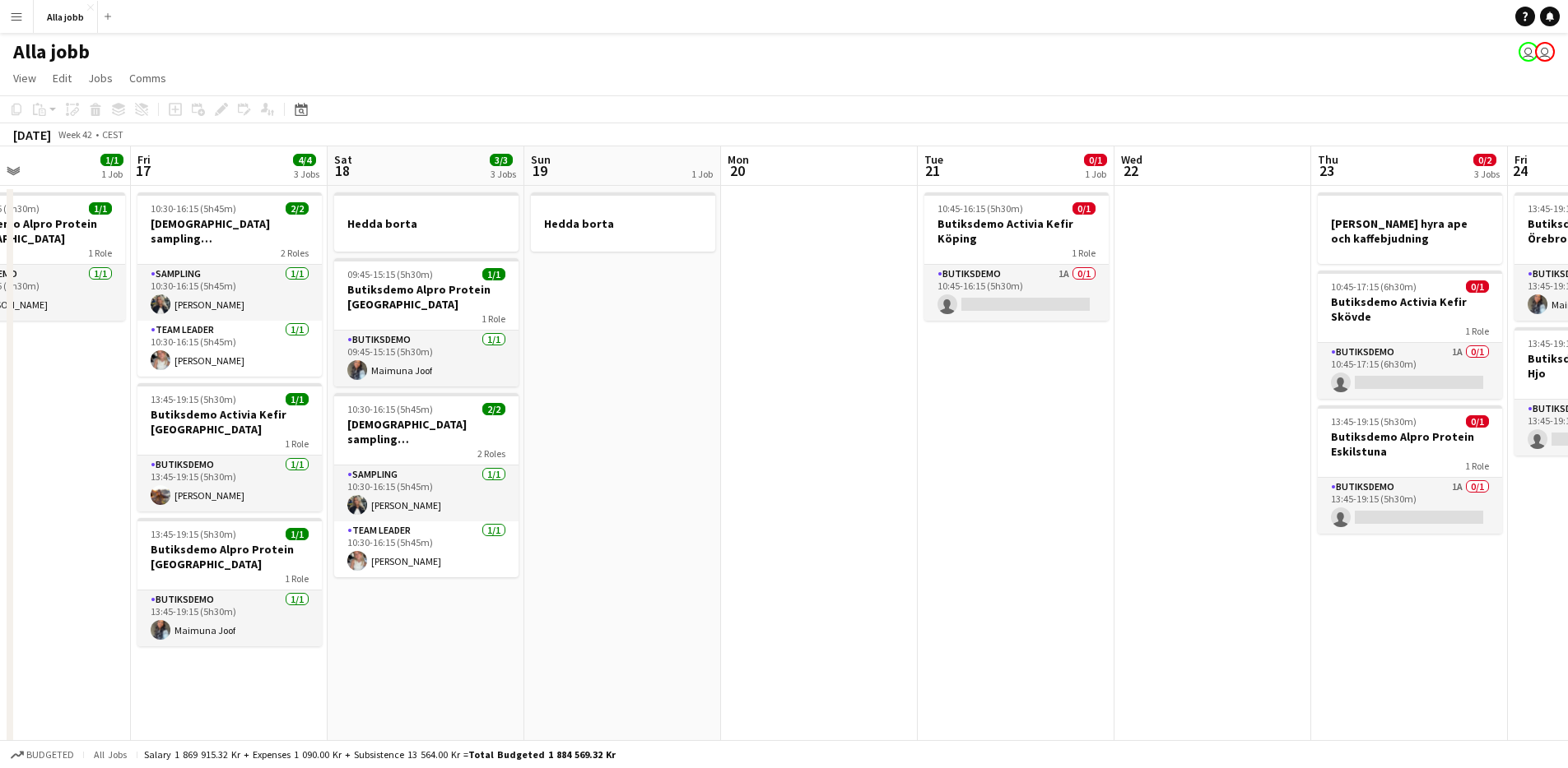
click at [830, 508] on app-date-cell at bounding box center [819, 730] width 196 height 1088
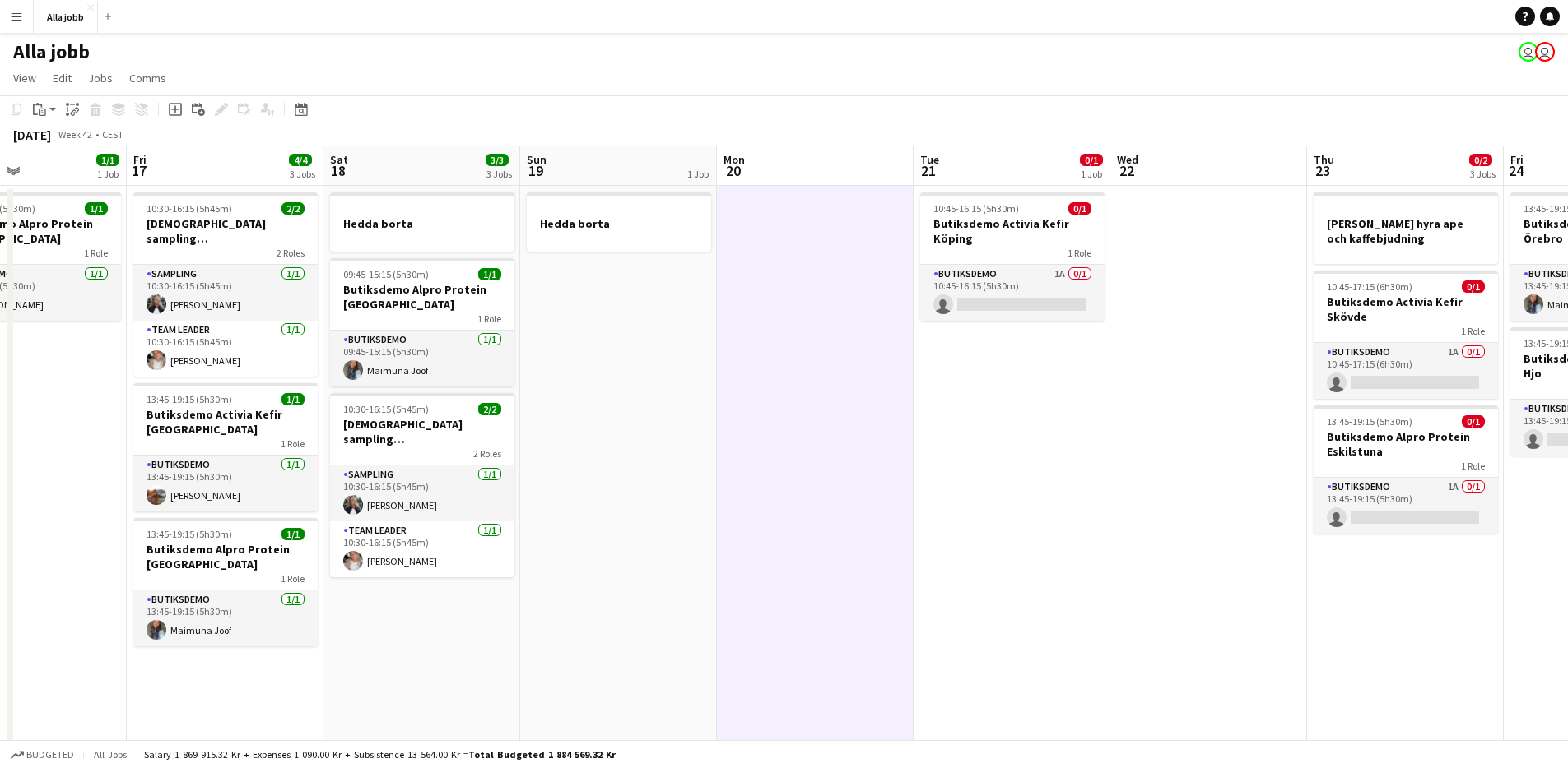
click at [831, 507] on app-date-cell at bounding box center [815, 730] width 196 height 1088
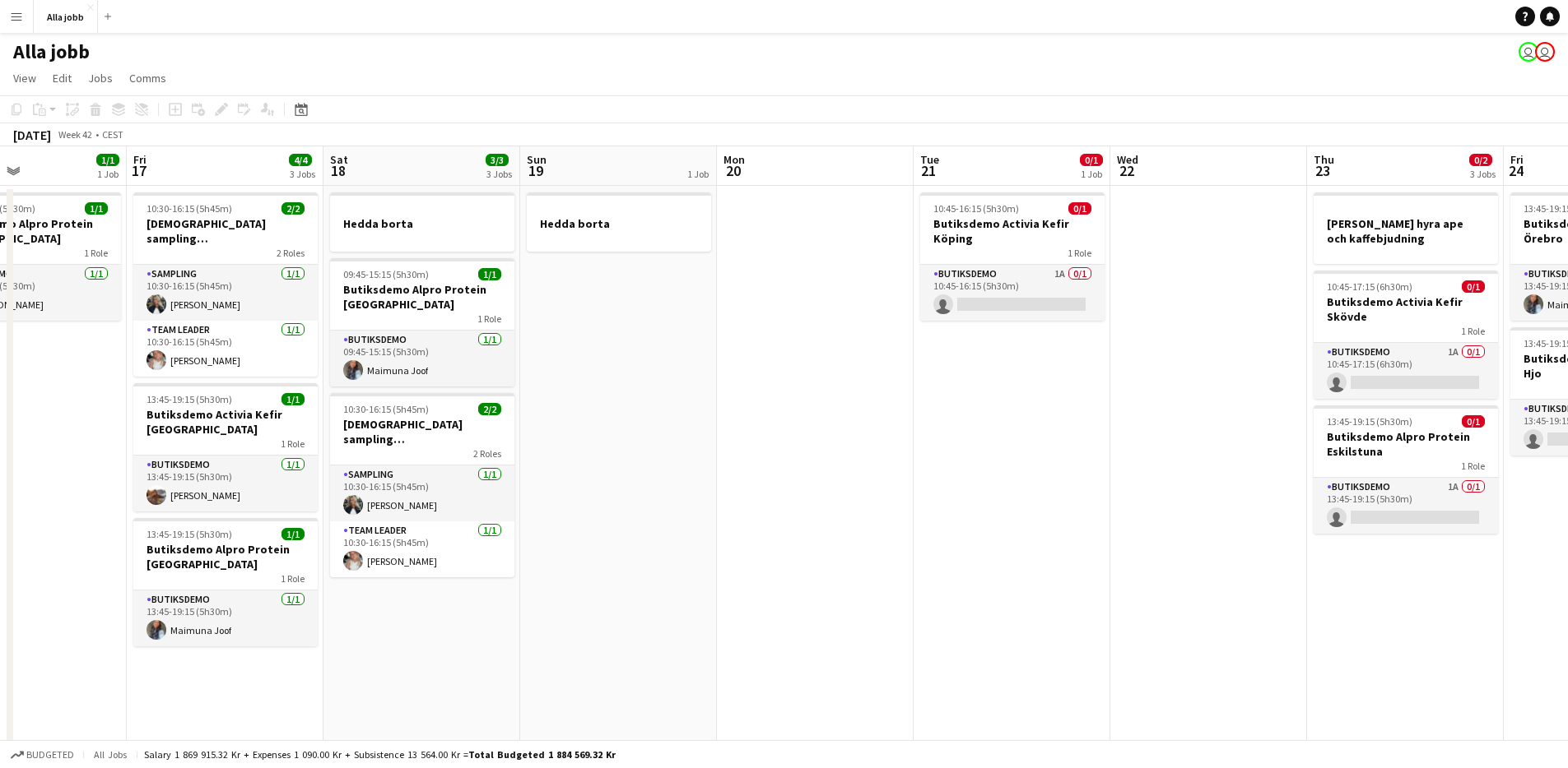
click at [818, 561] on app-date-cell at bounding box center [815, 730] width 196 height 1088
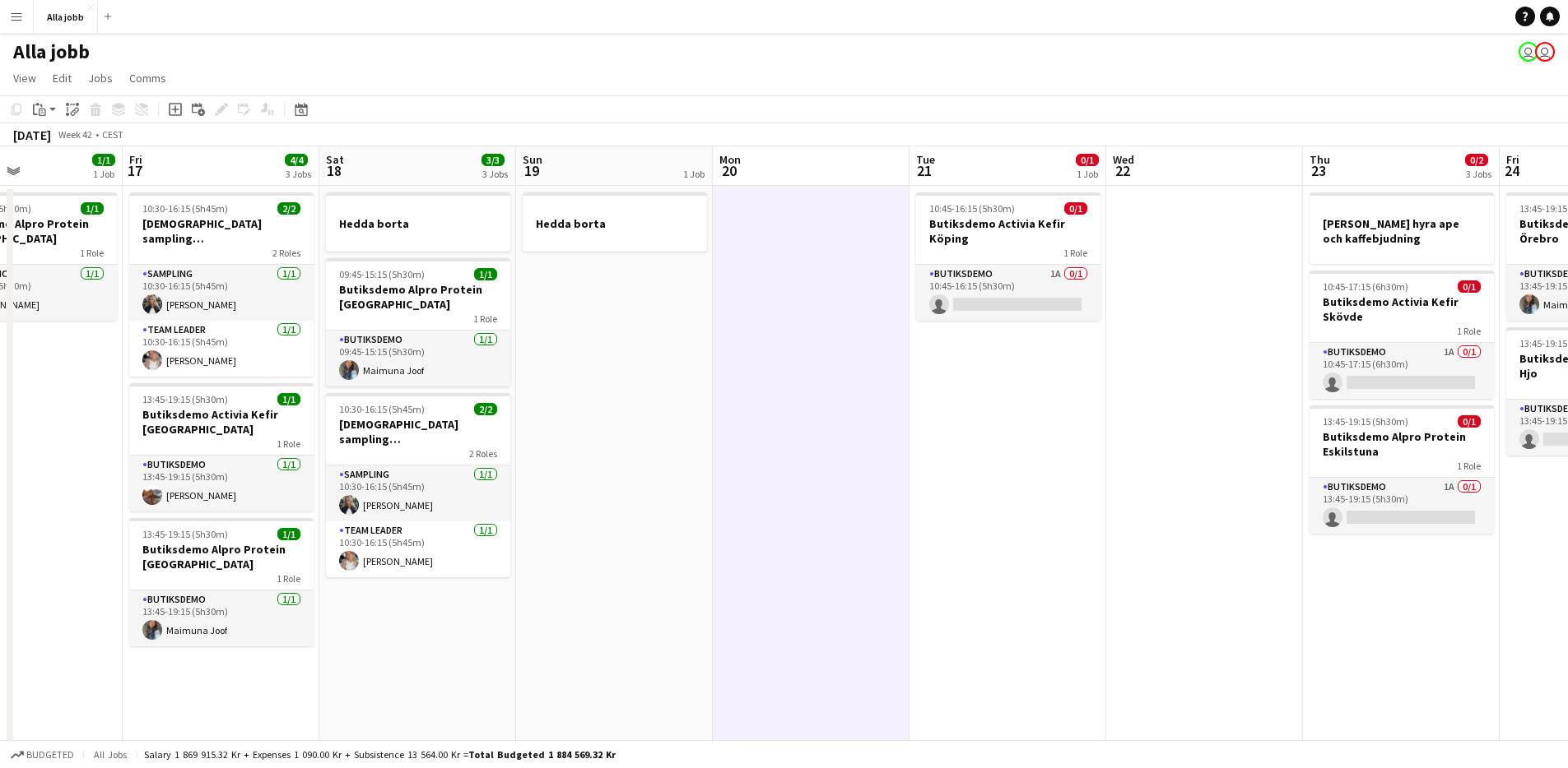
scroll to position [0, 469]
click at [960, 519] on app-date-cell "10:45-16:15 (5h30m) 0/1 Butiksdemo Activia Kefir Köping 1 Role Butiksdemo 1A 0/…" at bounding box center [1007, 730] width 196 height 1088
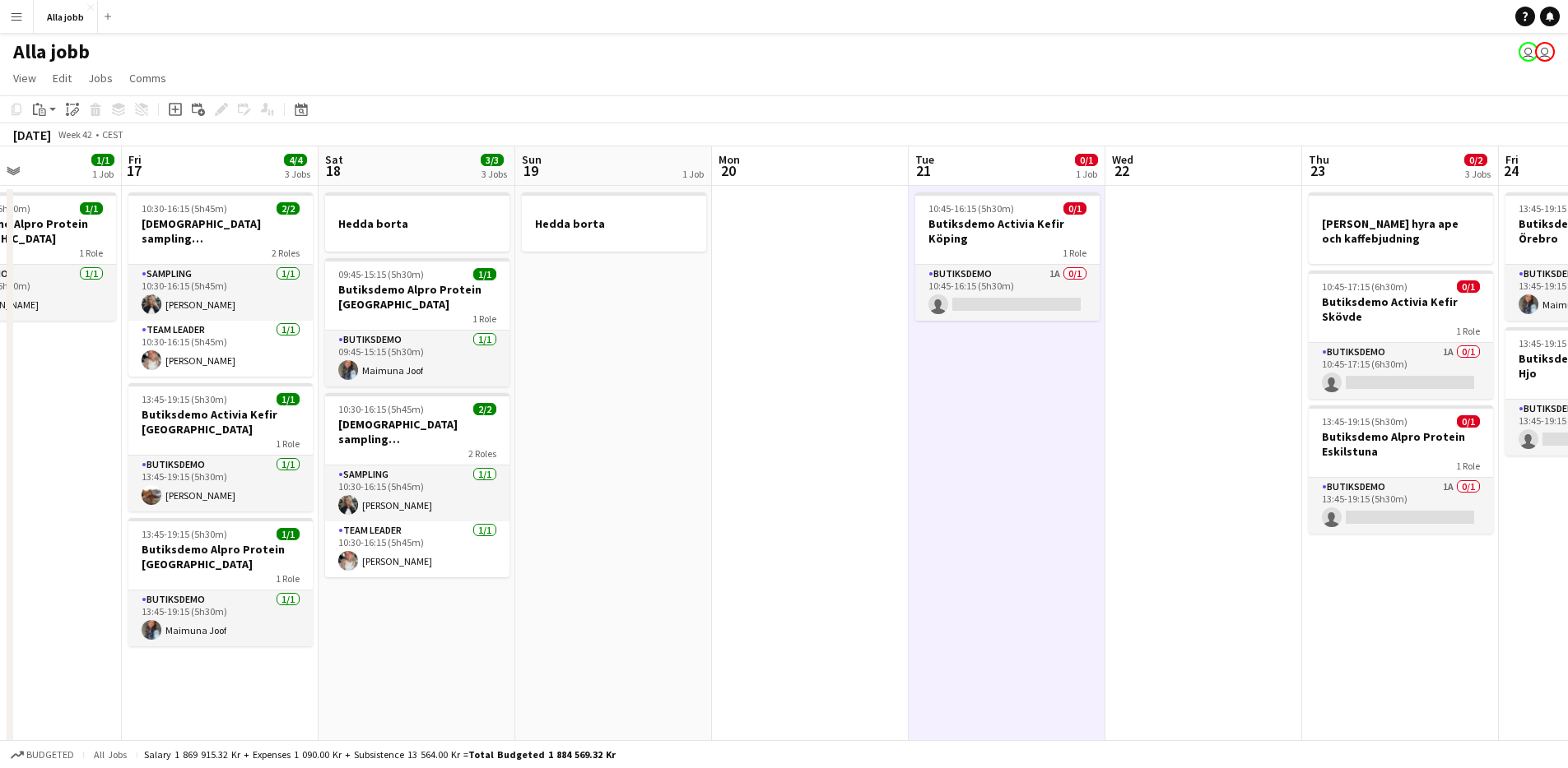
click at [603, 594] on app-date-cell "Hedda borta" at bounding box center [613, 730] width 196 height 1088
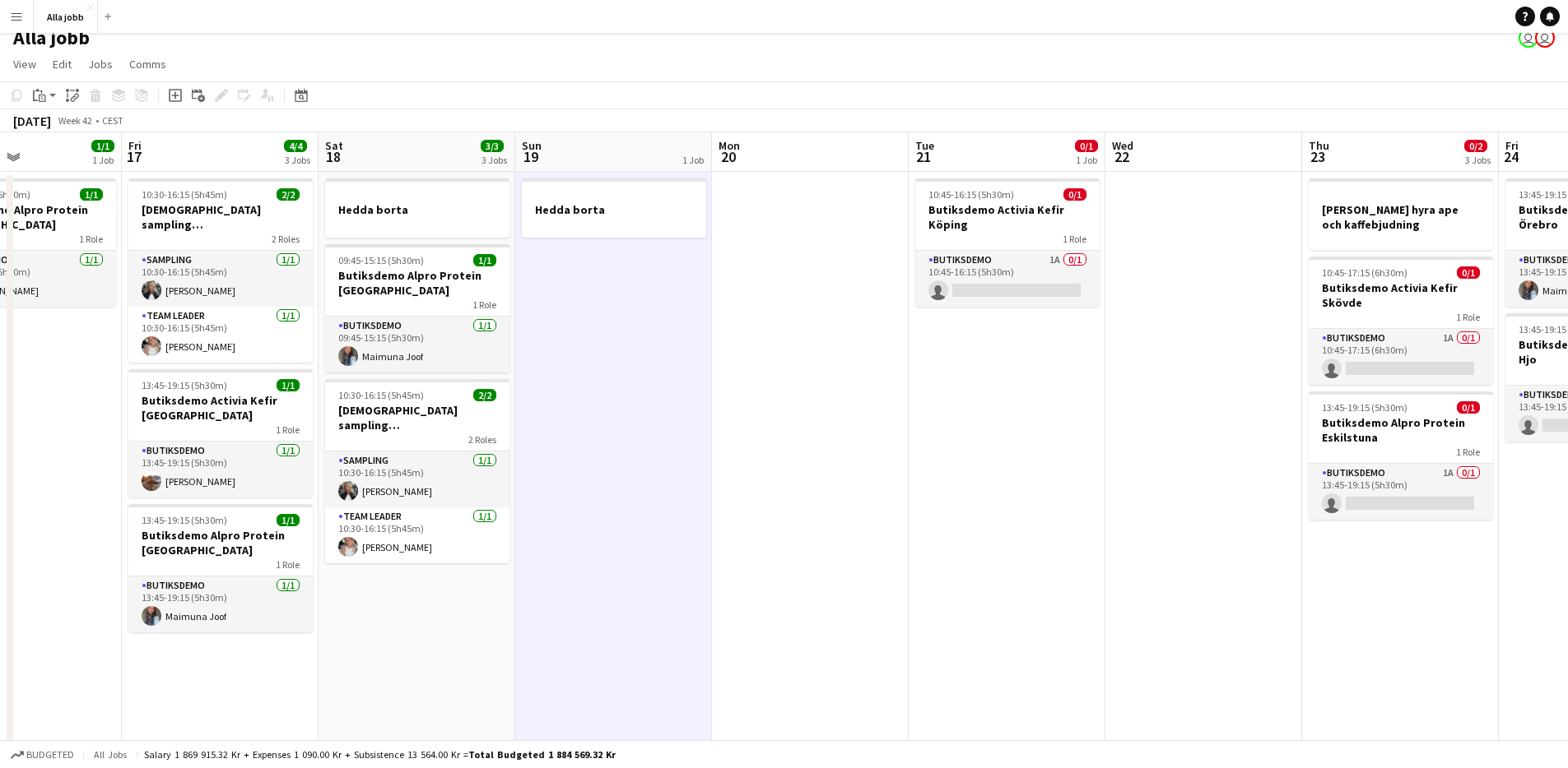
scroll to position [0, 0]
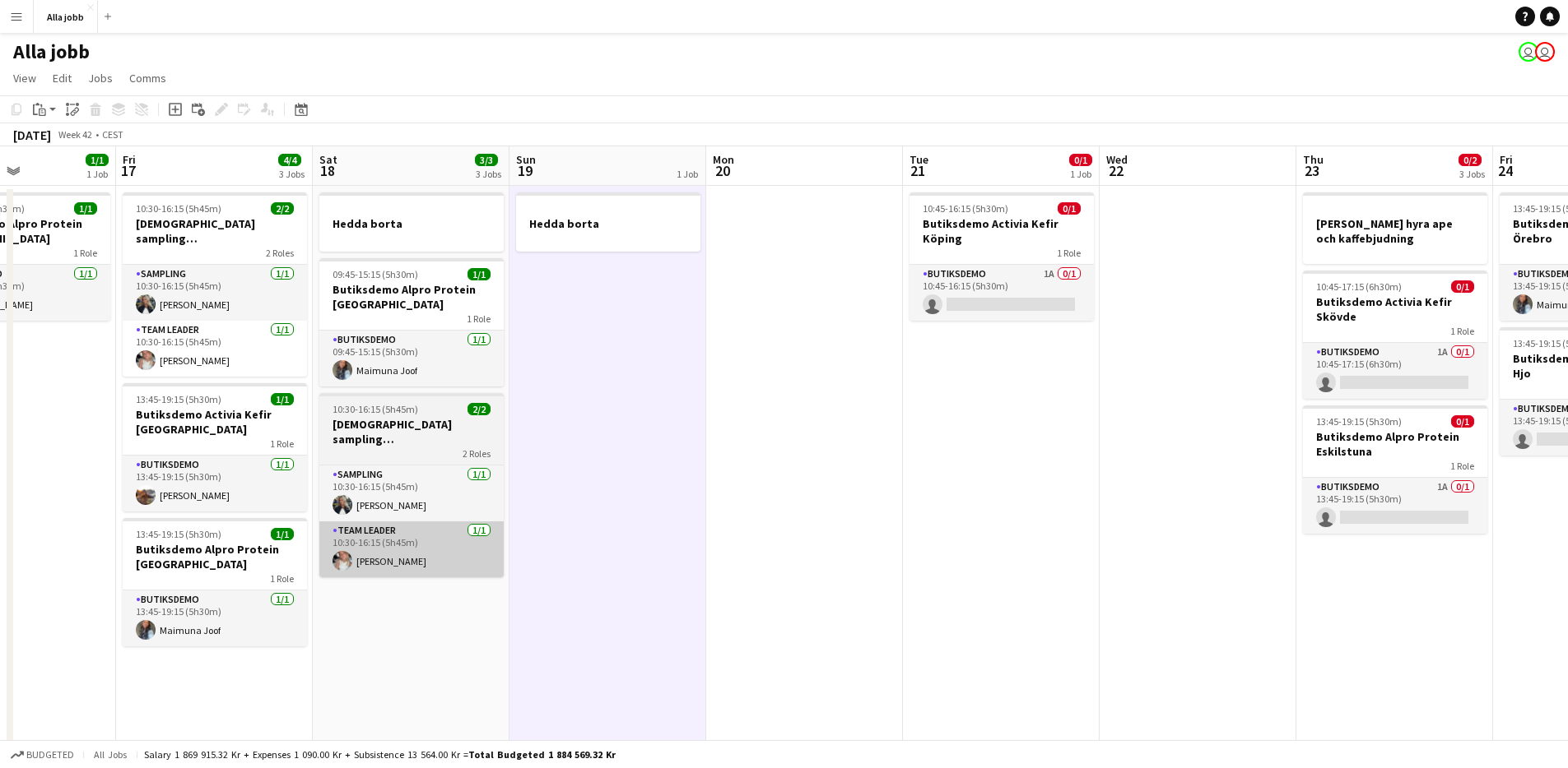
click at [319, 517] on app-calendar-viewport "Tue 14 3/3 1 Job Wed 15 3/3 1 Job Thu 16 1/1 1 Job Fri 17 4/4 3 Jobs Sat 18 3/3…" at bounding box center [784, 710] width 1568 height 1128
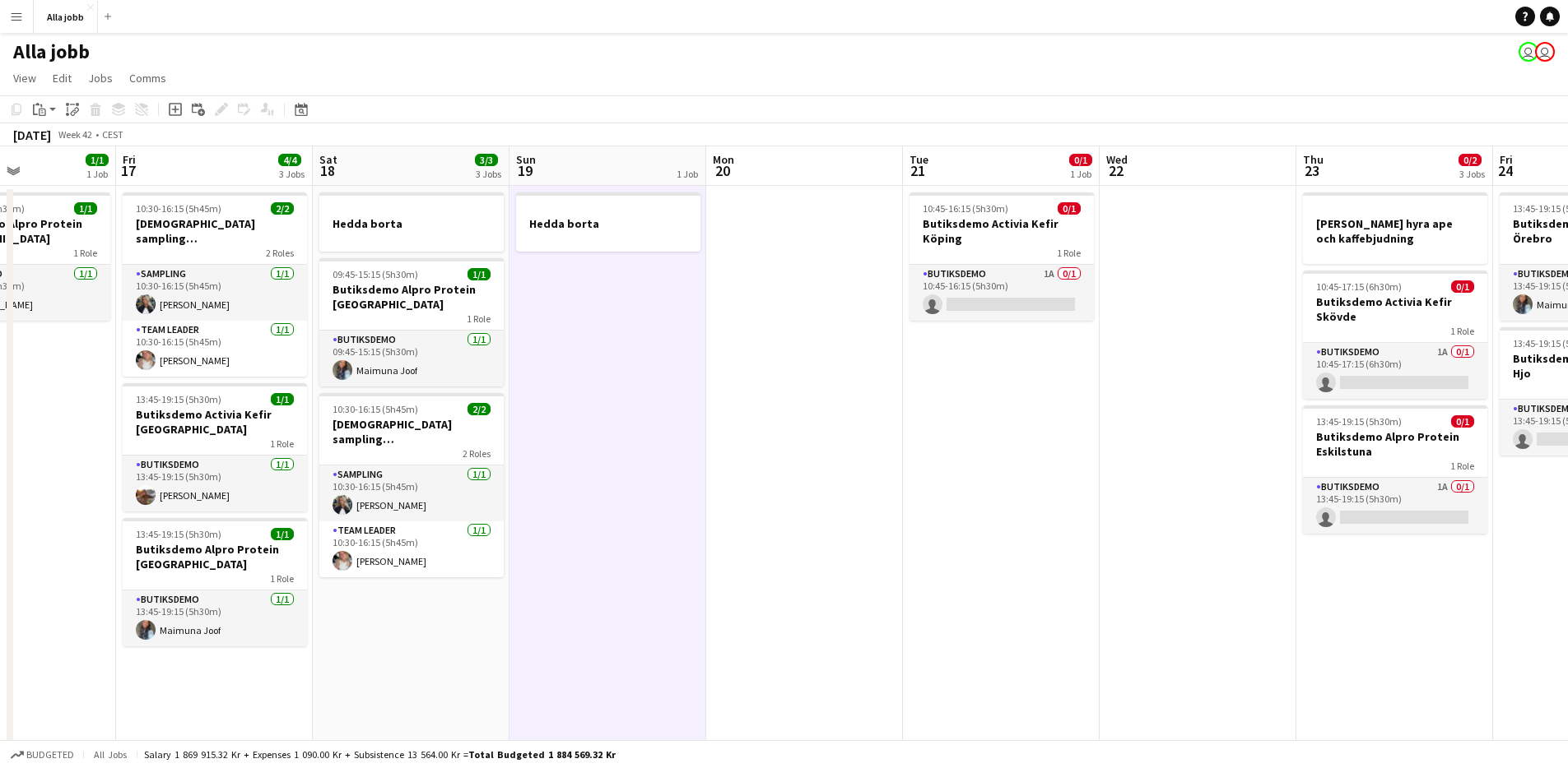
click at [466, 602] on app-date-cell "[PERSON_NAME] 09:45-15:15 (5h30m) 1/1 Butiksdemo Alpro Protein Göteborg 1 Role …" at bounding box center [411, 730] width 196 height 1088
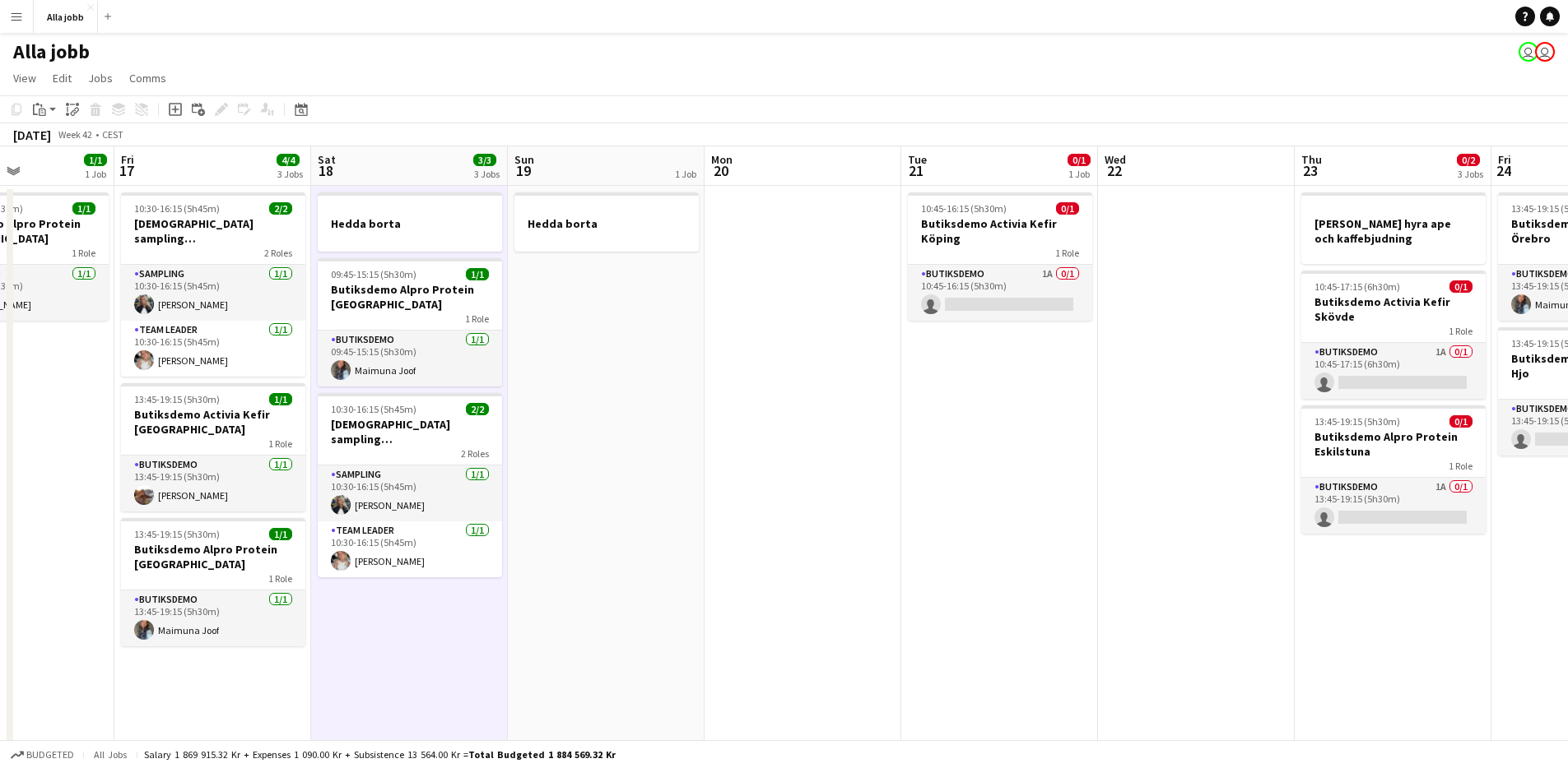
click at [731, 493] on app-date-cell at bounding box center [803, 730] width 196 height 1088
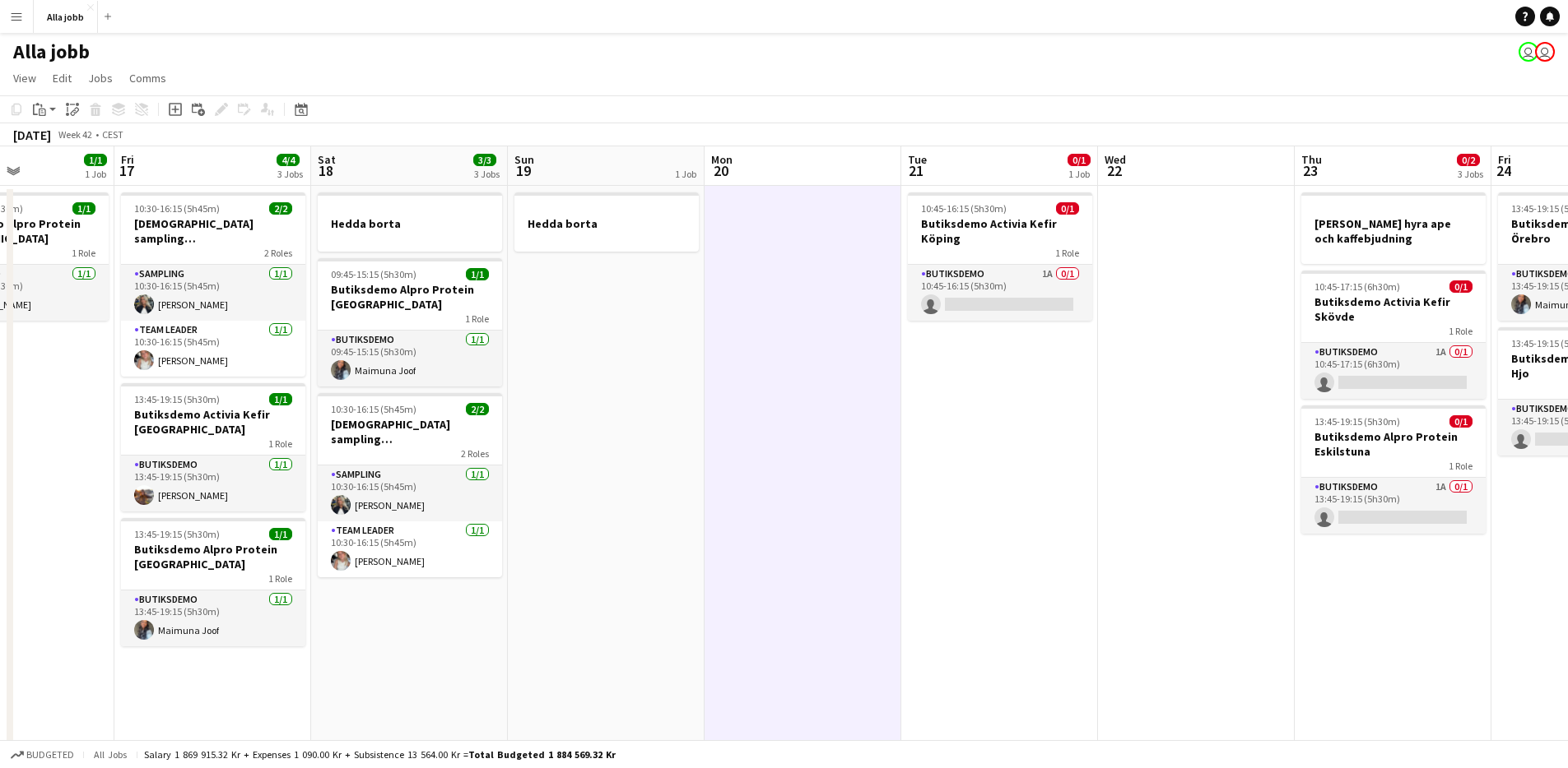
click at [707, 494] on app-date-cell at bounding box center [803, 730] width 196 height 1088
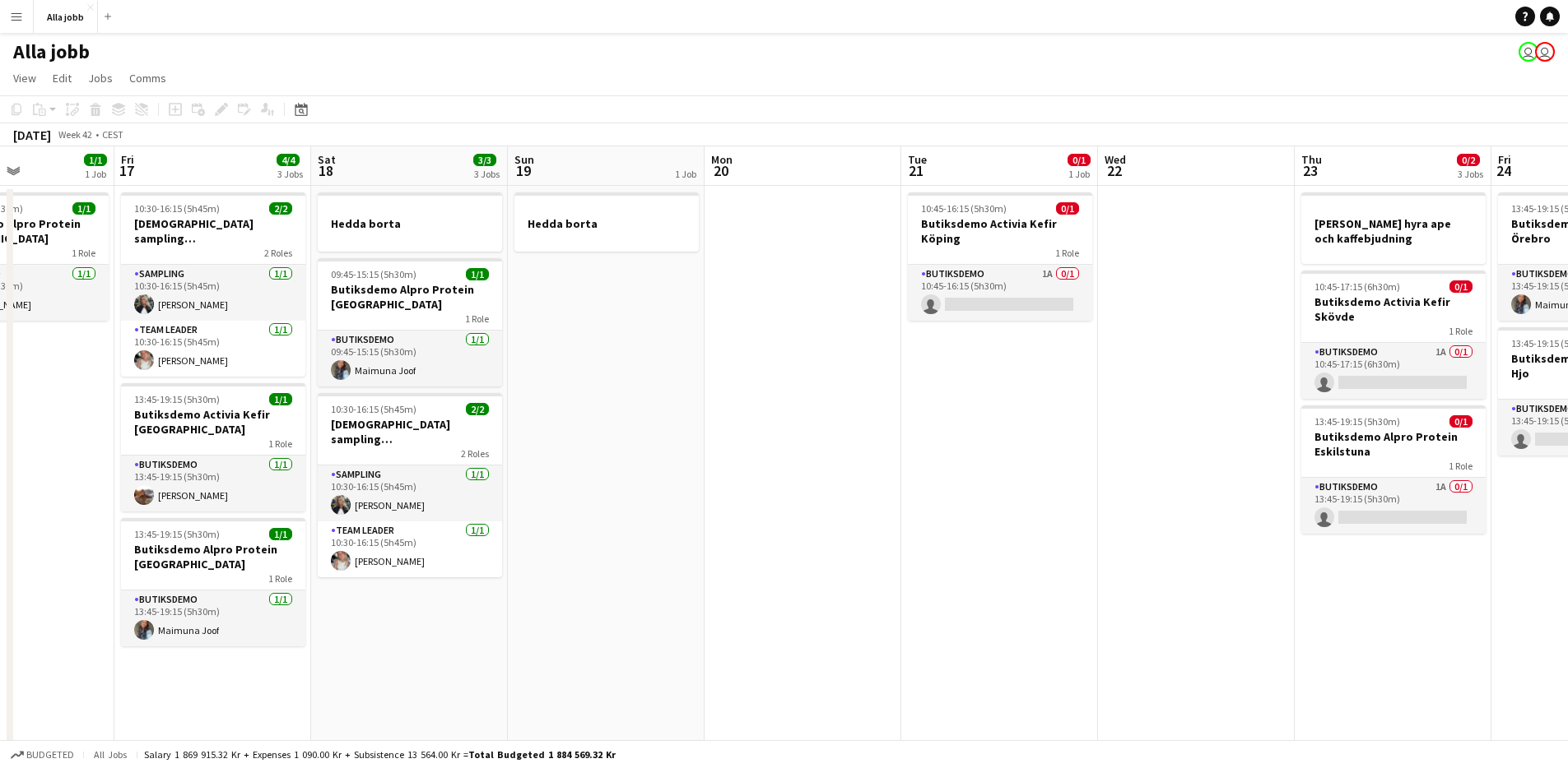
click at [675, 497] on app-date-cell "Hedda borta" at bounding box center [607, 730] width 196 height 1088
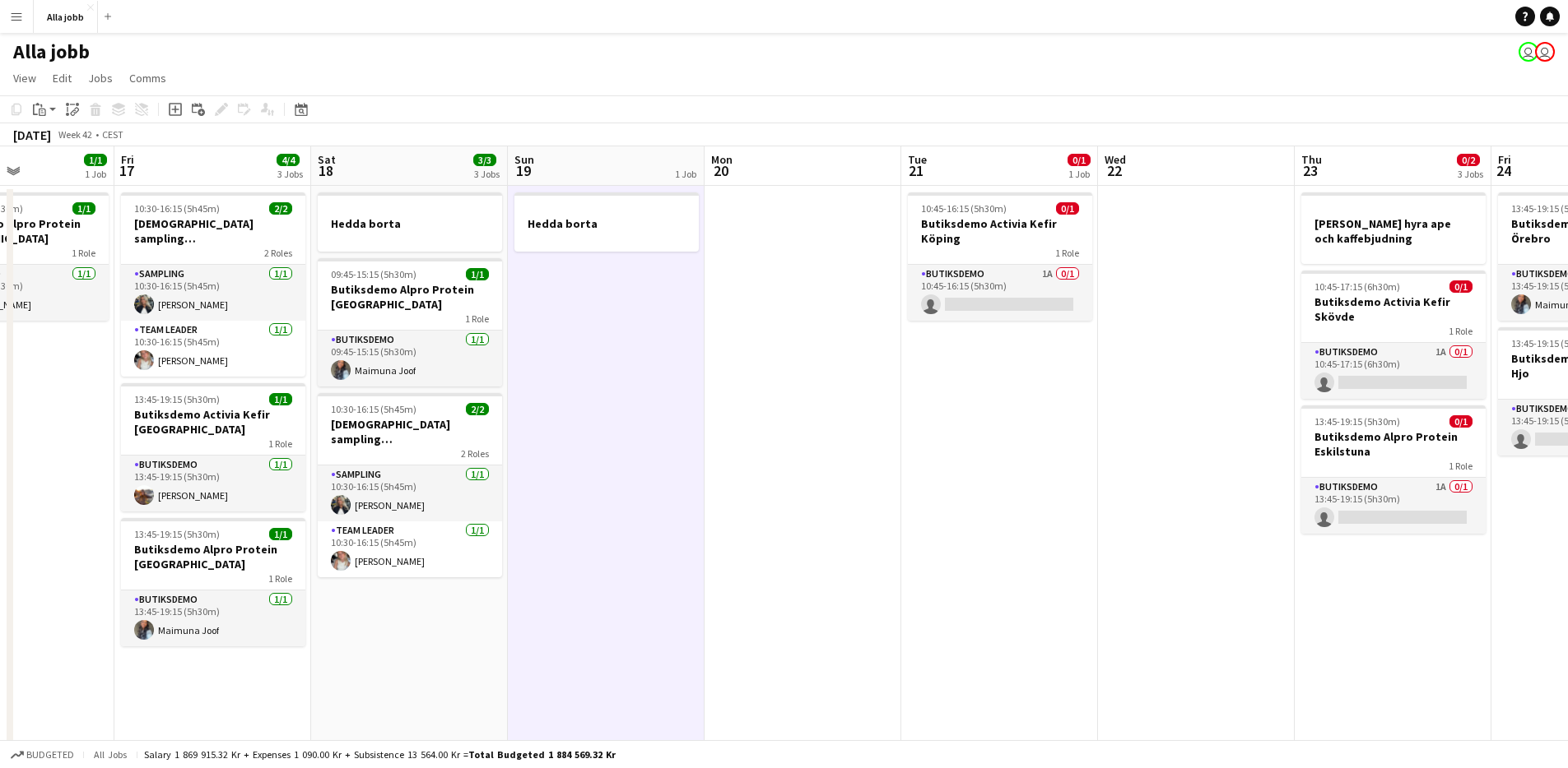
click at [668, 495] on app-date-cell "Hedda borta" at bounding box center [607, 730] width 196 height 1088
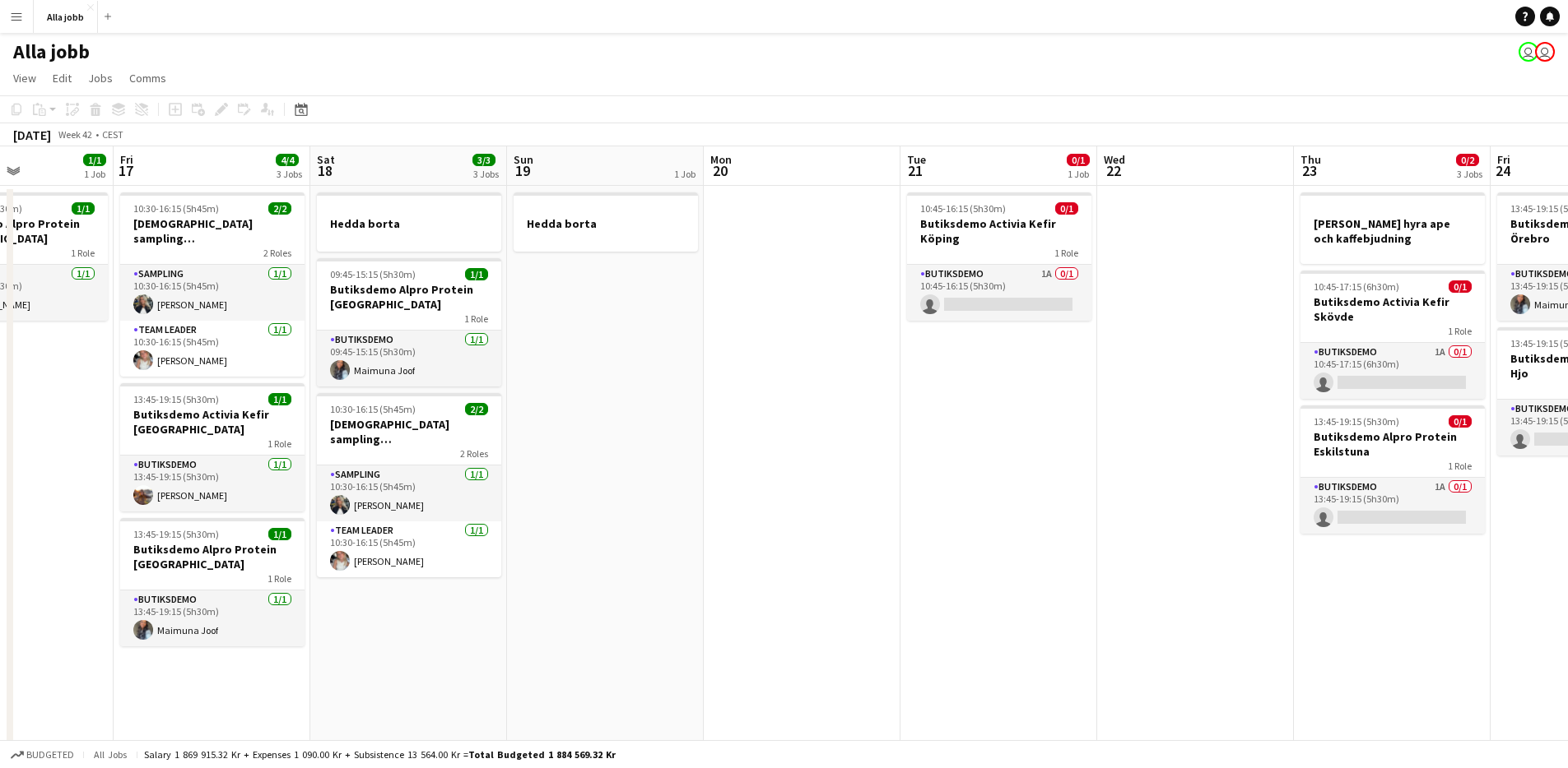
click at [536, 381] on app-date-cell "Hedda borta" at bounding box center [606, 730] width 196 height 1088
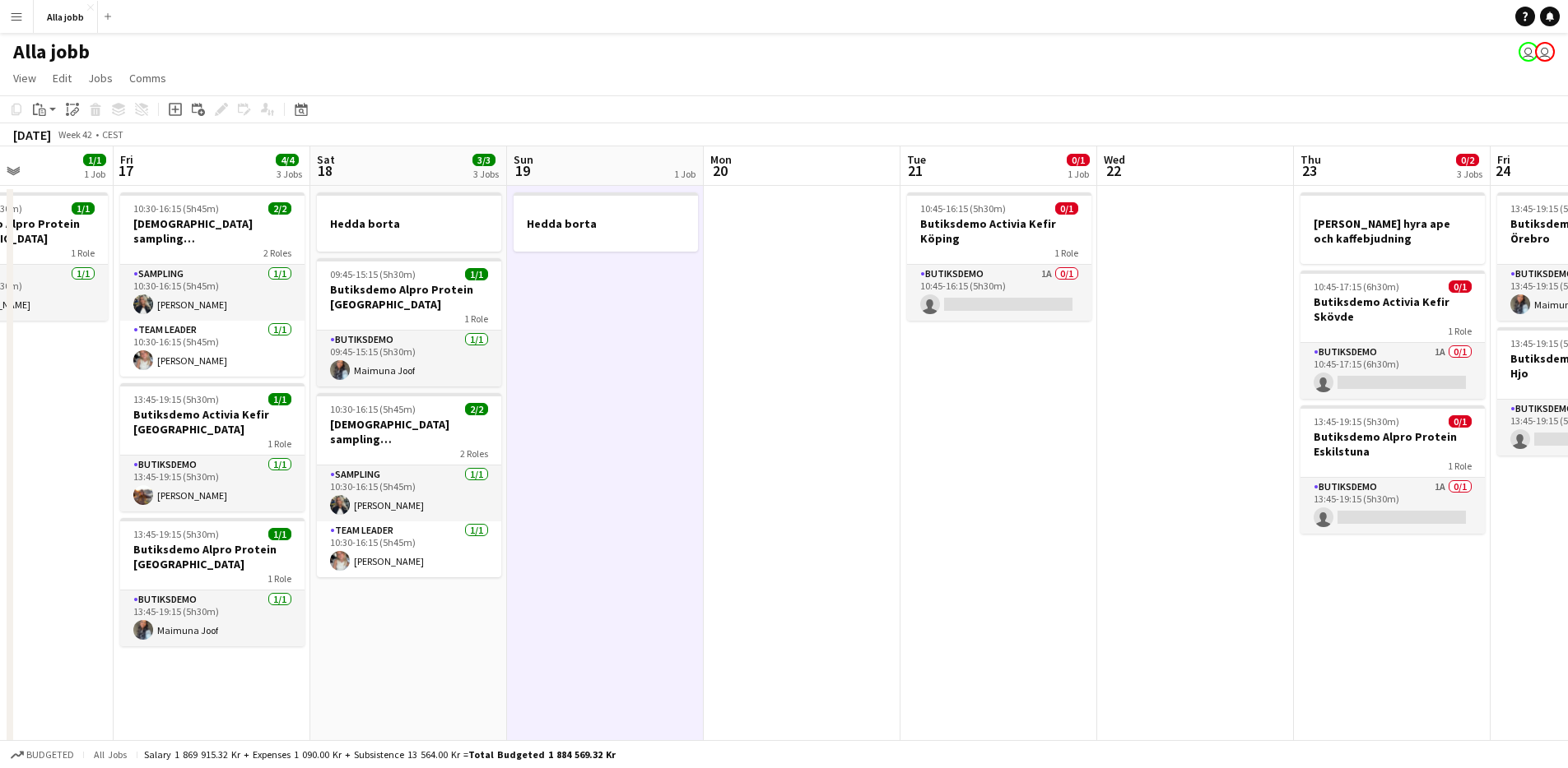
click at [529, 337] on app-date-cell "Hedda borta" at bounding box center [606, 730] width 196 height 1088
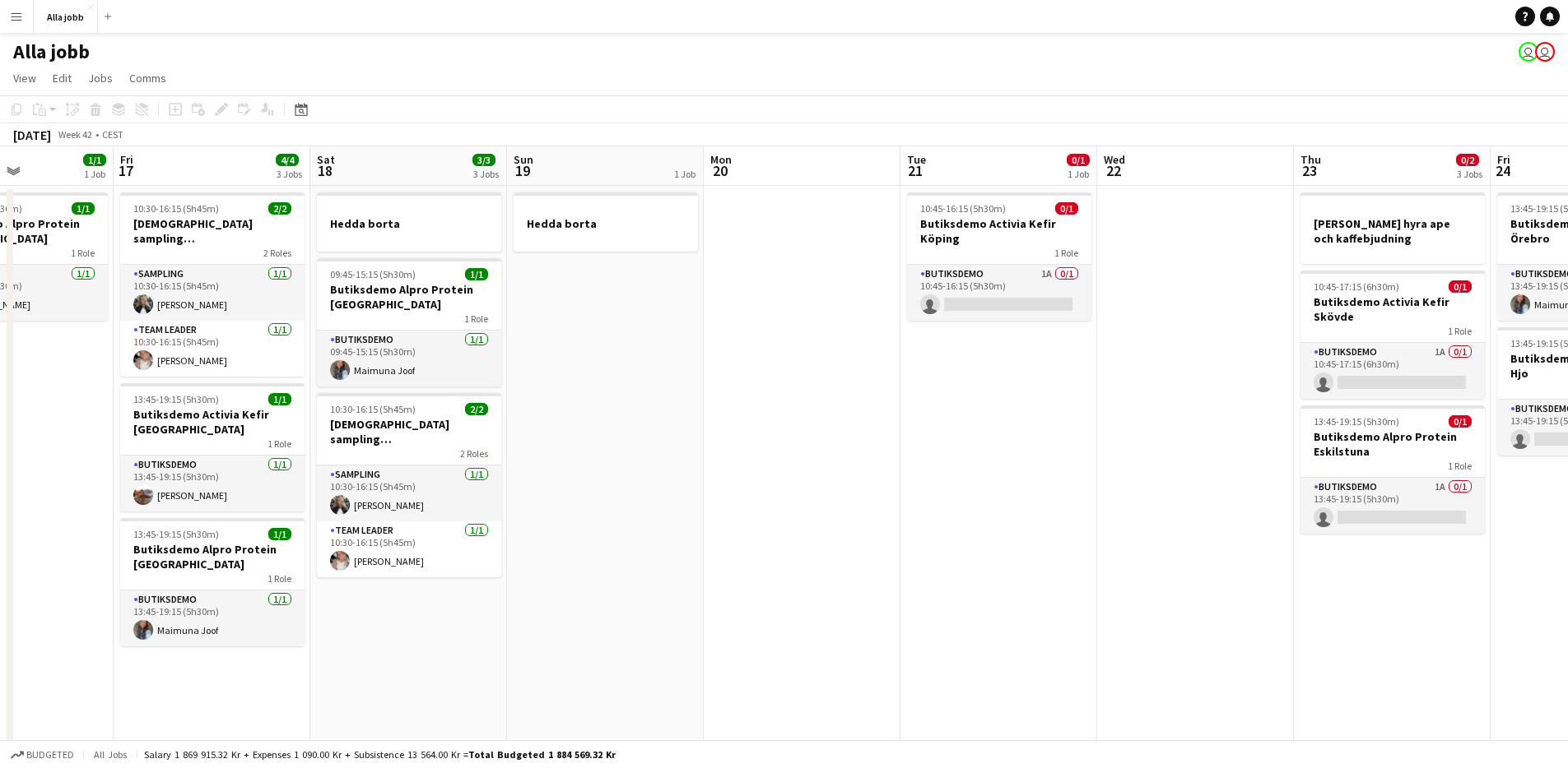
click at [862, 604] on app-date-cell at bounding box center [802, 730] width 196 height 1088
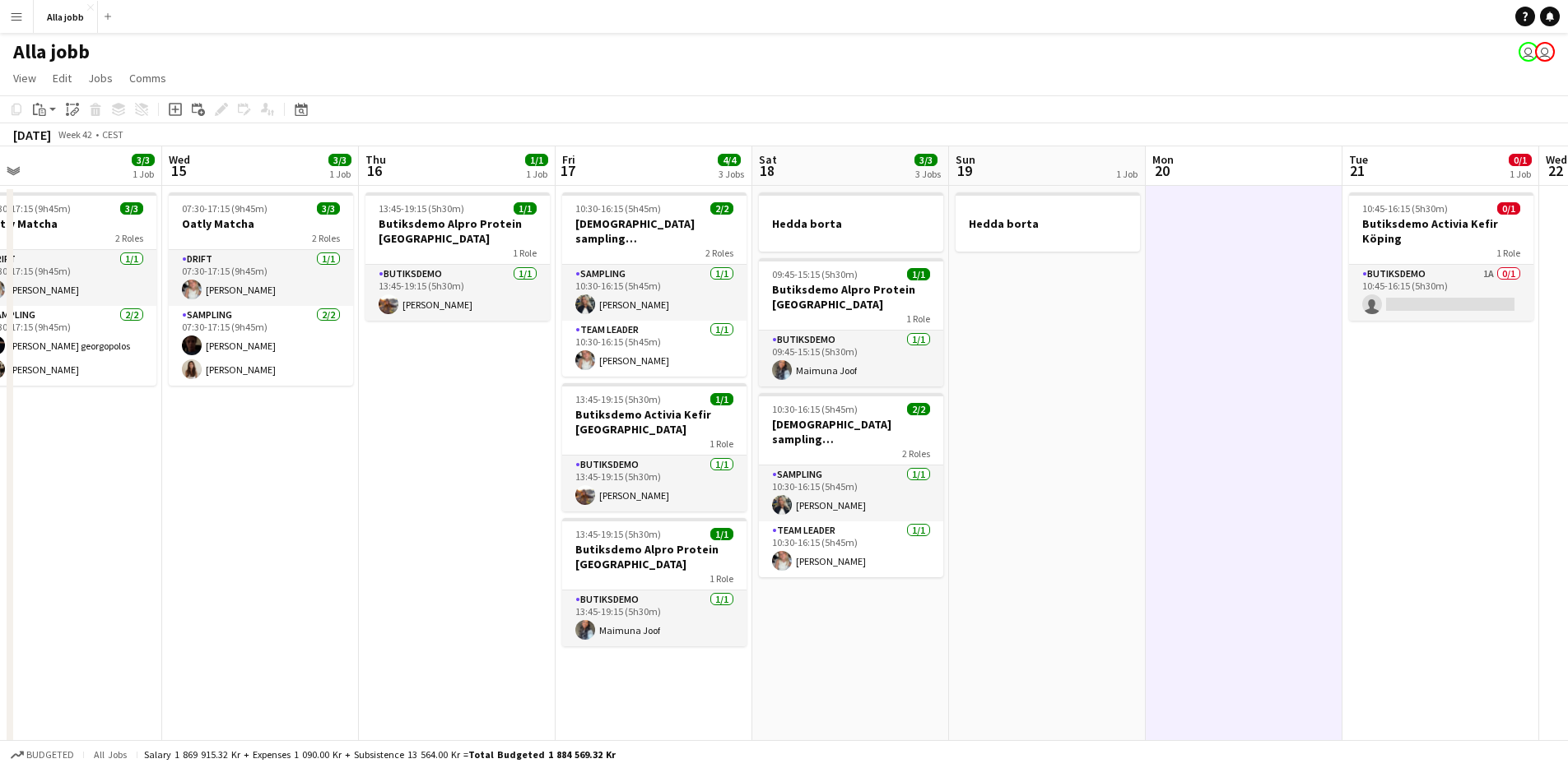
drag, startPoint x: 751, startPoint y: 533, endPoint x: 1272, endPoint y: 507, distance: 521.6
click at [1340, 511] on app-calendar-viewport "Sun 12 Mon 13 Tue 14 3/3 1 Job Wed 15 3/3 1 Job Thu 16 1/1 1 Job Fri 17 4/4 3 J…" at bounding box center [784, 710] width 1568 height 1128
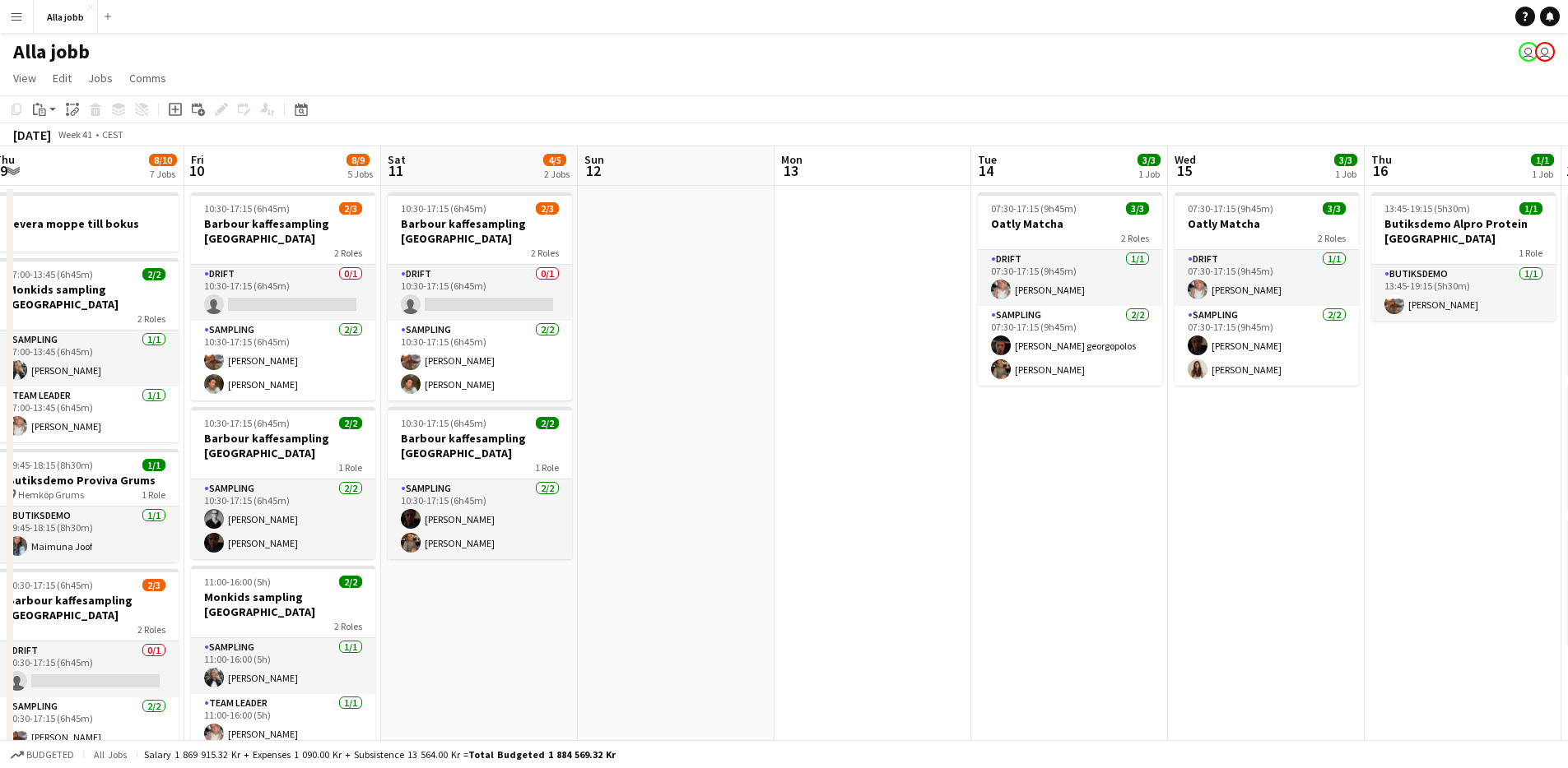
scroll to position [0, 338]
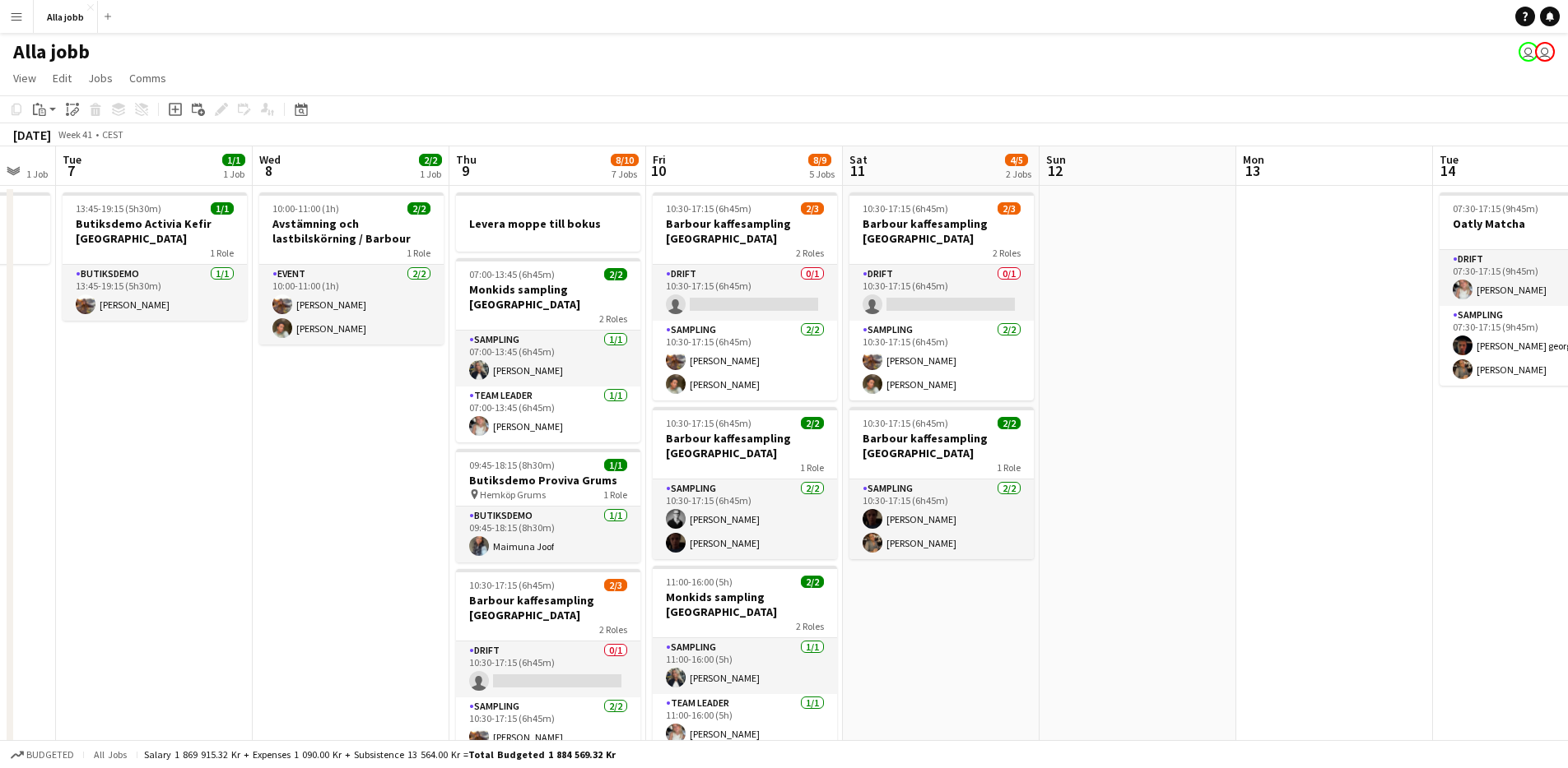
drag, startPoint x: 687, startPoint y: 528, endPoint x: 1580, endPoint y: 480, distance: 894.3
click at [1567, 485] on html "Menu Boards Boards Boards All jobs Status Workforce Workforce My Workforce Recr…" at bounding box center [784, 651] width 1568 height 1303
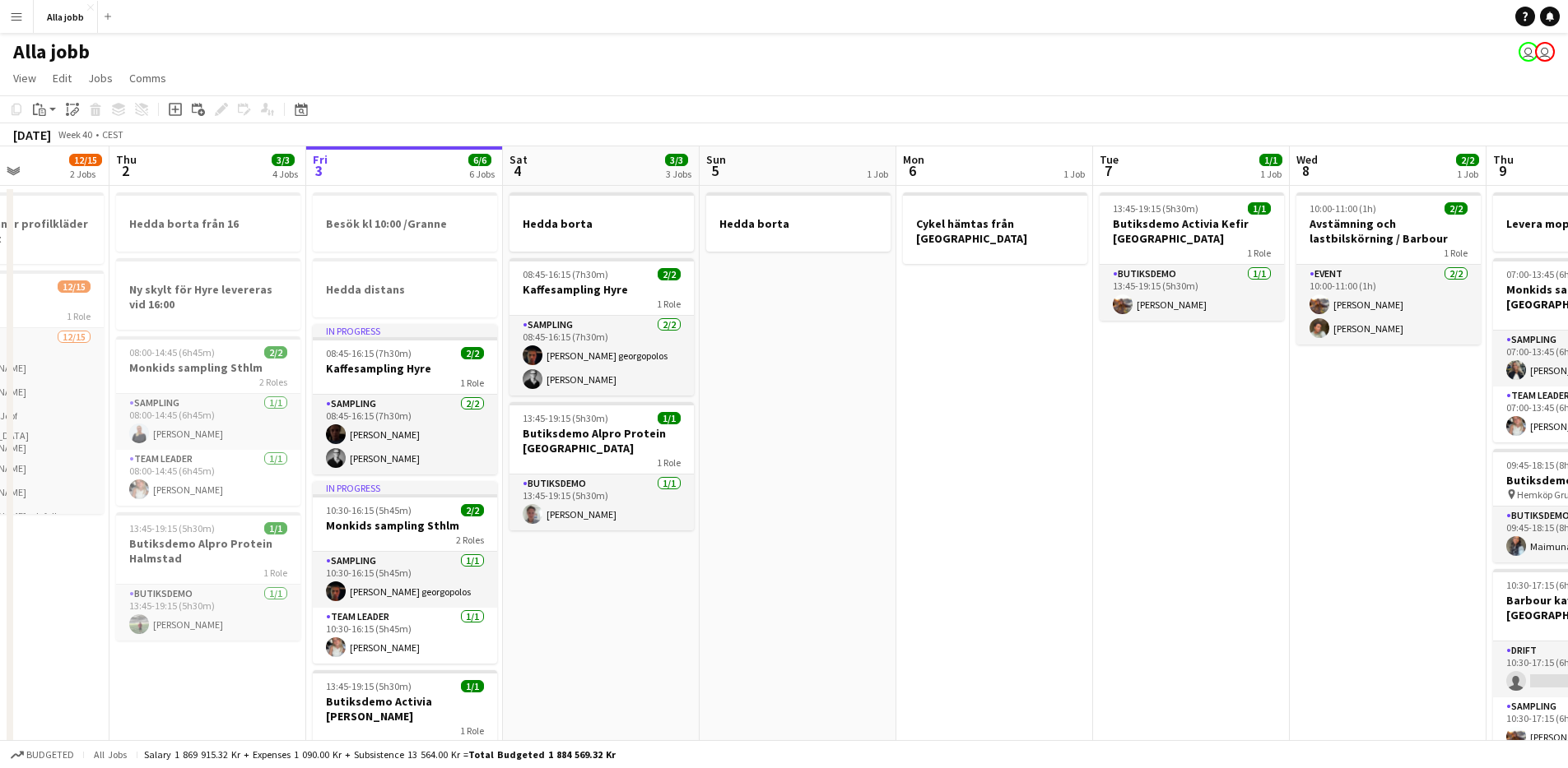
drag, startPoint x: 348, startPoint y: 604, endPoint x: 1349, endPoint y: 518, distance: 1004.7
click at [1381, 517] on app-calendar-viewport "Mon 29 2/2 4 Jobs Tue 30 1/1 3 Jobs Wed 1 12/15 2 Jobs Thu 2 3/3 4 Jobs Fri 3 6…" at bounding box center [784, 710] width 1568 height 1128
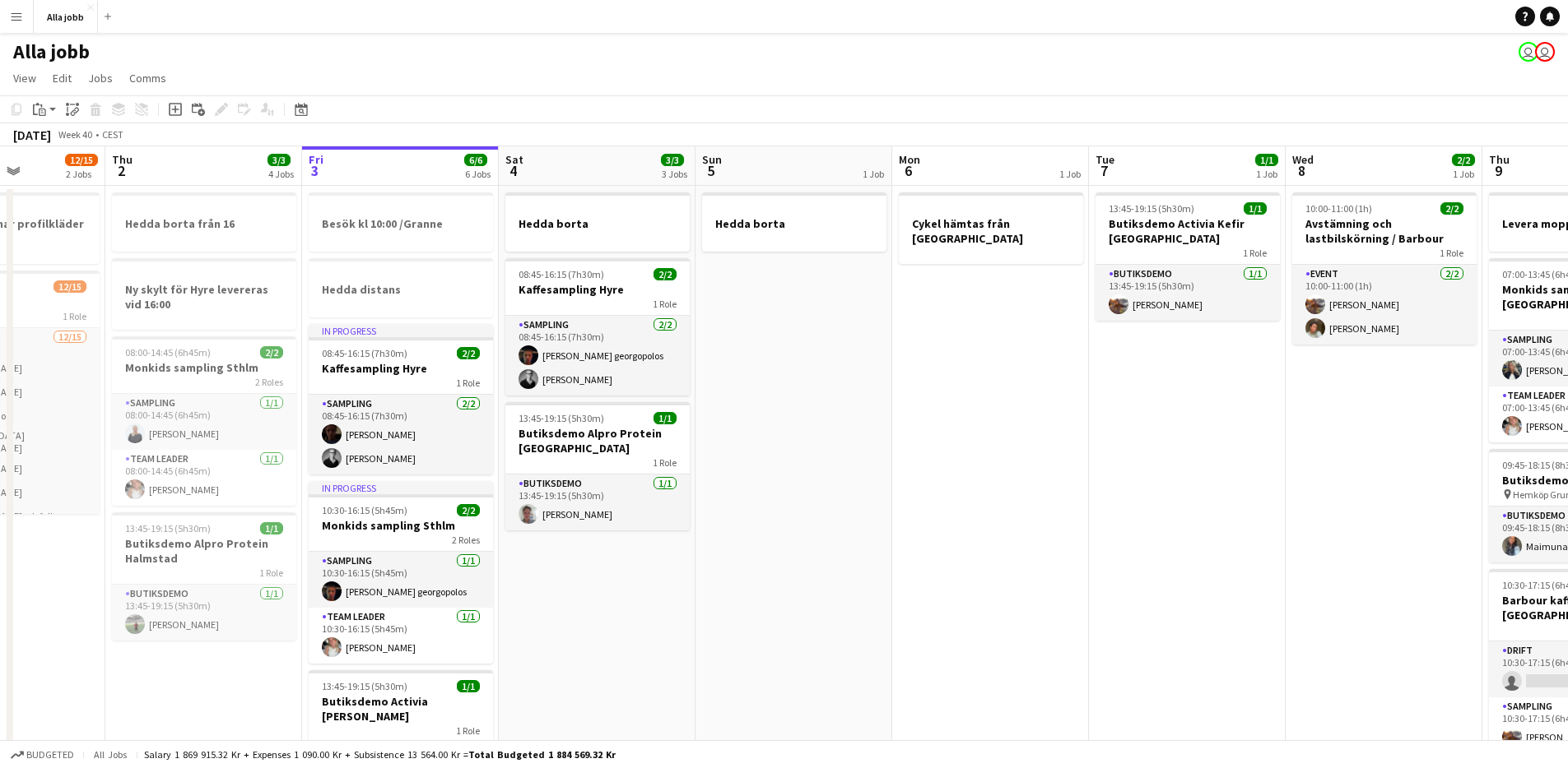
click at [804, 583] on app-date-cell "Hedda borta" at bounding box center [793, 730] width 196 height 1088
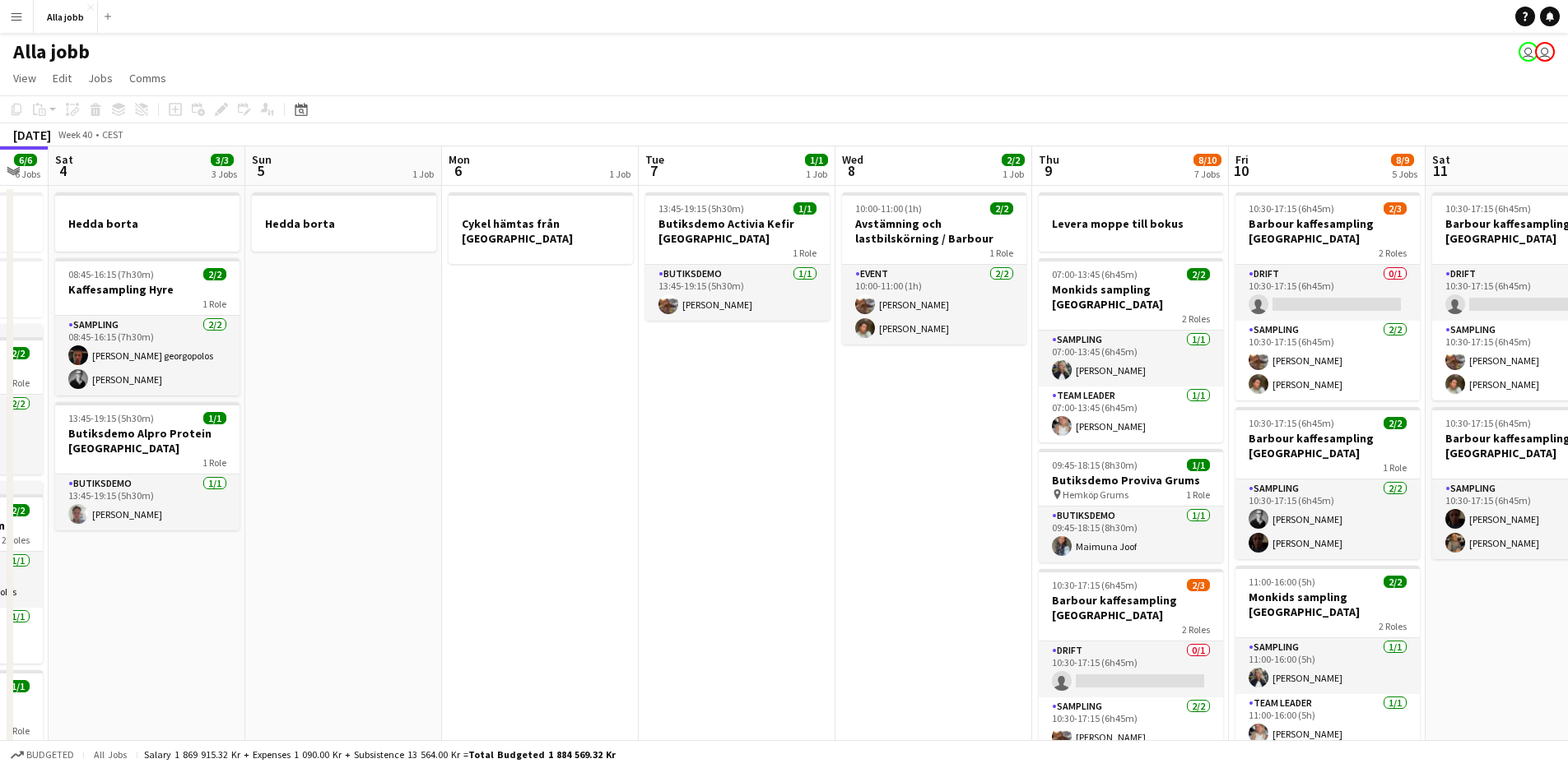
drag, startPoint x: 795, startPoint y: 604, endPoint x: 356, endPoint y: 711, distance: 451.9
click at [323, 724] on app-calendar-viewport "Wed 1 12/15 2 Jobs Thu 2 3/3 4 Jobs Fri 3 6/6 6 Jobs Sat 4 3/3 3 Jobs Sun 5 1 J…" at bounding box center [784, 710] width 1568 height 1128
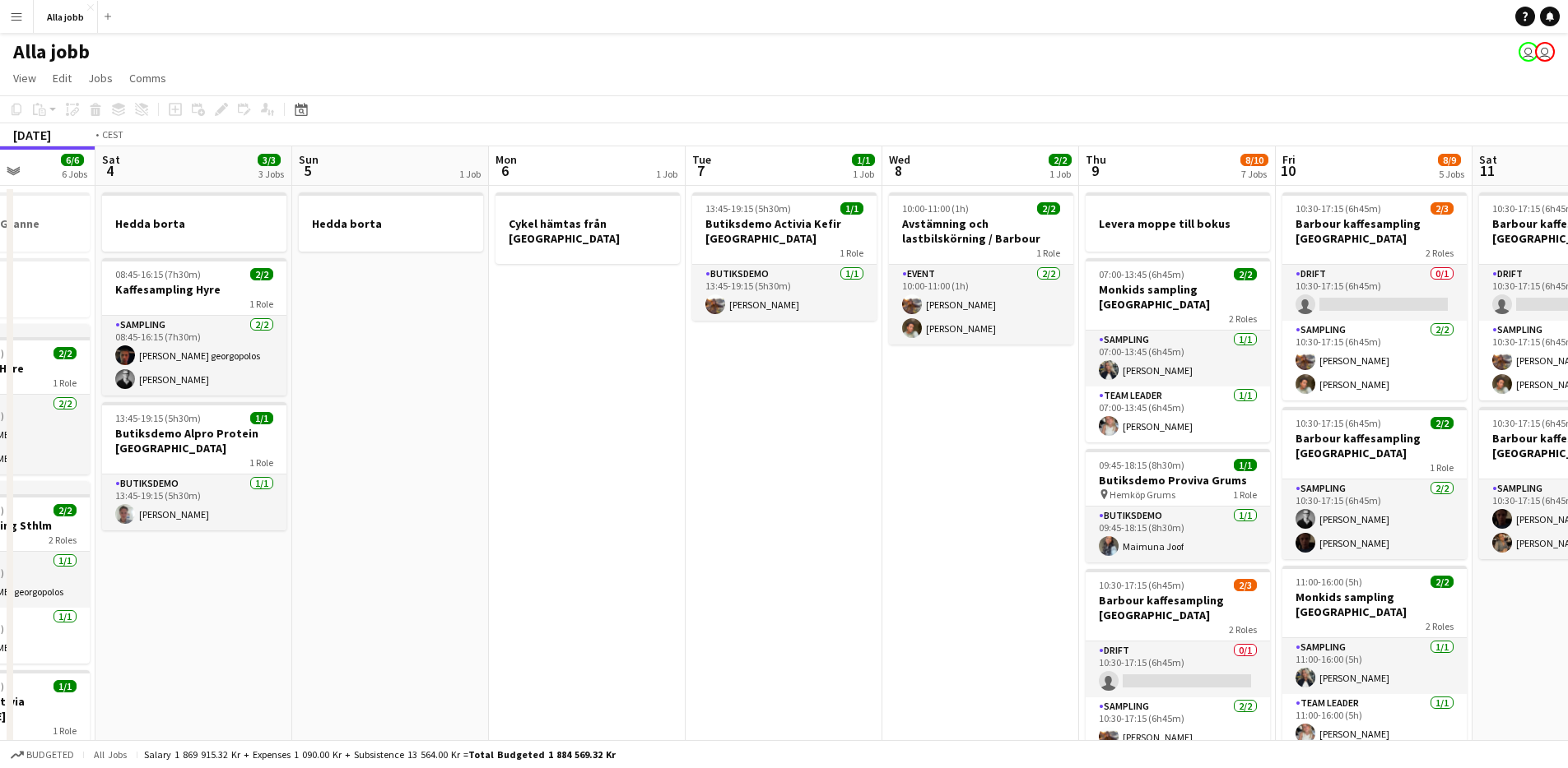
drag, startPoint x: 324, startPoint y: 521, endPoint x: 156, endPoint y: 505, distance: 168.8
click at [156, 505] on app-calendar-viewport "Wed 1 12/15 2 Jobs Thu 2 3/3 4 Jobs Fri 3 6/6 6 Jobs Sat 4 3/3 3 Jobs Sun 5 1 J…" at bounding box center [784, 710] width 1568 height 1128
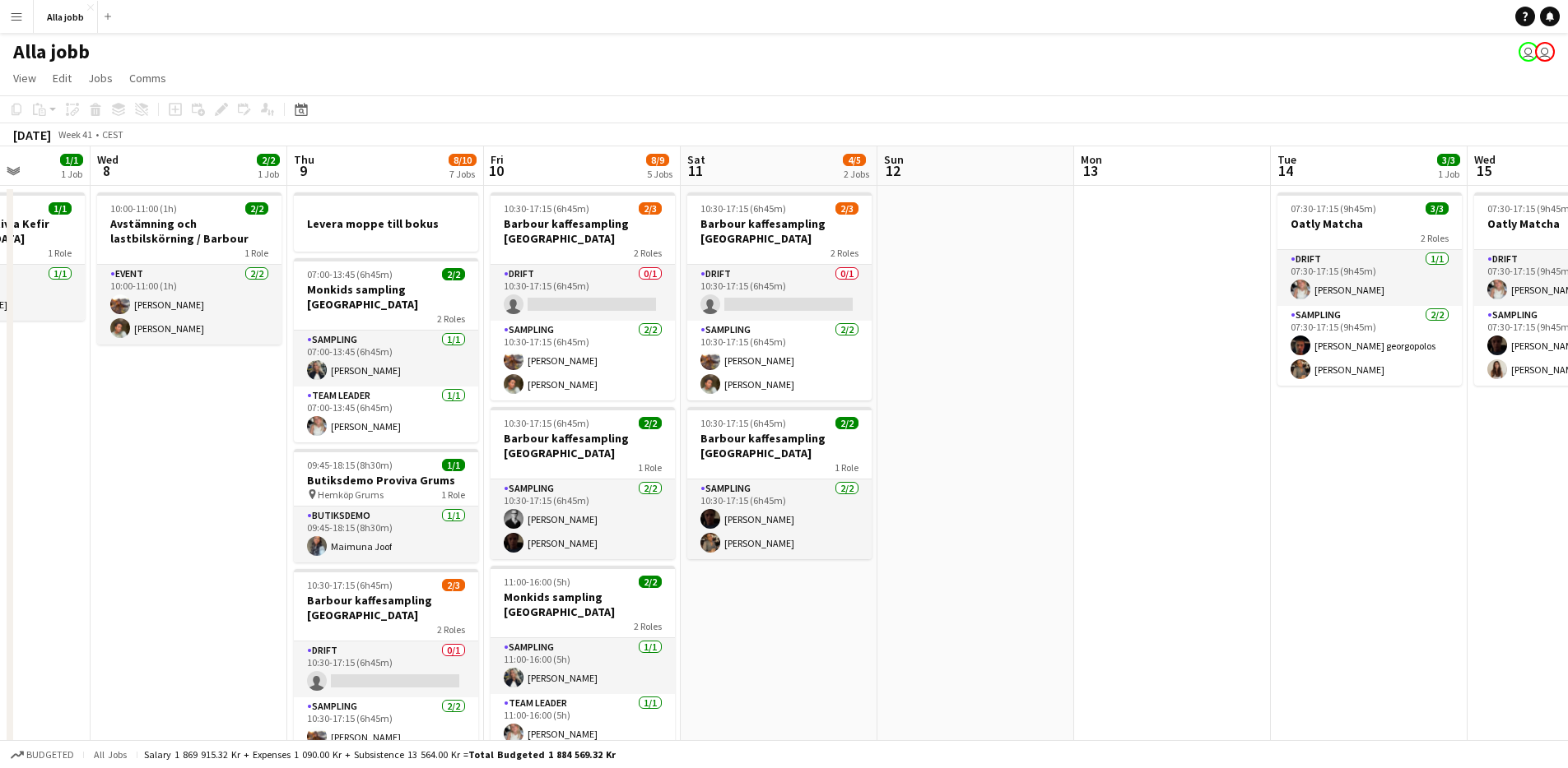
scroll to position [0, 511]
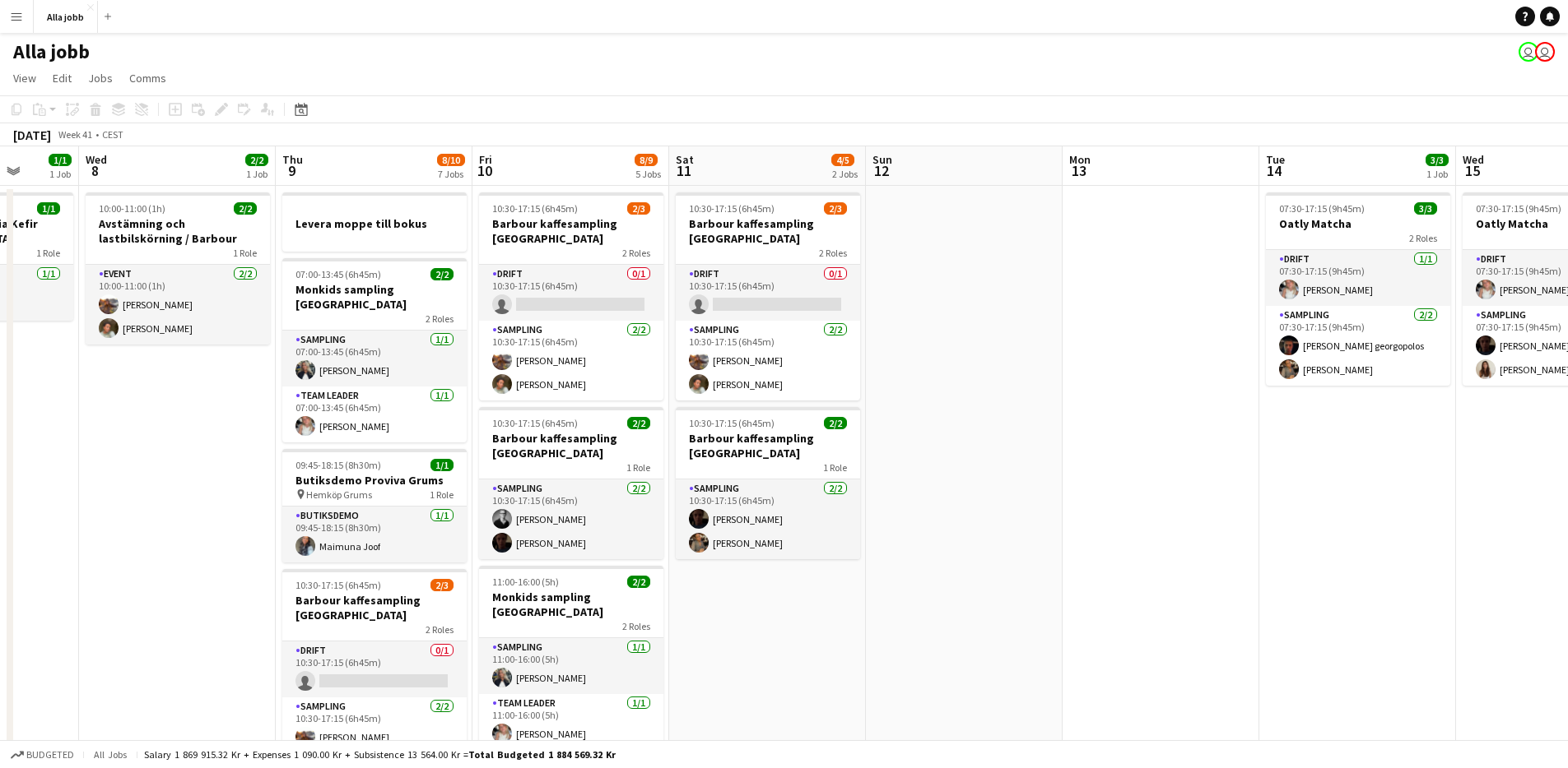
drag, startPoint x: 1050, startPoint y: 688, endPoint x: 935, endPoint y: 672, distance: 116.1
click at [935, 672] on app-calendar-viewport "Sun 5 1 Job Mon 6 1 Job Tue 7 1/1 1 Job Wed 8 2/2 1 Job Thu 9 8/10 7 Jobs Fri 1…" at bounding box center [784, 710] width 1568 height 1128
click at [795, 650] on app-date-cell "10:30-17:15 (6h45m) 2/3 [PERSON_NAME] kaffesampling Köpenhamn 2 Roles Drift 0/1…" at bounding box center [768, 730] width 196 height 1088
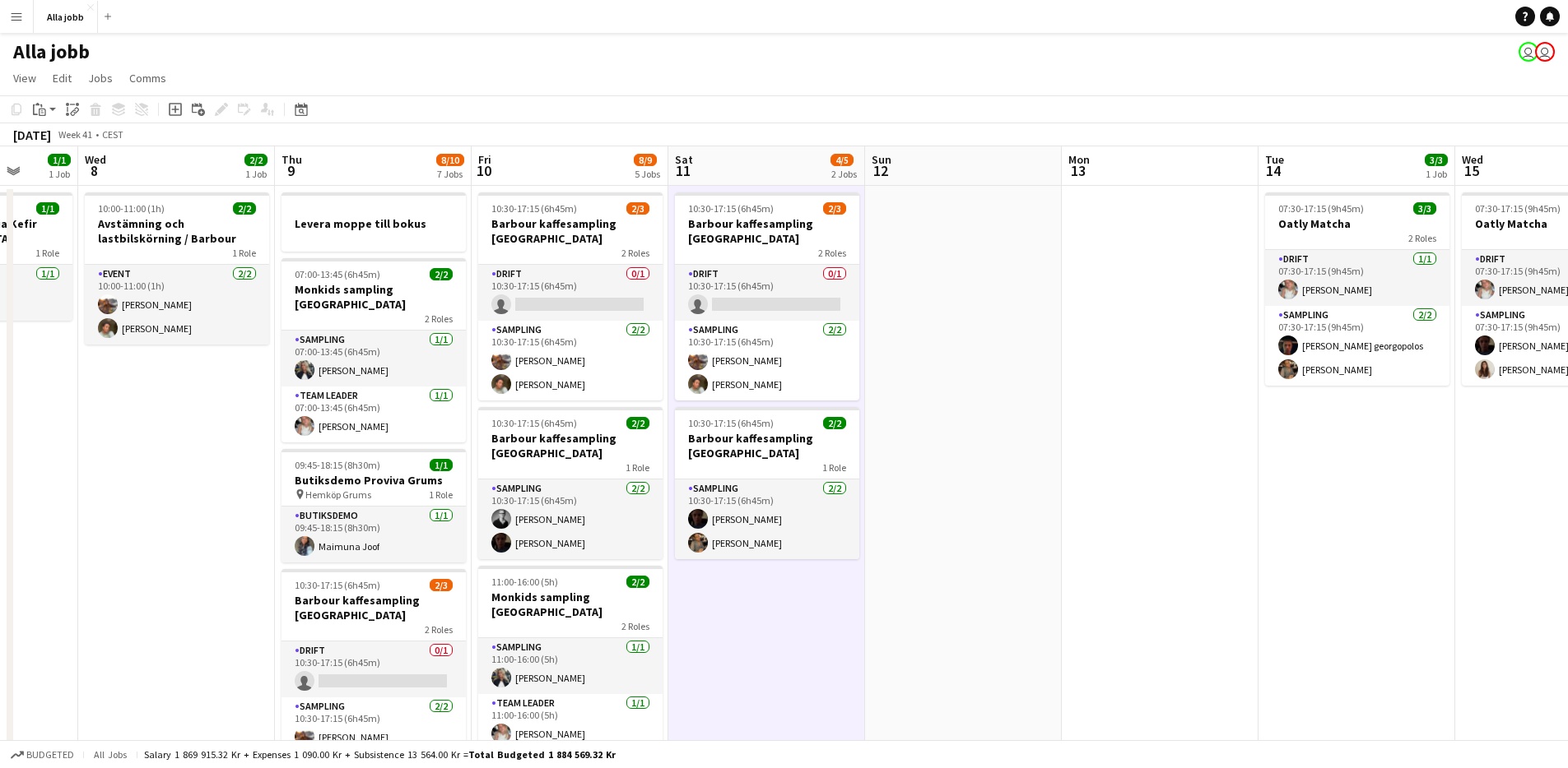
click at [795, 650] on app-date-cell "10:30-17:15 (6h45m) 2/3 [PERSON_NAME] kaffesampling Köpenhamn 2 Roles Drift 0/1…" at bounding box center [767, 730] width 196 height 1088
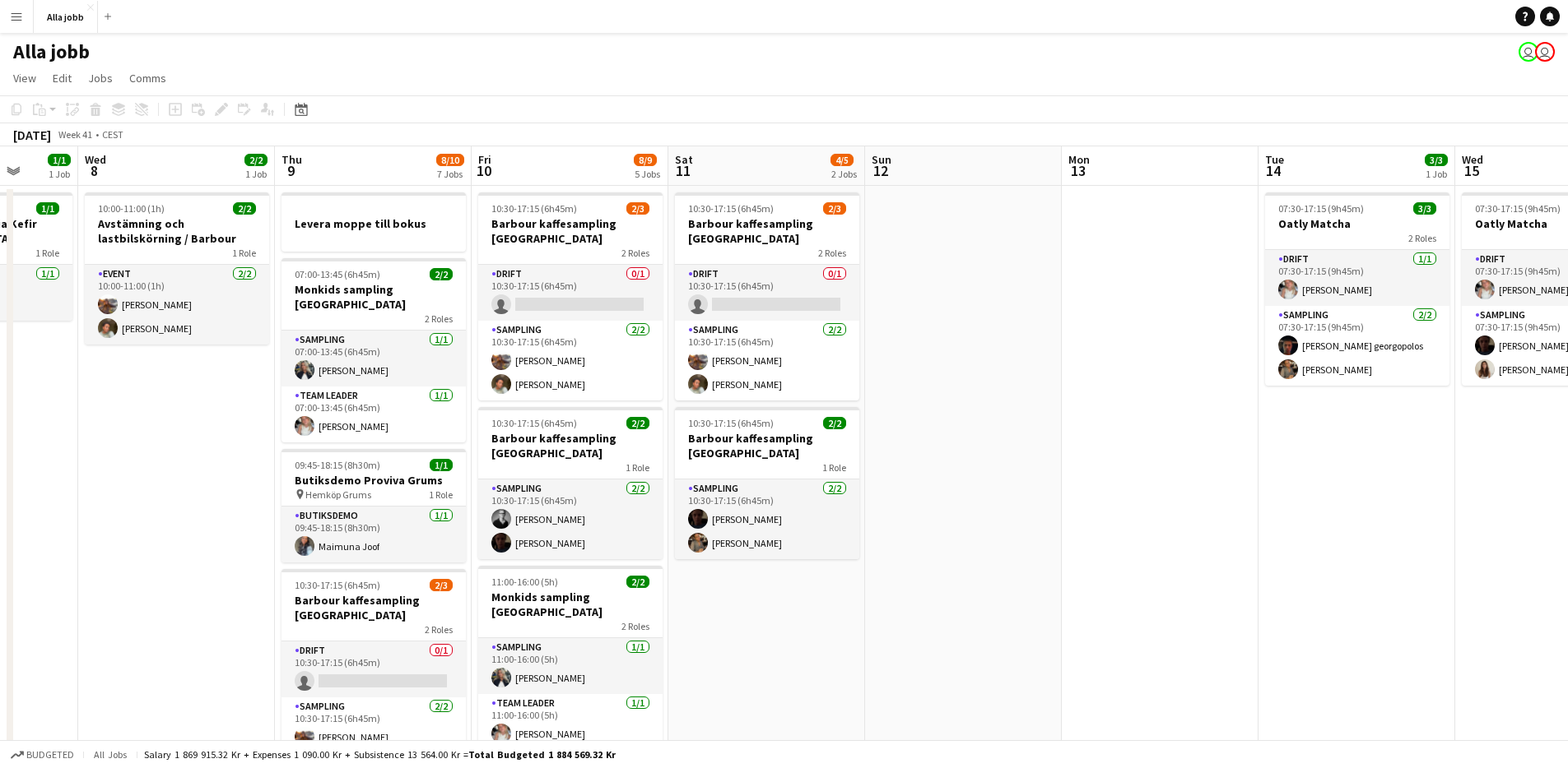
click at [791, 638] on app-date-cell "10:30-17:15 (6h45m) 2/3 [PERSON_NAME] kaffesampling Köpenhamn 2 Roles Drift 0/1…" at bounding box center [767, 730] width 196 height 1088
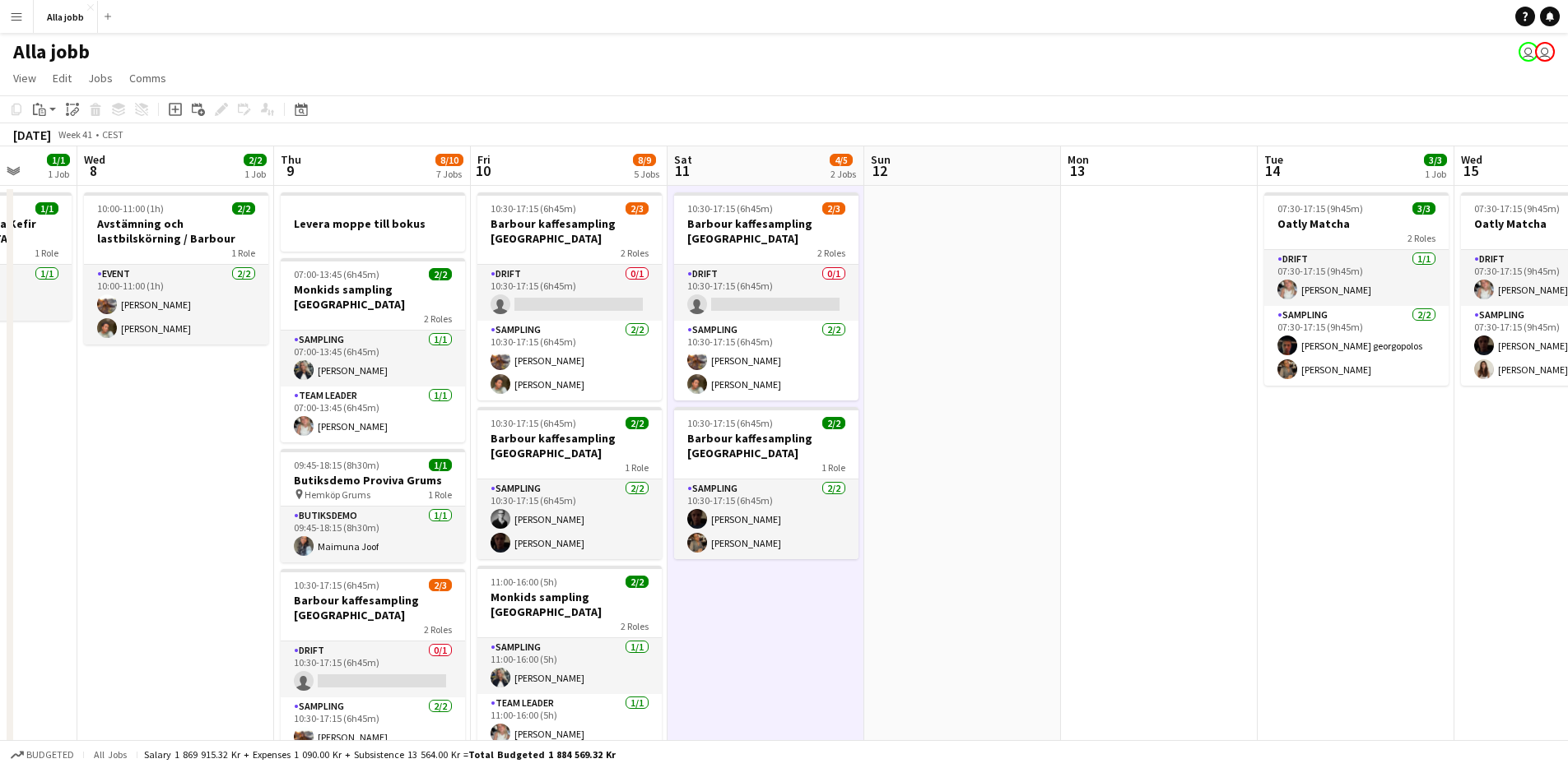
click at [791, 638] on app-date-cell "10:30-17:15 (6h45m) 2/3 [PERSON_NAME] kaffesampling Köpenhamn 2 Roles Drift 0/1…" at bounding box center [766, 730] width 196 height 1088
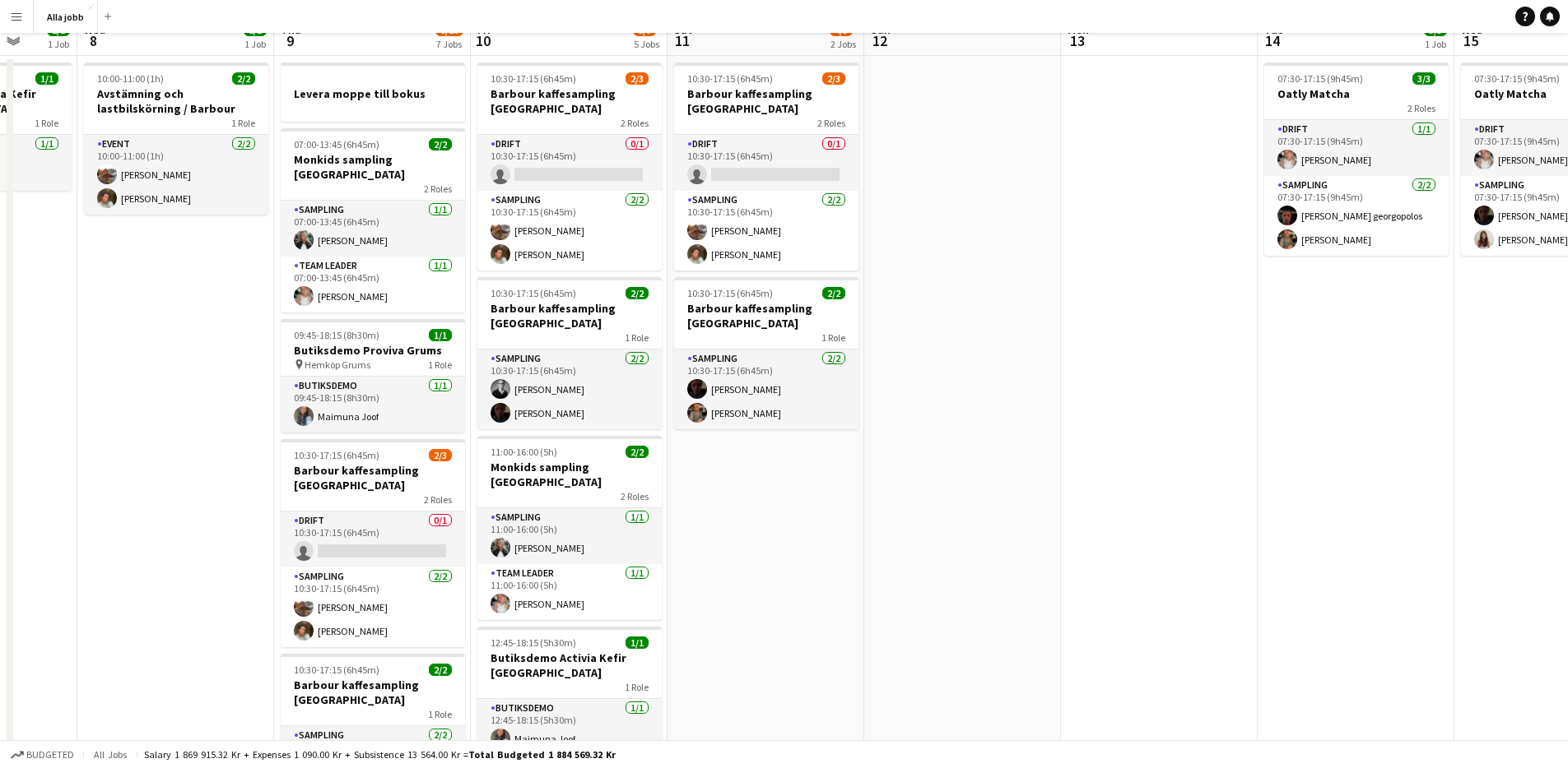
scroll to position [0, 0]
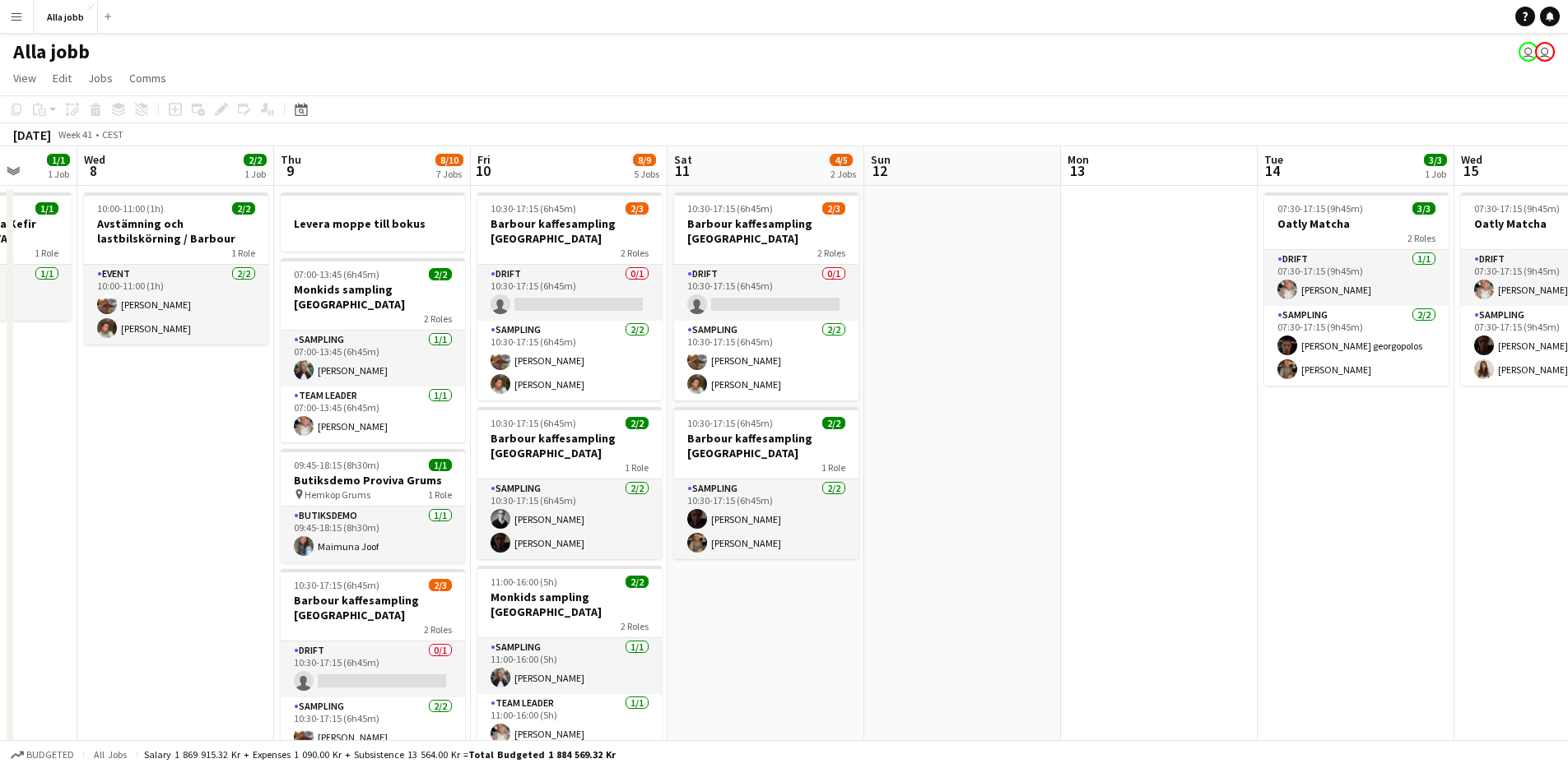
click at [1235, 487] on app-date-cell at bounding box center [1160, 730] width 196 height 1088
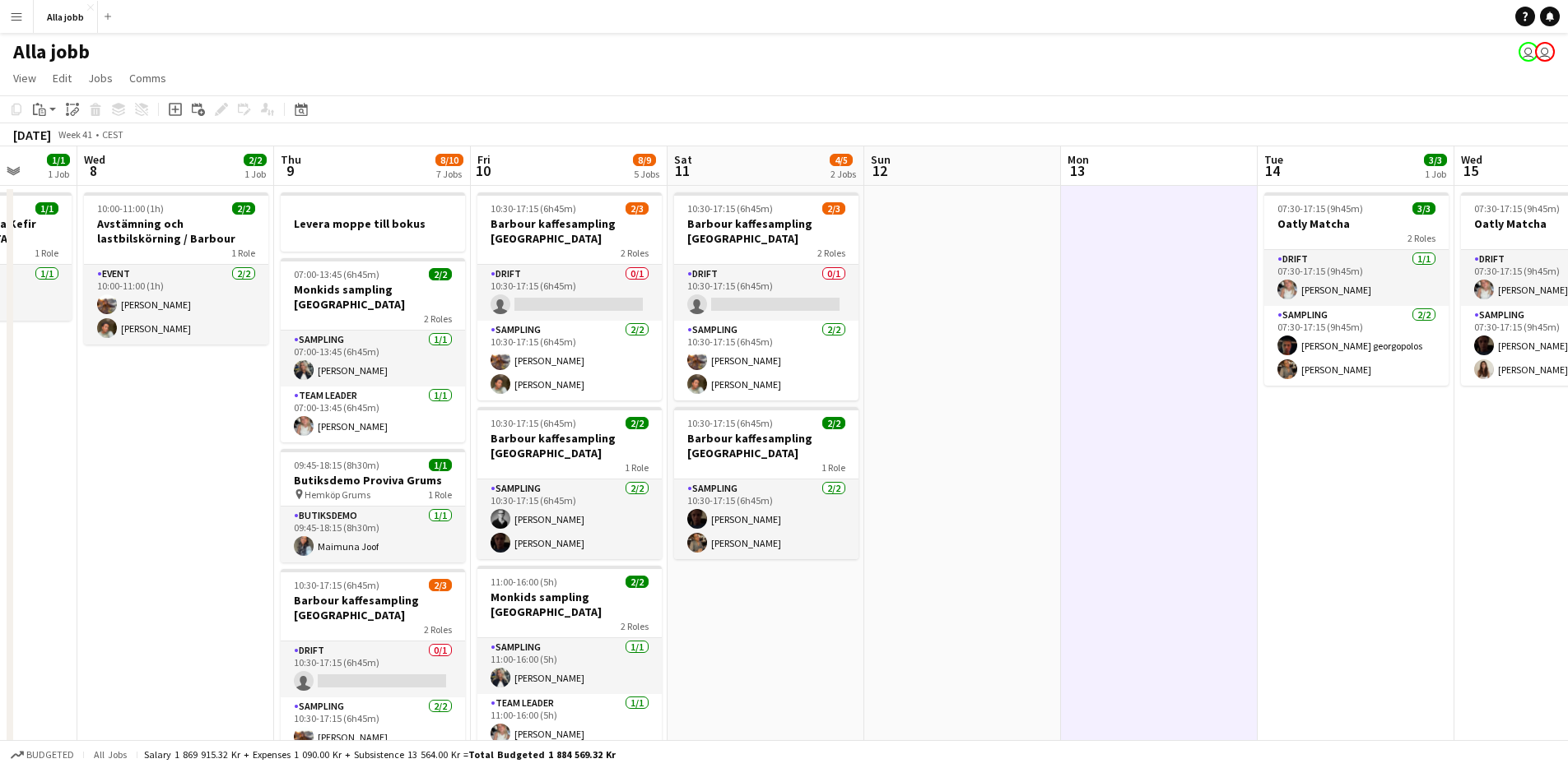
click at [1024, 535] on app-date-cell at bounding box center [962, 730] width 196 height 1088
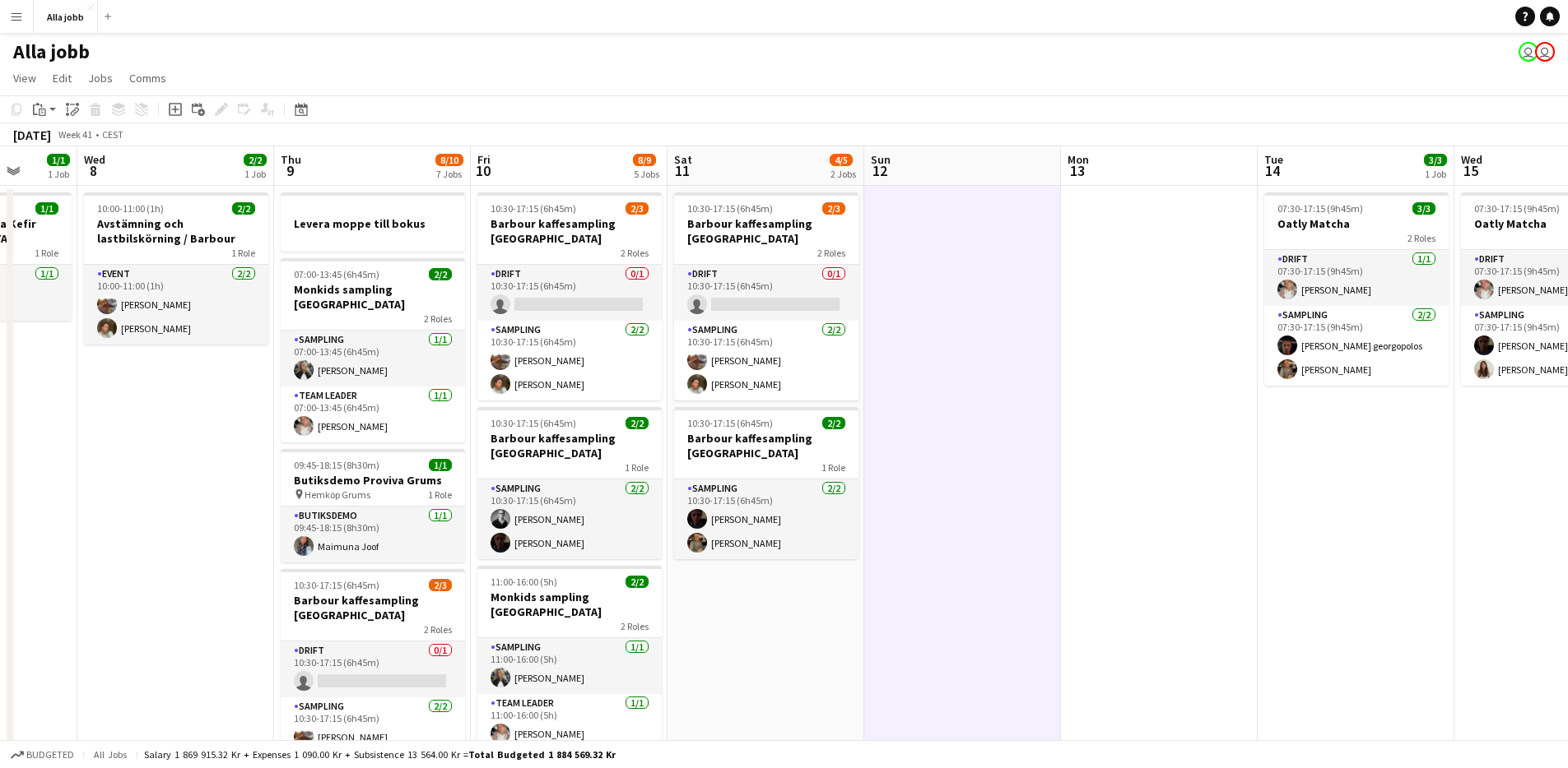
click at [1024, 535] on app-date-cell at bounding box center [962, 730] width 196 height 1088
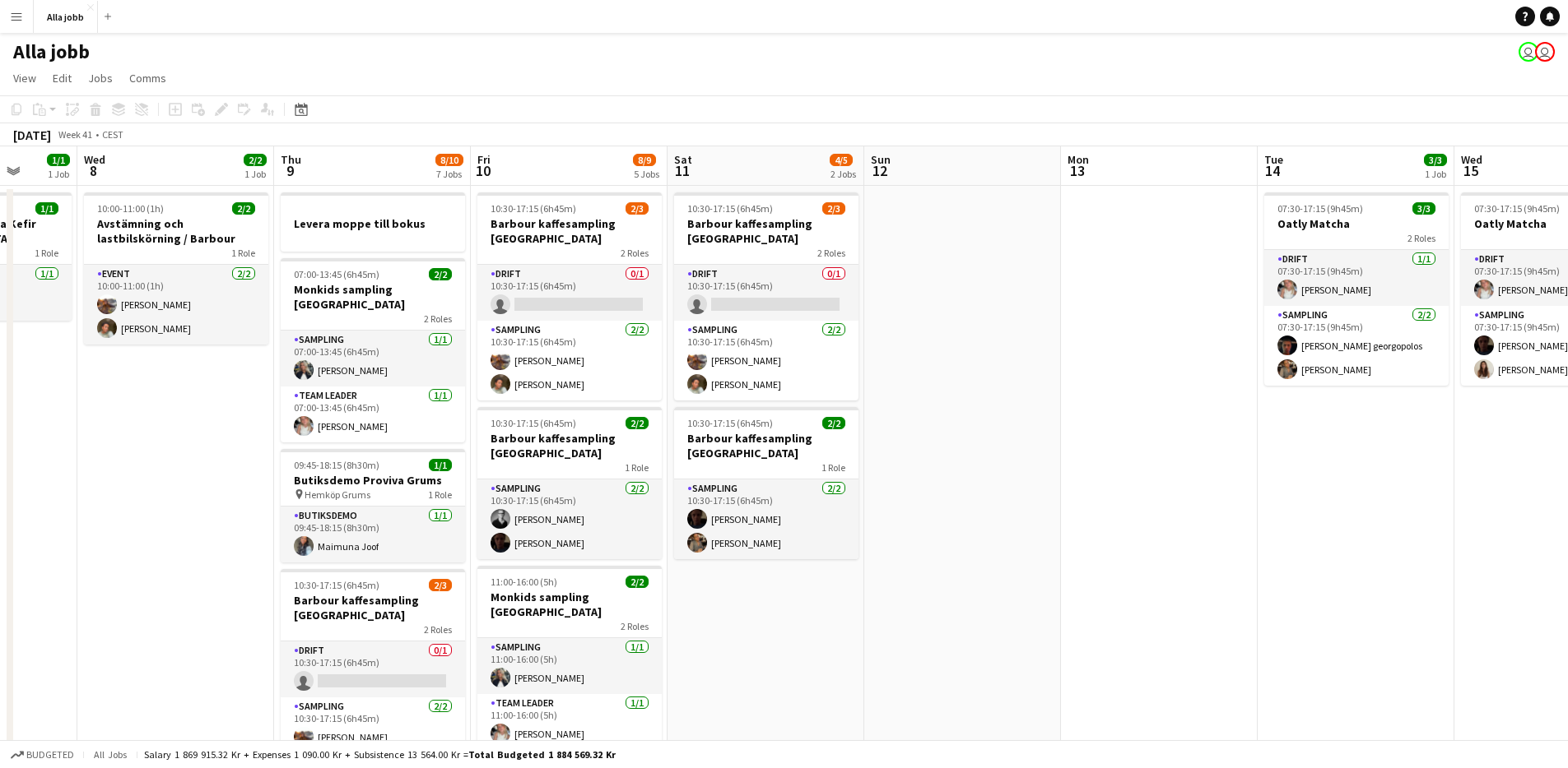
click at [1024, 536] on app-date-cell at bounding box center [962, 730] width 196 height 1088
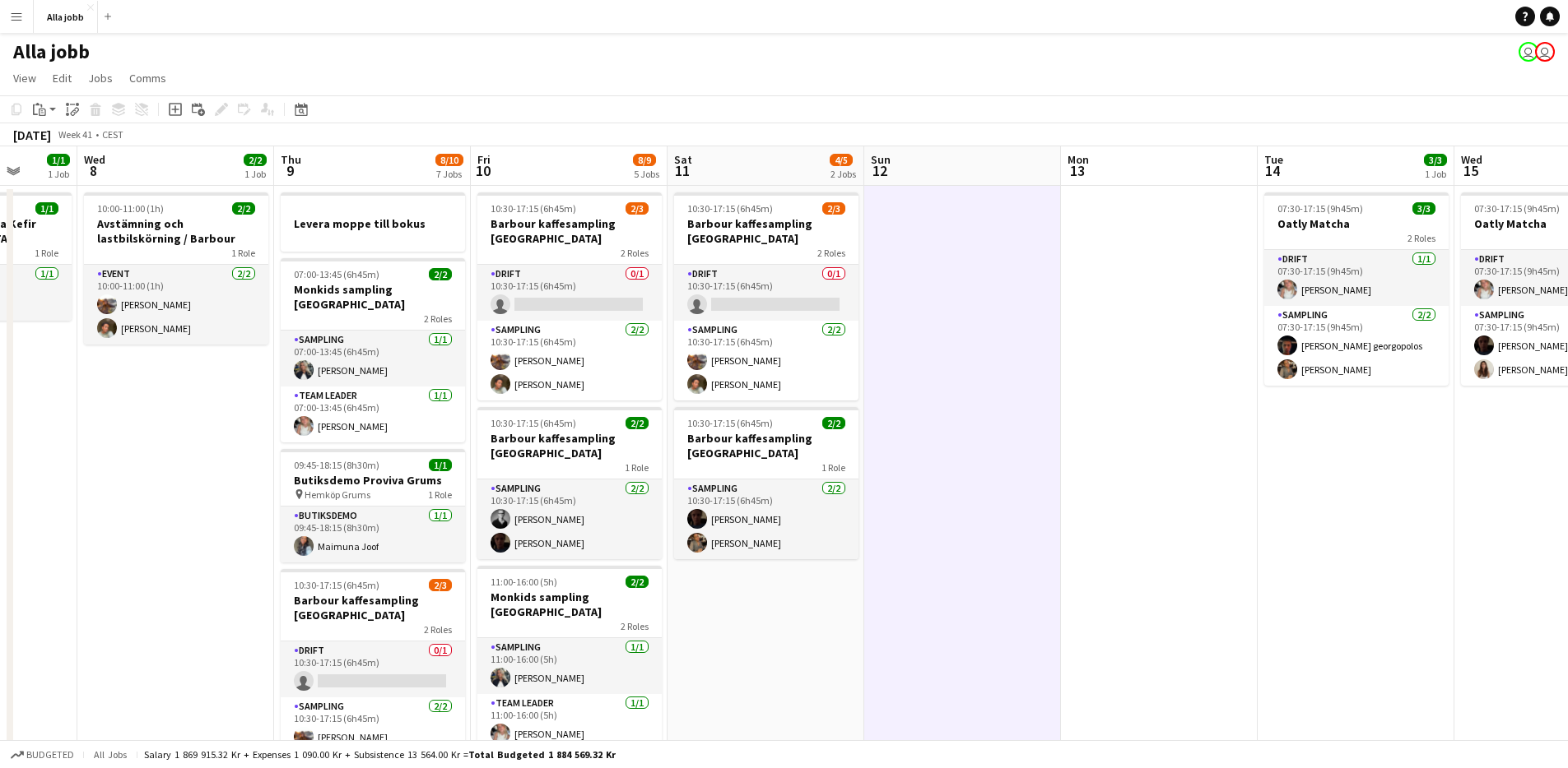
click at [787, 671] on app-date-cell "10:30-17:15 (6h45m) 2/3 [PERSON_NAME] kaffesampling Köpenhamn 2 Roles Drift 0/1…" at bounding box center [766, 730] width 196 height 1088
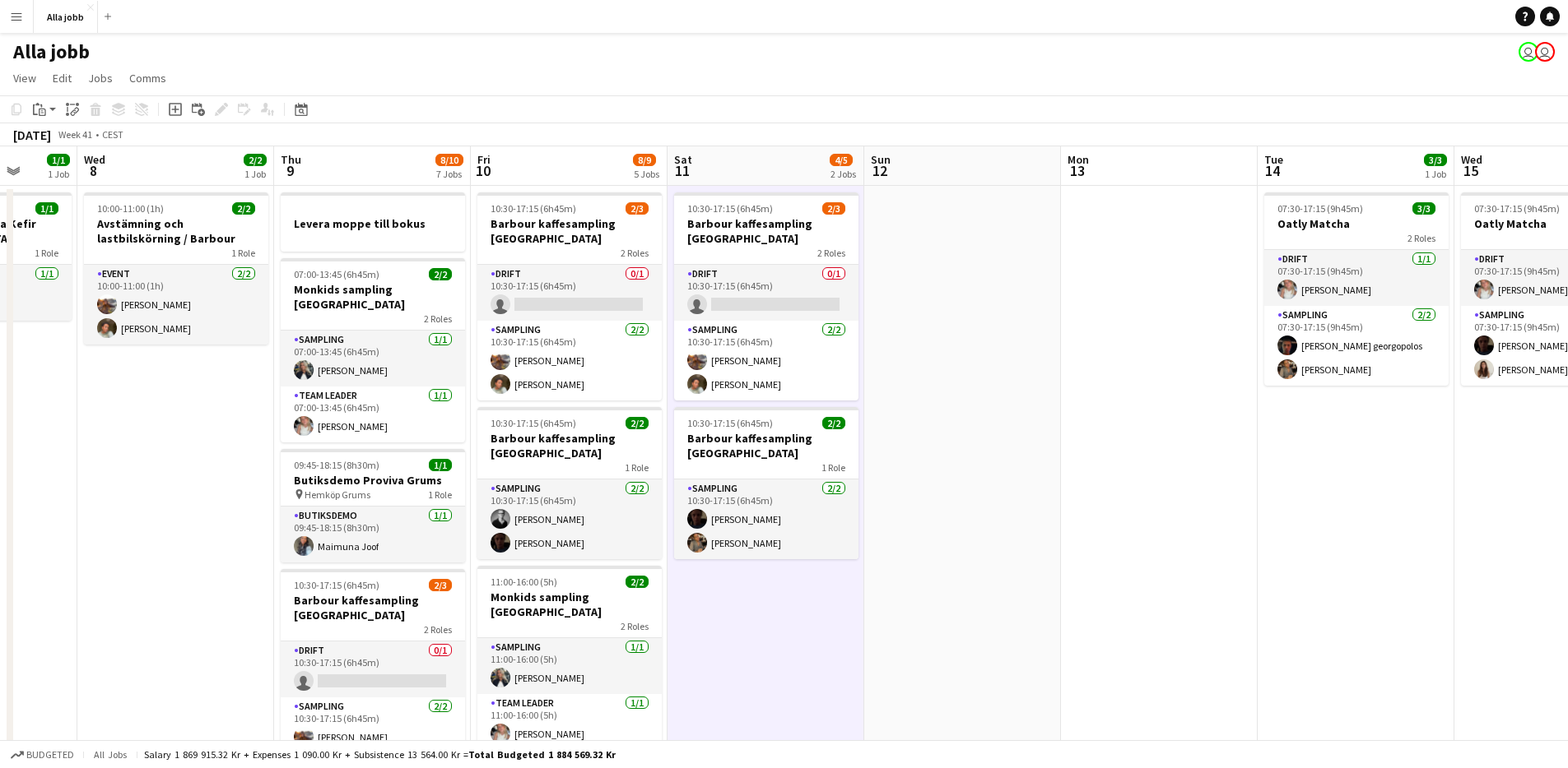
click at [787, 670] on app-date-cell "10:30-17:15 (6h45m) 2/3 [PERSON_NAME] kaffesampling Köpenhamn 2 Roles Drift 0/1…" at bounding box center [766, 730] width 196 height 1088
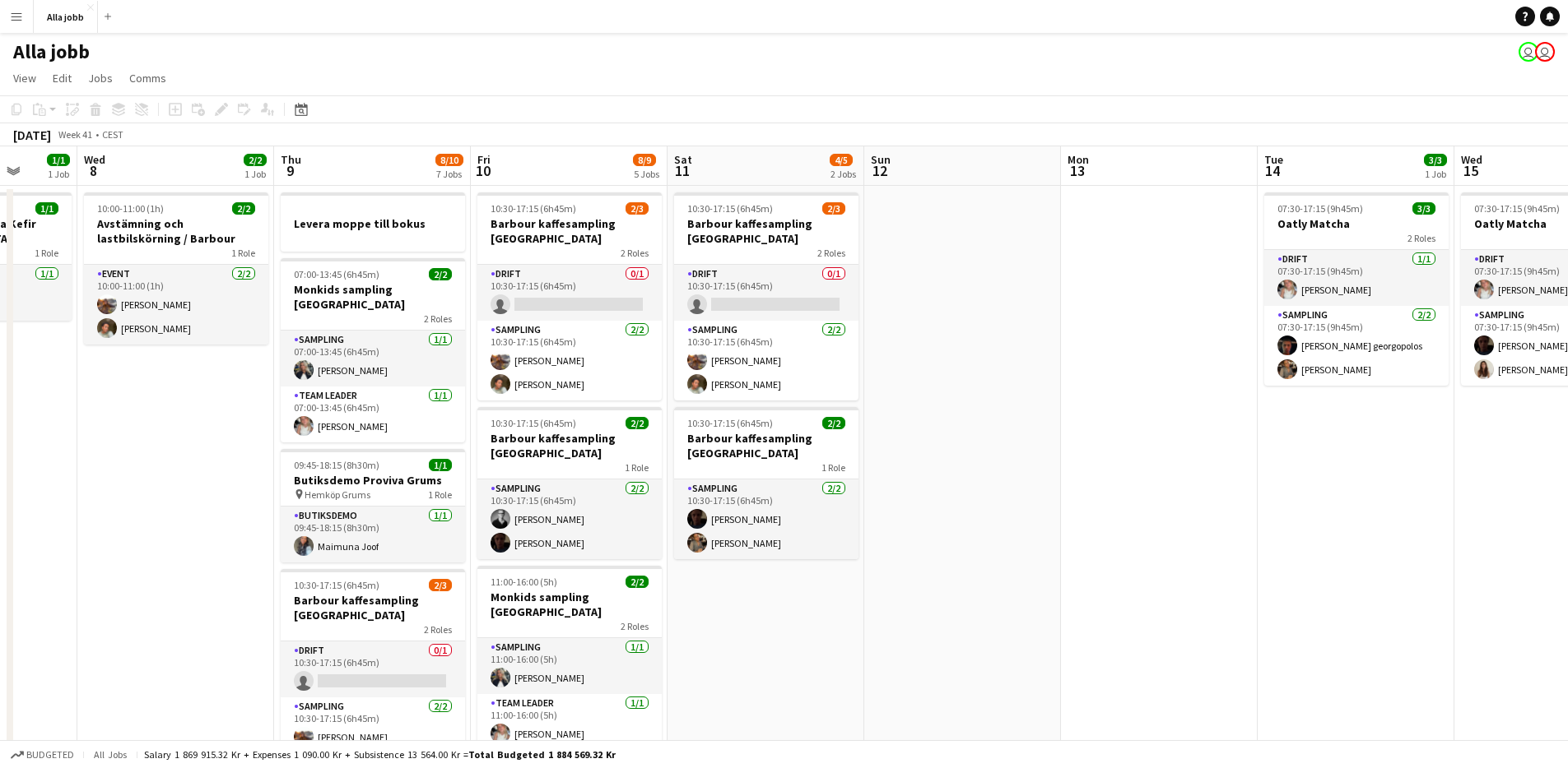
click at [916, 528] on app-date-cell at bounding box center [962, 730] width 196 height 1088
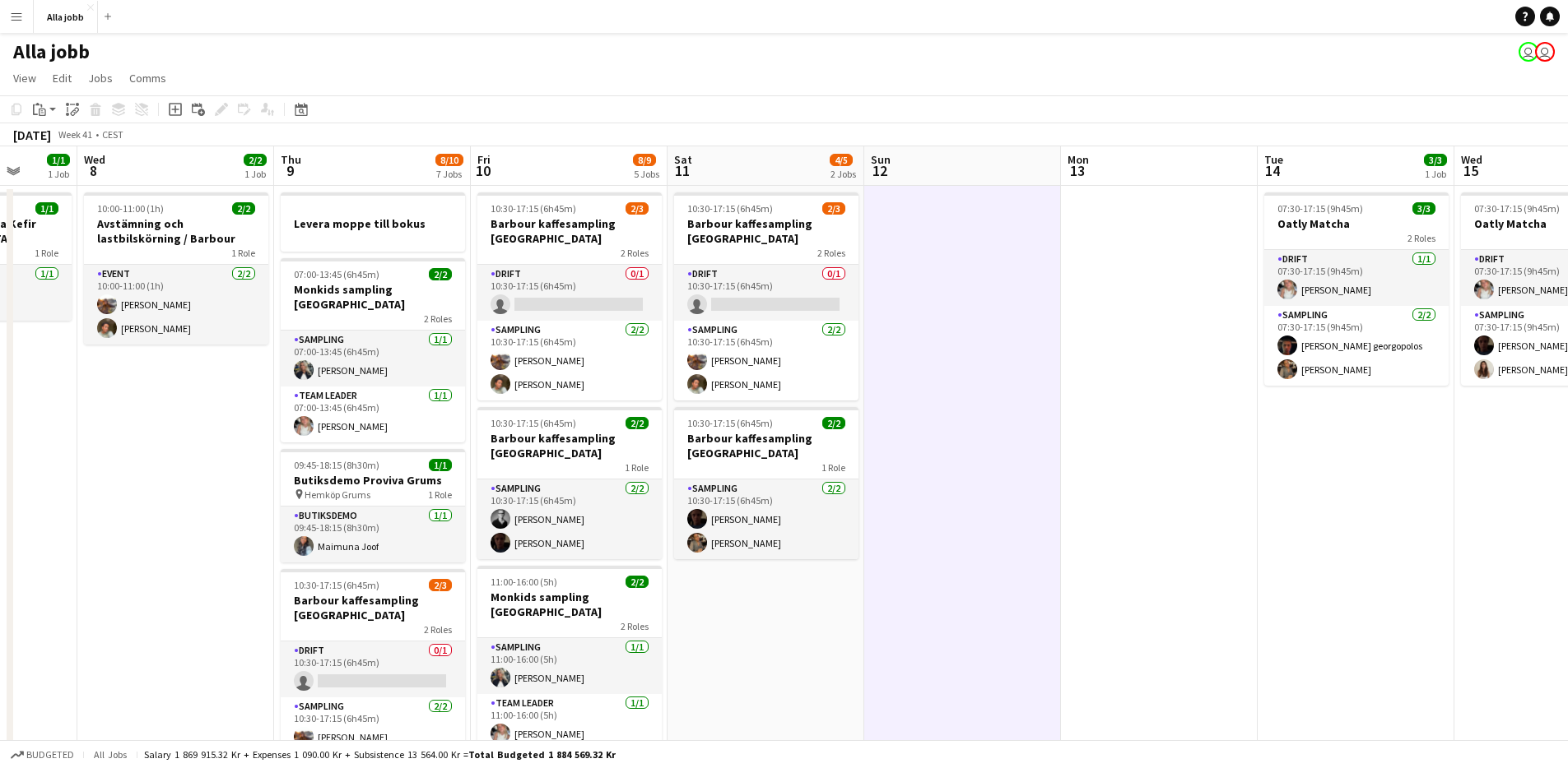
click at [917, 528] on app-date-cell at bounding box center [962, 730] width 196 height 1088
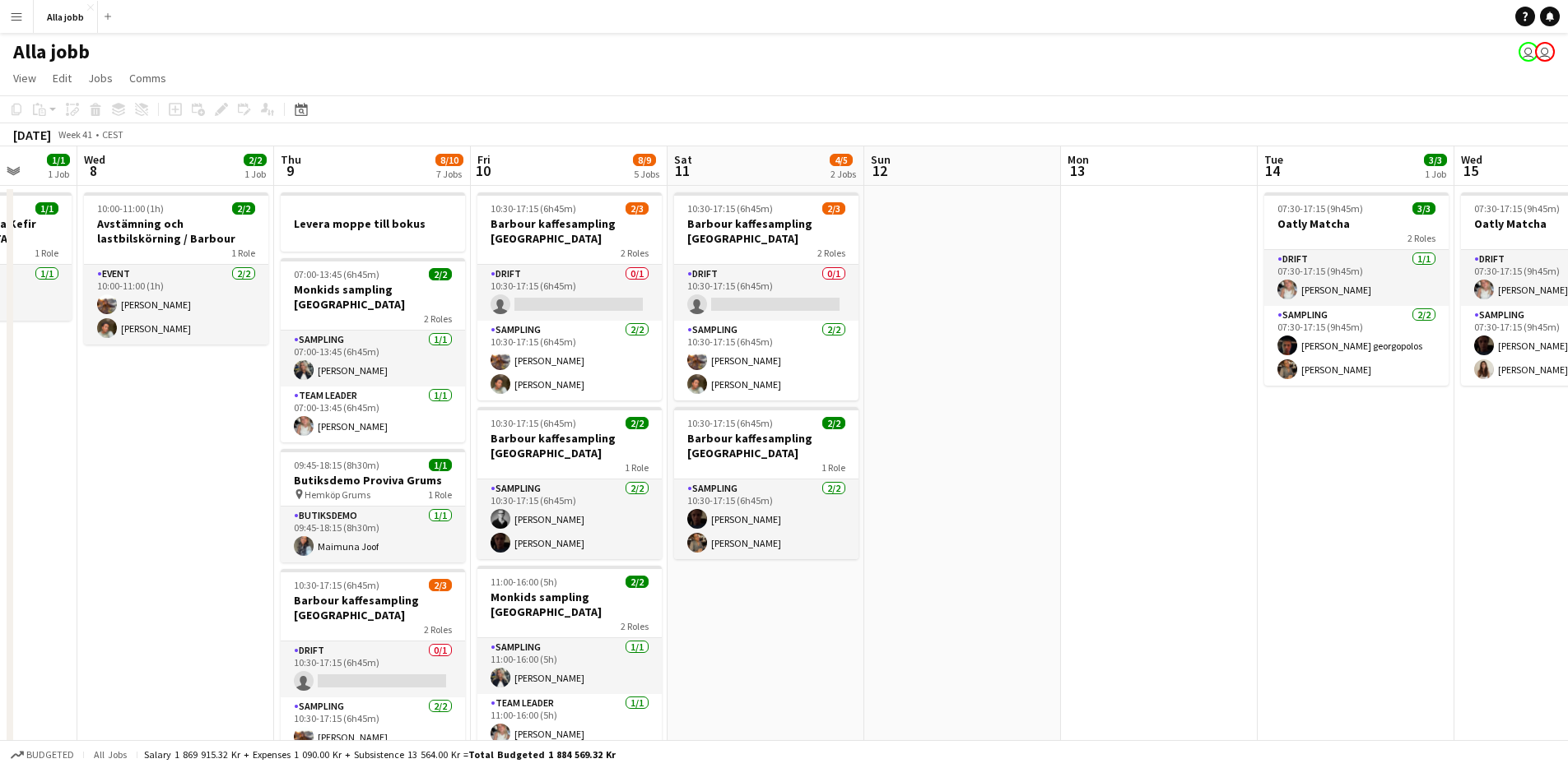
drag, startPoint x: 916, startPoint y: 528, endPoint x: 904, endPoint y: 535, distance: 13.9
click at [914, 529] on app-date-cell at bounding box center [962, 730] width 196 height 1088
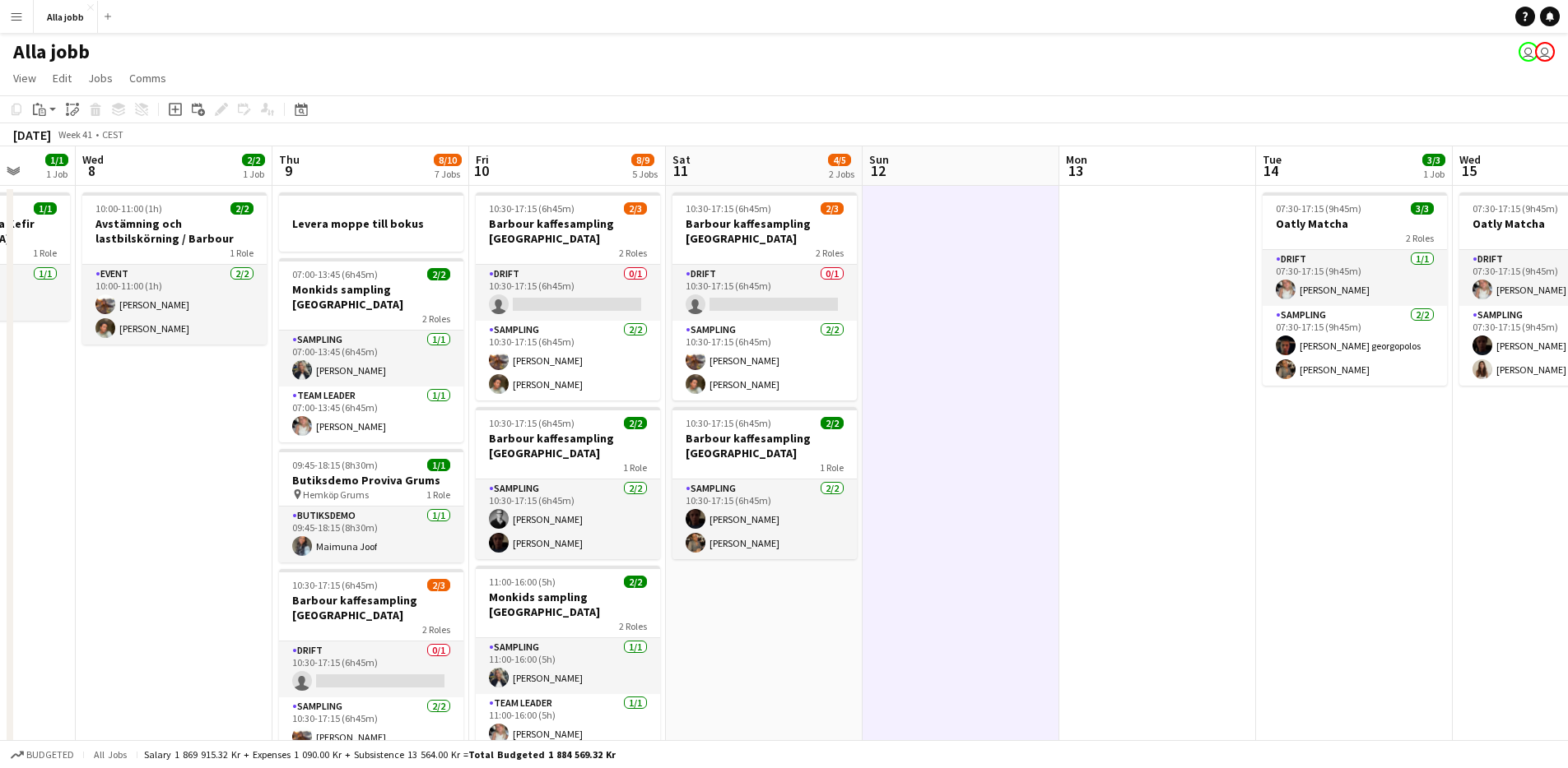
click at [781, 627] on app-date-cell "10:30-17:15 (6h45m) 2/3 [PERSON_NAME] kaffesampling Köpenhamn 2 Roles Drift 0/1…" at bounding box center [764, 730] width 196 height 1088
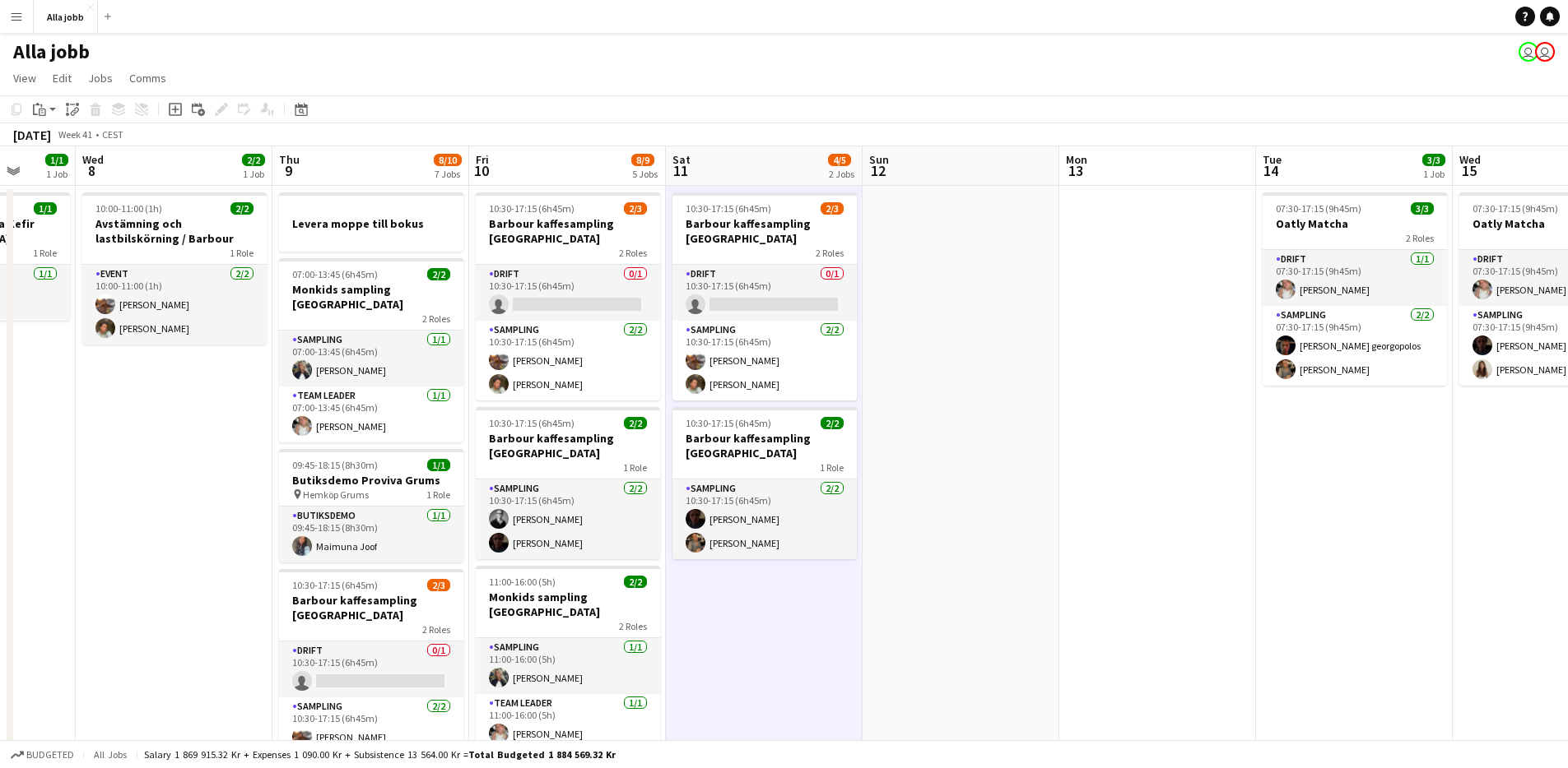
click at [781, 627] on app-date-cell "10:30-17:15 (6h45m) 2/3 [PERSON_NAME] kaffesampling Köpenhamn 2 Roles Drift 0/1…" at bounding box center [764, 730] width 196 height 1088
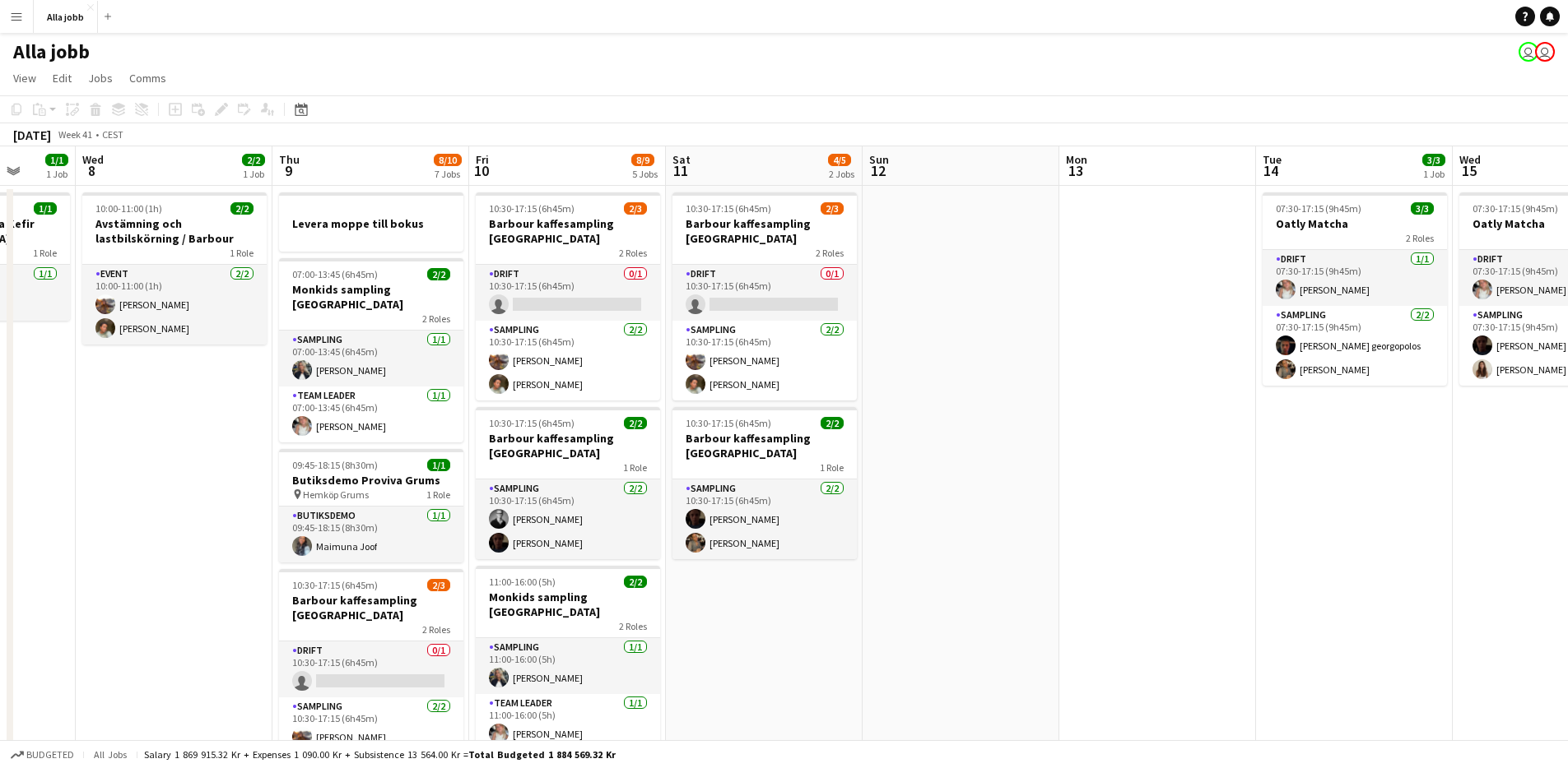
click at [961, 439] on app-date-cell at bounding box center [961, 730] width 196 height 1088
click at [818, 626] on app-date-cell "10:30-17:15 (6h45m) 2/3 [PERSON_NAME] kaffesampling Köpenhamn 2 Roles Drift 0/1…" at bounding box center [764, 730] width 196 height 1088
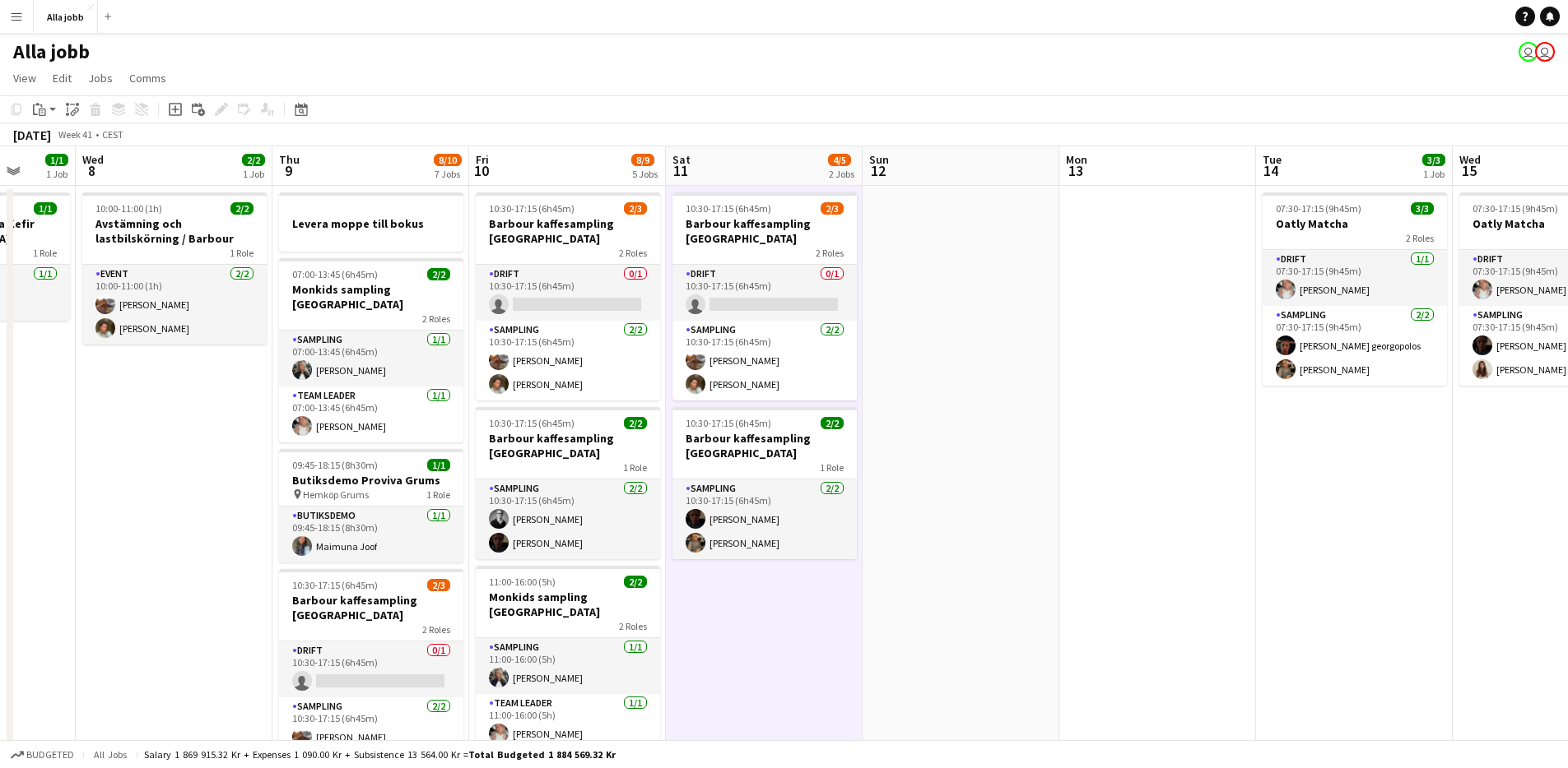
click at [818, 626] on app-date-cell "10:30-17:15 (6h45m) 2/3 [PERSON_NAME] kaffesampling Köpenhamn 2 Roles Drift 0/1…" at bounding box center [764, 730] width 196 height 1088
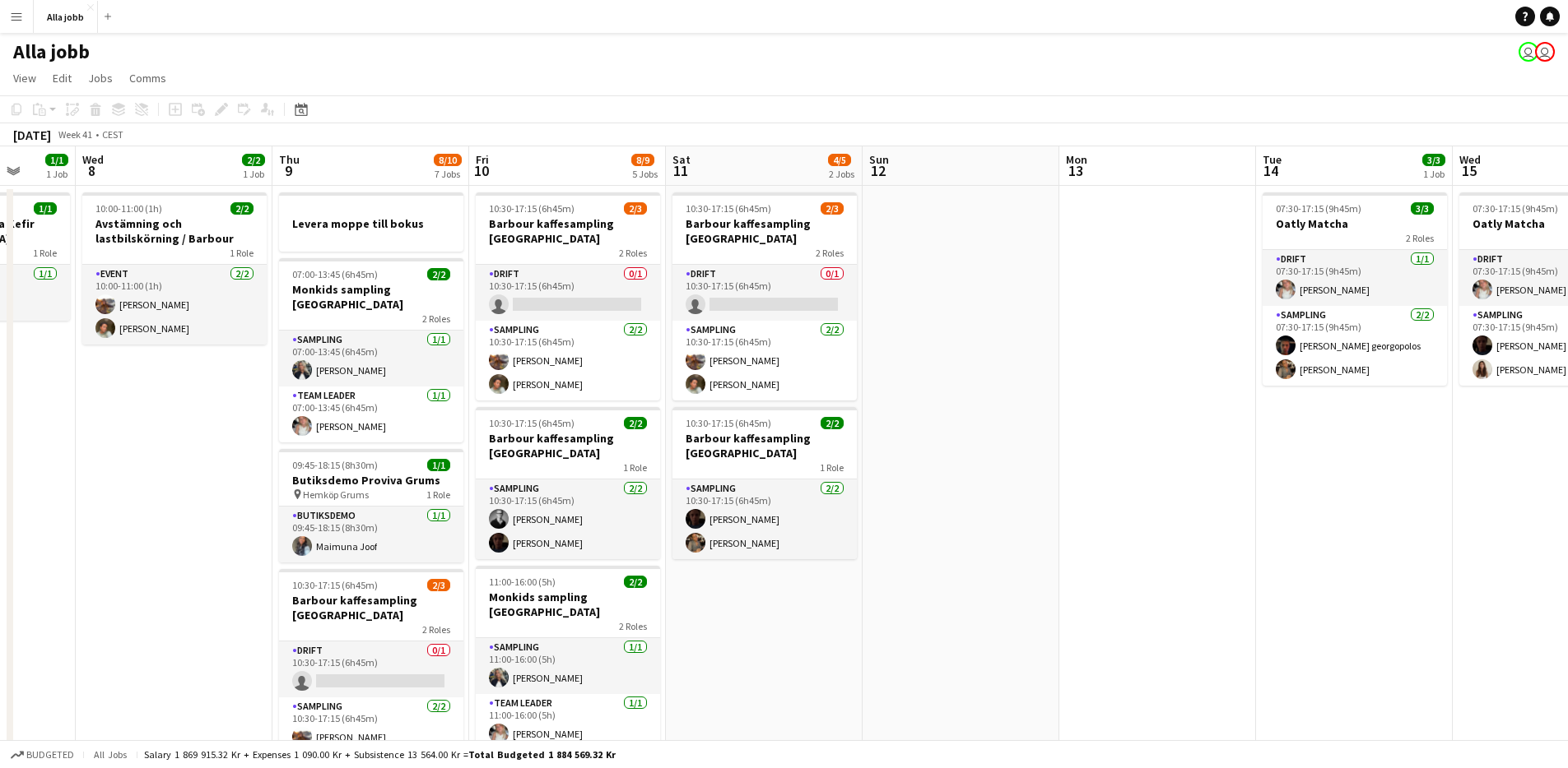
click at [949, 480] on app-date-cell at bounding box center [961, 730] width 196 height 1088
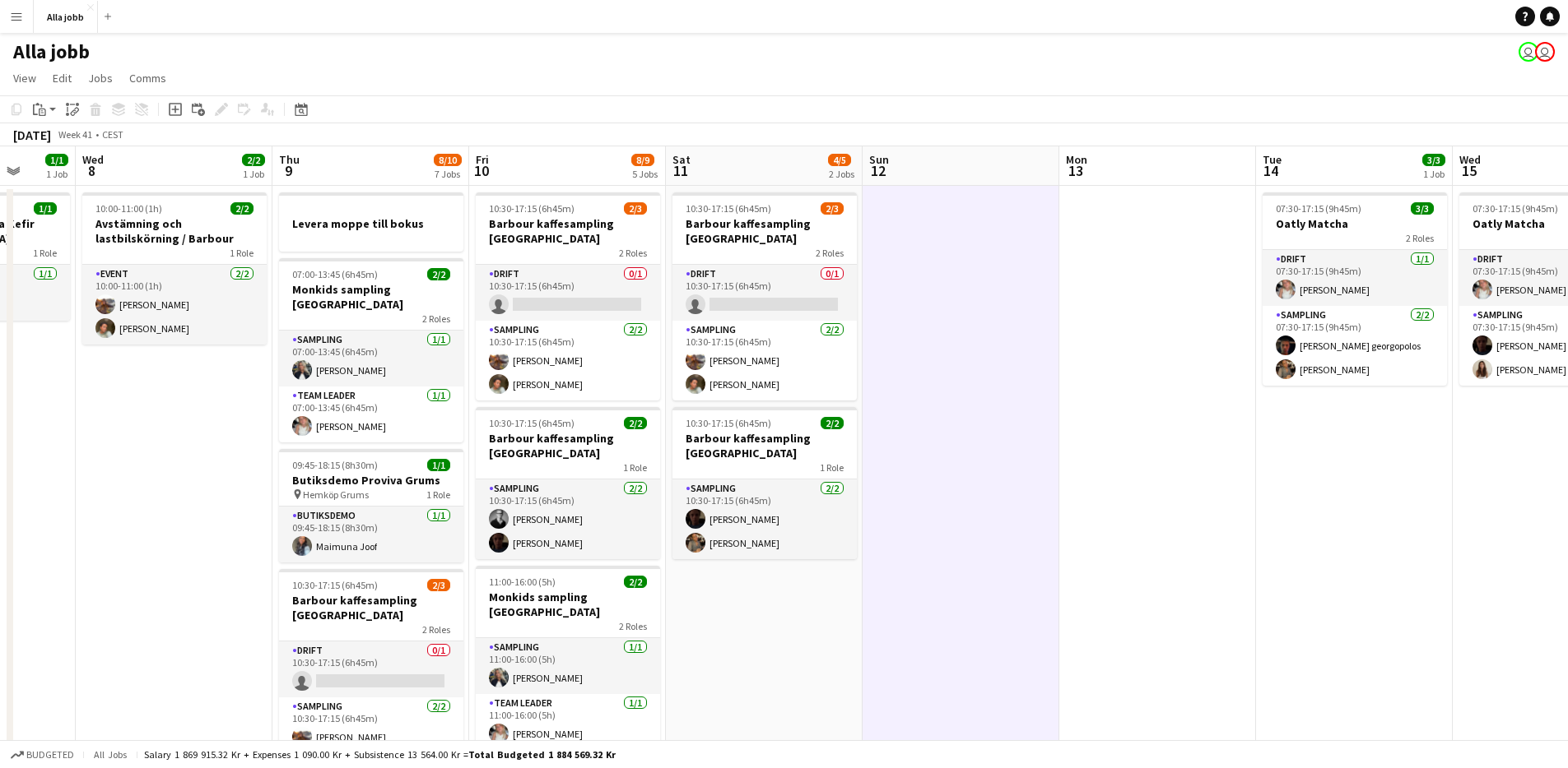
click at [809, 610] on app-date-cell "10:30-17:15 (6h45m) 2/3 [PERSON_NAME] kaffesampling Köpenhamn 2 Roles Drift 0/1…" at bounding box center [764, 730] width 196 height 1088
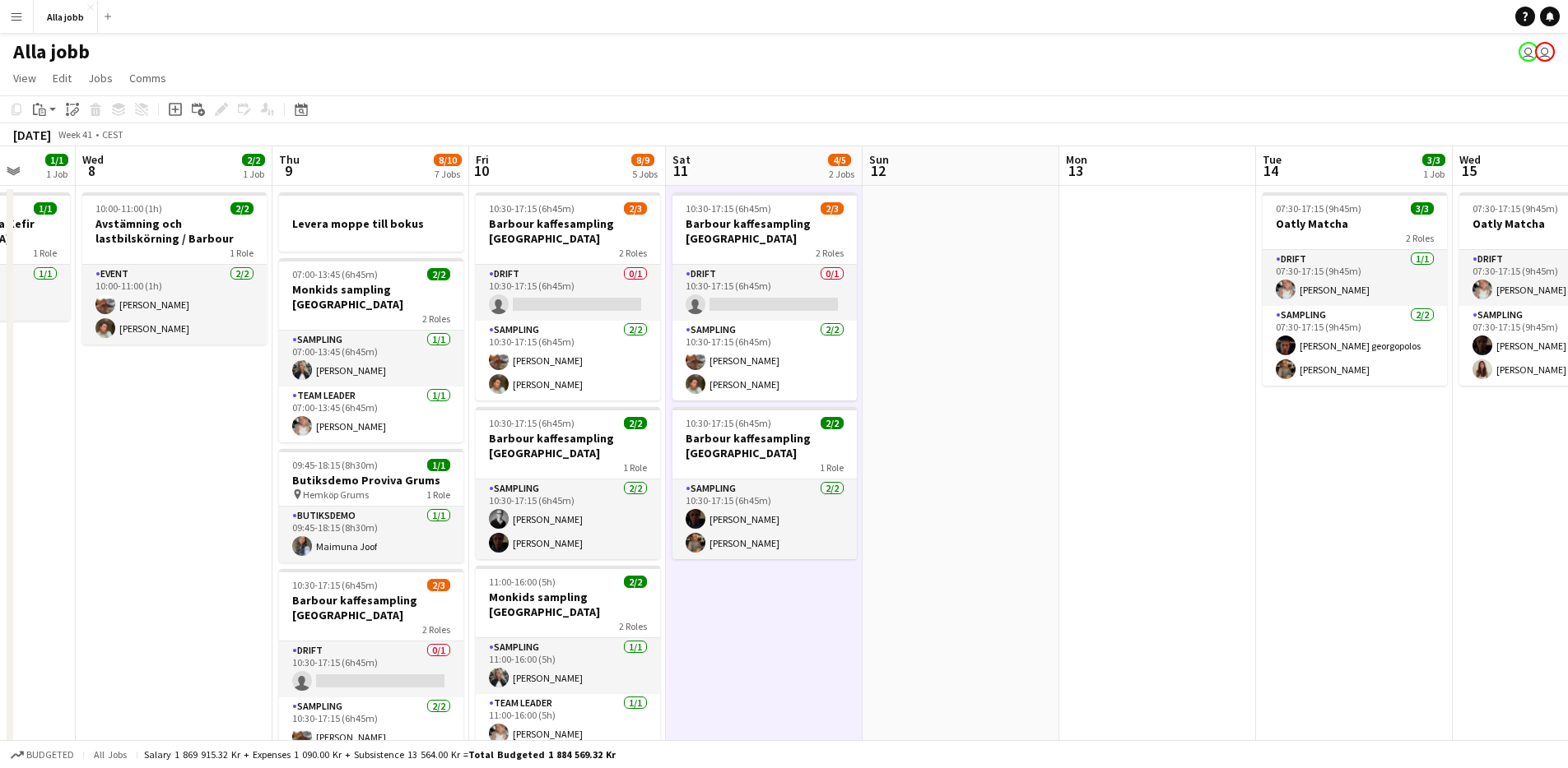
click at [809, 610] on app-date-cell "10:30-17:15 (6h45m) 2/3 [PERSON_NAME] kaffesampling Köpenhamn 2 Roles Drift 0/1…" at bounding box center [764, 730] width 196 height 1088
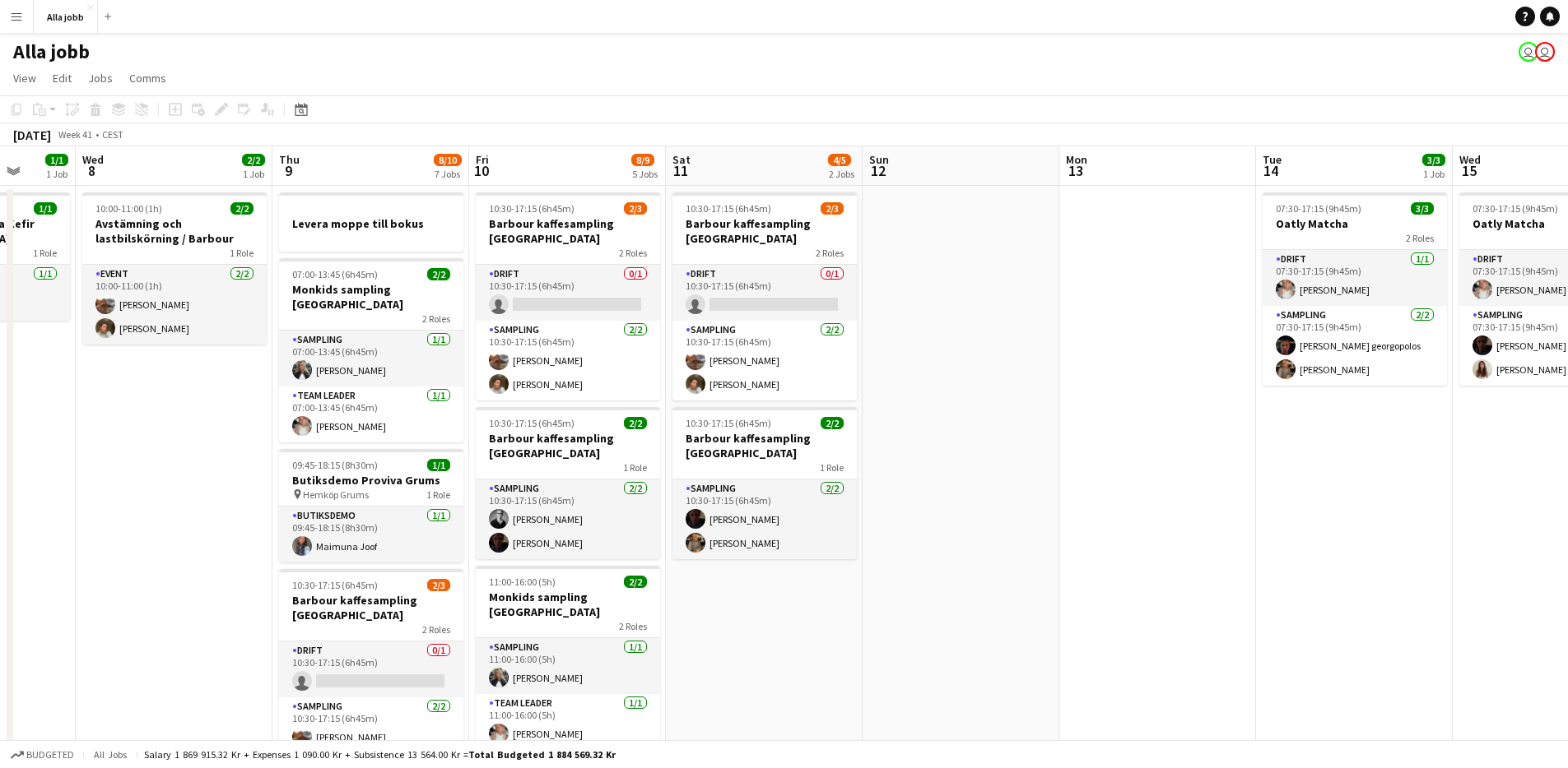
click at [929, 469] on app-date-cell at bounding box center [961, 730] width 196 height 1088
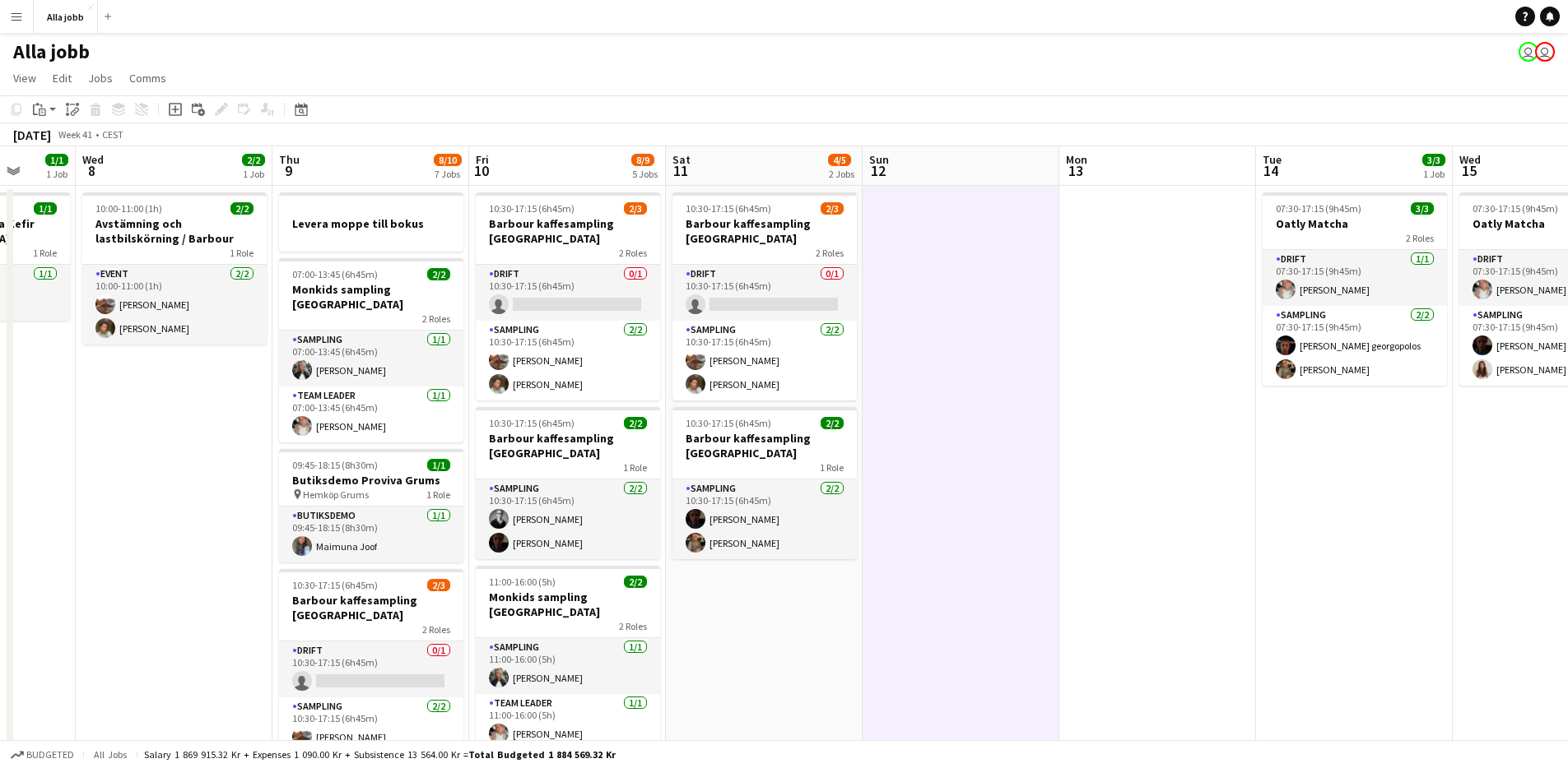
click at [929, 469] on app-date-cell at bounding box center [961, 730] width 196 height 1088
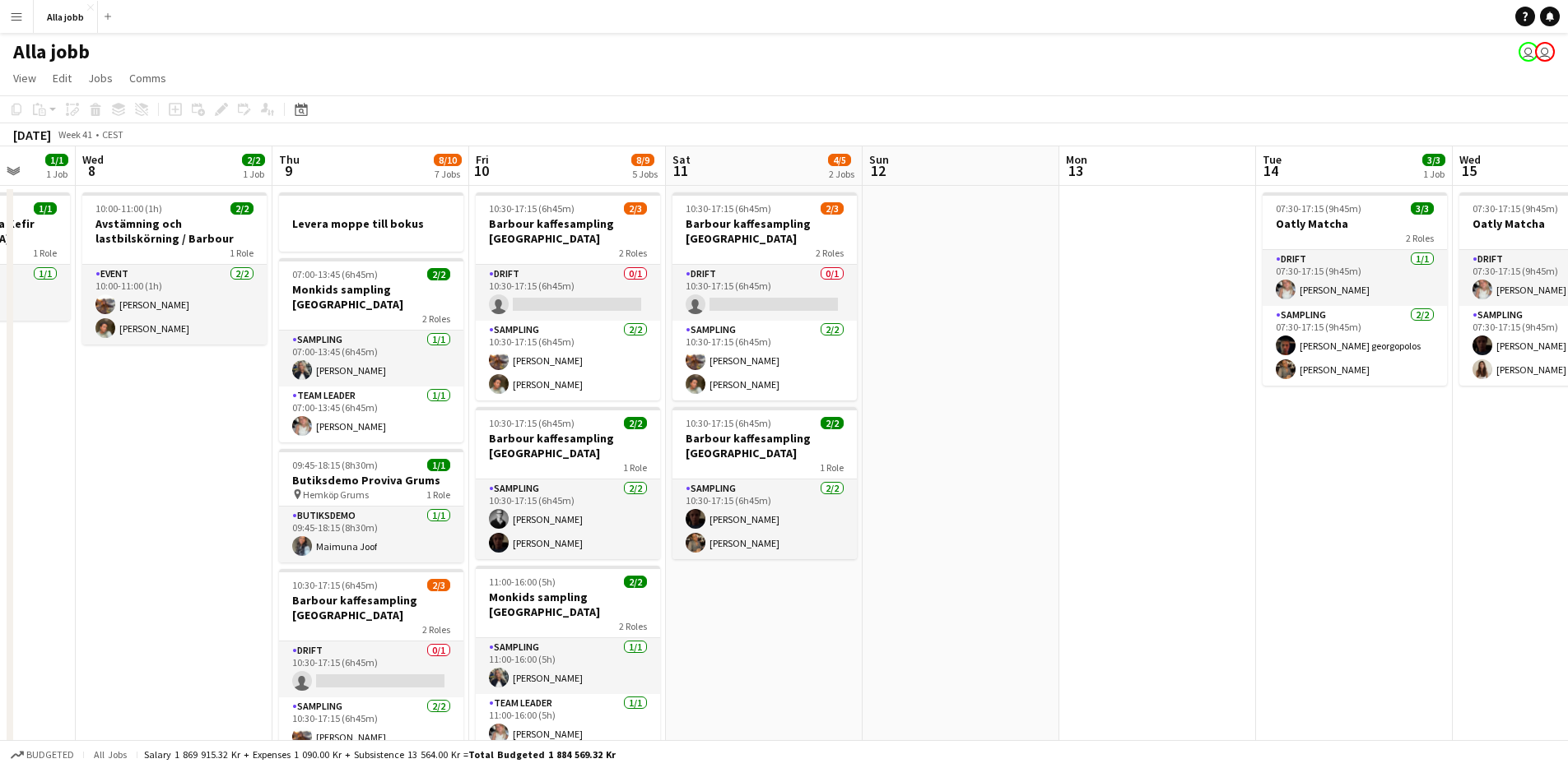
click at [800, 604] on app-date-cell "10:30-17:15 (6h45m) 2/3 [PERSON_NAME] kaffesampling Köpenhamn 2 Roles Drift 0/1…" at bounding box center [764, 730] width 196 height 1088
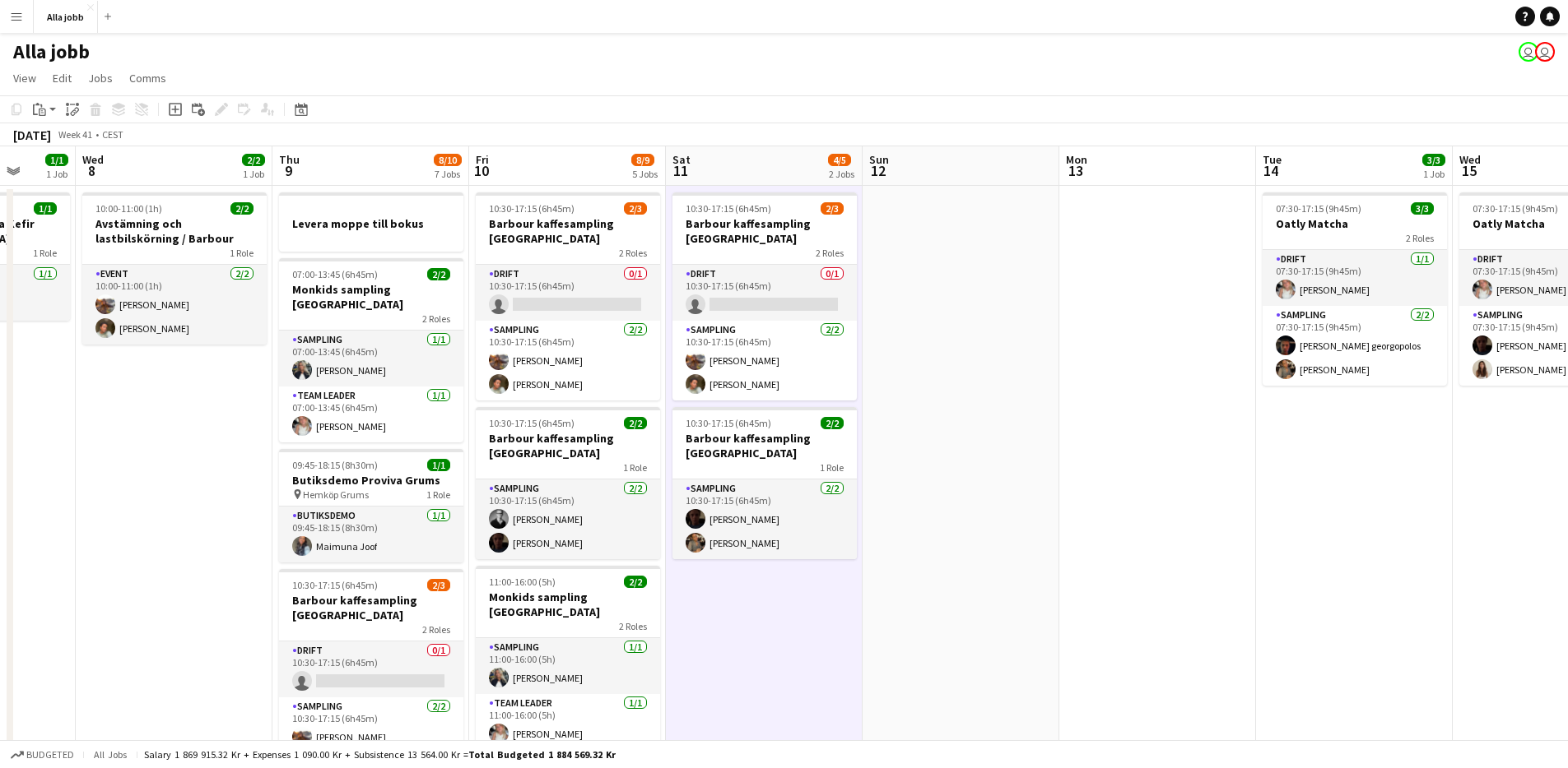
click at [800, 604] on app-date-cell "10:30-17:15 (6h45m) 2/3 [PERSON_NAME] kaffesampling Köpenhamn 2 Roles Drift 0/1…" at bounding box center [764, 730] width 196 height 1088
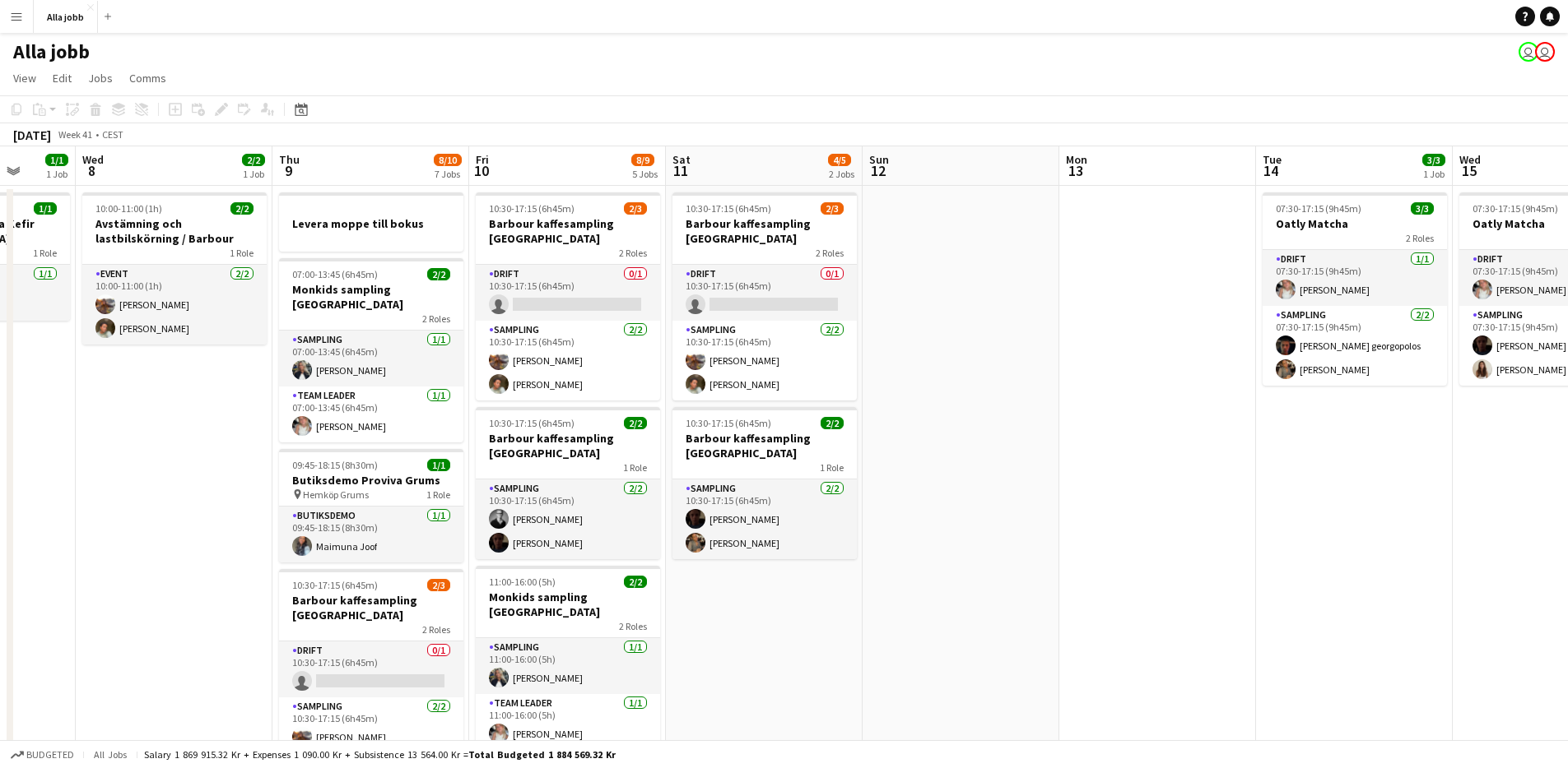
click at [935, 464] on app-date-cell at bounding box center [961, 730] width 196 height 1088
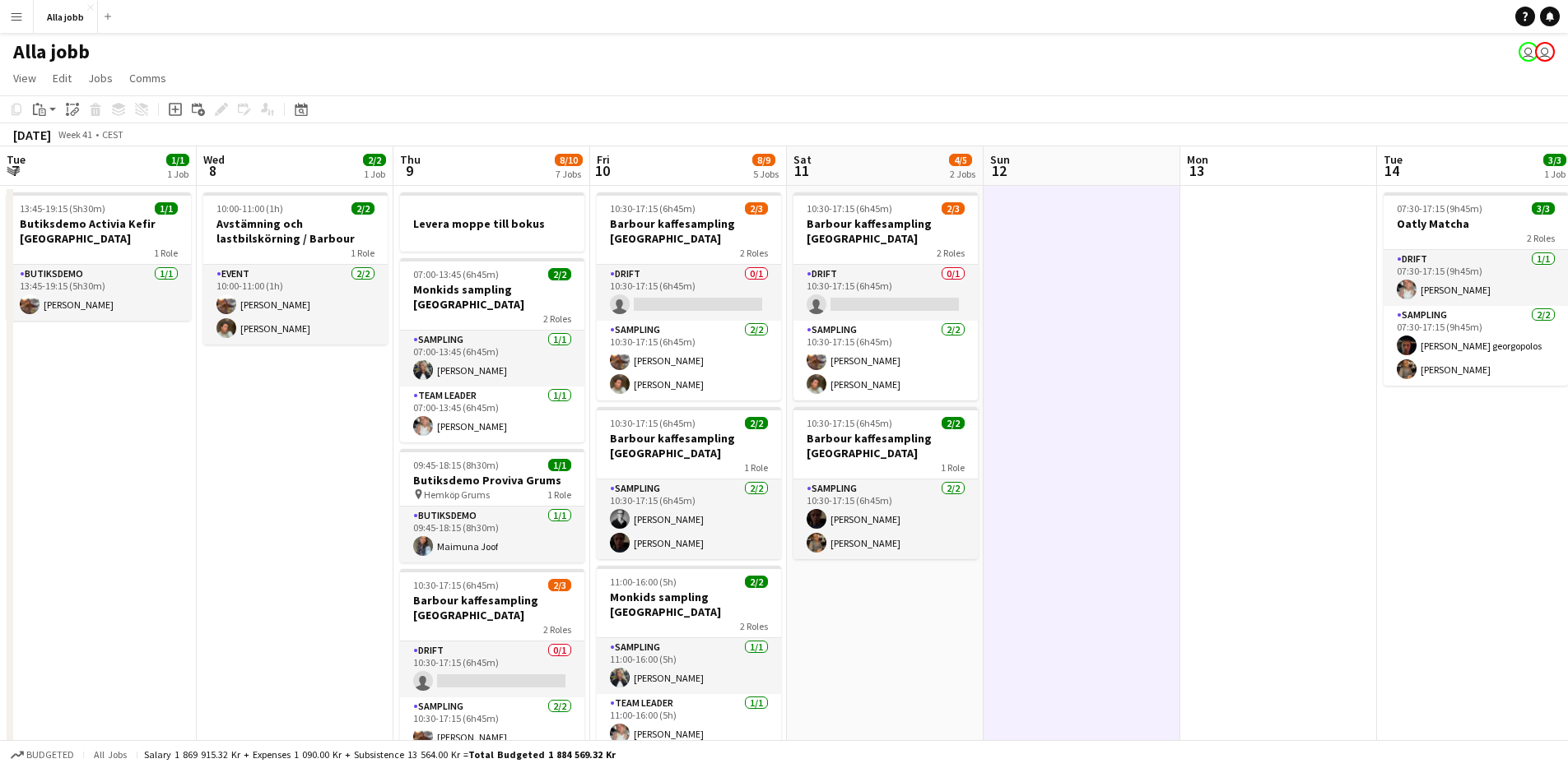
scroll to position [0, 398]
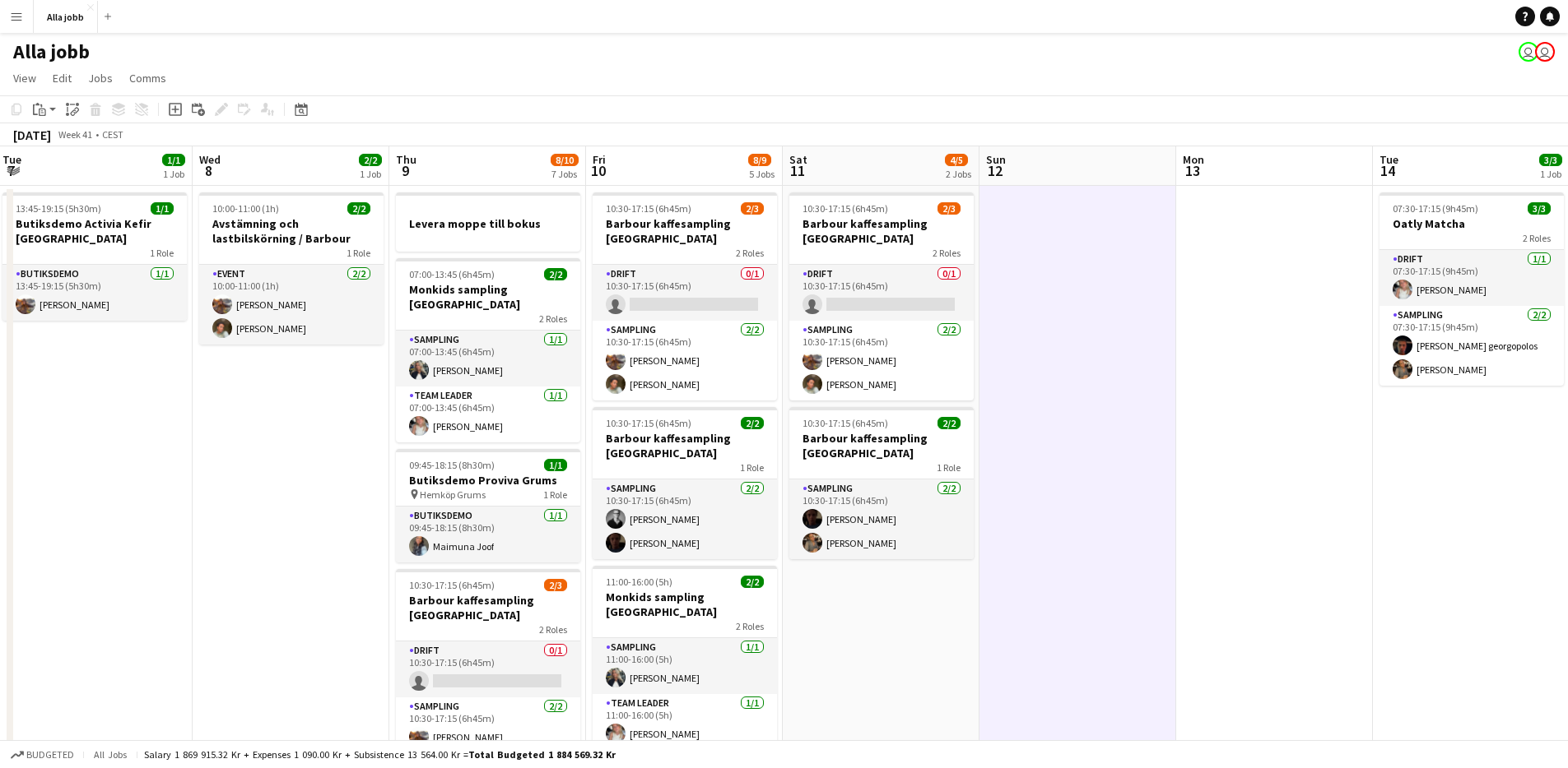
drag, startPoint x: 1170, startPoint y: 601, endPoint x: 1286, endPoint y: 478, distance: 169.1
click at [1286, 478] on app-calendar-viewport "Sun 5 1 Job Mon 6 1 Job Tue 7 1/1 1 Job Wed 8 2/2 1 Job Thu 9 8/10 7 Jobs Fri 1…" at bounding box center [784, 710] width 1568 height 1128
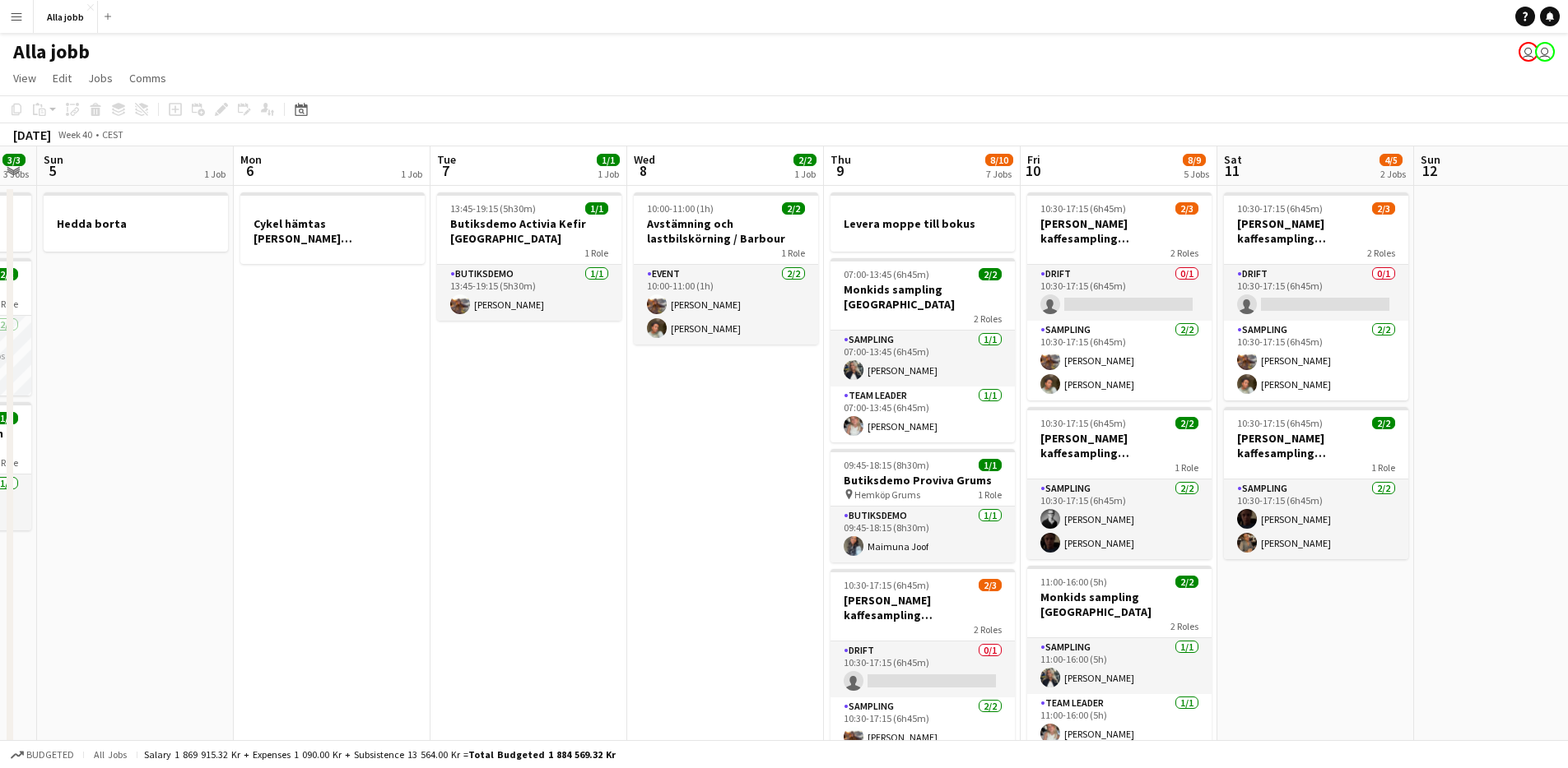
drag, startPoint x: 910, startPoint y: 512, endPoint x: 353, endPoint y: 433, distance: 562.6
click at [357, 443] on app-calendar-viewport "Thu 2 3/3 4 Jobs Fri 3 6/6 6 Jobs Sat 4 3/3 3 Jobs Sun 5 1 Job Mon 6 1 Job Tue …" at bounding box center [784, 710] width 1568 height 1128
click at [710, 535] on app-date-cell "10:00-11:00 (1h) 2/2 Avstämning och lastbilskörning / [PERSON_NAME] 1 Role Even…" at bounding box center [725, 730] width 196 height 1088
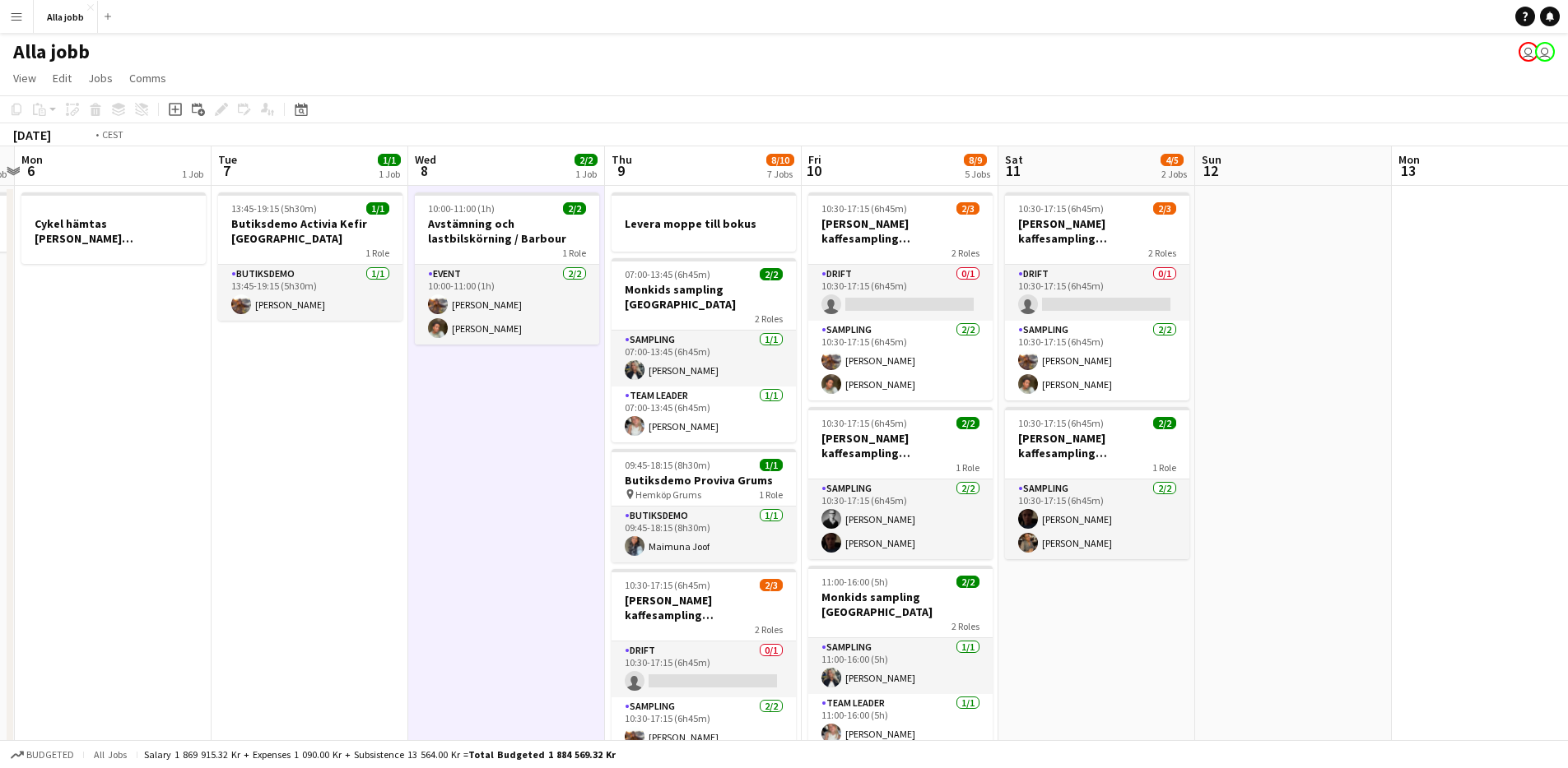
scroll to position [0, 602]
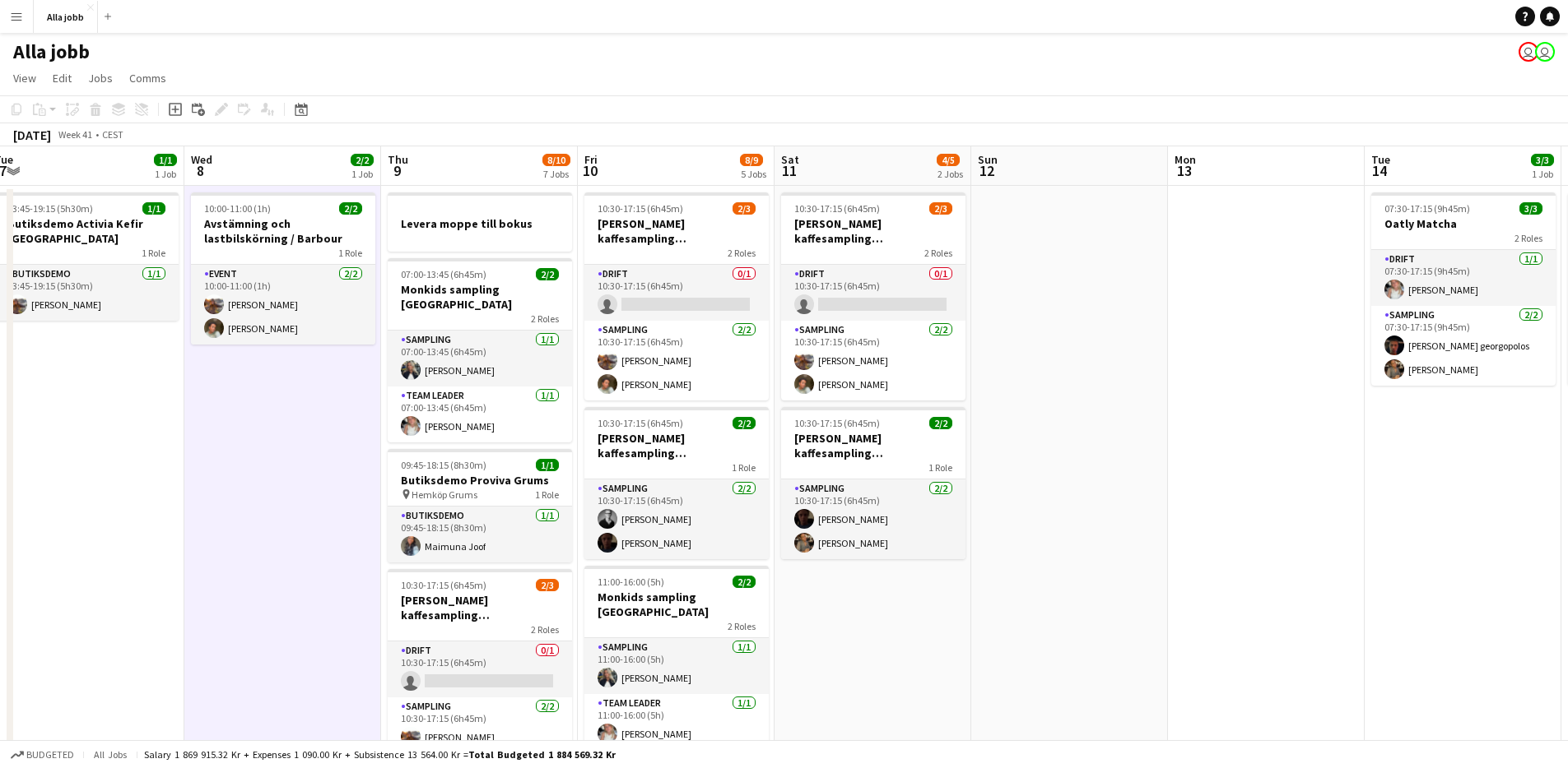
drag, startPoint x: 708, startPoint y: 535, endPoint x: 267, endPoint y: 445, distance: 450.1
click at [267, 445] on app-calendar-viewport "Sat 4 3/3 3 Jobs Sun 5 1 Job Mon 6 1 Job Tue 7 1/1 1 Job Wed 8 2/2 1 Job Thu 9 …" at bounding box center [784, 710] width 1568 height 1128
click at [887, 590] on app-date-cell "10:30-17:15 (6h45m) 2/3 [PERSON_NAME] kaffesampling Köpenhamn 2 Roles Drift 0/1…" at bounding box center [873, 730] width 196 height 1088
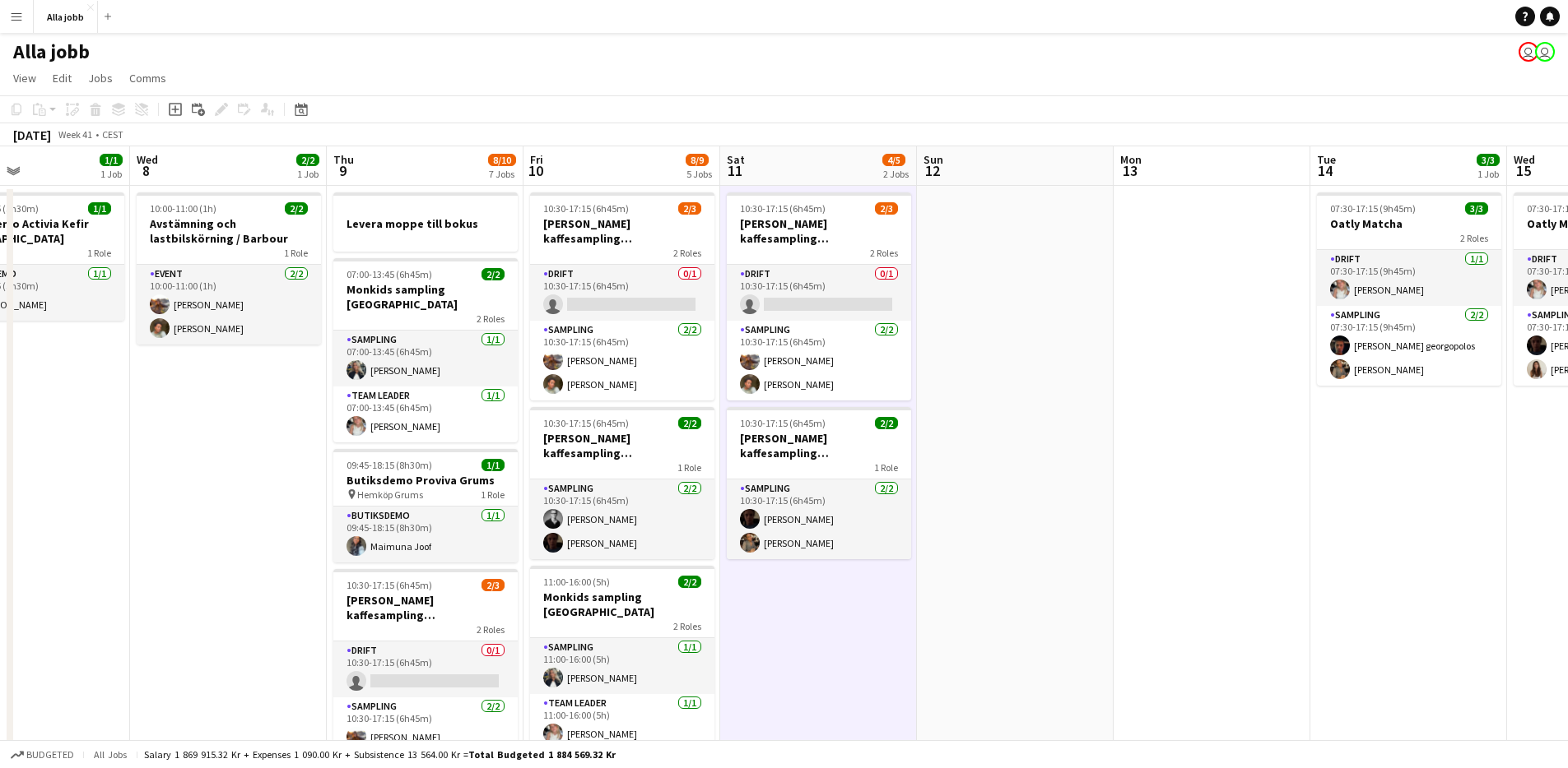
scroll to position [0, 501]
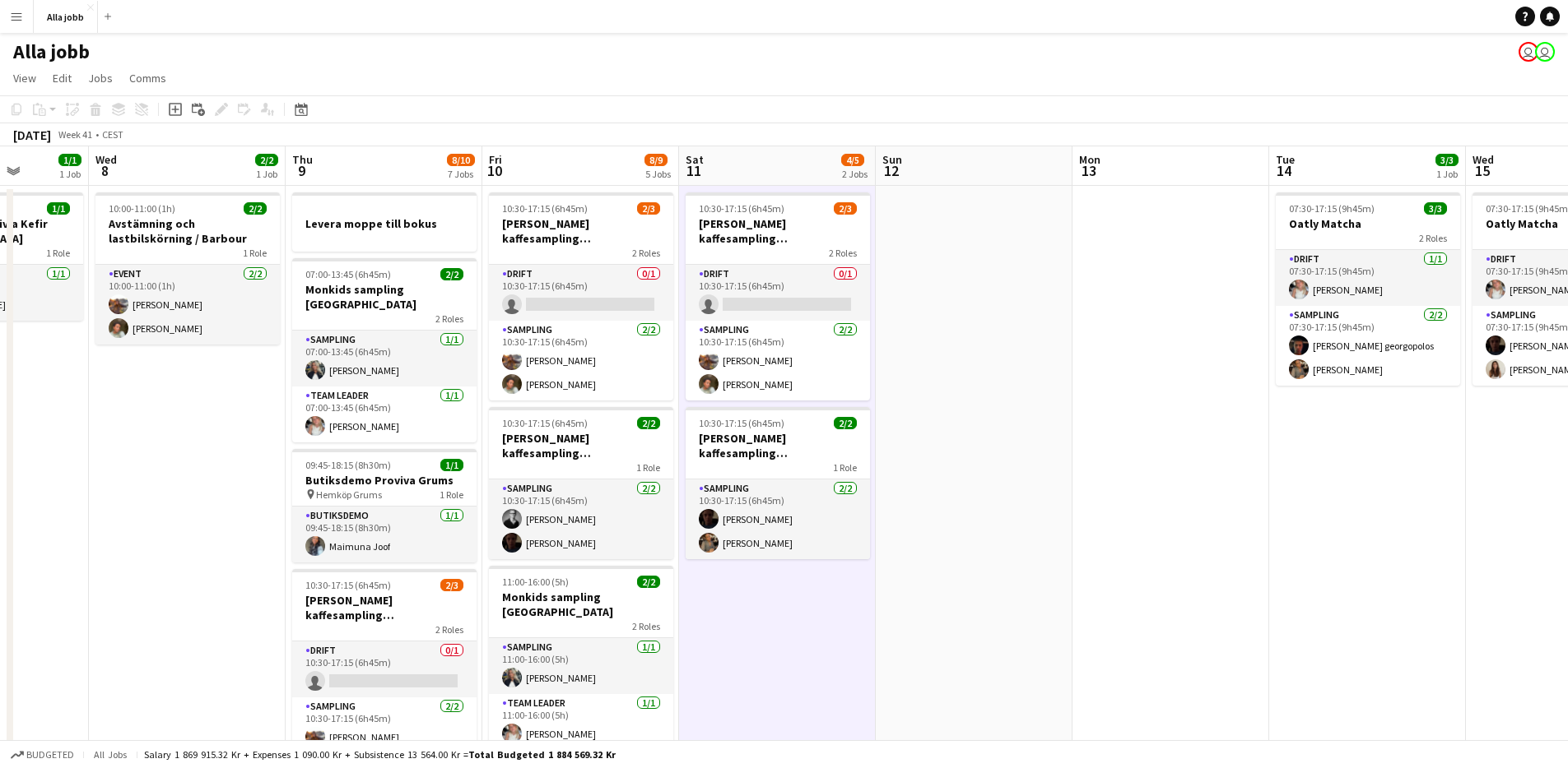
drag, startPoint x: 886, startPoint y: 589, endPoint x: 791, endPoint y: 418, distance: 195.6
click at [791, 418] on app-calendar-viewport "Sun 5 1 Job Mon 6 1 Job Tue 7 1/1 1 Job Wed 8 2/2 1 Job Thu 9 8/10 7 Jobs Fri 1…" at bounding box center [784, 710] width 1568 height 1128
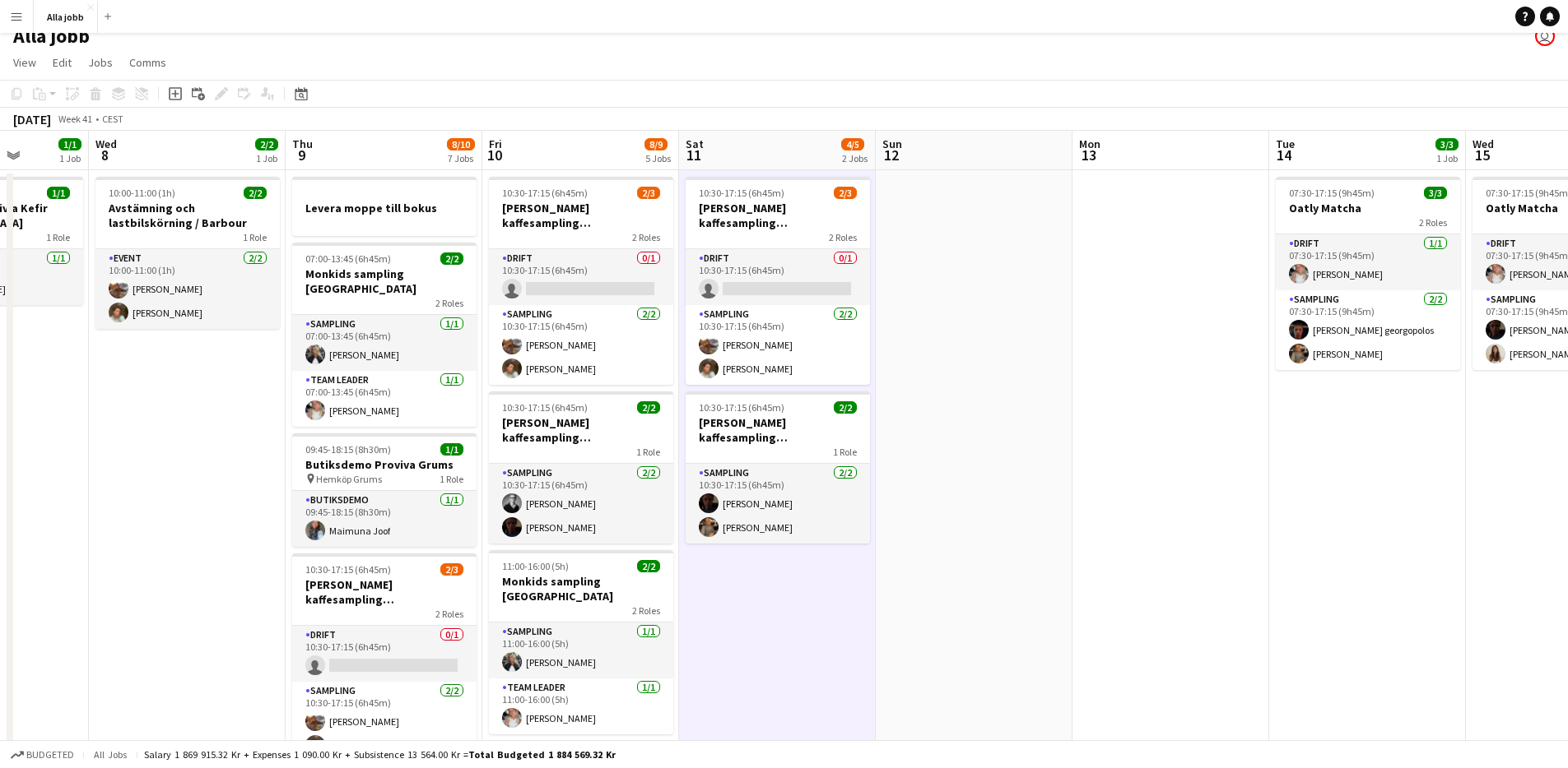
scroll to position [27, 0]
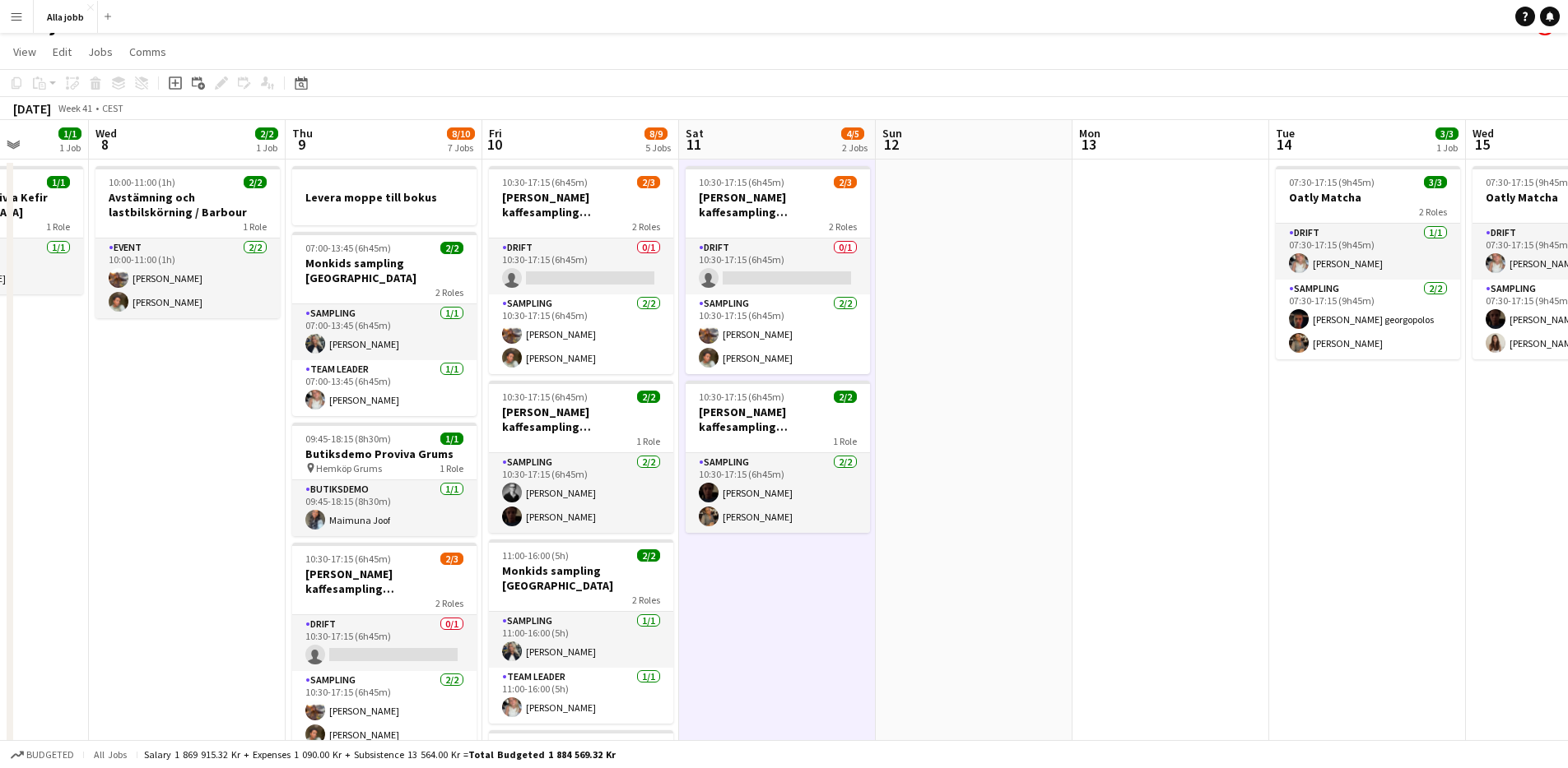
click at [863, 568] on app-date-cell "10:30-17:15 (6h45m) 2/3 [PERSON_NAME] kaffesampling Köpenhamn 2 Roles Drift 0/1…" at bounding box center [777, 703] width 196 height 1088
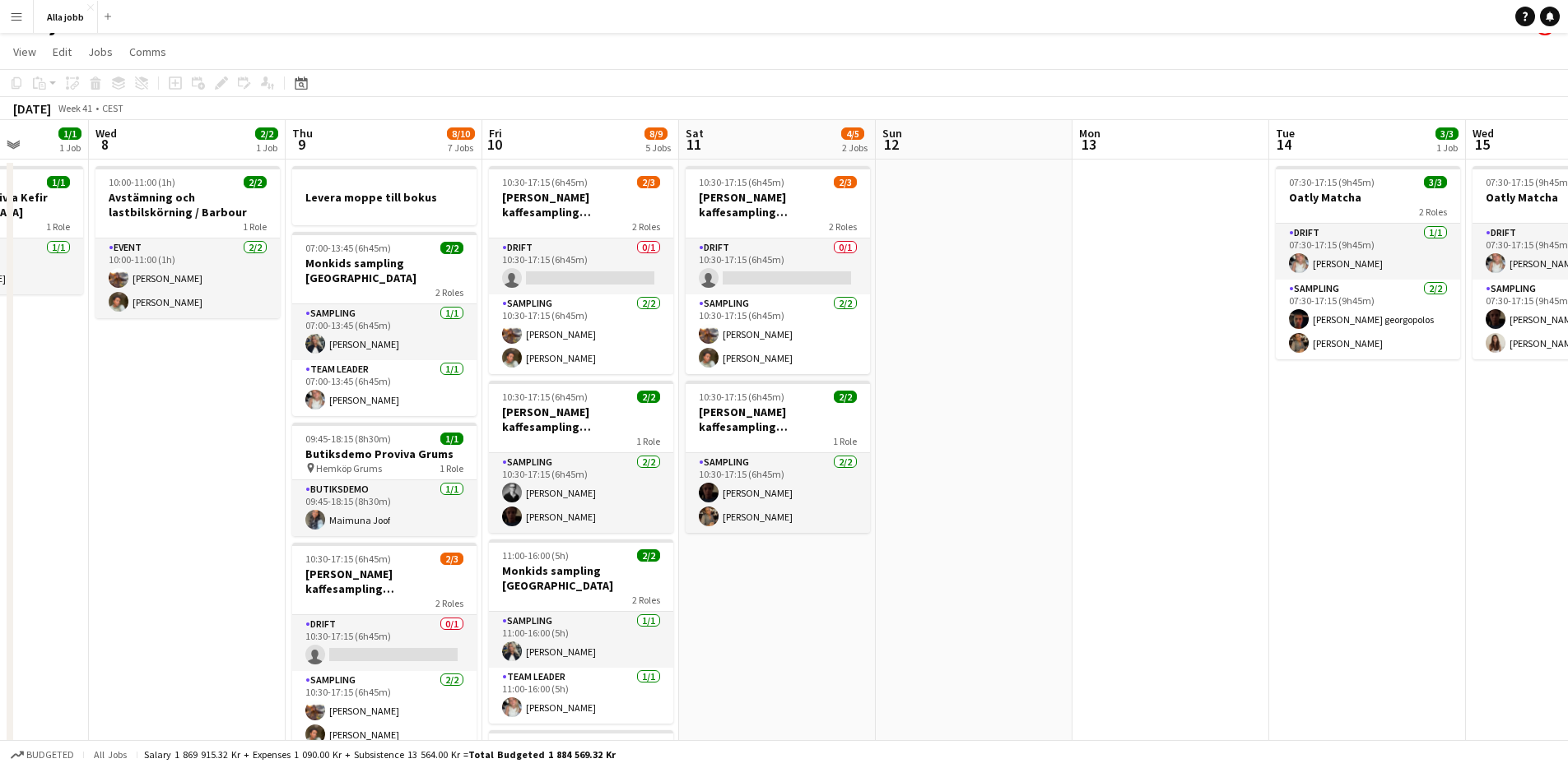
click at [863, 568] on app-date-cell "10:30-17:15 (6h45m) 2/3 [PERSON_NAME] kaffesampling Köpenhamn 2 Roles Drift 0/1…" at bounding box center [777, 703] width 196 height 1088
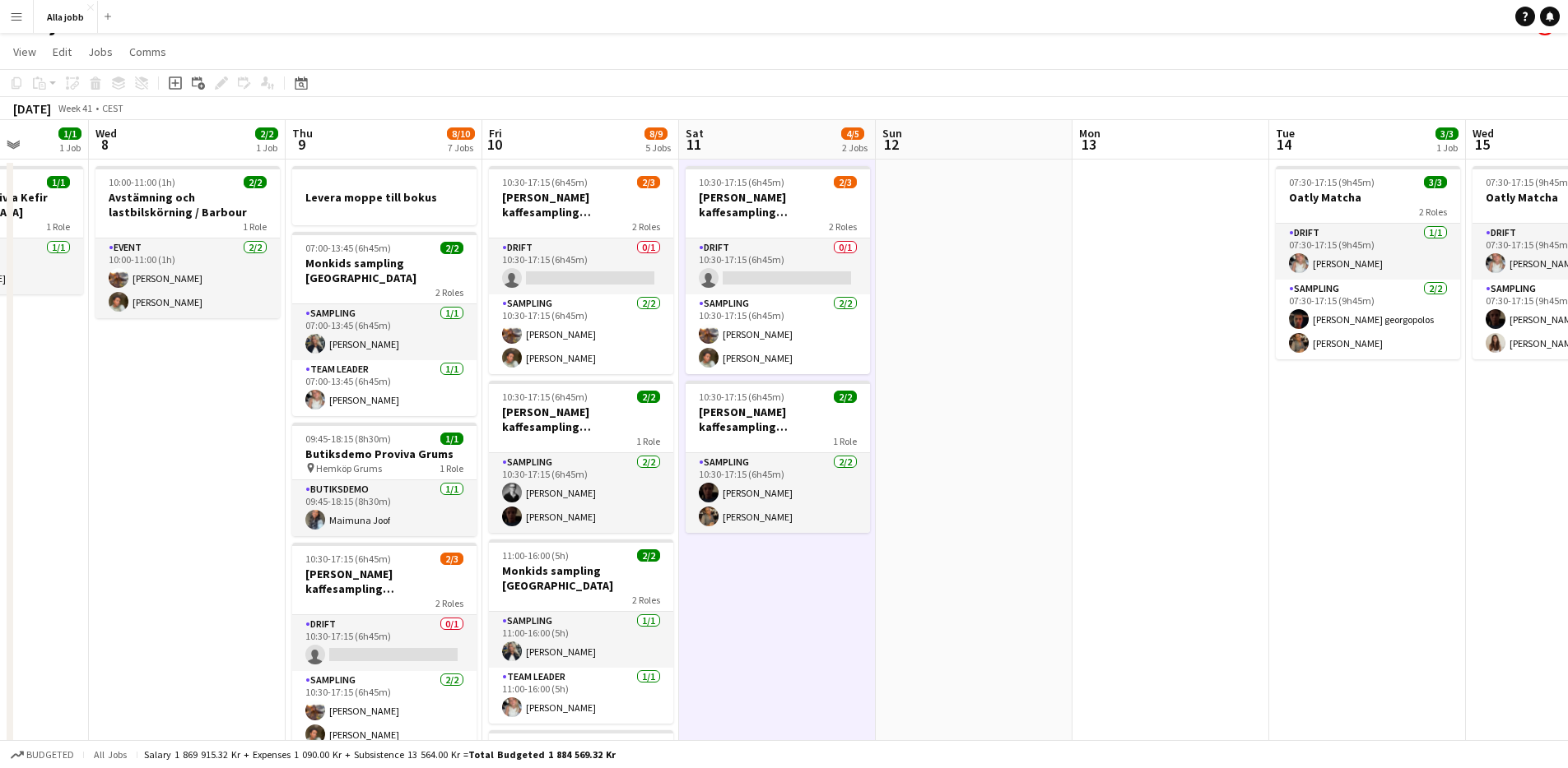
click at [864, 568] on app-date-cell "10:30-17:15 (6h45m) 2/3 [PERSON_NAME] kaffesampling Köpenhamn 2 Roles Drift 0/1…" at bounding box center [777, 703] width 196 height 1088
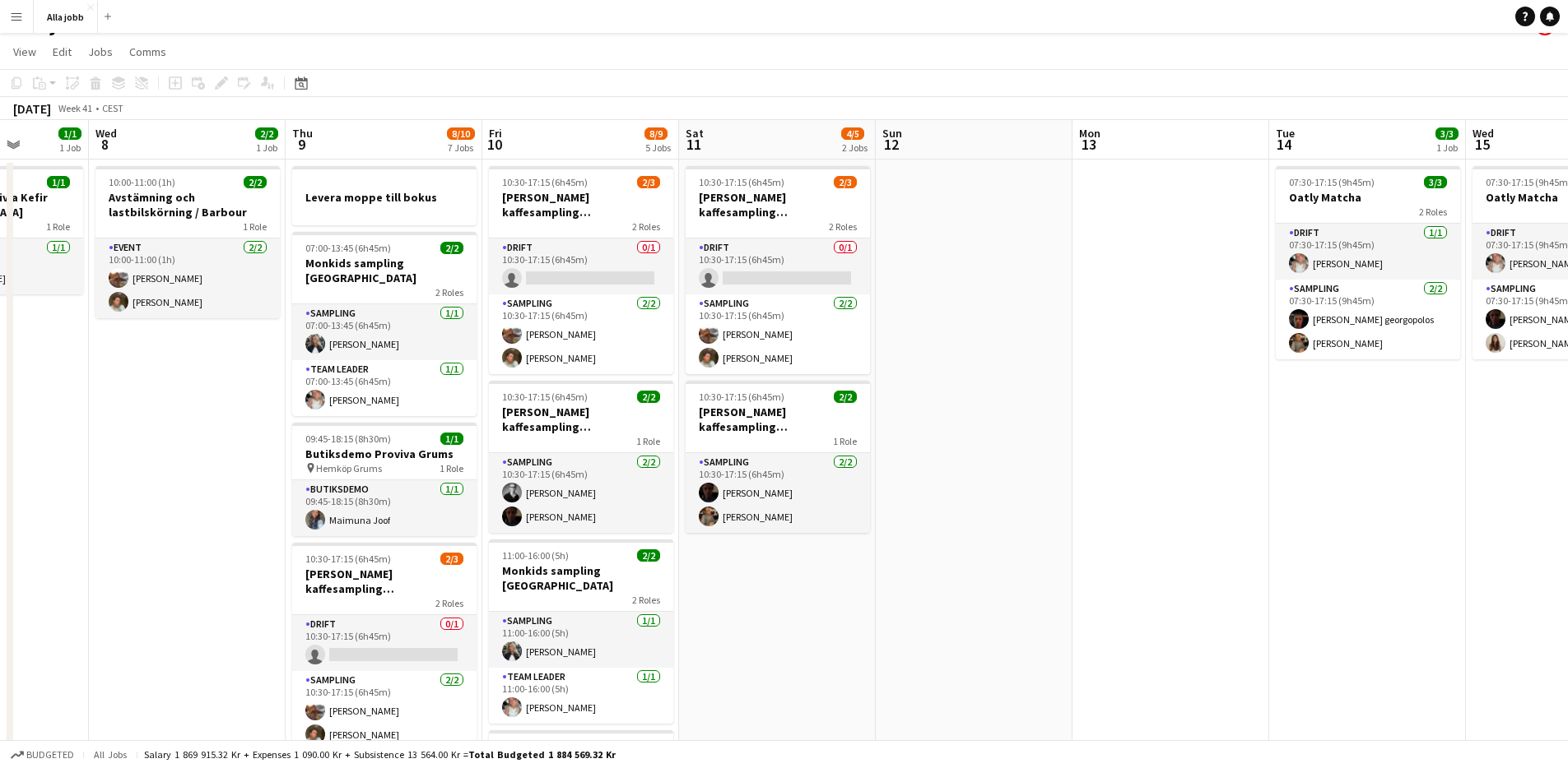
click at [919, 538] on app-date-cell at bounding box center [974, 703] width 196 height 1088
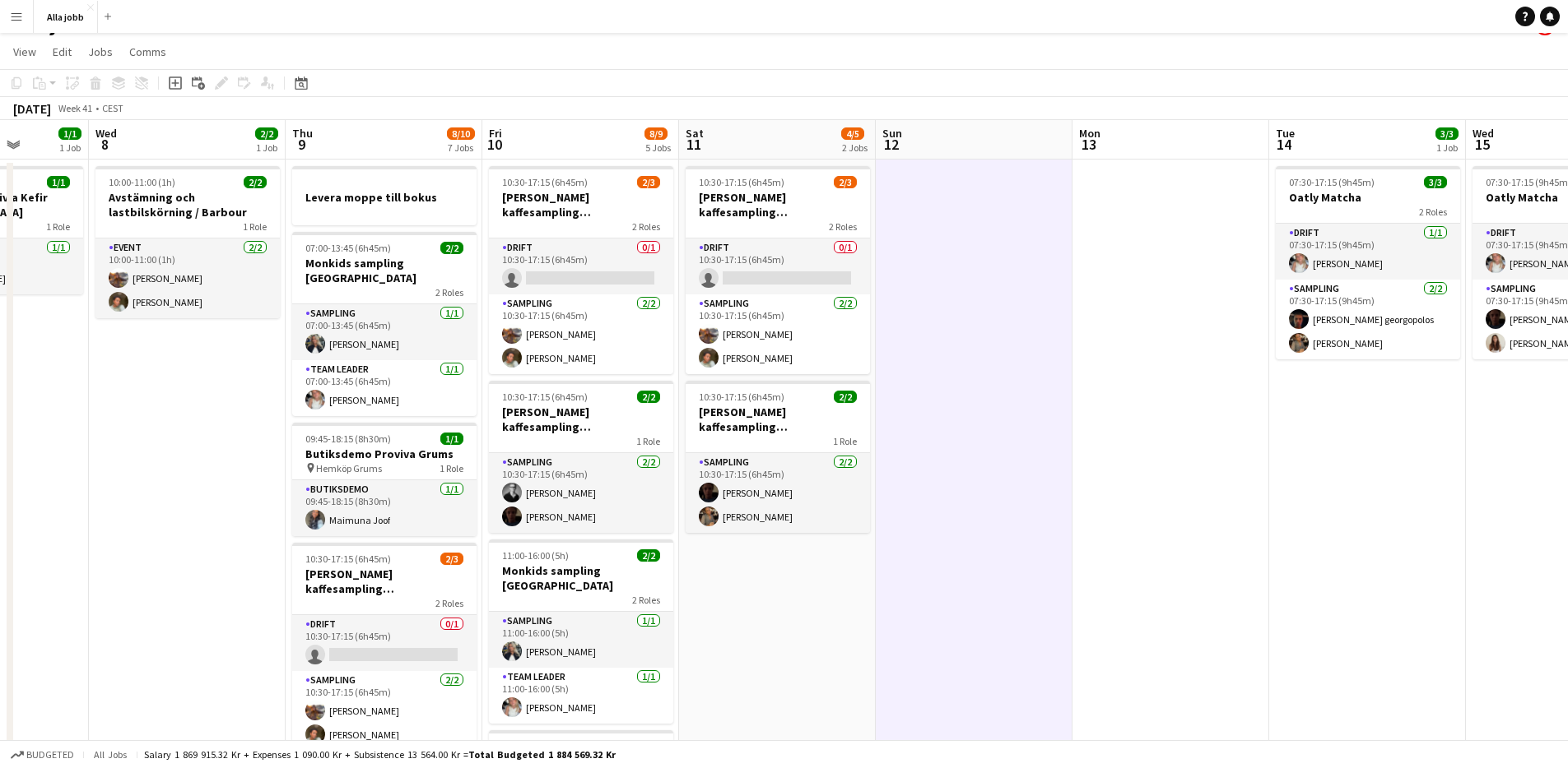
scroll to position [0, 0]
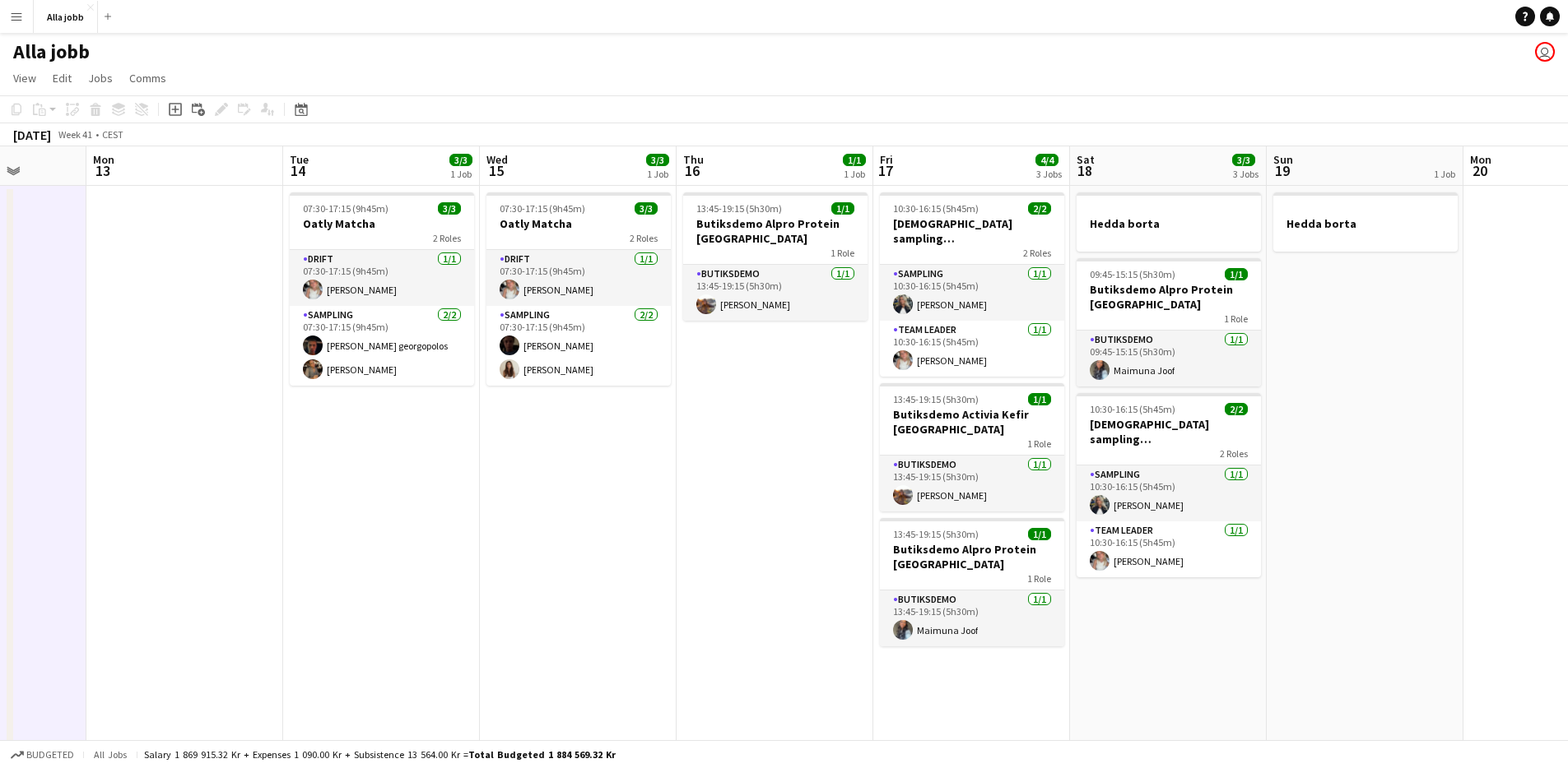
drag, startPoint x: 821, startPoint y: 511, endPoint x: 103, endPoint y: 474, distance: 719.0
click at [103, 474] on app-calendar-viewport "Thu 9 8/10 7 Jobs Fri 10 8/9 5 Jobs Sat 11 4/5 2 Jobs Sun 12 Mon 13 Tue 14 3/3 …" at bounding box center [784, 710] width 1568 height 1128
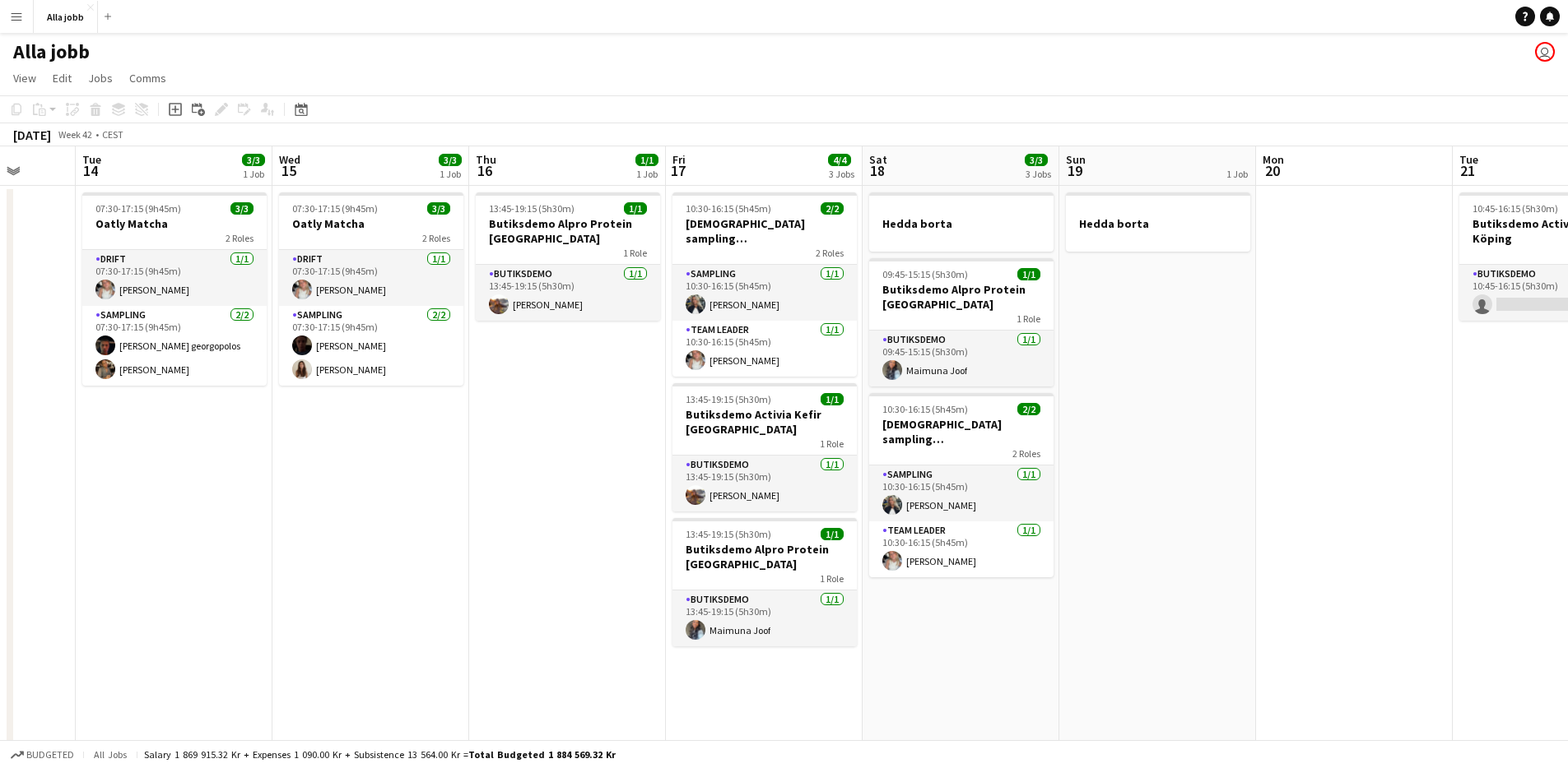
scroll to position [0, 527]
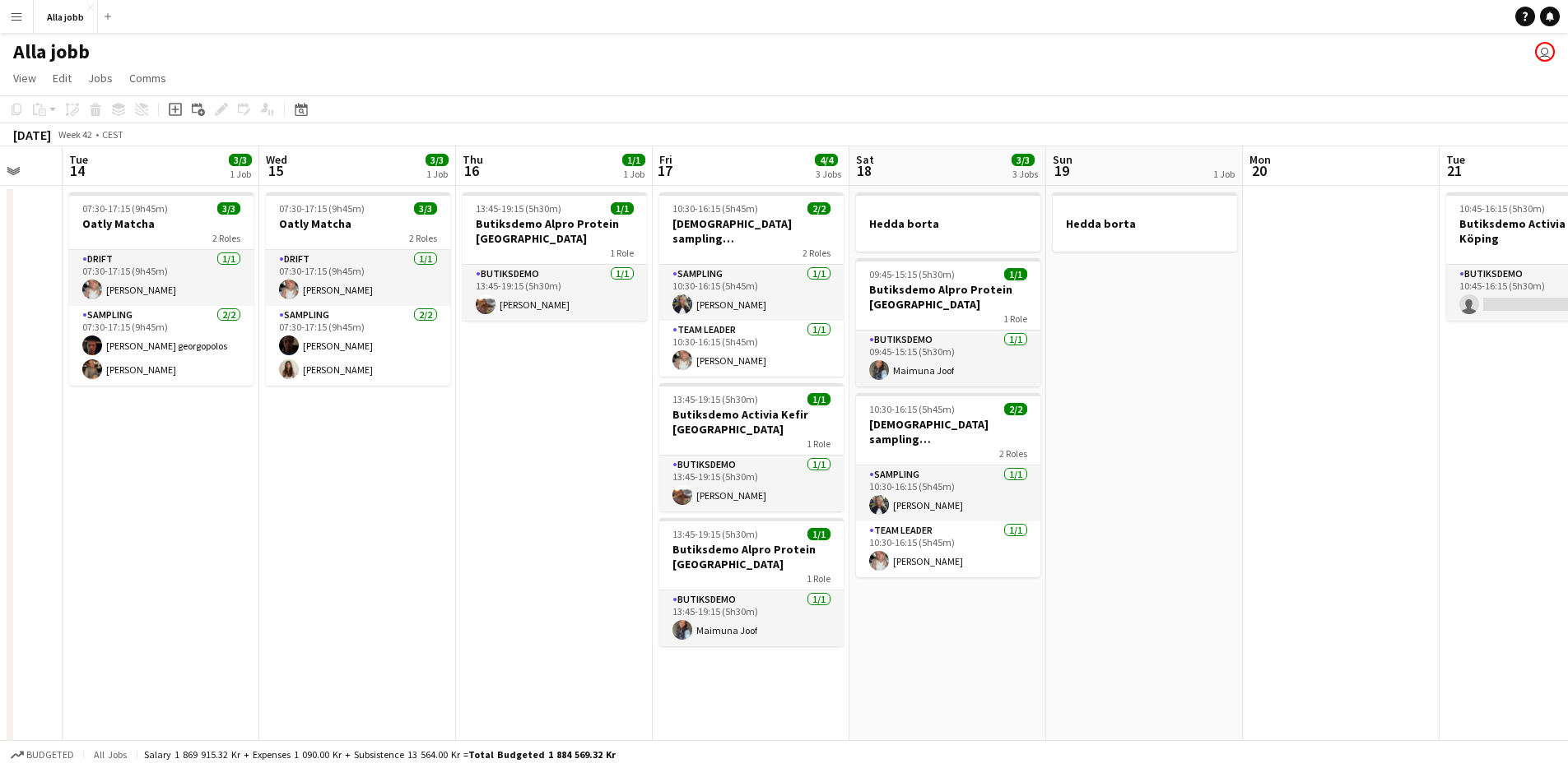
drag, startPoint x: 675, startPoint y: 493, endPoint x: 594, endPoint y: 511, distance: 83.0
click at [594, 512] on app-calendar-viewport "Sat 11 4/5 2 Jobs Sun 12 Mon 13 Tue 14 3/3 1 Job Wed 15 3/3 1 Job Thu 16 1/1 1 …" at bounding box center [784, 710] width 1568 height 1128
click at [943, 621] on app-date-cell "[PERSON_NAME] 09:45-15:15 (5h30m) 1/1 Butiksdemo Alpro Protein Göteborg 1 Role …" at bounding box center [948, 730] width 196 height 1088
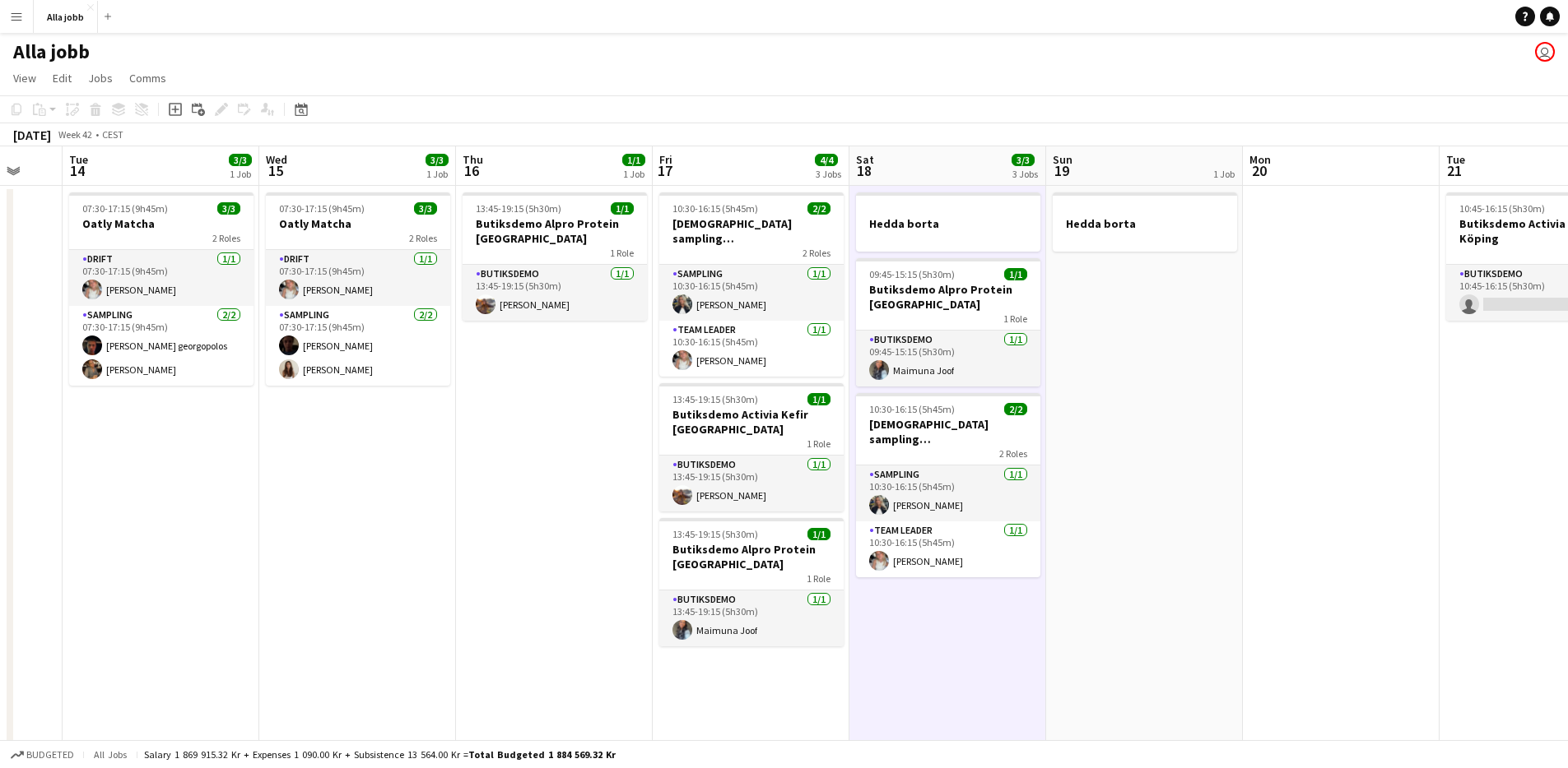
click at [794, 662] on app-date-cell "10:30-16:15 (5h45m) 2/2 Monkids sampling Malmö 2 Roles Sampling [DATE] 10:30-16…" at bounding box center [751, 730] width 196 height 1088
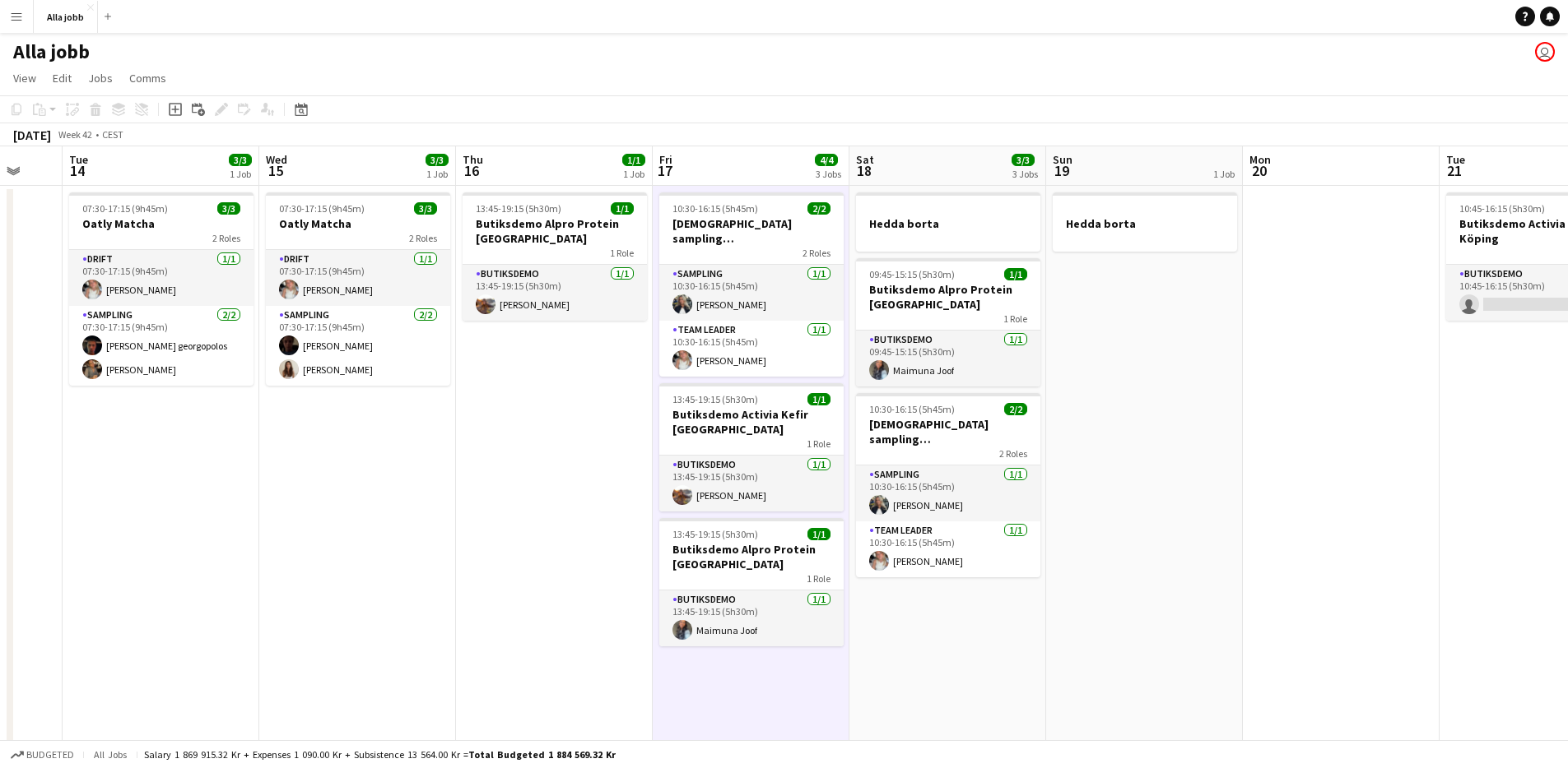
click at [530, 430] on app-date-cell "13:45-19:15 (5h30m) 1/1 Butiksdemo Alpro Protein Stockholm 1 Role Butiksdemo [D…" at bounding box center [554, 730] width 196 height 1088
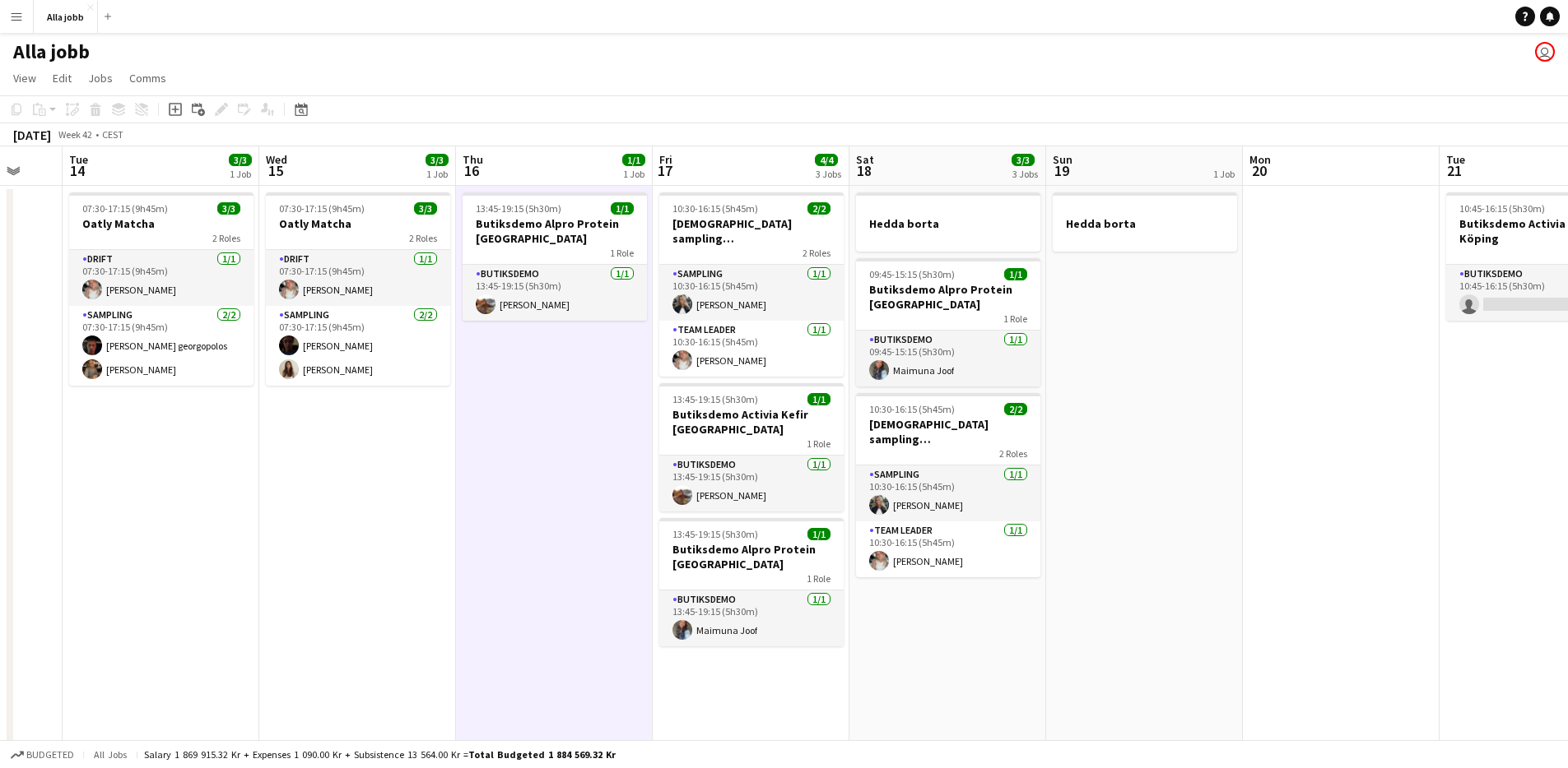
click at [530, 430] on app-date-cell "13:45-19:15 (5h30m) 1/1 Butiksdemo Alpro Protein Stockholm 1 Role Butiksdemo [D…" at bounding box center [554, 730] width 196 height 1088
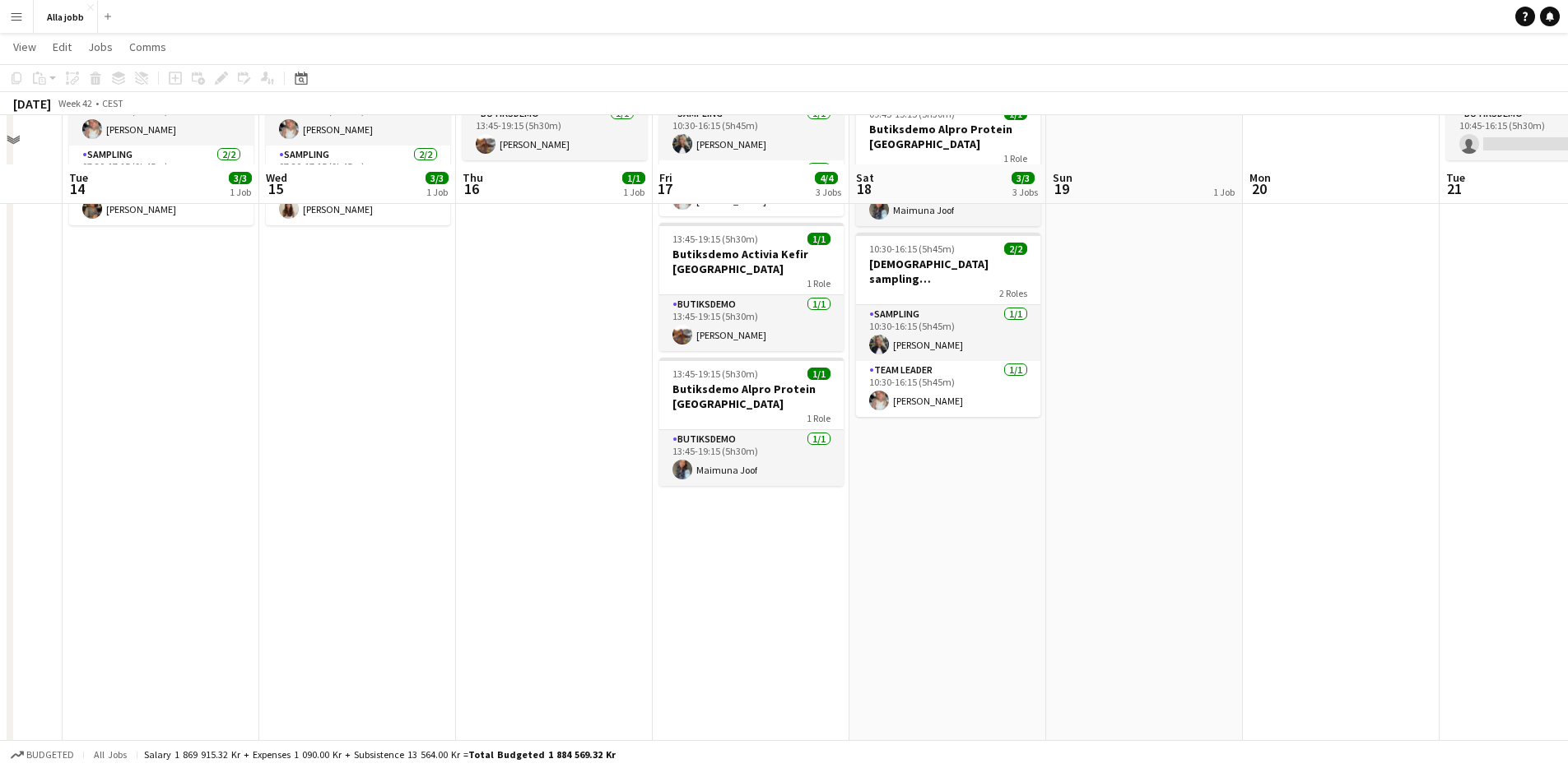
scroll to position [0, 0]
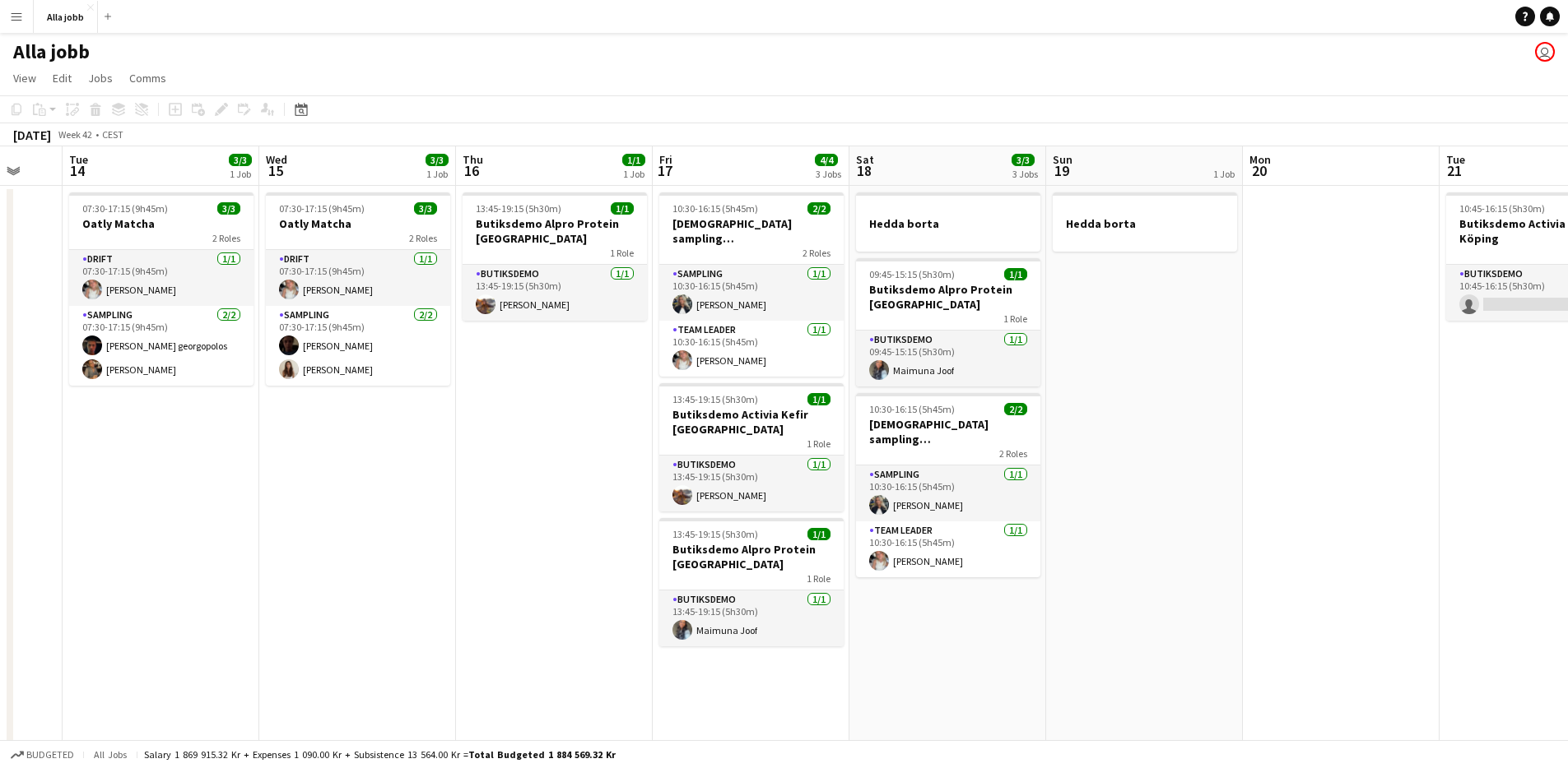
click at [561, 504] on app-date-cell "13:45-19:15 (5h30m) 1/1 Butiksdemo Alpro Protein Stockholm 1 Role Butiksdemo [D…" at bounding box center [554, 730] width 196 height 1088
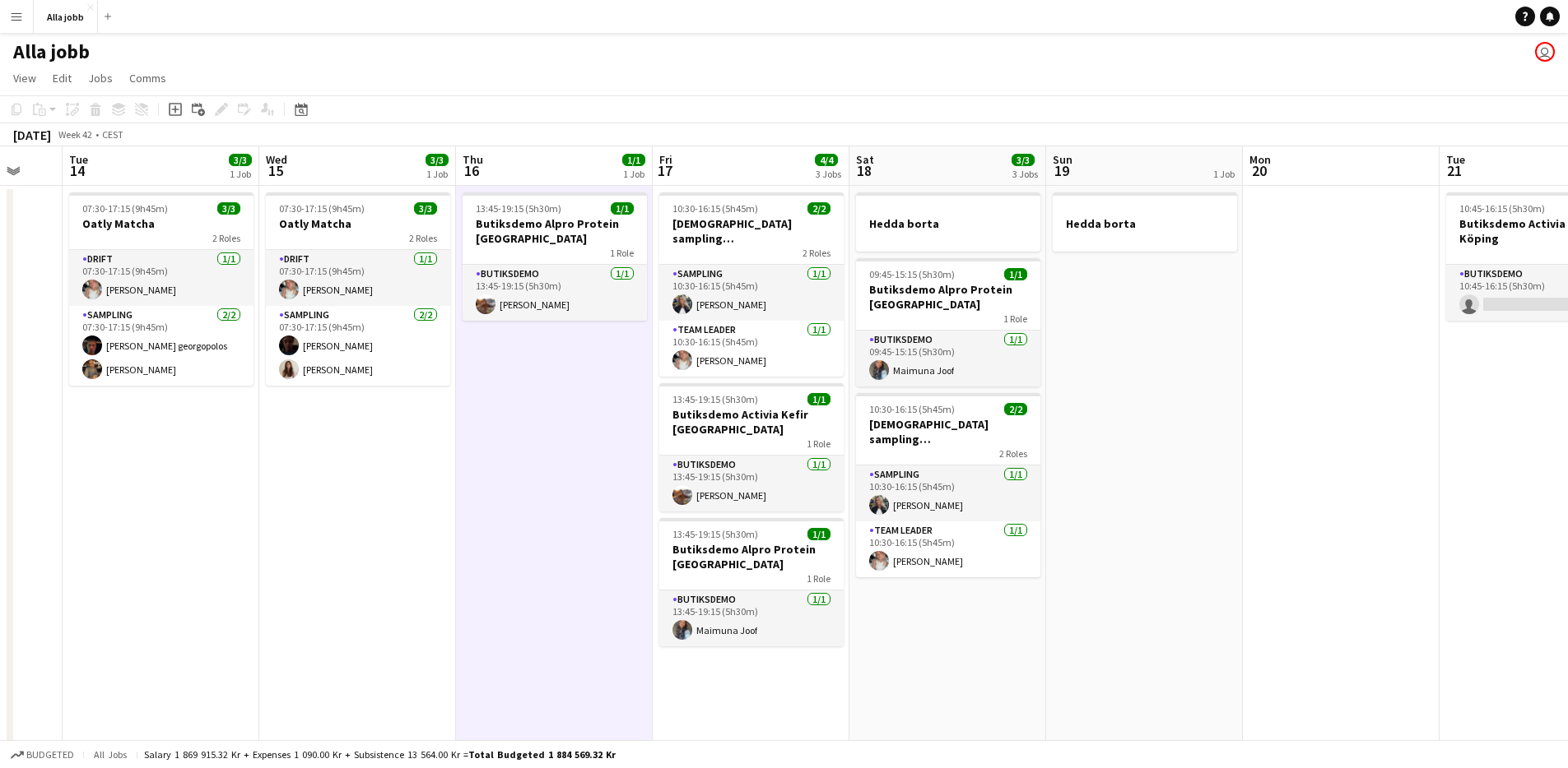
click at [544, 352] on app-date-cell "13:45-19:15 (5h30m) 1/1 Butiksdemo Alpro Protein Stockholm 1 Role Butiksdemo [D…" at bounding box center [554, 730] width 196 height 1088
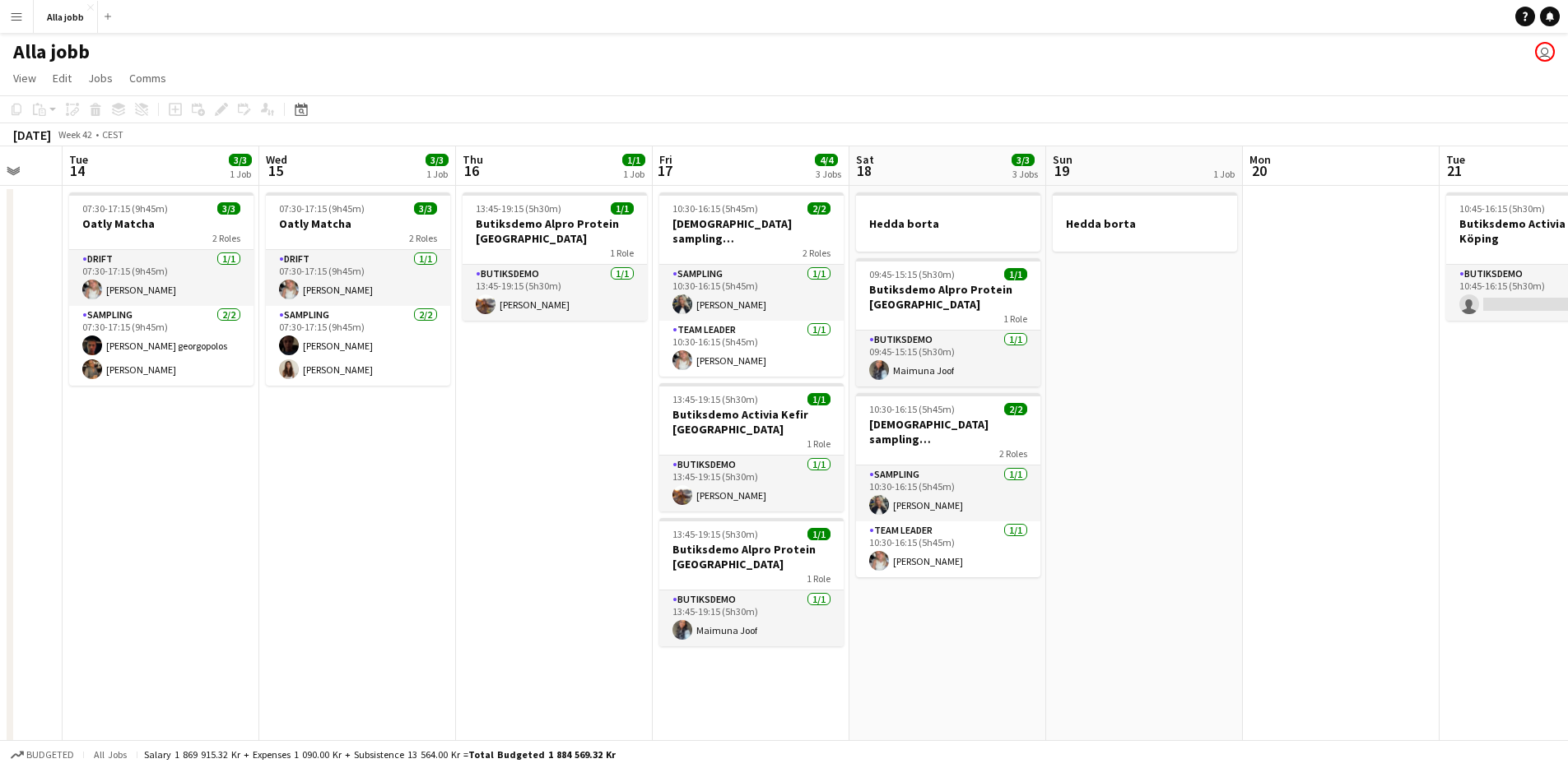
click at [551, 350] on app-date-cell "13:45-19:15 (5h30m) 1/1 Butiksdemo Alpro Protein Stockholm 1 Role Butiksdemo [D…" at bounding box center [554, 730] width 196 height 1088
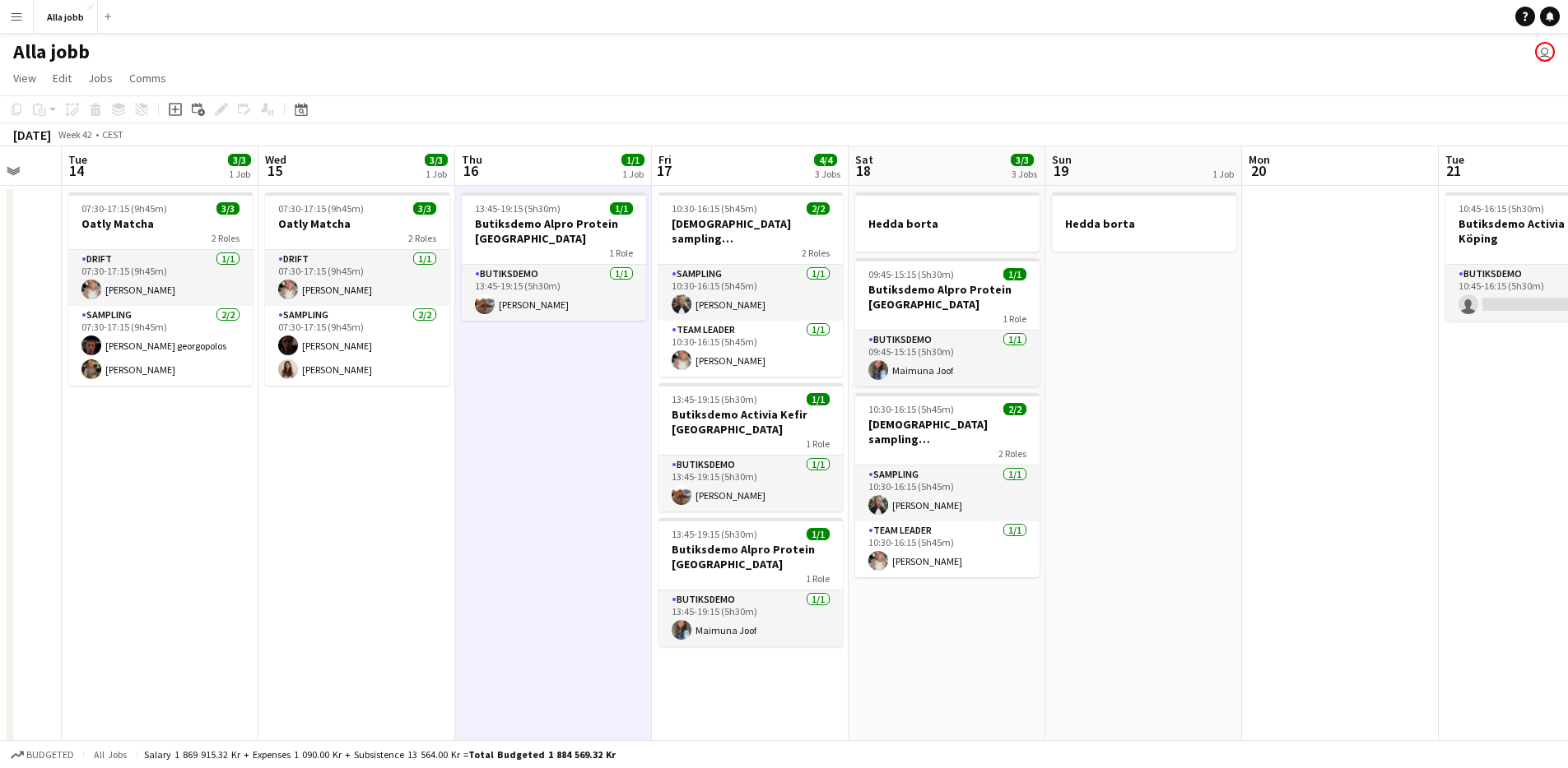
click at [506, 457] on app-date-cell "13:45-19:15 (5h30m) 1/1 Butiksdemo Alpro Protein Stockholm 1 Role Butiksdemo [D…" at bounding box center [553, 730] width 196 height 1088
click at [506, 457] on app-date-cell "13:45-19:15 (5h30m) 1/1 Butiksdemo Alpro Protein Stockholm 1 Role Butiksdemo [D…" at bounding box center [552, 730] width 196 height 1088
click at [315, 563] on app-date-cell "07:30-17:15 (9h45m) 3/3 Oatly Matcha 2 Roles Drift [DATE] 07:30-17:15 (9h45m) […" at bounding box center [356, 730] width 196 height 1088
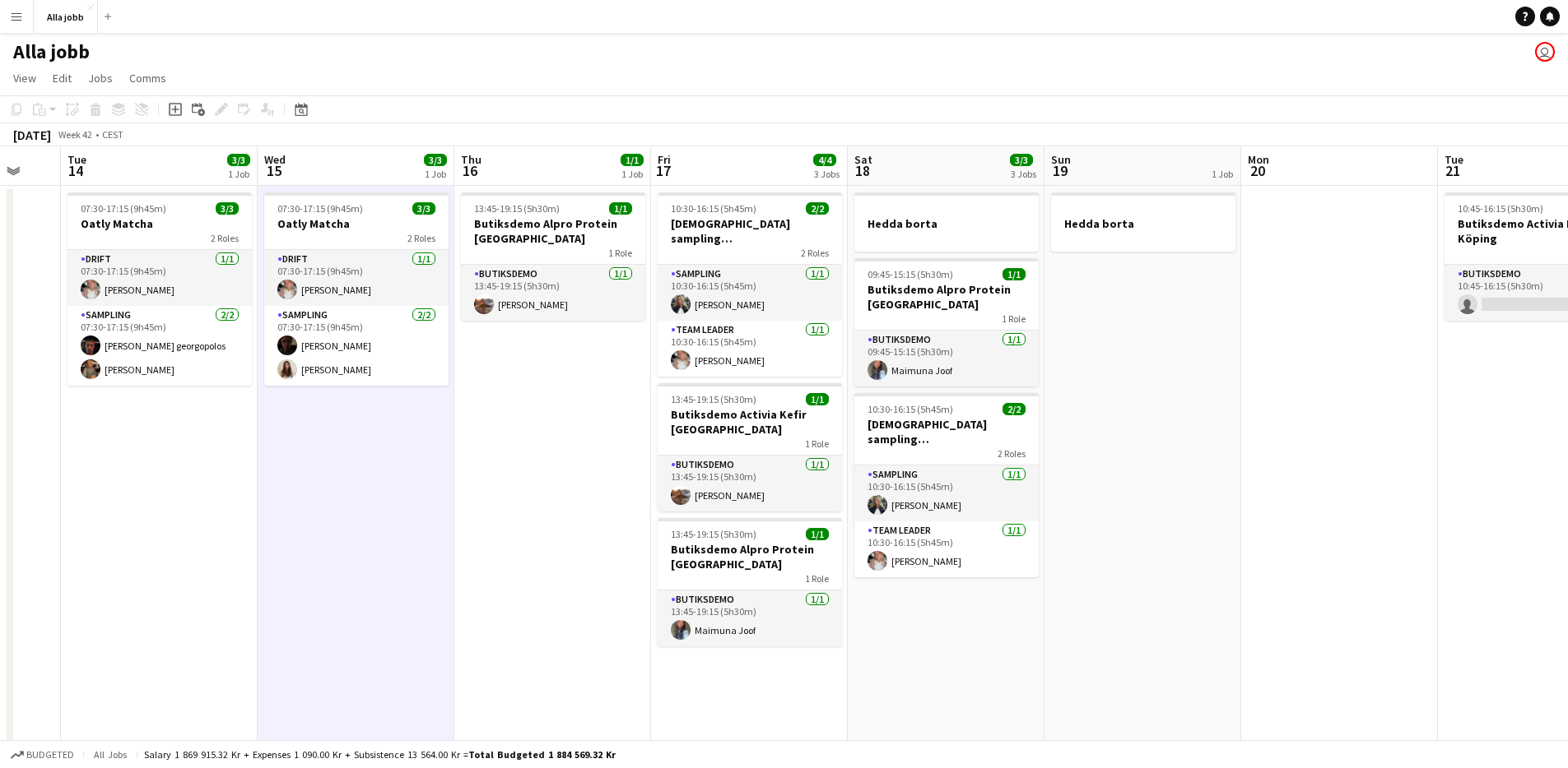
click at [512, 480] on app-date-cell "13:45-19:15 (5h30m) 1/1 Butiksdemo Alpro Protein Stockholm 1 Role Butiksdemo [D…" at bounding box center [552, 730] width 196 height 1088
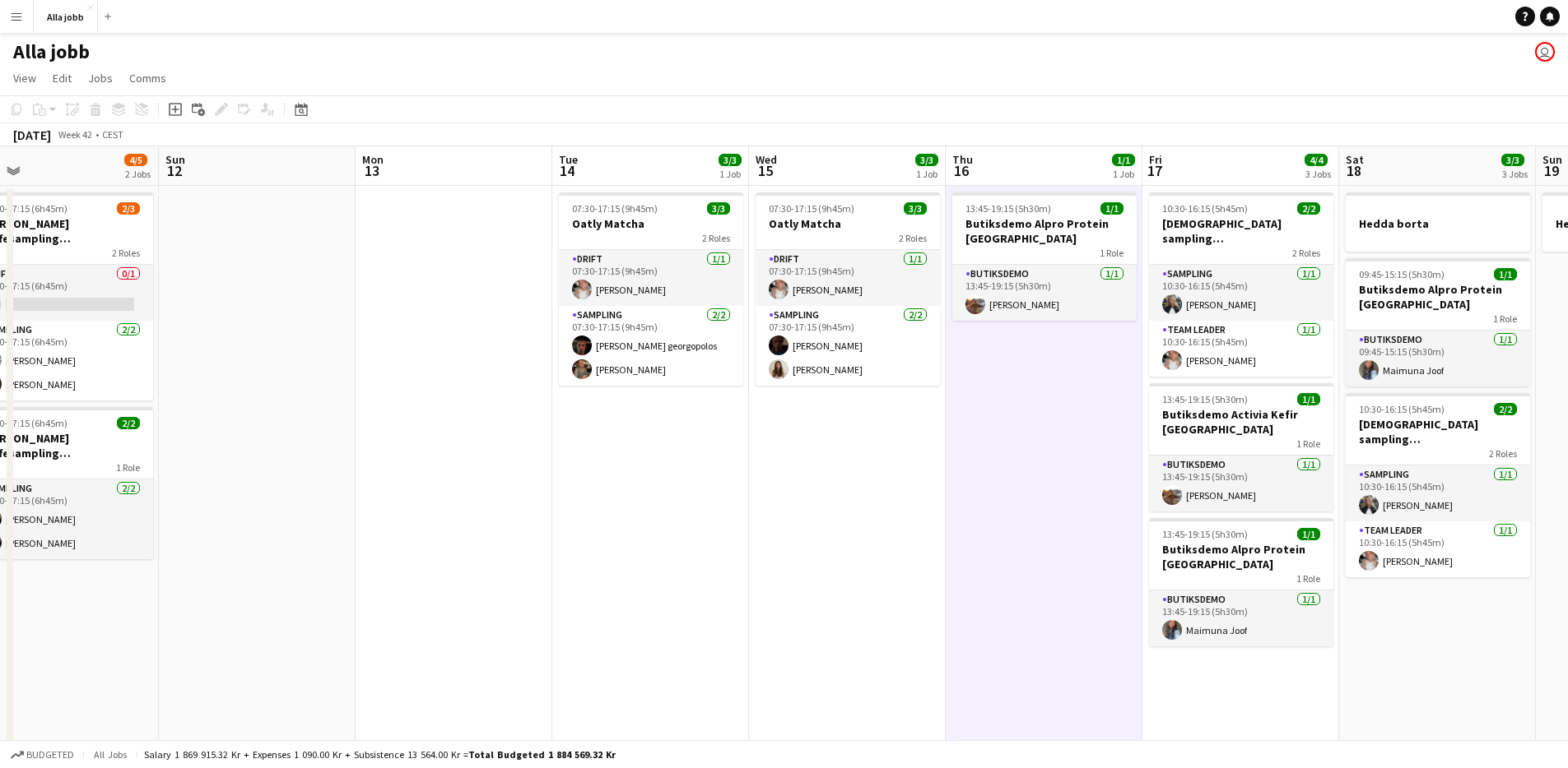
scroll to position [0, 410]
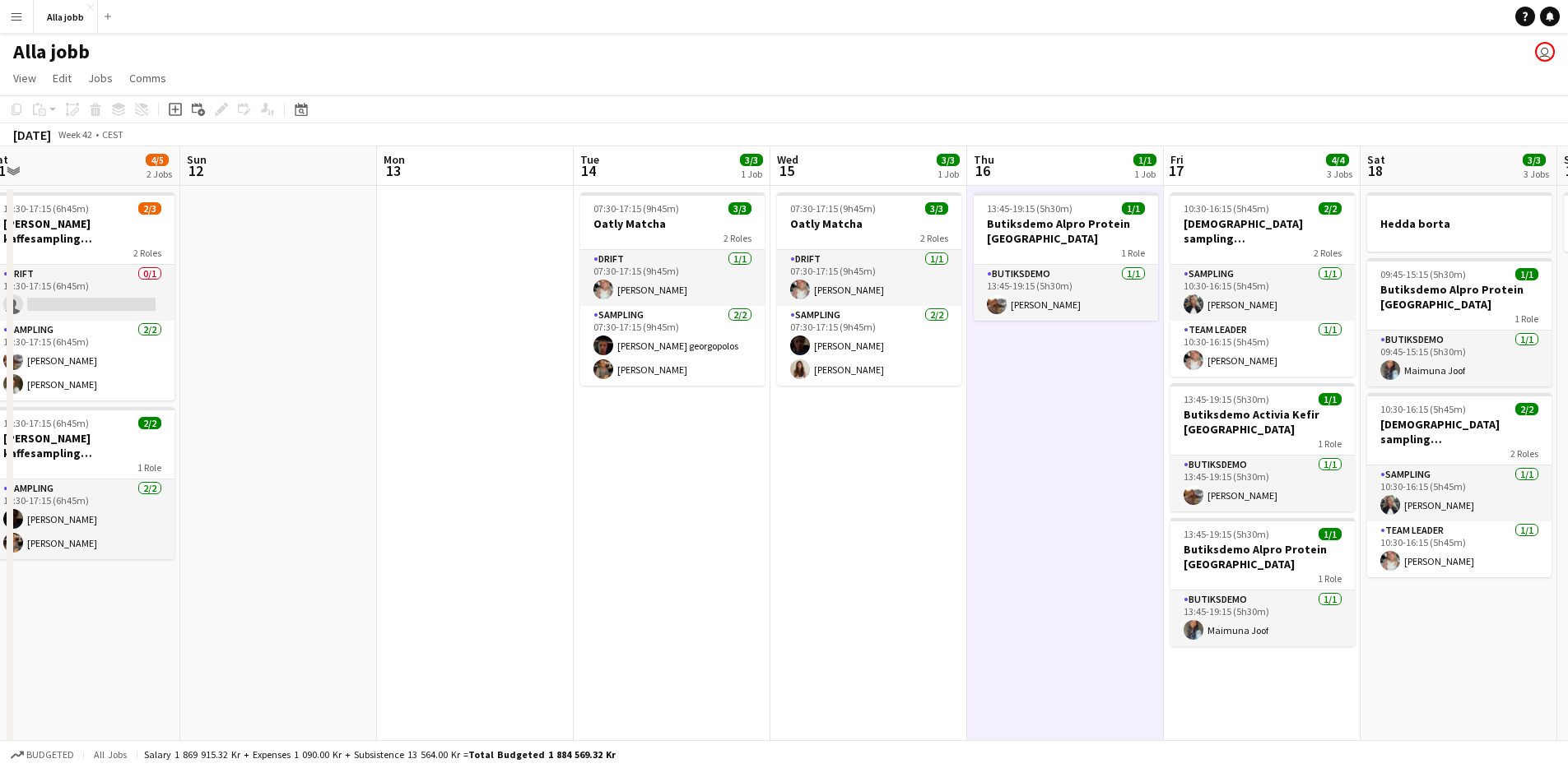
drag, startPoint x: 408, startPoint y: 472, endPoint x: 911, endPoint y: 513, distance: 504.7
click at [921, 511] on app-calendar-viewport "Thu 9 8/10 7 Jobs Fri 10 8/9 5 Jobs Sat 11 4/5 2 Jobs Sun 12 Mon 13 Tue 14 3/3 …" at bounding box center [784, 710] width 1568 height 1128
click at [681, 443] on app-date-cell "07:30-17:15 (9h45m) 3/3 Oatly Matcha 2 Roles Drift [DATE] 07:30-17:15 (9h45m) […" at bounding box center [672, 730] width 196 height 1088
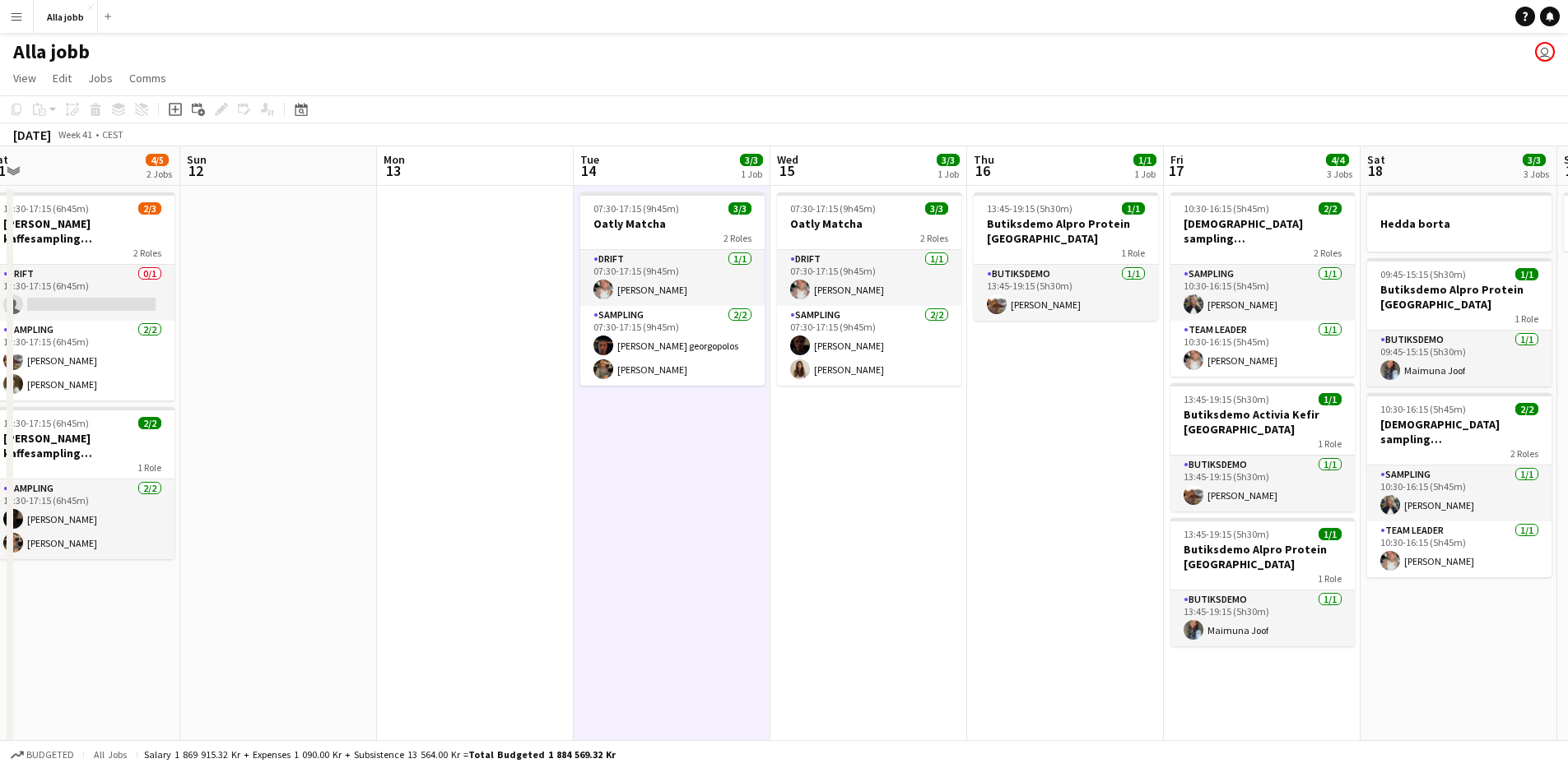
click at [847, 480] on app-date-cell "07:30-17:15 (9h45m) 3/3 Oatly Matcha 2 Roles Drift [DATE] 07:30-17:15 (9h45m) […" at bounding box center [868, 730] width 196 height 1088
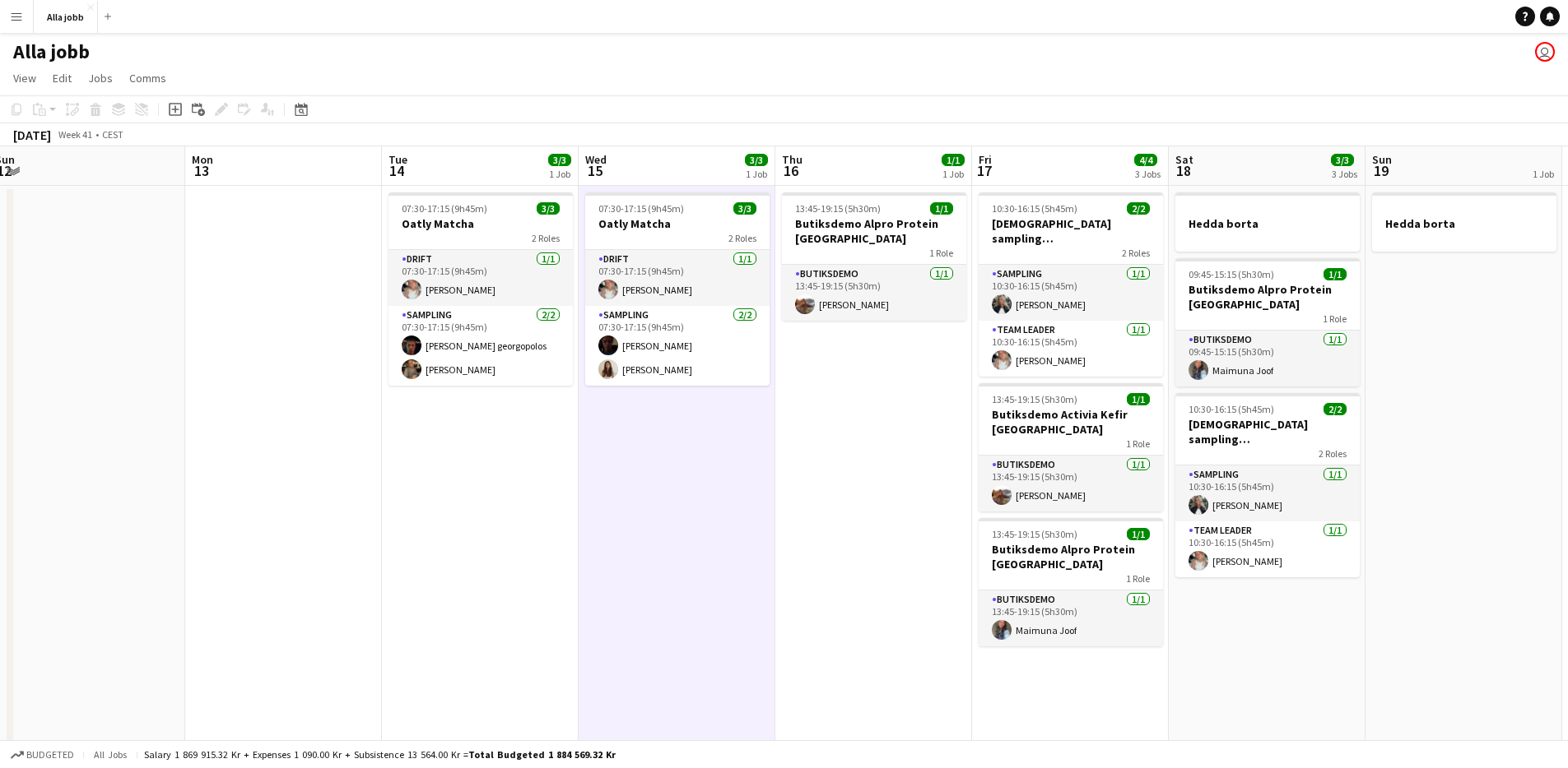
drag, startPoint x: 924, startPoint y: 435, endPoint x: 800, endPoint y: 437, distance: 124.0
click at [800, 437] on app-calendar-viewport "Thu 9 8/10 7 Jobs Fri 10 8/9 5 Jobs Sat 11 4/5 2 Jobs Sun 12 Mon 13 Tue 14 3/3 …" at bounding box center [784, 710] width 1568 height 1128
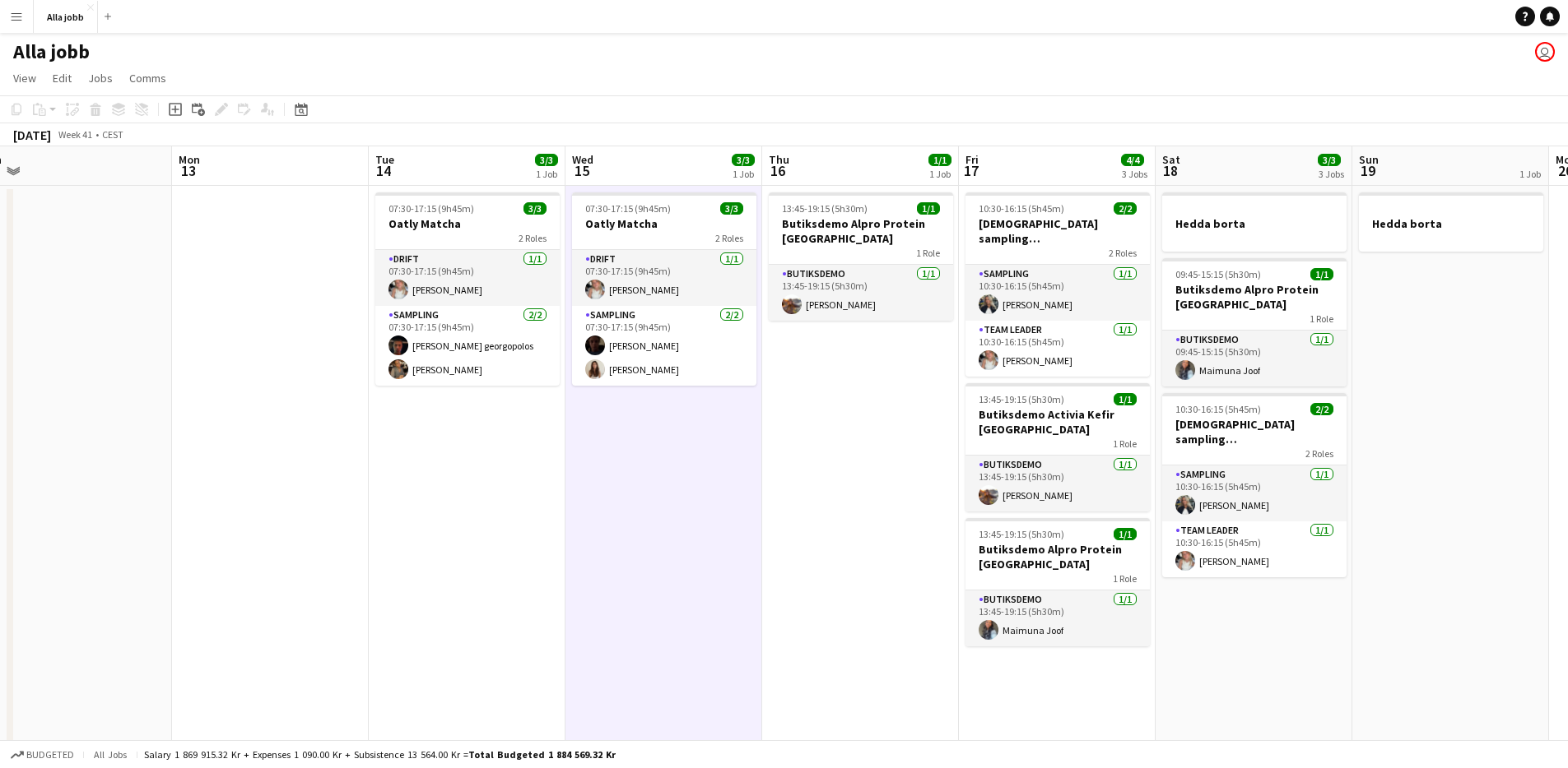
click at [802, 436] on app-date-cell "13:45-19:15 (5h30m) 1/1 Butiksdemo Alpro Protein Stockholm 1 Role Butiksdemo [D…" at bounding box center [861, 730] width 196 height 1088
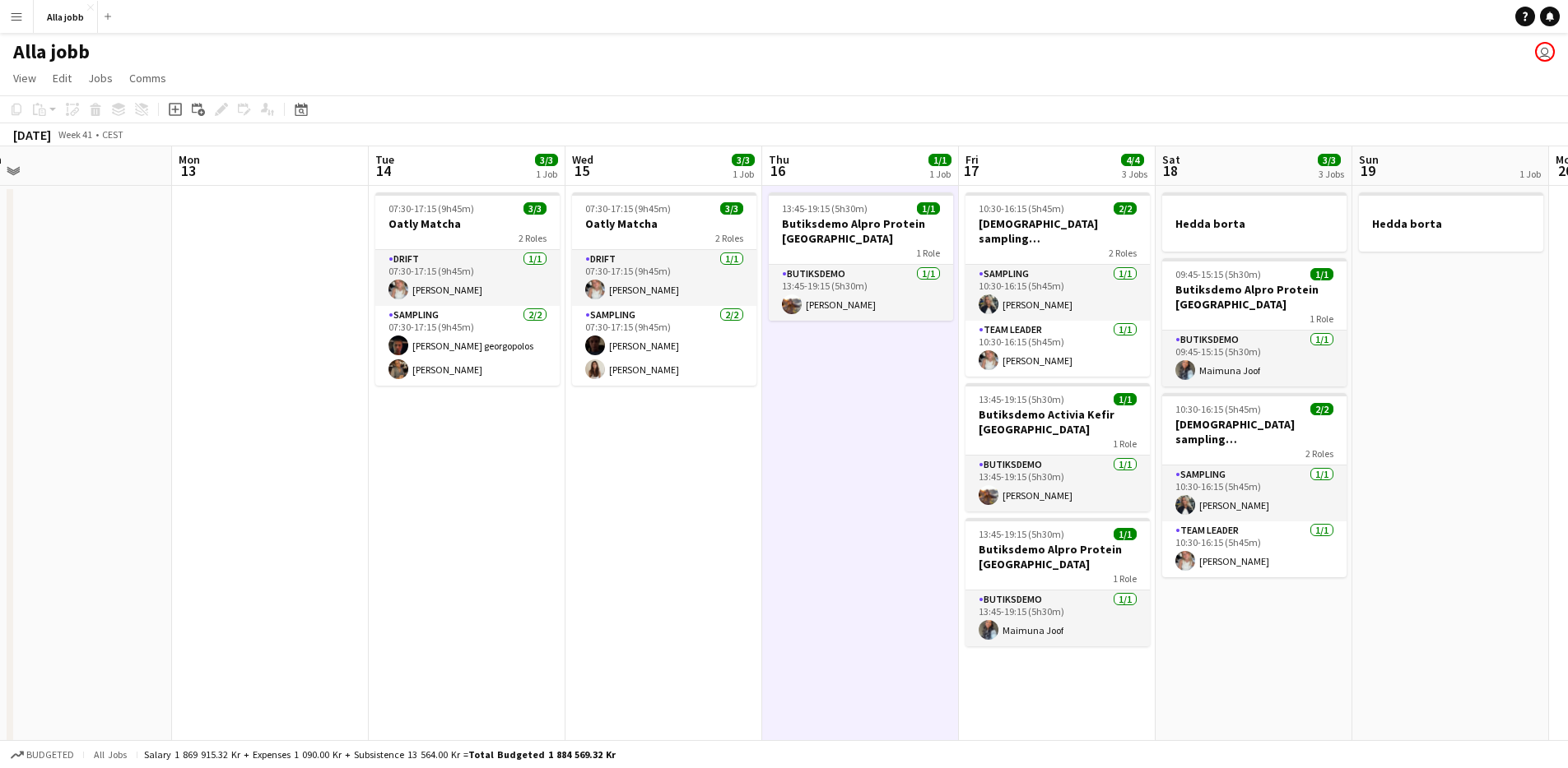
drag, startPoint x: 818, startPoint y: 453, endPoint x: 805, endPoint y: 453, distance: 13.0
click at [817, 453] on app-date-cell "13:45-19:15 (5h30m) 1/1 Butiksdemo Alpro Protein Stockholm 1 Role Butiksdemo [D…" at bounding box center [861, 730] width 196 height 1088
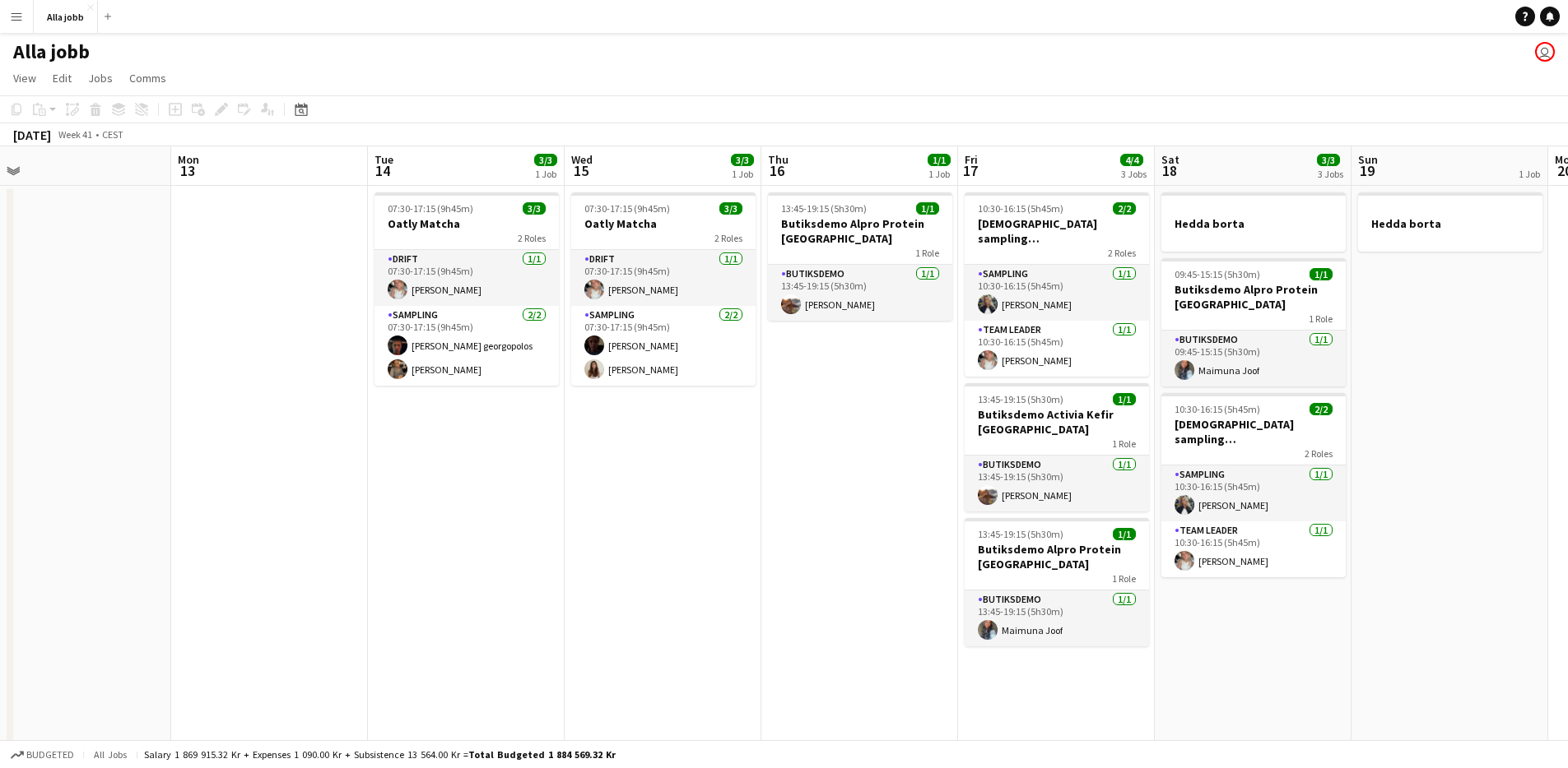
click at [697, 461] on app-date-cell "07:30-17:15 (9h45m) 3/3 Oatly Matcha 2 Roles Drift [DATE] 07:30-17:15 (9h45m) […" at bounding box center [663, 730] width 196 height 1088
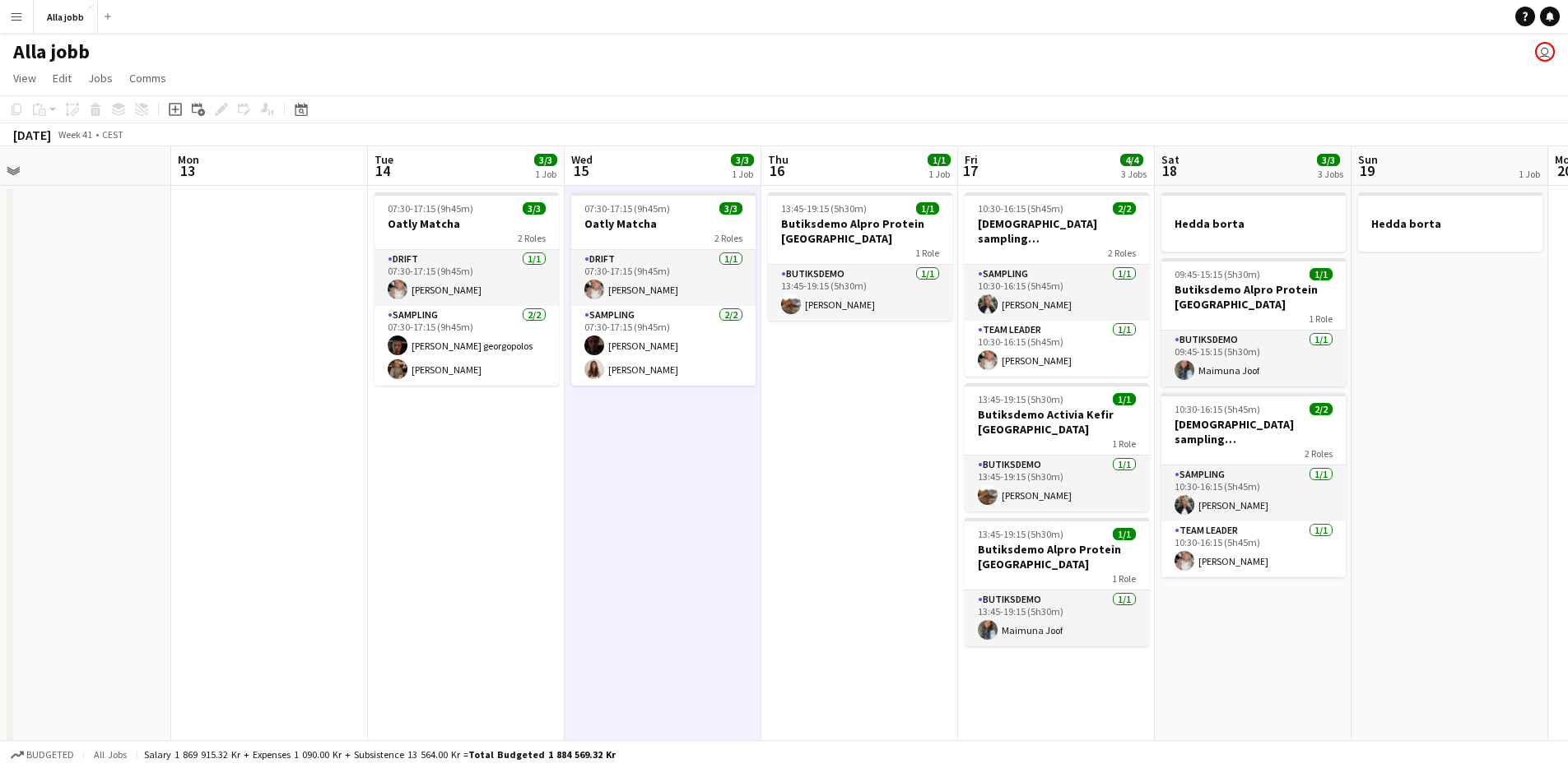
click at [697, 461] on app-date-cell "07:30-17:15 (9h45m) 3/3 Oatly Matcha 2 Roles Drift [DATE] 07:30-17:15 (9h45m) […" at bounding box center [663, 730] width 196 height 1088
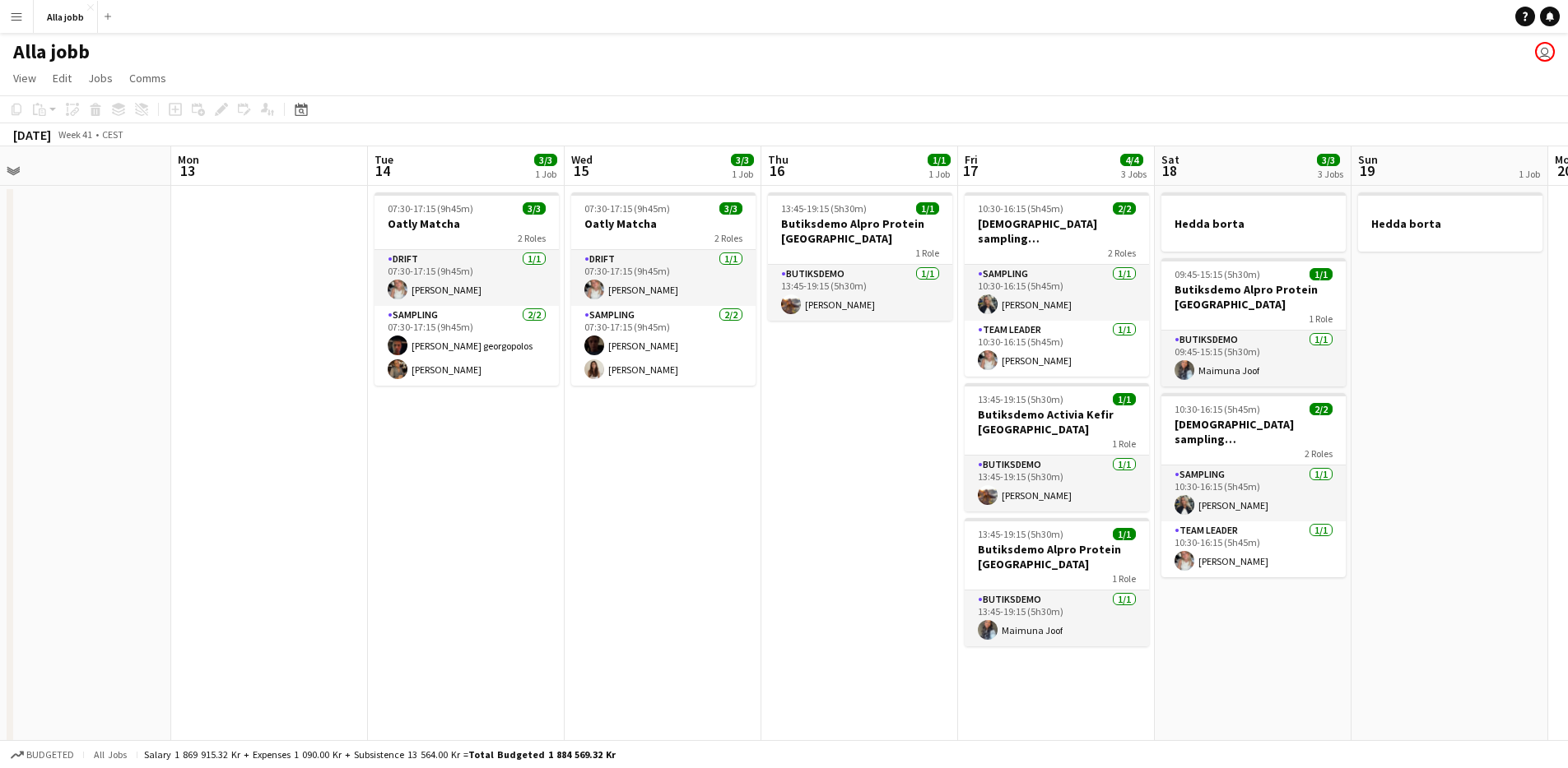
click at [864, 434] on app-date-cell "13:45-19:15 (5h30m) 1/1 Butiksdemo Alpro Protein Stockholm 1 Role Butiksdemo [D…" at bounding box center [860, 730] width 196 height 1088
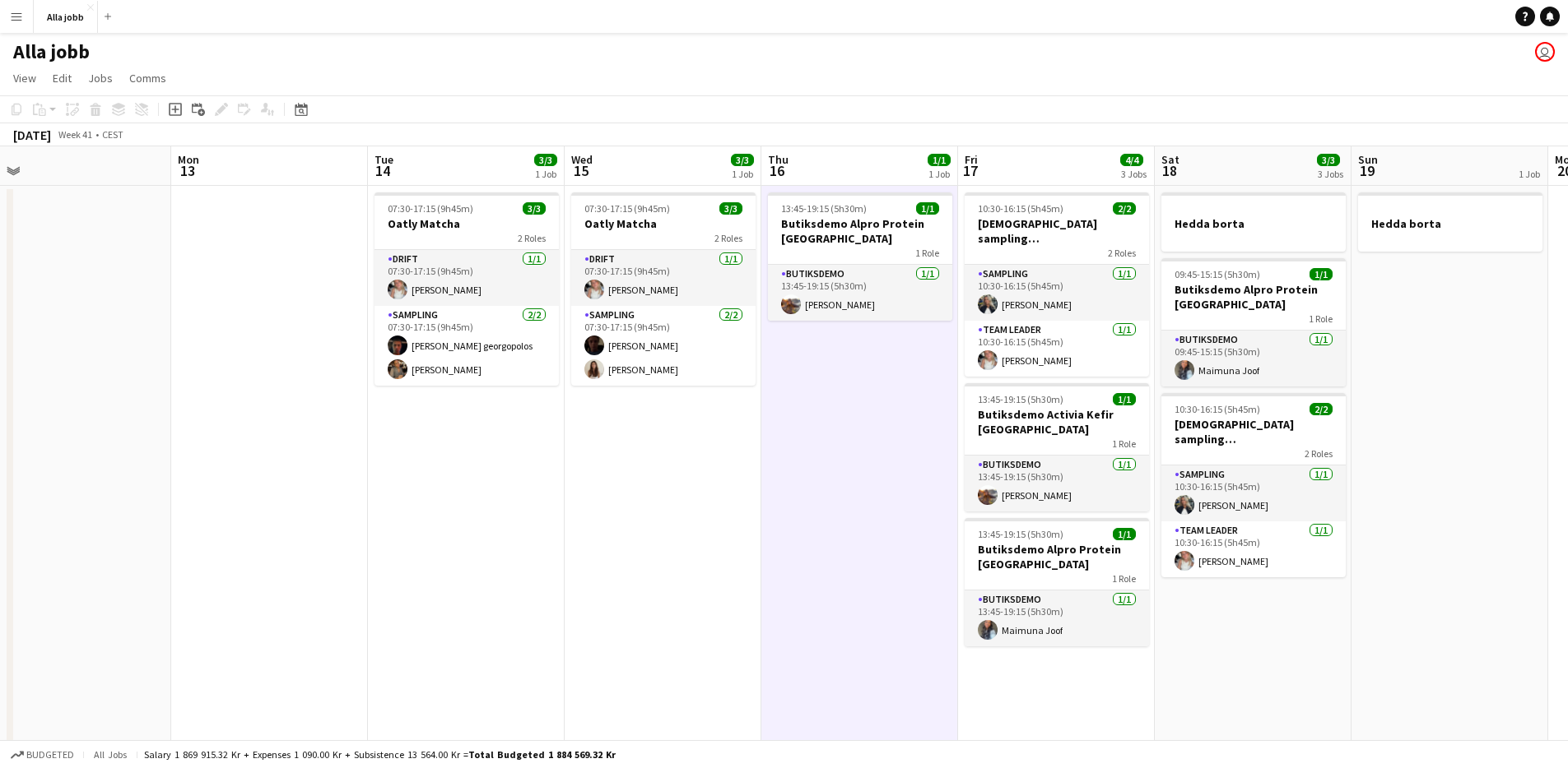
click at [864, 434] on app-date-cell "13:45-19:15 (5h30m) 1/1 Butiksdemo Alpro Protein Stockholm 1 Role Butiksdemo [D…" at bounding box center [860, 730] width 196 height 1088
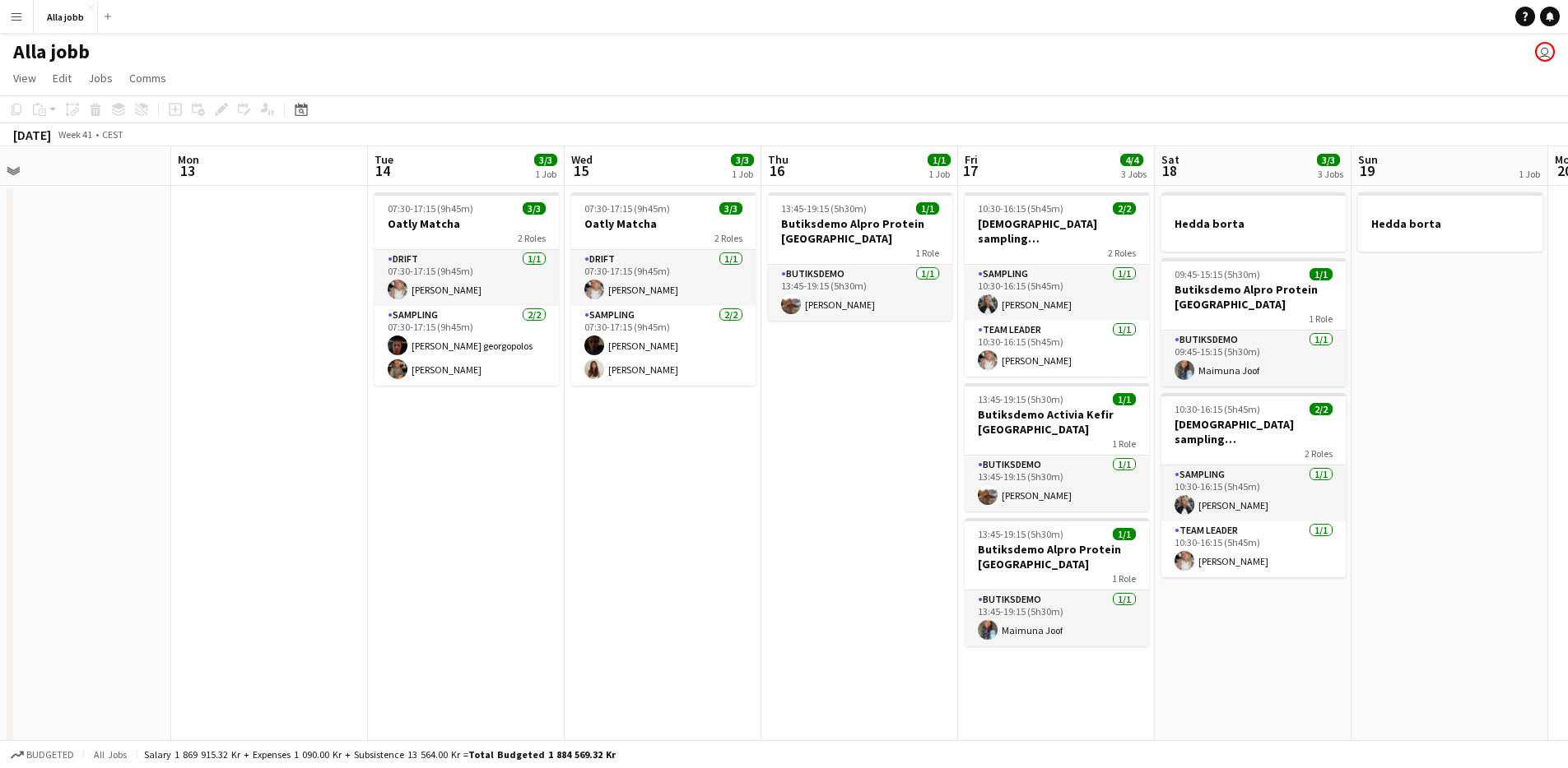
drag, startPoint x: 843, startPoint y: 400, endPoint x: 837, endPoint y: 393, distance: 9.2
click at [842, 399] on app-calendar-viewport "Thu 9 8/10 7 Jobs Fri 10 8/9 5 Jobs Sat 11 4/5 2 Jobs Sun 12 Mon 13 Tue 14 3/3 …" at bounding box center [784, 710] width 1568 height 1128
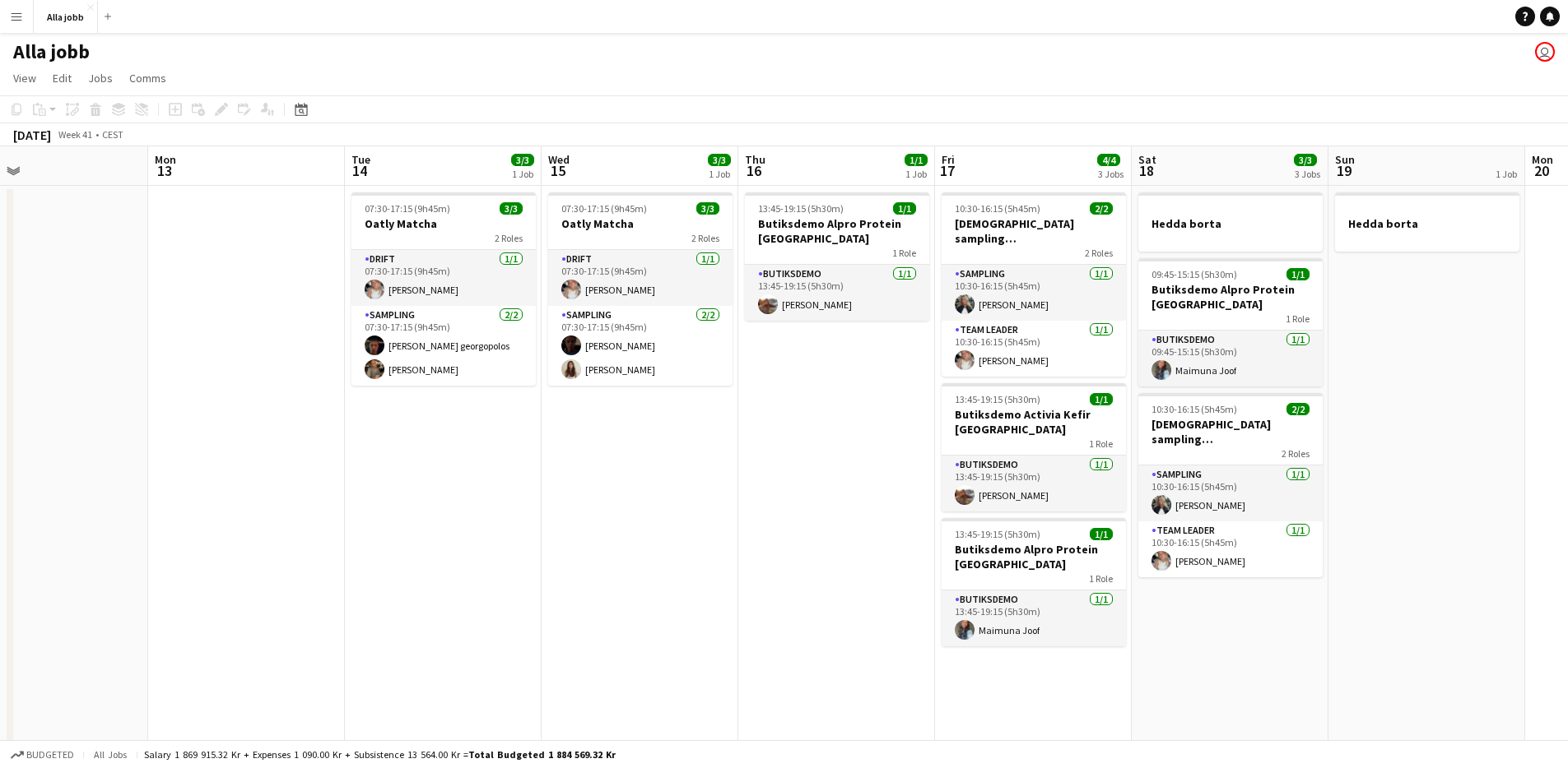
click at [831, 389] on app-date-cell "13:45-19:15 (5h30m) 1/1 Butiksdemo Alpro Protein Stockholm 1 Role Butiksdemo [D…" at bounding box center [837, 730] width 196 height 1088
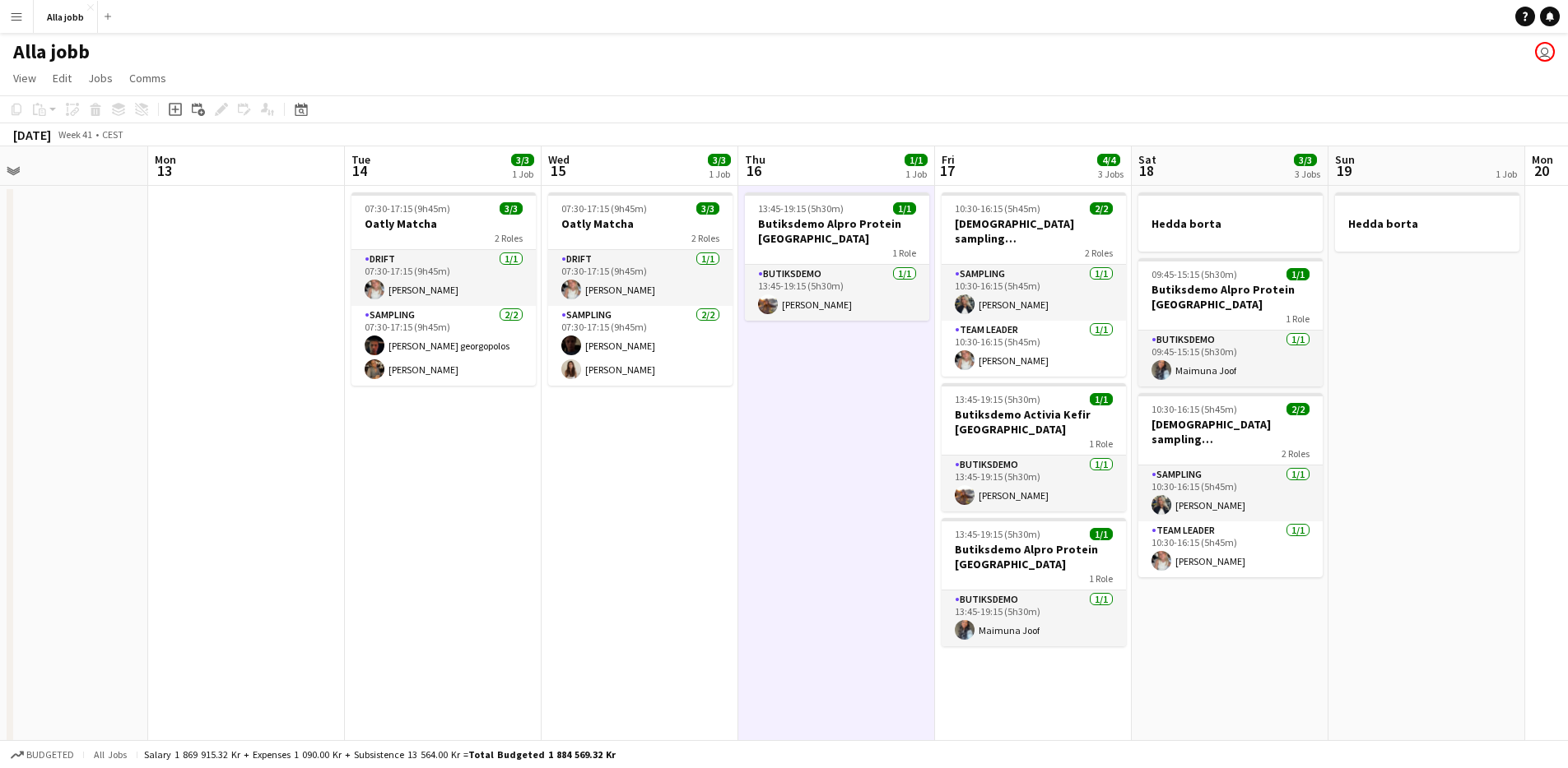
click at [804, 405] on app-date-cell "13:45-19:15 (5h30m) 1/1 Butiksdemo Alpro Protein Stockholm 1 Role Butiksdemo [D…" at bounding box center [837, 730] width 196 height 1088
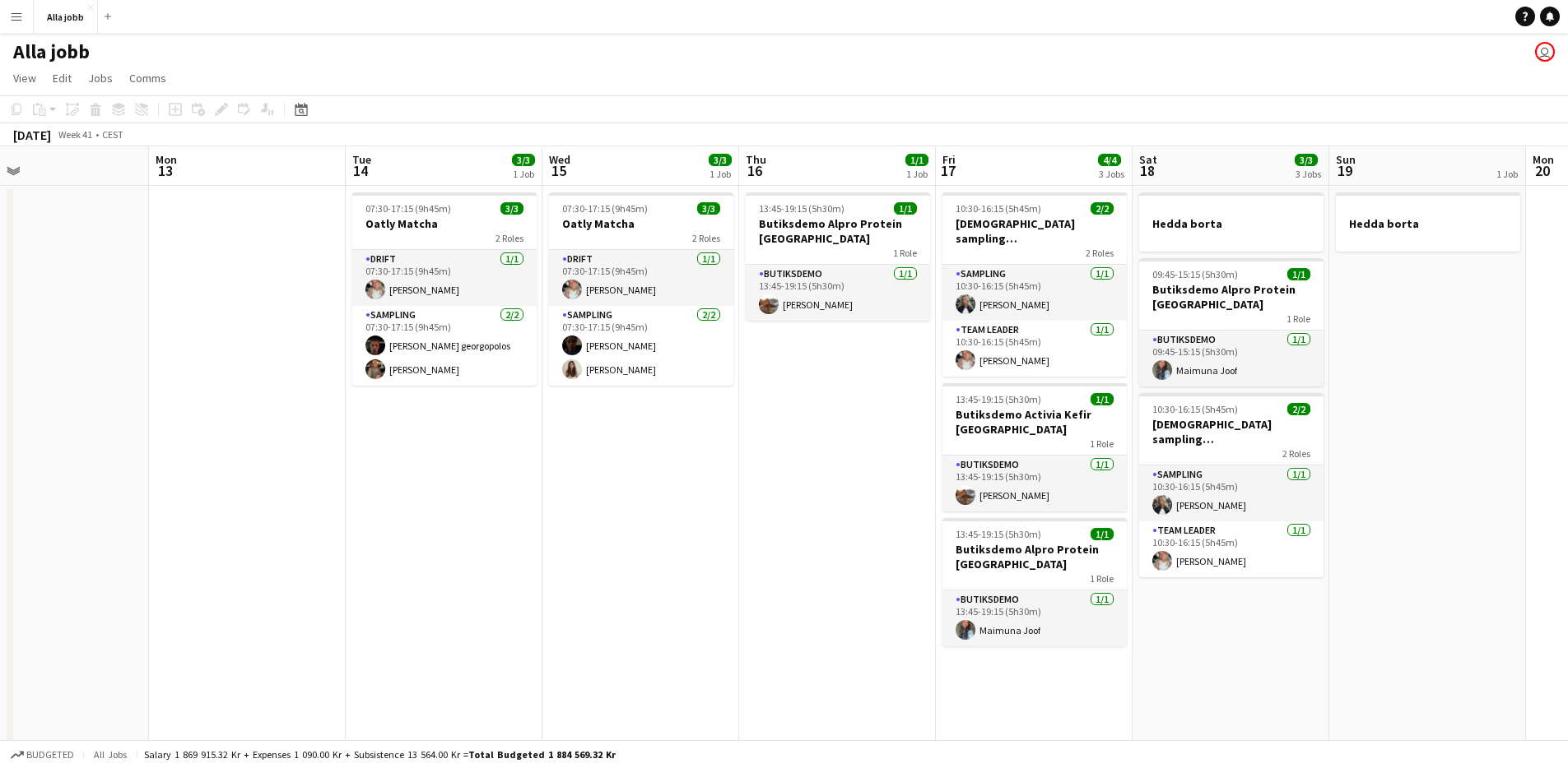
click at [699, 416] on app-date-cell "07:30-17:15 (9h45m) 3/3 Oatly Matcha 2 Roles Drift [DATE] 07:30-17:15 (9h45m) […" at bounding box center [641, 730] width 196 height 1088
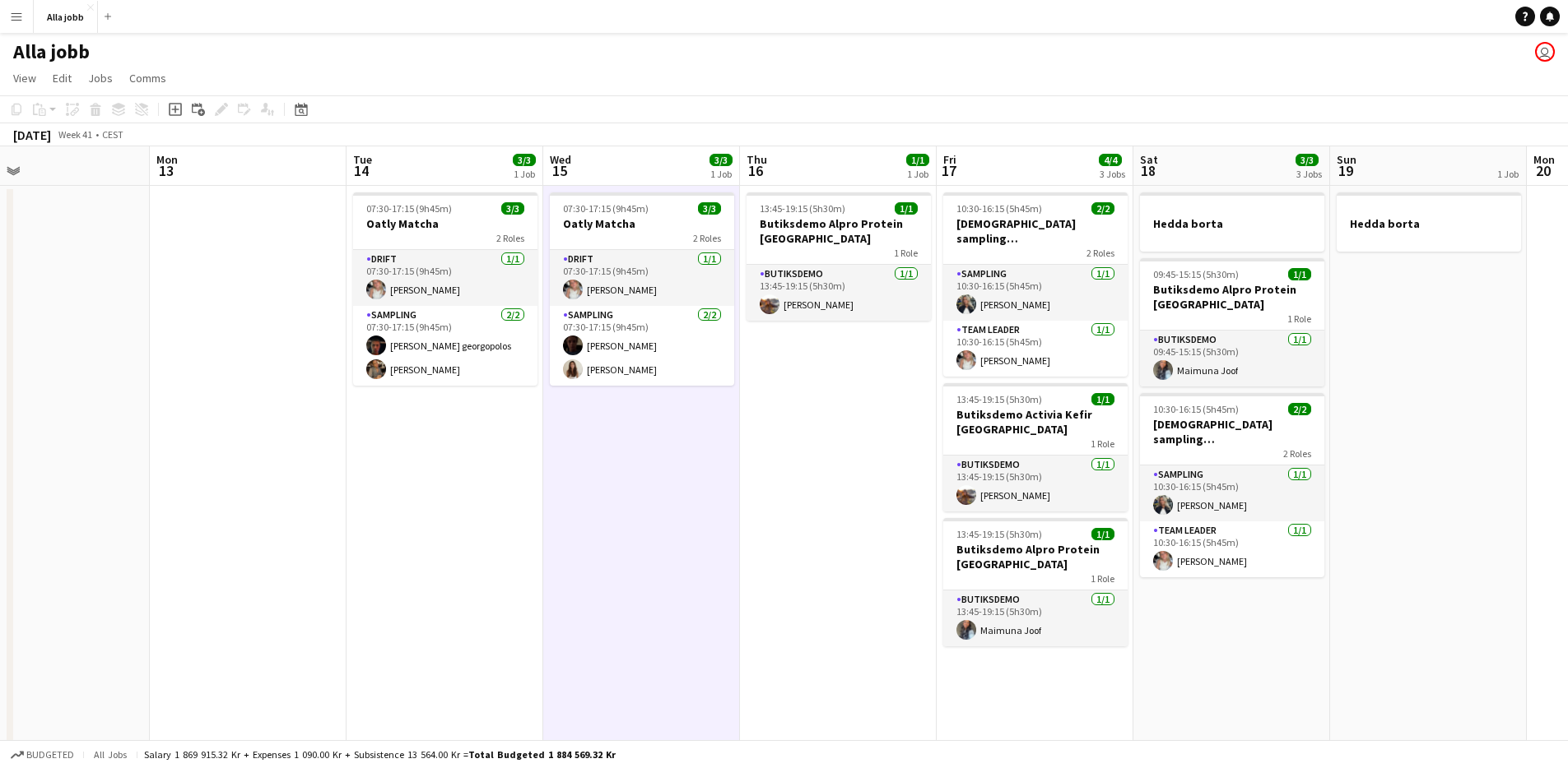
click at [703, 411] on app-date-cell "07:30-17:15 (9h45m) 3/3 Oatly Matcha 2 Roles Drift [DATE] 07:30-17:15 (9h45m) […" at bounding box center [642, 730] width 196 height 1088
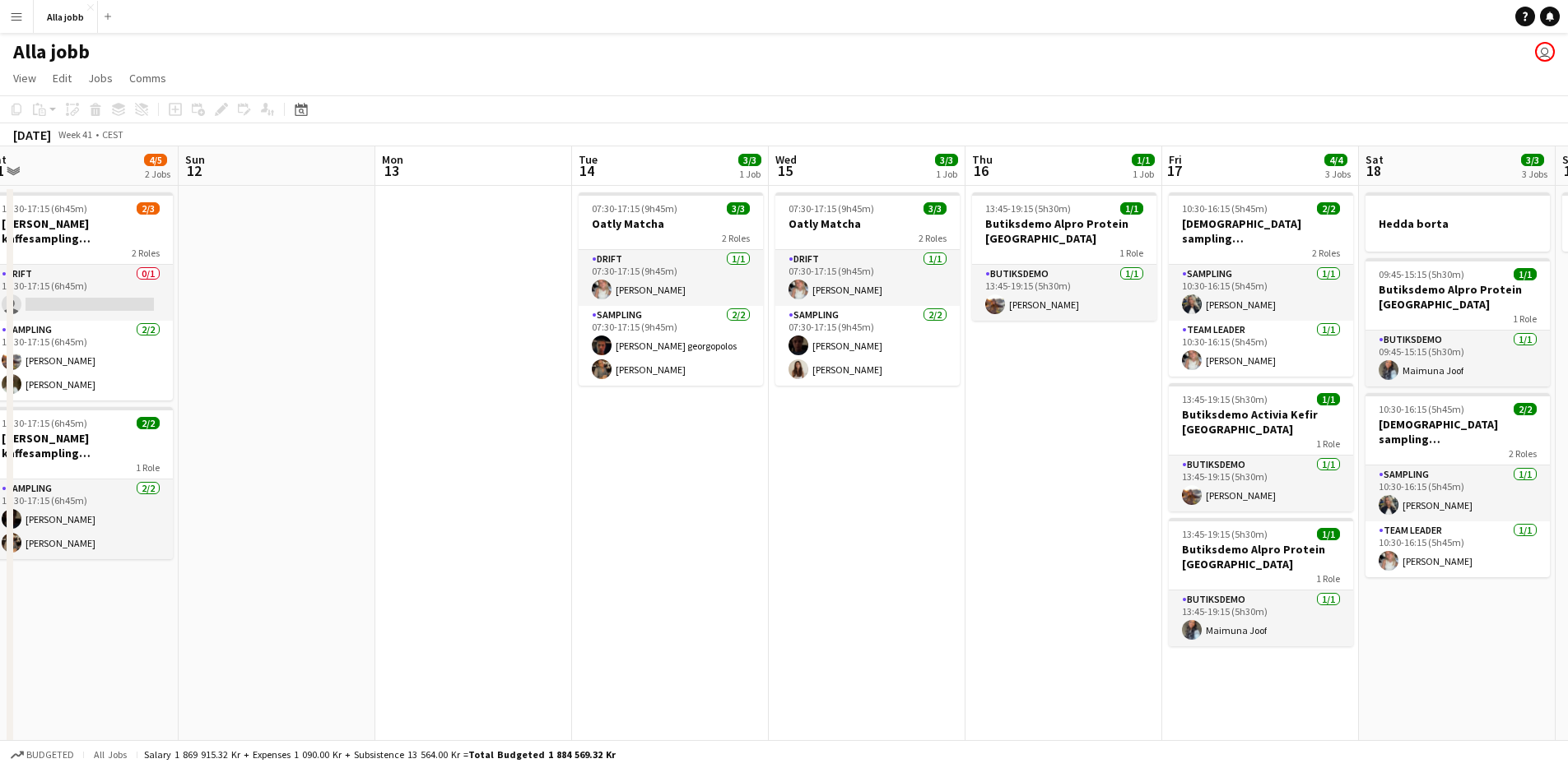
scroll to position [0, 521]
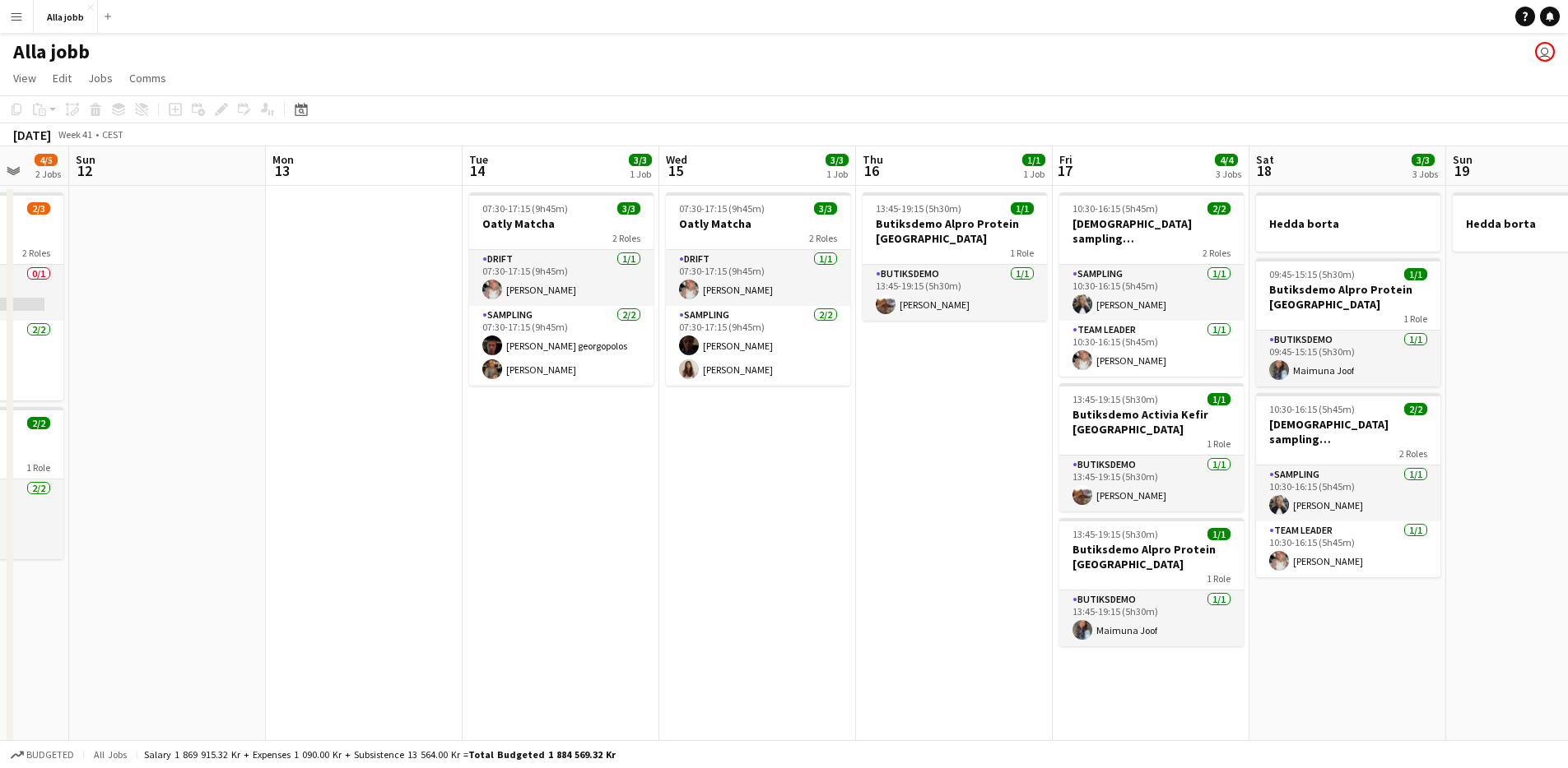
drag, startPoint x: 627, startPoint y: 541, endPoint x: 935, endPoint y: 541, distance: 308.0
click at [935, 541] on app-calendar-viewport "Thu 9 8/10 7 Jobs Fri 10 8/9 5 Jobs Sat 11 4/5 2 Jobs Sun 12 Mon 13 Tue 14 3/3 …" at bounding box center [784, 710] width 1568 height 1128
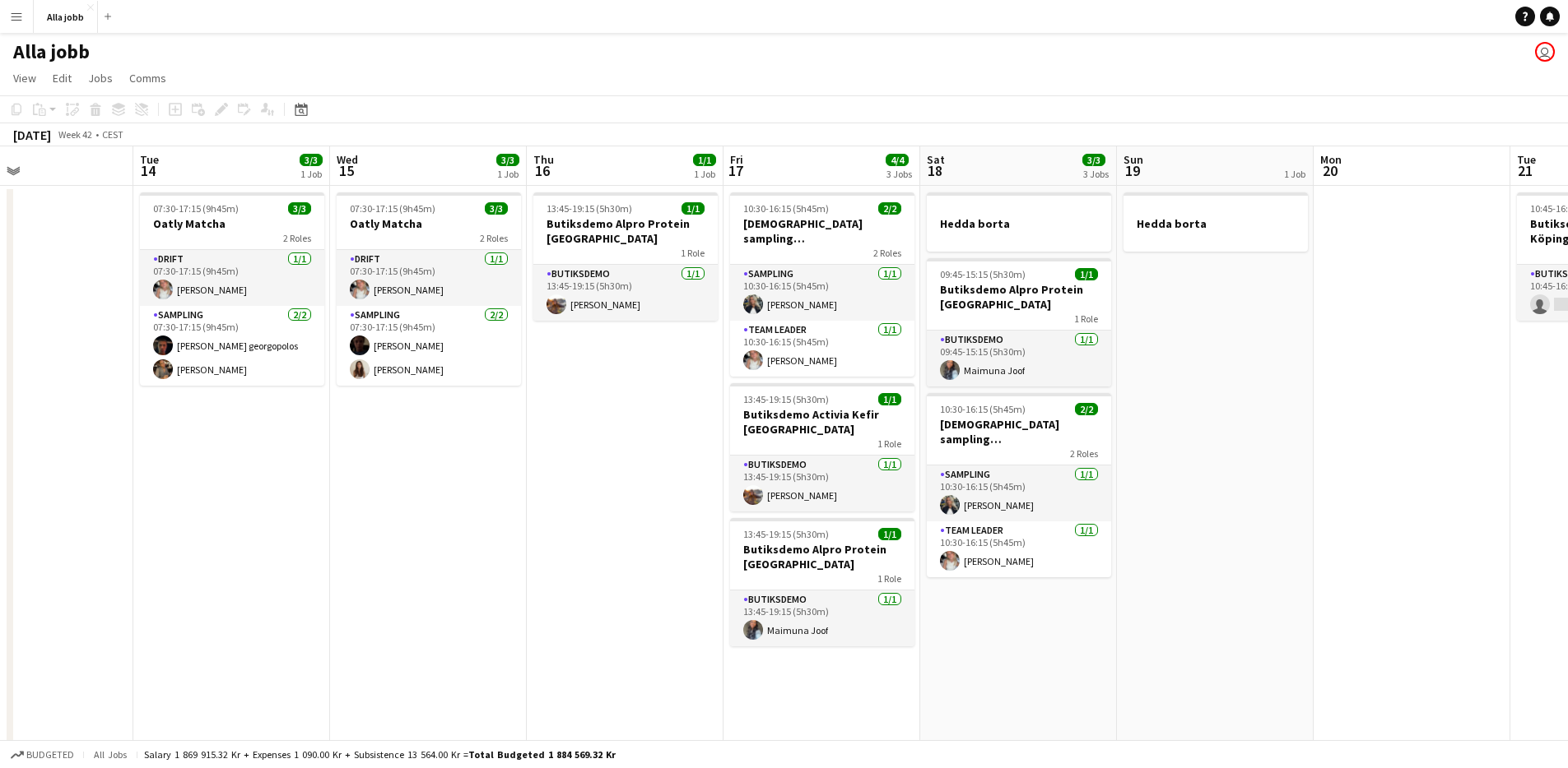
drag, startPoint x: 725, startPoint y: 608, endPoint x: 455, endPoint y: 589, distance: 270.7
click at [451, 600] on app-calendar-viewport "Fri 10 8/9 5 Jobs Sat 11 4/5 2 Jobs Sun 12 Mon 13 Tue 14 3/3 1 Job Wed 15 3/3 1…" at bounding box center [784, 710] width 1568 height 1128
